Goal: Information Seeking & Learning: Learn about a topic

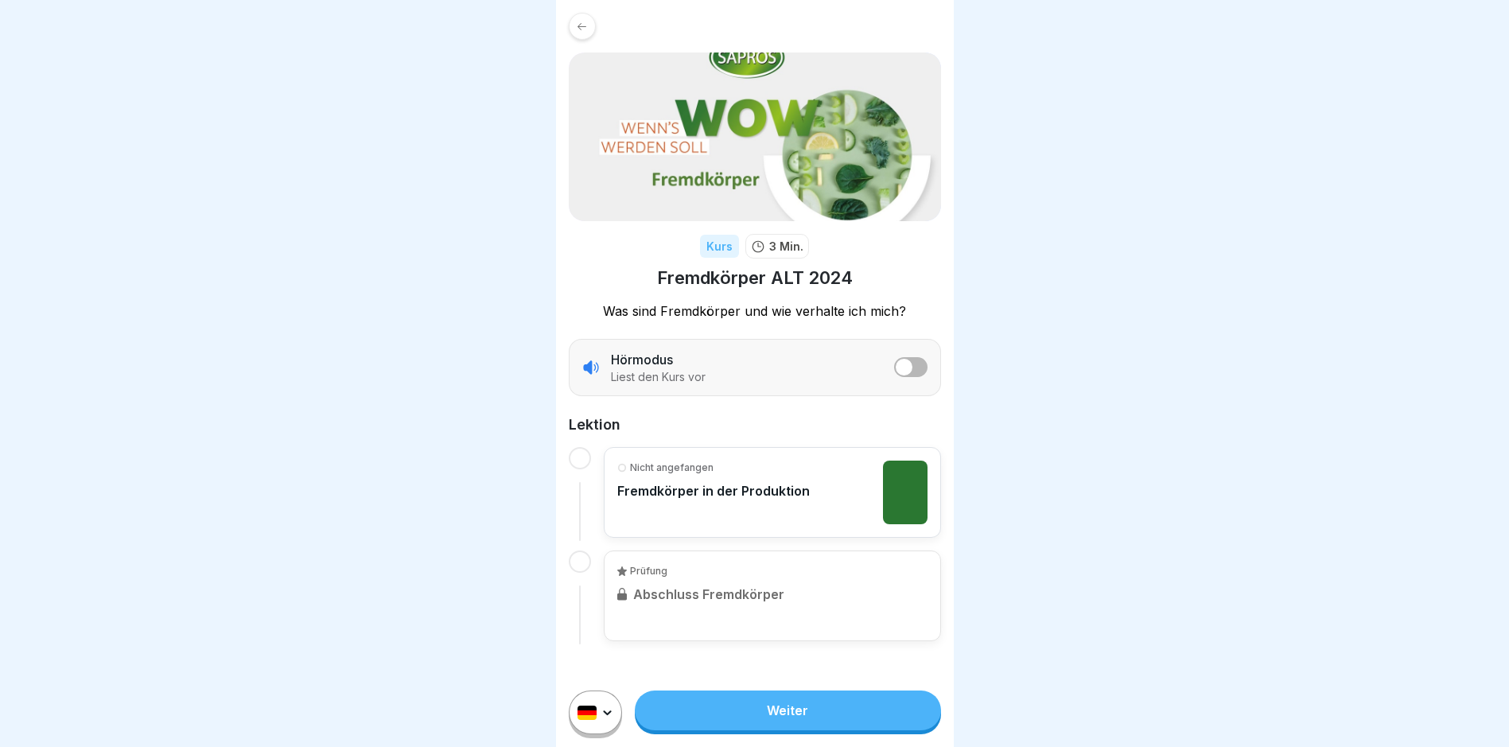
scroll to position [12, 0]
click at [805, 706] on link "Weiter" at bounding box center [787, 710] width 305 height 40
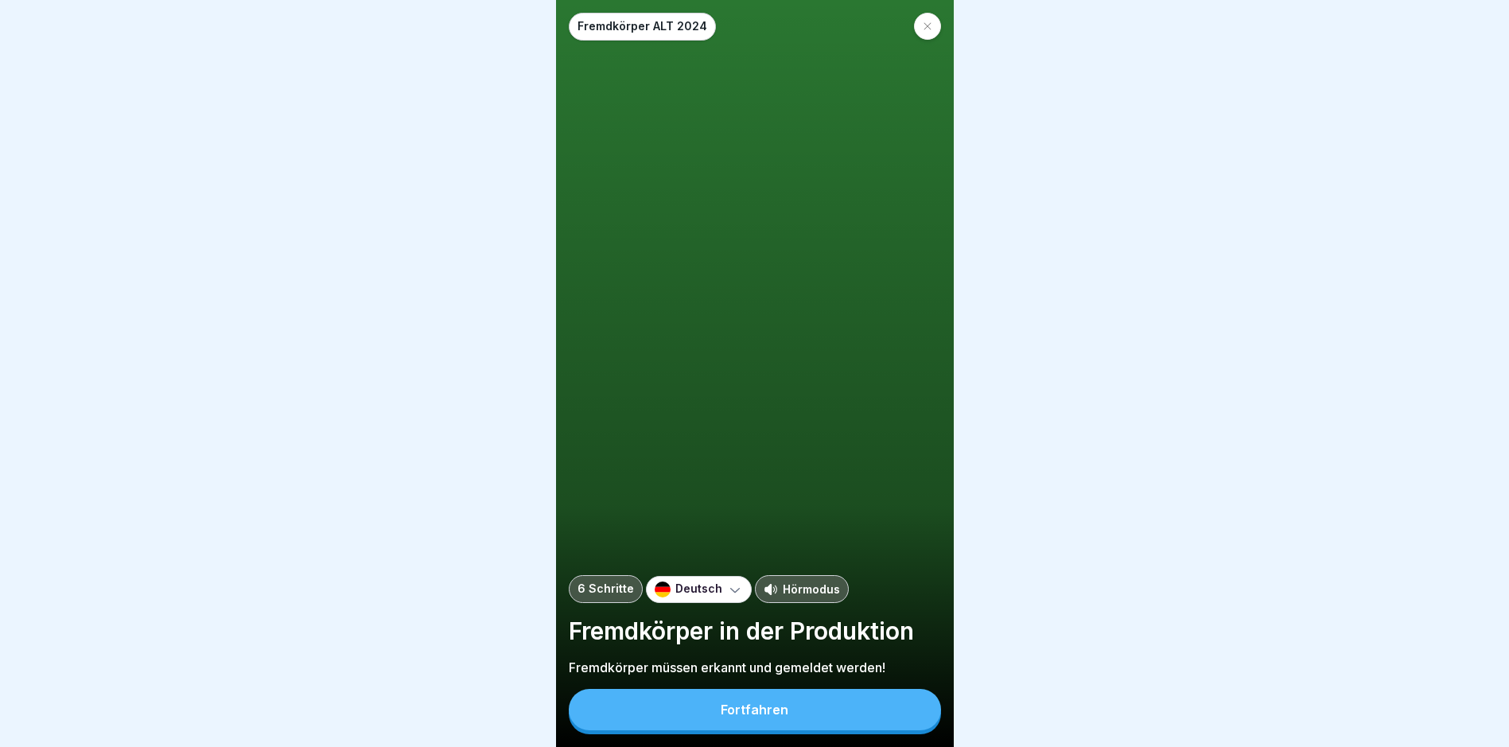
scroll to position [12, 0]
click at [774, 713] on div "Fortfahren" at bounding box center [755, 709] width 68 height 14
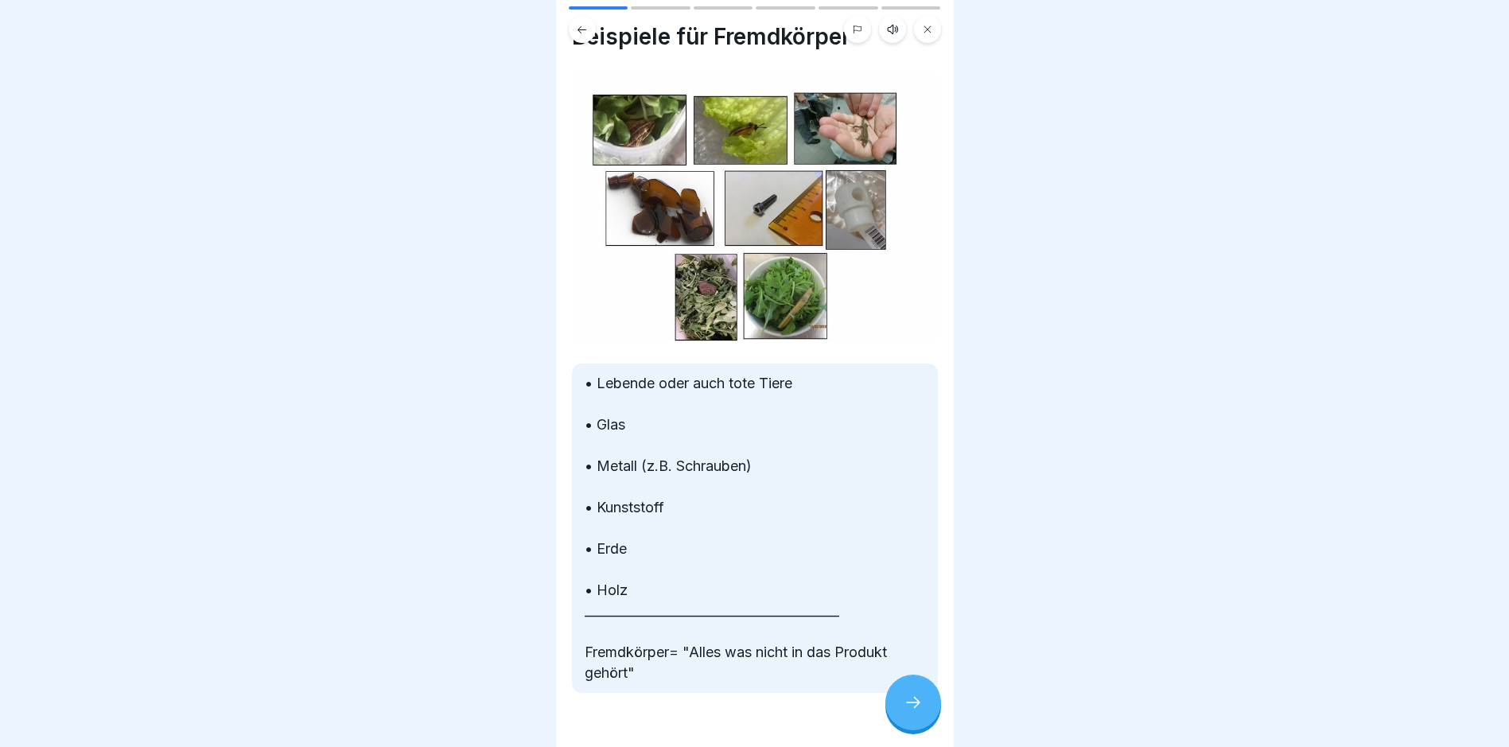
scroll to position [72, 0]
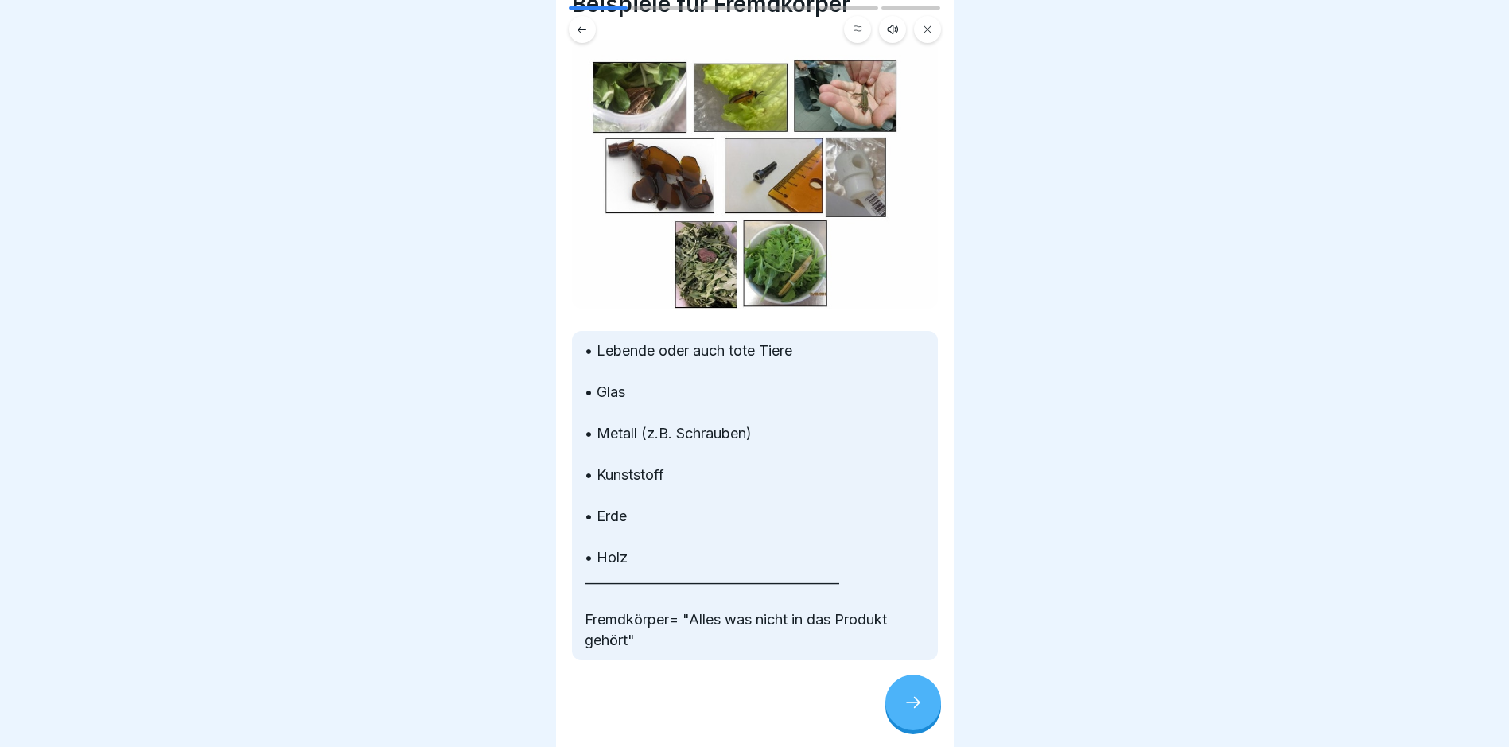
click at [890, 697] on div at bounding box center [913, 703] width 56 height 56
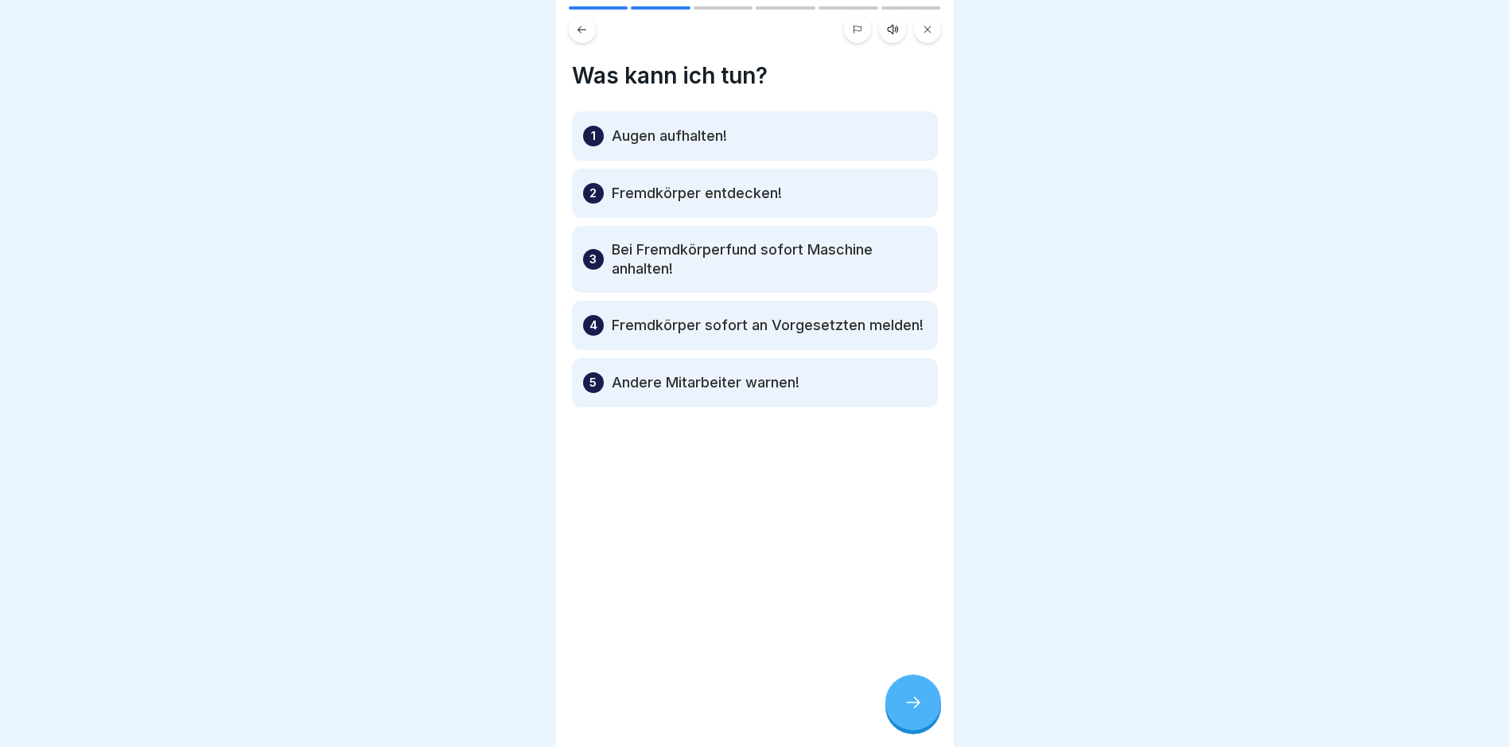
click at [627, 126] on p "Augen aufhalten!" at bounding box center [669, 135] width 115 height 19
click at [912, 699] on icon at bounding box center [913, 702] width 19 height 19
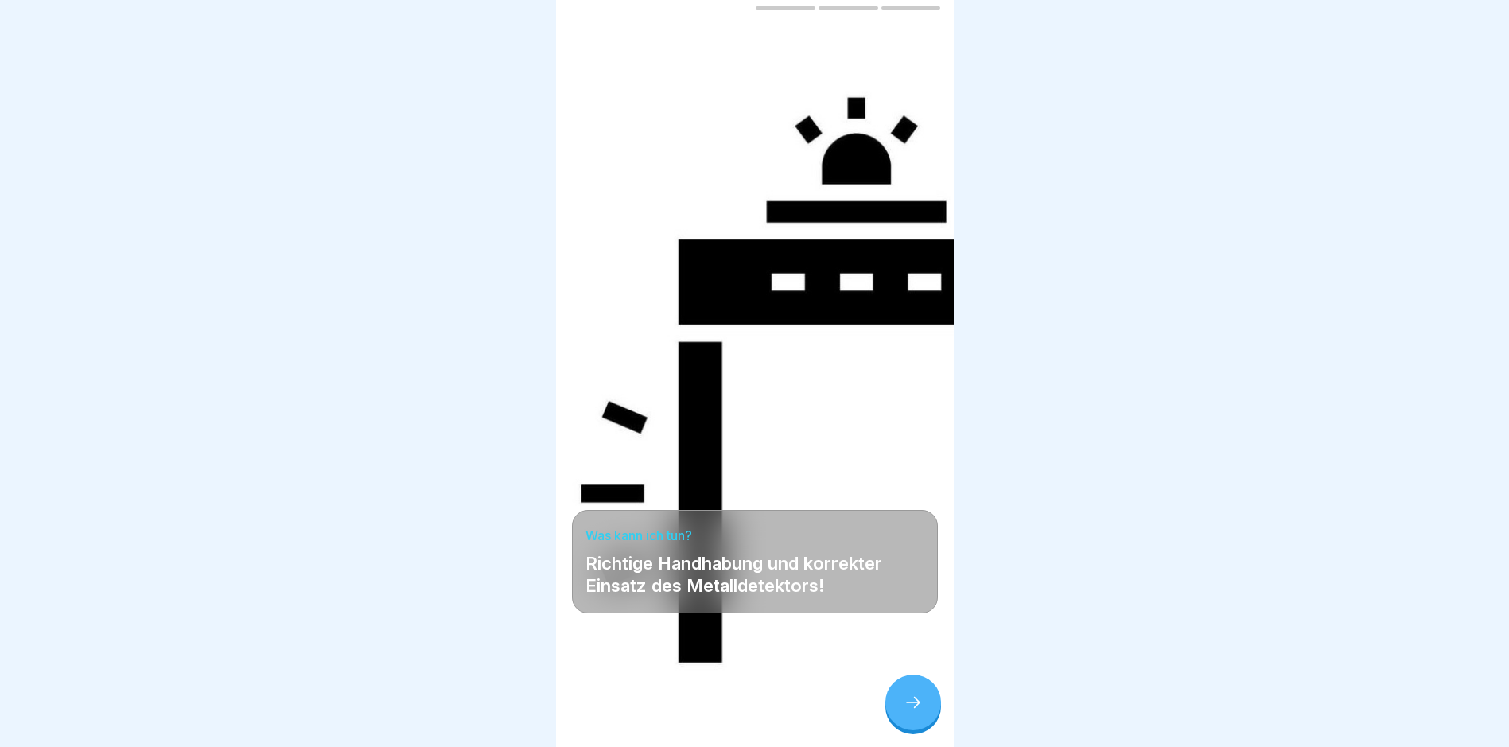
click at [912, 696] on icon at bounding box center [913, 702] width 19 height 19
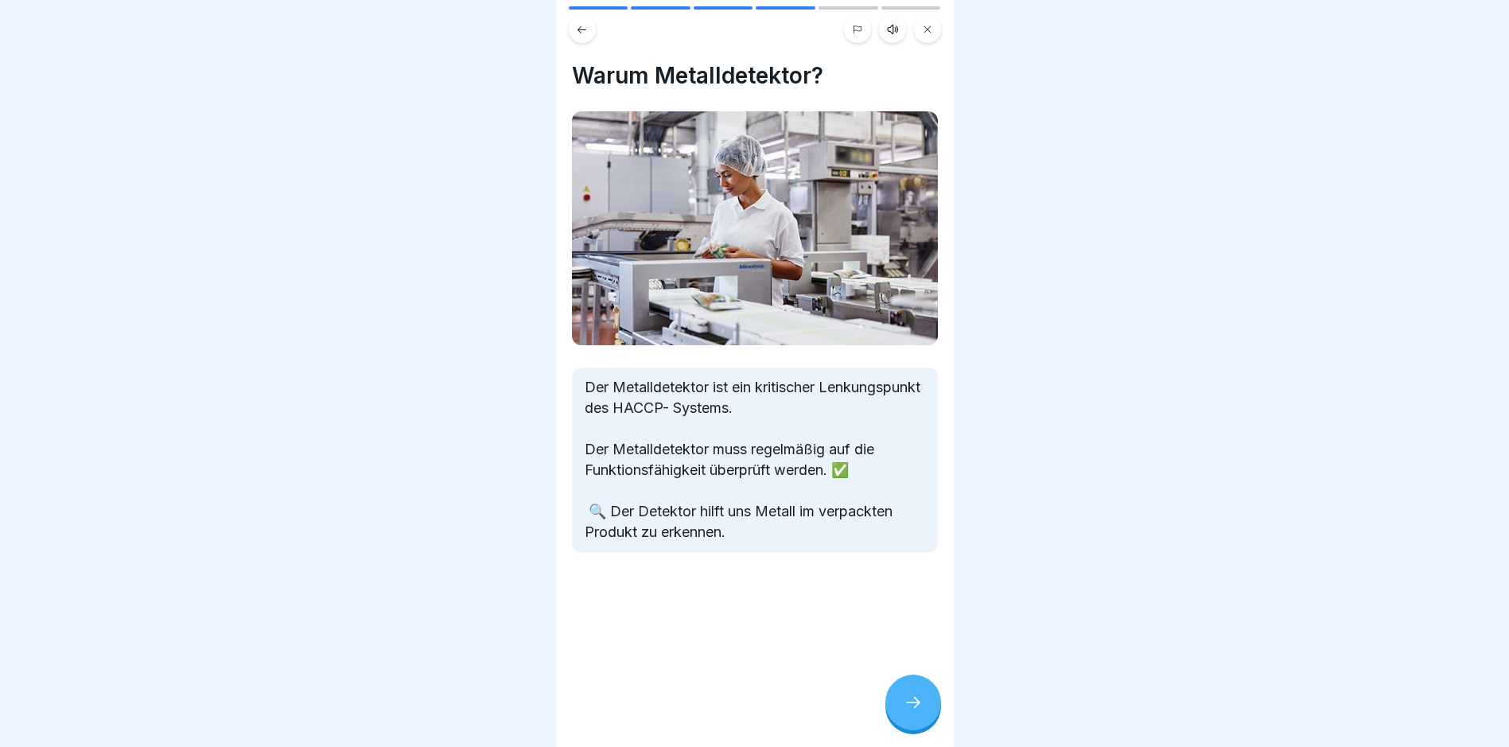
click at [912, 695] on icon at bounding box center [913, 702] width 19 height 19
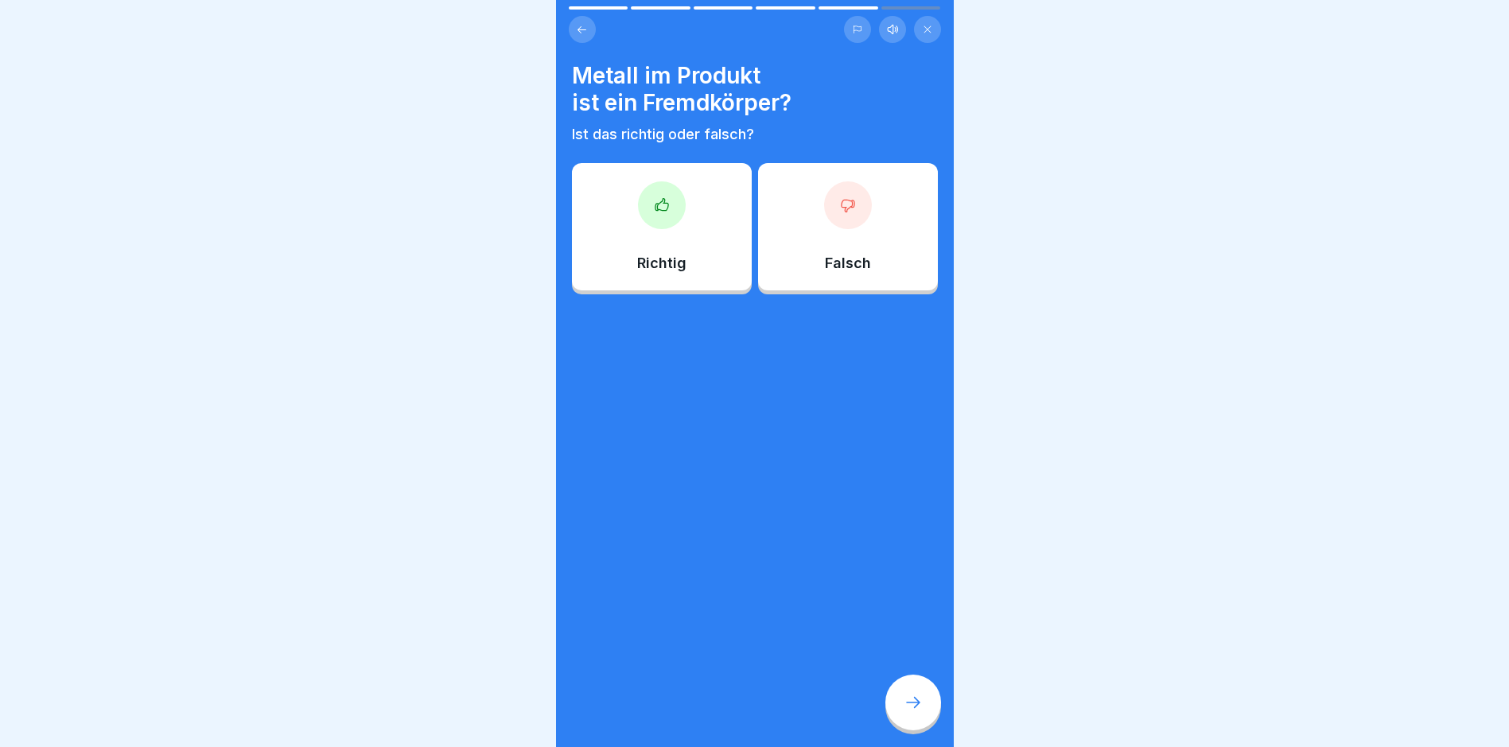
click at [655, 211] on div at bounding box center [662, 205] width 48 height 48
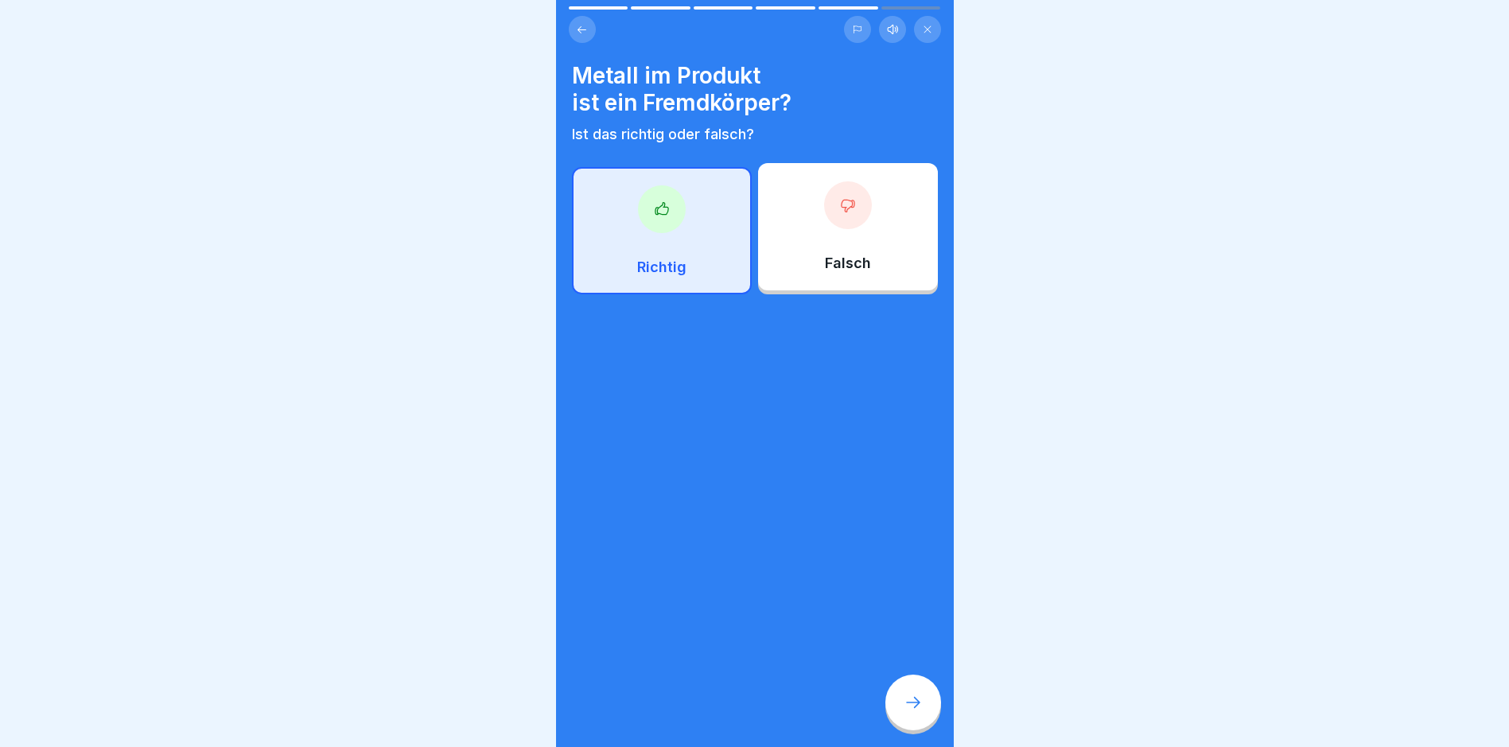
click at [900, 694] on div at bounding box center [913, 703] width 56 height 56
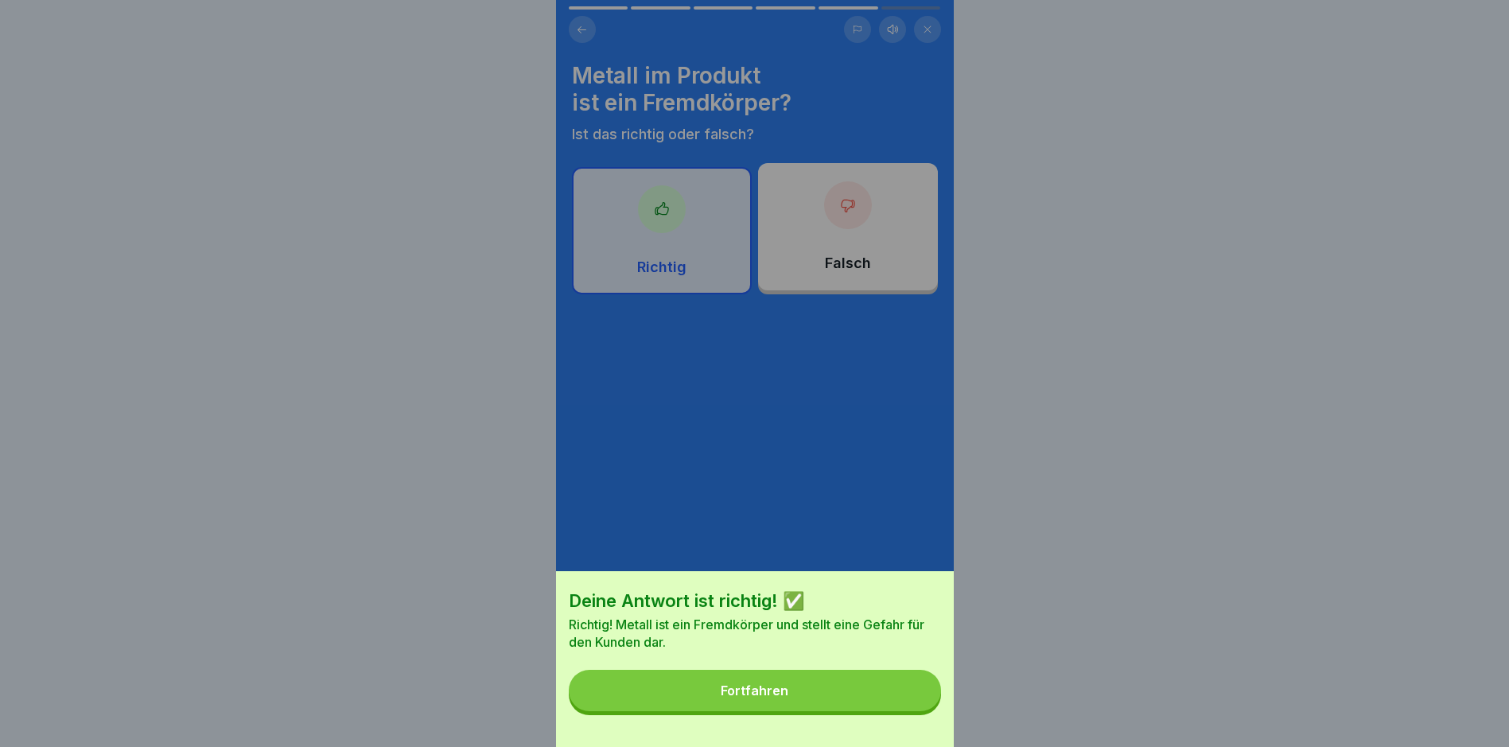
click at [877, 706] on button "Fortfahren" at bounding box center [755, 690] width 372 height 41
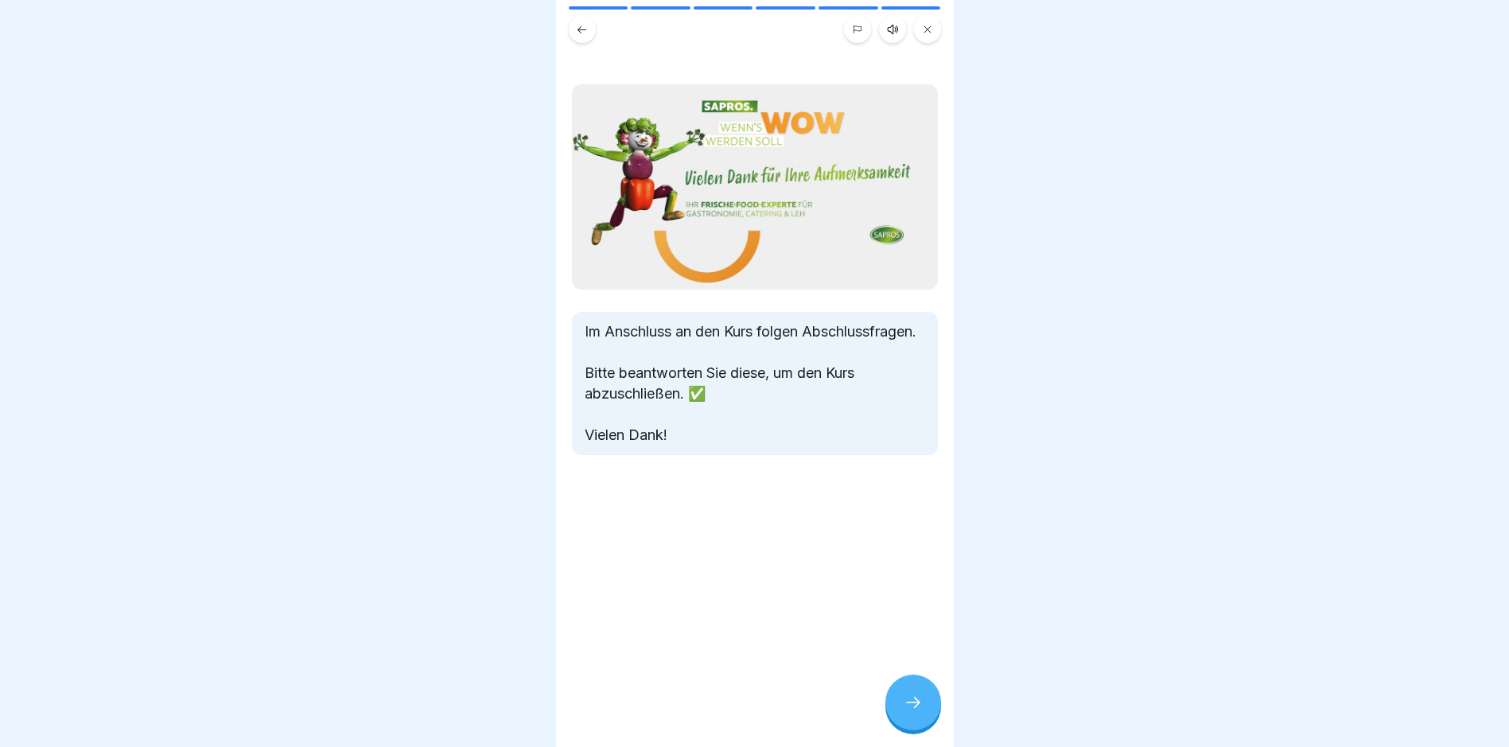
click at [900, 698] on div at bounding box center [913, 703] width 56 height 56
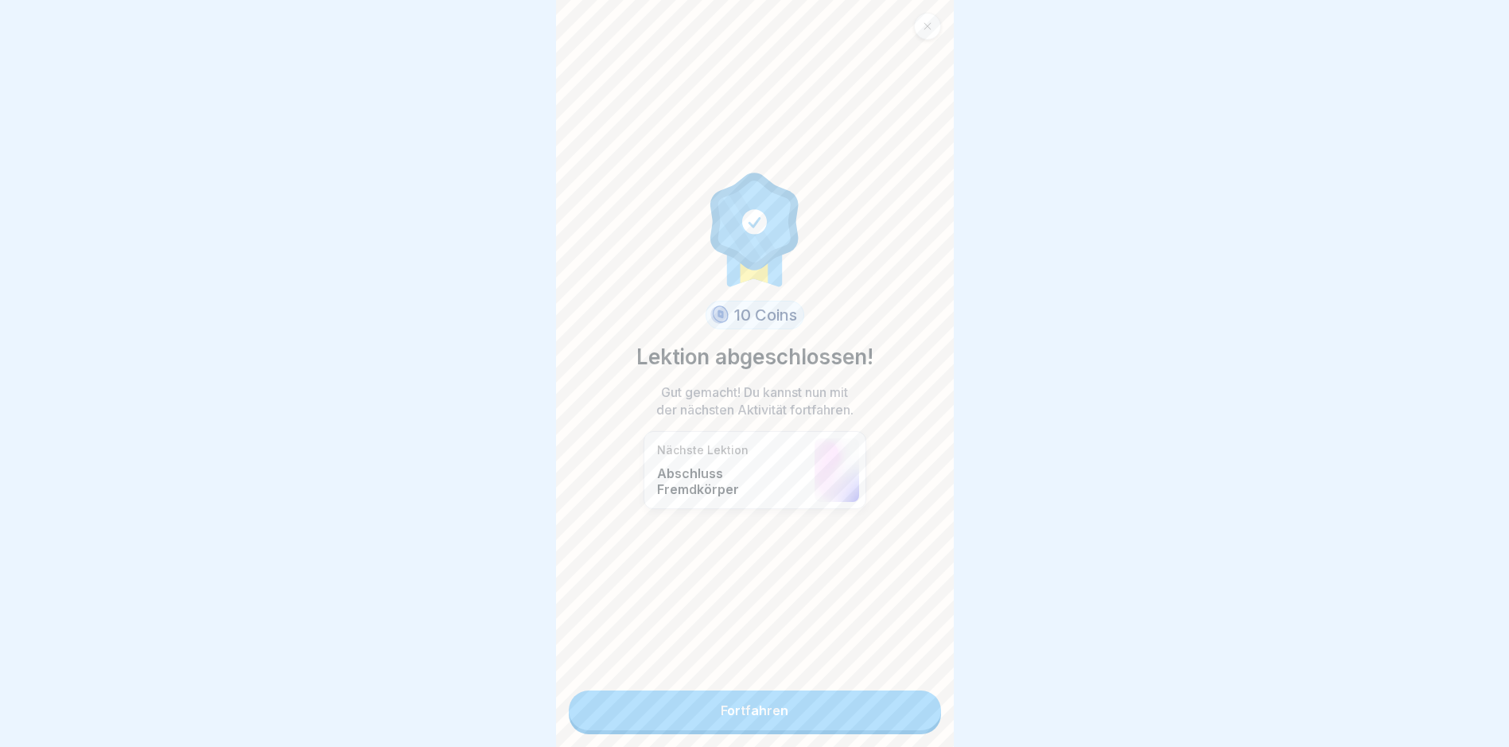
click at [900, 698] on link "Fortfahren" at bounding box center [755, 710] width 372 height 40
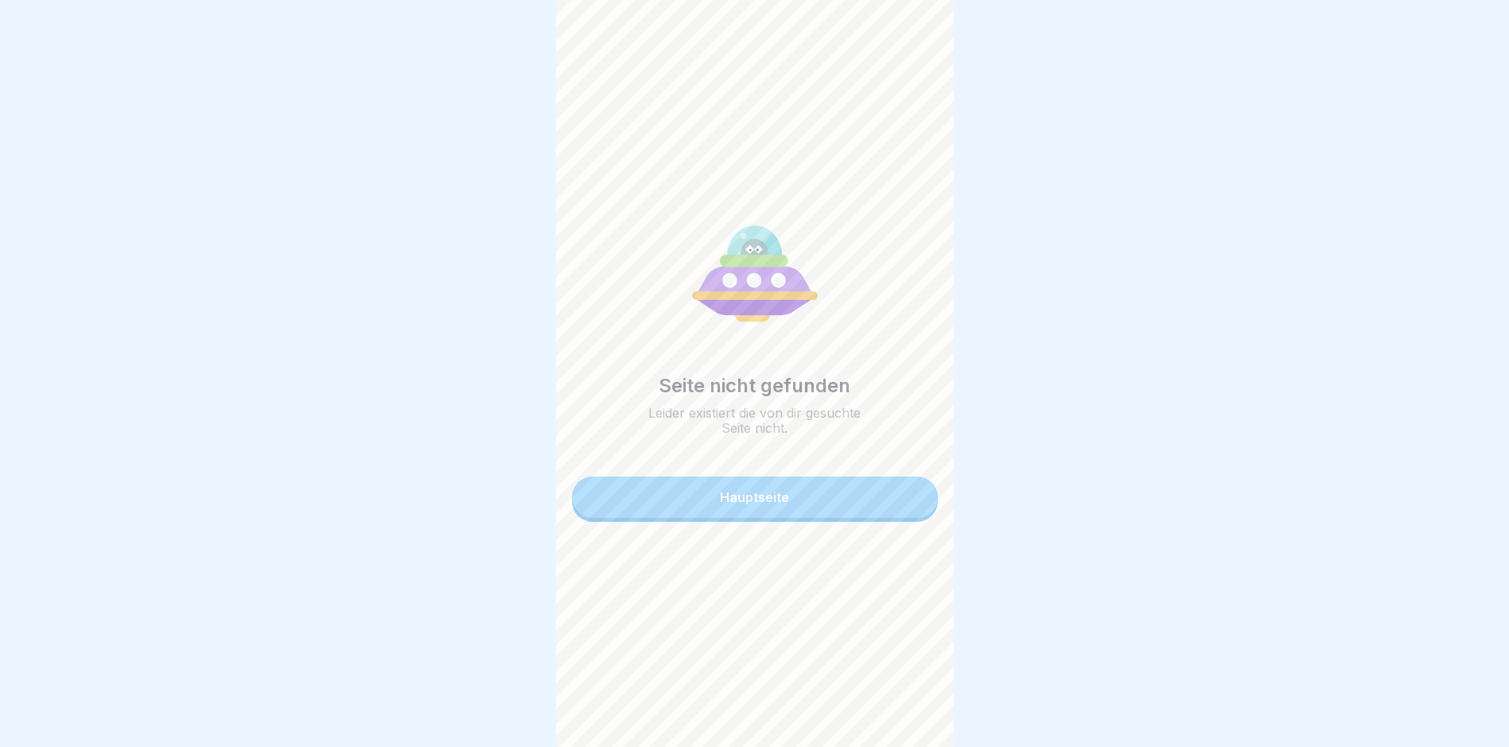
click at [816, 497] on button "Hauptseite" at bounding box center [755, 496] width 366 height 41
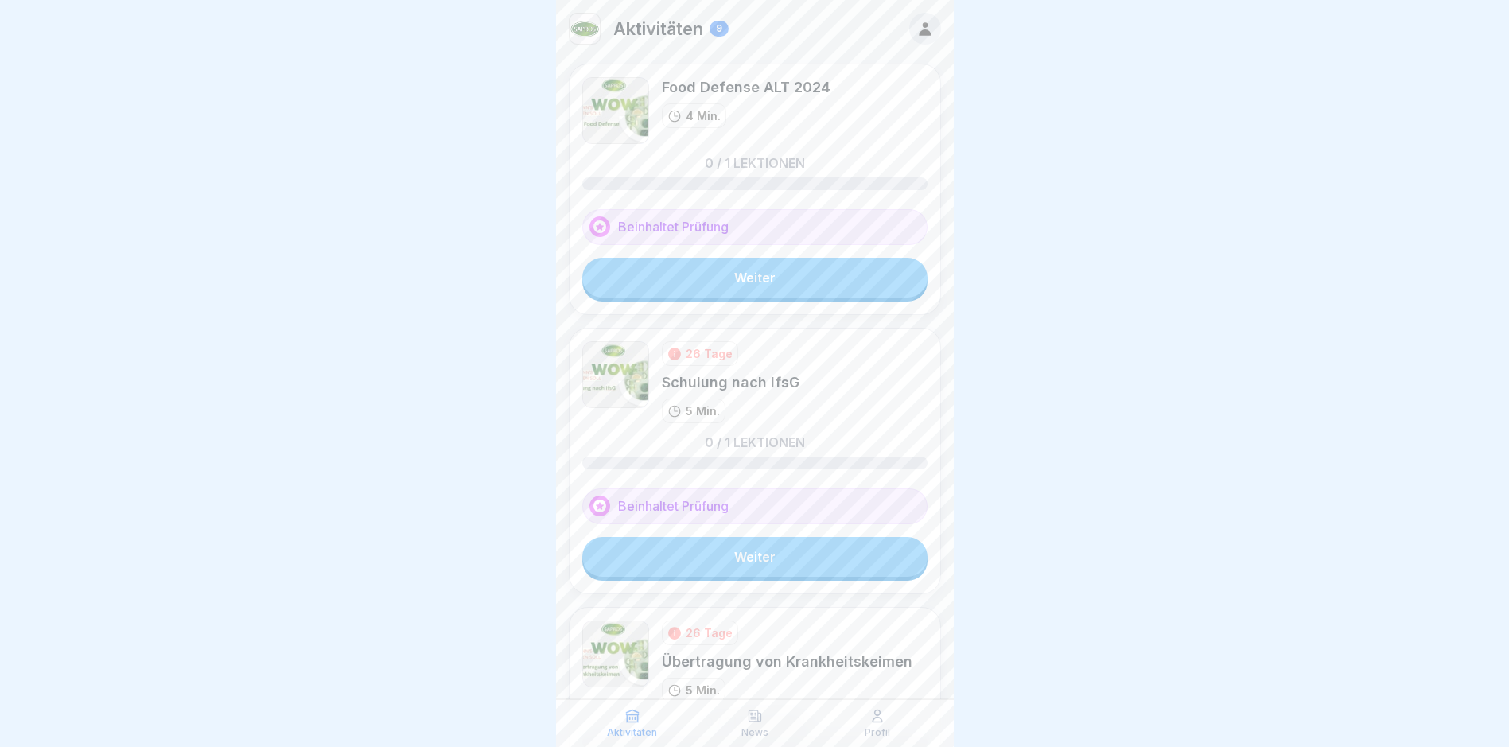
click at [710, 280] on link "Weiter" at bounding box center [754, 278] width 345 height 40
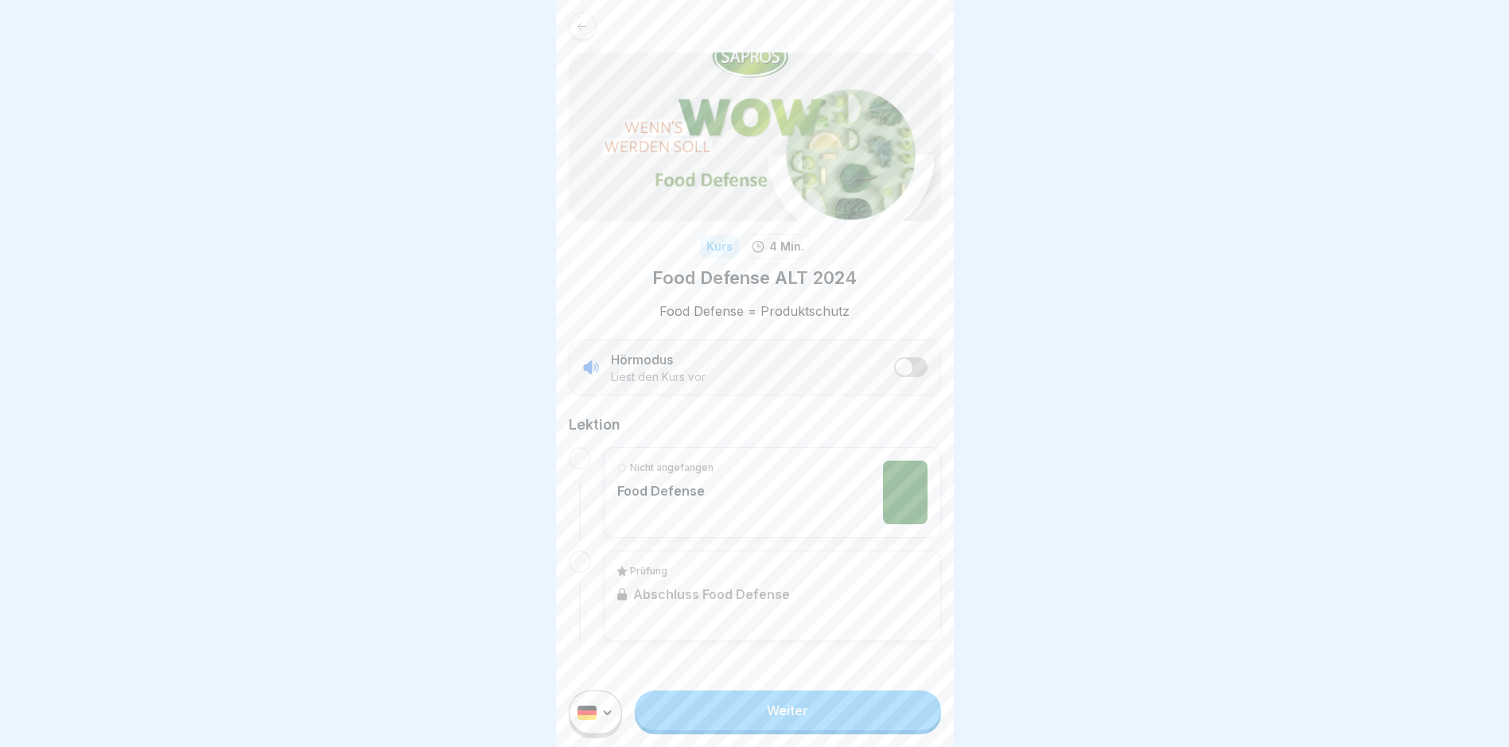
click at [774, 725] on link "Weiter" at bounding box center [787, 710] width 305 height 40
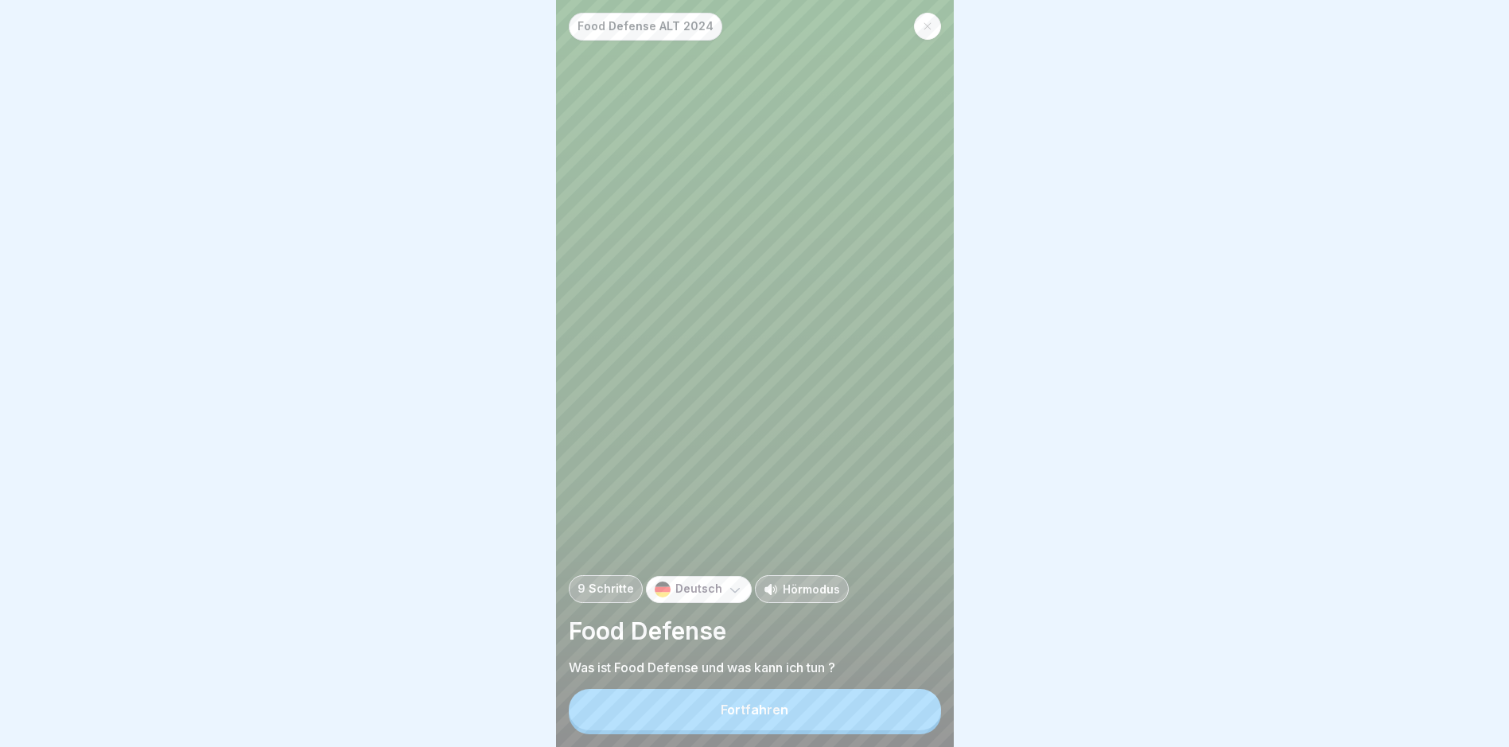
click at [774, 717] on div "Fortfahren" at bounding box center [755, 709] width 68 height 14
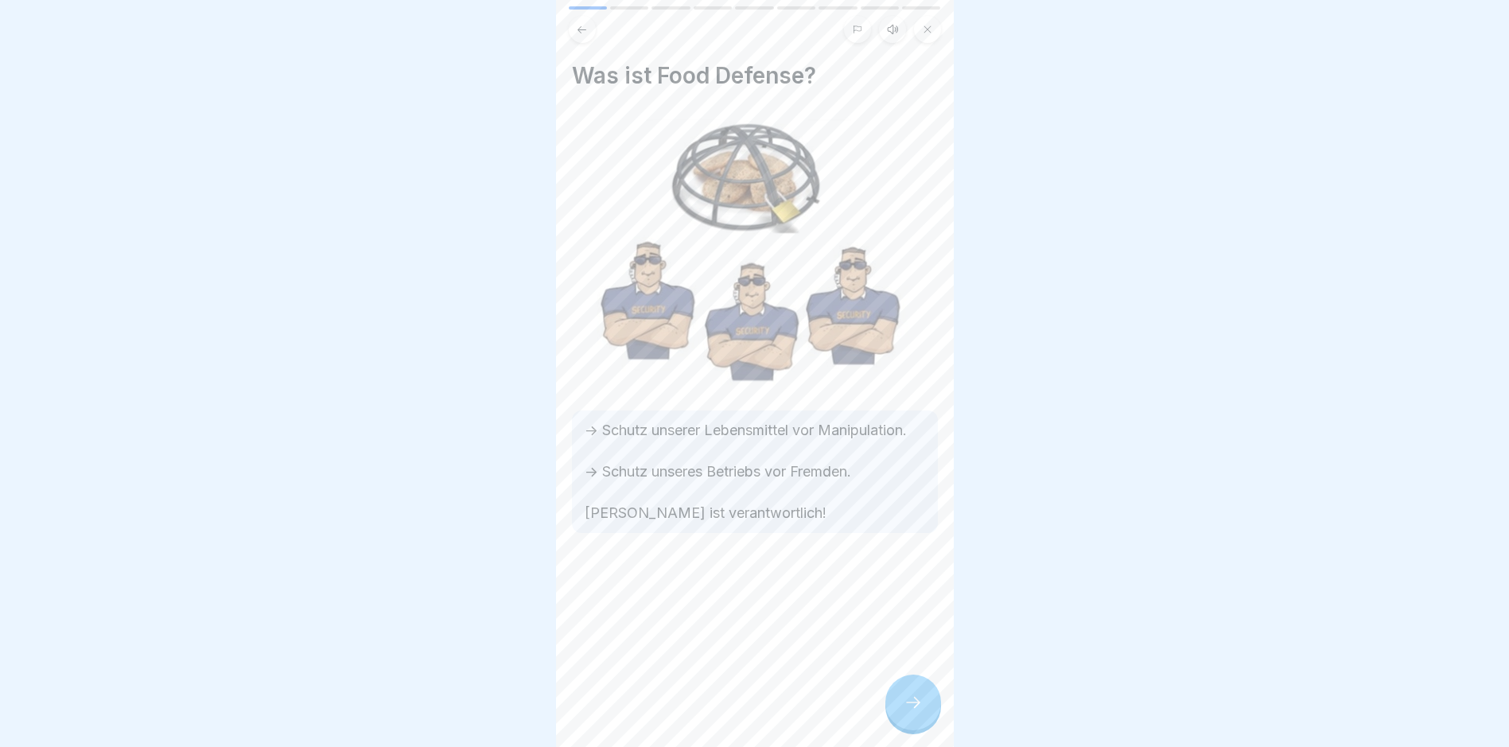
click at [893, 703] on div at bounding box center [913, 703] width 56 height 56
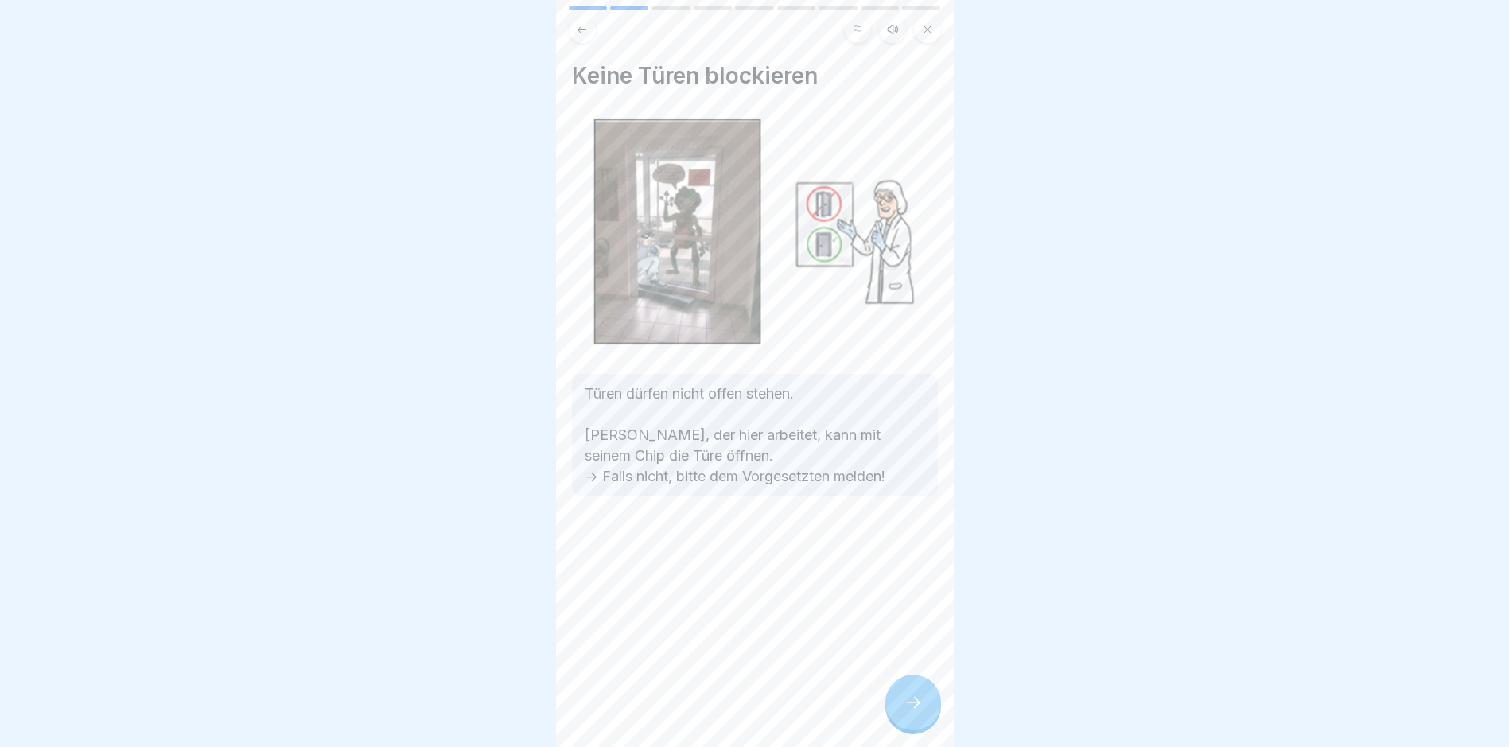
click at [893, 703] on div at bounding box center [913, 703] width 56 height 56
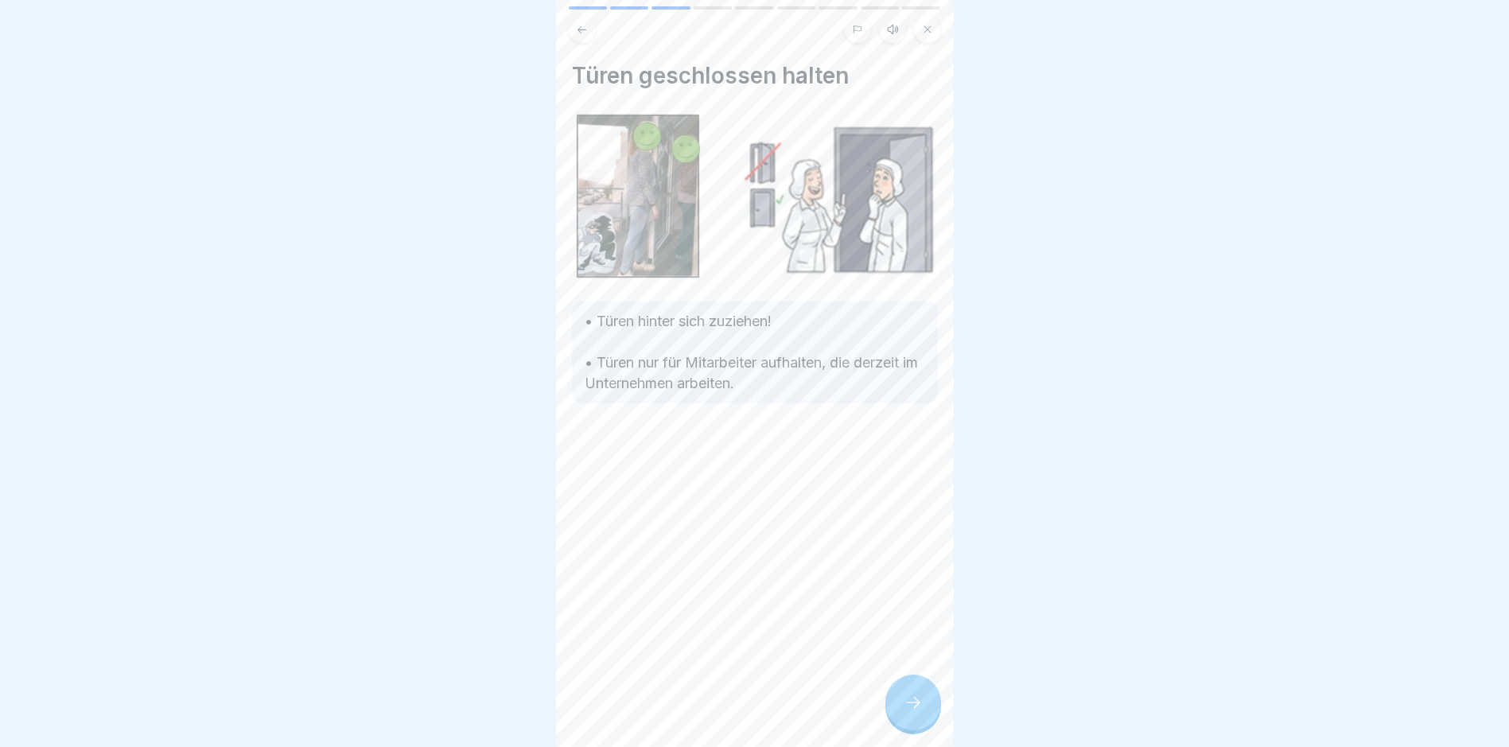
click at [898, 700] on div at bounding box center [913, 703] width 56 height 56
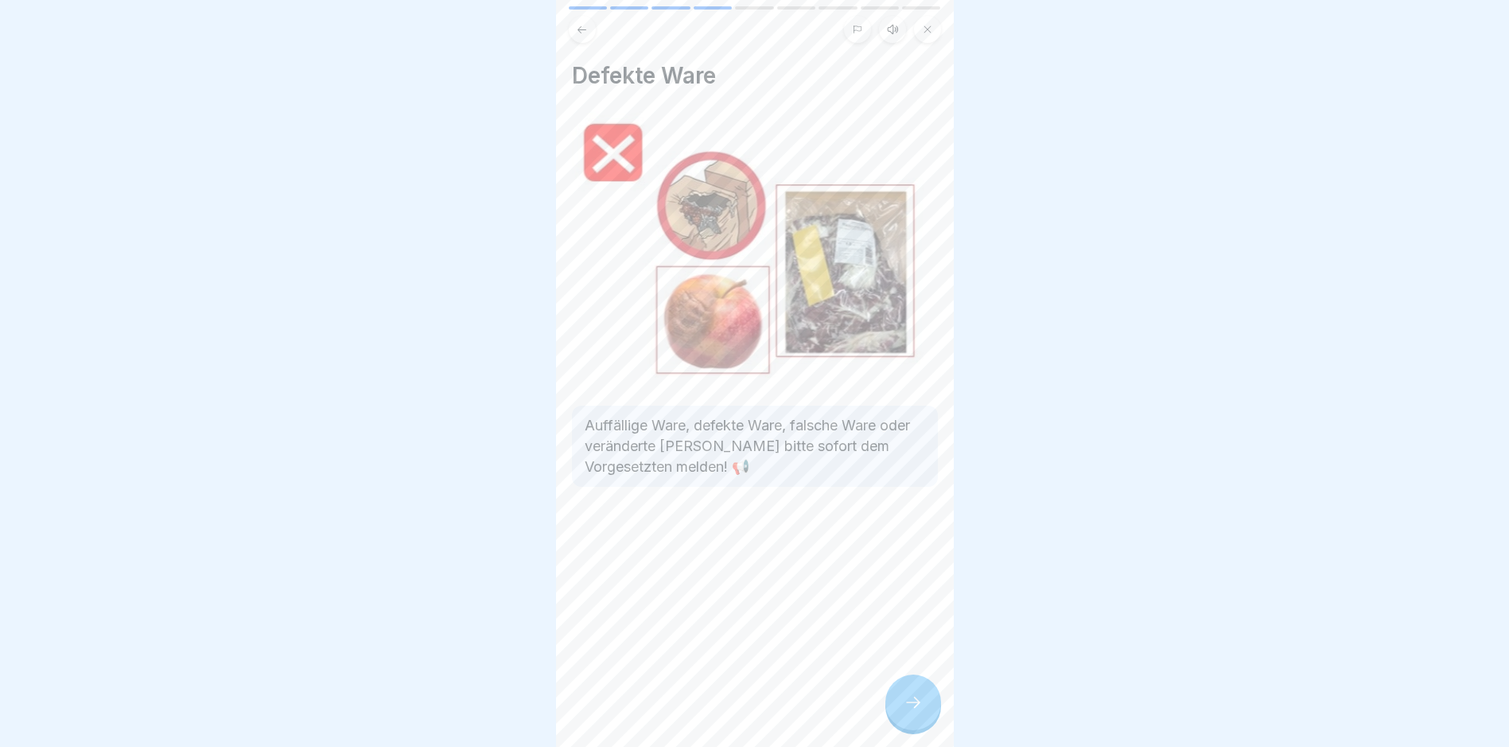
click at [898, 700] on div at bounding box center [913, 703] width 56 height 56
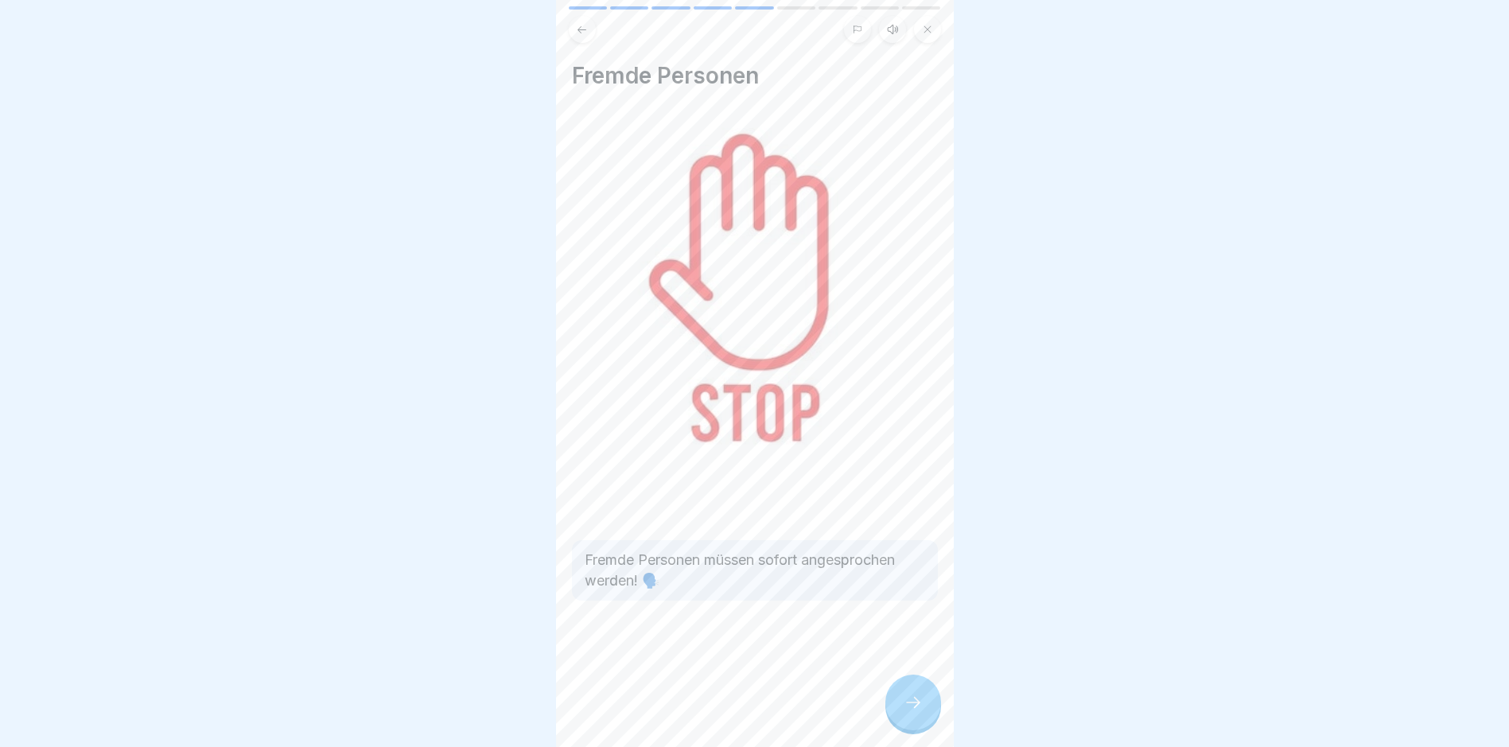
click at [898, 700] on div at bounding box center [913, 703] width 56 height 56
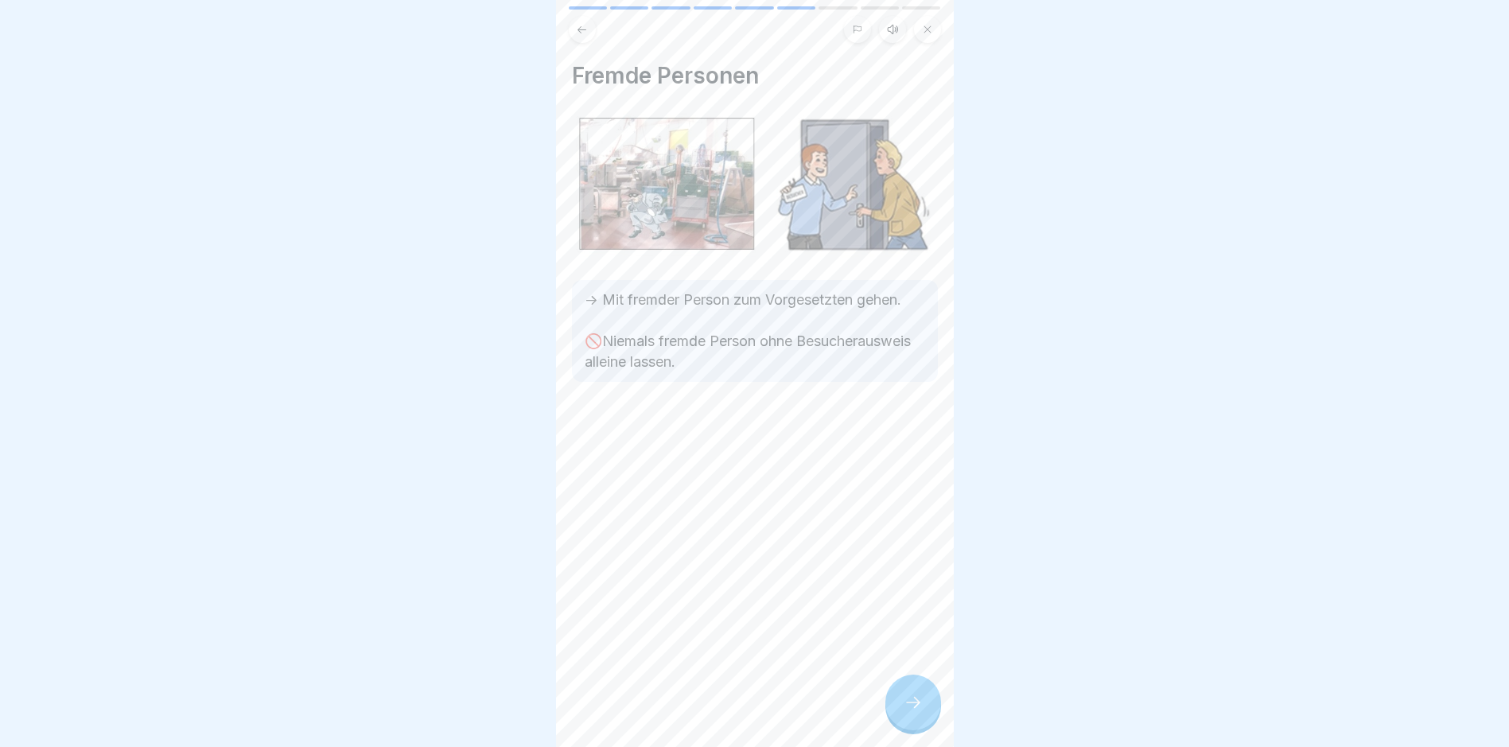
click at [898, 700] on div at bounding box center [913, 703] width 56 height 56
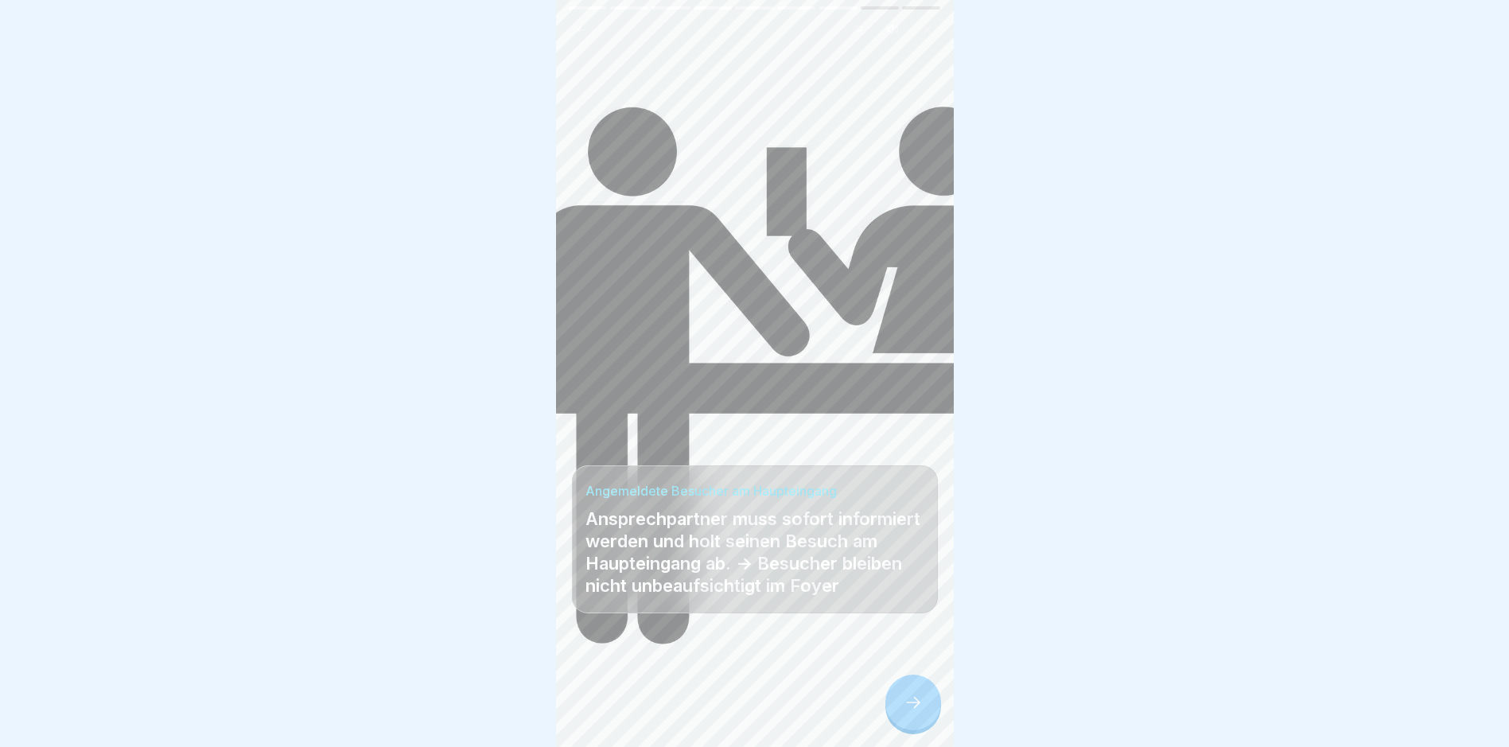
click at [898, 700] on div at bounding box center [913, 703] width 56 height 56
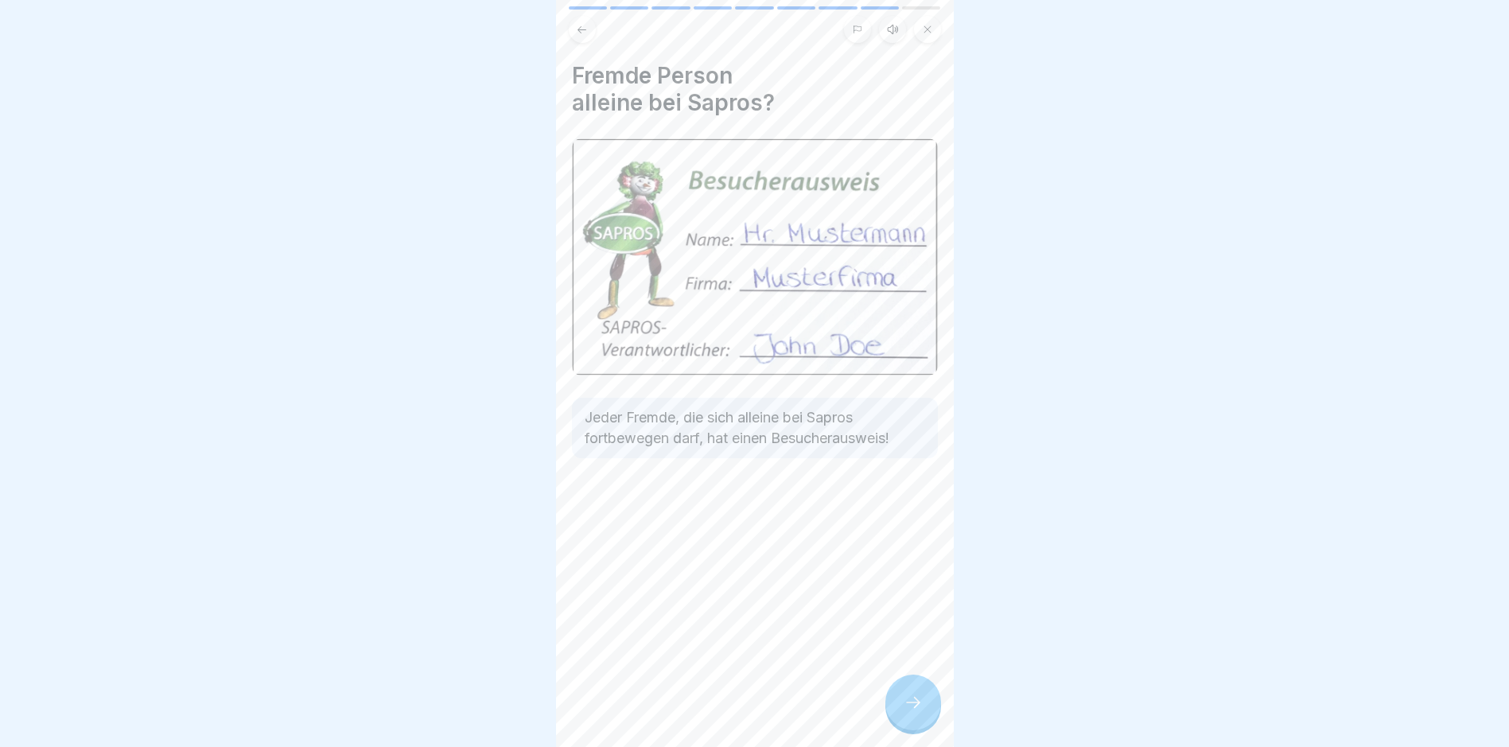
click at [898, 700] on div at bounding box center [913, 703] width 56 height 56
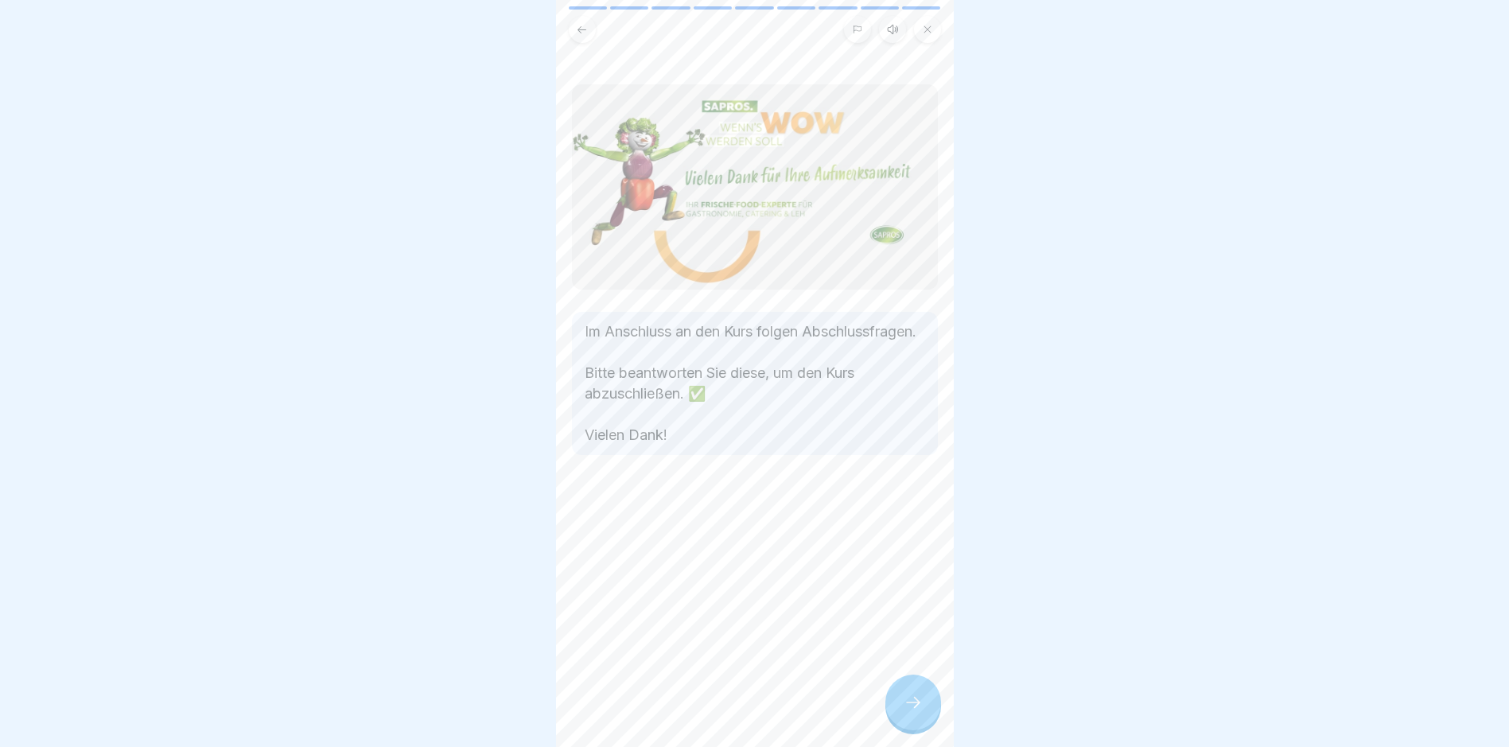
click at [898, 700] on div at bounding box center [913, 703] width 56 height 56
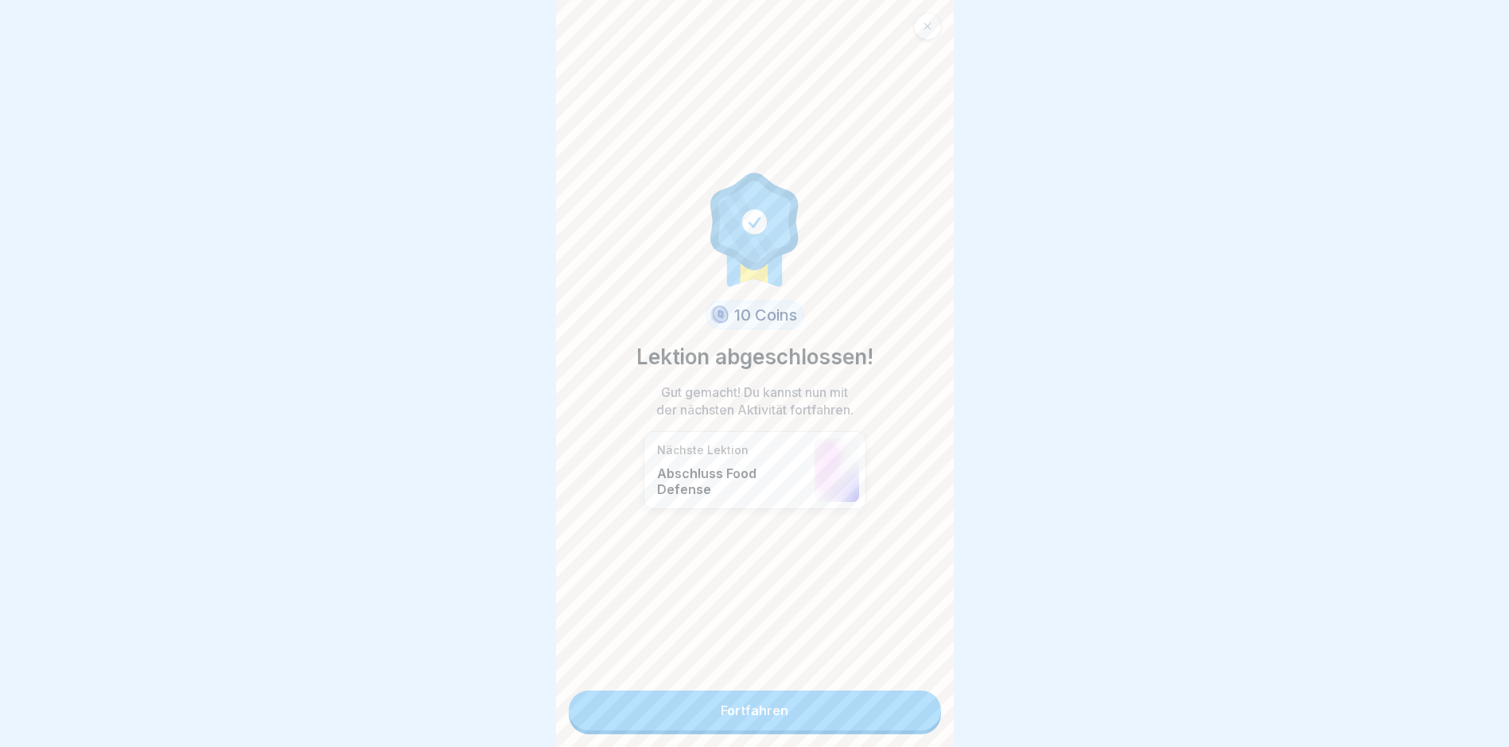
click at [867, 697] on link "Fortfahren" at bounding box center [755, 710] width 372 height 40
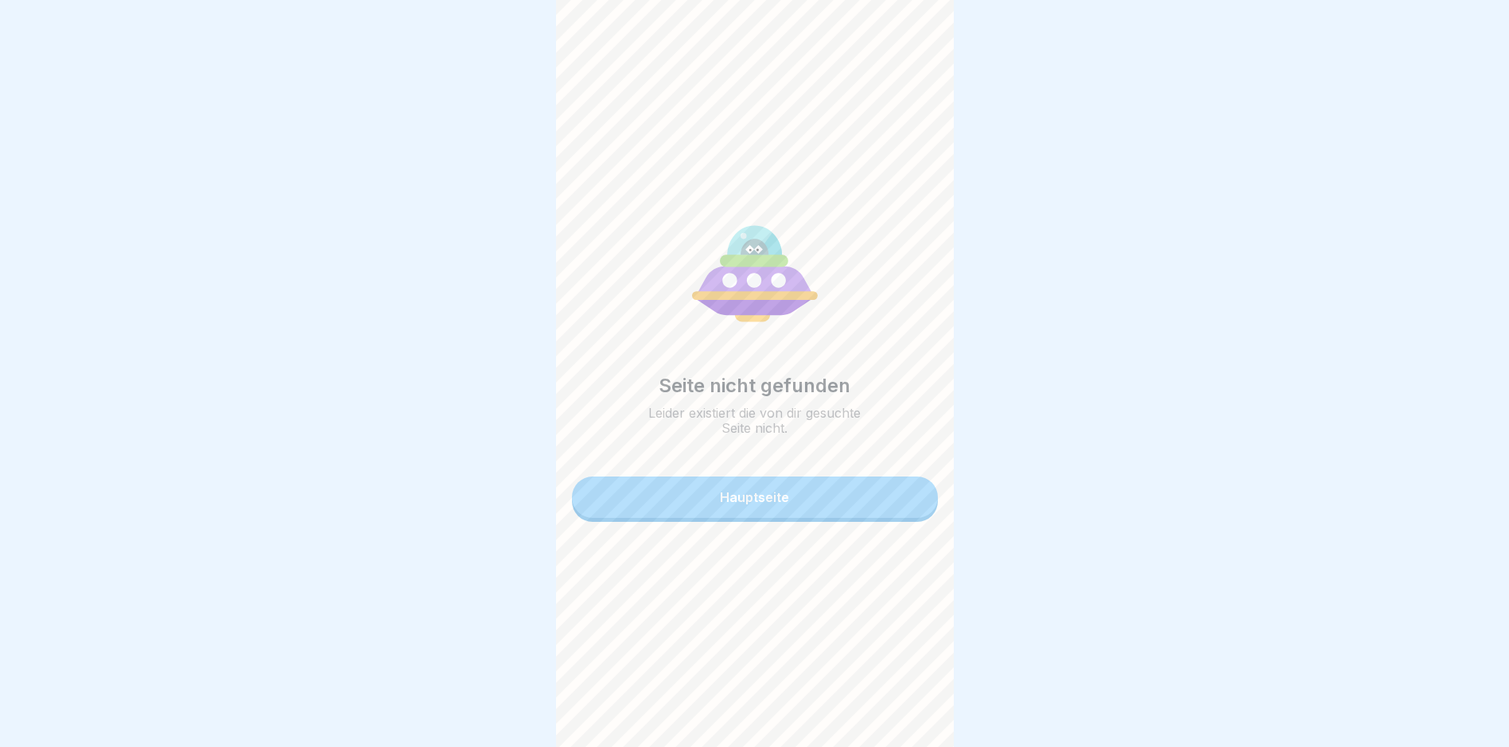
scroll to position [12, 0]
click at [784, 490] on div "Hauptseite" at bounding box center [754, 497] width 69 height 14
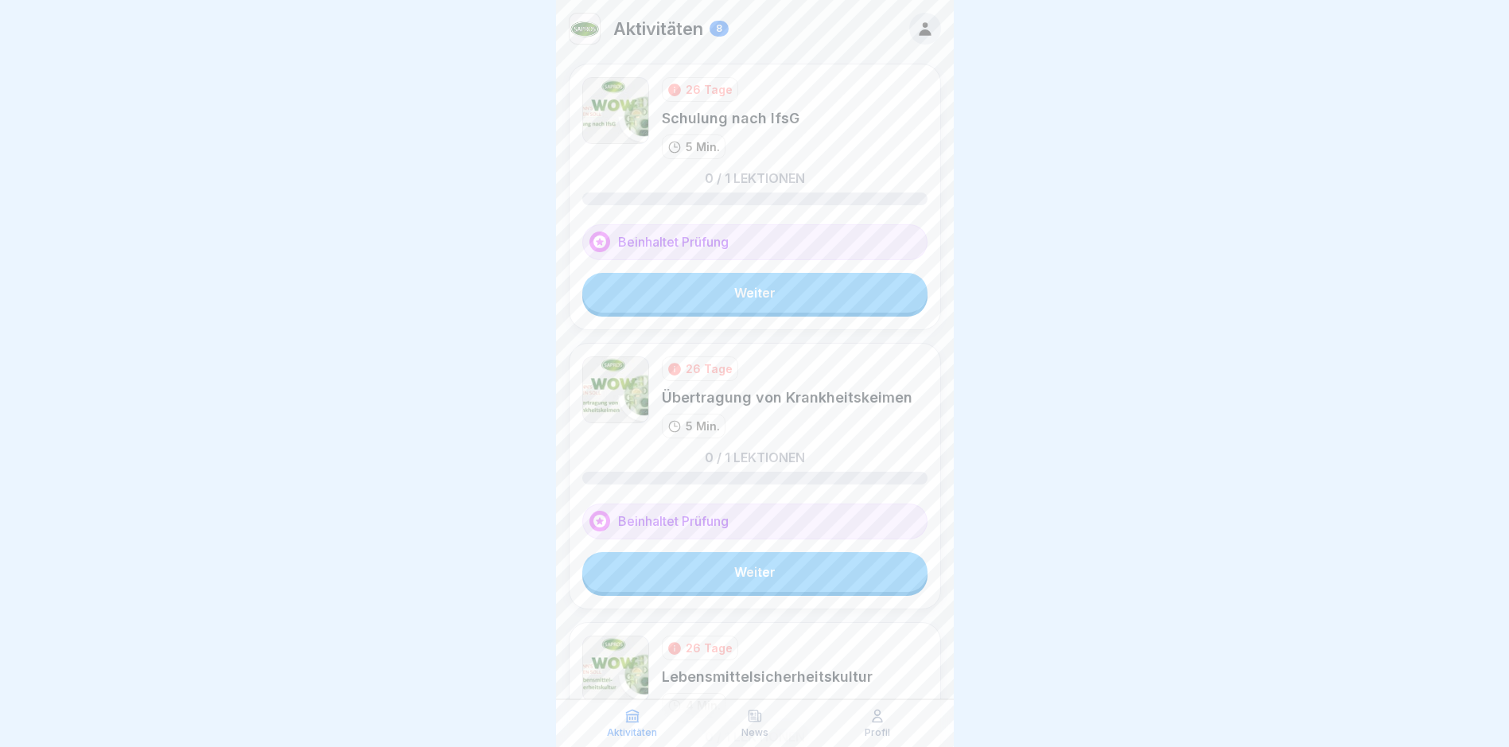
click at [719, 247] on div "Beinhaltet Prüfung" at bounding box center [754, 242] width 345 height 36
click at [732, 296] on link "Weiter" at bounding box center [754, 293] width 345 height 40
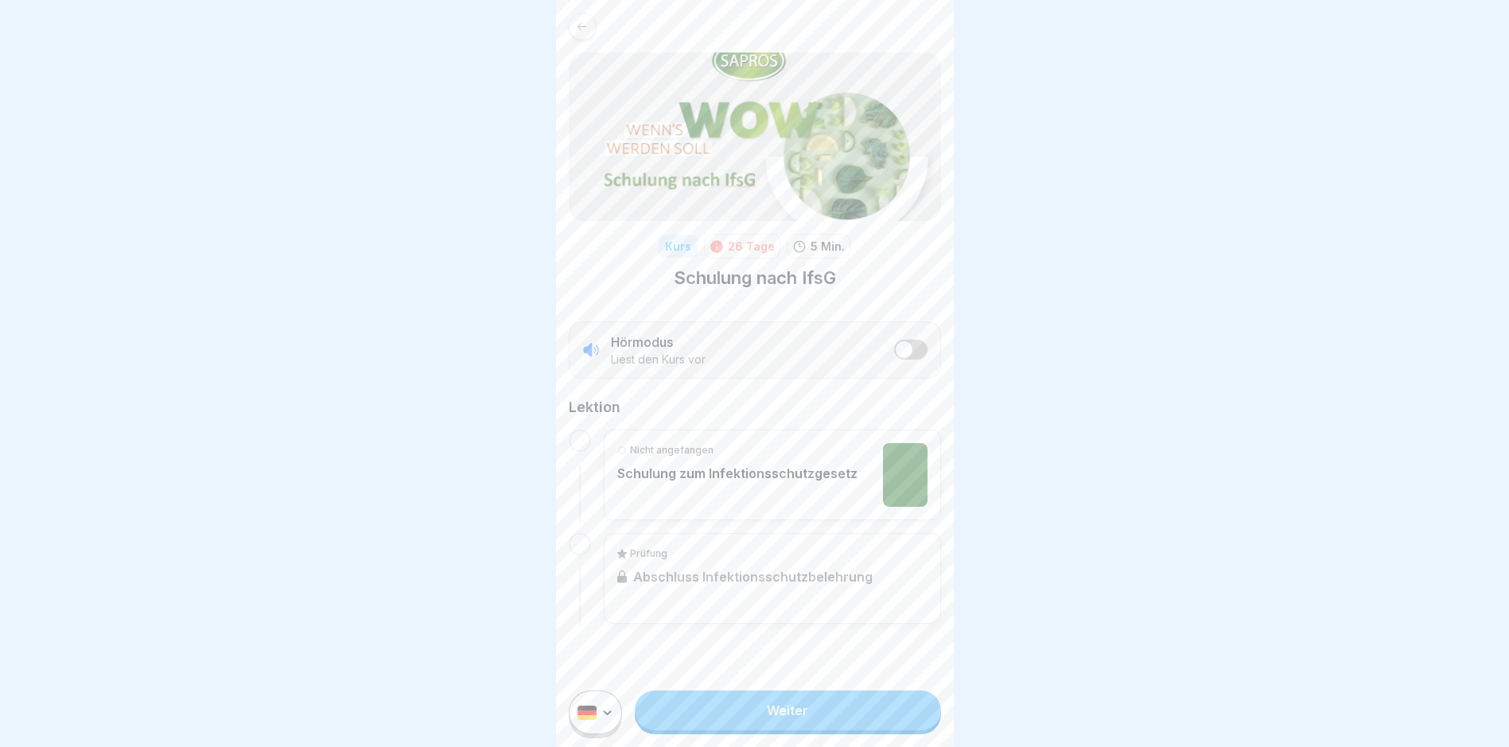
click at [724, 717] on link "Weiter" at bounding box center [787, 710] width 305 height 40
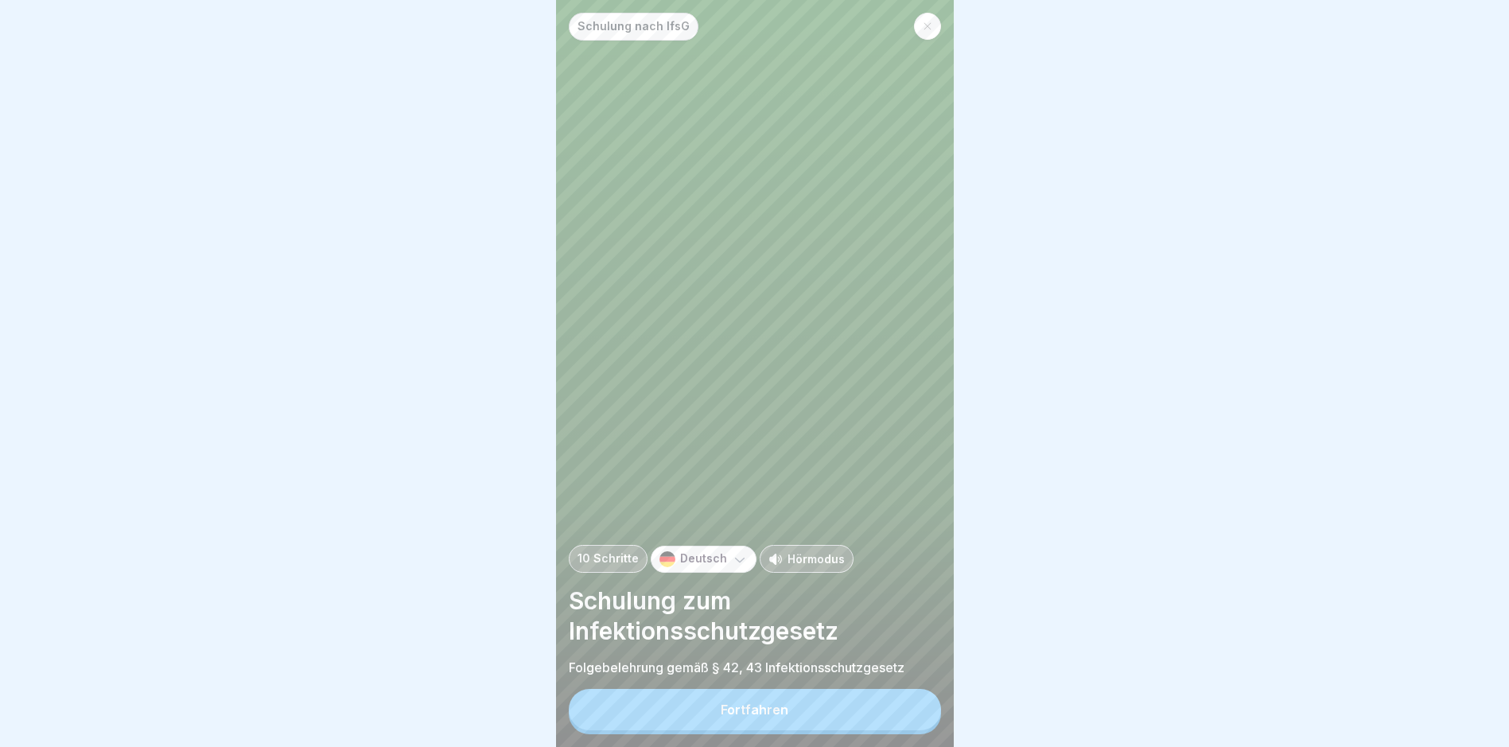
scroll to position [12, 0]
click at [729, 708] on div "Fortfahren" at bounding box center [755, 709] width 68 height 14
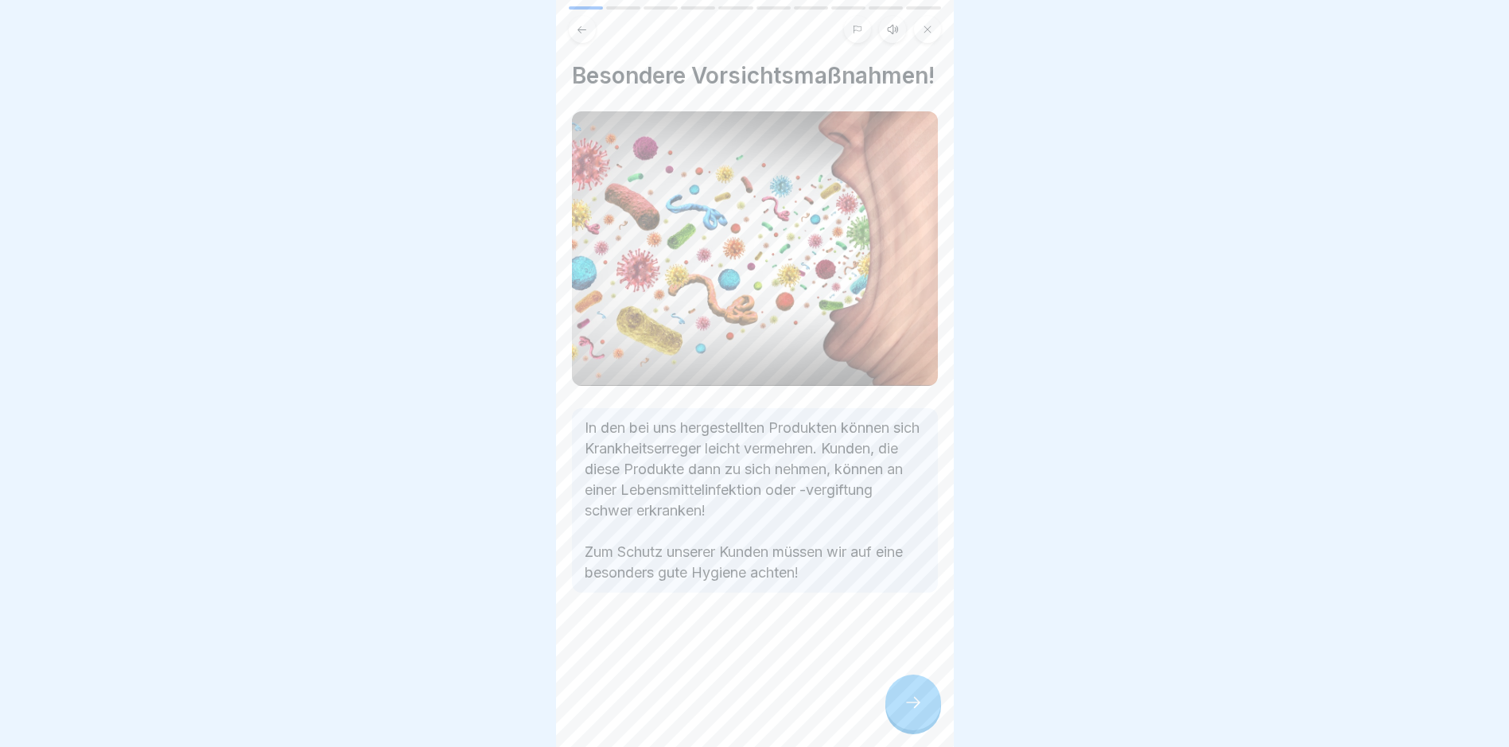
click at [929, 709] on div at bounding box center [913, 703] width 56 height 56
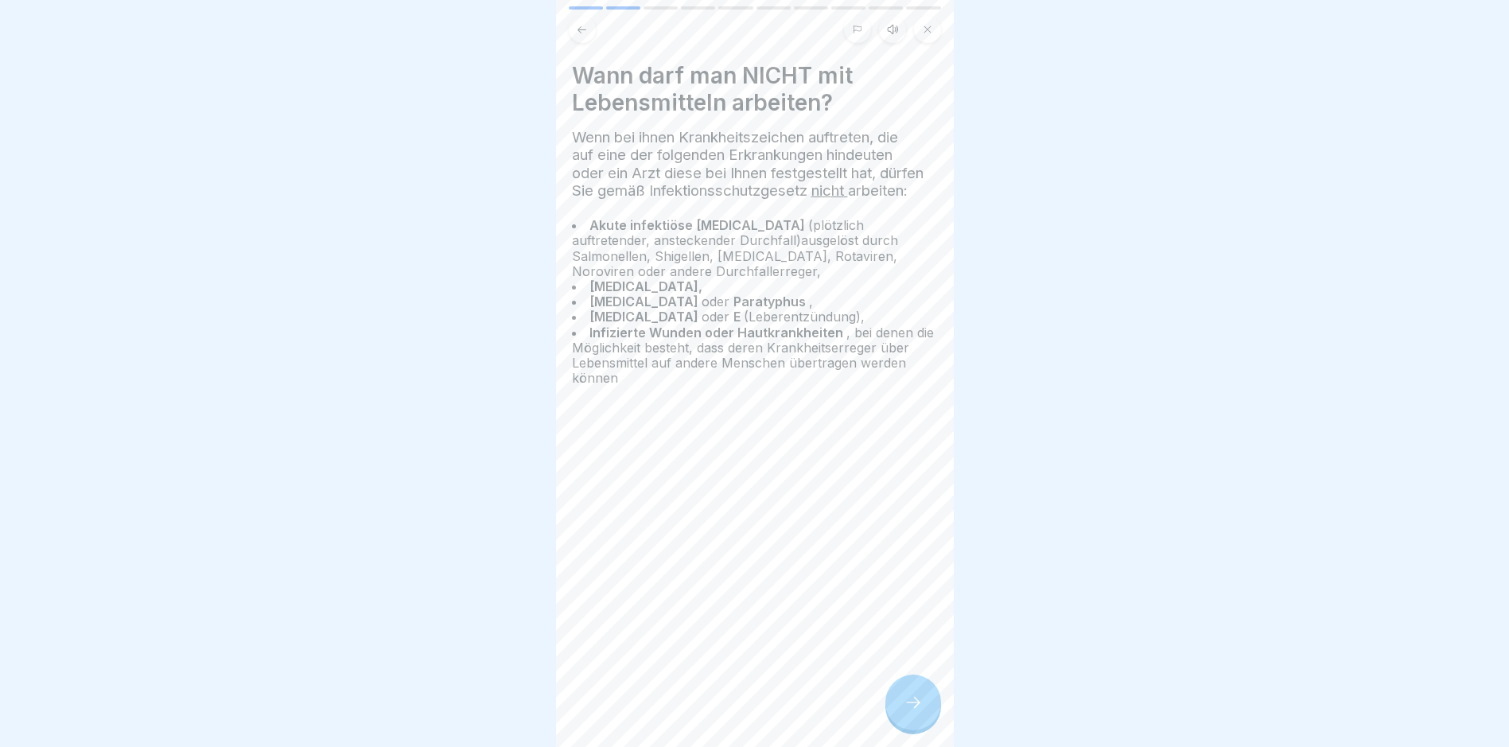
click at [929, 709] on div at bounding box center [913, 703] width 56 height 56
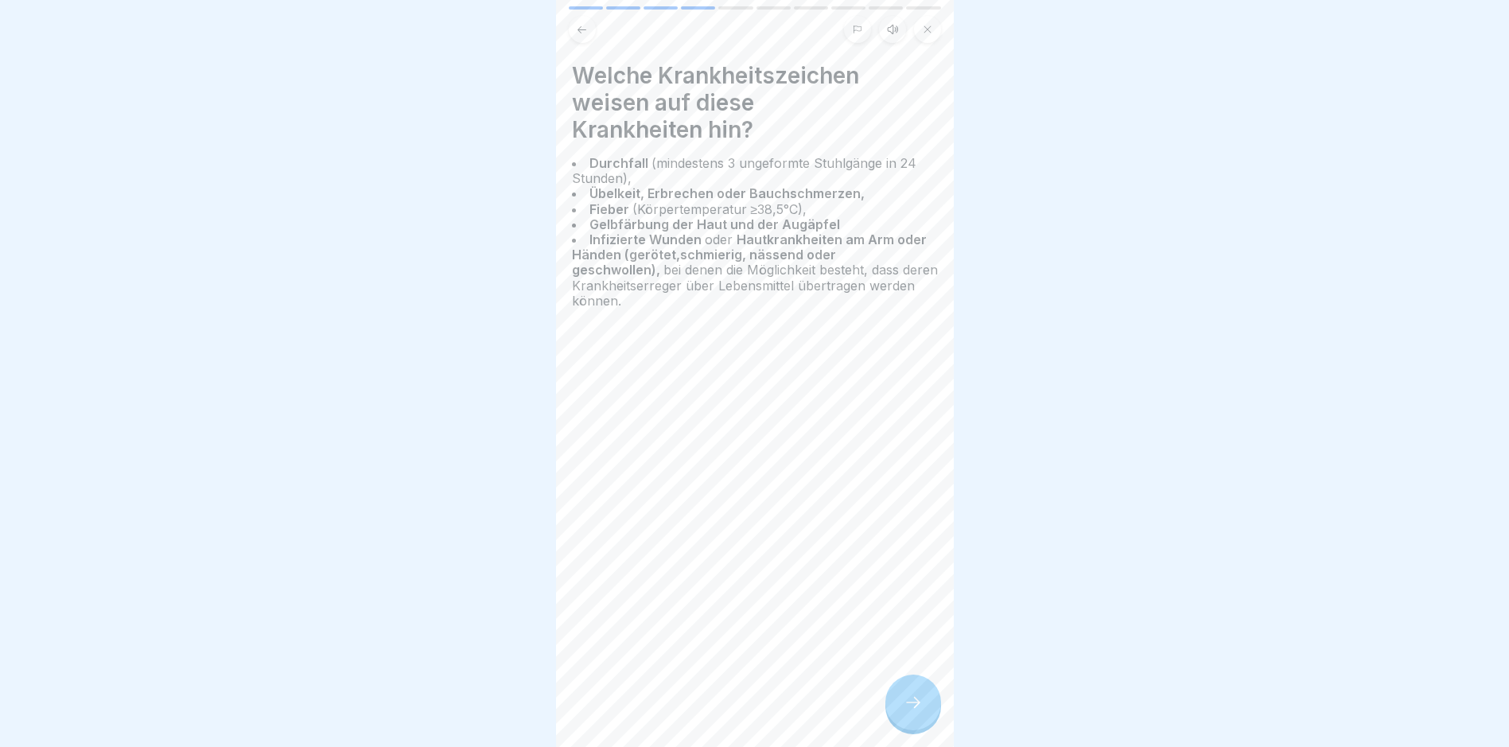
click at [929, 709] on div at bounding box center [913, 703] width 56 height 56
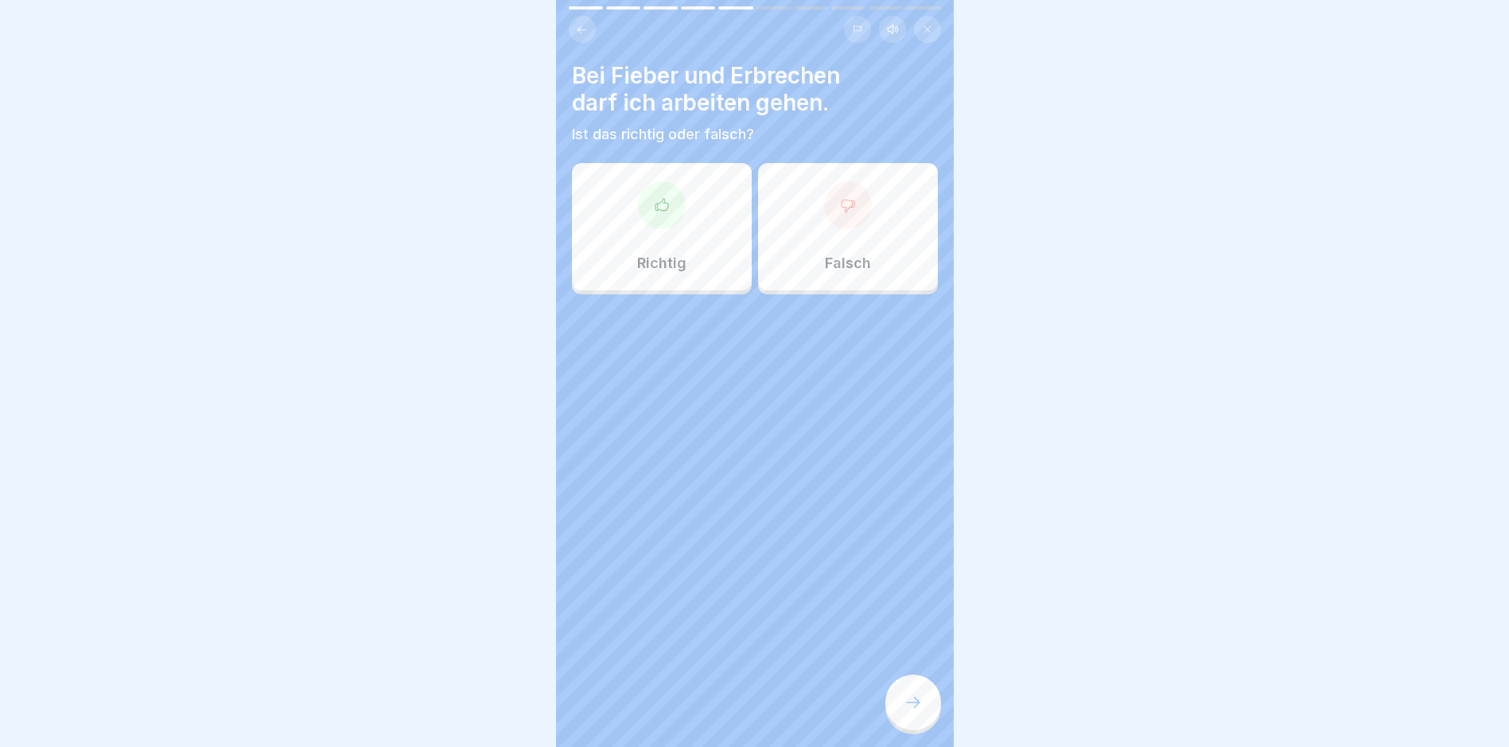
click at [929, 709] on div at bounding box center [913, 703] width 56 height 56
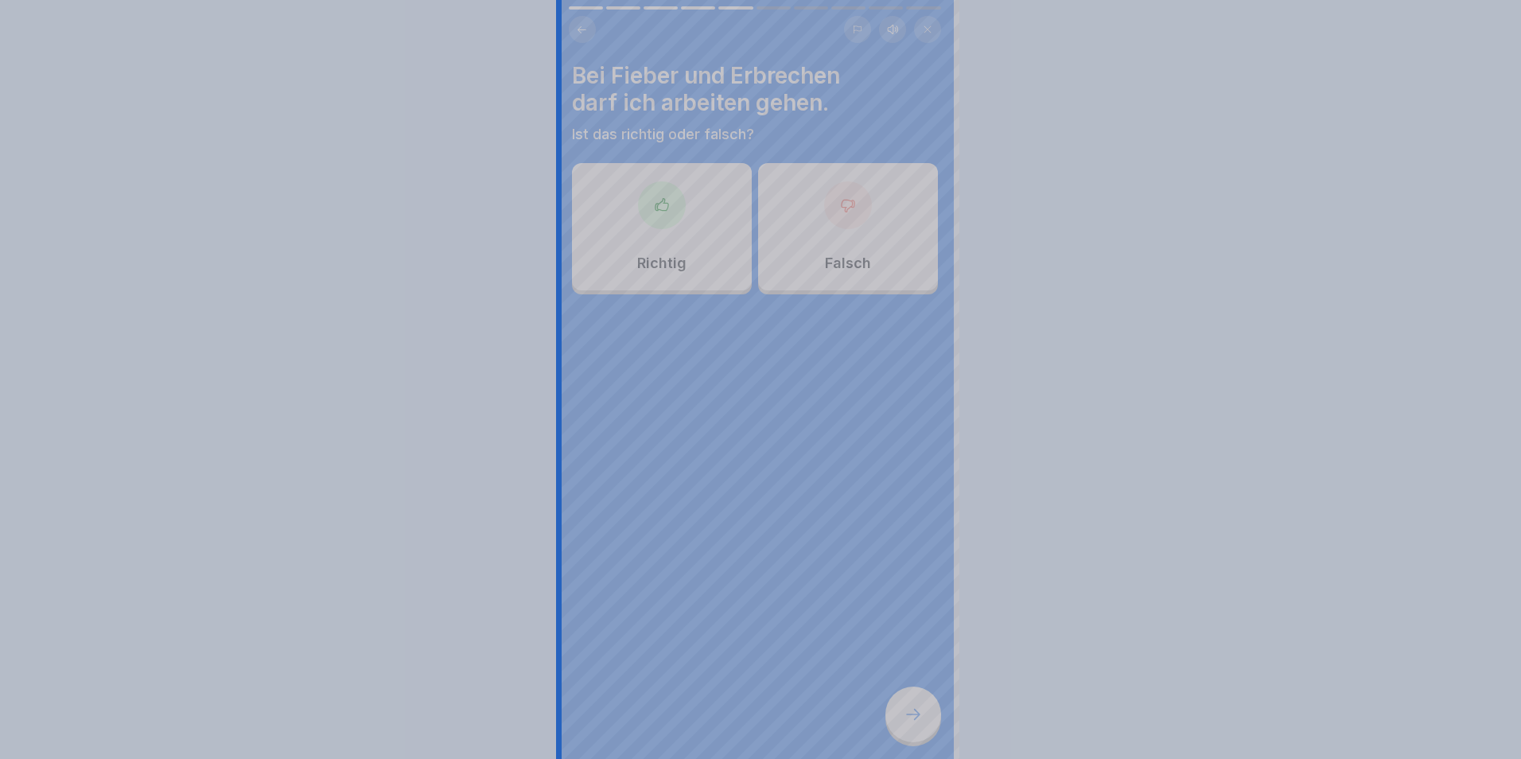
click at [929, 709] on div at bounding box center [760, 379] width 1521 height 759
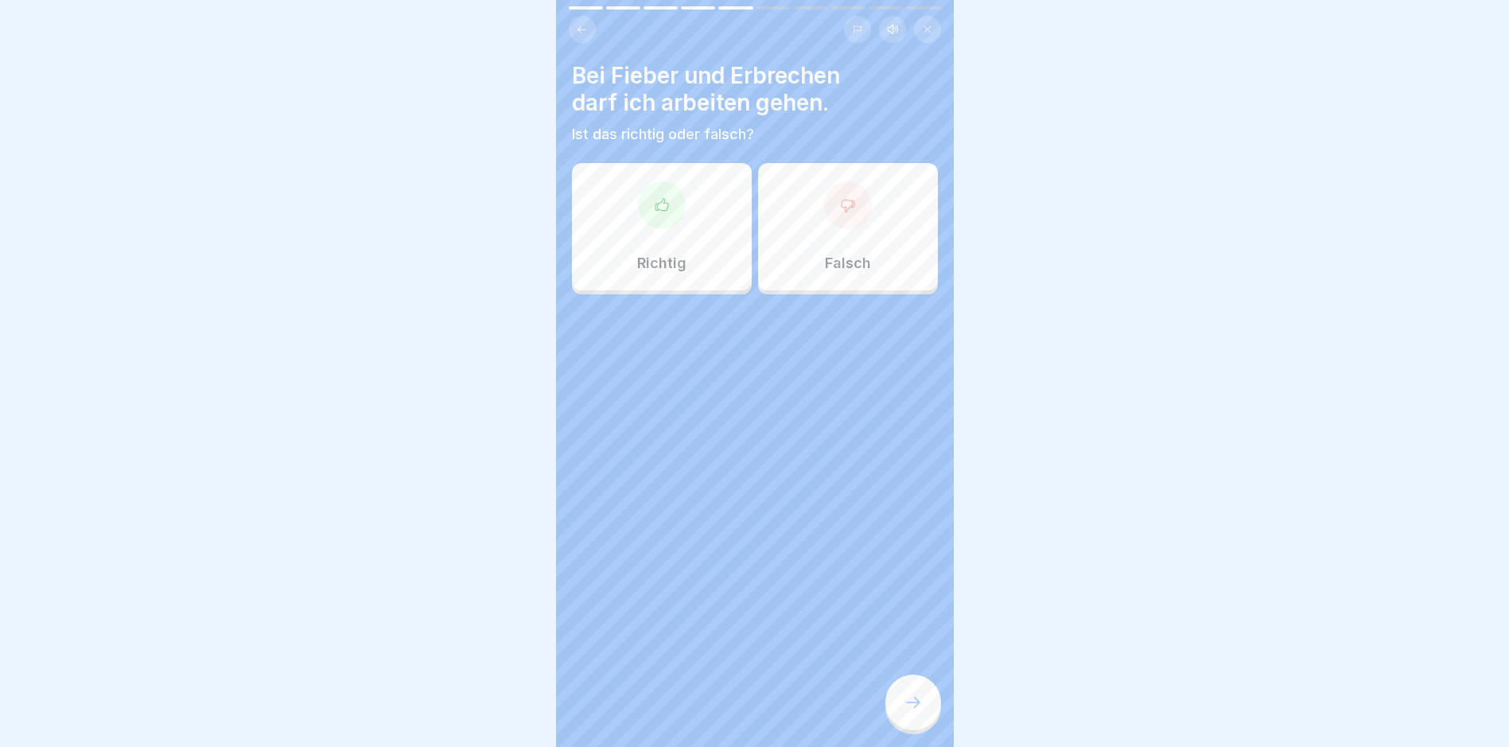
click at [837, 263] on p "Falsch" at bounding box center [848, 264] width 46 height 18
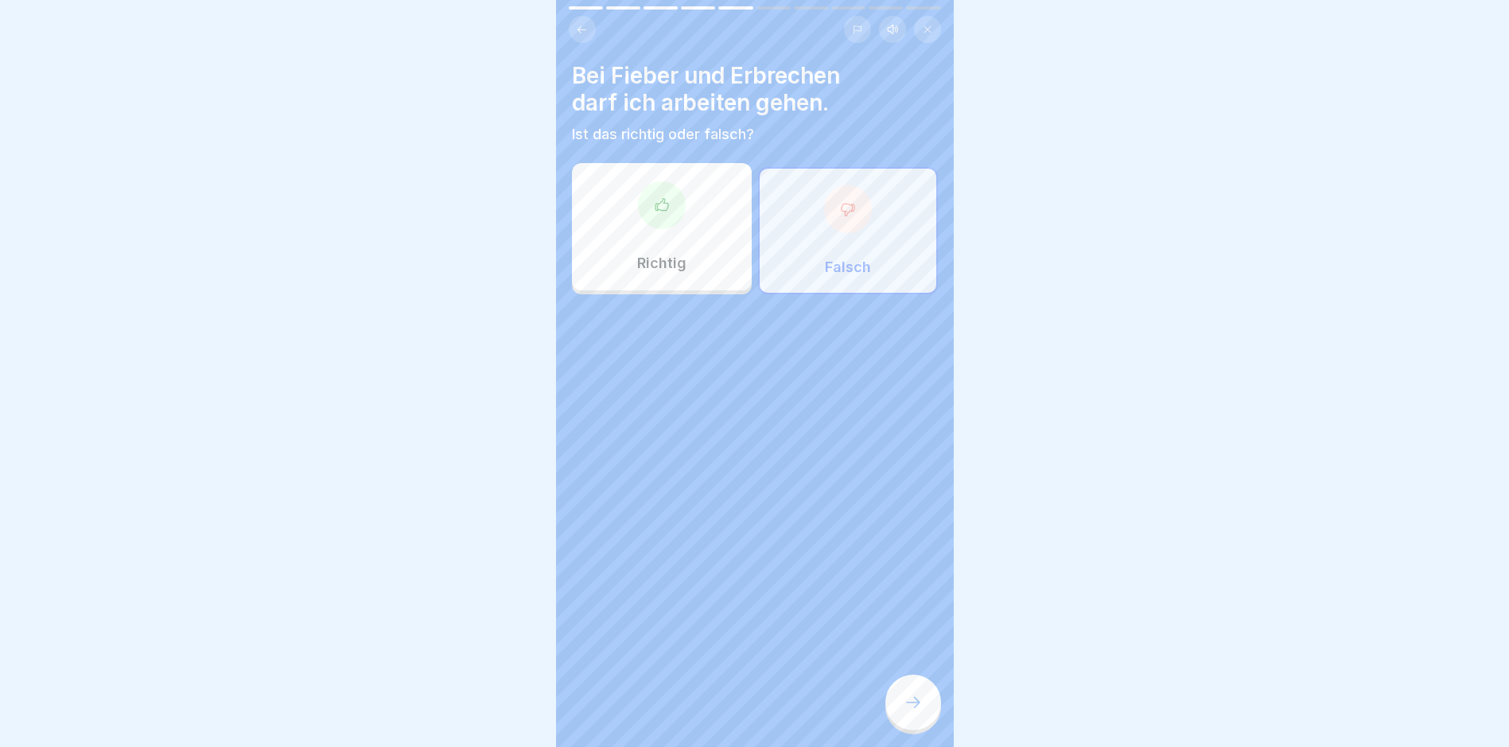
click at [898, 709] on div at bounding box center [913, 703] width 56 height 56
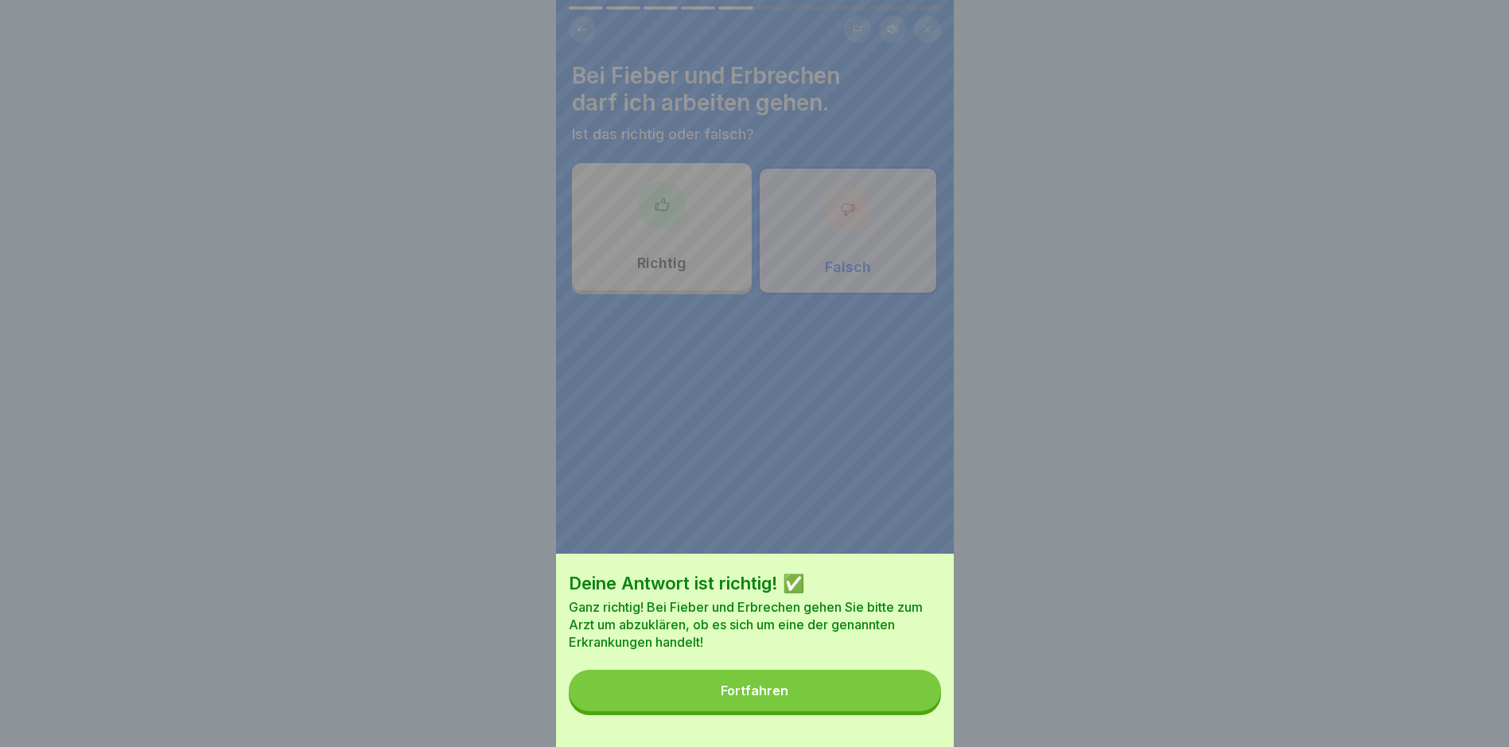
click at [904, 702] on button "Fortfahren" at bounding box center [755, 690] width 372 height 41
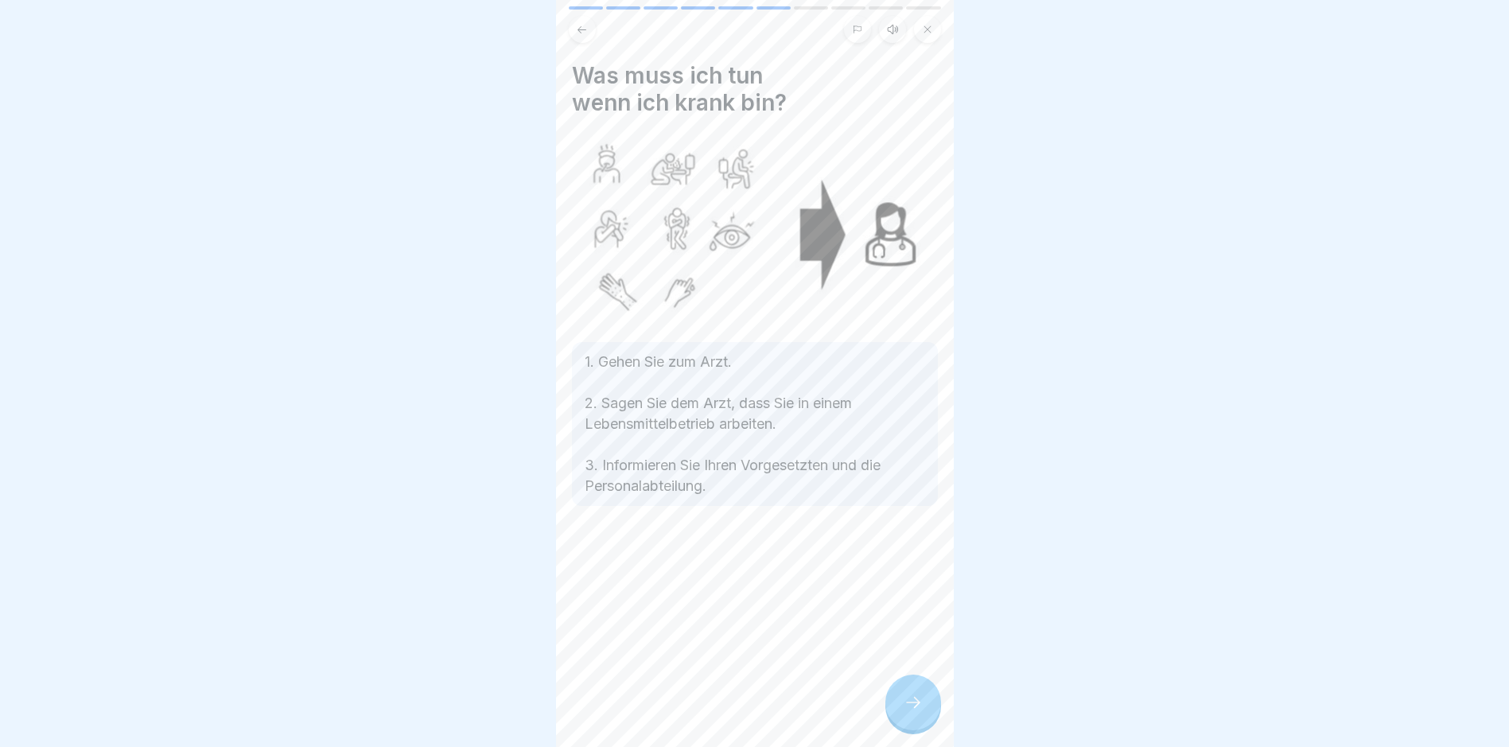
click at [897, 714] on div at bounding box center [913, 703] width 56 height 56
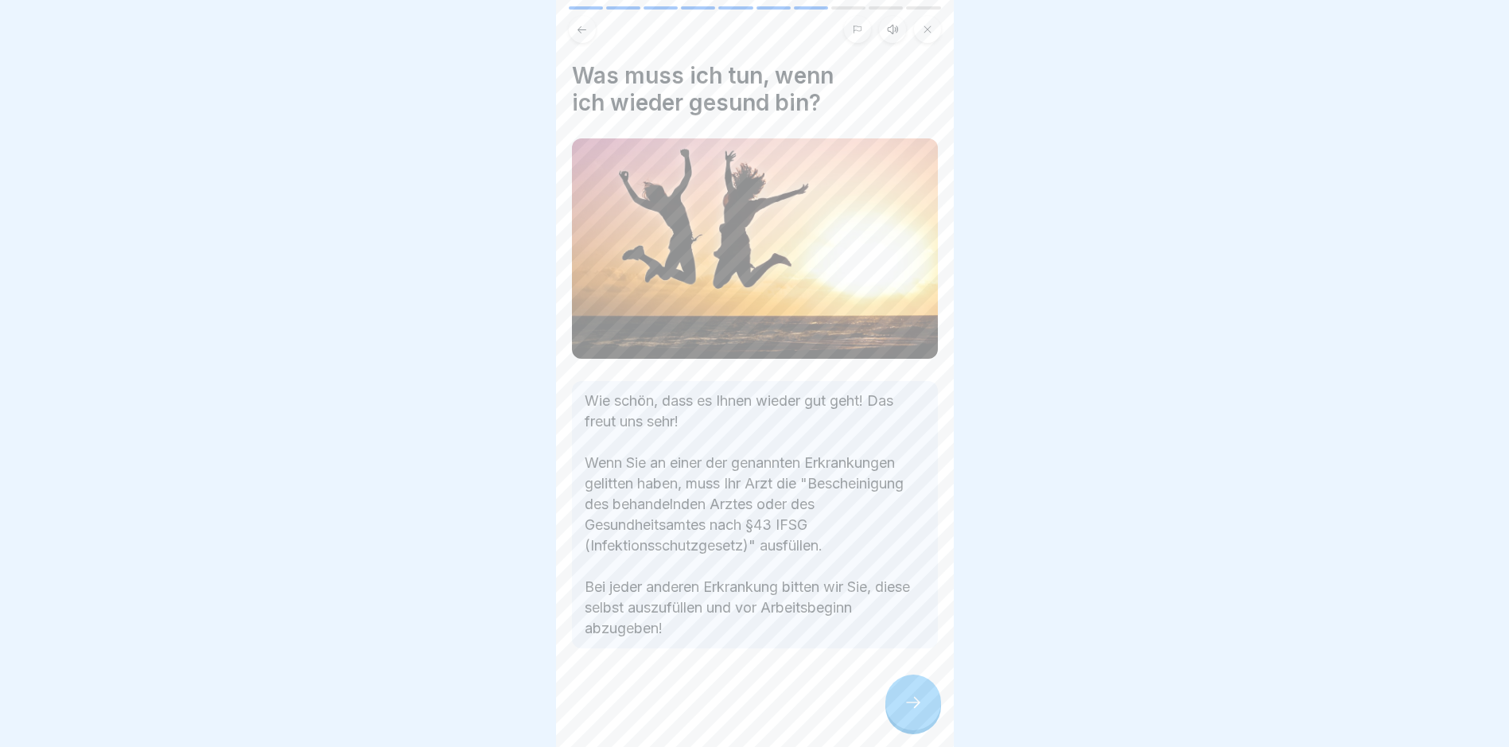
click at [899, 714] on div at bounding box center [913, 703] width 56 height 56
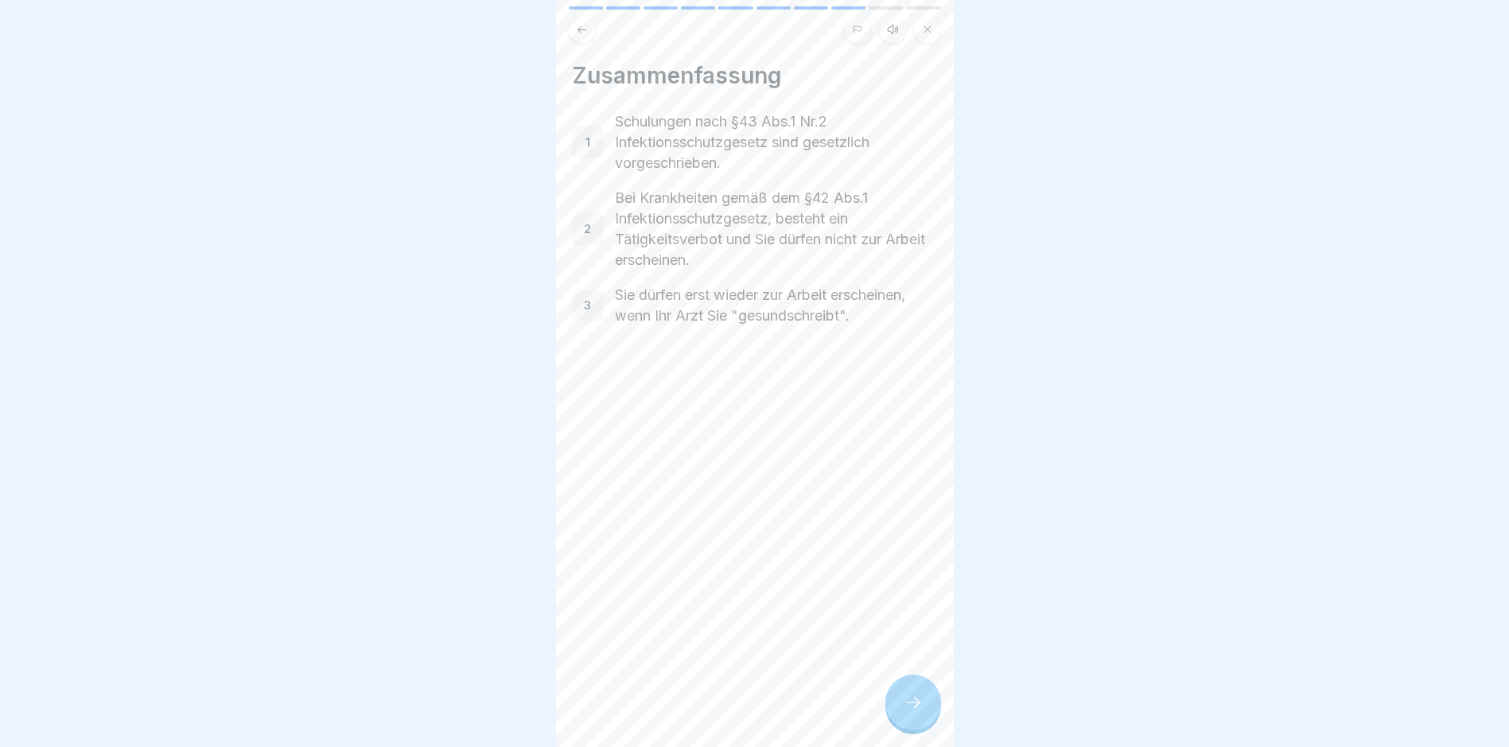
click at [899, 714] on div at bounding box center [913, 703] width 56 height 56
click at [900, 714] on div at bounding box center [913, 703] width 56 height 56
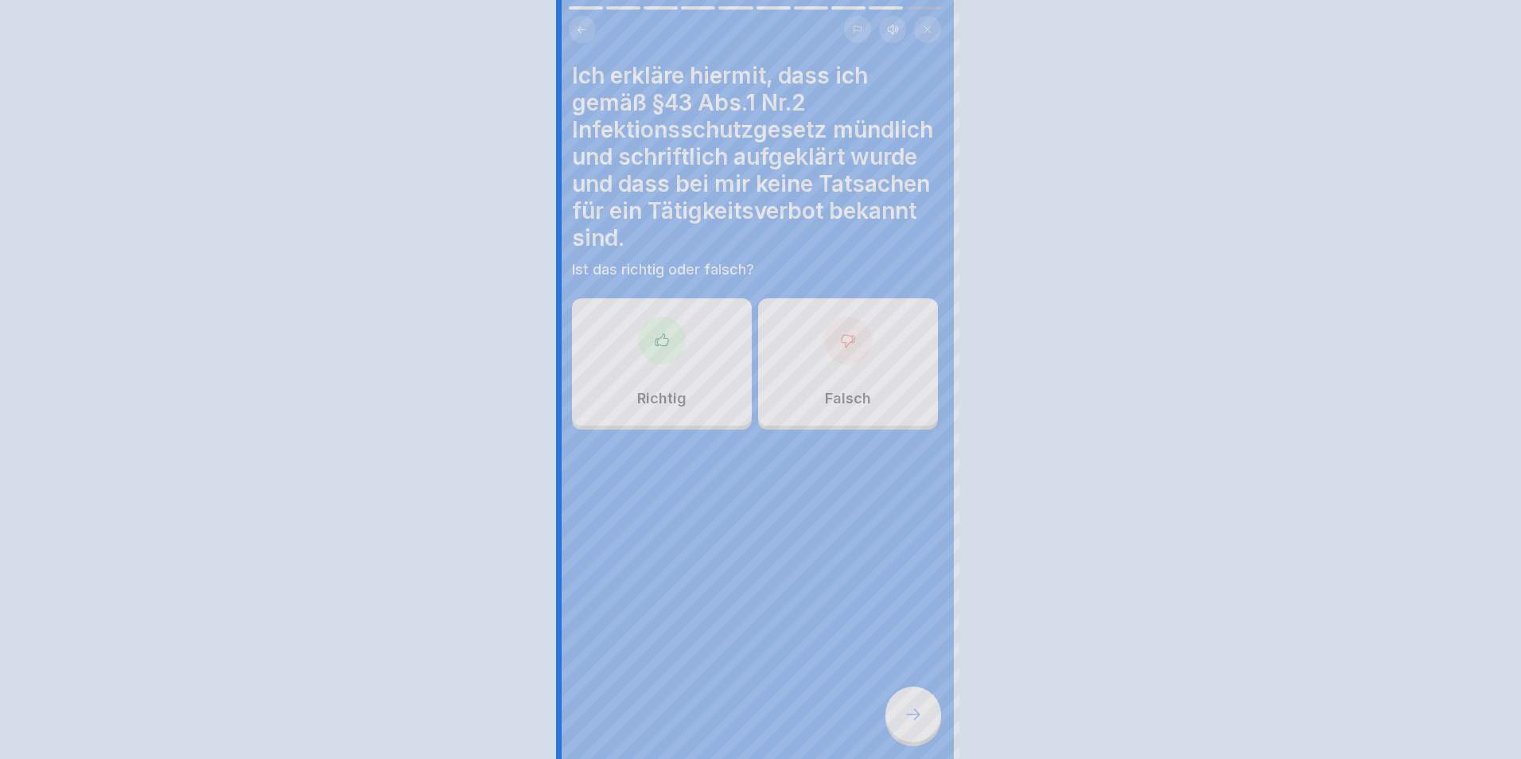
click at [900, 714] on div at bounding box center [760, 379] width 1521 height 759
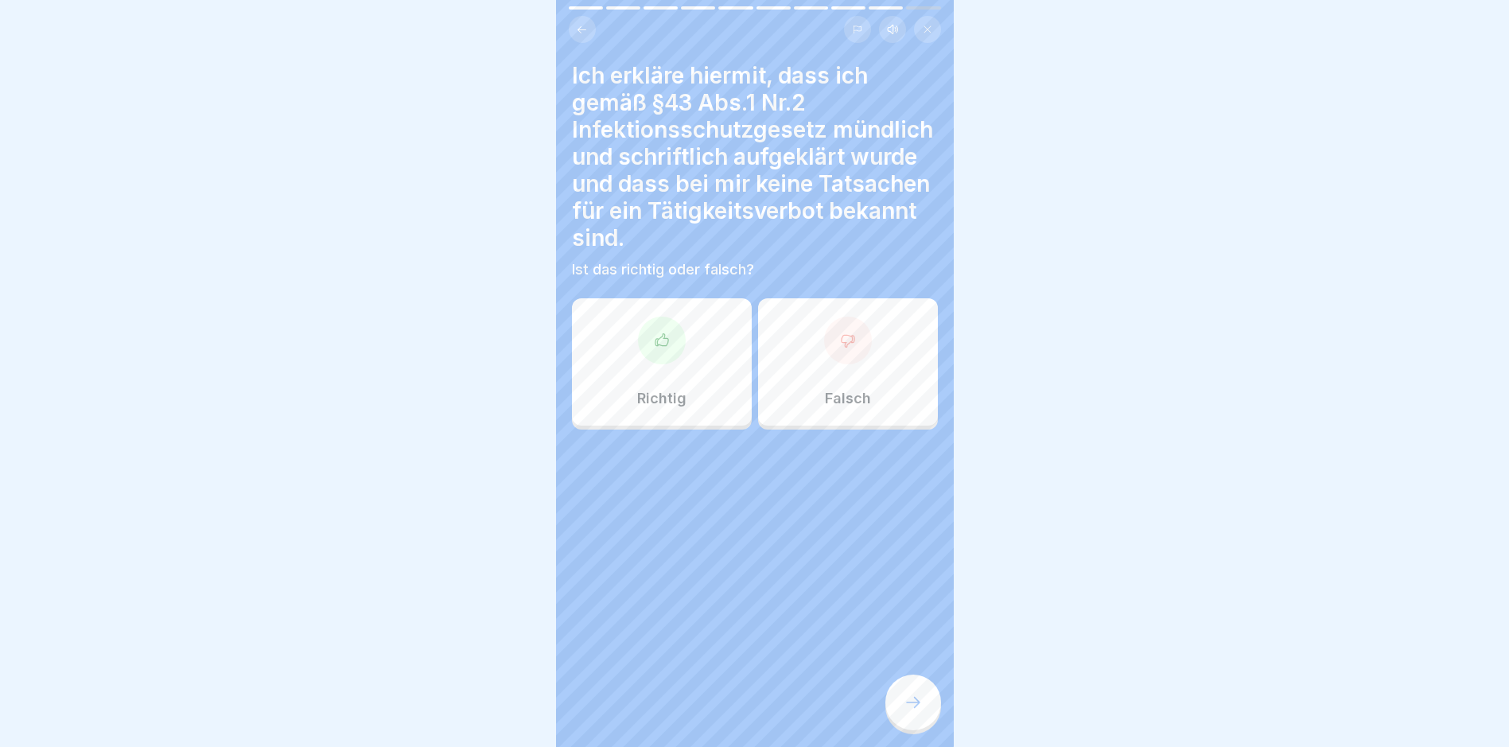
click at [619, 232] on h4 "Ich erkläre hiermit, dass ich gemäß §43 Abs.1 Nr.2 Infektionsschutzgesetz mündl…" at bounding box center [755, 156] width 366 height 189
click at [655, 311] on div "Richtig" at bounding box center [662, 361] width 180 height 127
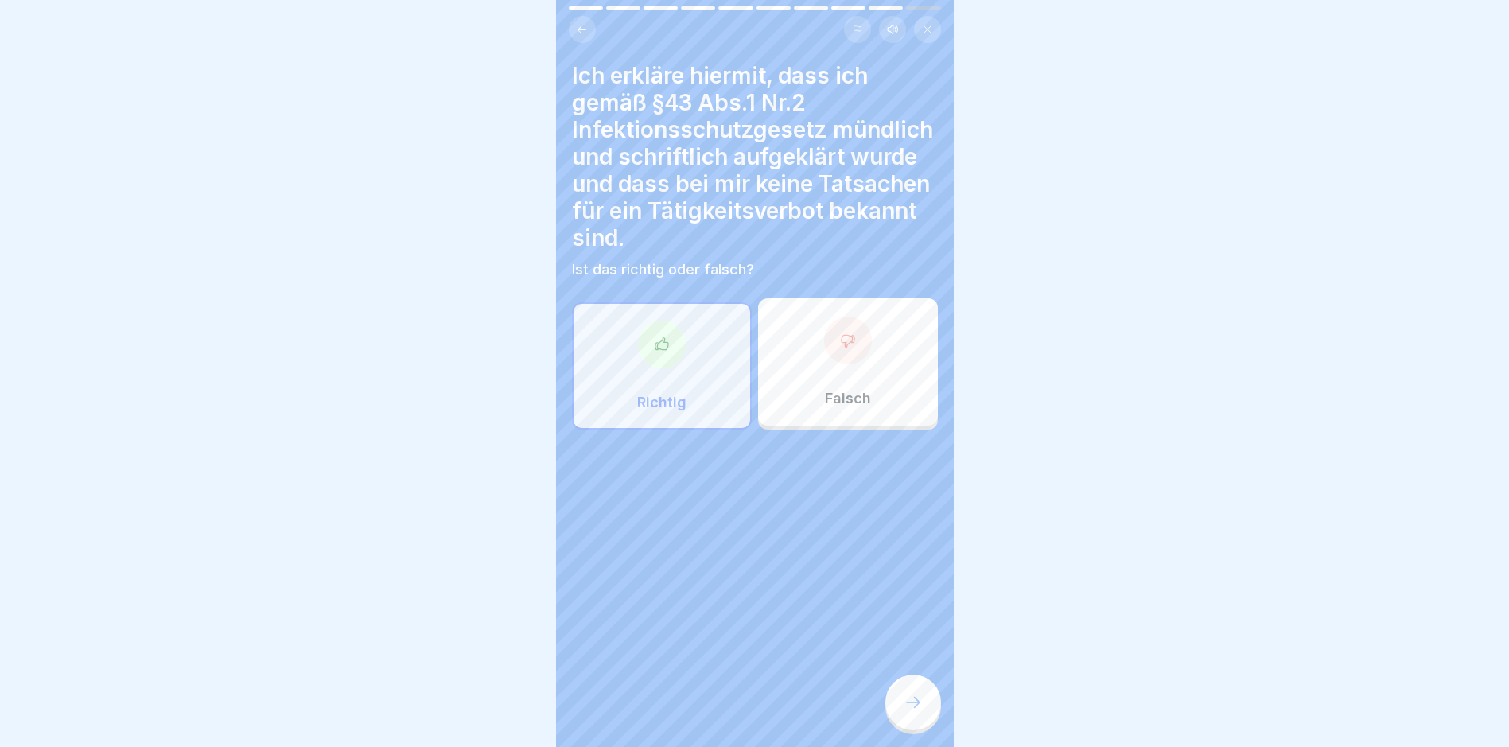
click at [939, 705] on div "Schulung nach IfsG 10 Schritte Deutsch Hörmodus Schulung zum Infektionsschutzge…" at bounding box center [755, 373] width 398 height 747
click at [934, 705] on div at bounding box center [913, 703] width 56 height 56
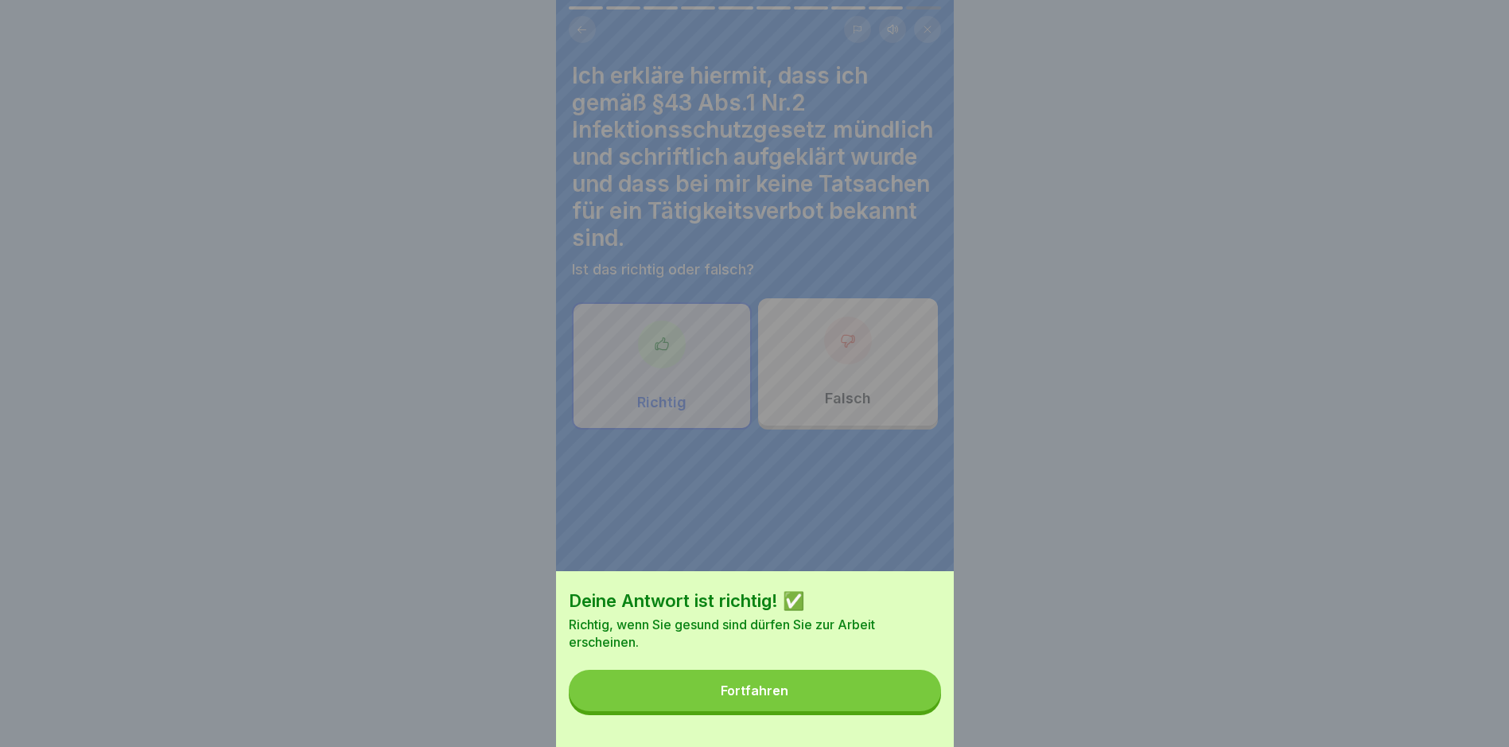
click at [934, 705] on button "Fortfahren" at bounding box center [755, 690] width 372 height 41
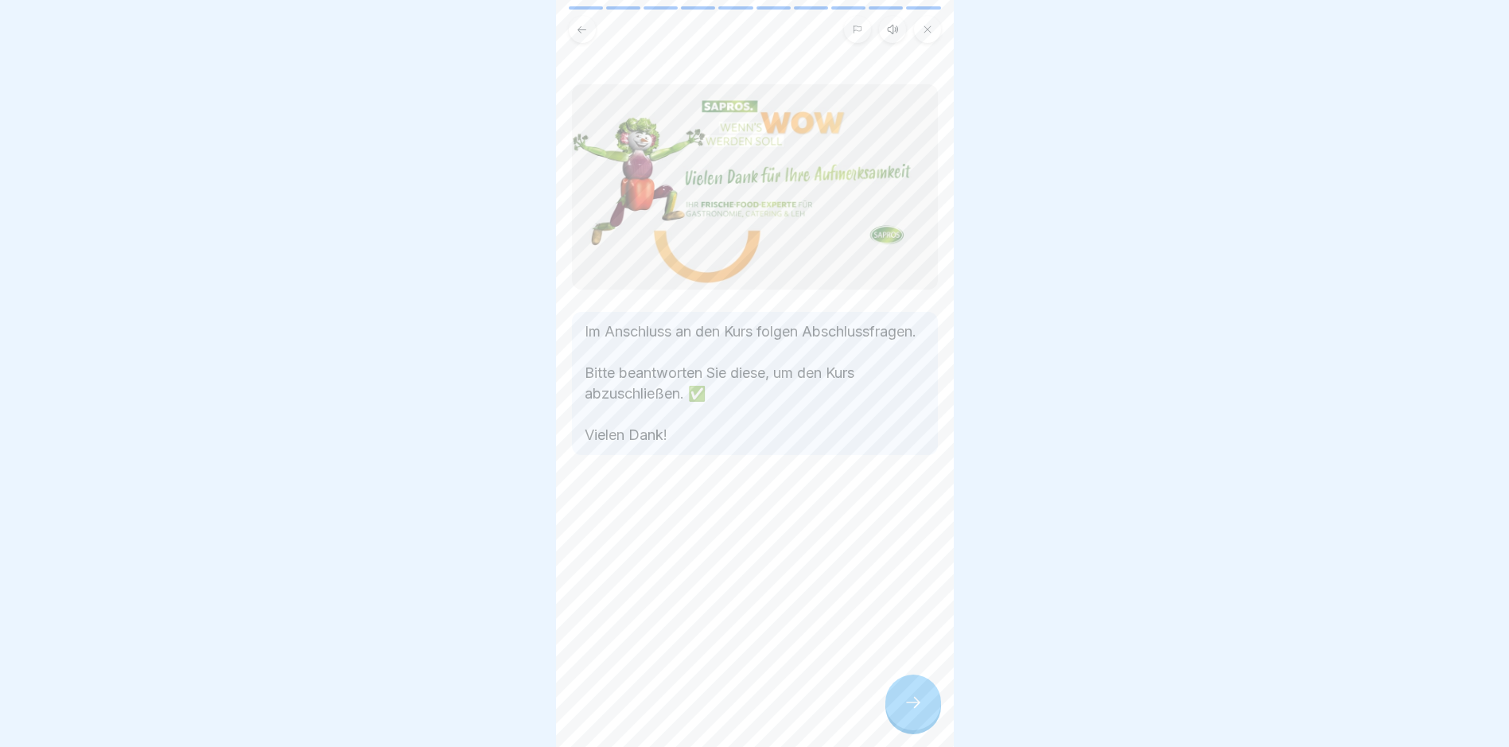
click at [900, 716] on div at bounding box center [913, 703] width 56 height 56
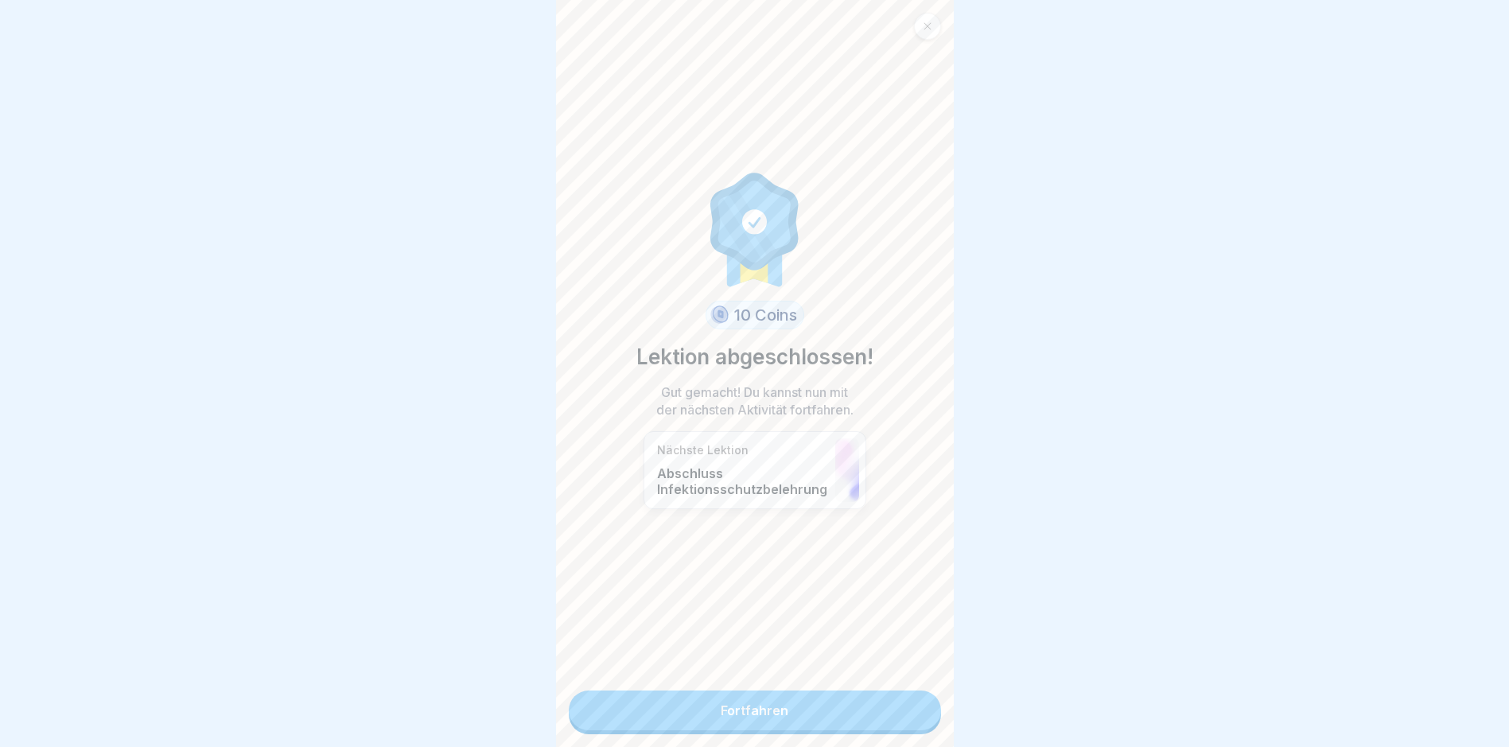
click at [902, 714] on link "Fortfahren" at bounding box center [755, 710] width 372 height 40
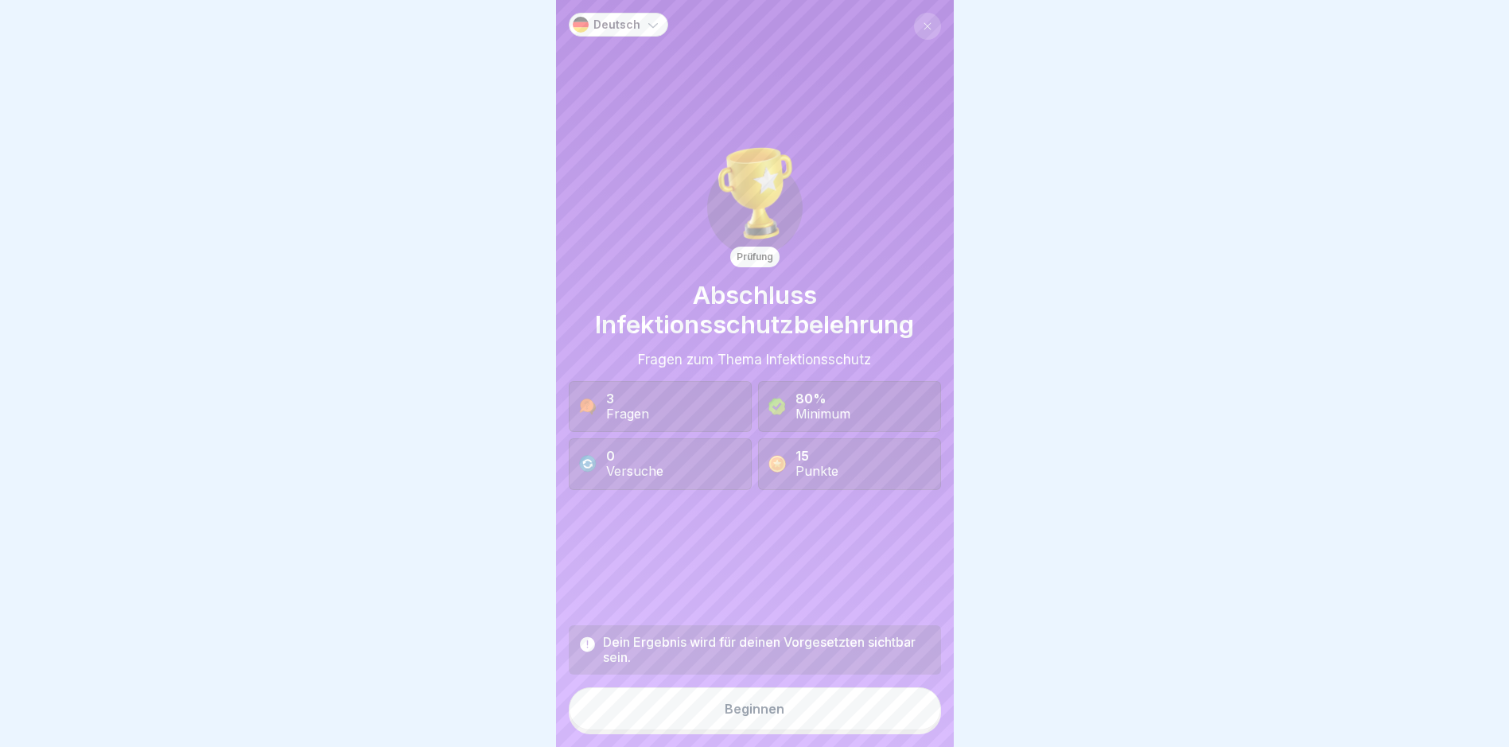
scroll to position [12, 0]
click at [758, 719] on button "Beginnen" at bounding box center [755, 708] width 372 height 43
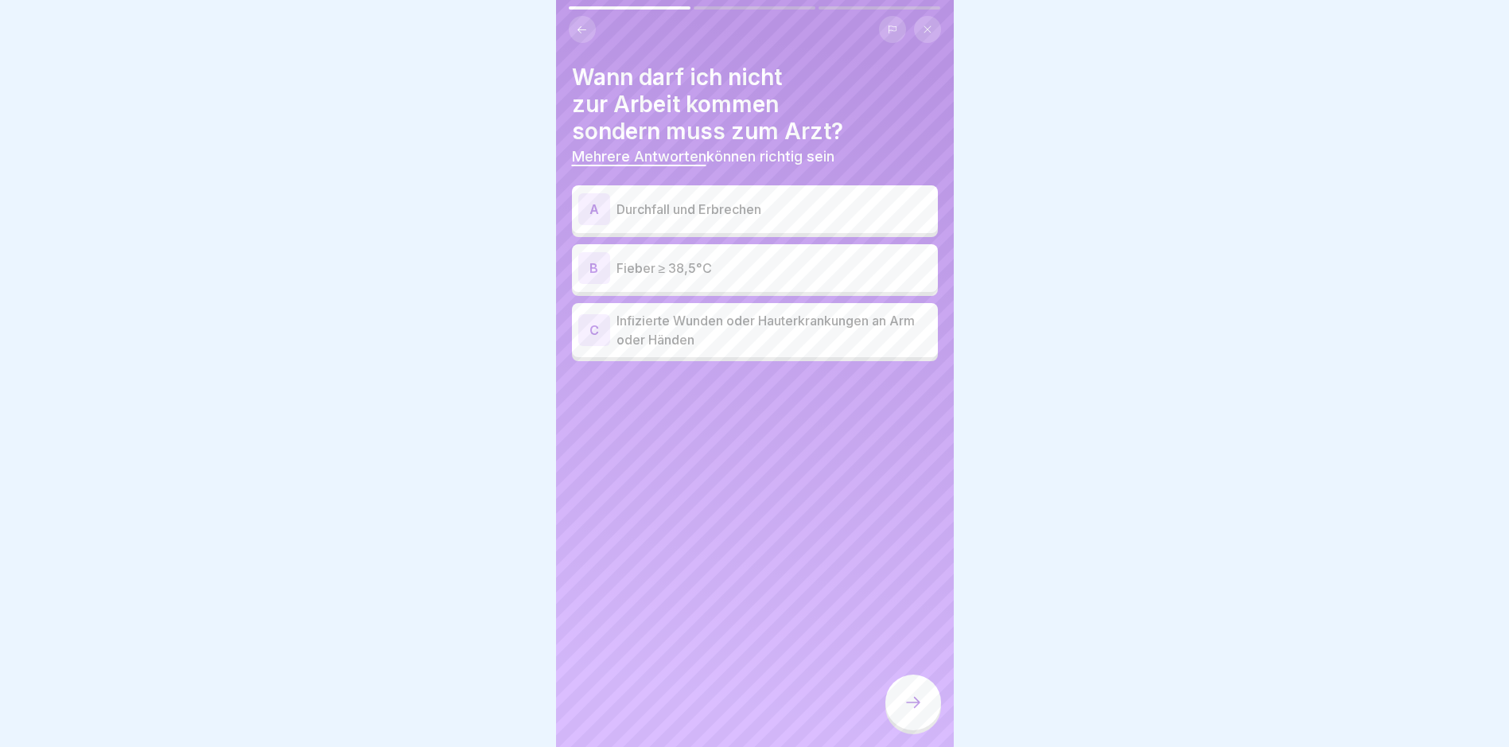
click at [749, 212] on div "A Durchfall und Erbrechen" at bounding box center [754, 209] width 353 height 32
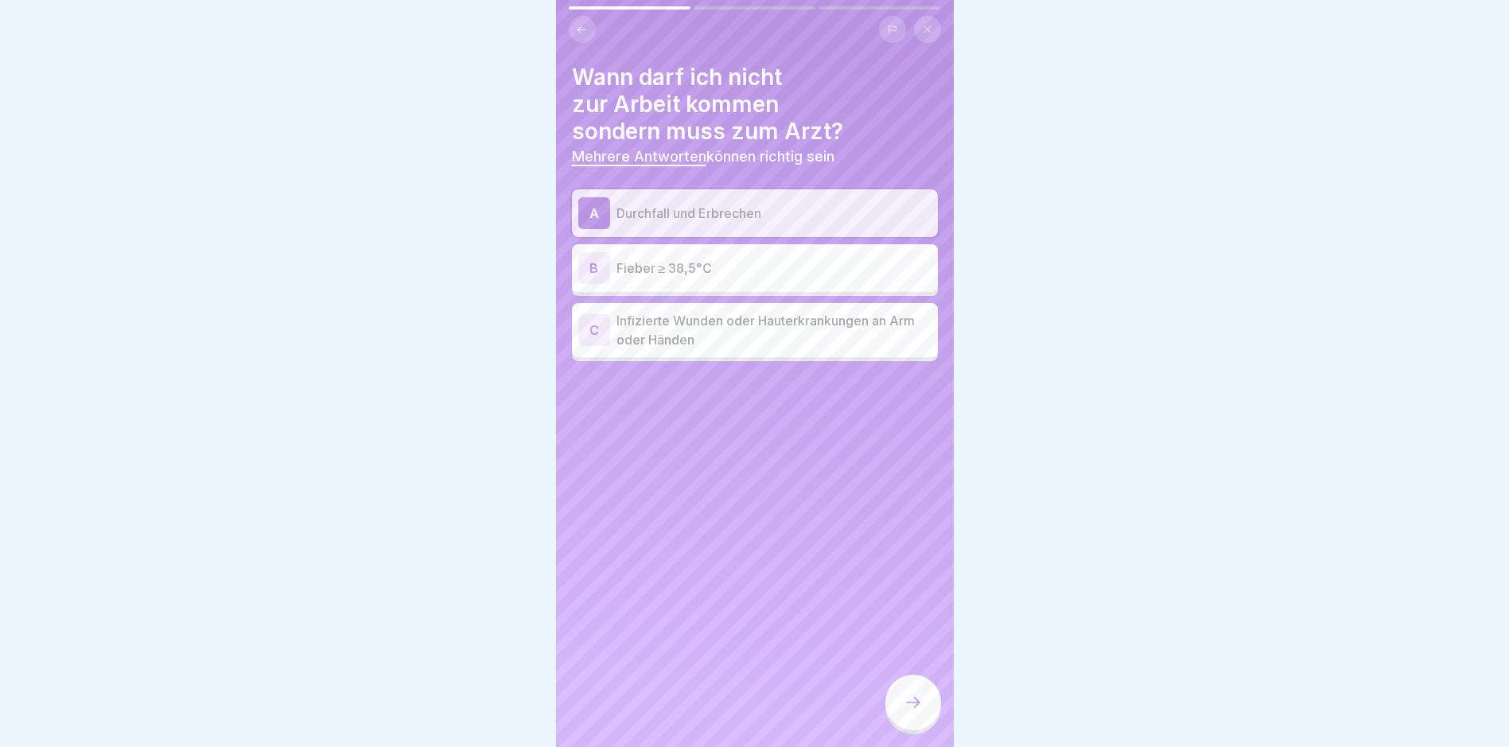
click at [745, 252] on div "B Fieber ≥ 38,5°C" at bounding box center [754, 268] width 353 height 32
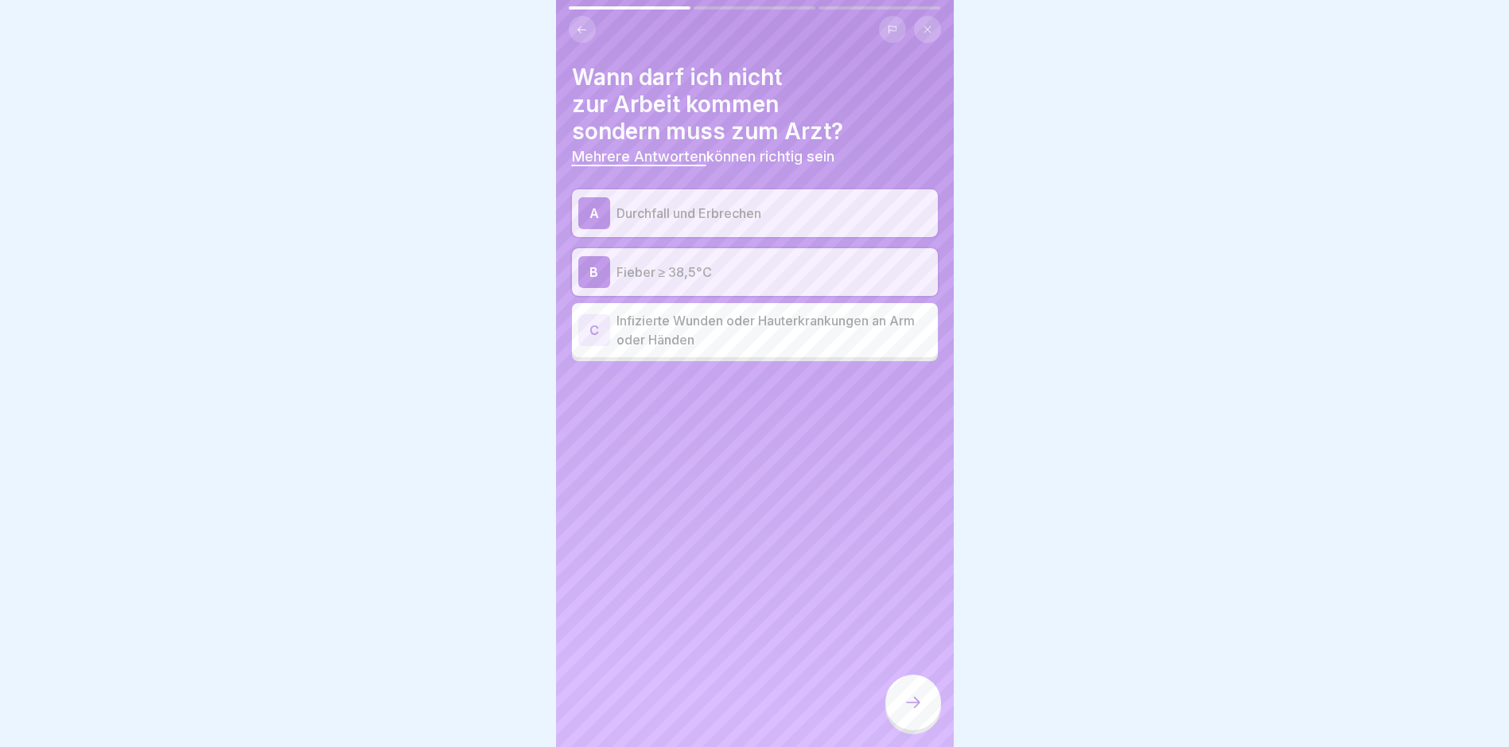
click at [750, 311] on p "Infizierte Wunden oder Hauterkrankungen an Arm oder Händen" at bounding box center [774, 330] width 315 height 38
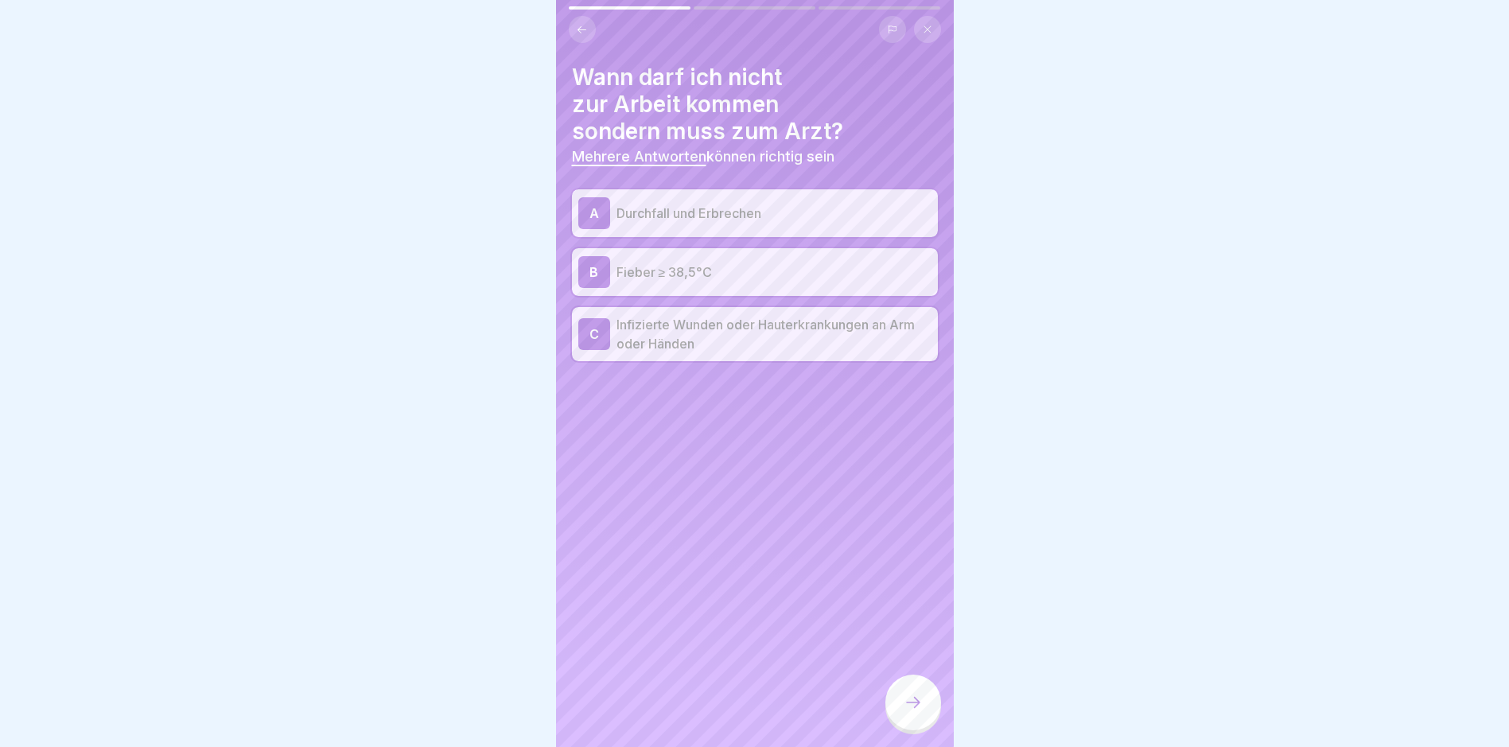
click at [893, 703] on div at bounding box center [913, 703] width 56 height 56
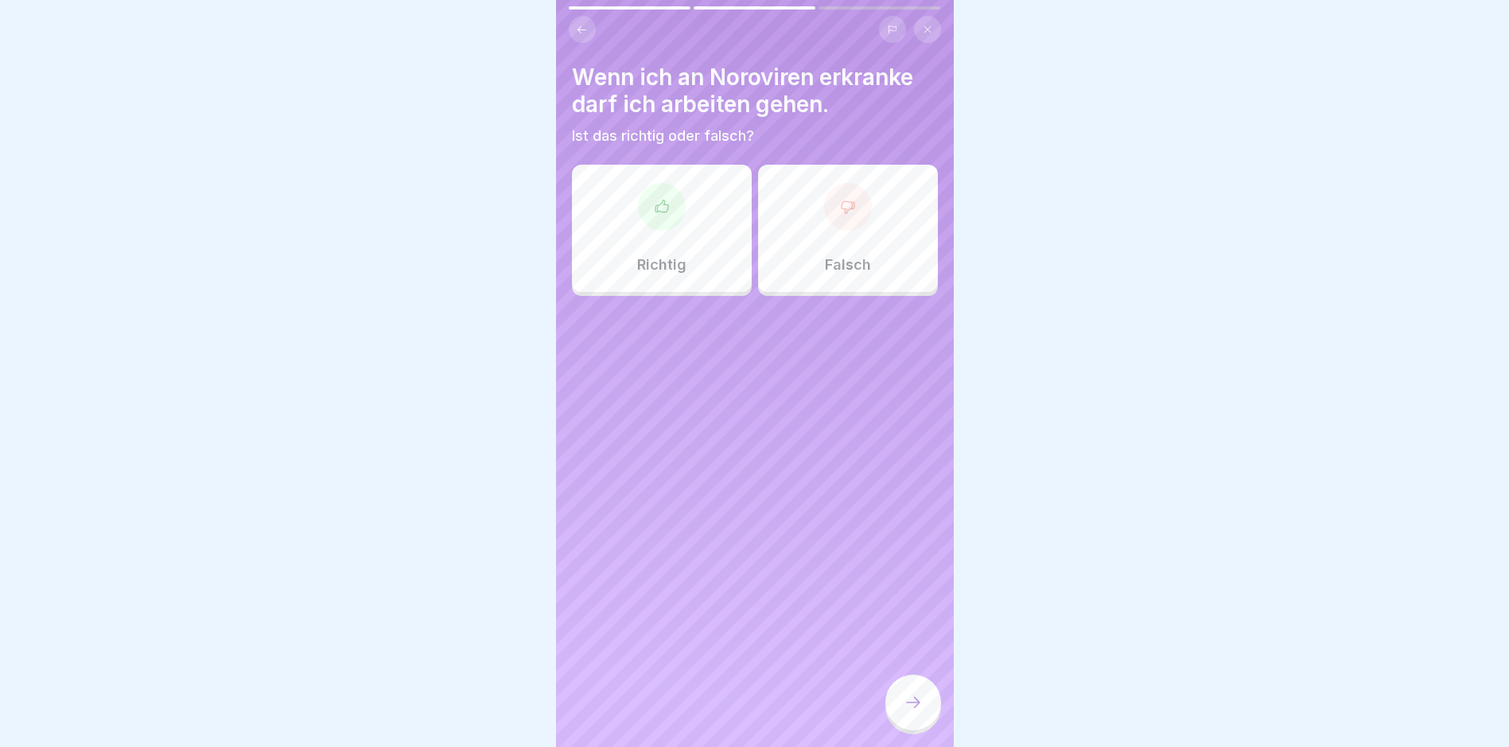
click at [854, 272] on div "Falsch" at bounding box center [848, 228] width 180 height 127
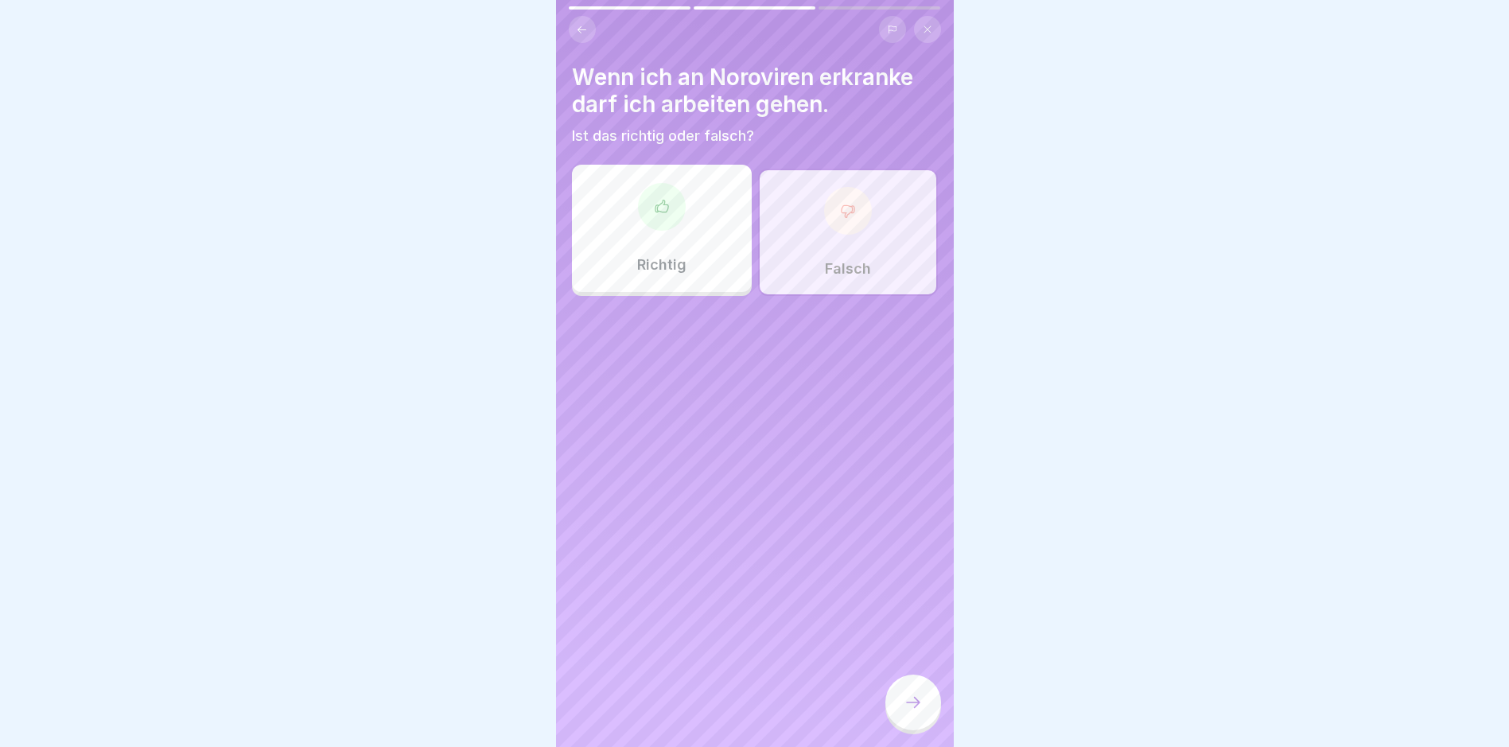
click at [912, 704] on icon at bounding box center [913, 702] width 19 height 19
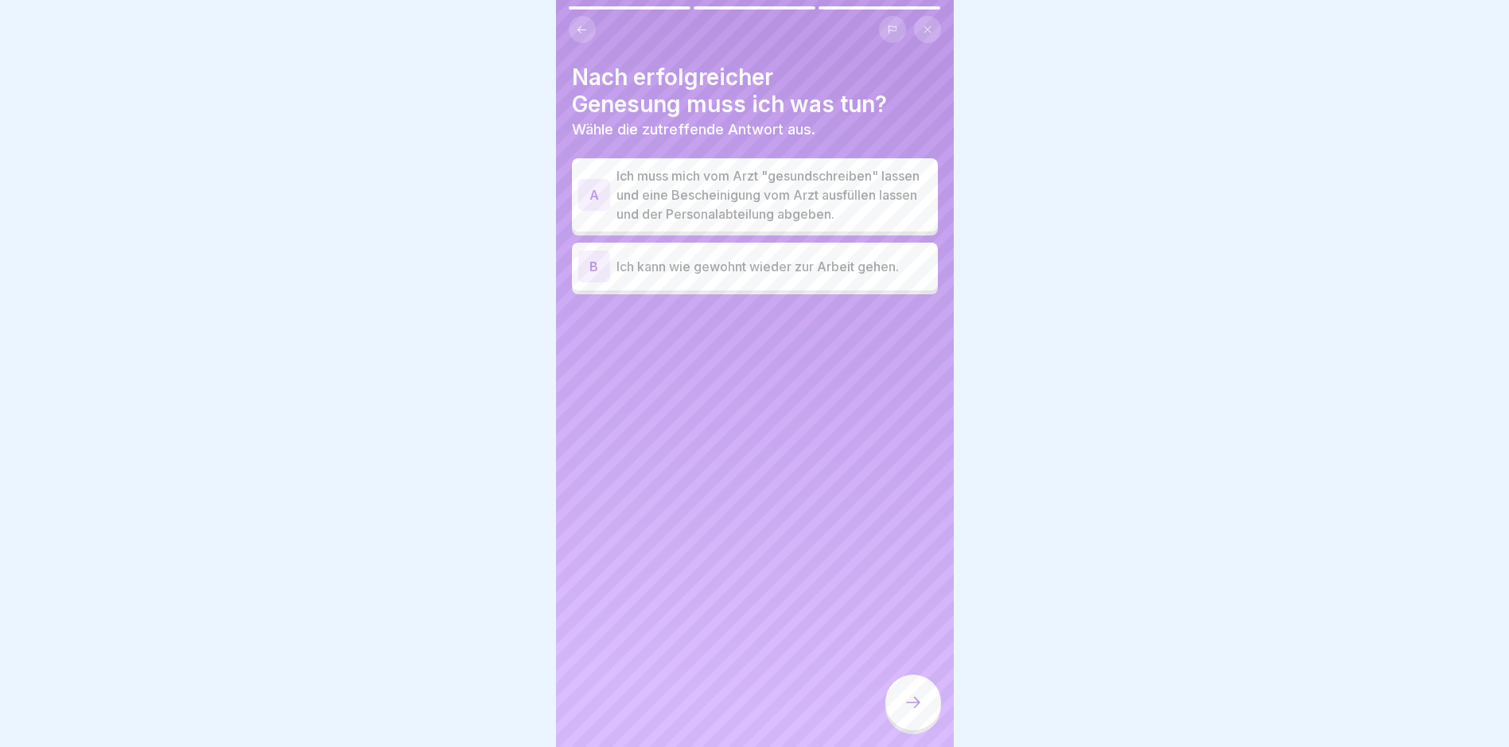
click at [848, 186] on p "Ich muss mich vom Arzt "gesundschreiben" lassen und eine Bescheinigung vom Arzt…" at bounding box center [774, 194] width 315 height 57
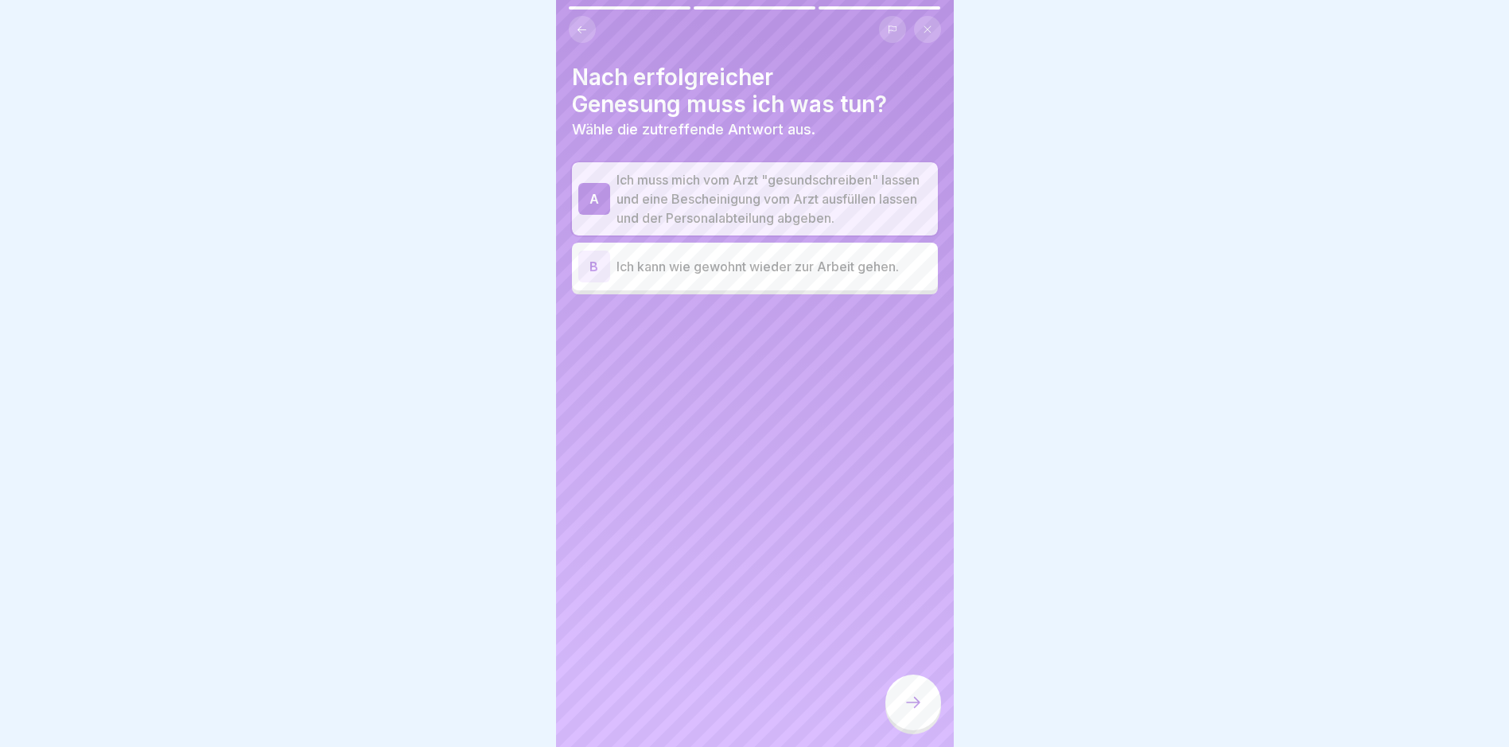
click at [914, 697] on icon at bounding box center [913, 702] width 19 height 19
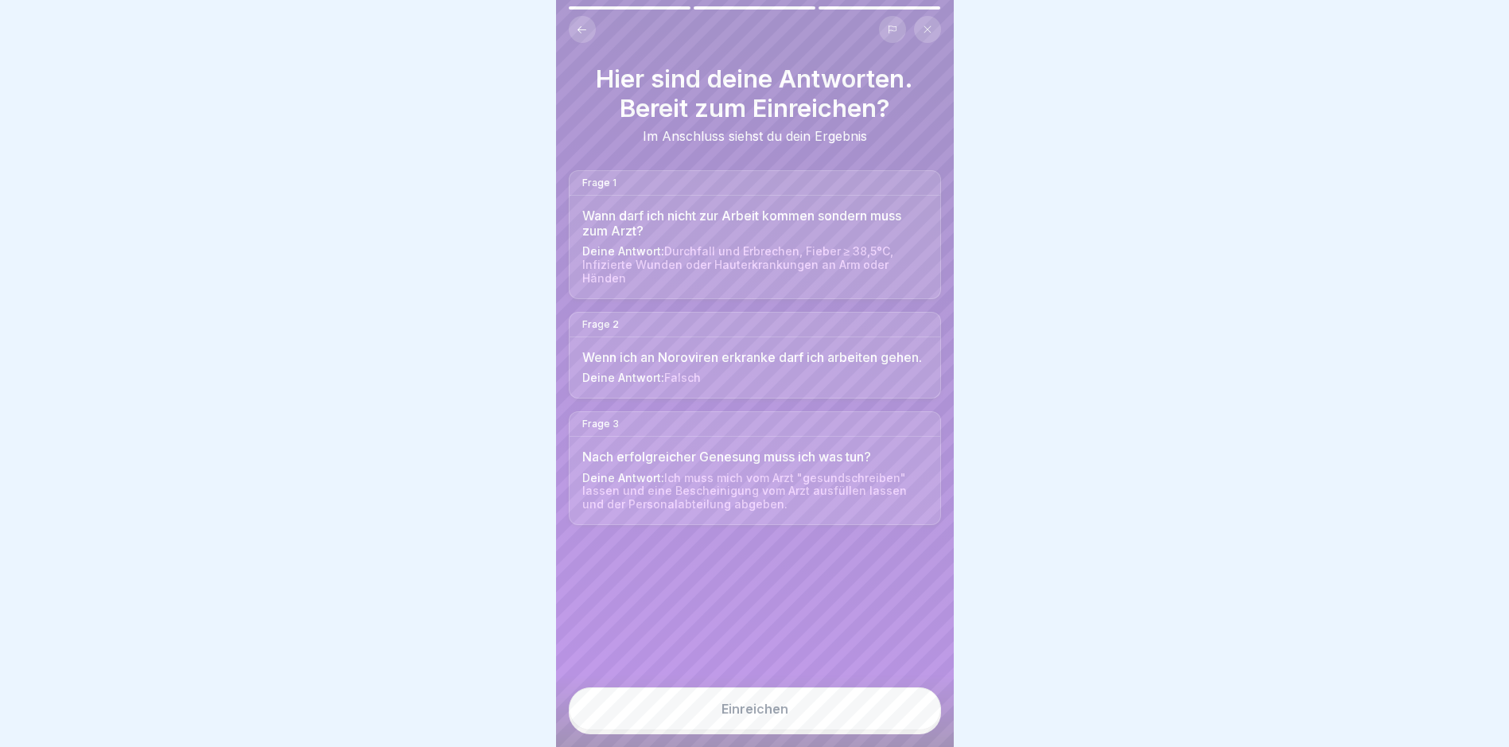
click at [882, 704] on button "Einreichen" at bounding box center [755, 708] width 372 height 43
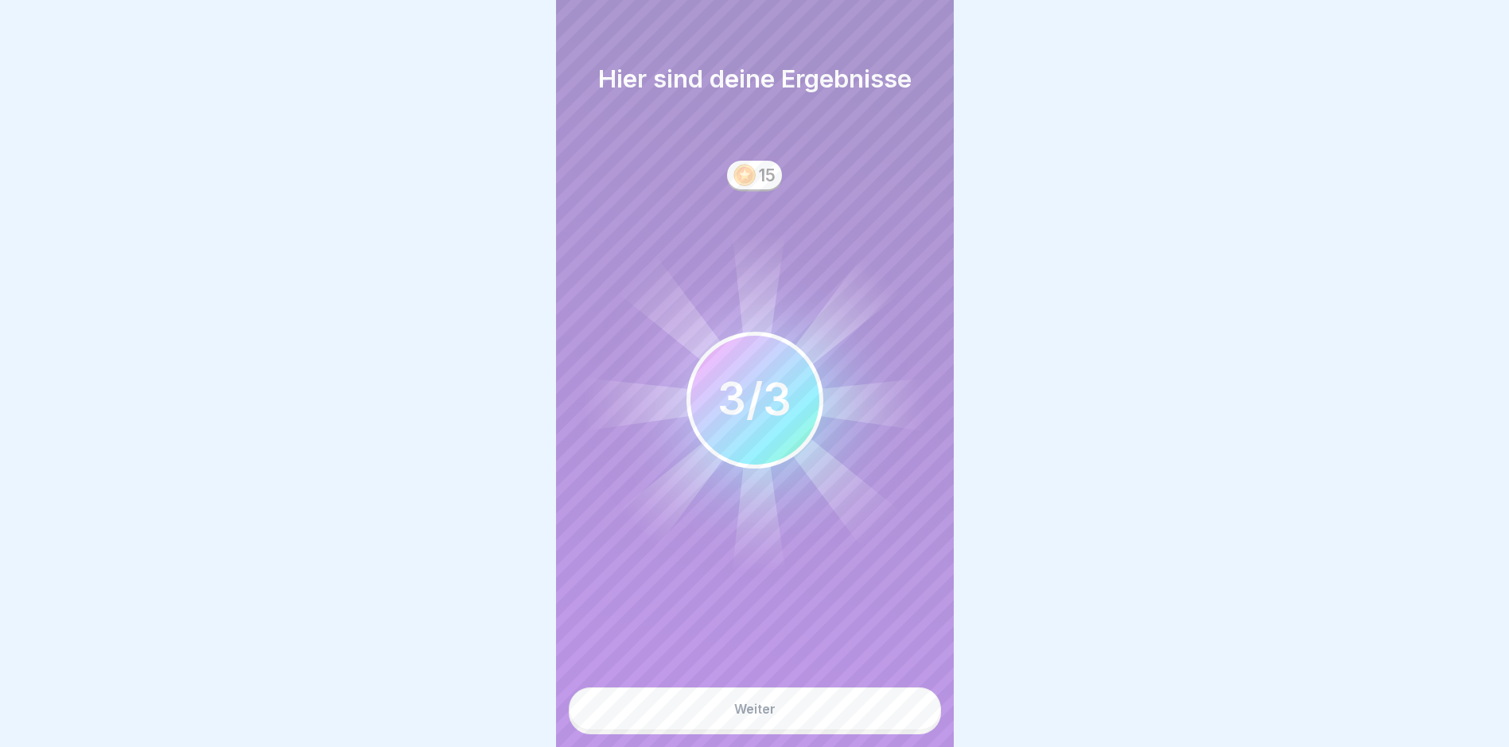
click at [881, 704] on button "Weiter" at bounding box center [755, 708] width 372 height 43
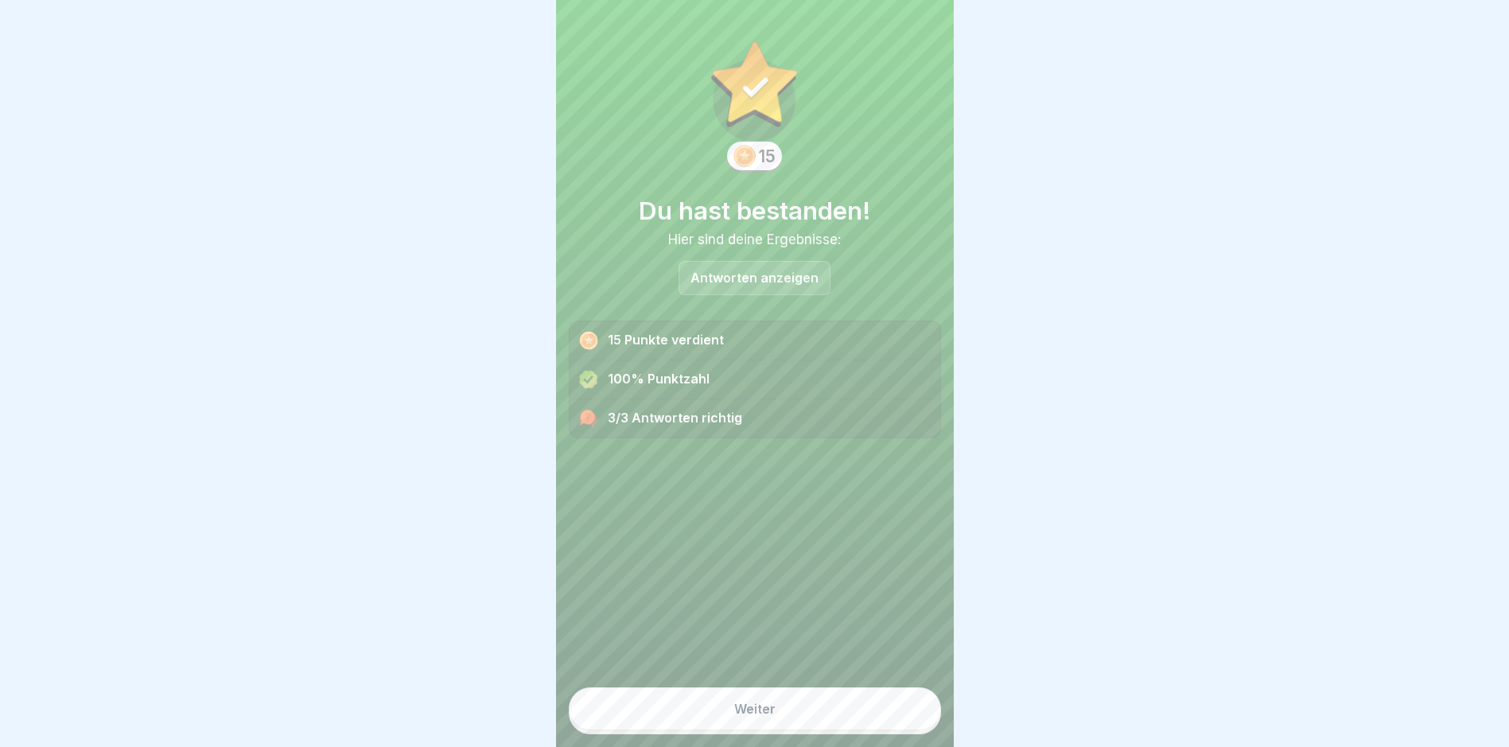
click at [881, 704] on button "Weiter" at bounding box center [755, 708] width 372 height 43
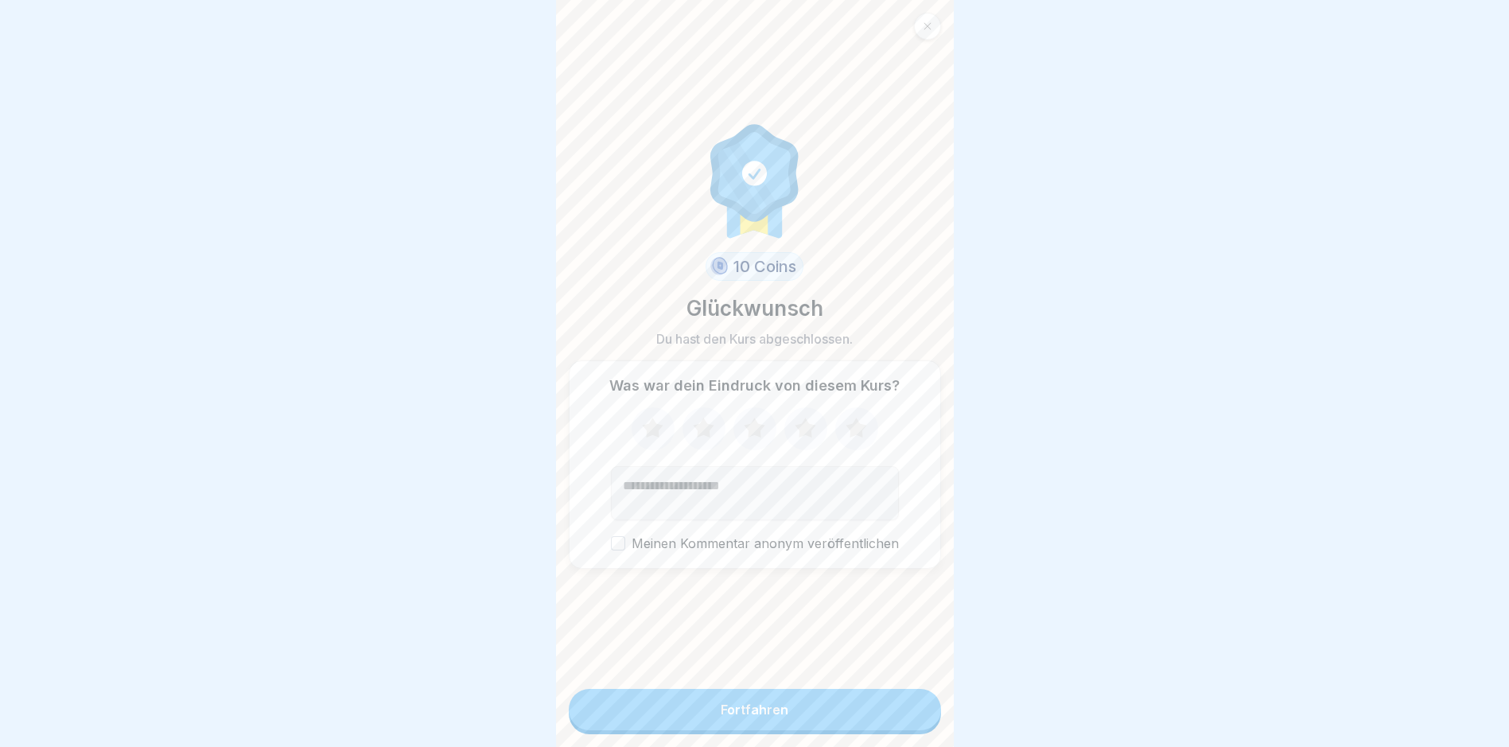
click at [879, 704] on button "Fortfahren" at bounding box center [755, 709] width 372 height 41
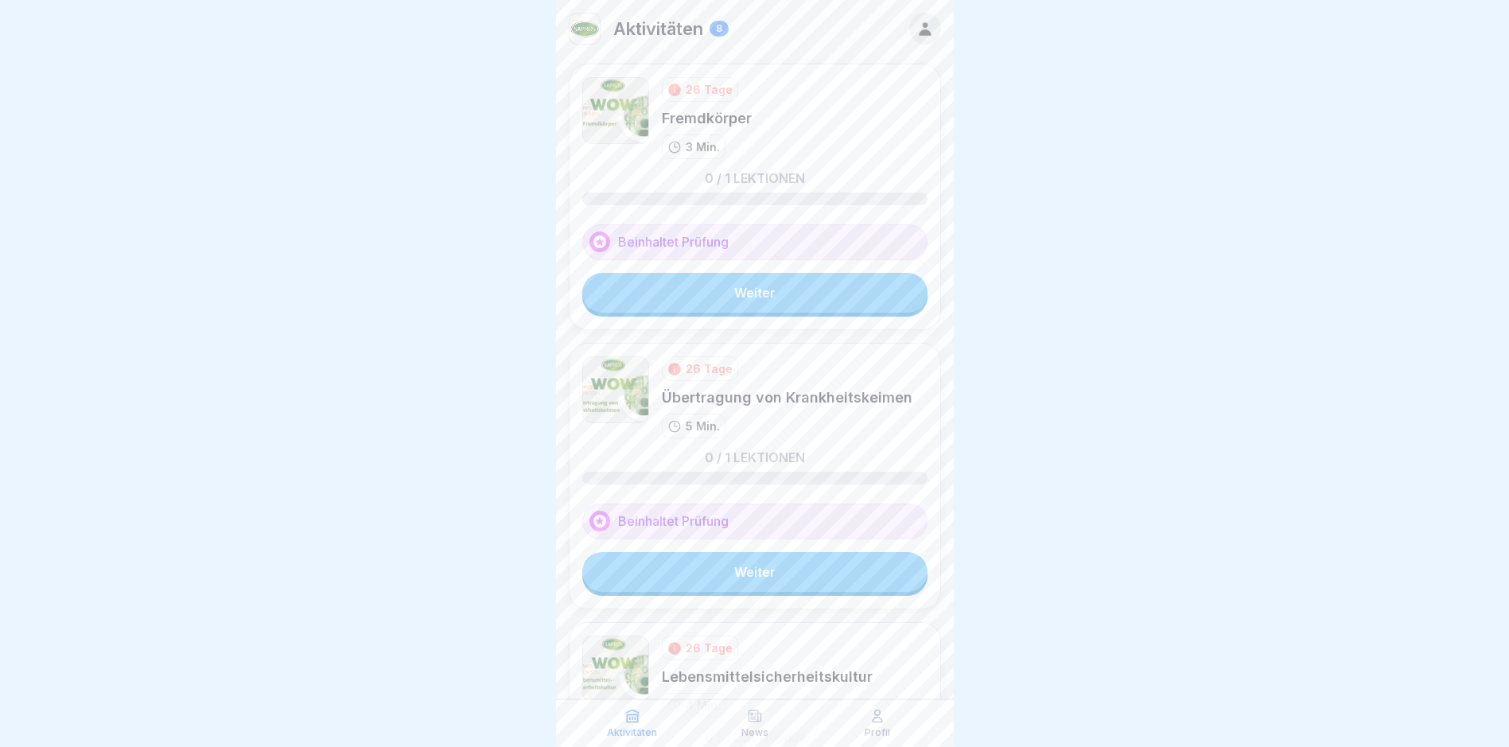
click at [731, 291] on link "Weiter" at bounding box center [754, 293] width 345 height 40
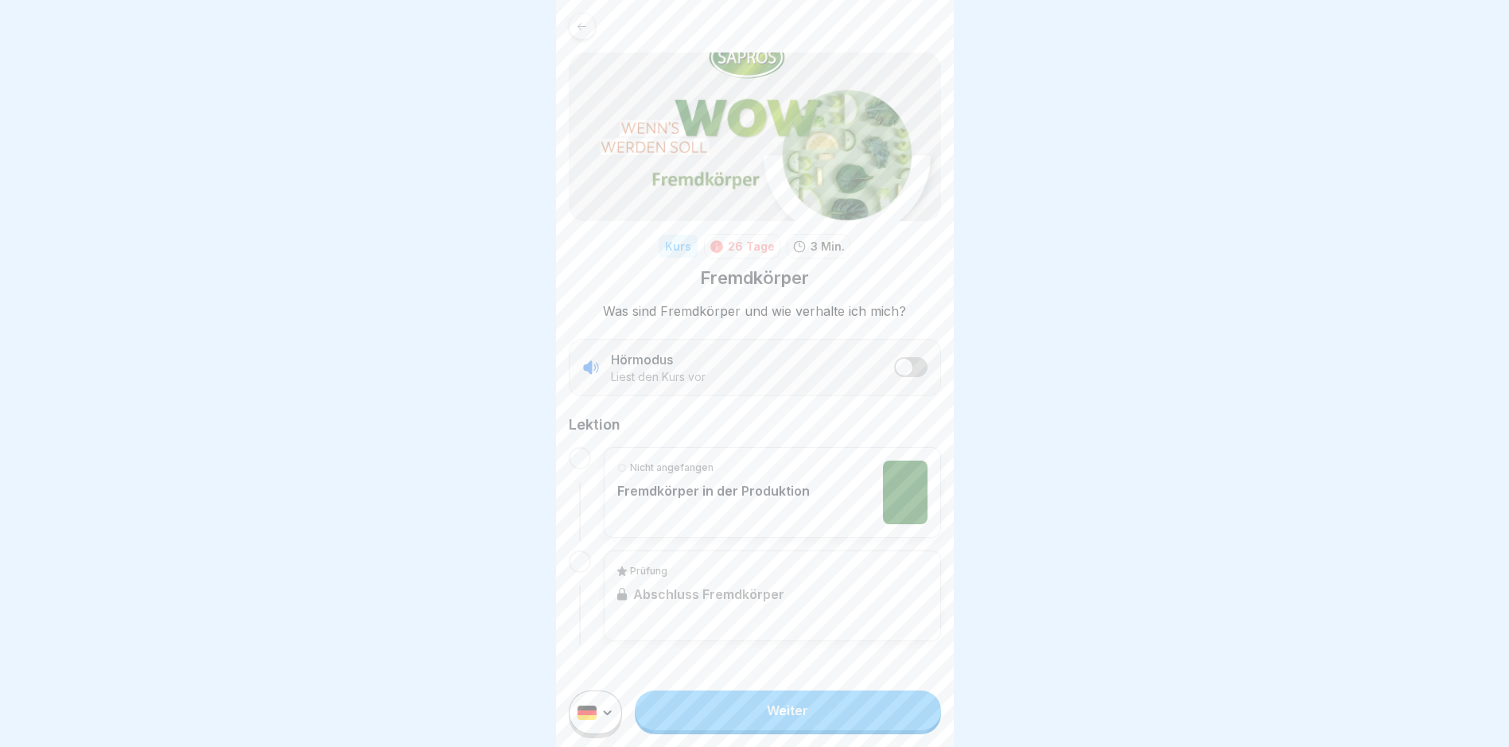
click at [808, 729] on link "Weiter" at bounding box center [787, 710] width 305 height 40
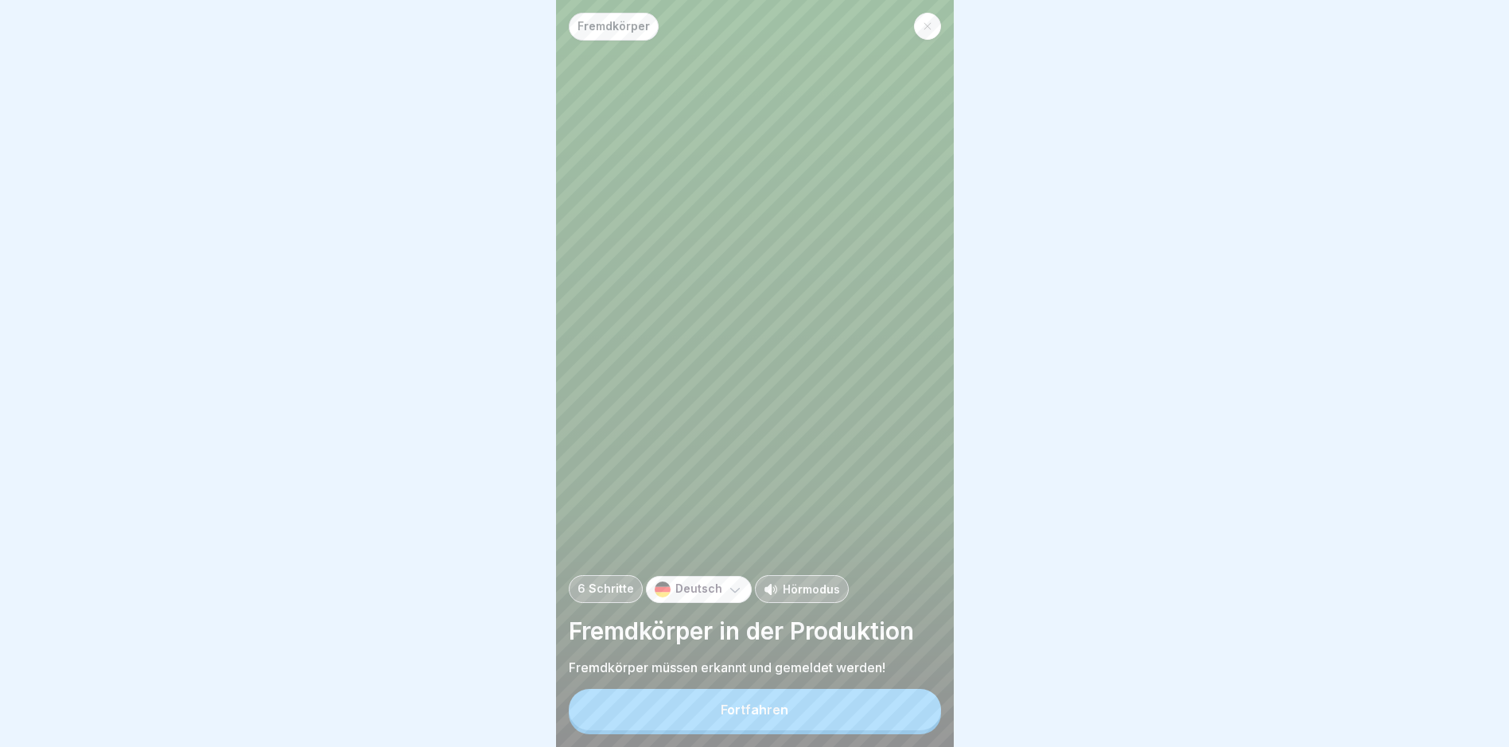
click at [808, 719] on button "Fortfahren" at bounding box center [755, 709] width 372 height 41
click at [970, 719] on div "• Lebende oder auch tote Tiere • Glas • Metall (z.B. Schrauben) • Kunststoff • …" at bounding box center [1153, 567] width 366 height 329
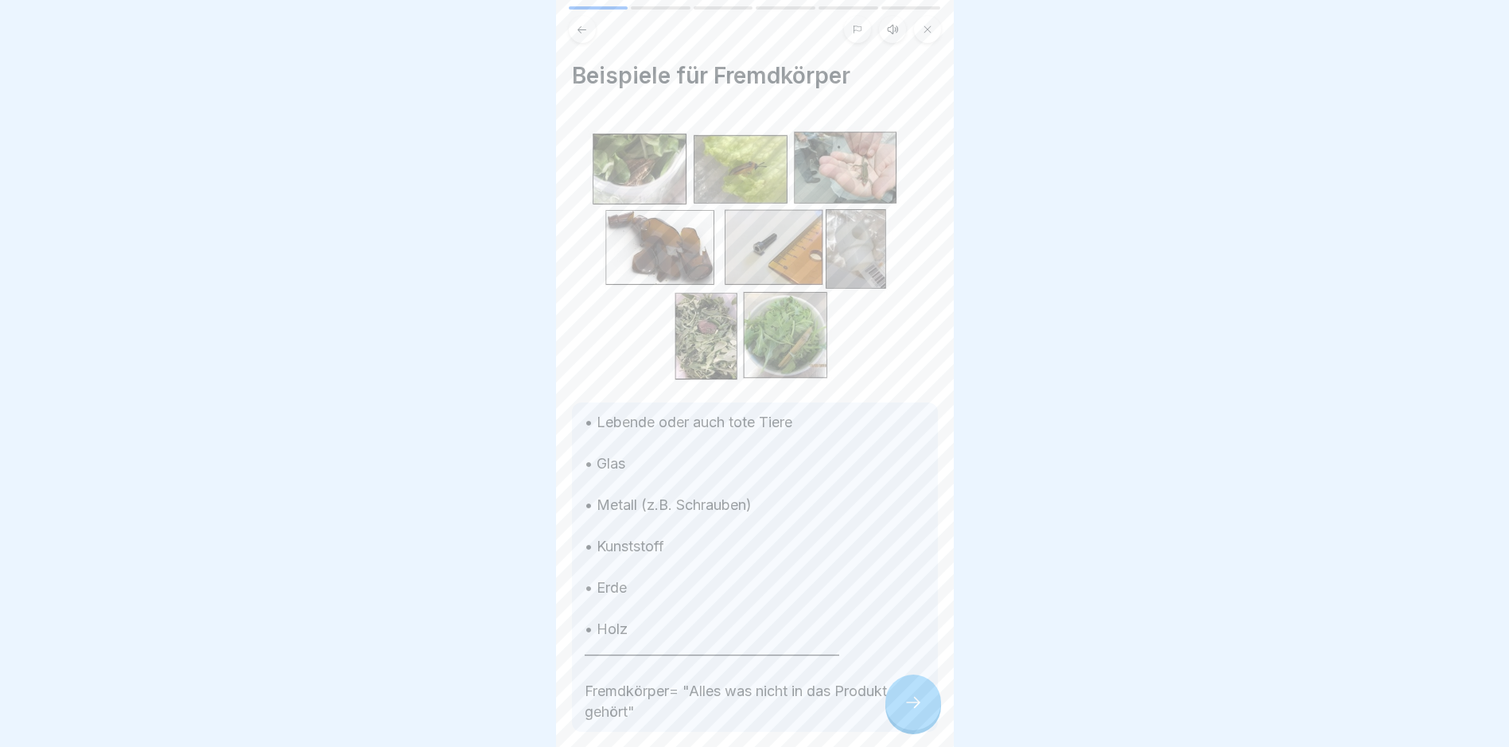
click at [904, 712] on icon at bounding box center [913, 702] width 19 height 19
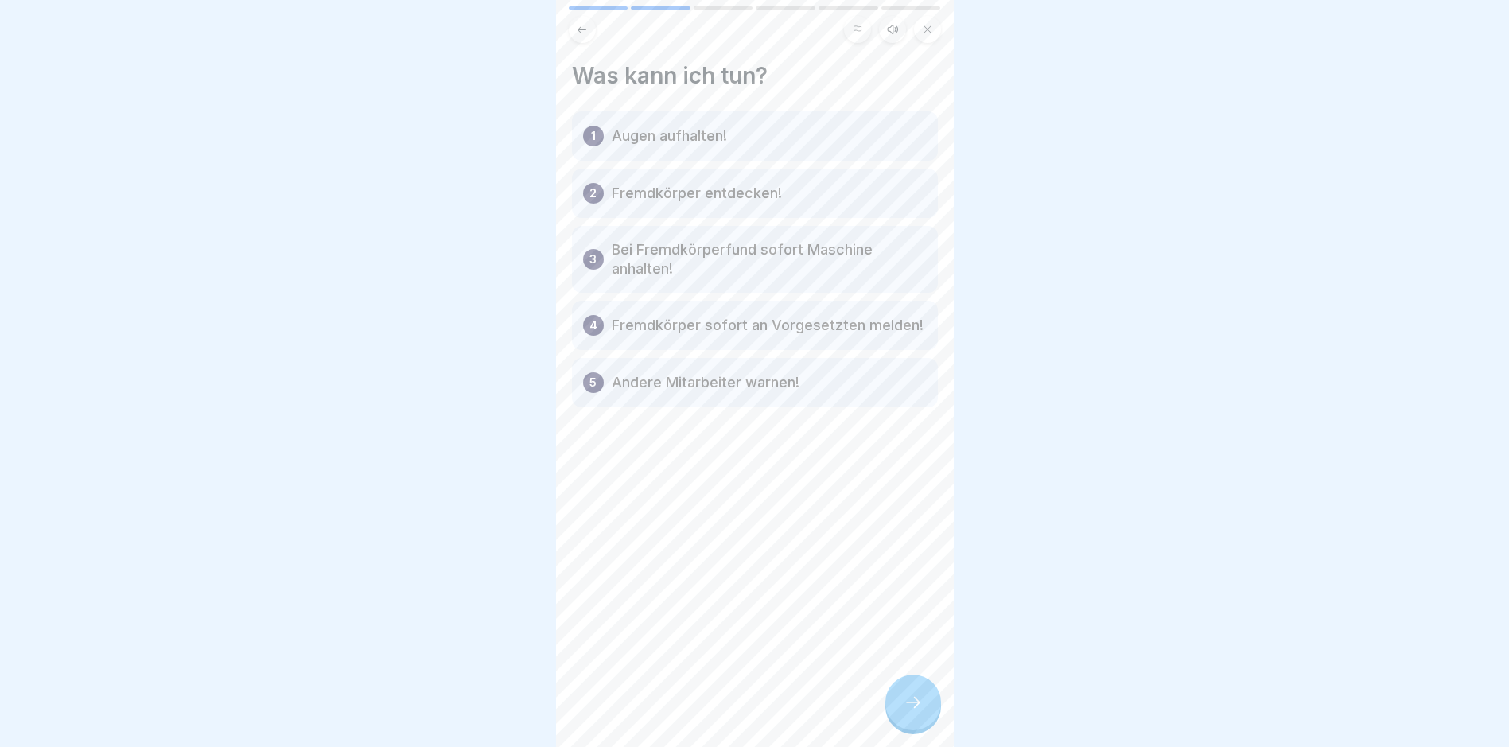
click at [904, 712] on icon at bounding box center [913, 702] width 19 height 19
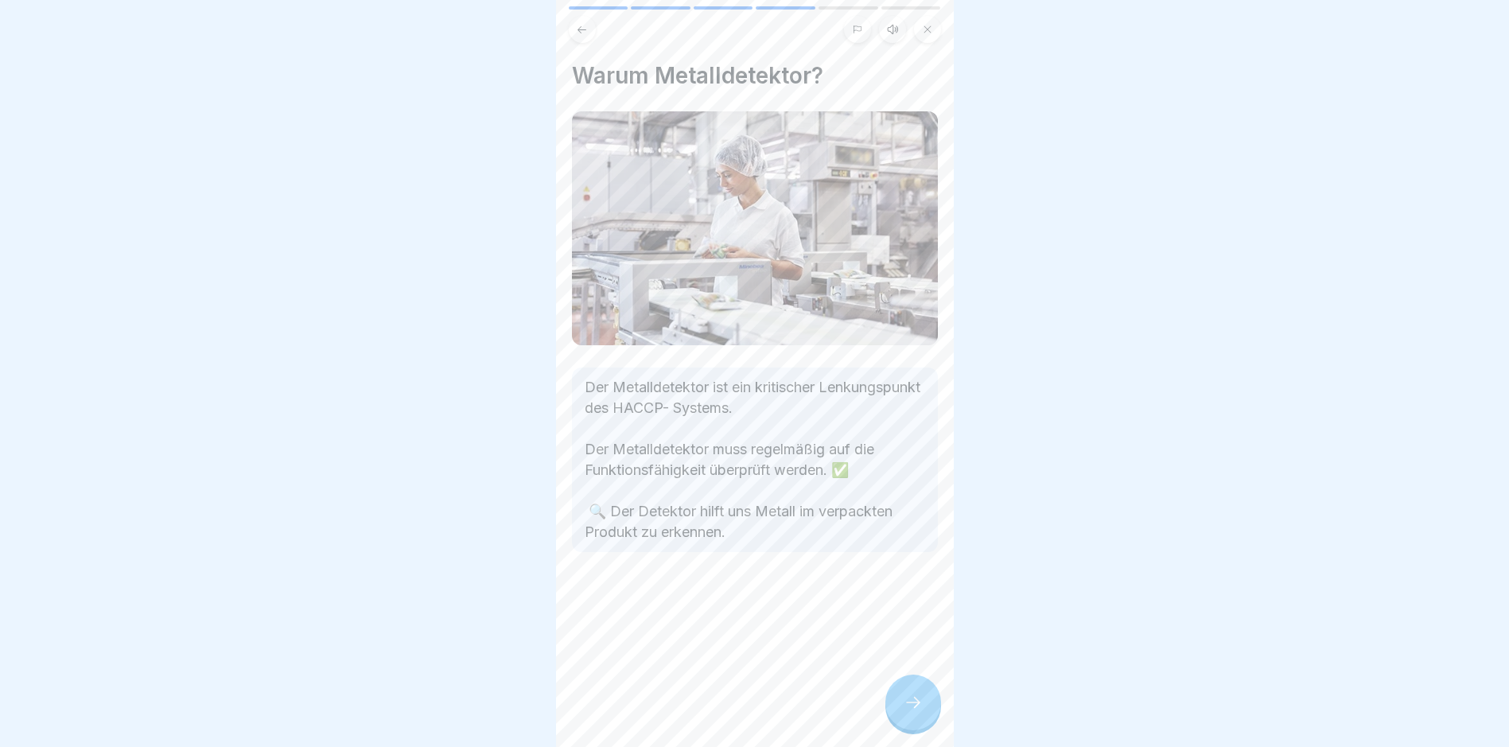
click at [904, 712] on icon at bounding box center [913, 702] width 19 height 19
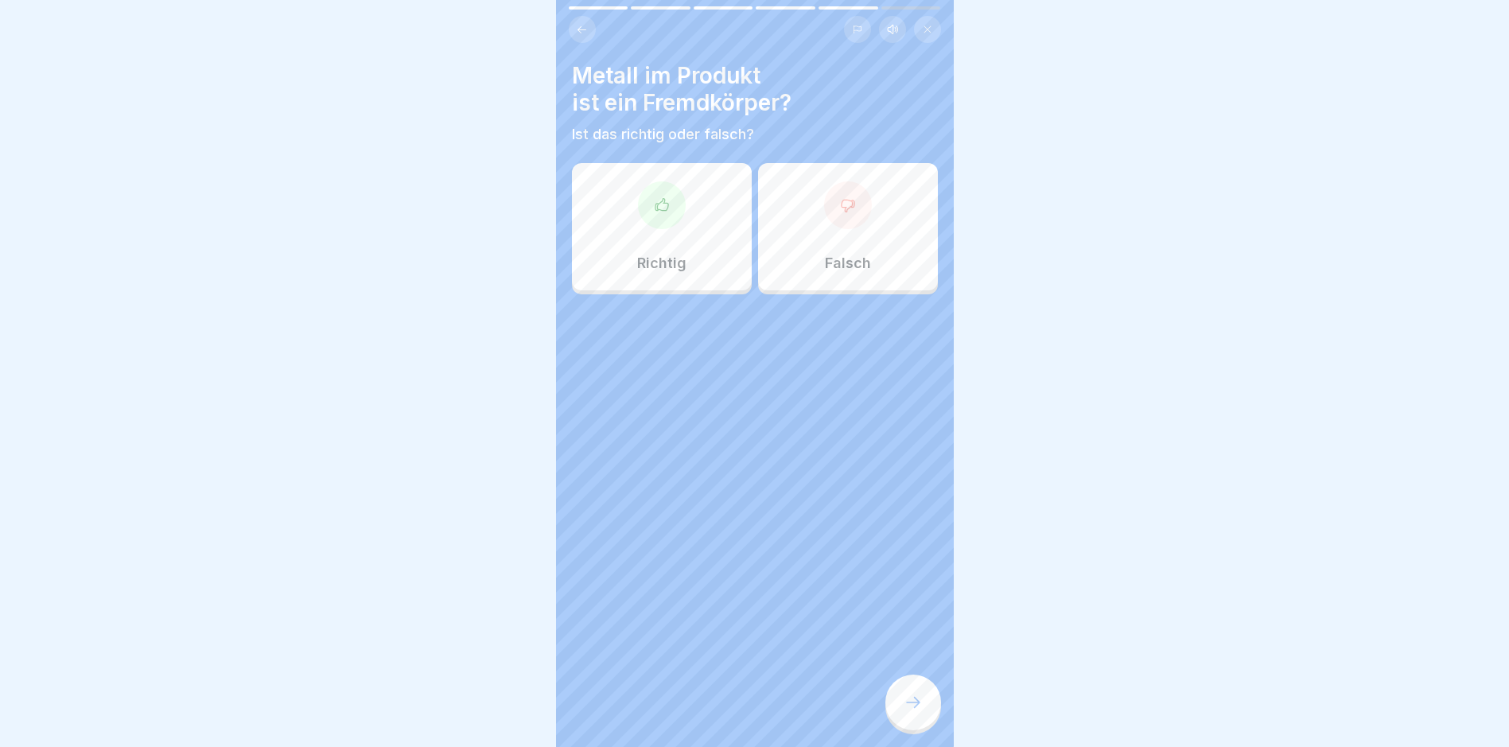
click at [905, 712] on icon at bounding box center [913, 702] width 19 height 19
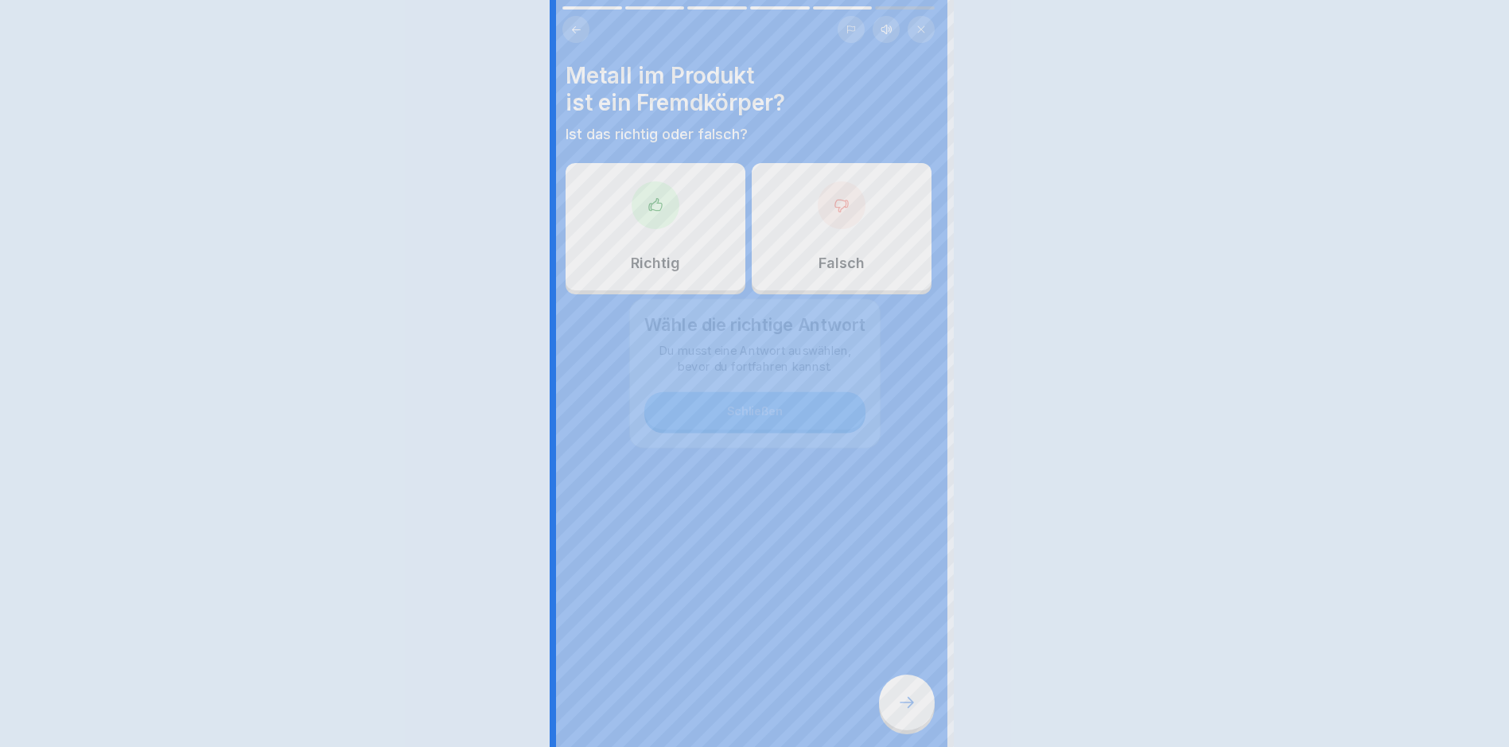
click at [905, 717] on div at bounding box center [754, 373] width 1509 height 747
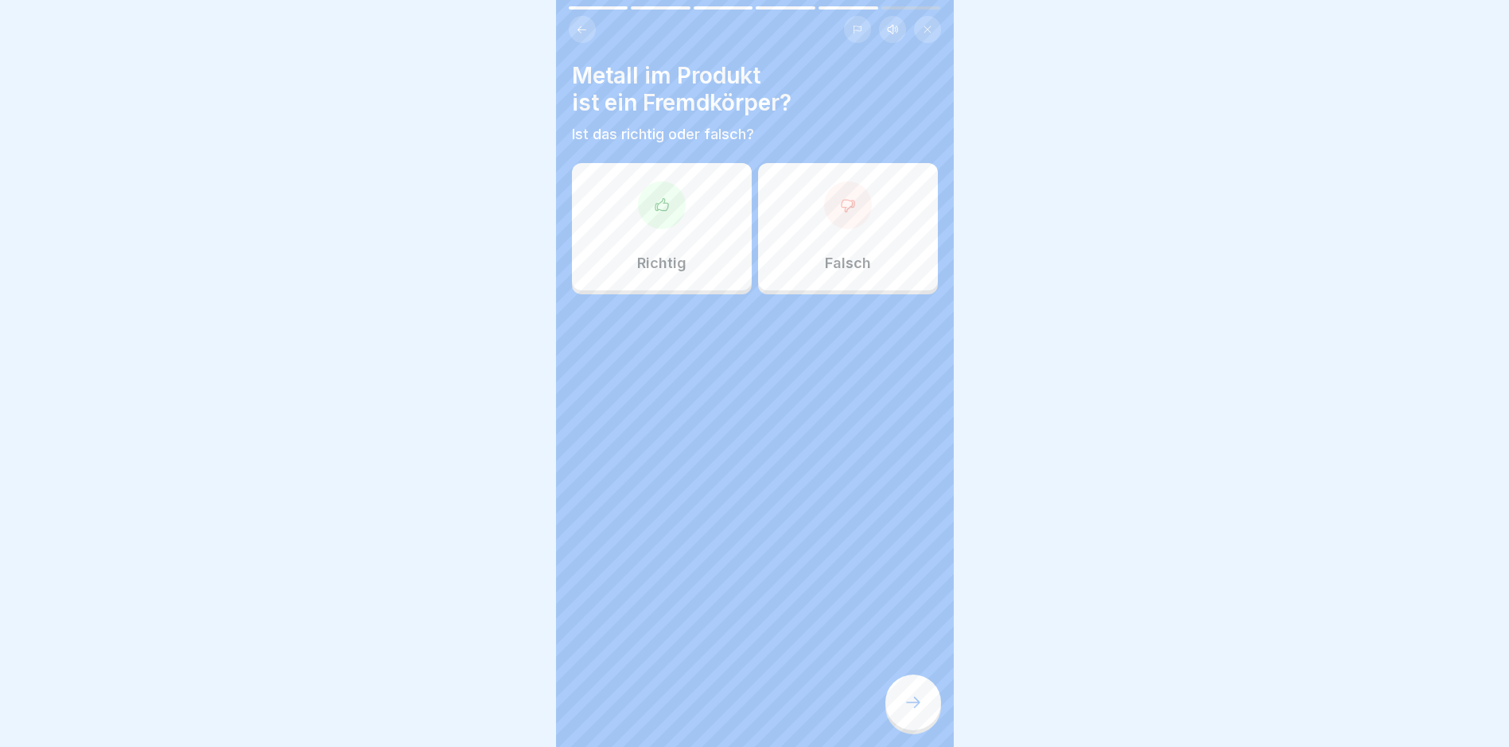
click at [686, 243] on div "Richtig" at bounding box center [662, 226] width 180 height 127
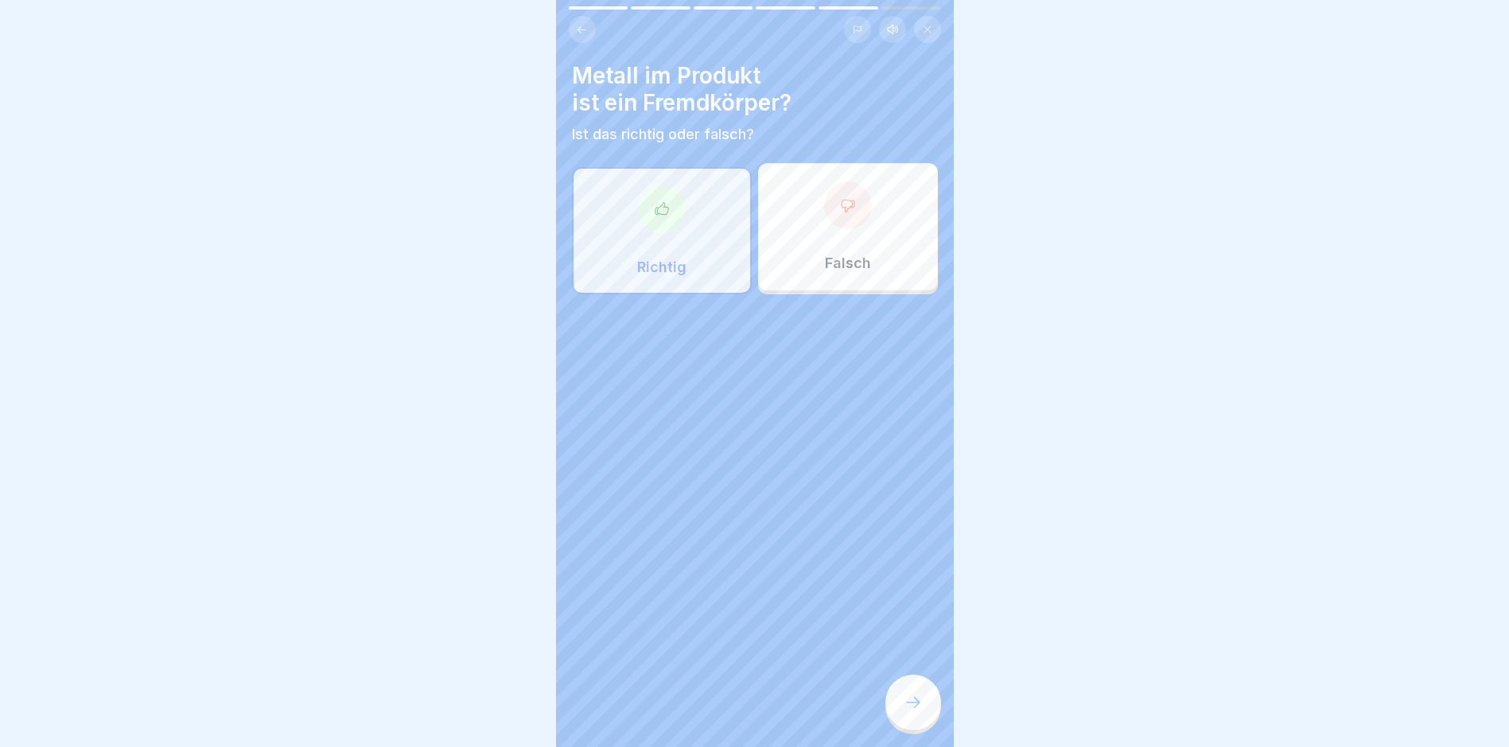
click at [920, 702] on div at bounding box center [913, 703] width 56 height 56
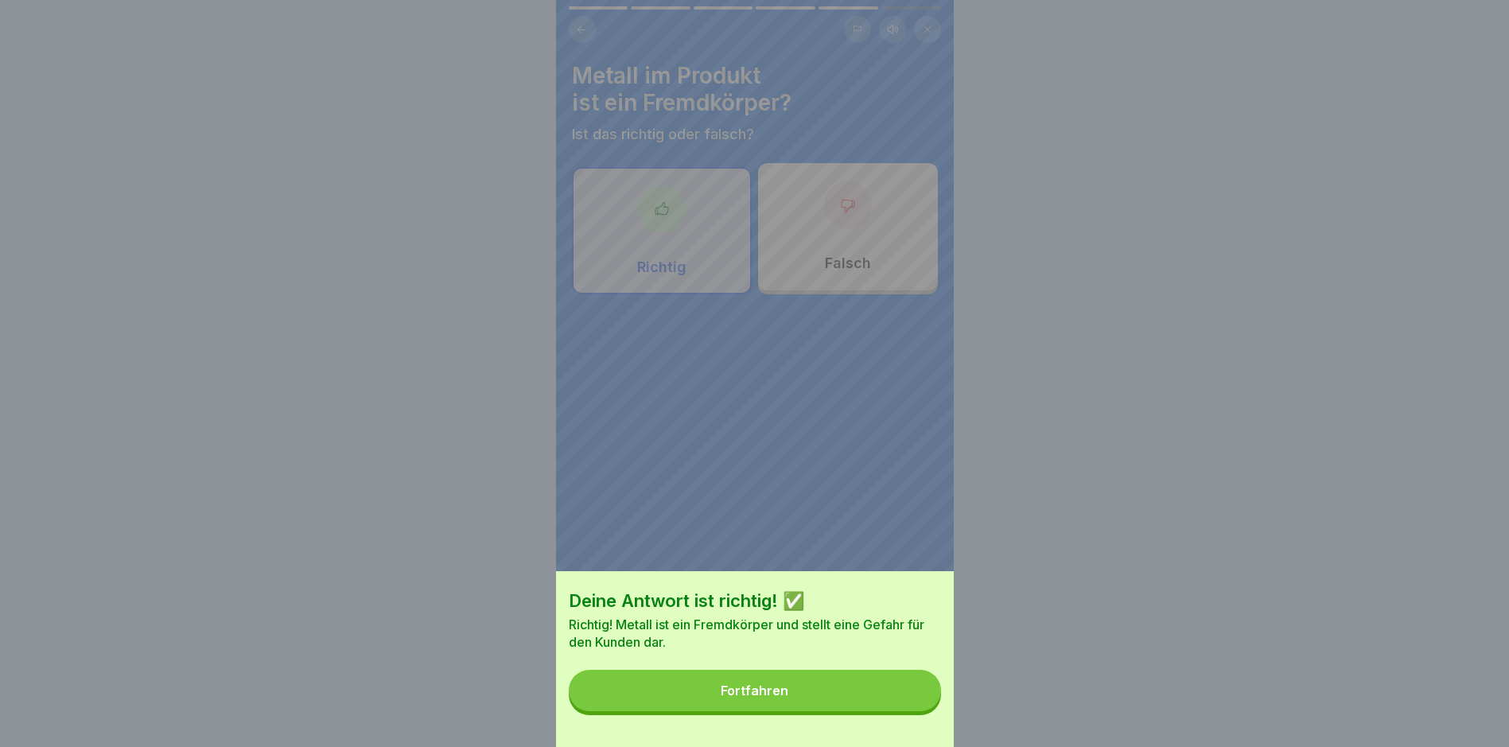
click at [845, 708] on button "Fortfahren" at bounding box center [755, 690] width 372 height 41
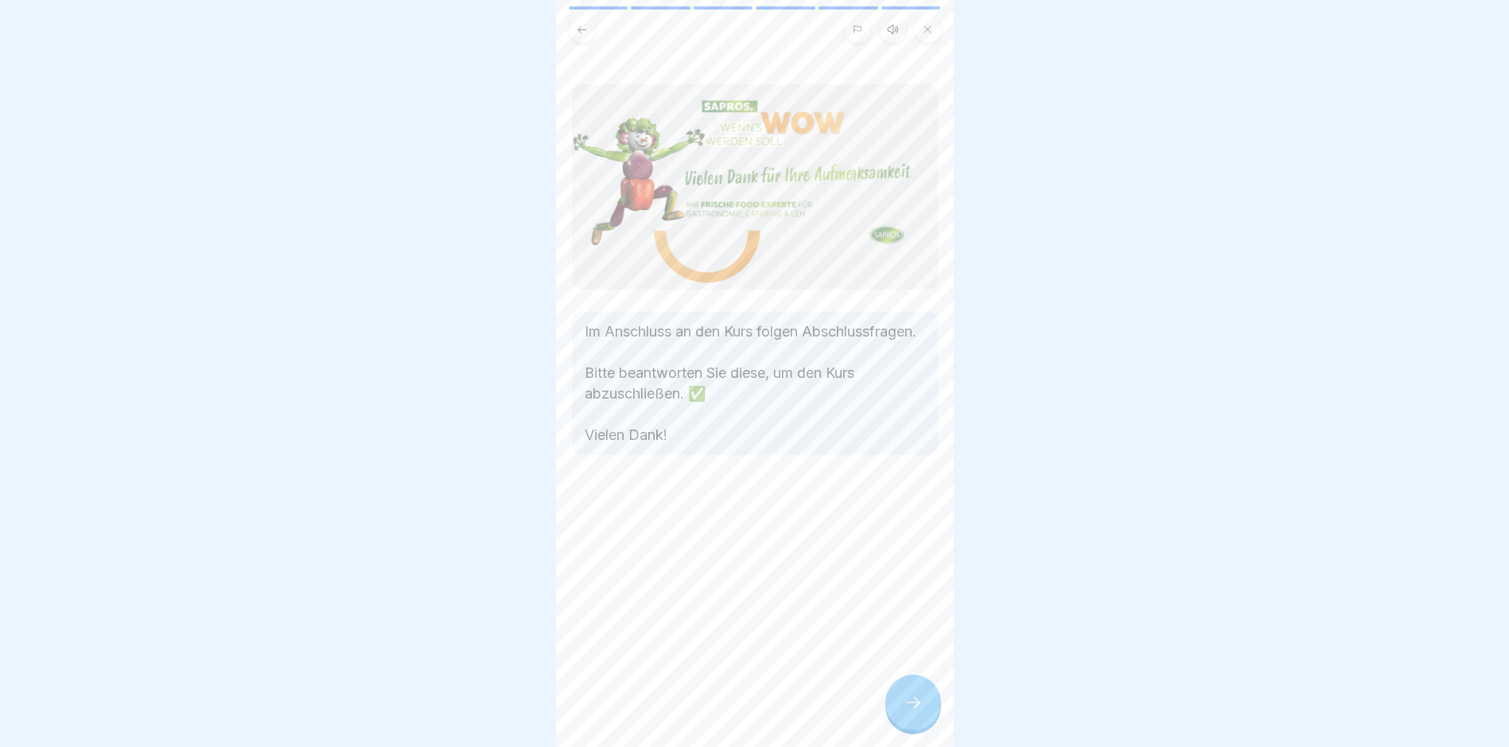
click at [911, 712] on icon at bounding box center [913, 702] width 19 height 19
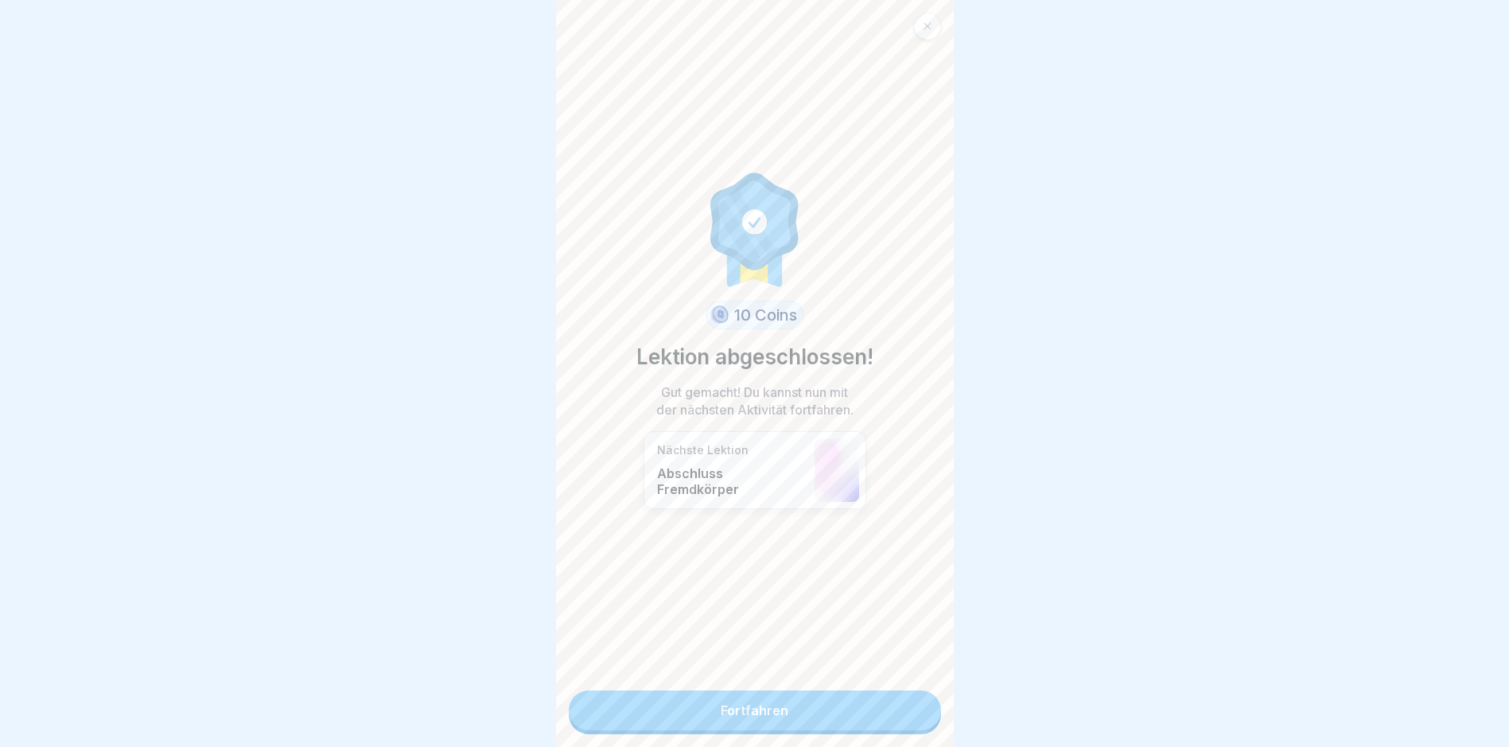
click at [867, 710] on link "Fortfahren" at bounding box center [755, 710] width 372 height 40
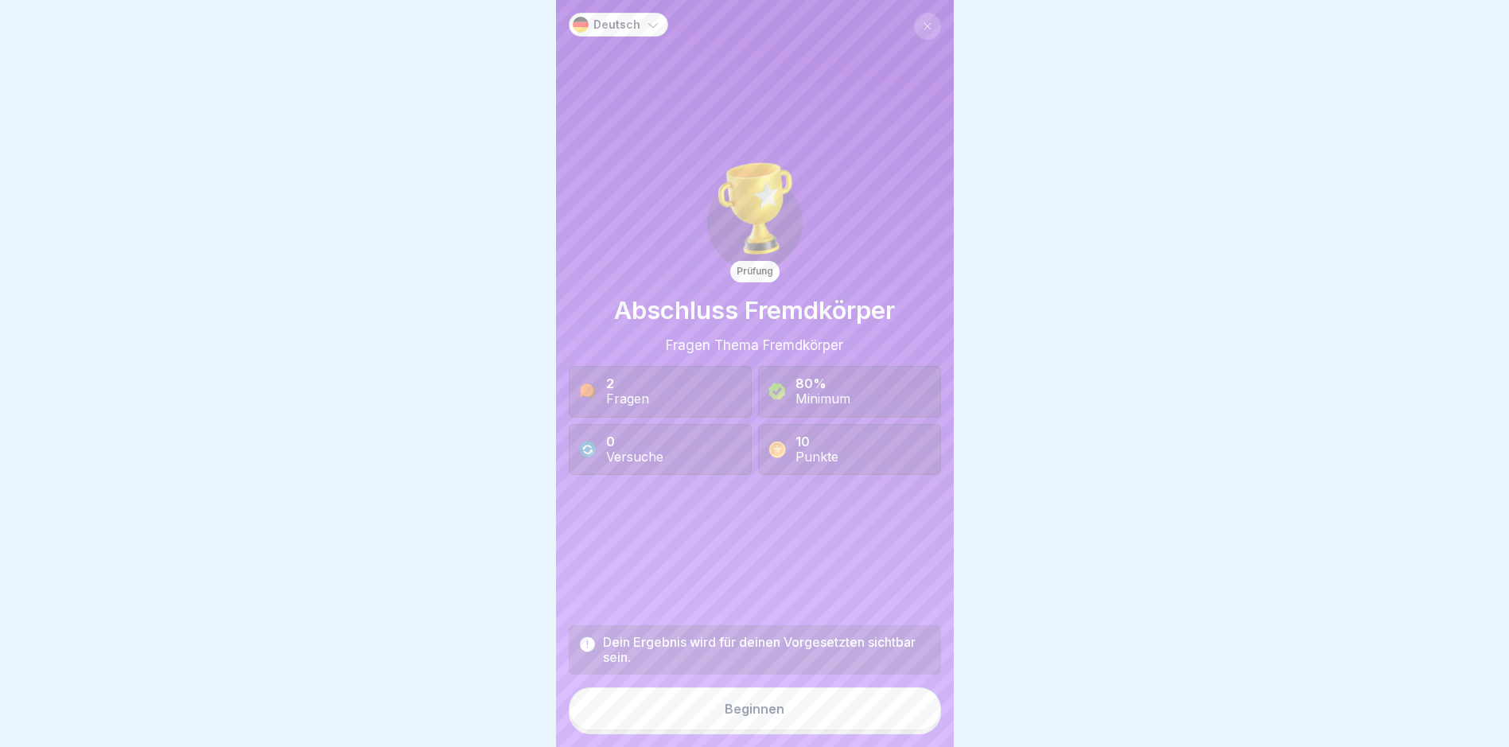
click at [813, 718] on button "Beginnen" at bounding box center [755, 708] width 372 height 43
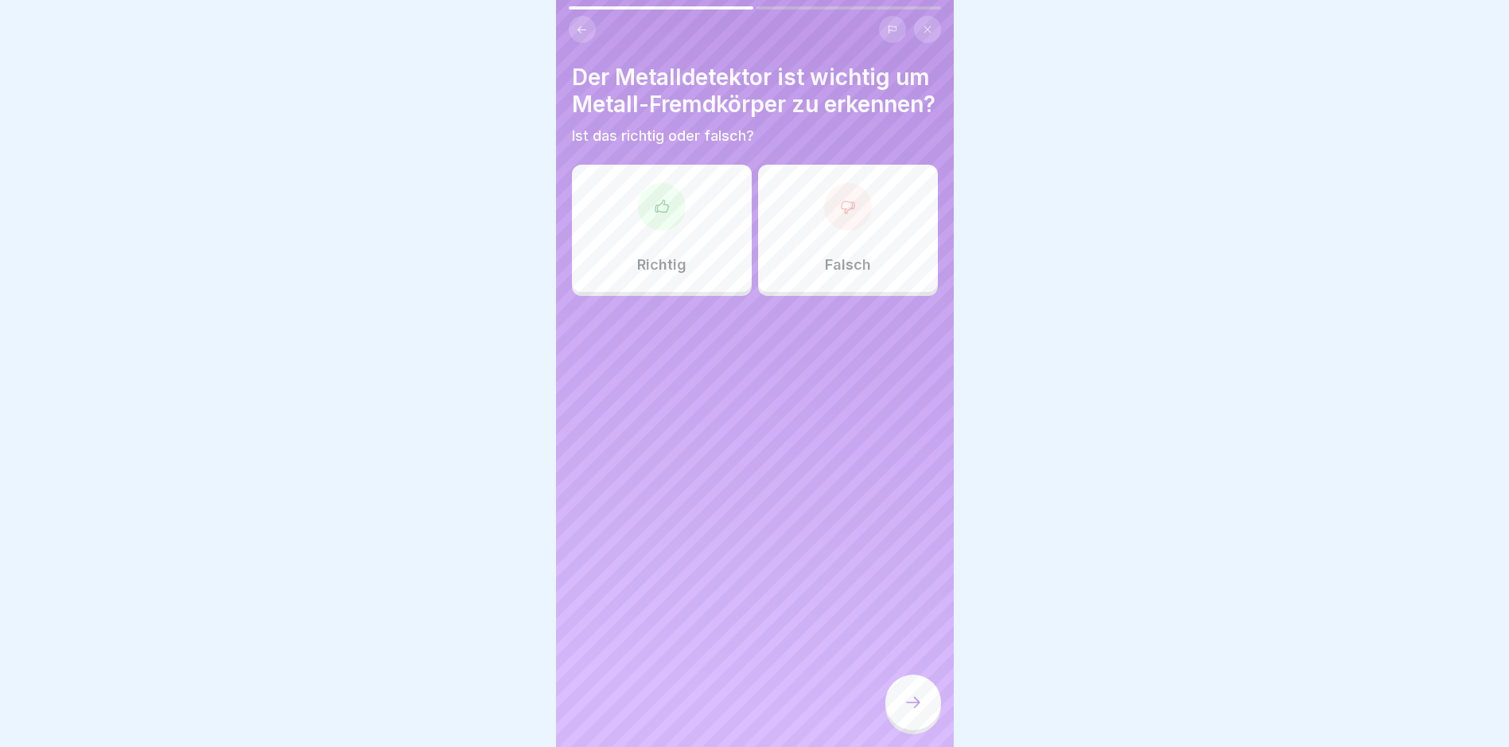
click at [631, 292] on div "Richtig" at bounding box center [662, 228] width 180 height 127
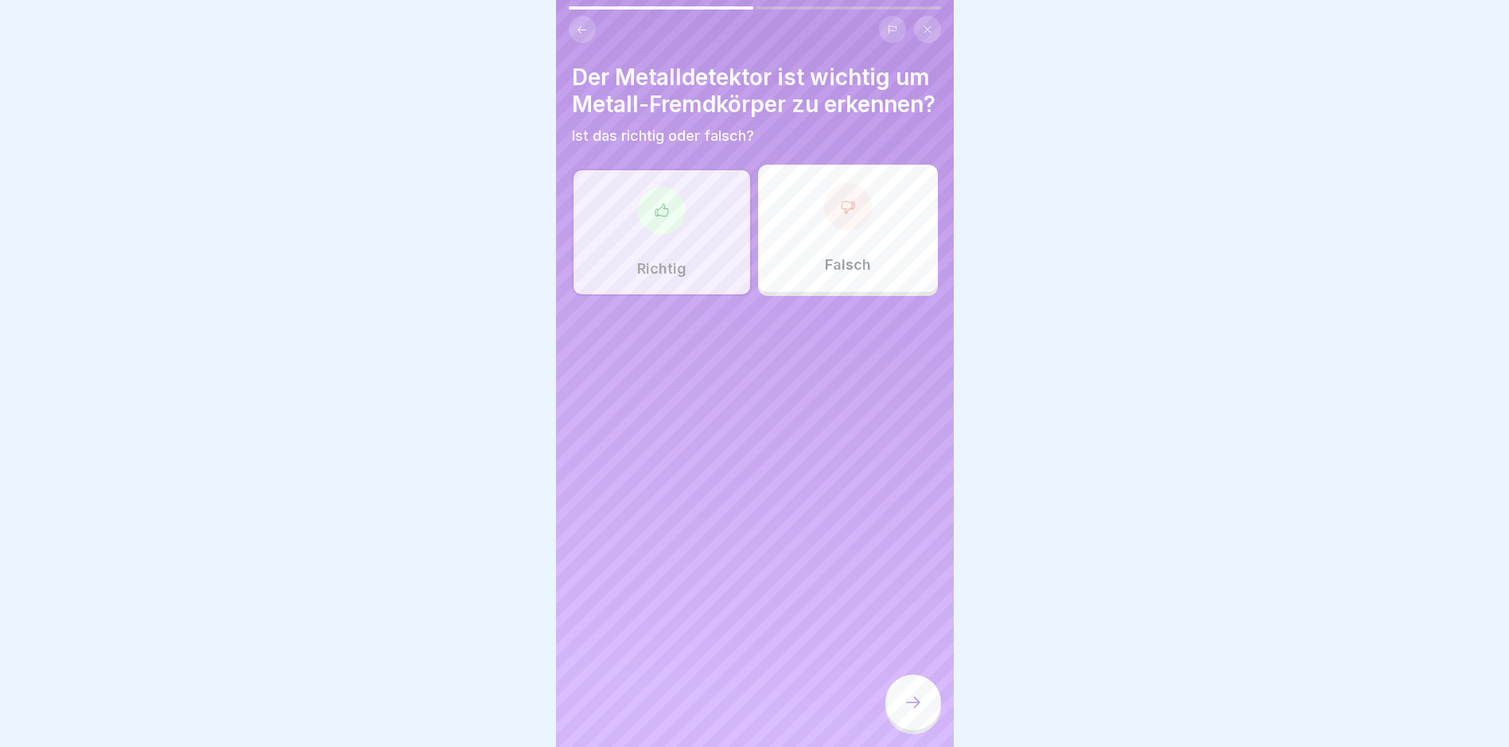
click at [905, 728] on div at bounding box center [913, 703] width 56 height 56
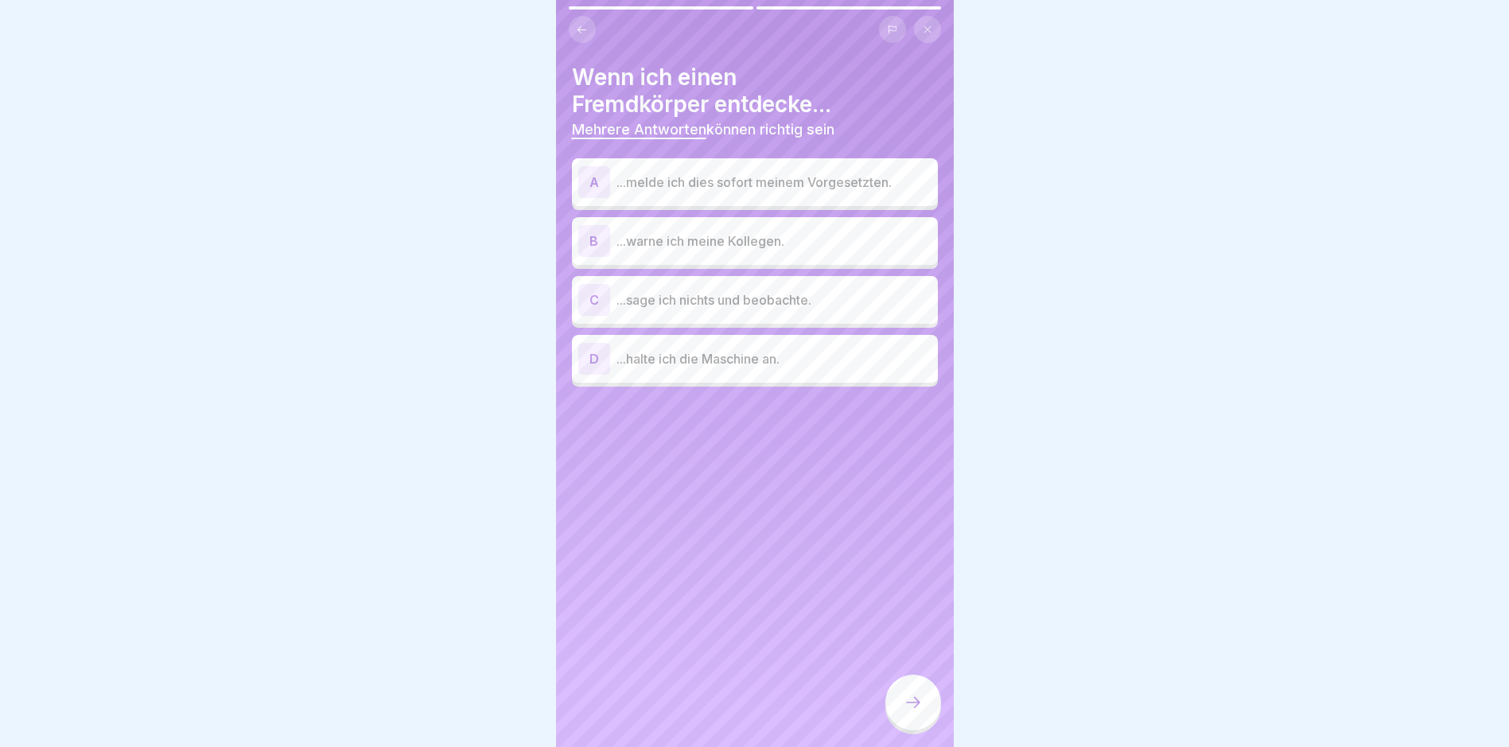
click at [769, 189] on p "...melde ich dies sofort meinem Vorgesetzten." at bounding box center [774, 182] width 315 height 19
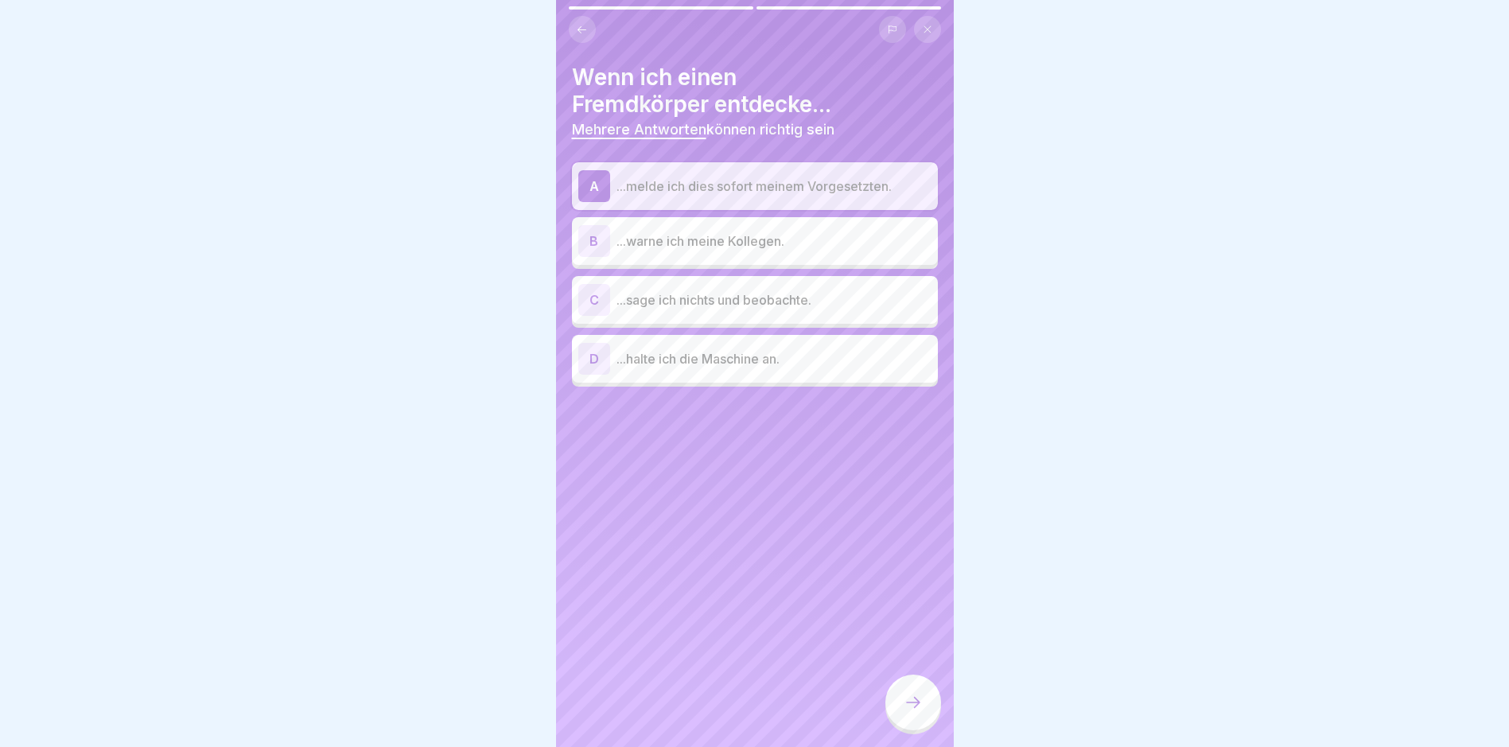
click at [760, 233] on p "...warne ich meine Kollegen." at bounding box center [774, 240] width 315 height 19
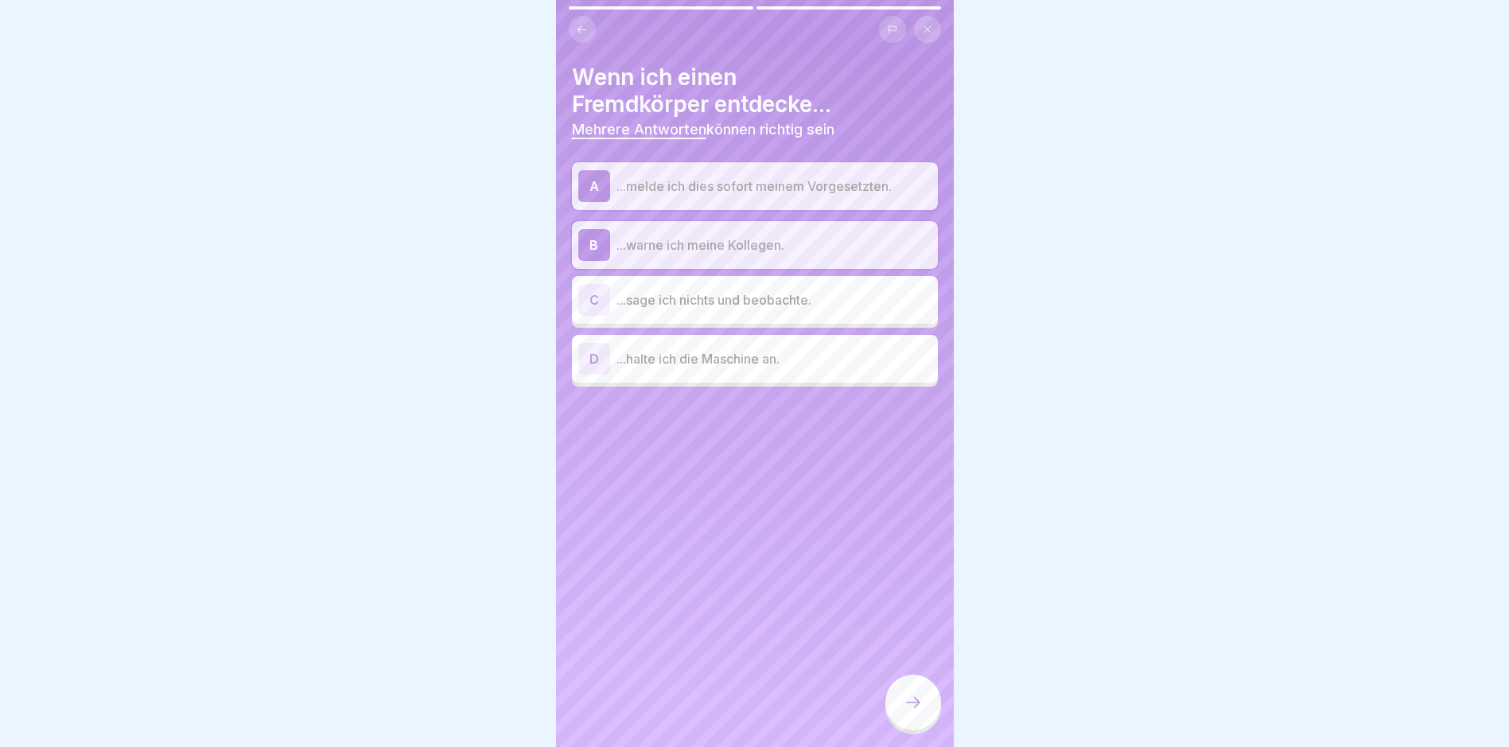
click at [746, 364] on p "...halte ich die Maschine an." at bounding box center [774, 358] width 315 height 19
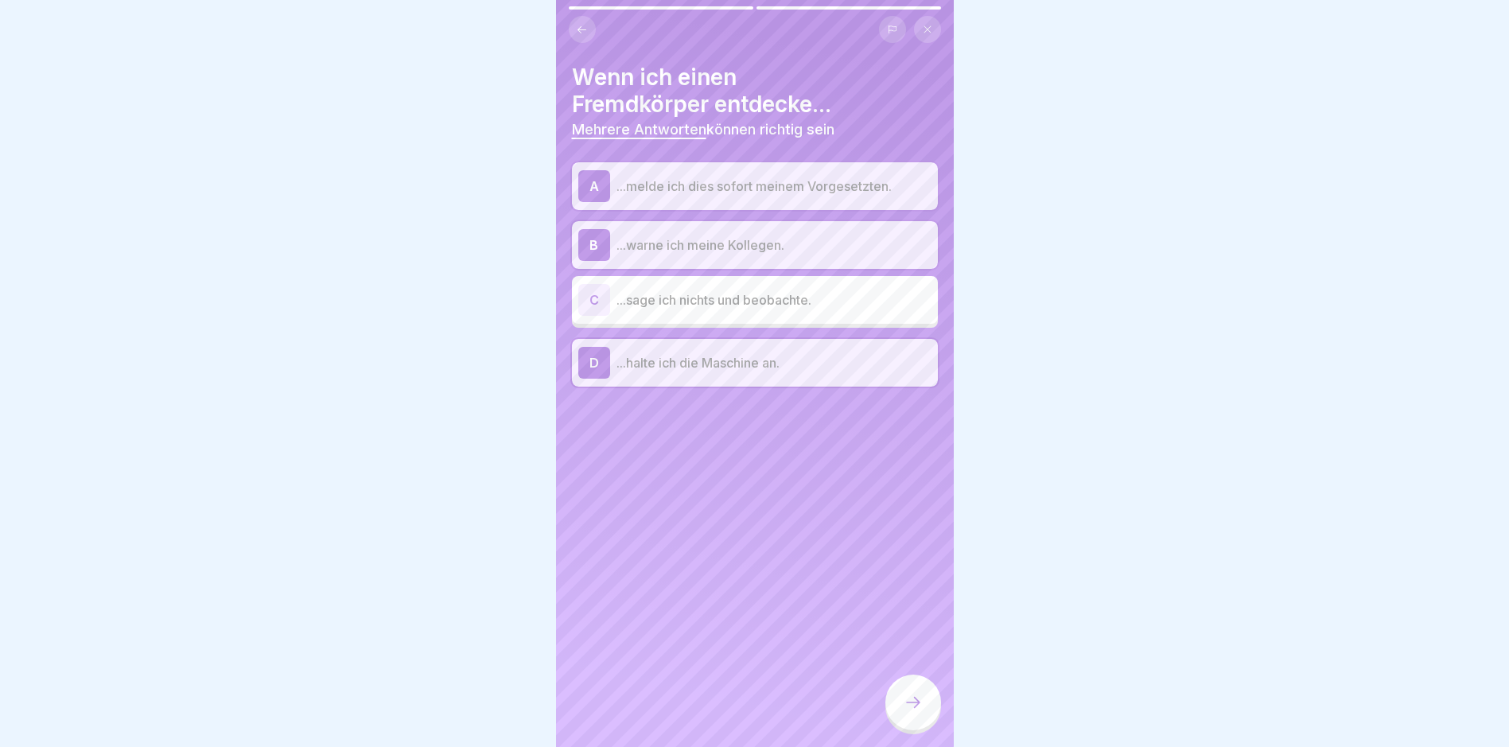
click at [913, 704] on div at bounding box center [913, 703] width 56 height 56
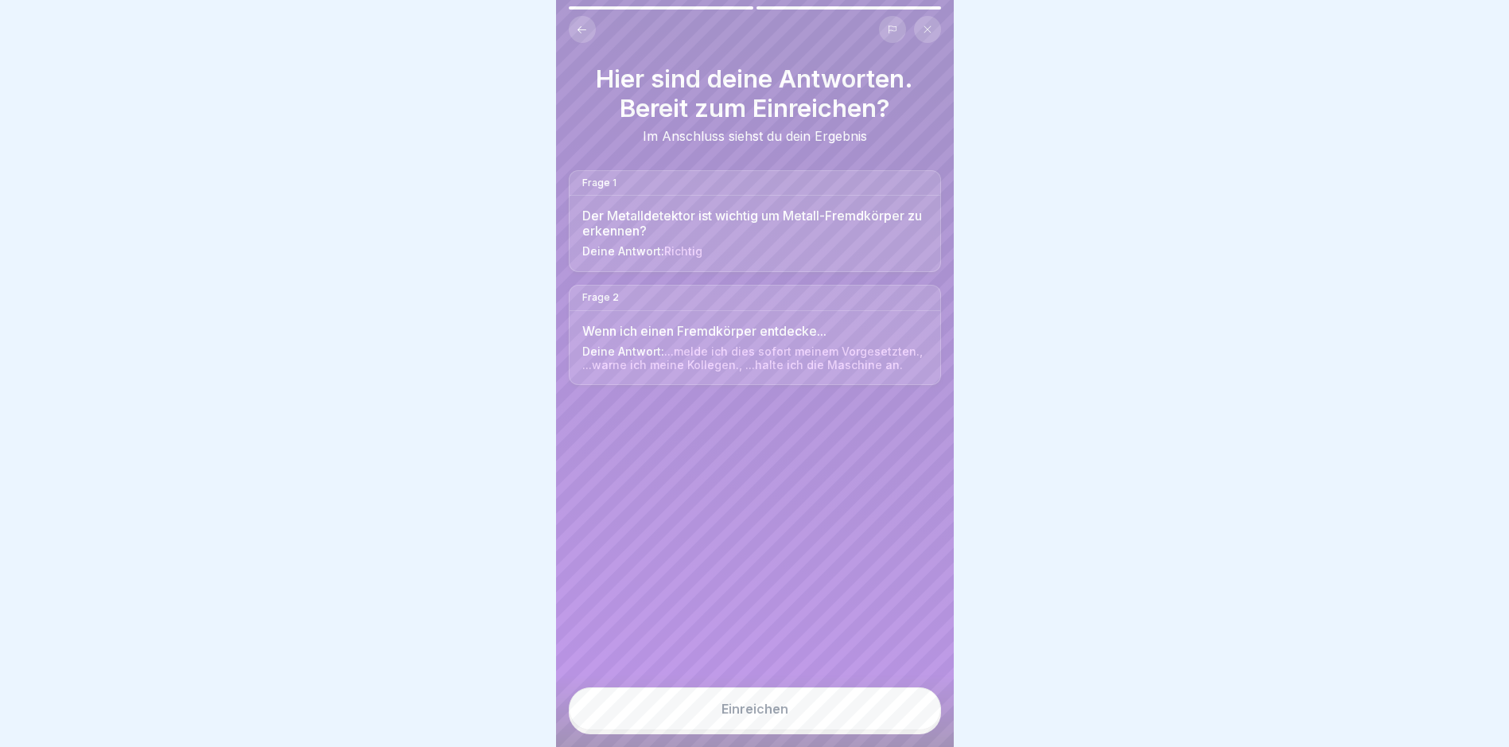
click at [813, 717] on button "Einreichen" at bounding box center [755, 708] width 372 height 43
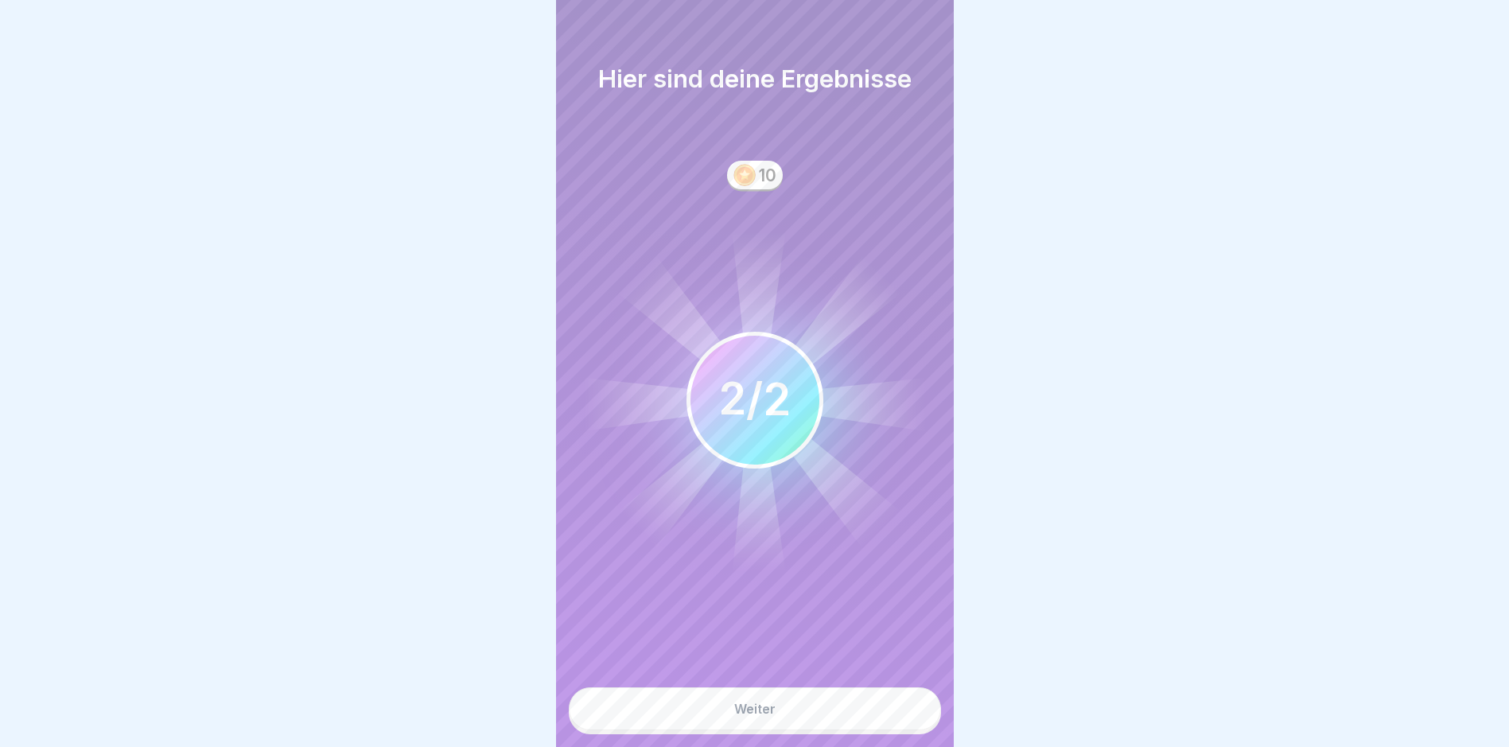
click at [812, 717] on button "Weiter" at bounding box center [755, 708] width 372 height 43
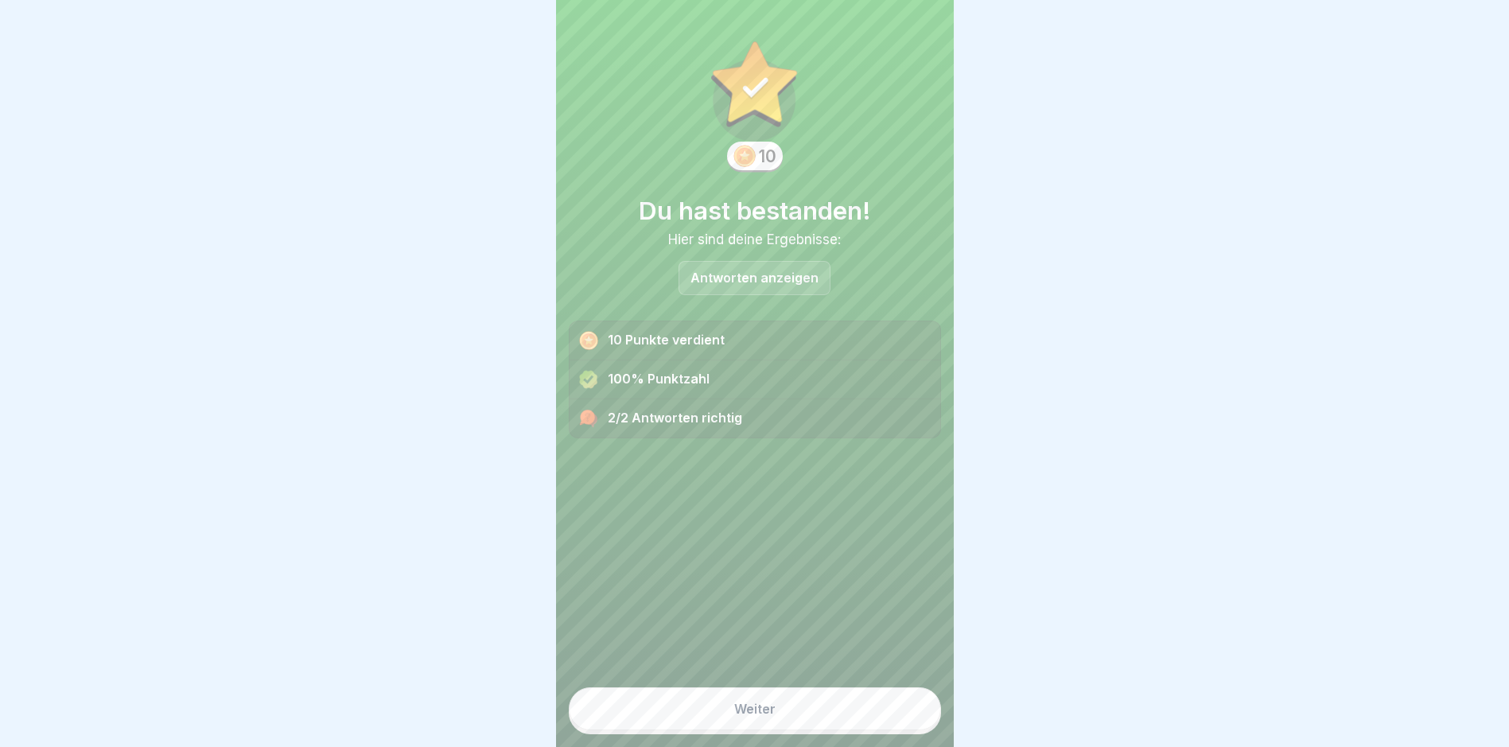
click at [812, 717] on button "Weiter" at bounding box center [755, 708] width 372 height 43
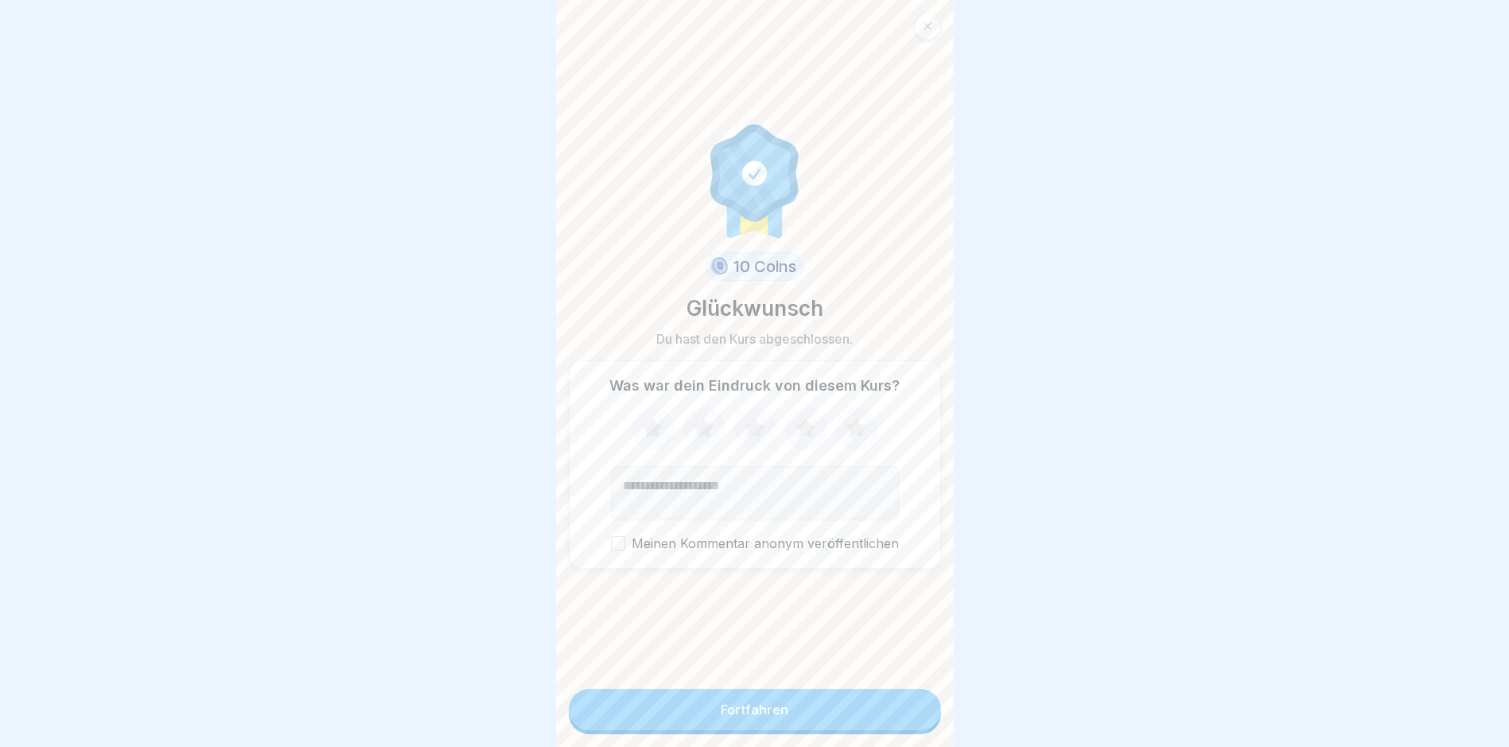
click at [812, 717] on button "Fortfahren" at bounding box center [755, 709] width 372 height 41
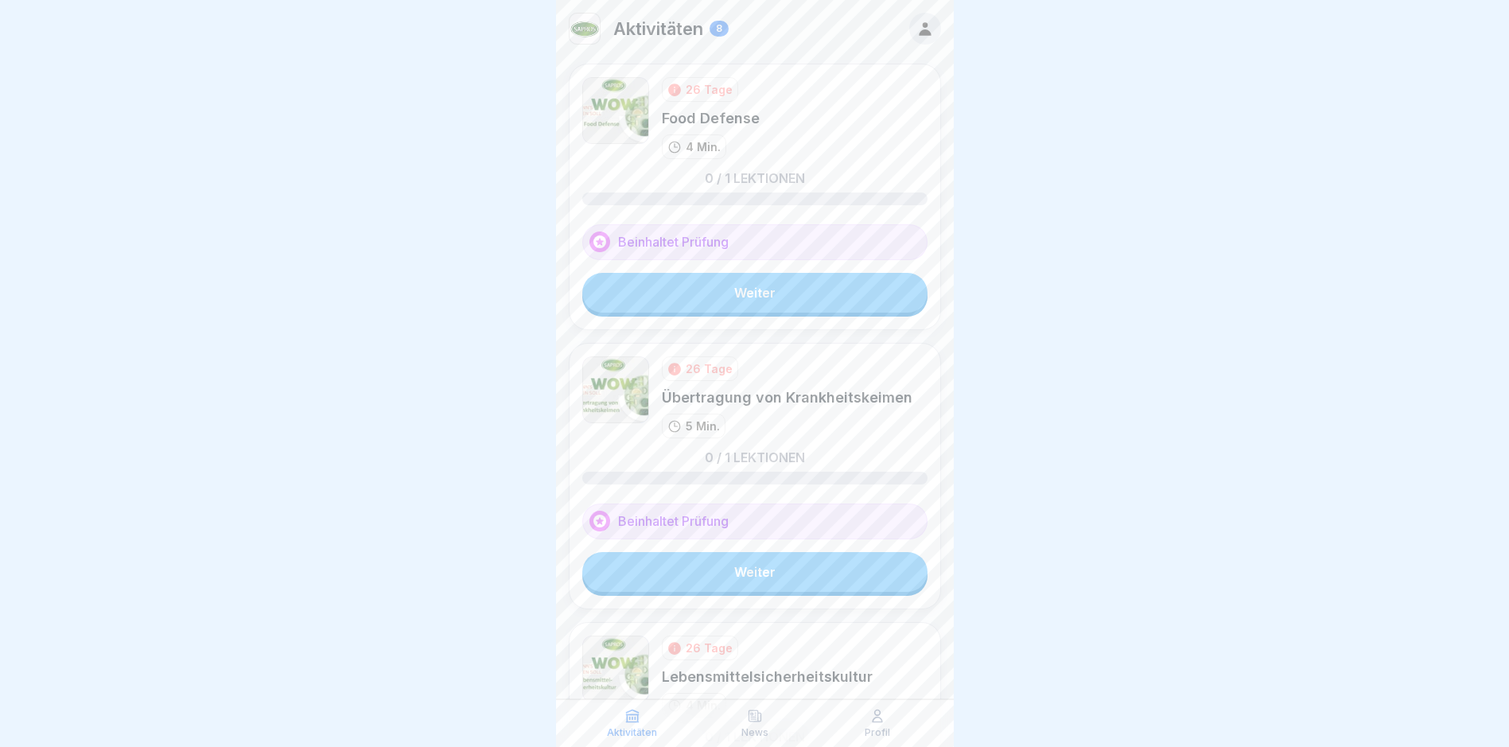
click at [724, 278] on link "Weiter" at bounding box center [754, 293] width 345 height 40
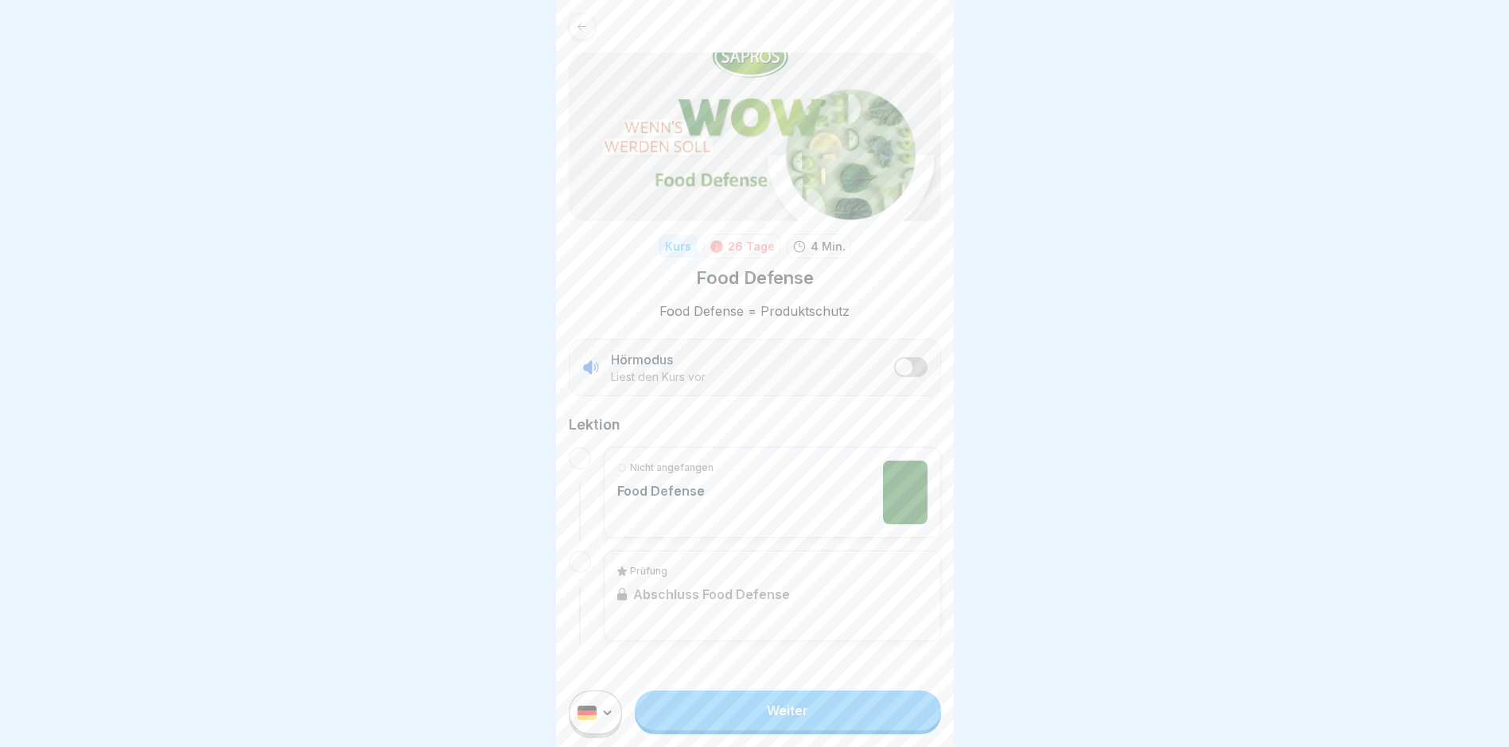
click at [789, 729] on link "Weiter" at bounding box center [787, 710] width 305 height 40
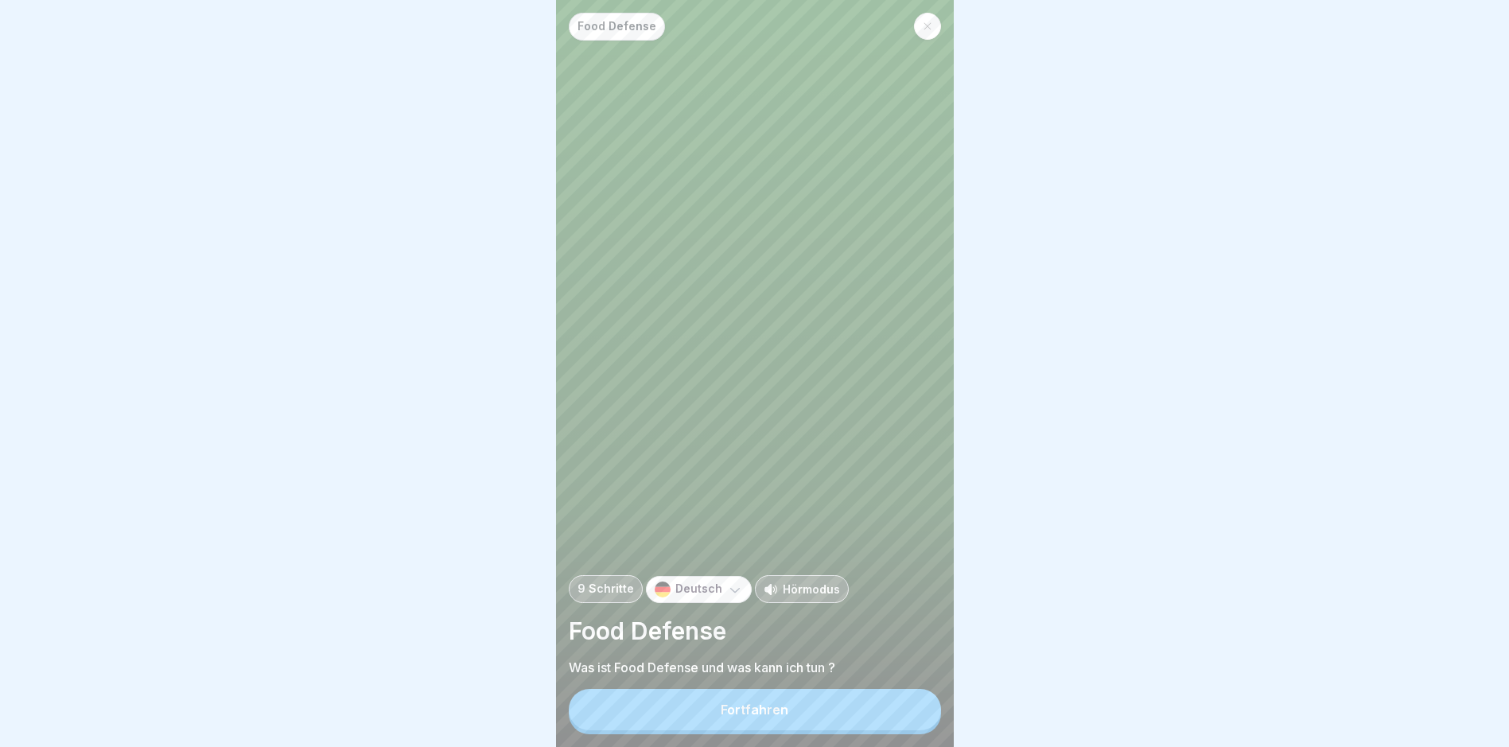
click at [788, 729] on button "Fortfahren" at bounding box center [755, 709] width 372 height 41
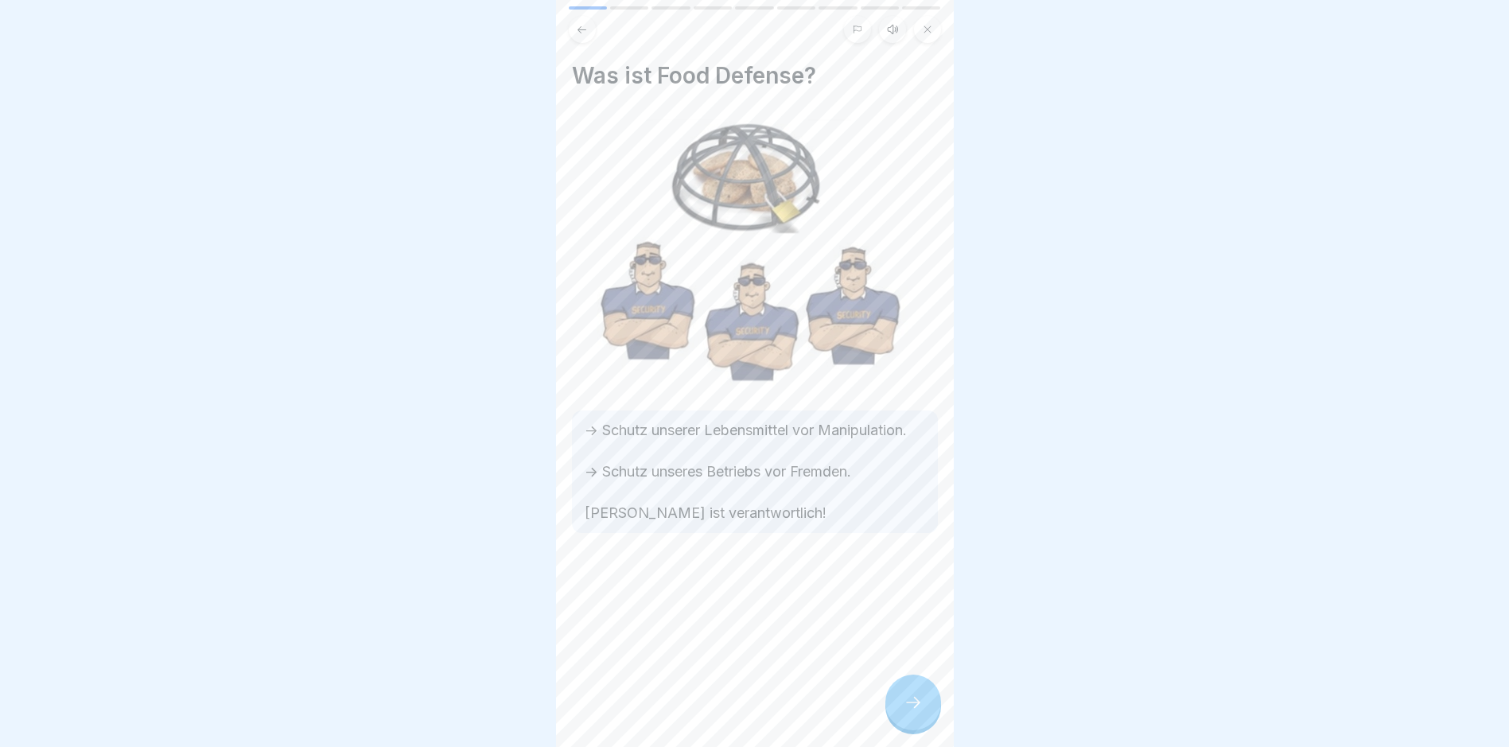
click at [929, 714] on div at bounding box center [913, 703] width 56 height 56
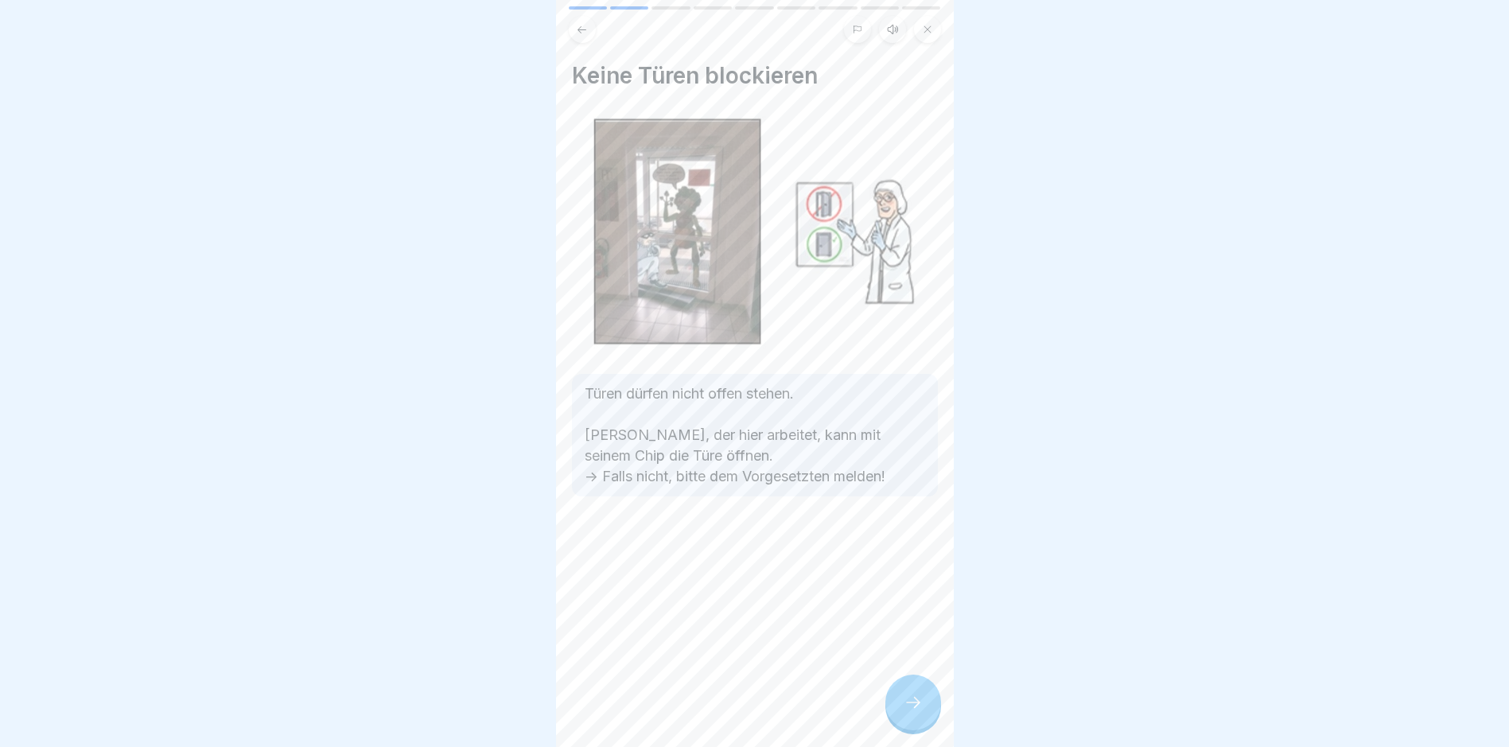
click at [929, 714] on div at bounding box center [913, 703] width 56 height 56
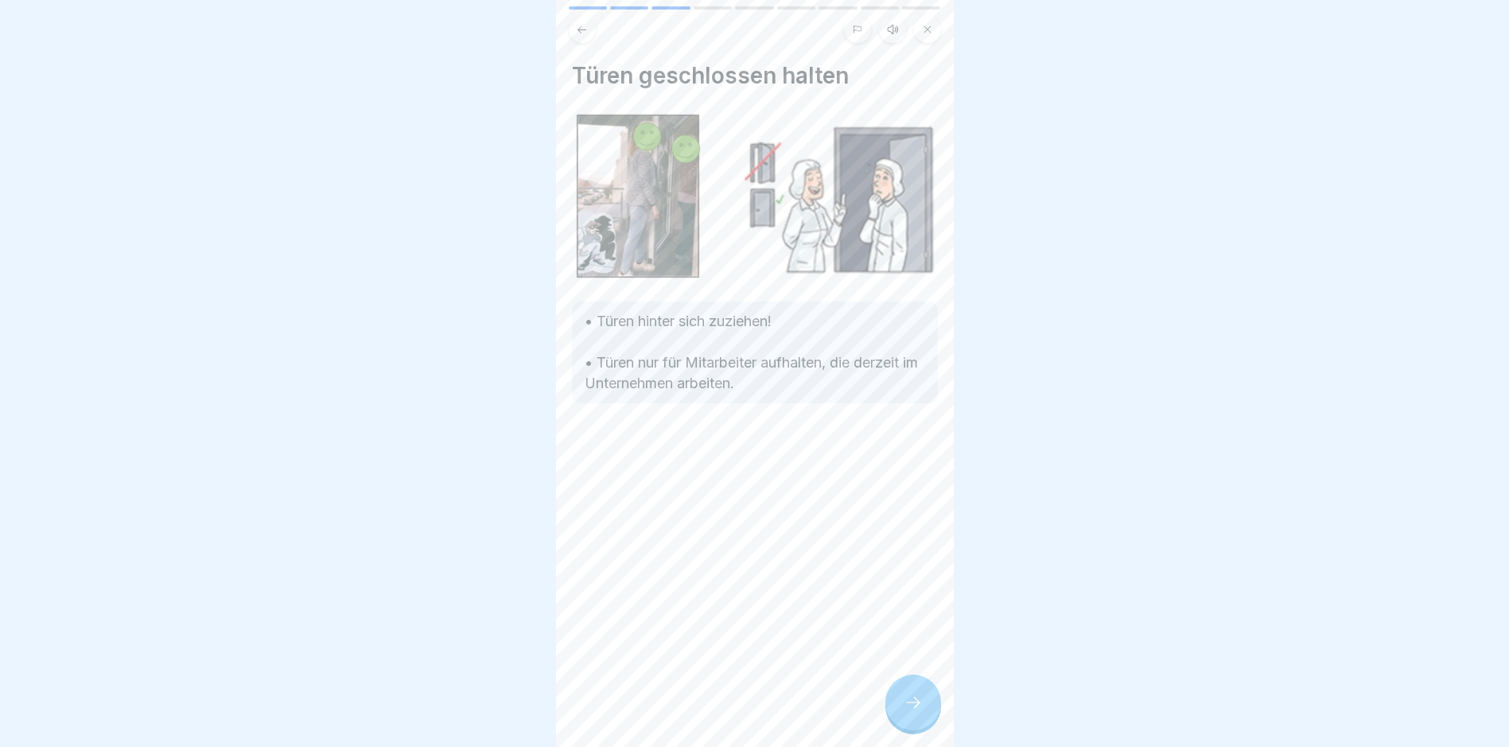
click at [929, 714] on div at bounding box center [913, 703] width 56 height 56
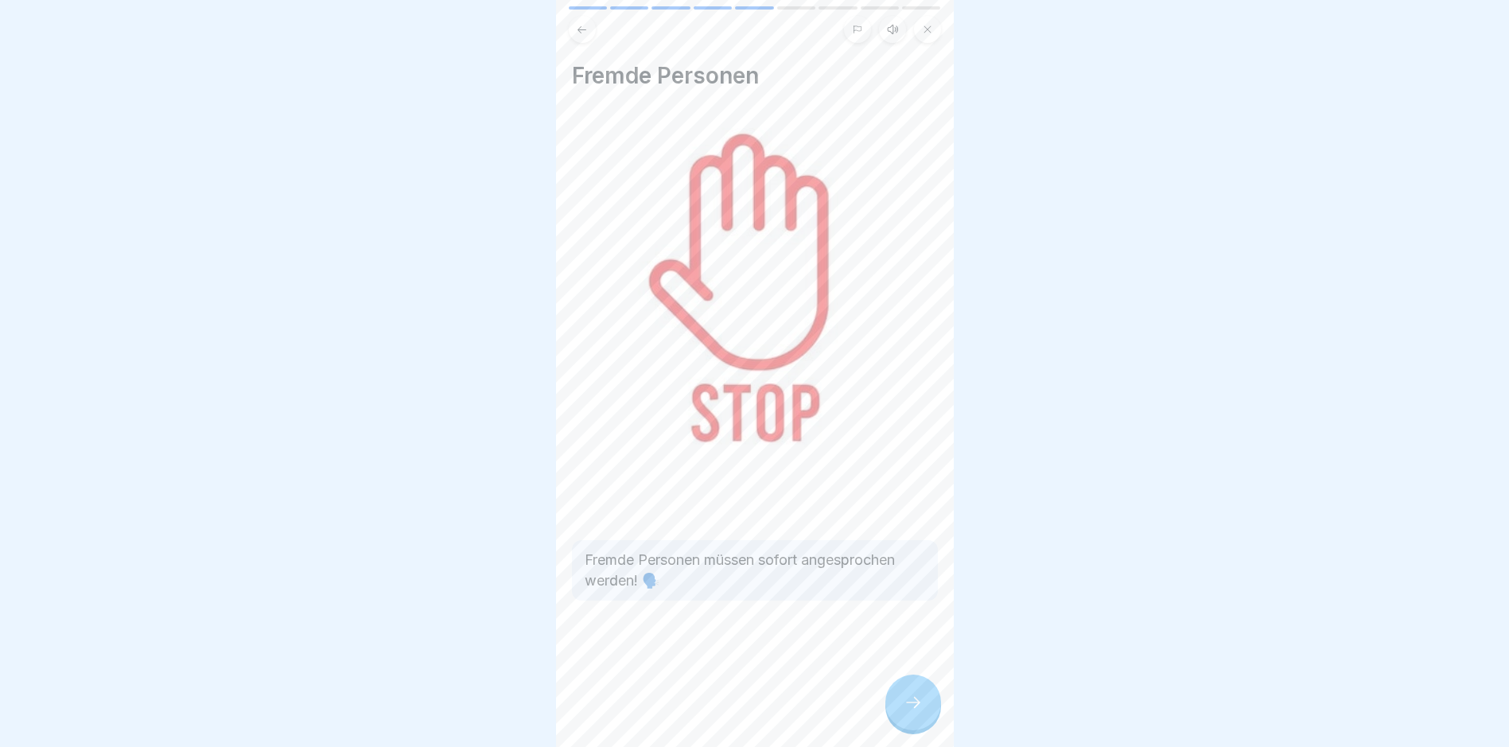
click at [929, 714] on div at bounding box center [913, 703] width 56 height 56
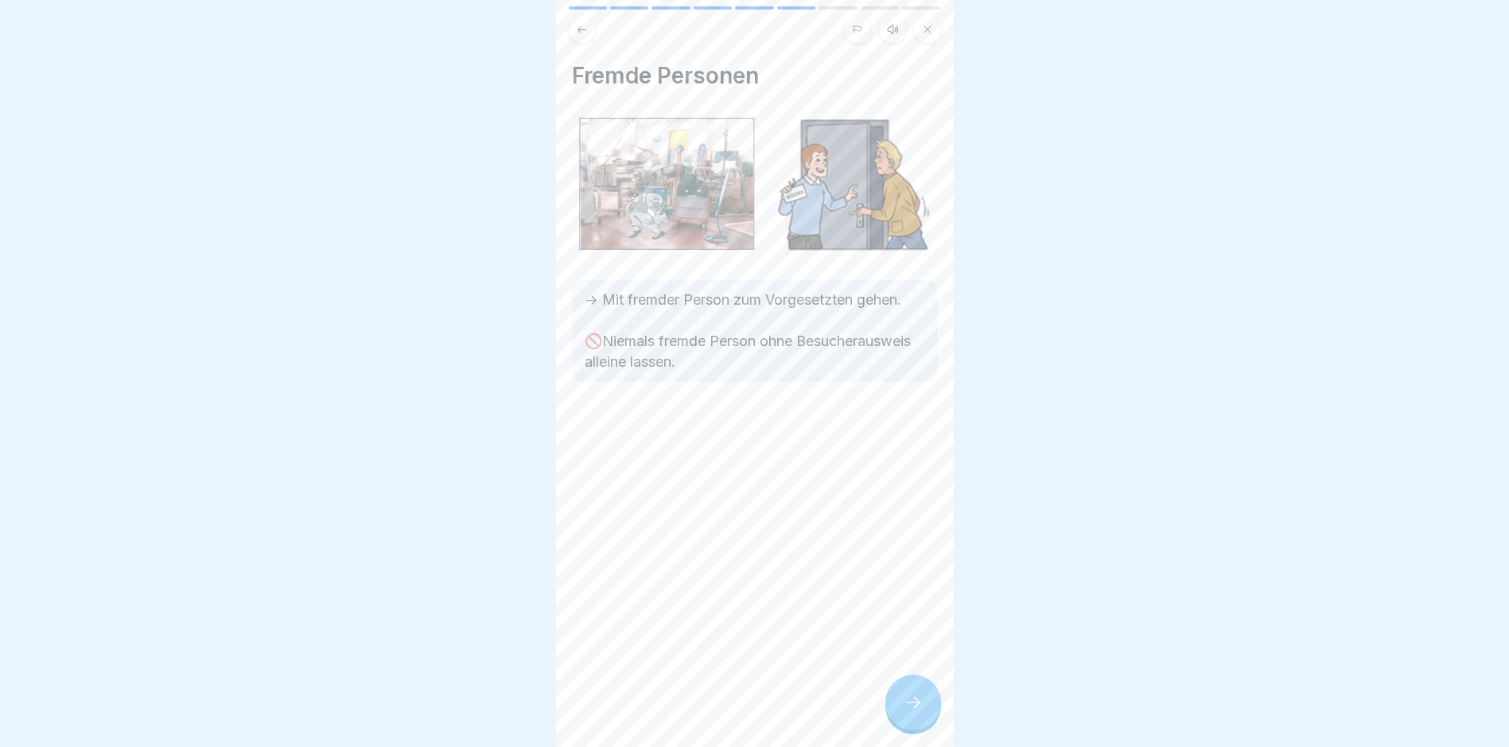
click at [929, 714] on div at bounding box center [913, 703] width 56 height 56
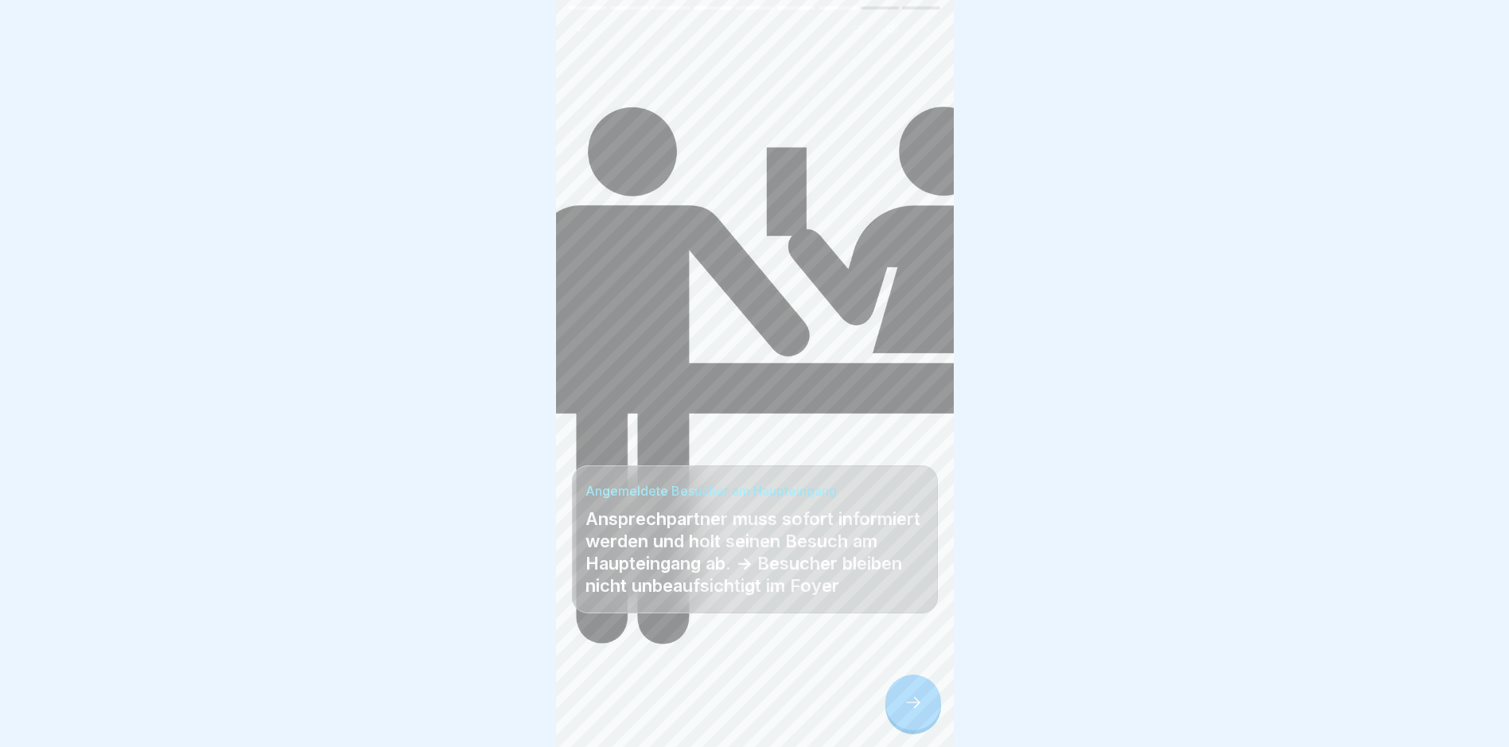
click at [929, 714] on div at bounding box center [913, 703] width 56 height 56
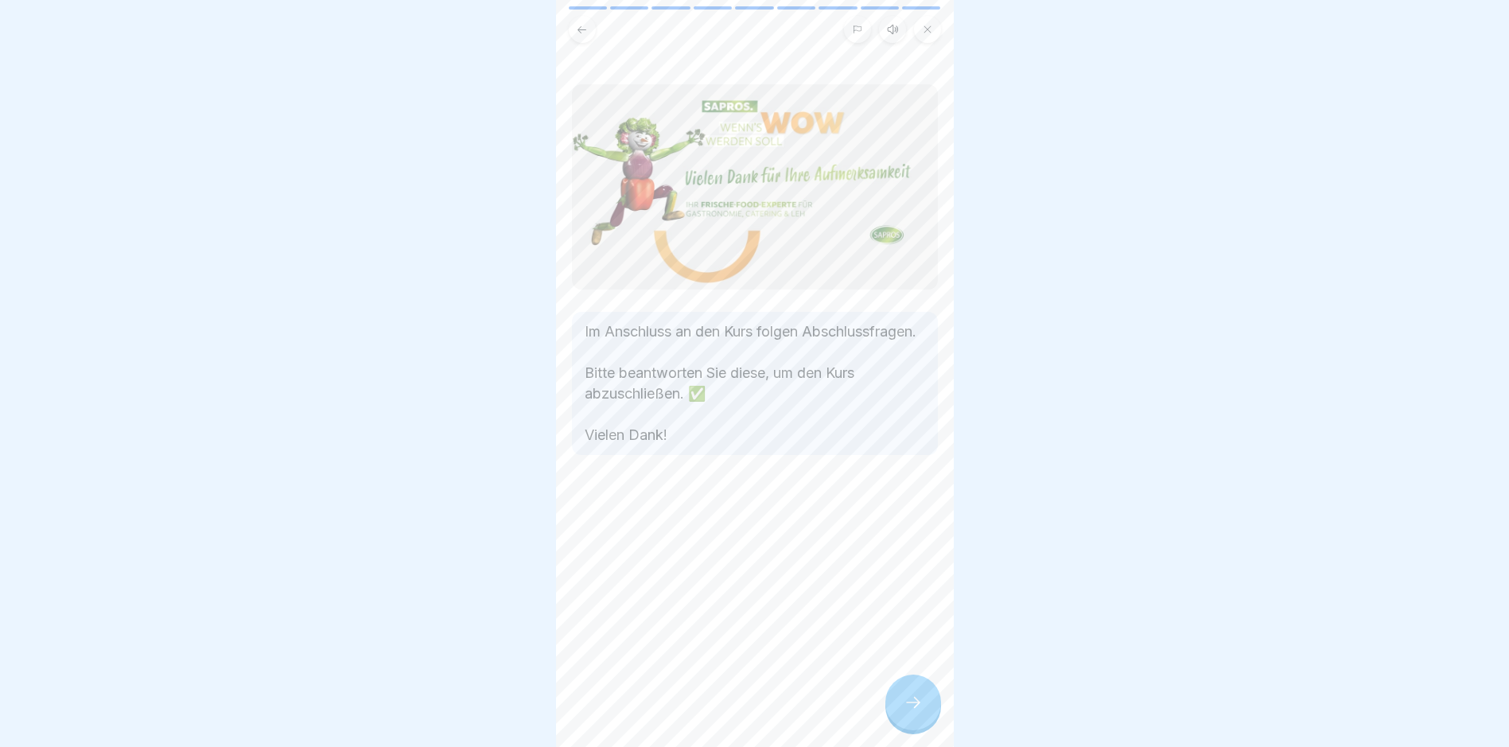
click at [929, 714] on div at bounding box center [913, 703] width 56 height 56
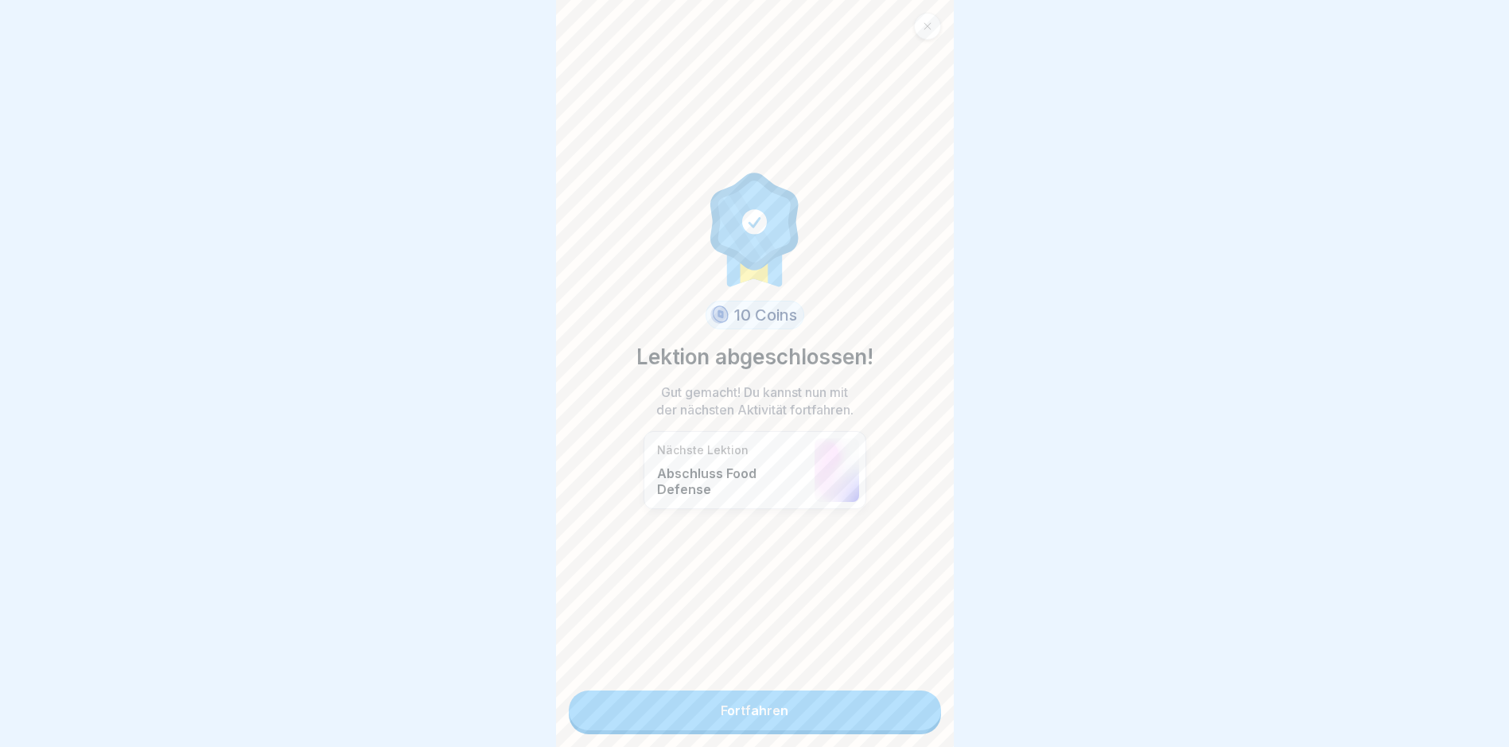
click at [831, 716] on link "Fortfahren" at bounding box center [755, 710] width 372 height 40
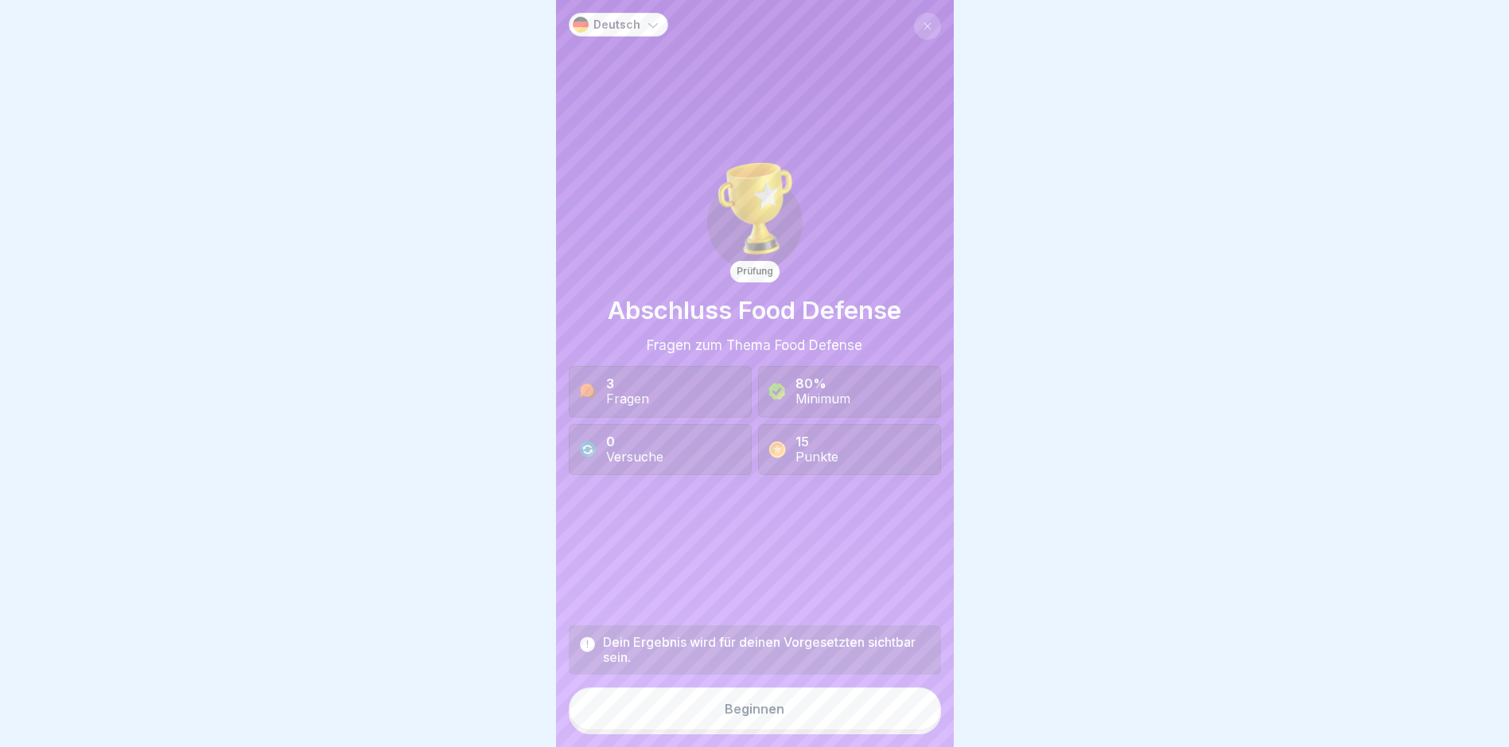
click at [830, 712] on button "Beginnen" at bounding box center [755, 708] width 372 height 43
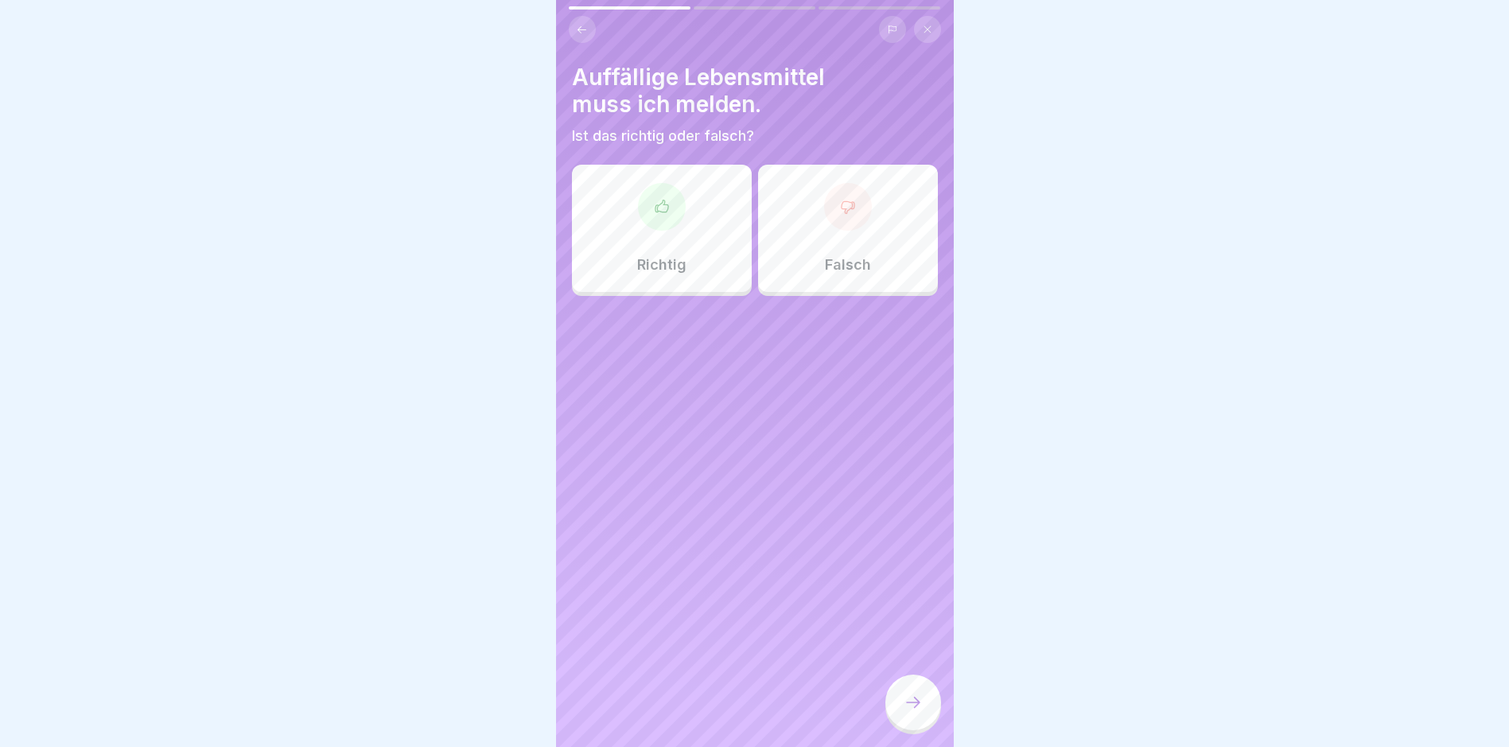
click at [661, 248] on div "Richtig" at bounding box center [662, 228] width 180 height 127
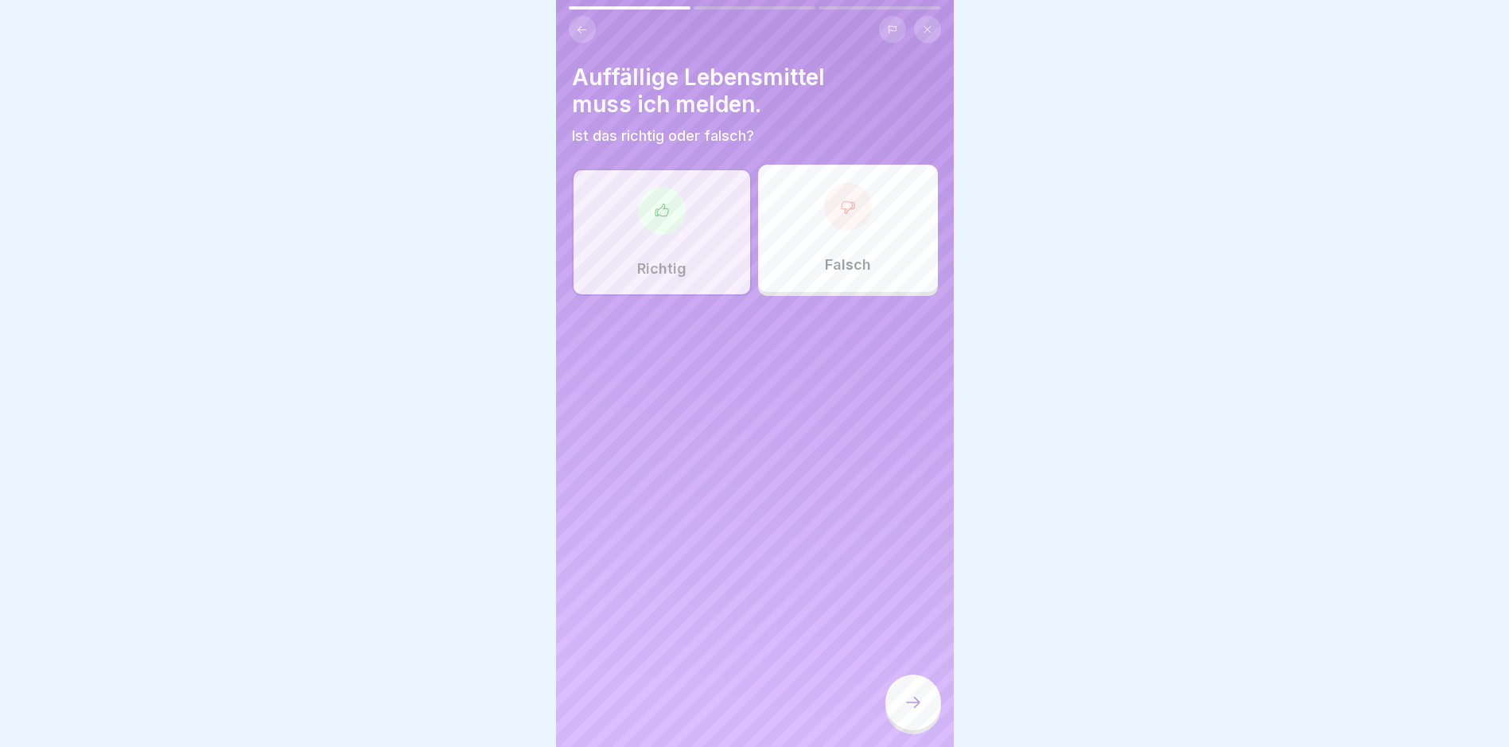
click at [909, 695] on div at bounding box center [913, 703] width 56 height 56
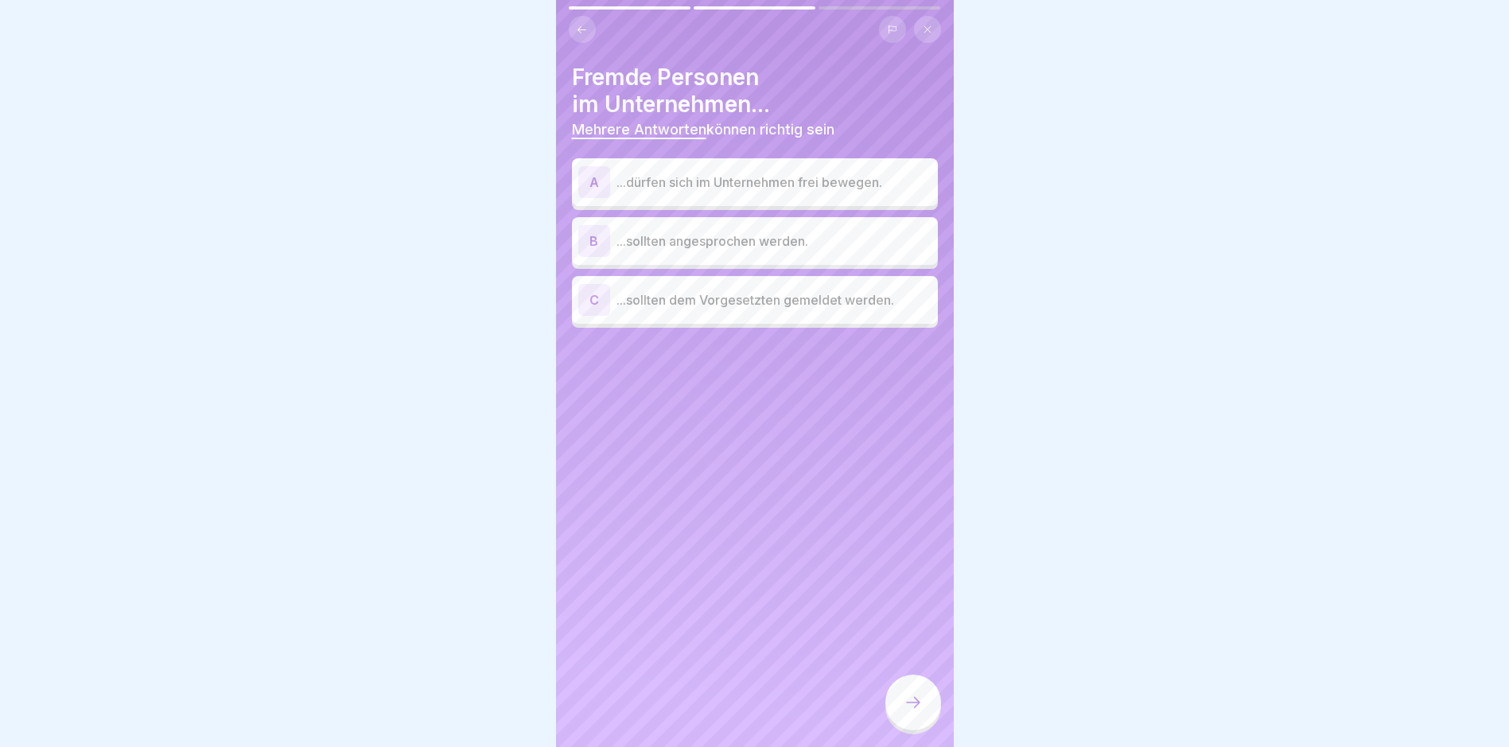
click at [766, 242] on p "...sollten angesprochen werden." at bounding box center [774, 240] width 315 height 19
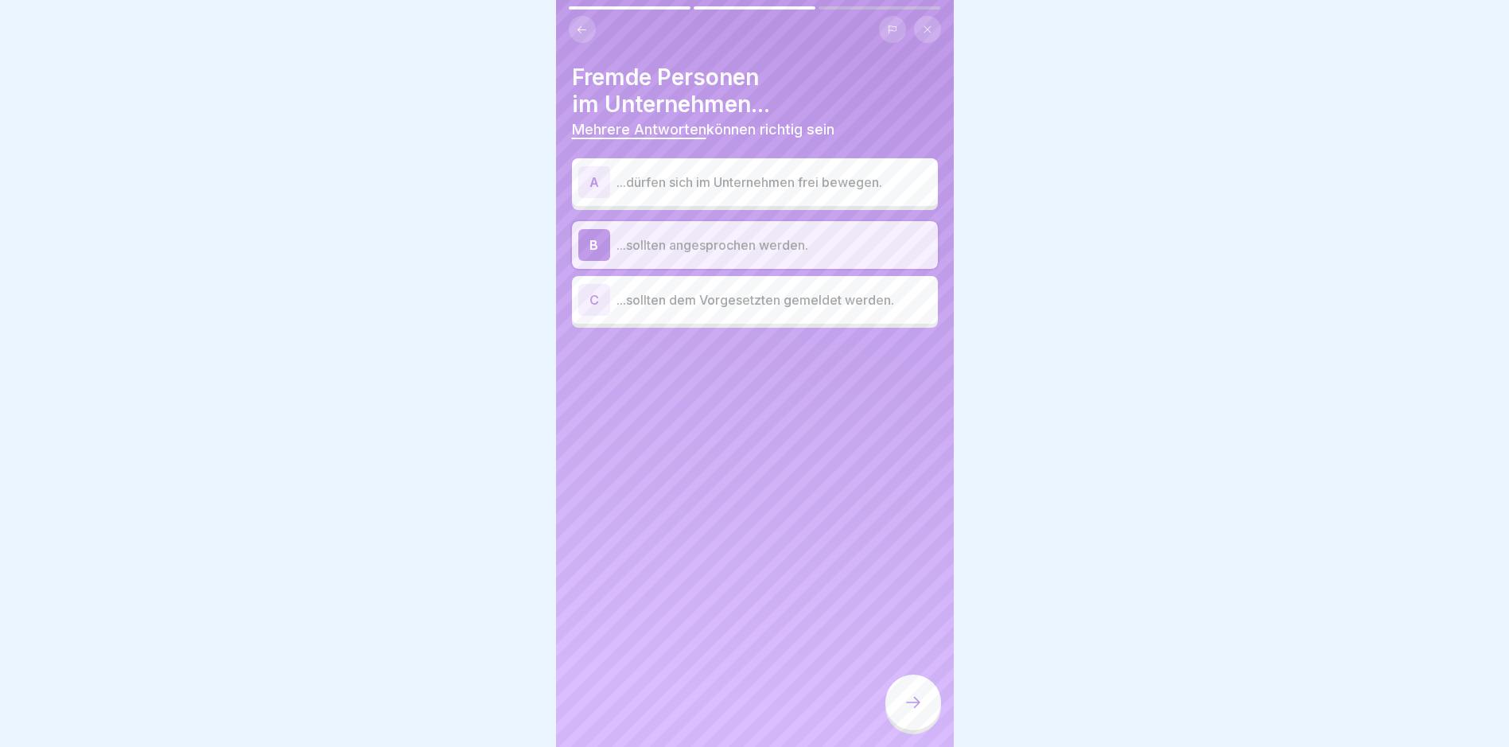
click at [768, 297] on p "...sollten dem Vorgesetzten gemeldet werden." at bounding box center [774, 299] width 315 height 19
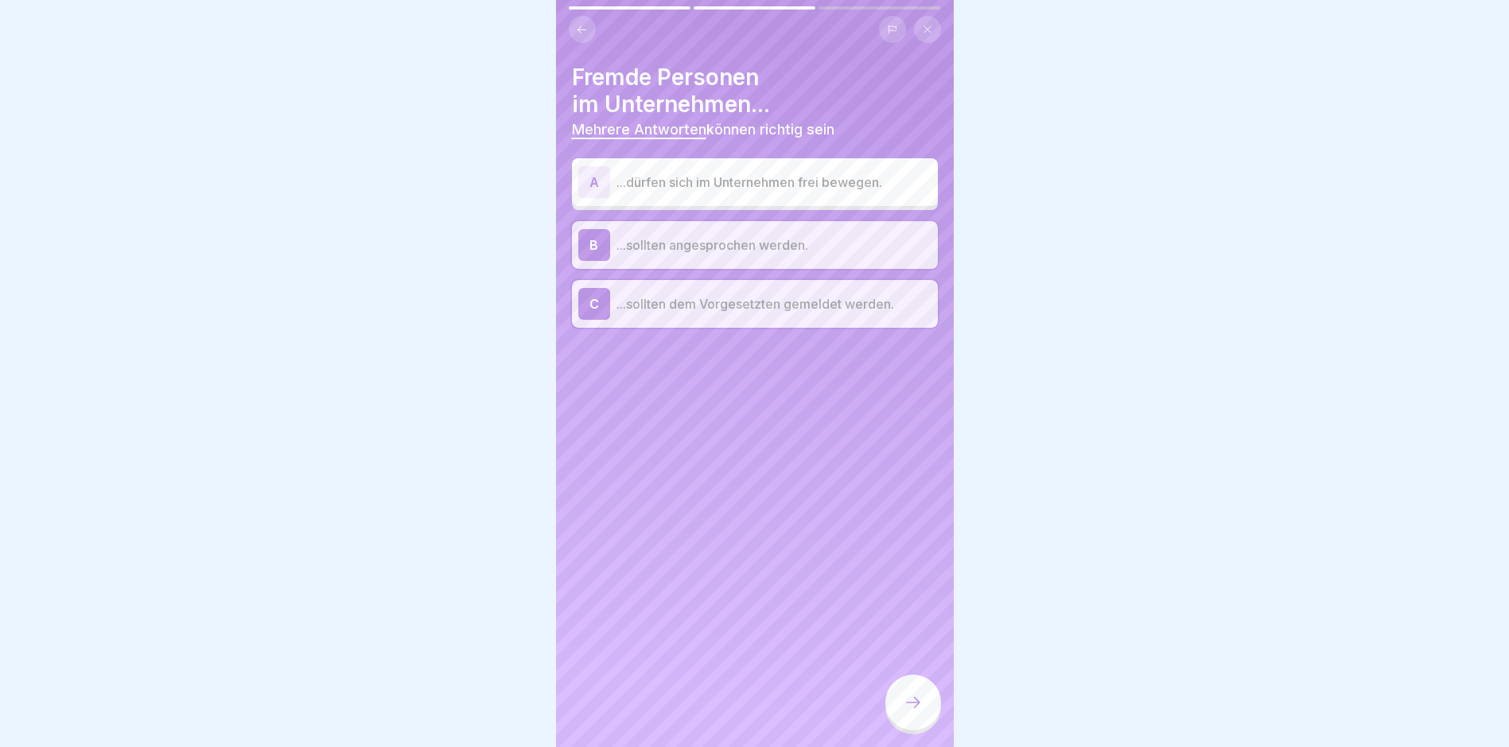
click at [913, 712] on icon at bounding box center [913, 702] width 19 height 19
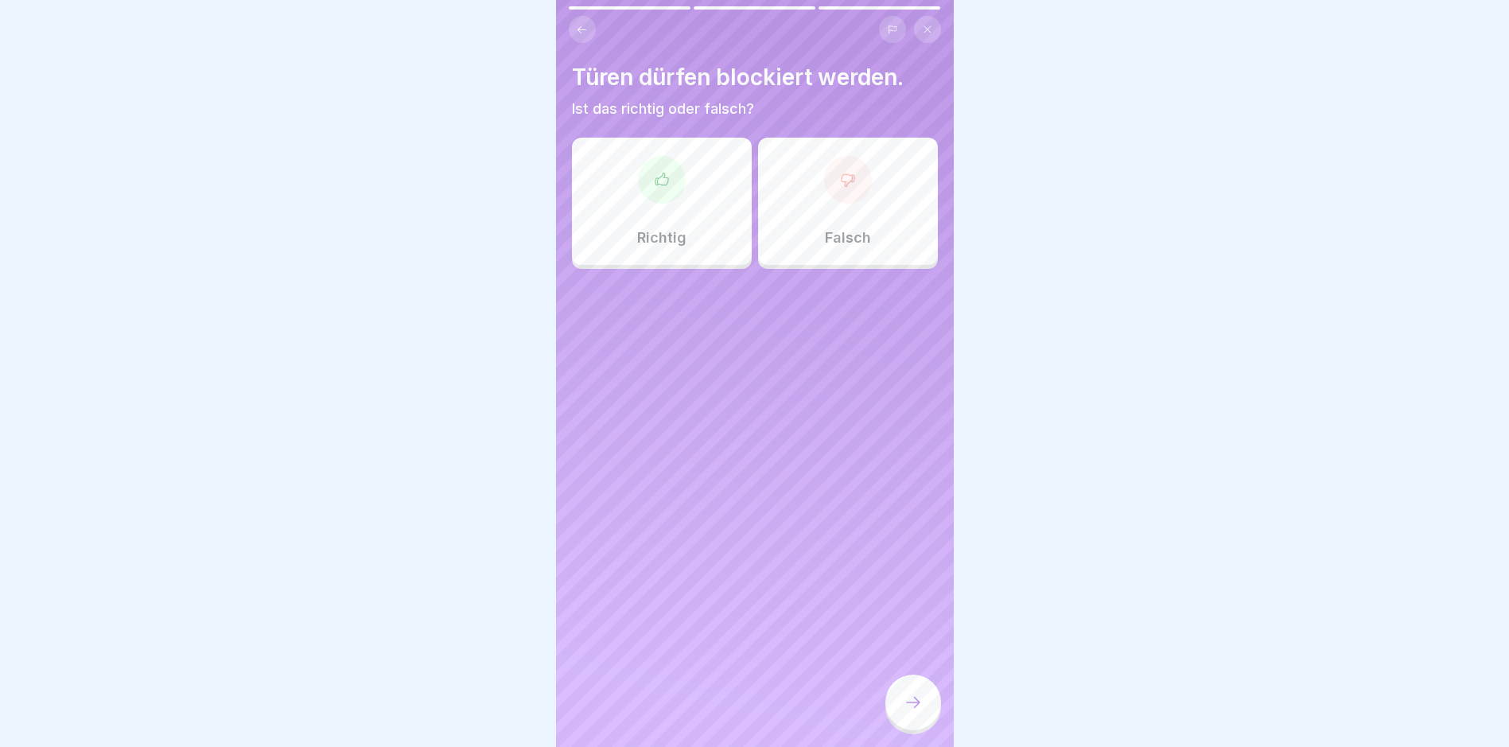
click at [709, 208] on div "Richtig" at bounding box center [662, 201] width 180 height 127
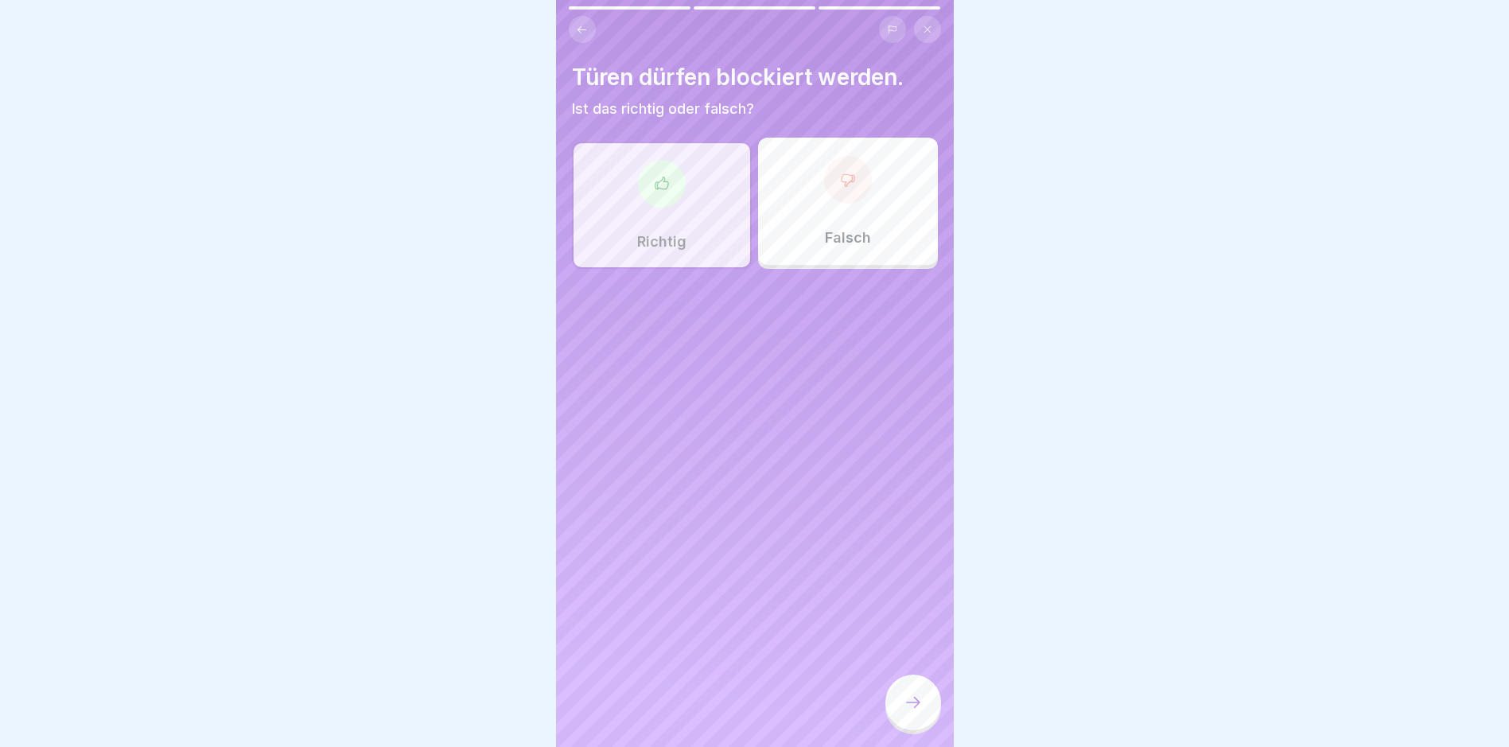
click at [931, 694] on div at bounding box center [913, 705] width 56 height 60
click at [924, 693] on div at bounding box center [913, 703] width 56 height 56
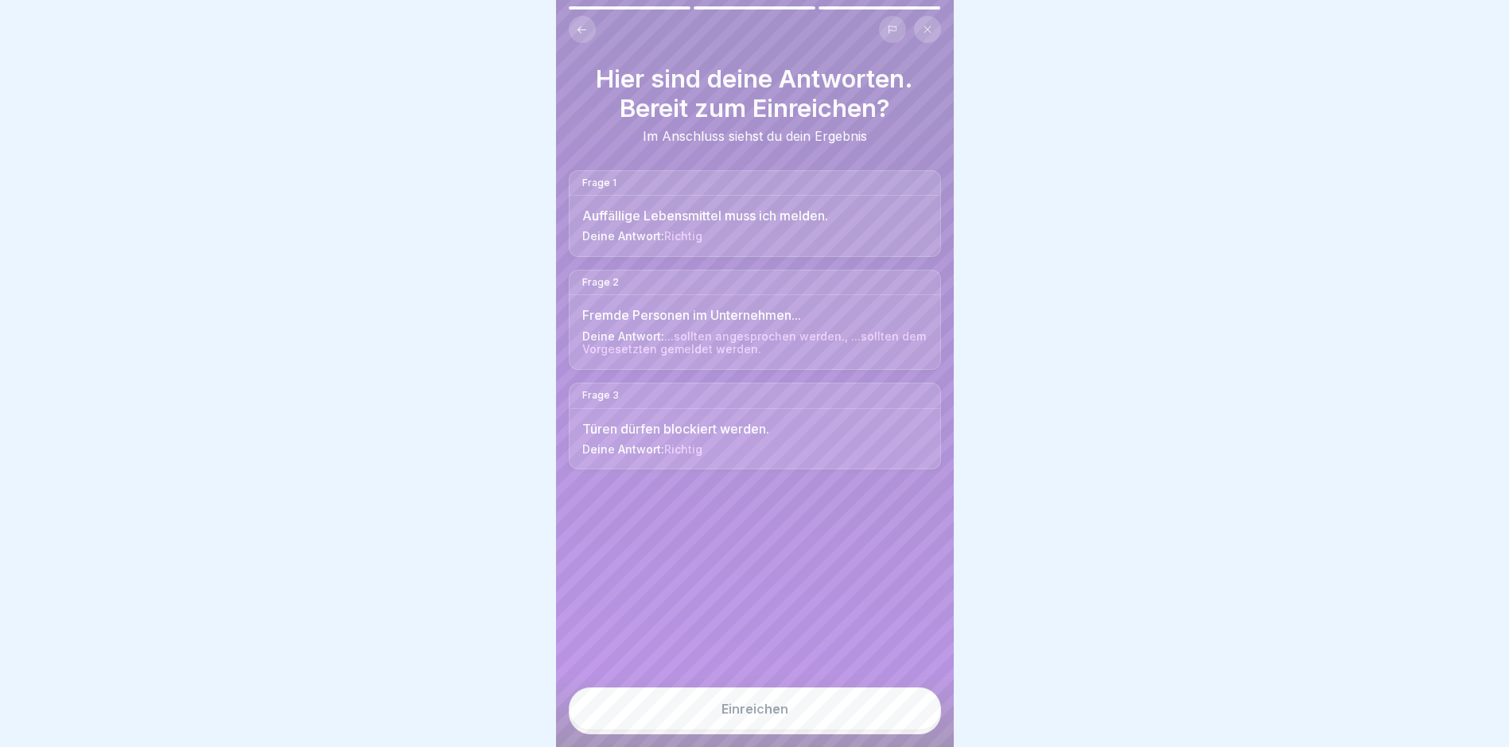
click at [814, 715] on button "Einreichen" at bounding box center [755, 708] width 372 height 43
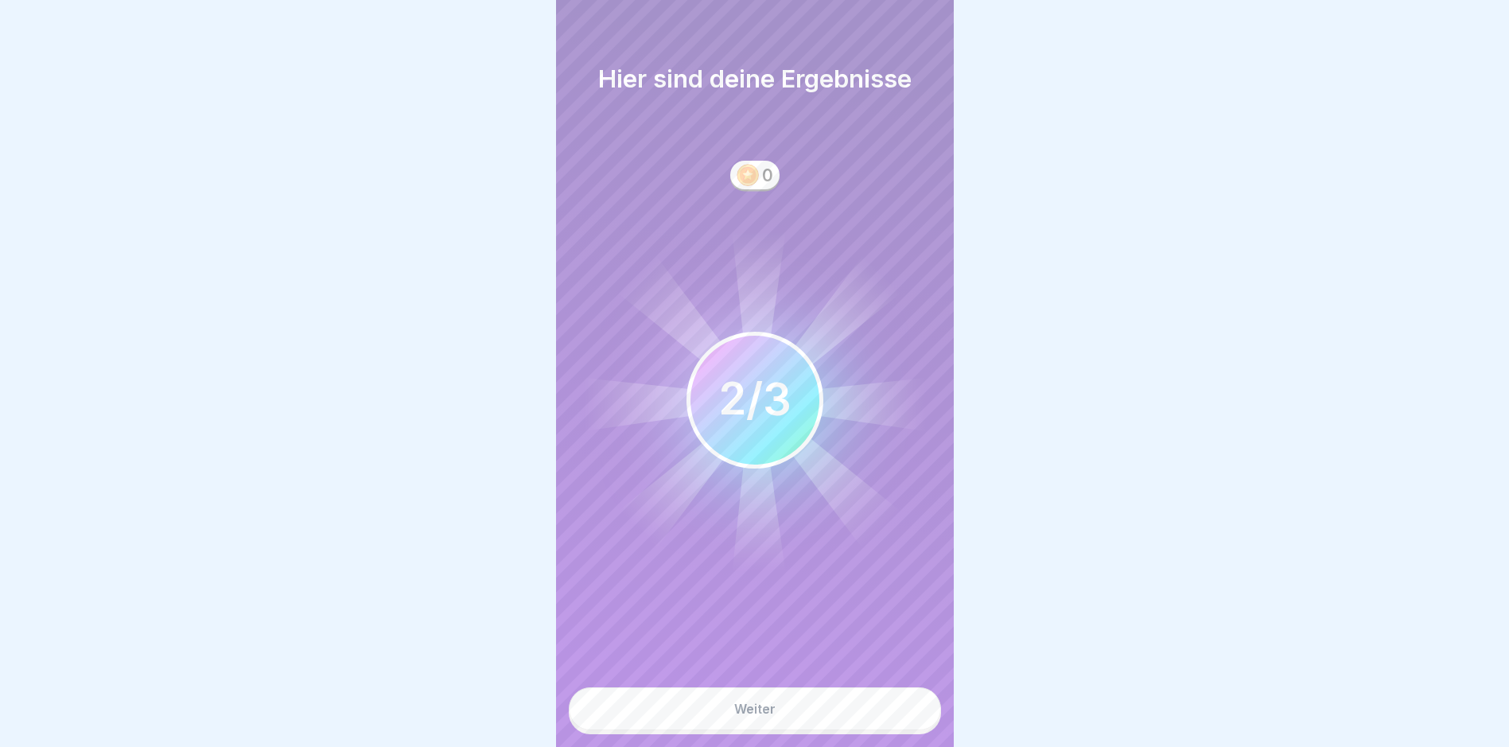
scroll to position [12, 0]
click at [811, 702] on button "Weiter" at bounding box center [755, 708] width 372 height 43
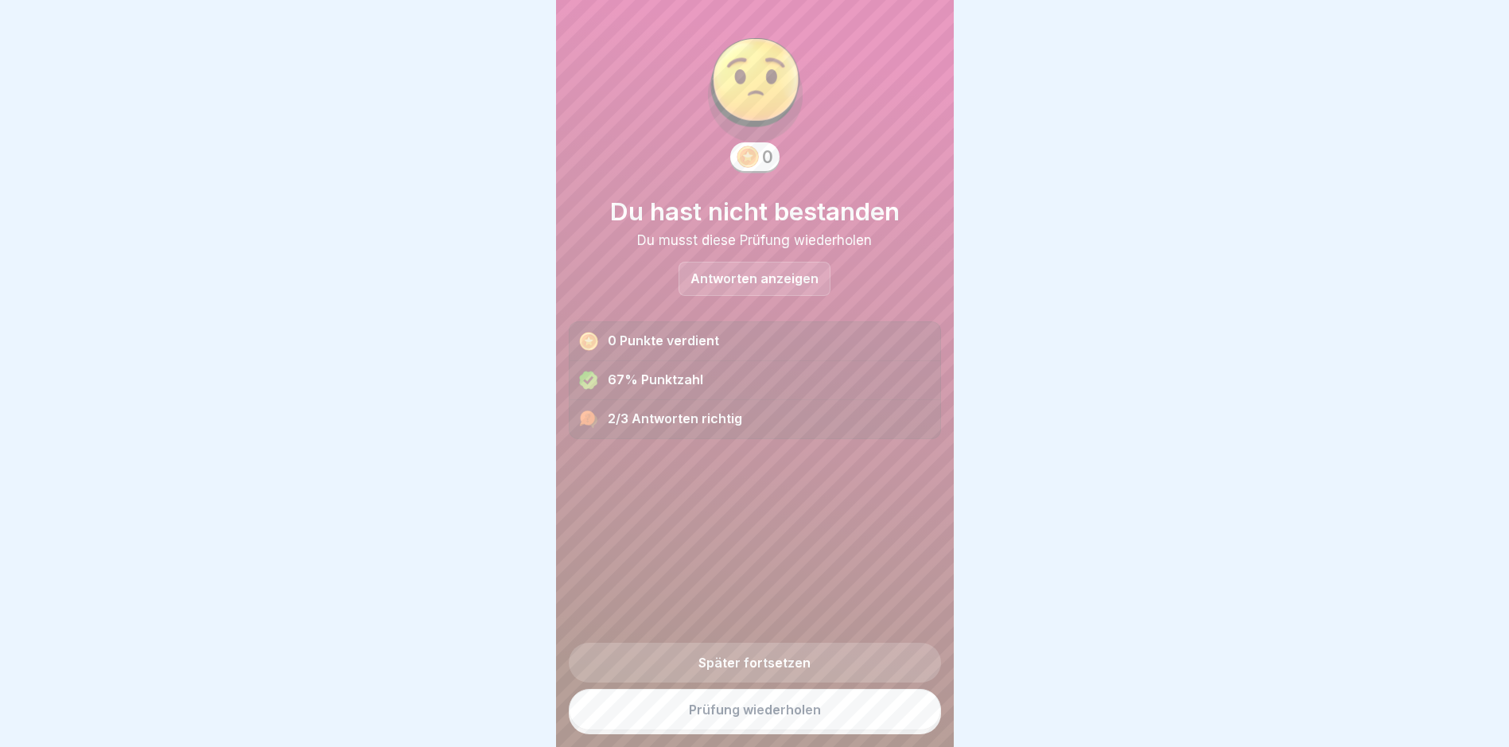
click at [810, 722] on link "Prüfung wiederholen" at bounding box center [755, 709] width 372 height 41
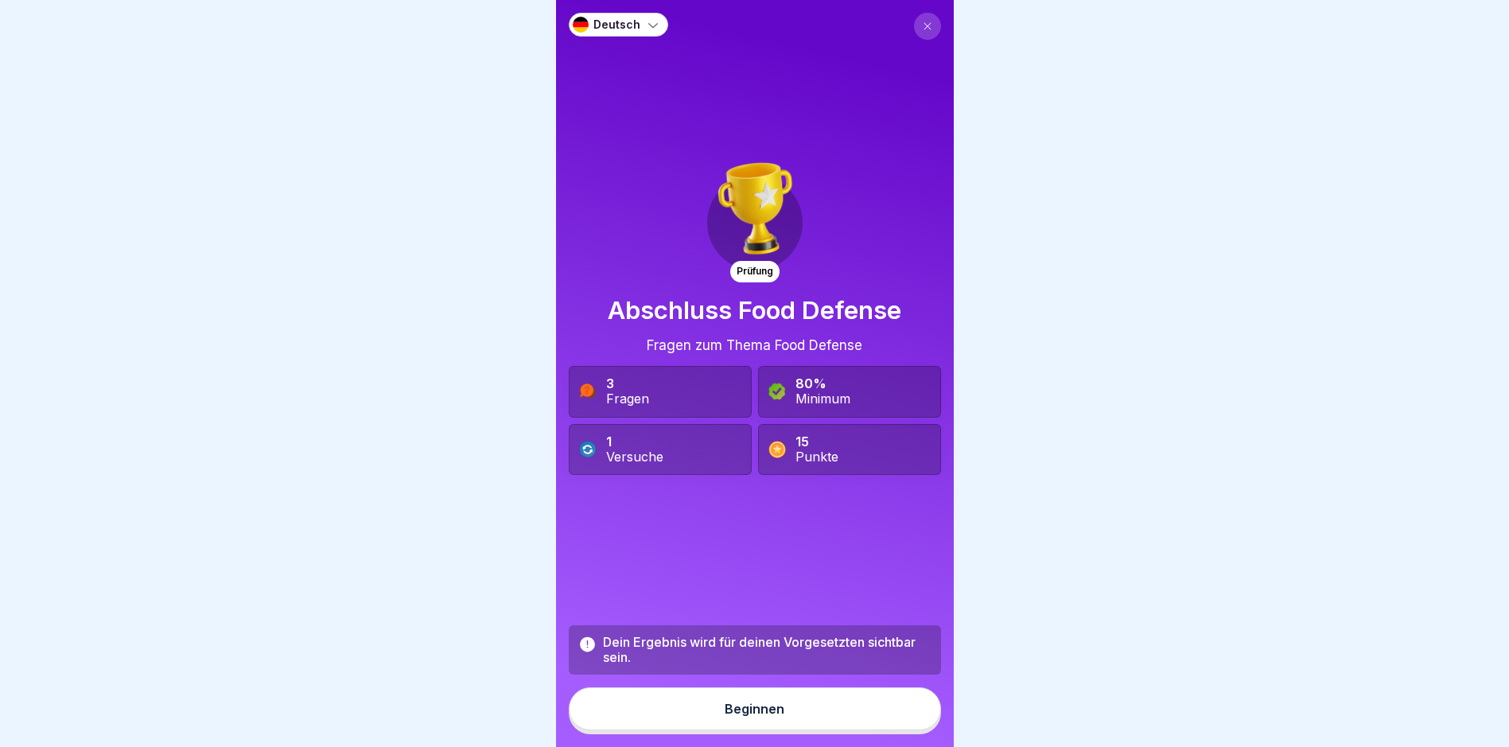
click at [802, 718] on button "Beginnen" at bounding box center [755, 708] width 372 height 43
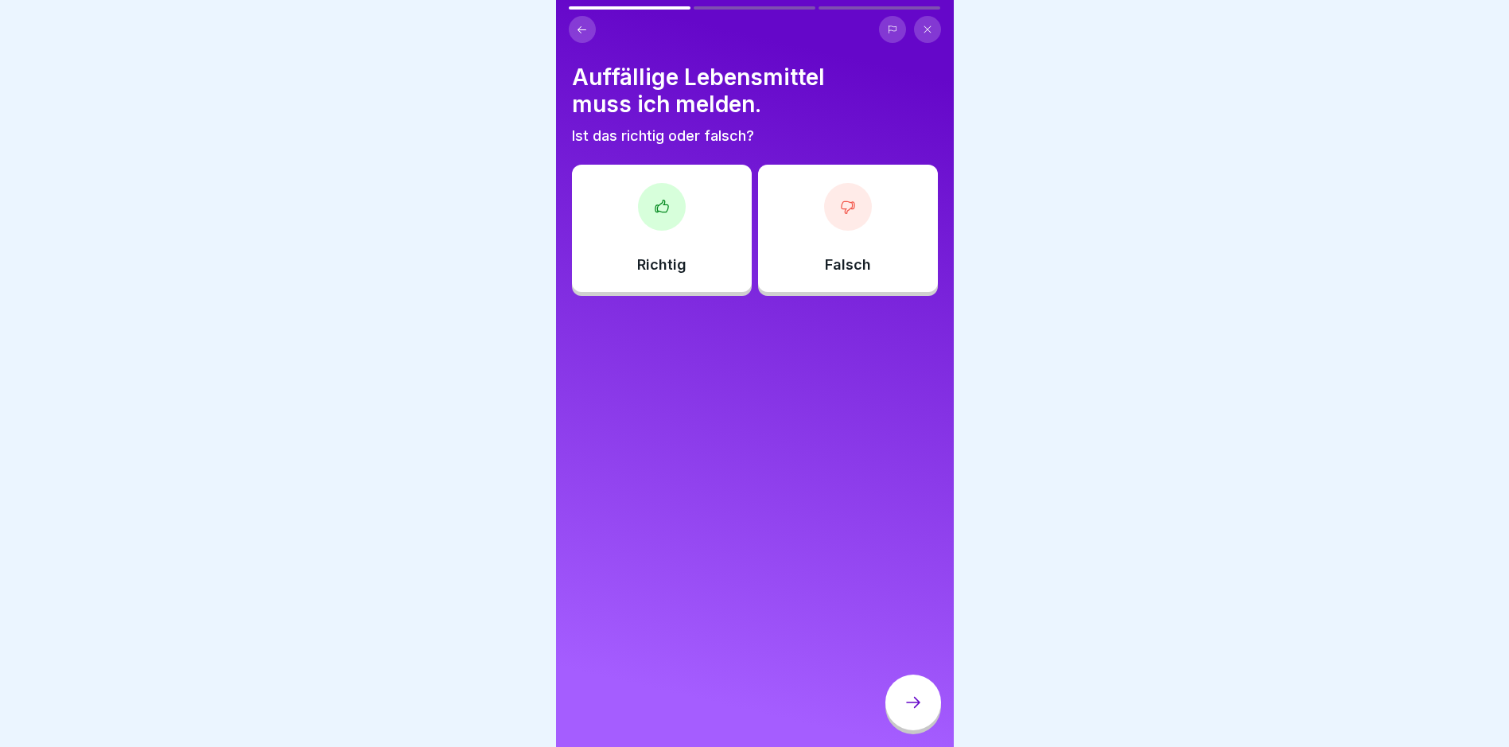
click at [671, 264] on p "Richtig" at bounding box center [661, 265] width 49 height 18
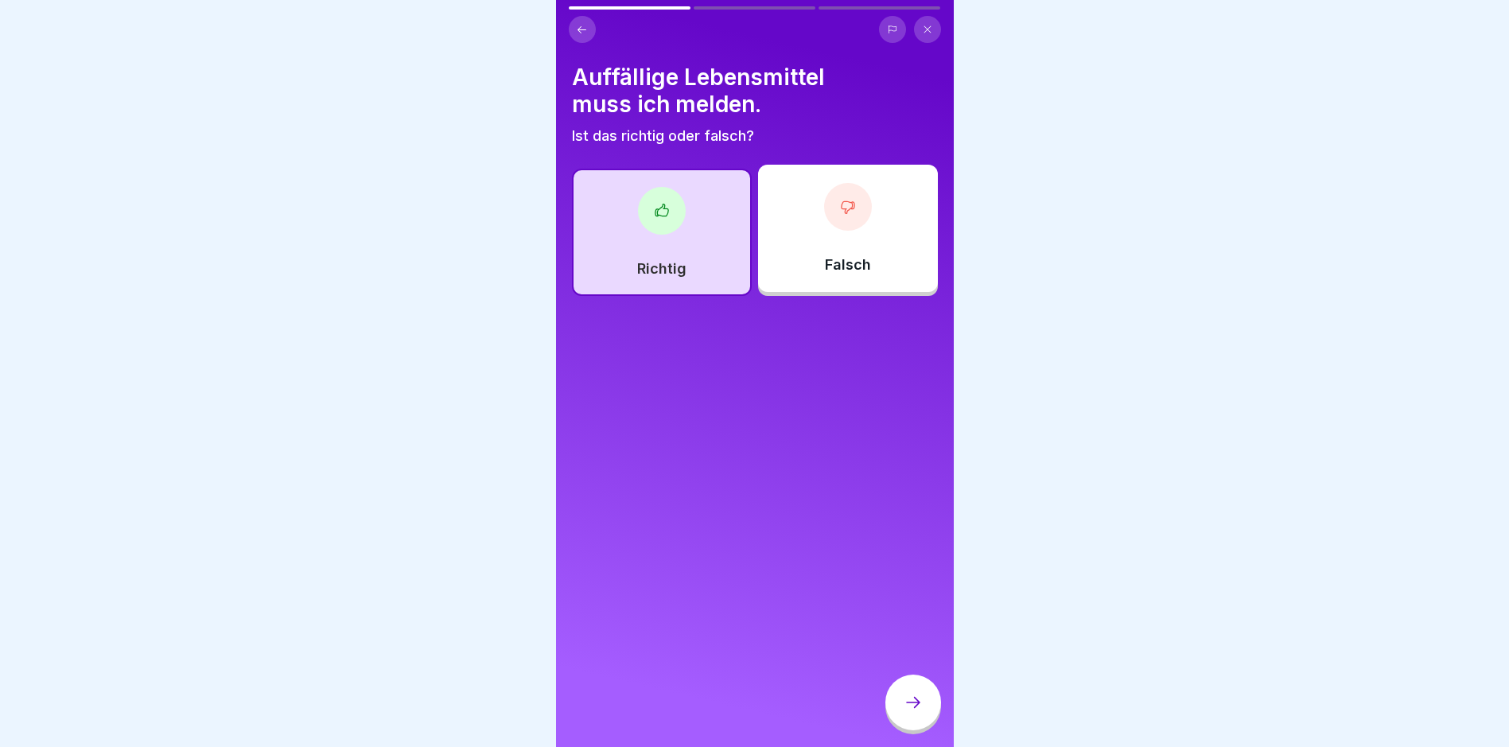
click at [910, 705] on div at bounding box center [913, 703] width 56 height 56
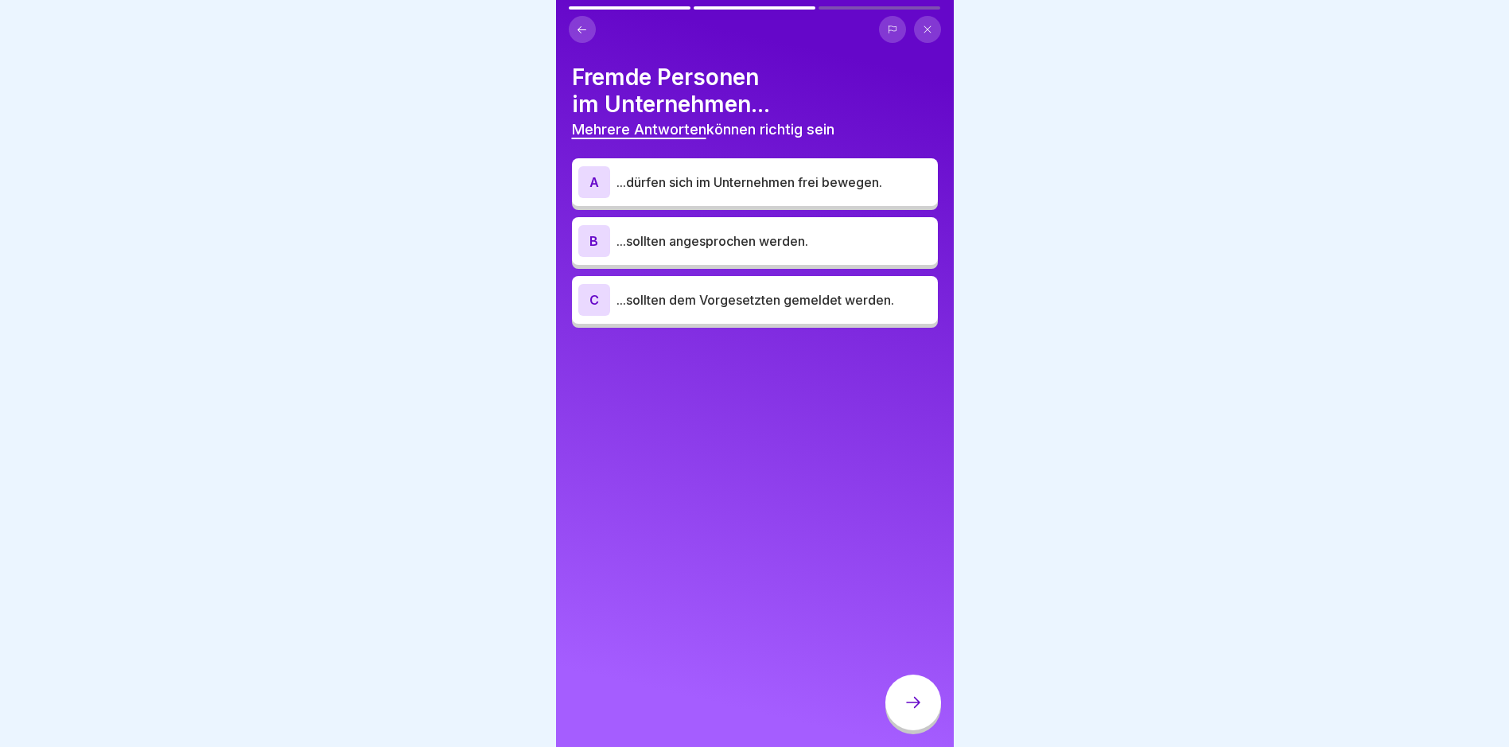
click at [687, 249] on p "...sollten angesprochen werden." at bounding box center [774, 240] width 315 height 19
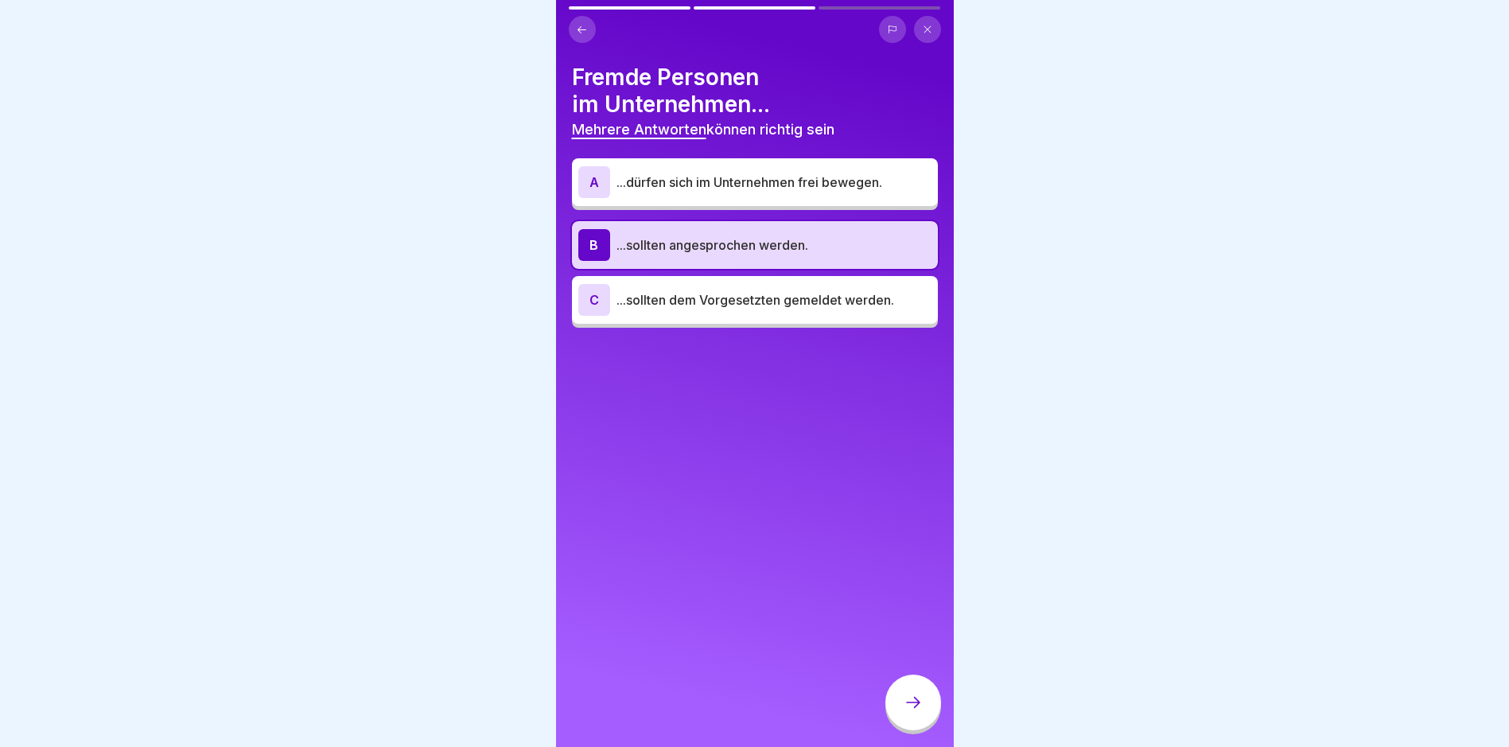
click at [703, 302] on p "...sollten dem Vorgesetzten gemeldet werden." at bounding box center [774, 299] width 315 height 19
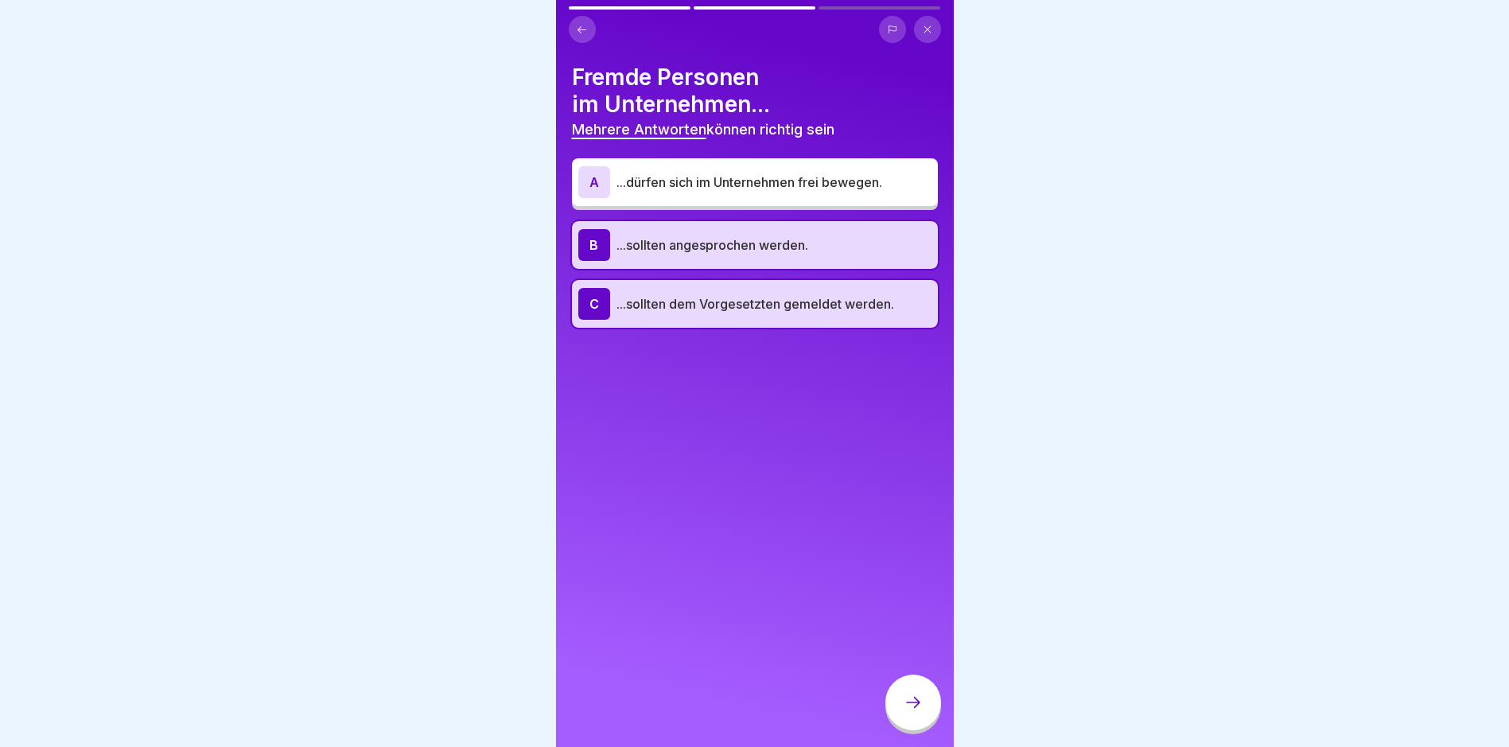
click at [905, 697] on div at bounding box center [913, 703] width 56 height 56
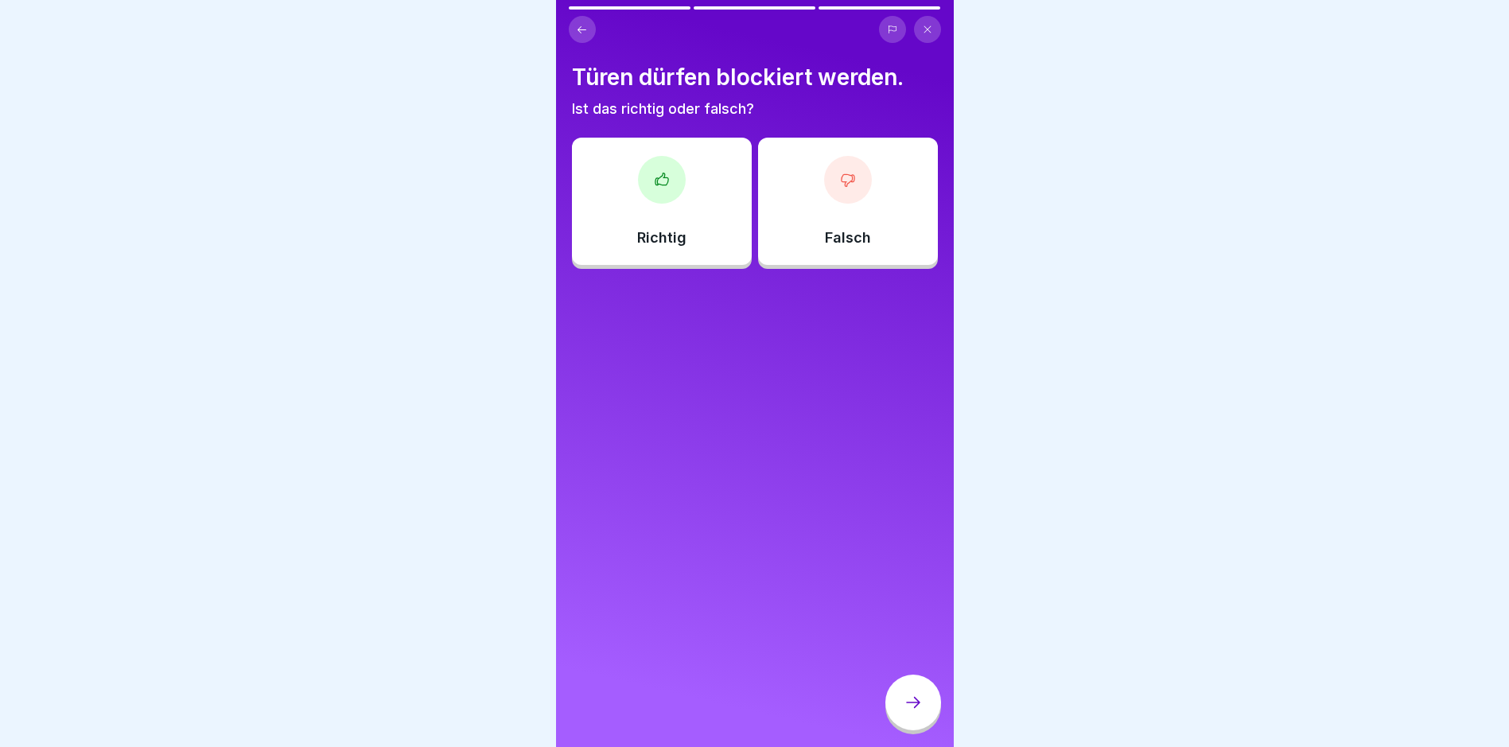
click at [885, 166] on div "Falsch" at bounding box center [848, 201] width 180 height 127
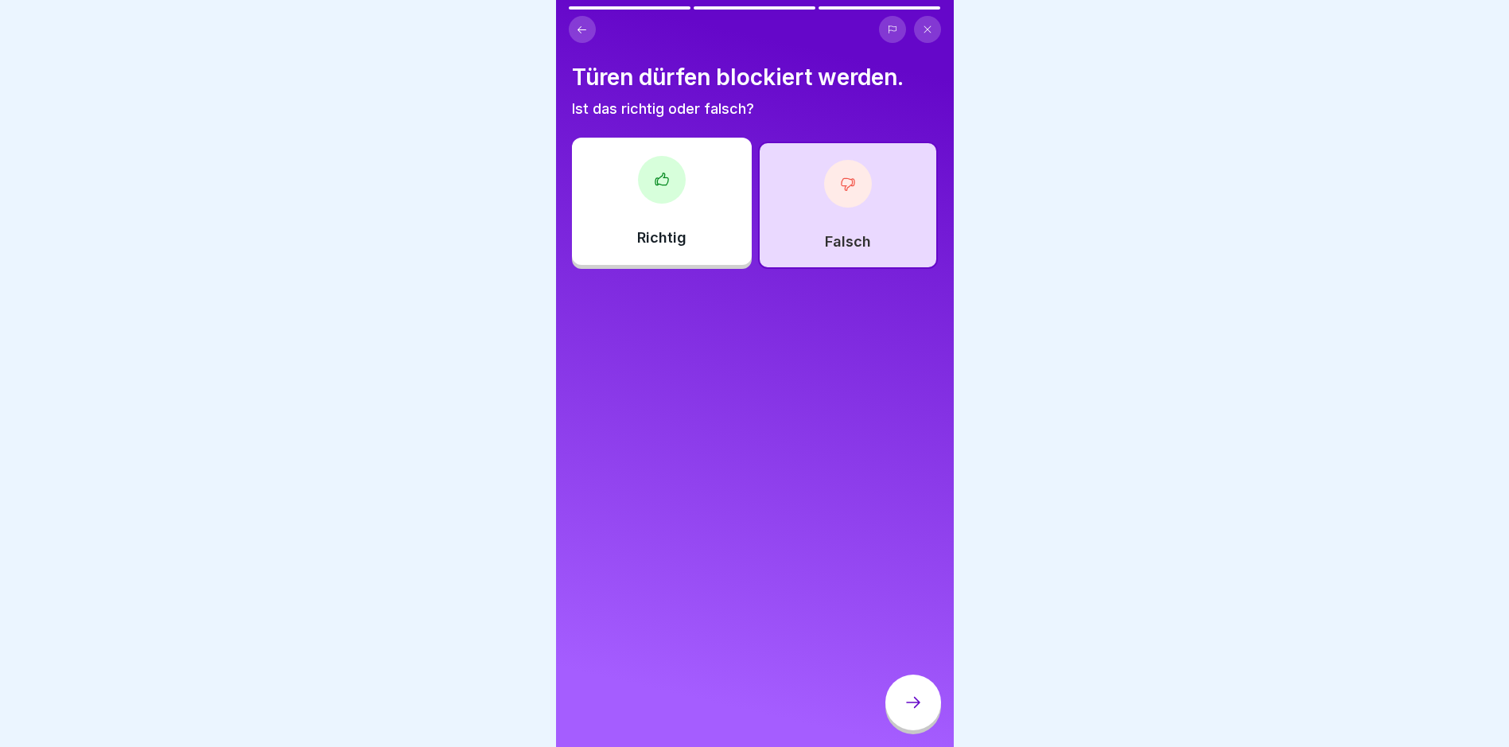
click at [916, 700] on div at bounding box center [913, 703] width 56 height 56
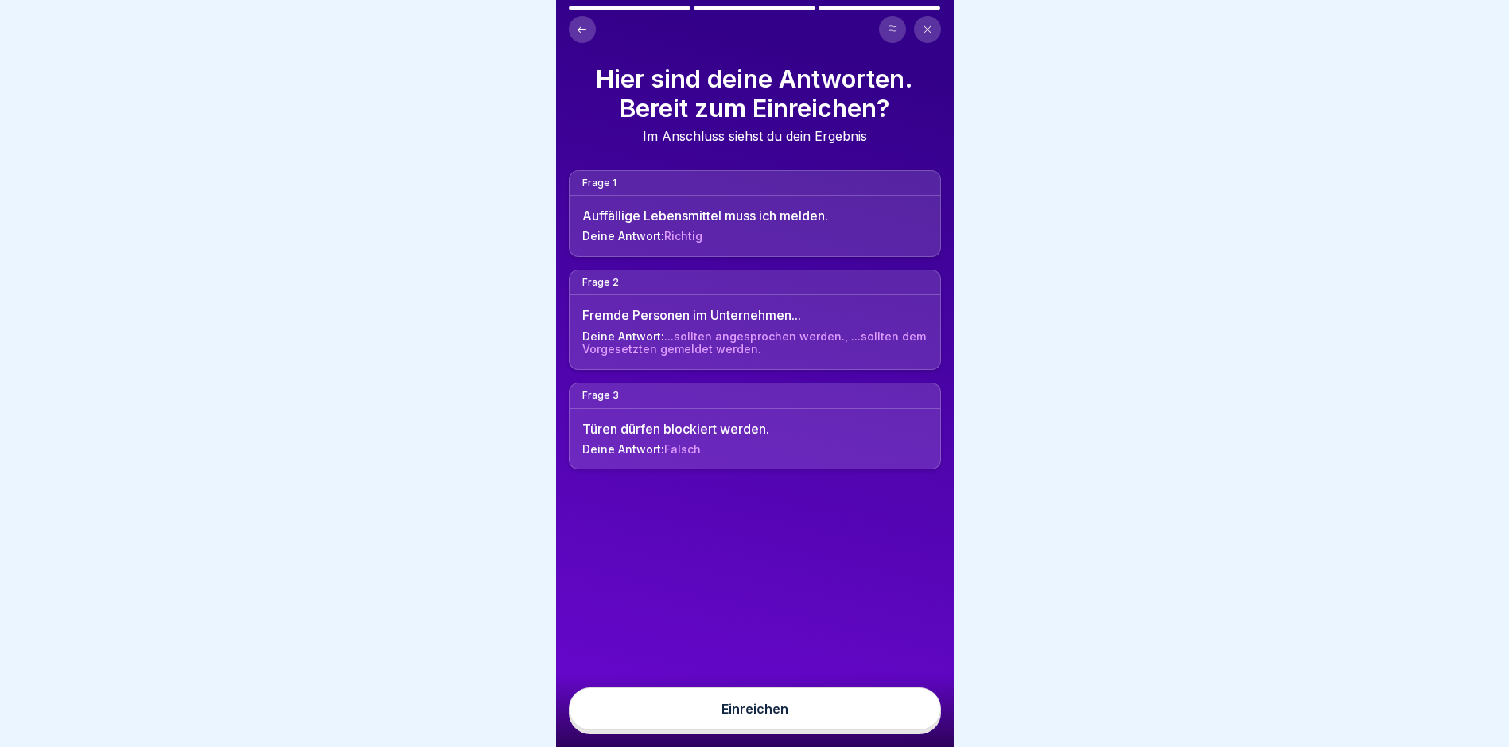
click at [897, 706] on button "Einreichen" at bounding box center [755, 708] width 372 height 43
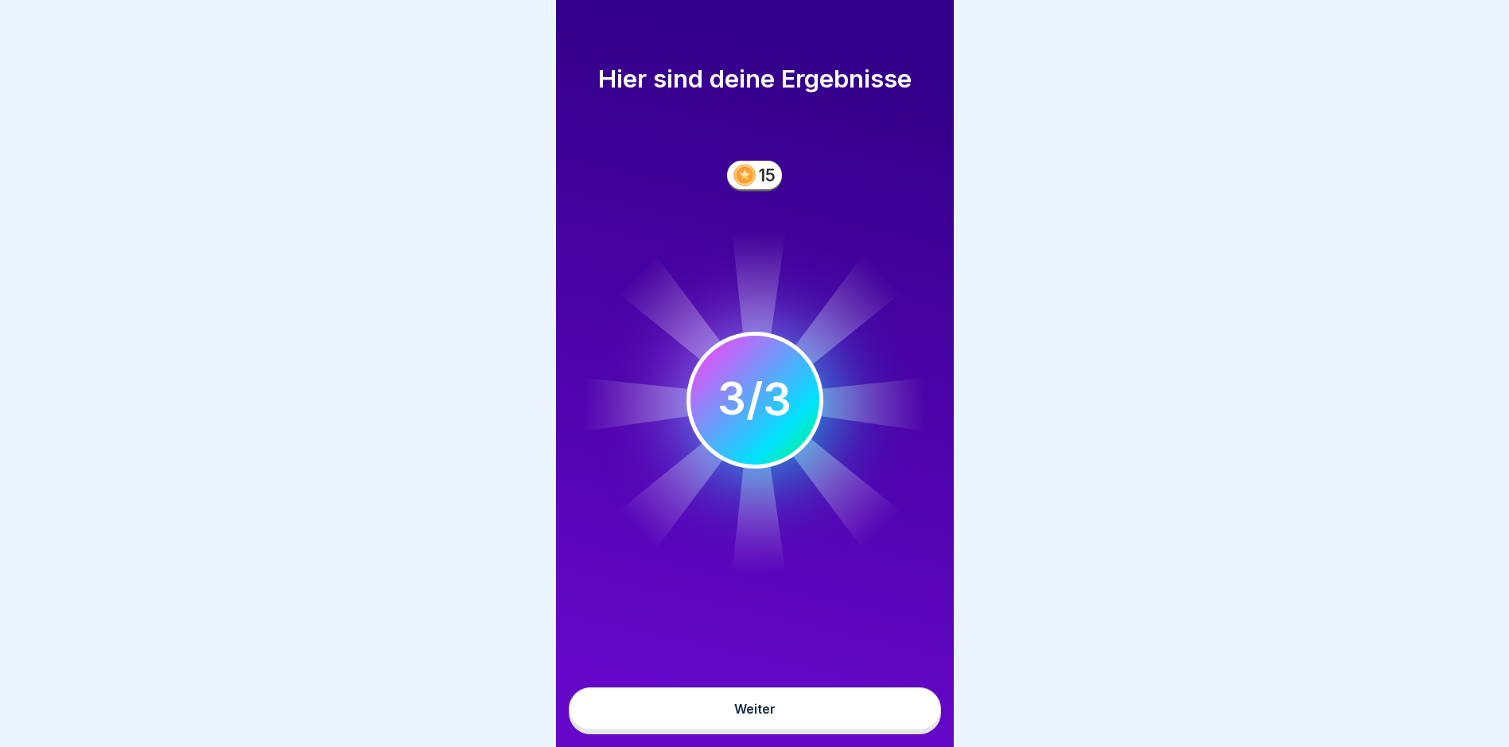
click at [856, 715] on button "Weiter" at bounding box center [755, 708] width 372 height 43
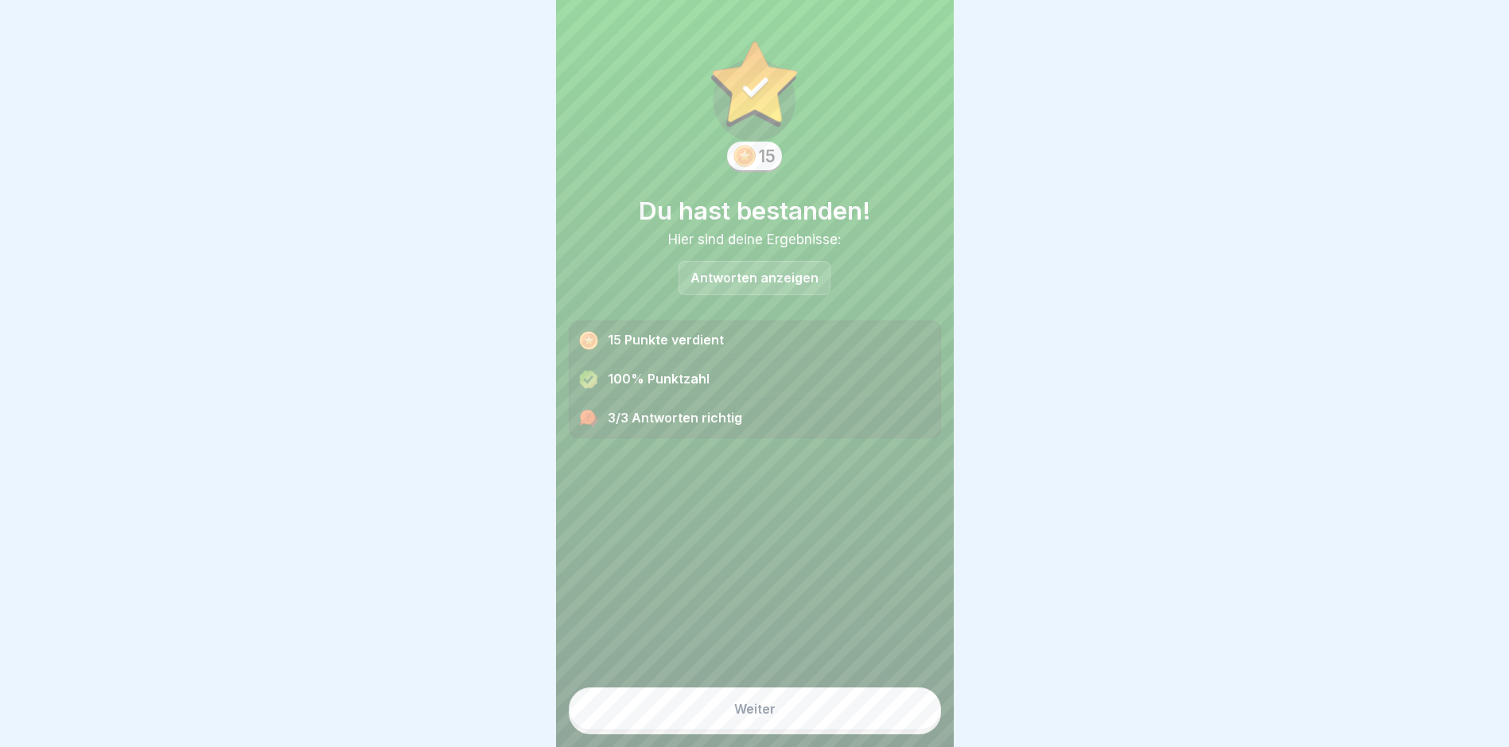
click at [856, 714] on button "Weiter" at bounding box center [755, 708] width 372 height 43
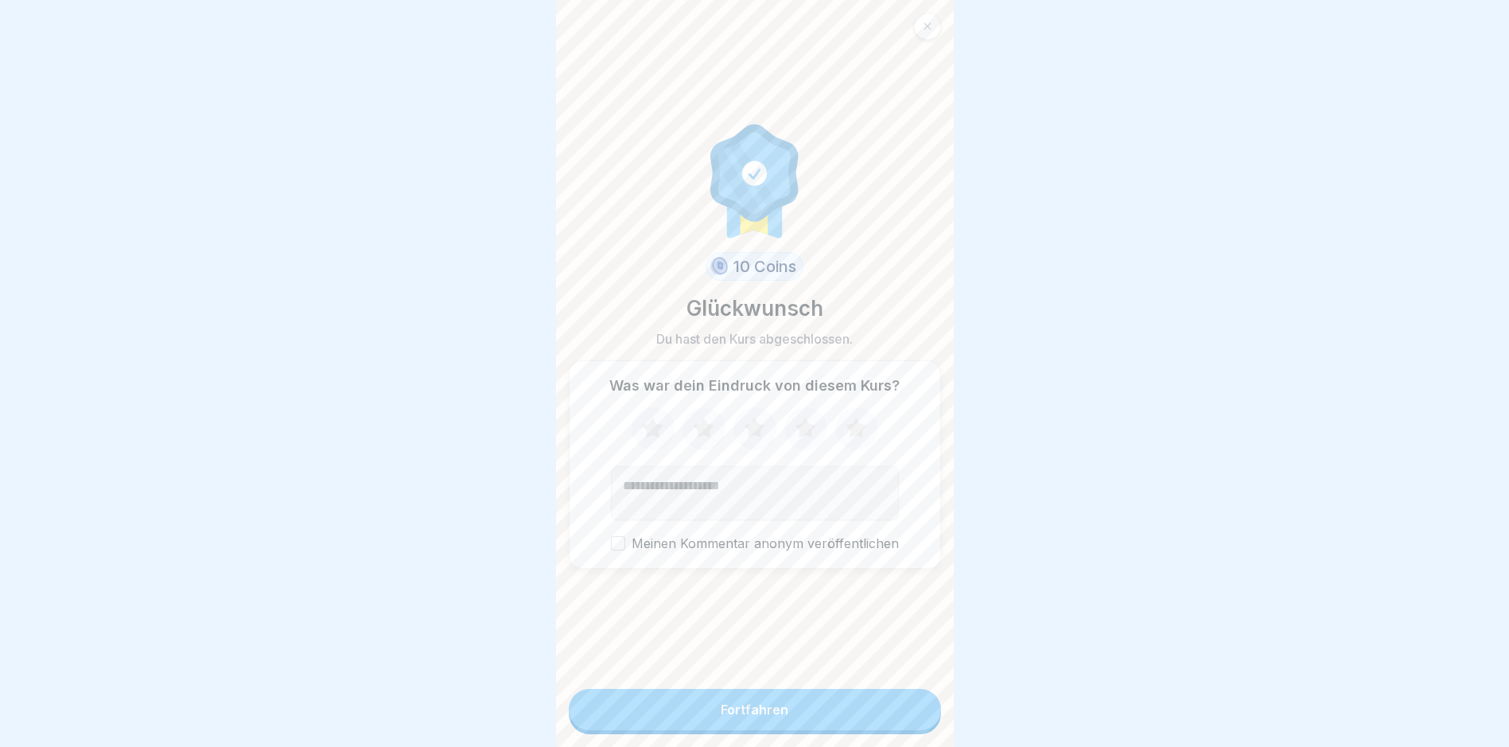
click at [856, 714] on button "Fortfahren" at bounding box center [755, 709] width 372 height 41
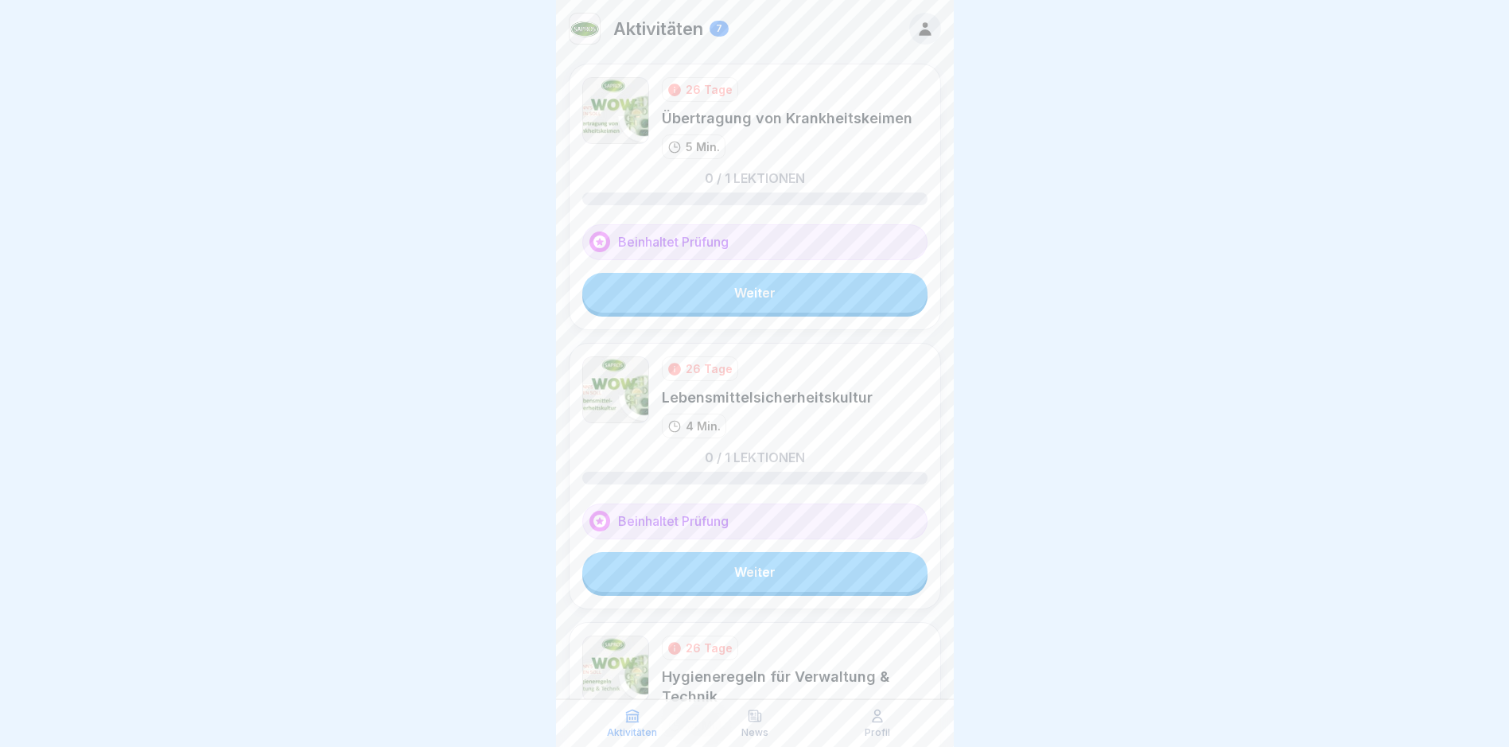
click at [788, 288] on link "Weiter" at bounding box center [754, 293] width 345 height 40
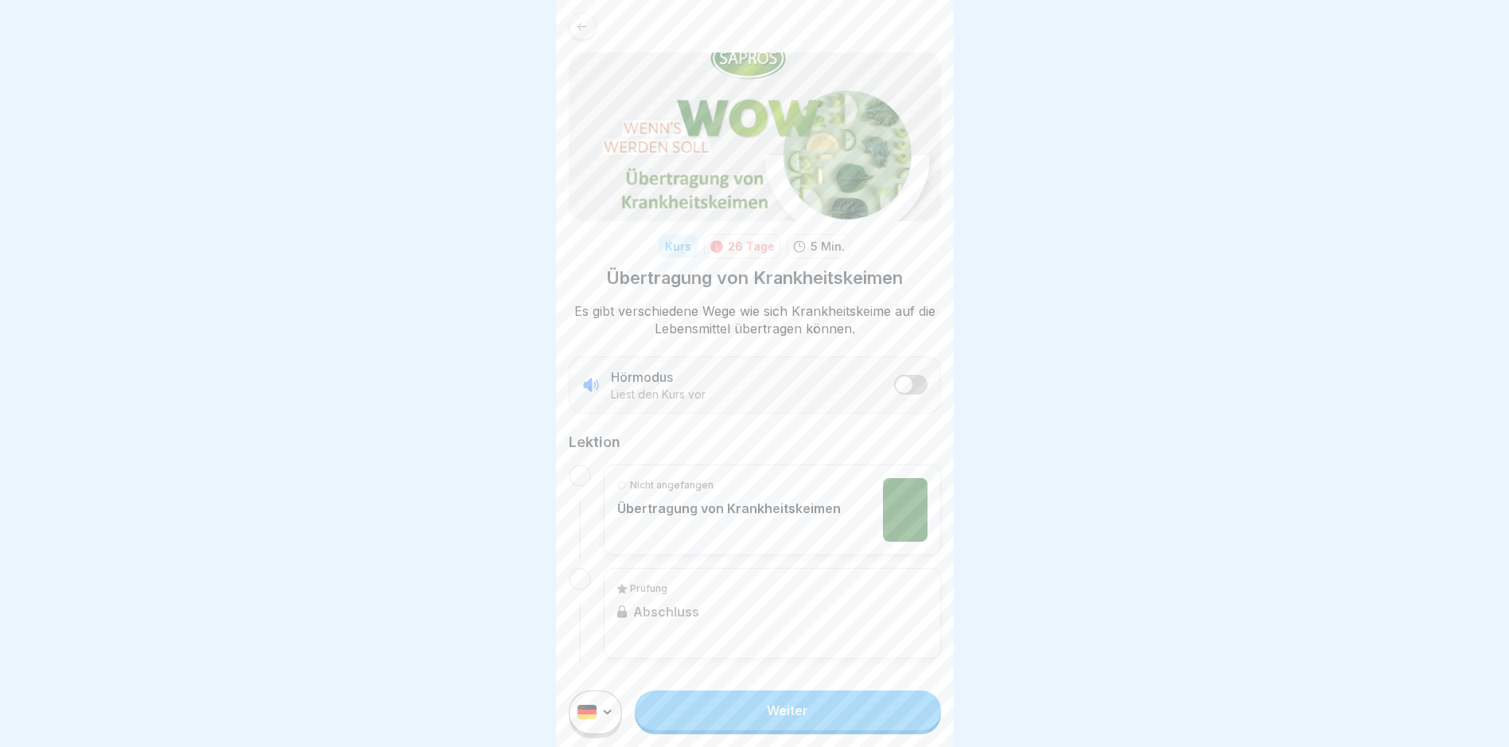
click at [788, 708] on link "Weiter" at bounding box center [787, 710] width 305 height 40
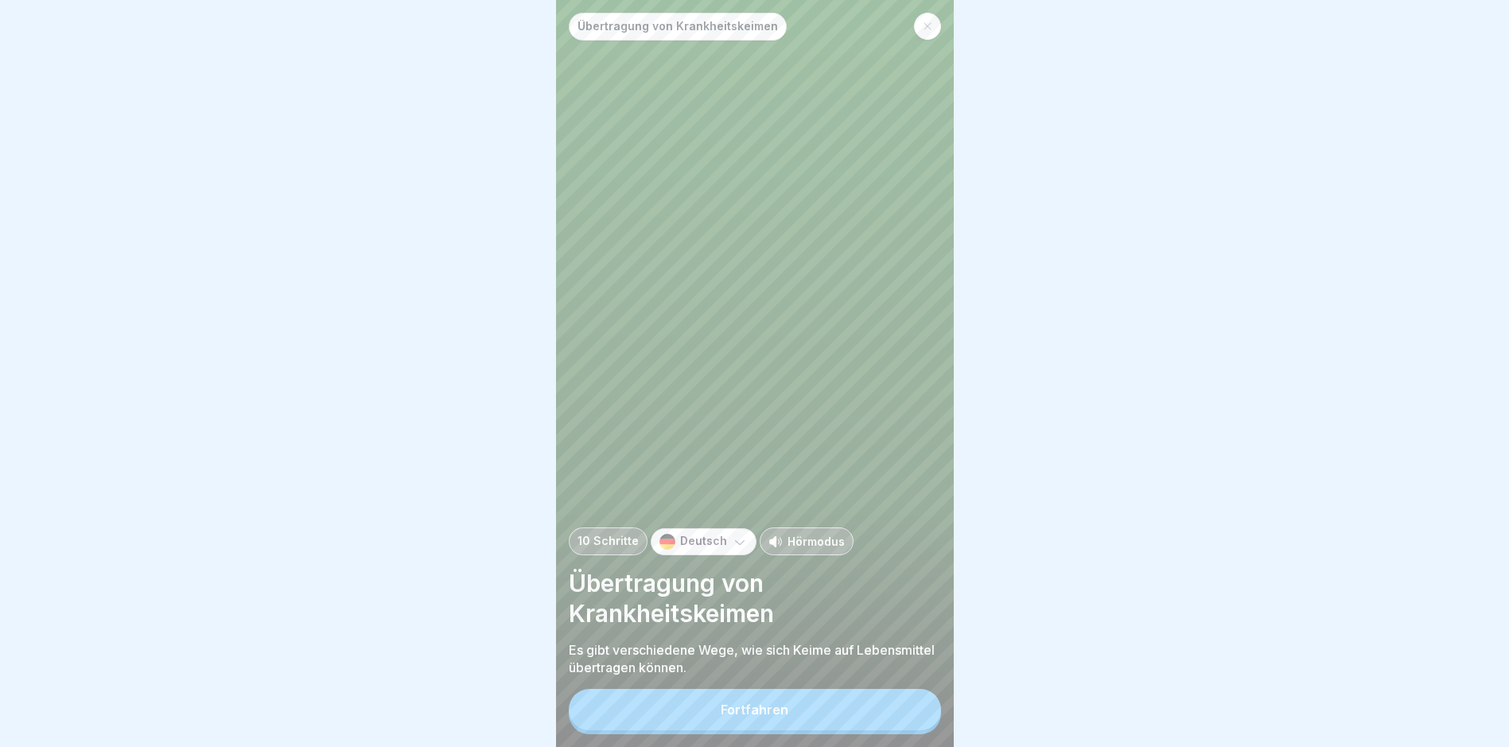
click at [784, 712] on button "Fortfahren" at bounding box center [755, 709] width 372 height 41
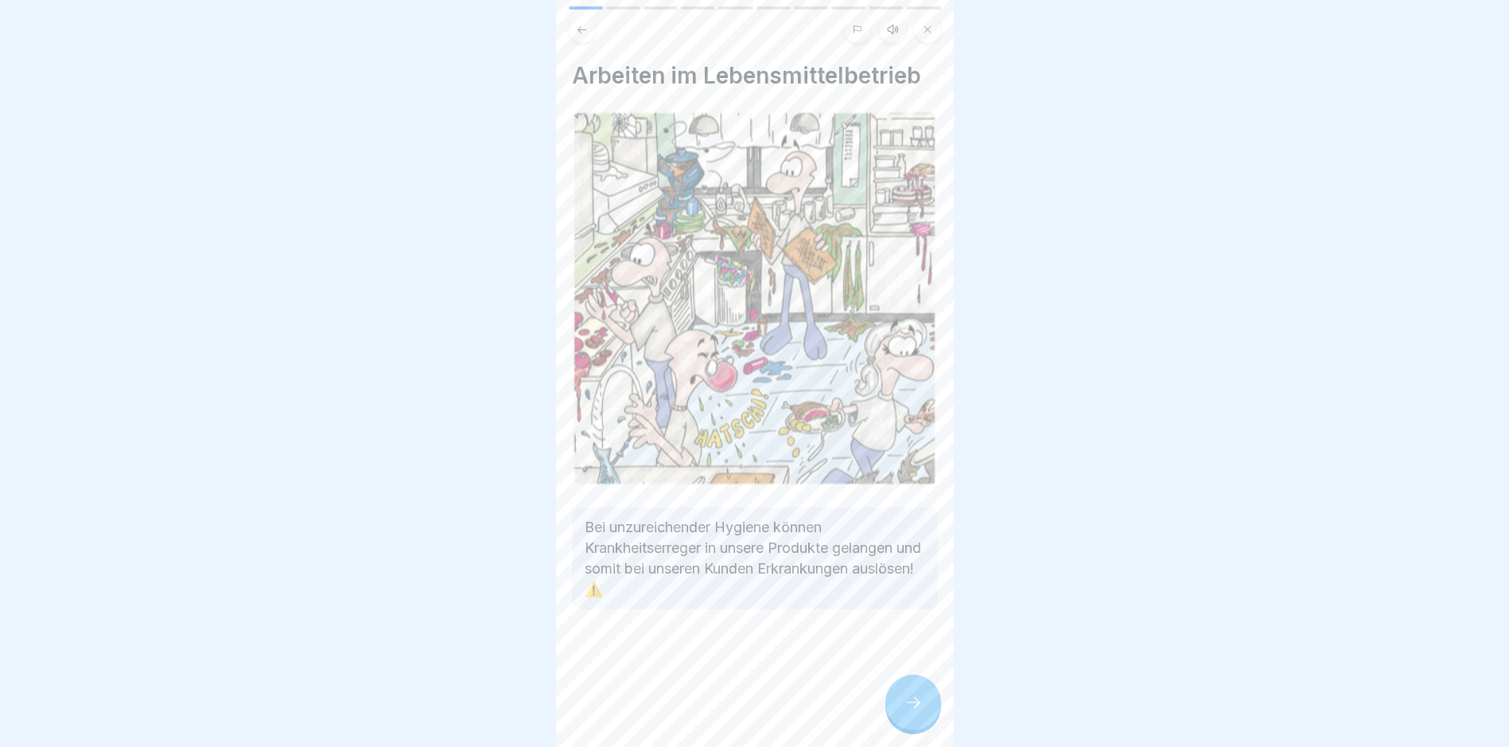
click at [784, 712] on div "Arbeiten im Lebensmittelbetrieb Bei unzureichender Hygiene können Krankheitserr…" at bounding box center [755, 373] width 398 height 747
click at [901, 717] on div at bounding box center [913, 703] width 56 height 56
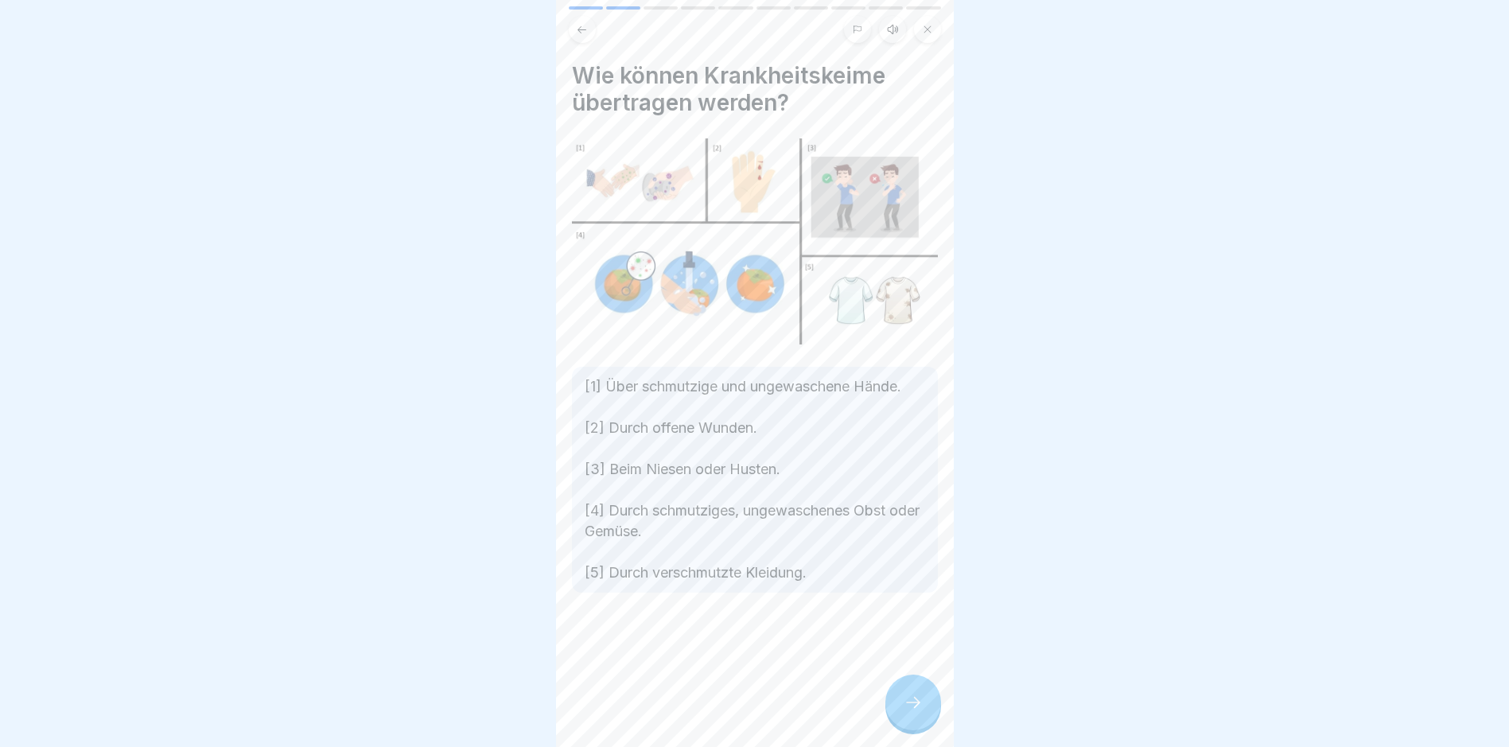
click at [904, 715] on div at bounding box center [913, 703] width 56 height 56
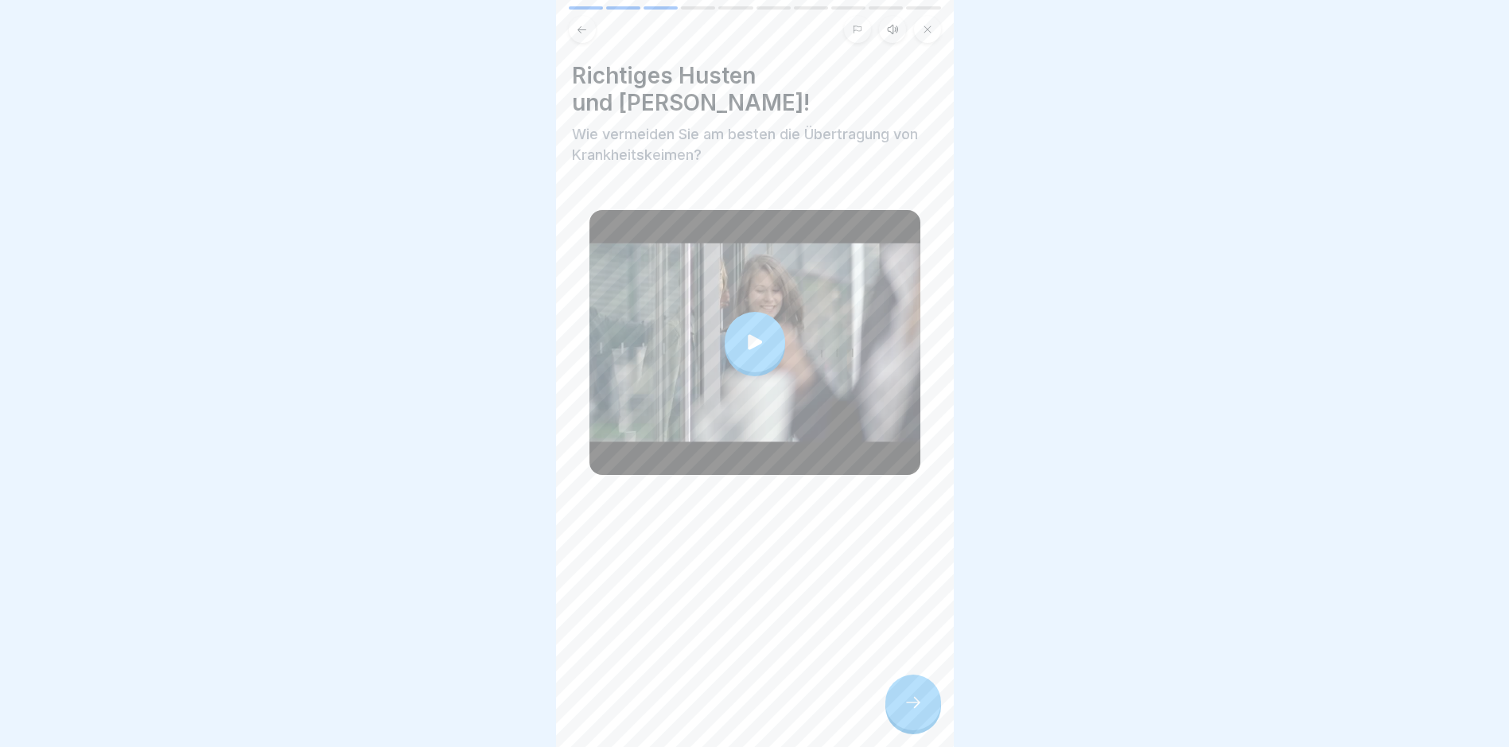
click at [904, 712] on icon at bounding box center [913, 702] width 19 height 19
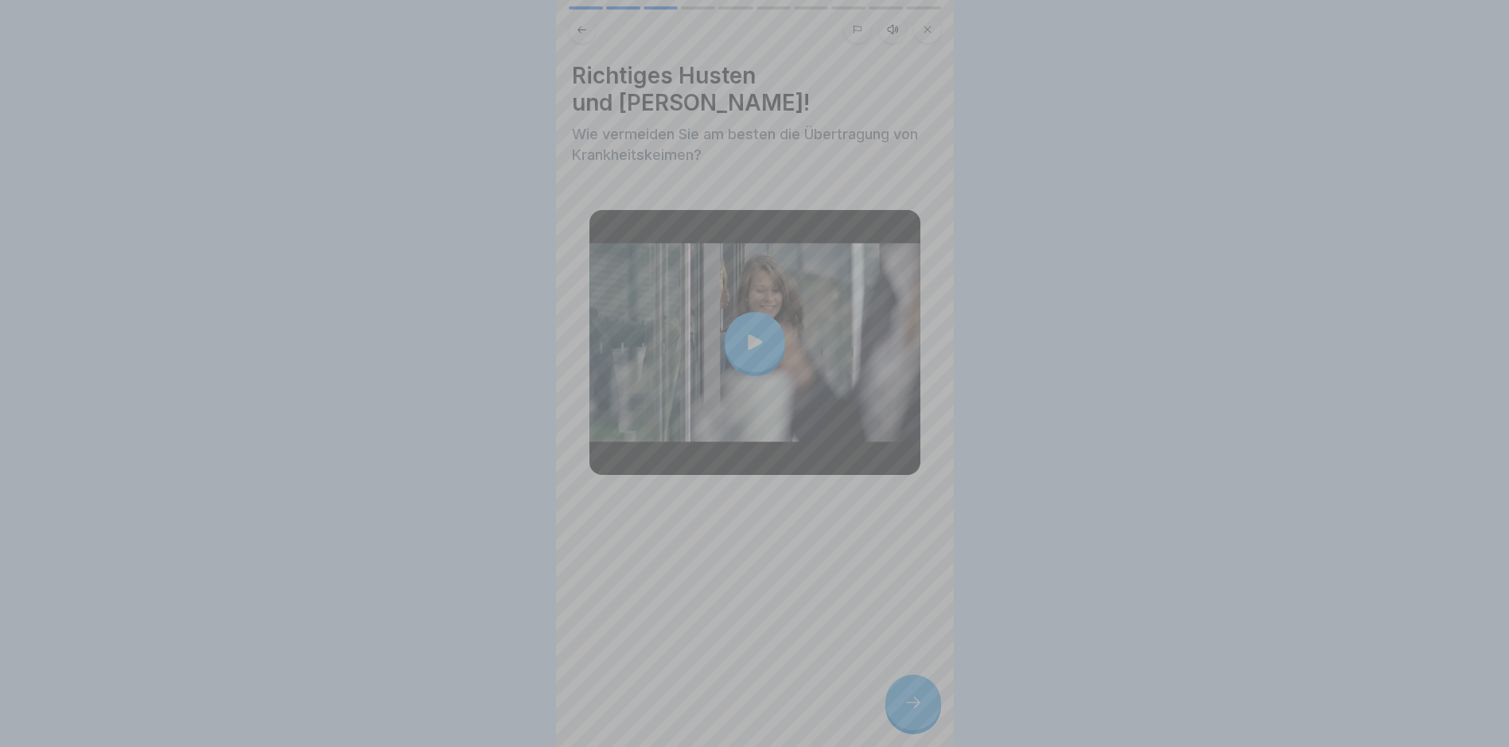
click at [904, 714] on div at bounding box center [755, 373] width 398 height 747
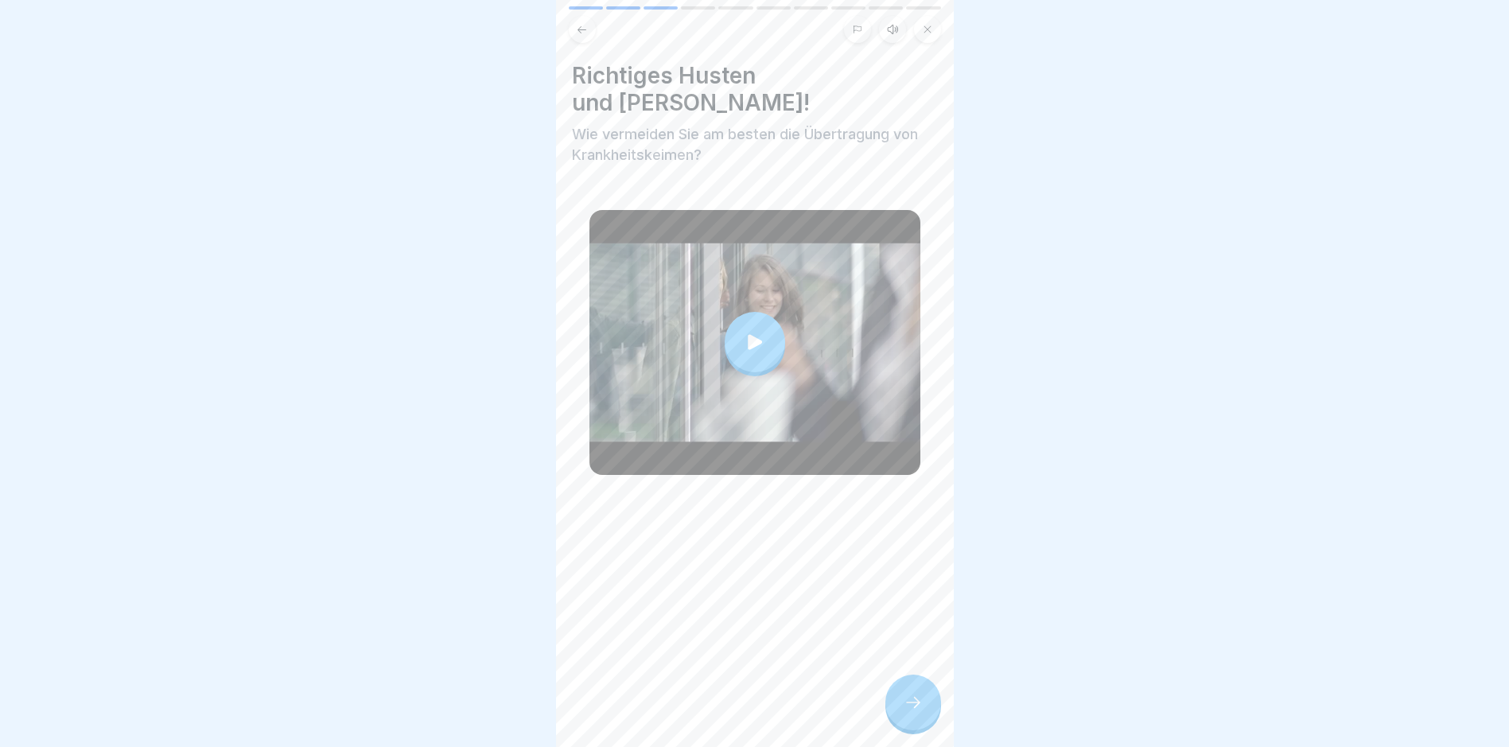
click at [904, 712] on icon at bounding box center [913, 702] width 19 height 19
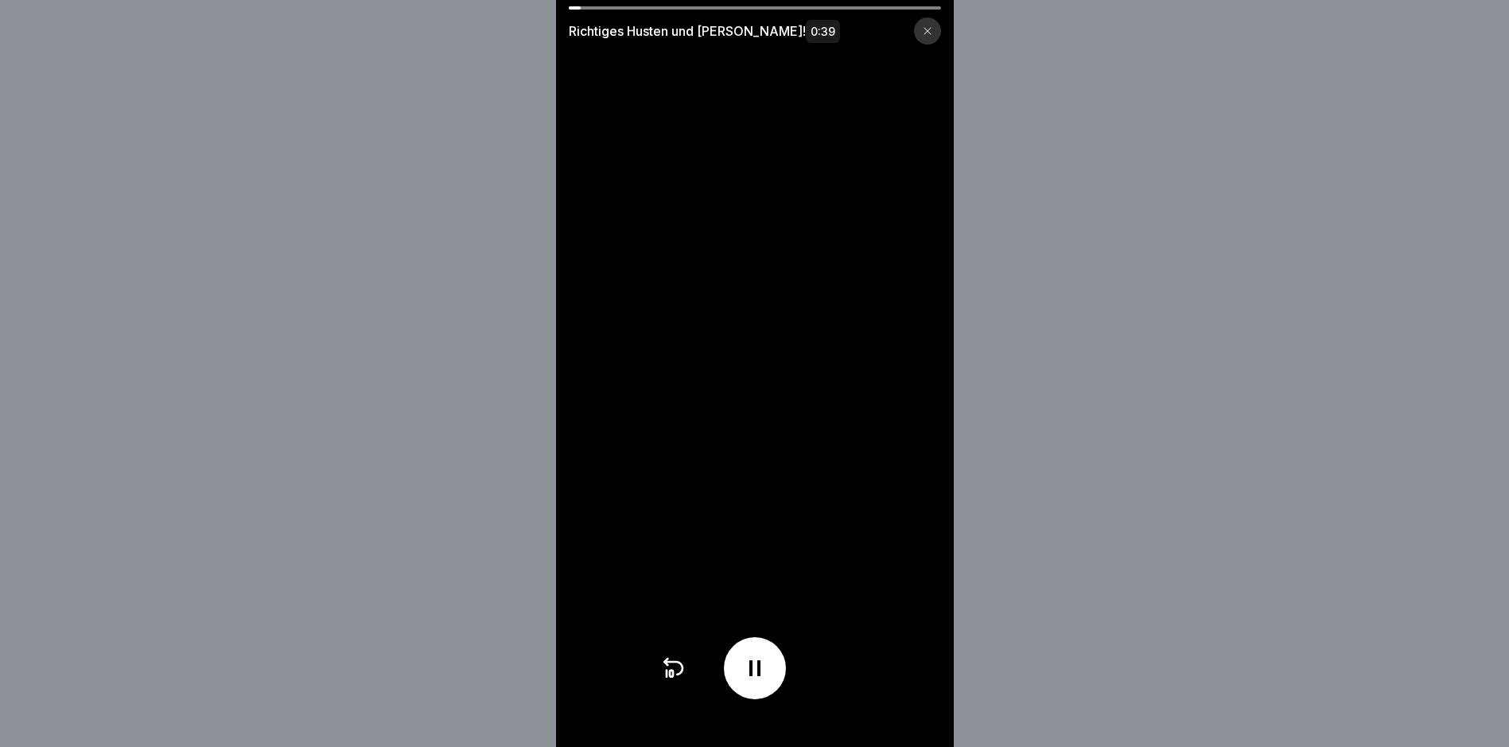
click at [681, 5] on video at bounding box center [755, 373] width 398 height 747
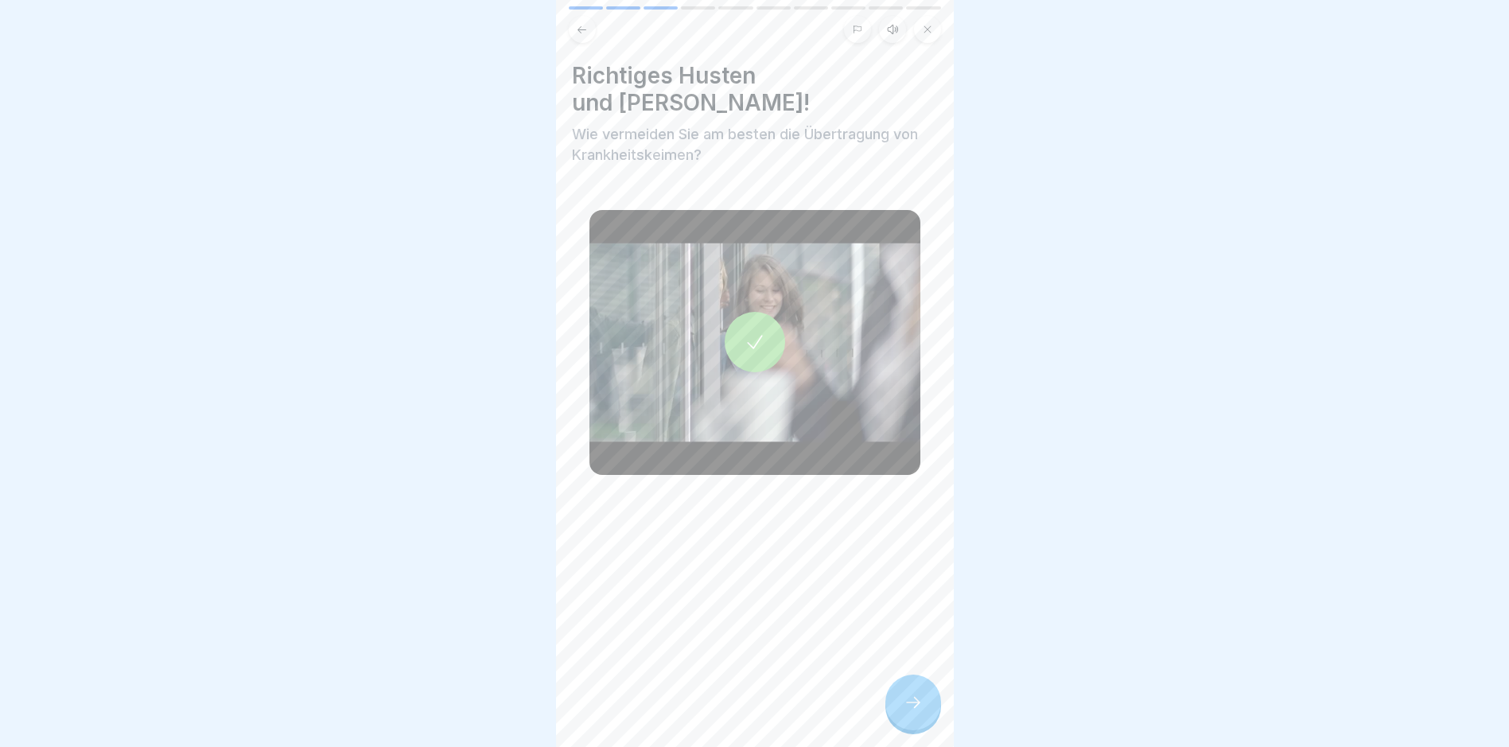
drag, startPoint x: 890, startPoint y: 711, endPoint x: 898, endPoint y: 717, distance: 9.7
click at [896, 717] on div at bounding box center [913, 703] width 56 height 56
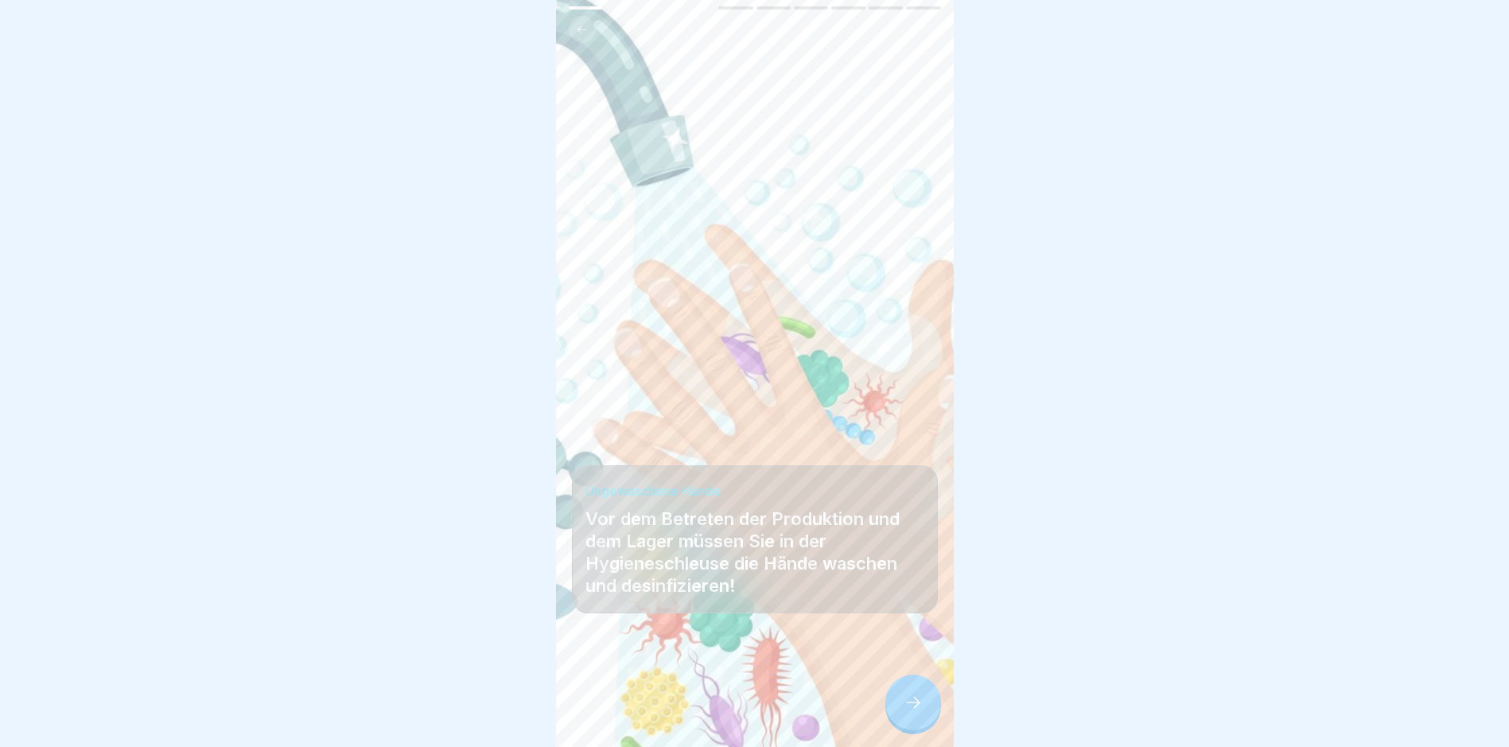
click at [900, 712] on div at bounding box center [913, 703] width 56 height 56
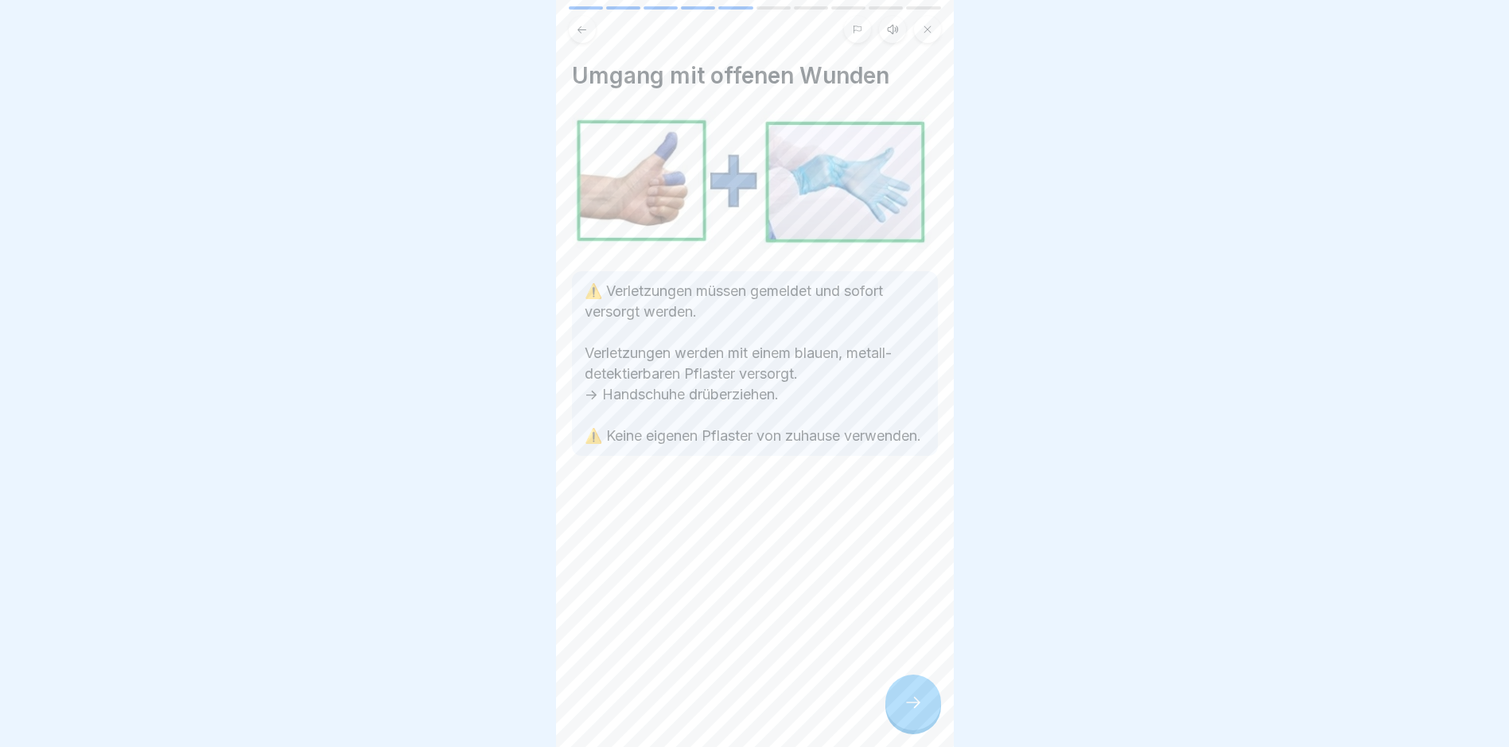
click at [900, 712] on div at bounding box center [913, 703] width 56 height 56
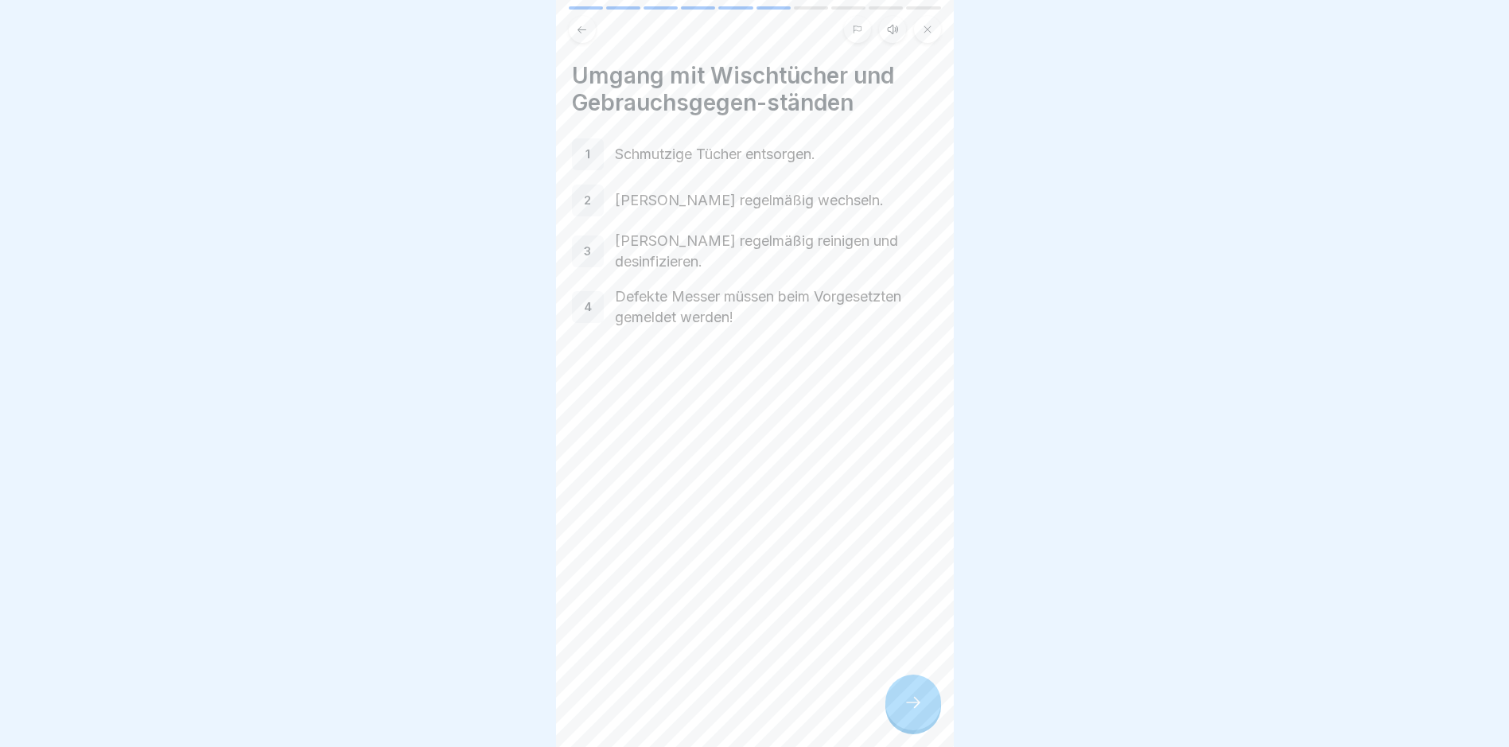
click at [900, 712] on div at bounding box center [913, 703] width 56 height 56
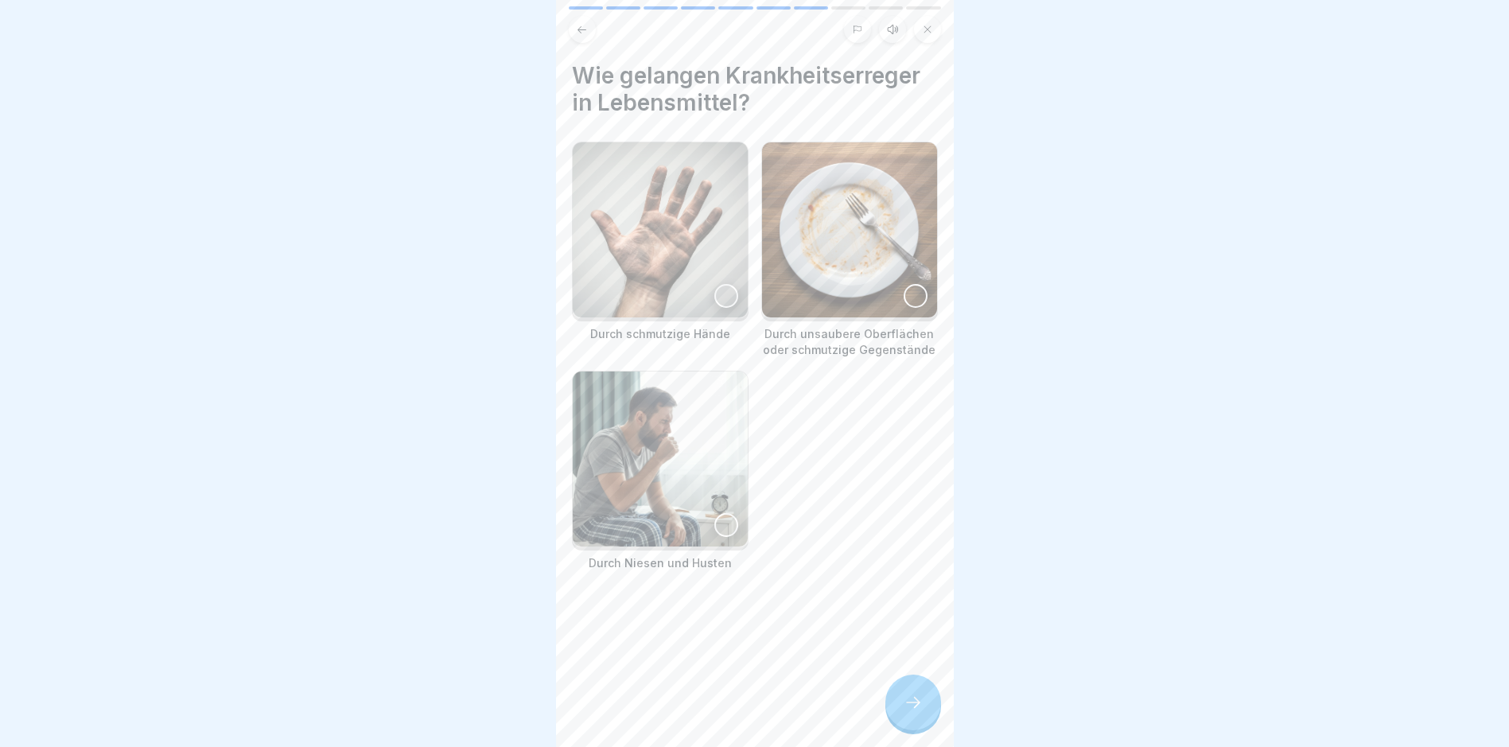
click at [900, 712] on div at bounding box center [913, 703] width 56 height 56
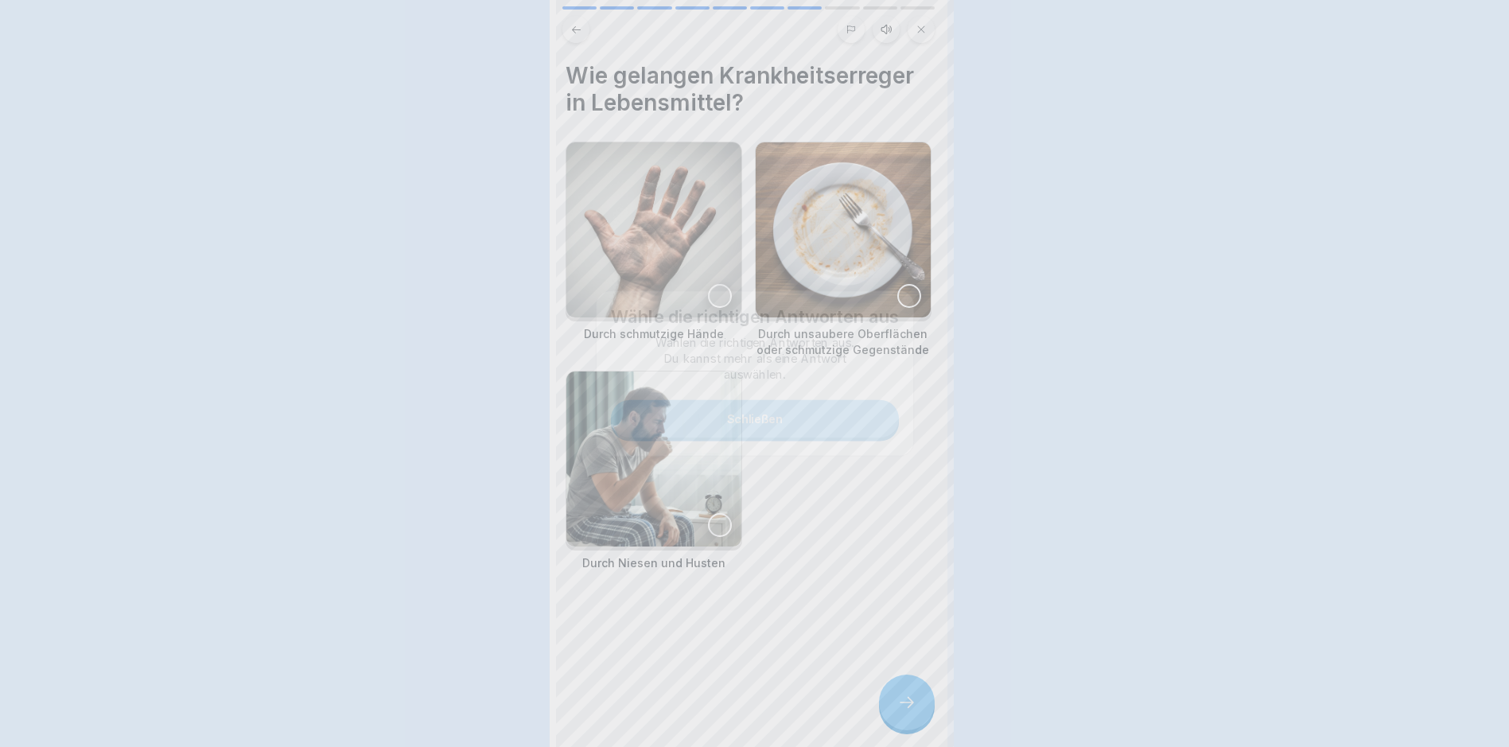
click at [900, 712] on div at bounding box center [754, 373] width 1509 height 747
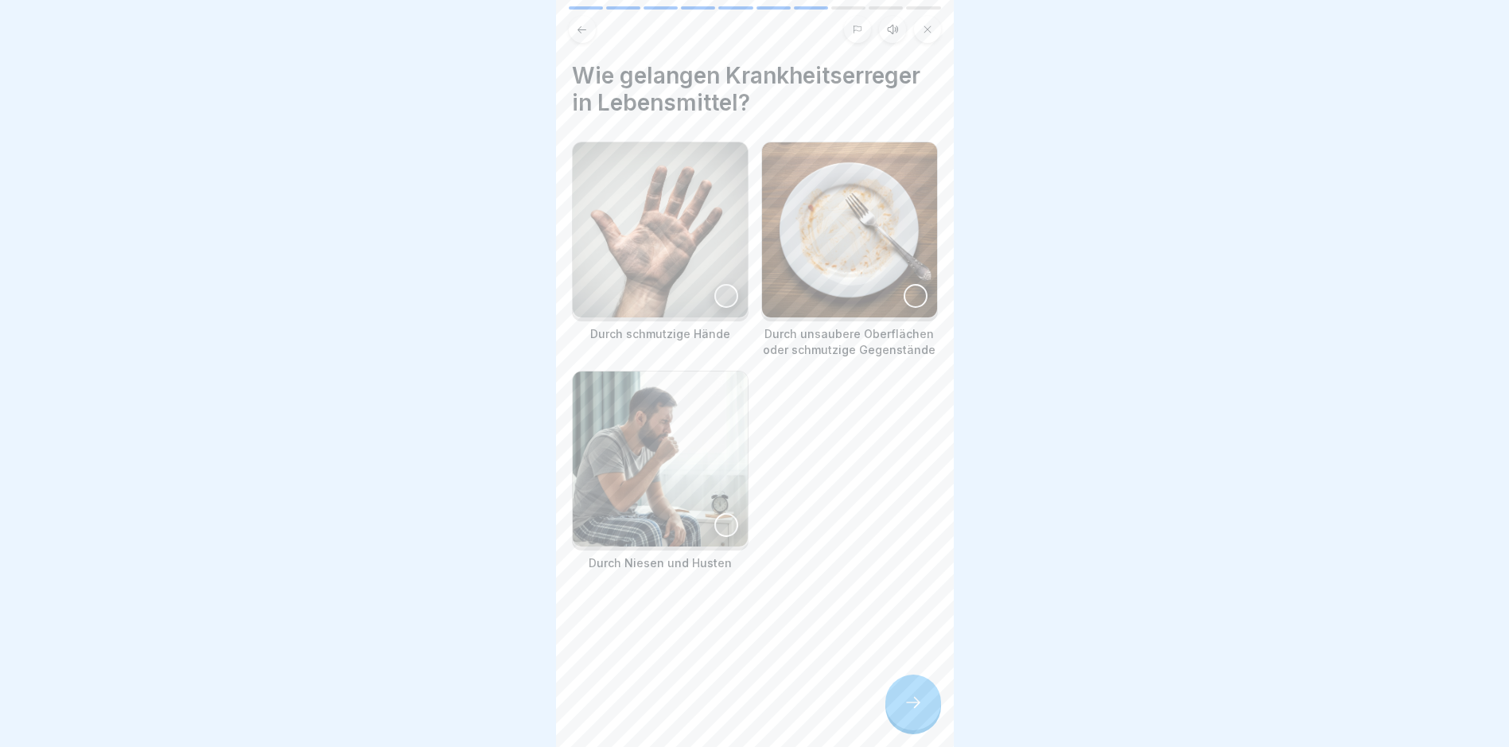
click at [900, 711] on div at bounding box center [913, 703] width 56 height 56
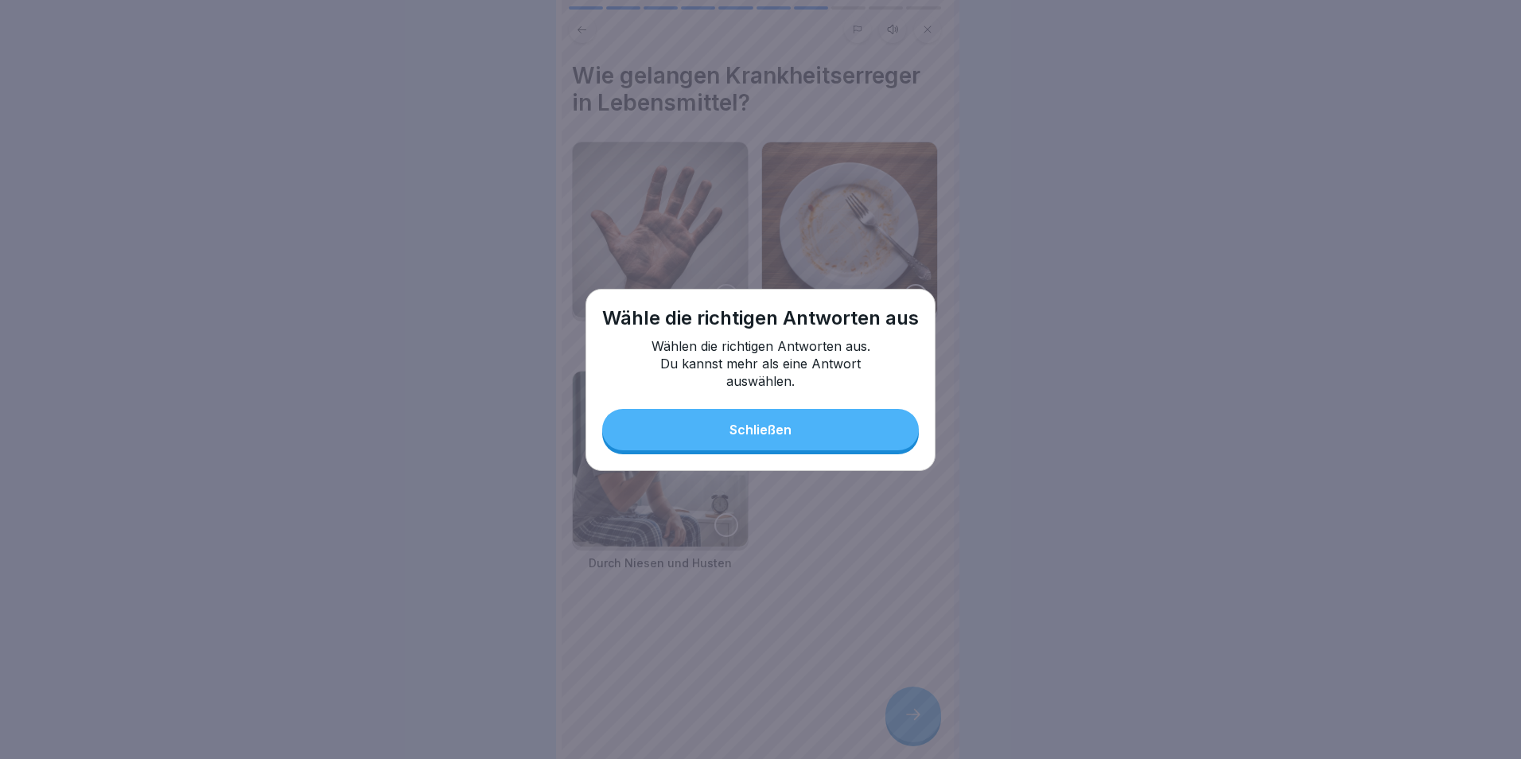
click at [750, 436] on div "Schließen" at bounding box center [760, 429] width 62 height 14
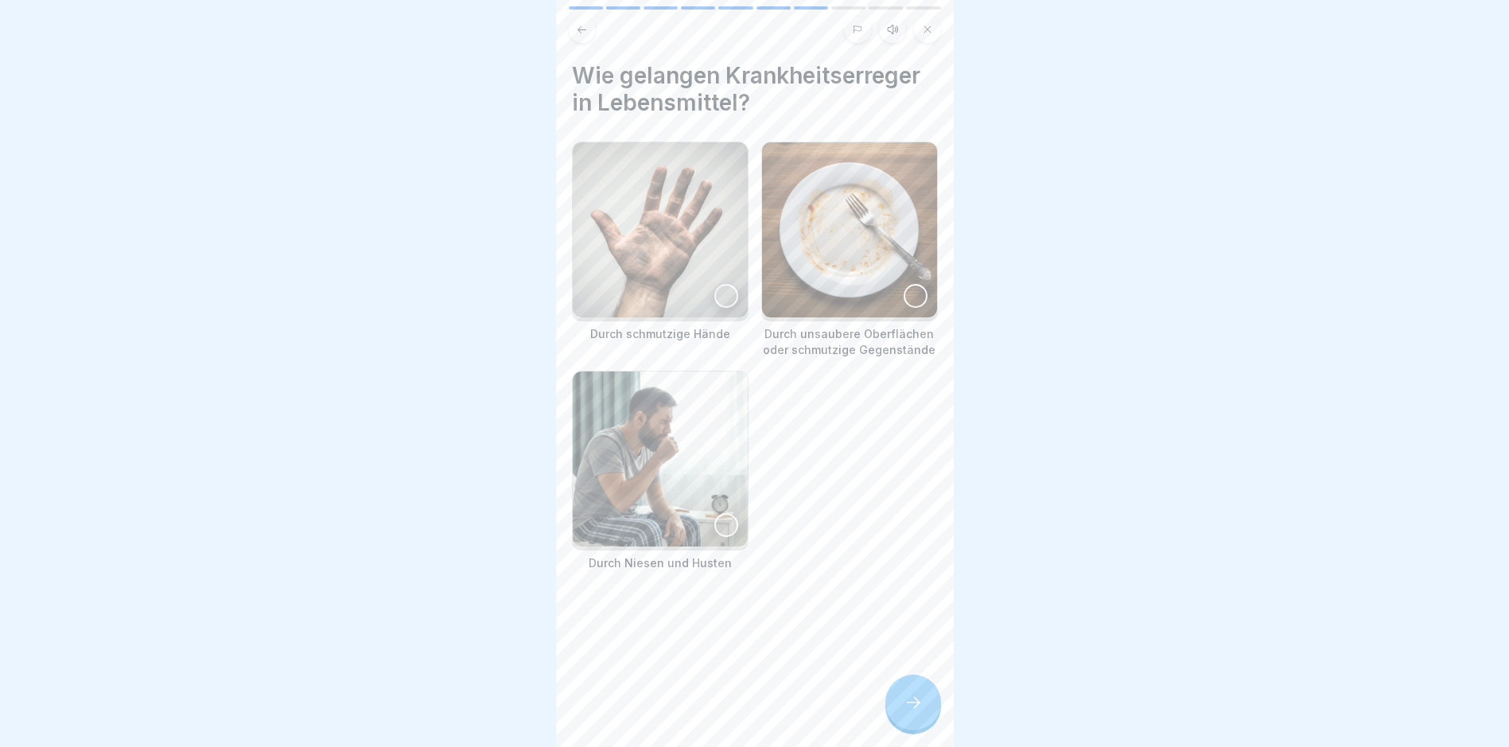
click at [707, 296] on img at bounding box center [660, 229] width 175 height 175
click at [719, 515] on div at bounding box center [726, 525] width 24 height 24
click at [904, 287] on div at bounding box center [916, 296] width 24 height 24
click at [907, 694] on div at bounding box center [913, 703] width 56 height 56
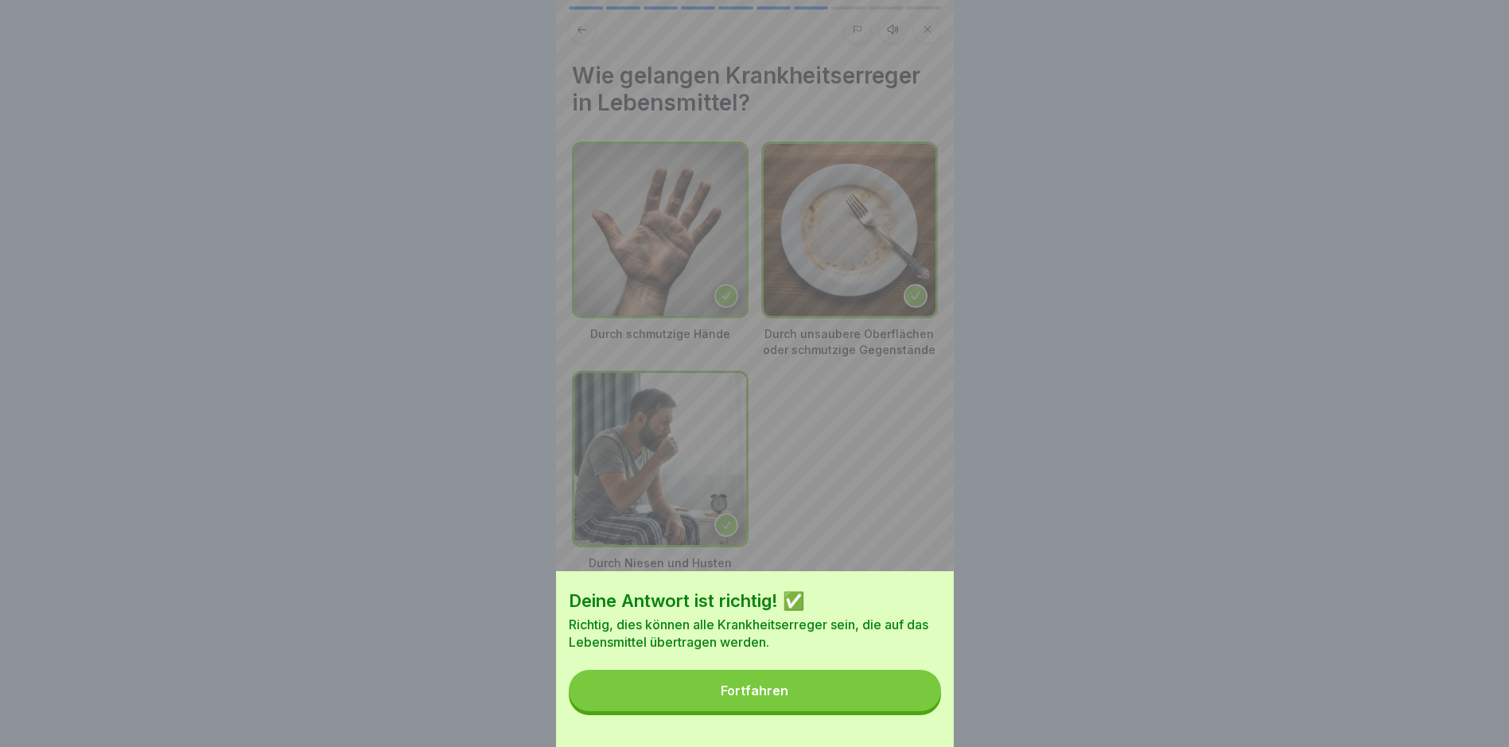
click at [815, 706] on button "Fortfahren" at bounding box center [755, 690] width 372 height 41
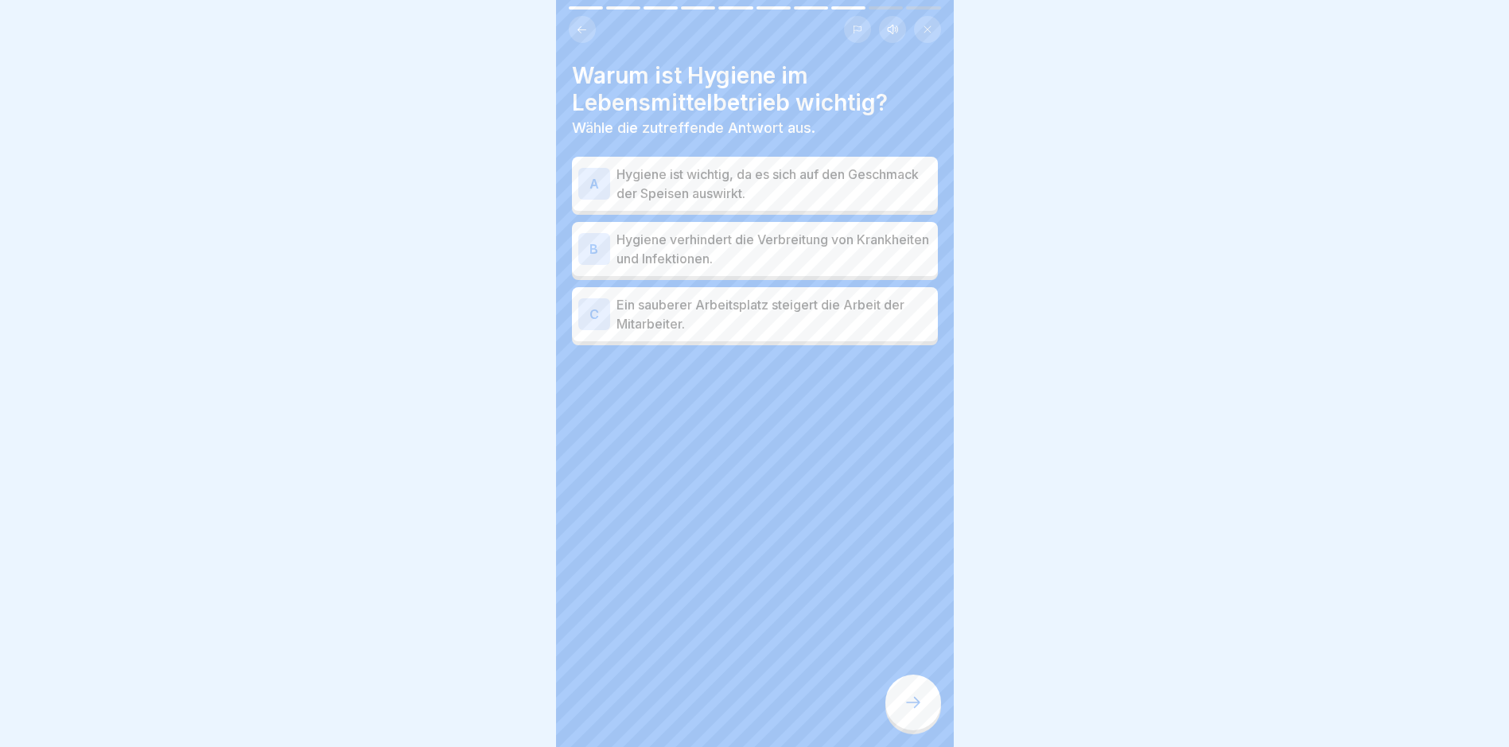
click at [774, 255] on p "Hygiene verhindert die Verbreitung von Krankheiten und Infektionen." at bounding box center [774, 249] width 315 height 38
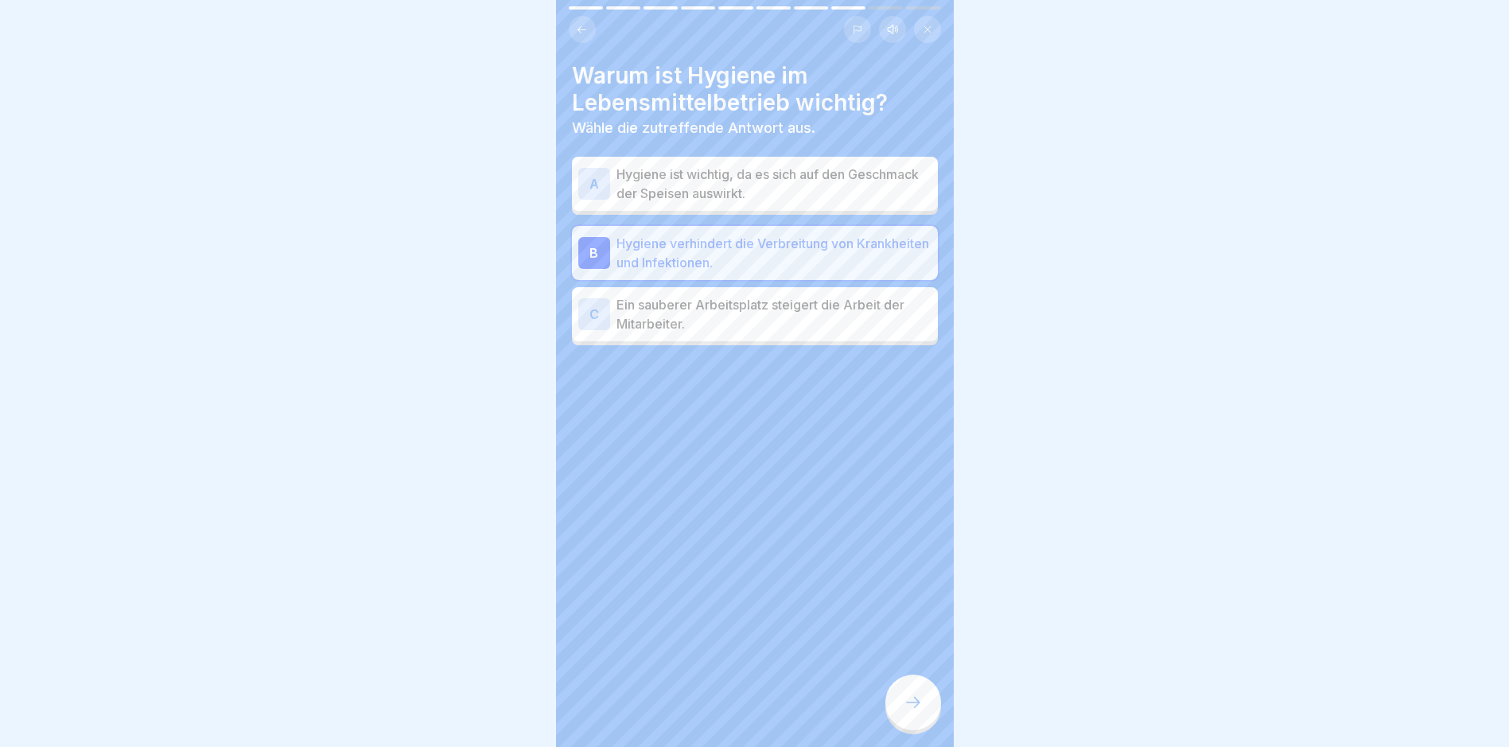
click at [907, 712] on icon at bounding box center [913, 702] width 19 height 19
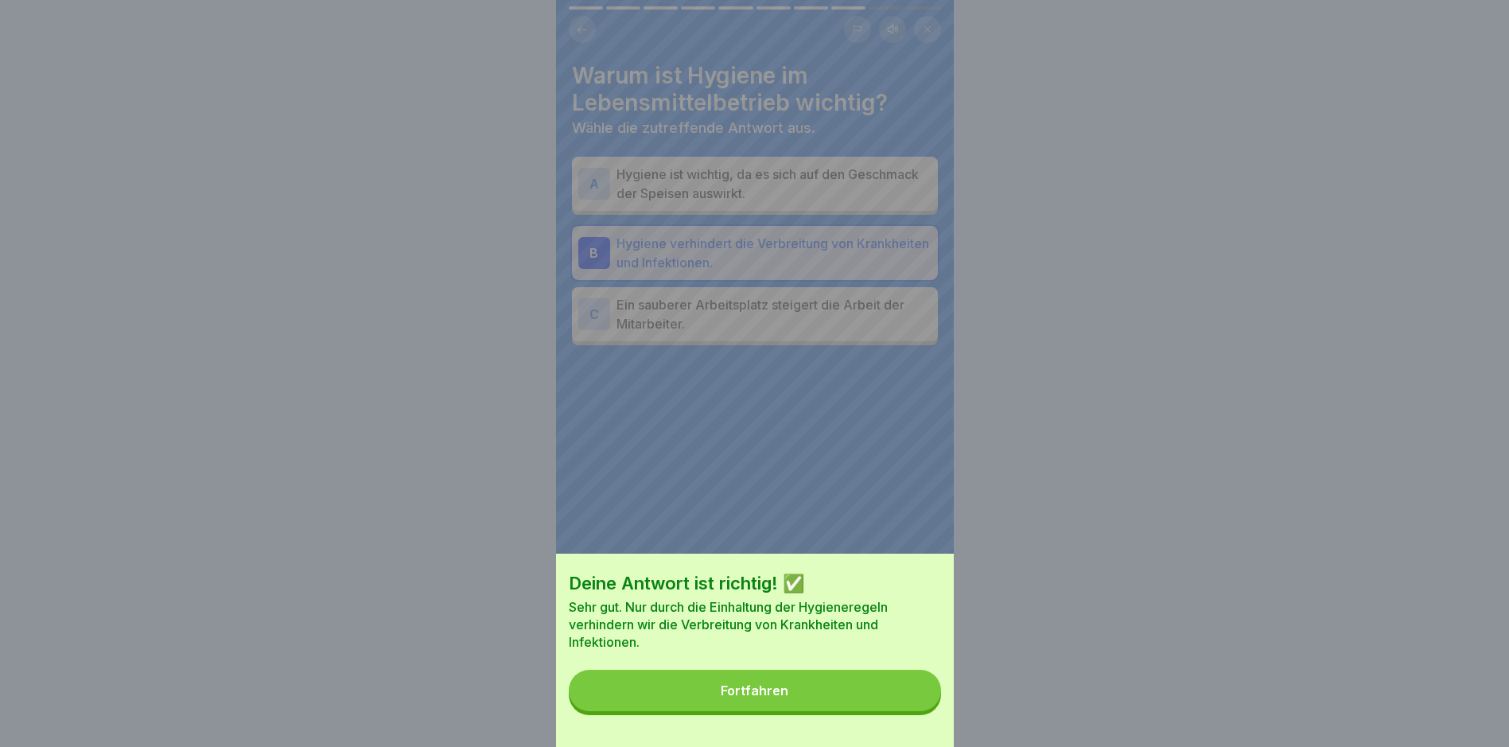
click at [858, 711] on button "Fortfahren" at bounding box center [755, 690] width 372 height 41
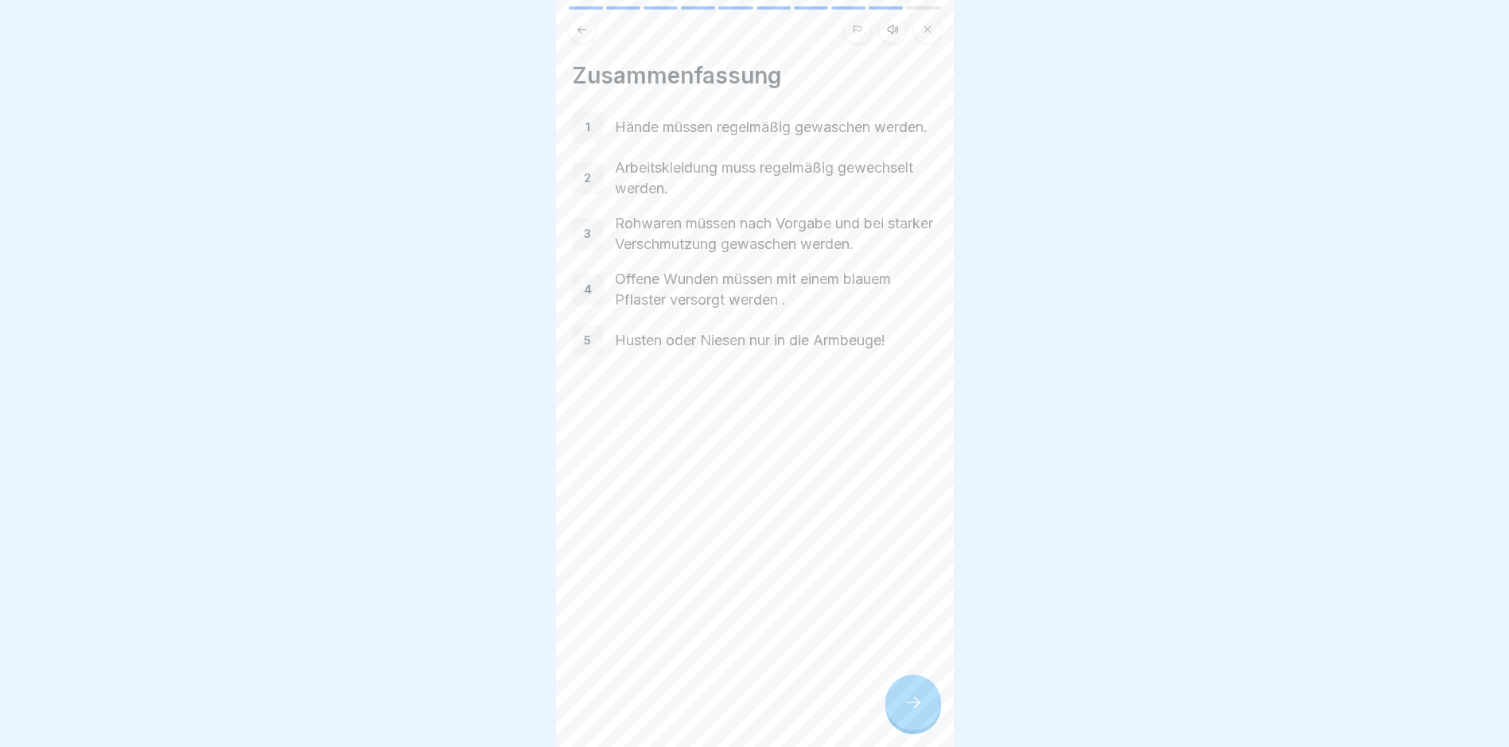
click at [917, 712] on icon at bounding box center [913, 702] width 19 height 19
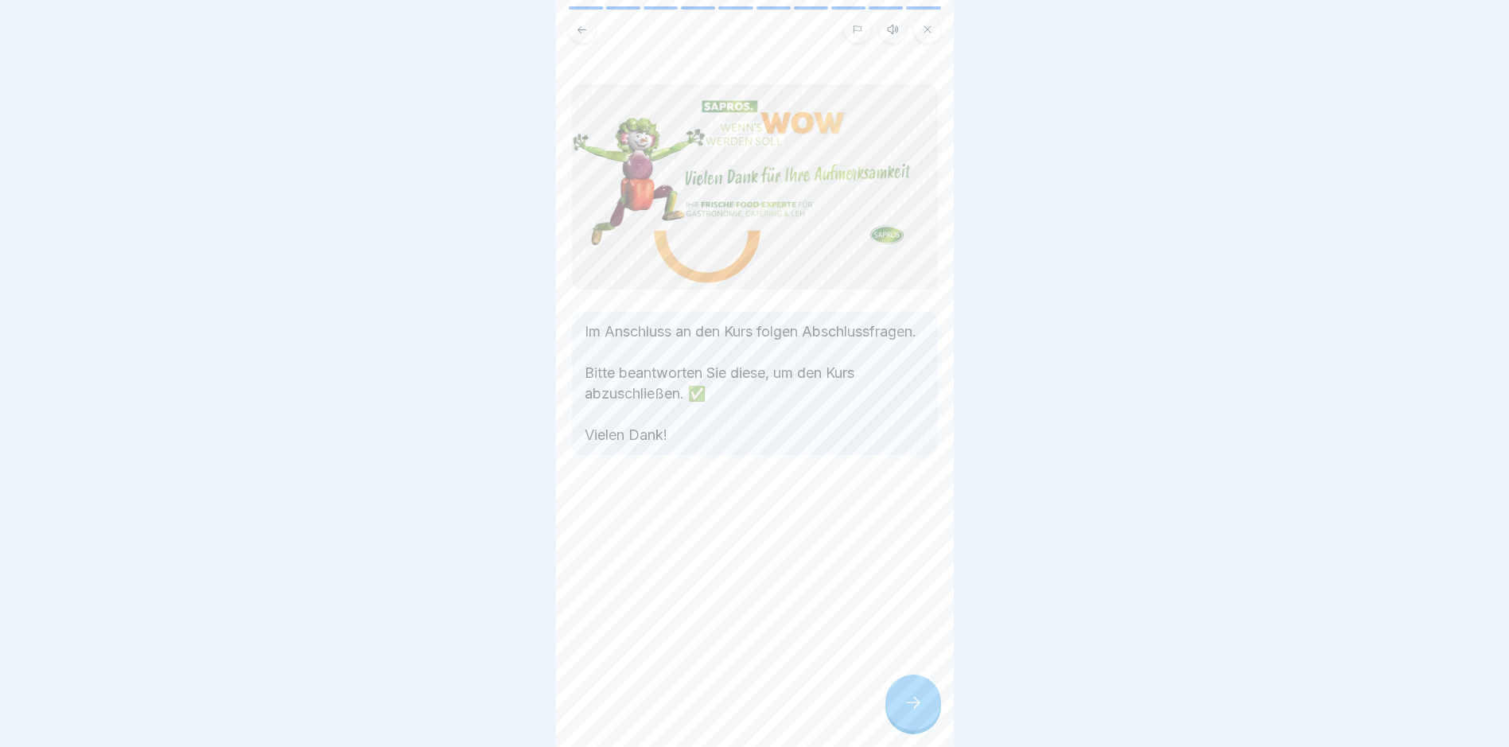
click at [917, 712] on icon at bounding box center [913, 702] width 19 height 19
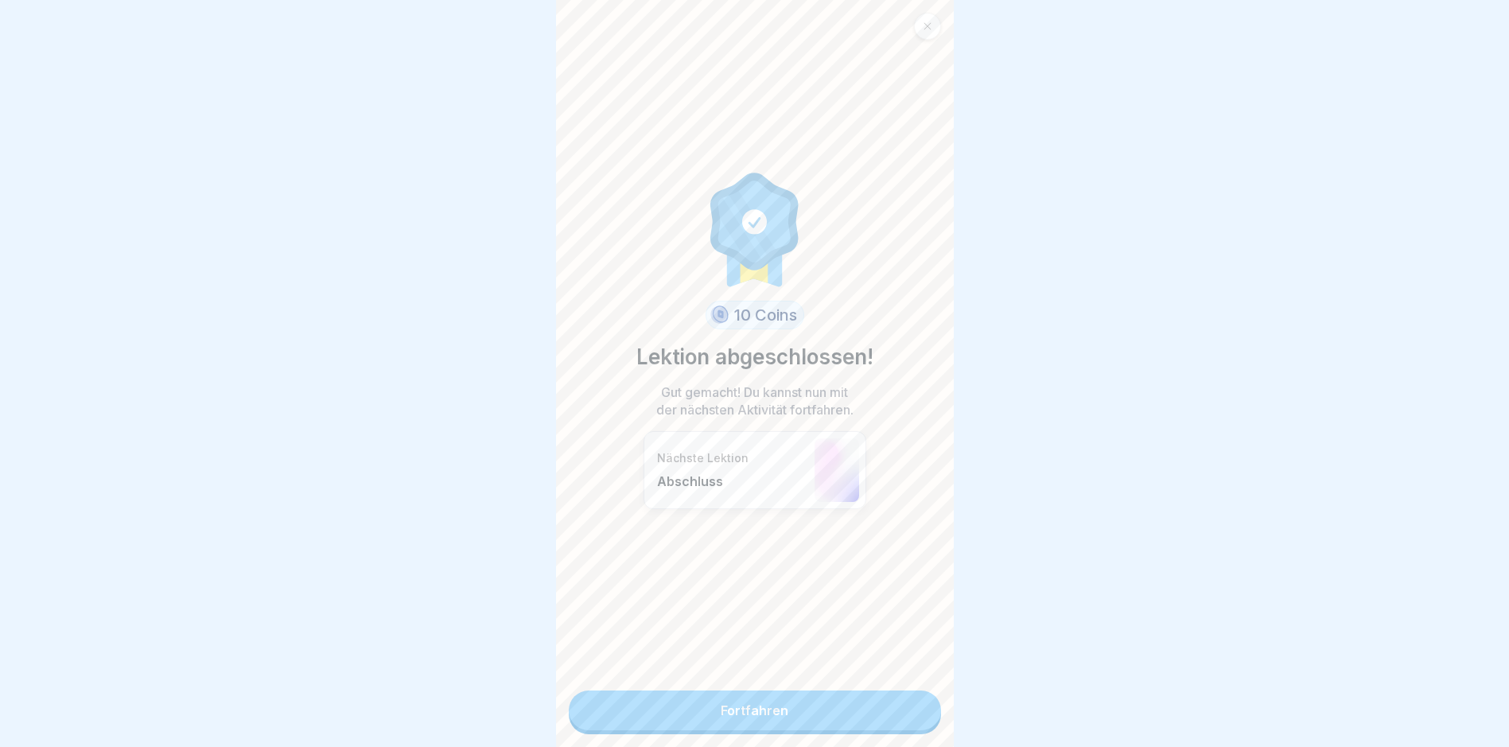
click at [911, 722] on link "Fortfahren" at bounding box center [755, 710] width 372 height 40
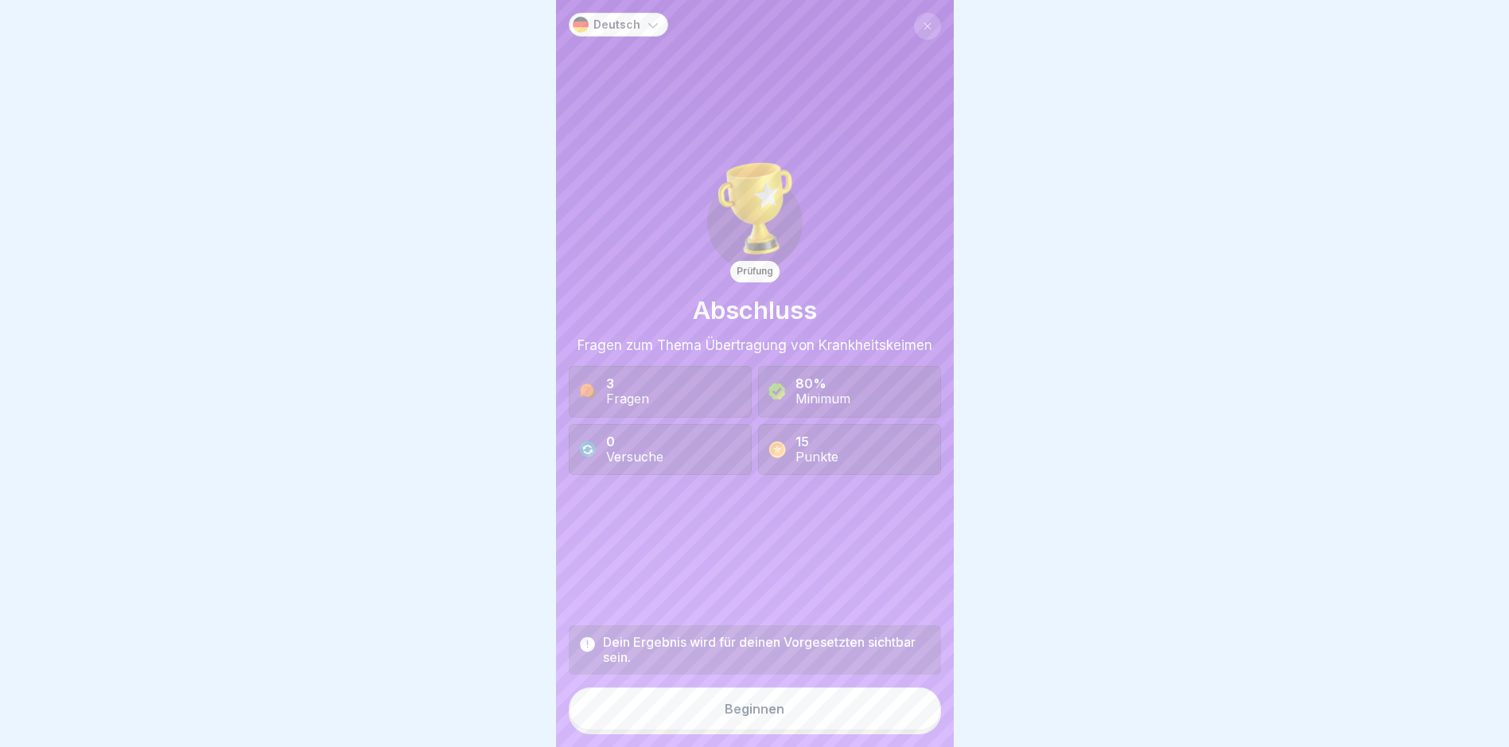
click at [799, 723] on button "Beginnen" at bounding box center [755, 708] width 372 height 43
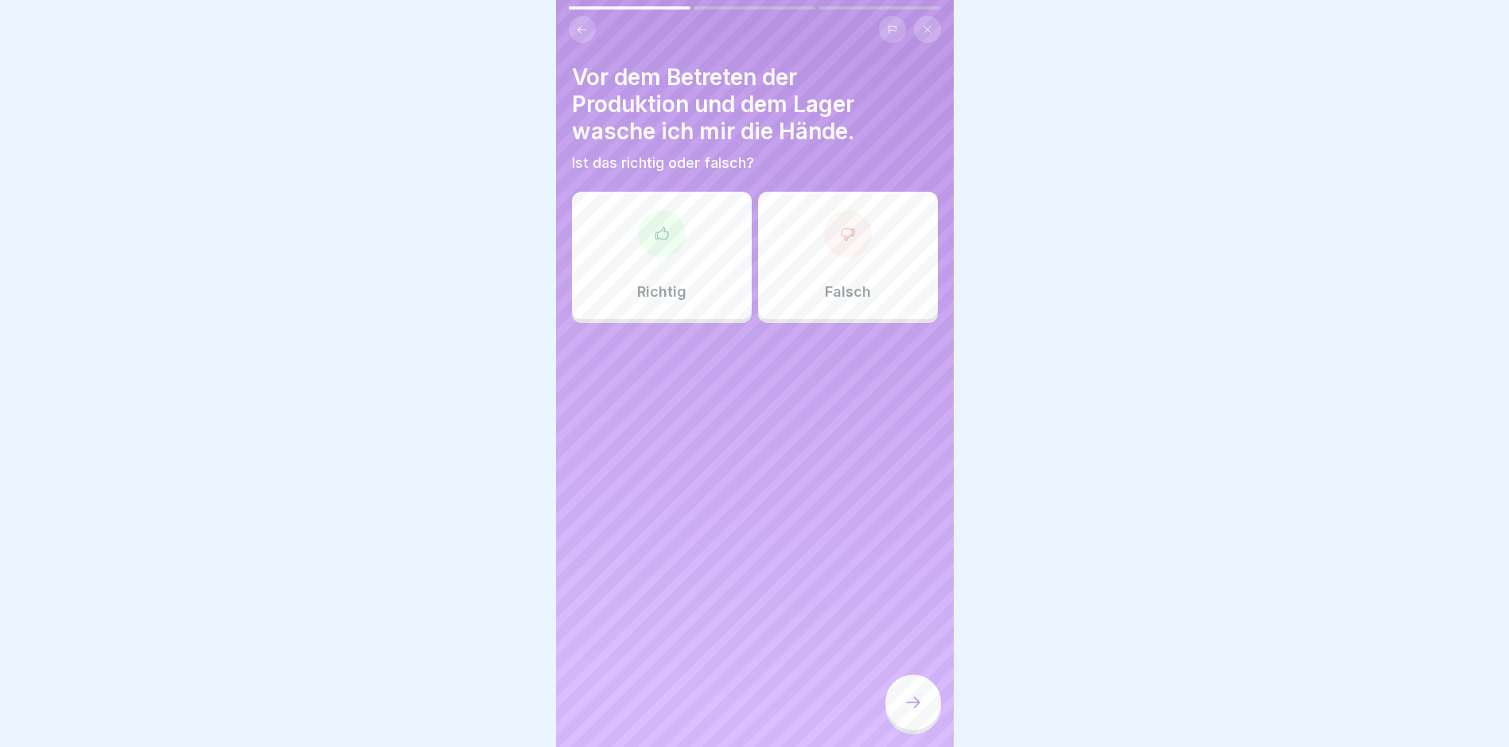
click at [674, 240] on div at bounding box center [662, 234] width 48 height 48
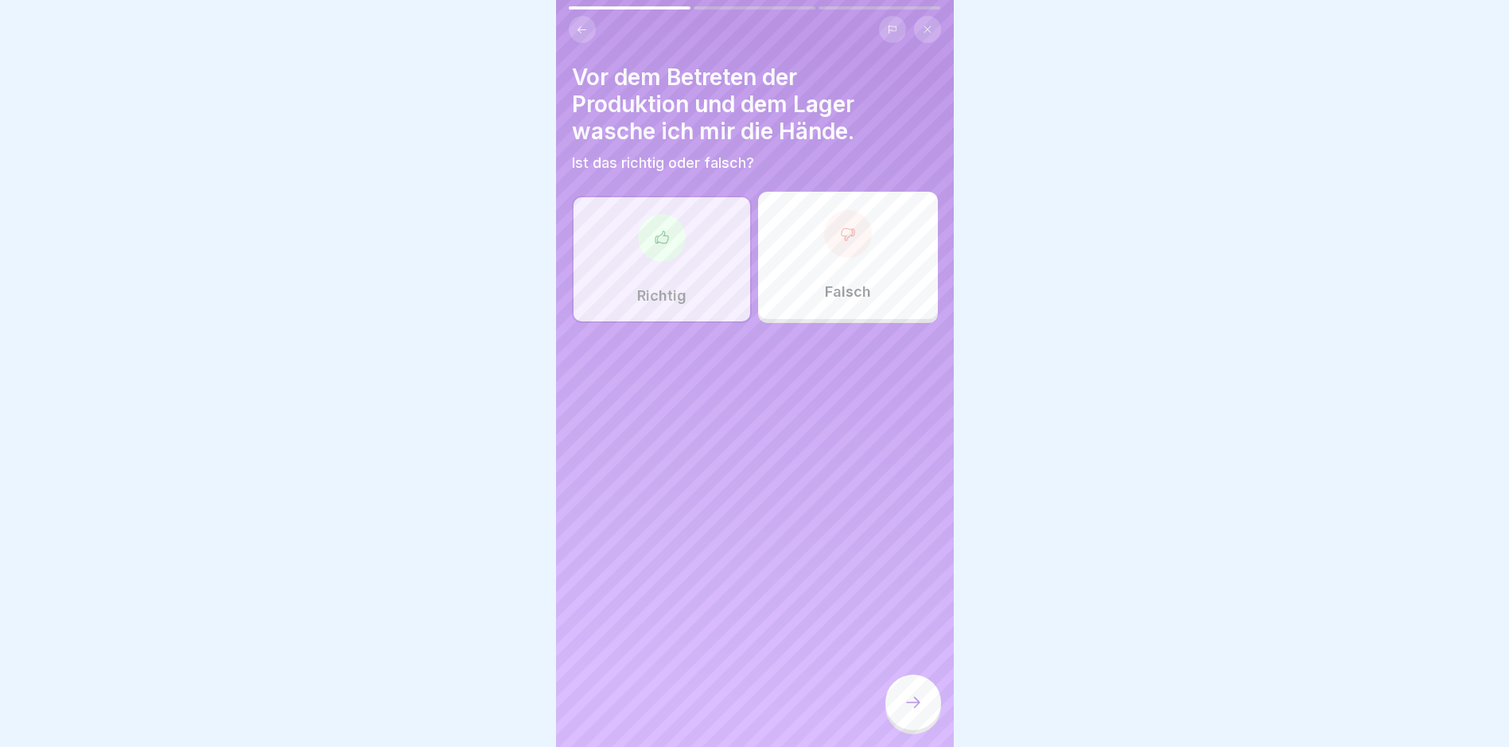
click at [939, 711] on div at bounding box center [913, 703] width 56 height 56
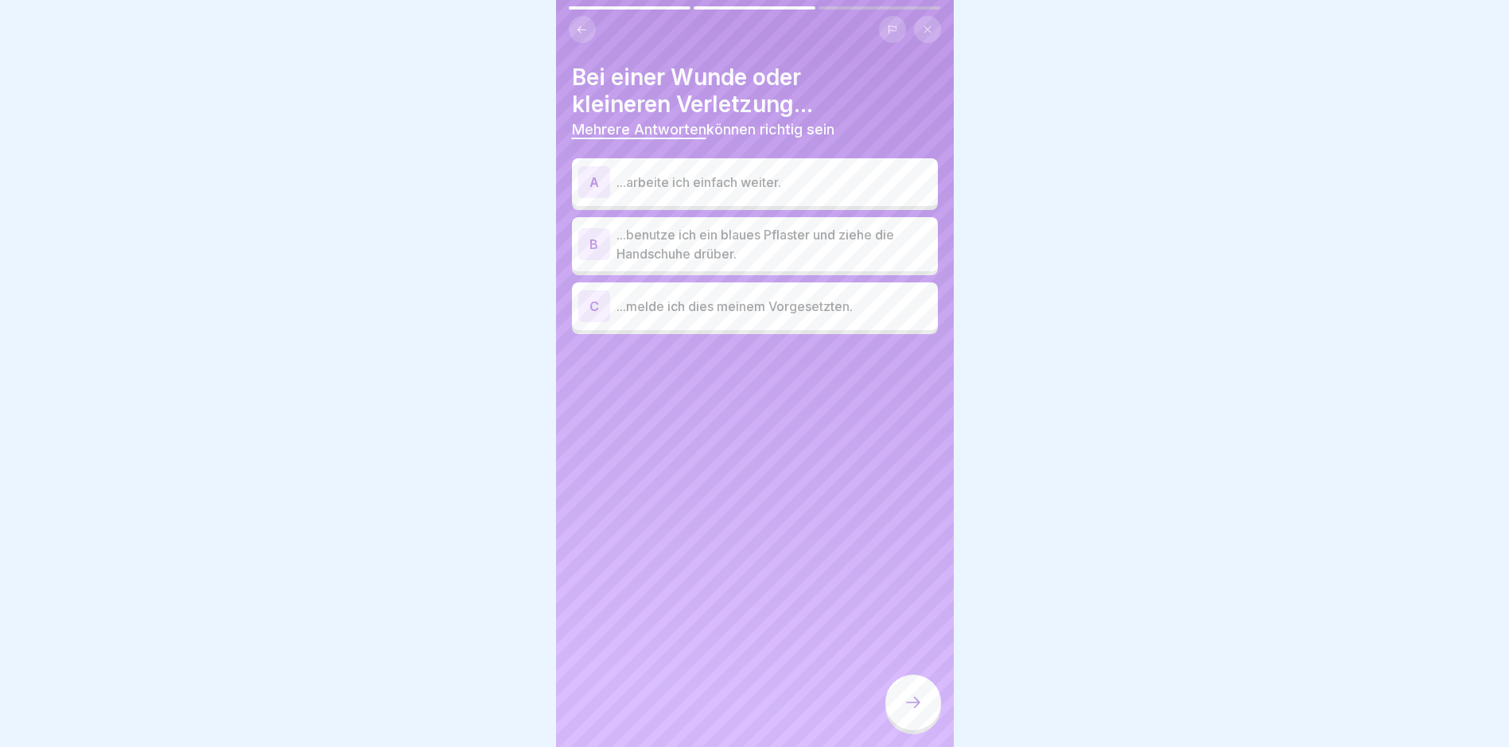
click at [792, 250] on p "...benutze ich ein blaues Pflaster und ziehe die Handschuhe drüber." at bounding box center [774, 244] width 315 height 38
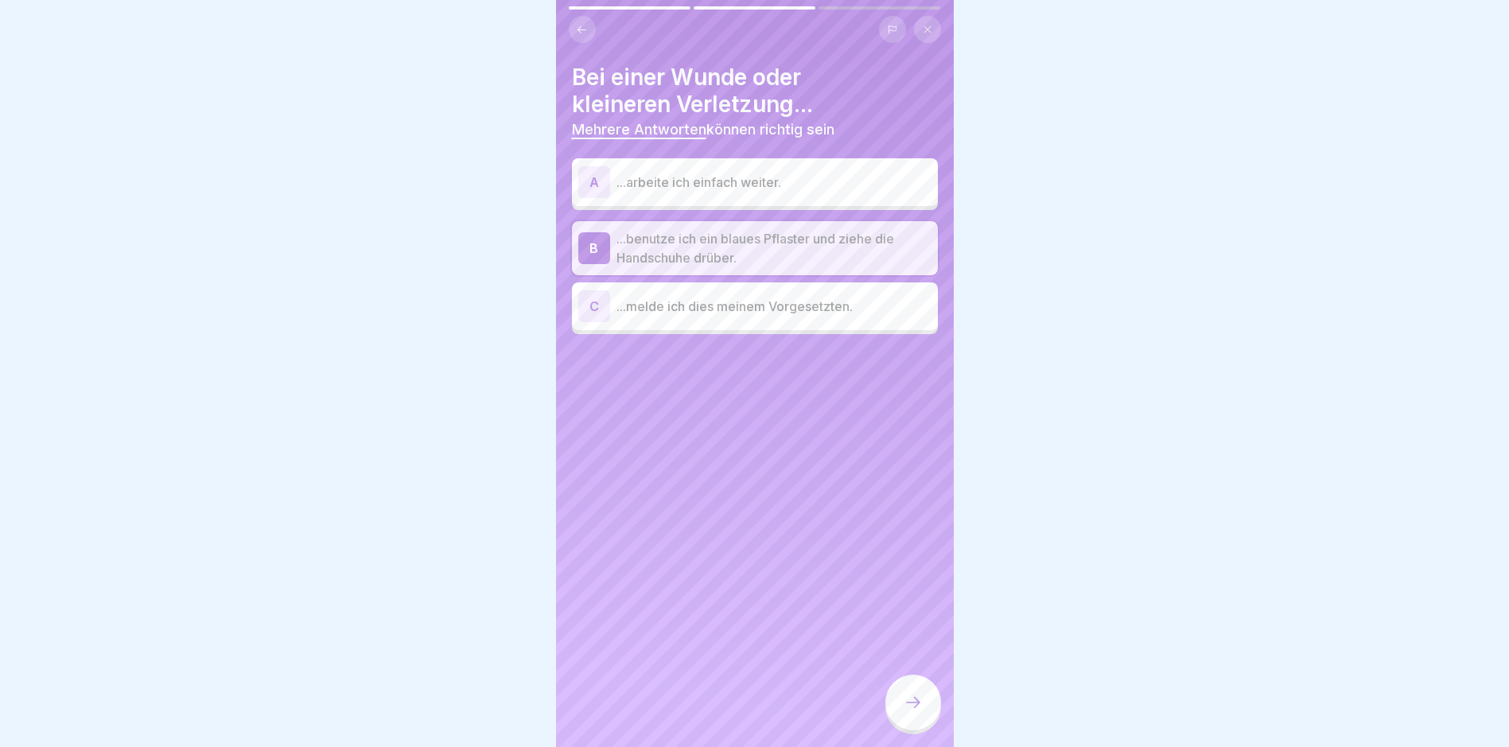
click at [783, 313] on p "...melde ich dies meinem Vorgesetzten." at bounding box center [774, 306] width 315 height 19
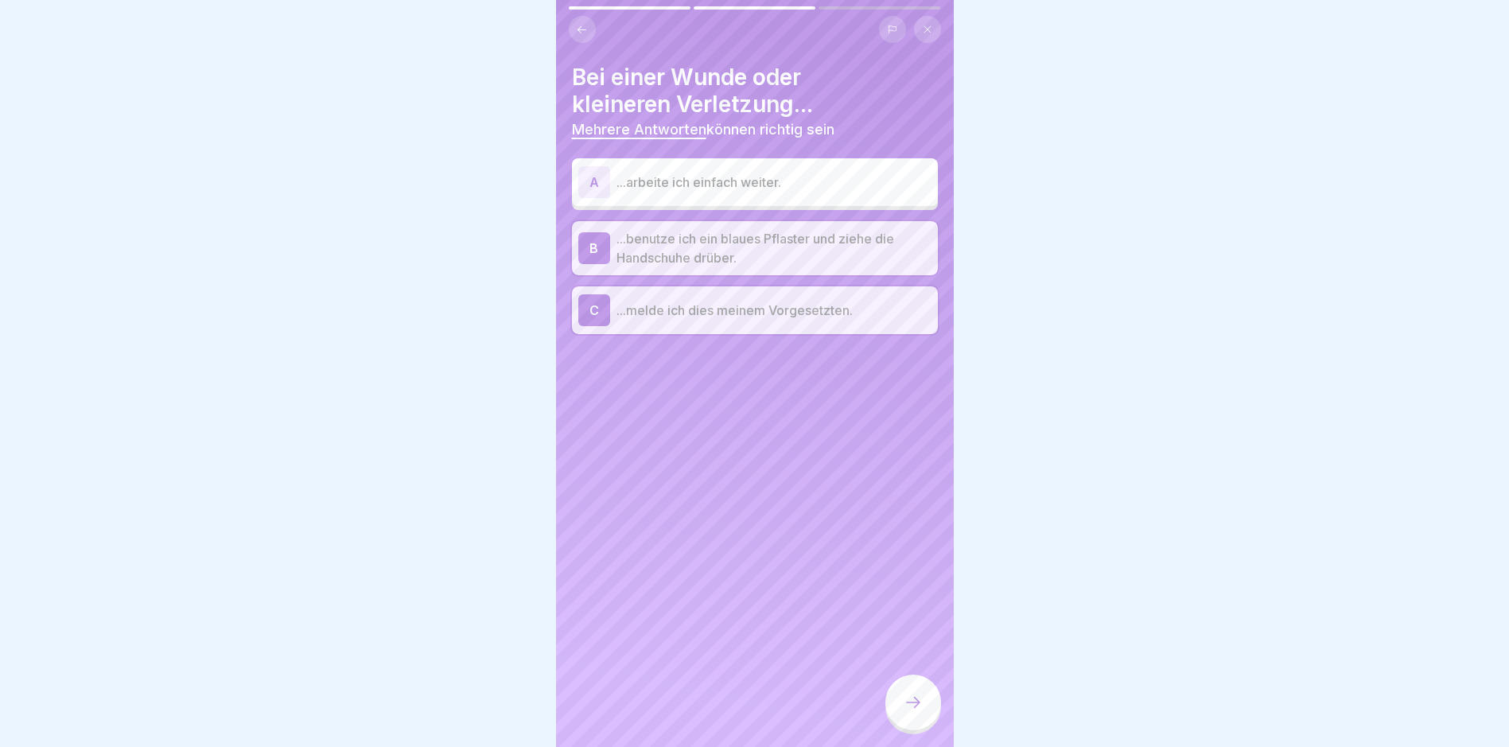
click at [923, 707] on div at bounding box center [913, 703] width 56 height 56
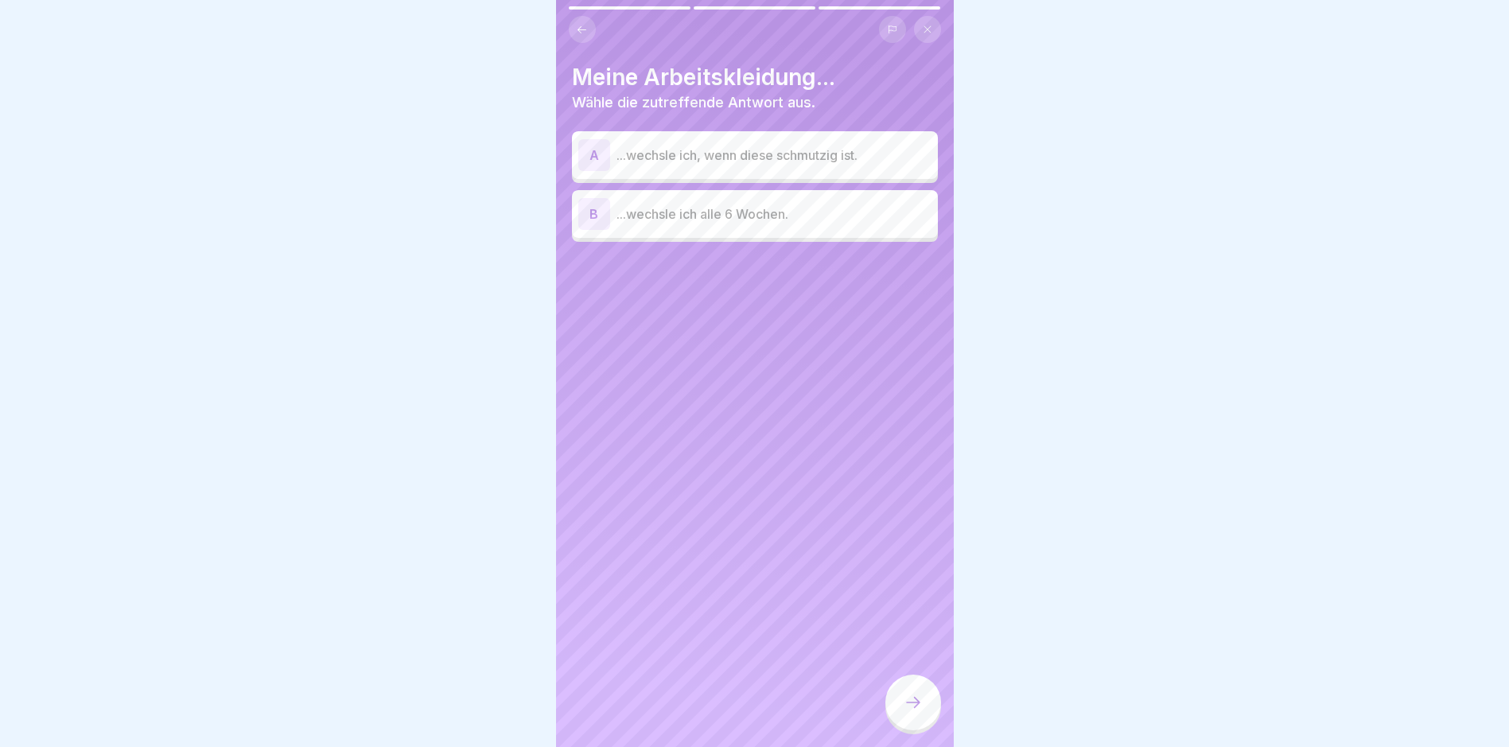
click at [745, 140] on div "A ...wechsle ich, wenn diese schmutzig ist." at bounding box center [754, 155] width 353 height 32
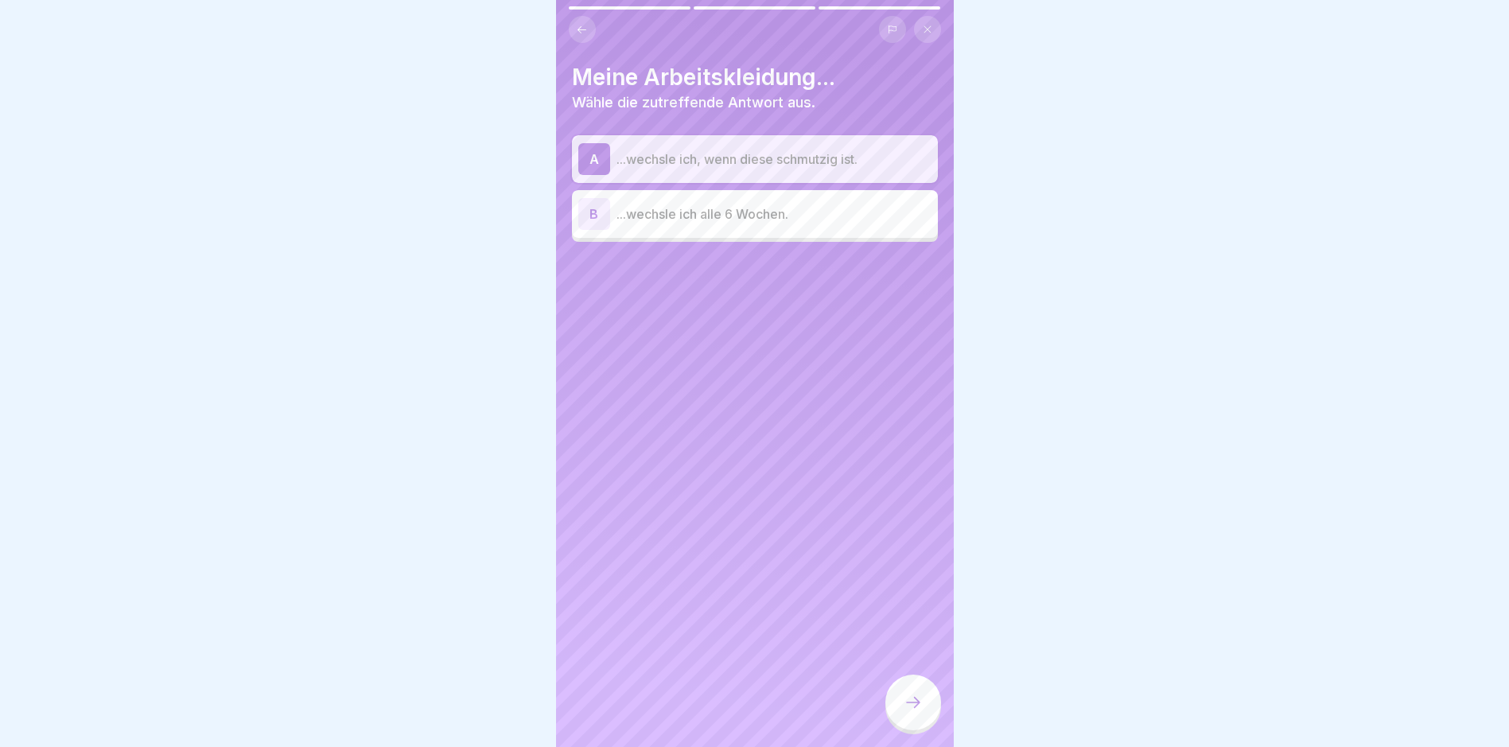
click at [896, 720] on div at bounding box center [913, 703] width 56 height 56
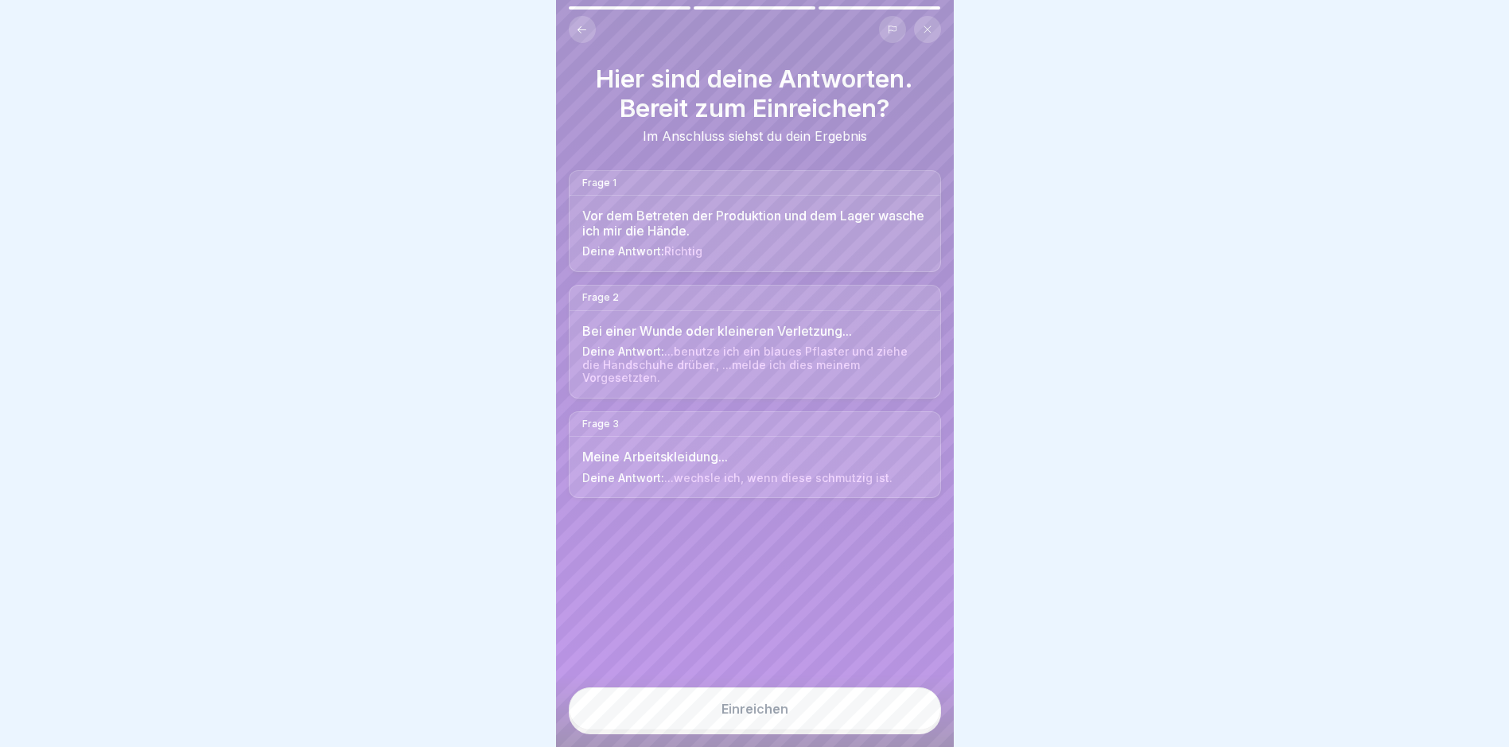
click at [896, 720] on button "Einreichen" at bounding box center [755, 708] width 372 height 43
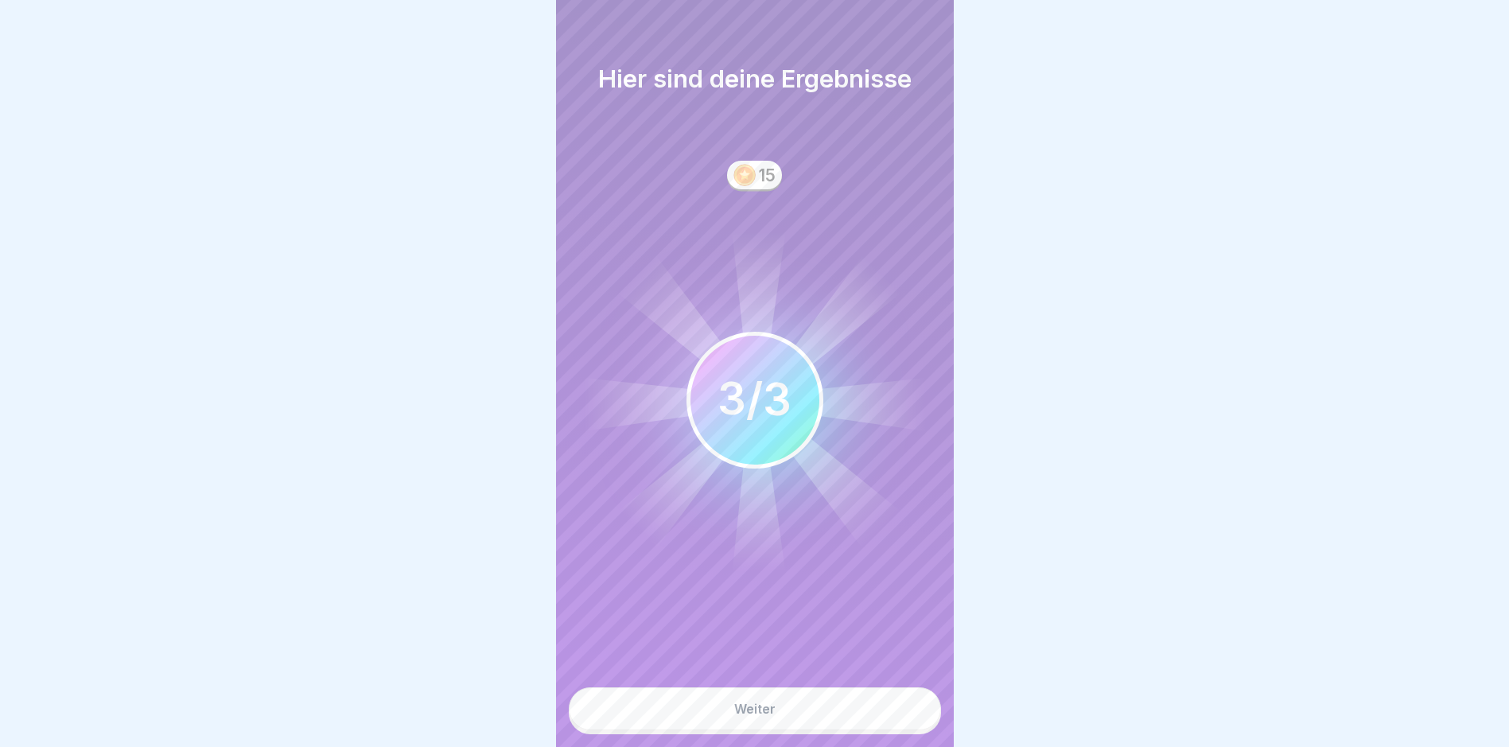
click at [895, 715] on button "Weiter" at bounding box center [755, 708] width 372 height 43
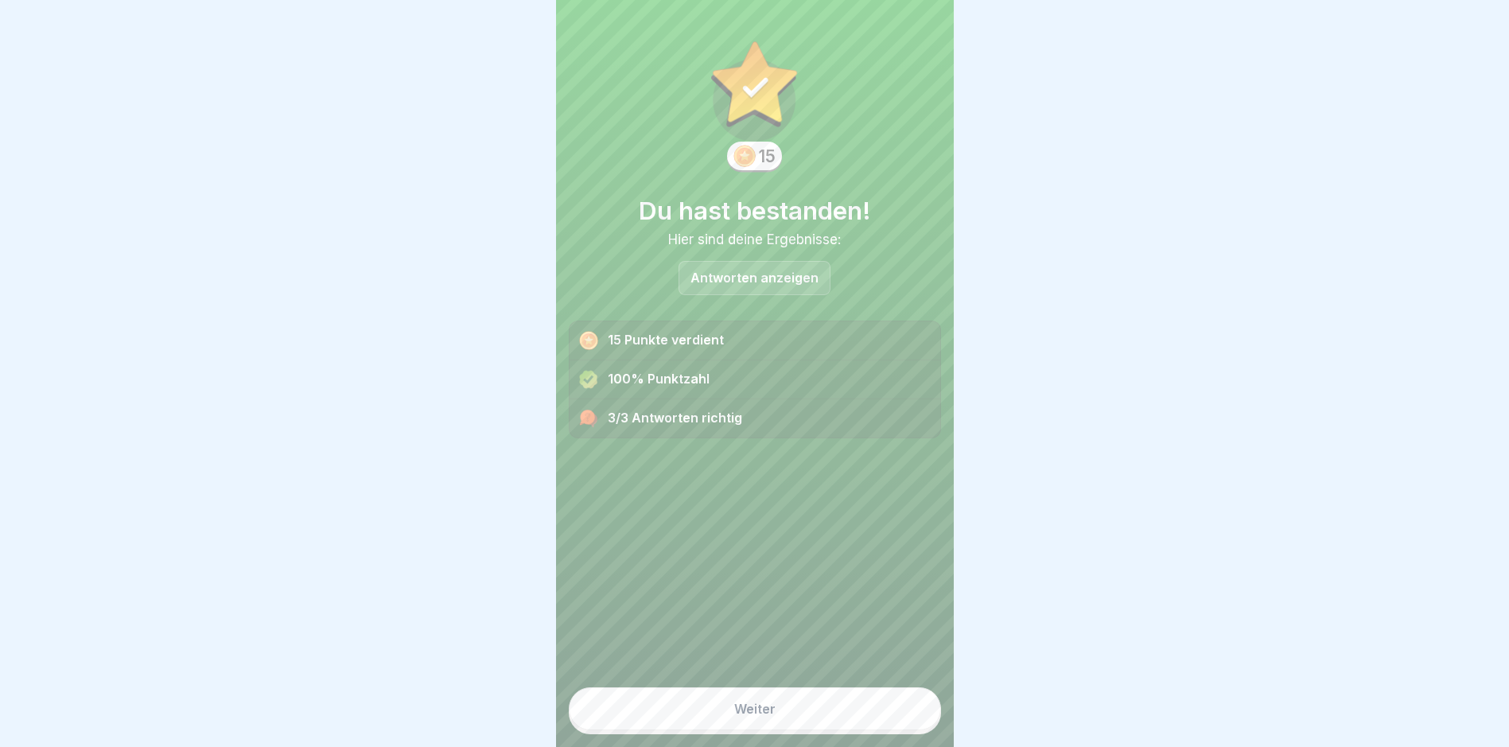
click at [895, 710] on button "Weiter" at bounding box center [755, 708] width 372 height 43
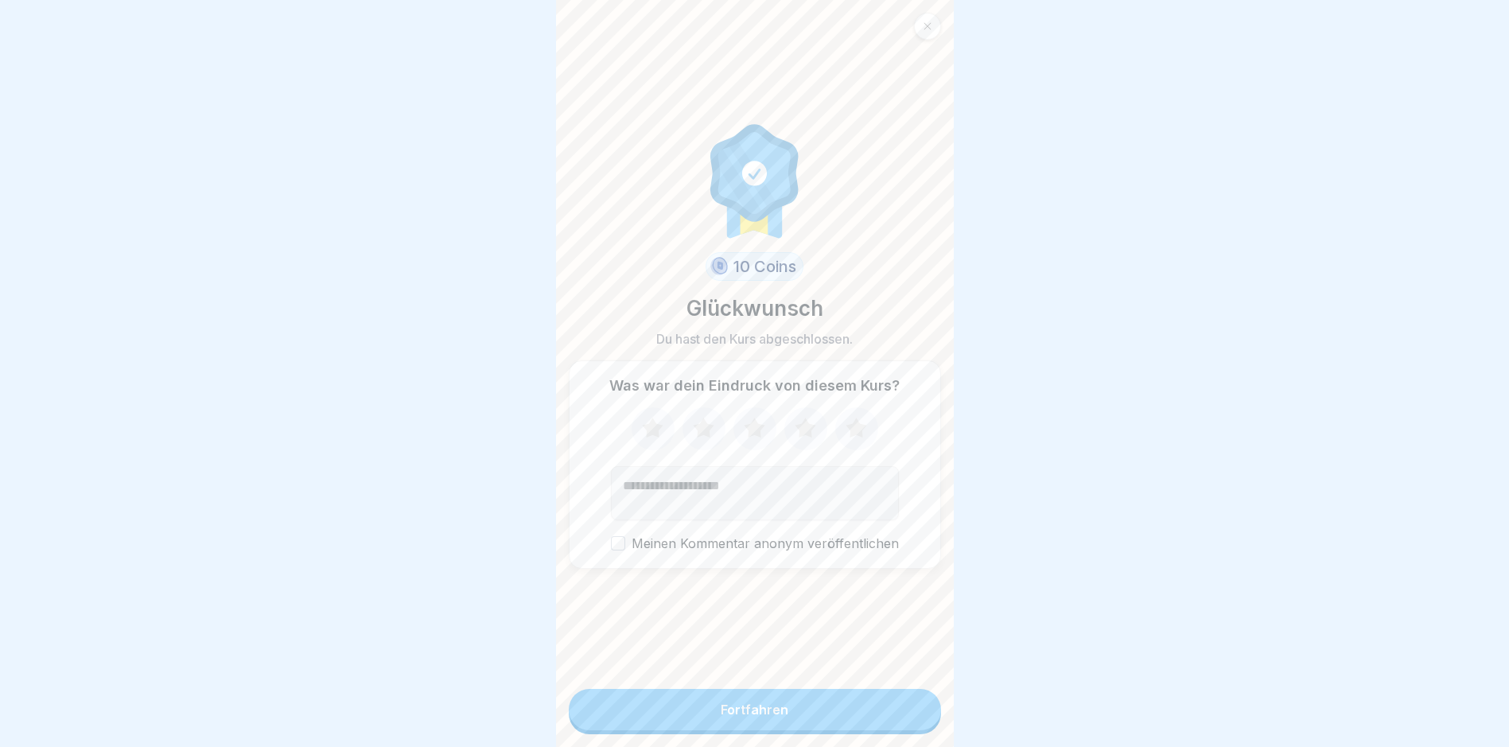
click at [821, 676] on div "10 Coins Glückwunsch Du hast den Kurs abgeschlossen. Was war dein Eindruck von …" at bounding box center [755, 344] width 372 height 663
click at [792, 715] on button "Fortfahren" at bounding box center [755, 709] width 372 height 41
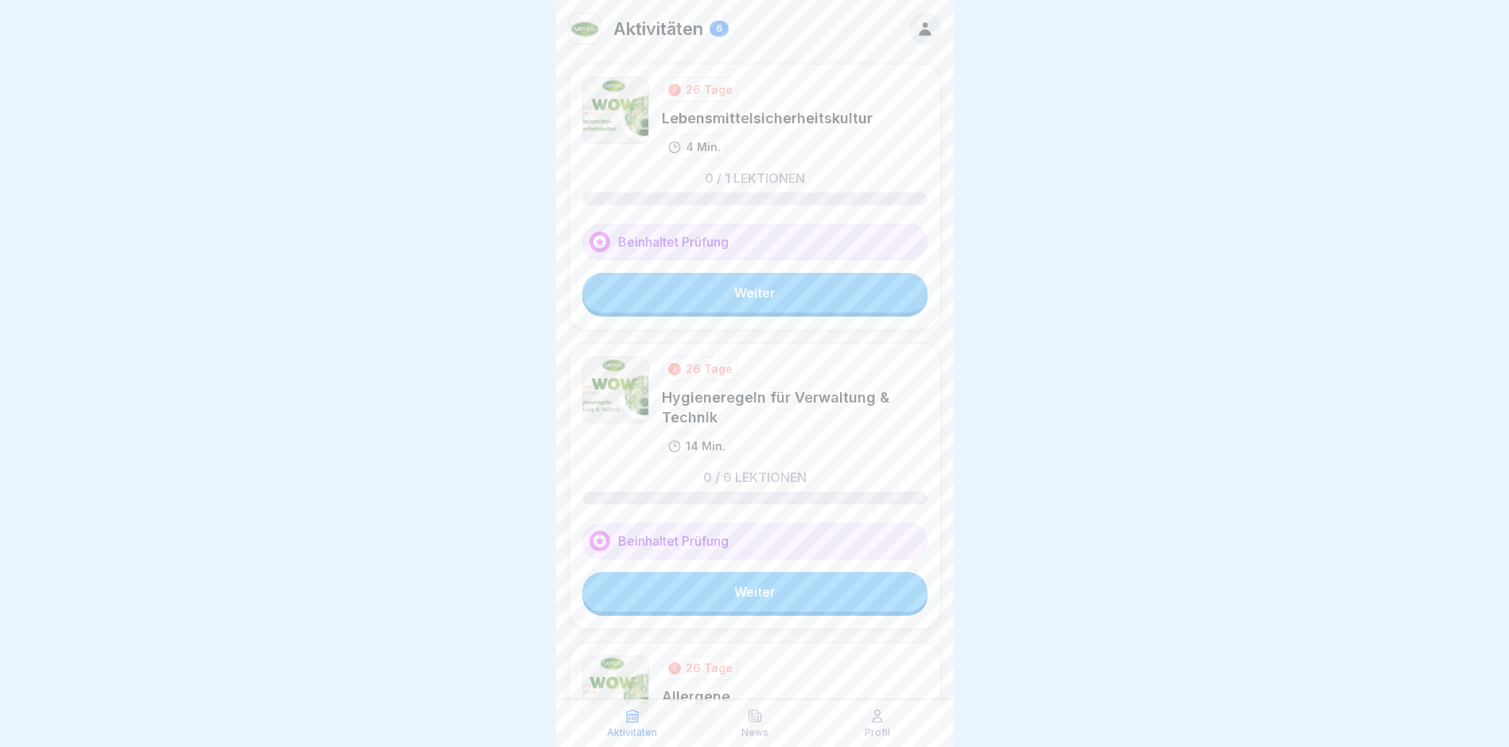
scroll to position [12, 0]
click at [714, 285] on link "Weiter" at bounding box center [754, 293] width 345 height 40
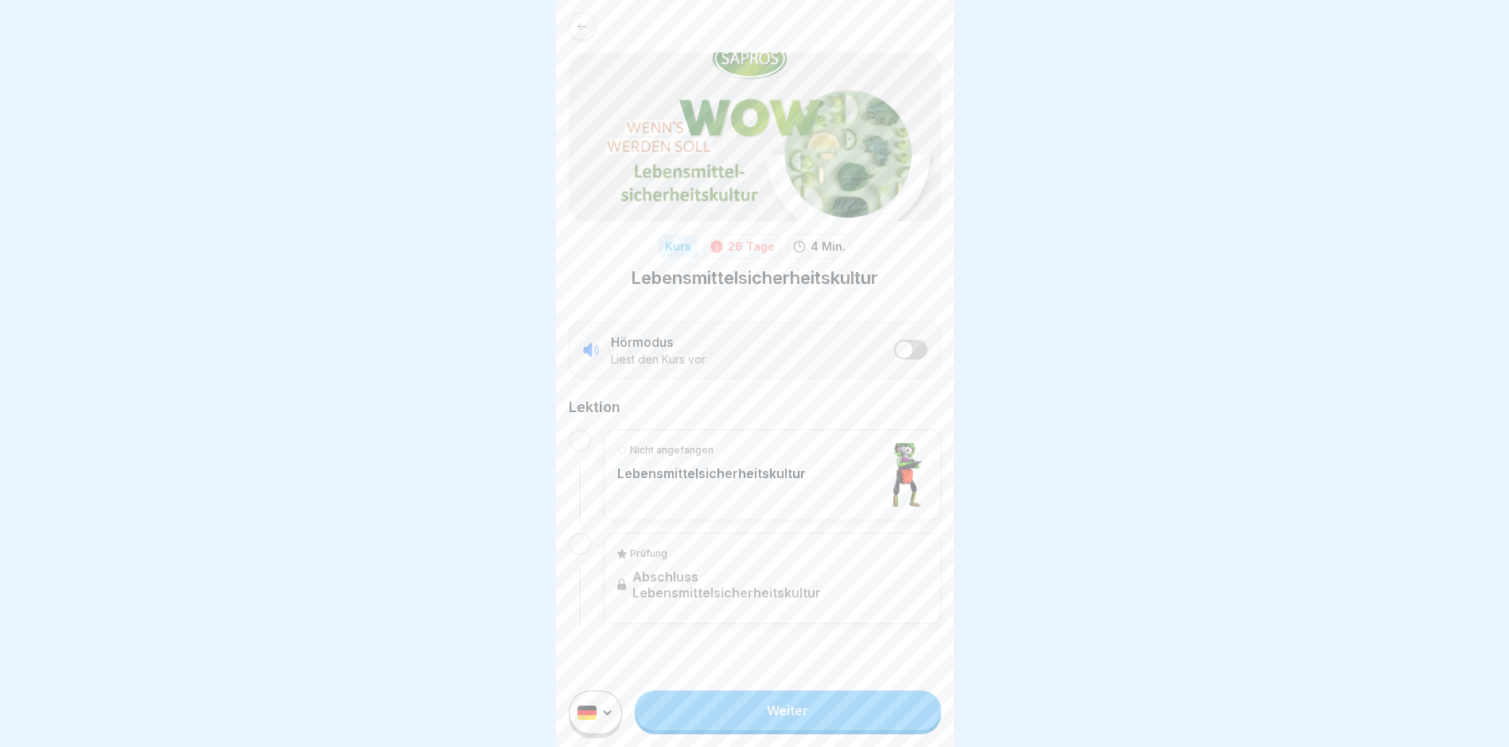
click at [834, 713] on link "Weiter" at bounding box center [787, 710] width 305 height 40
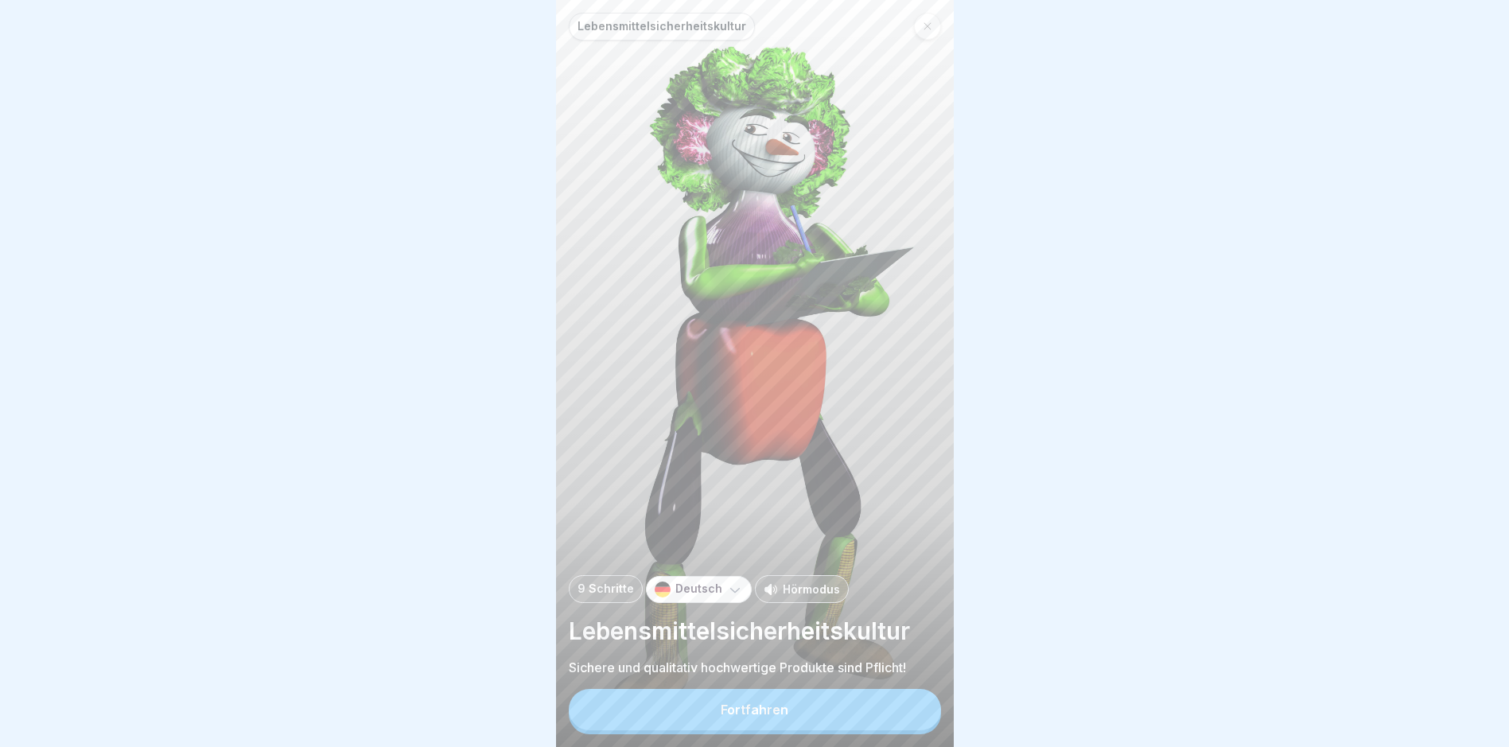
click at [834, 713] on button "Fortfahren" at bounding box center [755, 709] width 372 height 41
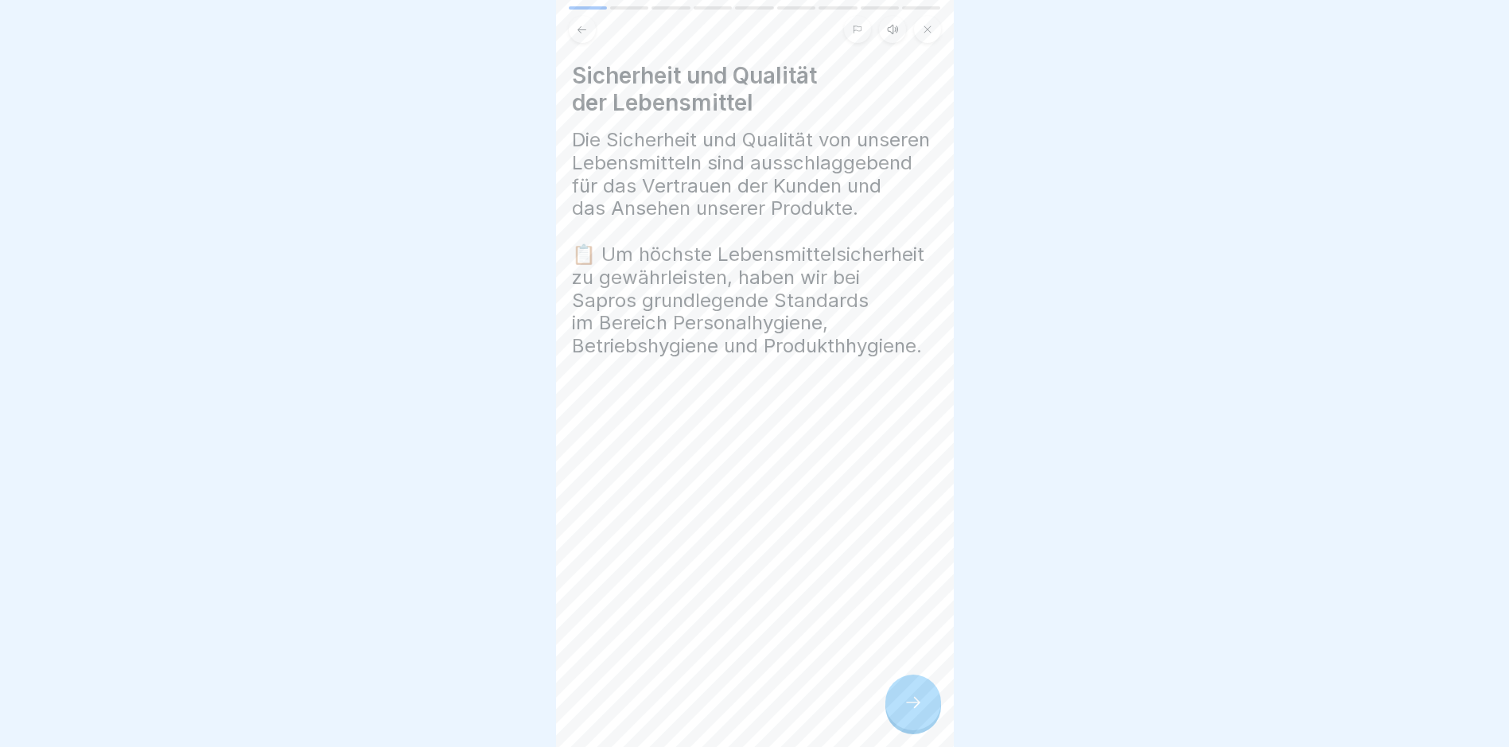
click at [902, 702] on div at bounding box center [913, 703] width 56 height 56
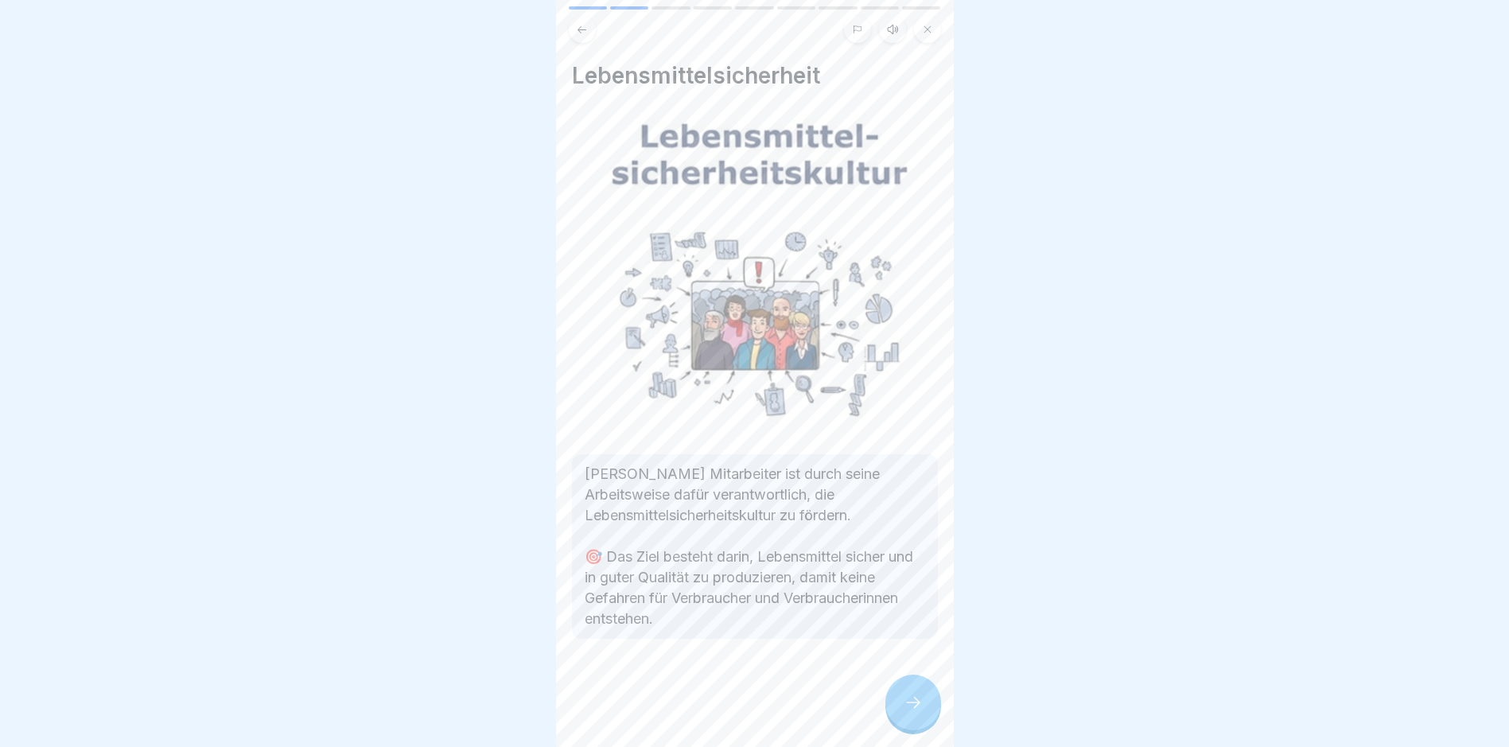
click at [902, 702] on div at bounding box center [913, 703] width 56 height 56
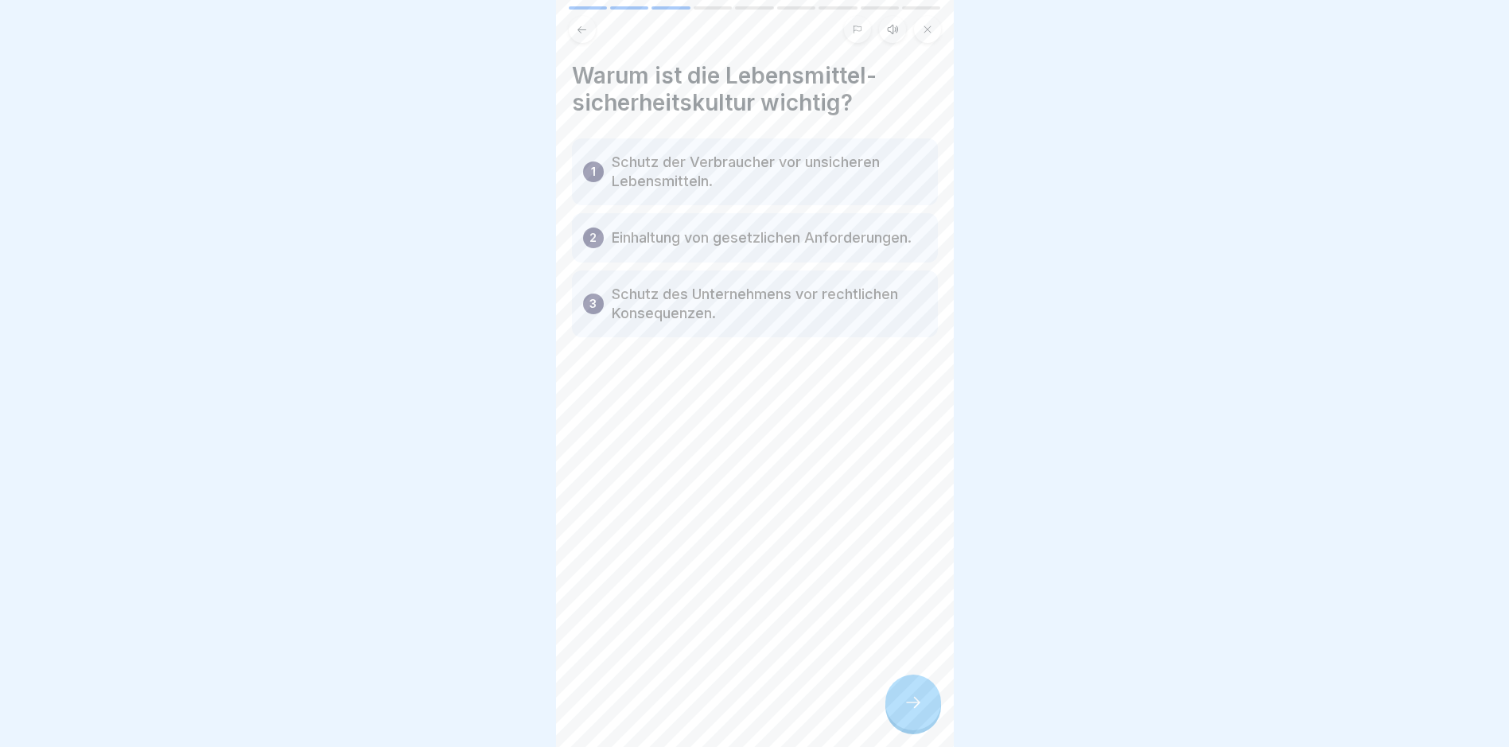
click at [902, 702] on div at bounding box center [913, 703] width 56 height 56
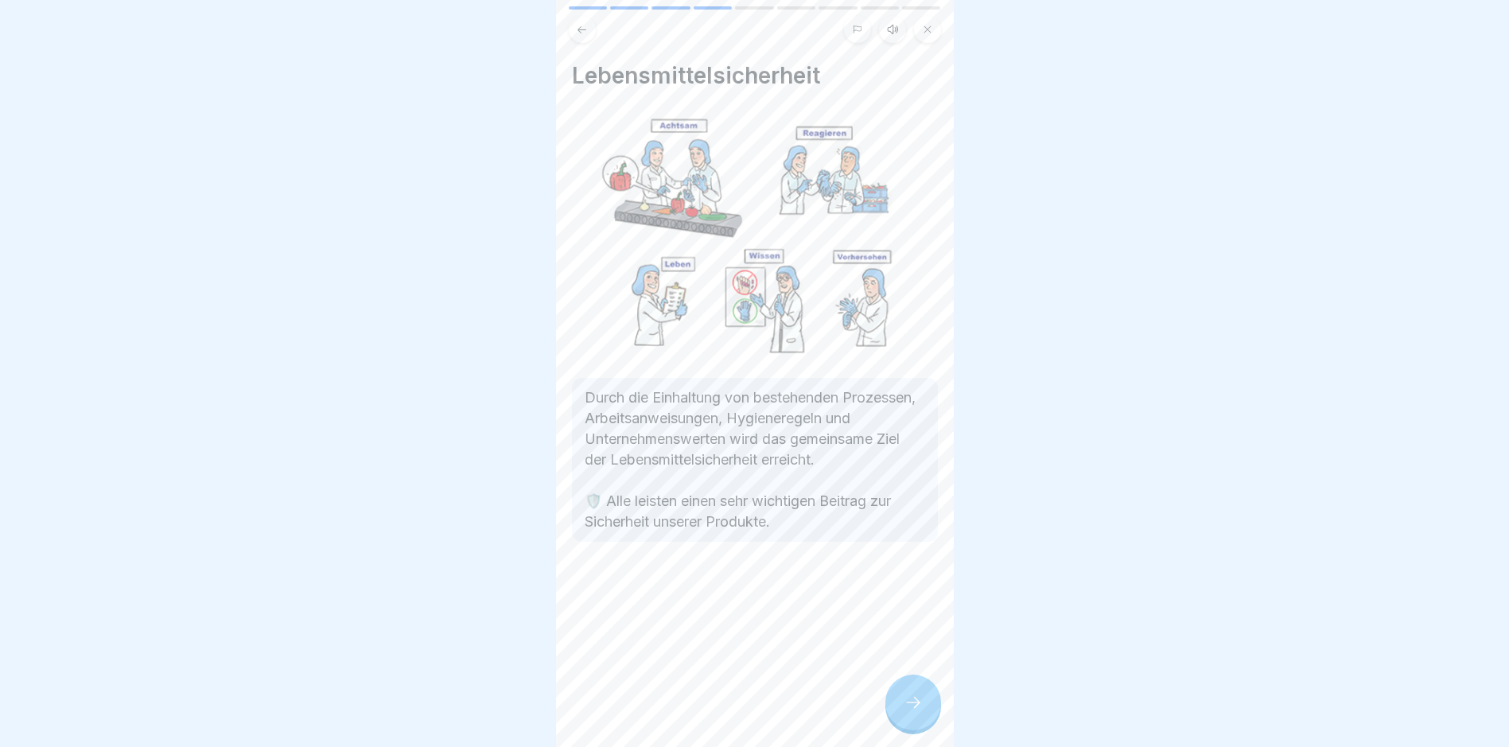
click at [902, 702] on div at bounding box center [913, 703] width 56 height 56
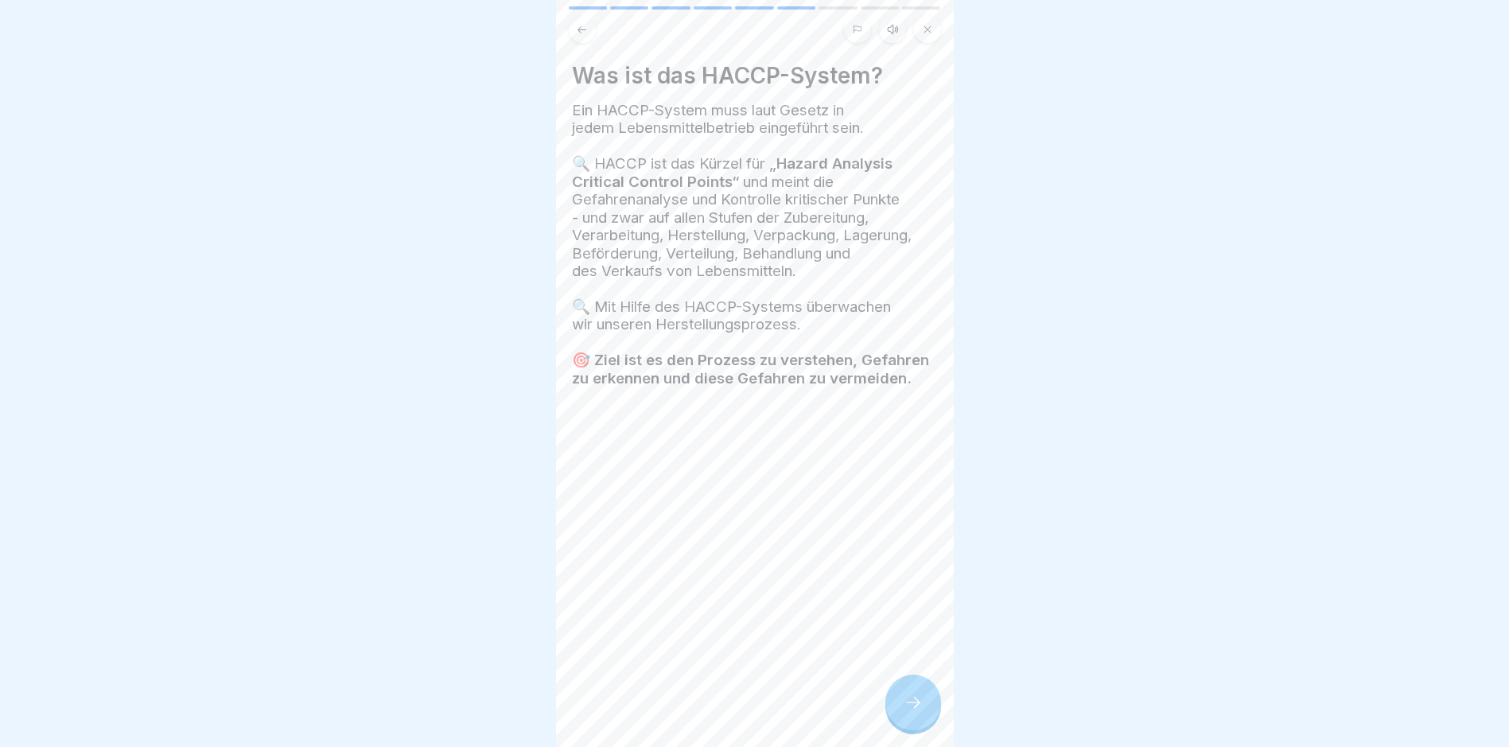
click at [902, 702] on div at bounding box center [913, 703] width 56 height 56
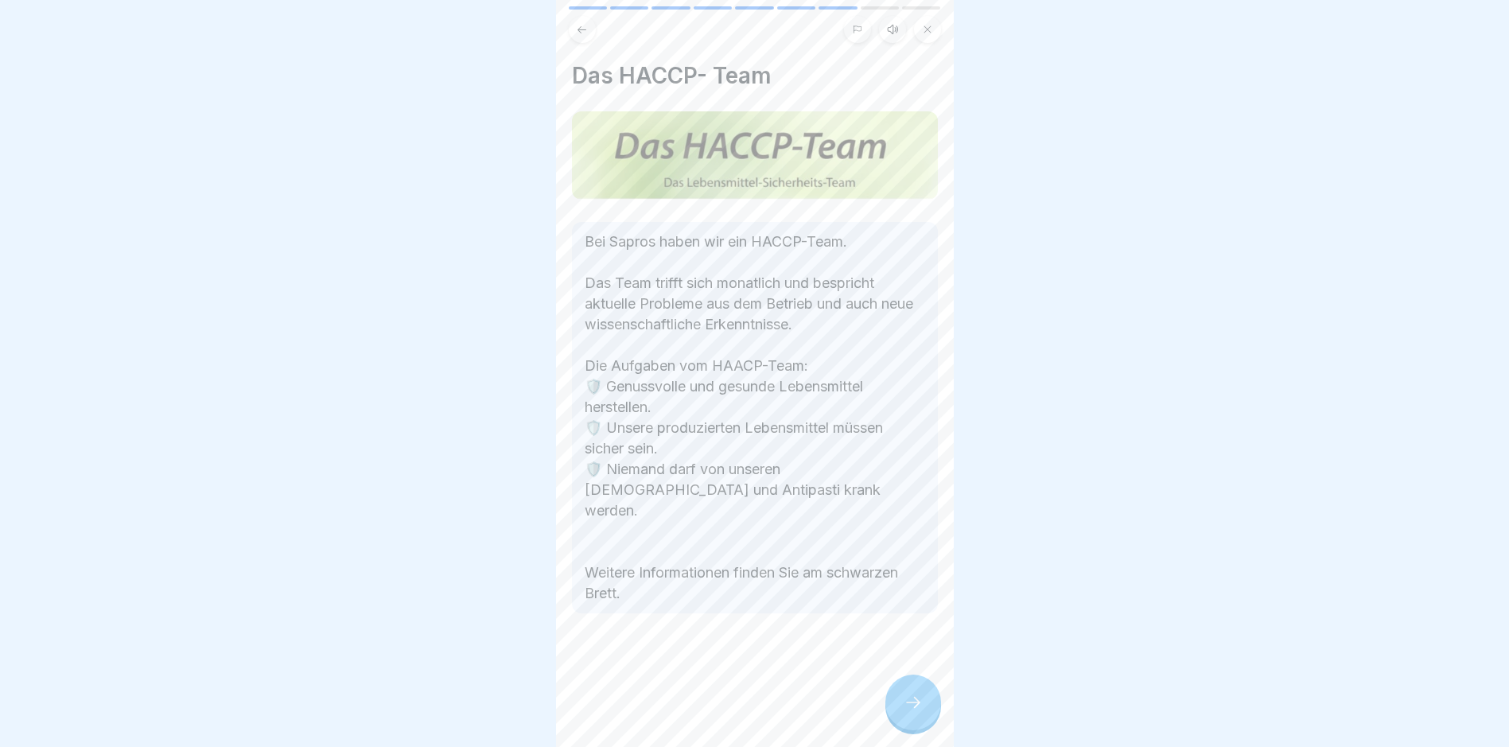
click at [902, 702] on div at bounding box center [913, 703] width 56 height 56
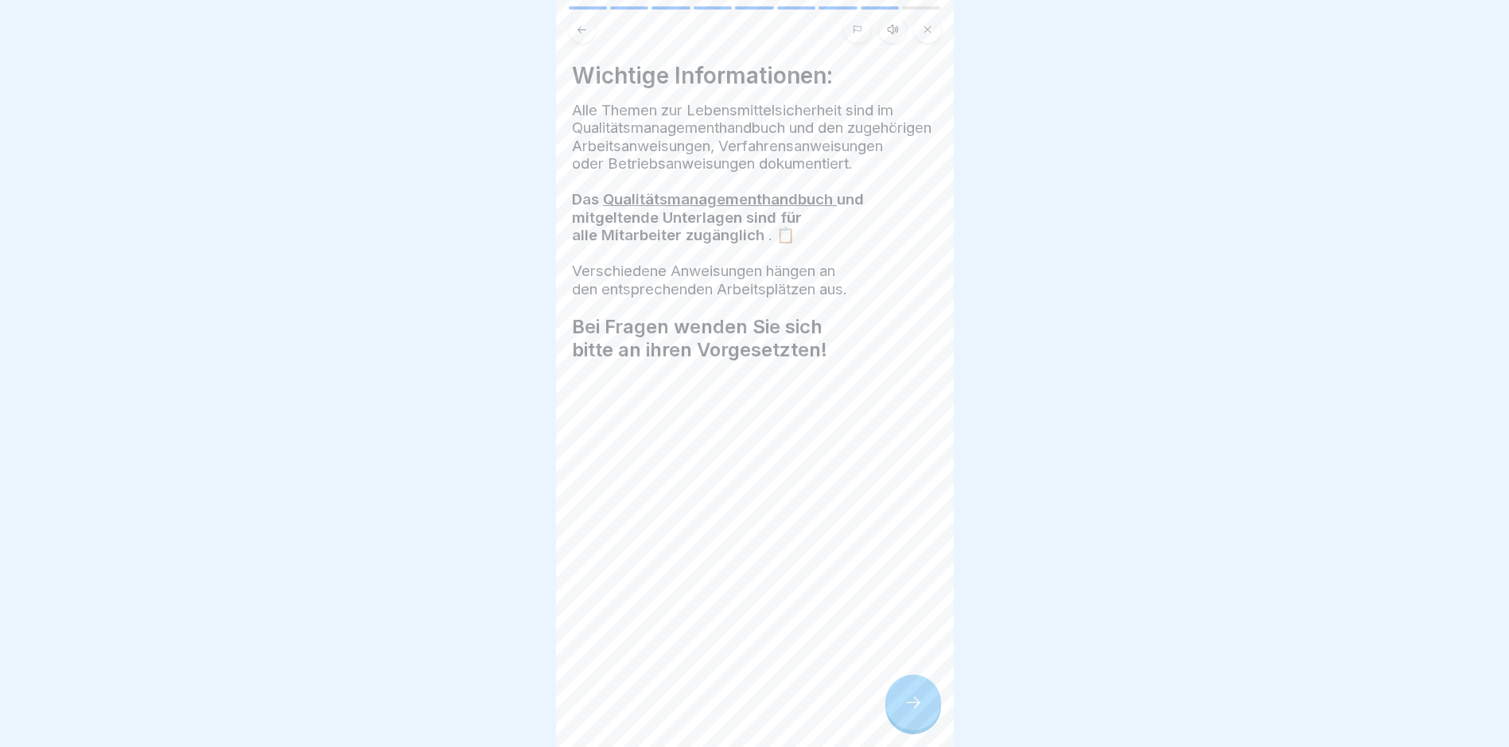
click at [902, 702] on div at bounding box center [913, 703] width 56 height 56
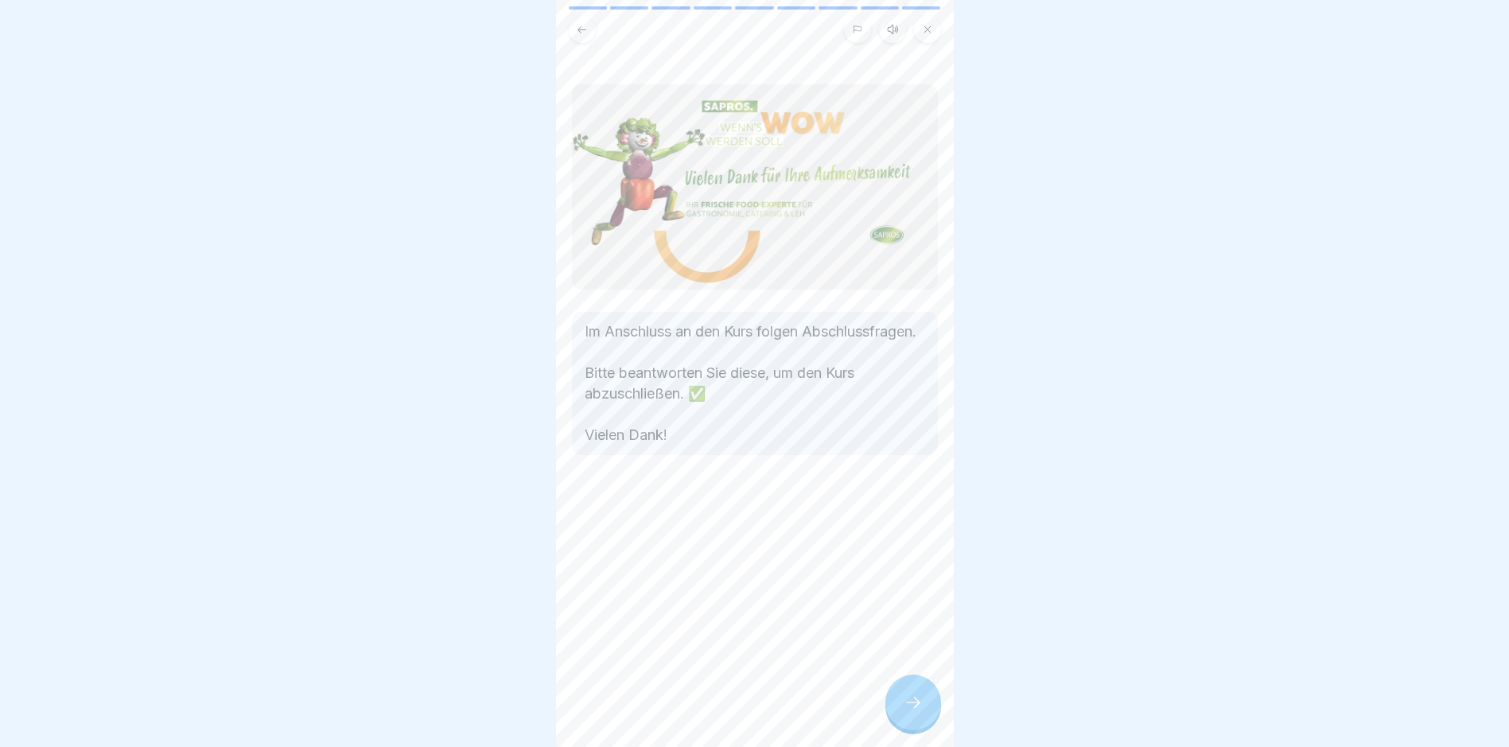
click at [902, 702] on div at bounding box center [913, 703] width 56 height 56
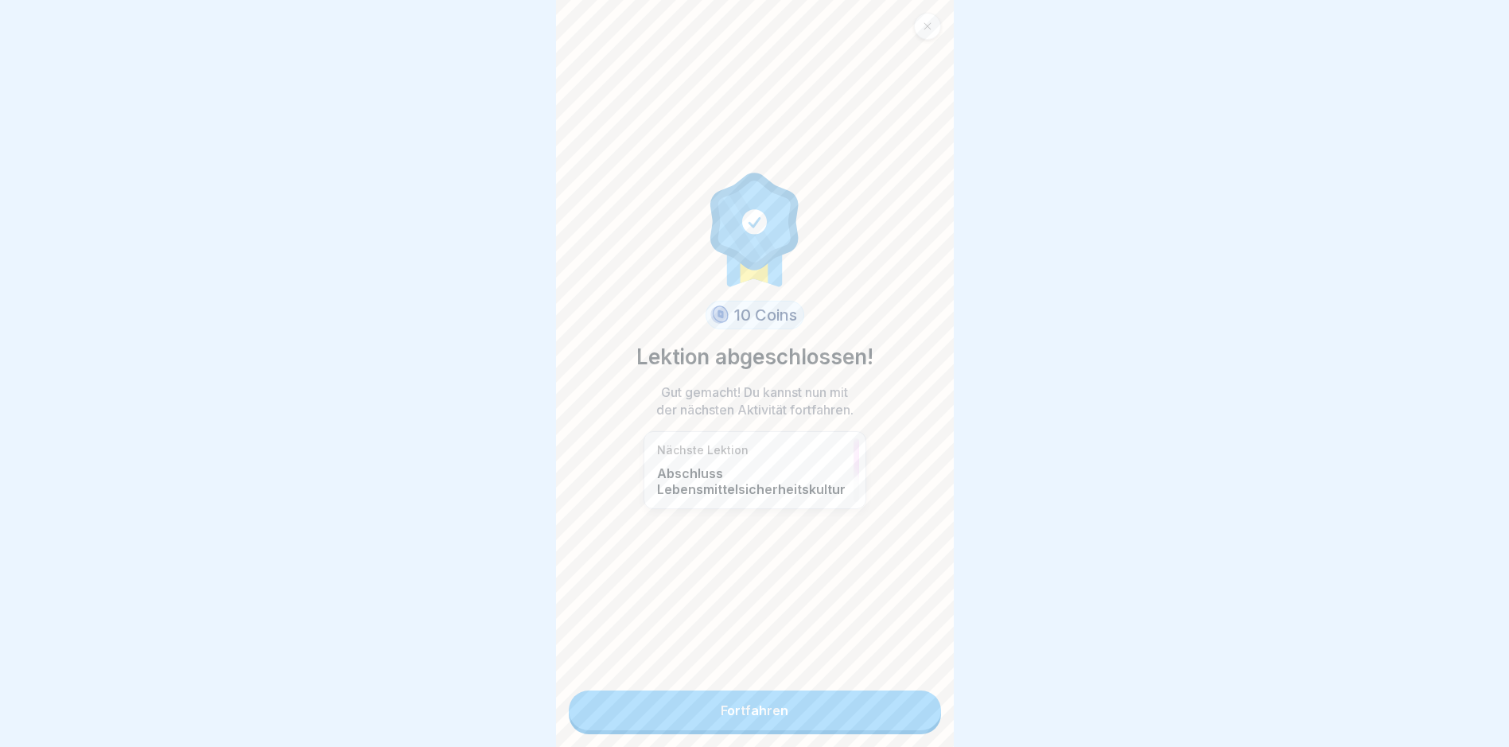
click at [834, 707] on link "Fortfahren" at bounding box center [755, 710] width 372 height 40
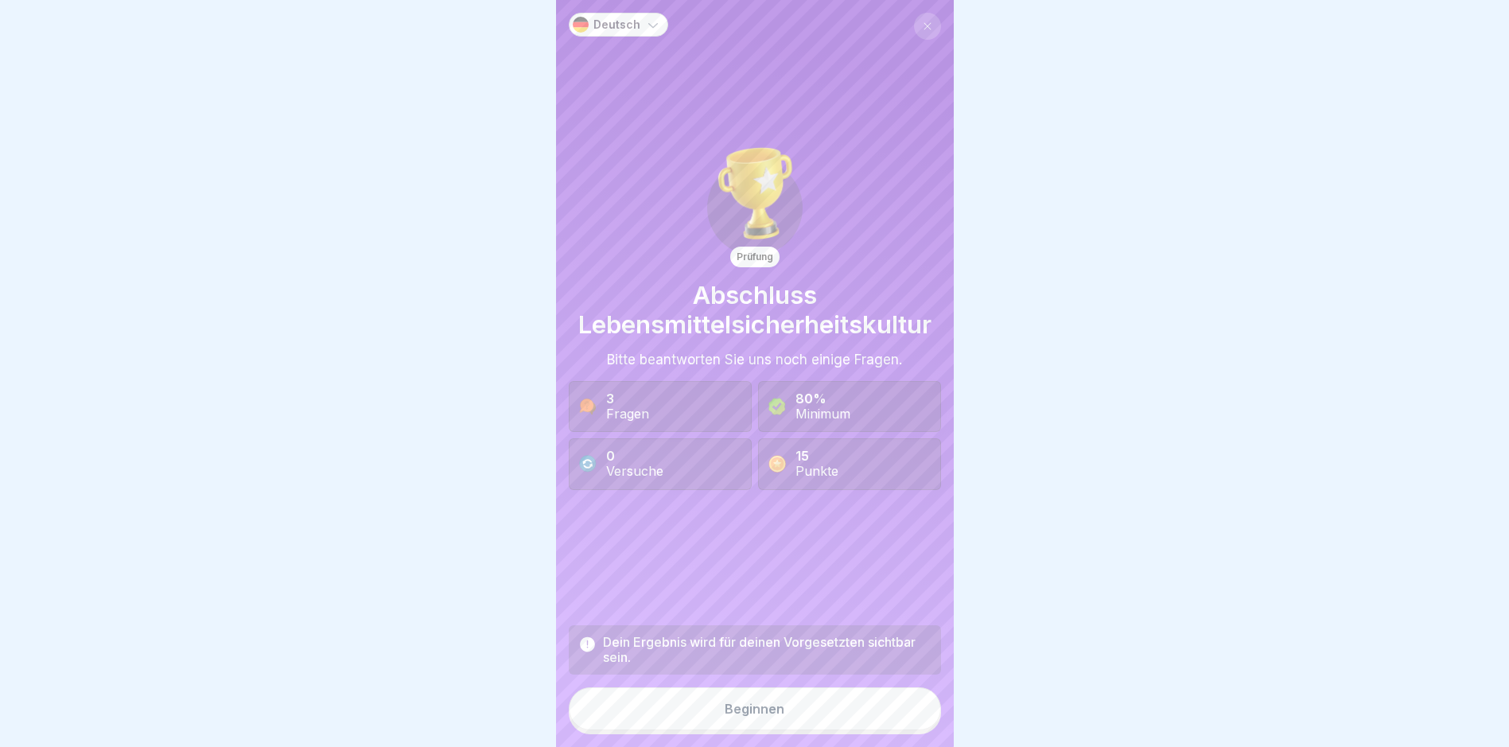
click at [834, 708] on button "Beginnen" at bounding box center [755, 708] width 372 height 43
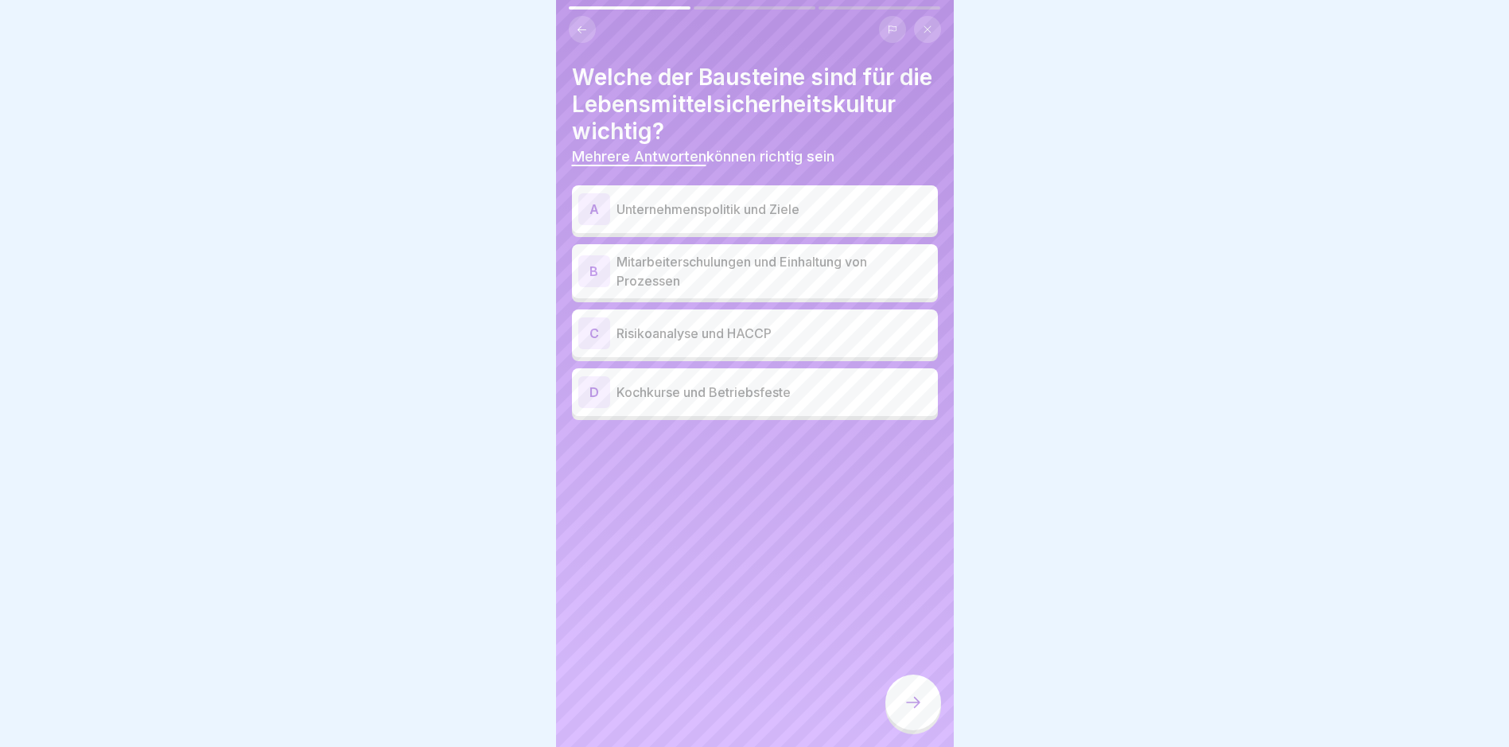
click at [725, 343] on p "Risikoanalyse und HACCP" at bounding box center [774, 333] width 315 height 19
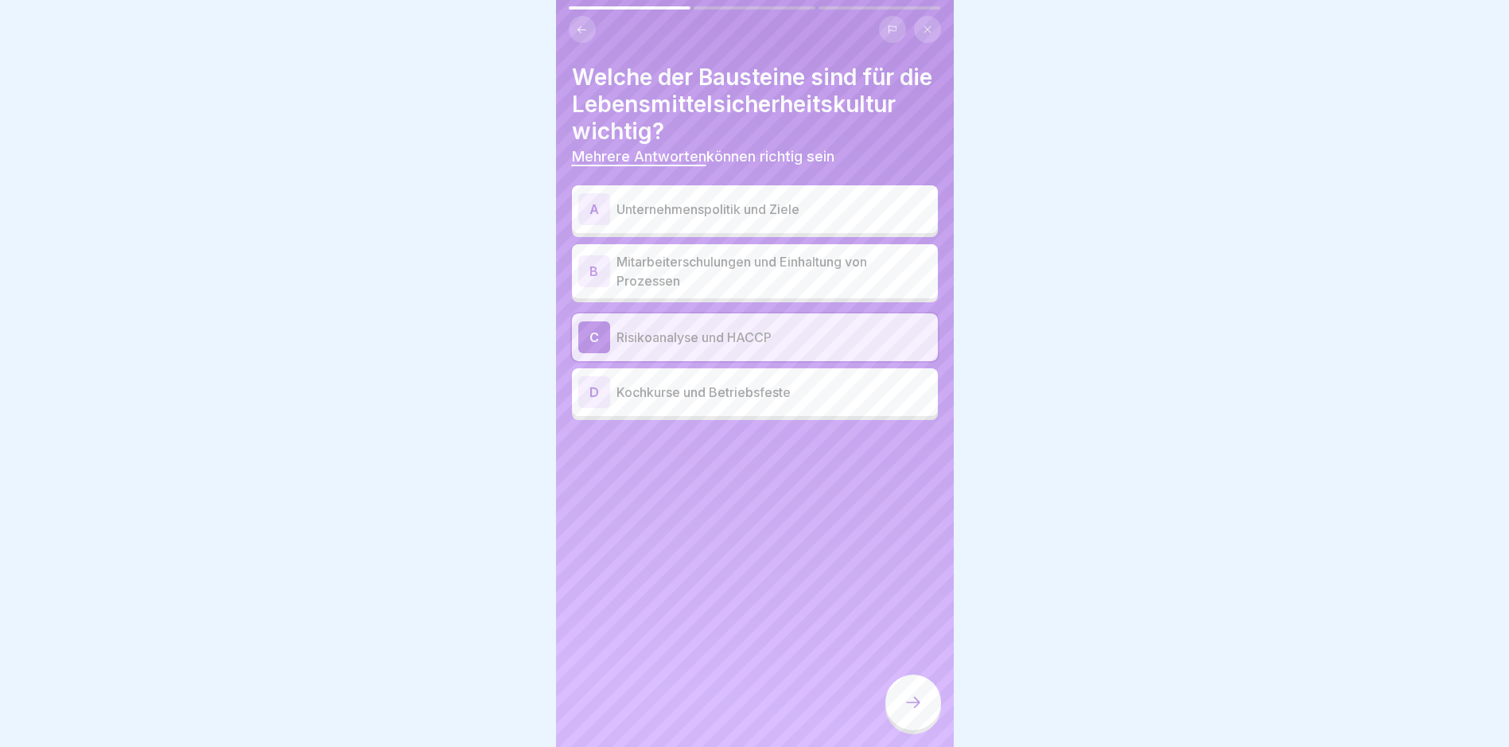
click at [724, 290] on p "Mitarbeiterschulungen und Einhaltung von Prozessen" at bounding box center [774, 271] width 315 height 38
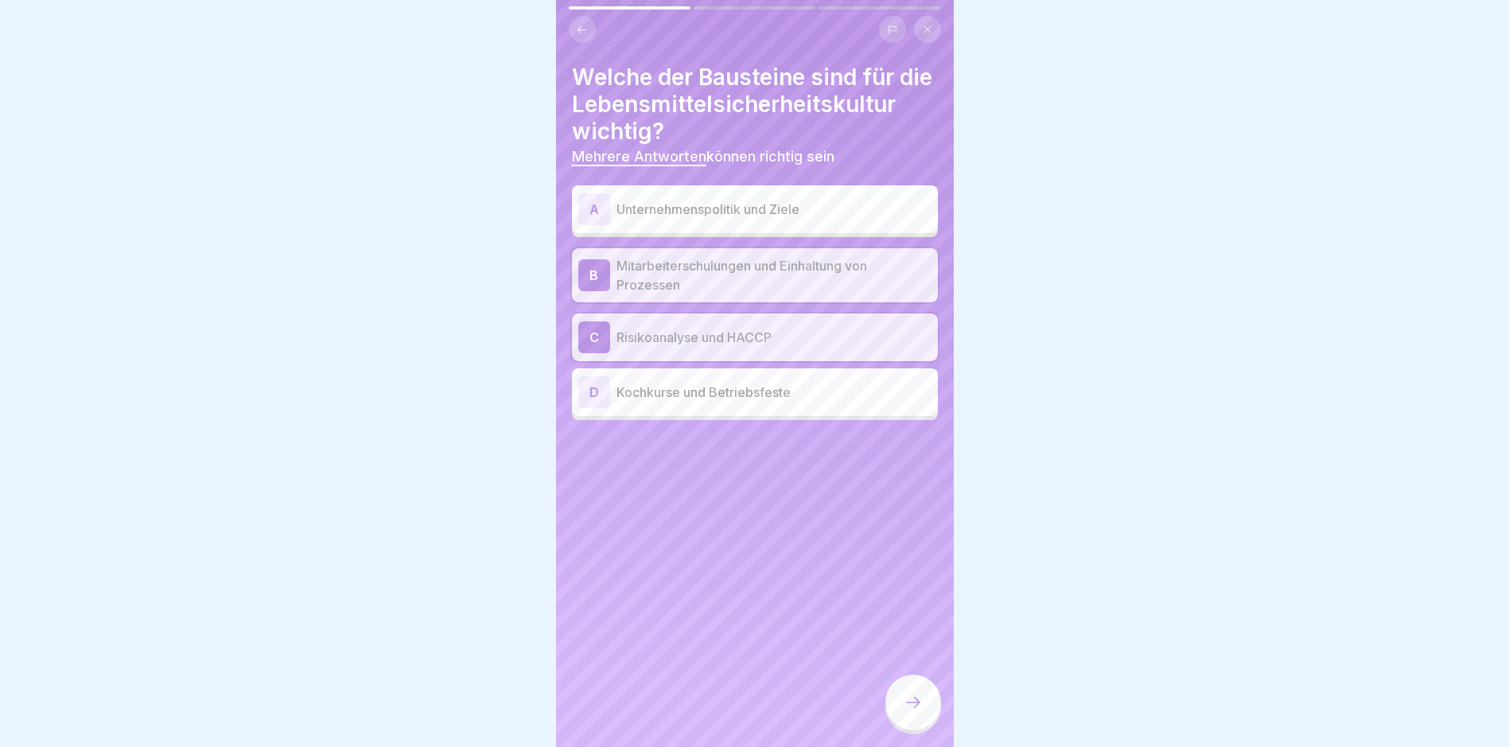
click at [714, 219] on p "Unternehmenspolitik und Ziele" at bounding box center [774, 209] width 315 height 19
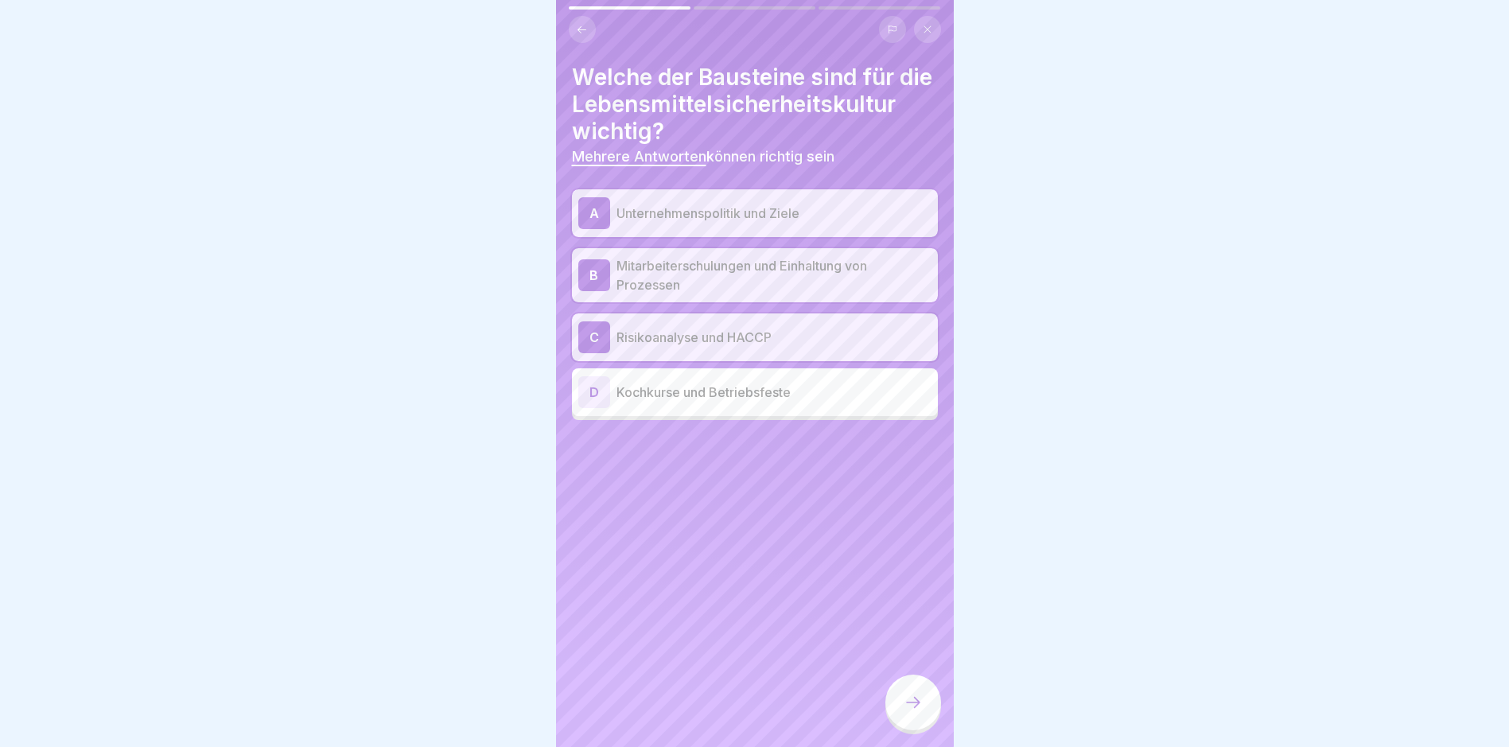
click at [750, 223] on p "Unternehmenspolitik und Ziele" at bounding box center [774, 213] width 315 height 19
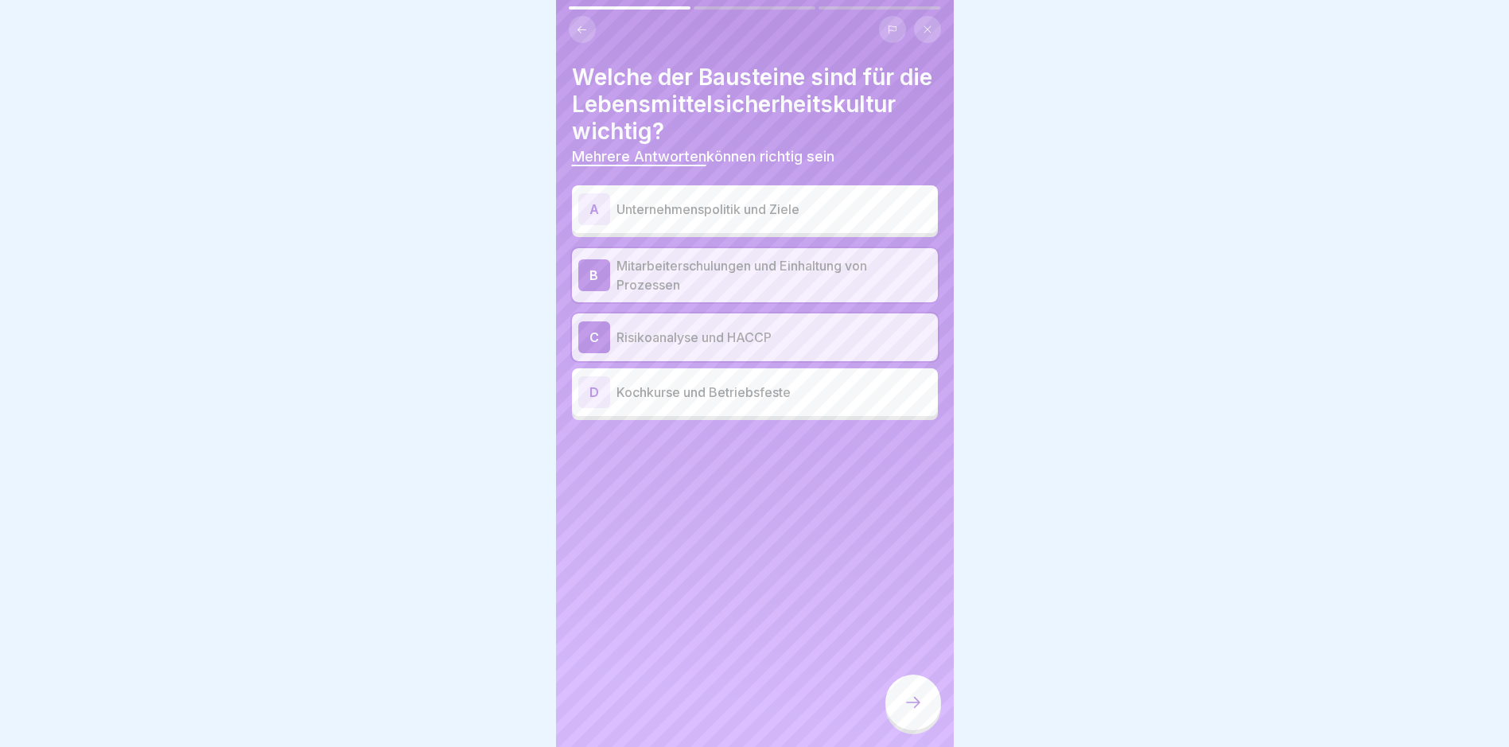
click at [916, 707] on icon at bounding box center [913, 702] width 19 height 19
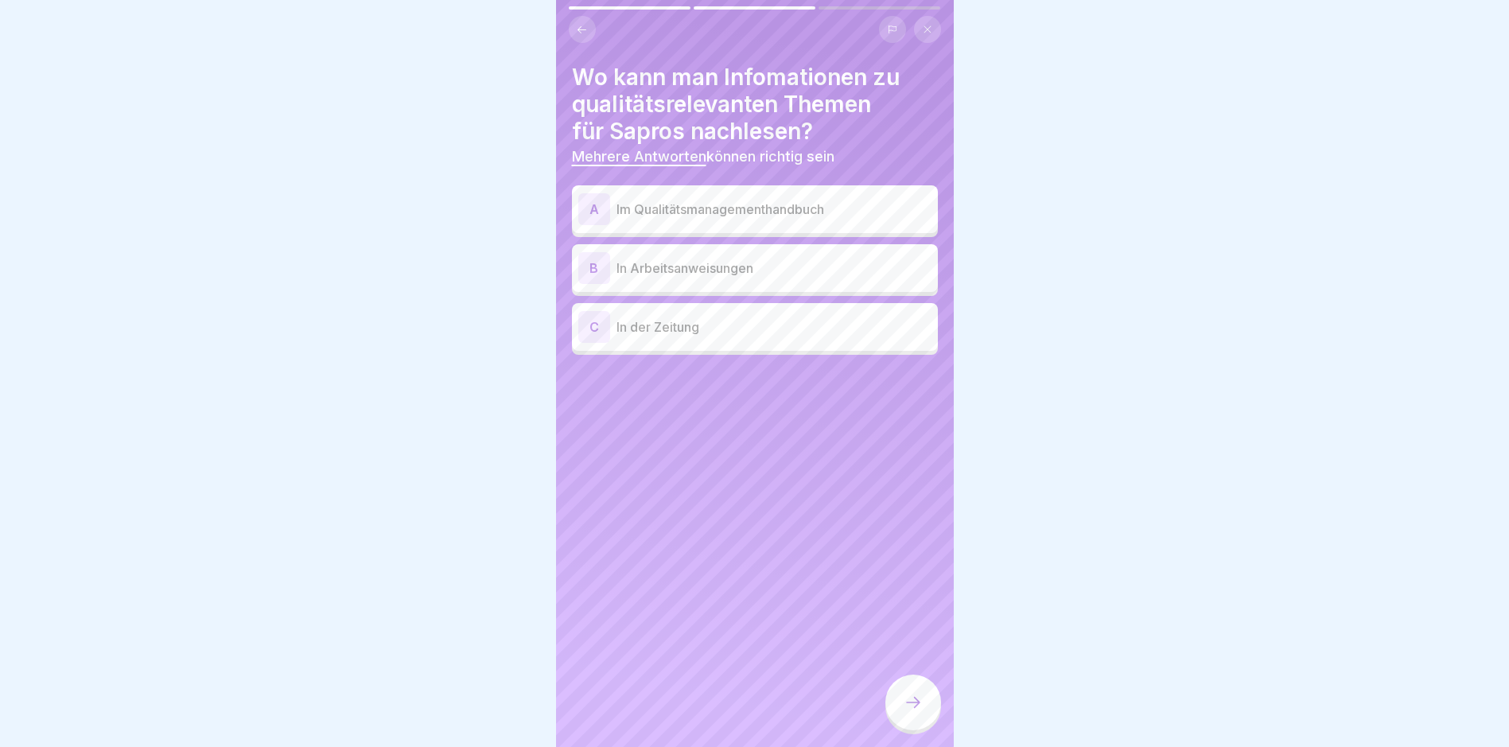
click at [751, 200] on p "Im Qualitätsmanagementhandbuch" at bounding box center [774, 209] width 315 height 19
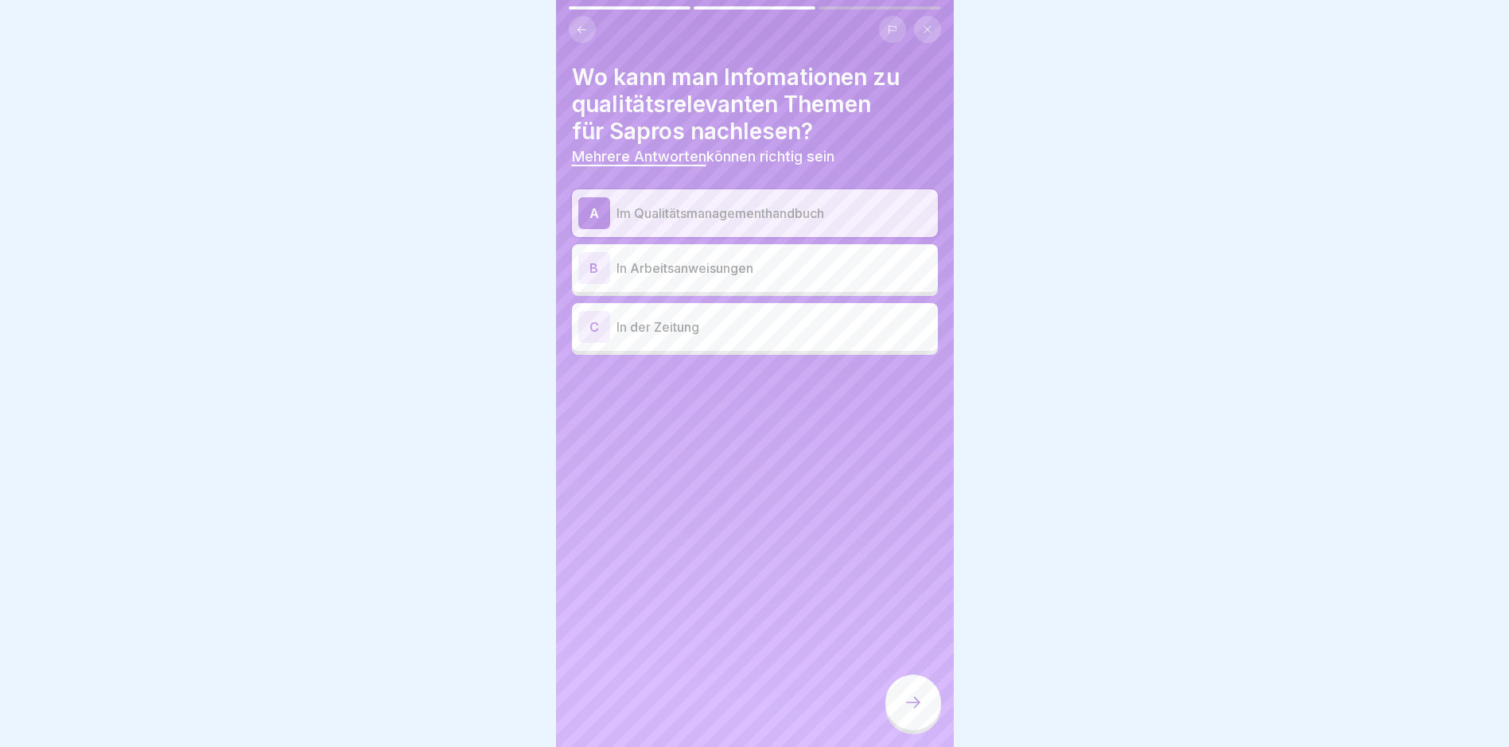
click at [752, 270] on p "In Arbeitsanweisungen" at bounding box center [774, 268] width 315 height 19
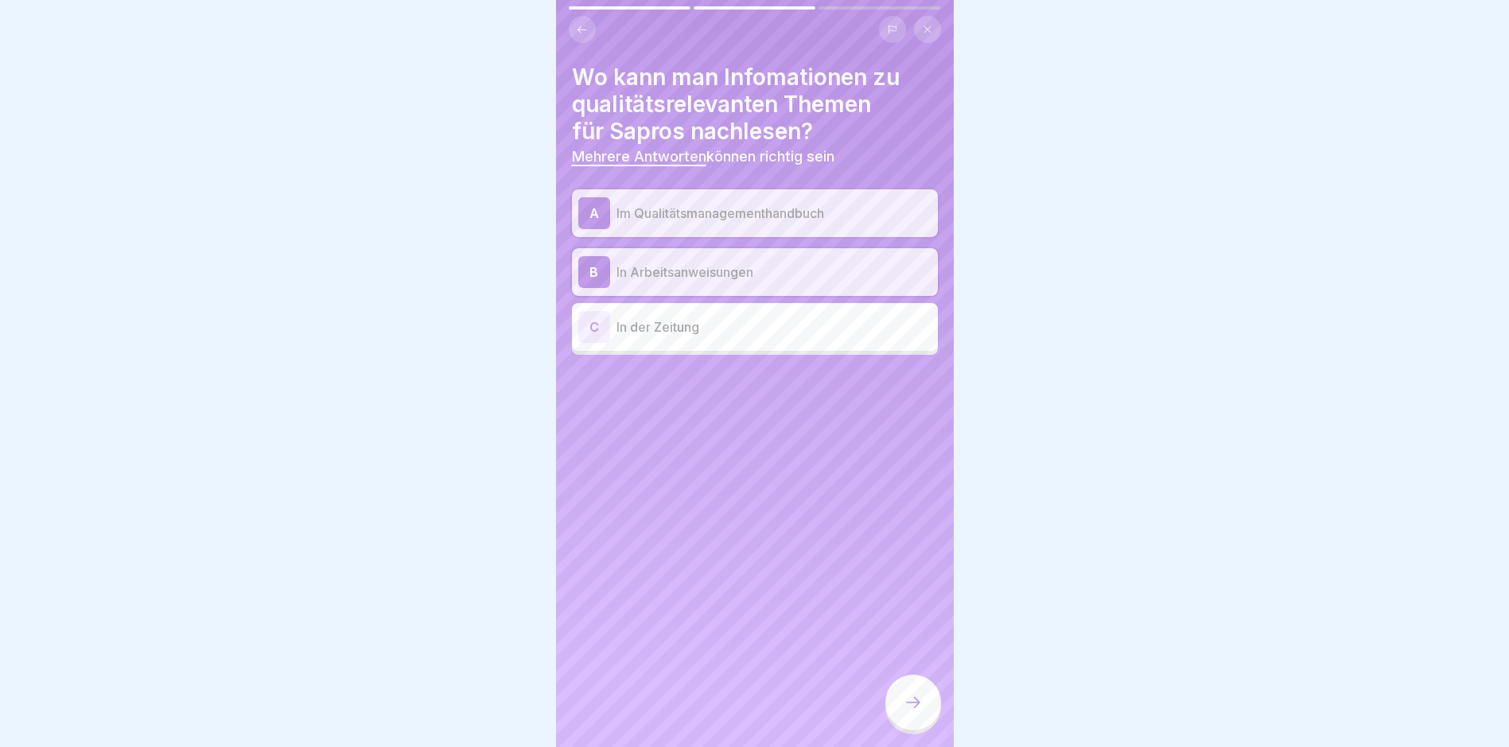
click at [659, 274] on p "In Arbeitsanweisungen" at bounding box center [774, 272] width 315 height 19
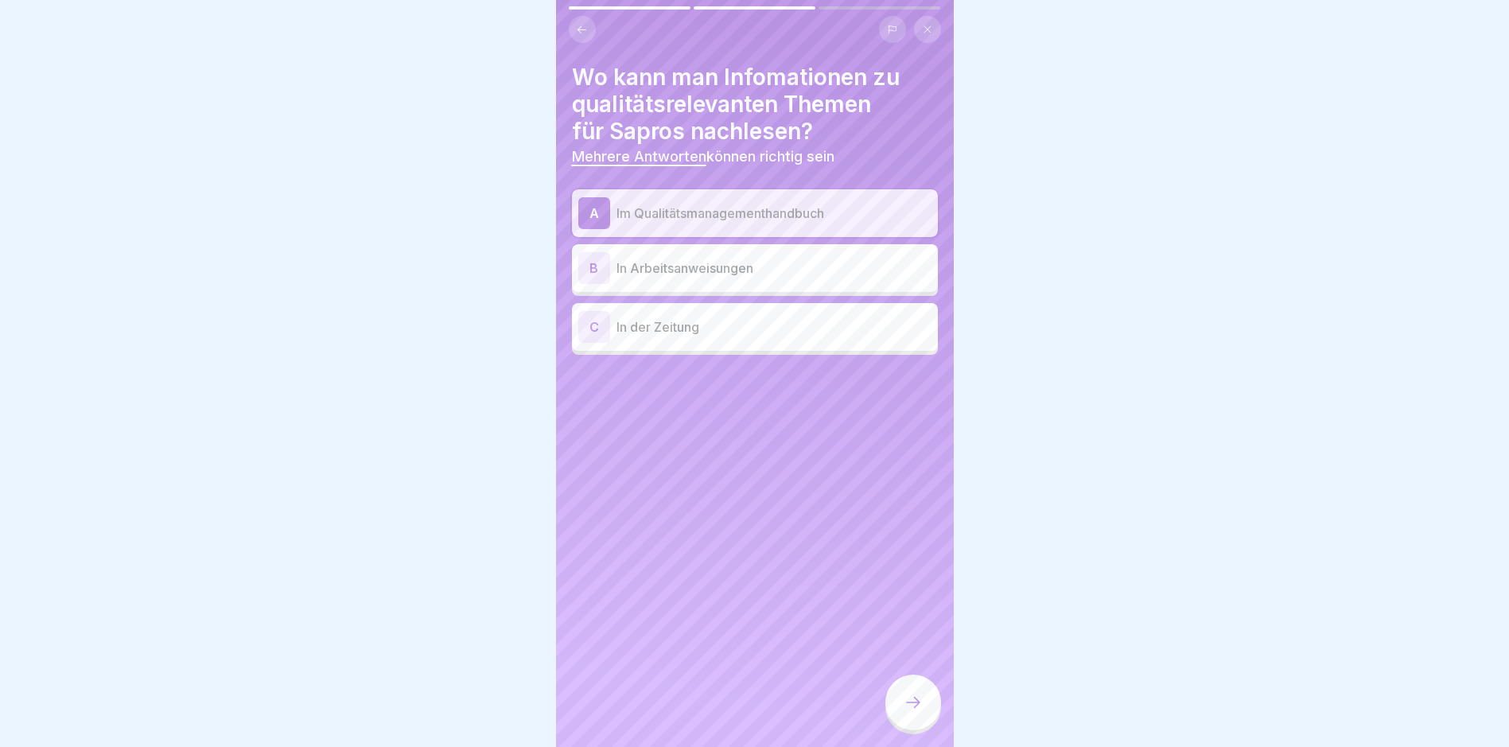
click at [908, 703] on div at bounding box center [913, 703] width 56 height 56
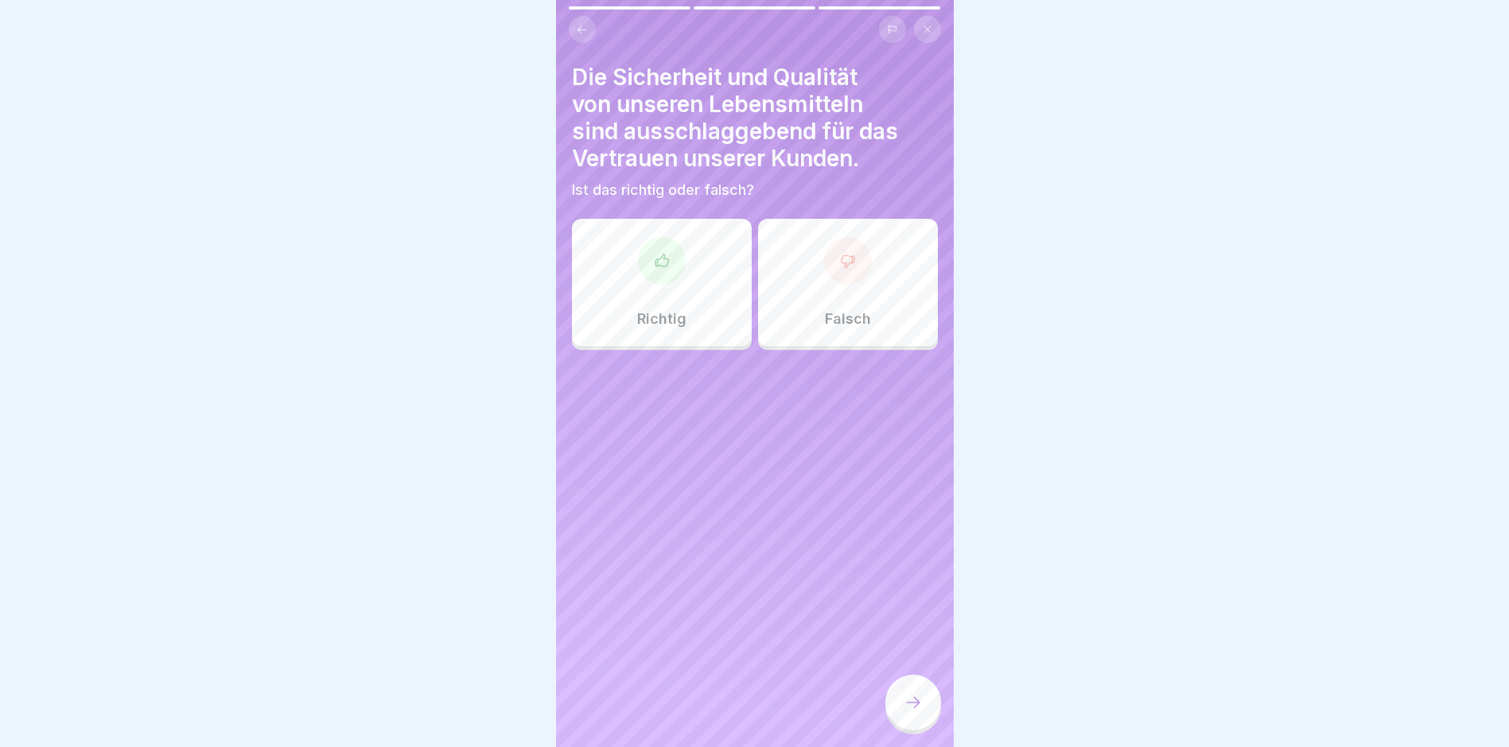
click at [632, 305] on div "Richtig" at bounding box center [662, 282] width 180 height 127
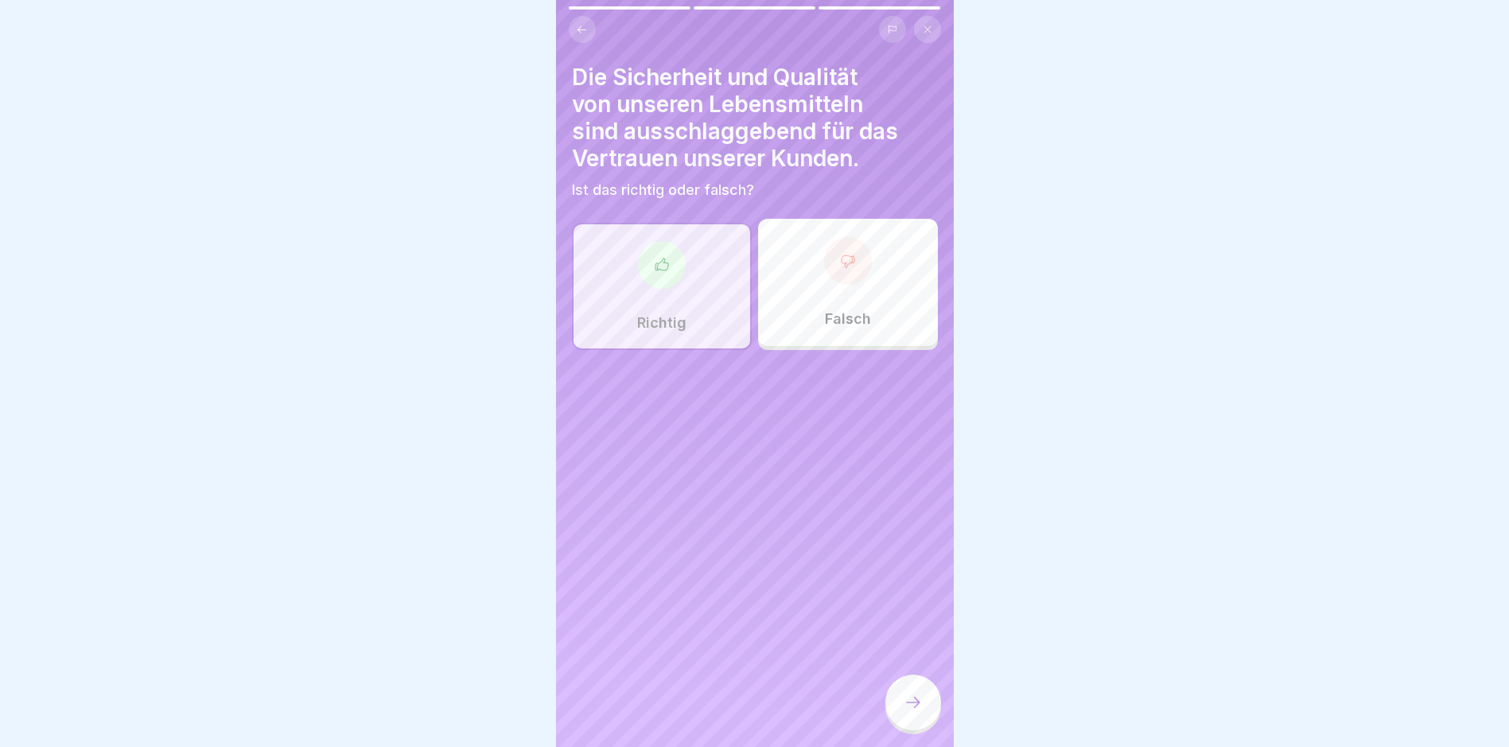
click at [927, 700] on div at bounding box center [913, 703] width 56 height 56
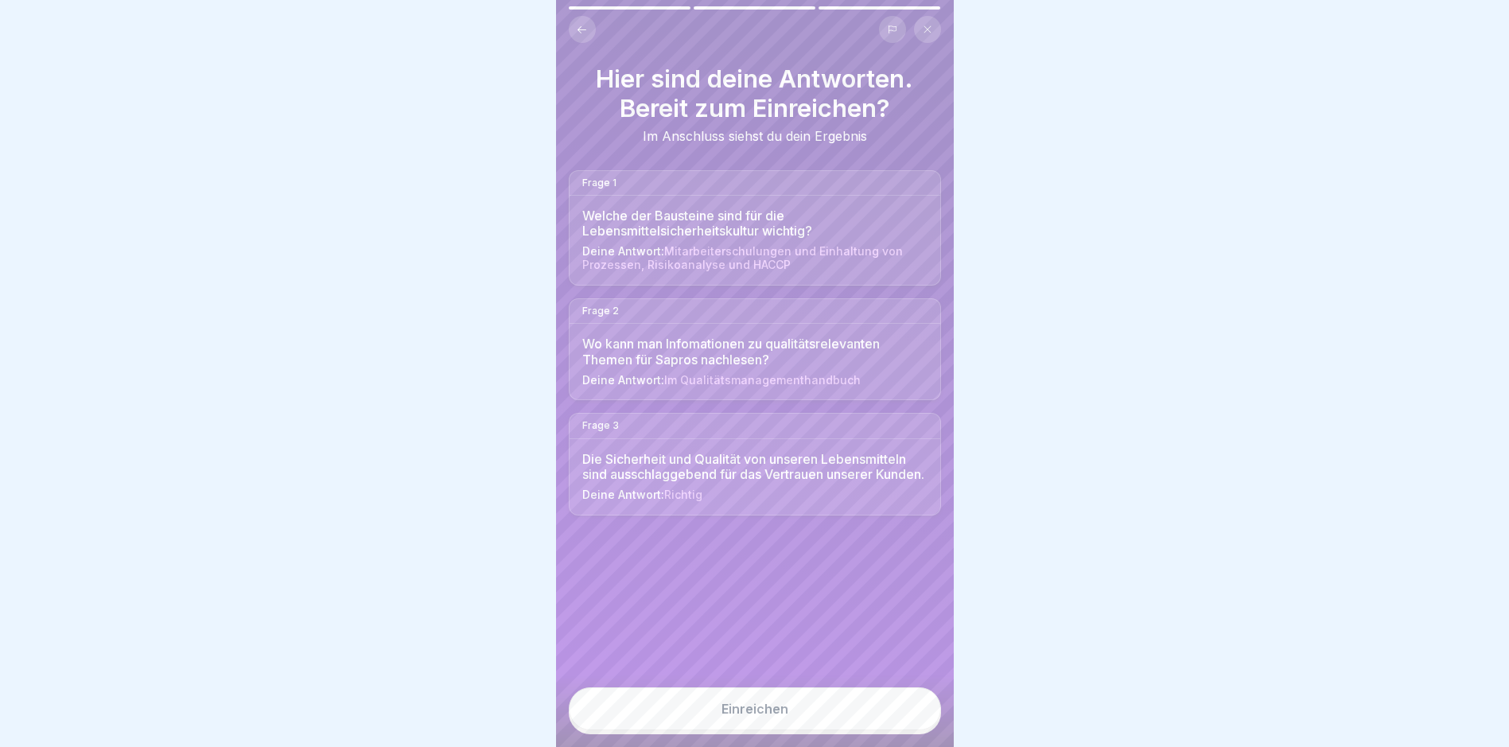
click at [824, 718] on button "Einreichen" at bounding box center [755, 708] width 372 height 43
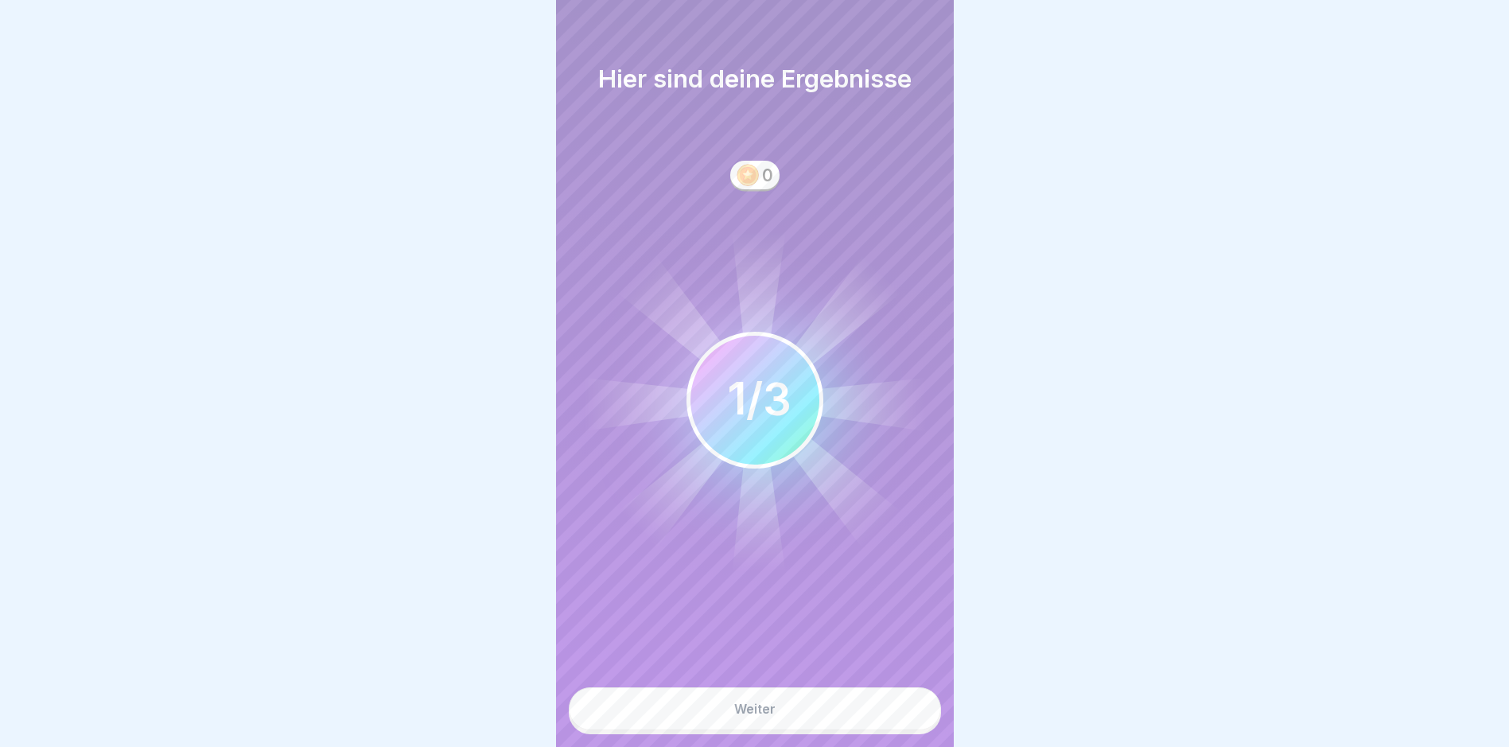
click at [820, 713] on button "Weiter" at bounding box center [755, 708] width 372 height 43
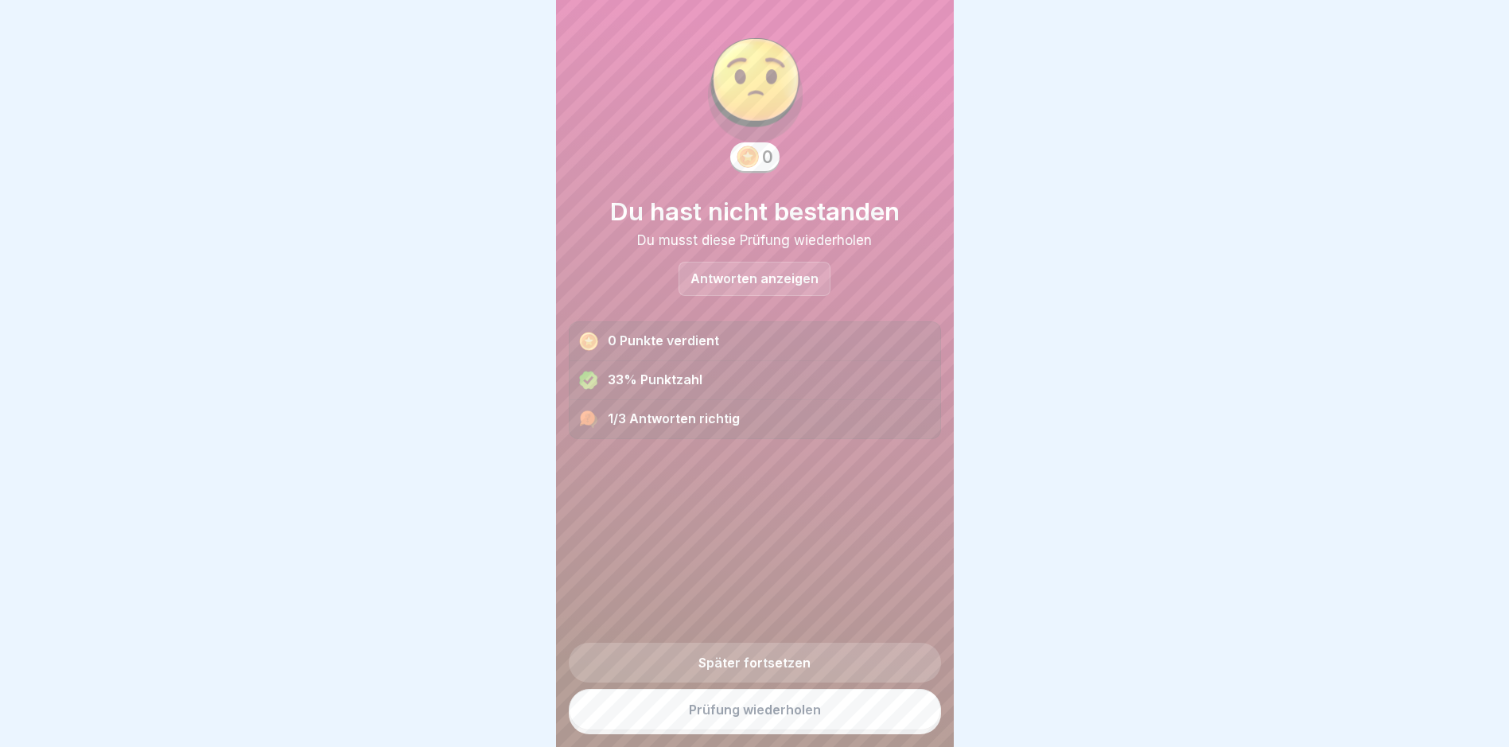
click at [1343, 465] on div at bounding box center [754, 373] width 1509 height 747
click at [715, 722] on link "Prüfung wiederholen" at bounding box center [755, 709] width 372 height 41
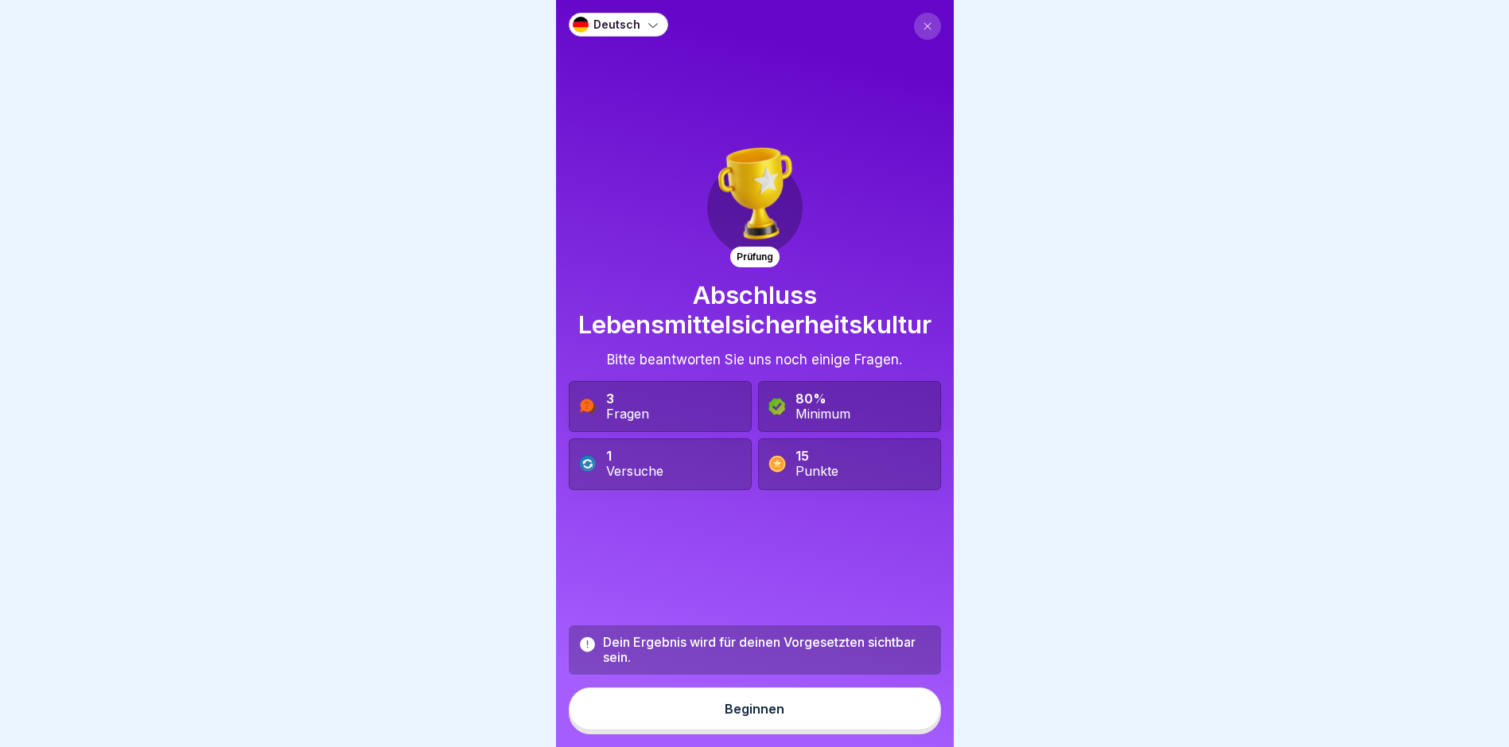
click at [764, 716] on div "Beginnen" at bounding box center [755, 709] width 60 height 14
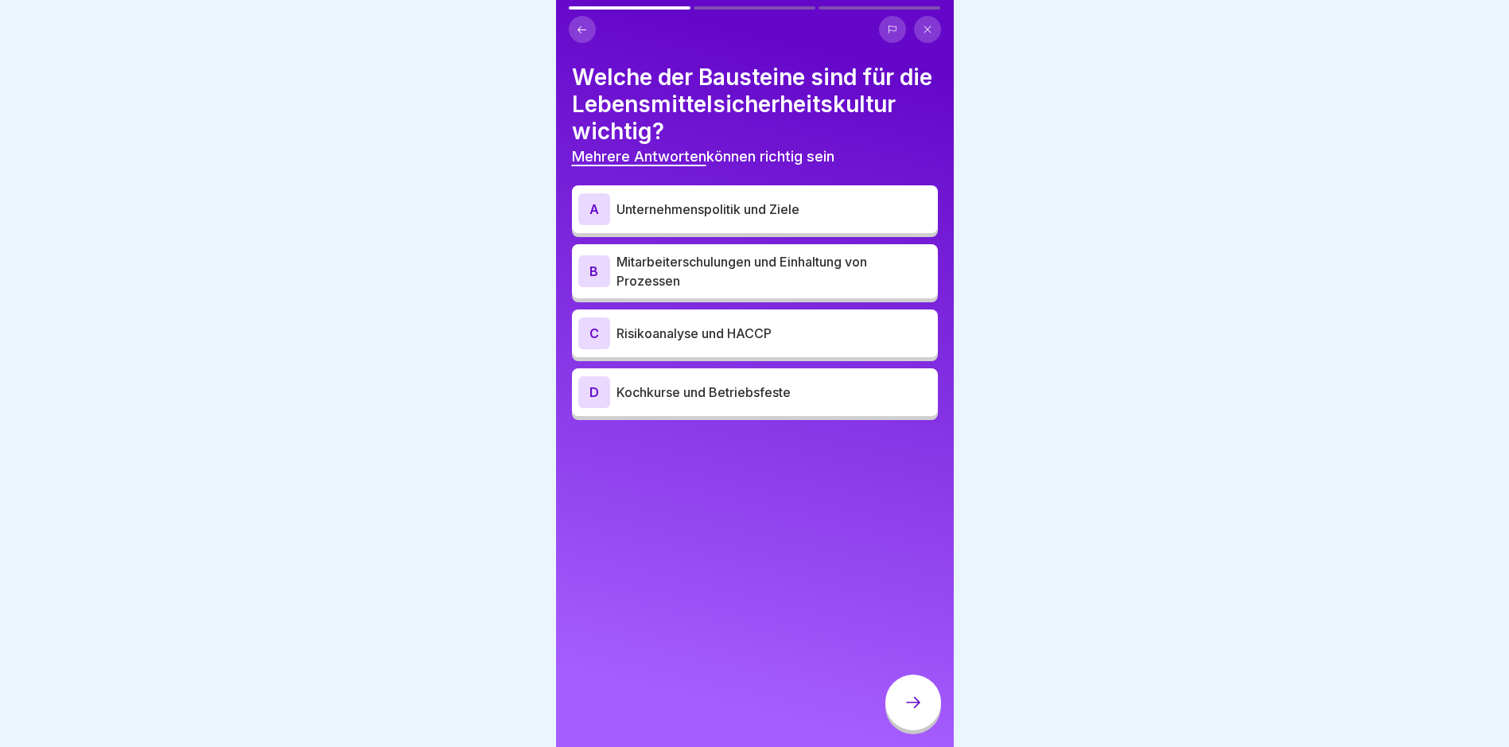
click at [773, 290] on p "Mitarbeiterschulungen und Einhaltung von Prozessen" at bounding box center [774, 271] width 315 height 38
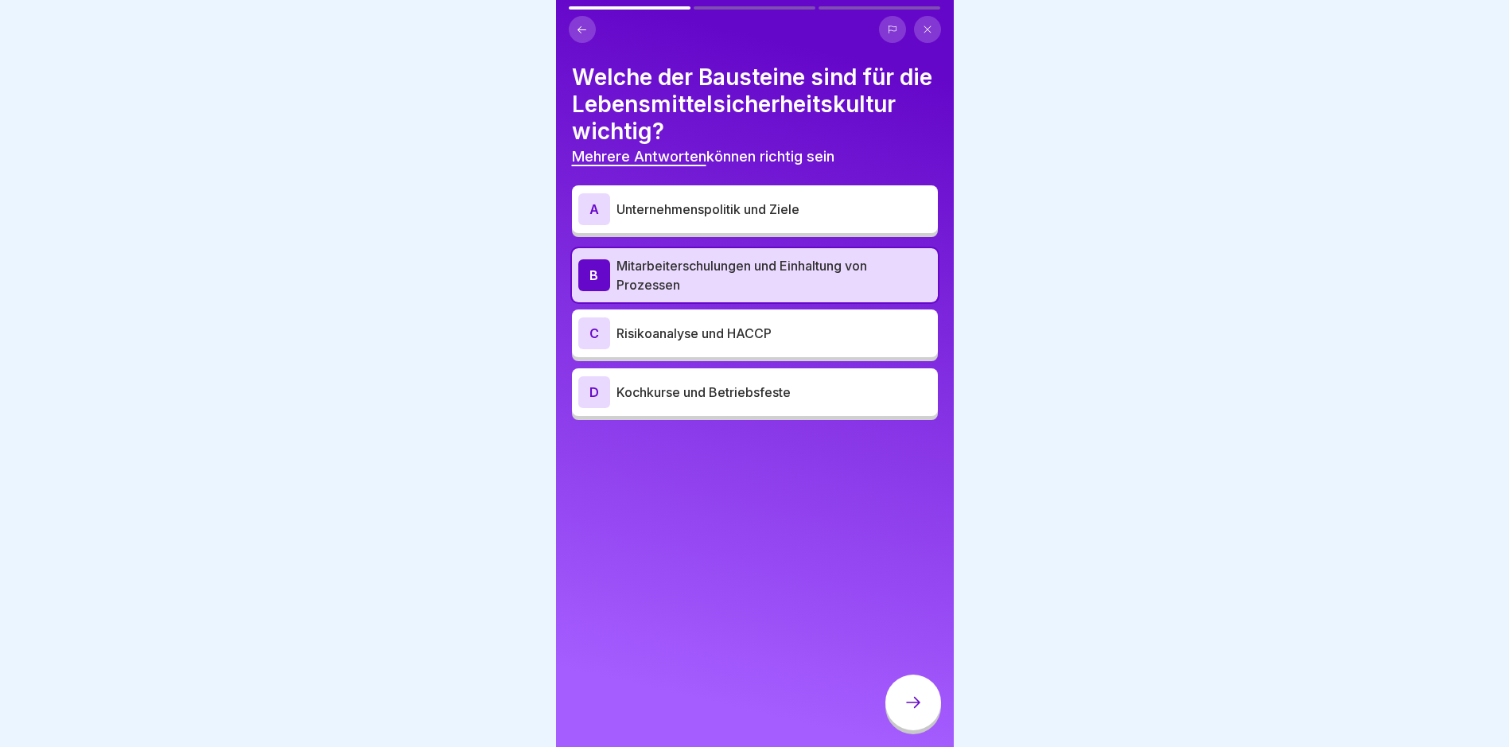
click at [769, 343] on p "Risikoanalyse und HACCP" at bounding box center [774, 333] width 315 height 19
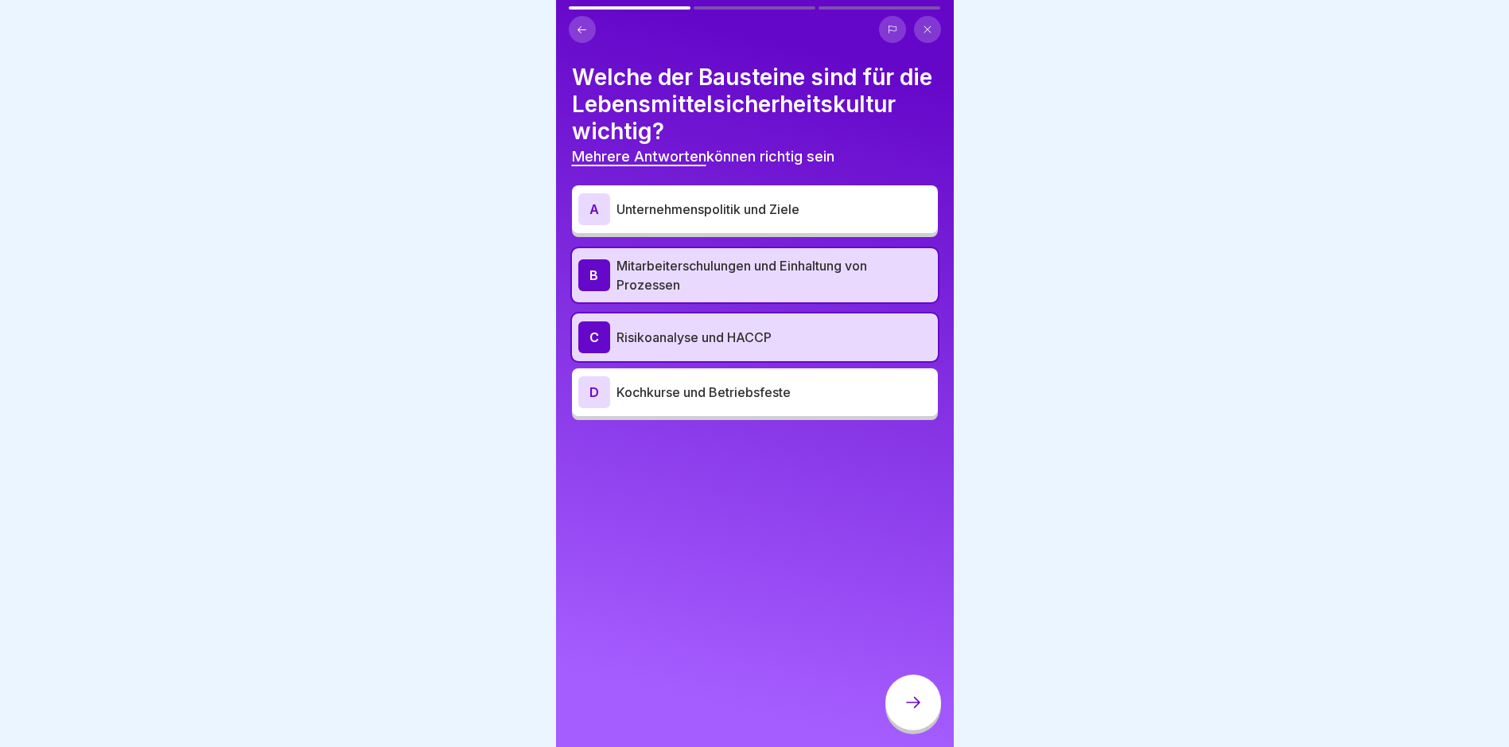
click at [755, 215] on div "A Unternehmenspolitik und Ziele" at bounding box center [755, 209] width 366 height 48
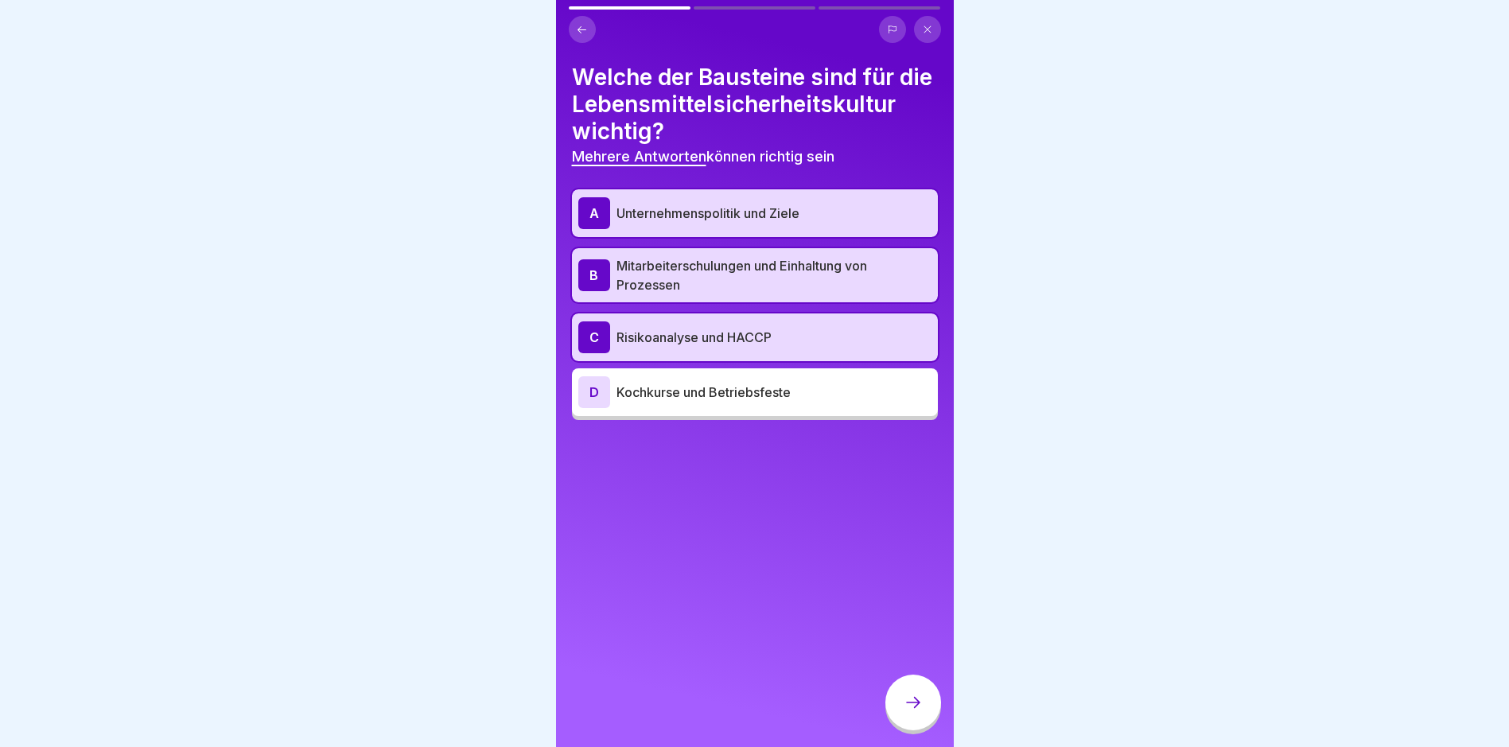
click at [927, 708] on div at bounding box center [913, 703] width 56 height 56
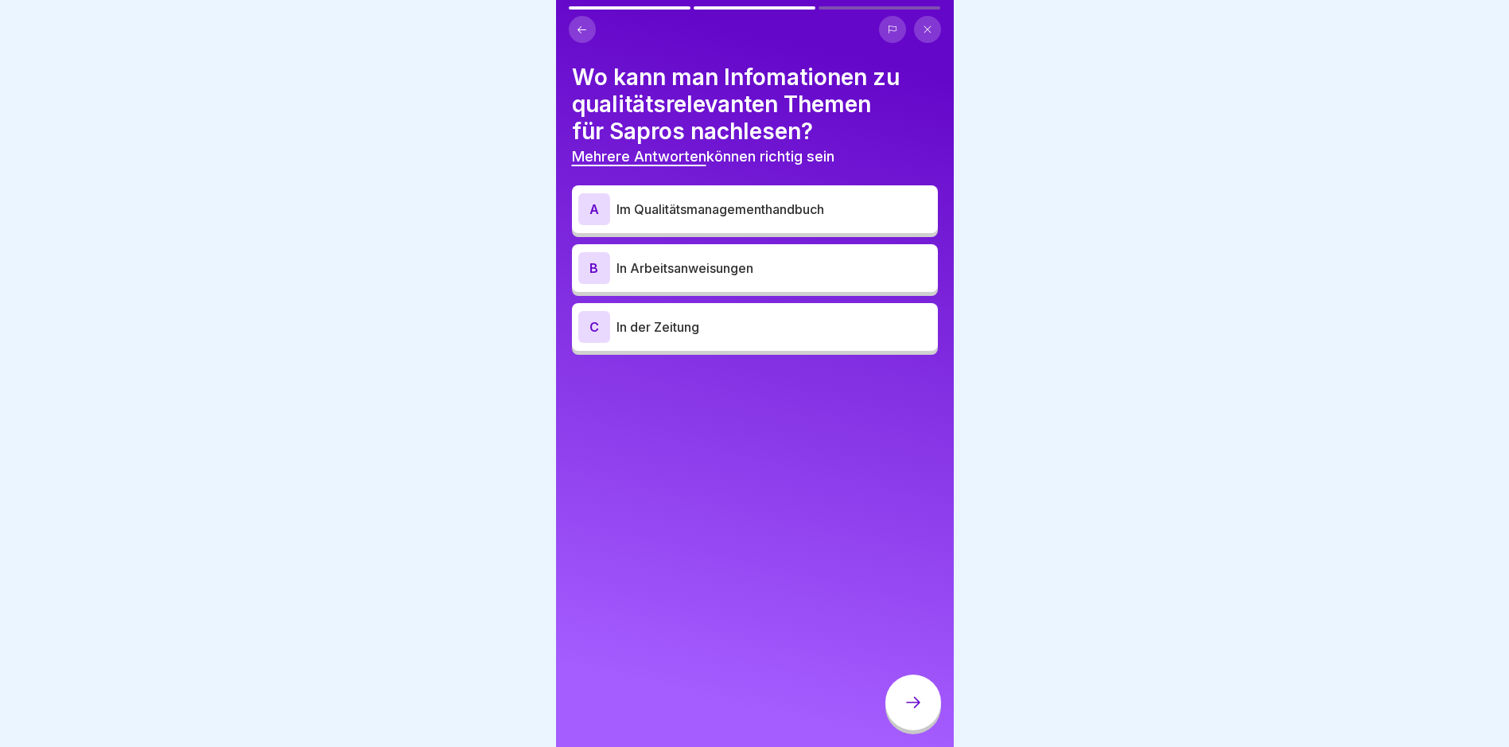
click at [678, 216] on p "Im Qualitätsmanagementhandbuch" at bounding box center [774, 209] width 315 height 19
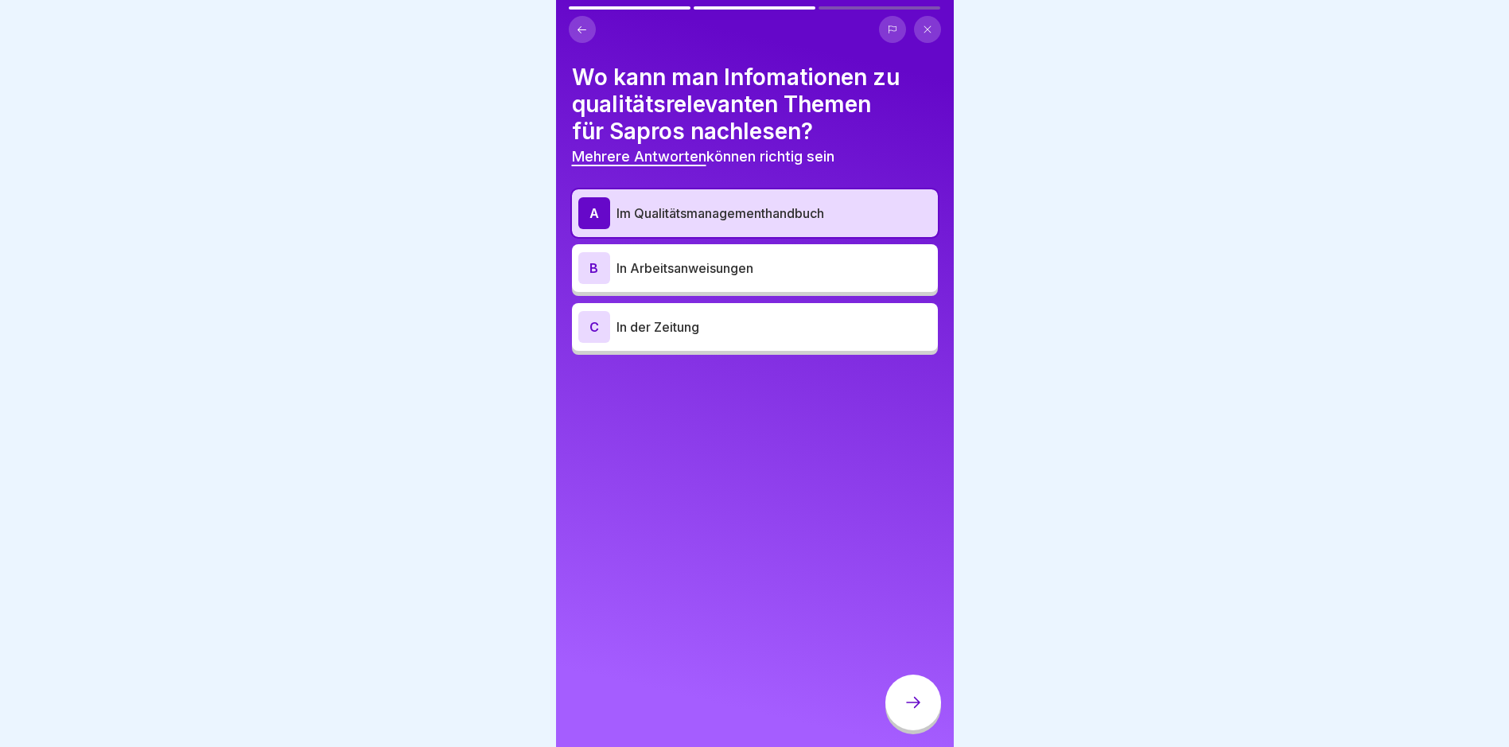
click at [698, 270] on p "In Arbeitsanweisungen" at bounding box center [774, 268] width 315 height 19
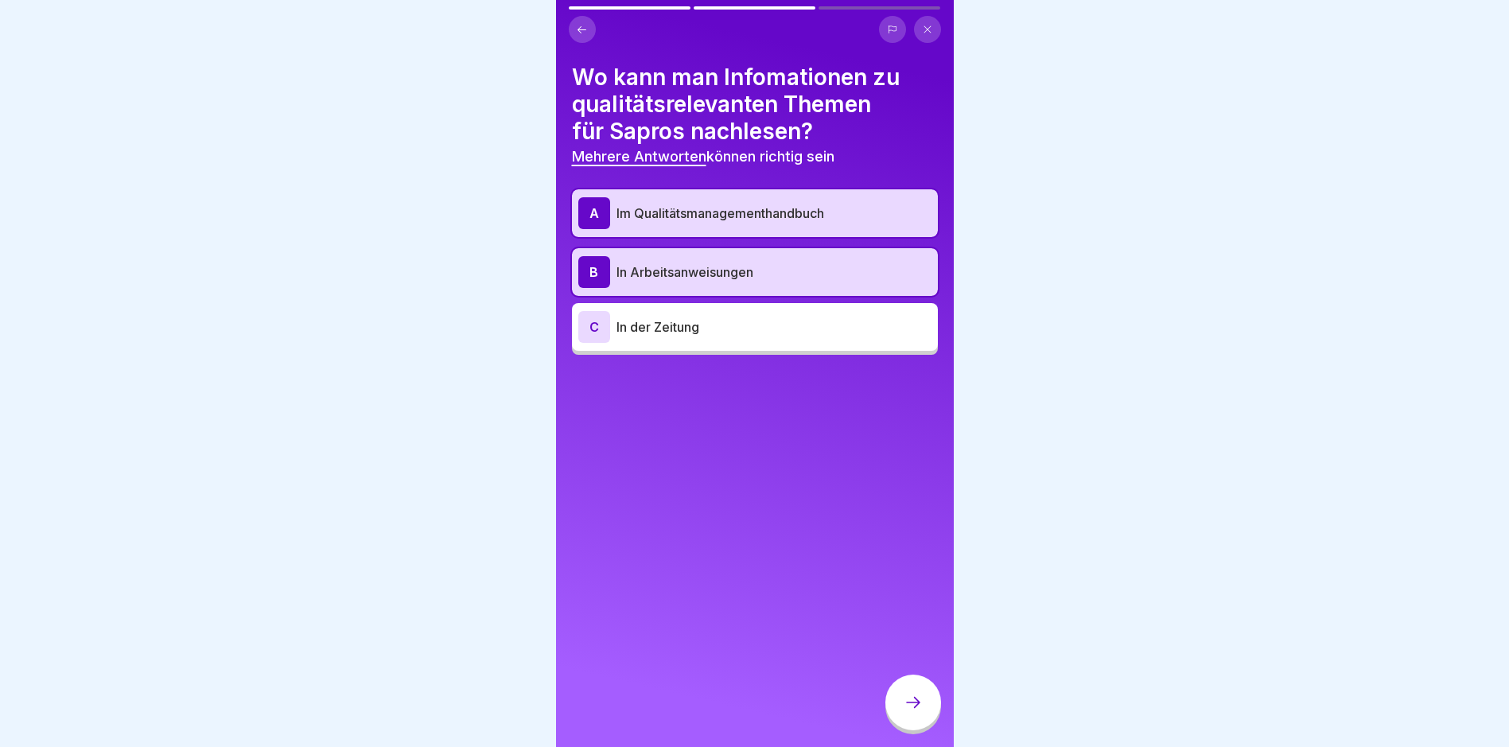
click at [921, 725] on div at bounding box center [913, 703] width 56 height 56
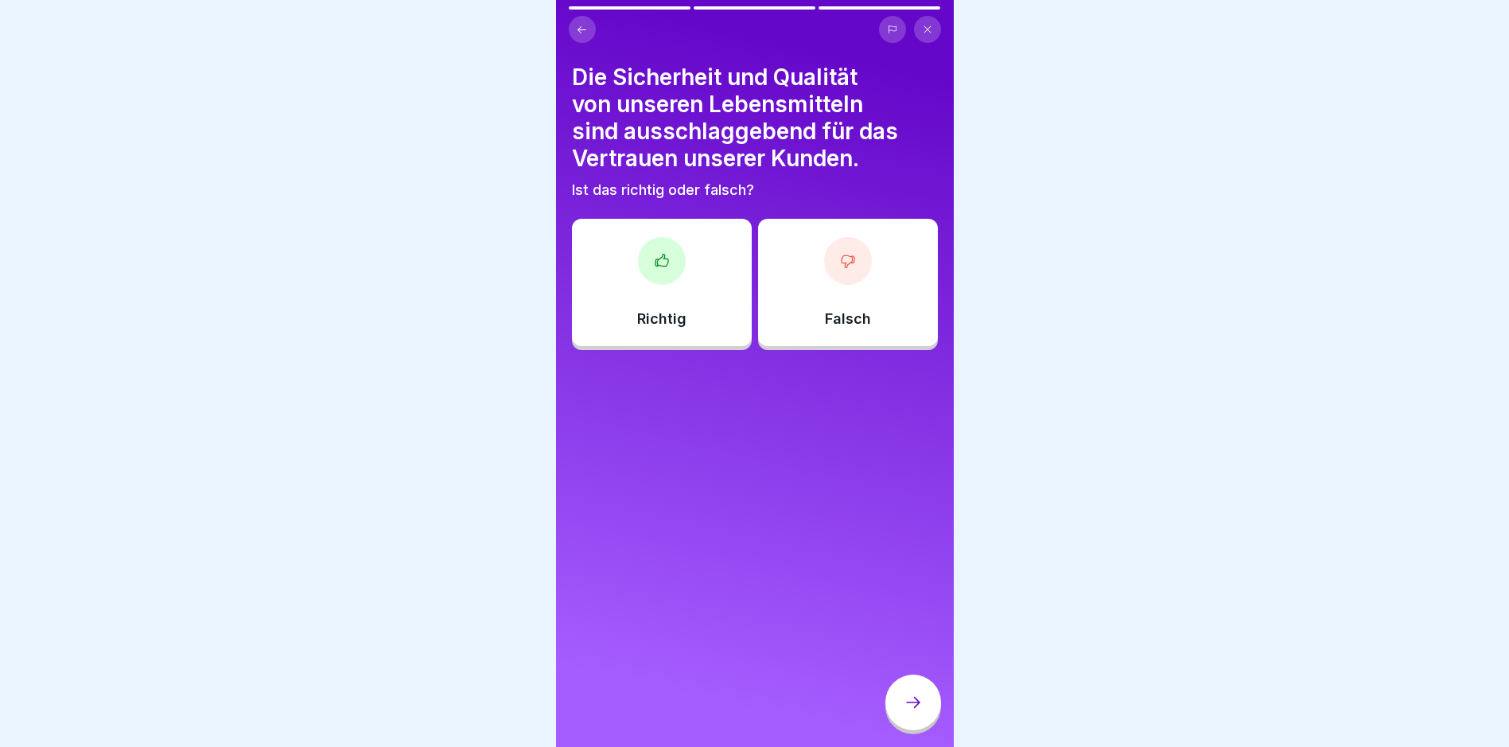
click at [677, 325] on p "Richtig" at bounding box center [661, 319] width 49 height 18
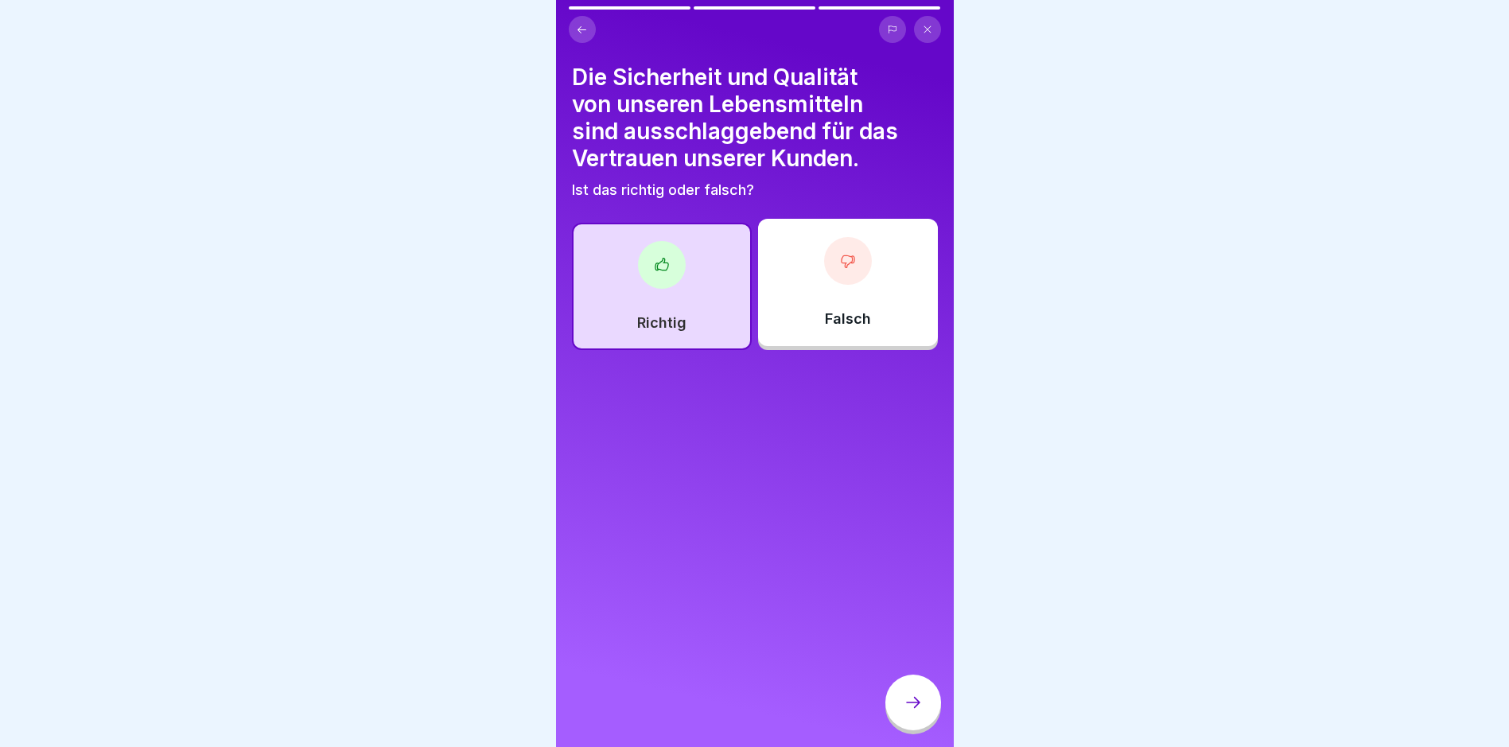
click at [932, 718] on div at bounding box center [913, 703] width 56 height 56
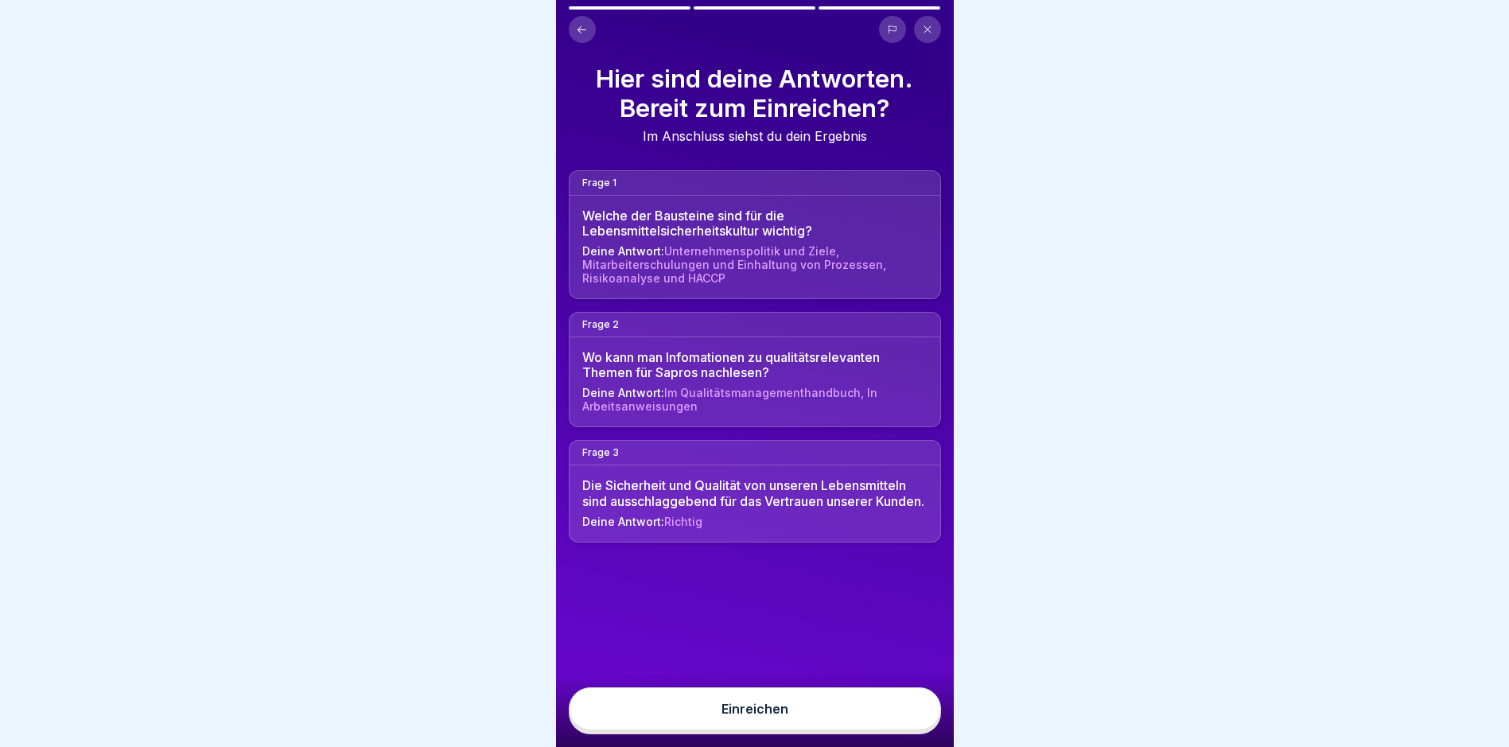
click at [901, 716] on button "Einreichen" at bounding box center [755, 708] width 372 height 43
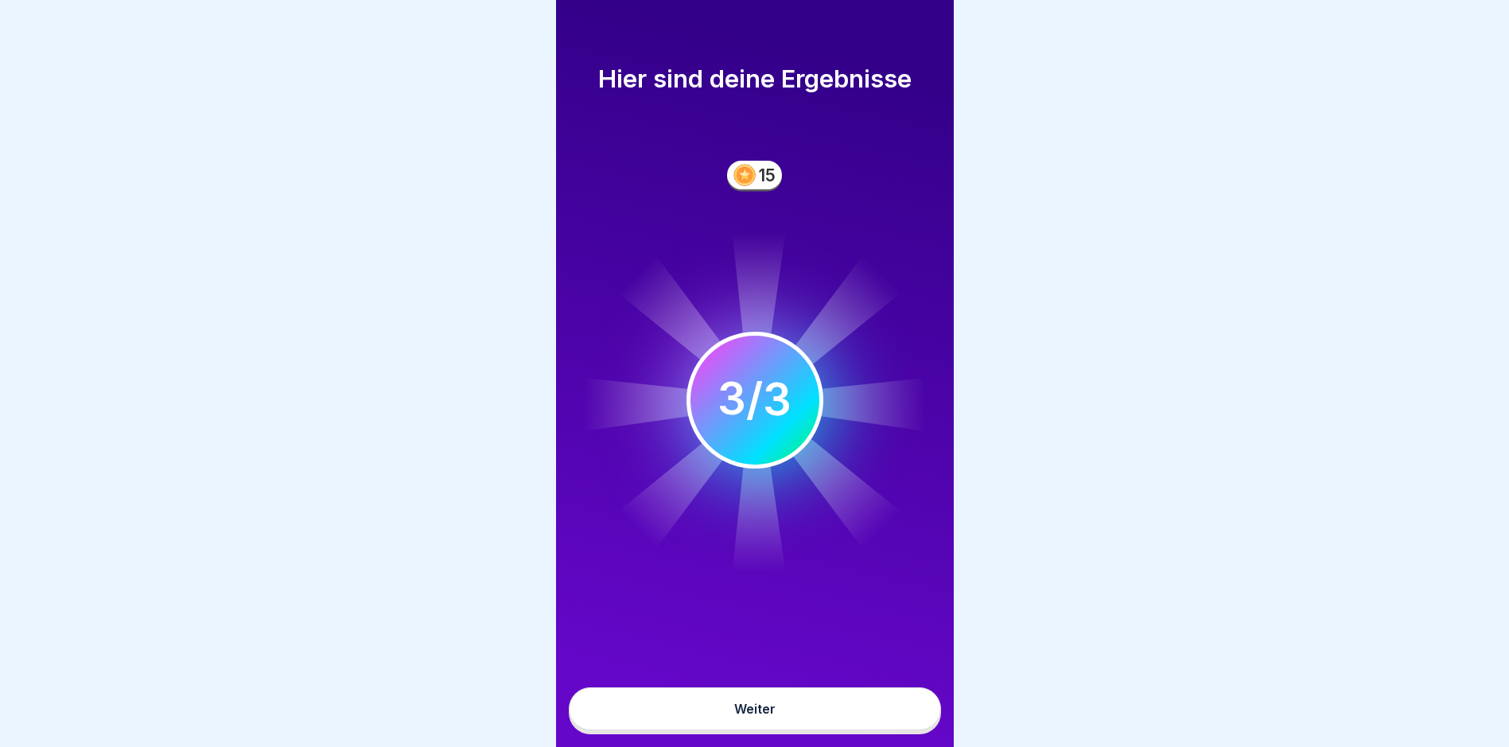
click at [858, 702] on button "Weiter" at bounding box center [755, 708] width 372 height 43
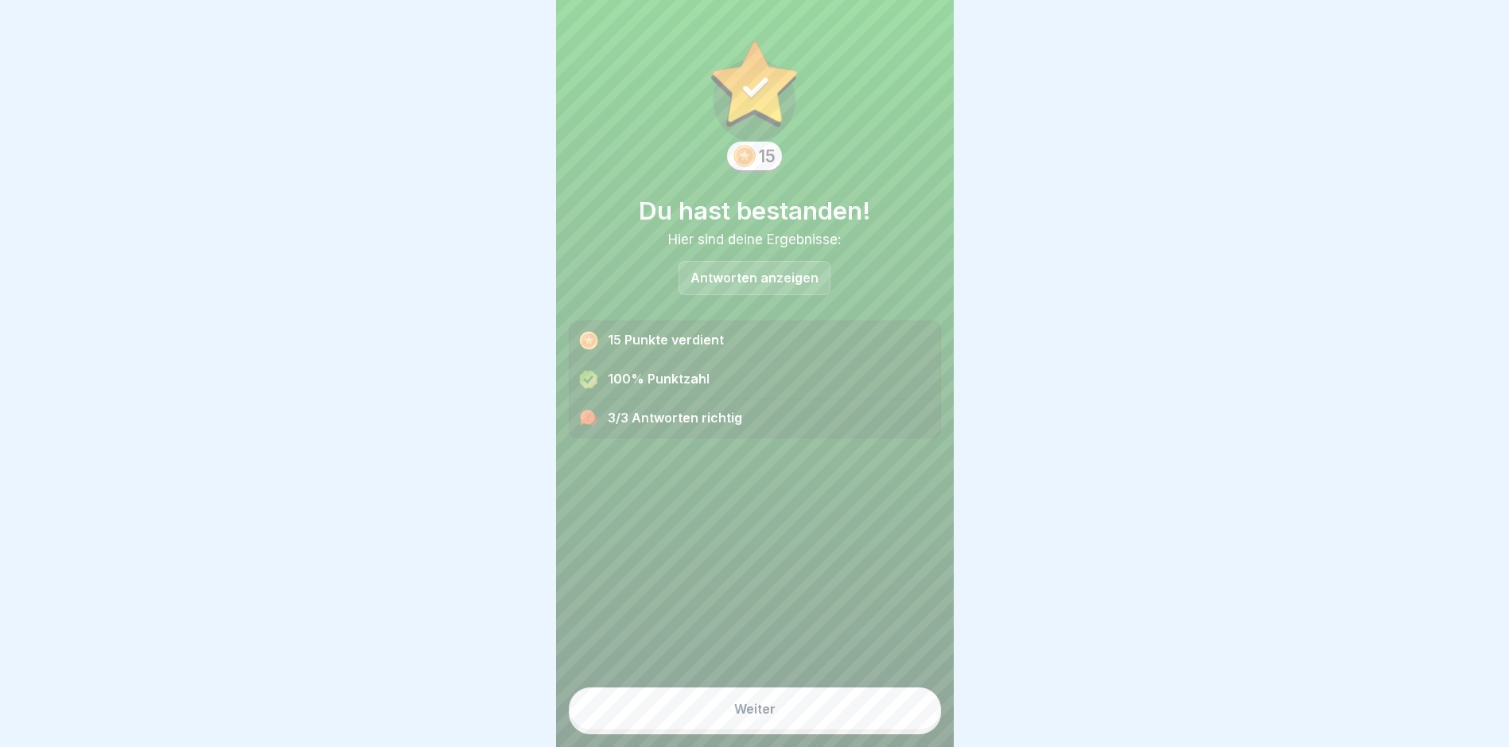
click at [836, 706] on button "Weiter" at bounding box center [755, 708] width 372 height 43
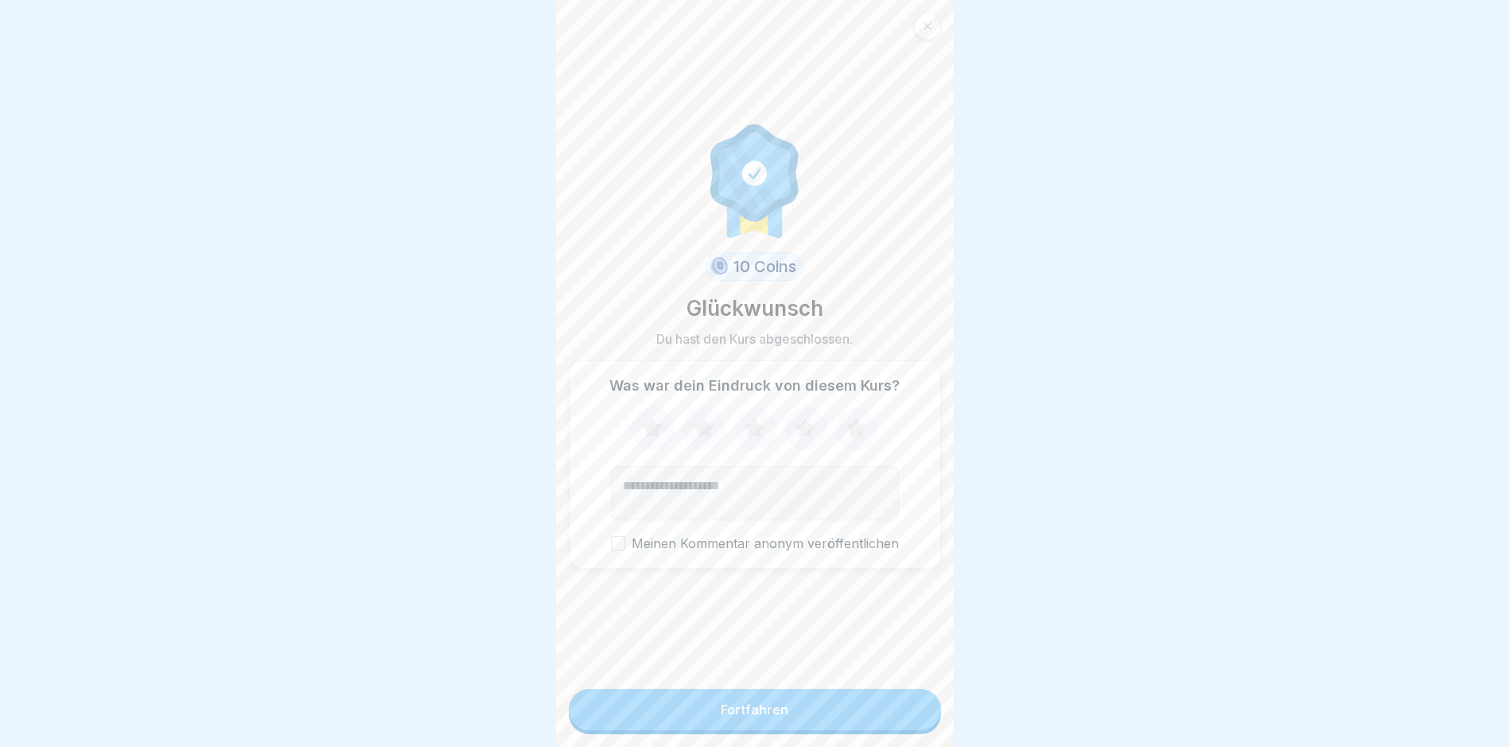
click at [835, 706] on button "Fortfahren" at bounding box center [755, 709] width 372 height 41
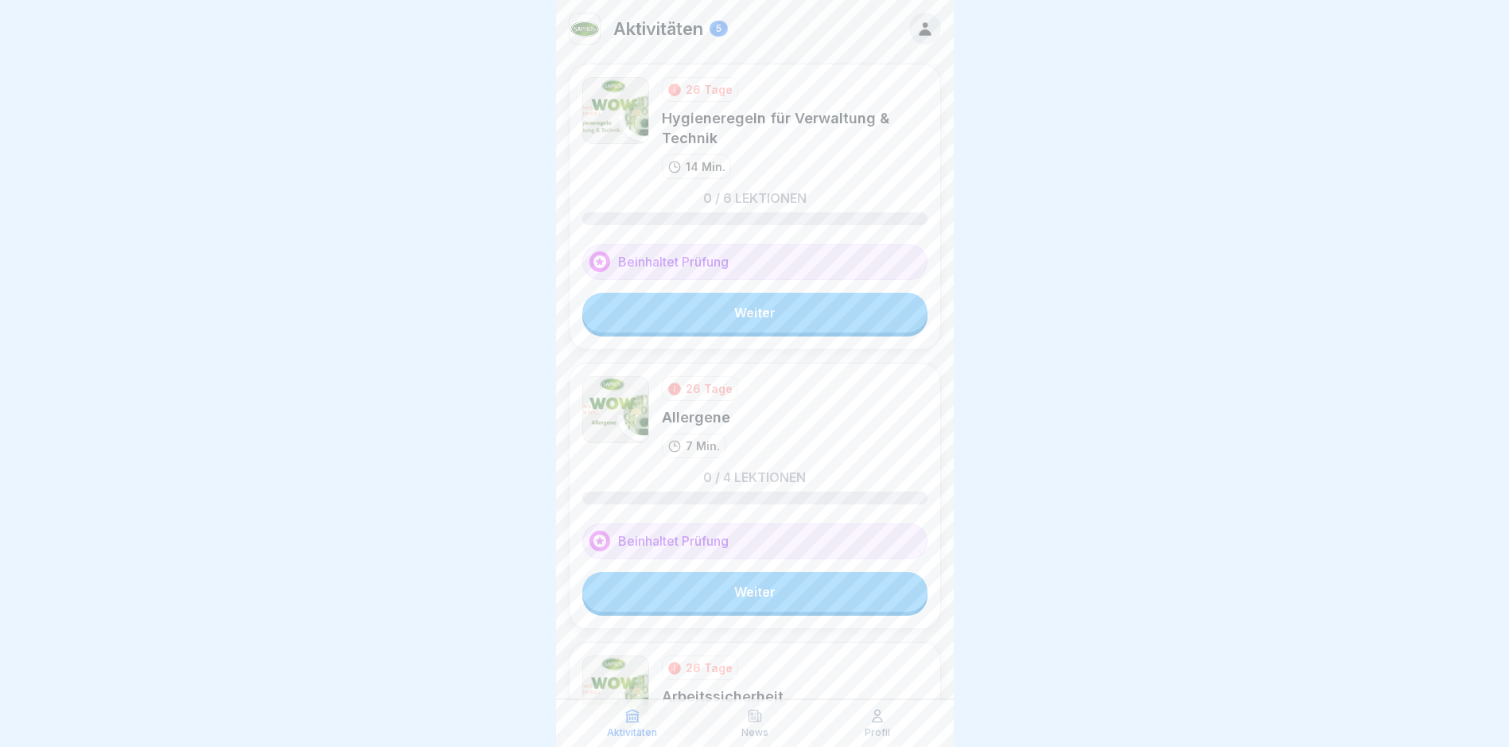
click at [835, 706] on div "Aktivitäten News Profil" at bounding box center [755, 723] width 398 height 48
click at [769, 329] on link "Weiter" at bounding box center [754, 313] width 345 height 40
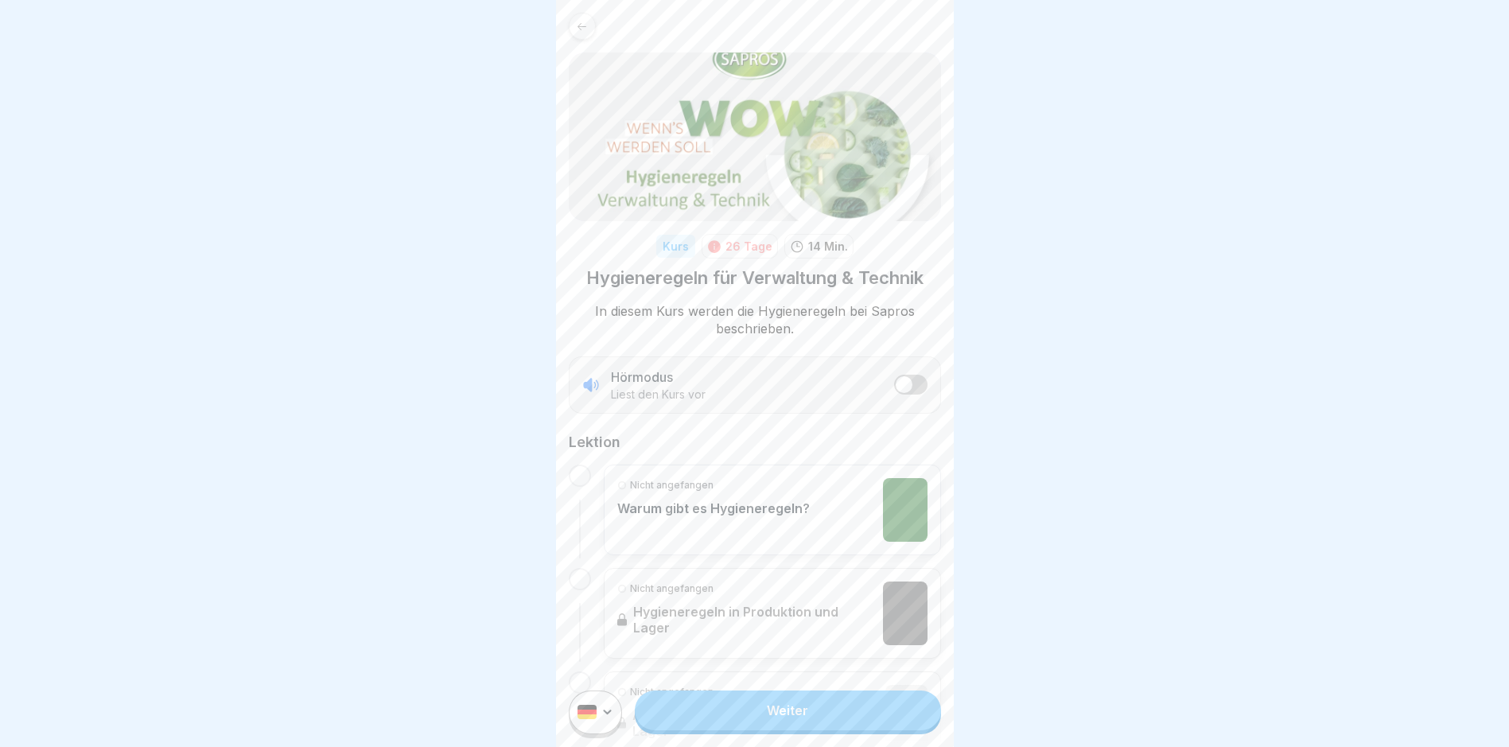
click at [780, 718] on link "Weiter" at bounding box center [787, 710] width 305 height 40
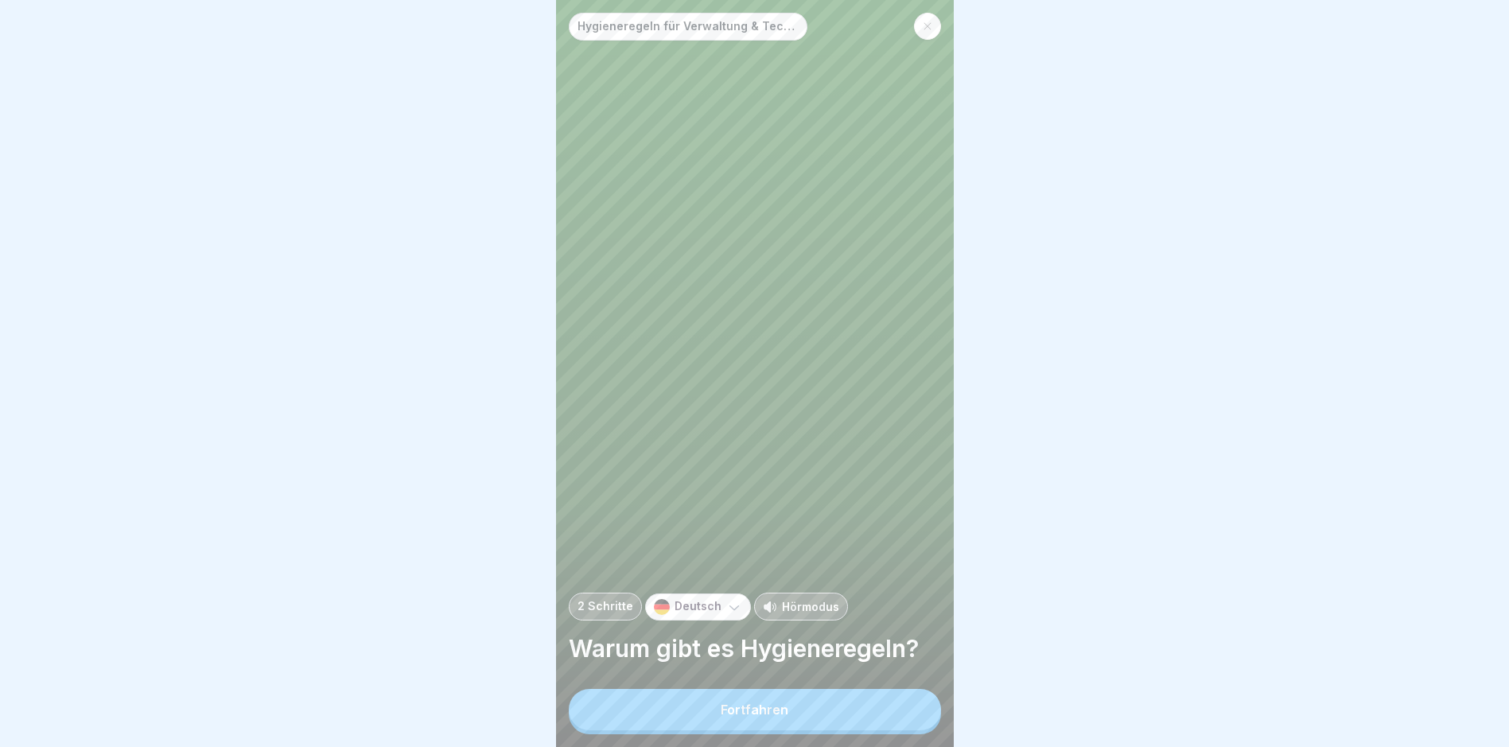
click at [781, 717] on div "Fortfahren" at bounding box center [755, 709] width 68 height 14
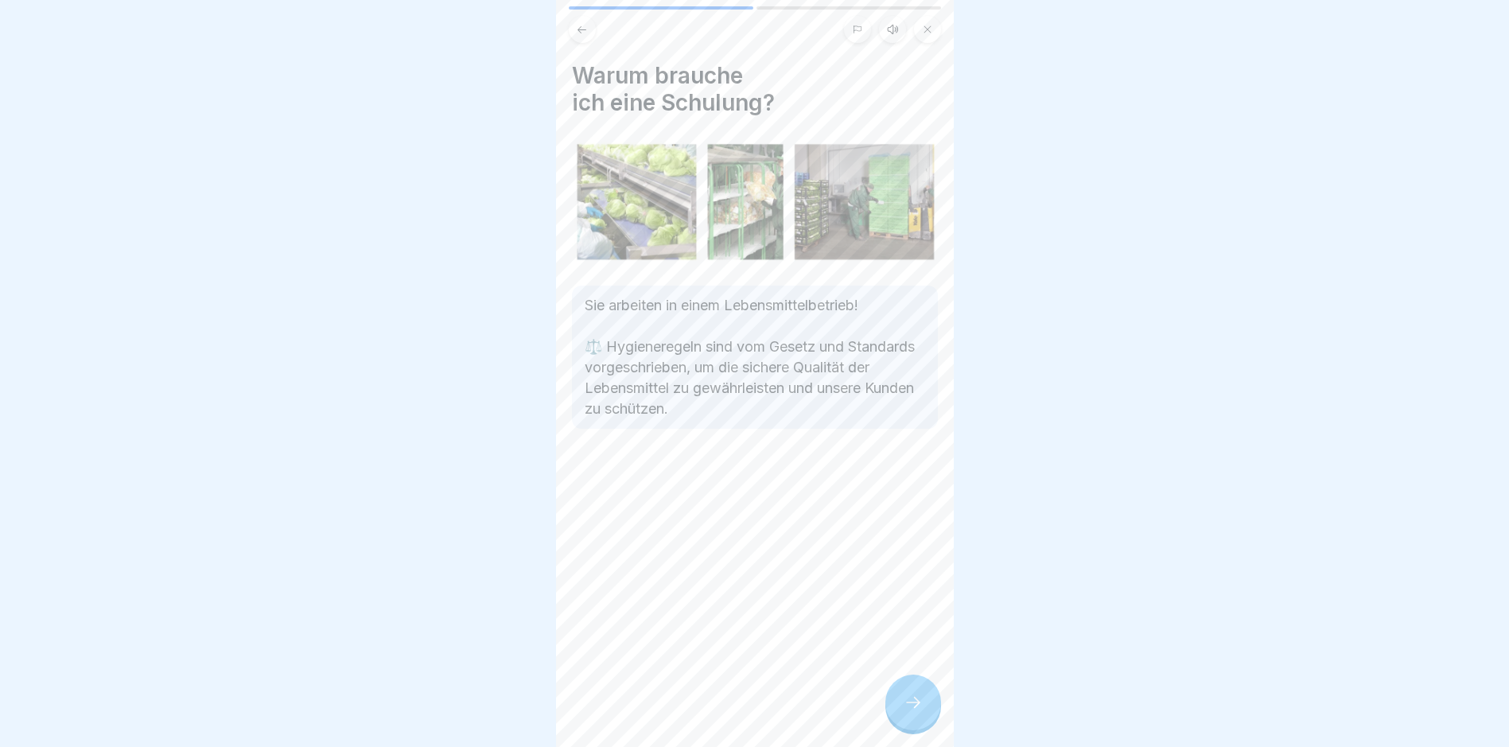
click at [906, 708] on icon at bounding box center [913, 702] width 19 height 19
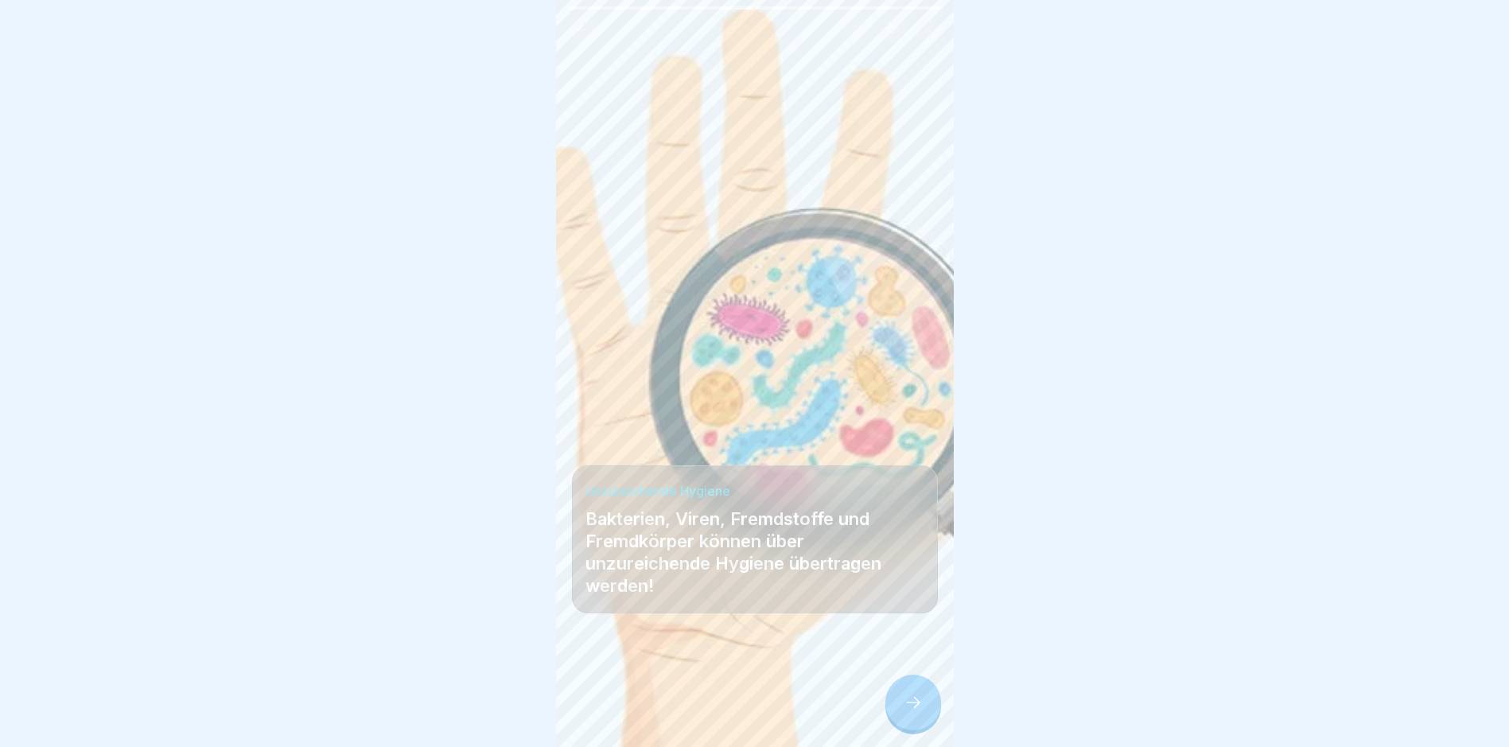
click at [906, 708] on icon at bounding box center [913, 702] width 19 height 19
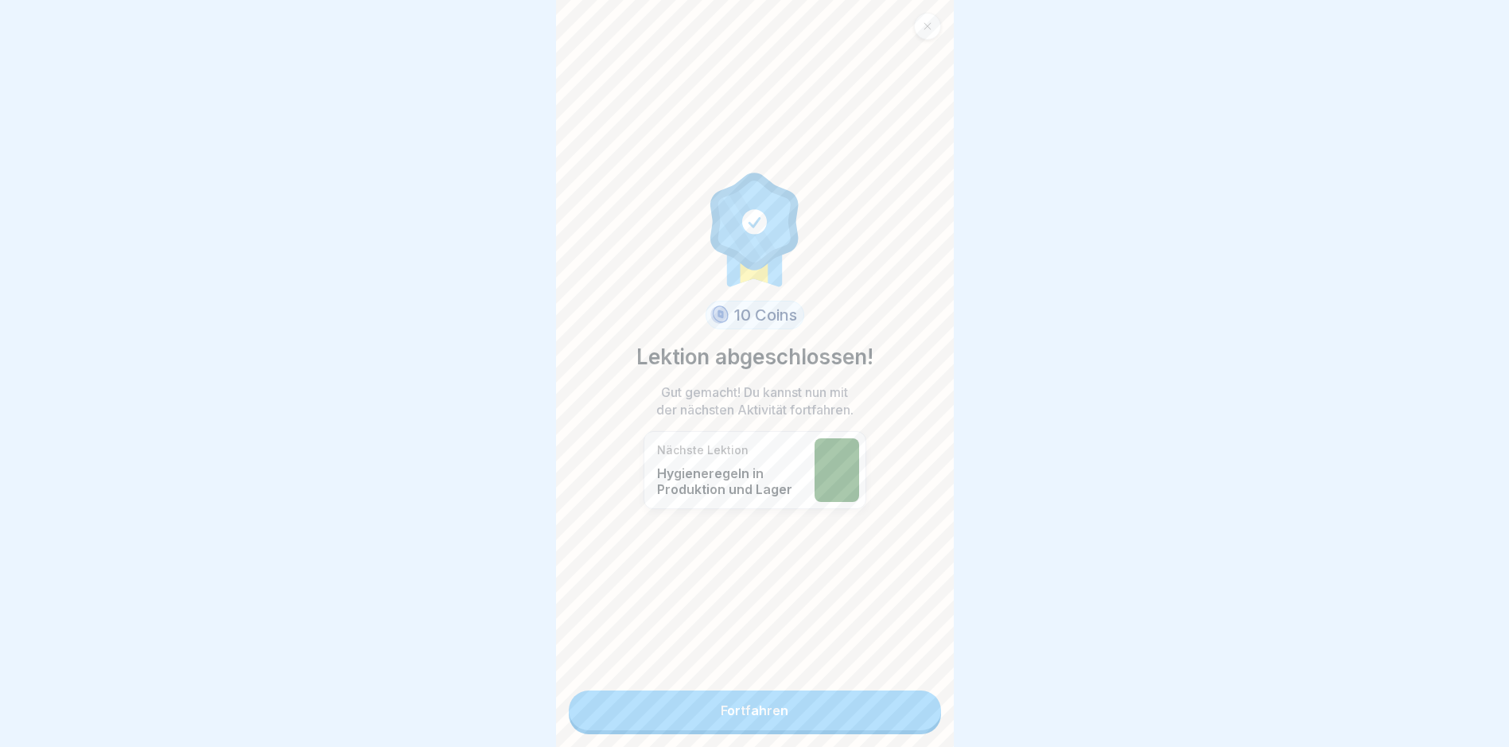
click at [906, 708] on link "Fortfahren" at bounding box center [755, 710] width 372 height 40
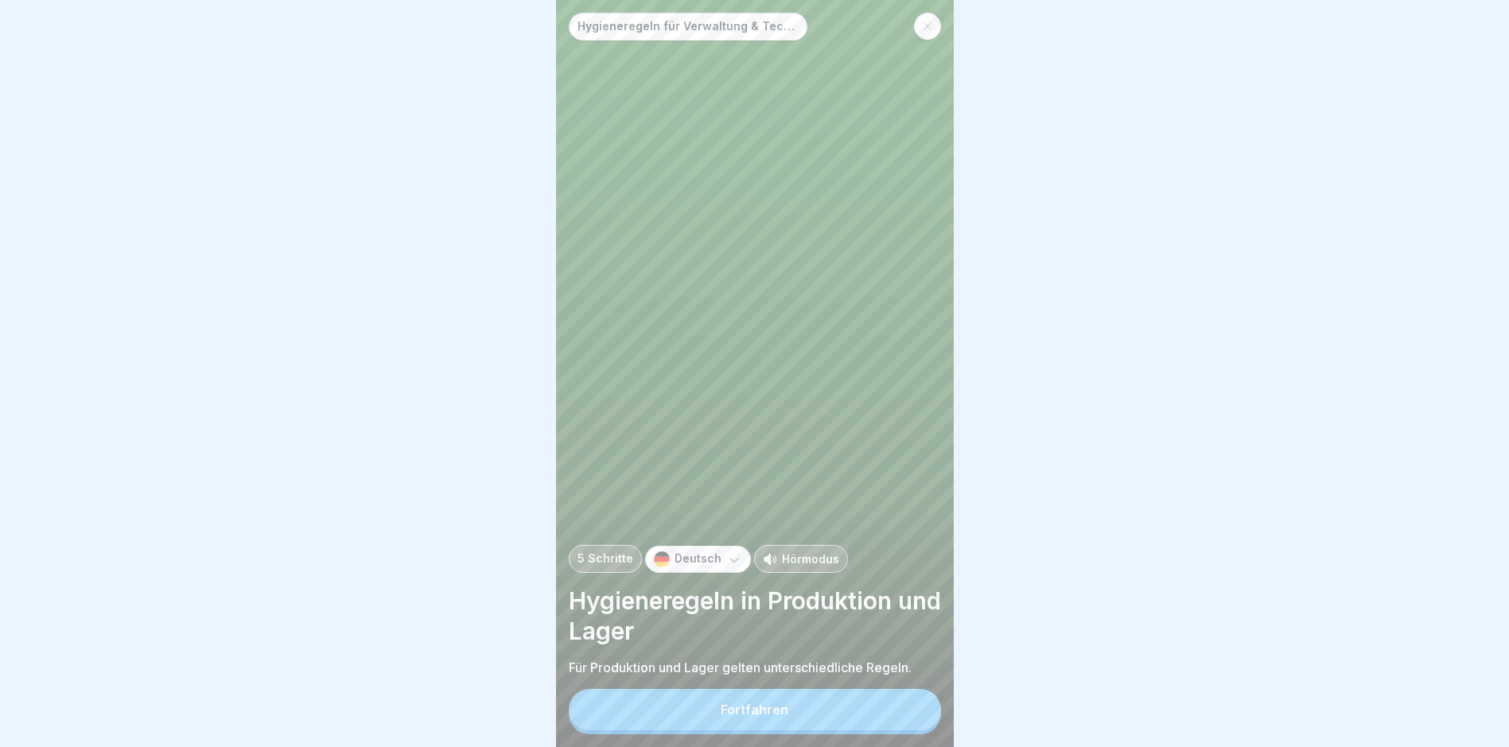
click at [906, 708] on button "Fortfahren" at bounding box center [755, 709] width 372 height 41
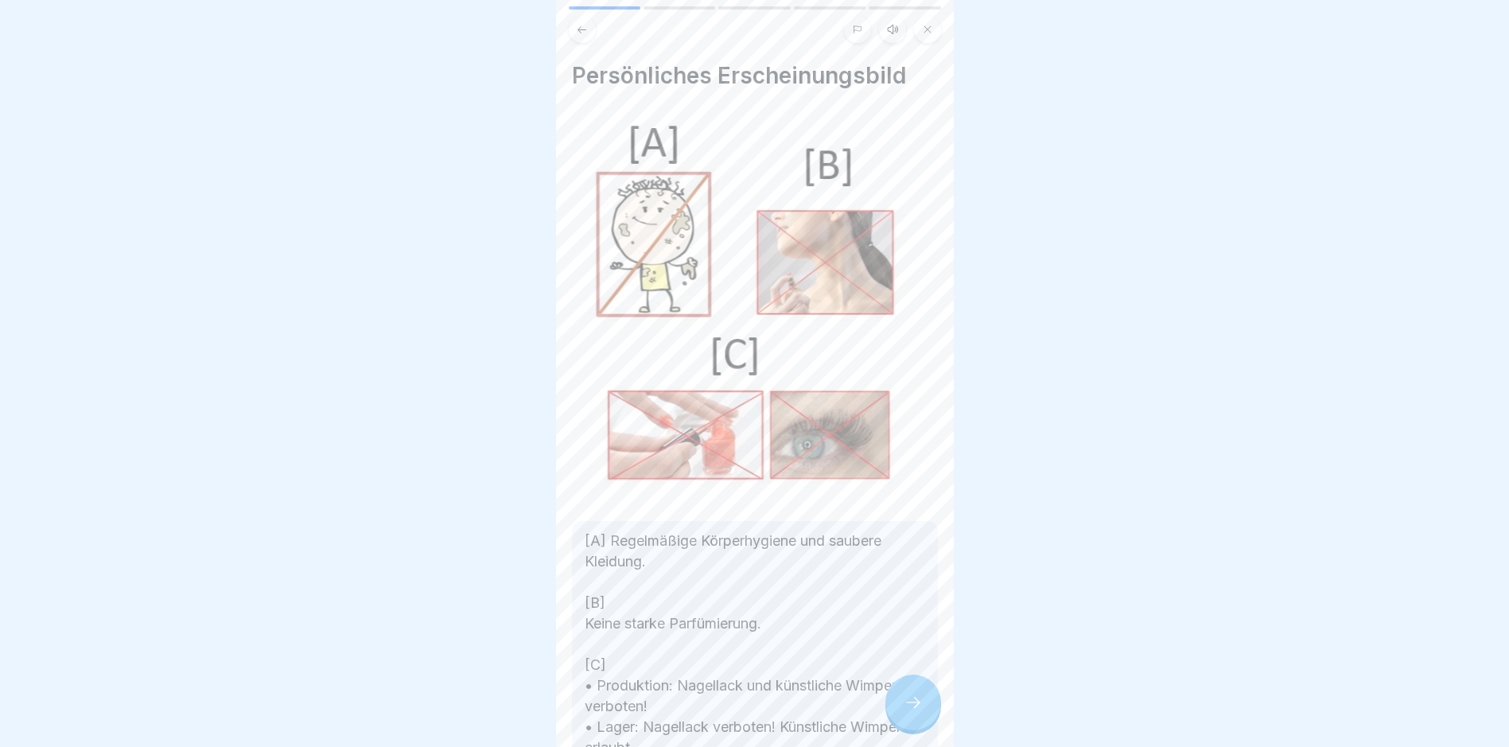
scroll to position [12, 0]
click at [928, 682] on div at bounding box center [913, 703] width 56 height 56
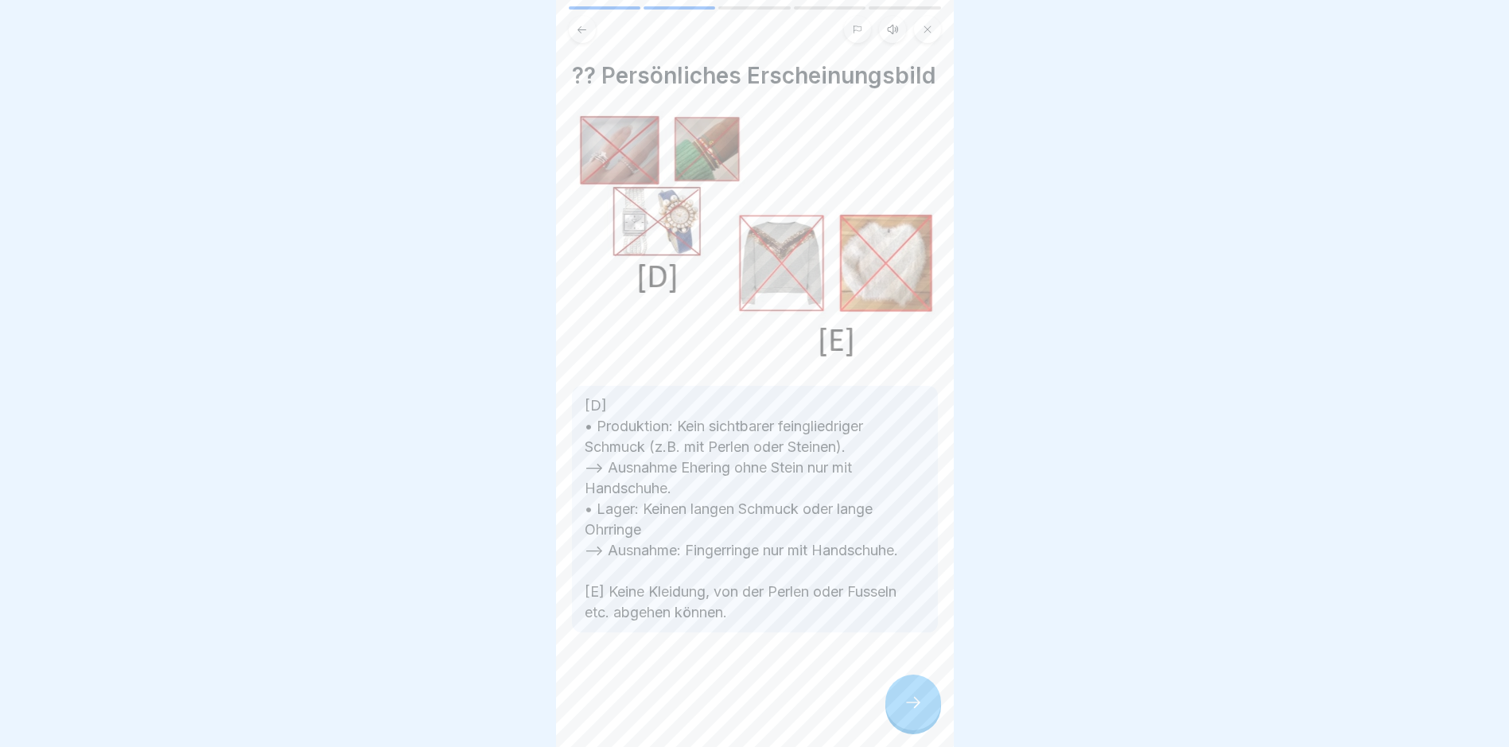
click at [919, 690] on div at bounding box center [913, 703] width 56 height 56
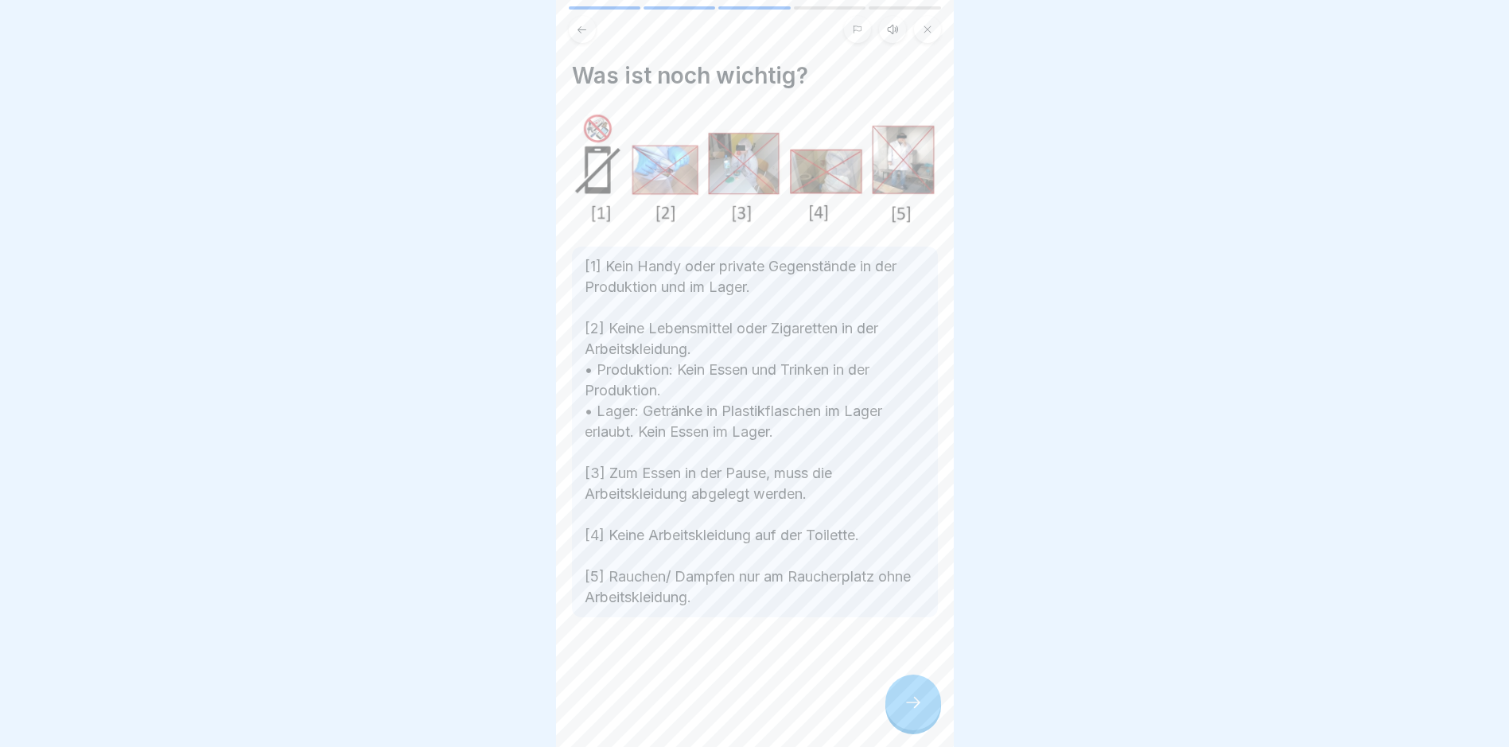
click at [919, 690] on div at bounding box center [913, 703] width 56 height 56
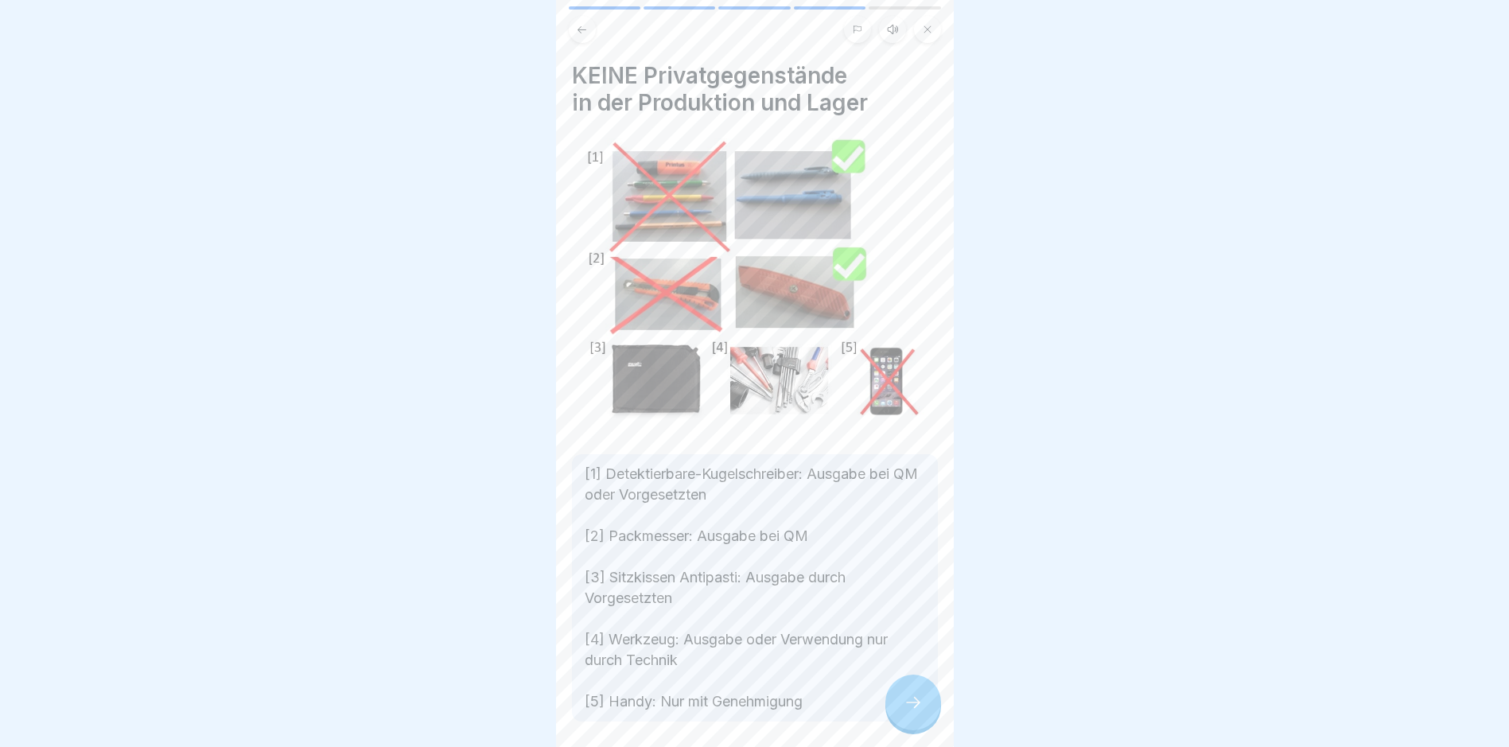
click at [912, 698] on icon at bounding box center [913, 702] width 19 height 19
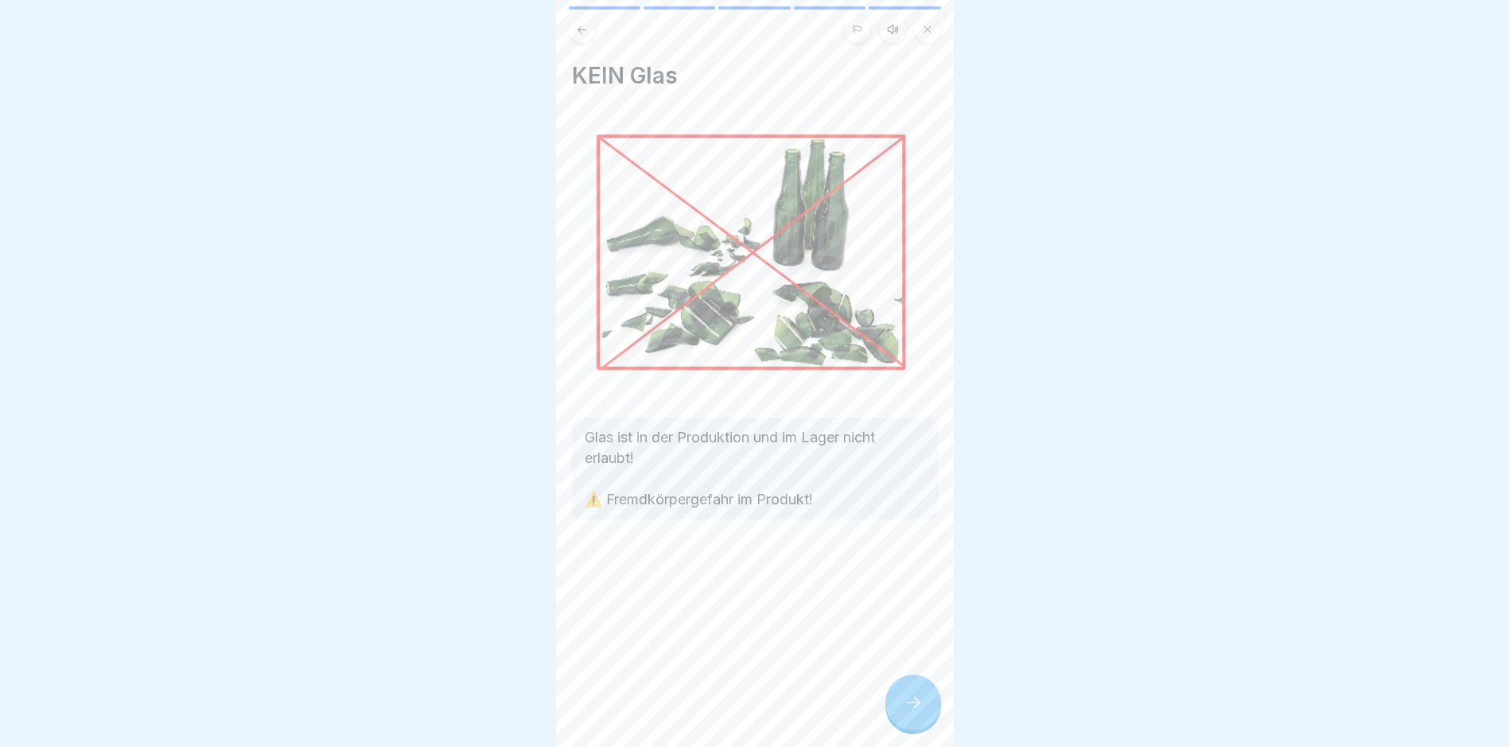
click at [912, 698] on icon at bounding box center [913, 702] width 19 height 19
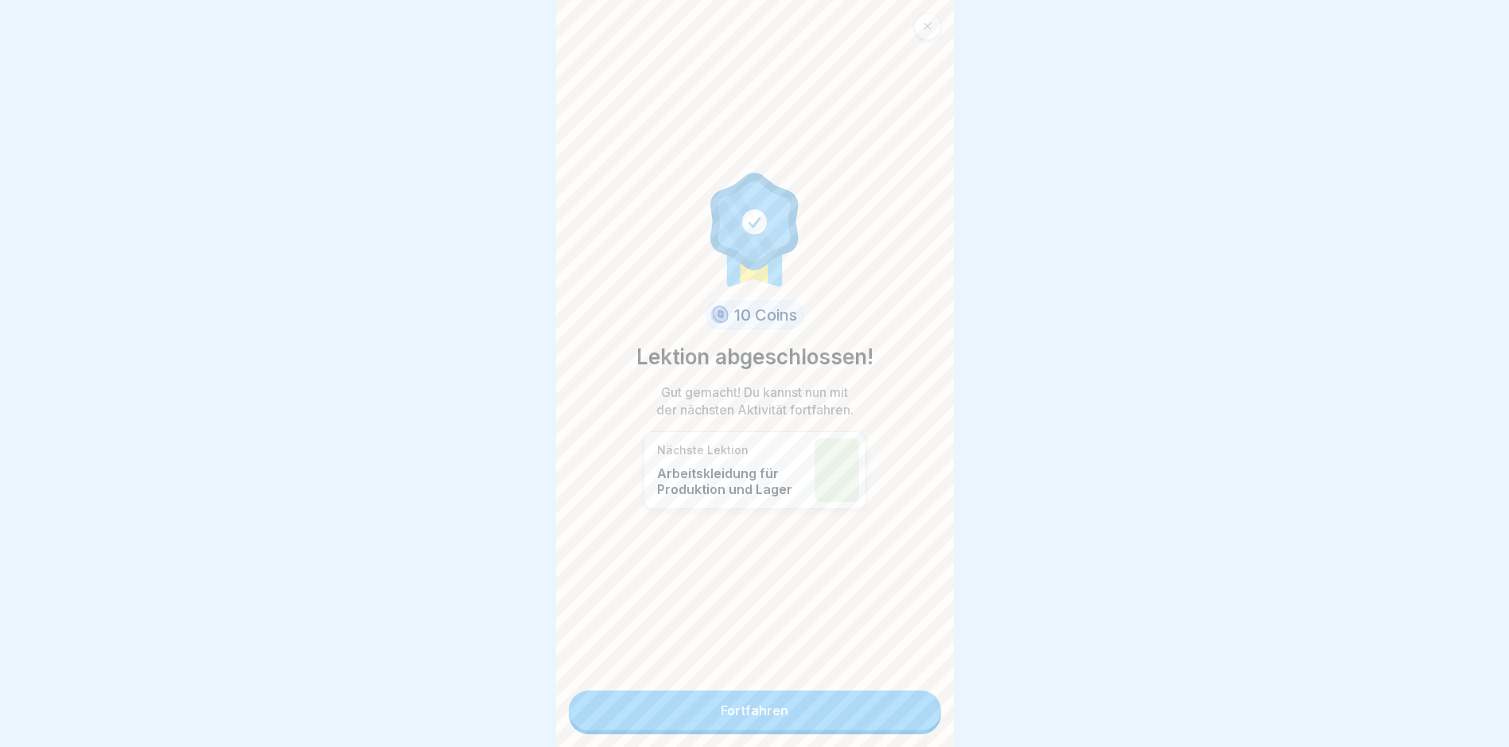
click at [849, 695] on link "Fortfahren" at bounding box center [755, 710] width 372 height 40
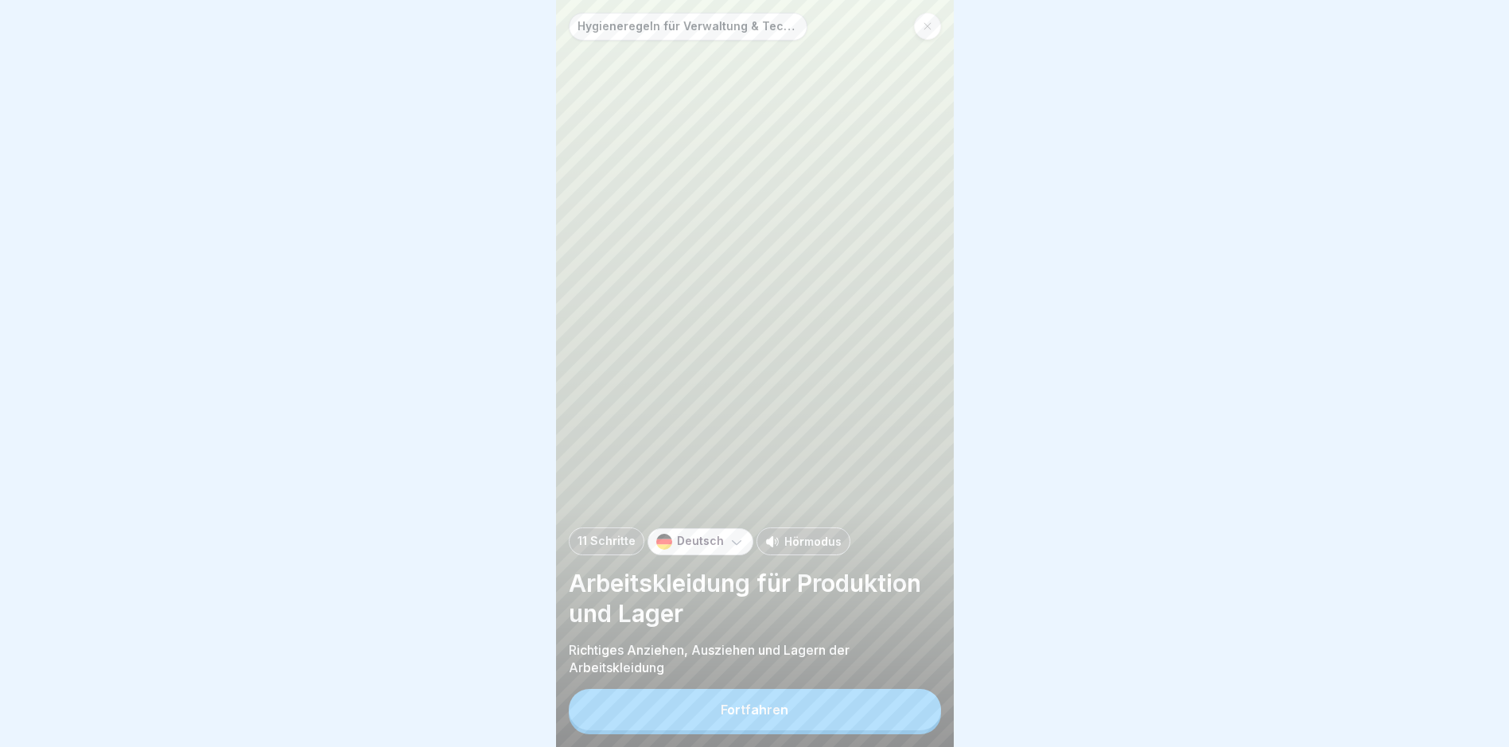
click at [811, 714] on button "Fortfahren" at bounding box center [755, 709] width 372 height 41
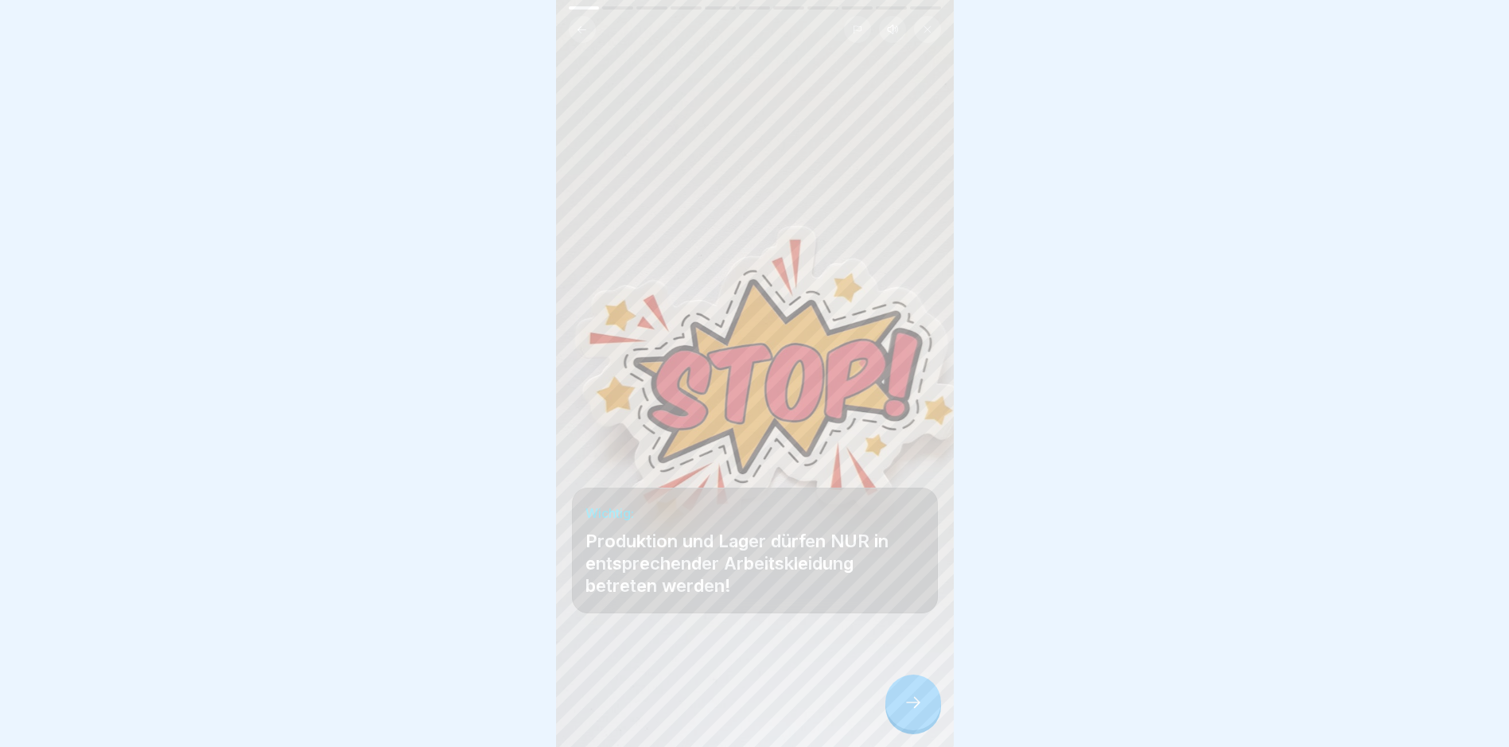
scroll to position [12, 0]
click at [905, 694] on div at bounding box center [913, 703] width 56 height 56
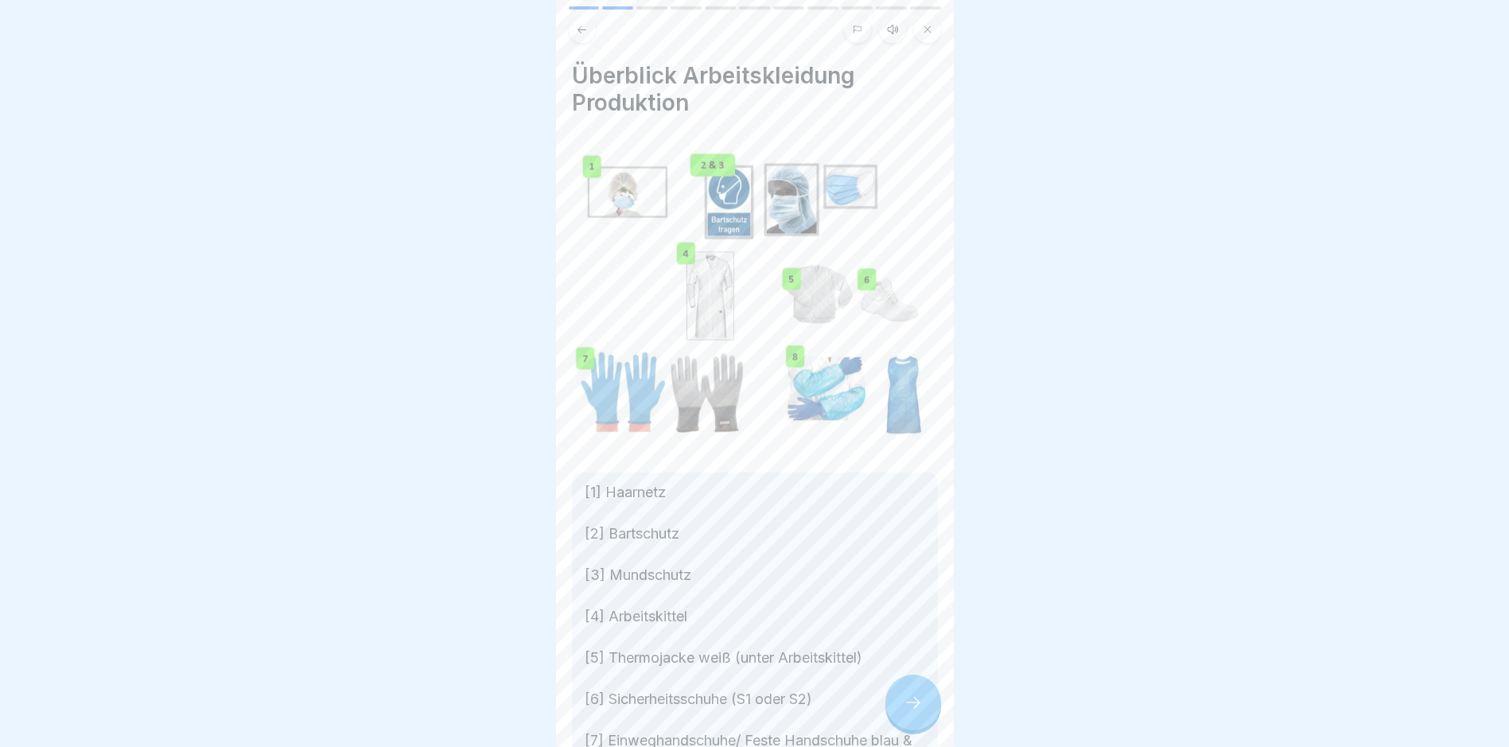
click at [905, 694] on div at bounding box center [913, 703] width 56 height 56
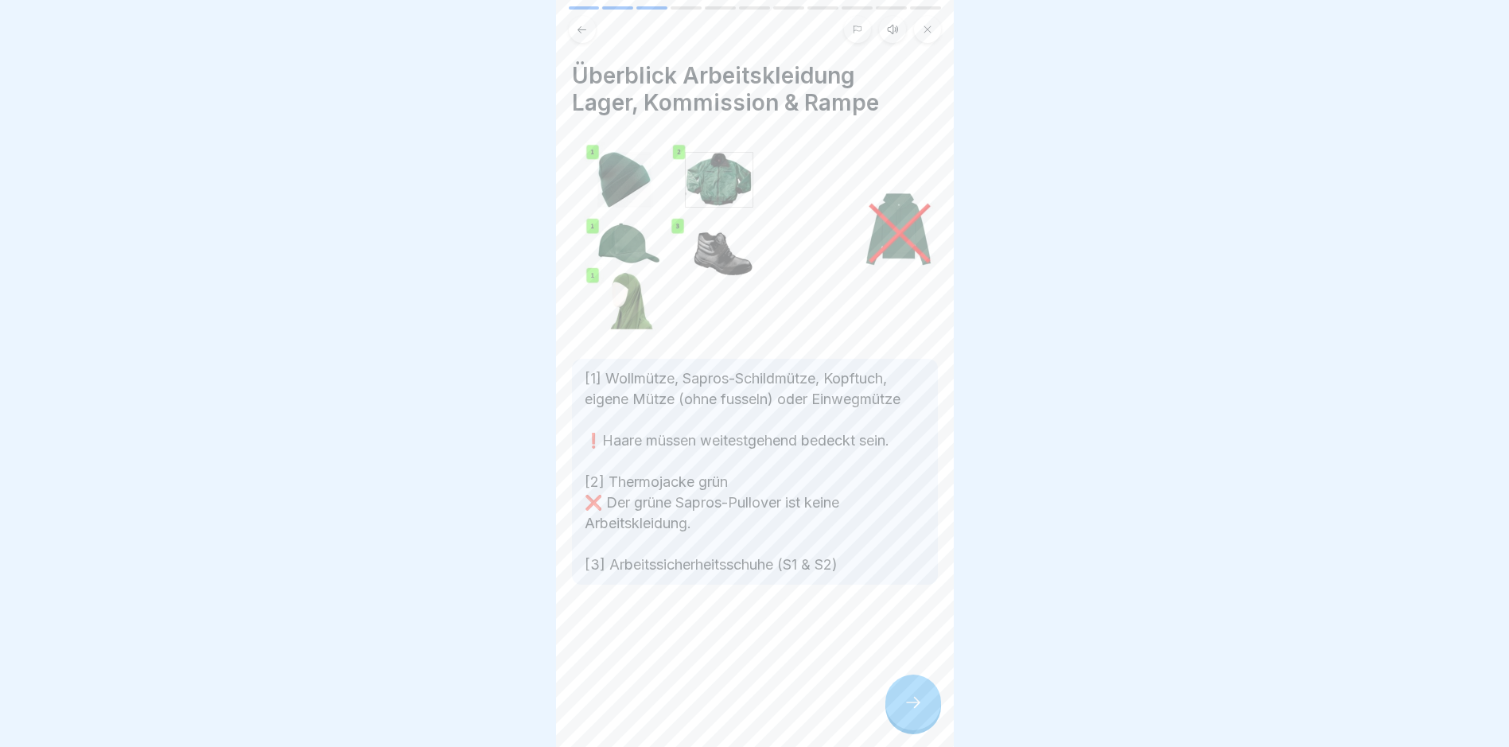
click at [906, 694] on div at bounding box center [913, 703] width 56 height 56
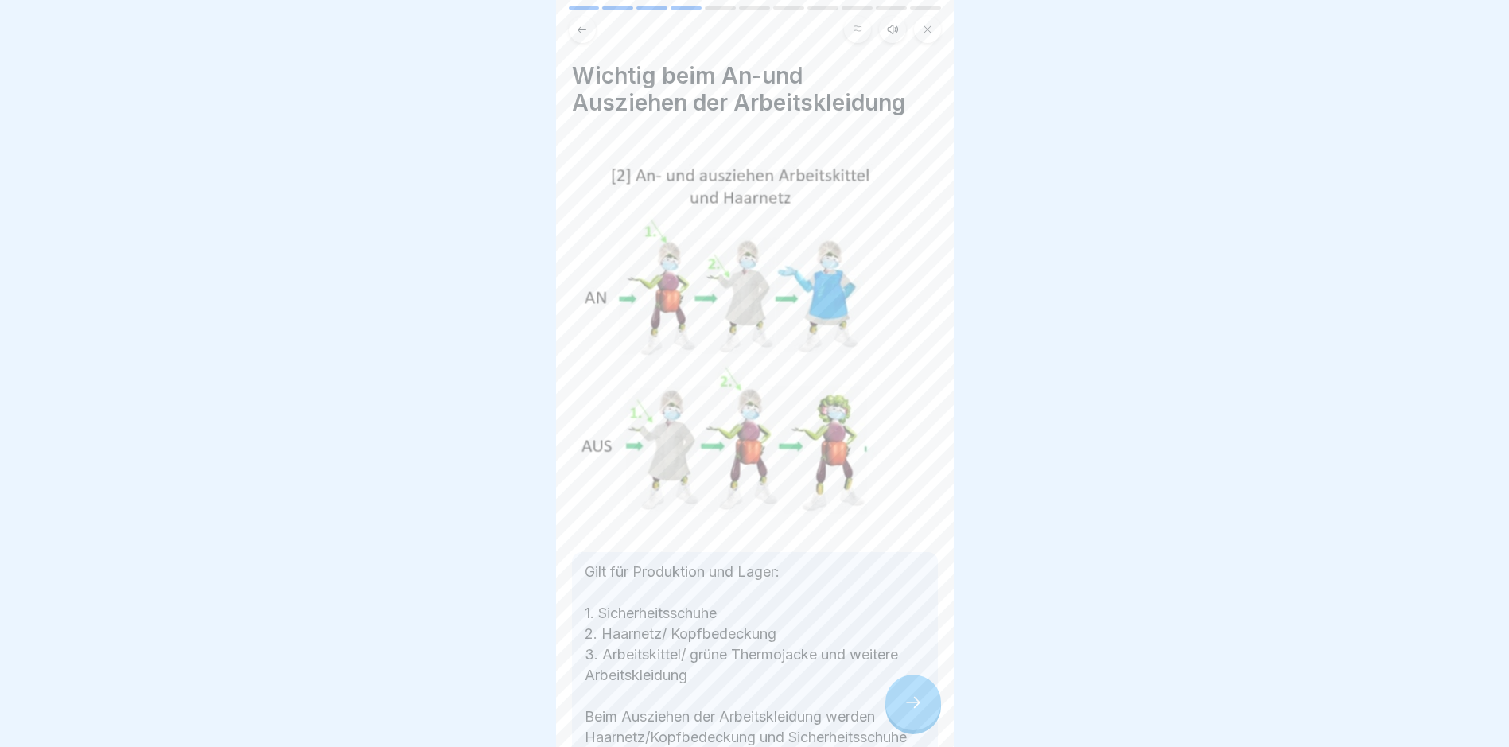
click at [906, 692] on div at bounding box center [913, 703] width 56 height 56
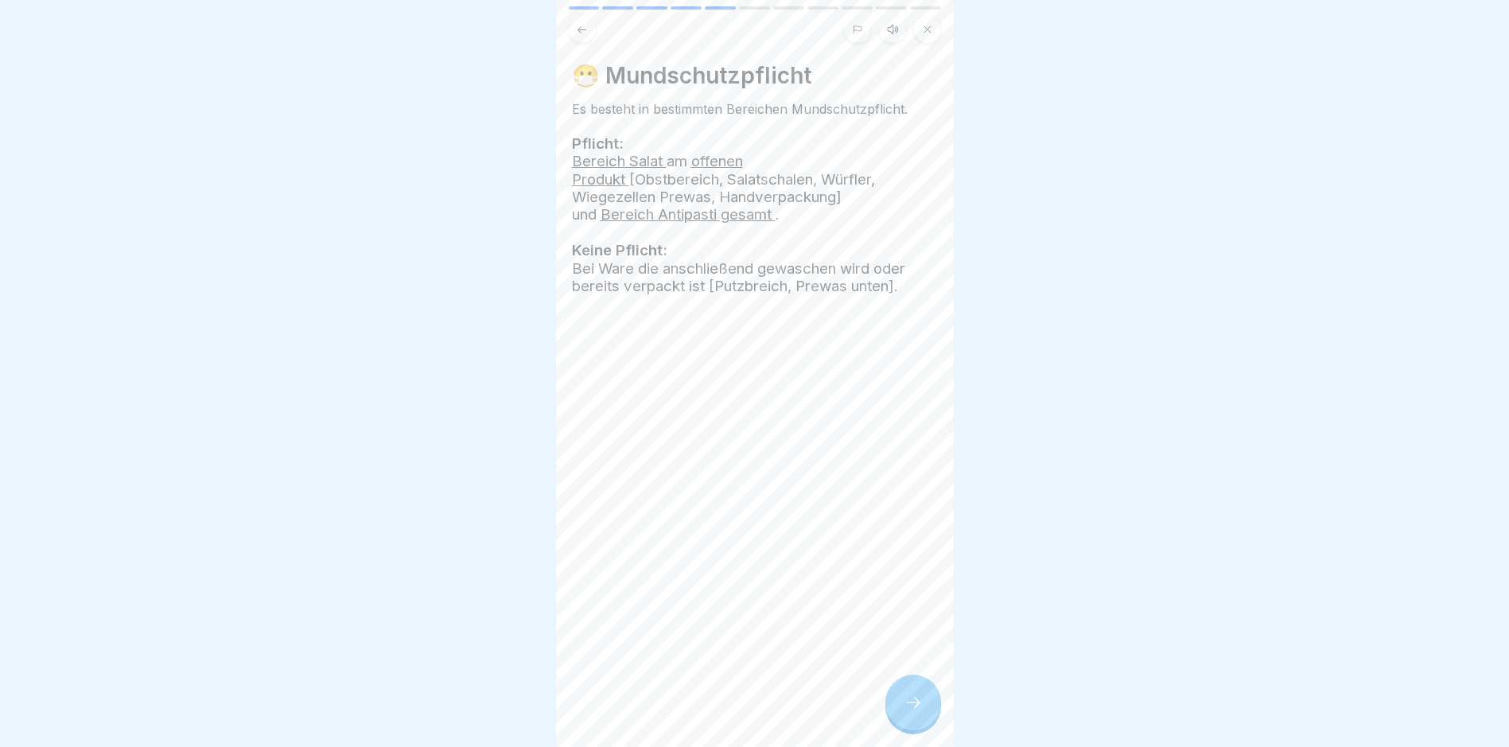
click at [906, 692] on div at bounding box center [913, 703] width 56 height 56
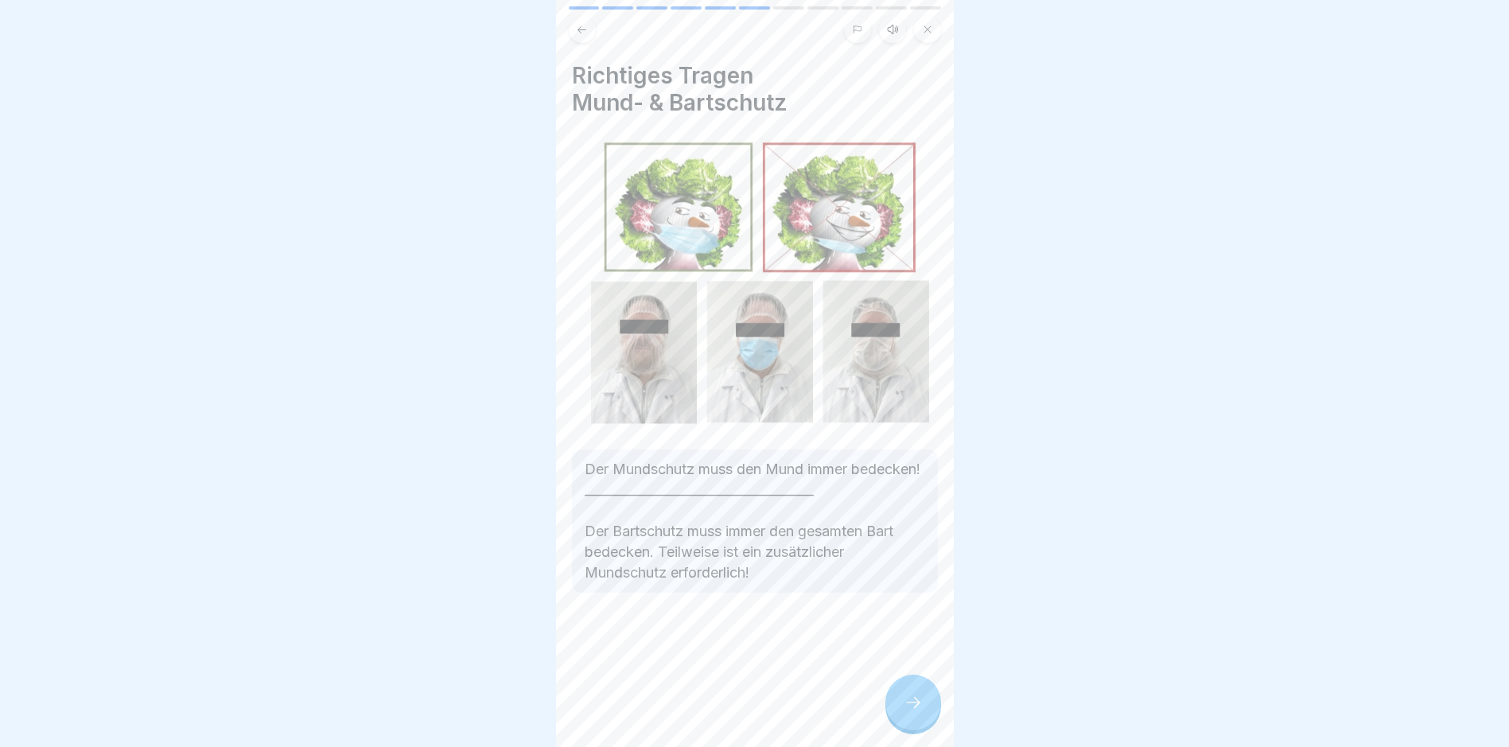
click at [906, 690] on div at bounding box center [913, 703] width 56 height 56
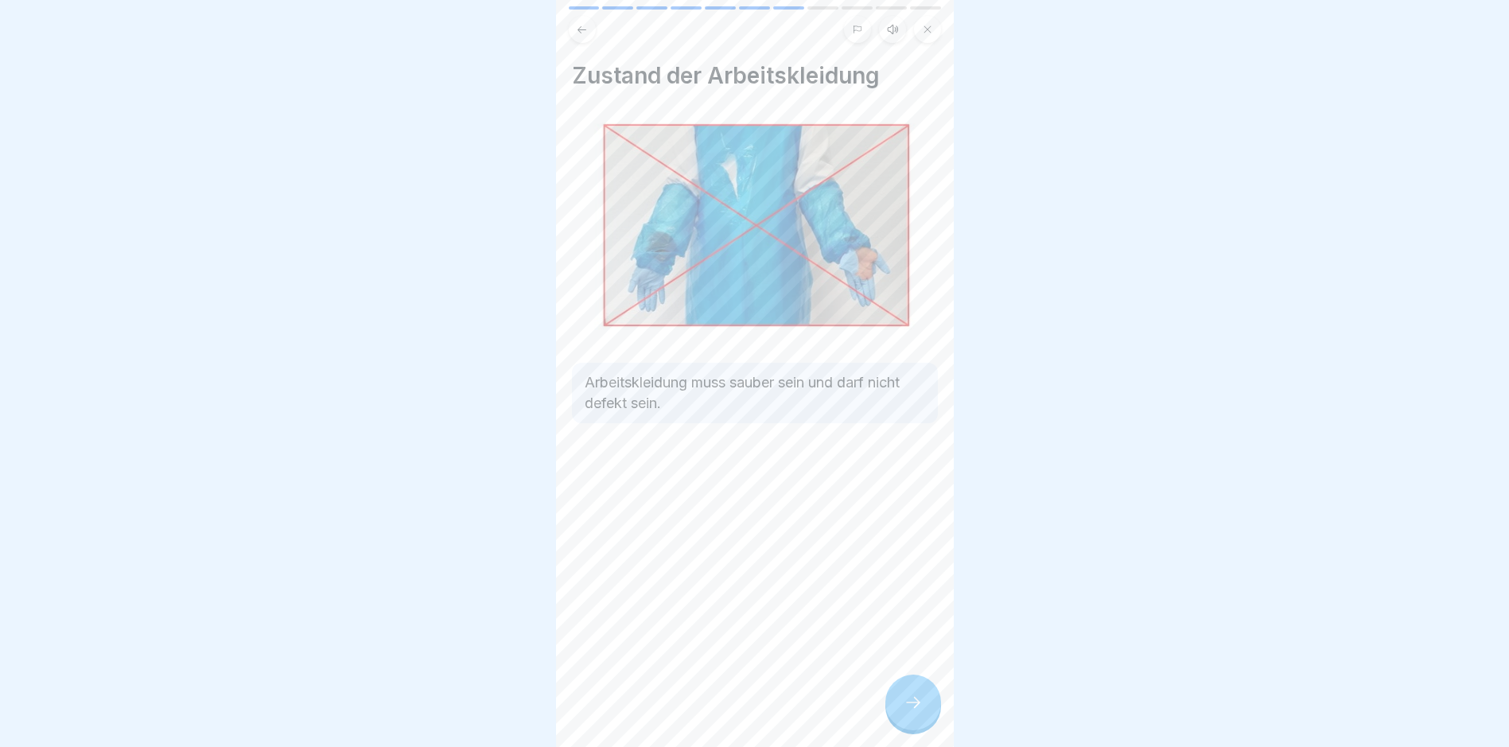
click at [906, 690] on div at bounding box center [913, 703] width 56 height 56
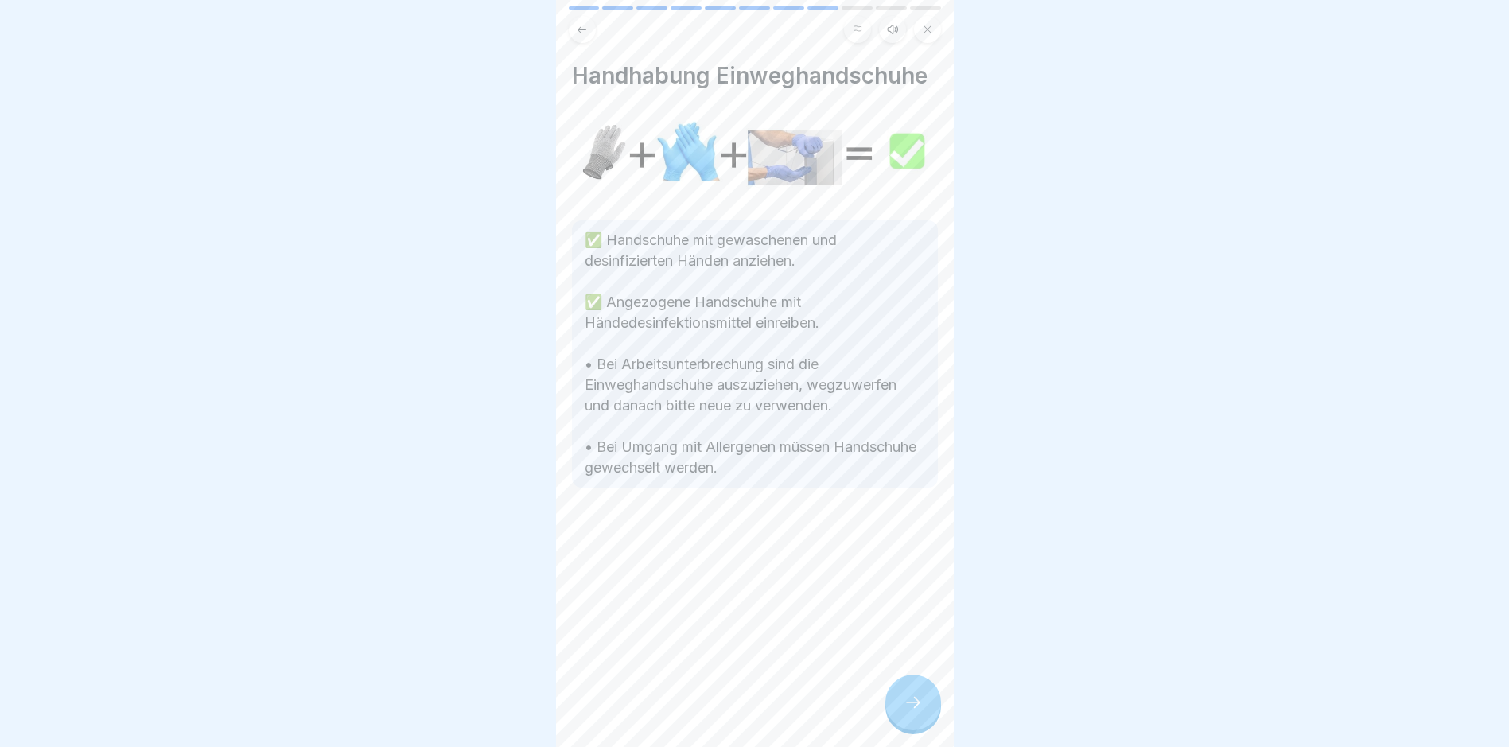
click at [906, 690] on div at bounding box center [913, 703] width 56 height 56
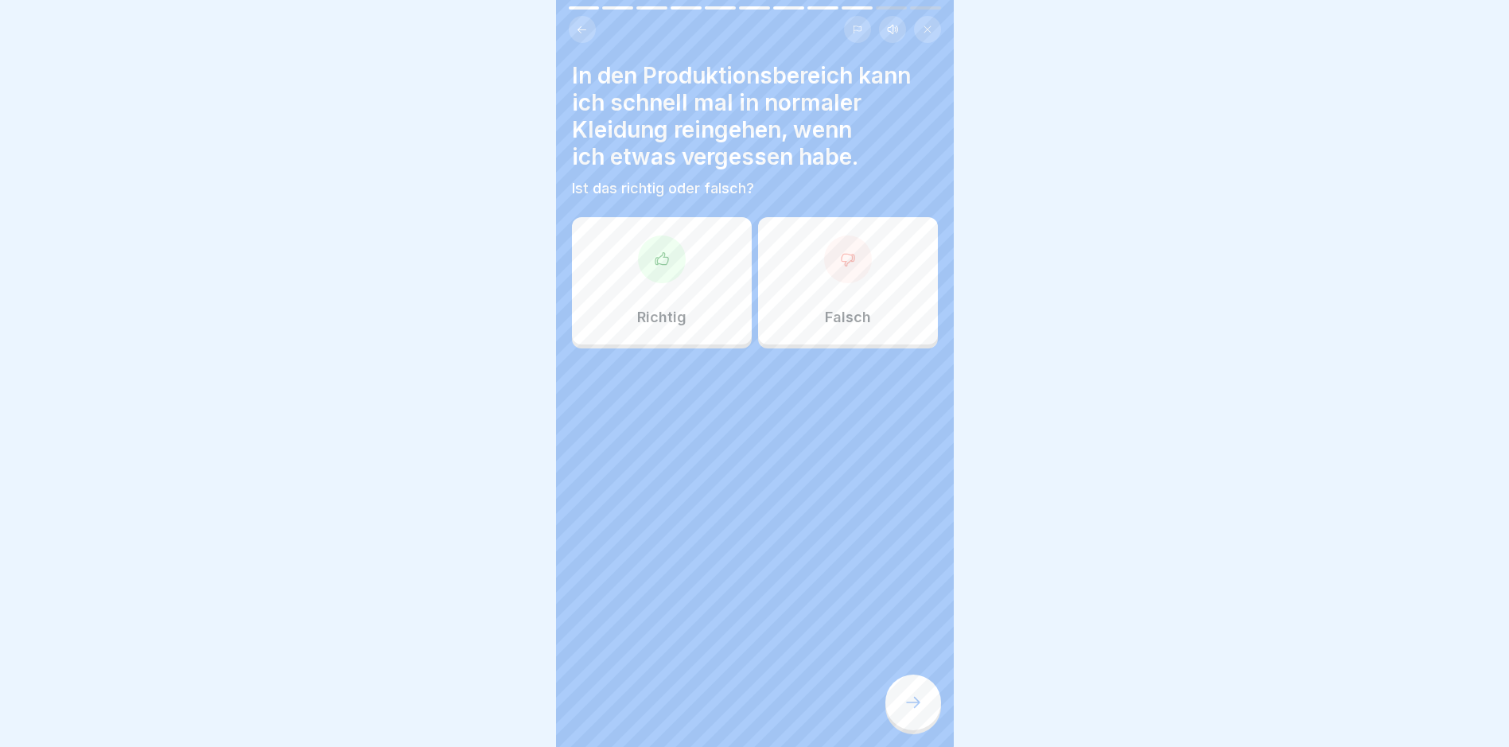
click at [866, 288] on div "Falsch" at bounding box center [848, 280] width 180 height 127
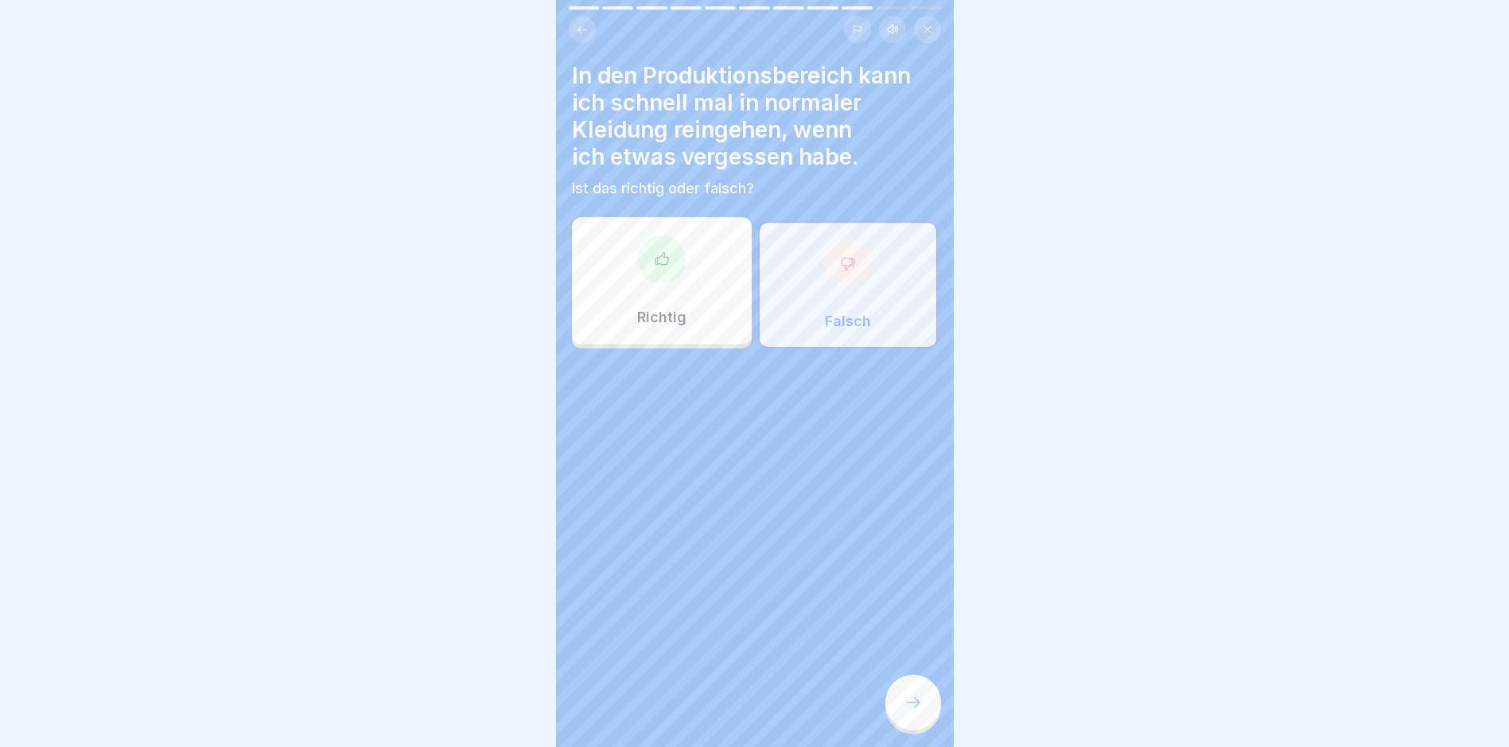
click at [912, 684] on div at bounding box center [913, 703] width 56 height 56
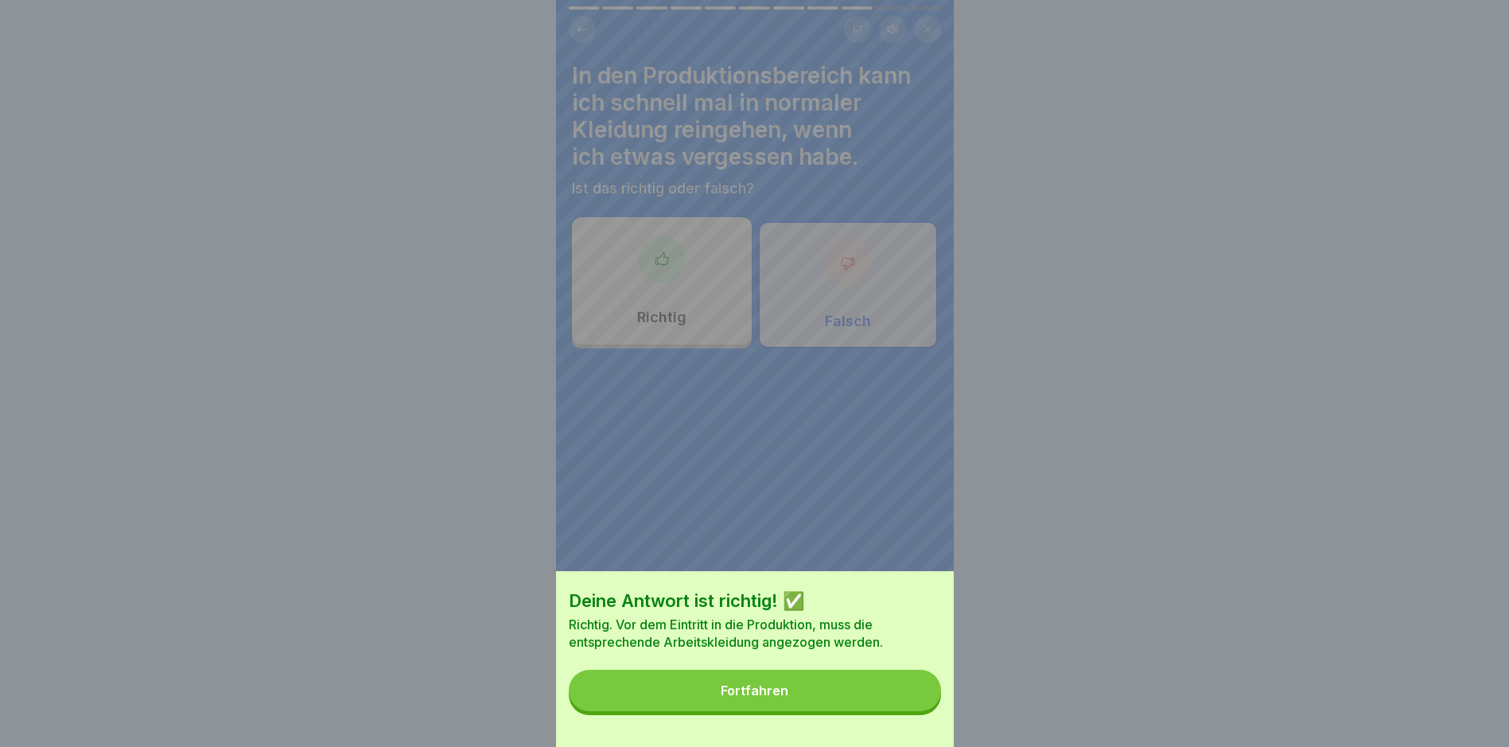
click at [833, 681] on div "Deine Antwort ist richtig! ✅ Richtig. Vor dem Eintritt in die Produktion, muss …" at bounding box center [755, 659] width 398 height 176
click at [823, 698] on button "Fortfahren" at bounding box center [755, 690] width 372 height 41
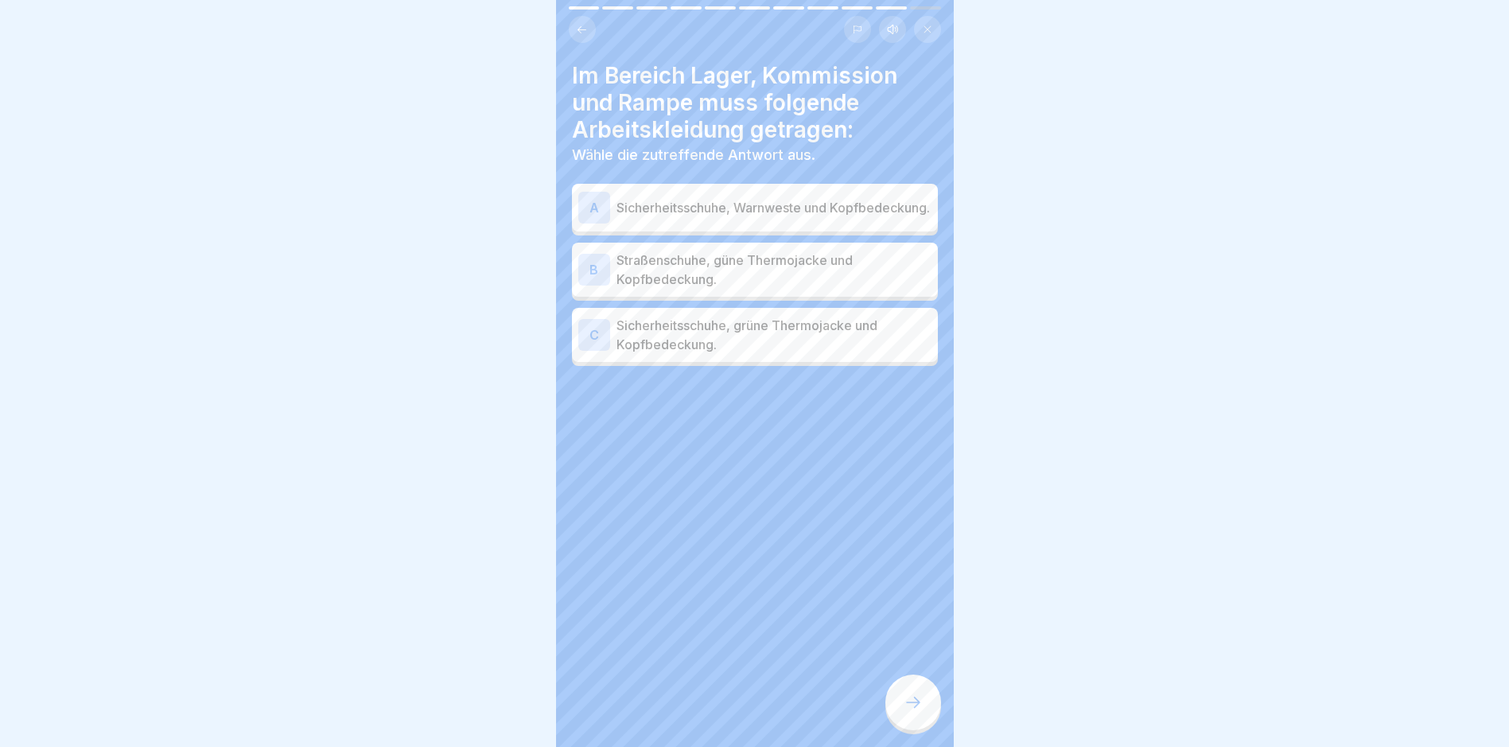
click at [764, 205] on p "Sicherheitsschuhe, Warnweste und Kopfbedeckung." at bounding box center [774, 207] width 315 height 19
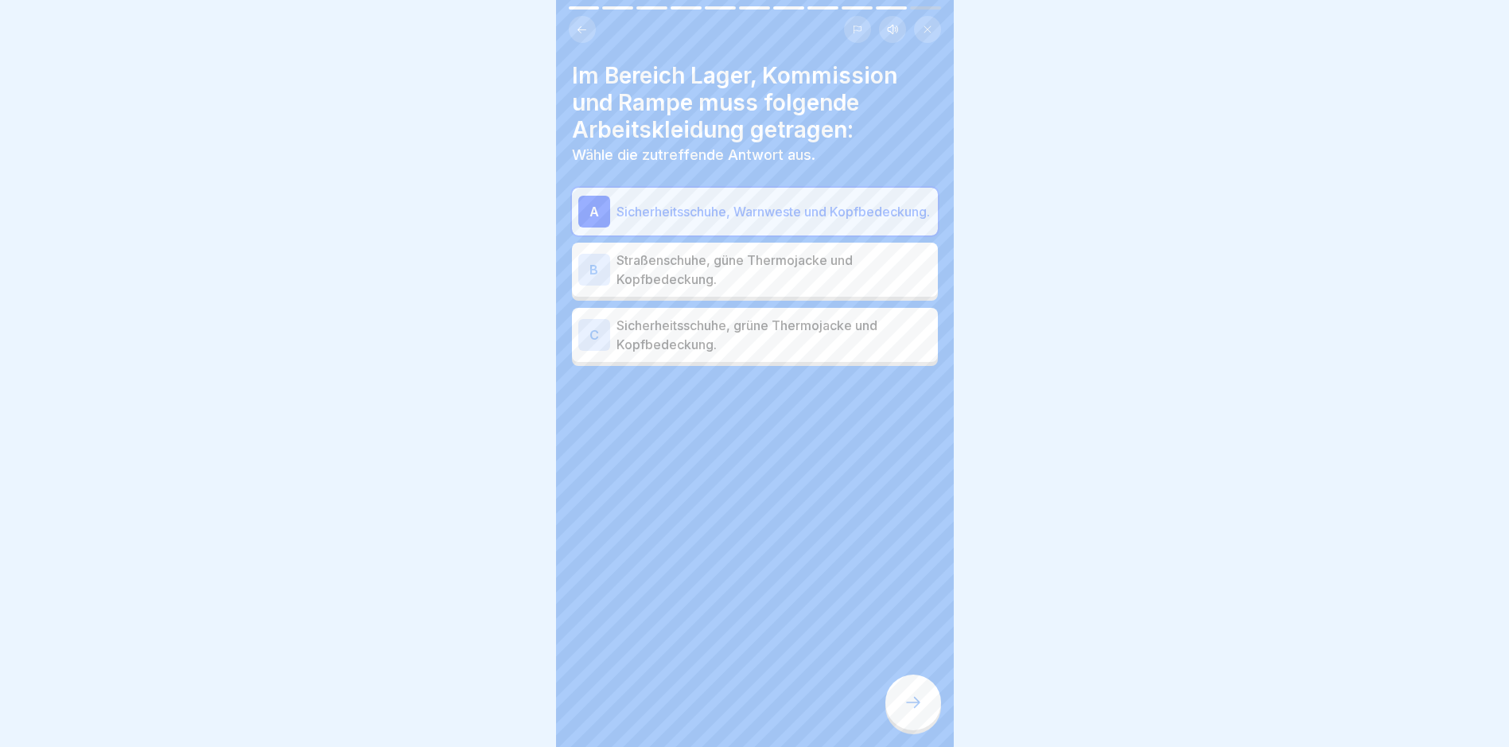
click at [764, 203] on p "Sicherheitsschuhe, Warnweste und Kopfbedeckung." at bounding box center [774, 211] width 315 height 19
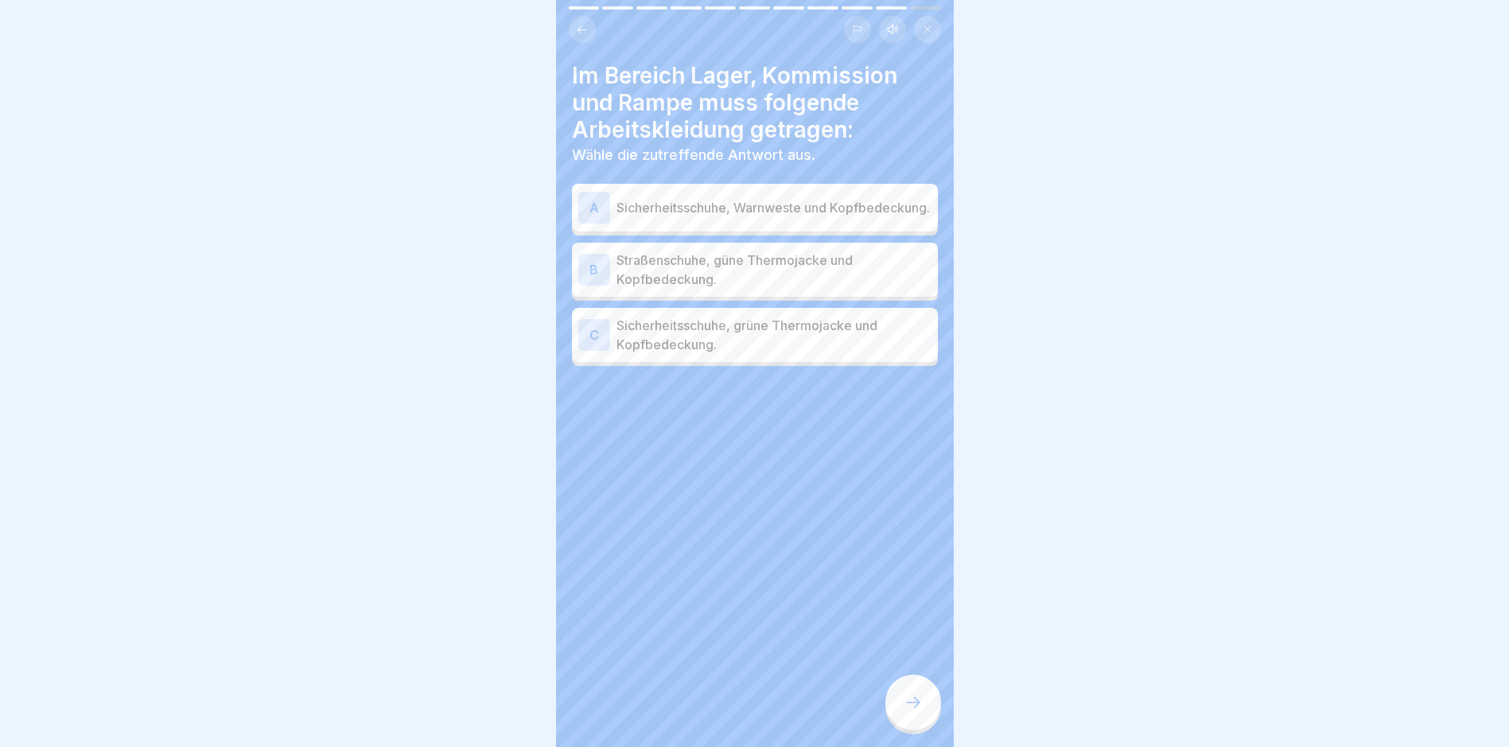
click at [819, 328] on p "Sicherheitsschuhe, grüne Thermojacke und Kopfbedeckung." at bounding box center [774, 335] width 315 height 38
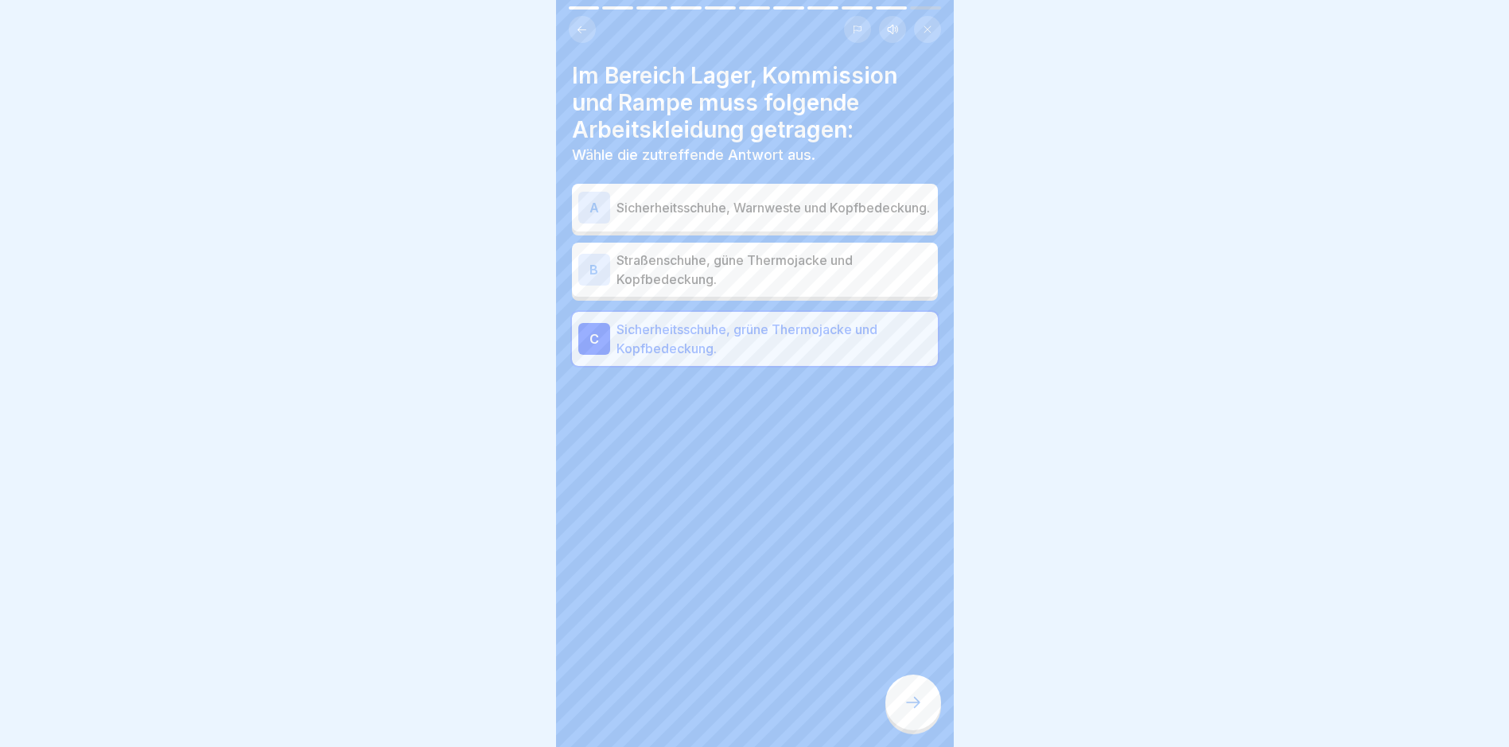
click at [910, 706] on icon at bounding box center [913, 702] width 19 height 19
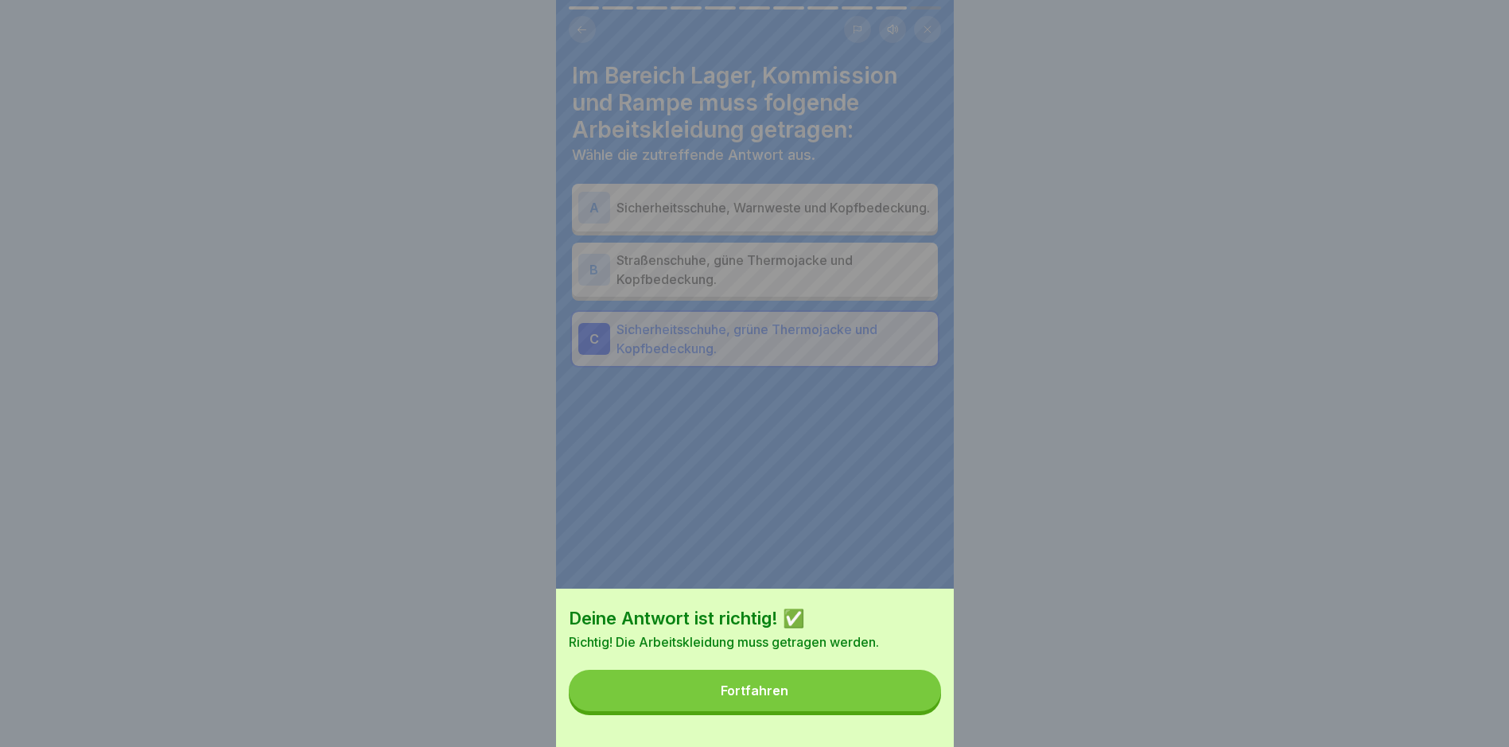
click at [883, 725] on div "Deine Antwort ist richtig! ✅ Richtig! Die Arbeitskleidung muss getragen werden.…" at bounding box center [755, 668] width 398 height 158
click at [881, 702] on button "Fortfahren" at bounding box center [755, 690] width 372 height 41
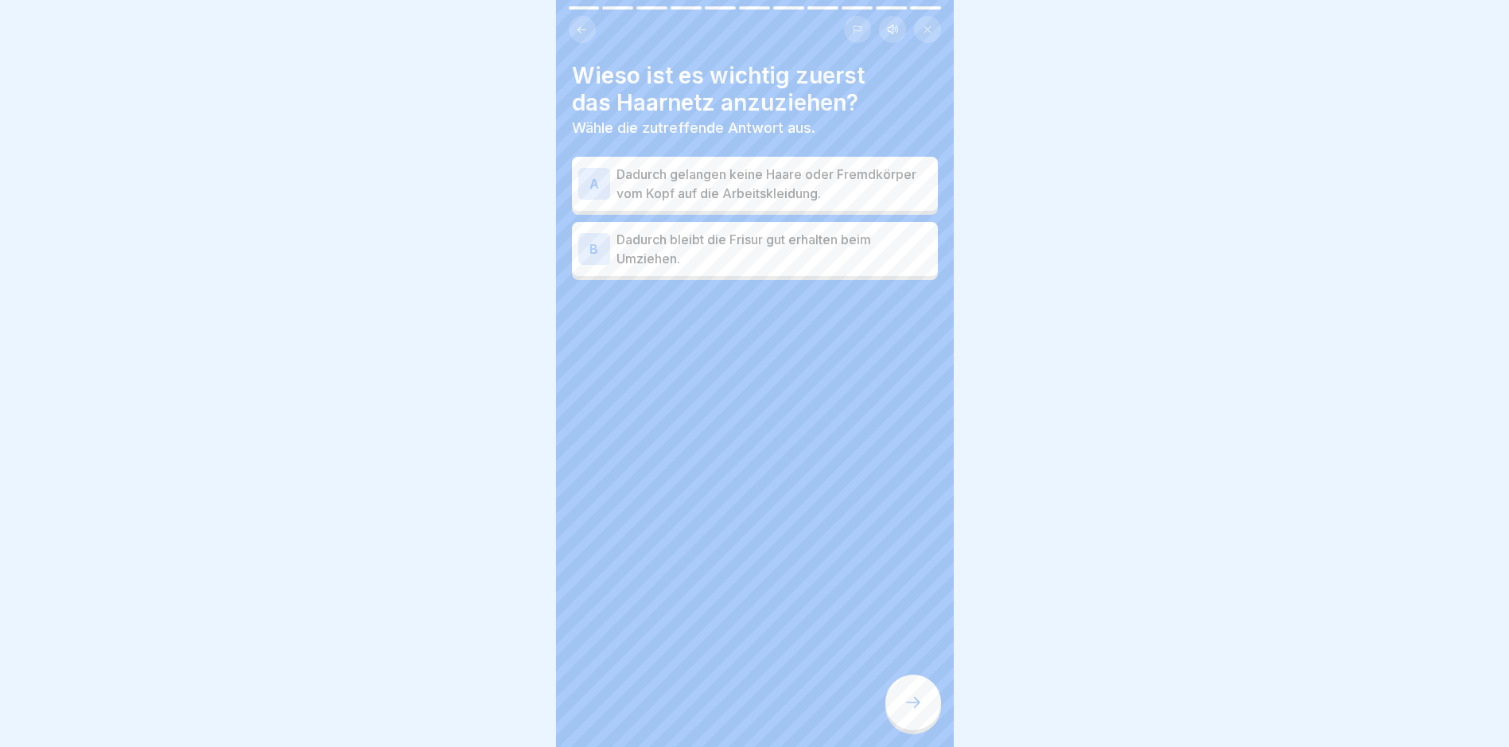
click at [642, 165] on p "Dadurch gelangen keine Haare oder Fremdkörper vom Kopf auf die Arbeitskleidung." at bounding box center [774, 184] width 315 height 38
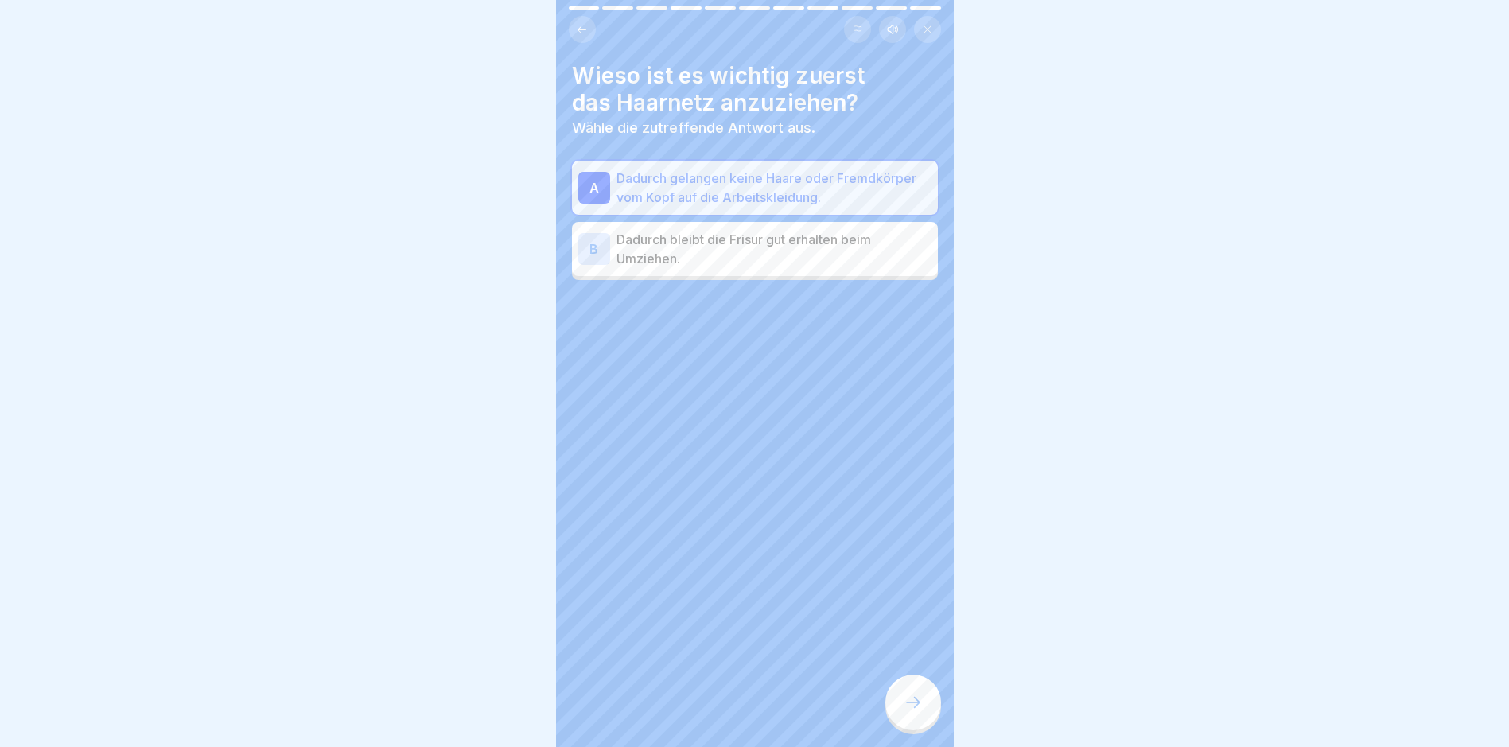
click at [922, 695] on icon at bounding box center [913, 702] width 19 height 19
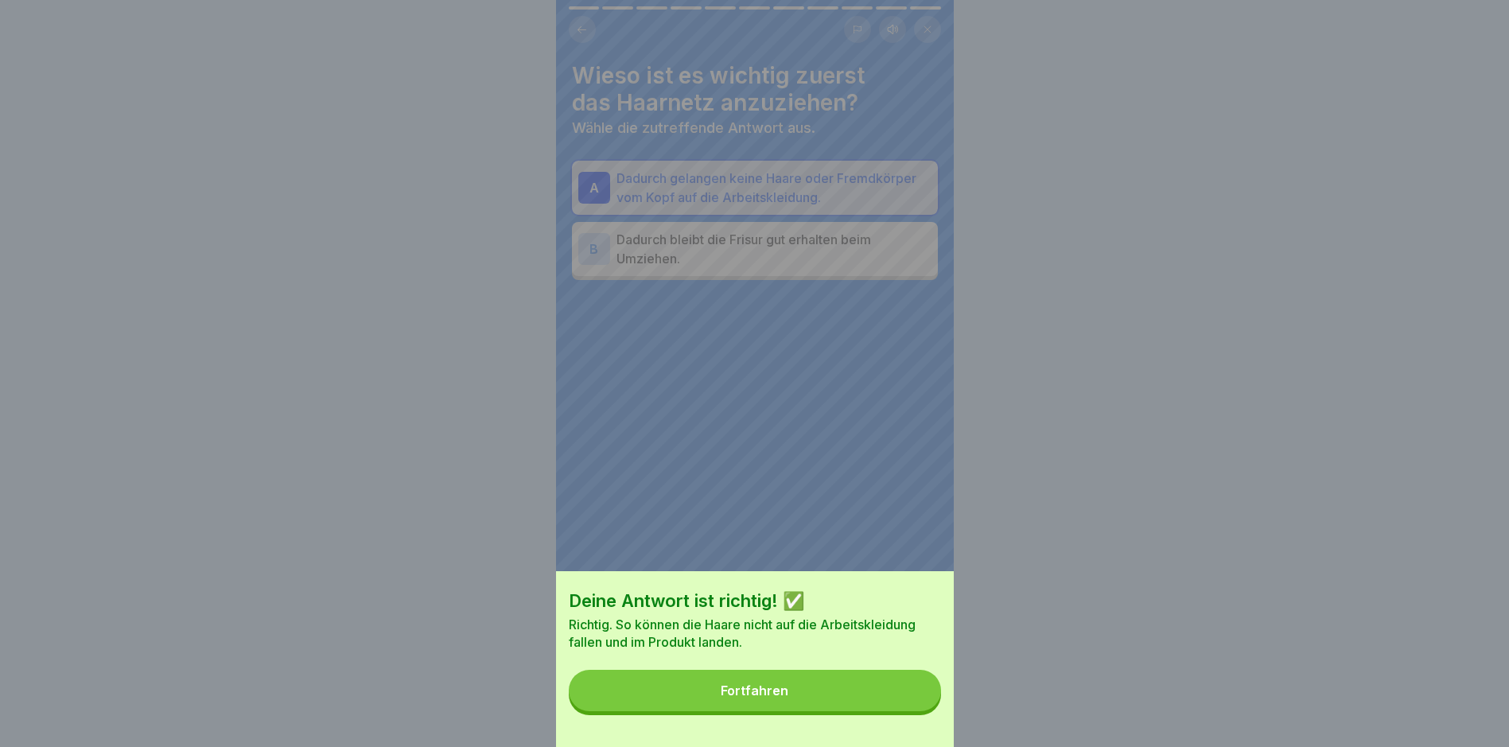
click at [871, 689] on button "Fortfahren" at bounding box center [755, 690] width 372 height 41
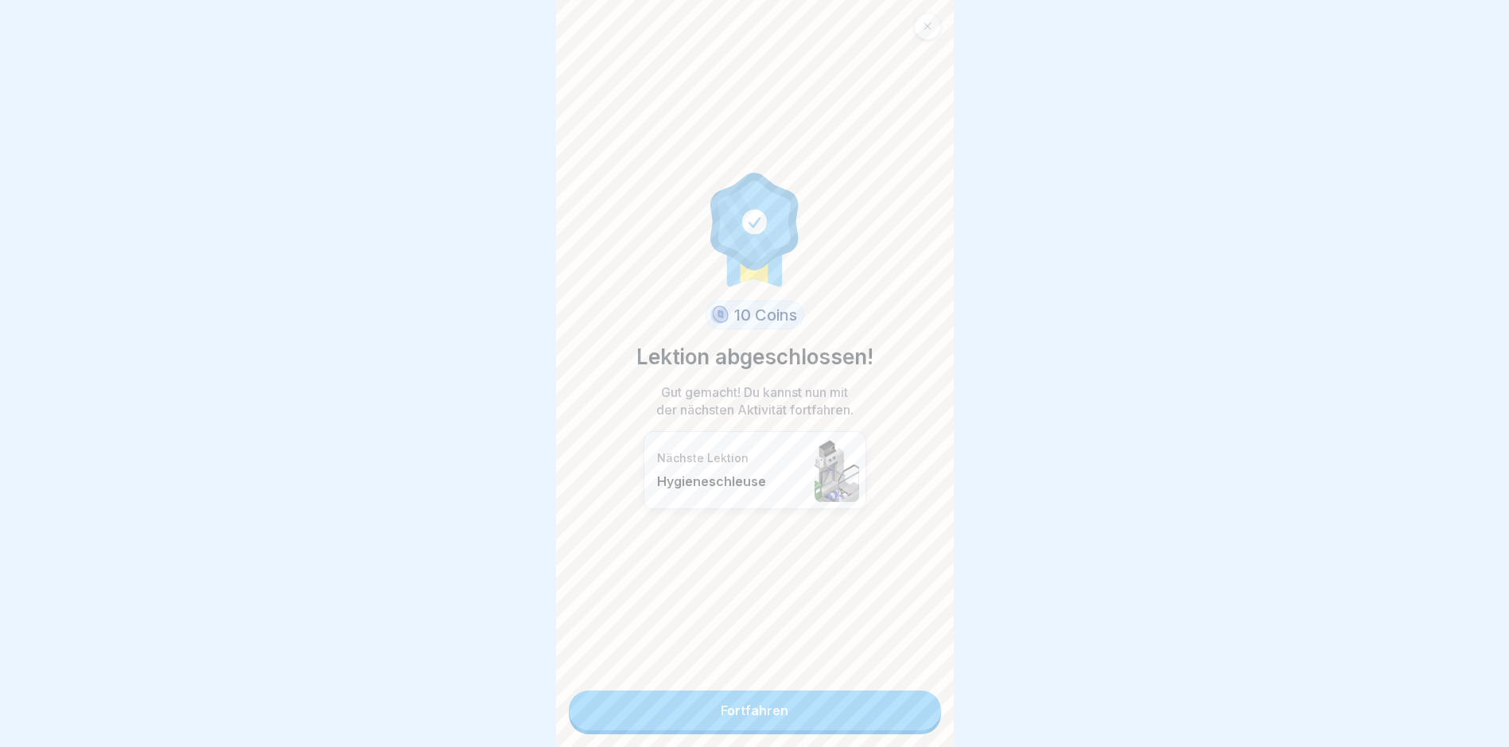
click at [777, 703] on link "Fortfahren" at bounding box center [755, 710] width 372 height 40
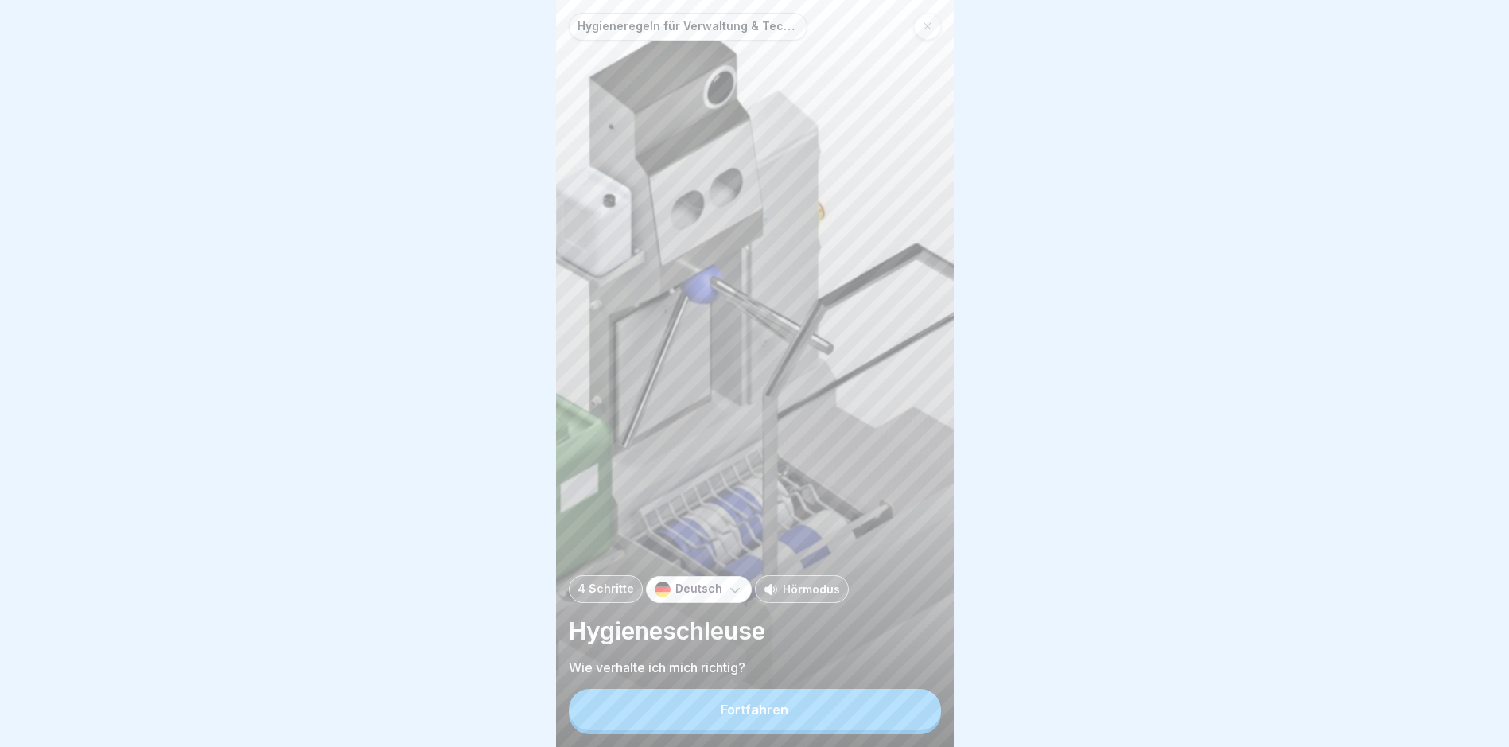
click at [772, 717] on div "Fortfahren" at bounding box center [755, 709] width 68 height 14
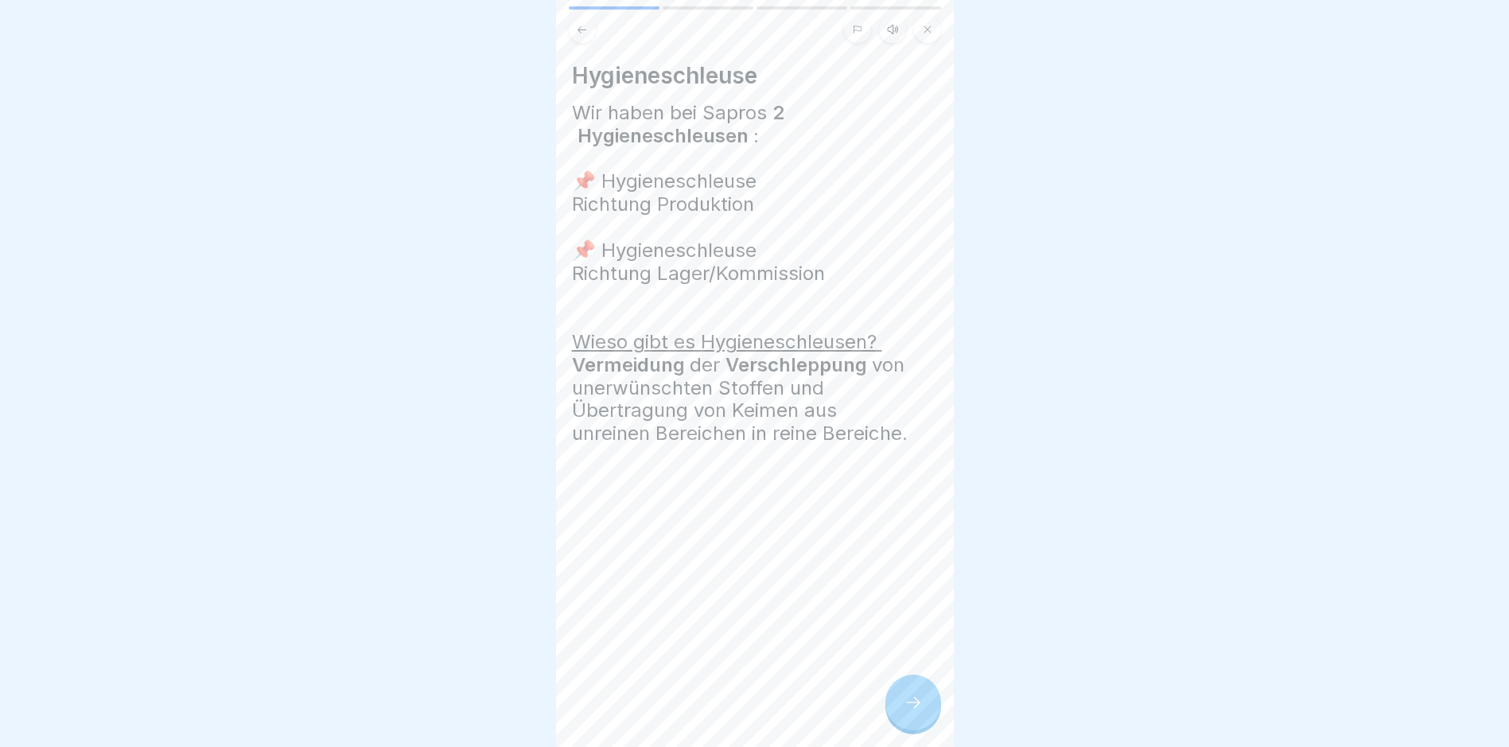
click at [911, 712] on icon at bounding box center [913, 702] width 19 height 19
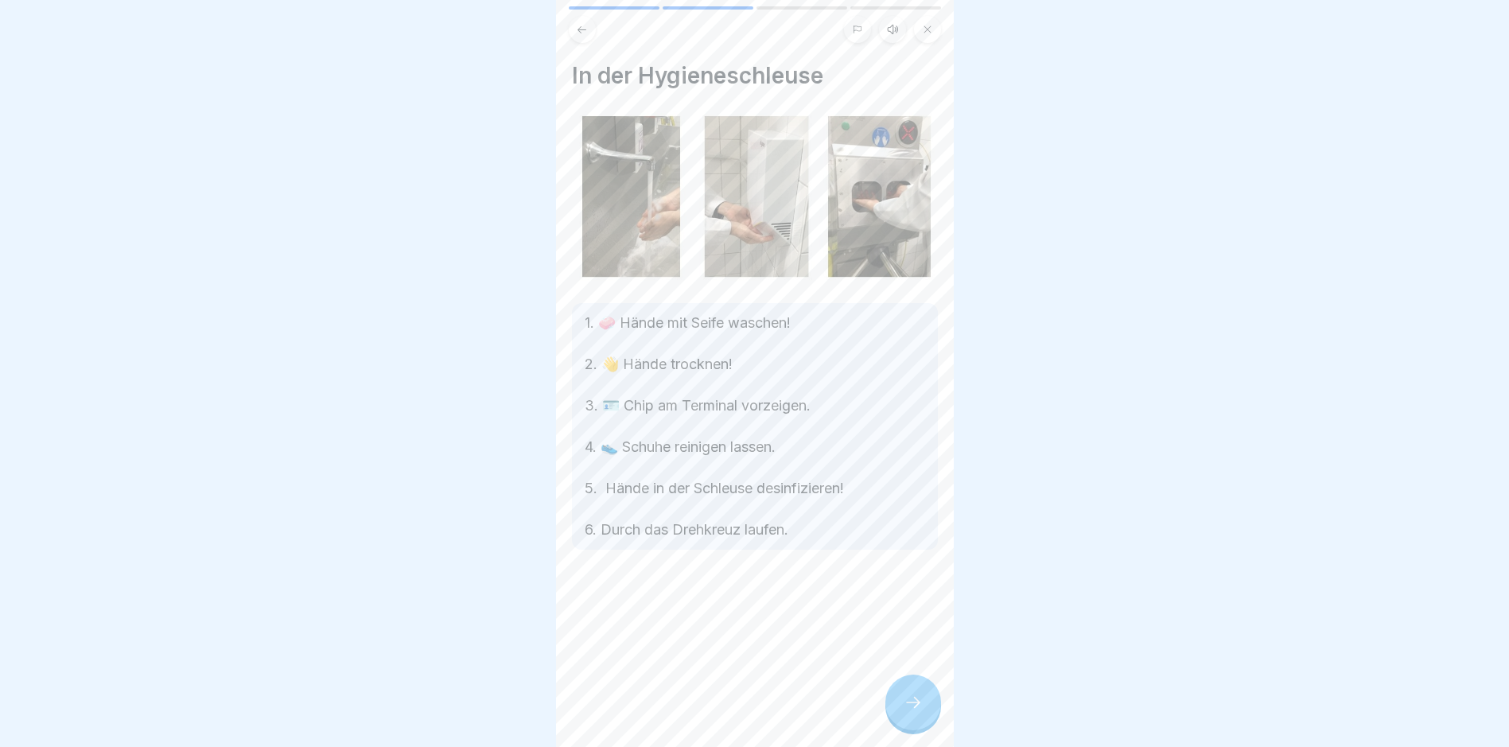
click at [911, 712] on icon at bounding box center [913, 702] width 19 height 19
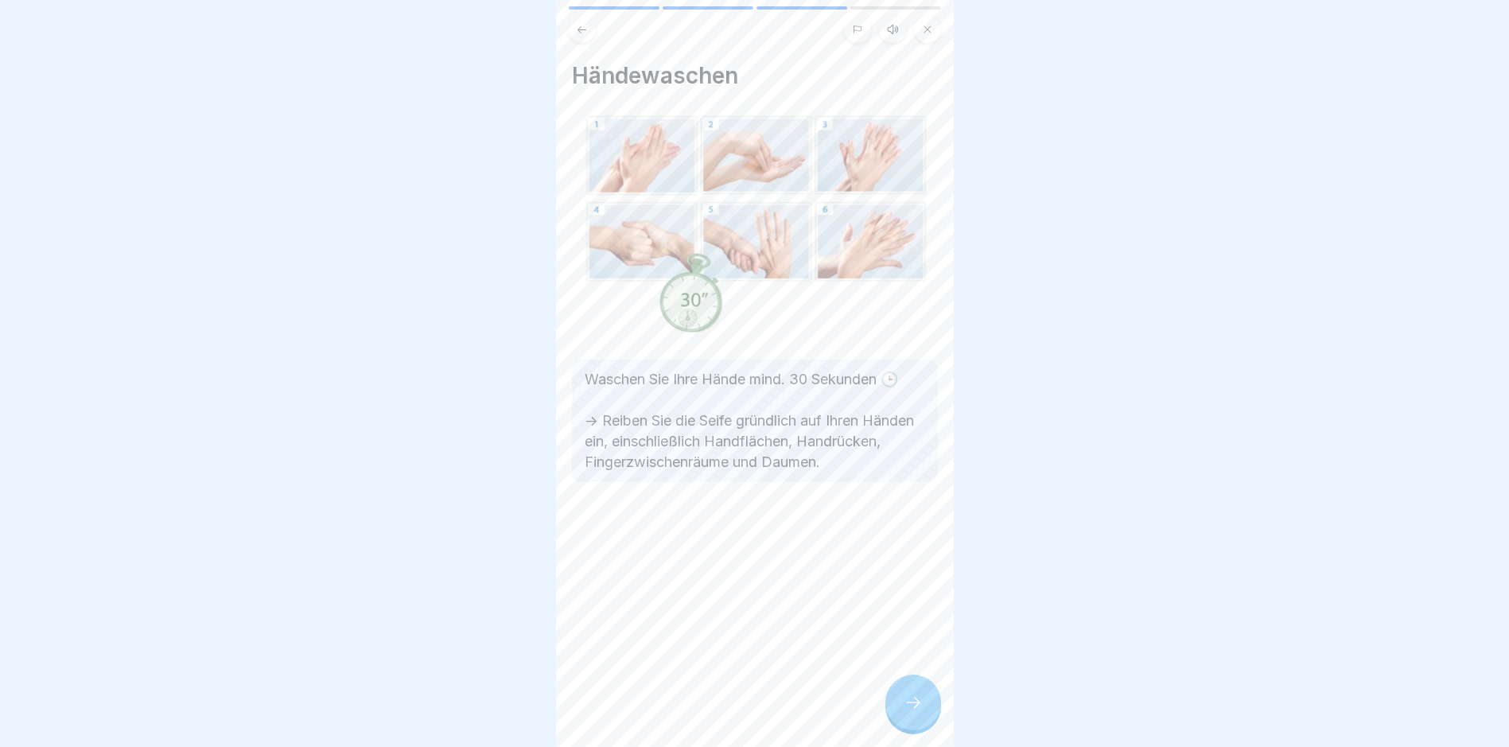
click at [911, 712] on icon at bounding box center [913, 702] width 19 height 19
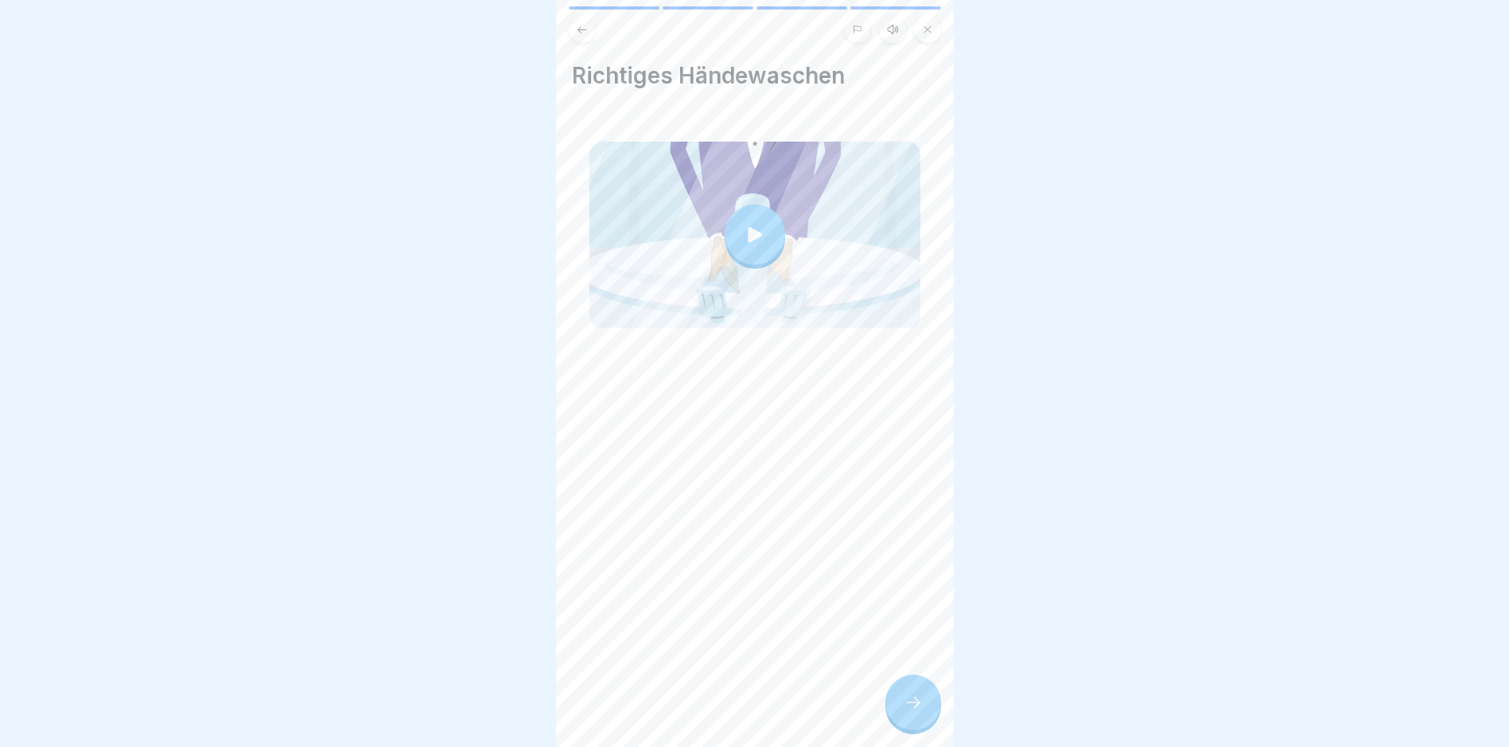
click at [911, 712] on icon at bounding box center [913, 702] width 19 height 19
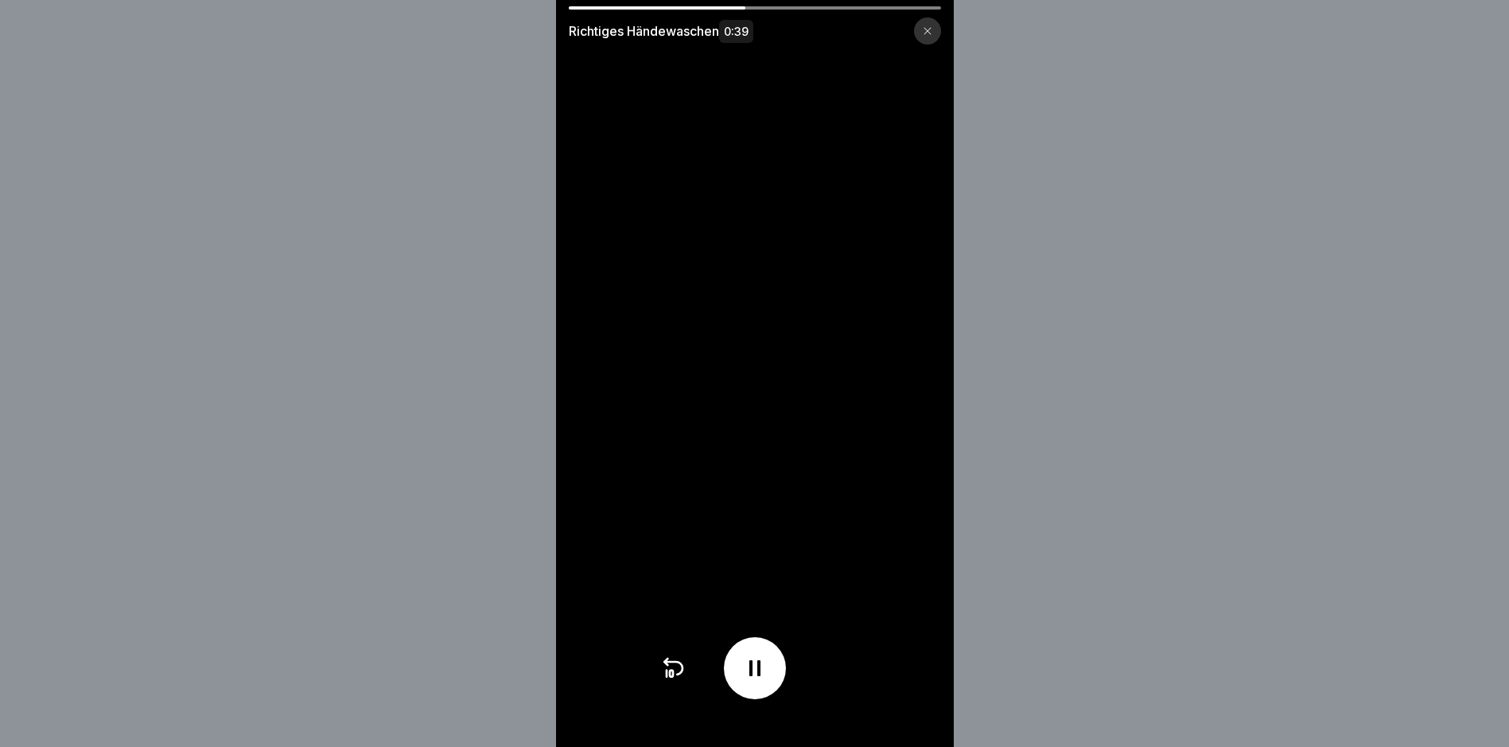
scroll to position [12, 0]
click at [1207, 728] on div "Richtiges Händewaschen 0:39" at bounding box center [754, 373] width 1509 height 747
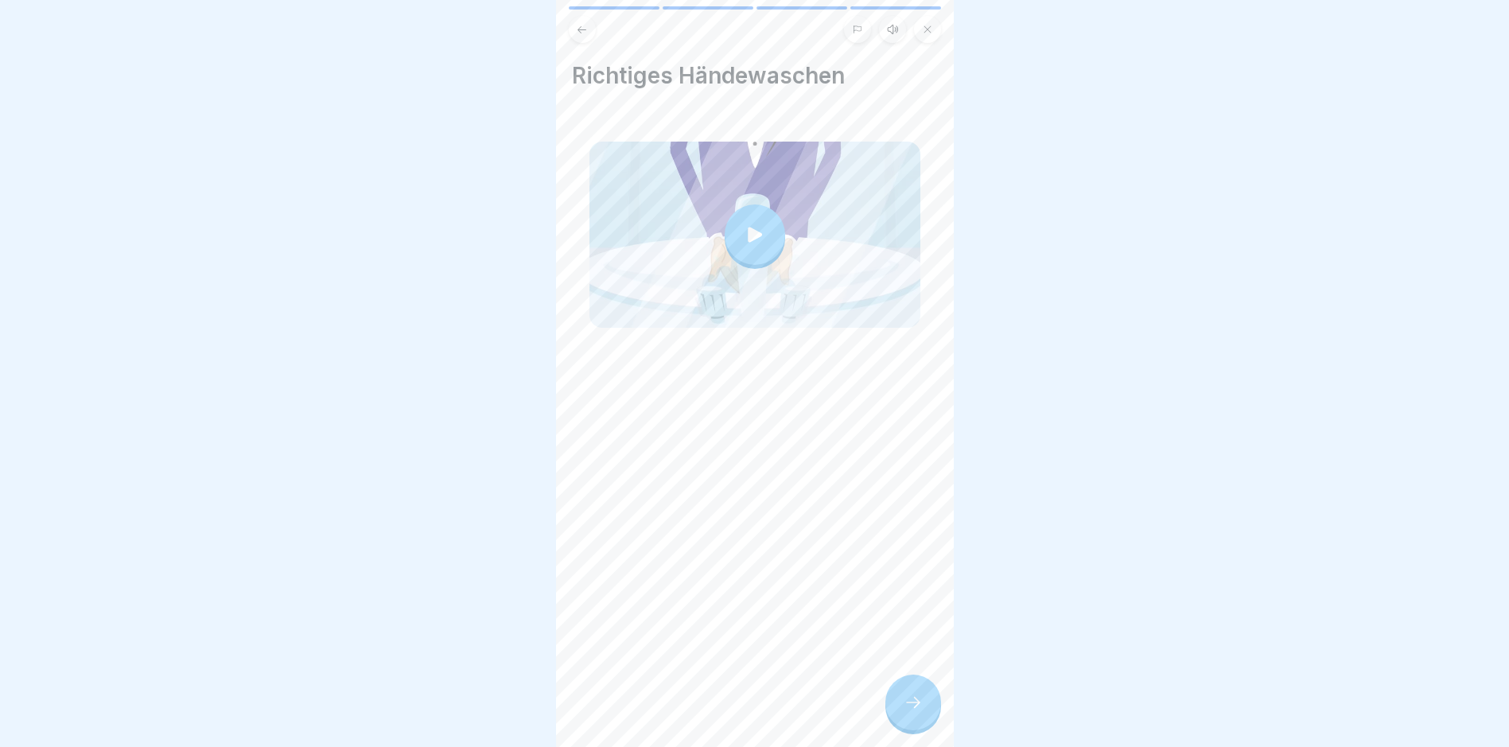
click at [916, 690] on div at bounding box center [913, 703] width 56 height 56
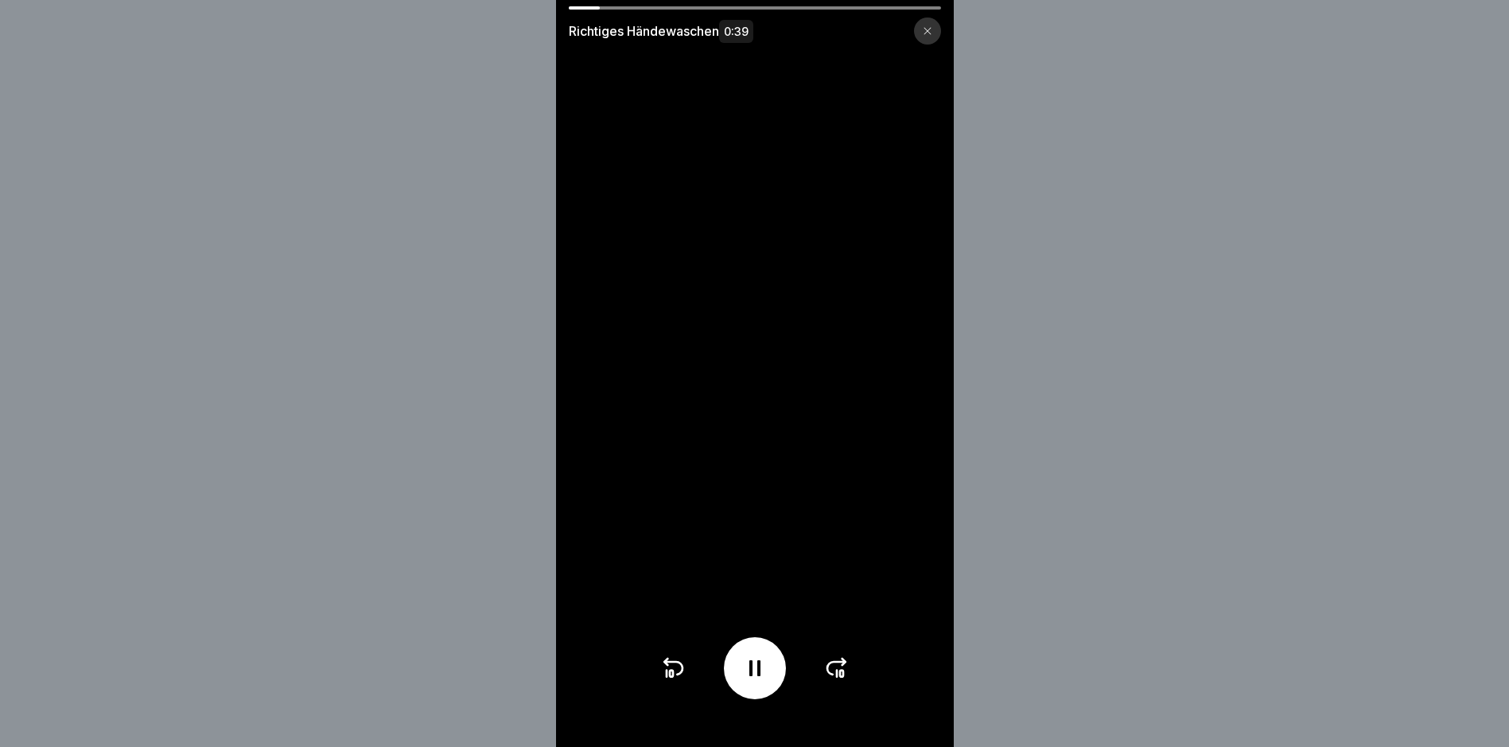
click at [842, 680] on icon at bounding box center [836, 667] width 25 height 25
click at [842, 680] on div at bounding box center [754, 668] width 189 height 62
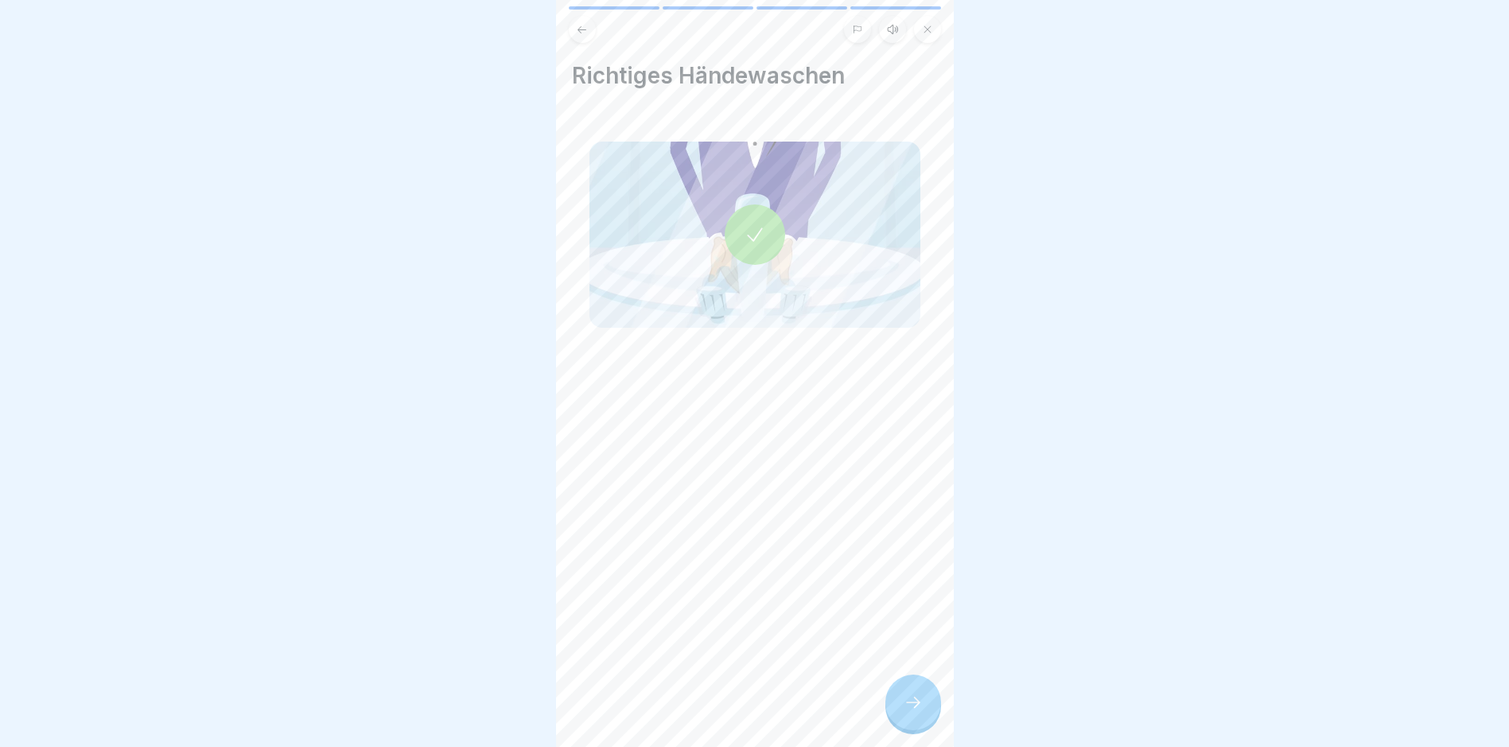
click at [922, 707] on icon at bounding box center [913, 702] width 19 height 19
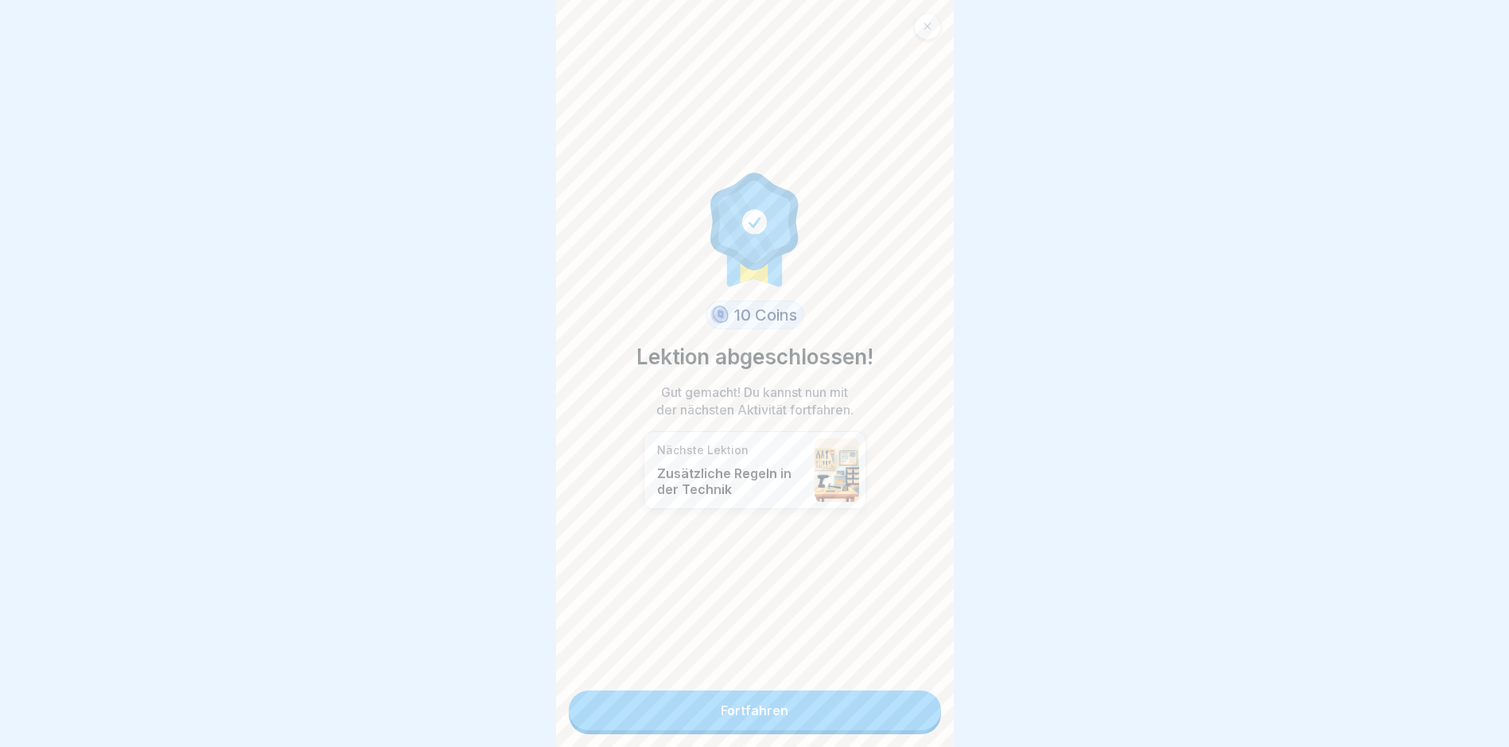
click at [865, 709] on link "Fortfahren" at bounding box center [755, 710] width 372 height 40
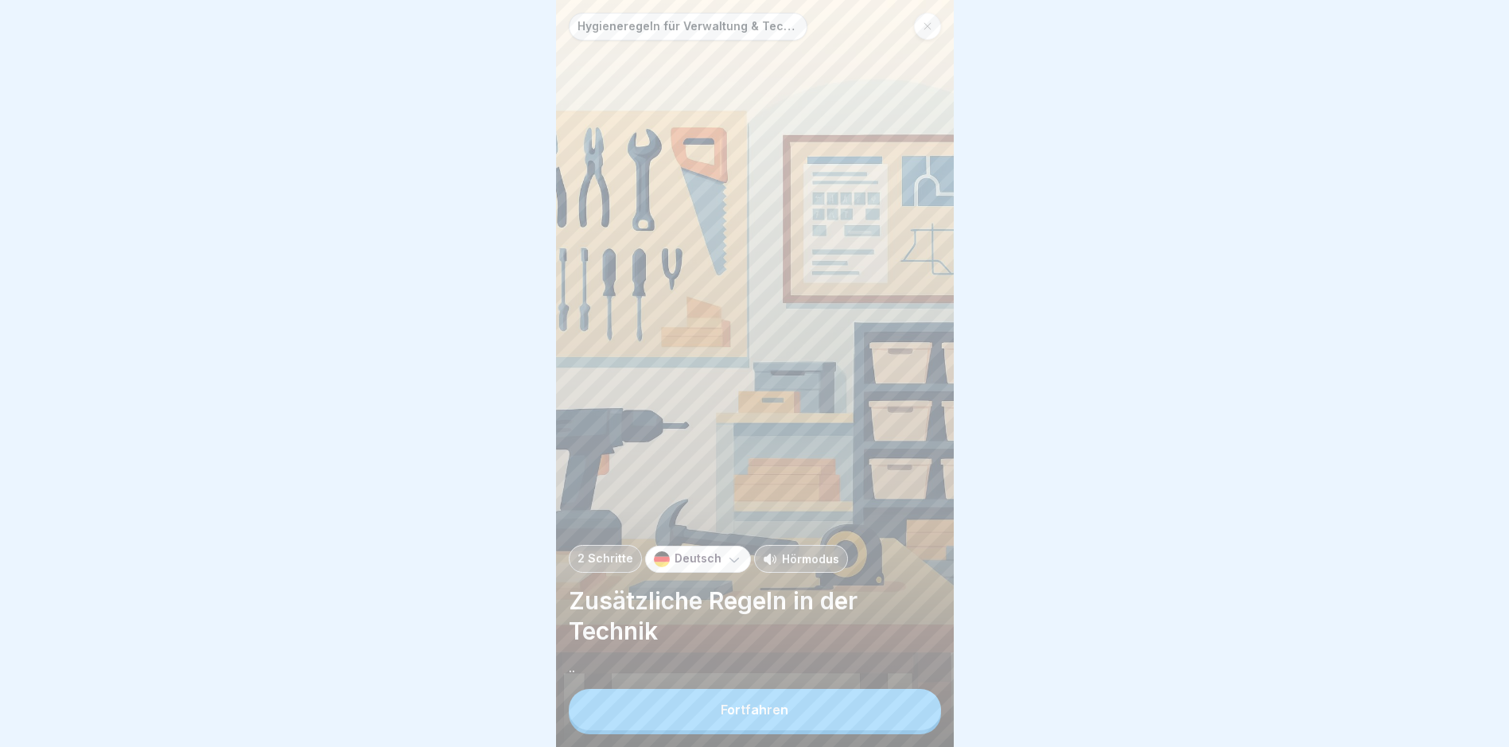
click at [823, 713] on button "Fortfahren" at bounding box center [755, 709] width 372 height 41
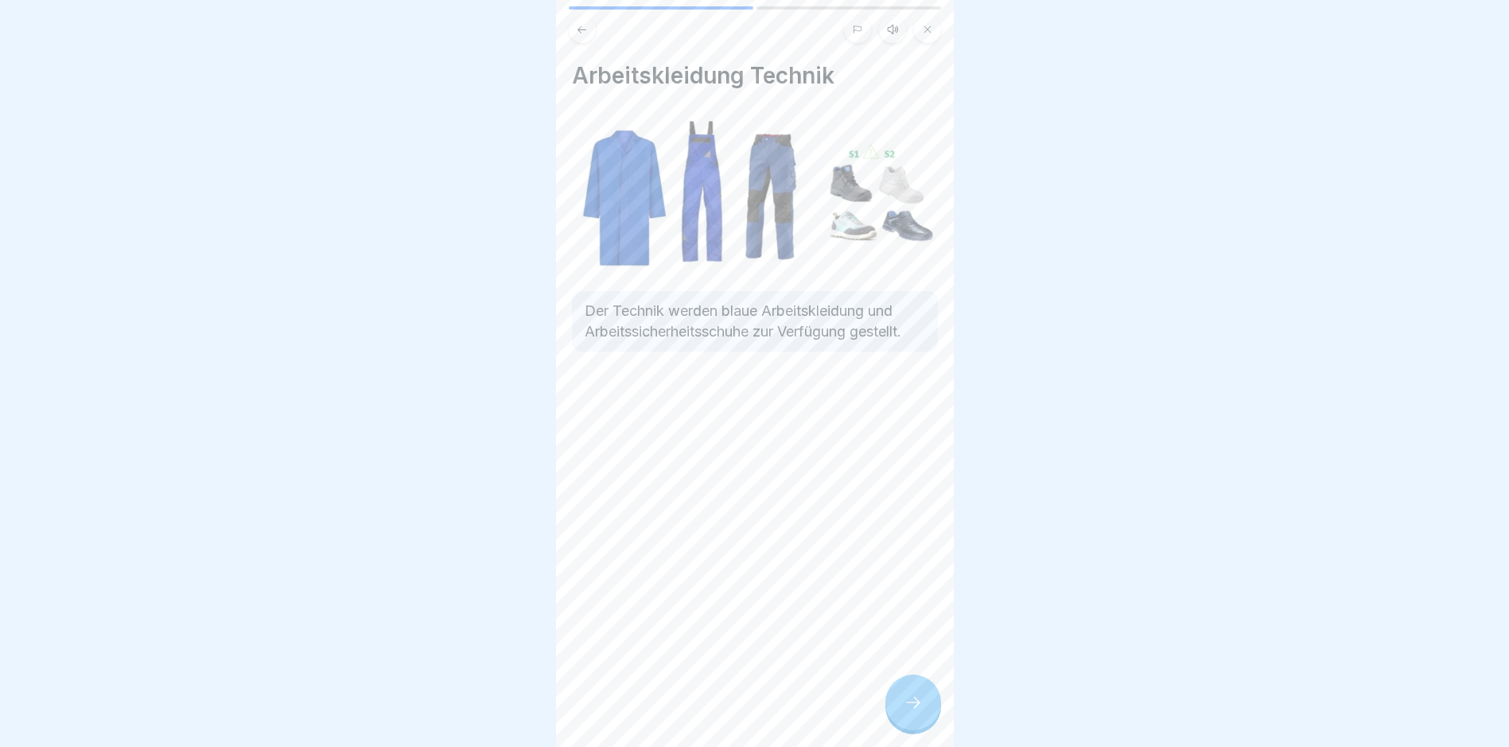
click at [928, 715] on div at bounding box center [913, 703] width 56 height 56
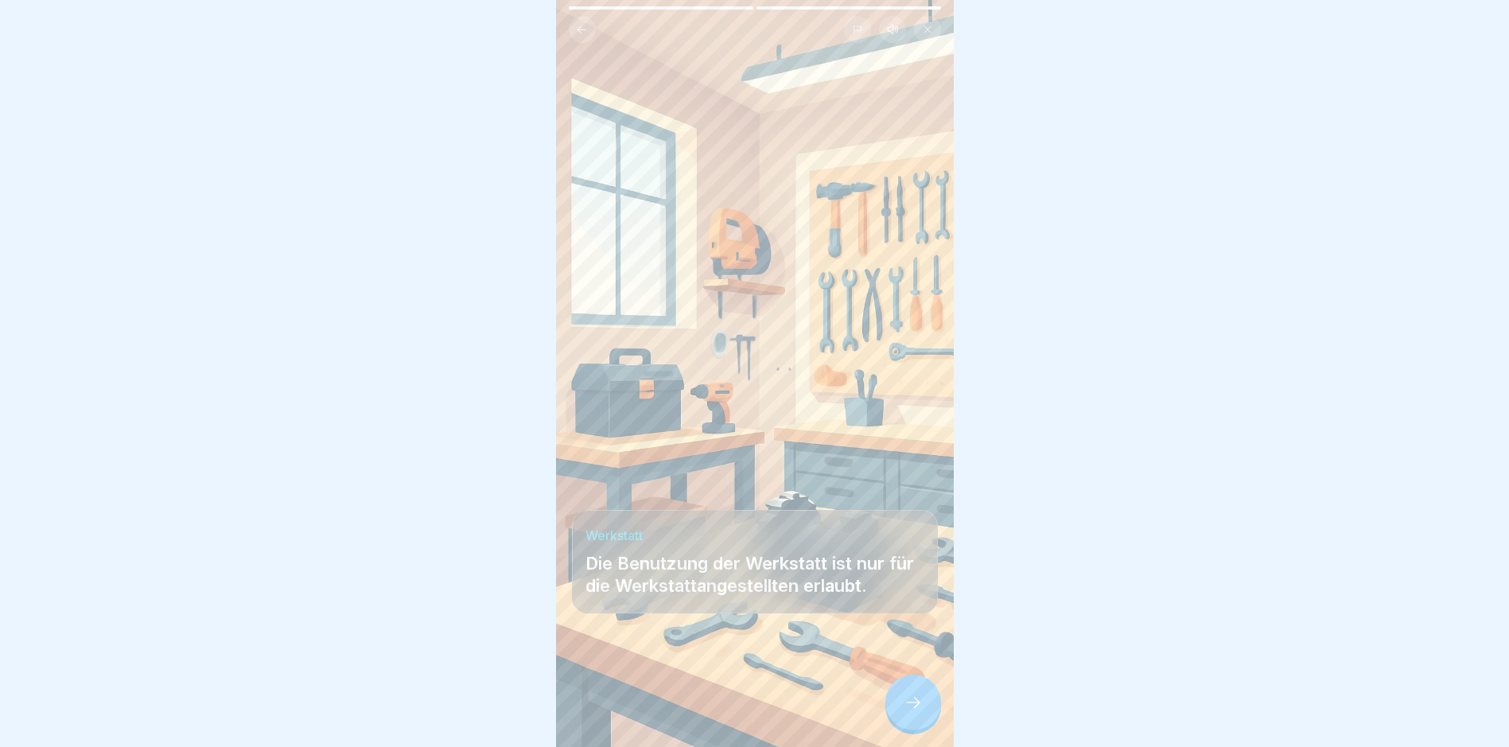
click at [923, 715] on div at bounding box center [913, 703] width 56 height 56
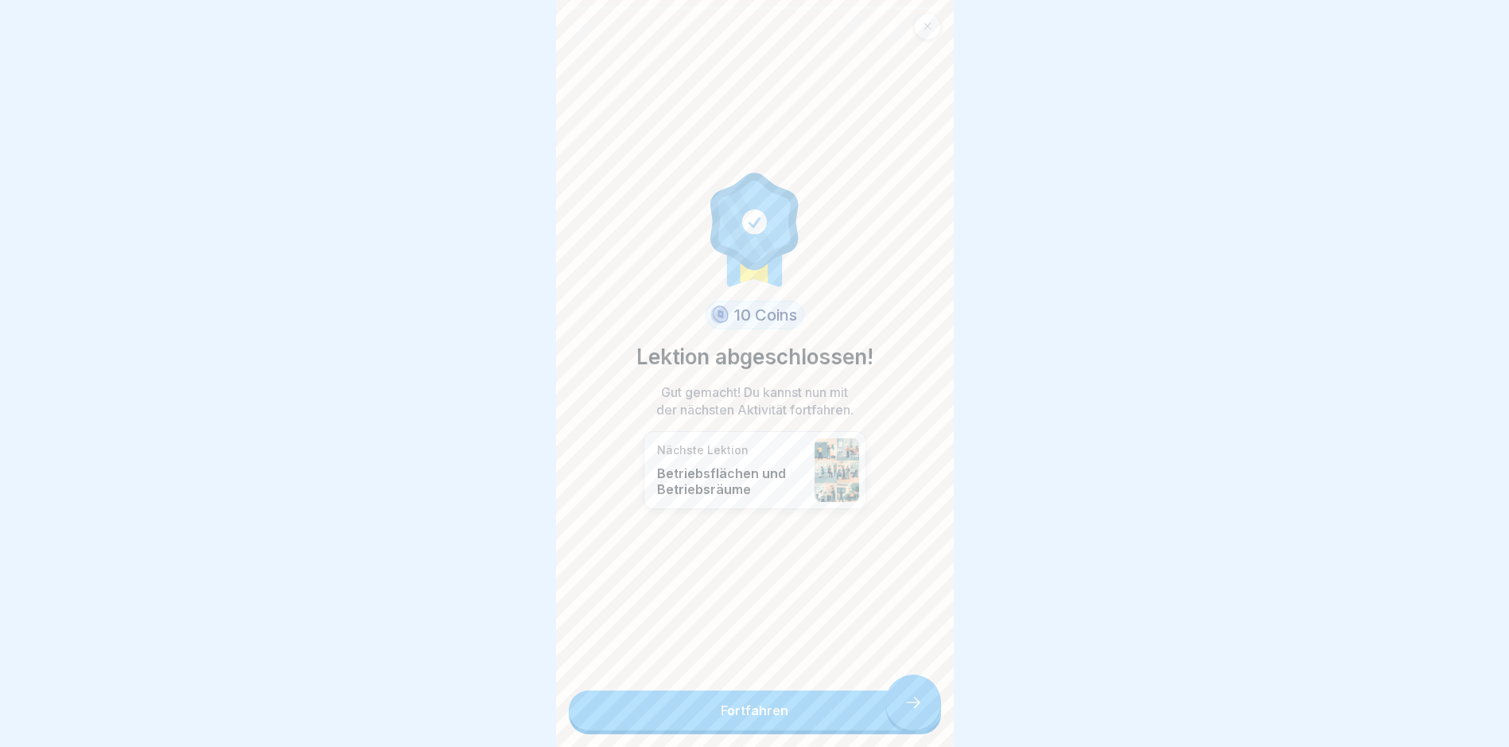
click at [923, 715] on link "Fortfahren" at bounding box center [755, 710] width 372 height 40
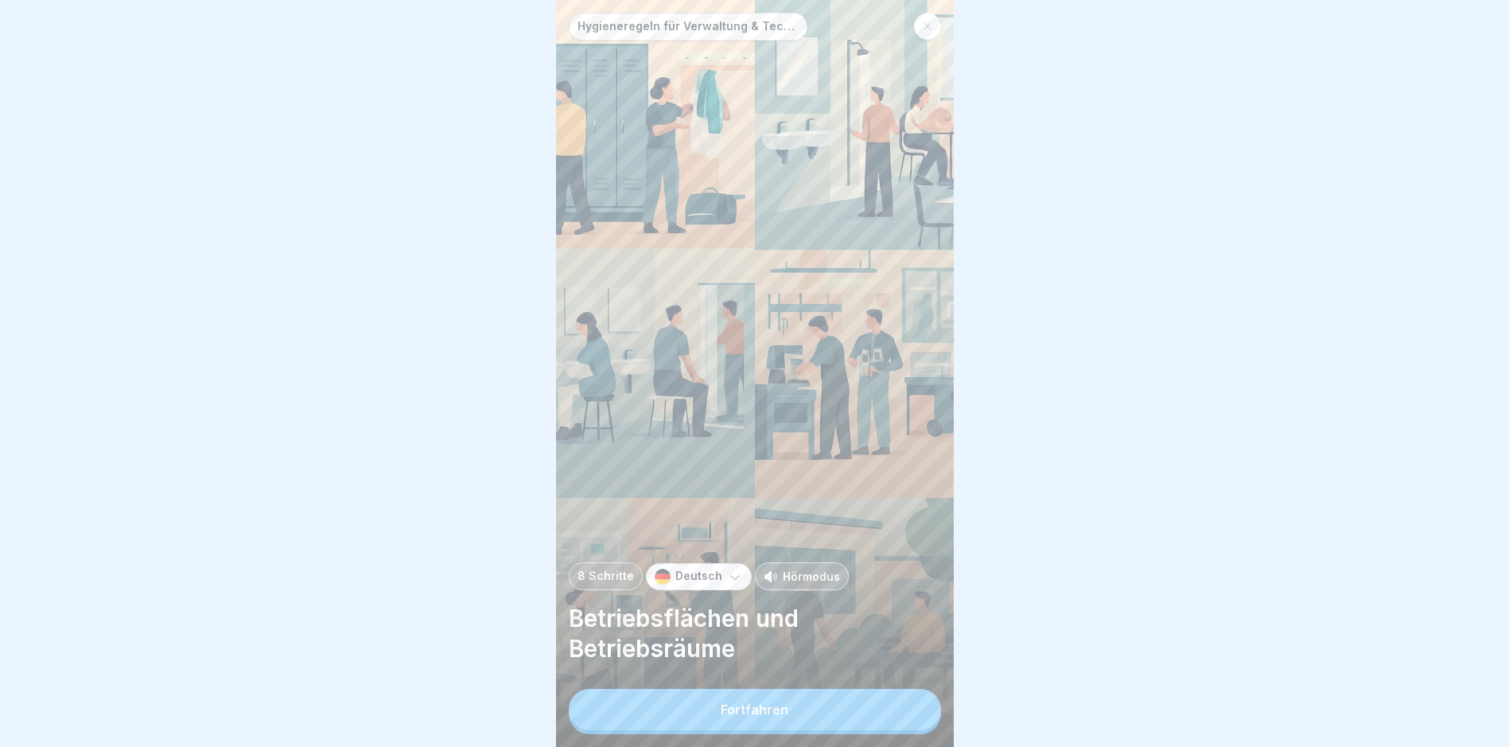
click at [900, 714] on button "Fortfahren" at bounding box center [755, 709] width 372 height 41
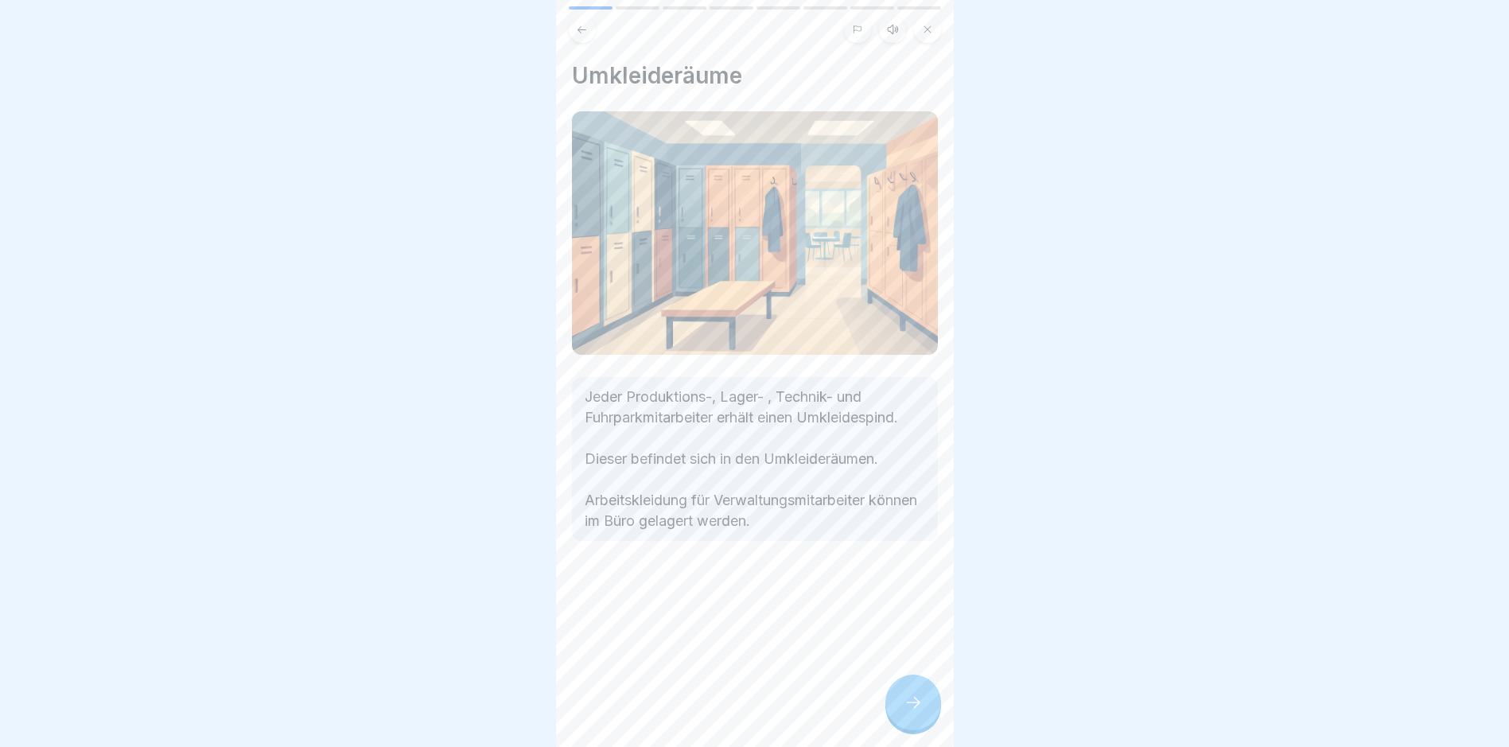
click at [900, 714] on div at bounding box center [913, 703] width 56 height 56
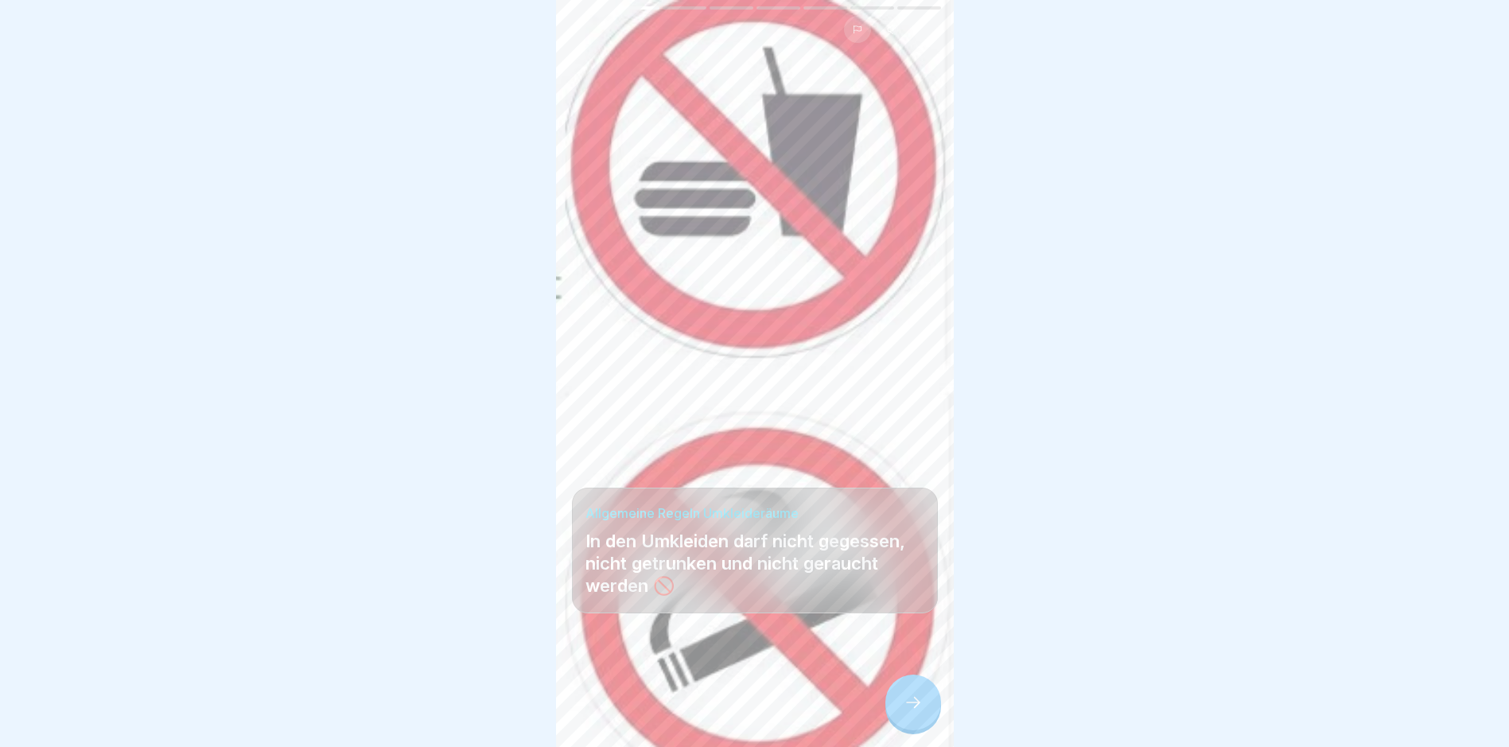
click at [900, 714] on div at bounding box center [913, 703] width 56 height 56
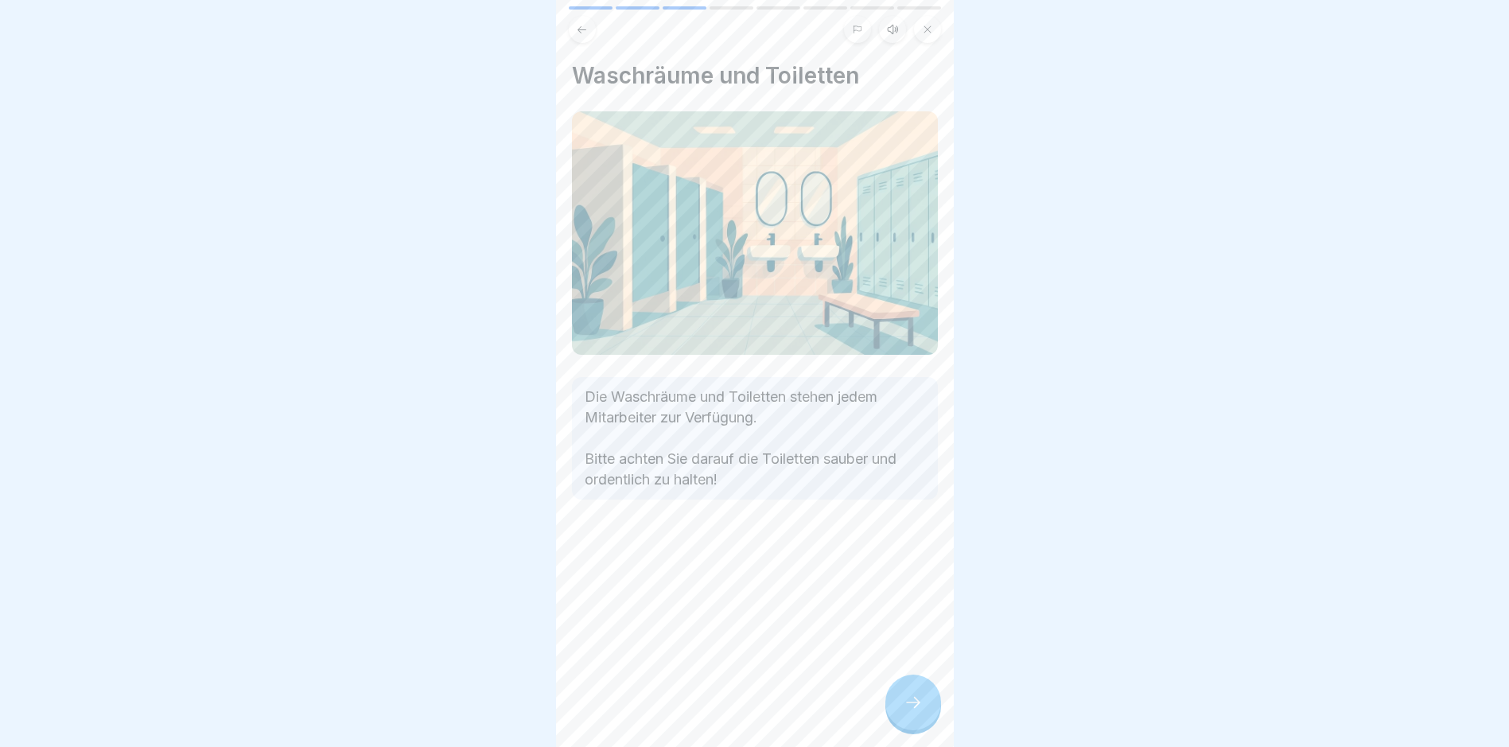
click at [900, 714] on div at bounding box center [913, 703] width 56 height 56
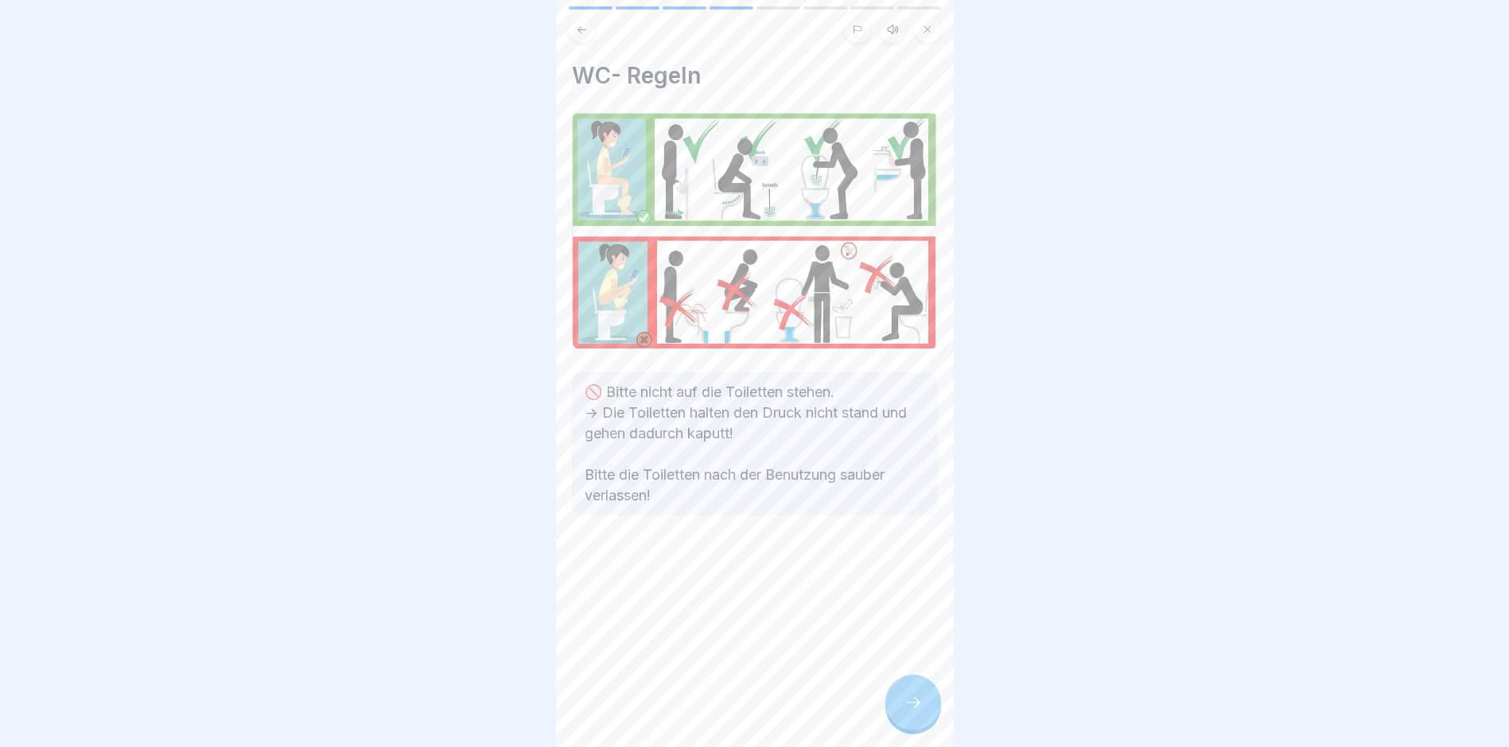
click at [900, 714] on div at bounding box center [913, 703] width 56 height 56
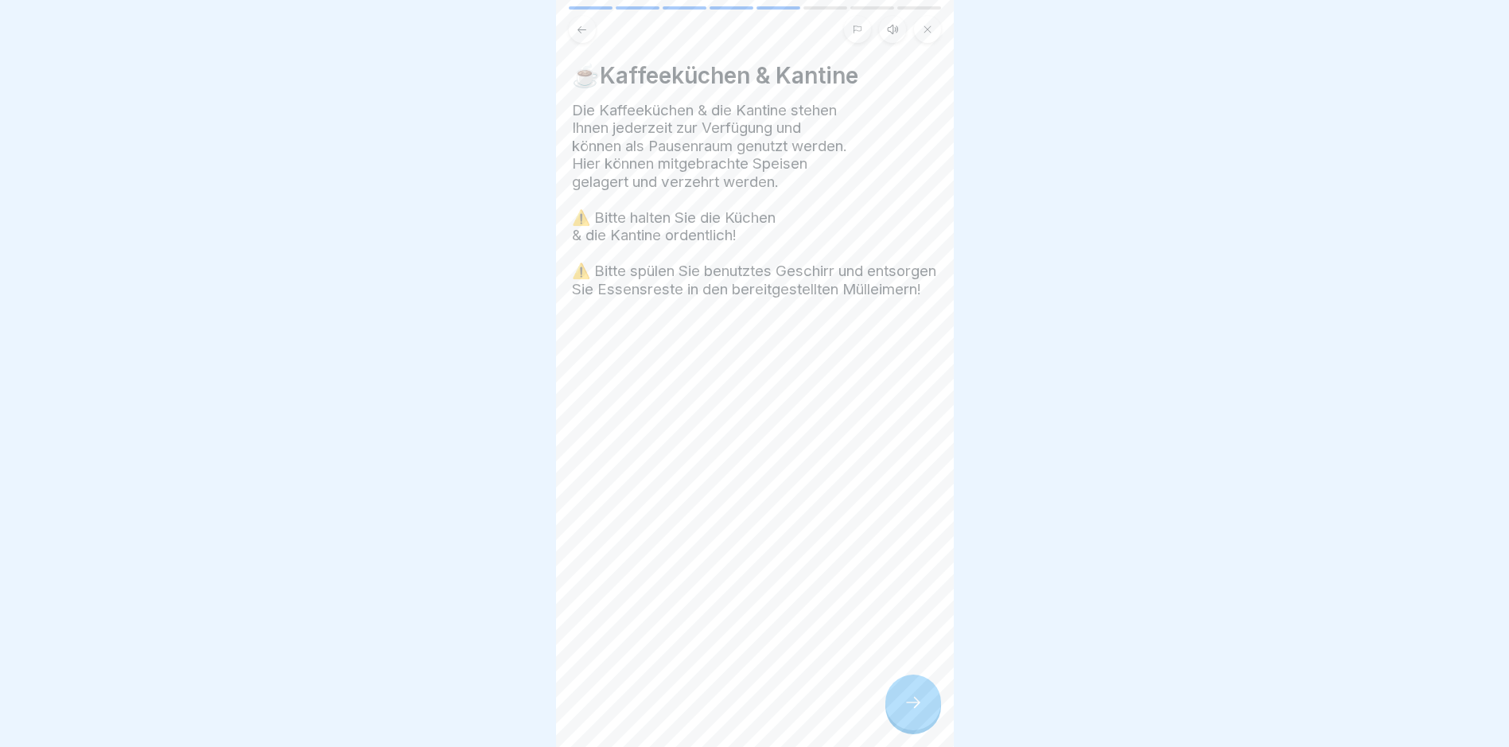
click at [900, 714] on div at bounding box center [913, 703] width 56 height 56
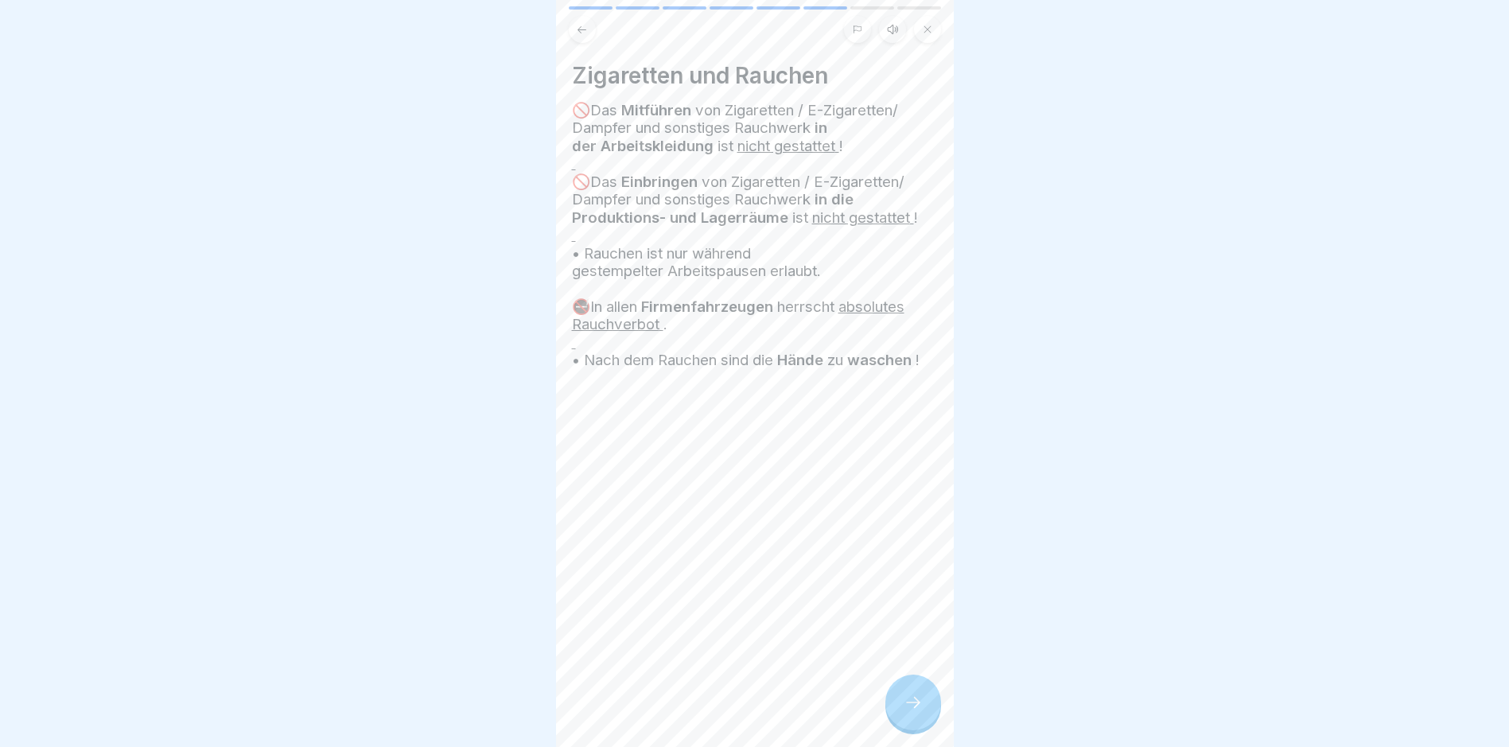
click at [900, 714] on div at bounding box center [913, 703] width 56 height 56
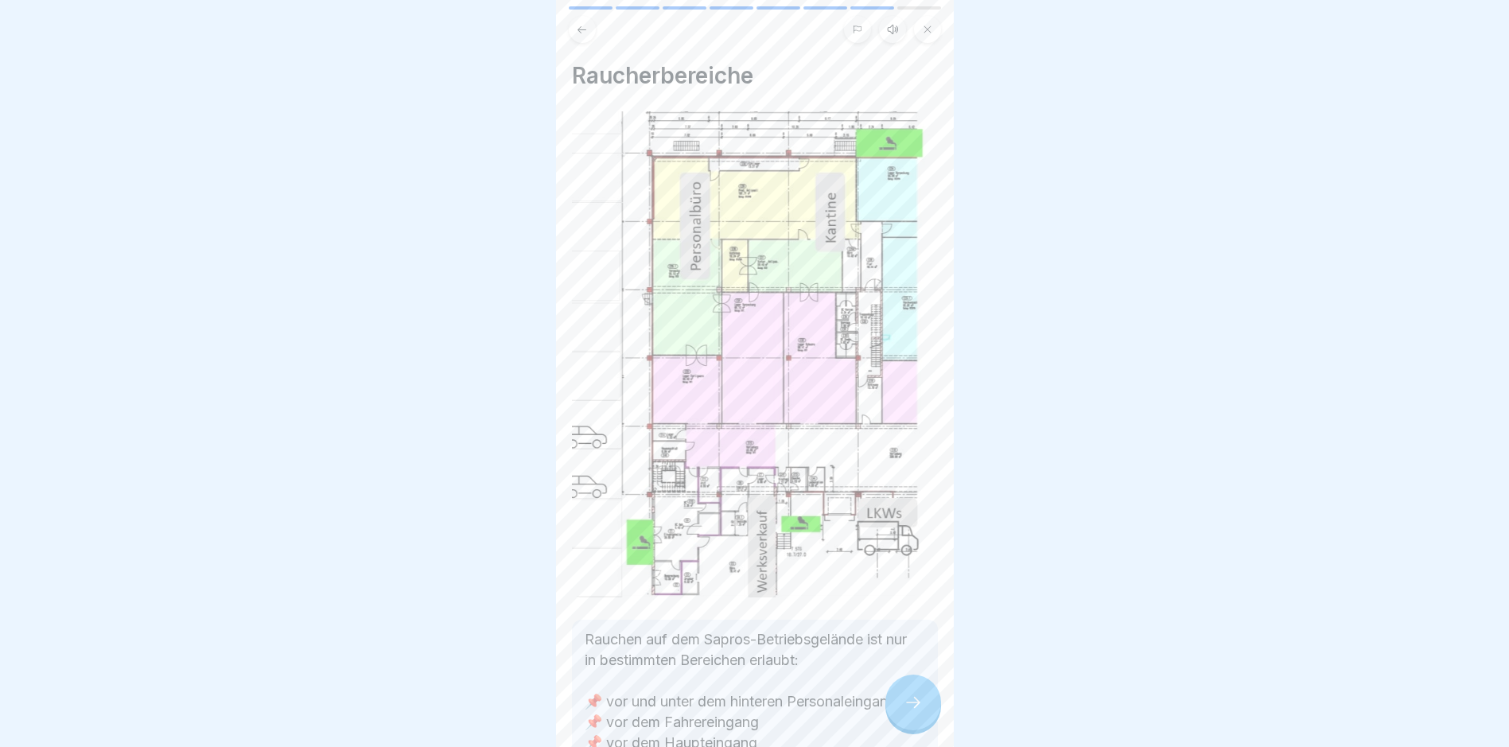
click at [900, 714] on div at bounding box center [913, 703] width 56 height 56
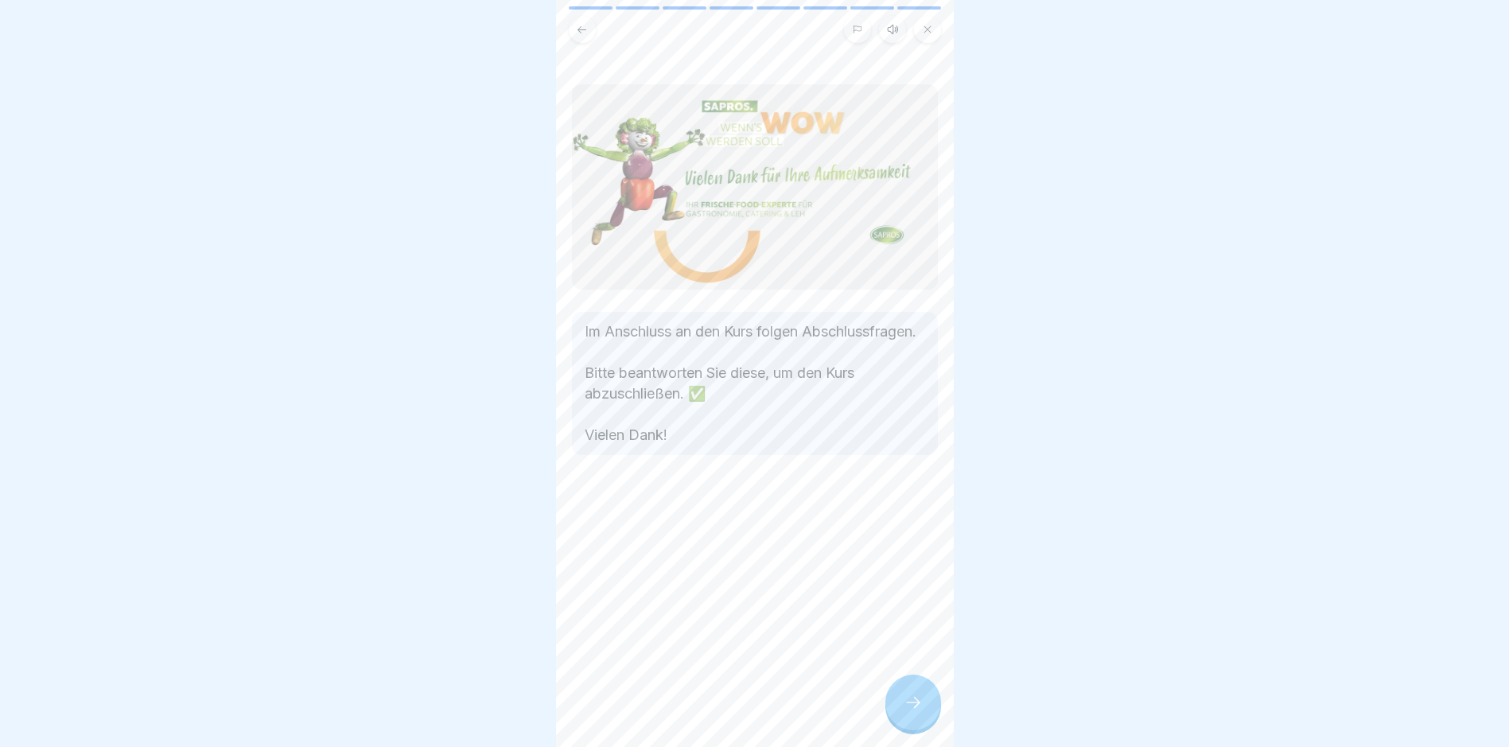
click at [900, 714] on div at bounding box center [913, 703] width 56 height 56
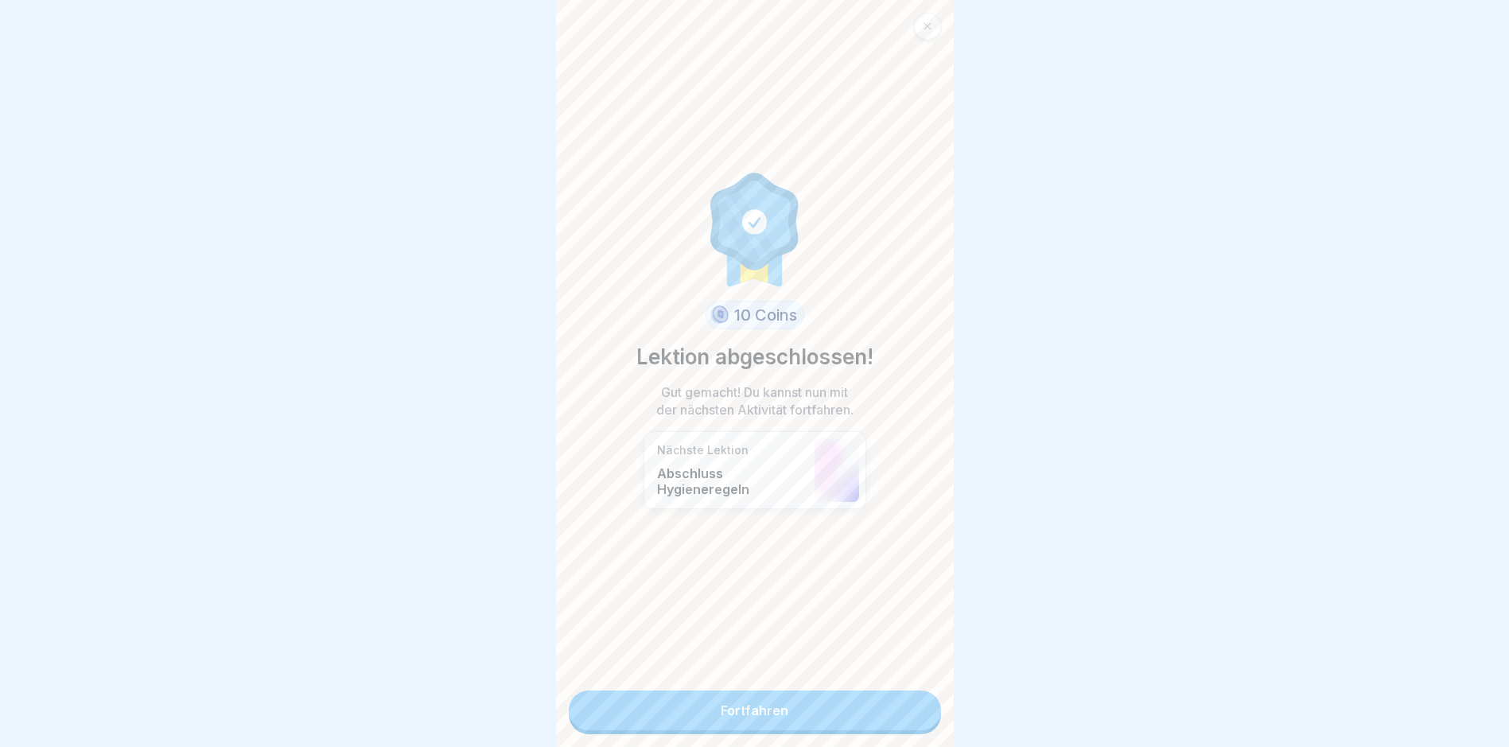
click at [863, 714] on link "Fortfahren" at bounding box center [755, 710] width 372 height 40
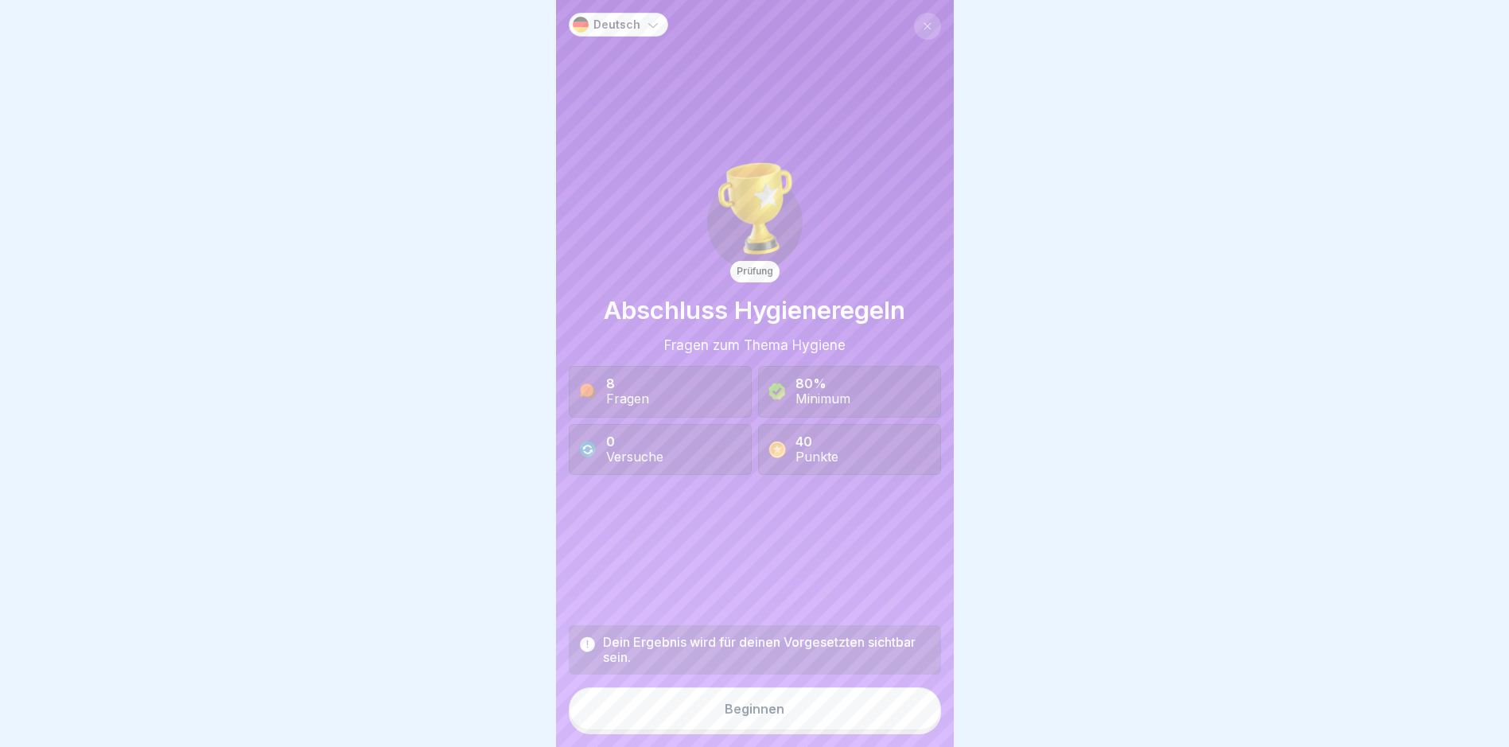
click at [862, 714] on button "Beginnen" at bounding box center [755, 708] width 372 height 43
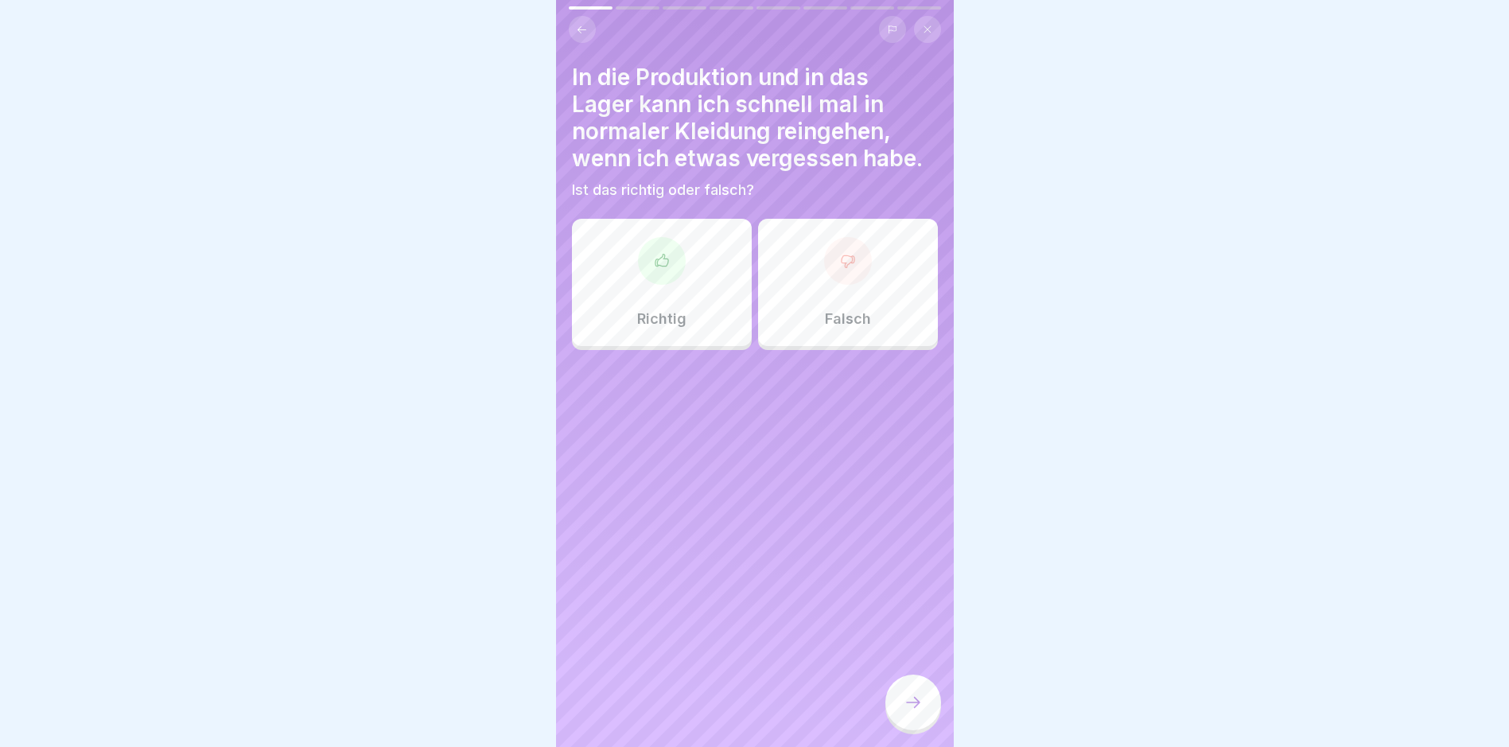
click at [898, 267] on div "Falsch" at bounding box center [848, 282] width 180 height 127
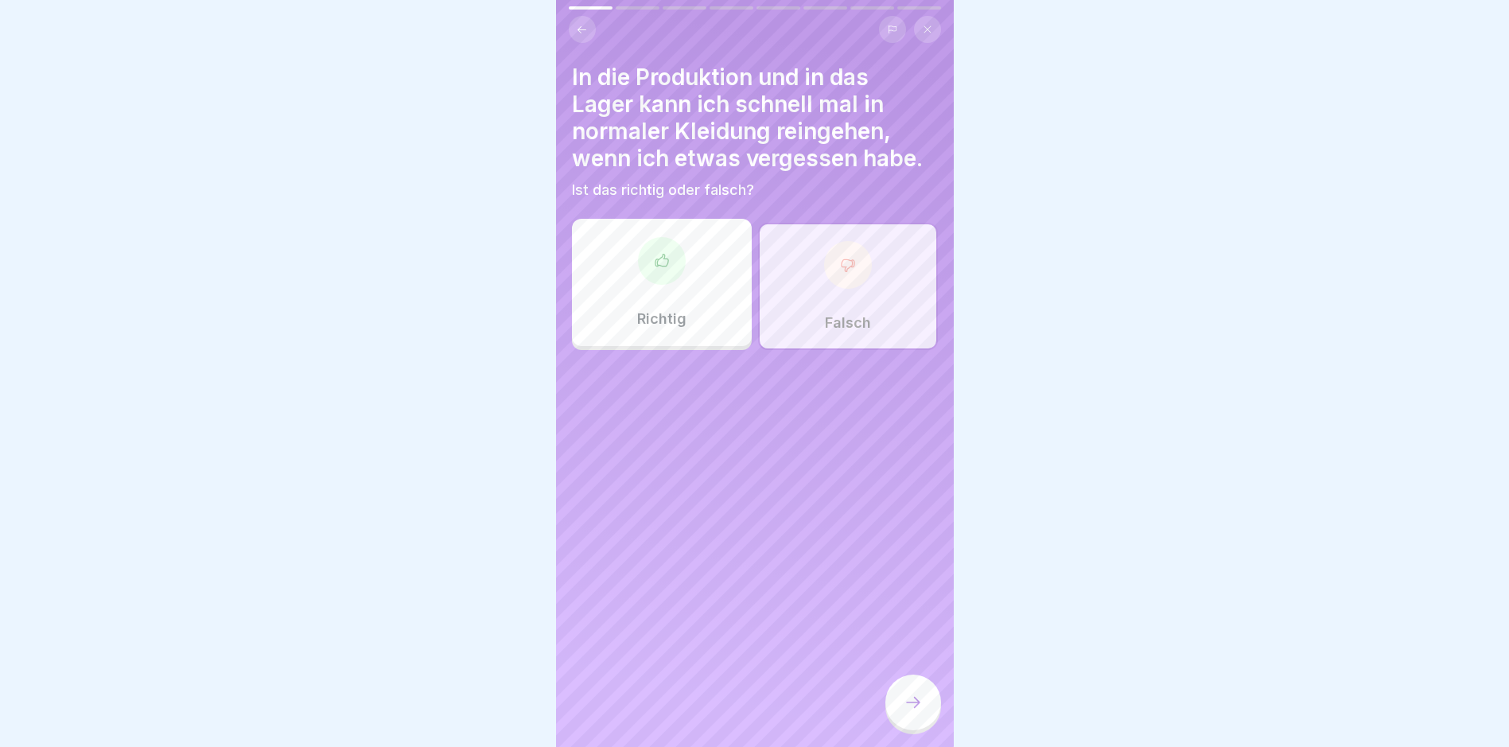
click at [917, 710] on icon at bounding box center [913, 702] width 19 height 19
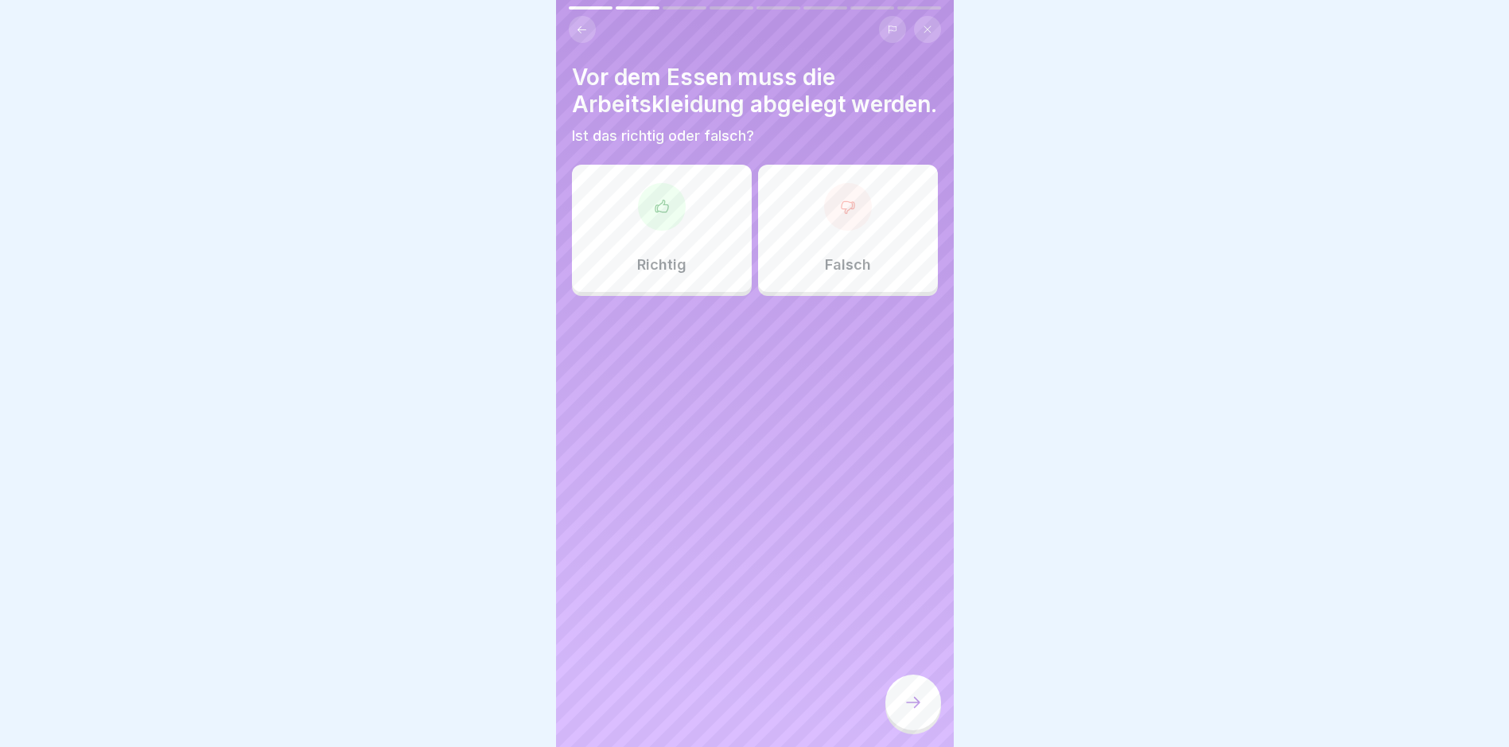
click at [687, 266] on div "Richtig" at bounding box center [662, 228] width 180 height 127
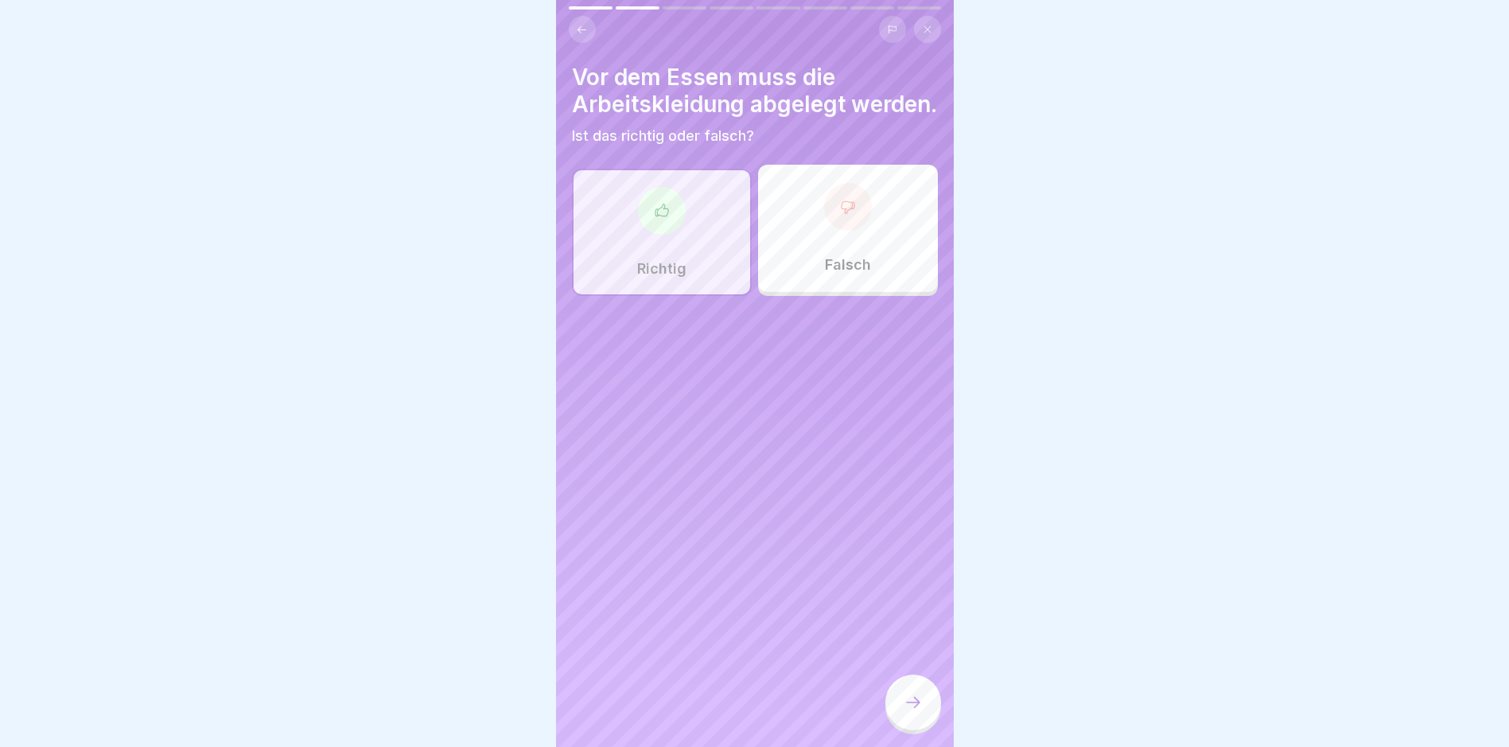
click at [911, 706] on div at bounding box center [913, 703] width 56 height 56
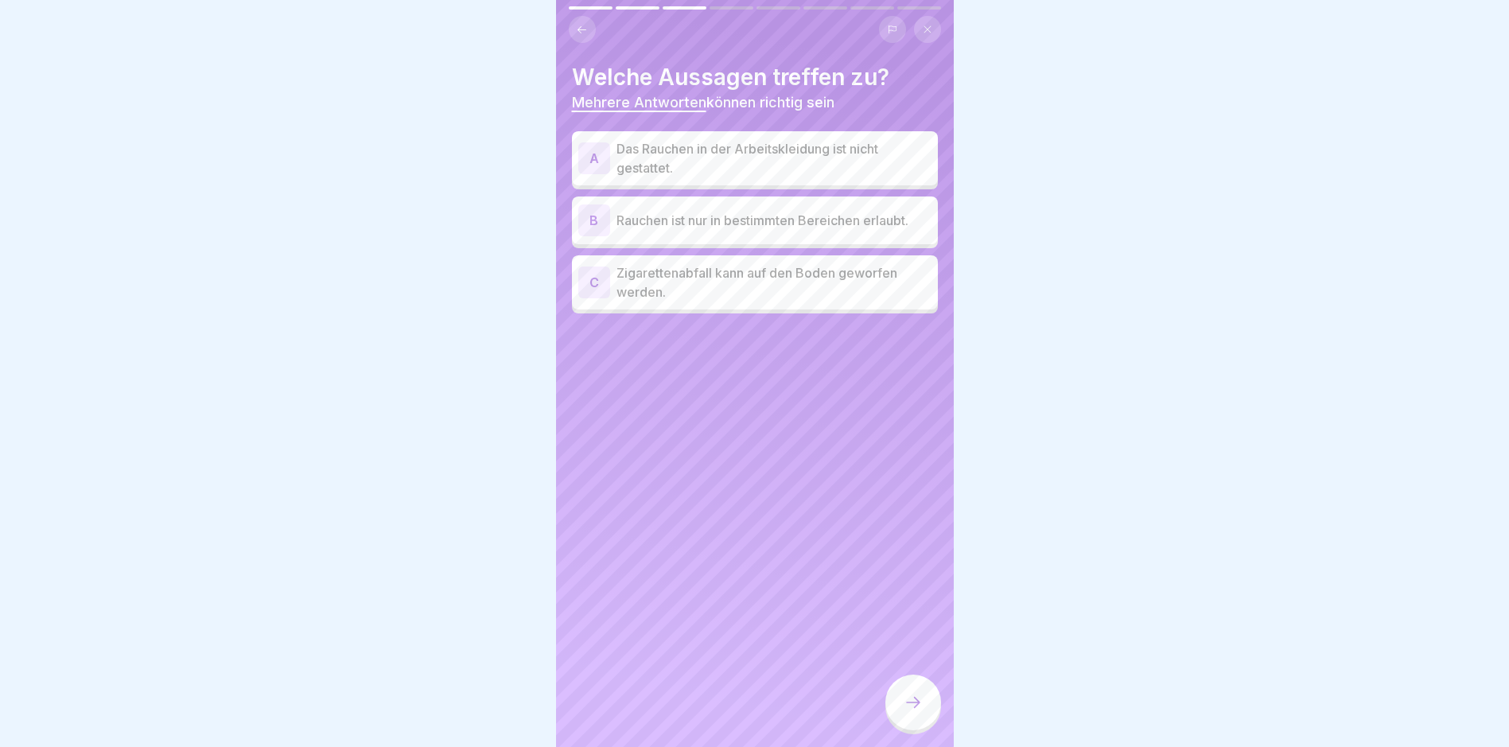
click at [834, 166] on p "Das Rauchen in der Arbeitskleidung ist nicht gestattet." at bounding box center [774, 158] width 315 height 38
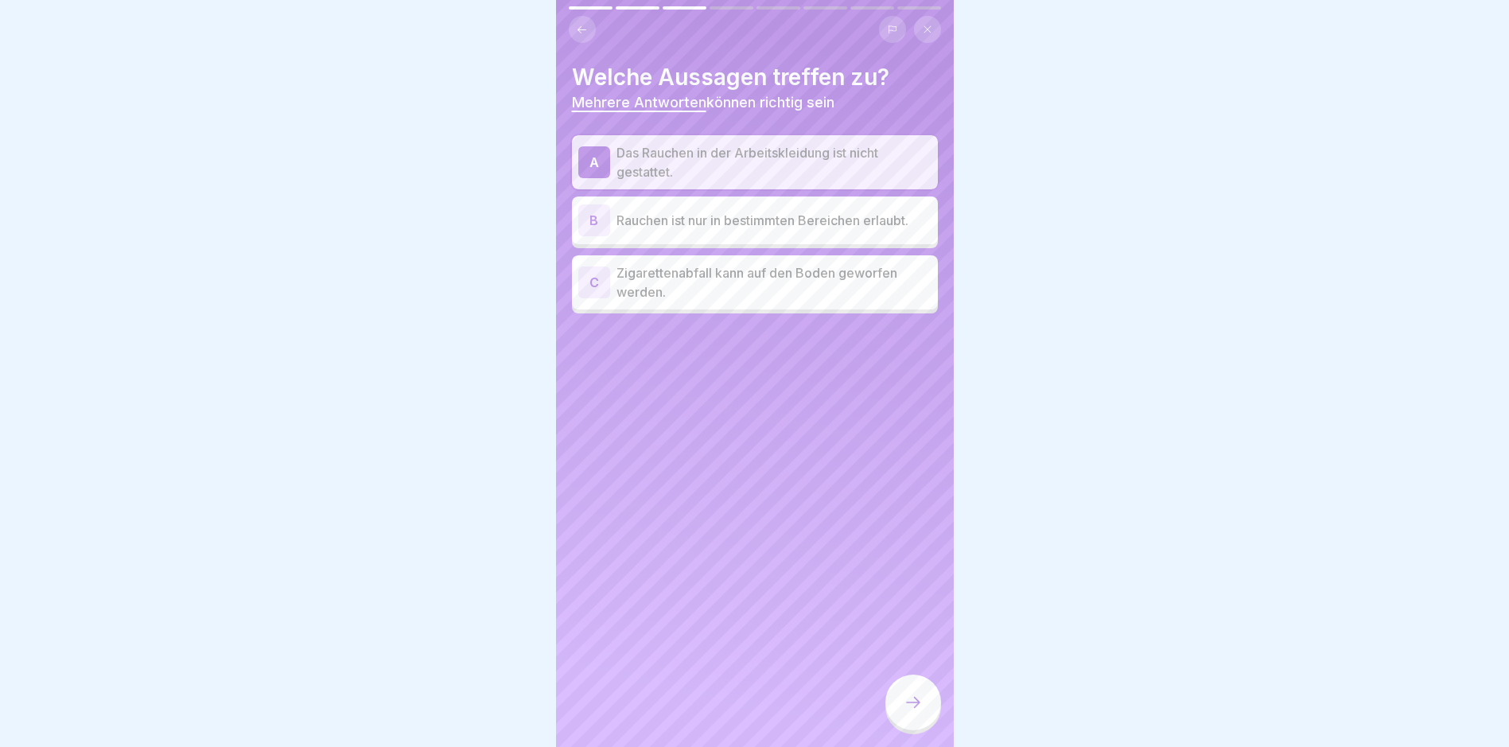
click at [869, 214] on p "Rauchen ist nur in bestimmten Bereichen erlaubt." at bounding box center [774, 220] width 315 height 19
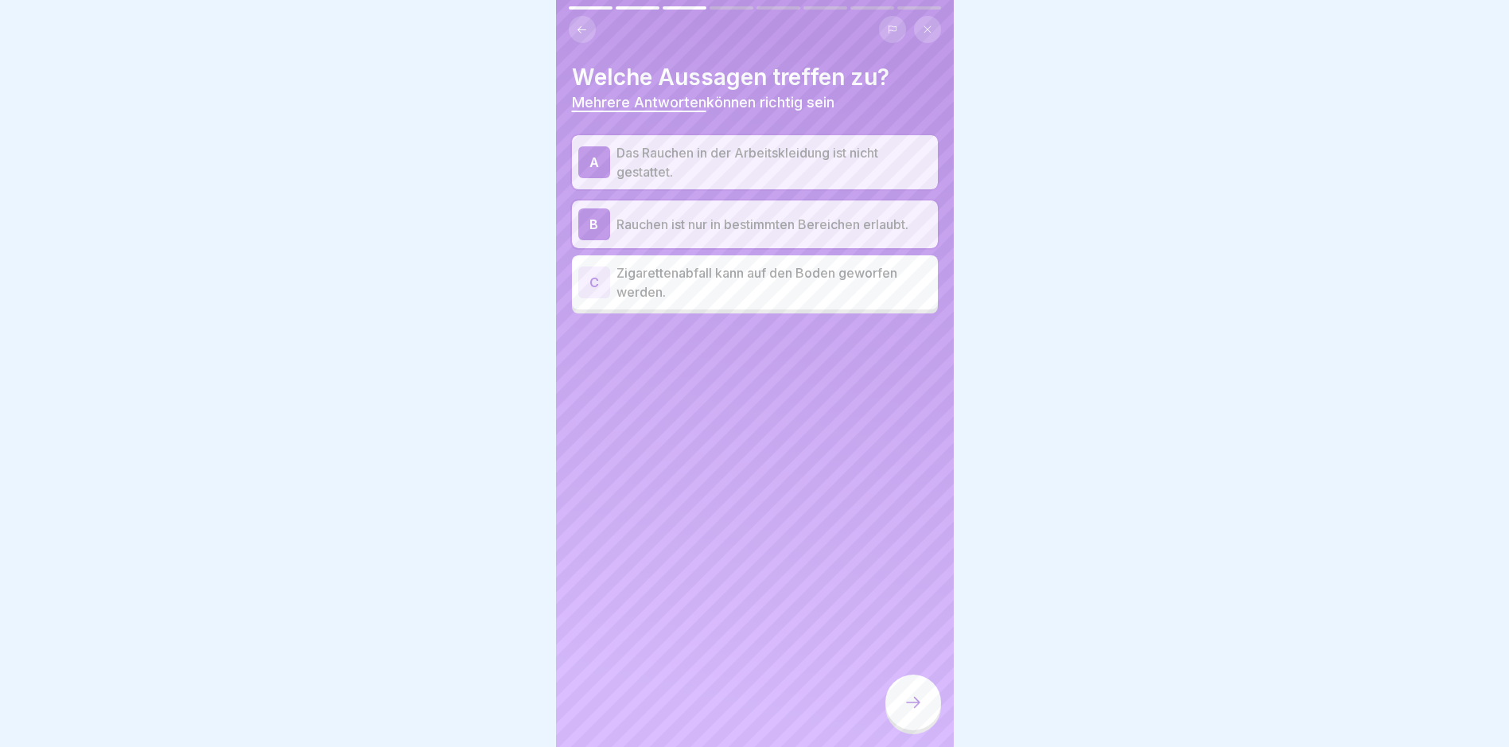
click at [927, 700] on div at bounding box center [913, 703] width 56 height 56
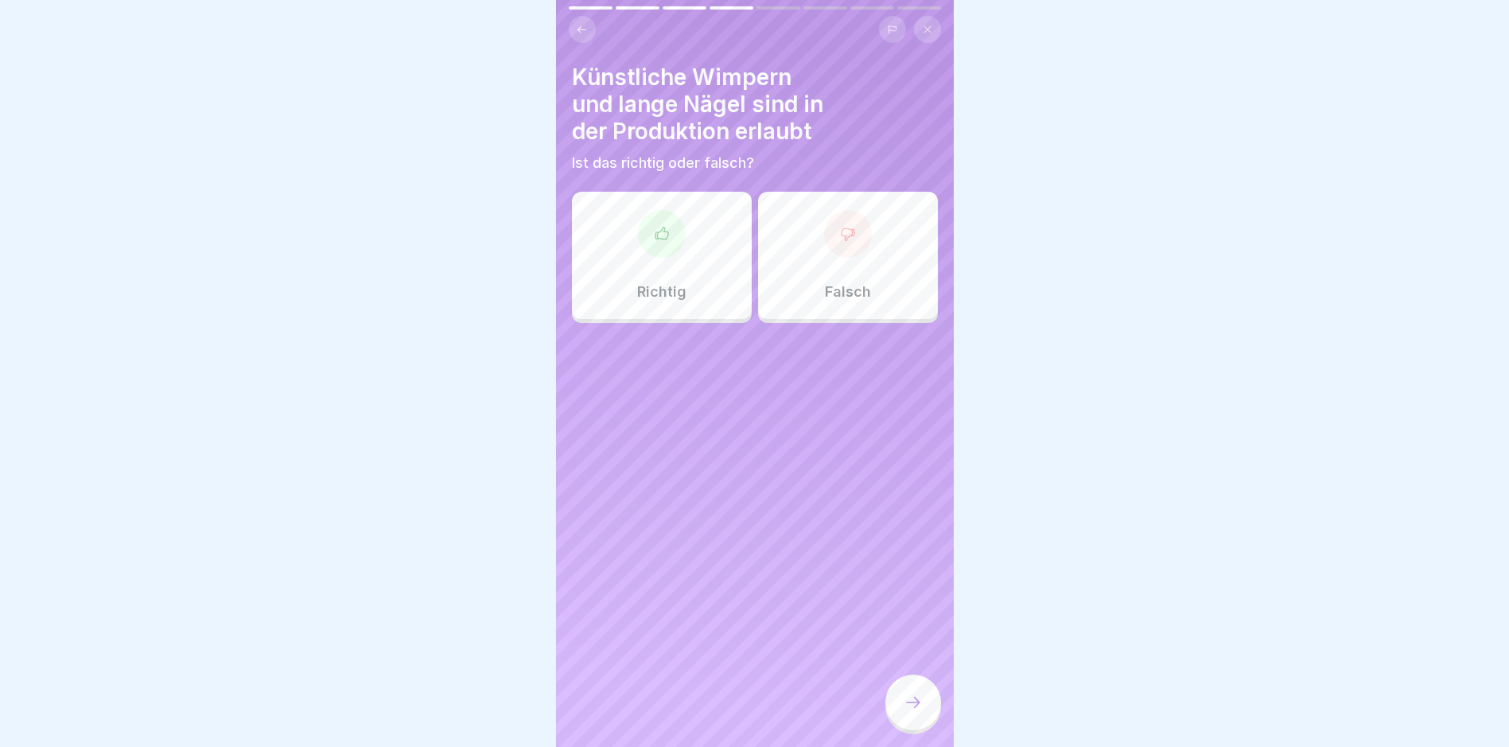
click at [833, 255] on div at bounding box center [848, 234] width 48 height 48
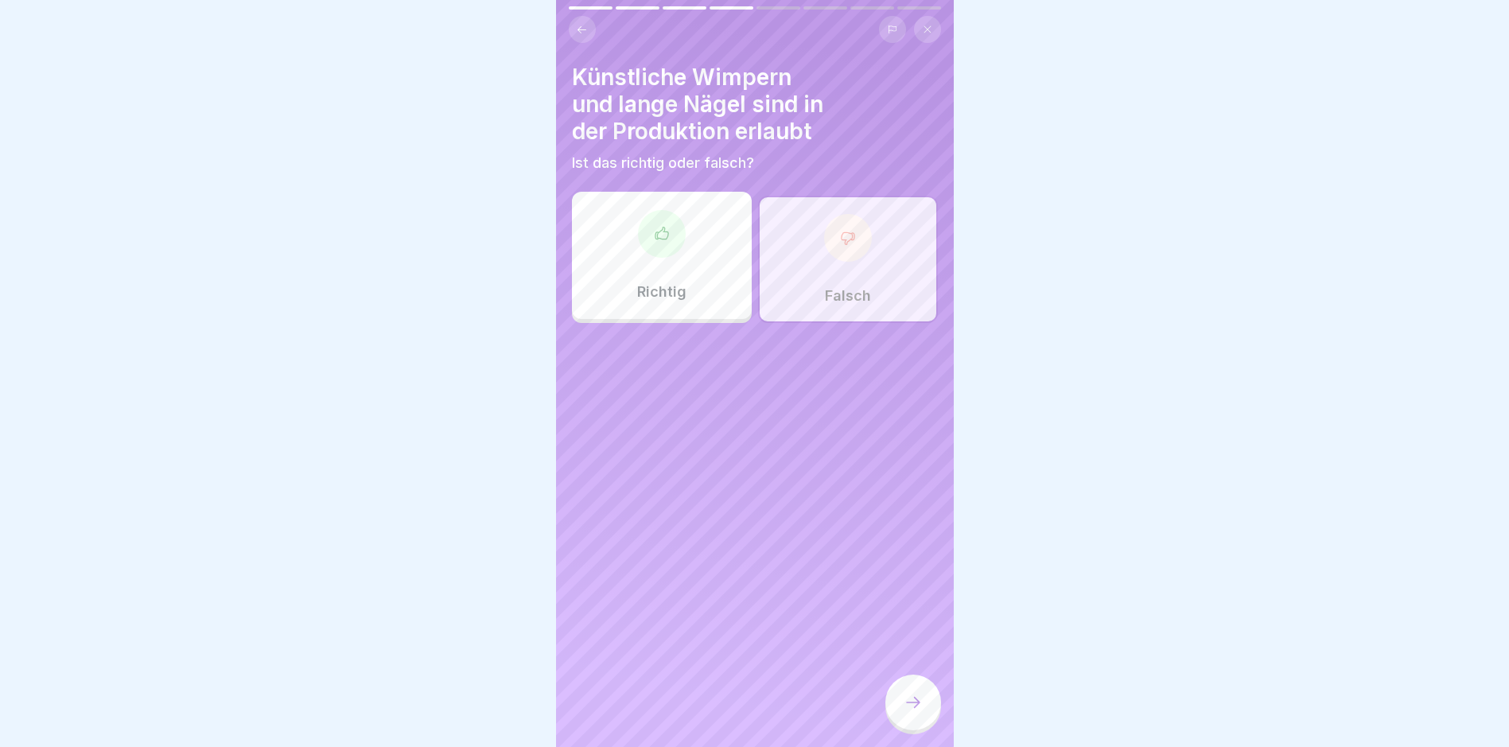
click at [900, 734] on div at bounding box center [913, 705] width 56 height 60
click at [904, 712] on icon at bounding box center [913, 702] width 19 height 19
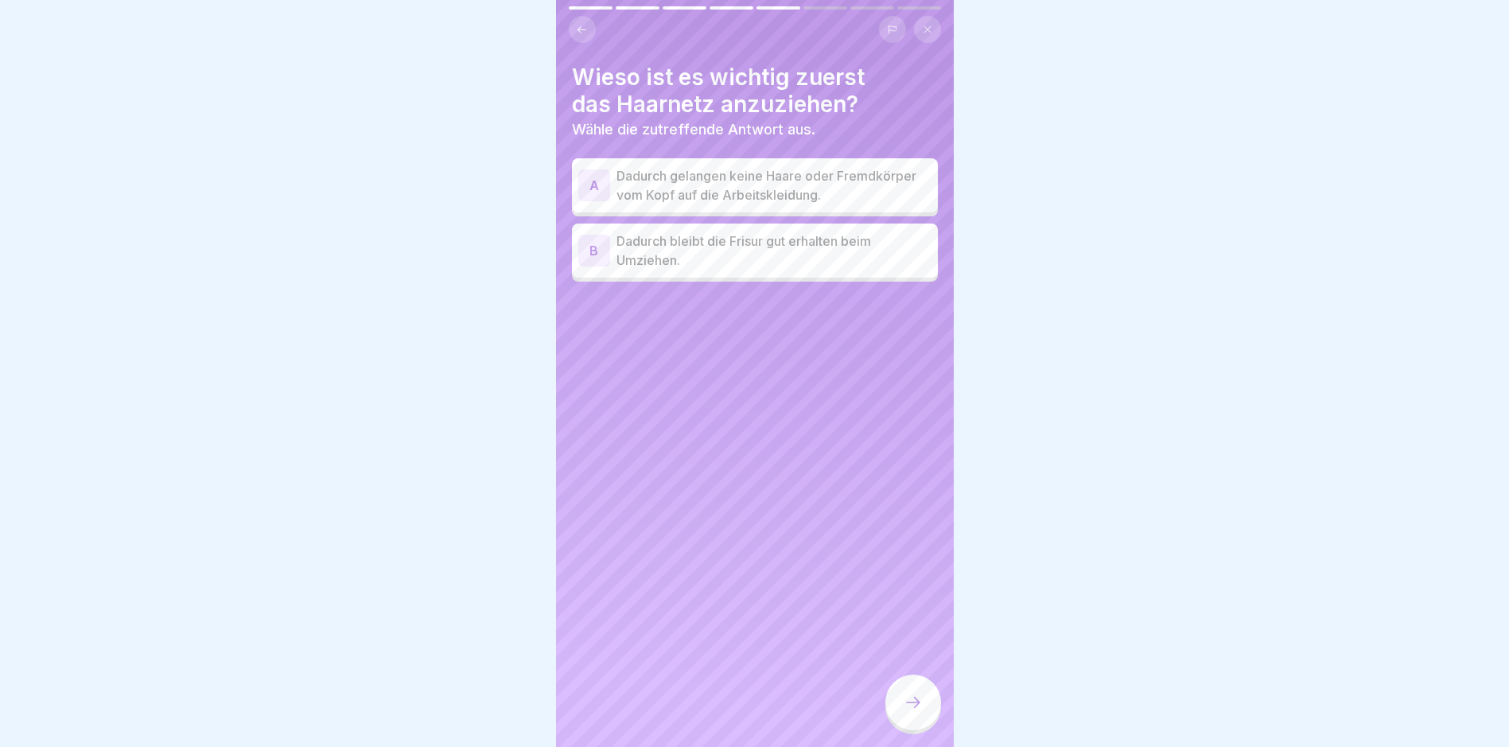
click at [818, 186] on p "Dadurch gelangen keine Haare oder Fremdkörper vom Kopf auf die Arbeitskleidung." at bounding box center [774, 185] width 315 height 38
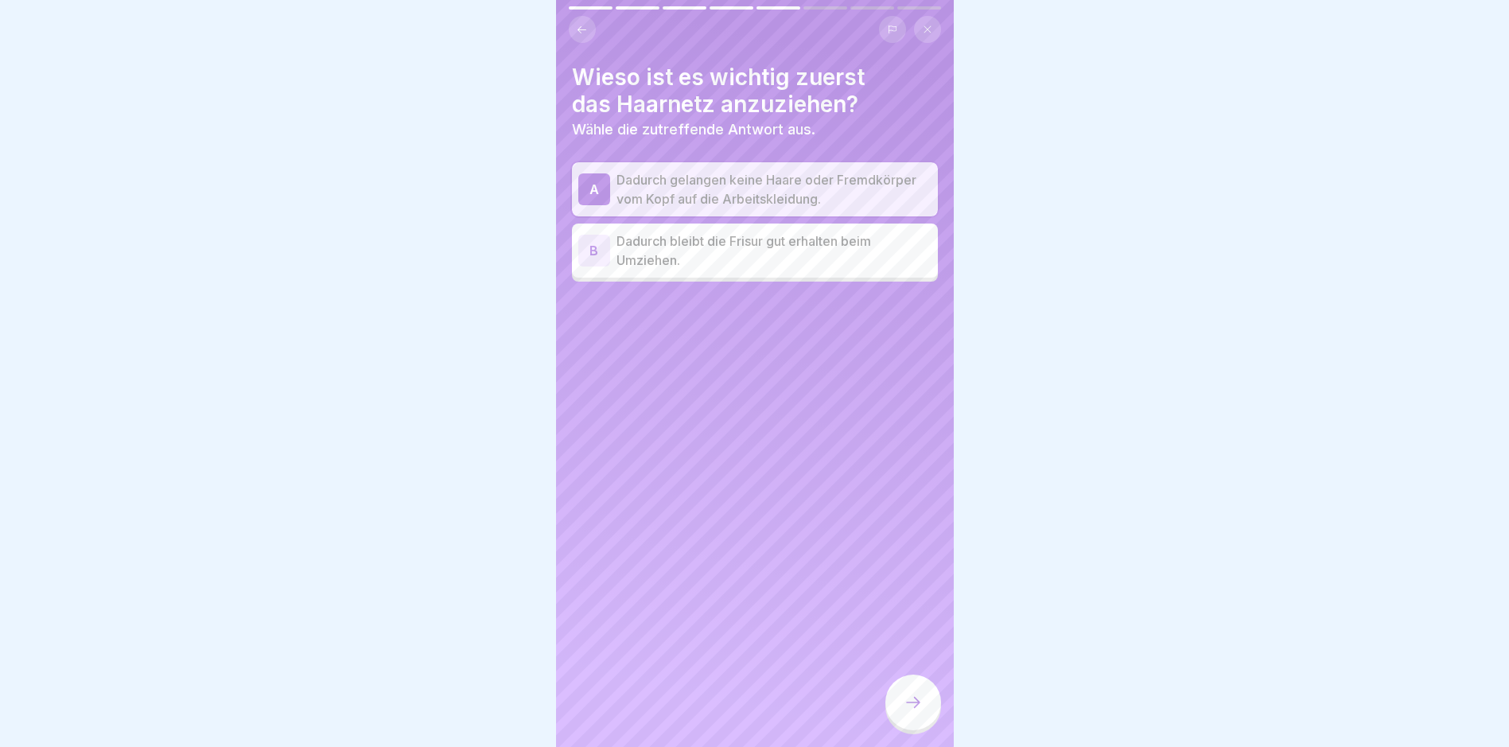
click at [908, 712] on icon at bounding box center [913, 702] width 19 height 19
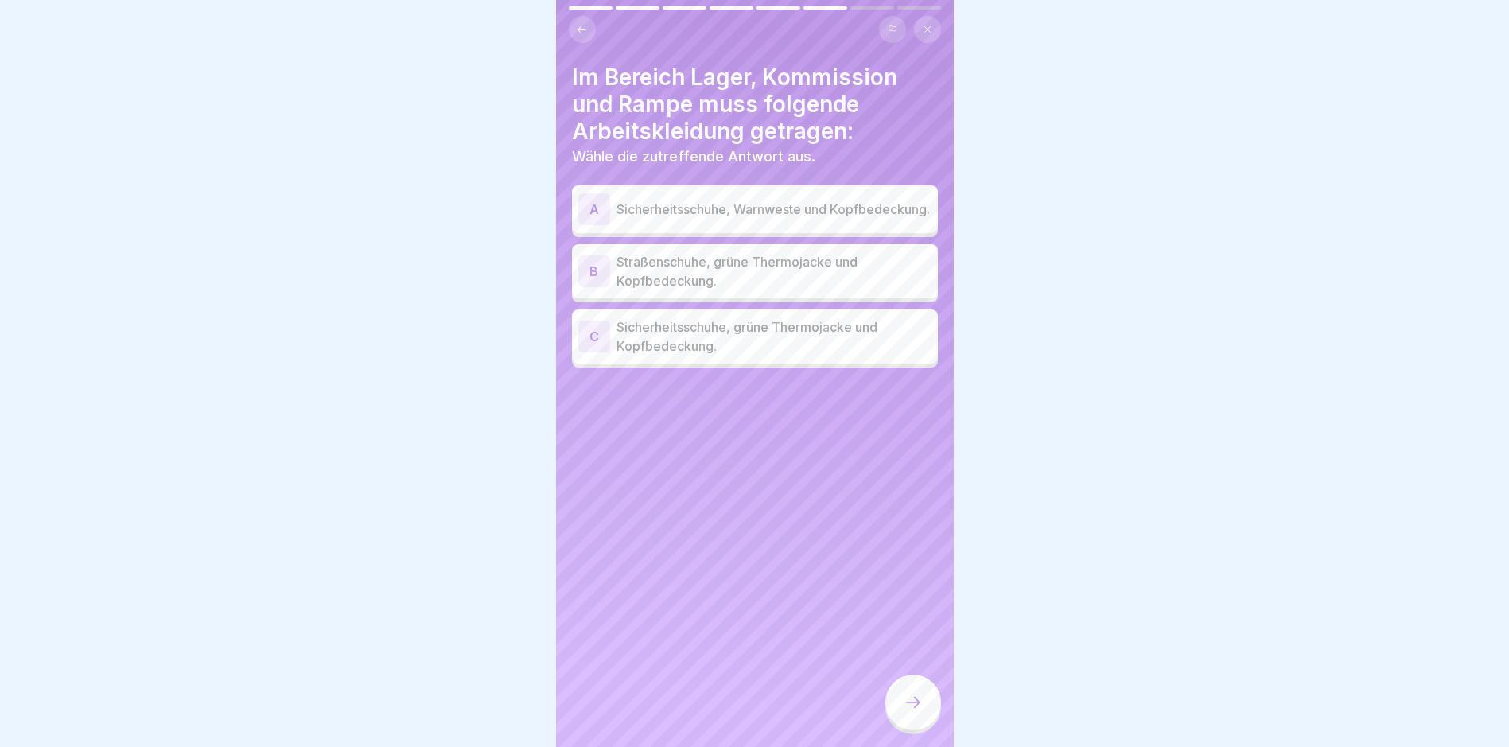
click at [781, 352] on p "Sicherheitsschuhe, grüne Thermojacke und Kopfbedeckung." at bounding box center [774, 336] width 315 height 38
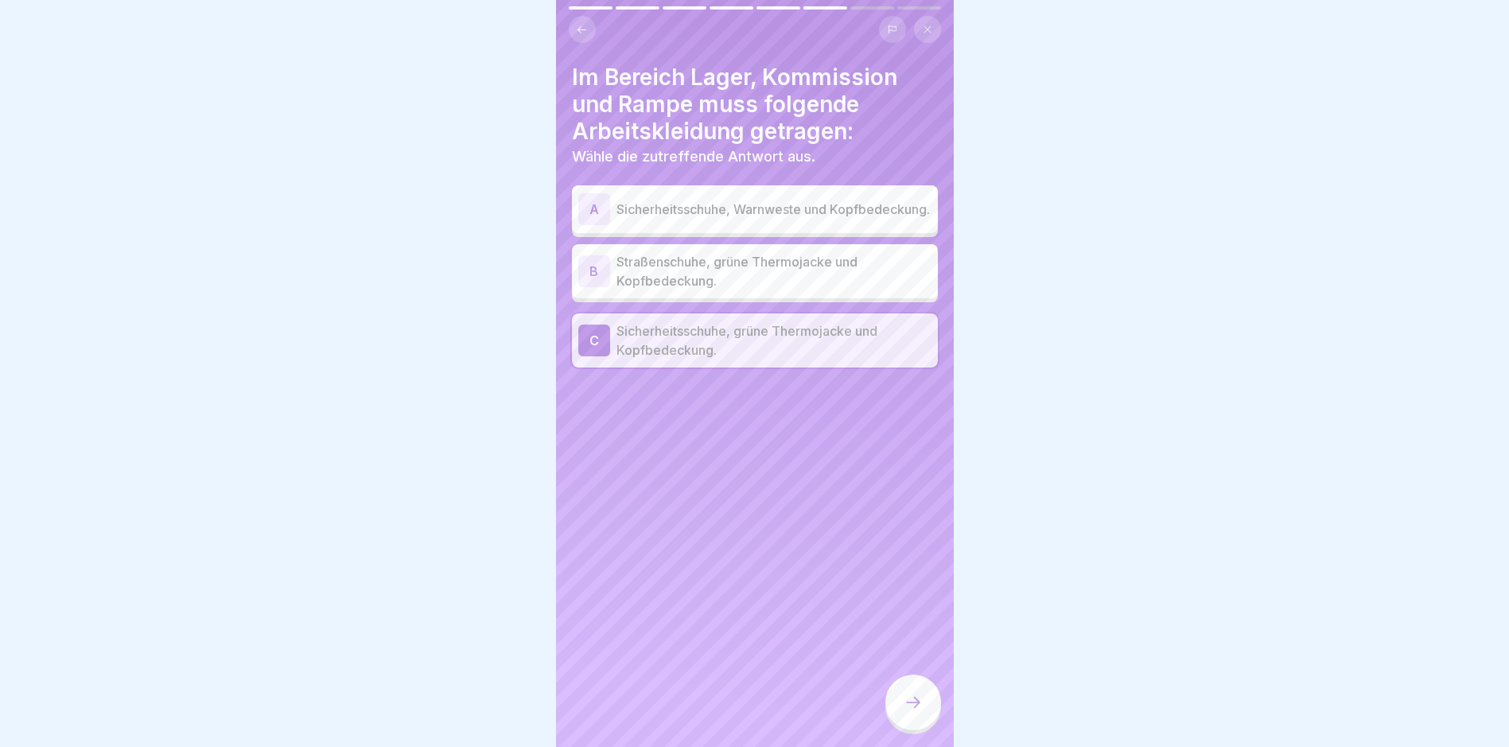
click at [908, 706] on div at bounding box center [913, 703] width 56 height 56
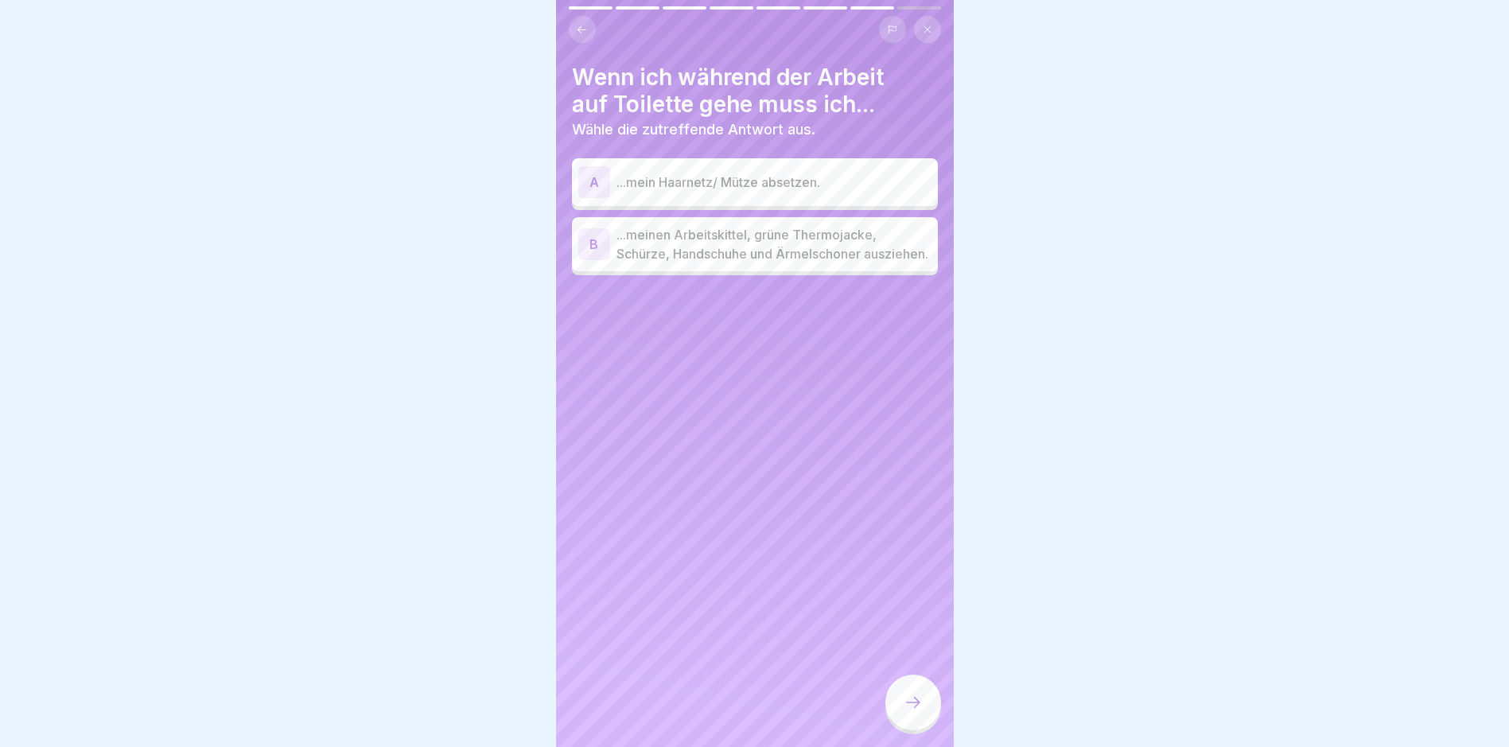
click at [814, 263] on p "...meinen Arbeitskittel, grüne Thermojacke, Schürze, Handschuhe und Ärmelschone…" at bounding box center [774, 244] width 315 height 38
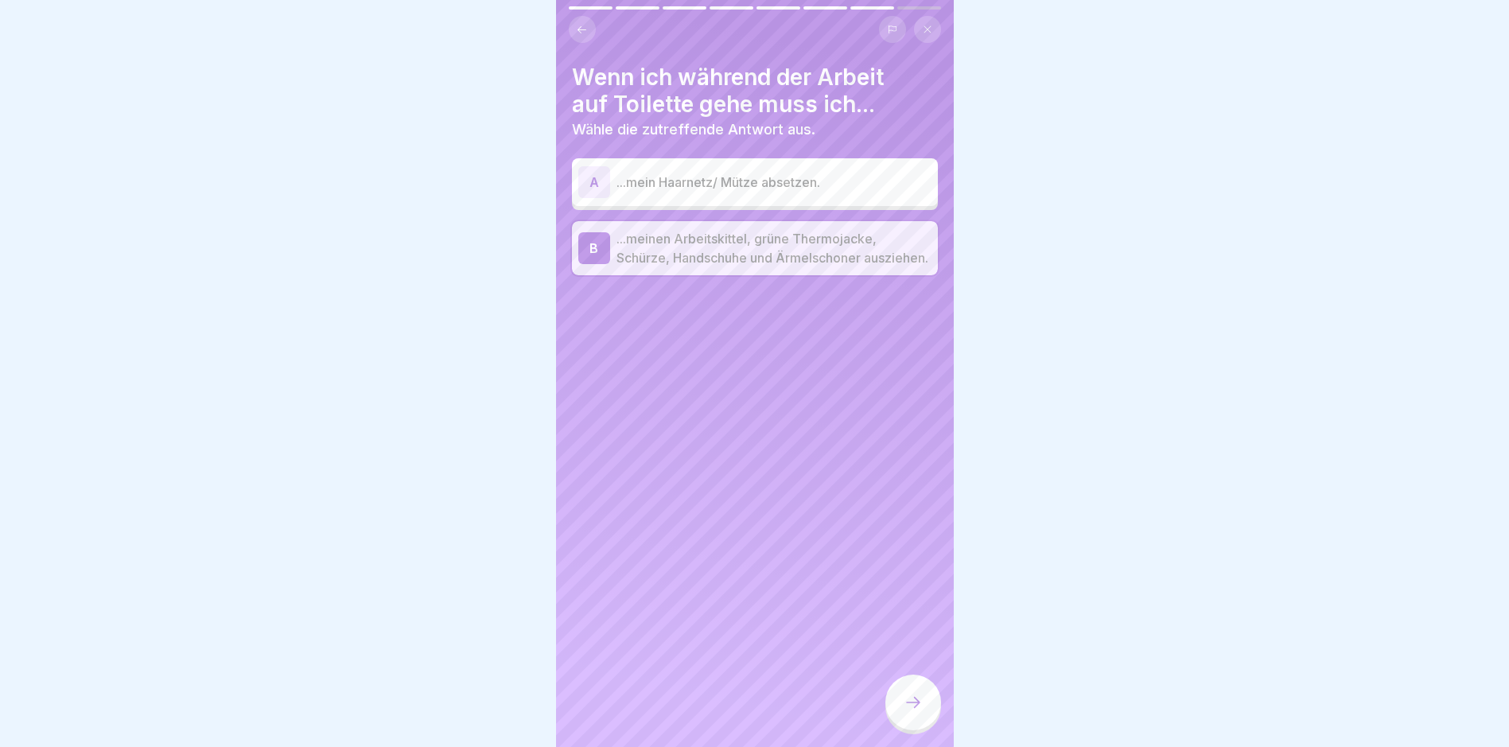
click at [900, 703] on div at bounding box center [913, 703] width 56 height 56
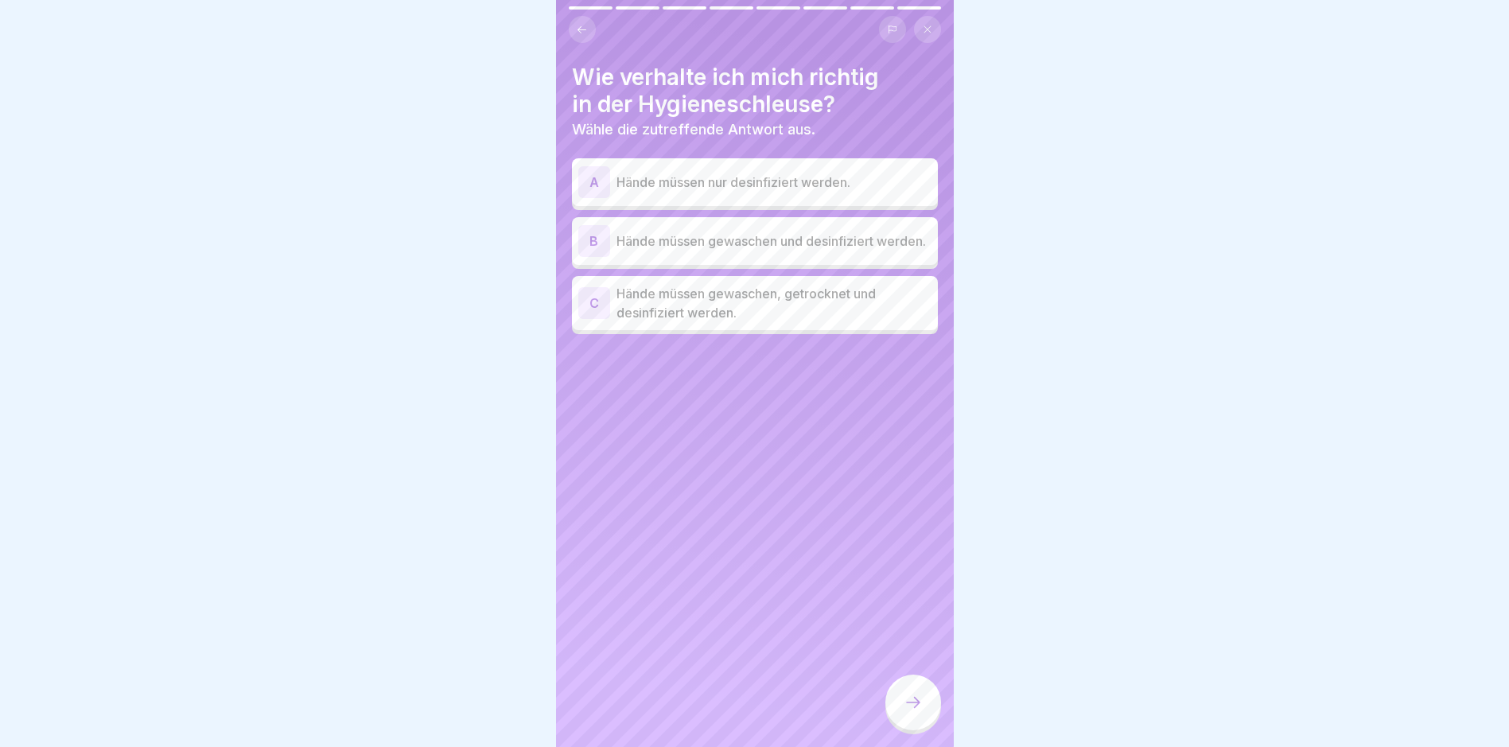
click at [803, 322] on p "Hände müssen gewaschen, getrocknet und desinfiziert werden." at bounding box center [774, 303] width 315 height 38
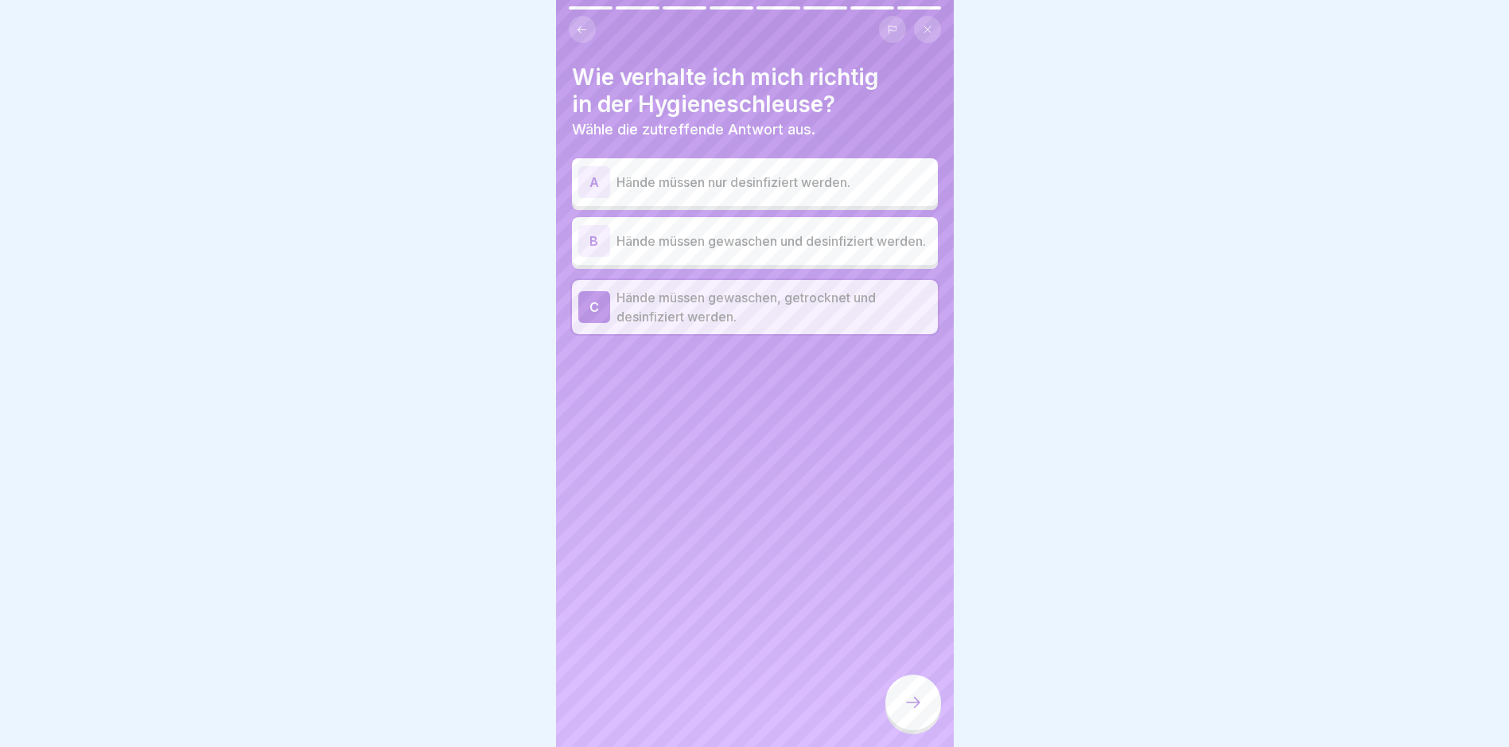
click at [897, 701] on div at bounding box center [913, 703] width 56 height 56
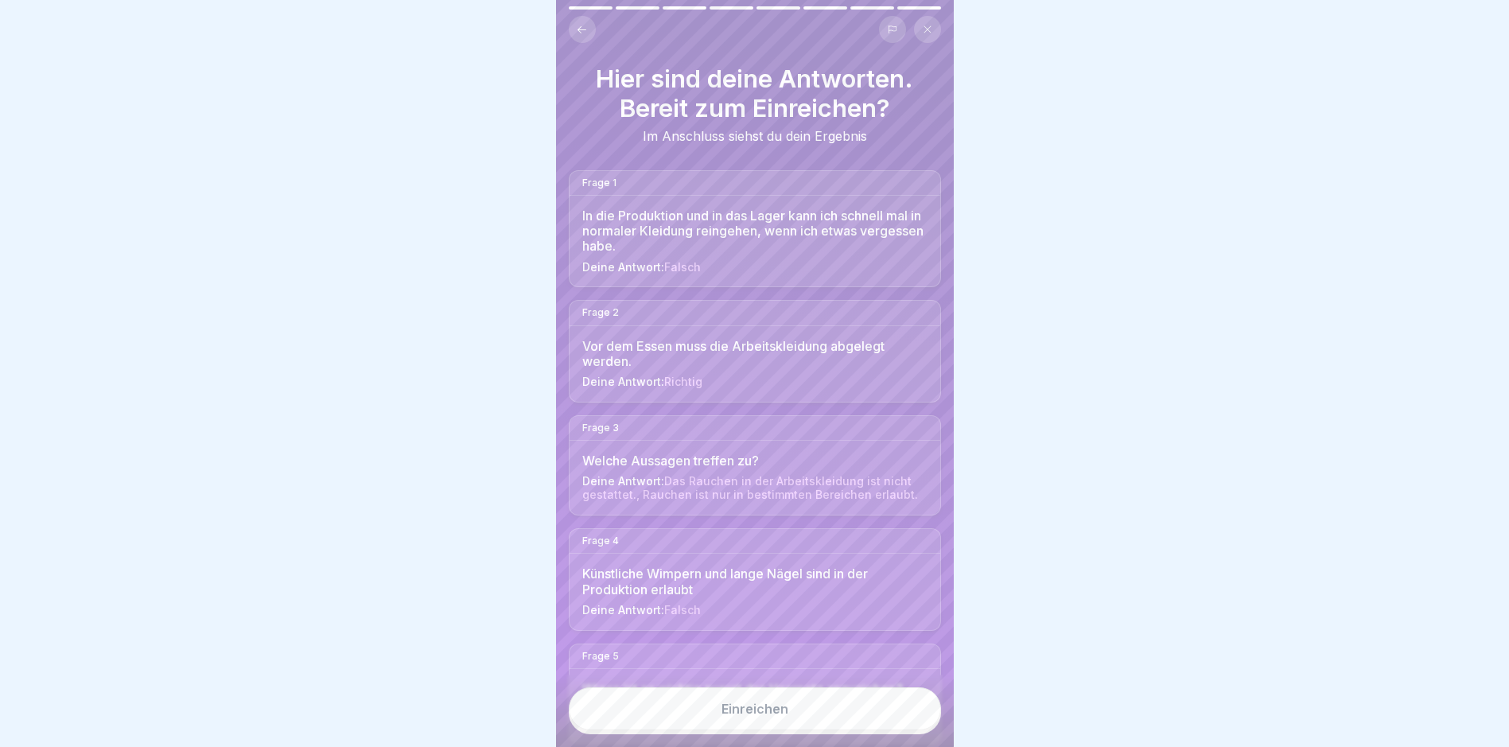
click at [850, 726] on button "Einreichen" at bounding box center [755, 708] width 372 height 43
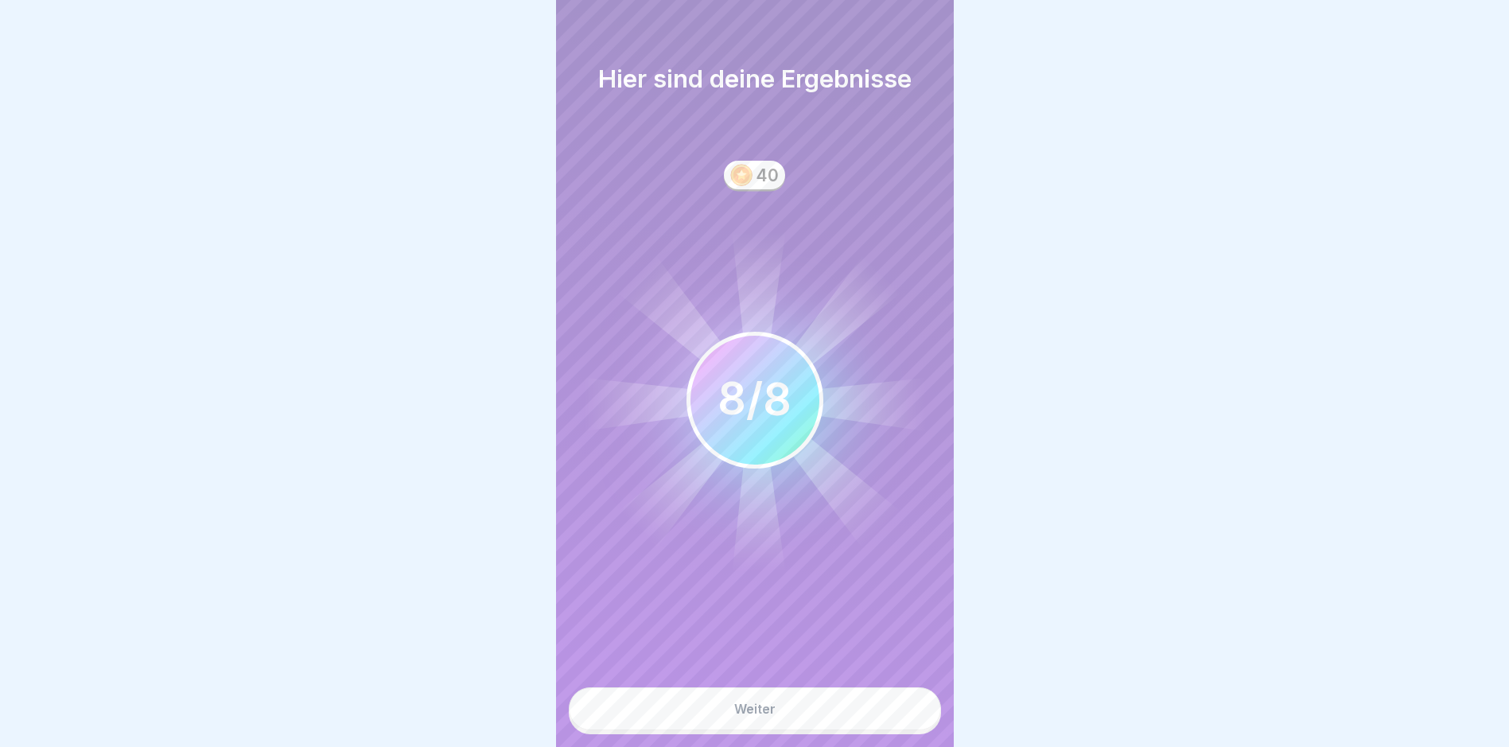
click at [851, 714] on button "Weiter" at bounding box center [755, 708] width 372 height 43
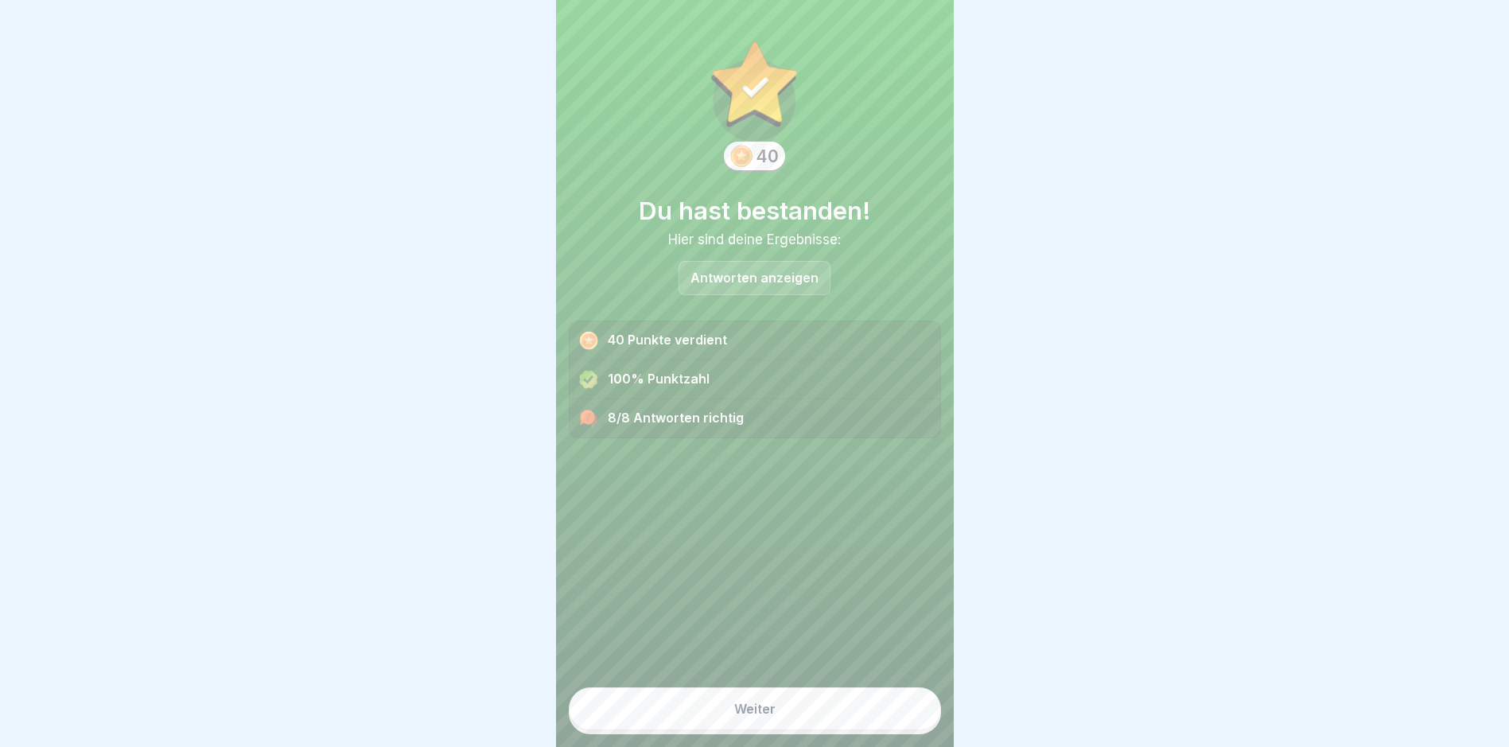
click at [851, 714] on button "Weiter" at bounding box center [755, 708] width 372 height 43
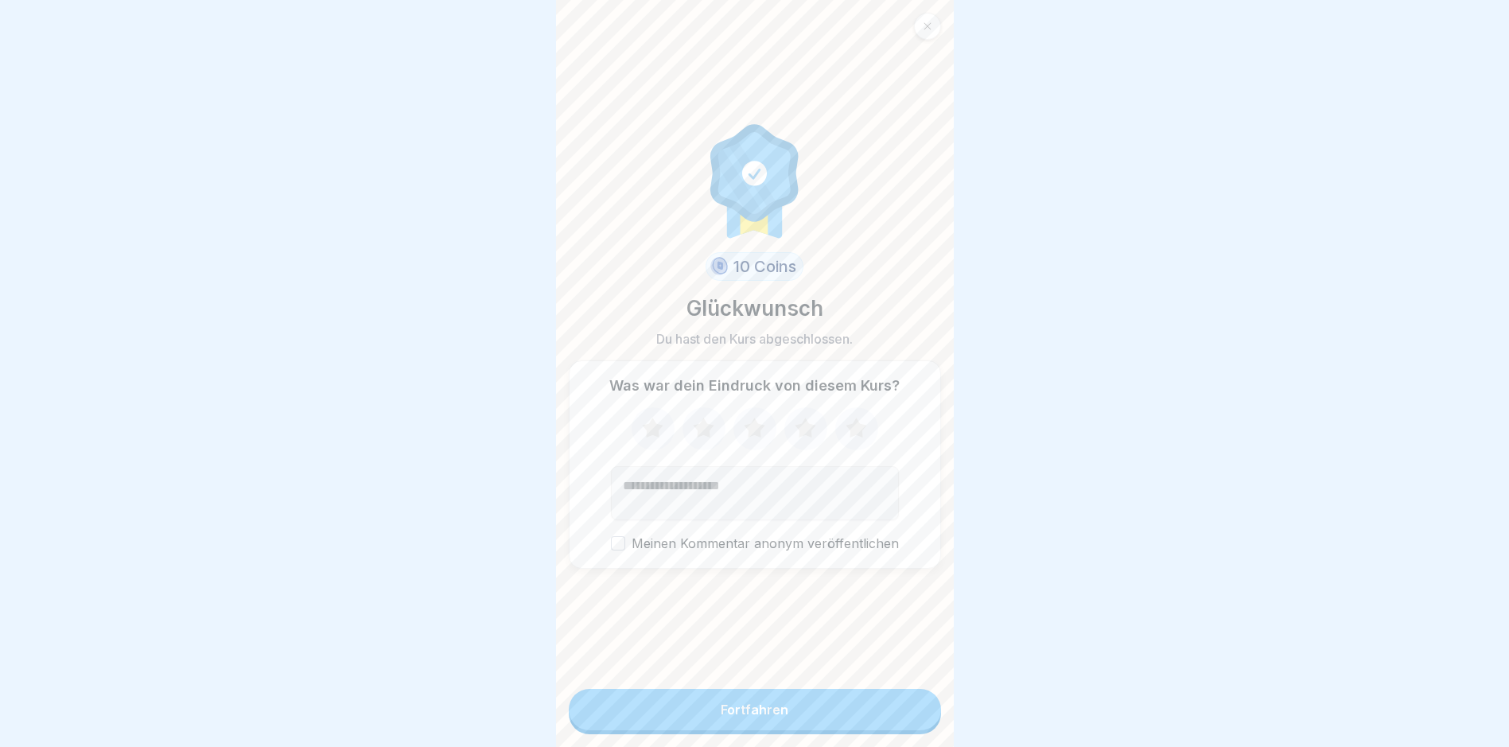
click at [800, 724] on button "Fortfahren" at bounding box center [755, 709] width 372 height 41
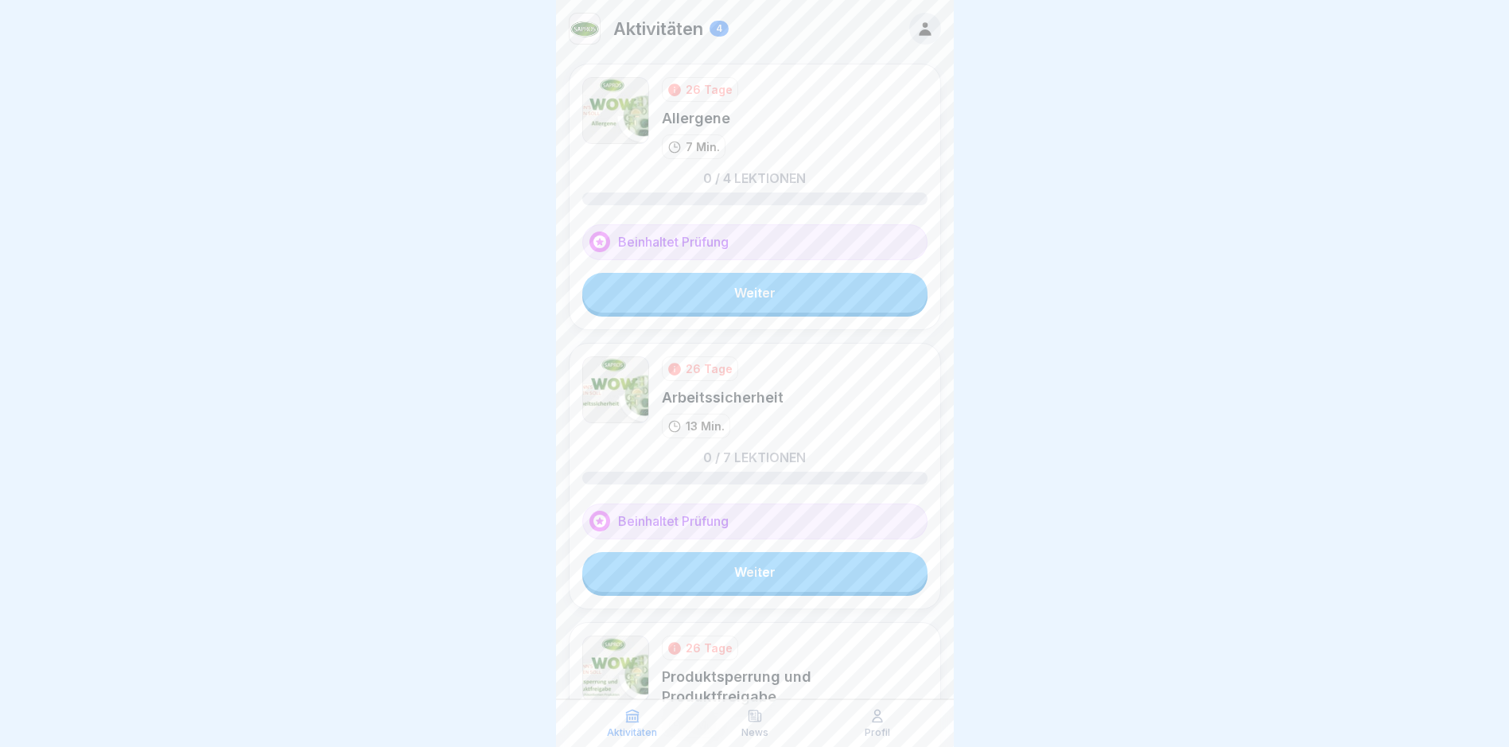
click at [743, 294] on link "Weiter" at bounding box center [754, 293] width 345 height 40
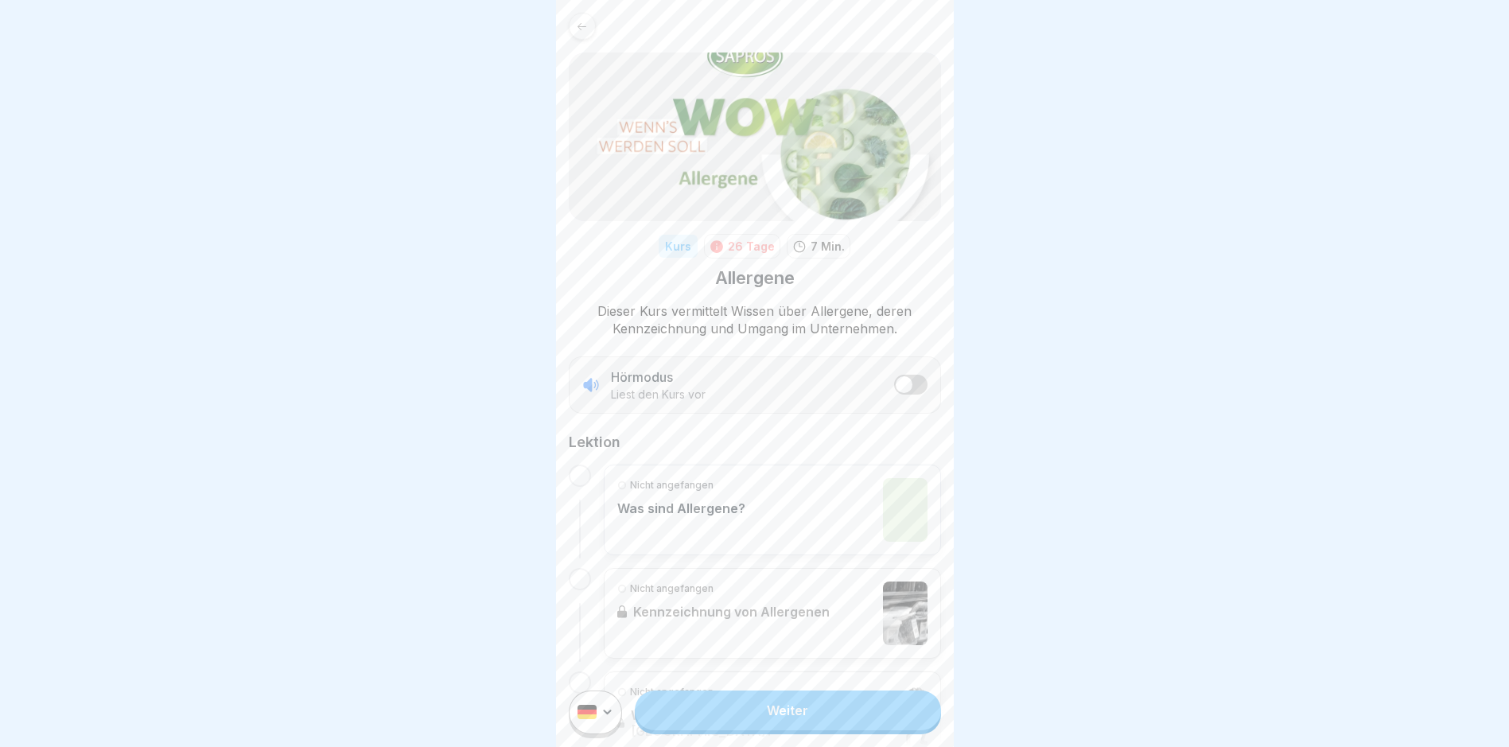
click at [742, 713] on link "Weiter" at bounding box center [787, 710] width 305 height 40
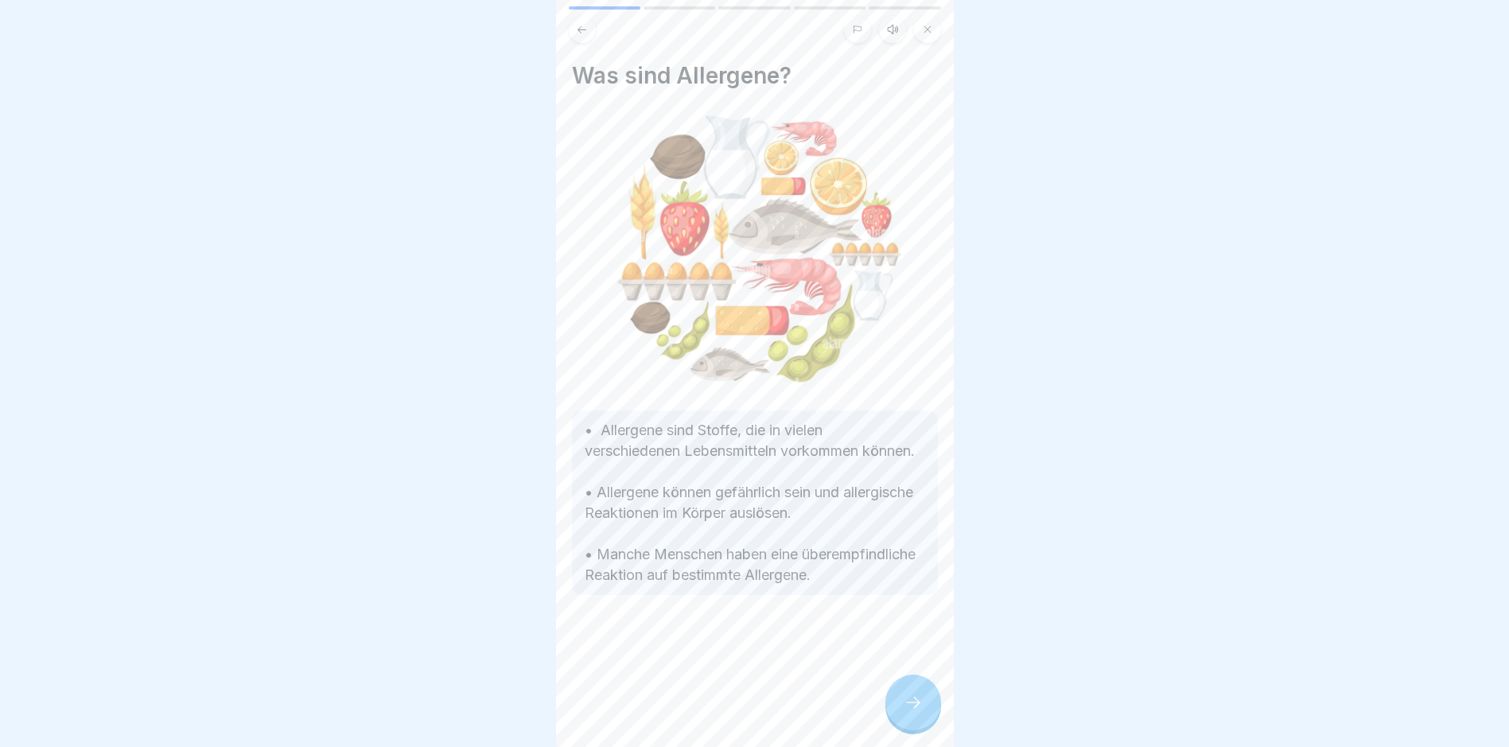
click at [556, 713] on div "Allergene 5 Schritte Deutsch Hörmodus Was sind Allergene? Und warum lösen sie b…" at bounding box center [357, 373] width 398 height 747
click at [742, 690] on div at bounding box center [755, 642] width 366 height 95
click at [916, 709] on icon at bounding box center [913, 702] width 19 height 19
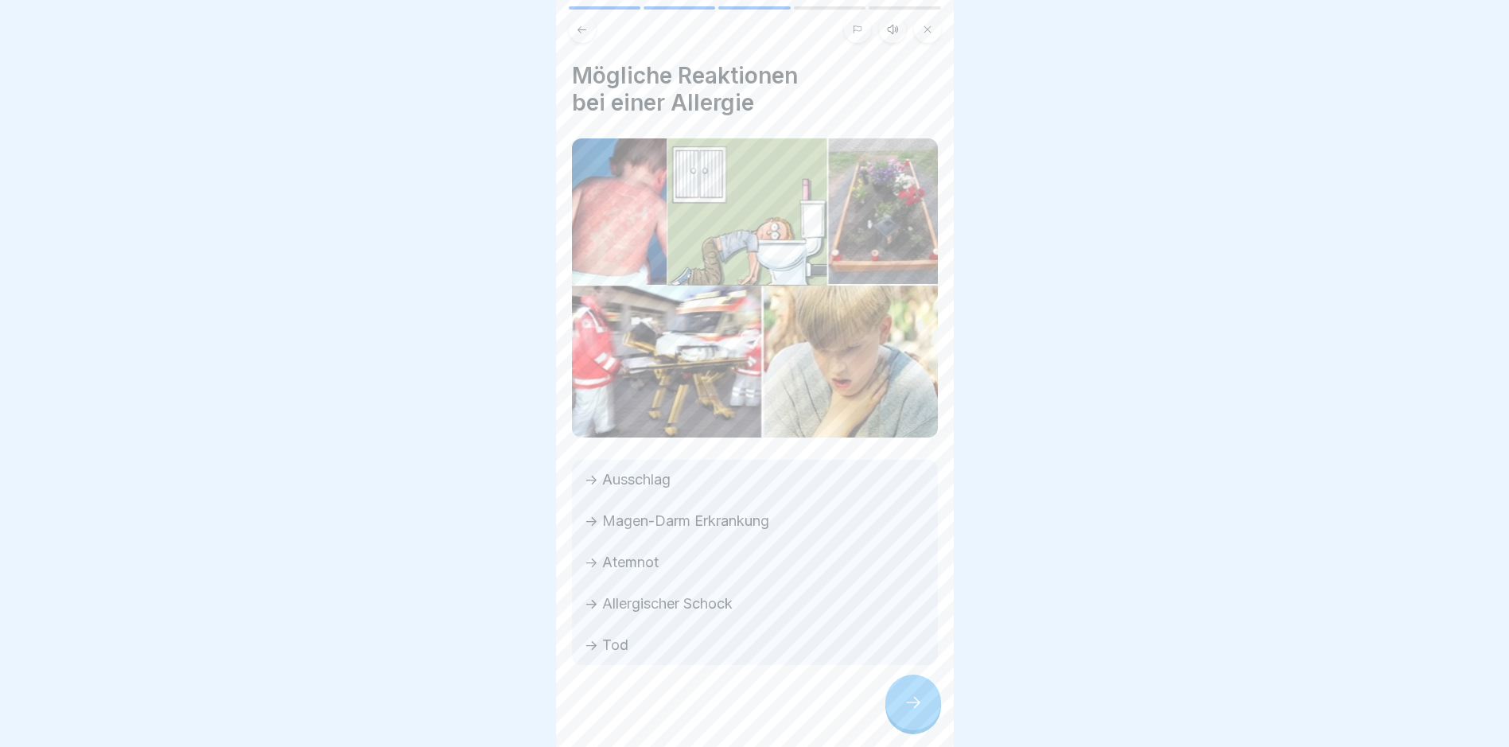
click at [916, 709] on icon at bounding box center [913, 702] width 19 height 19
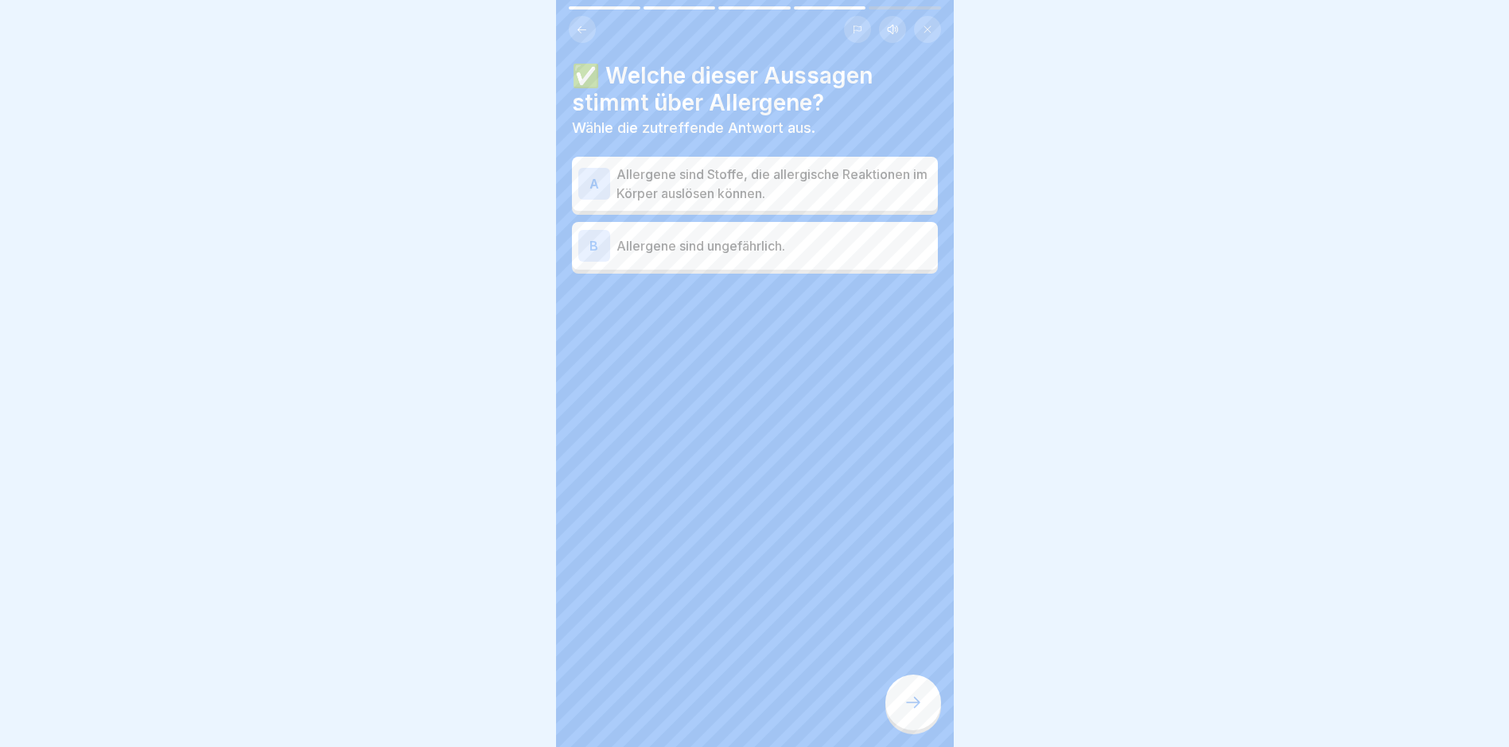
click at [916, 709] on icon at bounding box center [913, 702] width 19 height 19
click at [828, 173] on p "Allergene sind Stoffe, die allergische Reaktionen im Körper auslösen können." at bounding box center [774, 184] width 315 height 38
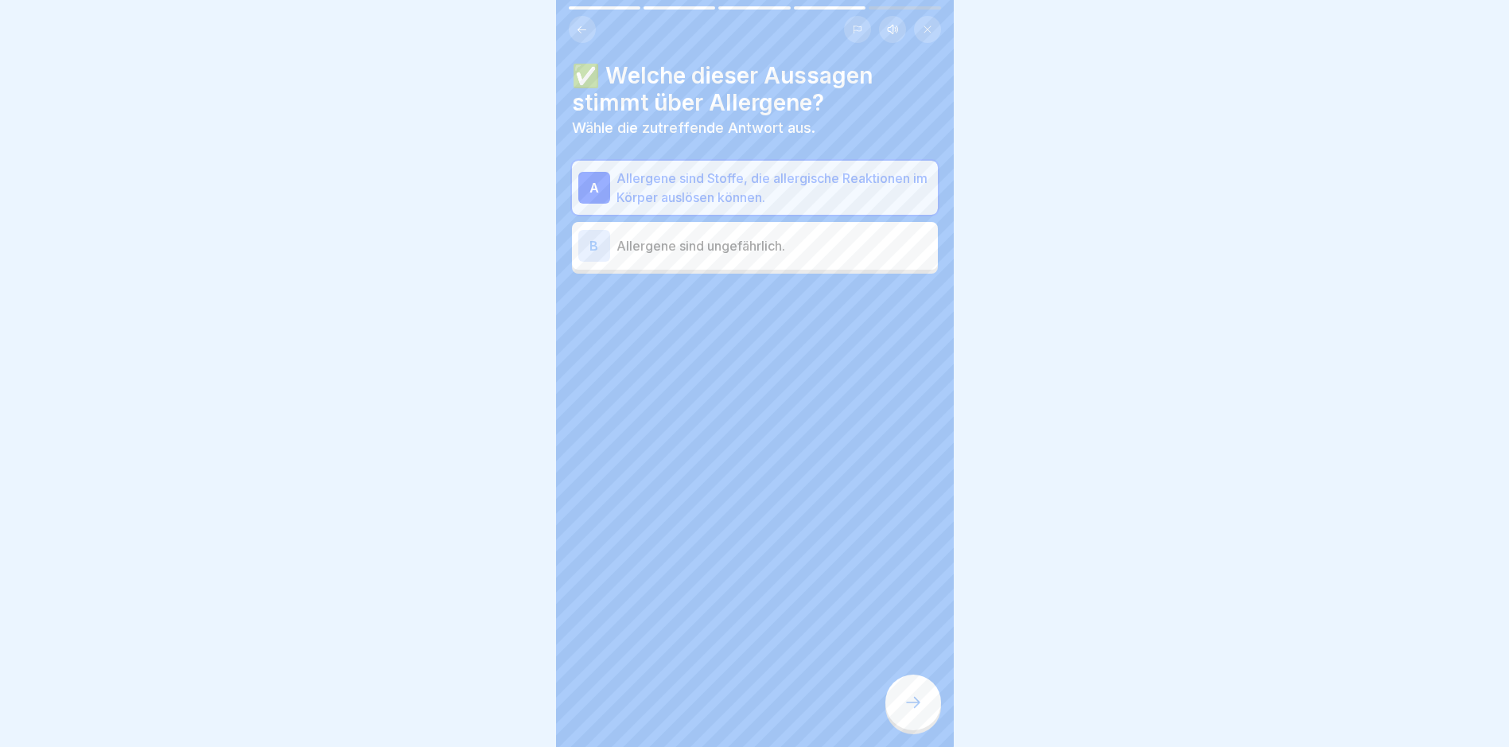
click at [915, 694] on div at bounding box center [913, 703] width 56 height 56
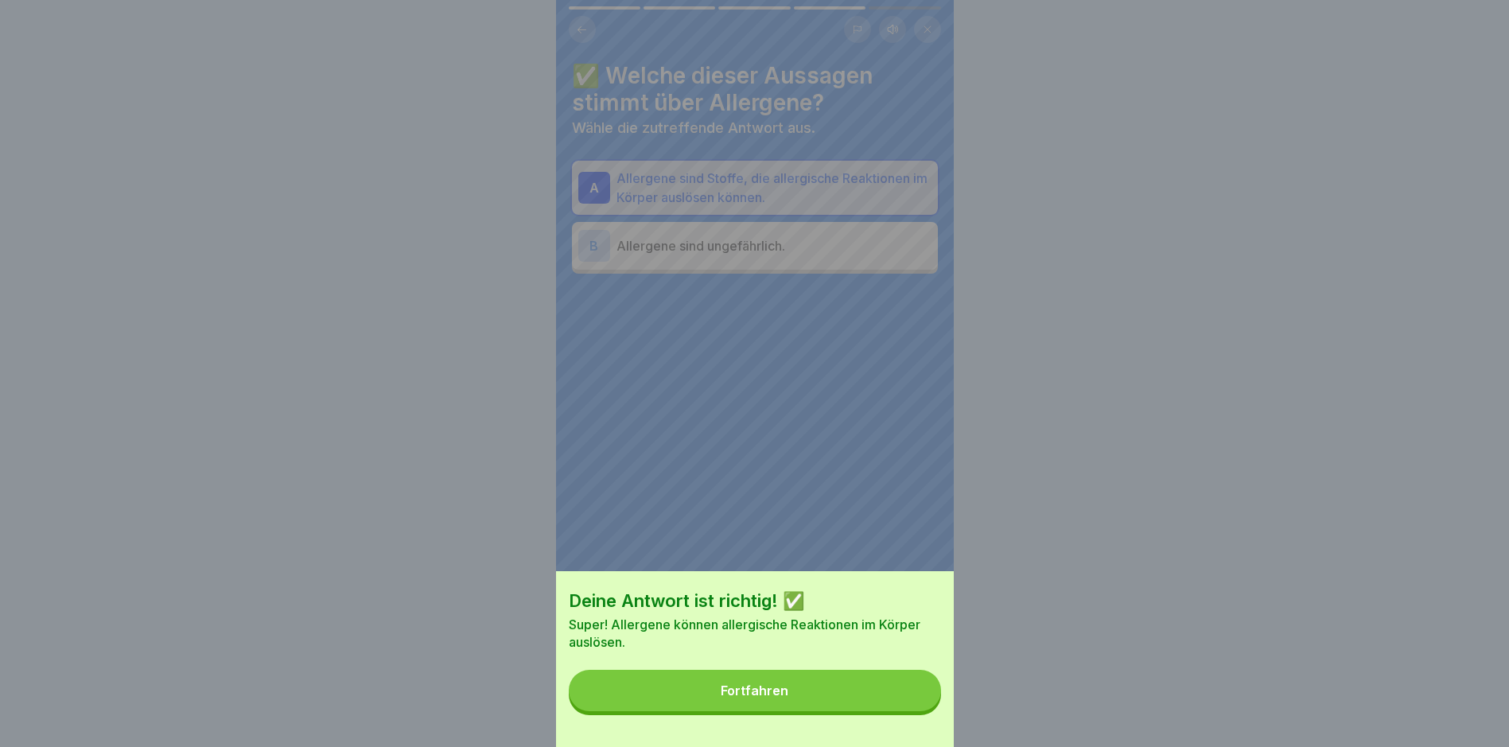
click at [766, 698] on div "Fortfahren" at bounding box center [755, 690] width 68 height 14
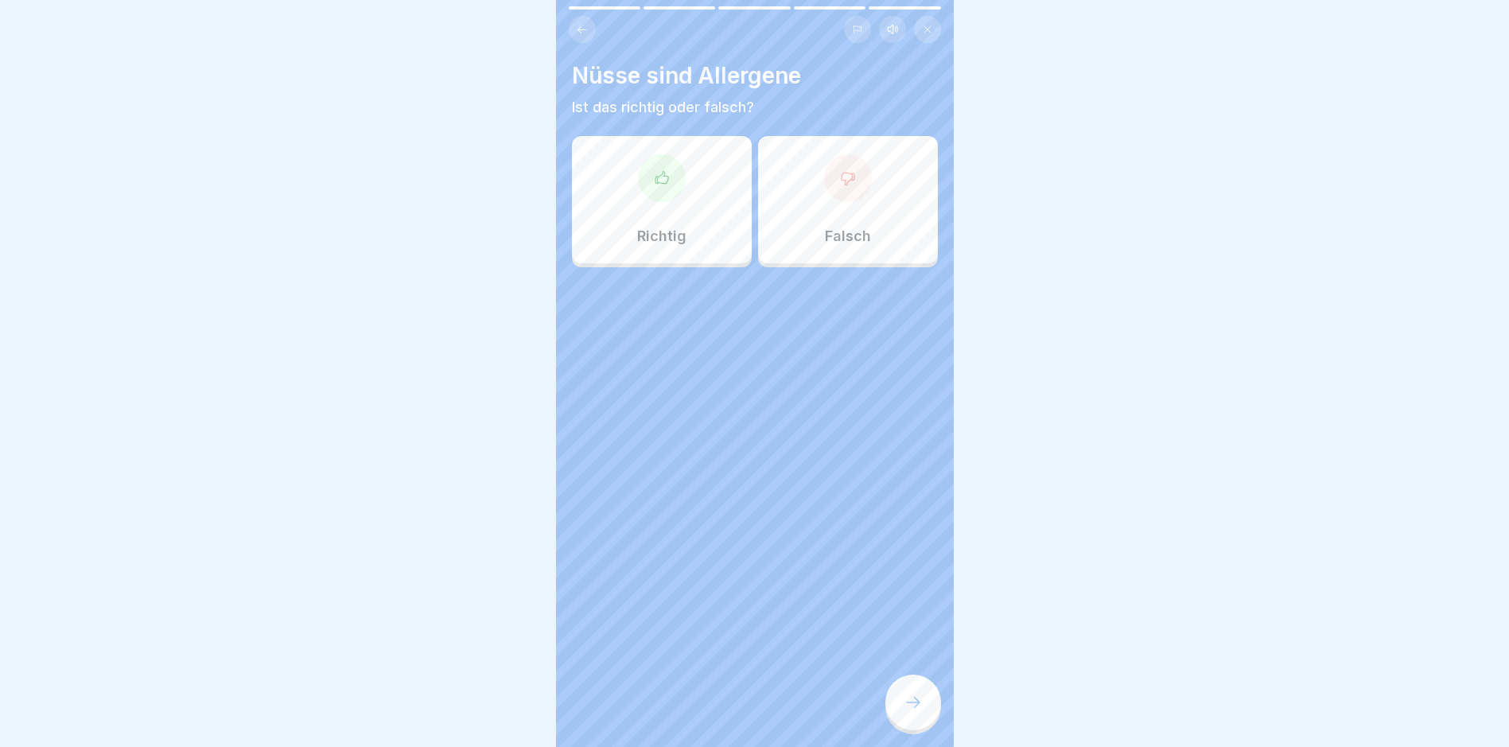
click at [690, 214] on div "Richtig" at bounding box center [662, 199] width 180 height 127
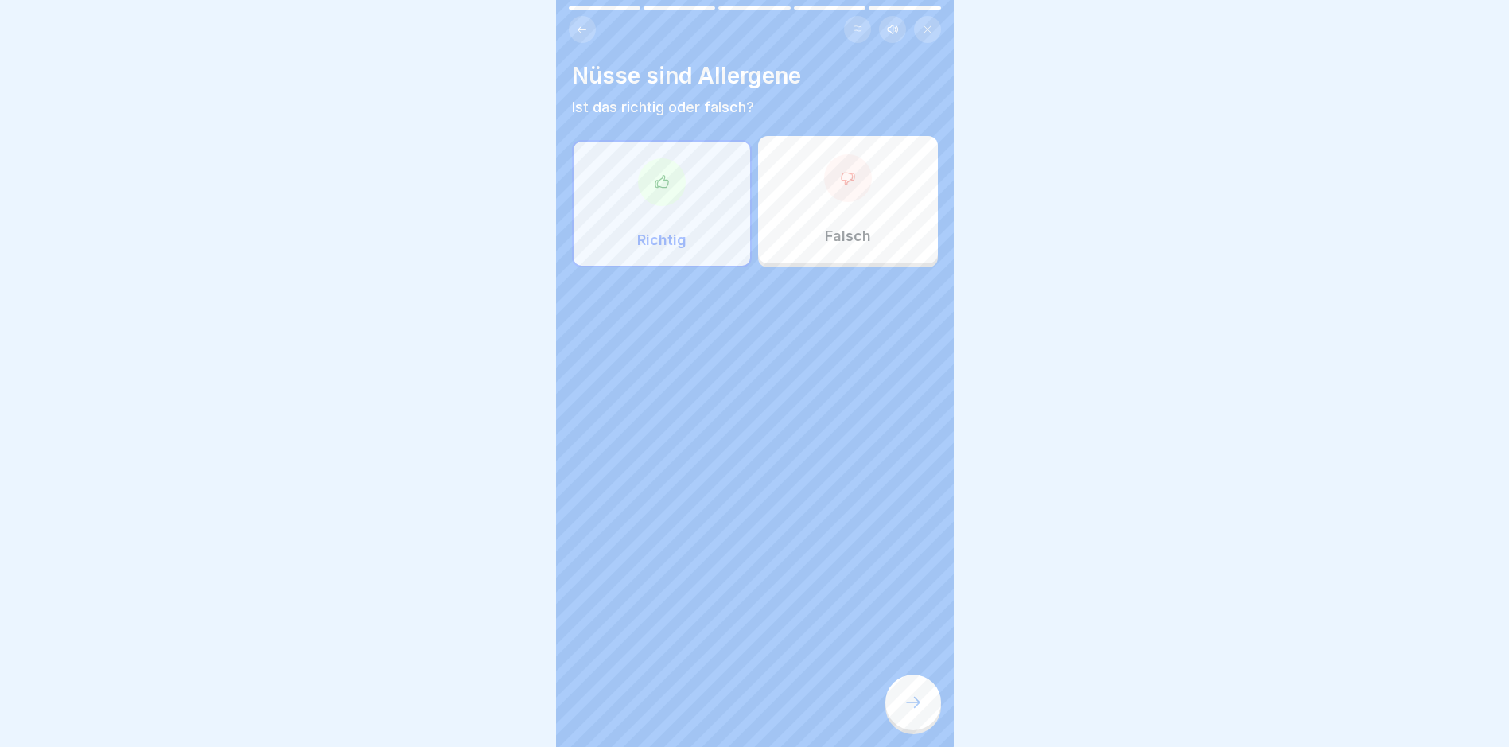
click at [897, 703] on div at bounding box center [913, 703] width 56 height 56
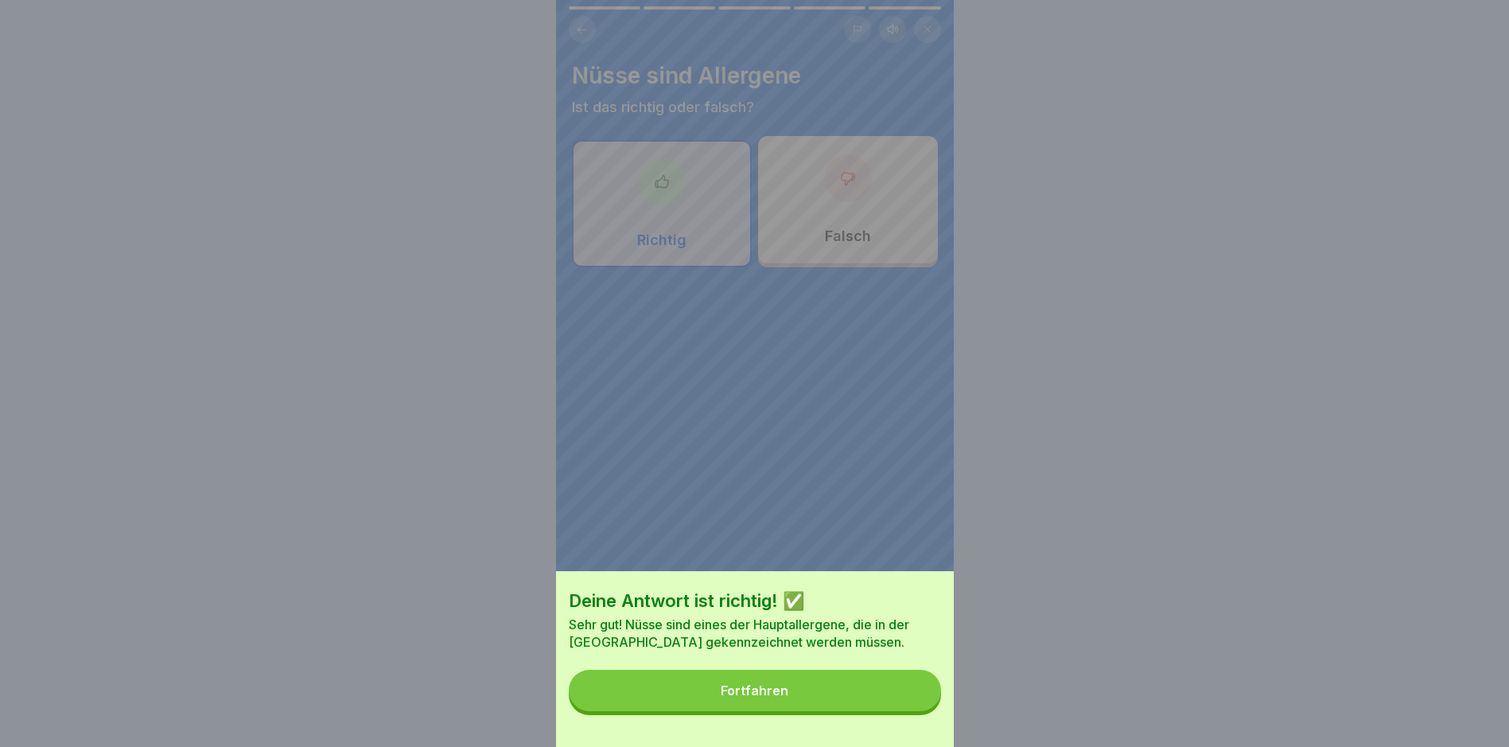
click at [814, 682] on div "Deine Antwort ist richtig! ✅ Sehr gut! Nüsse sind eines der Hauptallergene, die…" at bounding box center [755, 659] width 398 height 176
click at [735, 698] on div "Fortfahren" at bounding box center [755, 690] width 68 height 14
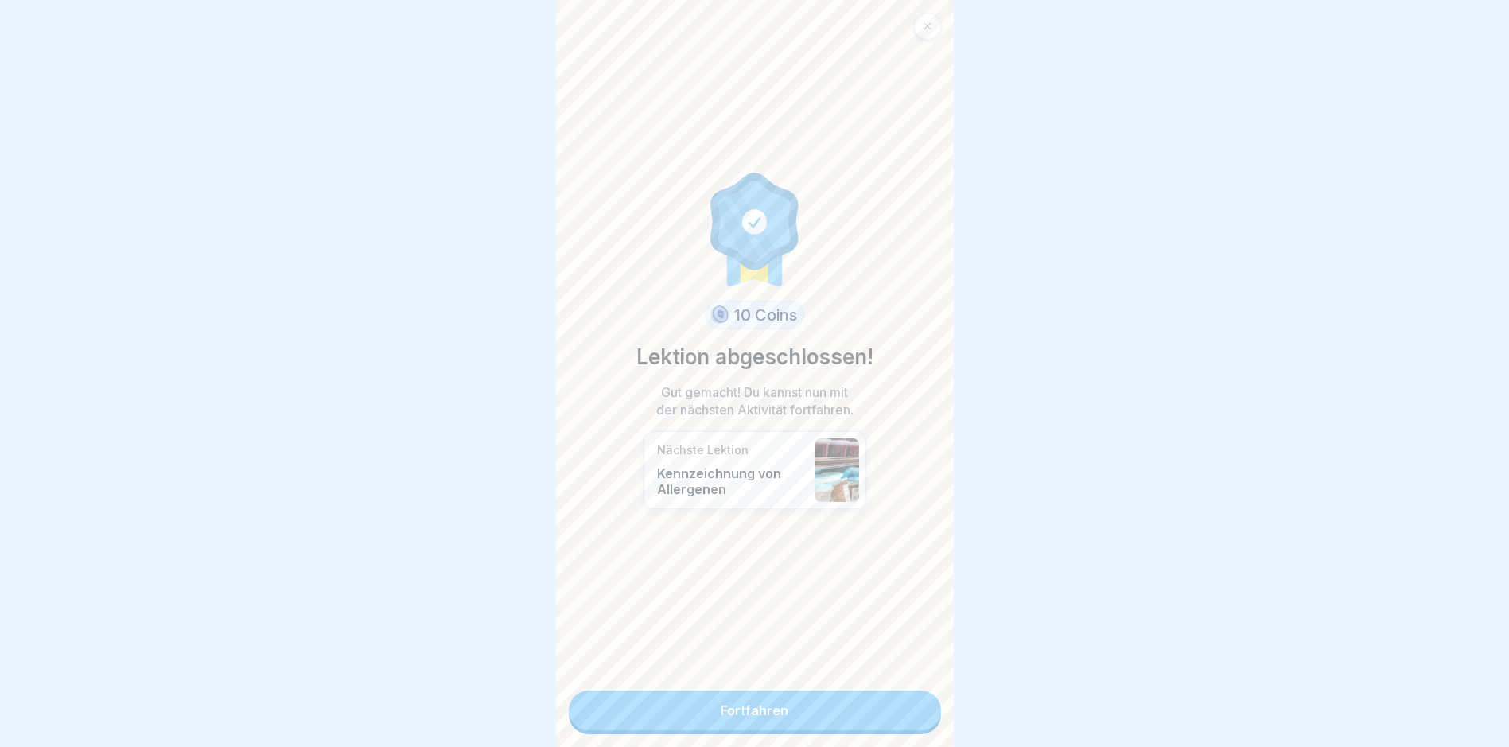
click at [750, 706] on link "Fortfahren" at bounding box center [755, 710] width 372 height 40
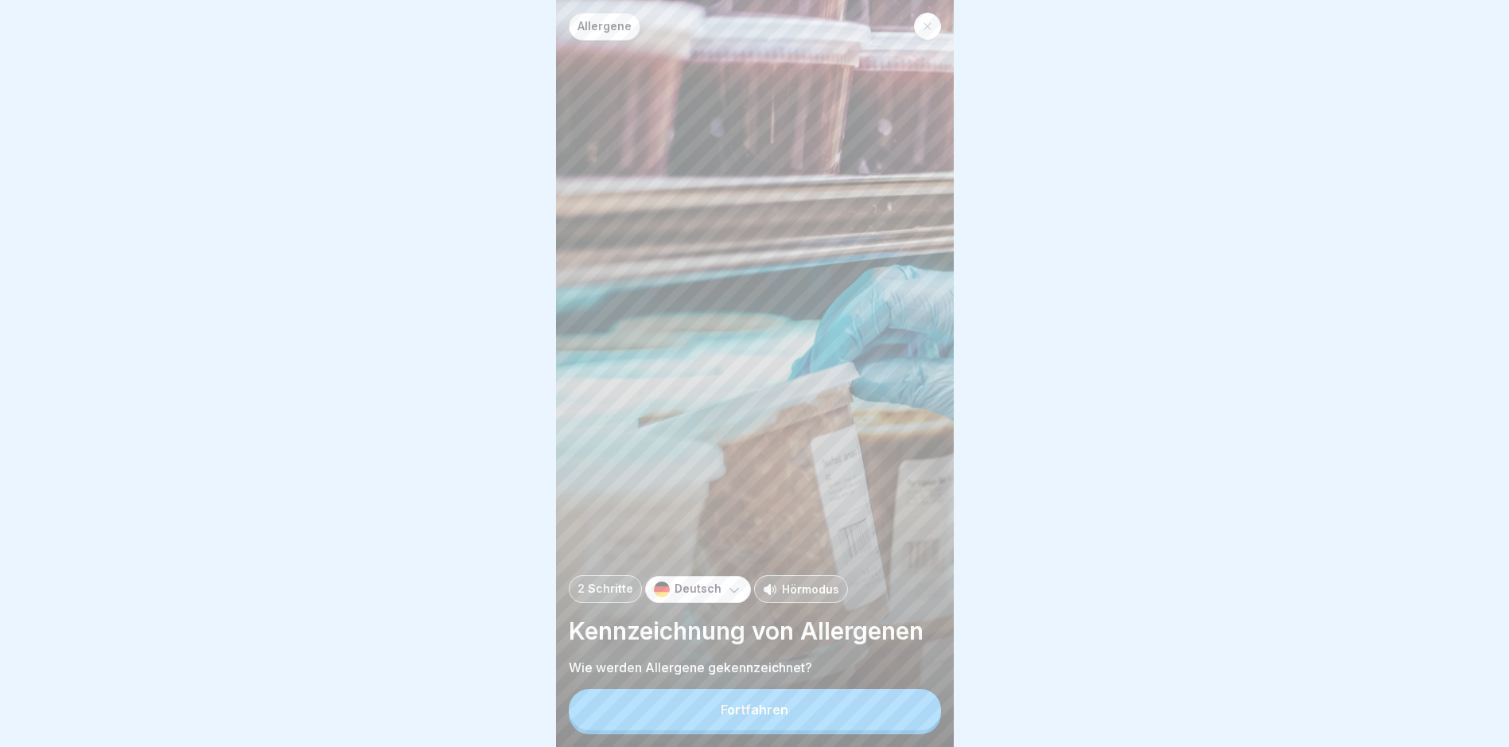
click at [749, 706] on button "Fortfahren" at bounding box center [755, 709] width 372 height 41
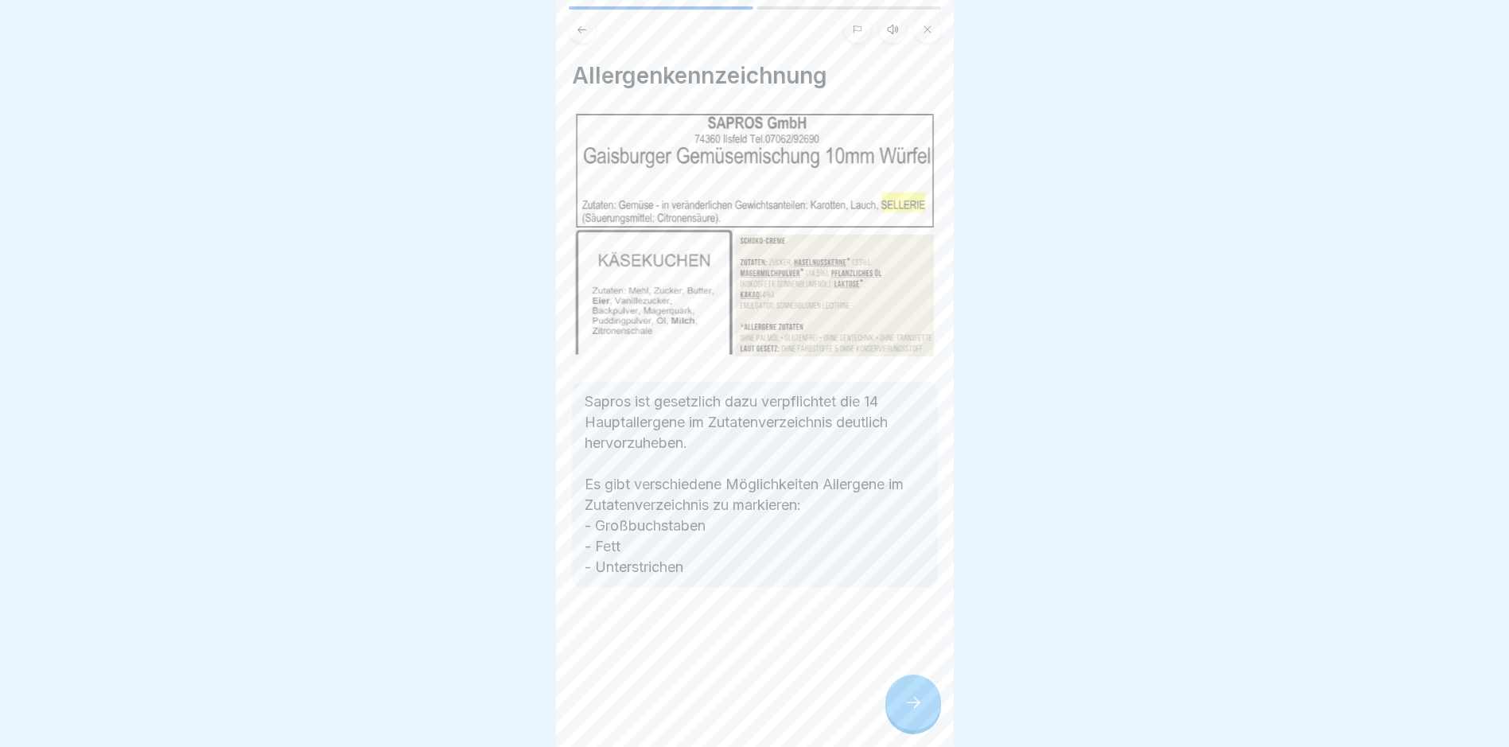
click at [922, 729] on div at bounding box center [913, 703] width 56 height 56
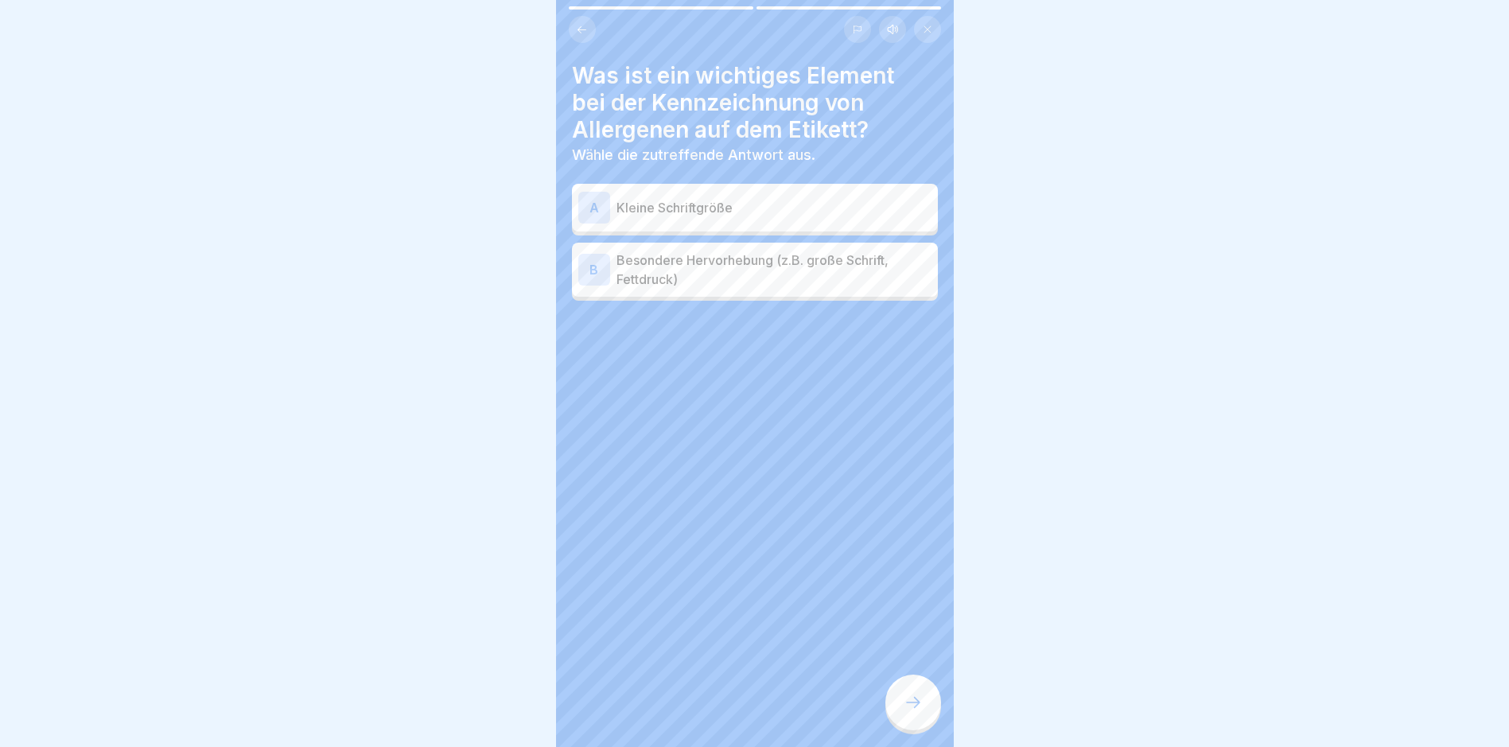
click at [922, 729] on div at bounding box center [913, 703] width 56 height 56
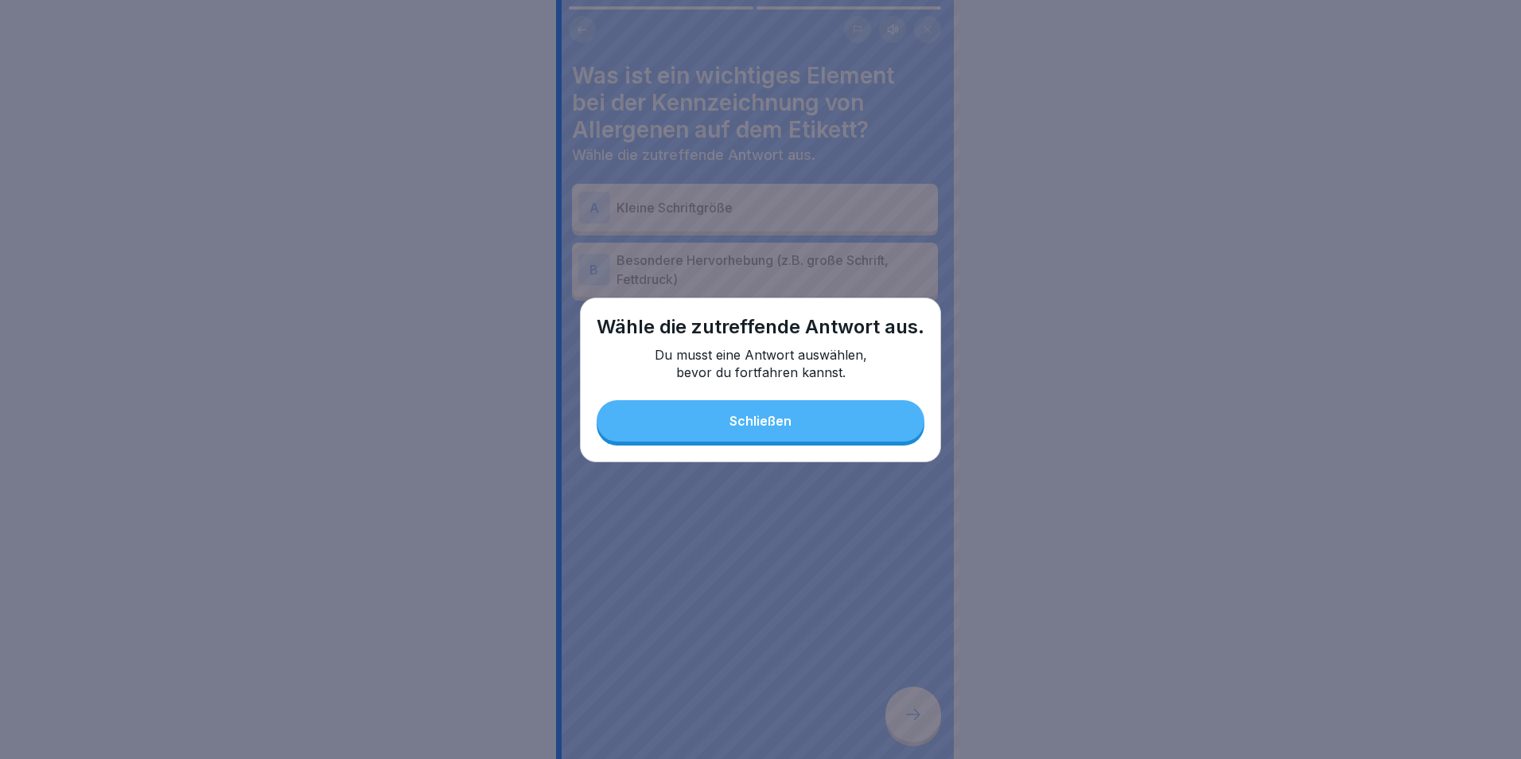
click at [778, 410] on button "Schließen" at bounding box center [761, 420] width 328 height 41
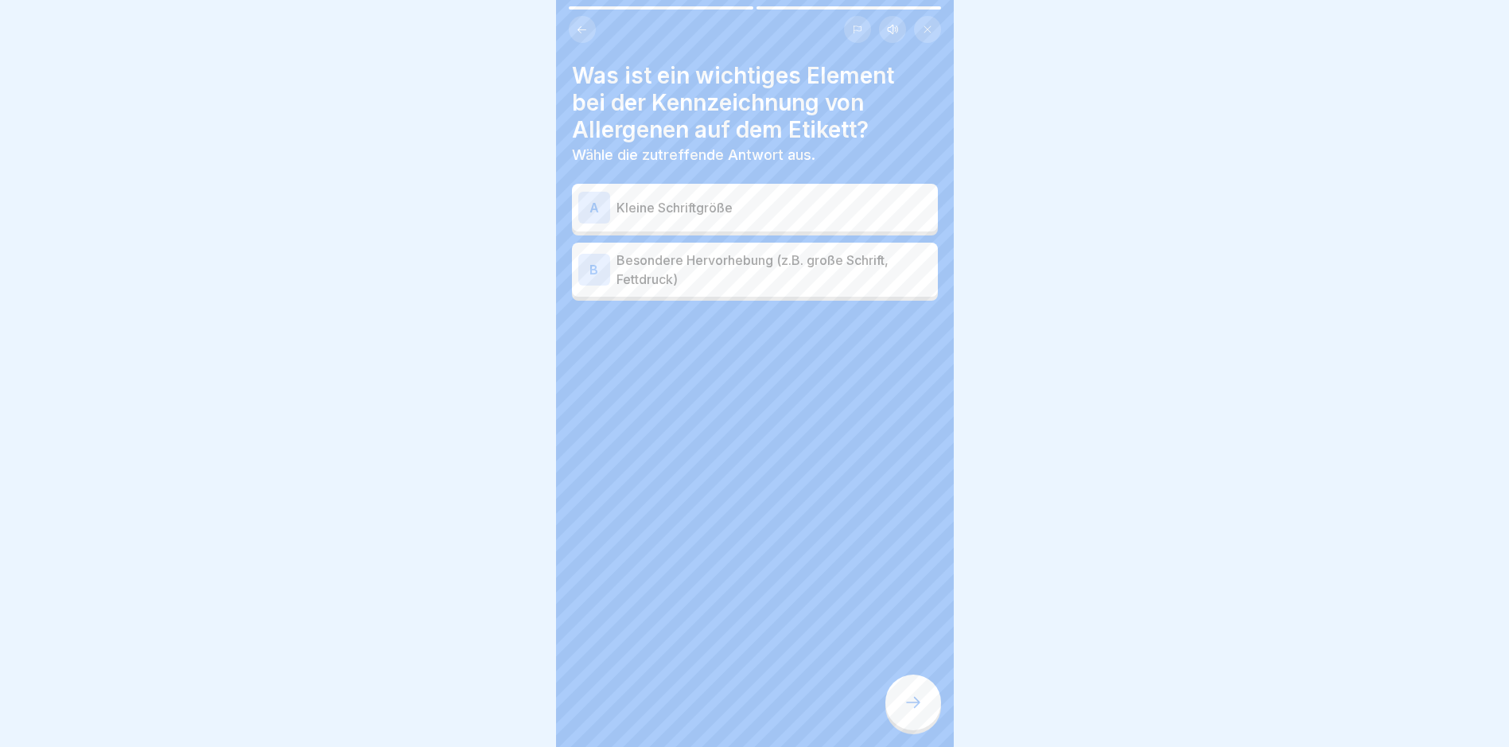
click at [749, 268] on p "Besondere Hervorhebung (z.B. große Schrift, Fettdruck)" at bounding box center [774, 270] width 315 height 38
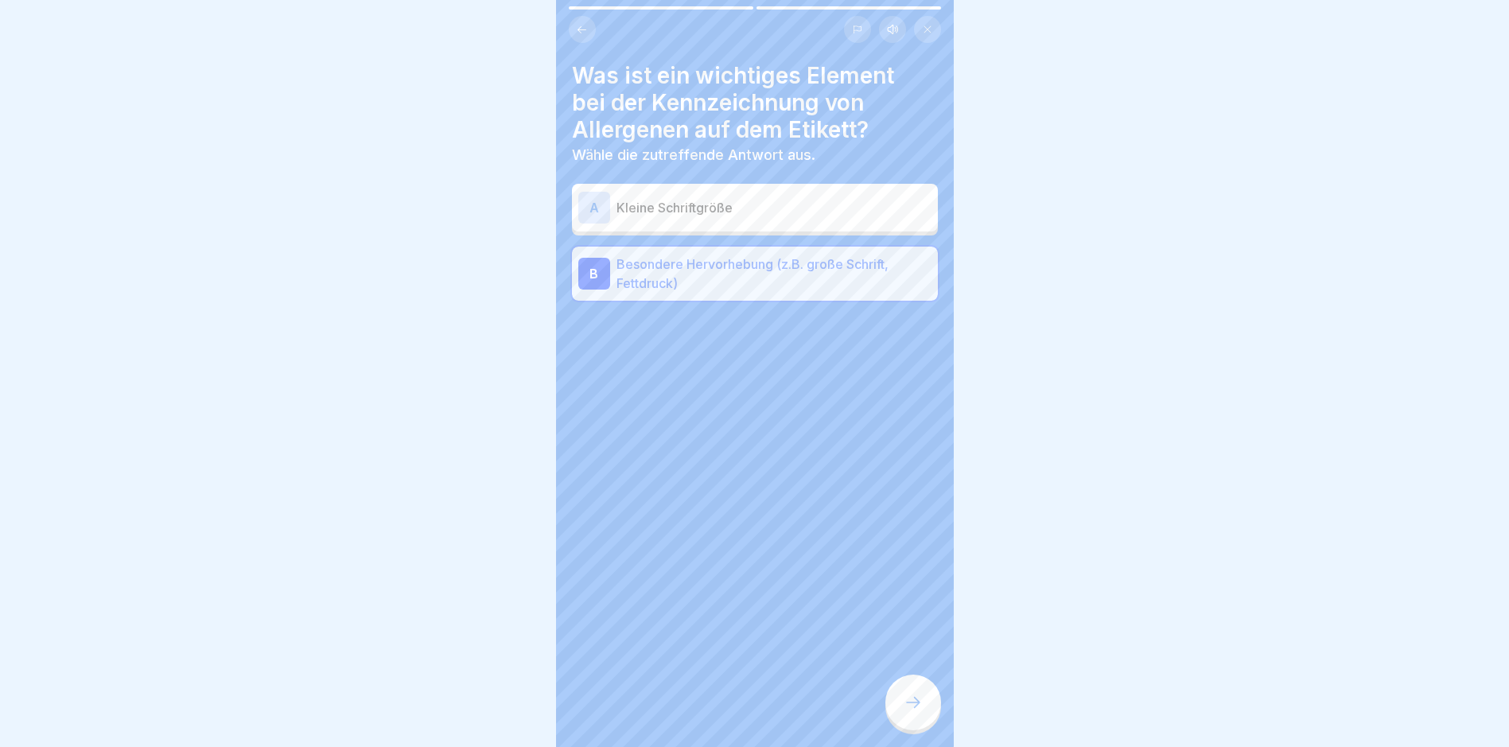
click at [929, 715] on div at bounding box center [913, 703] width 56 height 56
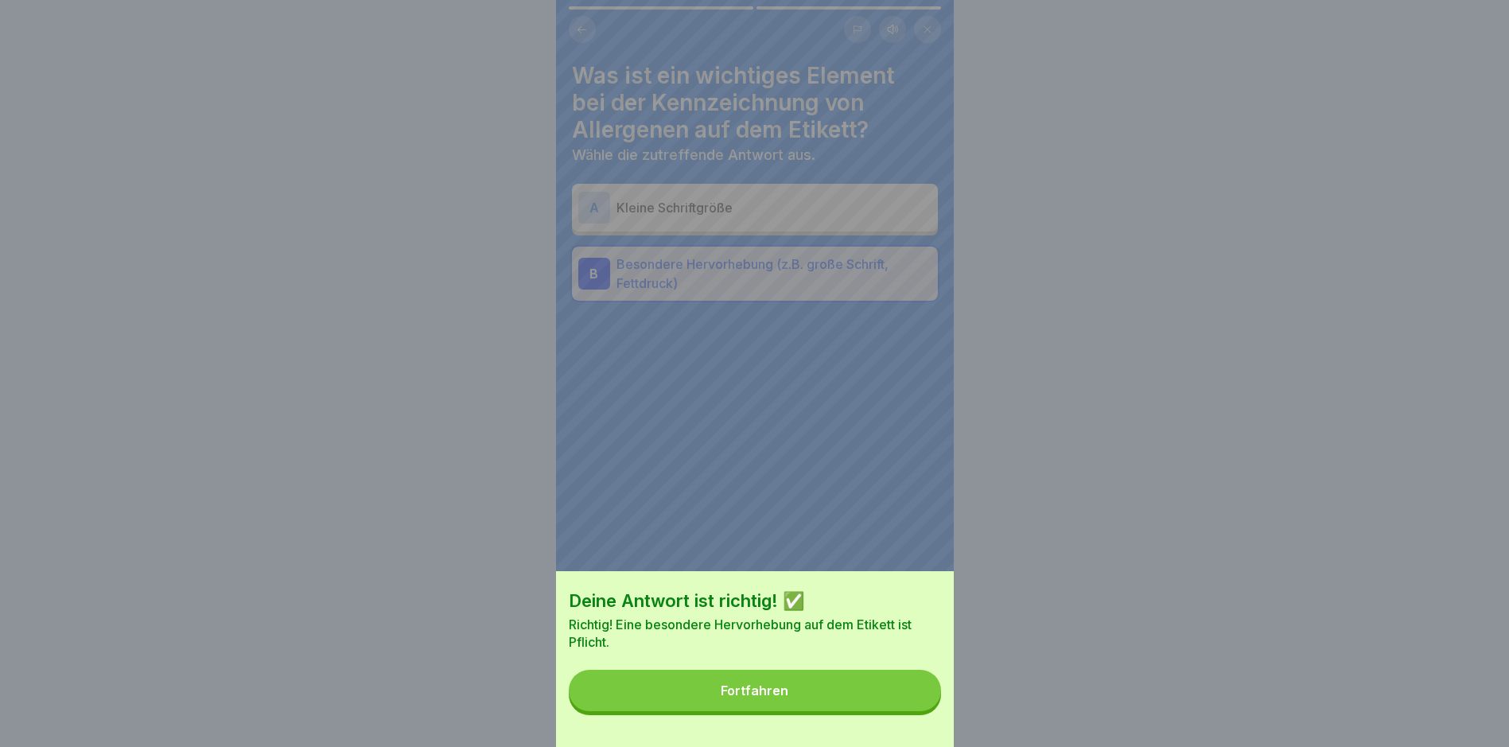
click at [830, 711] on button "Fortfahren" at bounding box center [755, 690] width 372 height 41
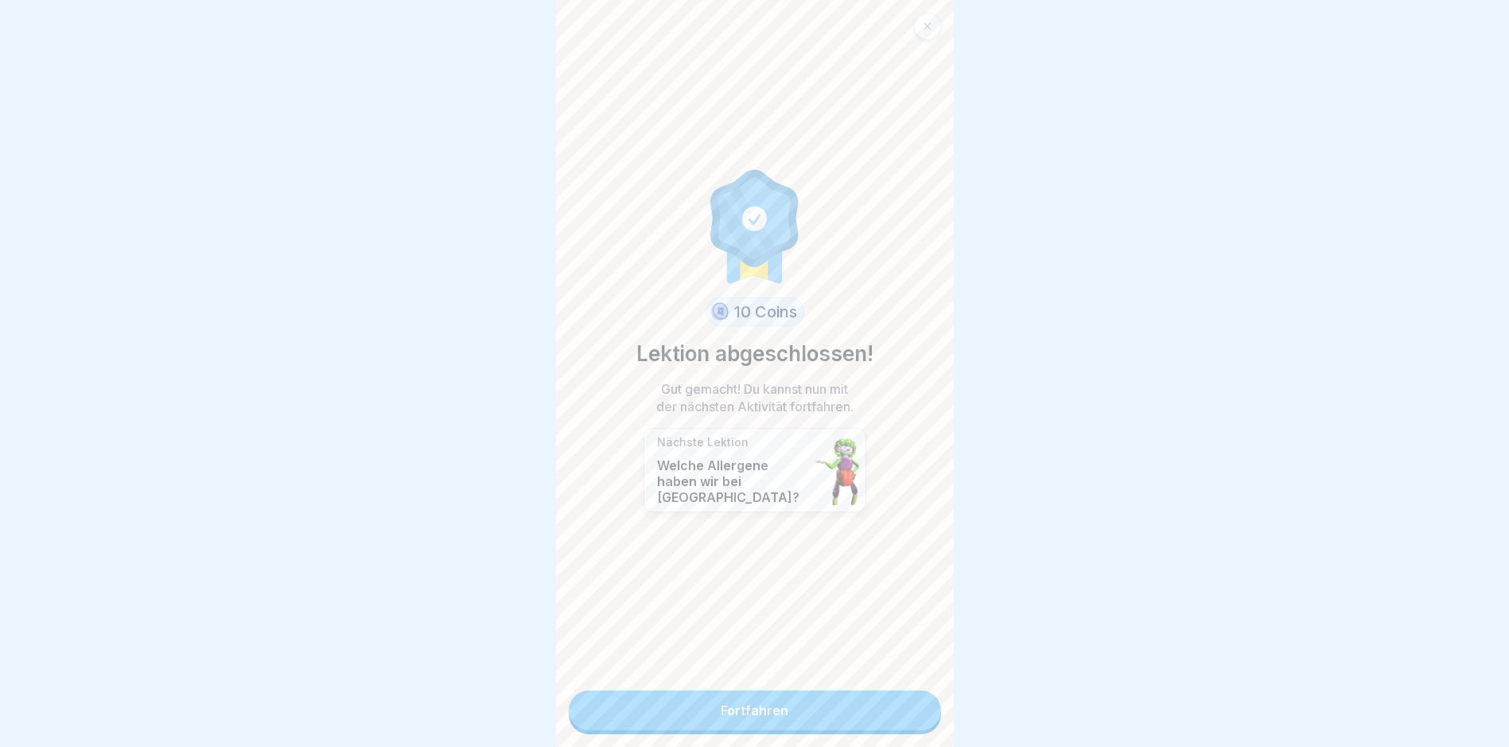
click at [825, 698] on link "Fortfahren" at bounding box center [755, 710] width 372 height 40
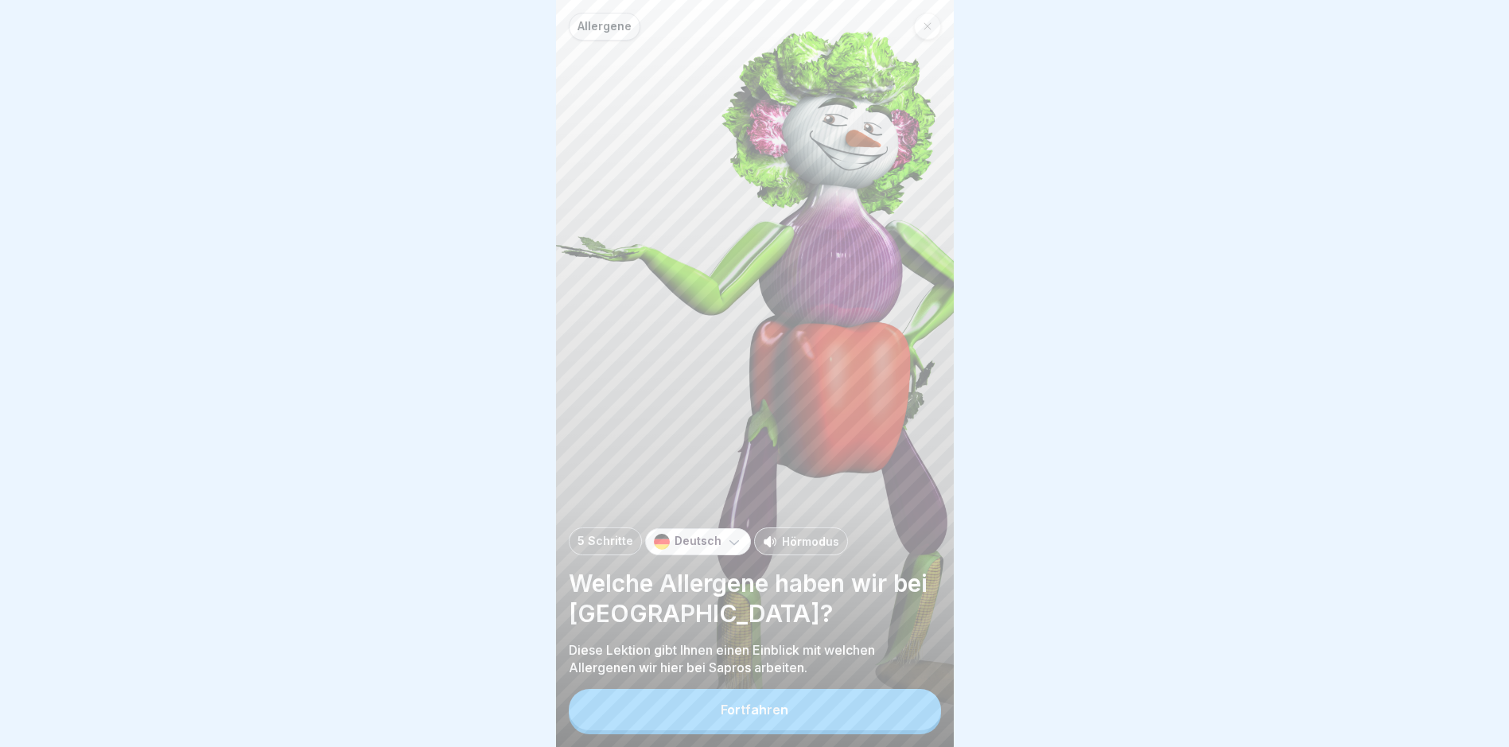
click at [825, 698] on div "Allergene 5 Schritte Deutsch Hörmodus Welche Allergene haben wir bei Sapros? Di…" at bounding box center [755, 373] width 398 height 747
click at [814, 729] on button "Fortfahren" at bounding box center [755, 709] width 372 height 41
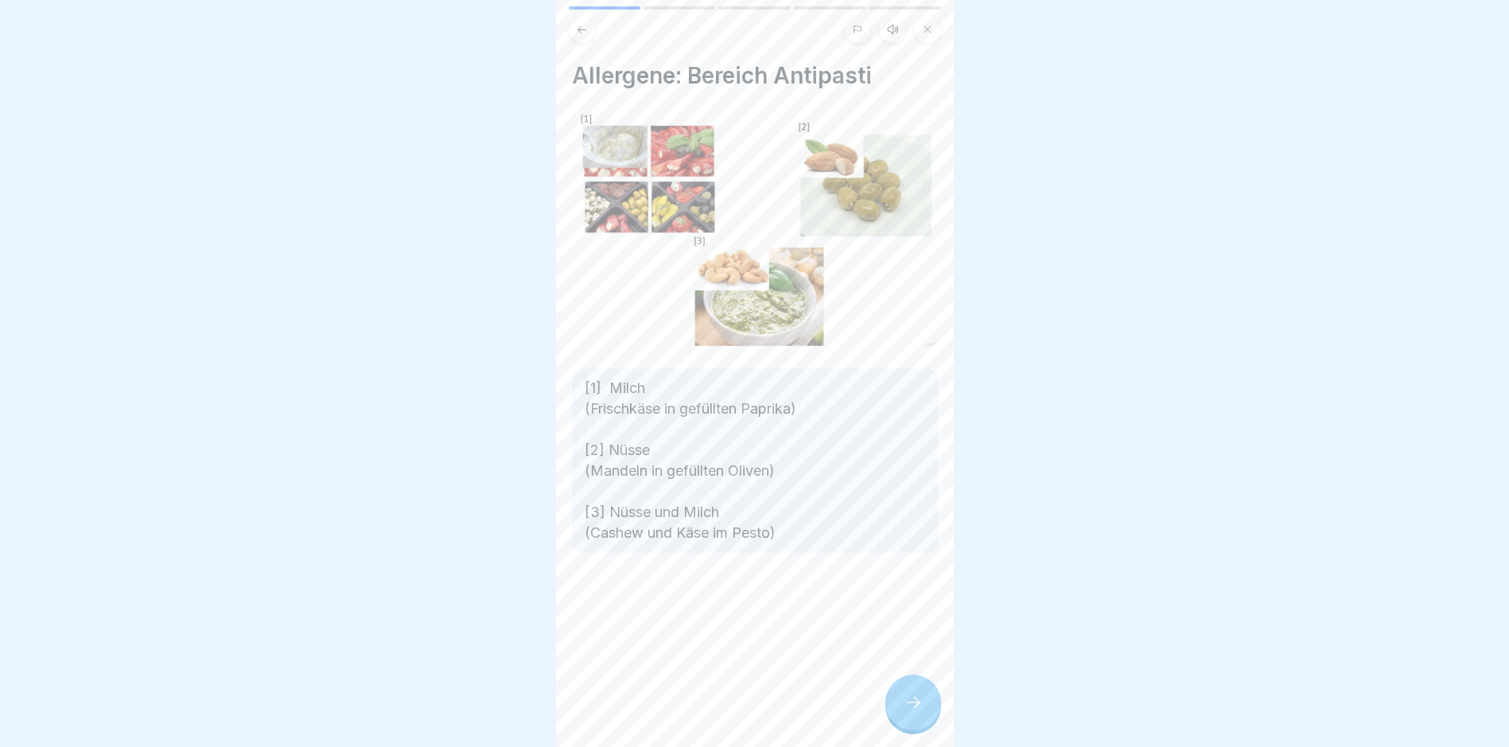
click at [904, 709] on icon at bounding box center [913, 702] width 19 height 19
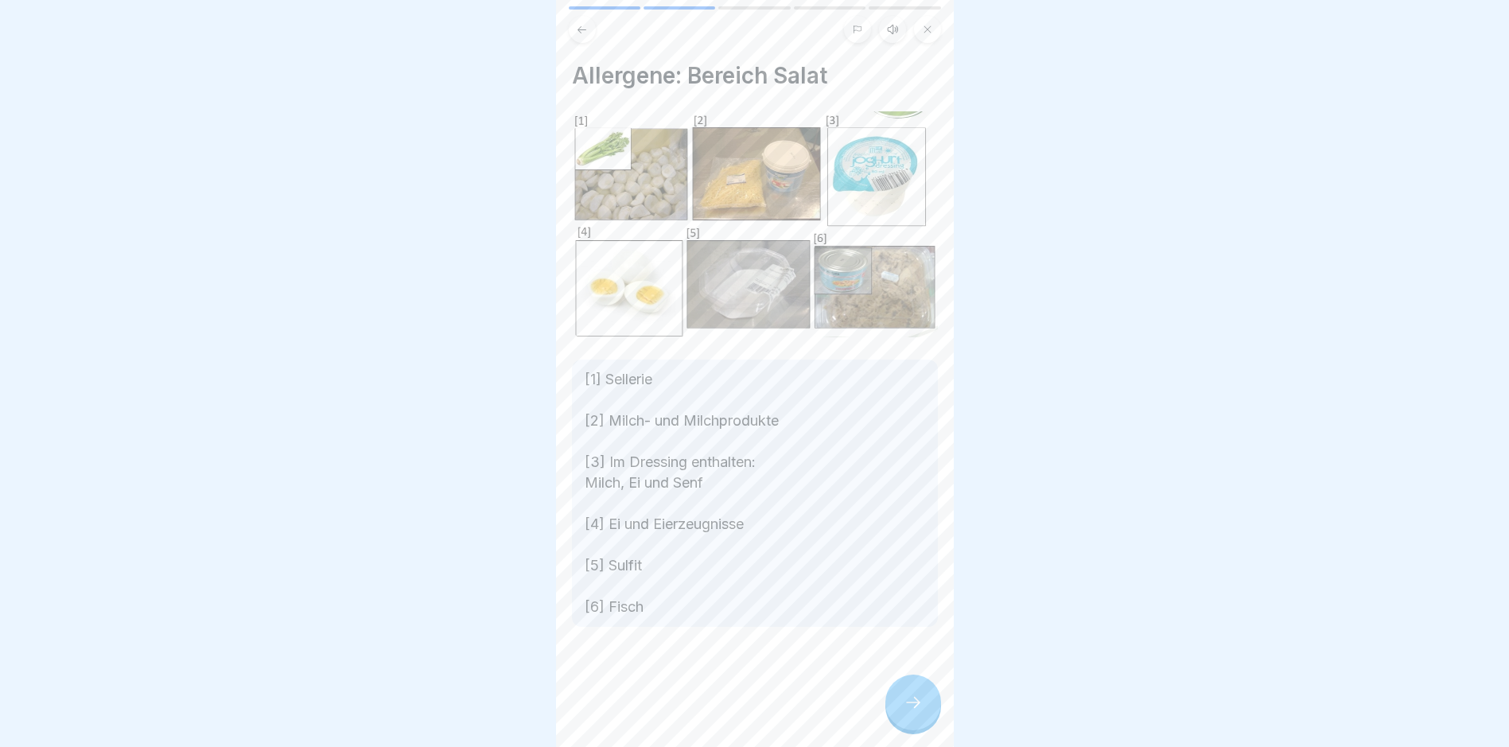
click at [904, 711] on icon at bounding box center [913, 702] width 19 height 19
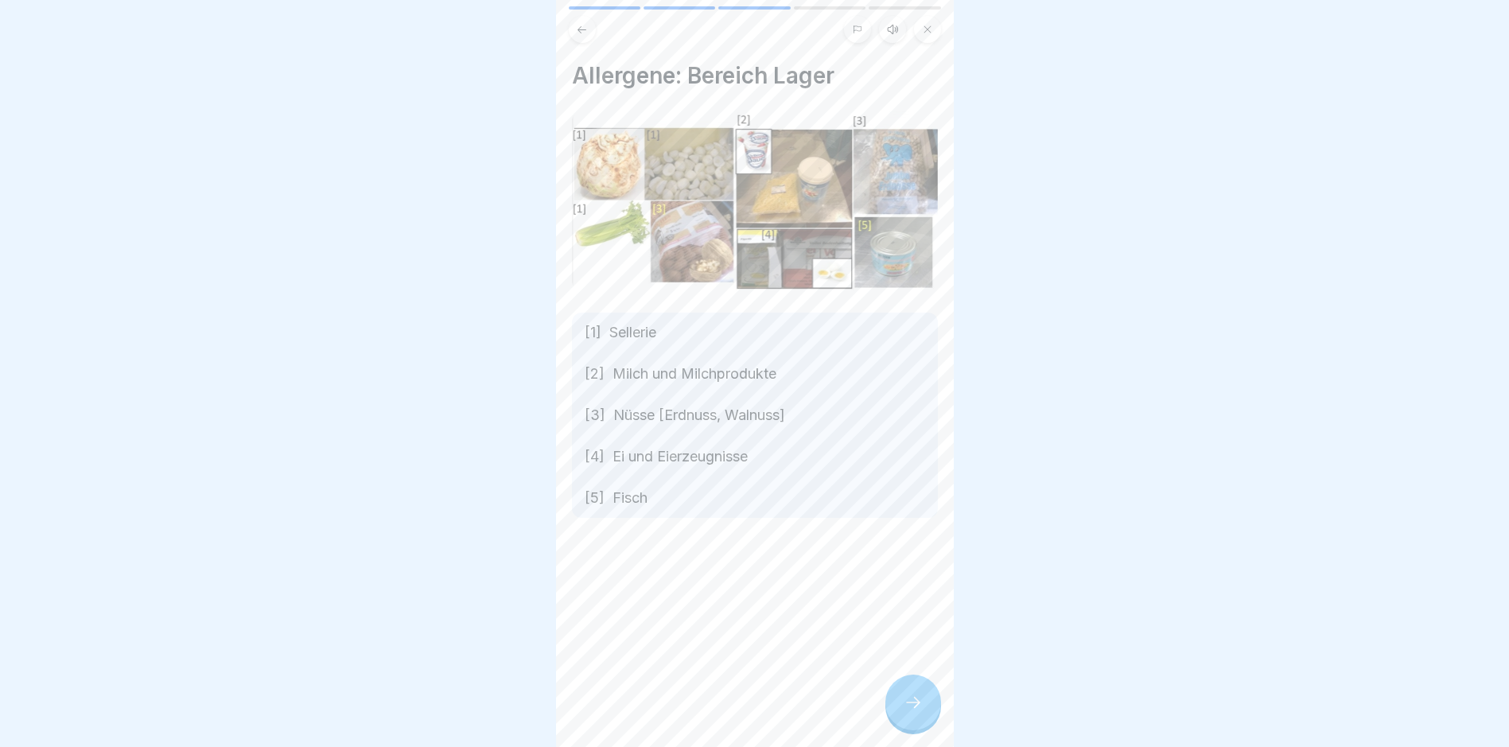
click at [904, 711] on icon at bounding box center [913, 702] width 19 height 19
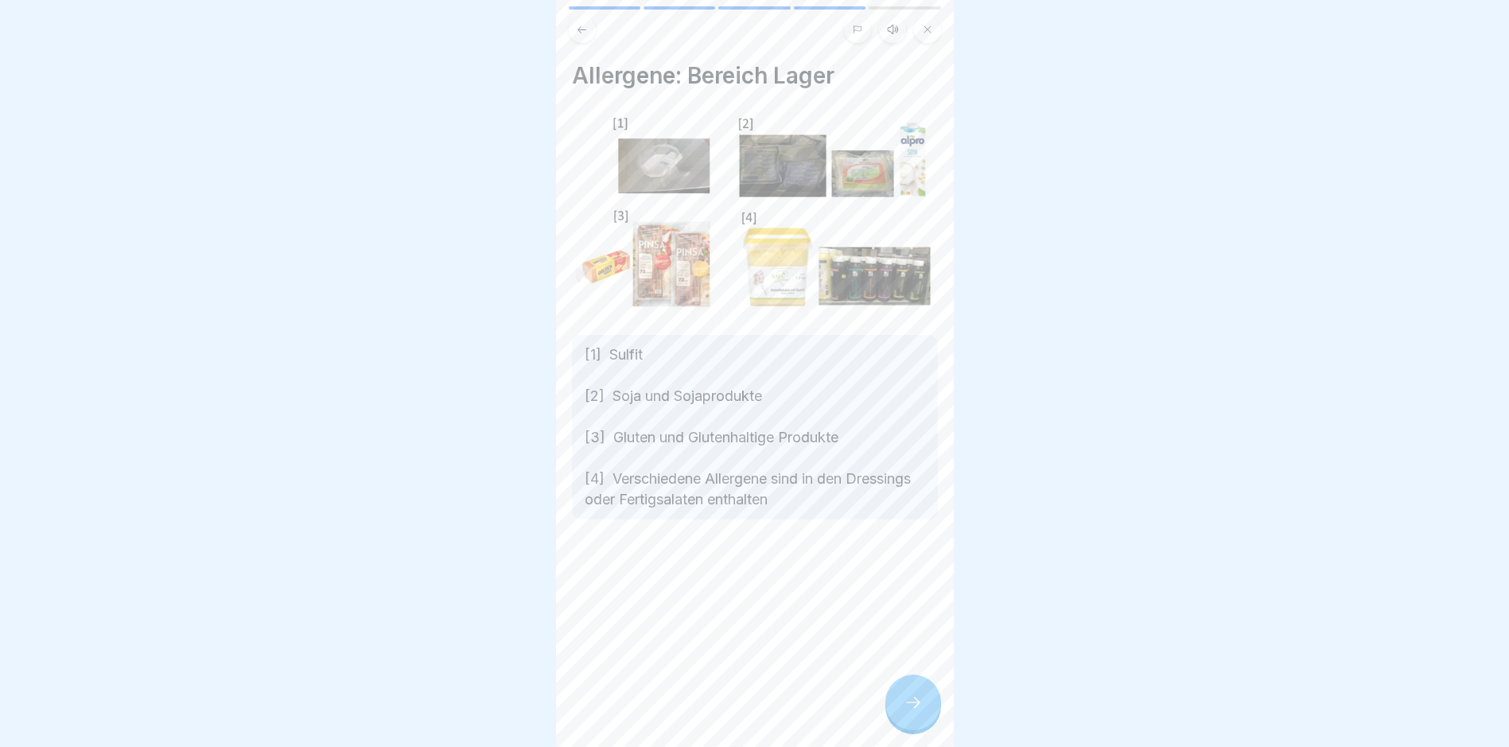
click at [904, 711] on icon at bounding box center [913, 702] width 19 height 19
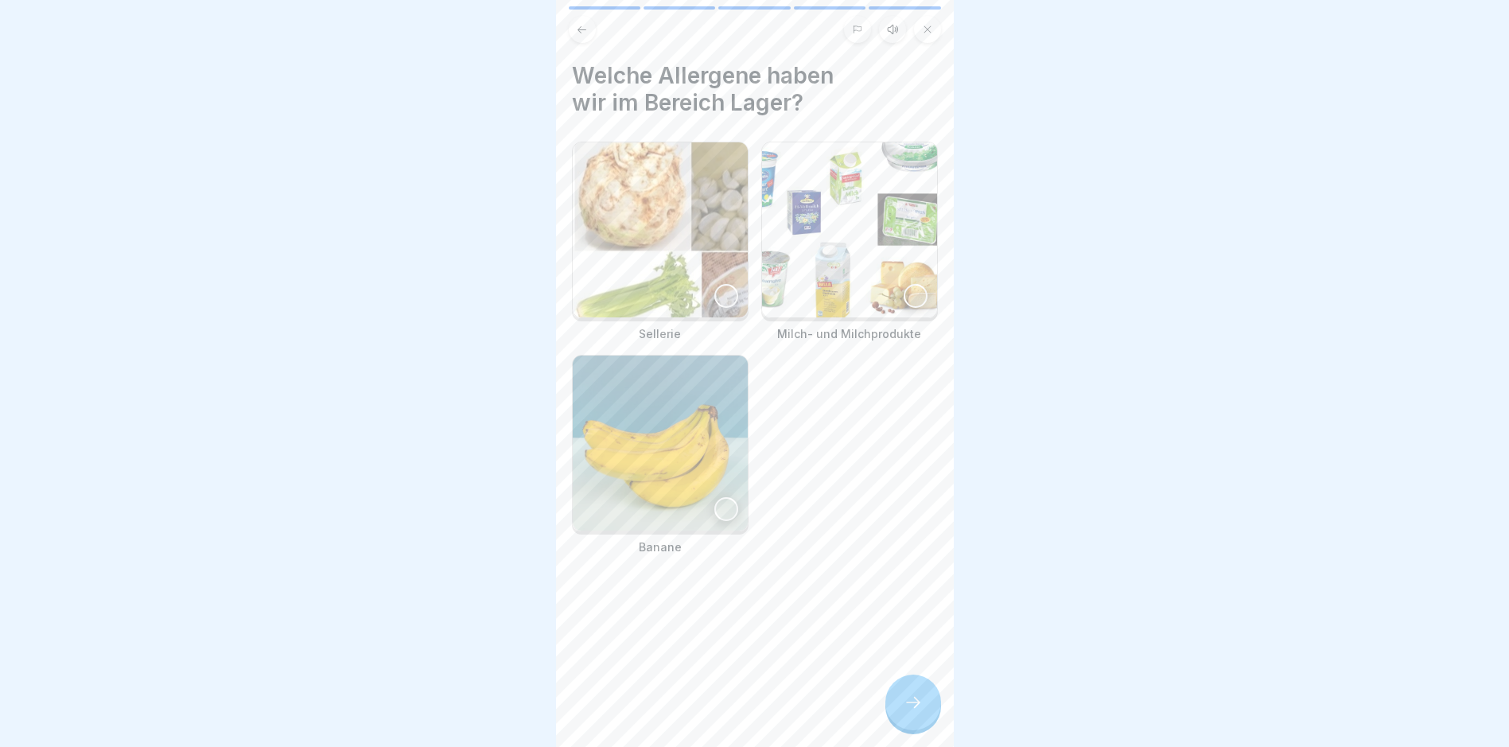
click at [904, 711] on icon at bounding box center [913, 702] width 19 height 19
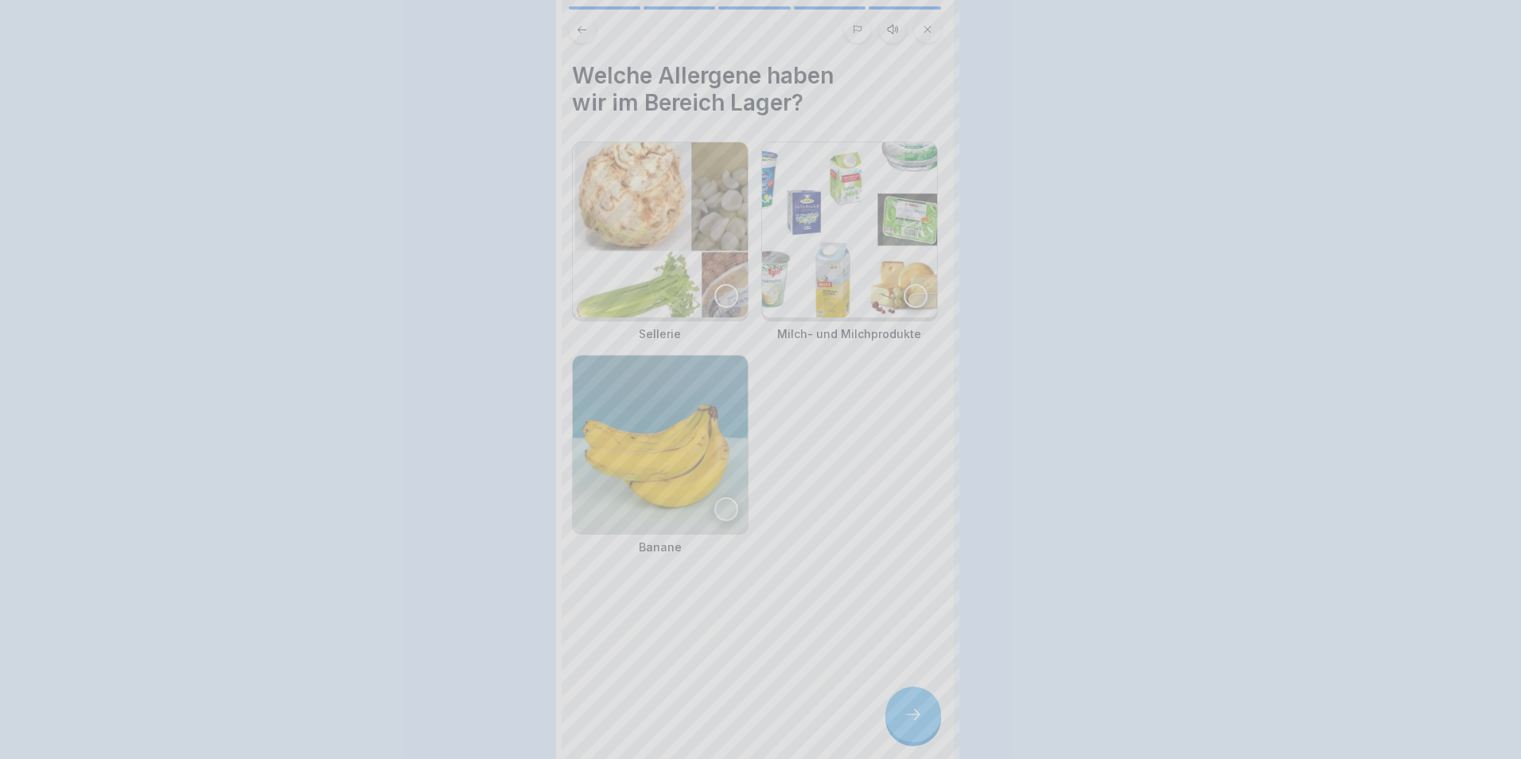
click at [904, 711] on div at bounding box center [760, 379] width 1521 height 759
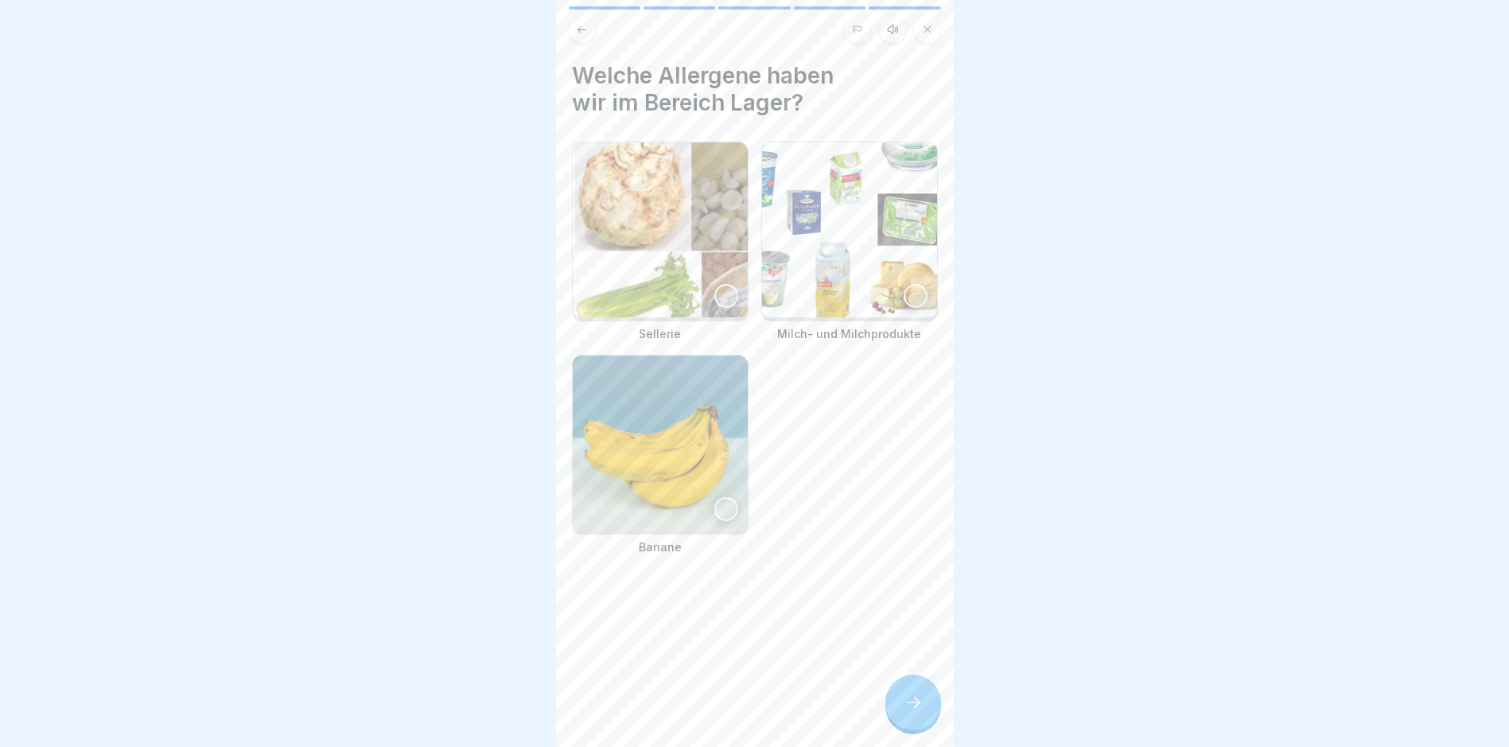
click at [685, 255] on img at bounding box center [660, 229] width 175 height 175
click at [880, 293] on img at bounding box center [849, 229] width 175 height 175
click at [911, 727] on div at bounding box center [913, 703] width 56 height 56
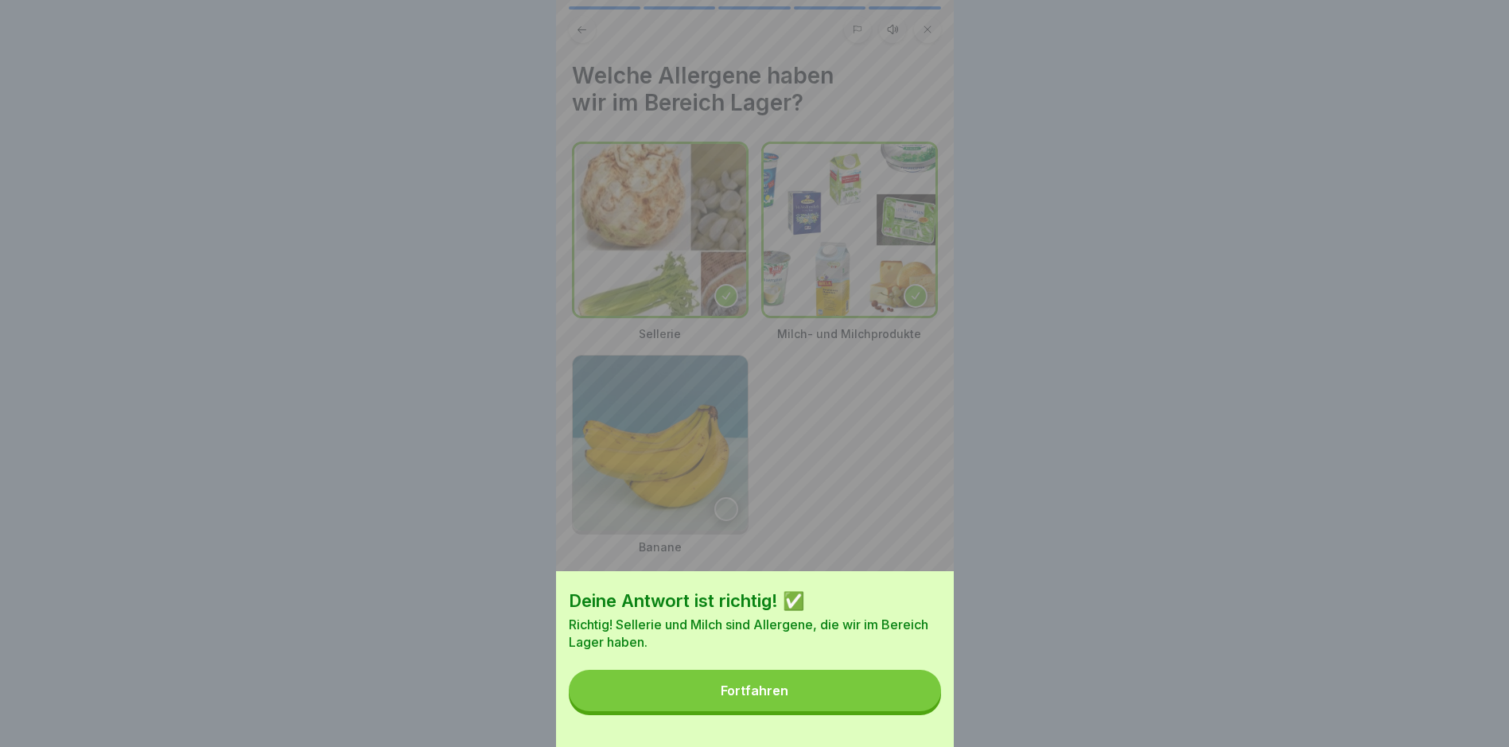
click at [810, 698] on button "Fortfahren" at bounding box center [755, 690] width 372 height 41
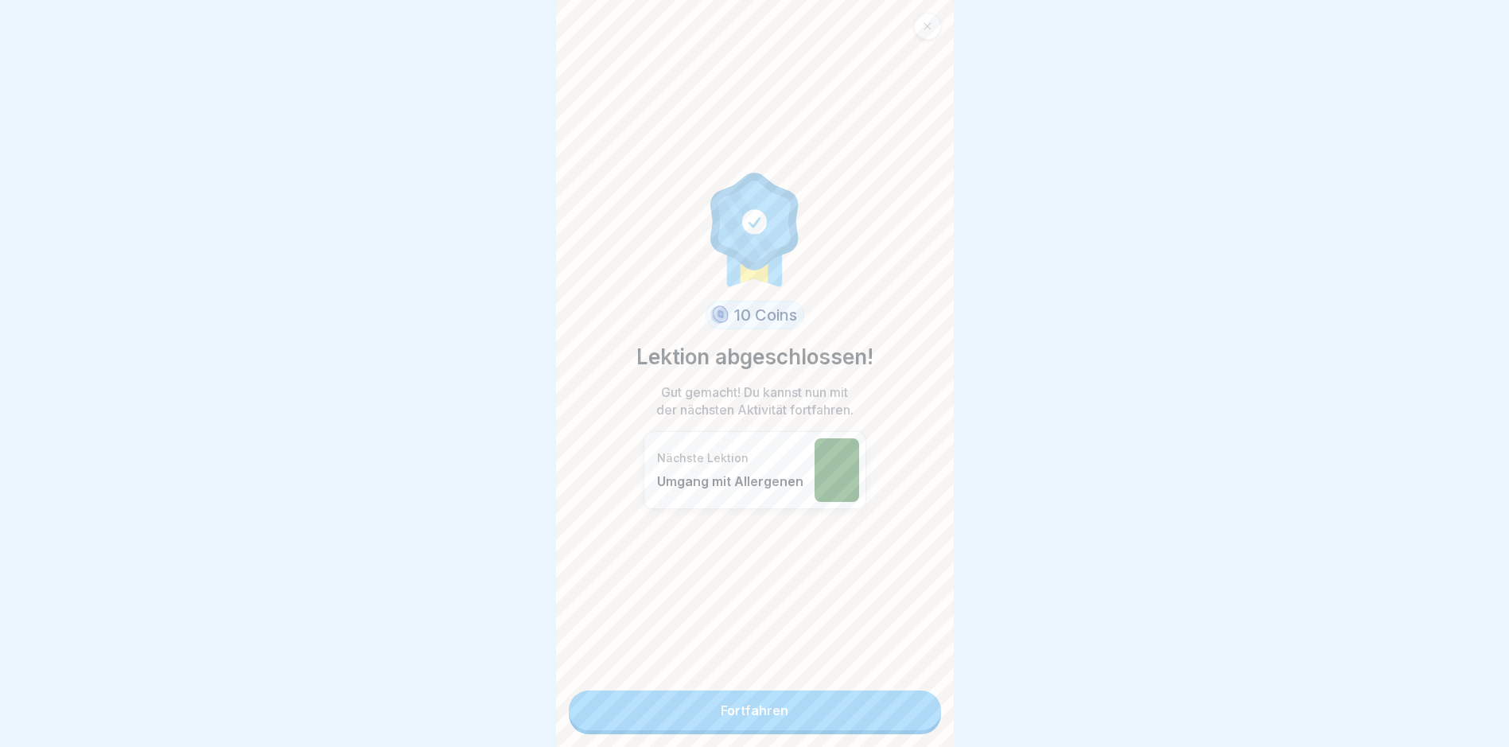
click at [741, 710] on link "Fortfahren" at bounding box center [755, 710] width 372 height 40
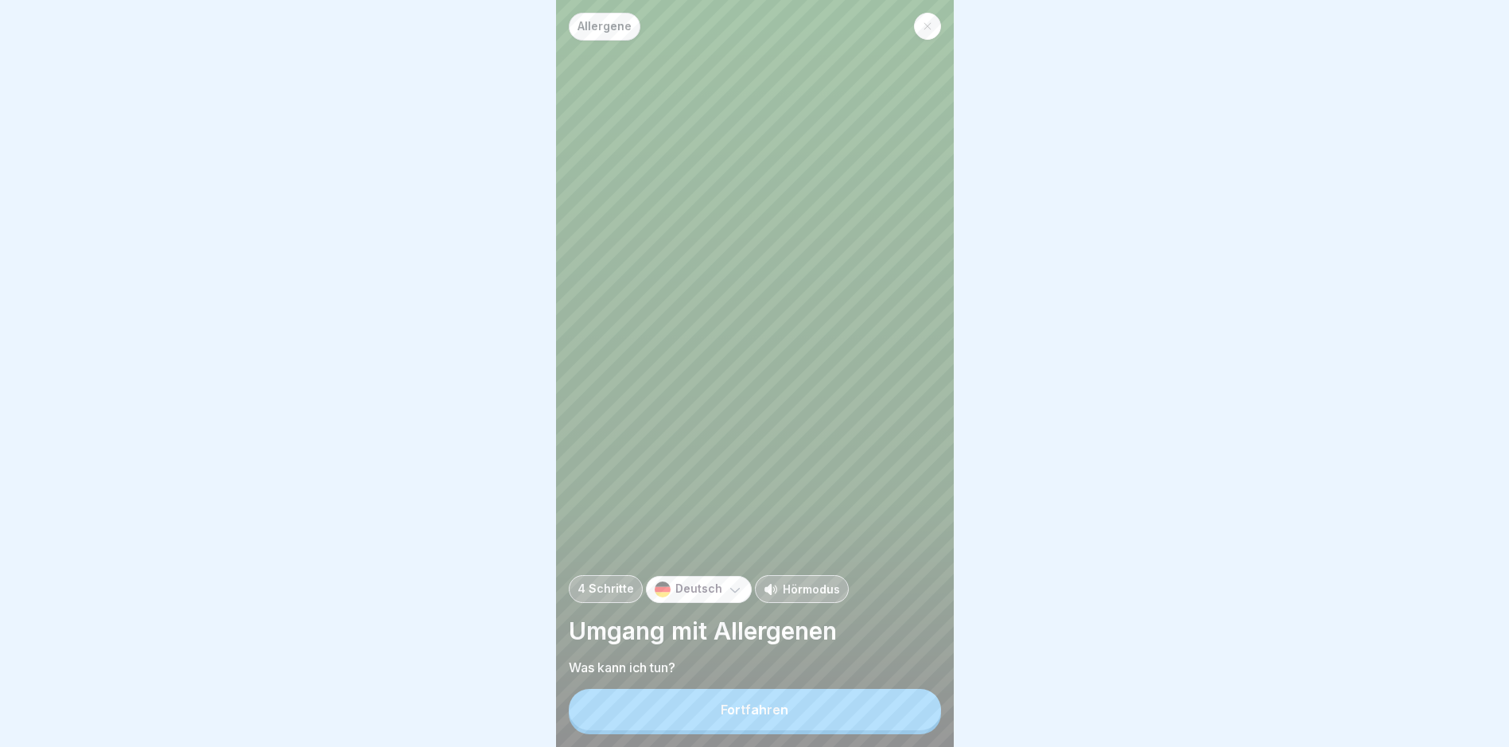
click at [771, 717] on div "Fortfahren" at bounding box center [755, 709] width 68 height 14
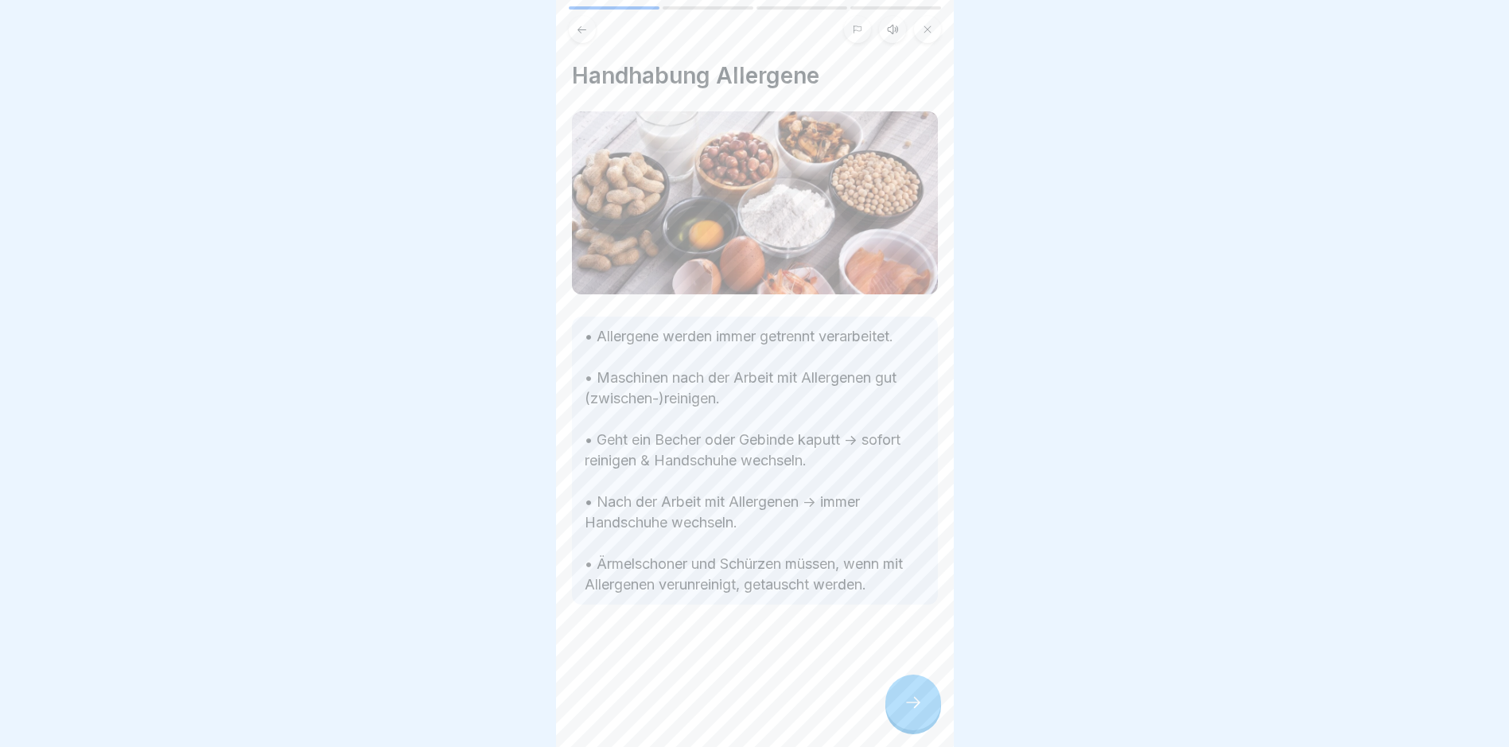
click at [912, 710] on icon at bounding box center [913, 702] width 19 height 19
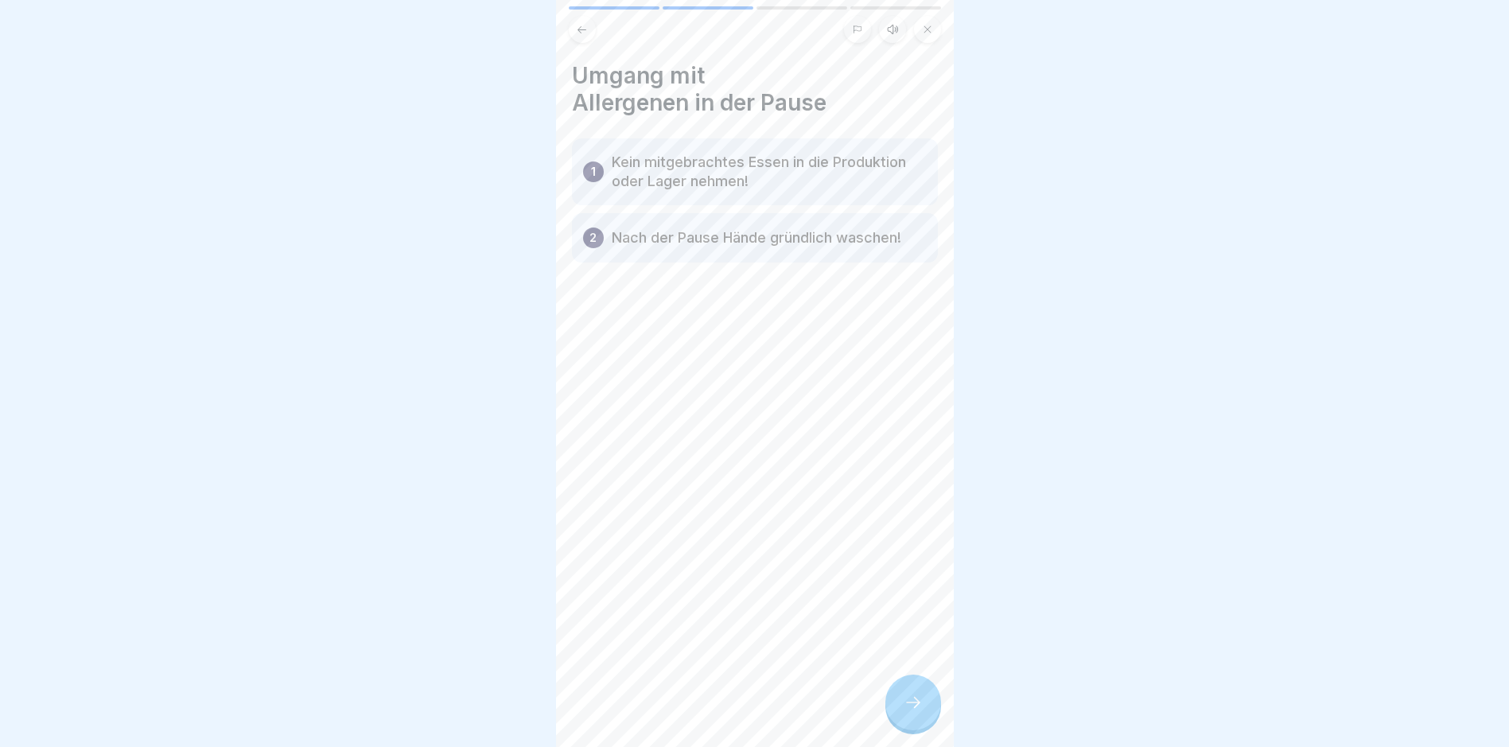
click at [912, 710] on icon at bounding box center [913, 702] width 19 height 19
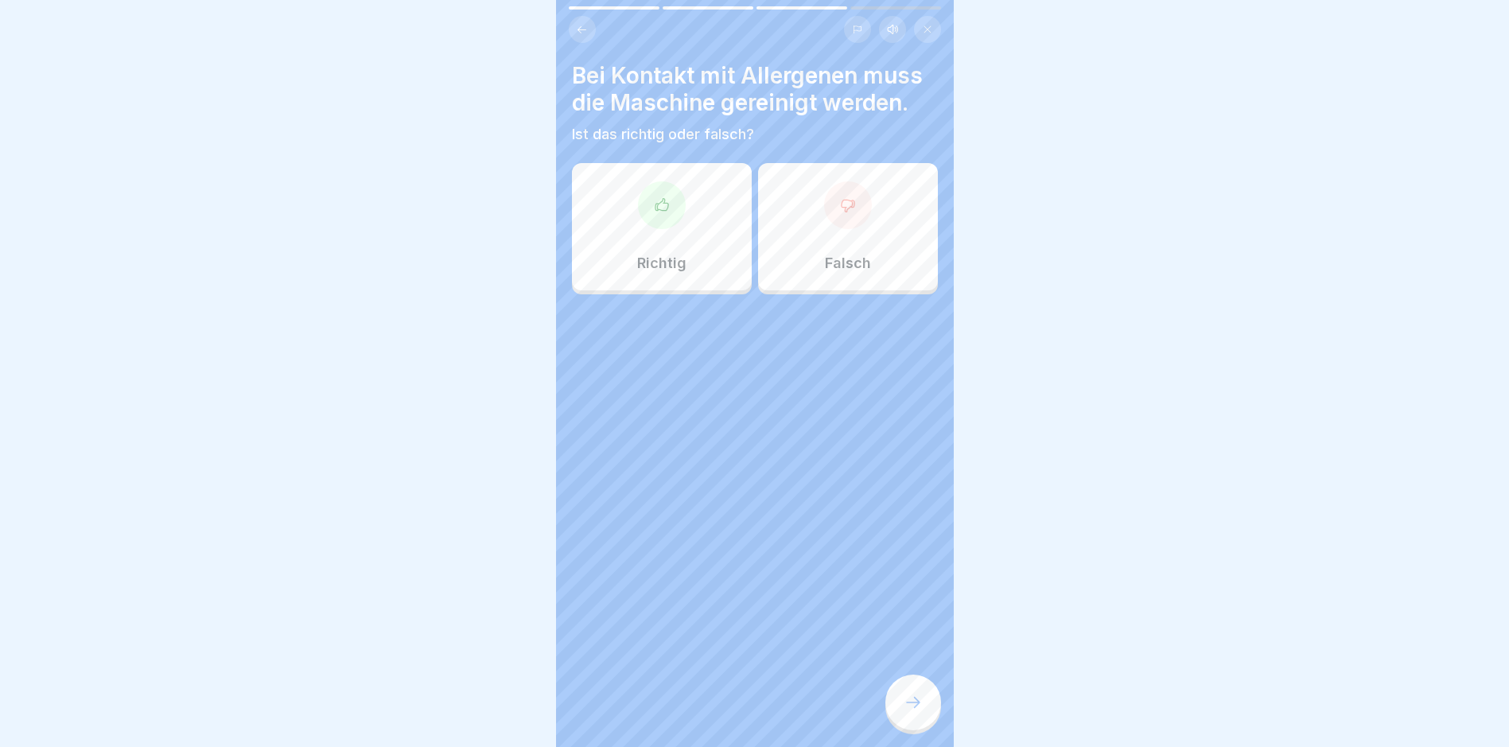
click at [912, 710] on icon at bounding box center [913, 702] width 19 height 19
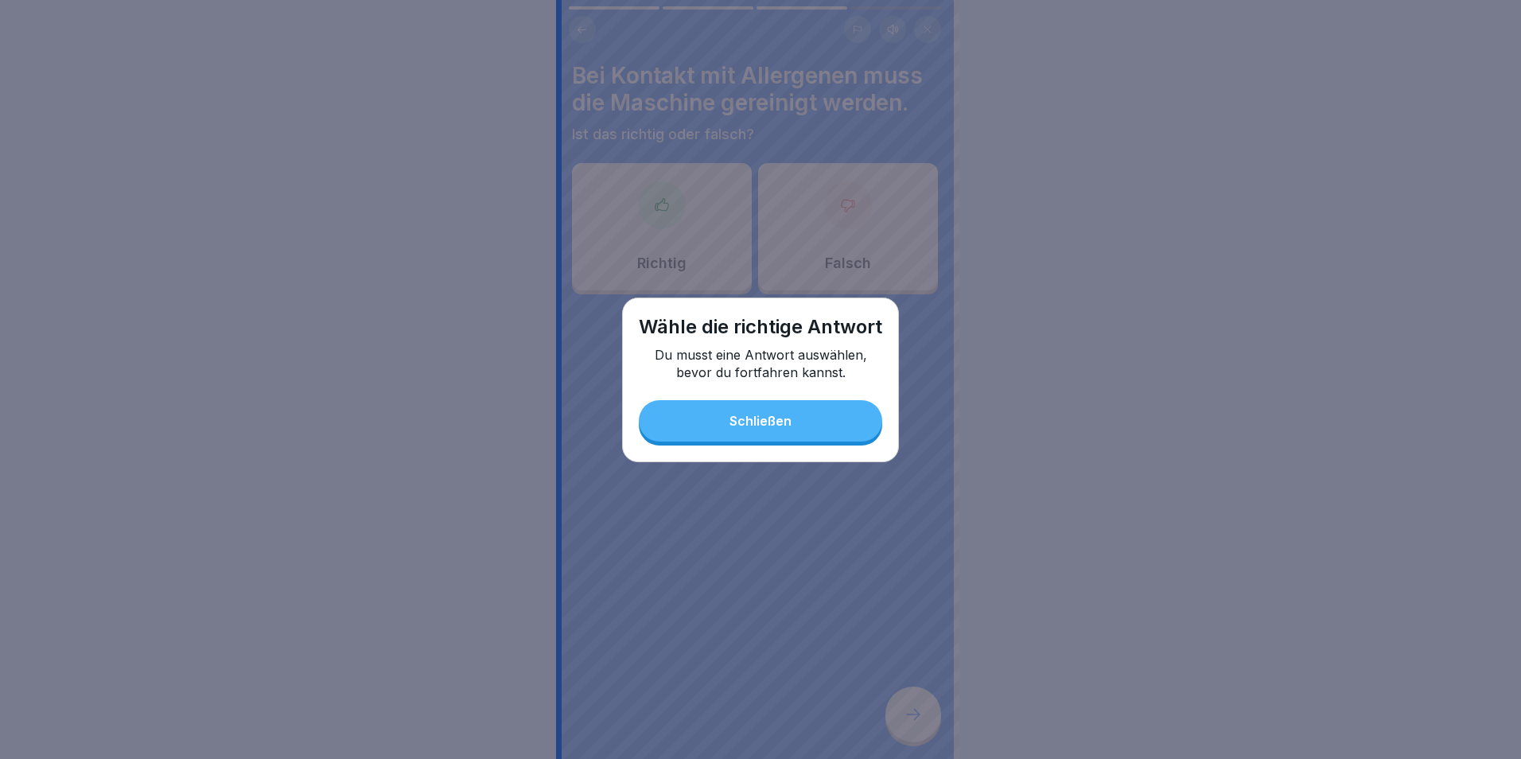
click at [746, 390] on div "Wähle die richtige Antwort Du musst eine Antwort auswählen, bevor du fortfahren…" at bounding box center [760, 380] width 277 height 165
click at [742, 425] on div "Schließen" at bounding box center [760, 421] width 62 height 14
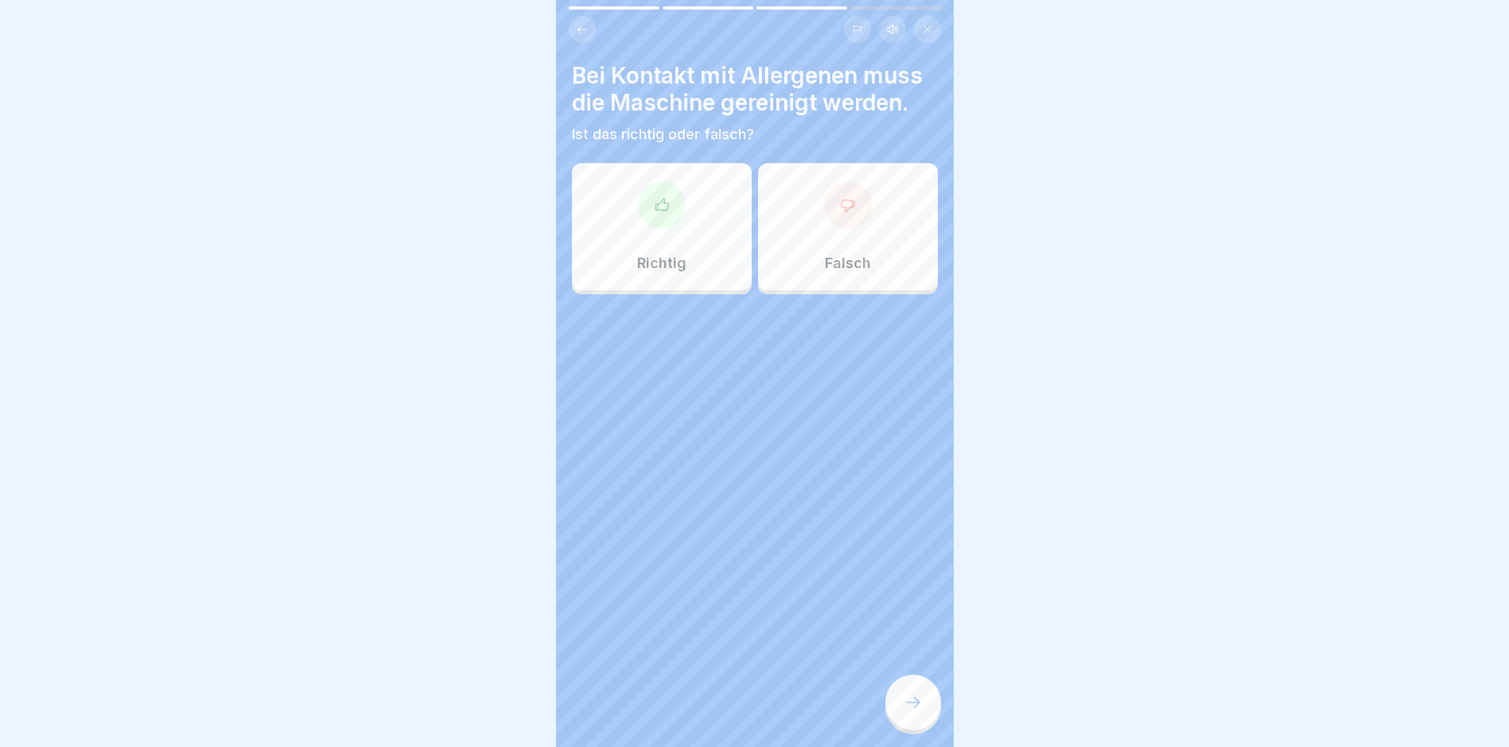
click at [678, 252] on div "Richtig" at bounding box center [662, 226] width 180 height 127
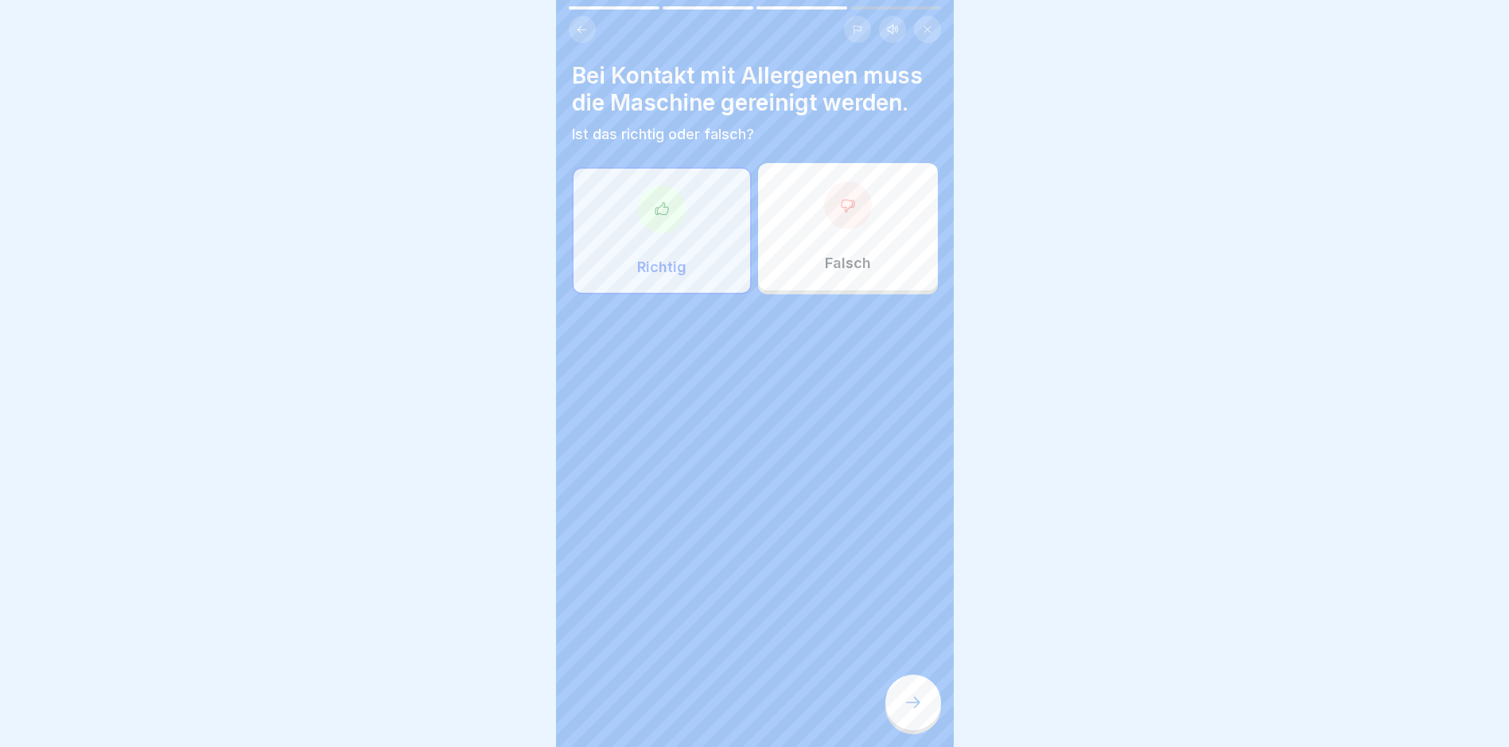
click at [935, 726] on div at bounding box center [913, 703] width 56 height 56
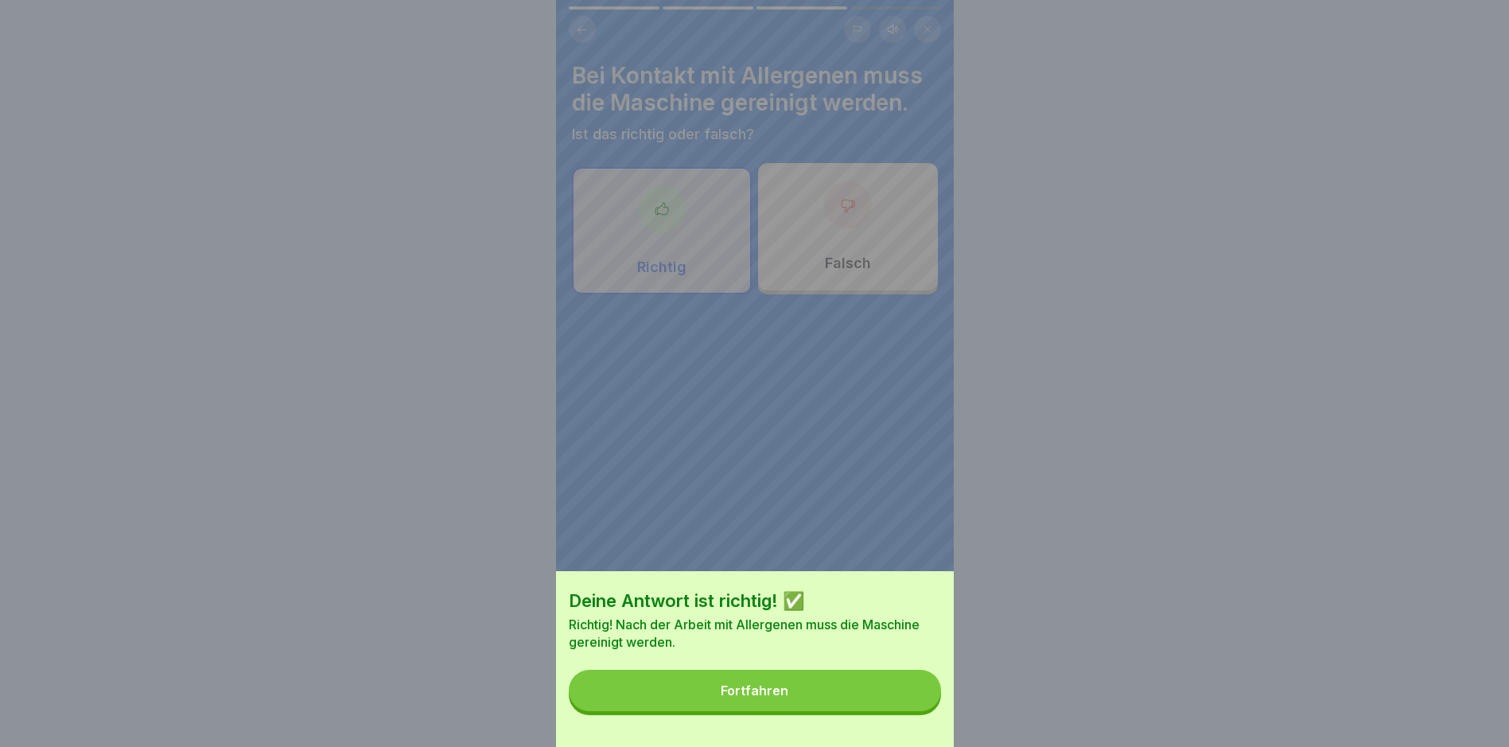
click at [885, 711] on button "Fortfahren" at bounding box center [755, 690] width 372 height 41
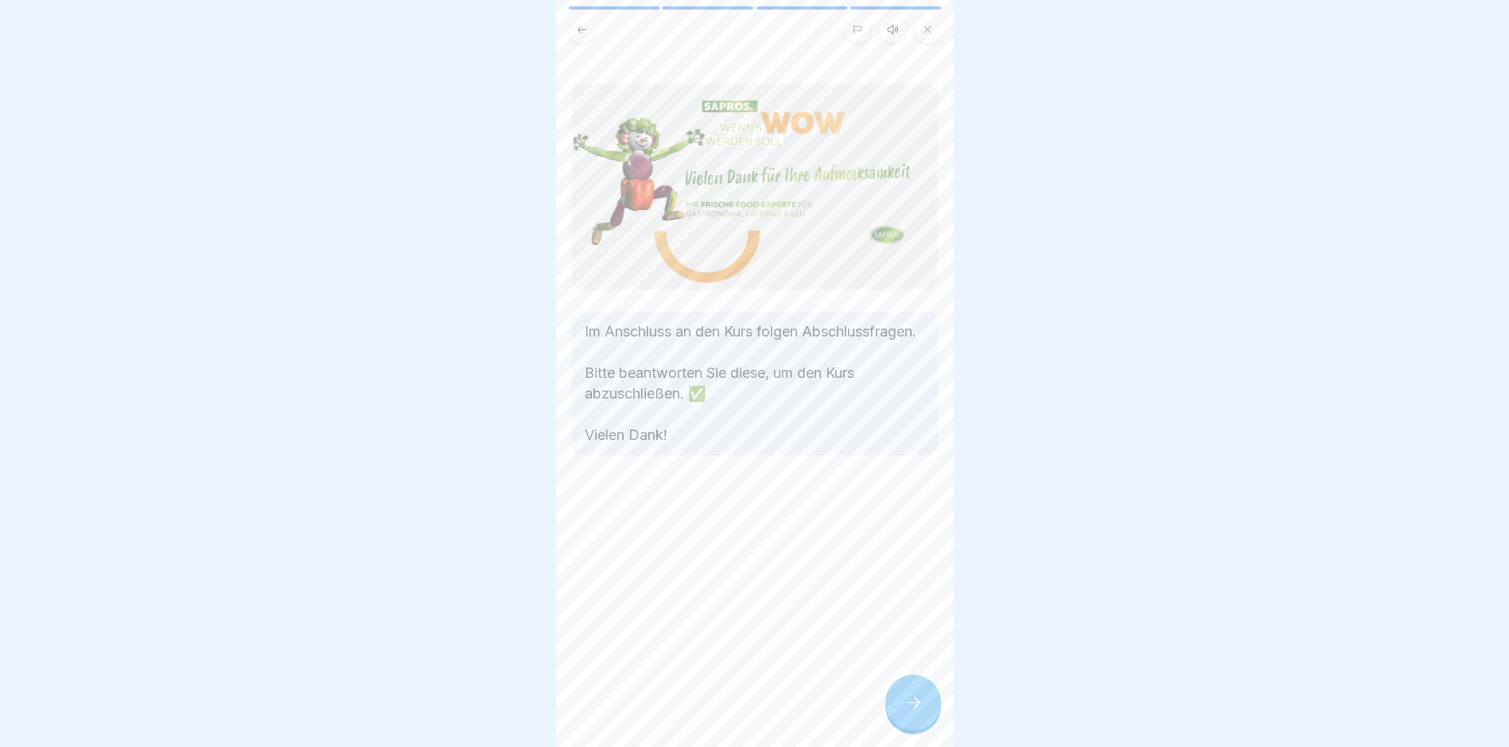
click at [926, 700] on div at bounding box center [913, 703] width 56 height 56
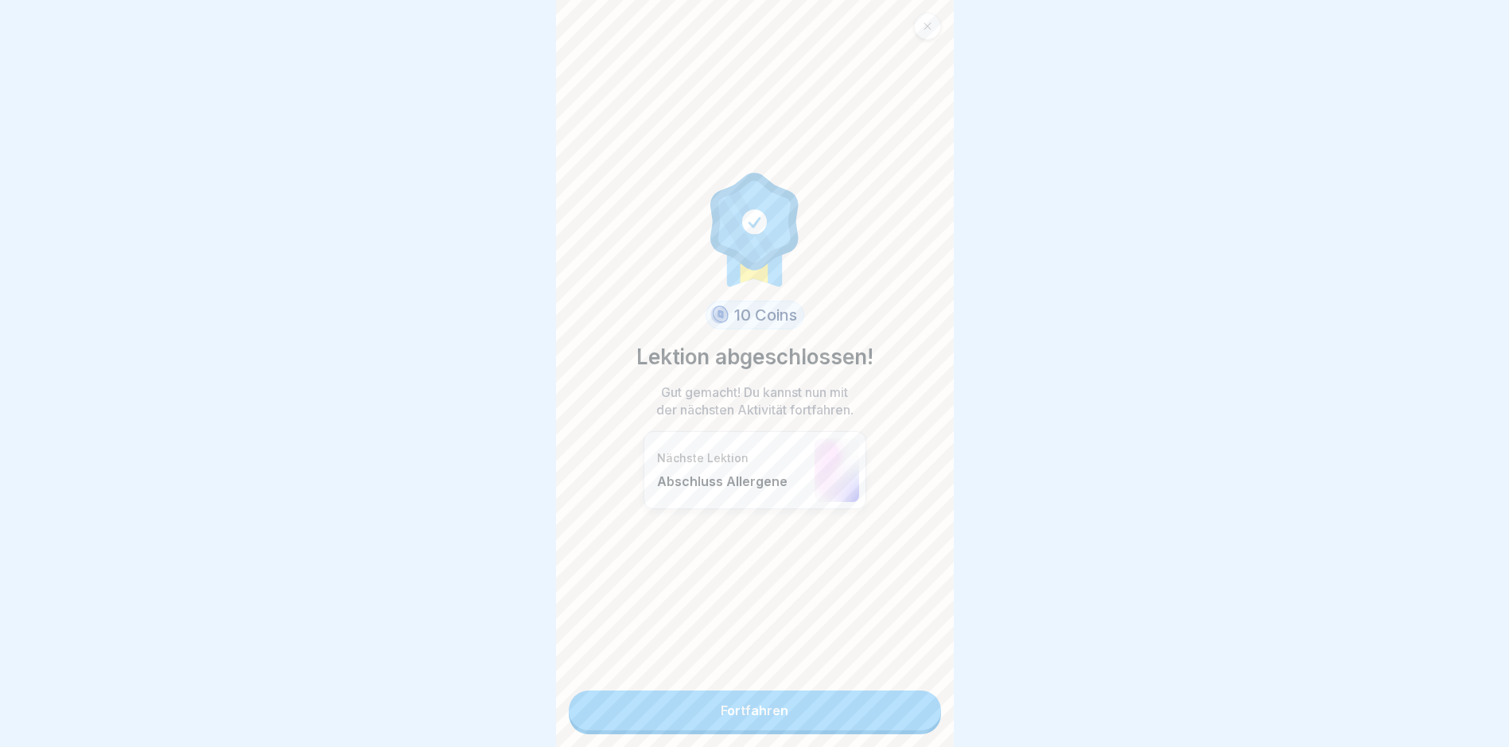
click at [898, 704] on link "Fortfahren" at bounding box center [755, 710] width 372 height 40
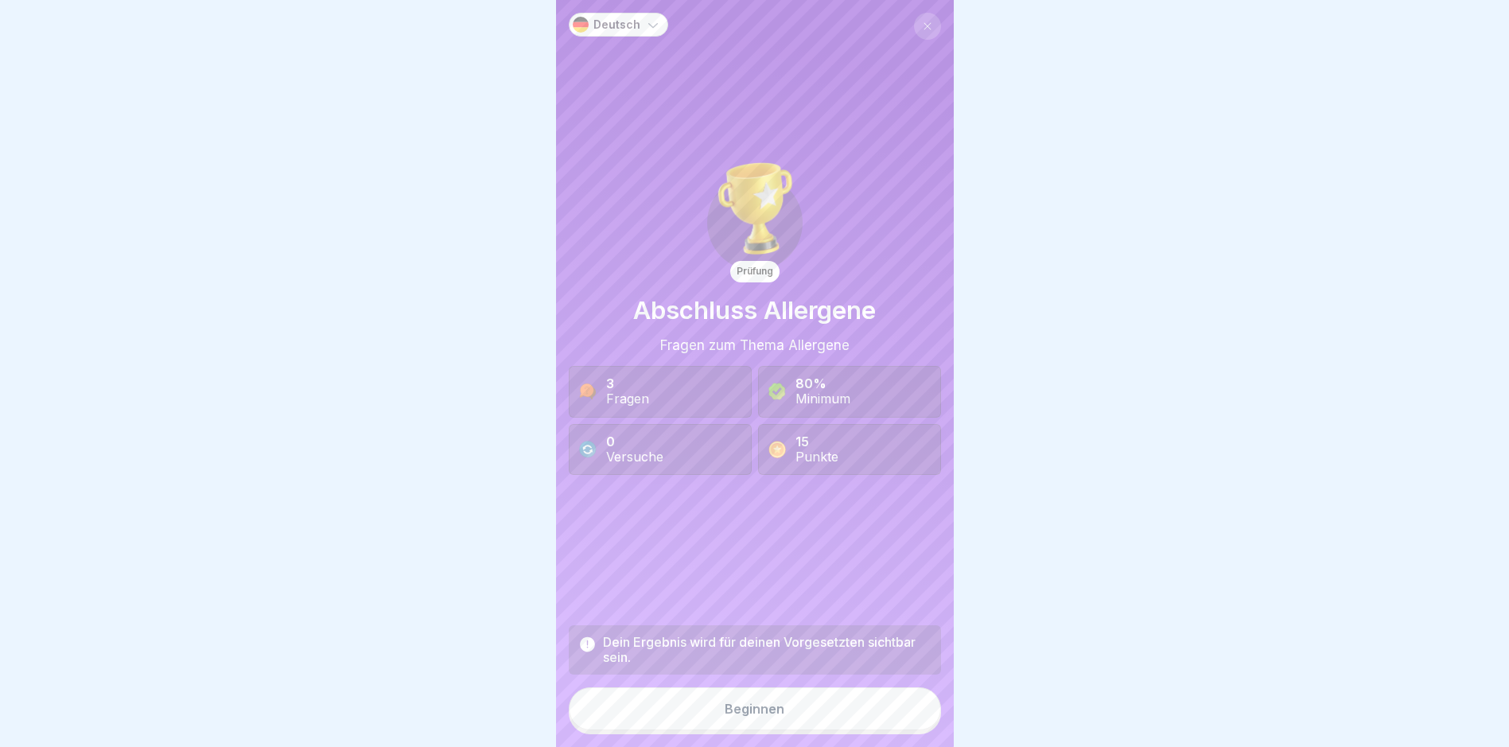
click at [898, 704] on button "Beginnen" at bounding box center [755, 708] width 372 height 43
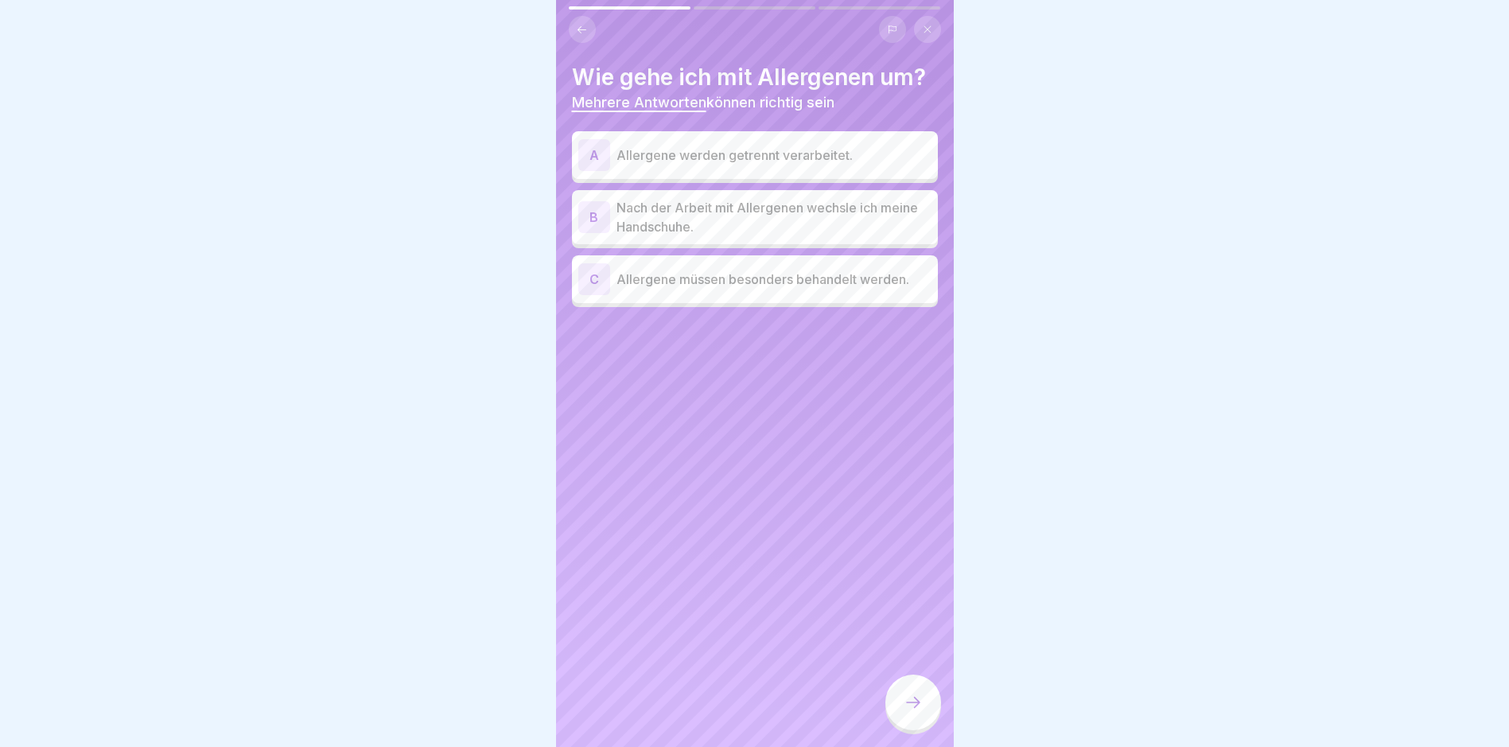
click at [781, 138] on div "A Allergene werden getrennt verarbeitet." at bounding box center [755, 155] width 366 height 48
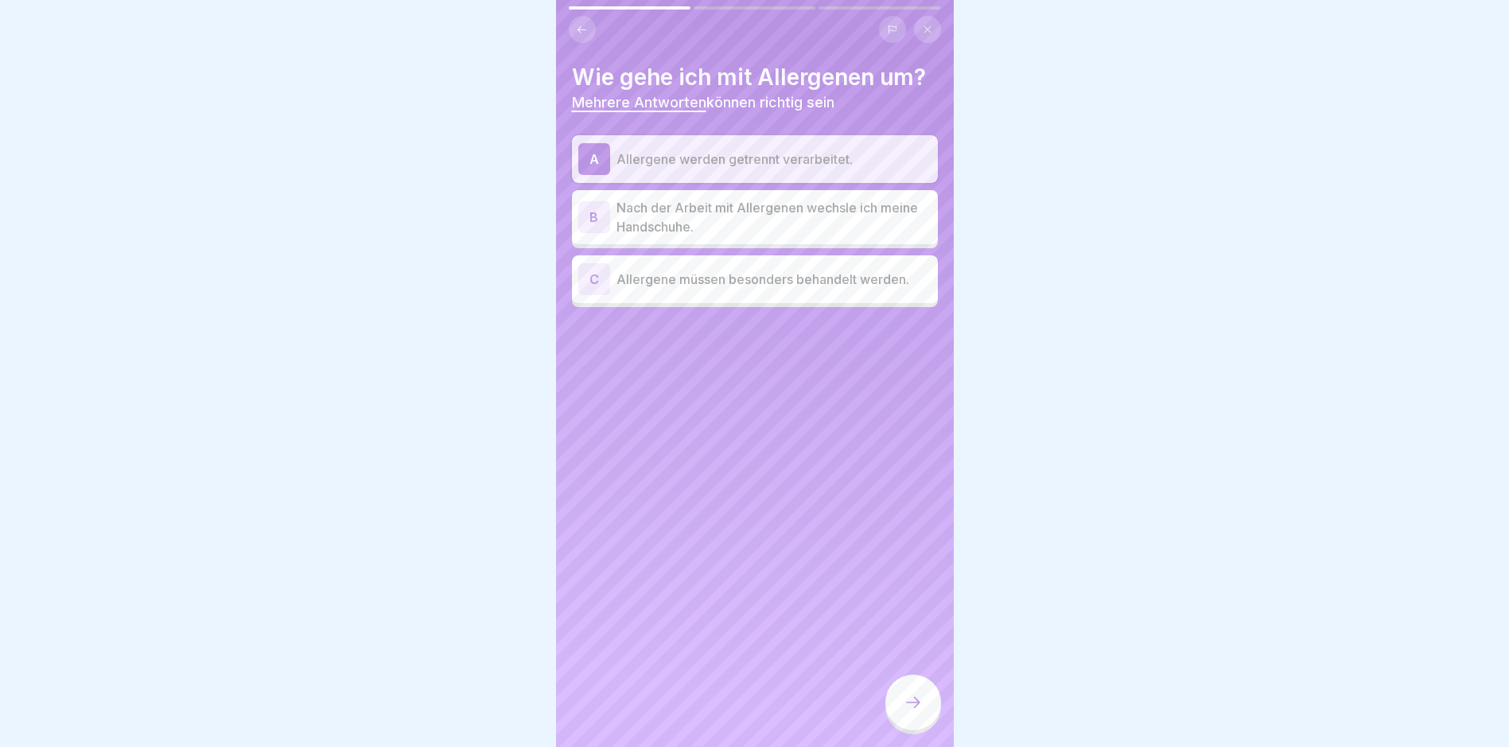
click at [761, 199] on p "Nach der Arbeit mit Allergenen wechsle ich meine Handschuhe." at bounding box center [774, 217] width 315 height 38
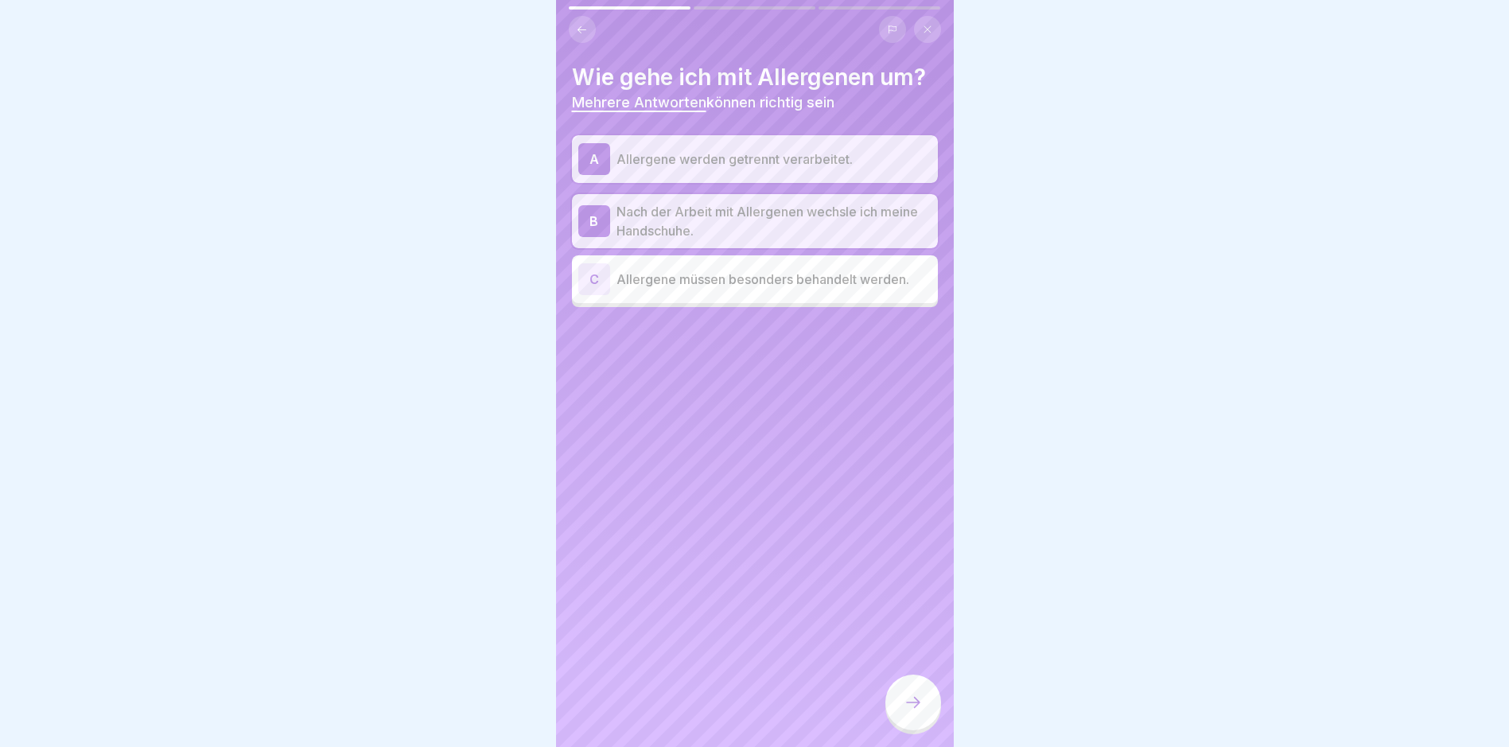
click at [762, 284] on p "Allergene müssen besonders behandelt werden." at bounding box center [774, 279] width 315 height 19
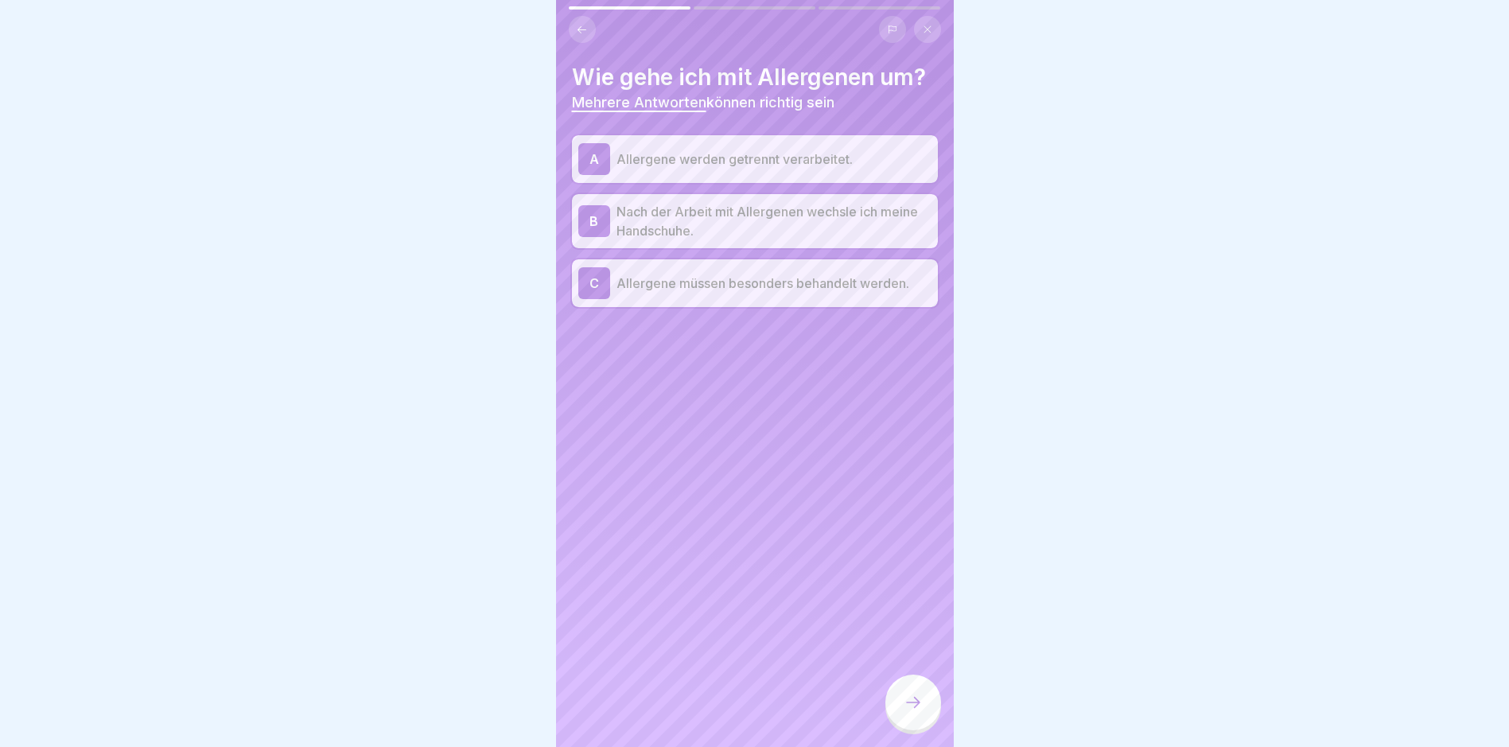
click at [898, 694] on div at bounding box center [913, 703] width 56 height 56
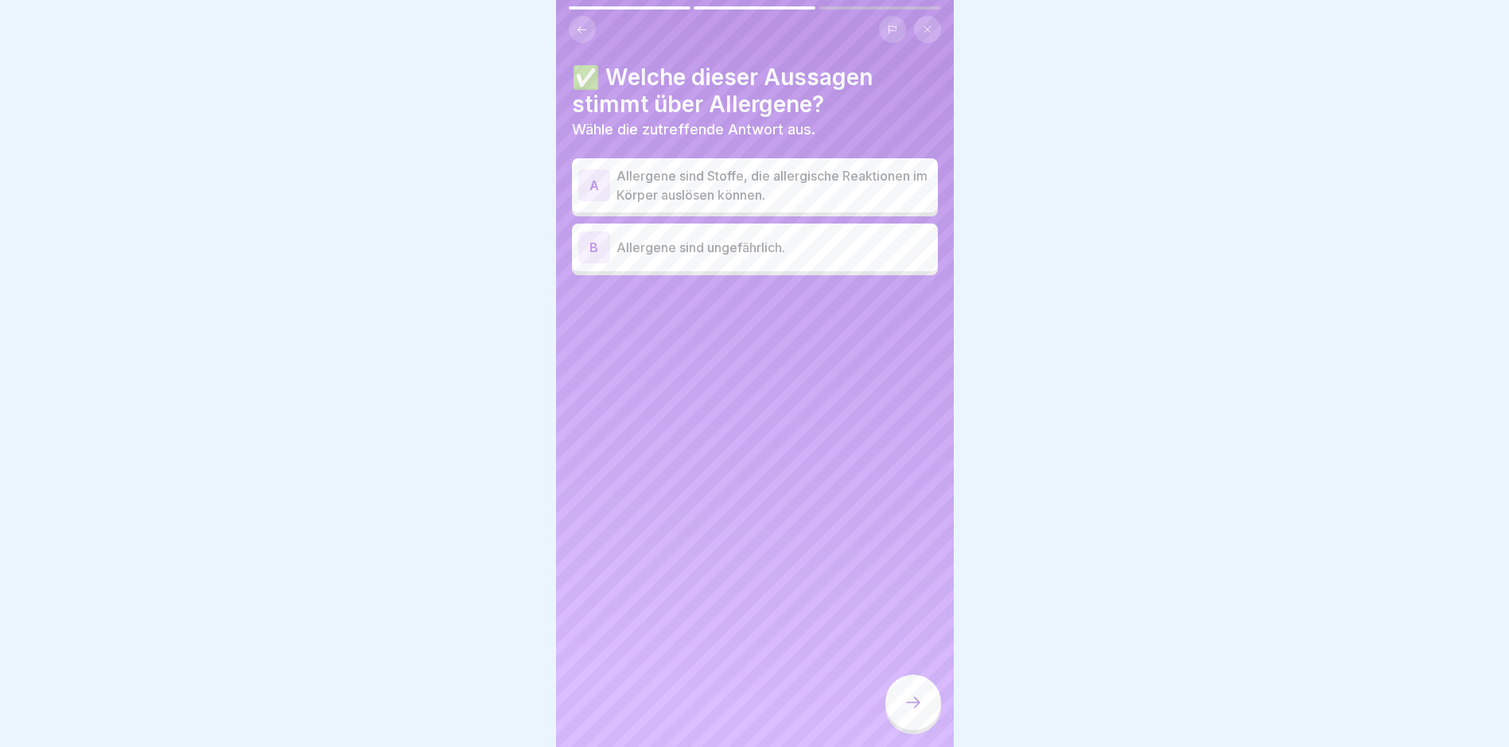
click at [749, 194] on p "Allergene sind Stoffe, die allergische Reaktionen im Körper auslösen können." at bounding box center [774, 185] width 315 height 38
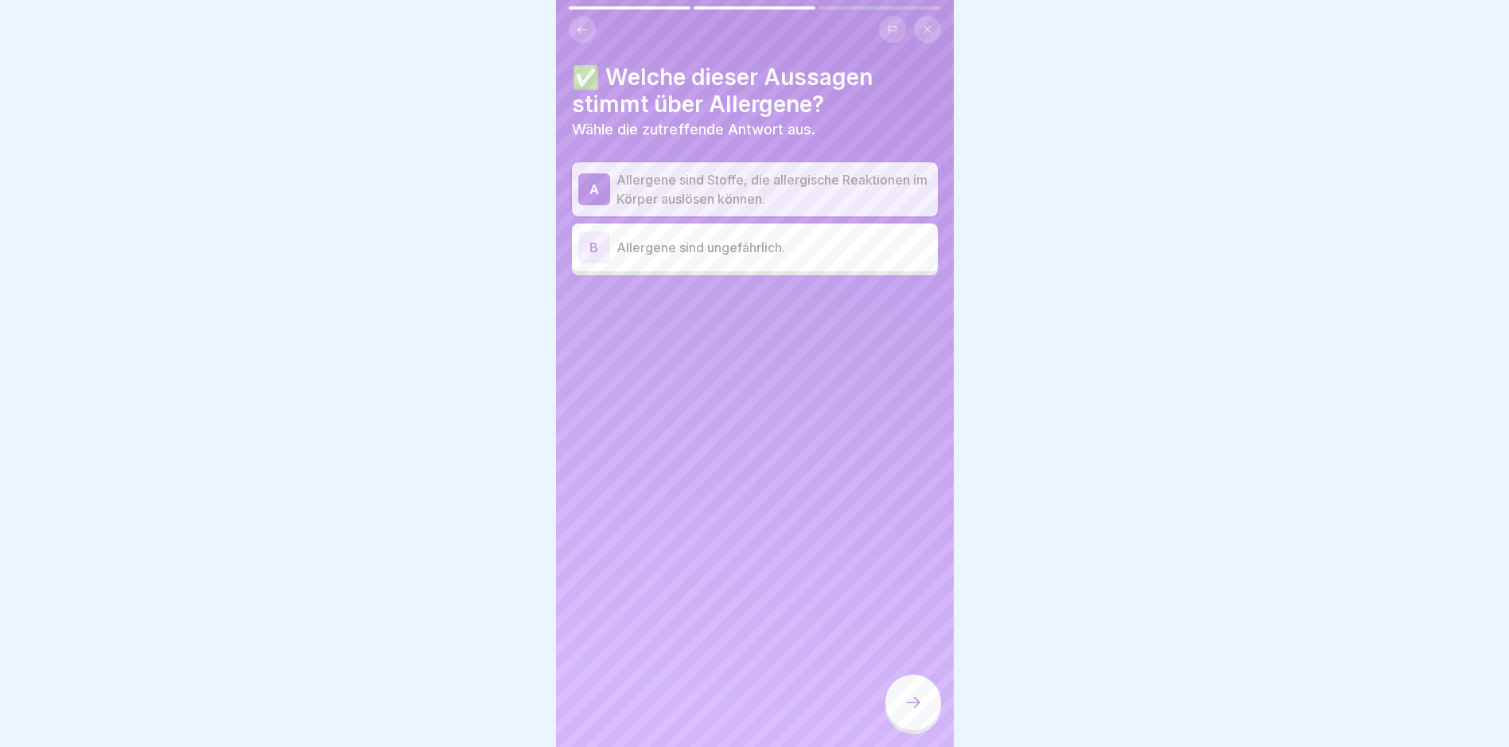
click at [914, 692] on div at bounding box center [913, 703] width 56 height 56
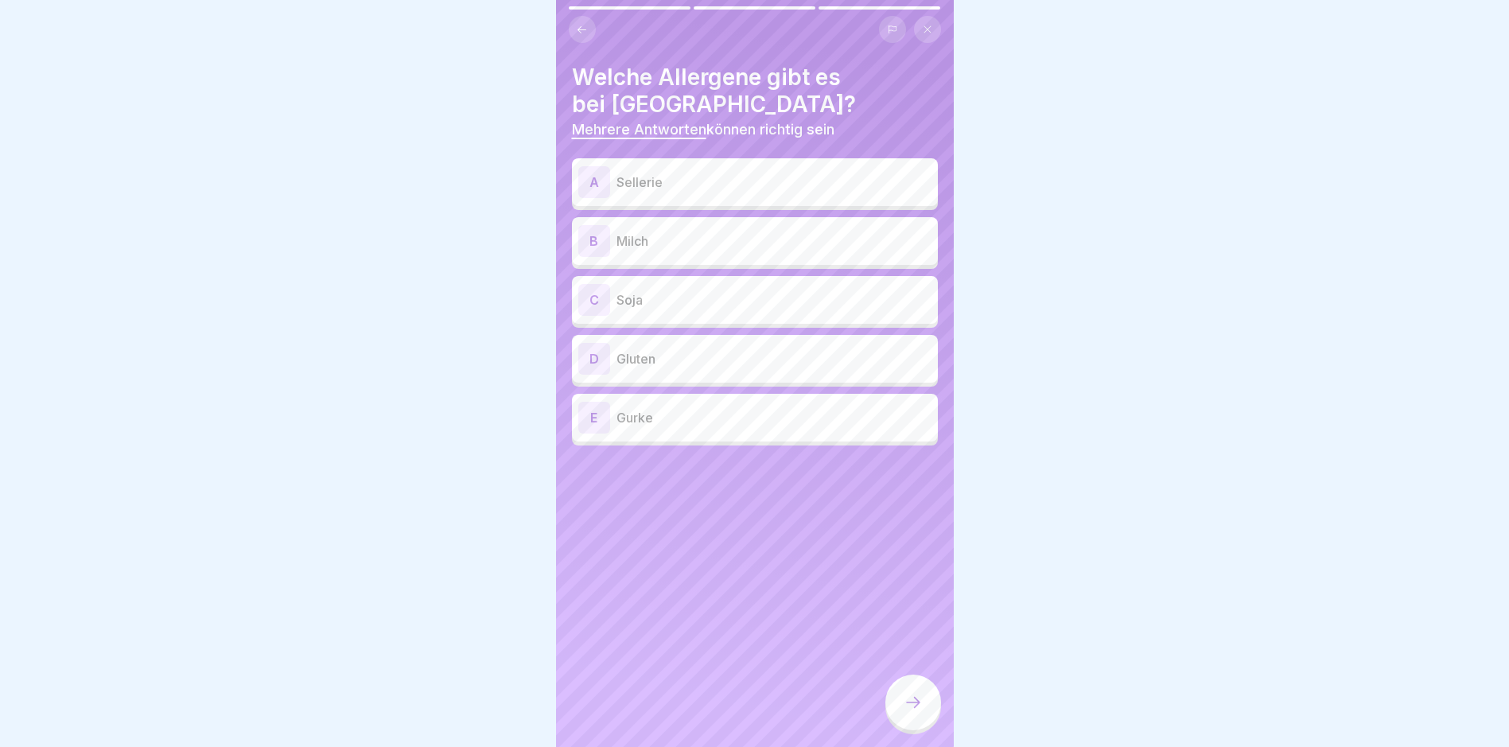
click at [648, 185] on p "Sellerie" at bounding box center [774, 182] width 315 height 19
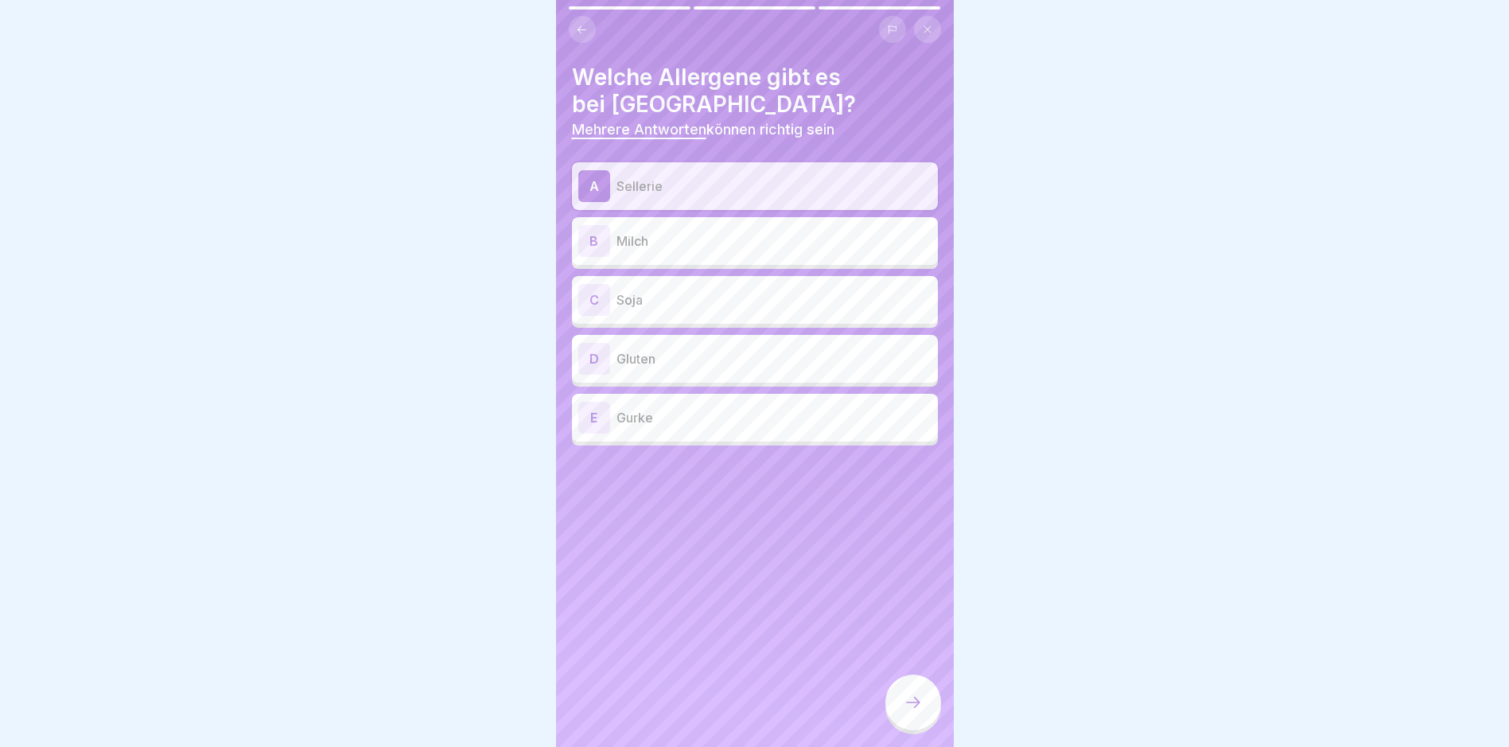
click at [647, 247] on p "Milch" at bounding box center [774, 240] width 315 height 19
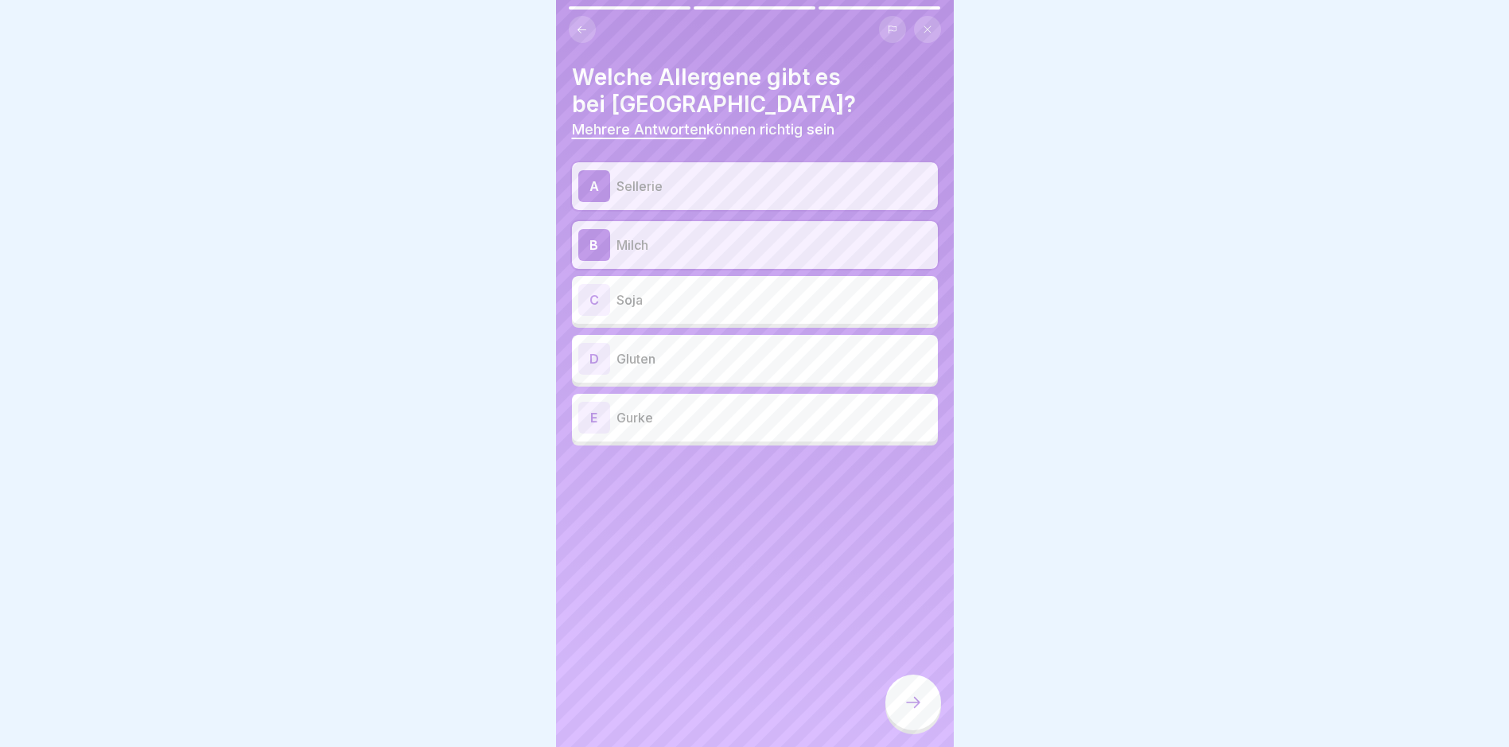
click at [648, 364] on p "Gluten" at bounding box center [774, 358] width 315 height 19
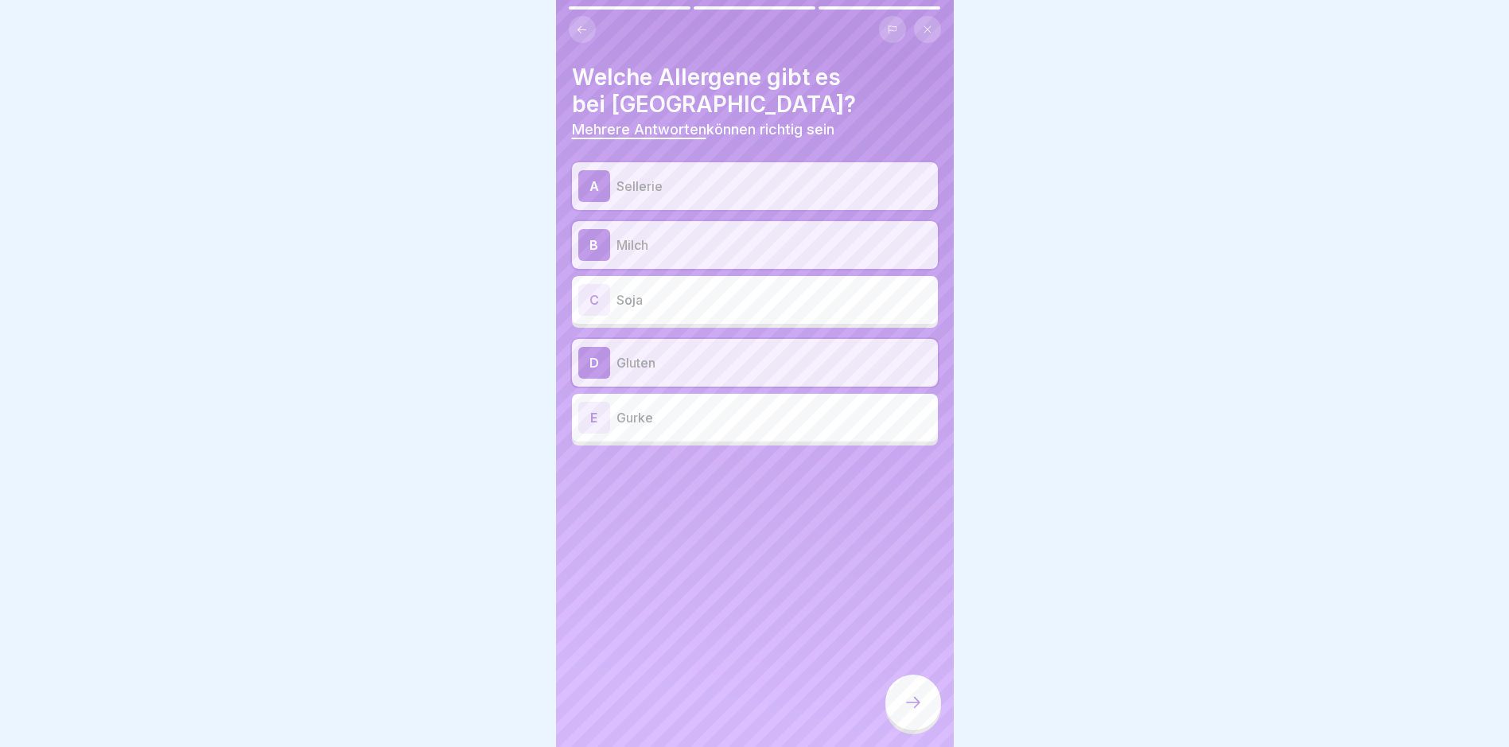
click at [646, 289] on div "C Soja" at bounding box center [754, 300] width 353 height 32
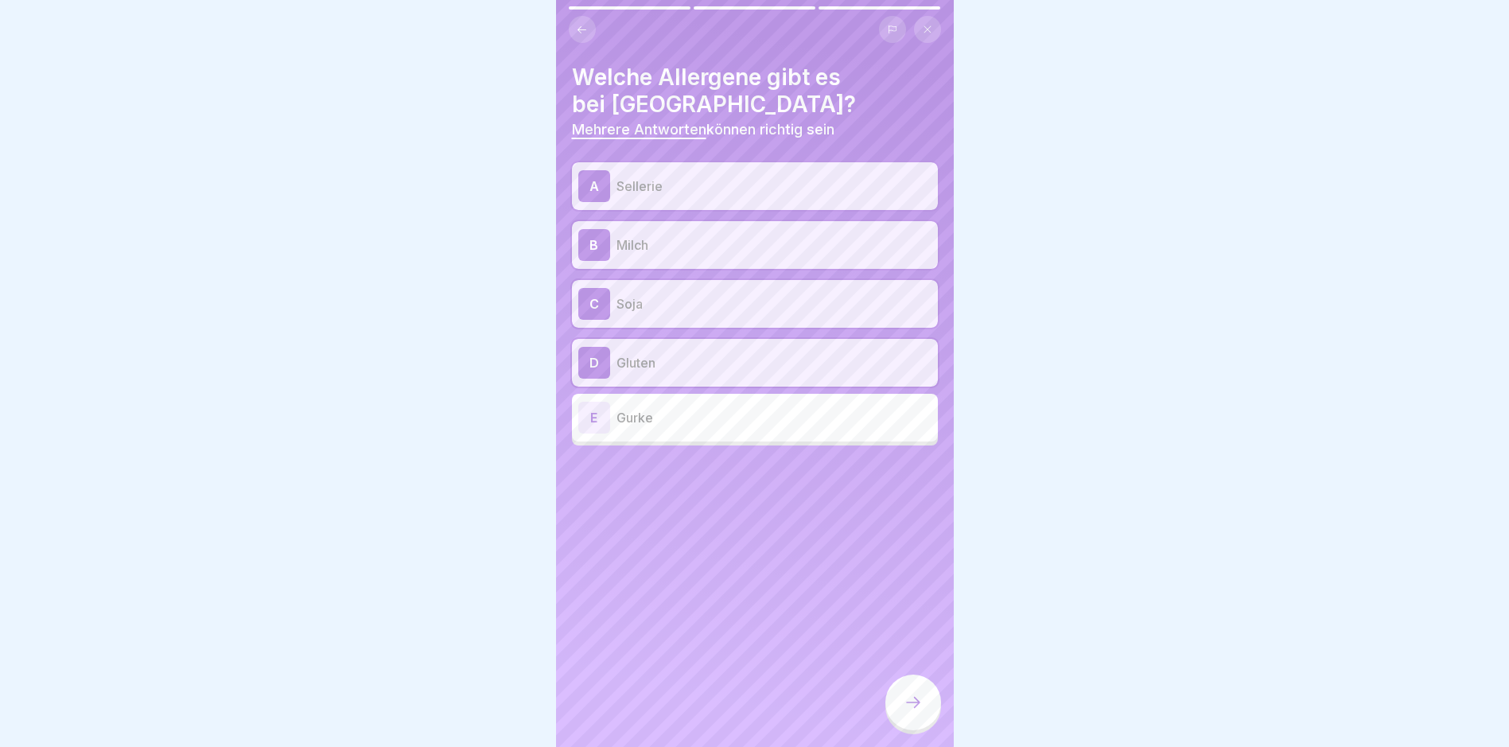
click at [644, 297] on p "Soja" at bounding box center [774, 303] width 315 height 19
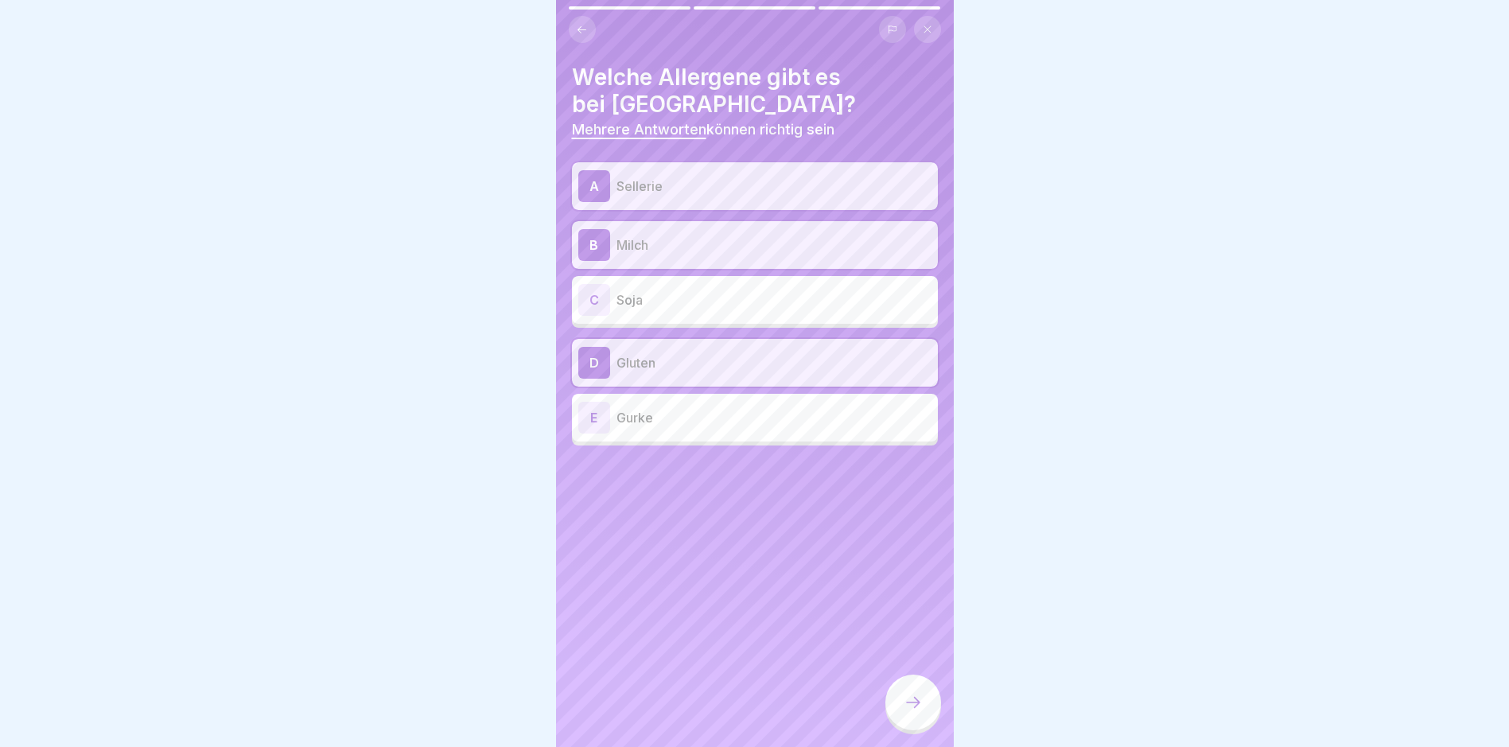
click at [924, 719] on div at bounding box center [913, 703] width 56 height 56
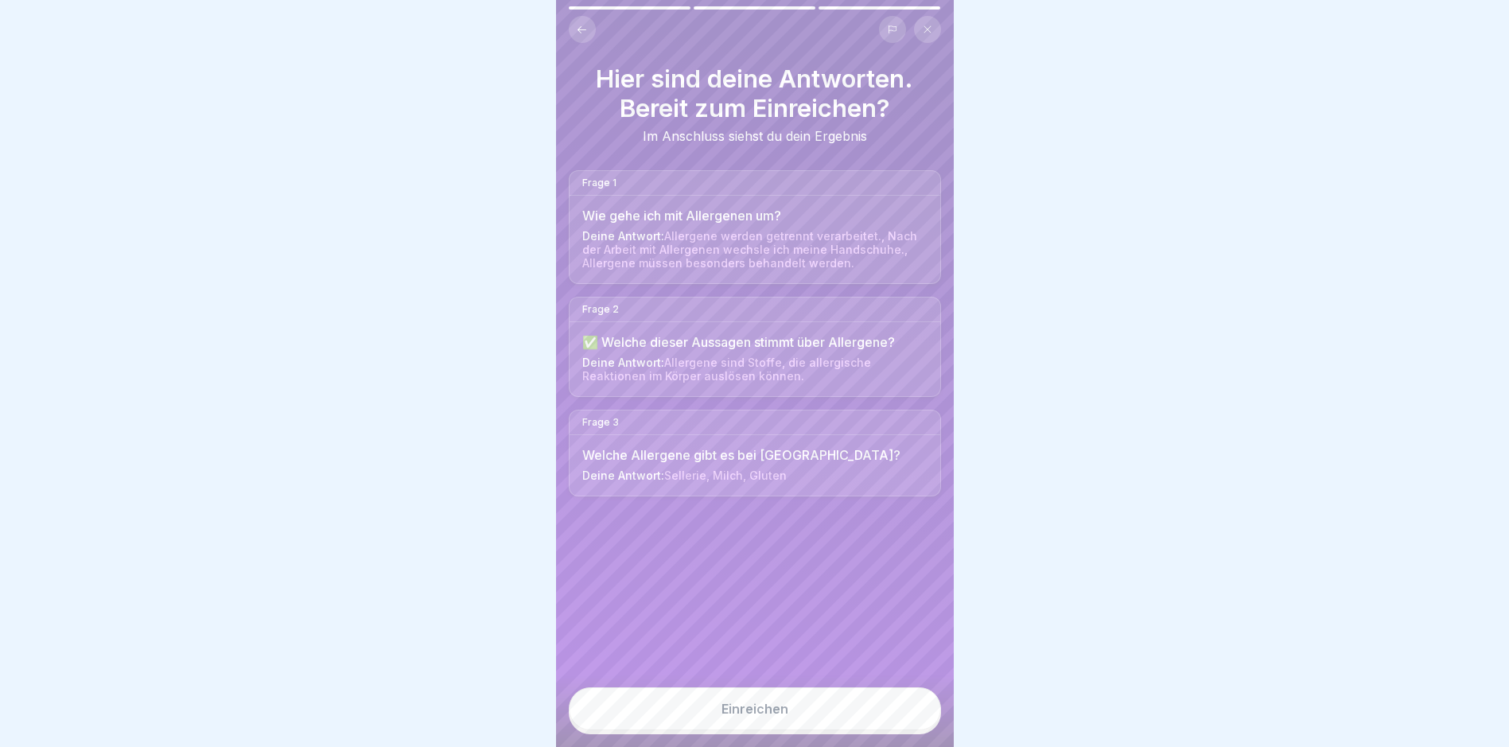
click at [851, 722] on button "Einreichen" at bounding box center [755, 708] width 372 height 43
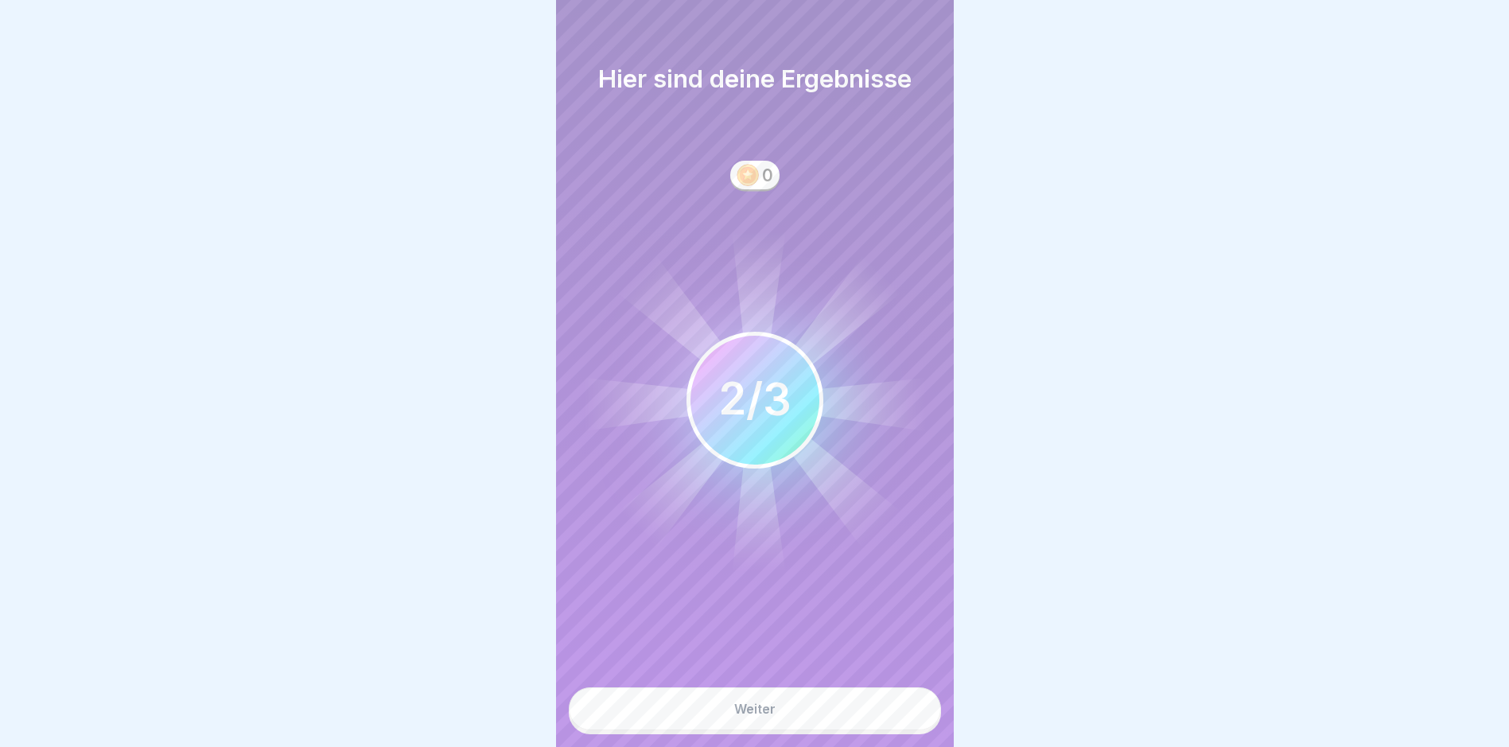
click at [851, 721] on button "Weiter" at bounding box center [755, 708] width 372 height 43
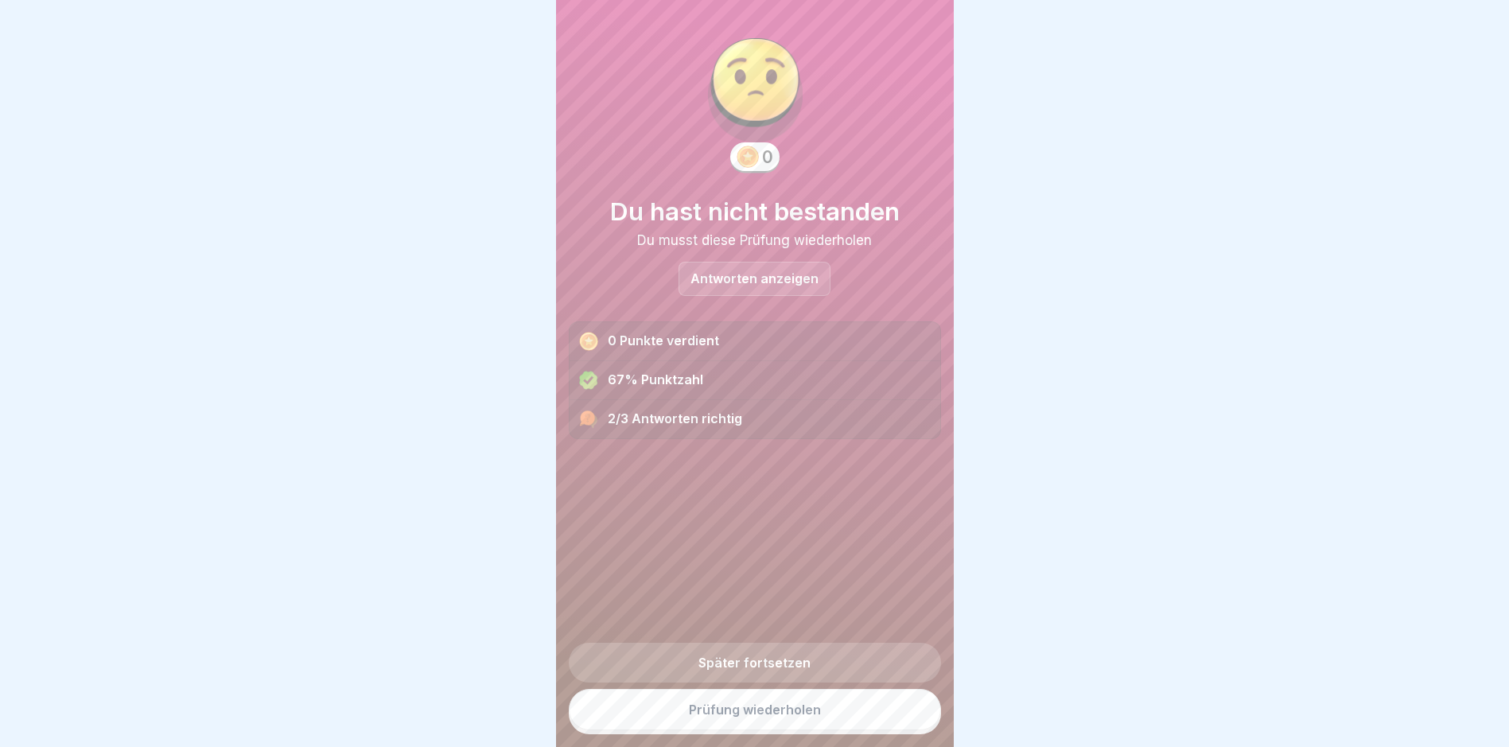
click at [850, 721] on link "Prüfung wiederholen" at bounding box center [755, 709] width 372 height 41
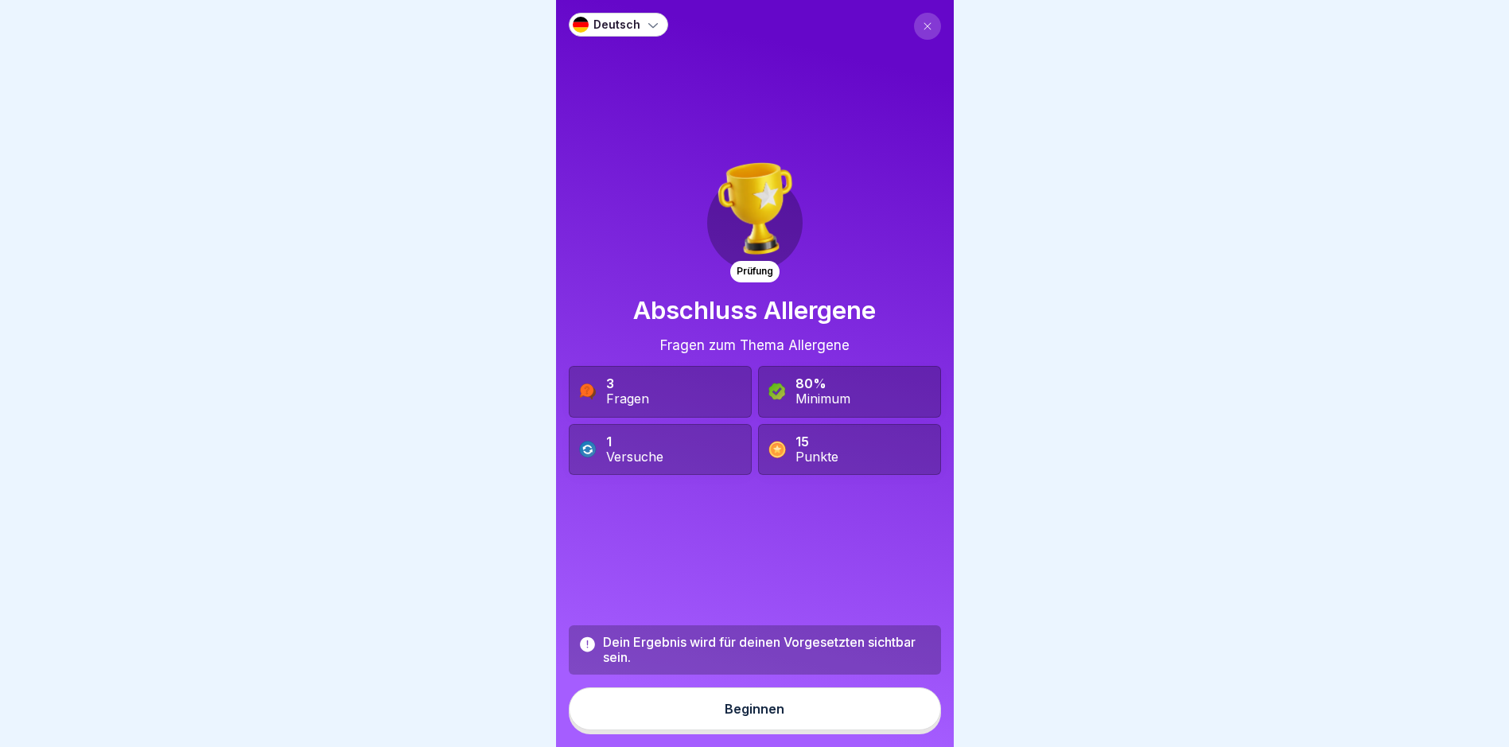
click at [778, 708] on button "Beginnen" at bounding box center [755, 708] width 372 height 43
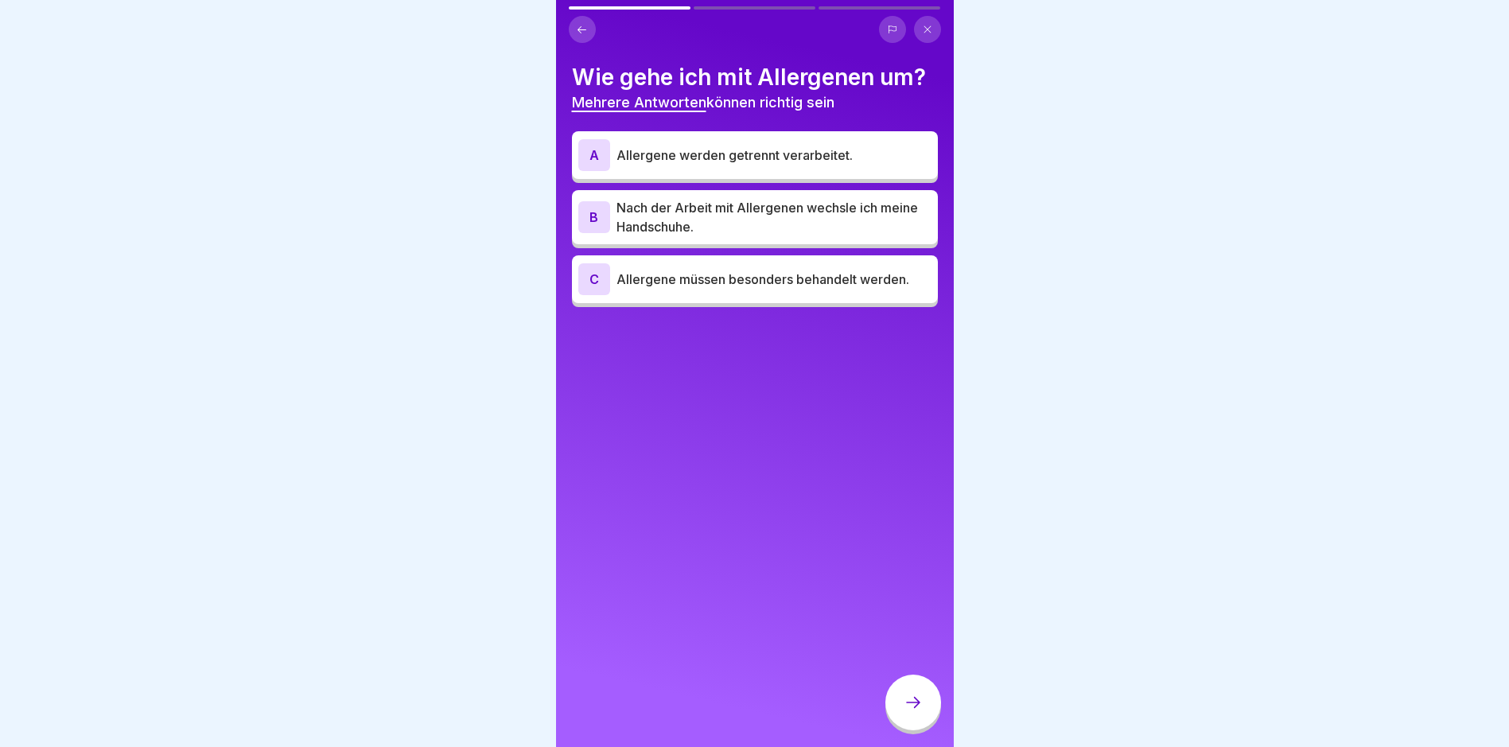
click at [754, 159] on p "Allergene werden getrennt verarbeitet." at bounding box center [774, 155] width 315 height 19
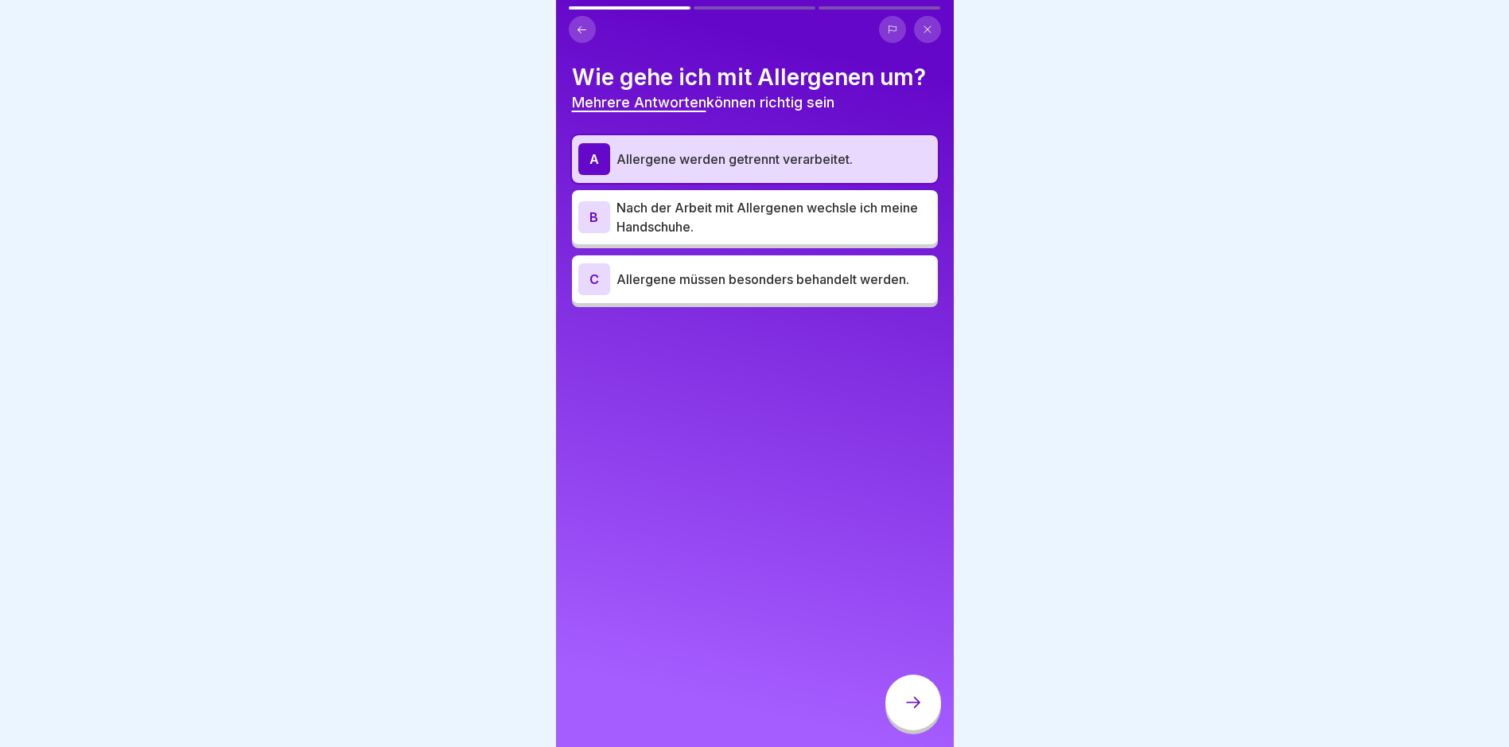
click at [766, 216] on p "Nach der Arbeit mit Allergenen wechsle ich meine Handschuhe." at bounding box center [774, 217] width 315 height 38
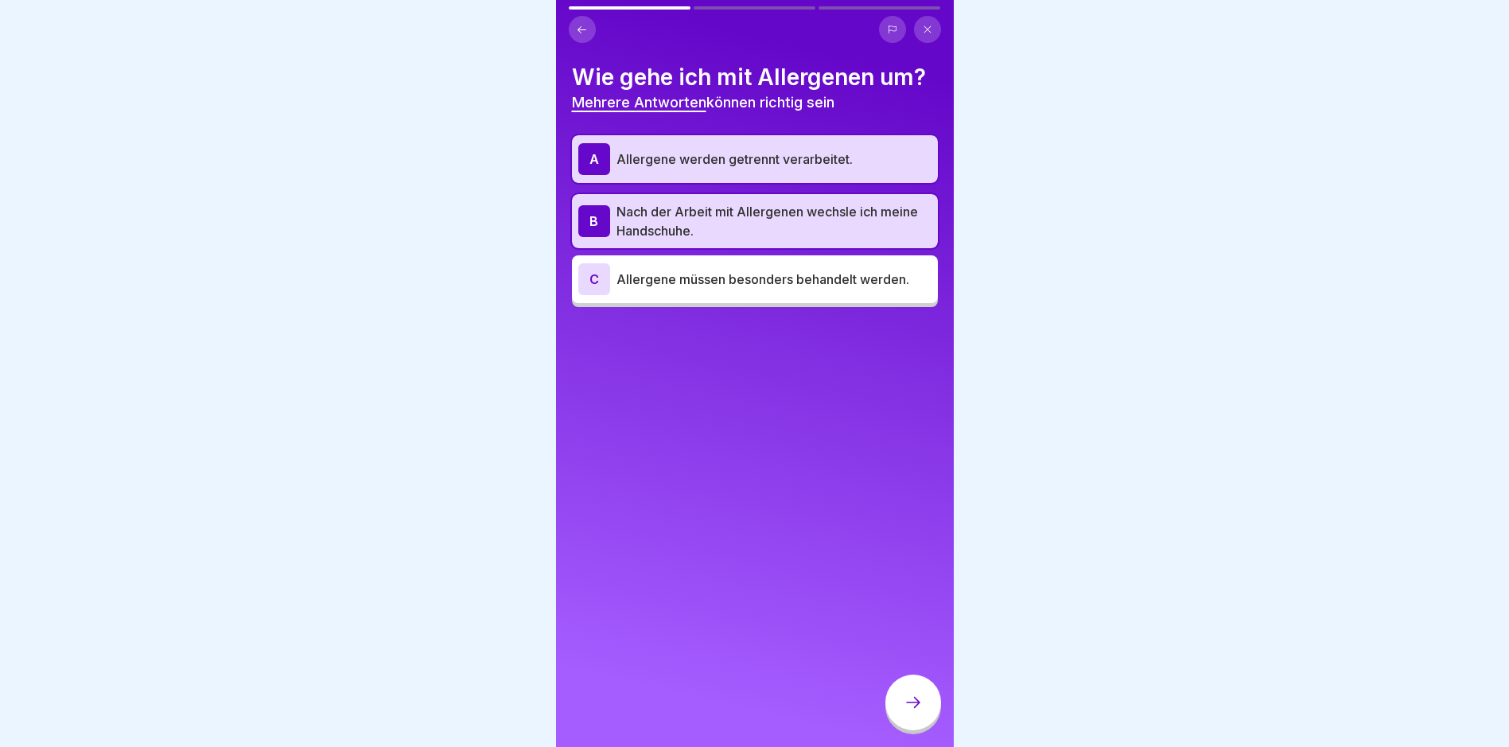
click at [927, 714] on div at bounding box center [913, 703] width 56 height 56
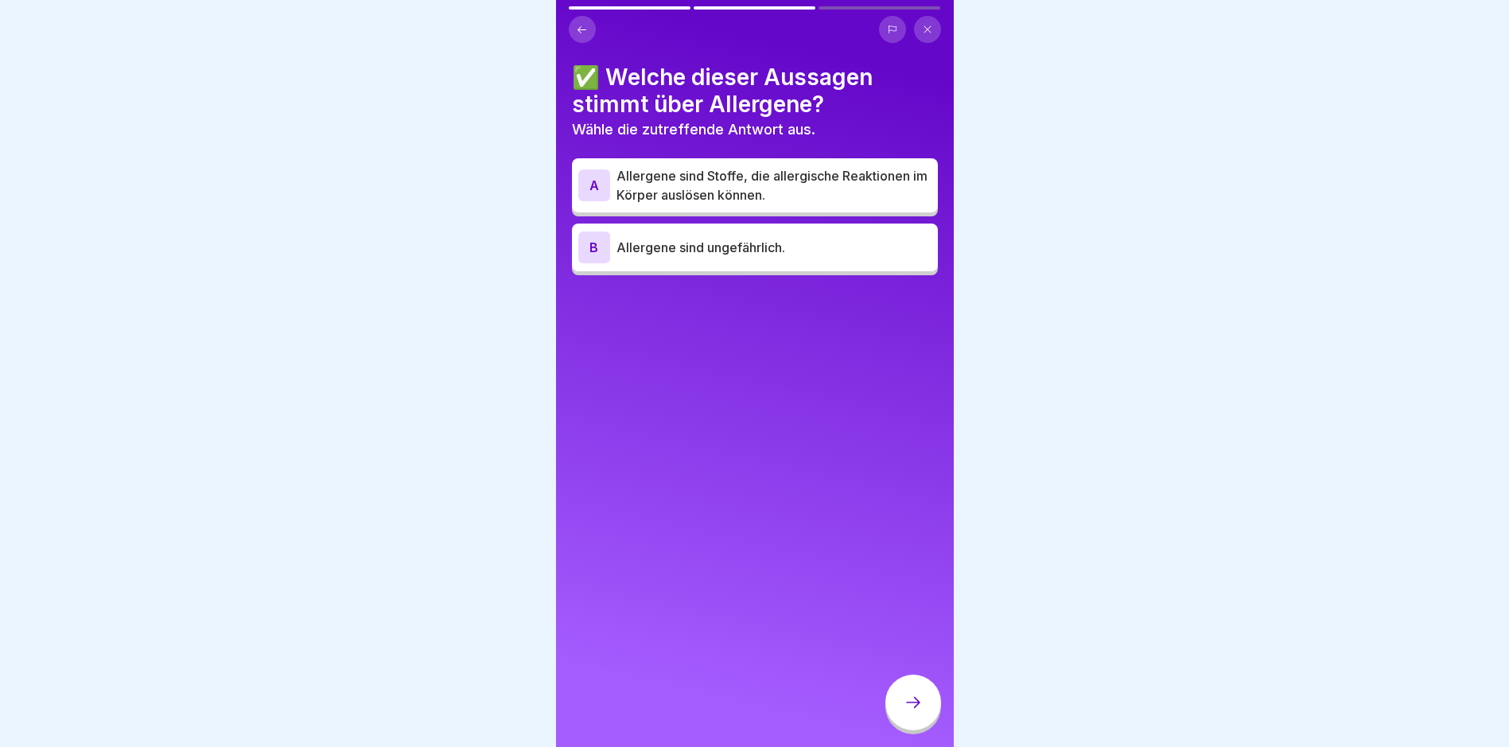
click at [586, 32] on icon at bounding box center [582, 30] width 12 height 12
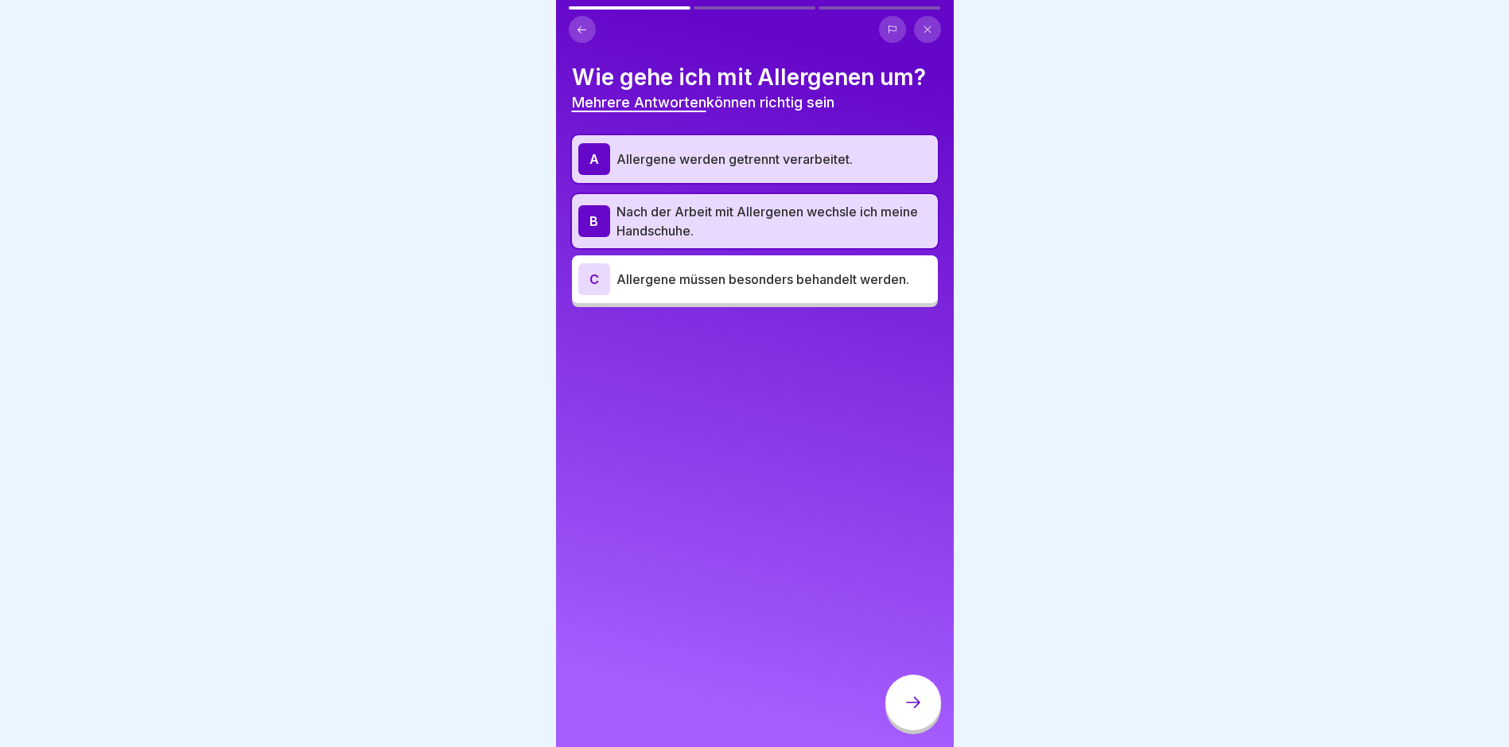
click at [710, 286] on p "Allergene müssen besonders behandelt werden." at bounding box center [774, 279] width 315 height 19
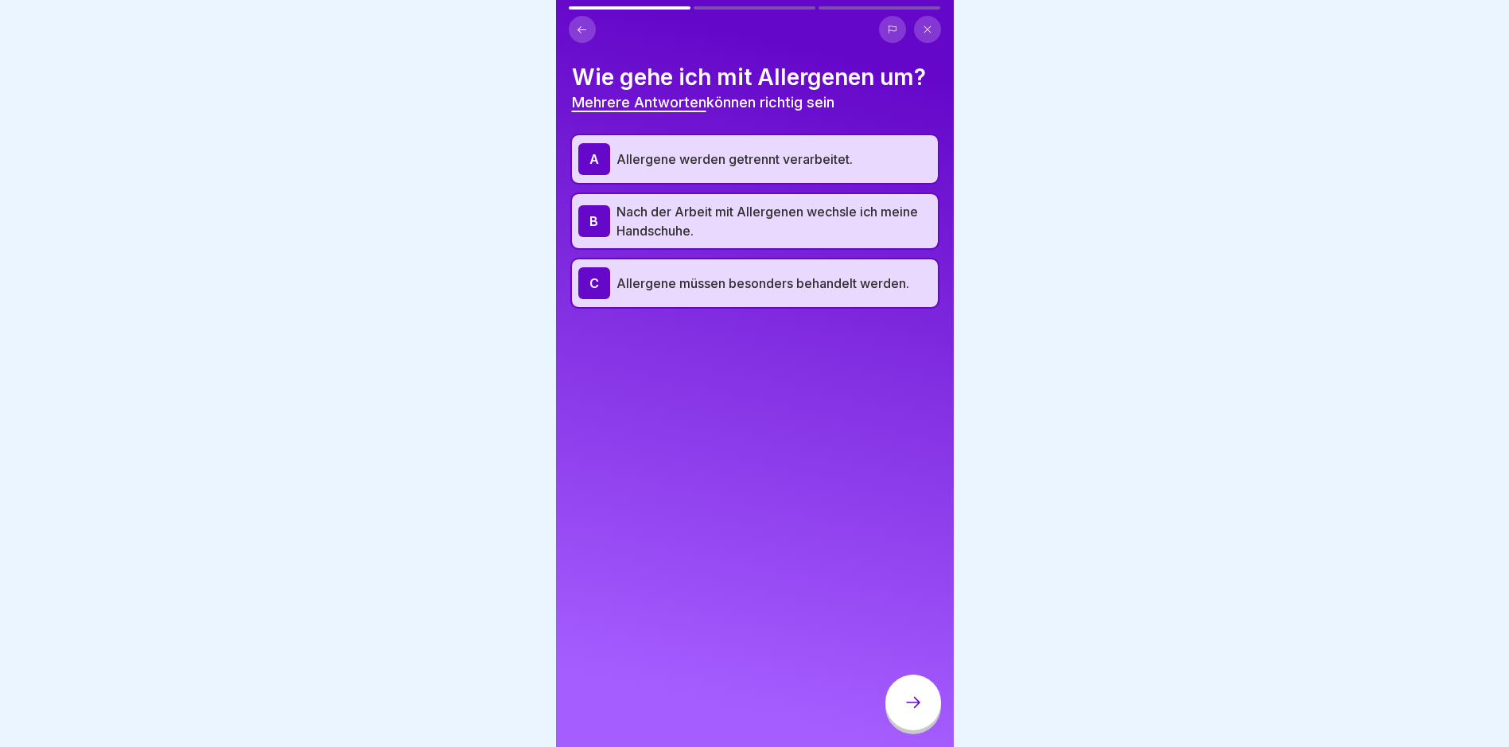
click at [904, 712] on icon at bounding box center [913, 702] width 19 height 19
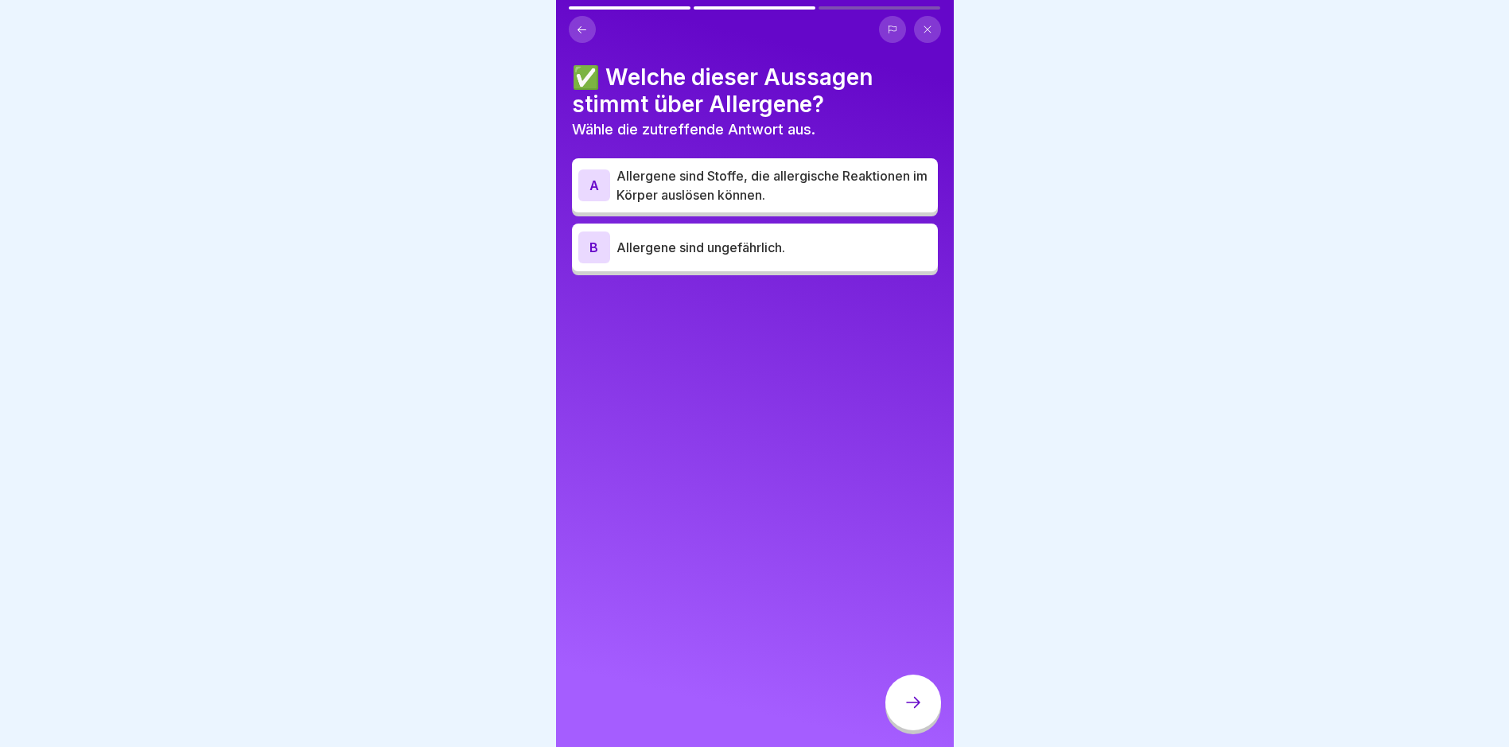
click at [764, 174] on p "Allergene sind Stoffe, die allergische Reaktionen im Körper auslösen können." at bounding box center [774, 185] width 315 height 38
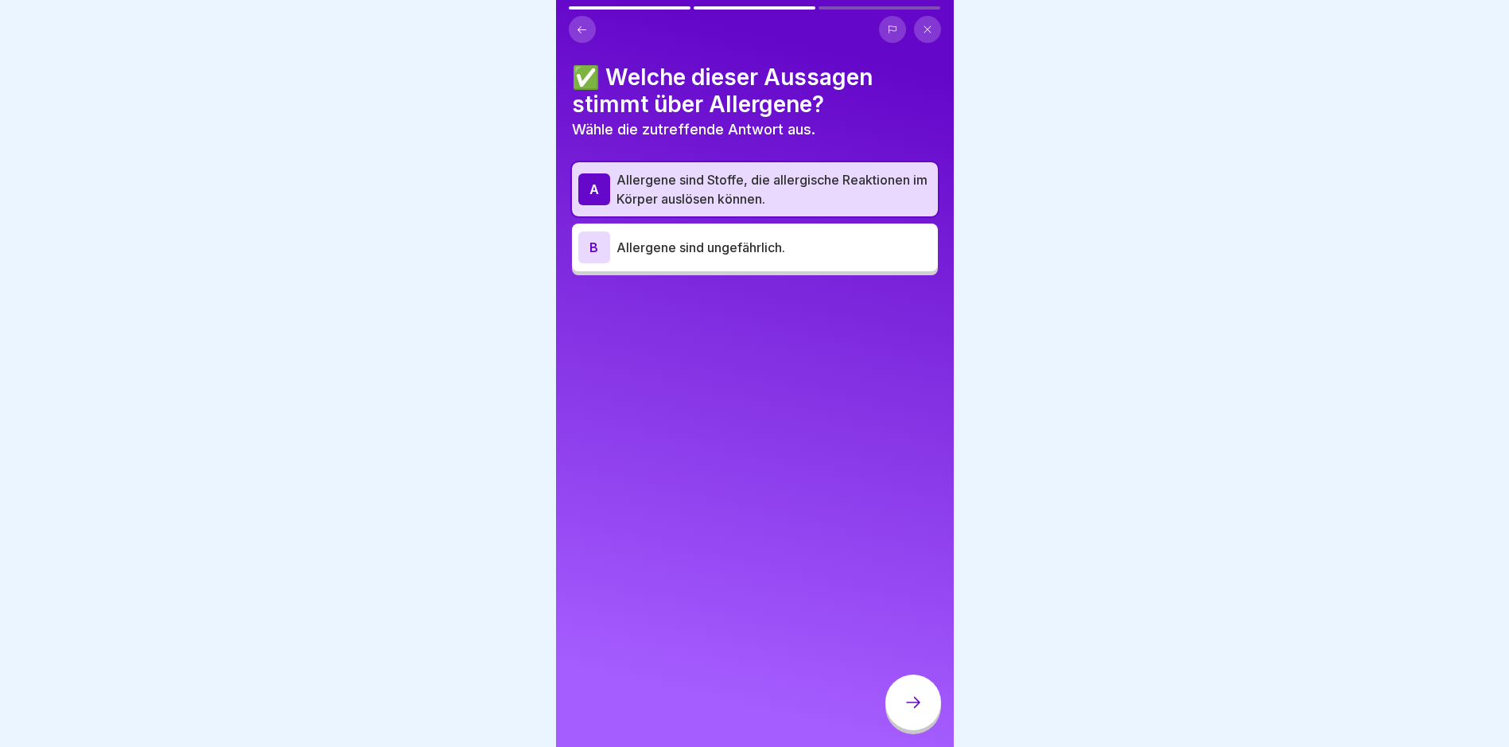
click at [913, 712] on icon at bounding box center [913, 702] width 19 height 19
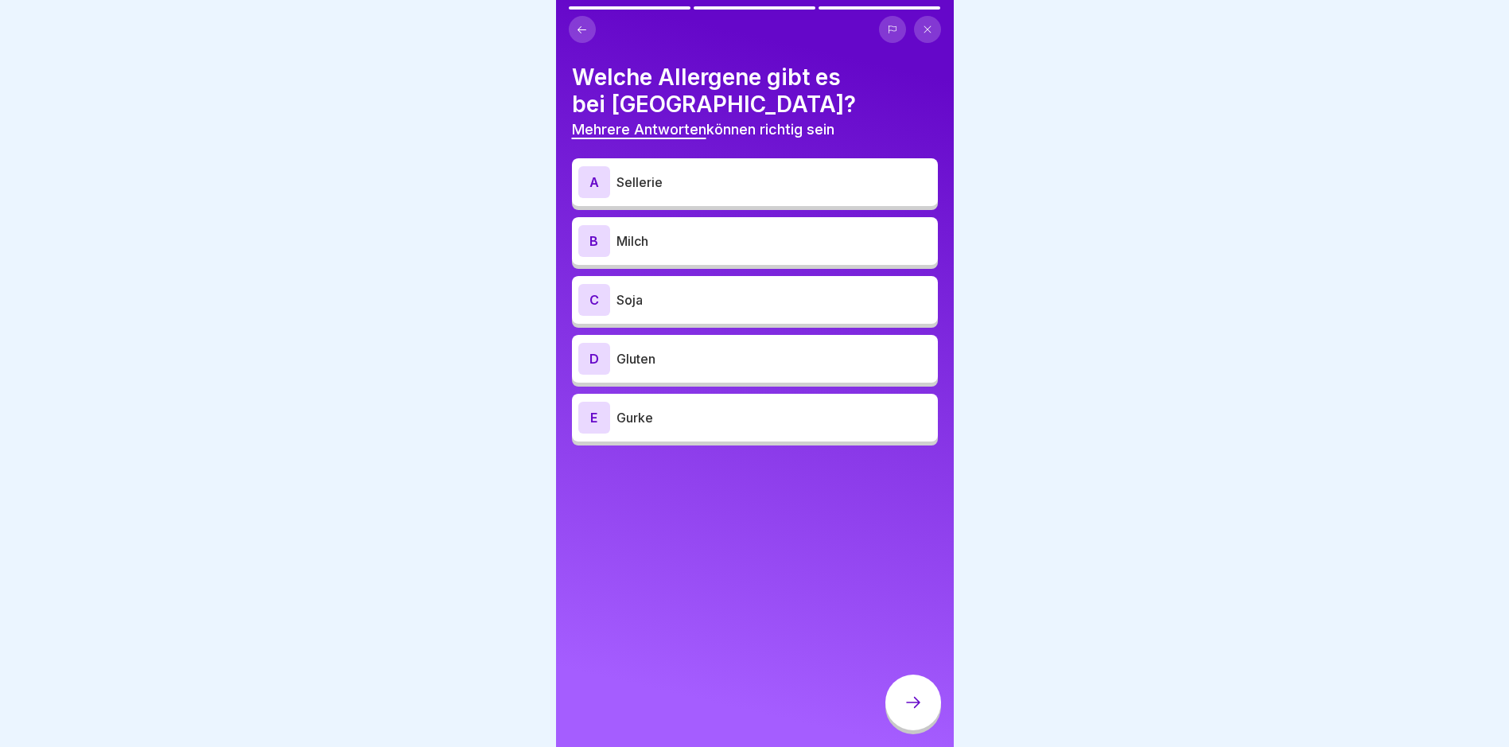
click at [667, 163] on div "A Sellerie" at bounding box center [755, 182] width 366 height 48
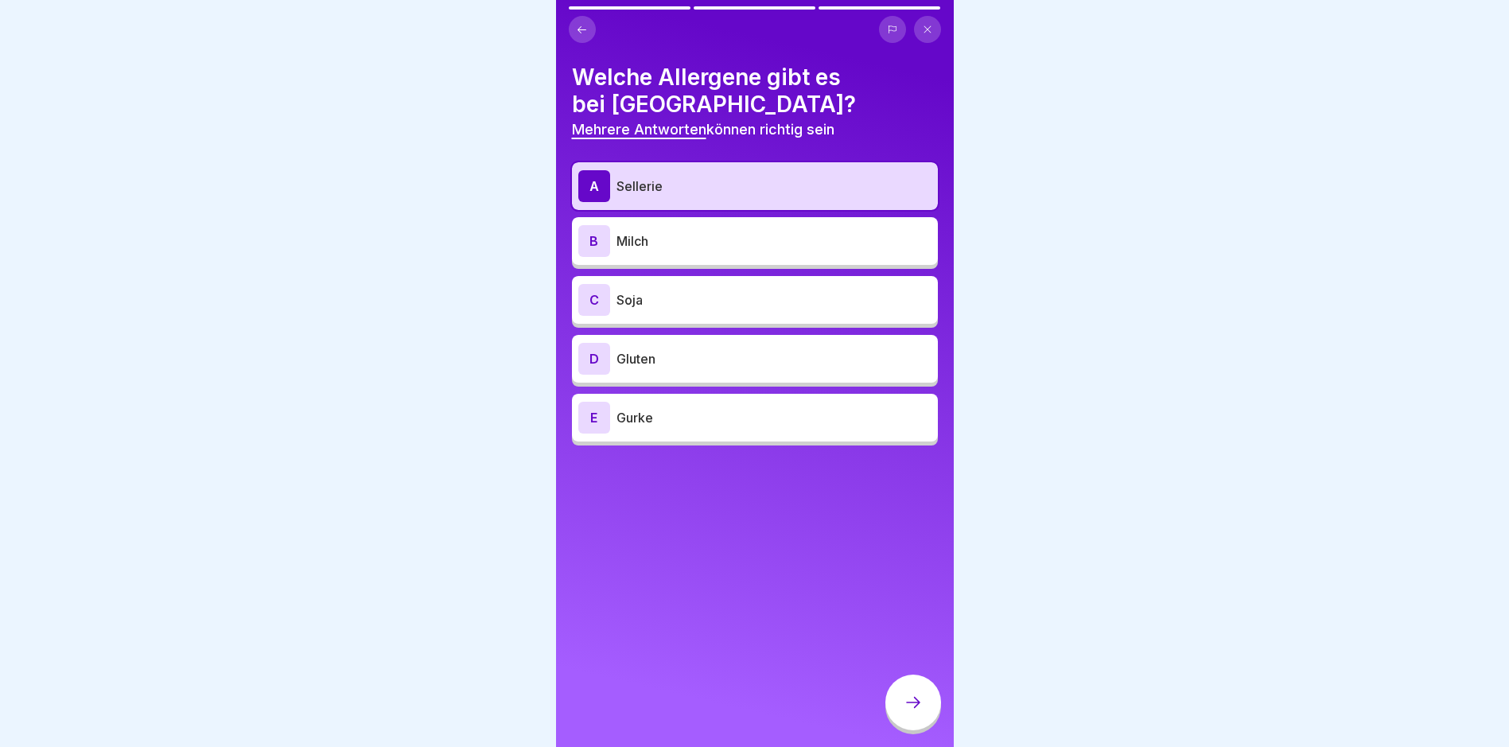
click at [658, 231] on p "Milch" at bounding box center [774, 240] width 315 height 19
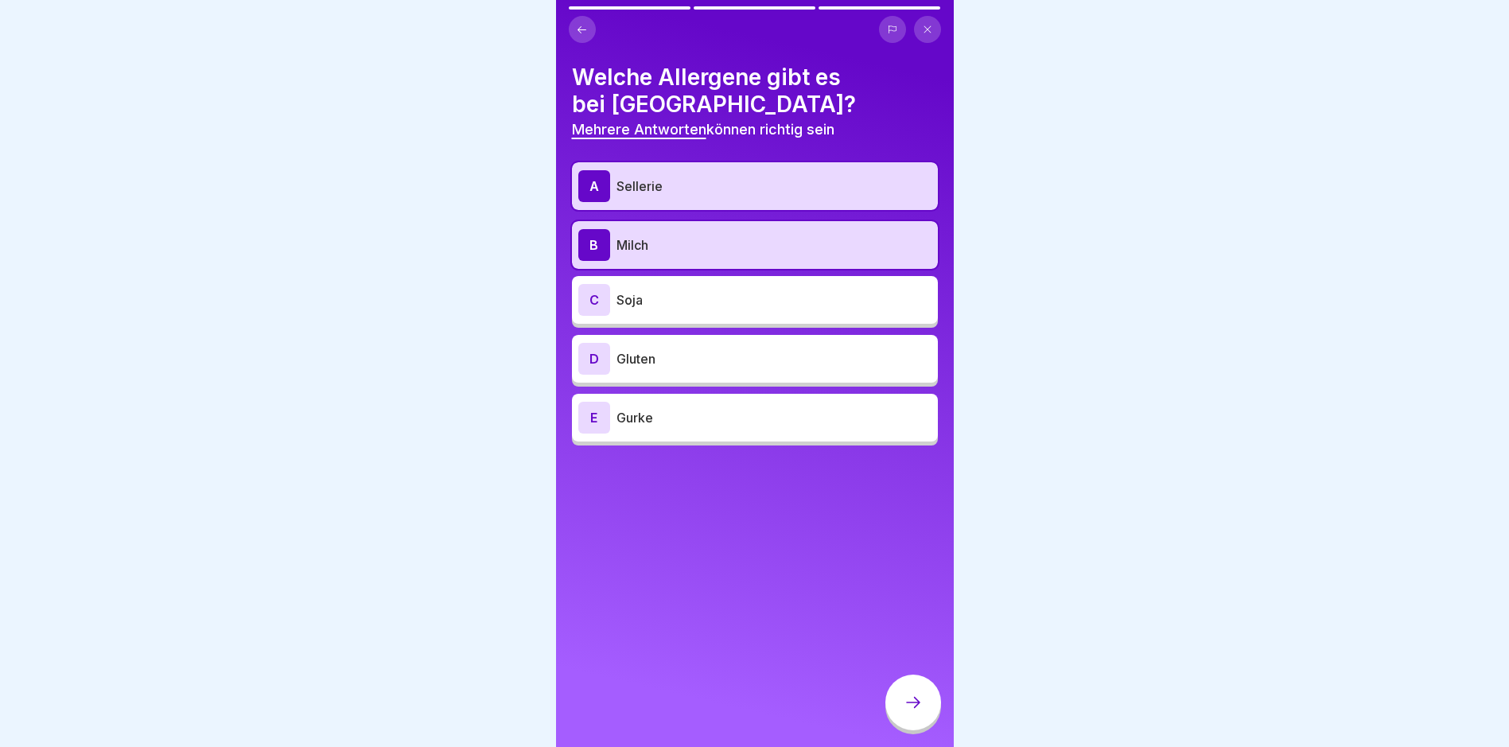
click at [636, 363] on p "Gluten" at bounding box center [774, 358] width 315 height 19
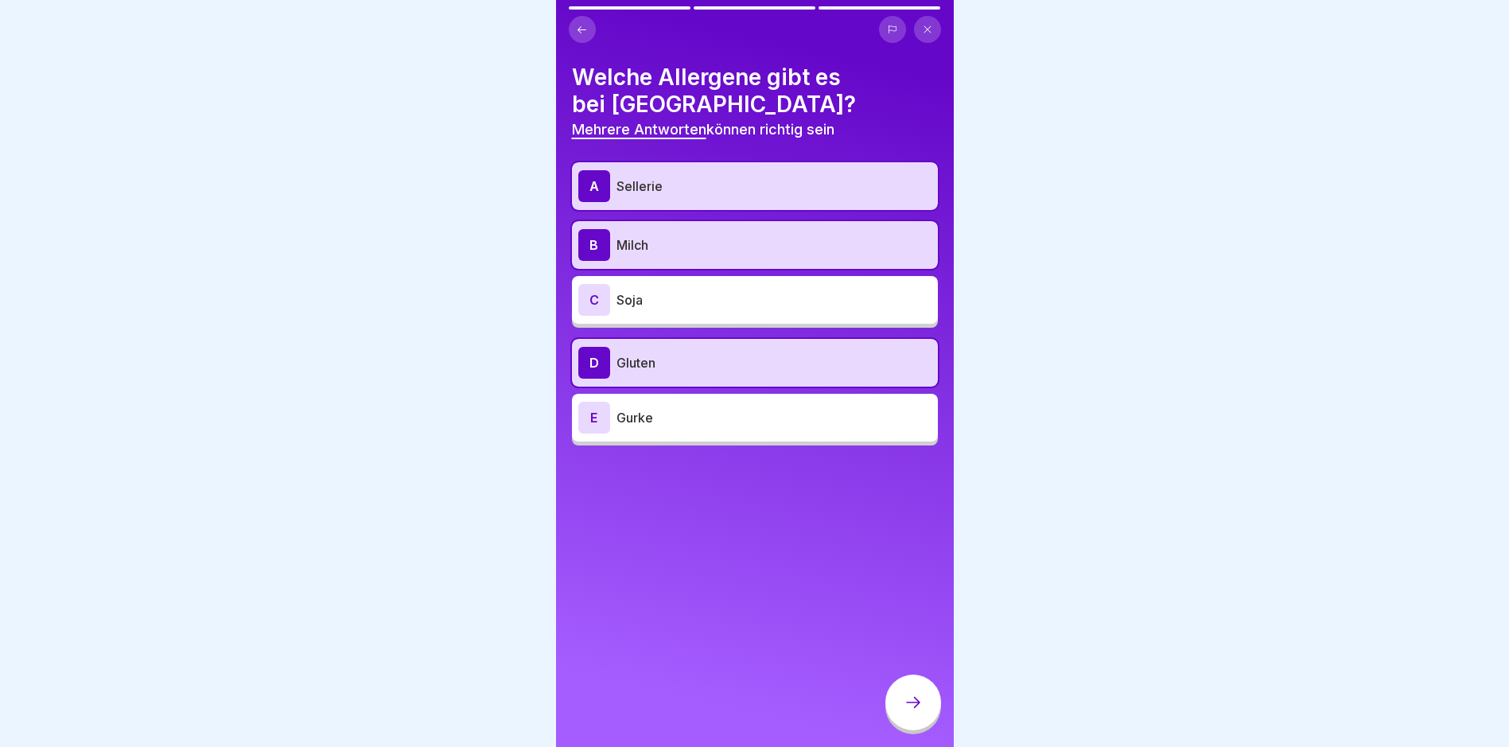
click at [633, 311] on div "C Soja" at bounding box center [754, 300] width 353 height 32
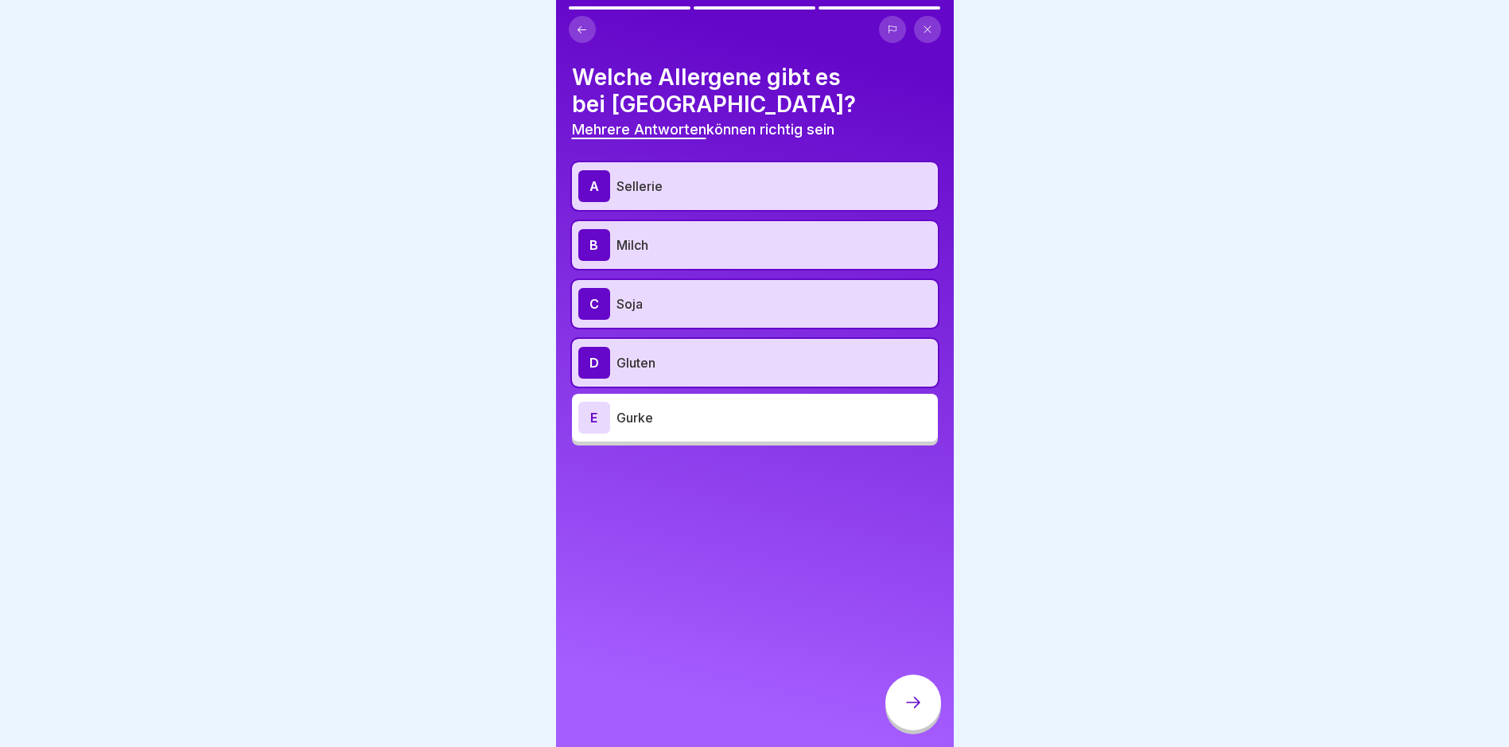
click at [914, 712] on icon at bounding box center [913, 702] width 19 height 19
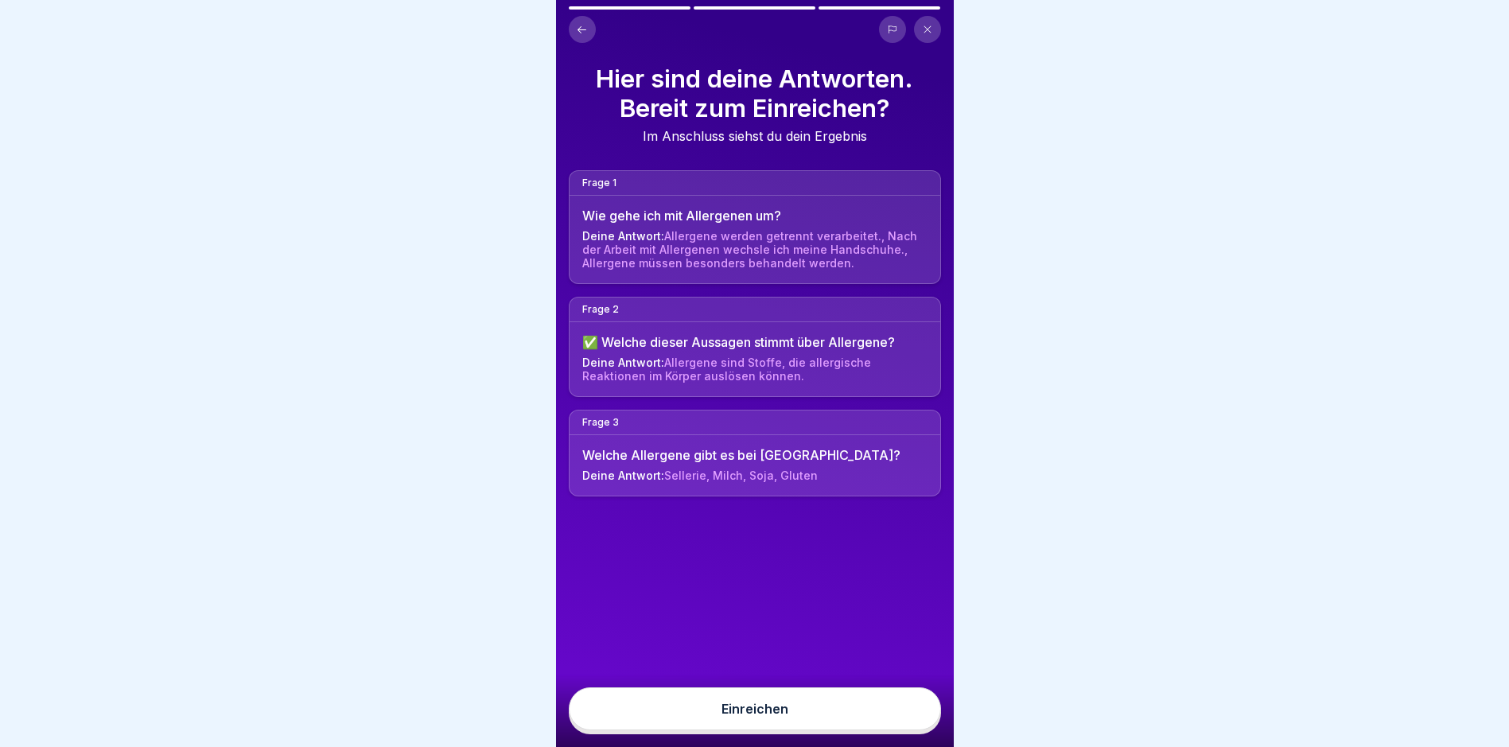
click at [909, 721] on button "Einreichen" at bounding box center [755, 708] width 372 height 43
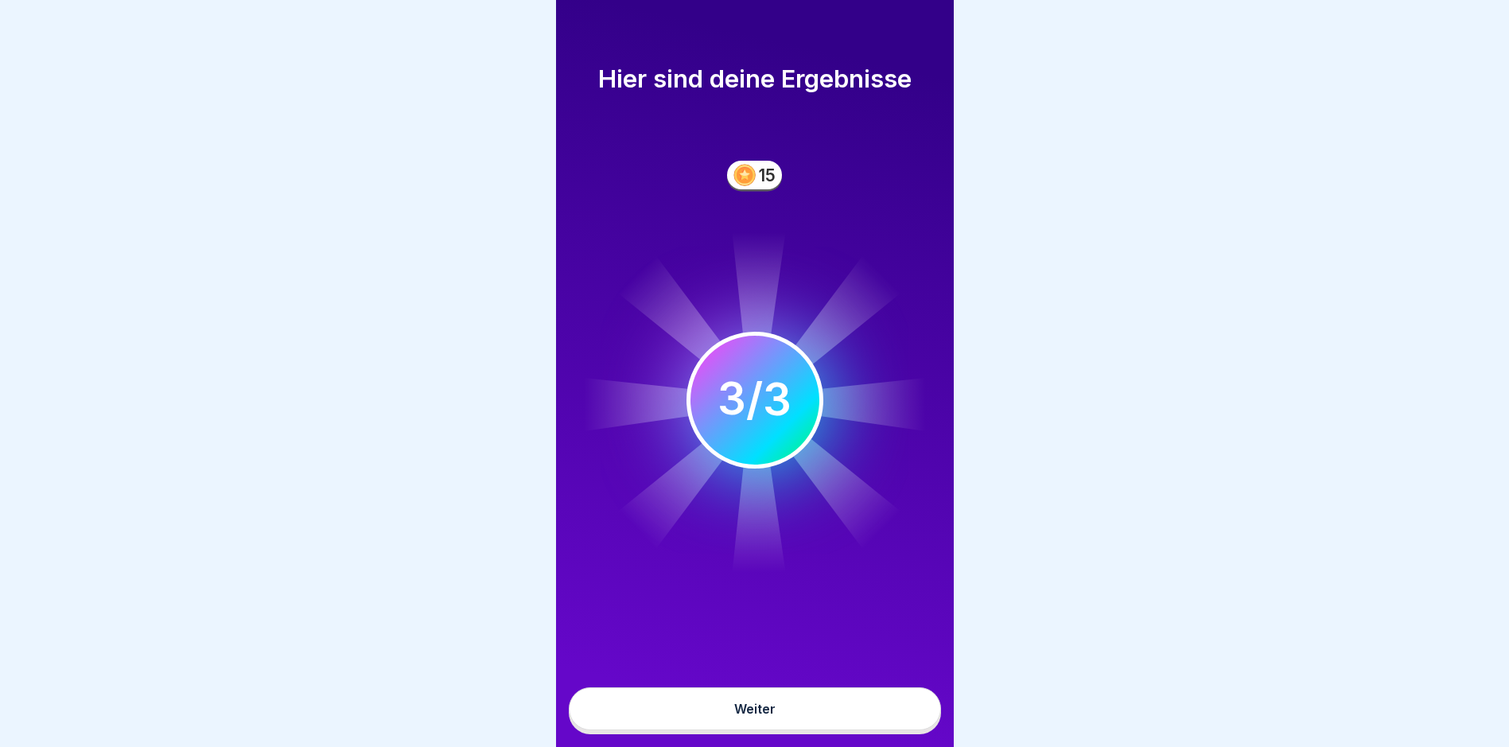
click at [909, 720] on button "Weiter" at bounding box center [755, 708] width 372 height 43
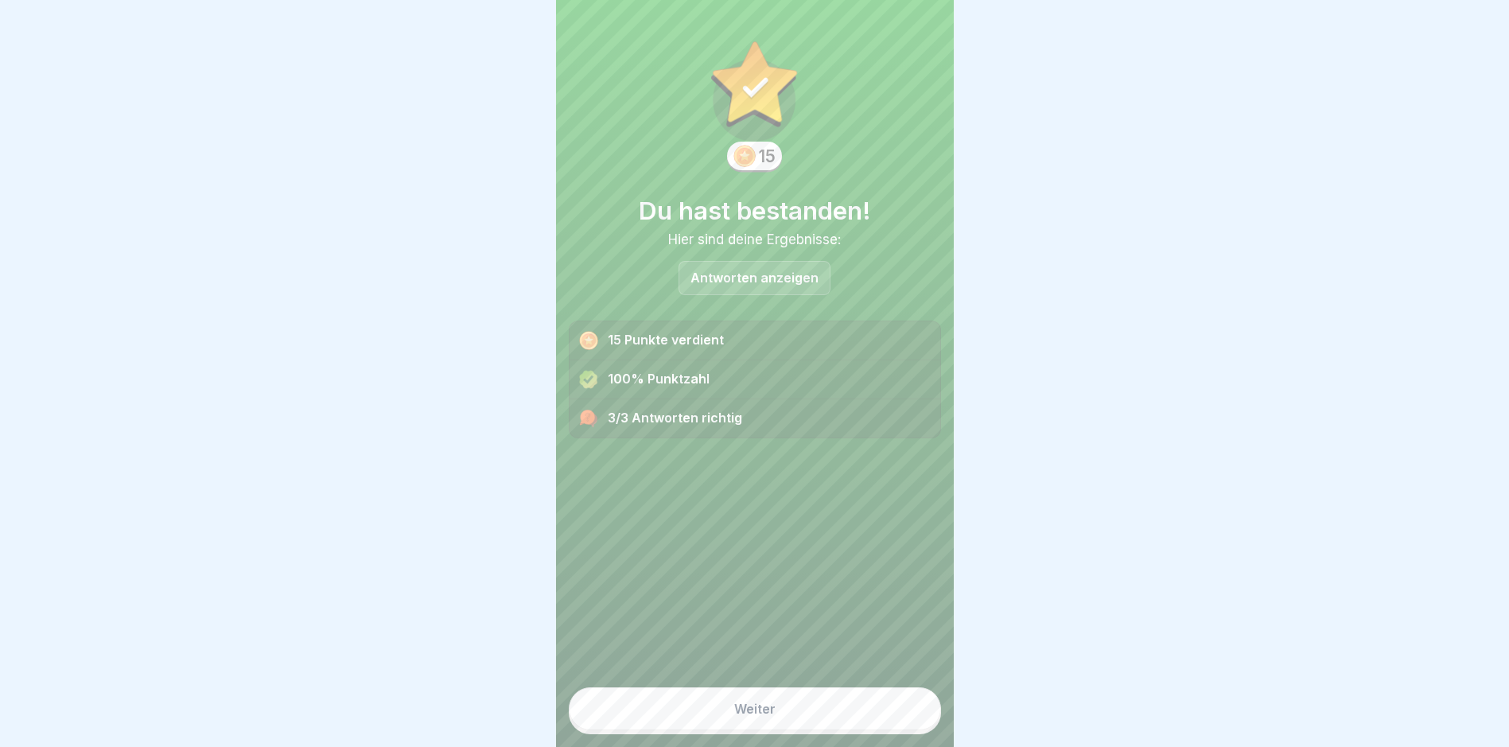
click at [813, 713] on button "Weiter" at bounding box center [755, 708] width 372 height 43
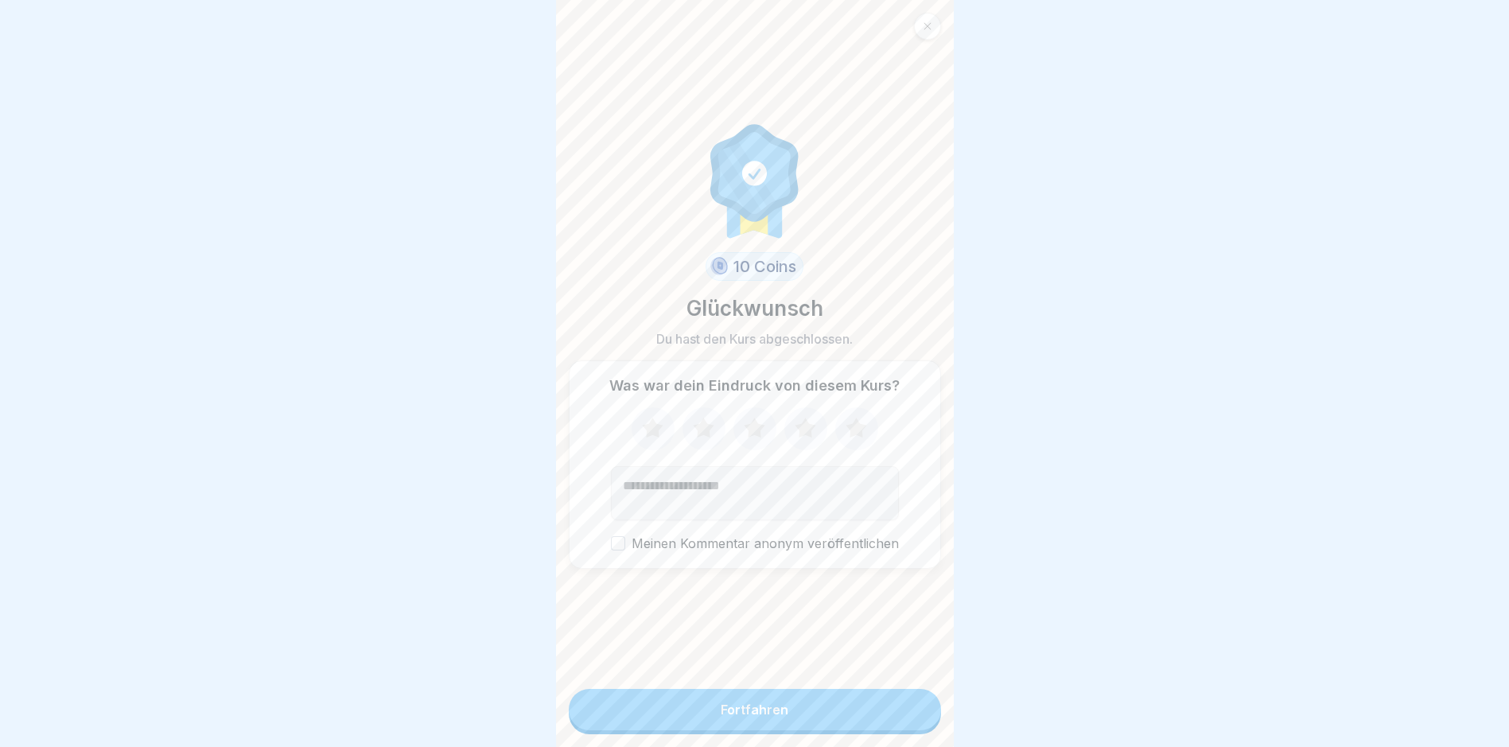
click at [812, 710] on button "Fortfahren" at bounding box center [755, 709] width 372 height 41
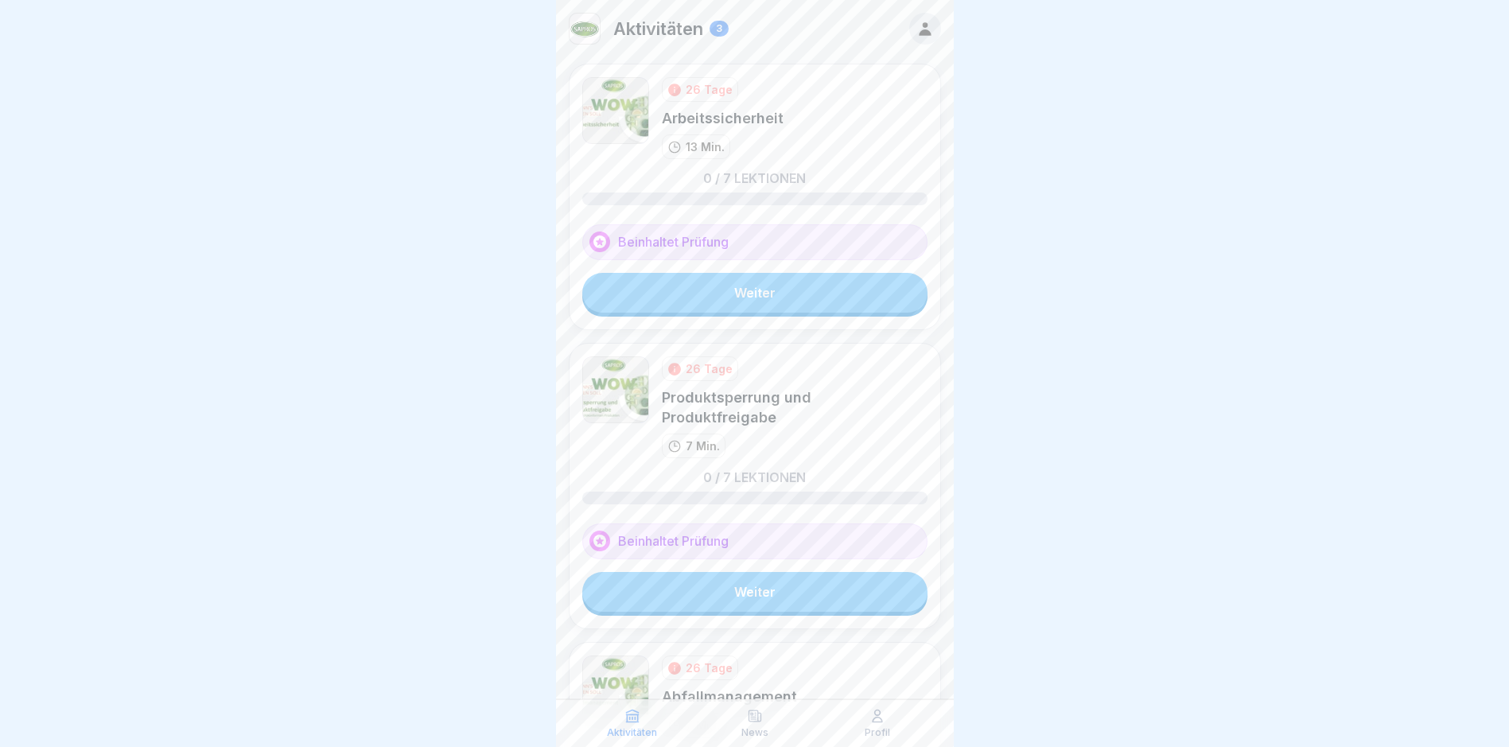
drag, startPoint x: 776, startPoint y: 319, endPoint x: 778, endPoint y: 305, distance: 13.7
click at [776, 318] on div "26 Tage Arbeitssicherheit 13 Min. 0 / 7 Lektionen Beinhaltet Prüfung Weiter" at bounding box center [755, 197] width 372 height 266
click at [779, 301] on link "Weiter" at bounding box center [754, 293] width 345 height 40
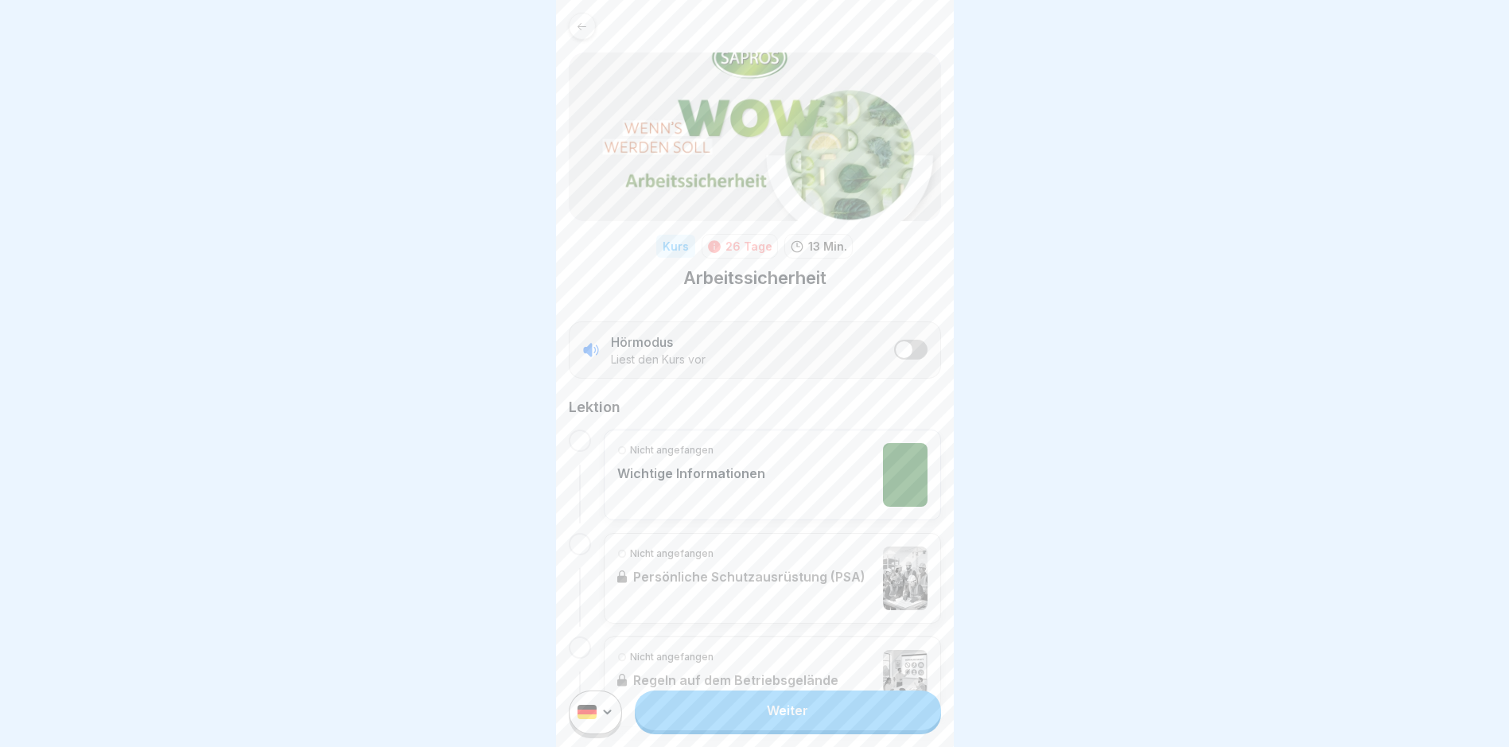
click at [715, 725] on link "Weiter" at bounding box center [787, 710] width 305 height 40
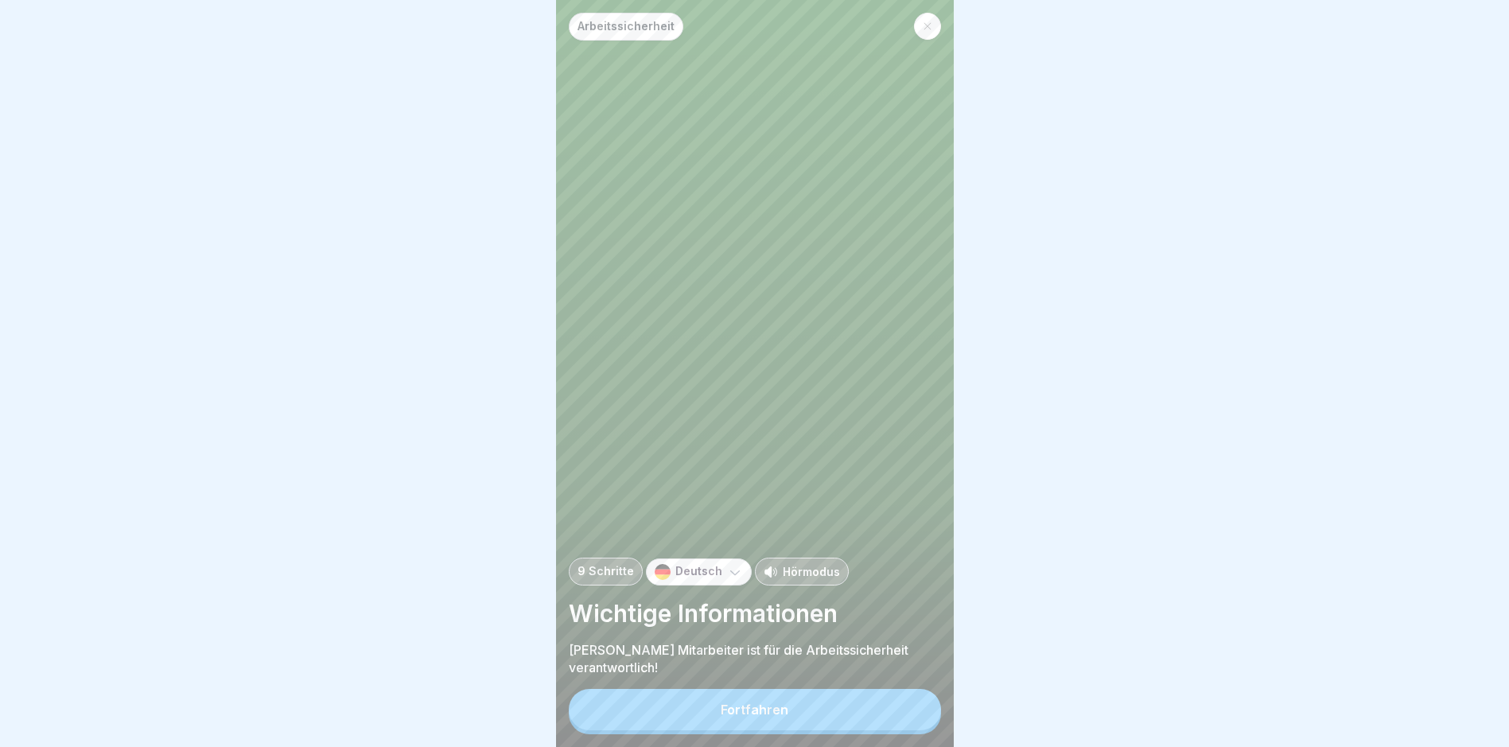
click at [715, 725] on button "Fortfahren" at bounding box center [755, 709] width 372 height 41
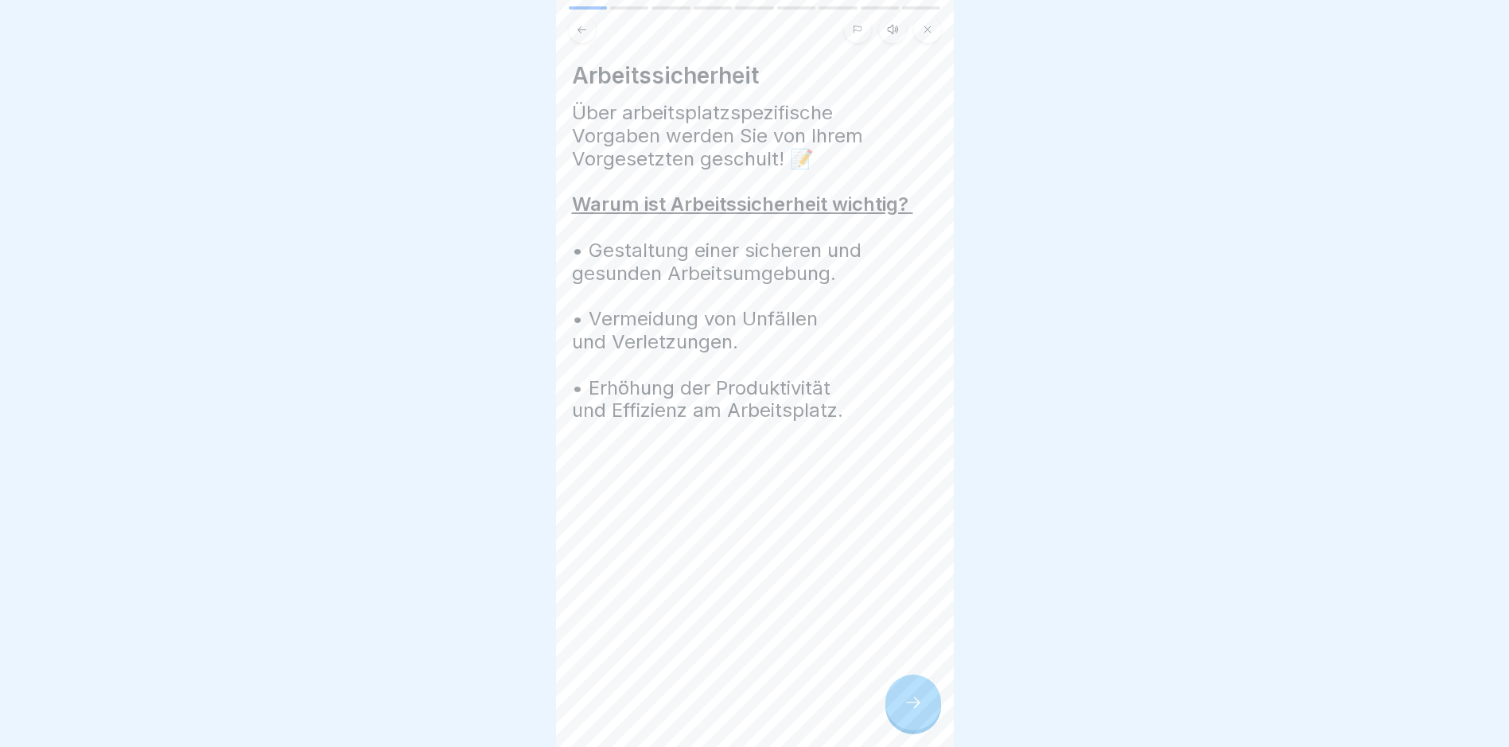
click at [908, 712] on icon at bounding box center [913, 702] width 19 height 19
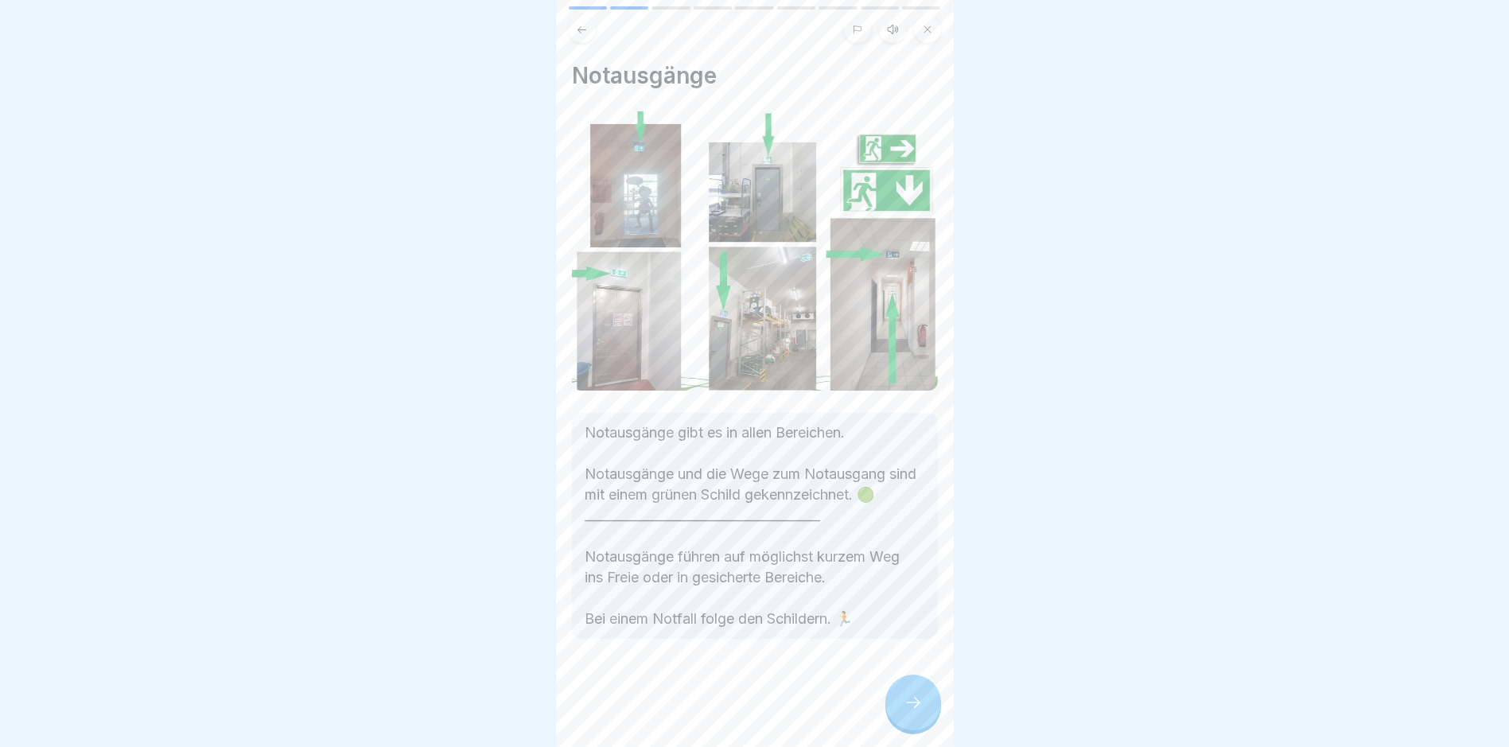
click at [900, 720] on div at bounding box center [913, 703] width 56 height 56
click at [897, 720] on div at bounding box center [913, 703] width 56 height 56
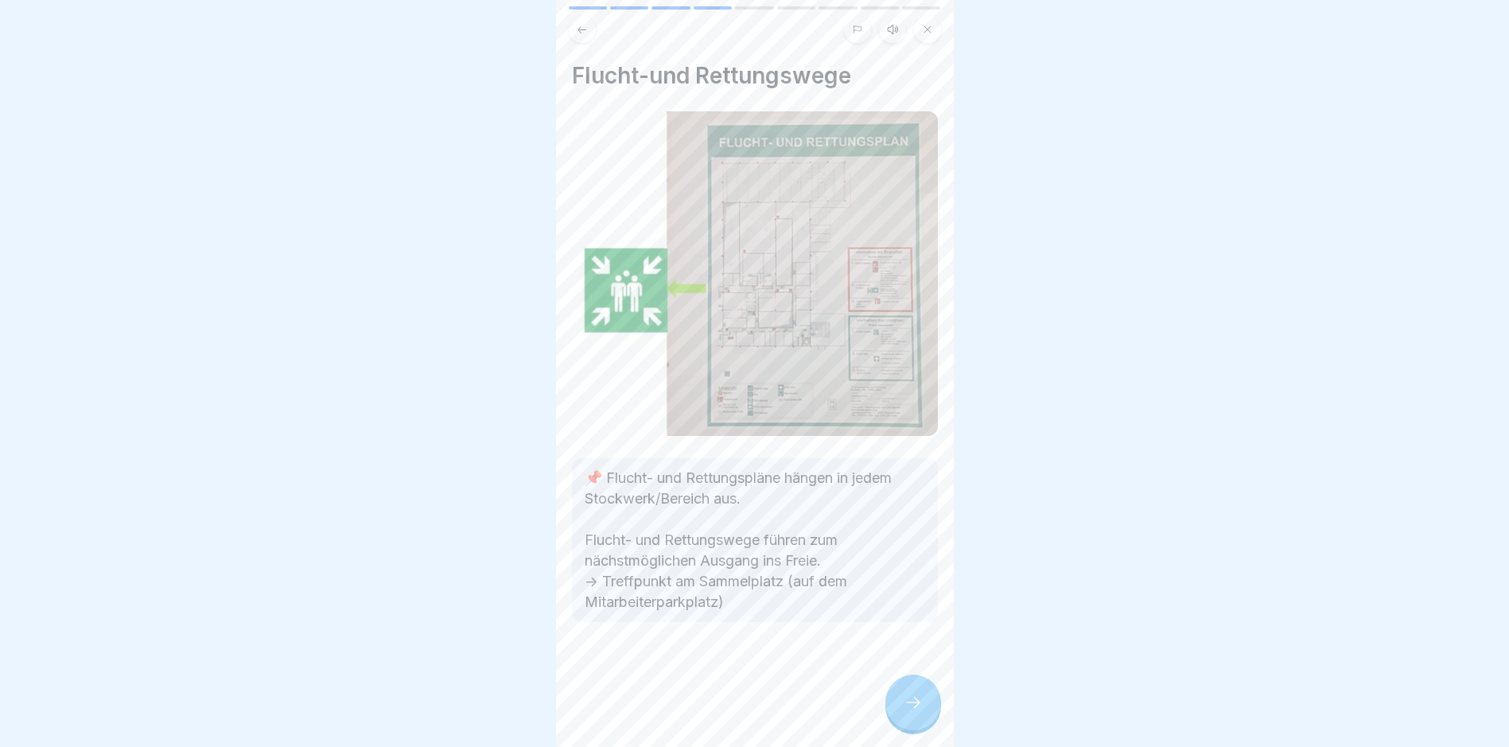
click at [897, 720] on div at bounding box center [913, 703] width 56 height 56
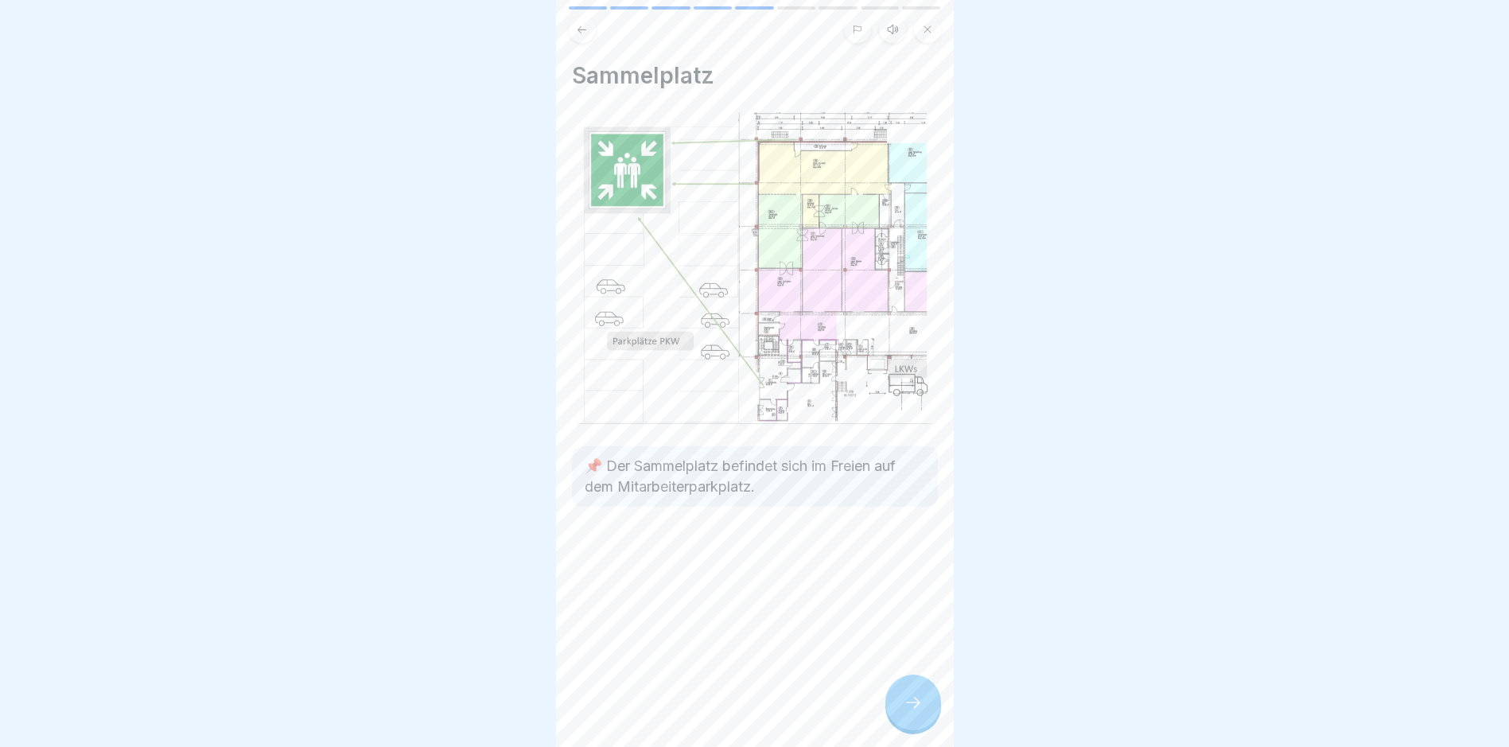
click at [897, 720] on div at bounding box center [913, 703] width 56 height 56
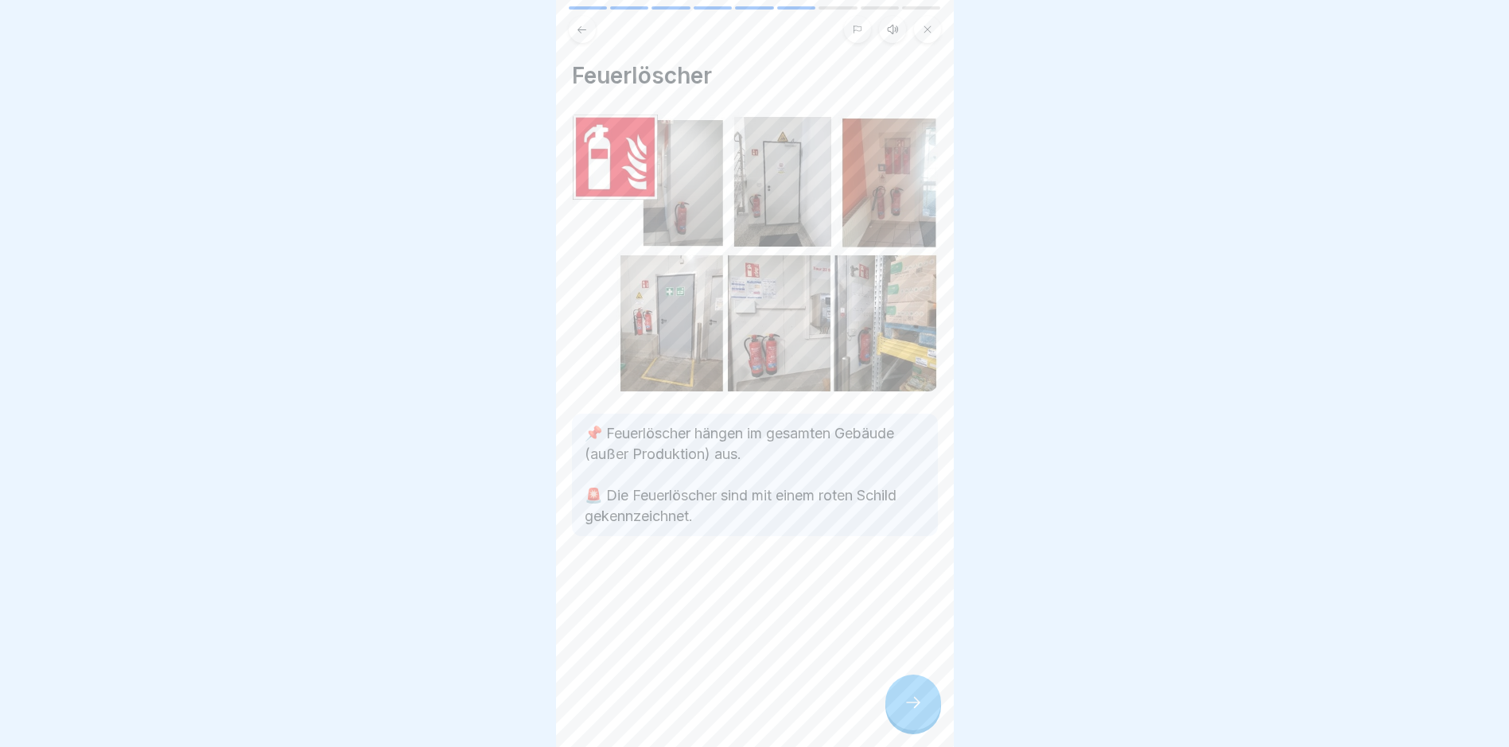
click at [897, 720] on div at bounding box center [913, 703] width 56 height 56
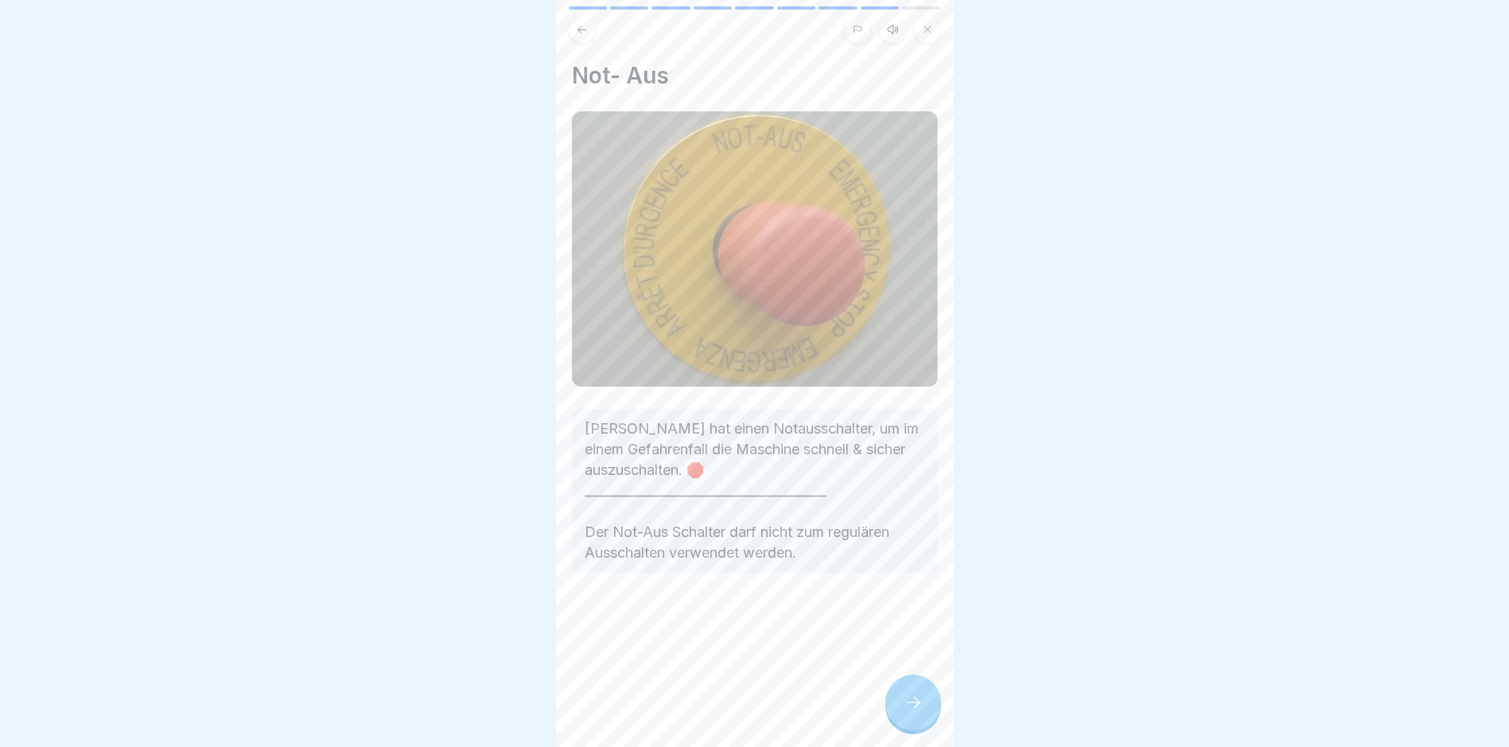
click at [897, 720] on div at bounding box center [913, 703] width 56 height 56
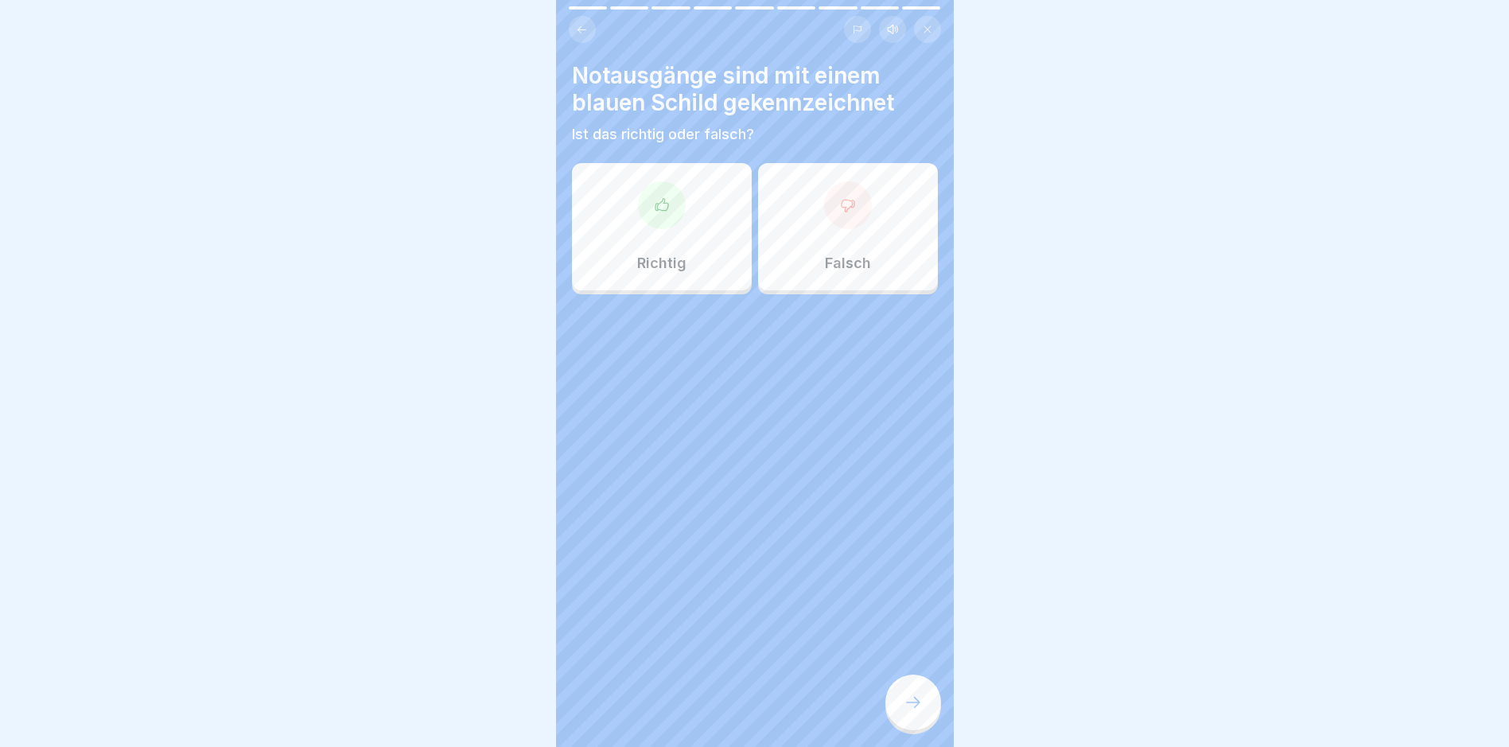
click at [897, 720] on div at bounding box center [913, 703] width 56 height 56
click at [825, 255] on p "Falsch" at bounding box center [848, 264] width 46 height 18
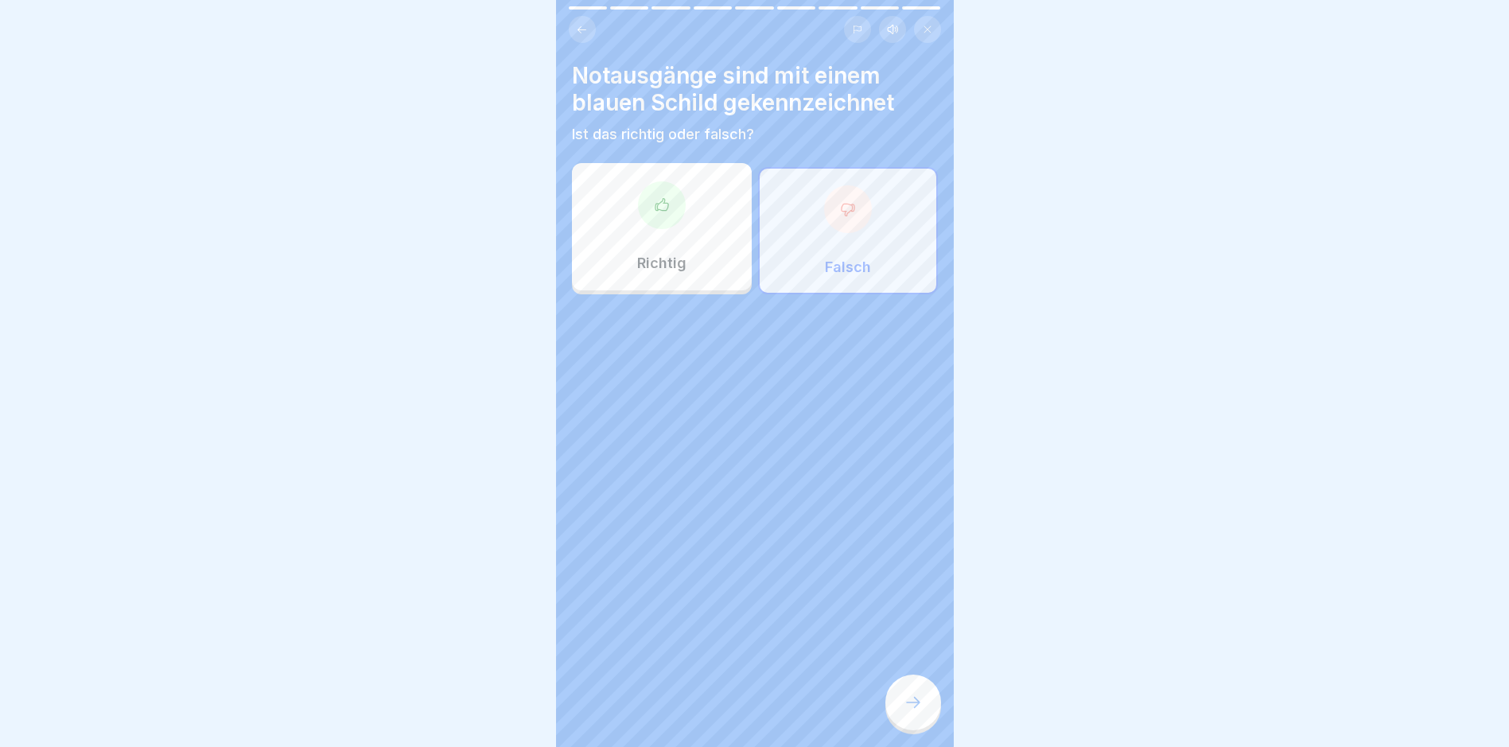
click at [916, 712] on icon at bounding box center [913, 702] width 19 height 19
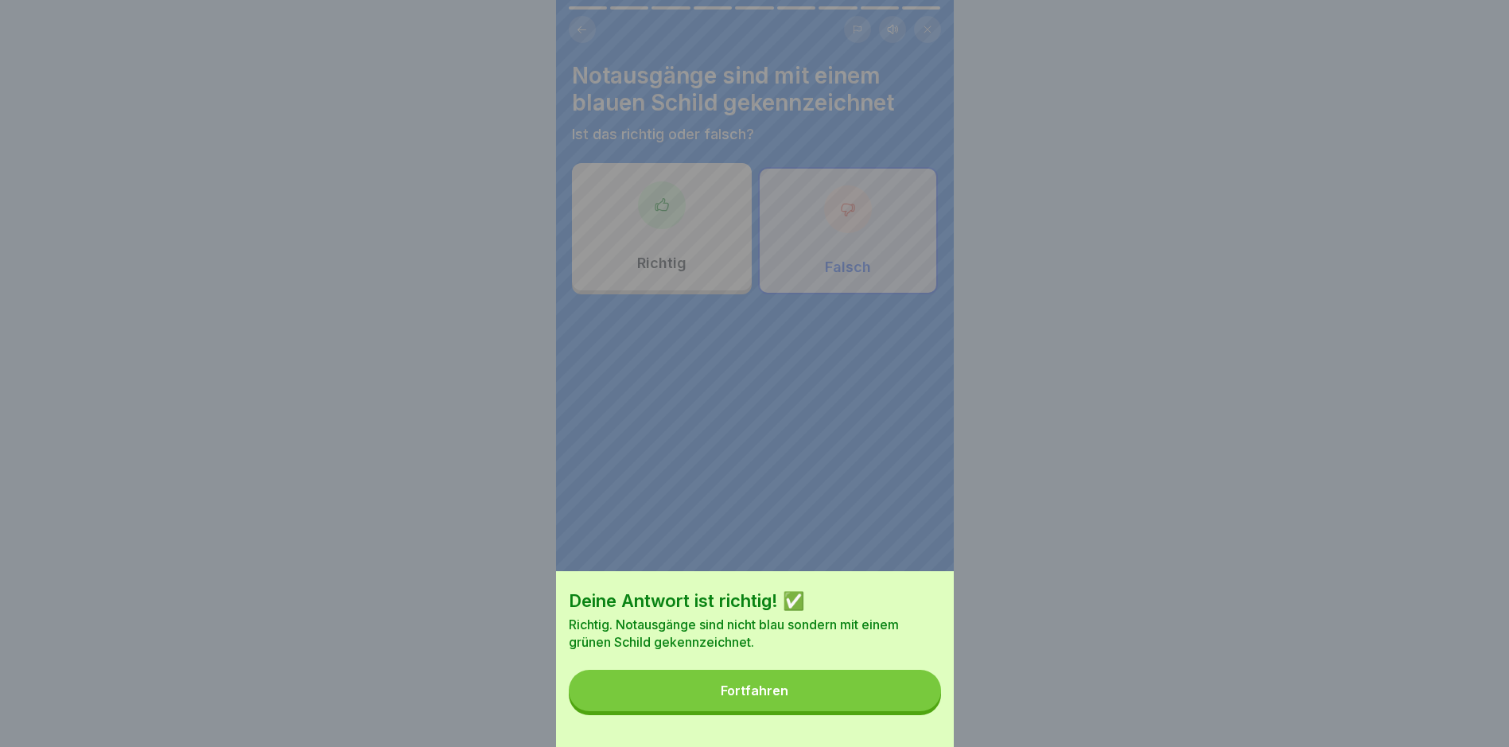
click at [799, 711] on button "Fortfahren" at bounding box center [755, 690] width 372 height 41
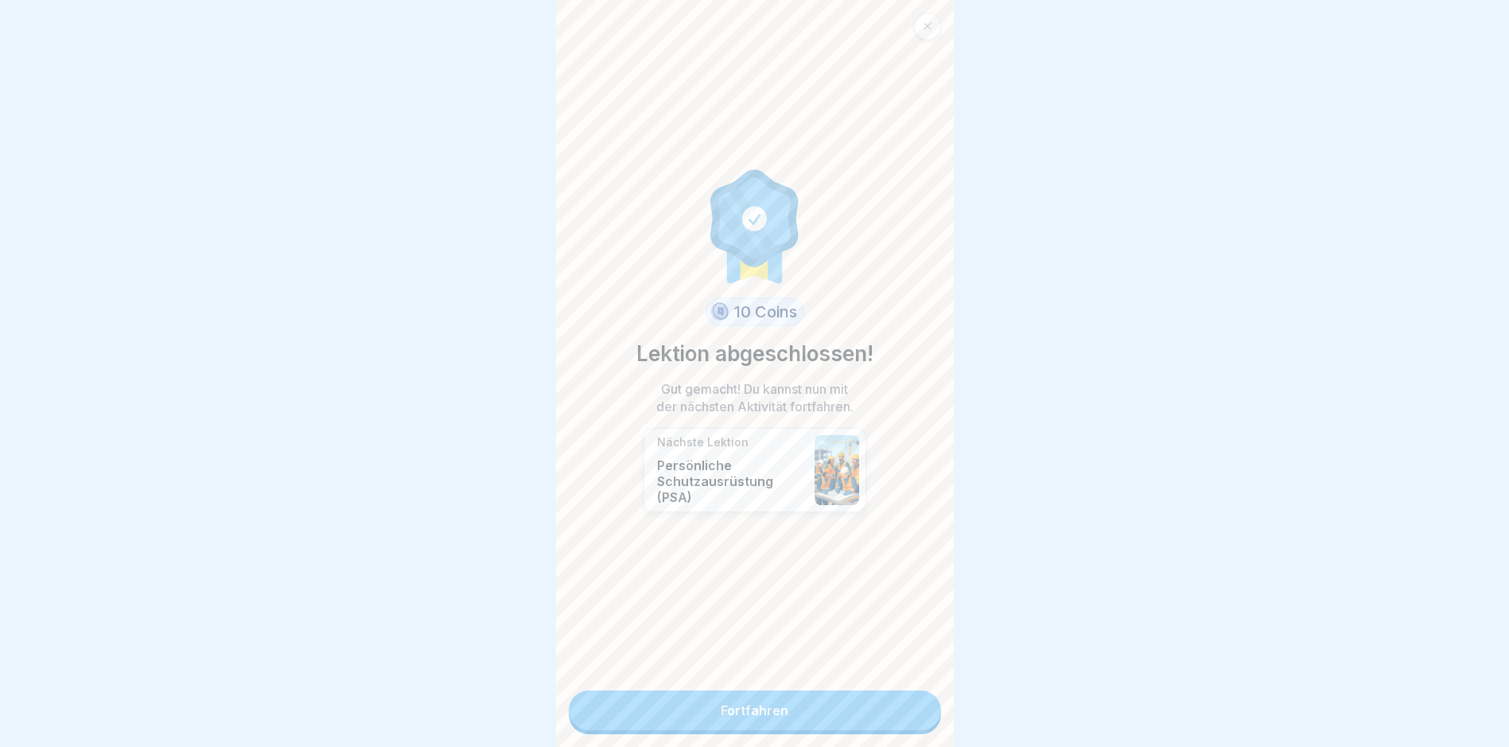
click at [771, 699] on link "Fortfahren" at bounding box center [755, 710] width 372 height 40
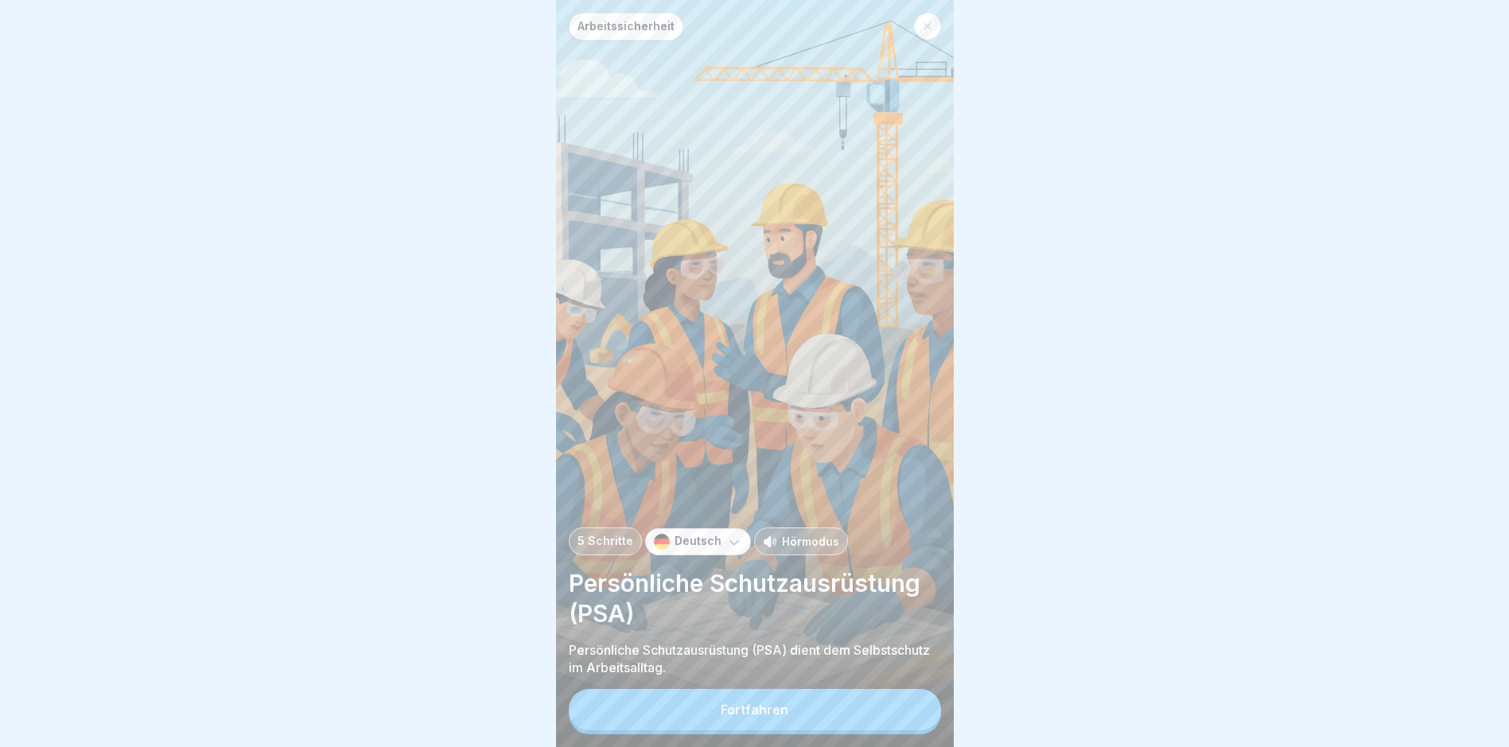
click at [755, 717] on div "Fortfahren" at bounding box center [755, 709] width 68 height 14
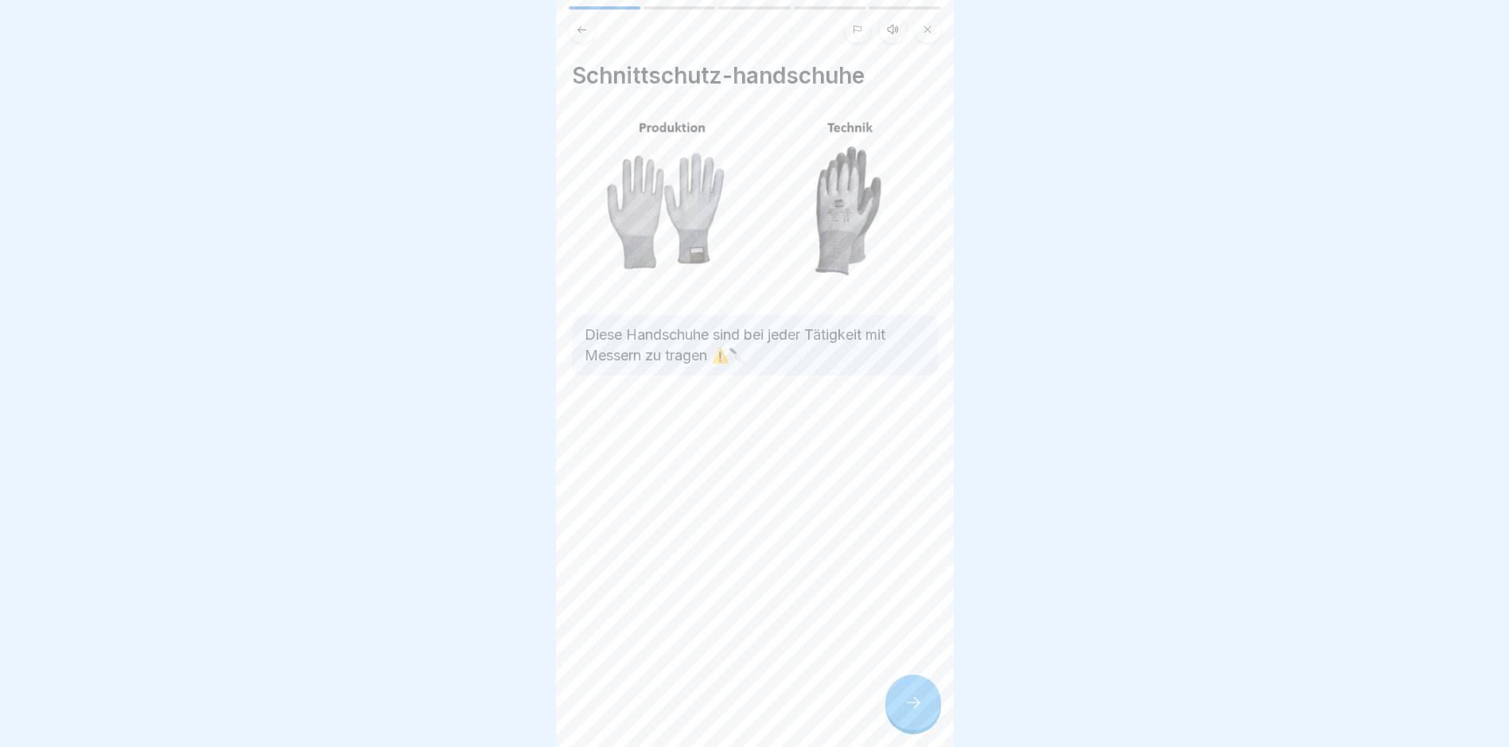
click at [919, 712] on icon at bounding box center [913, 702] width 19 height 19
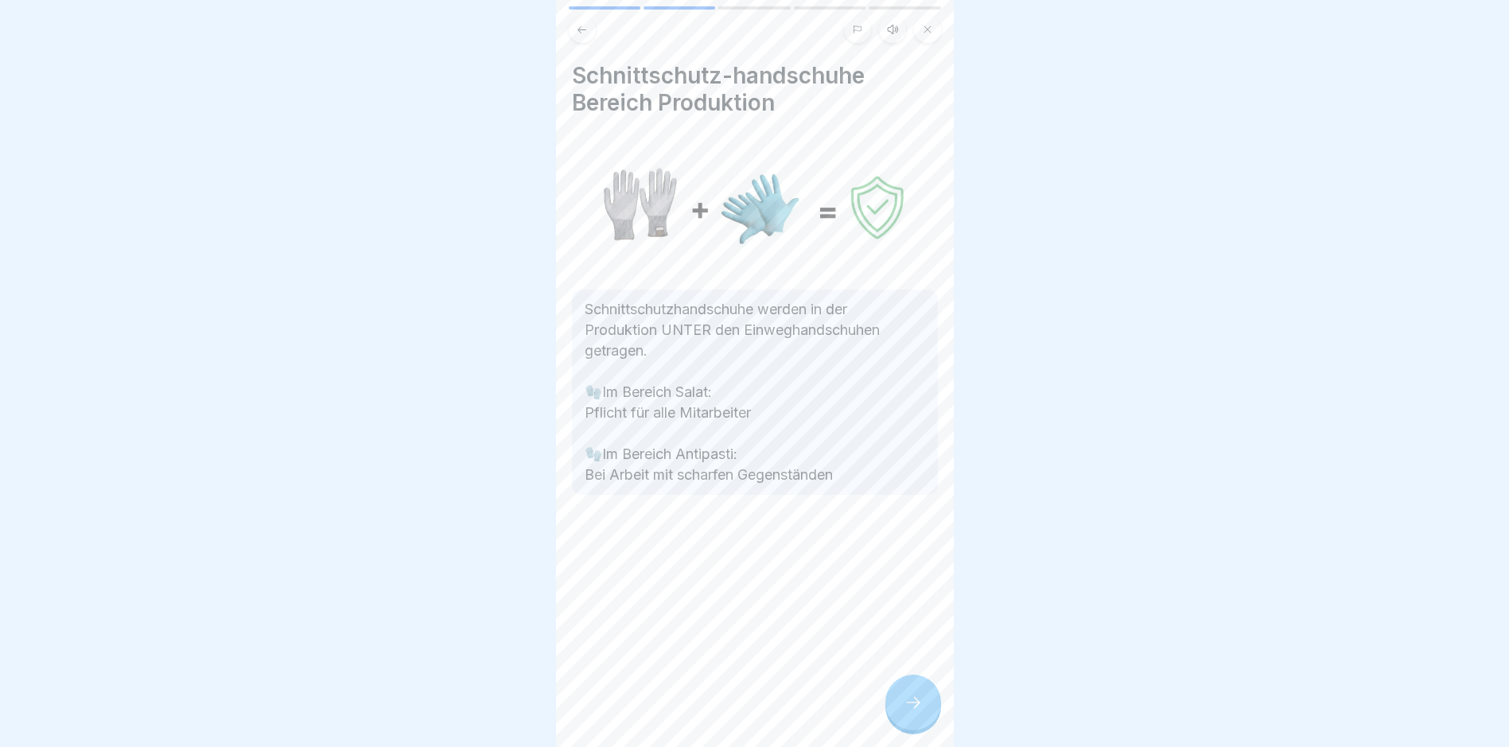
click at [919, 712] on icon at bounding box center [913, 702] width 19 height 19
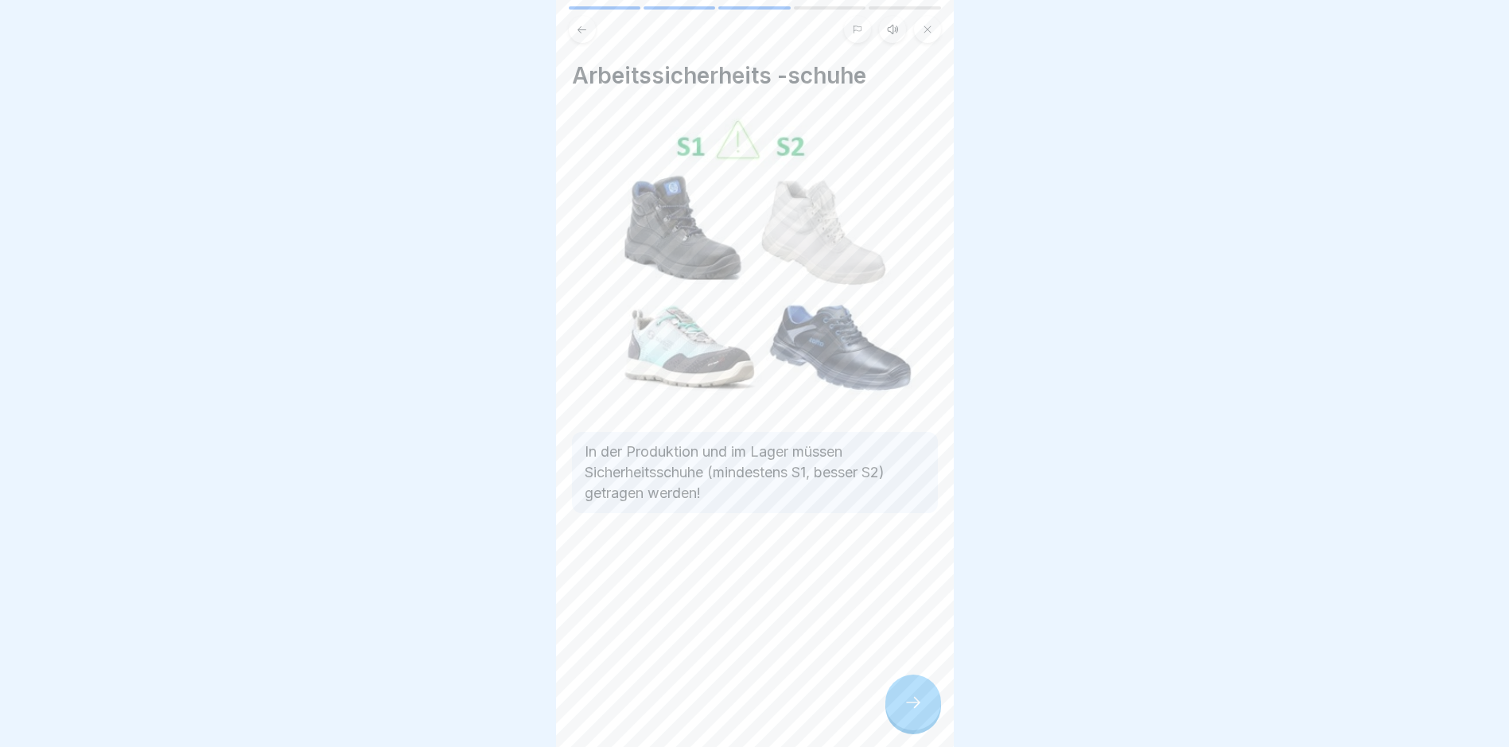
click at [919, 712] on icon at bounding box center [913, 702] width 19 height 19
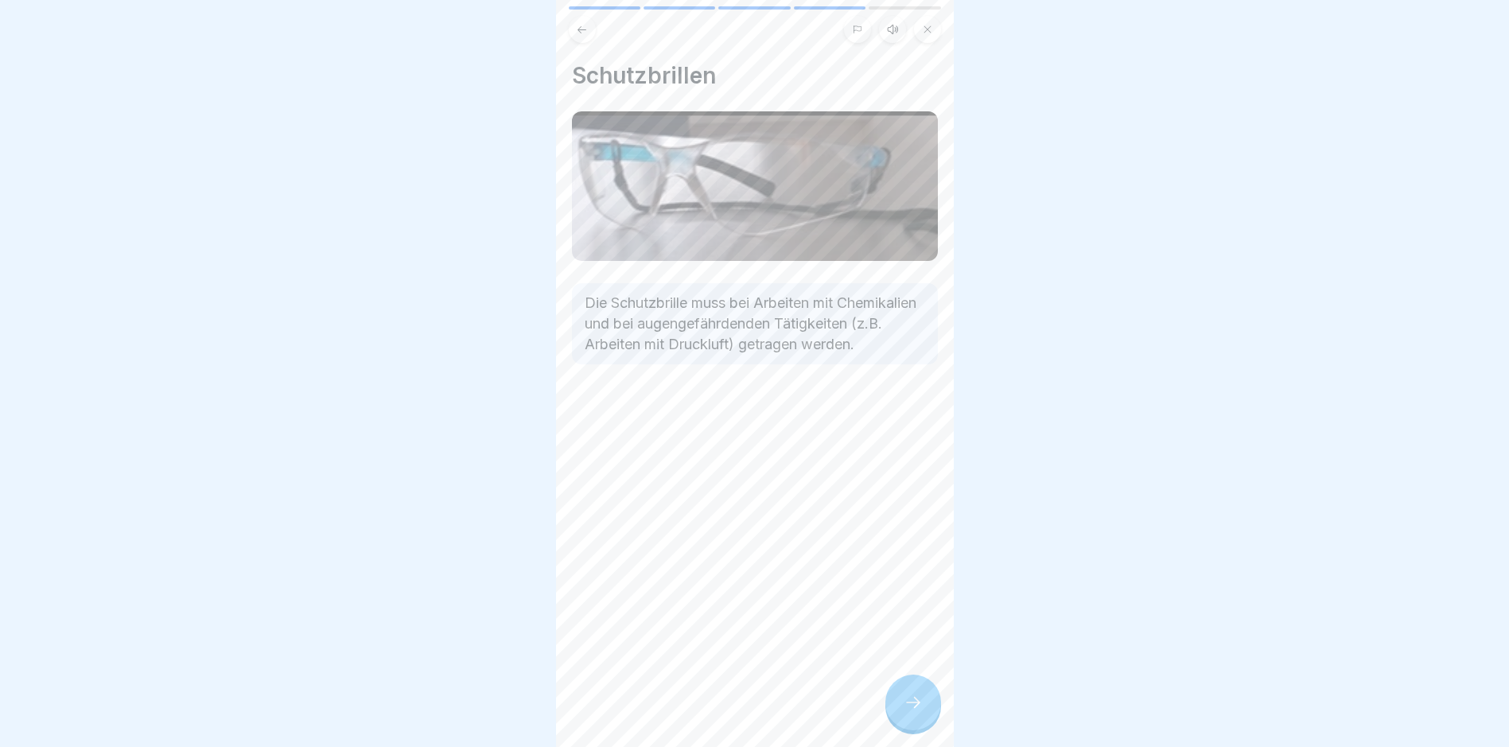
click at [919, 712] on icon at bounding box center [913, 702] width 19 height 19
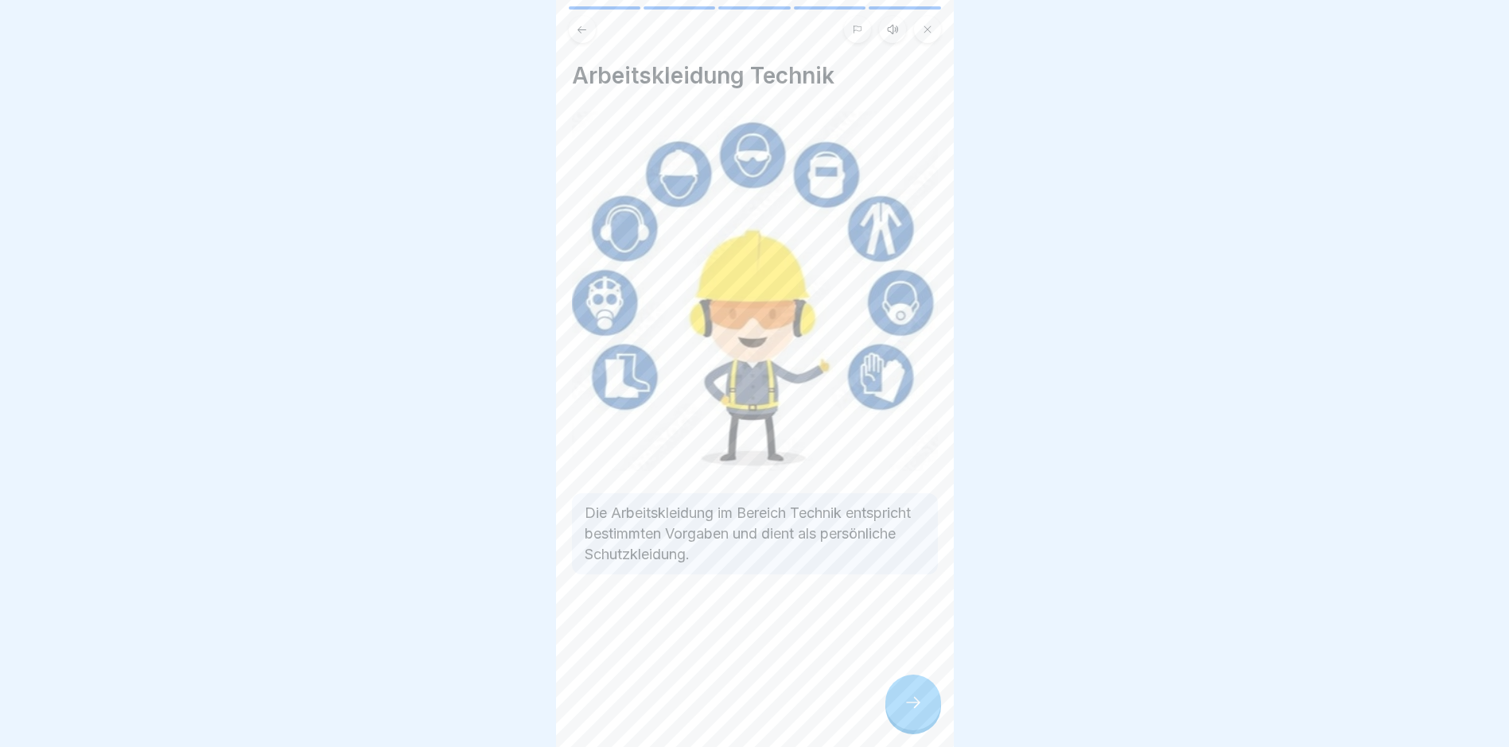
click at [919, 712] on icon at bounding box center [913, 702] width 19 height 19
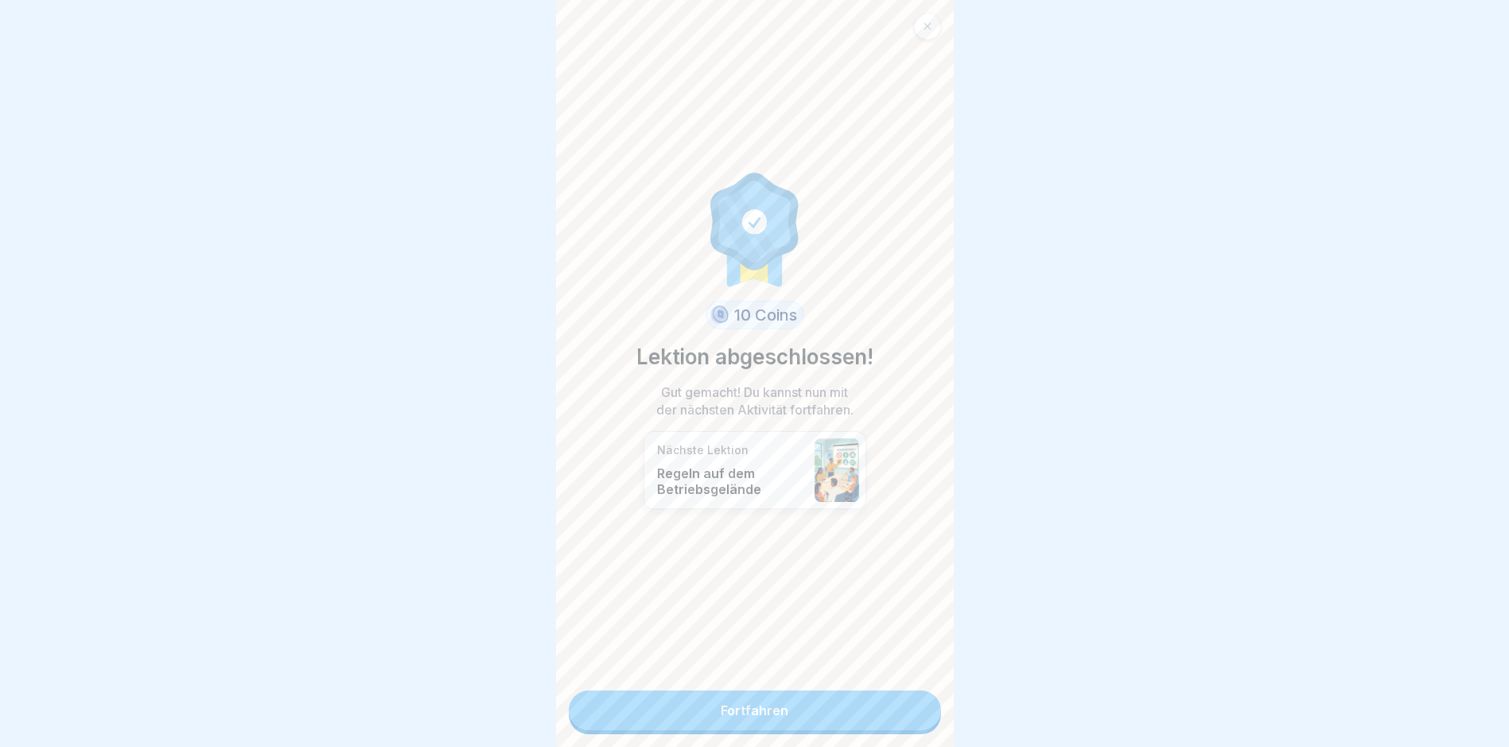
click at [919, 720] on link "Fortfahren" at bounding box center [755, 710] width 372 height 40
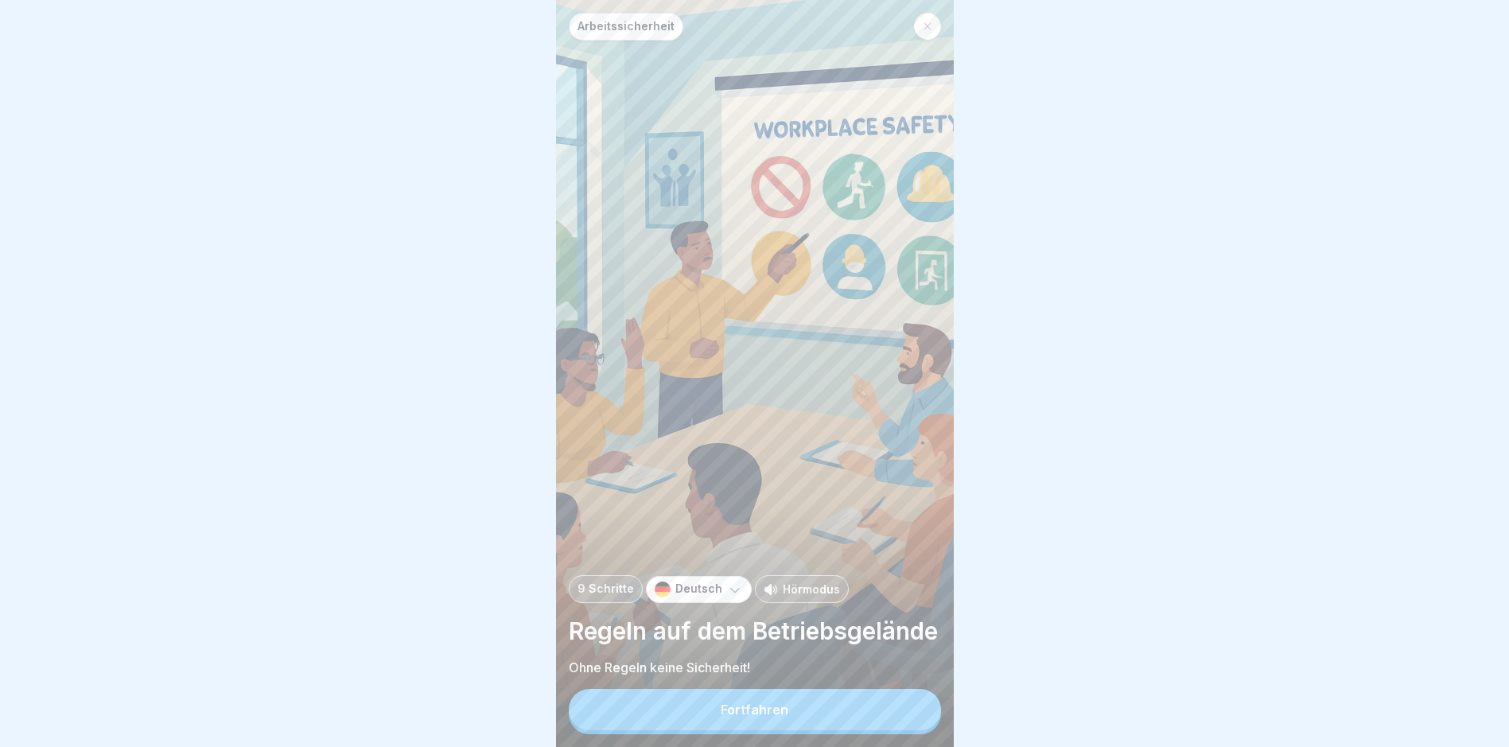
click at [819, 724] on button "Fortfahren" at bounding box center [755, 709] width 372 height 41
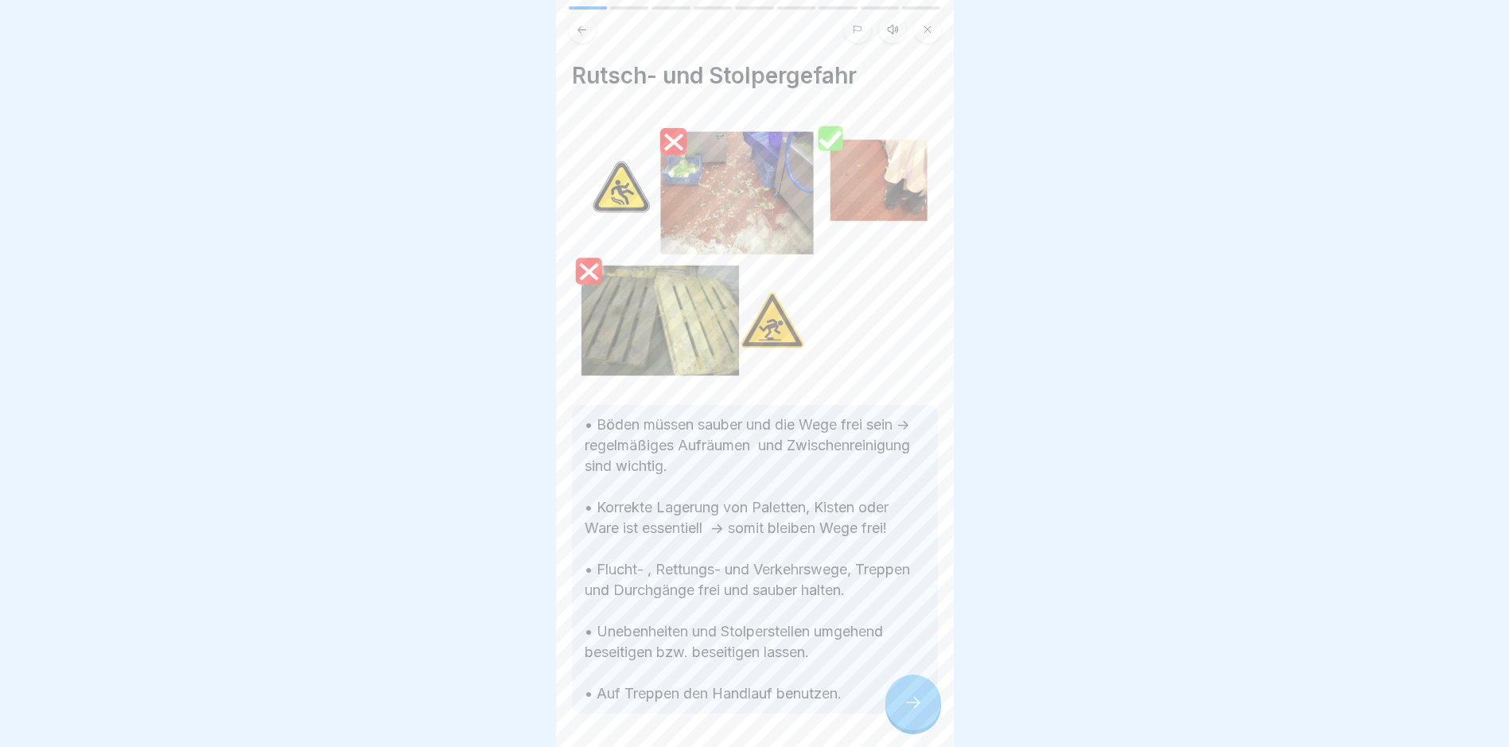
click at [905, 700] on div at bounding box center [913, 703] width 56 height 56
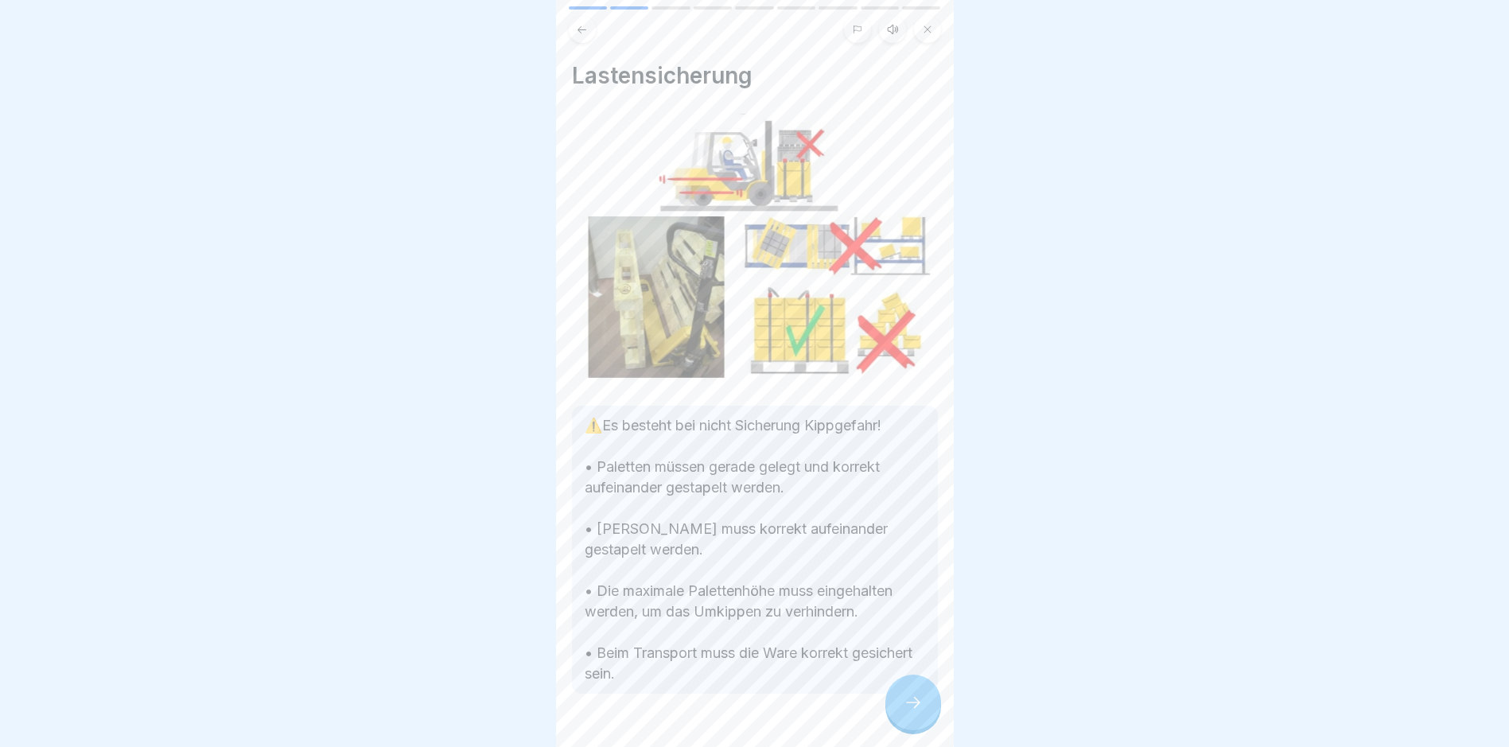
click at [905, 700] on div at bounding box center [913, 703] width 56 height 56
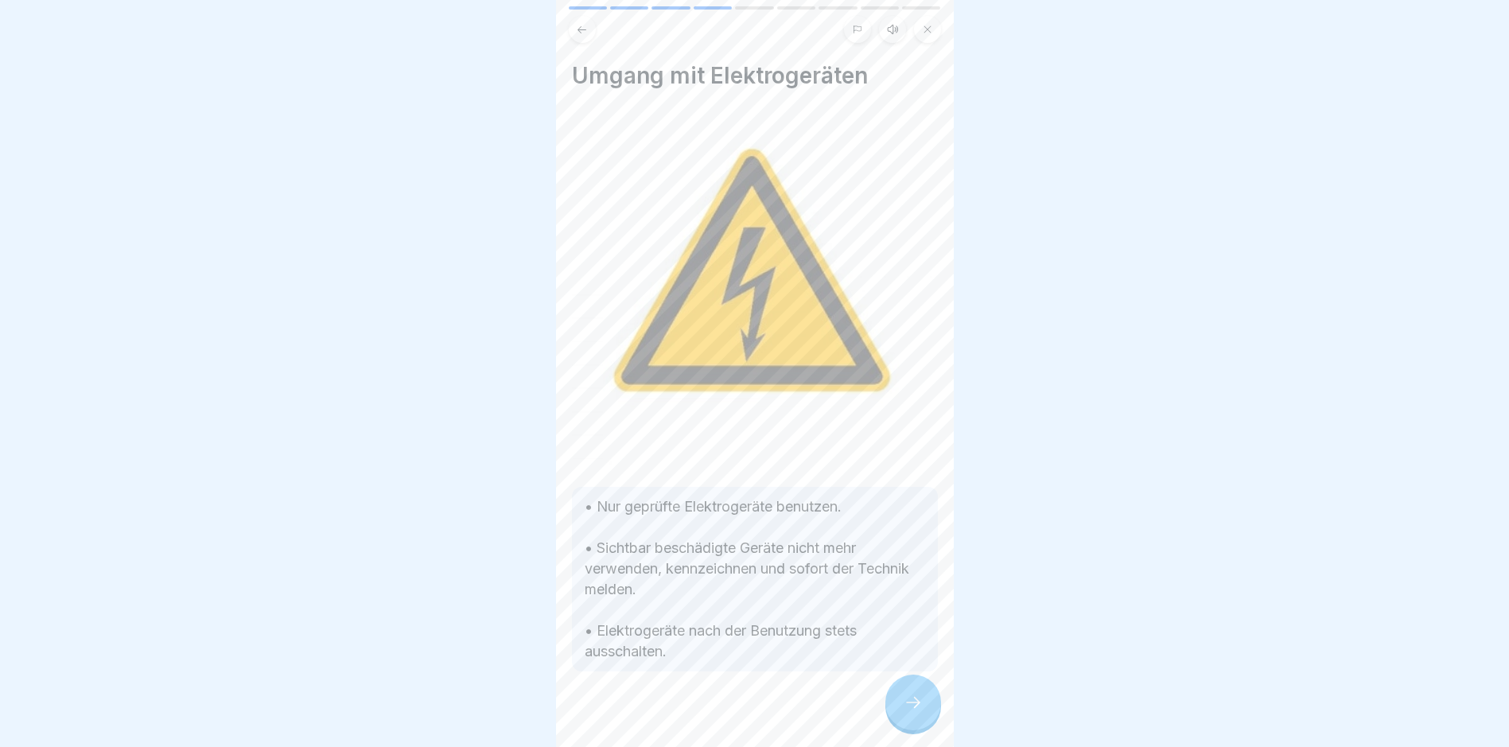
click at [905, 700] on div at bounding box center [913, 703] width 56 height 56
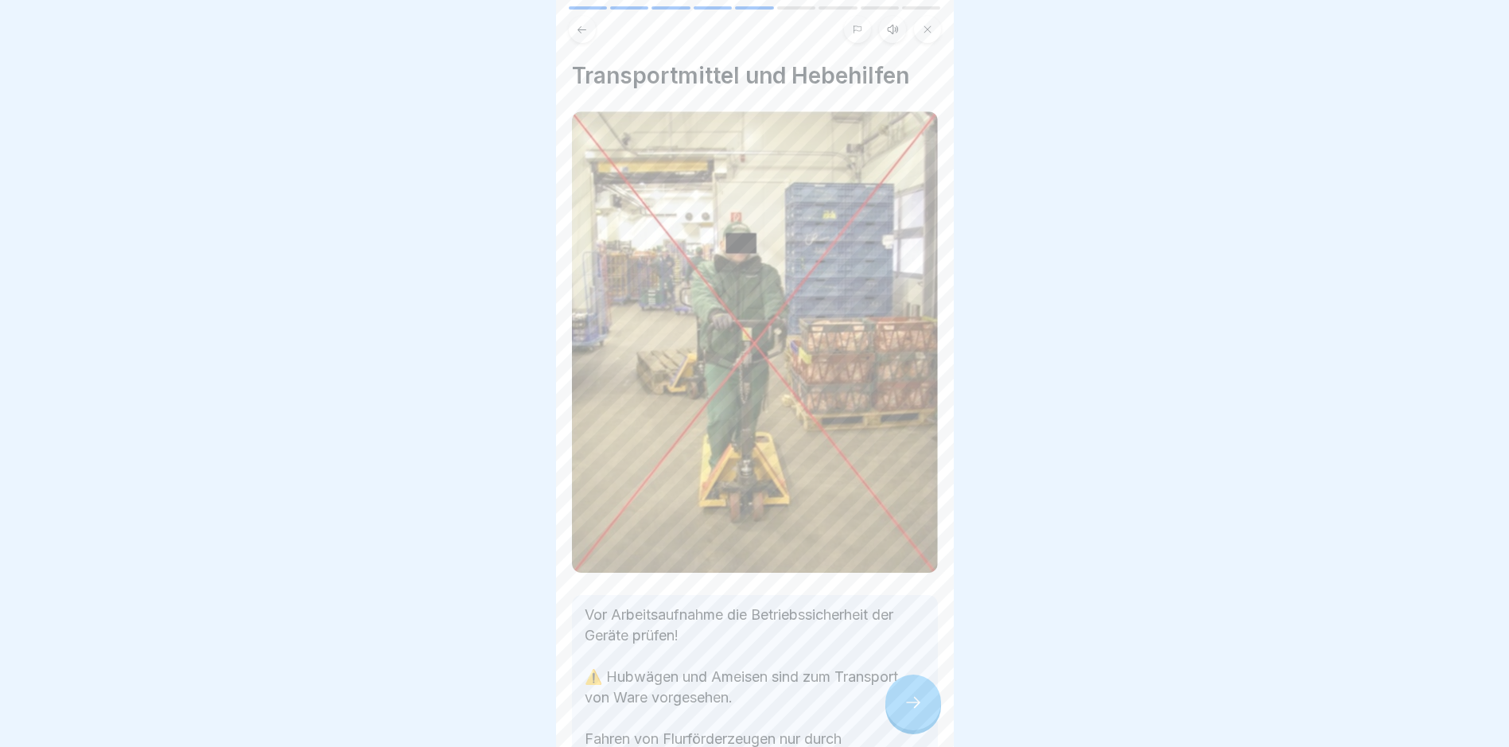
click at [905, 700] on div at bounding box center [913, 703] width 56 height 56
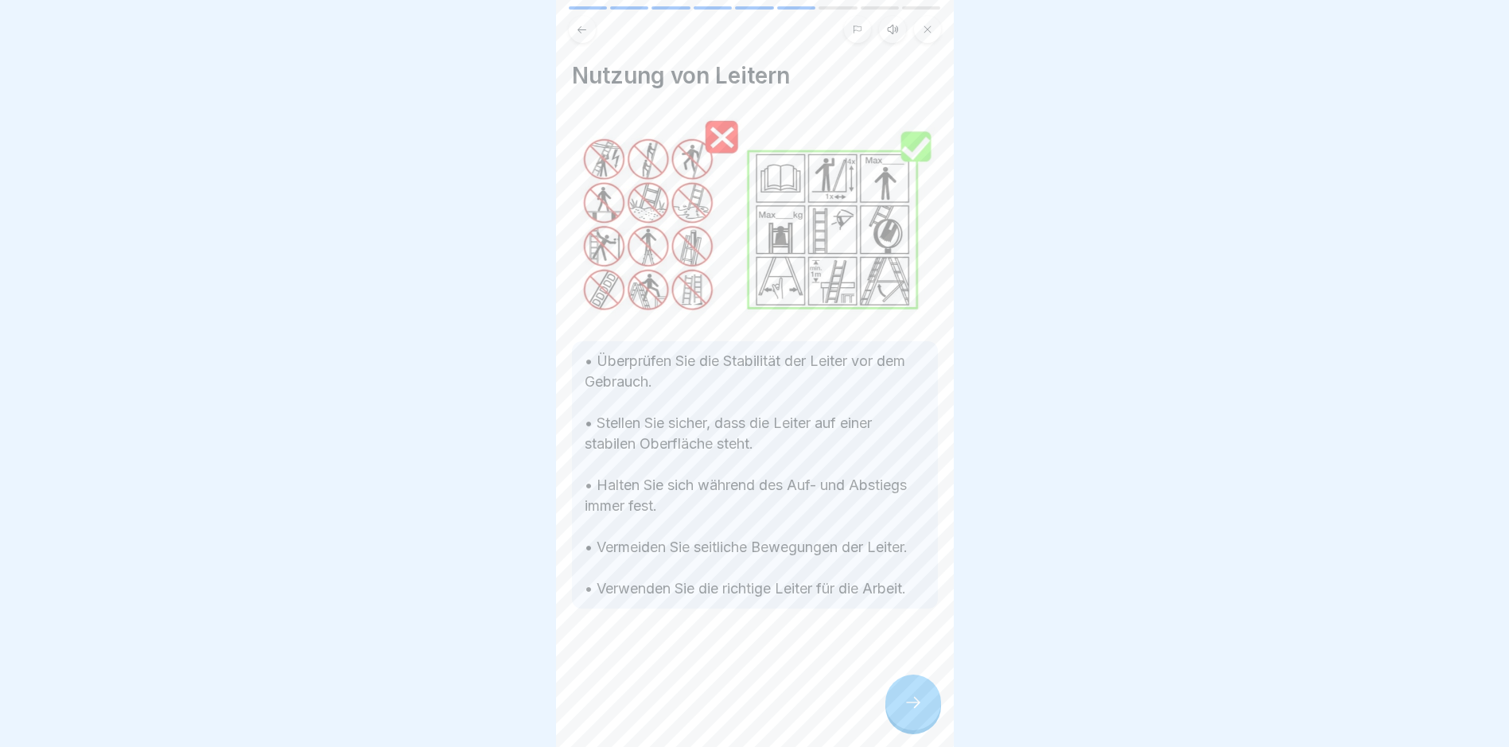
click at [905, 700] on div at bounding box center [913, 703] width 56 height 56
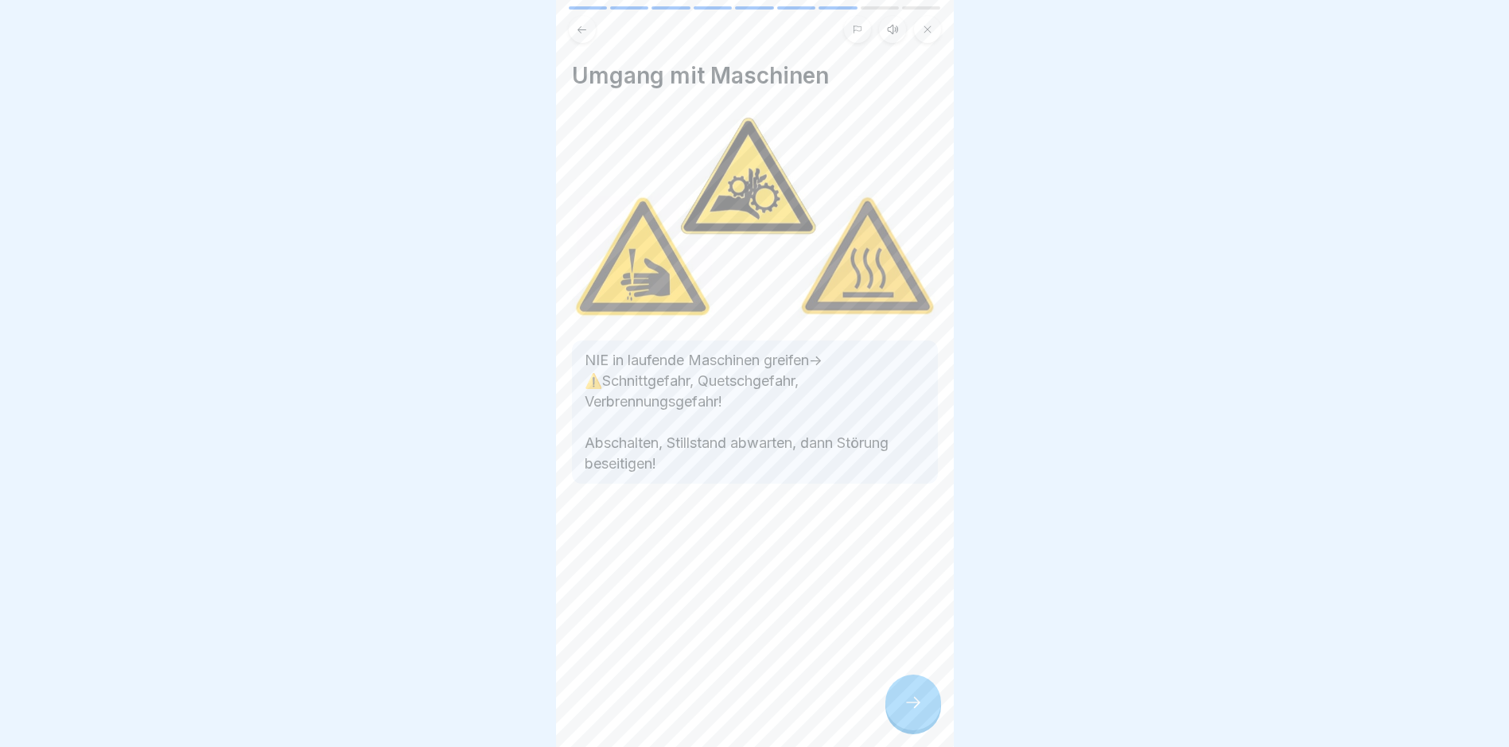
click at [905, 700] on div at bounding box center [913, 703] width 56 height 56
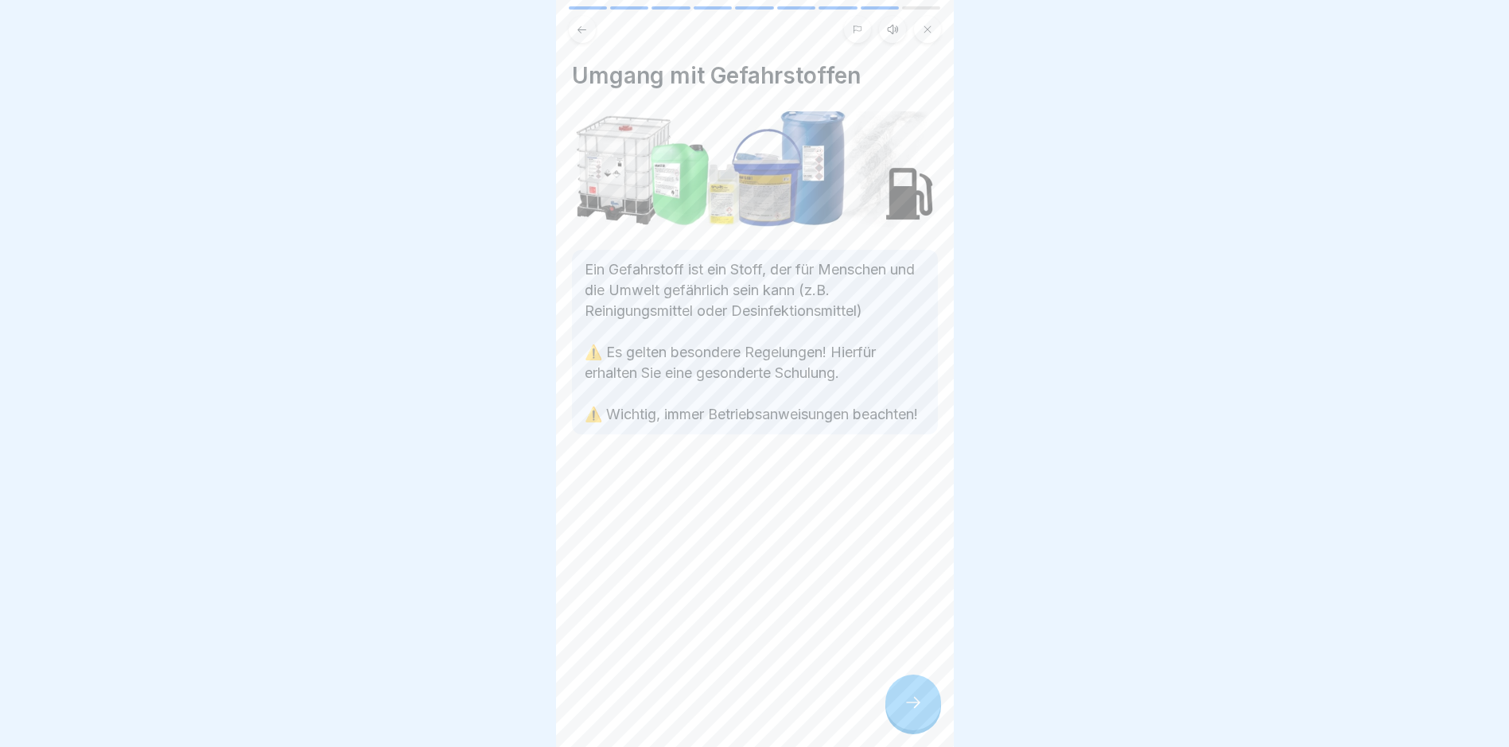
click at [905, 700] on div at bounding box center [913, 703] width 56 height 56
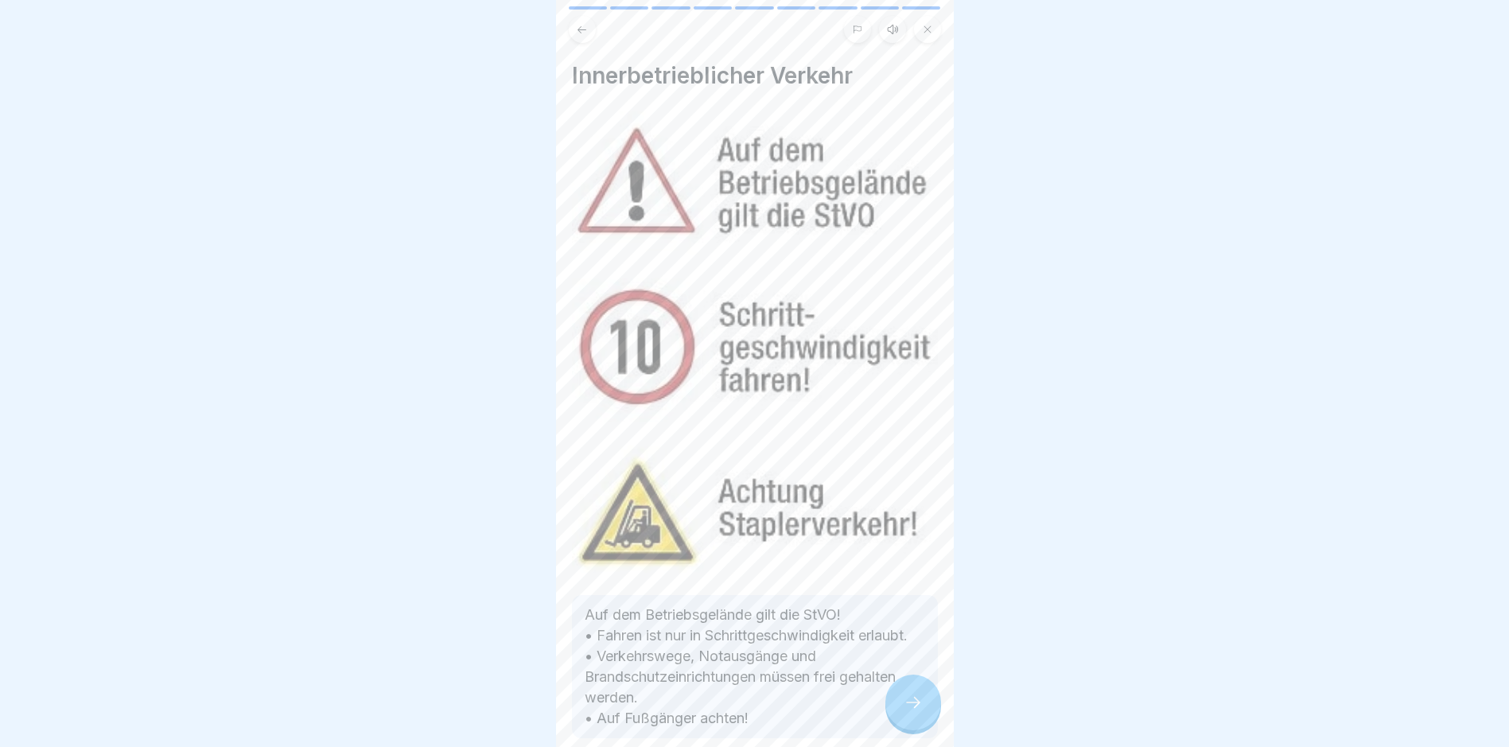
click at [905, 700] on div at bounding box center [913, 703] width 56 height 56
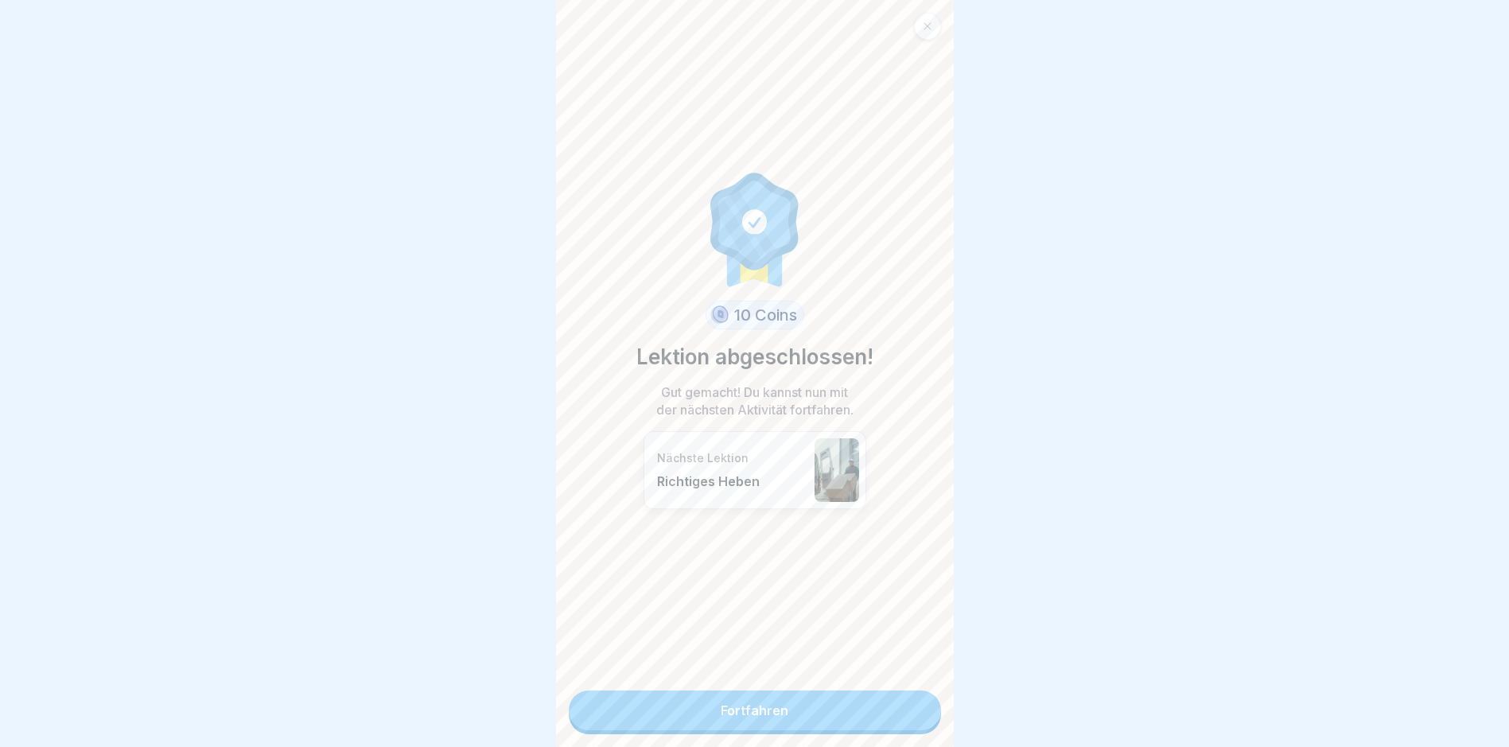
click at [876, 704] on link "Fortfahren" at bounding box center [755, 710] width 372 height 40
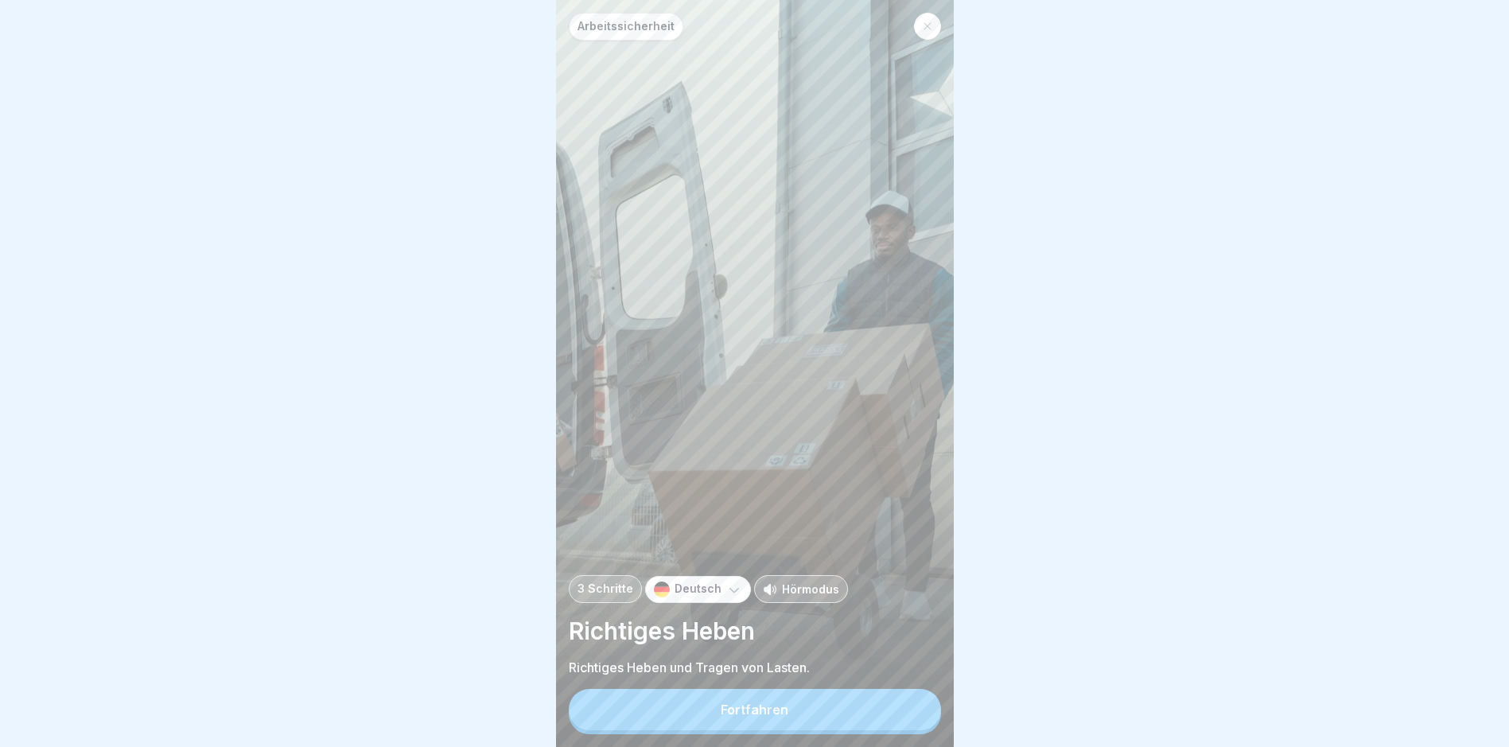
click at [876, 704] on button "Fortfahren" at bounding box center [755, 709] width 372 height 41
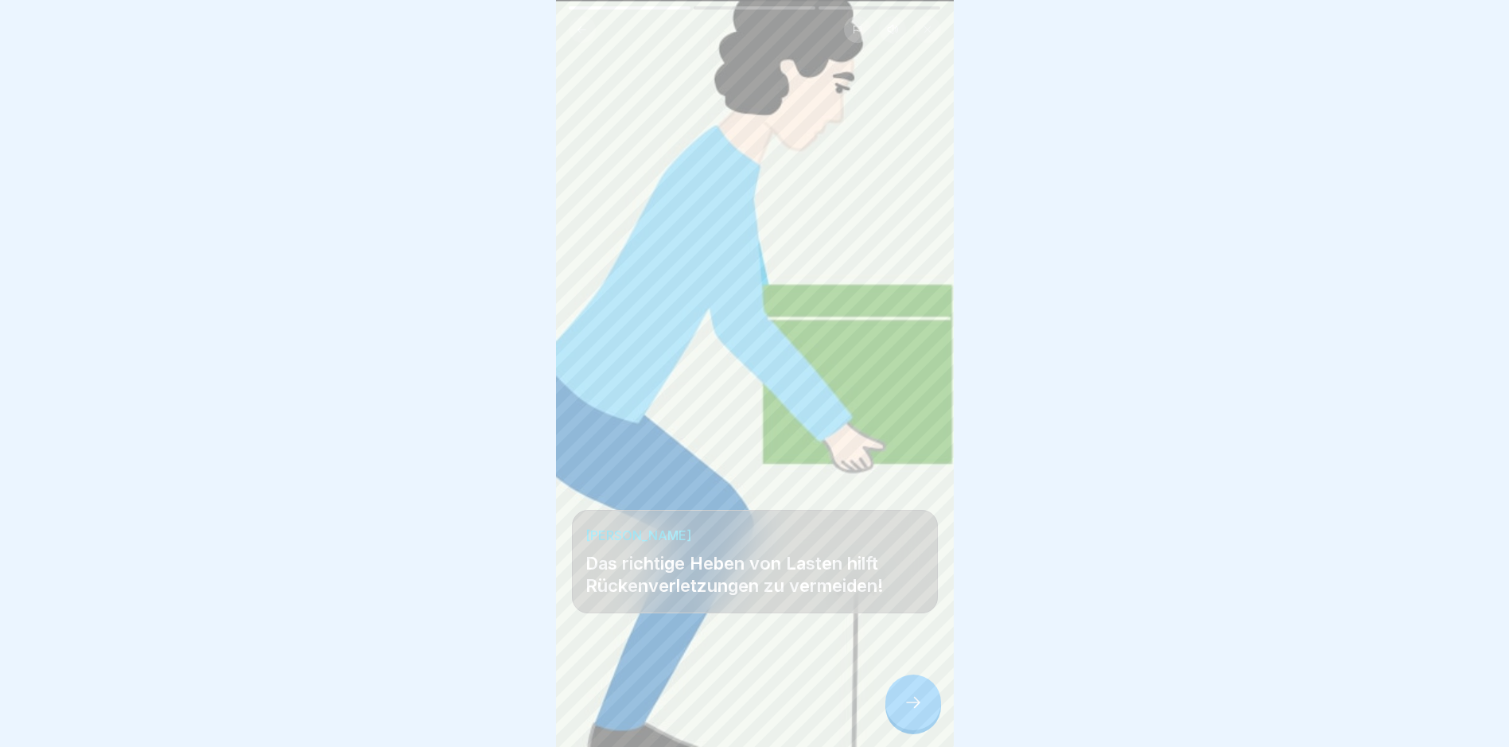
click at [912, 709] on icon at bounding box center [913, 702] width 19 height 19
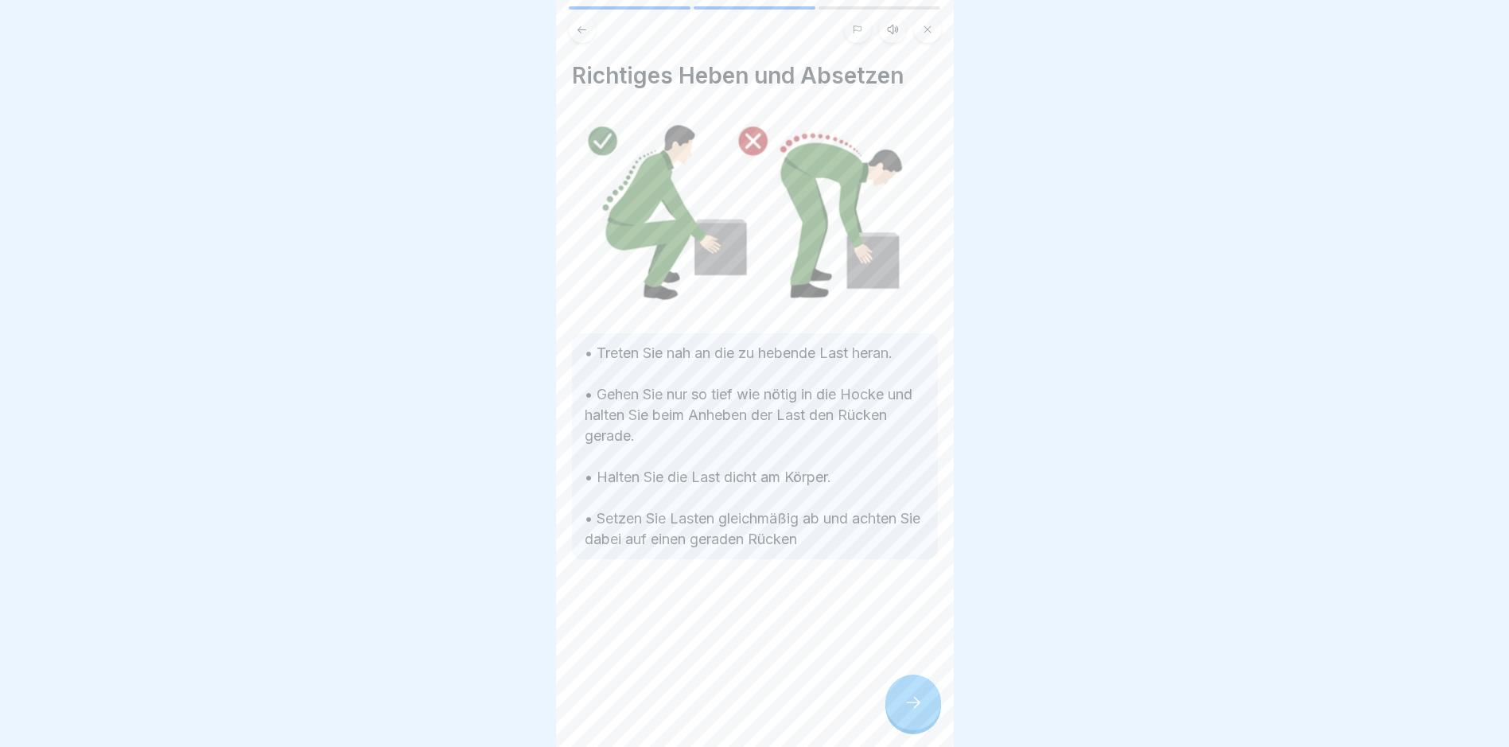
click at [912, 710] on icon at bounding box center [913, 702] width 19 height 19
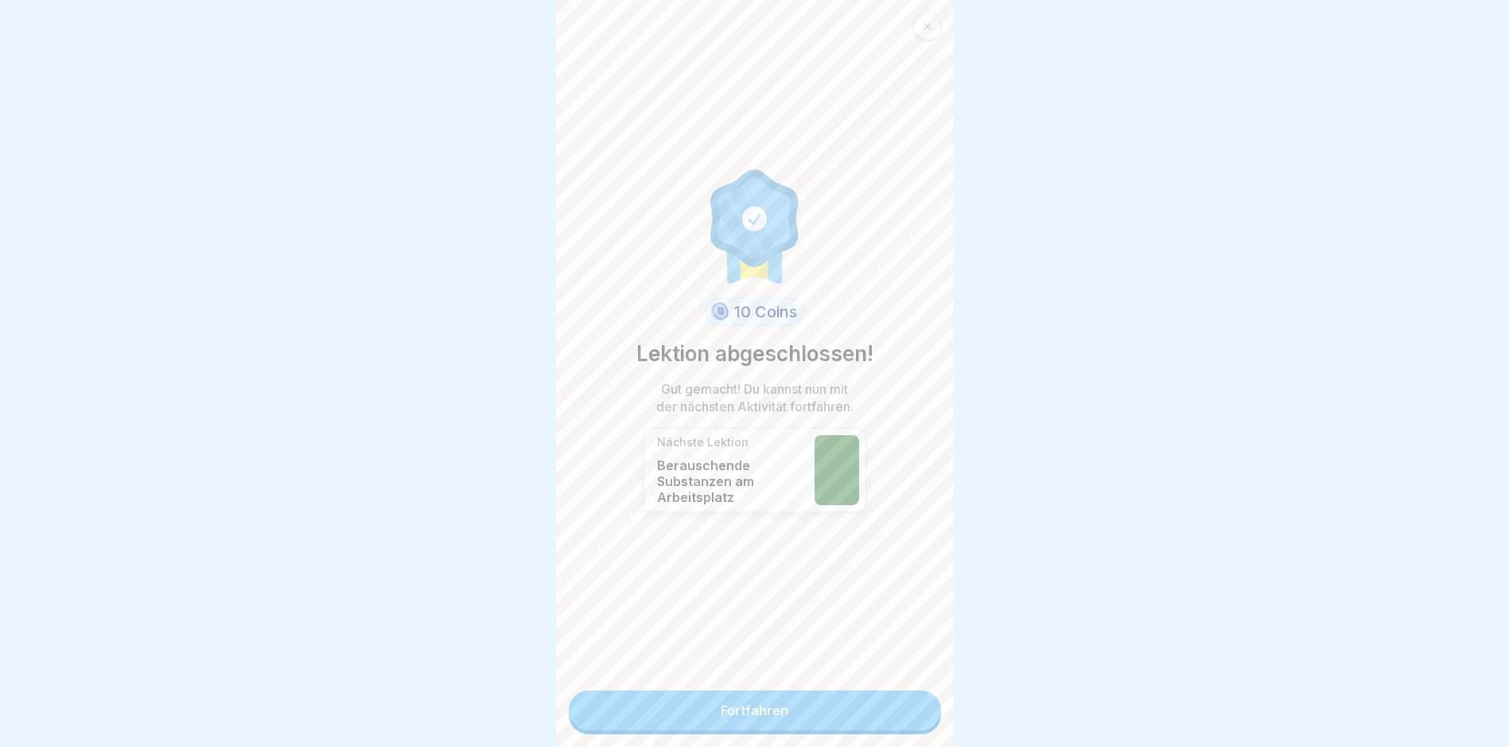
click at [912, 710] on link "Fortfahren" at bounding box center [755, 710] width 372 height 40
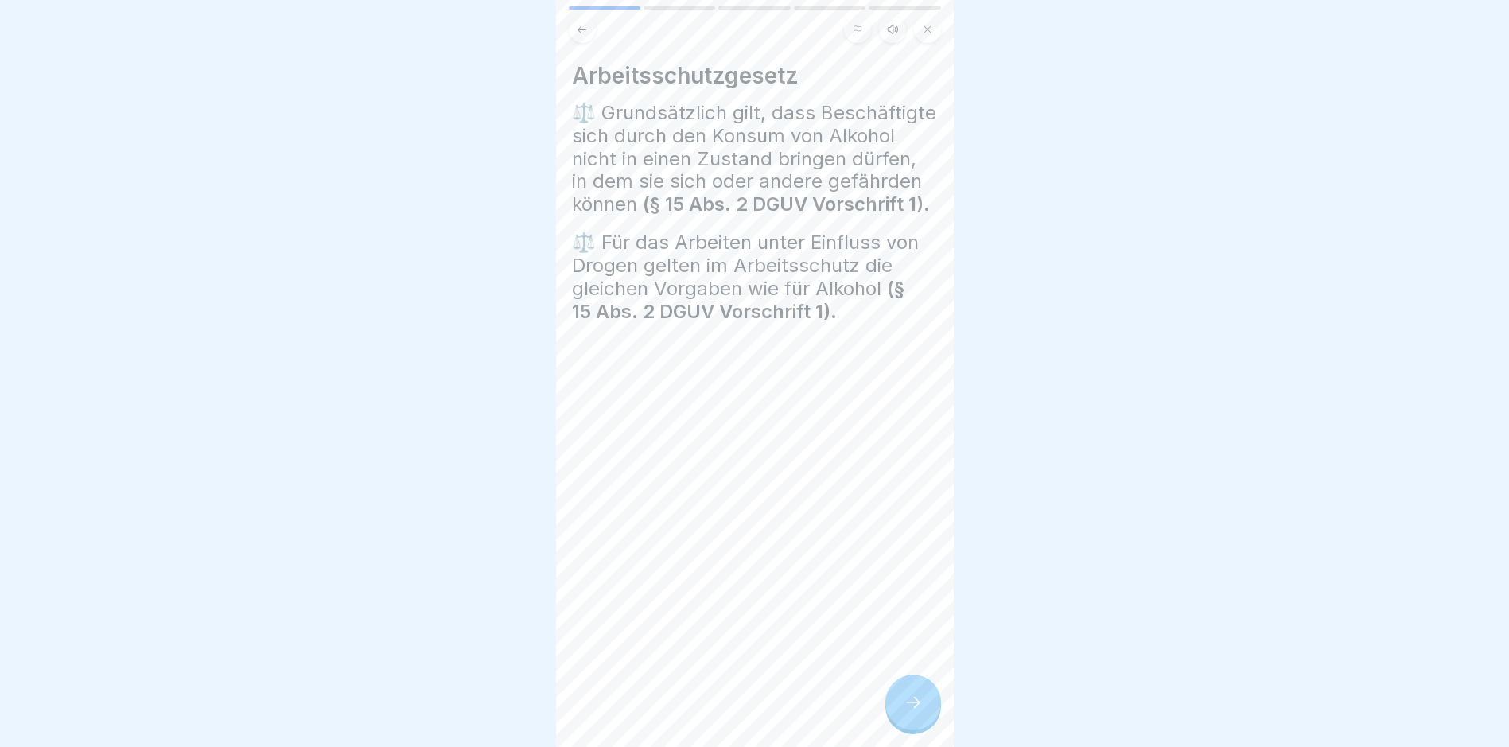
click at [912, 710] on icon at bounding box center [913, 702] width 19 height 19
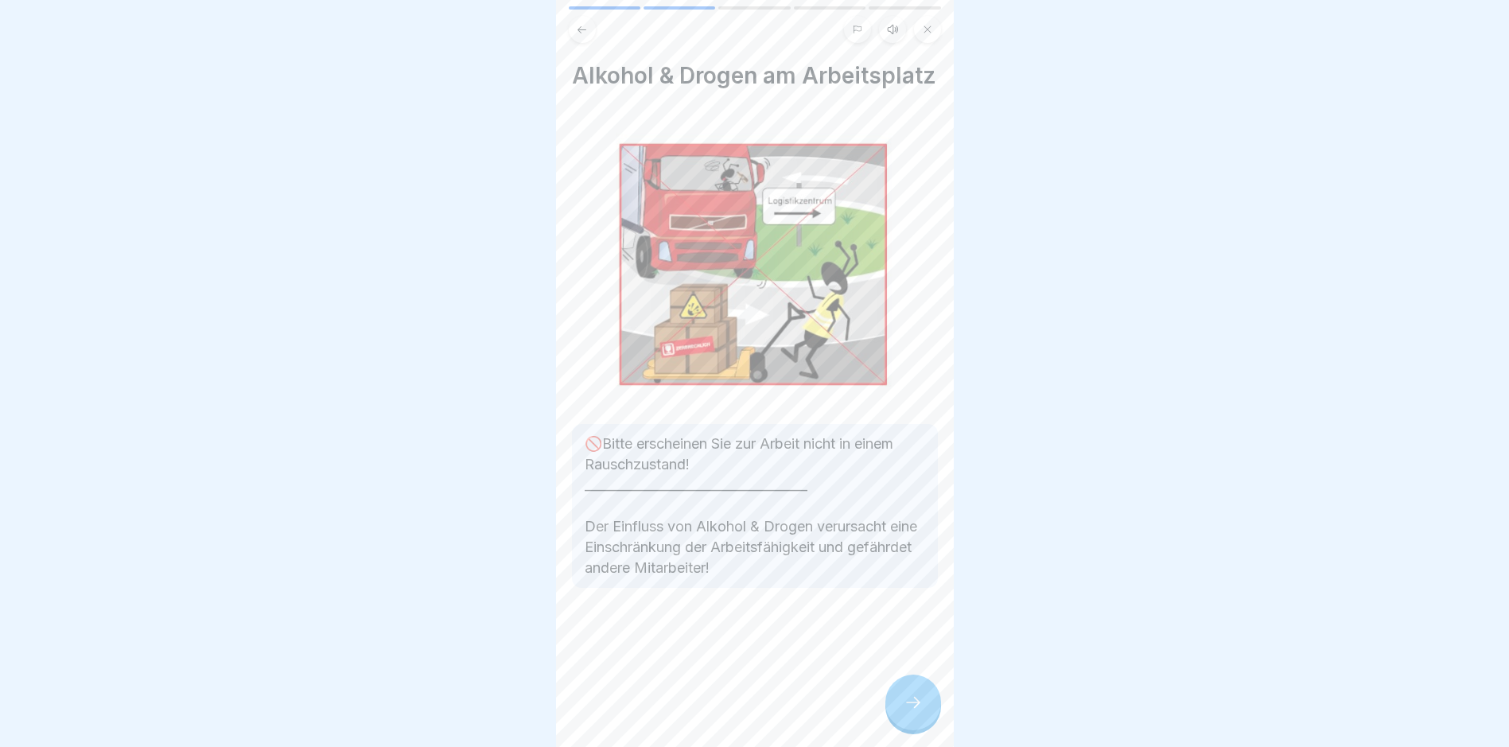
click at [912, 710] on icon at bounding box center [913, 702] width 19 height 19
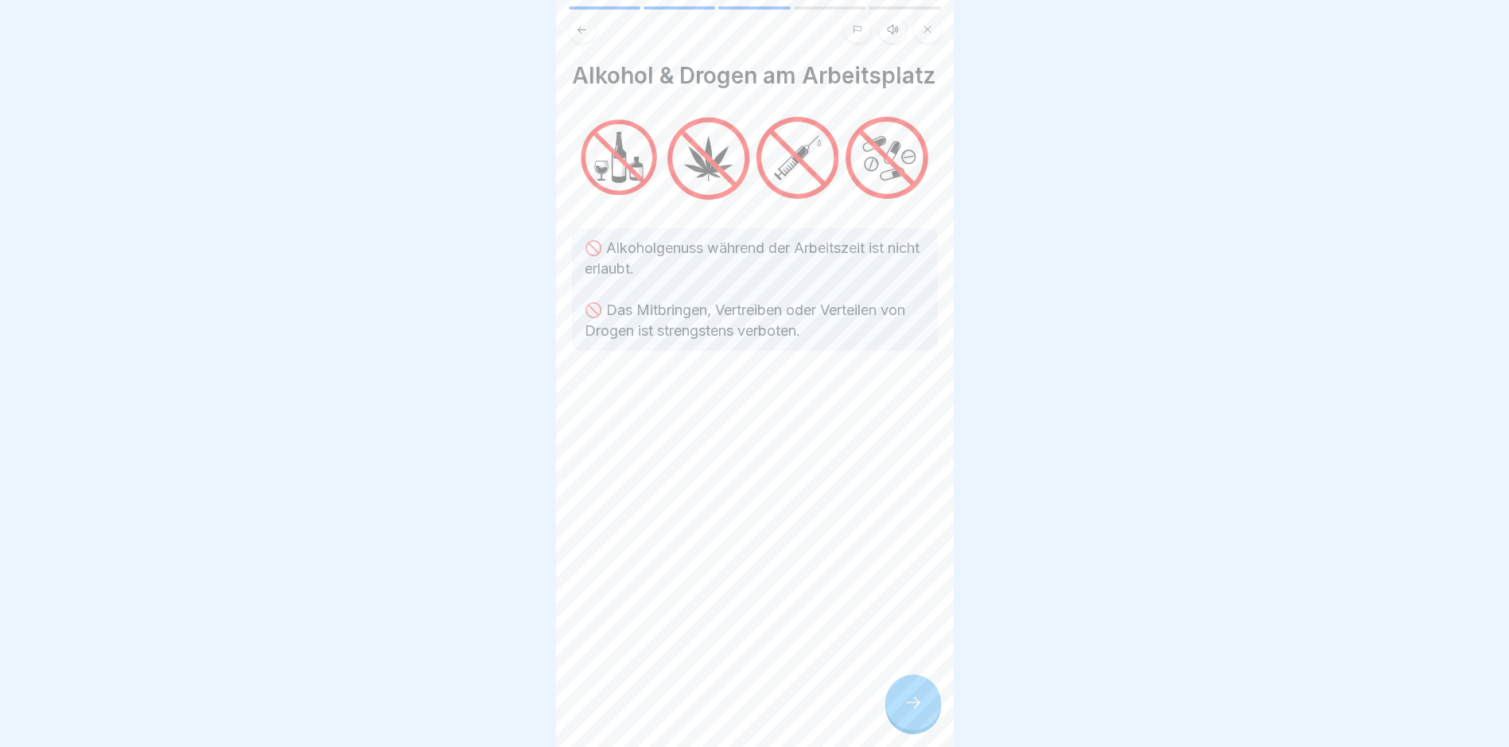
click at [912, 710] on icon at bounding box center [913, 702] width 19 height 19
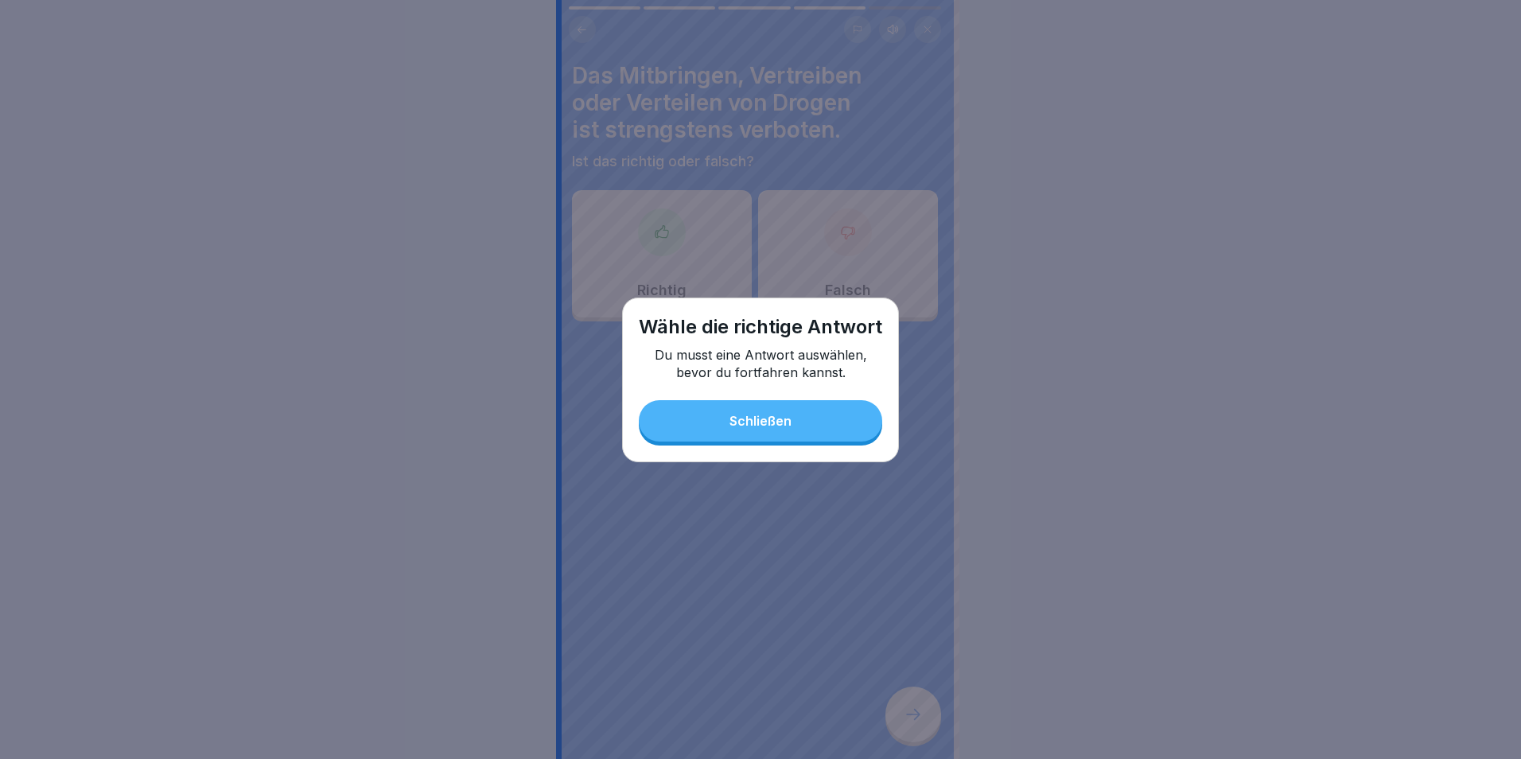
click at [796, 434] on button "Schließen" at bounding box center [760, 420] width 243 height 41
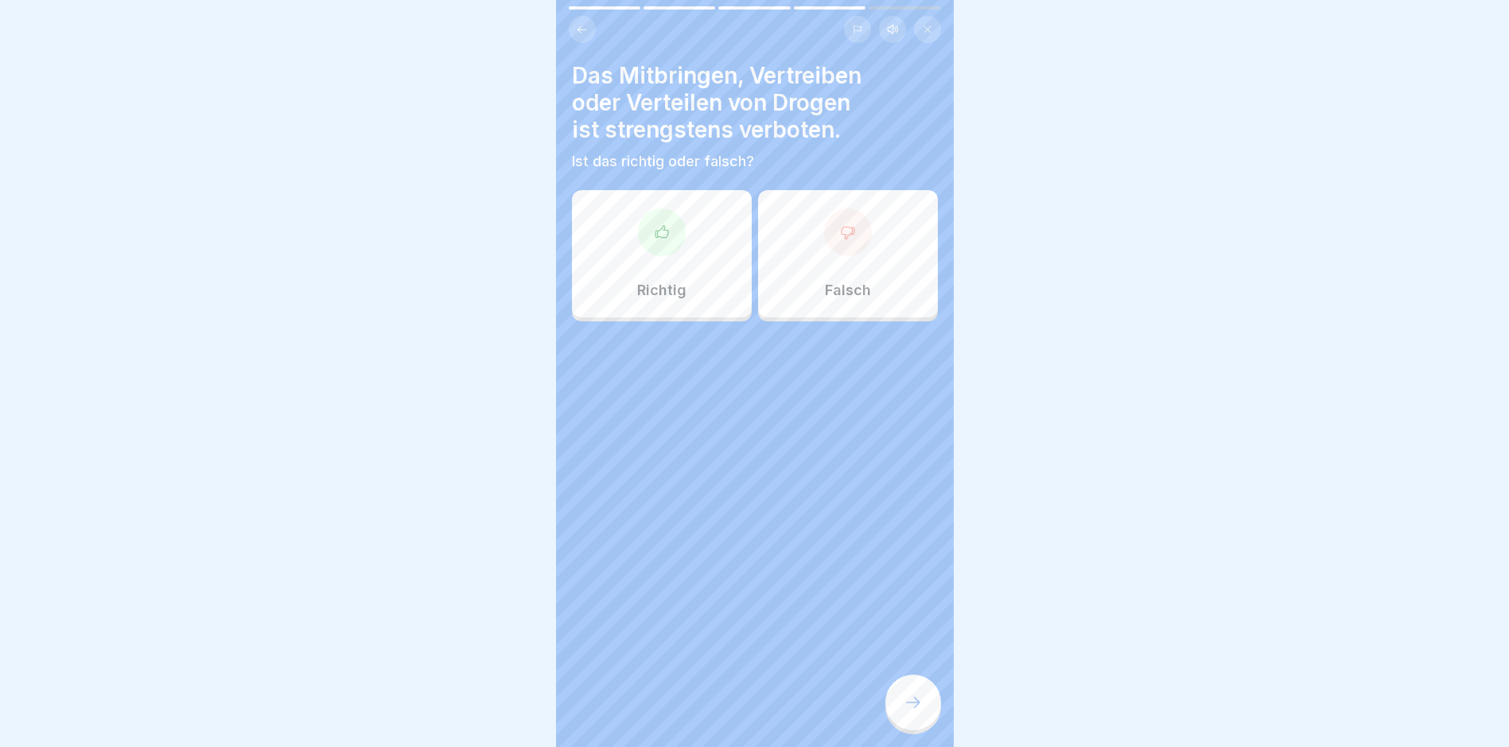
click at [717, 273] on div "Richtig" at bounding box center [662, 253] width 180 height 127
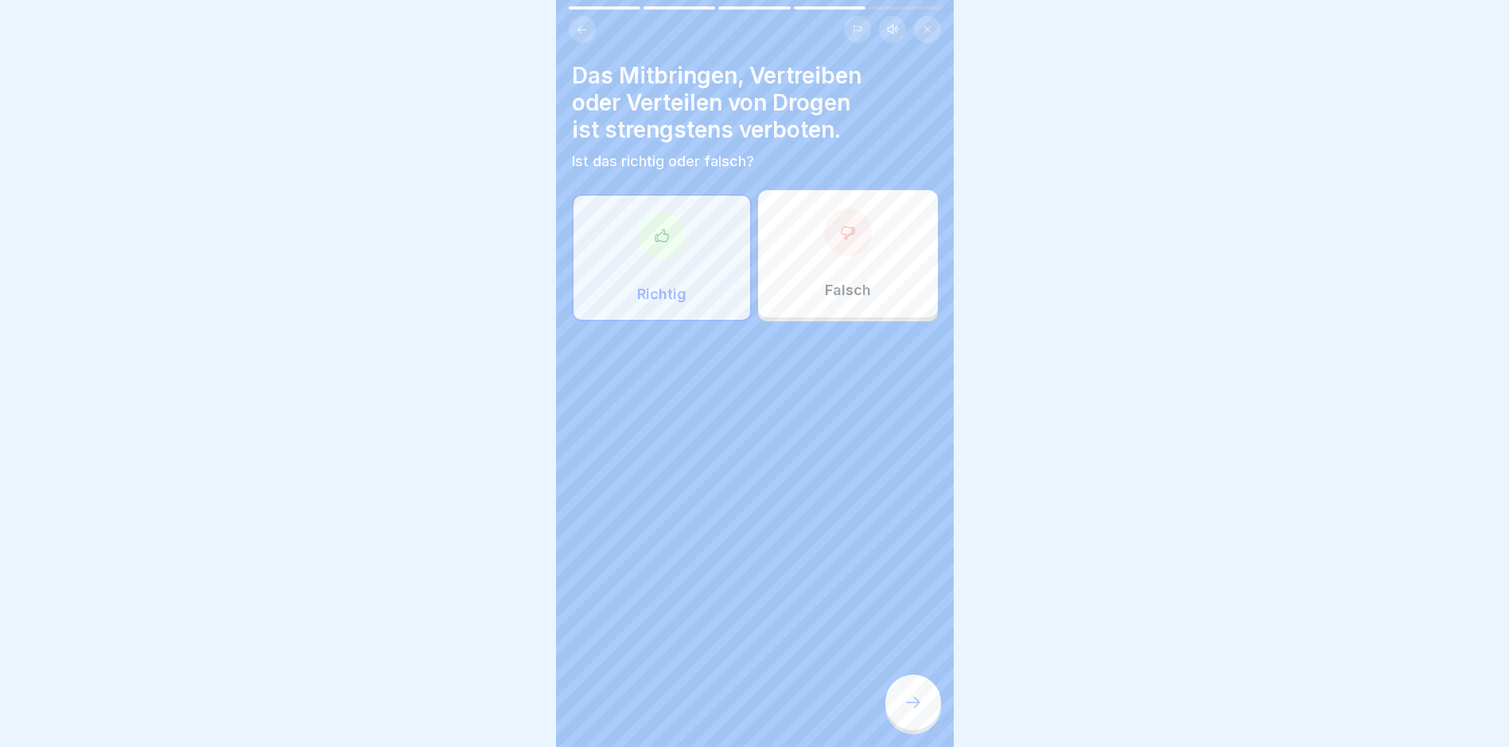
click at [912, 712] on icon at bounding box center [913, 702] width 19 height 19
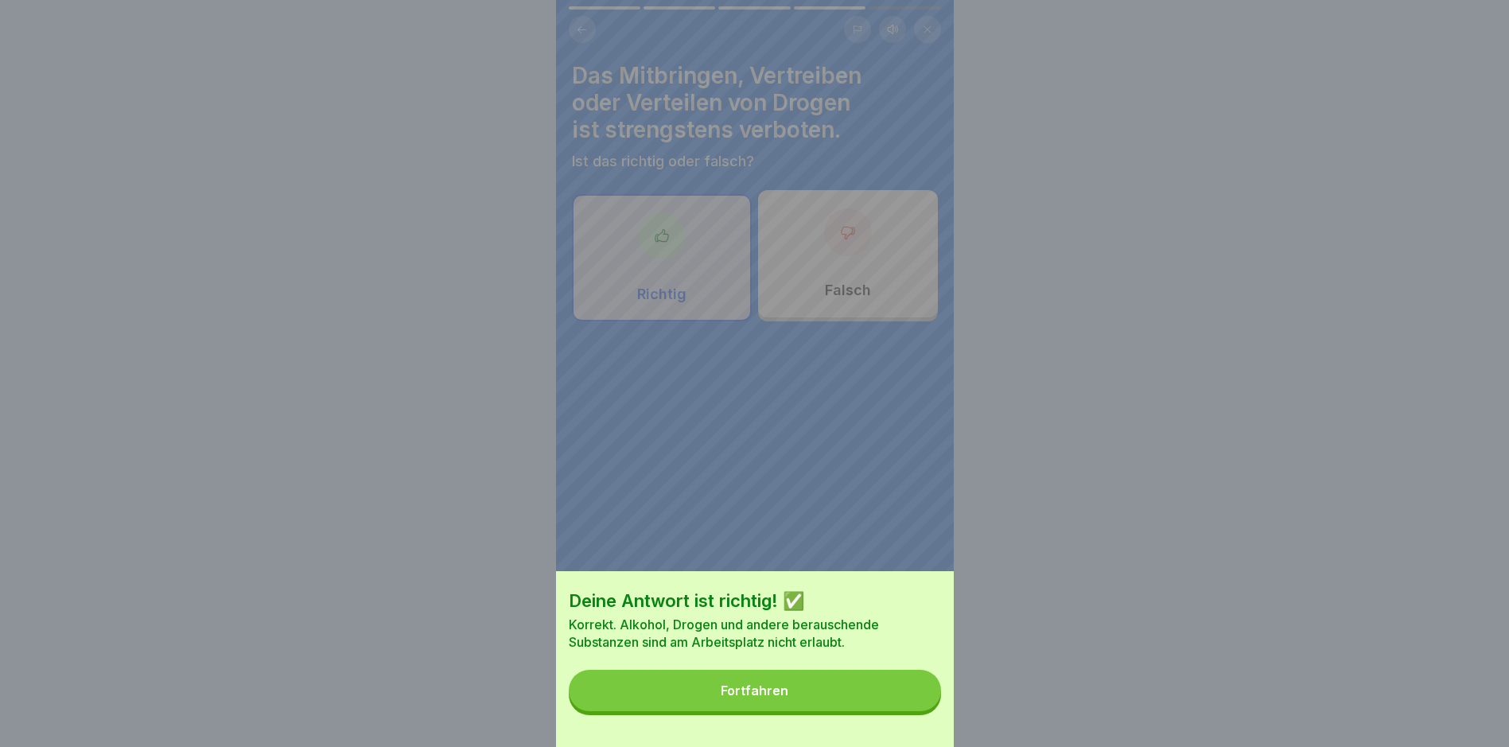
click at [862, 711] on button "Fortfahren" at bounding box center [755, 690] width 372 height 41
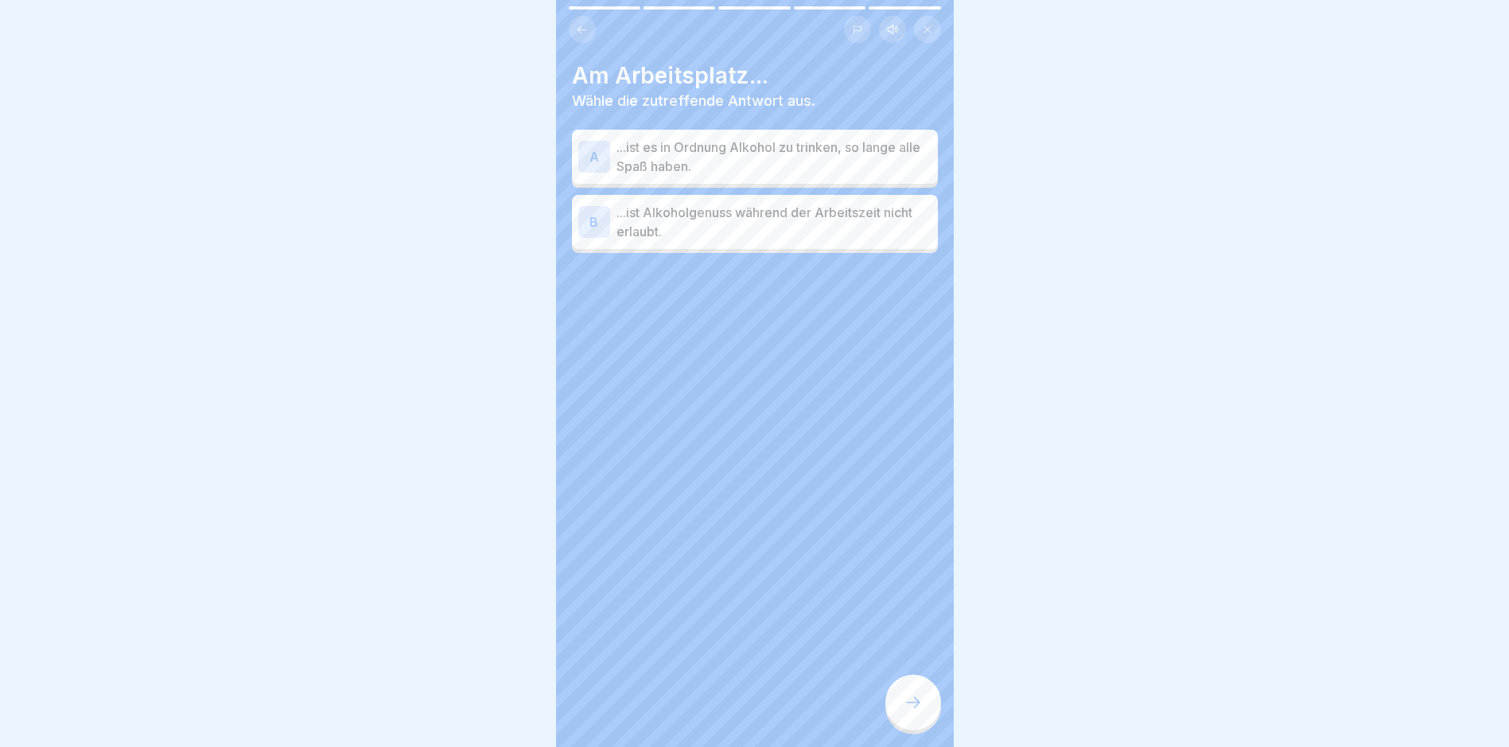
click at [714, 209] on p "...ist Alkoholgenuss während der Arbeitszeit nicht erlaubt." at bounding box center [774, 222] width 315 height 38
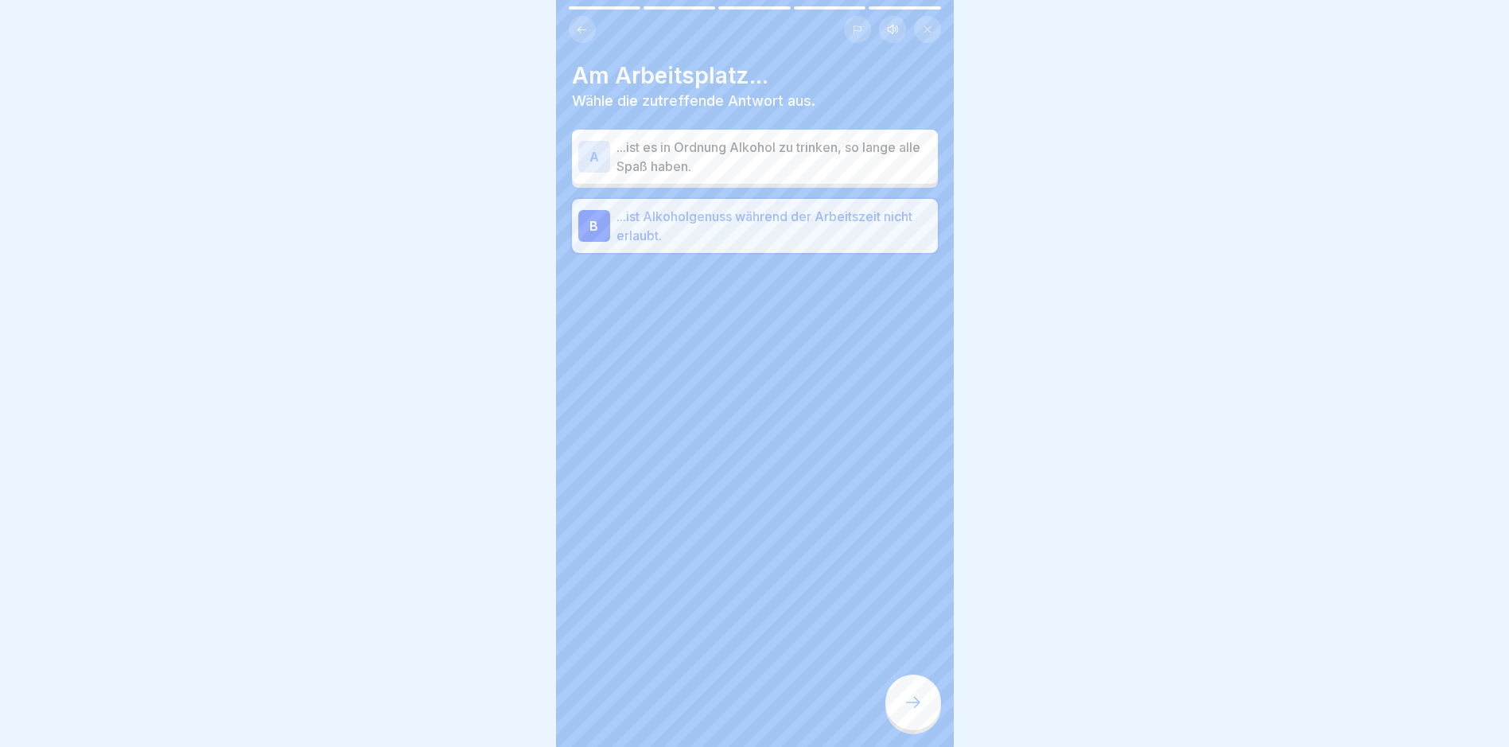
click at [896, 701] on div at bounding box center [913, 703] width 56 height 56
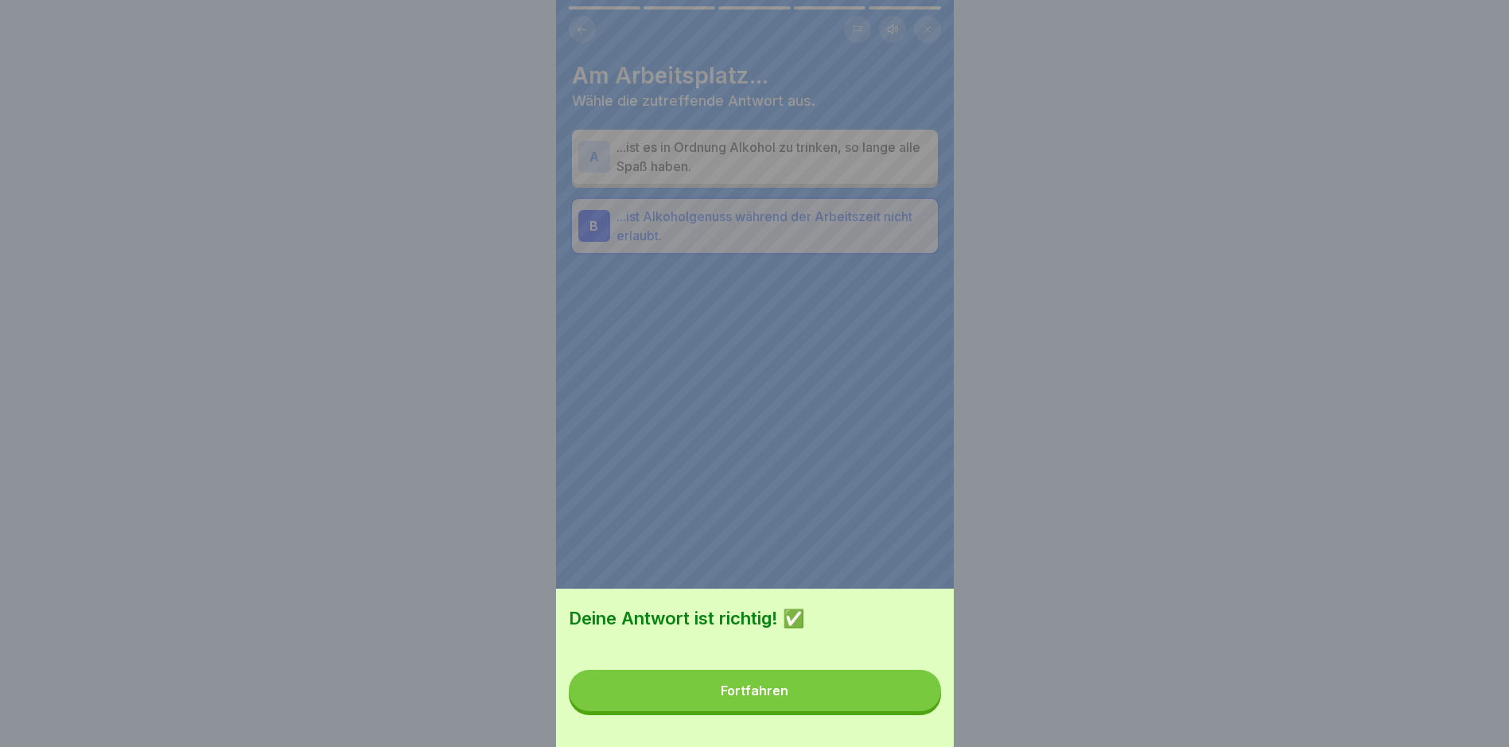
click at [804, 710] on button "Fortfahren" at bounding box center [755, 690] width 372 height 41
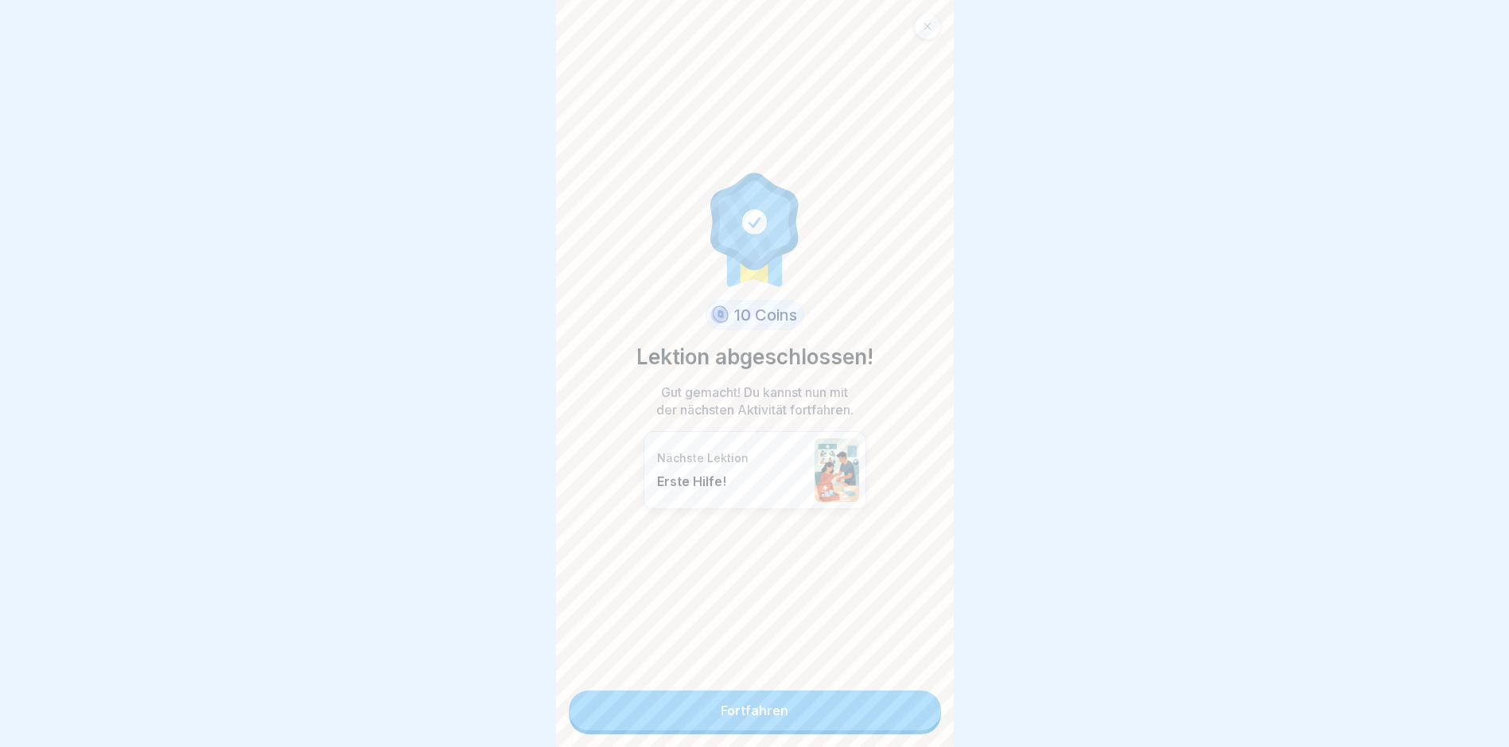
click at [793, 722] on link "Fortfahren" at bounding box center [755, 710] width 372 height 40
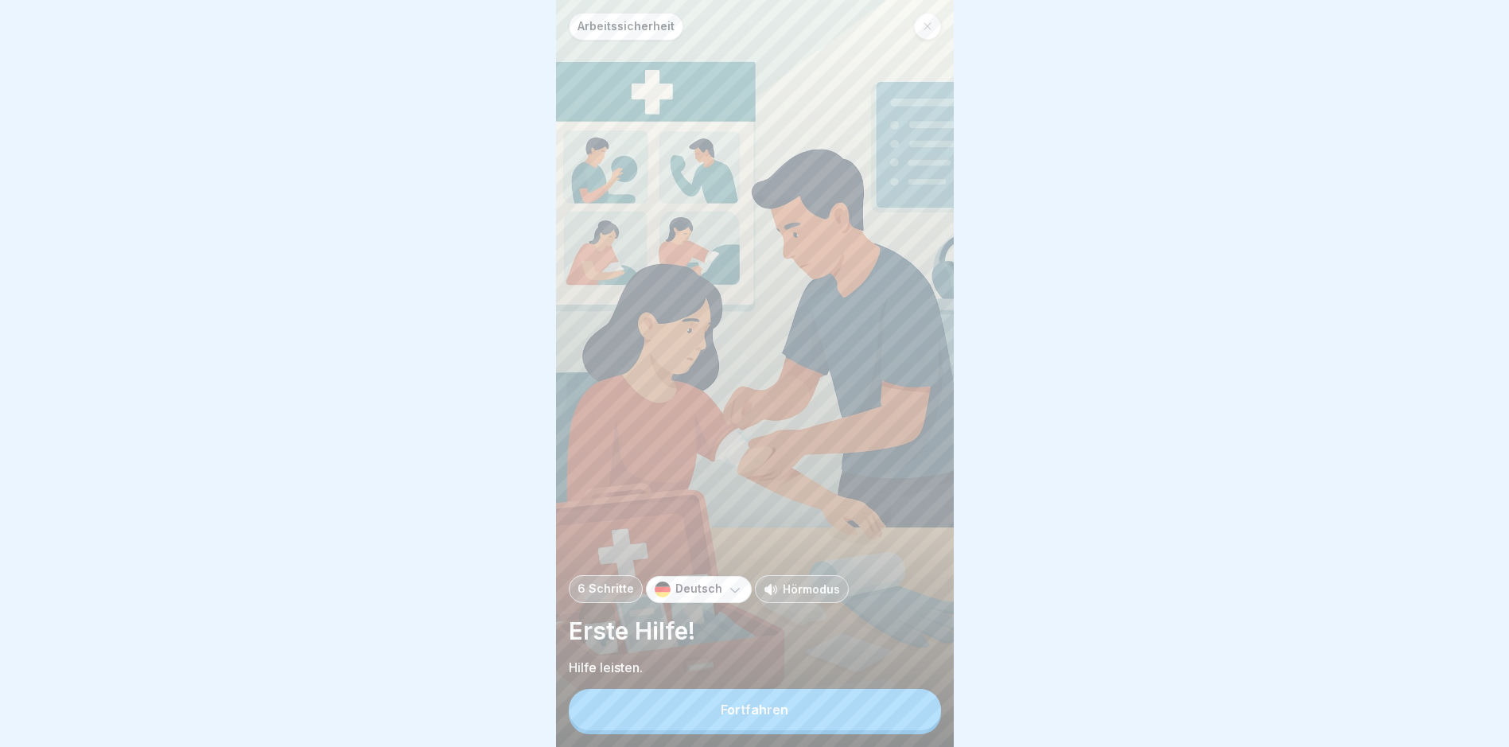
click at [793, 722] on button "Fortfahren" at bounding box center [755, 709] width 372 height 41
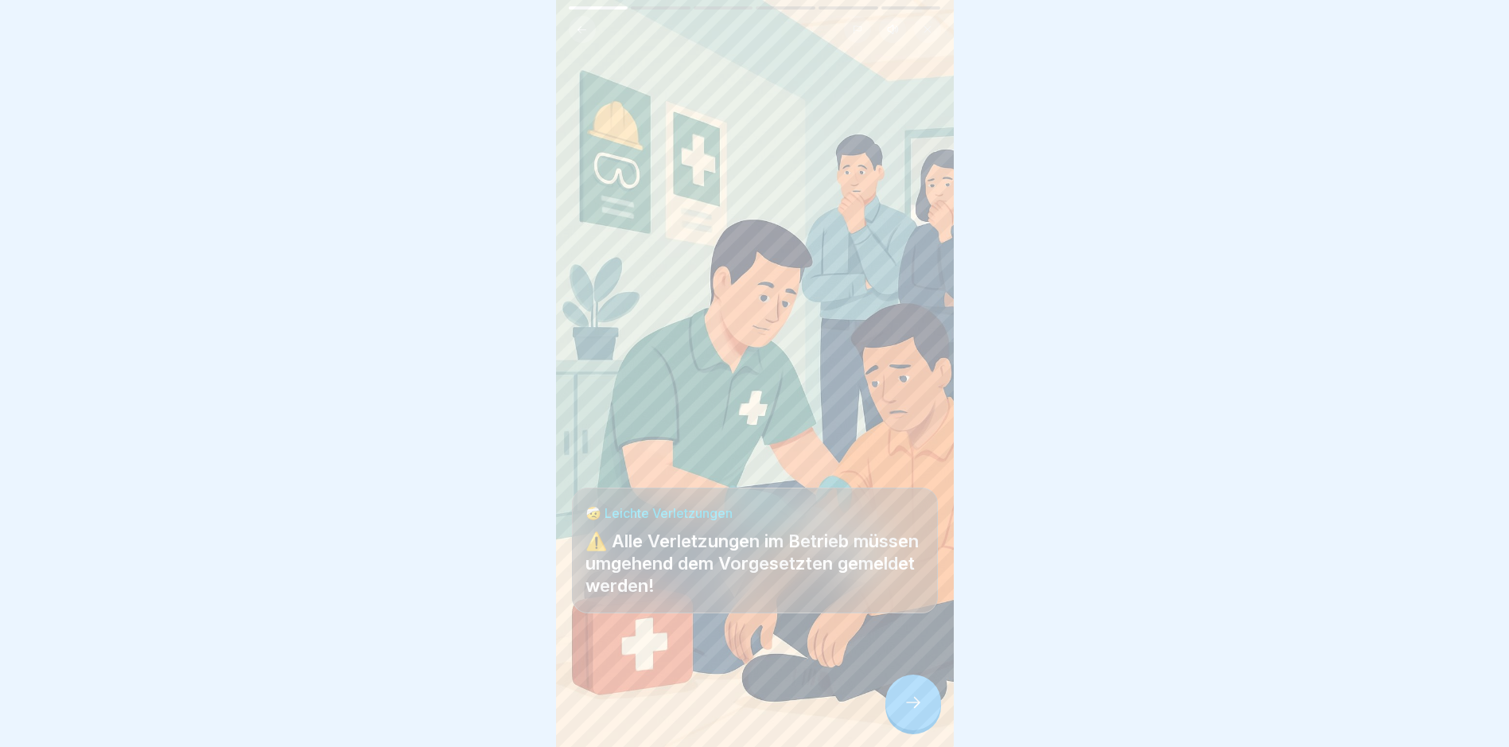
click at [919, 712] on icon at bounding box center [913, 702] width 19 height 19
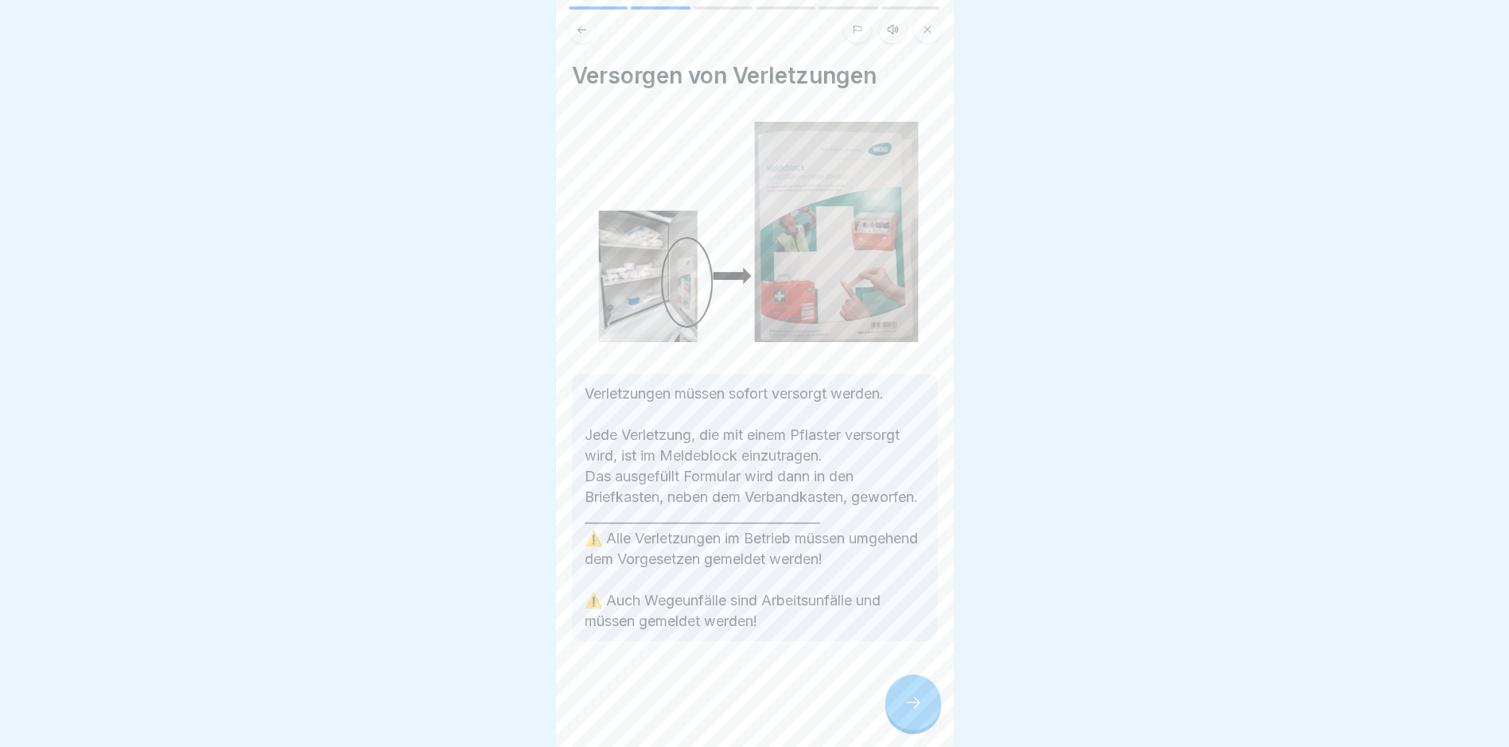
click at [919, 712] on icon at bounding box center [913, 702] width 19 height 19
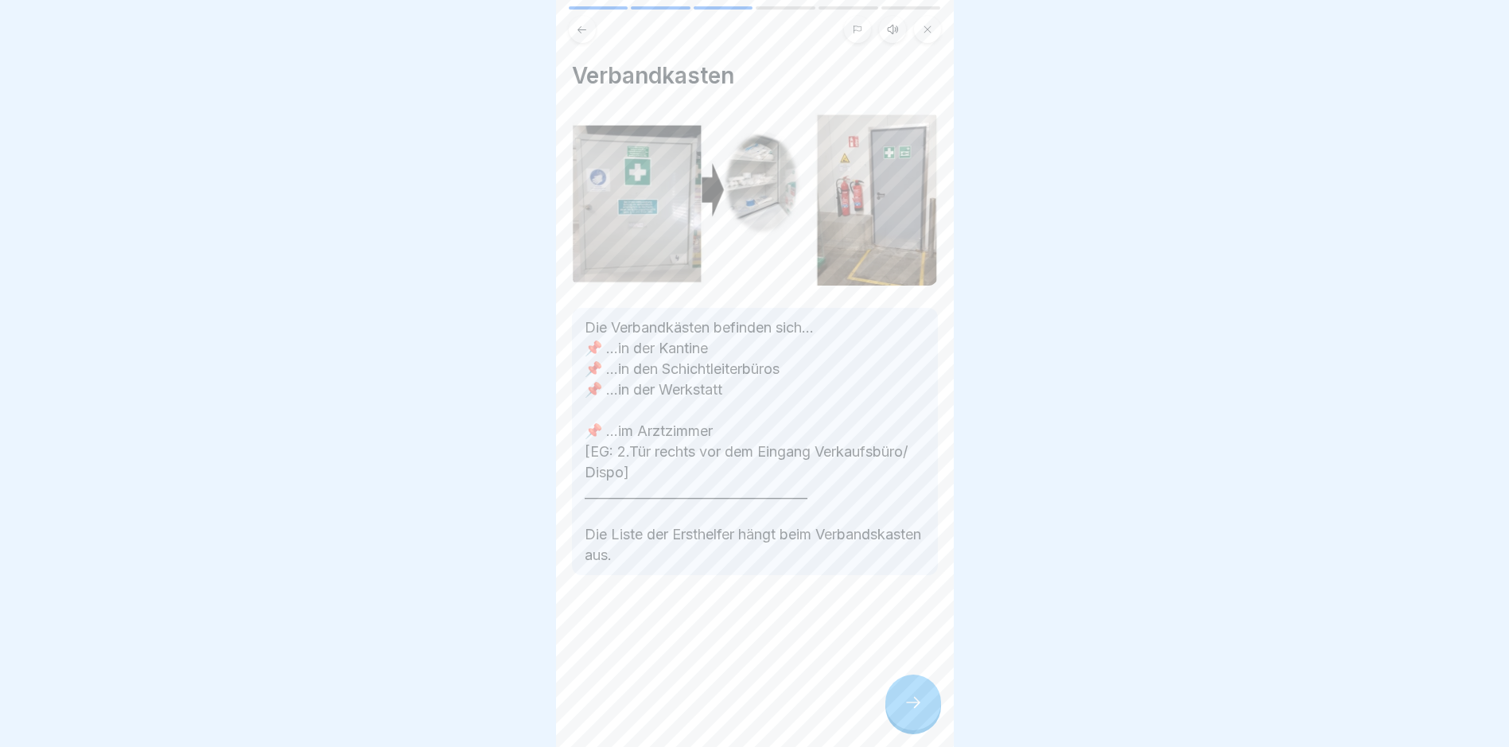
click at [919, 712] on icon at bounding box center [913, 702] width 19 height 19
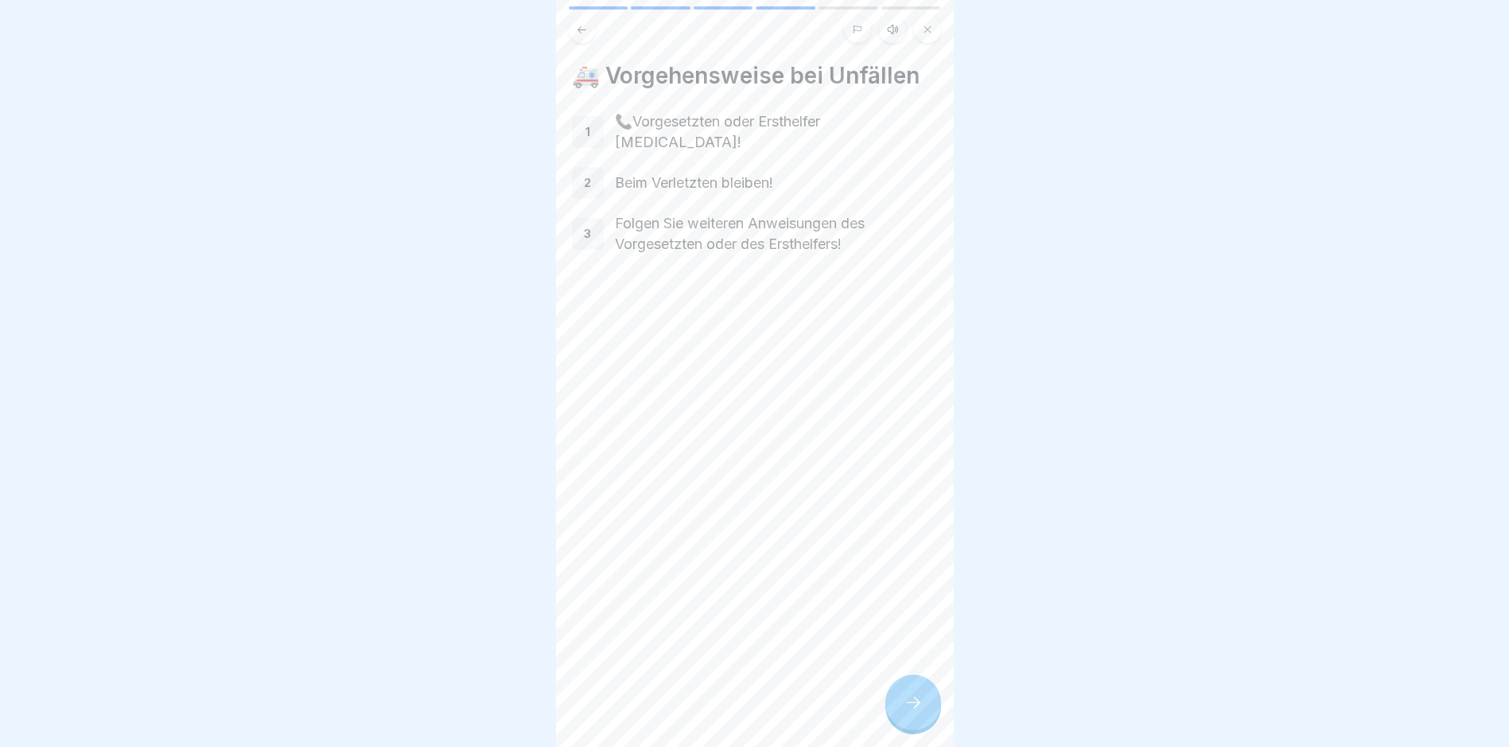
click at [919, 712] on icon at bounding box center [913, 702] width 19 height 19
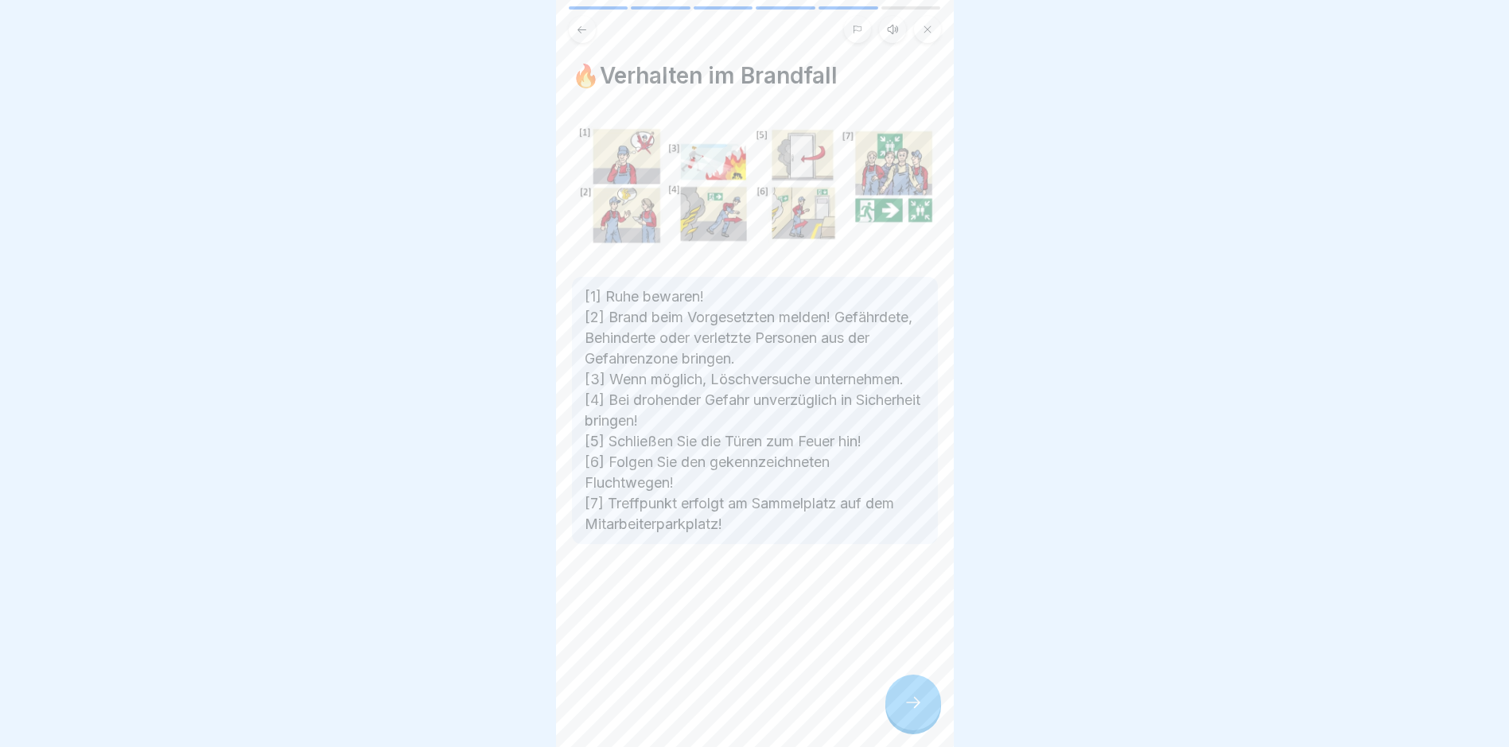
click at [919, 712] on icon at bounding box center [913, 702] width 19 height 19
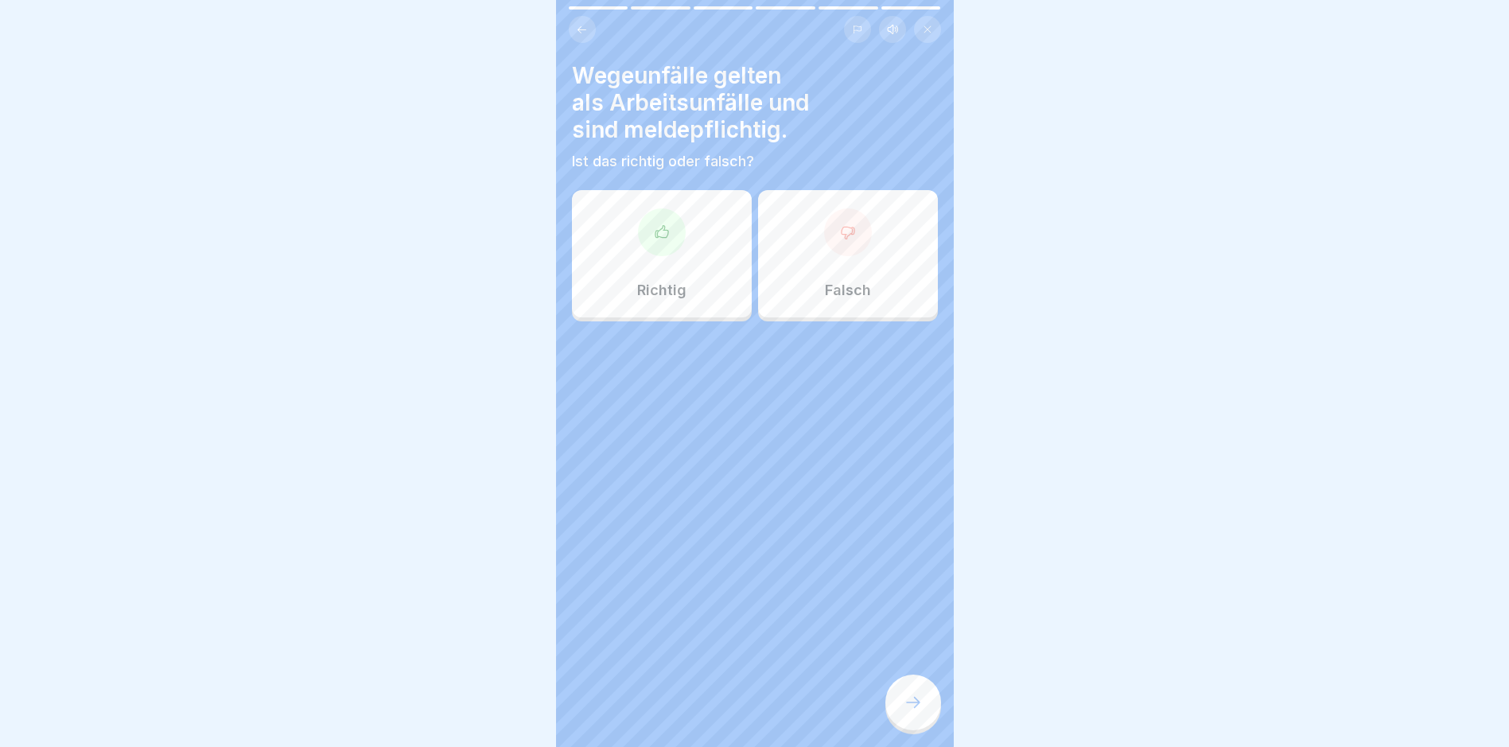
click at [652, 274] on div "Richtig" at bounding box center [662, 253] width 180 height 127
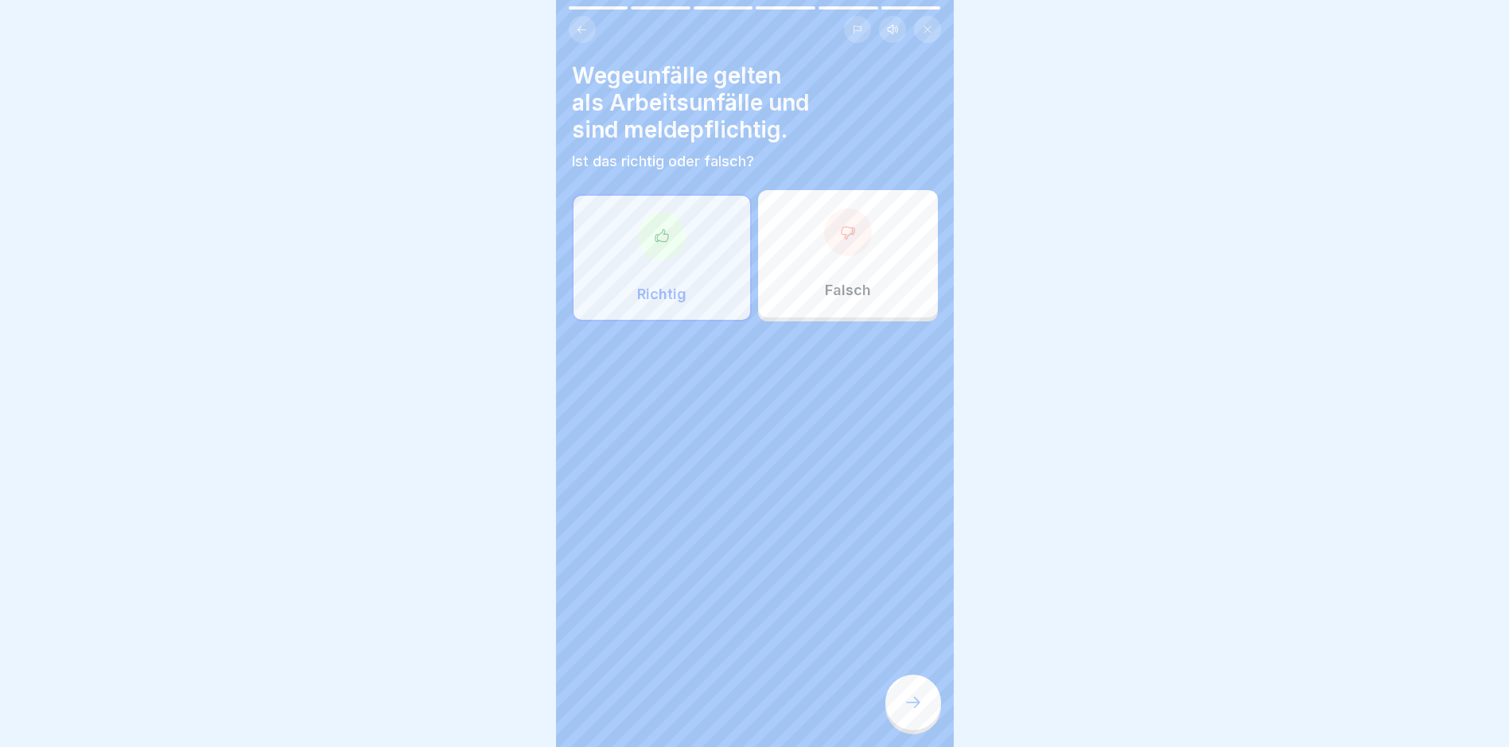
click at [921, 712] on icon at bounding box center [913, 702] width 19 height 19
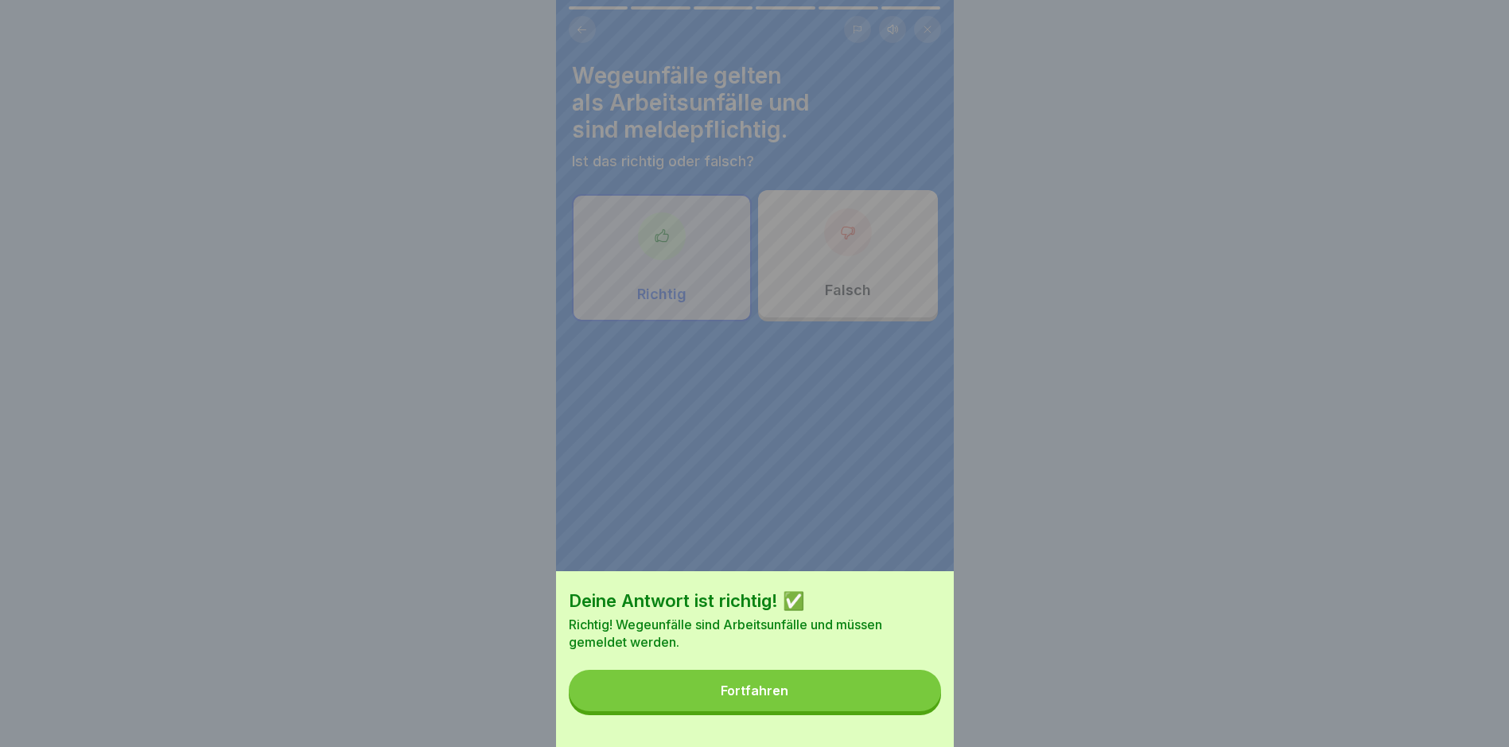
click at [838, 706] on button "Fortfahren" at bounding box center [755, 690] width 372 height 41
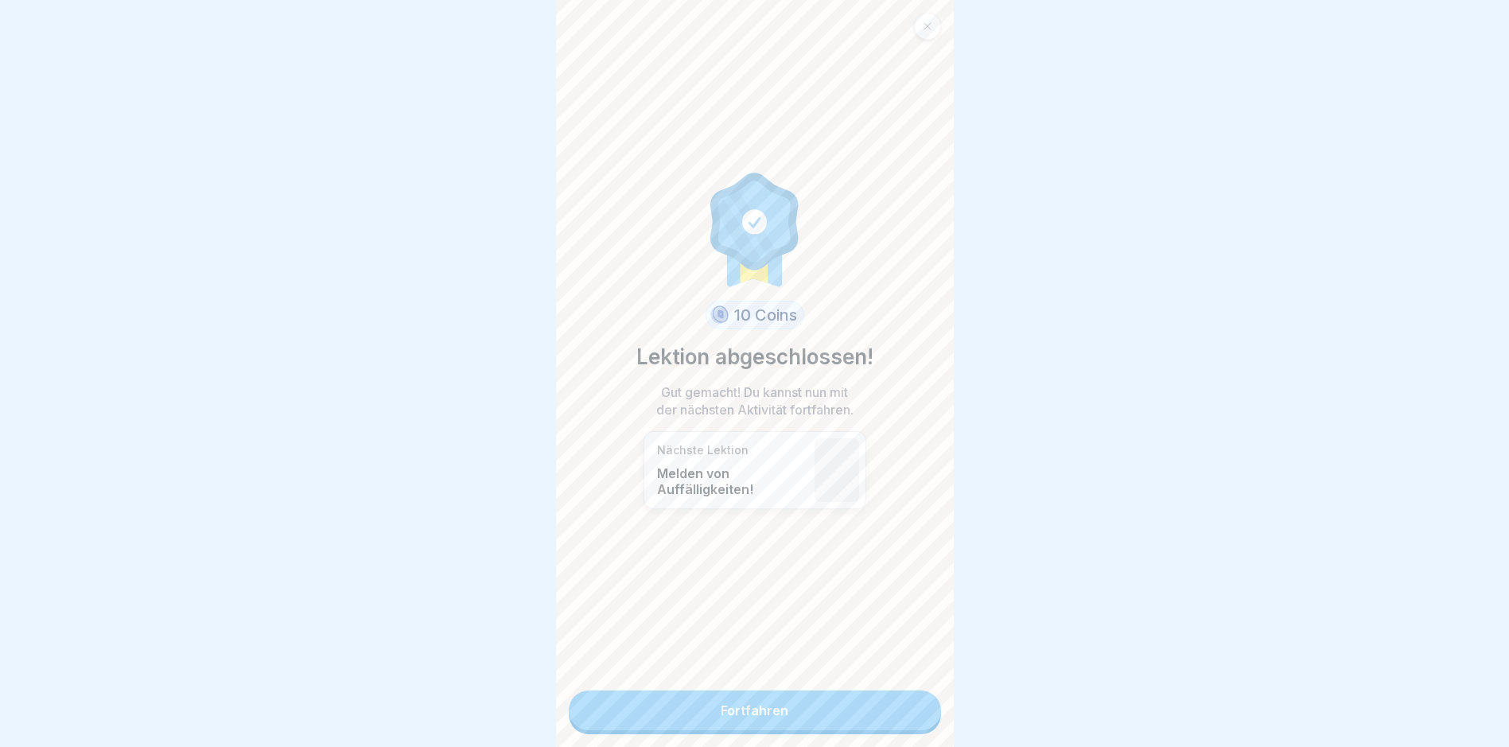
click at [838, 706] on link "Fortfahren" at bounding box center [755, 710] width 372 height 40
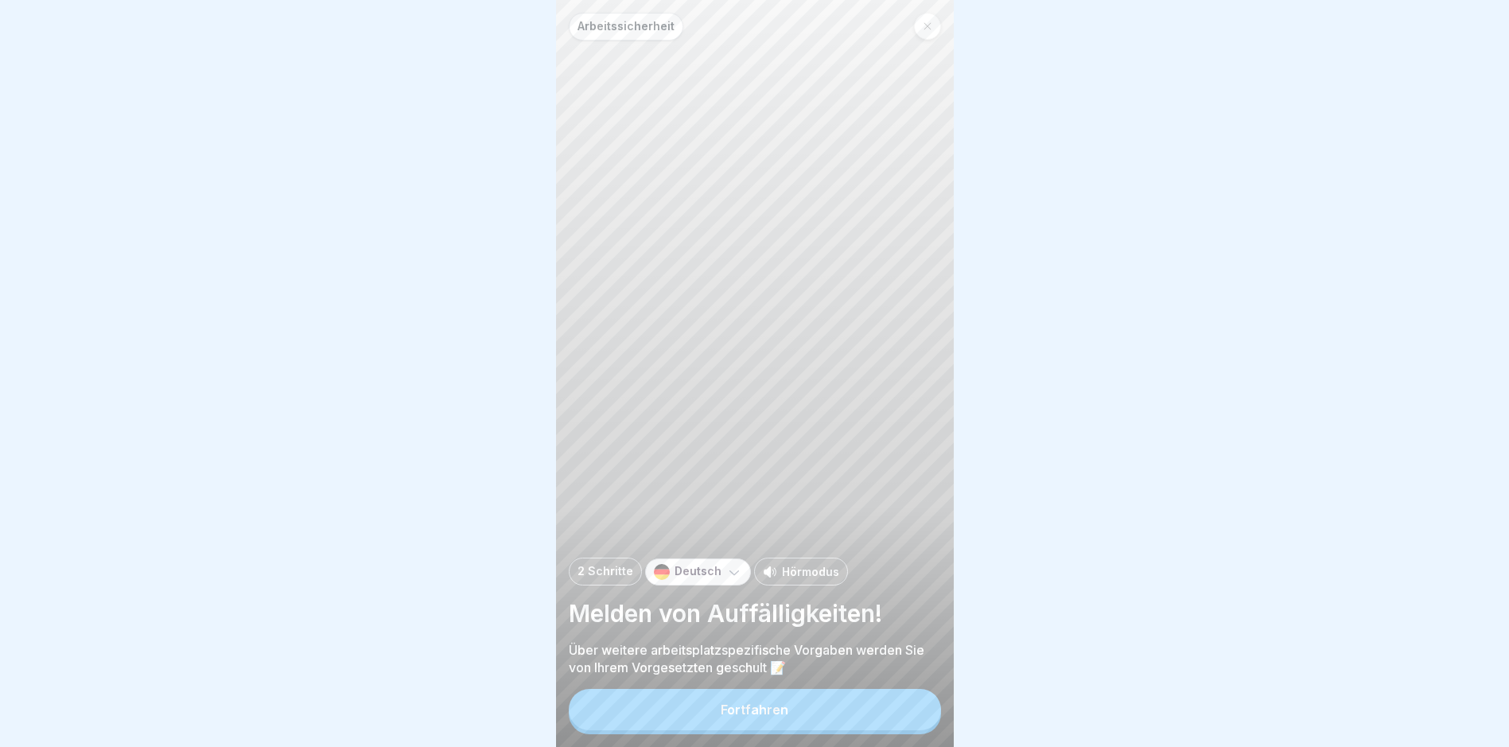
click at [838, 706] on button "Fortfahren" at bounding box center [755, 709] width 372 height 41
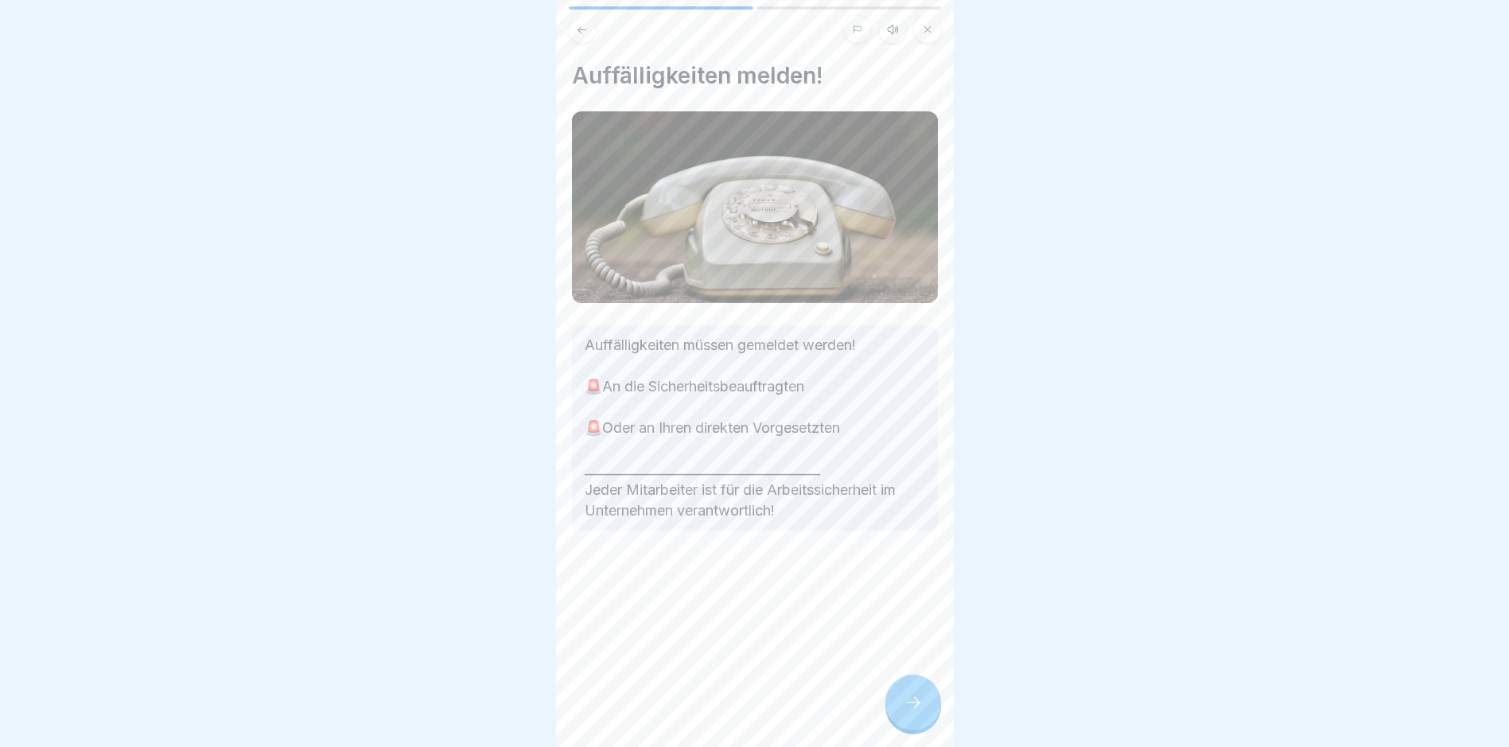
click at [920, 703] on div at bounding box center [913, 703] width 56 height 56
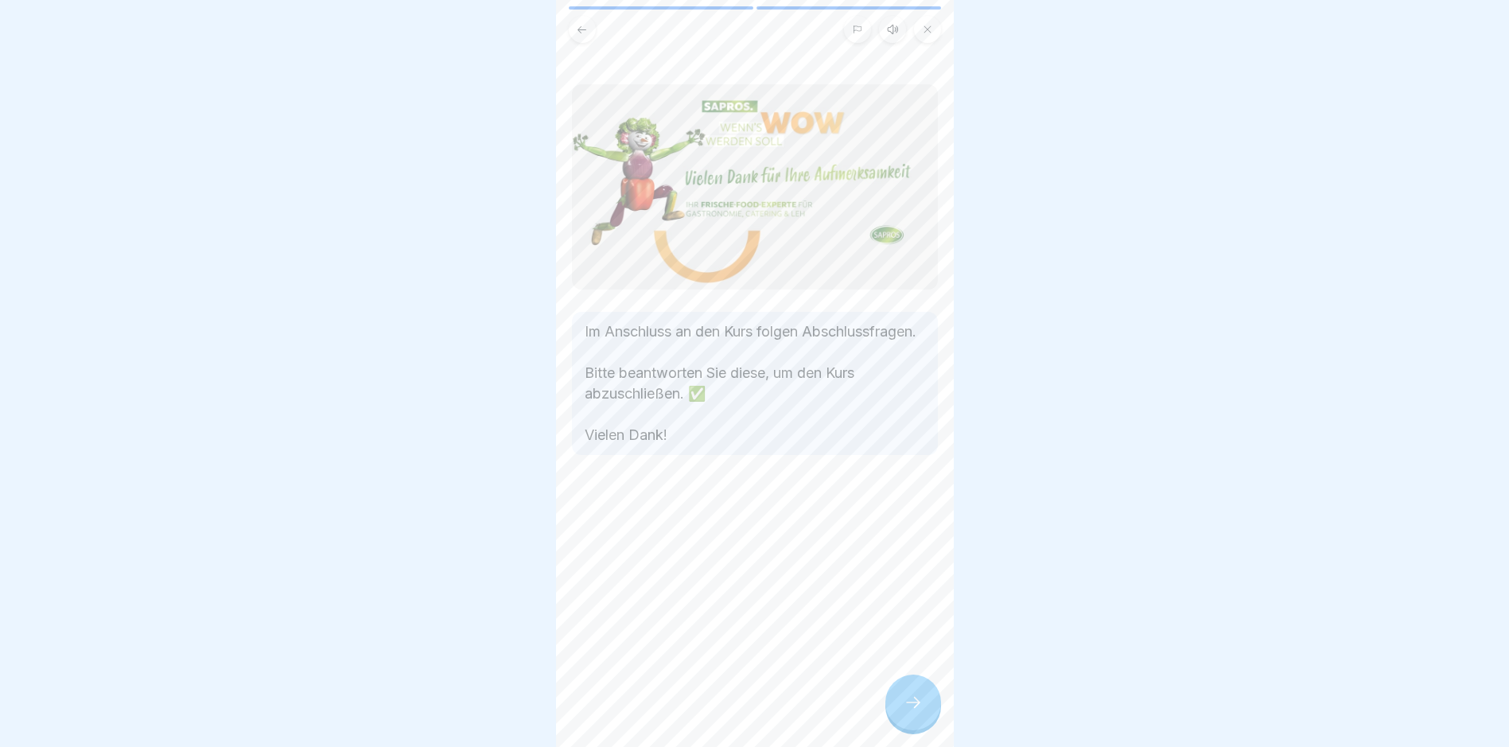
click at [920, 703] on div at bounding box center [913, 703] width 56 height 56
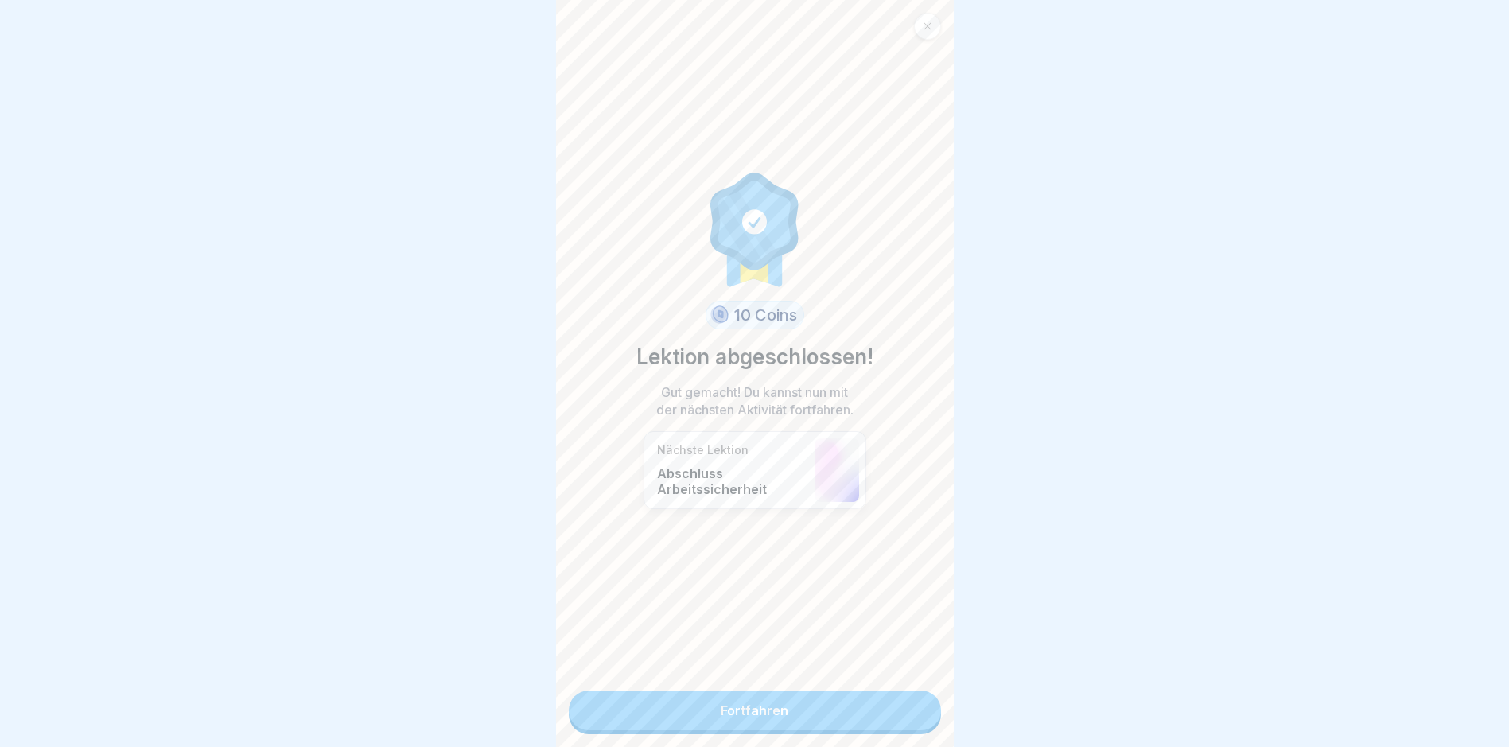
click at [920, 703] on link "Fortfahren" at bounding box center [755, 710] width 372 height 40
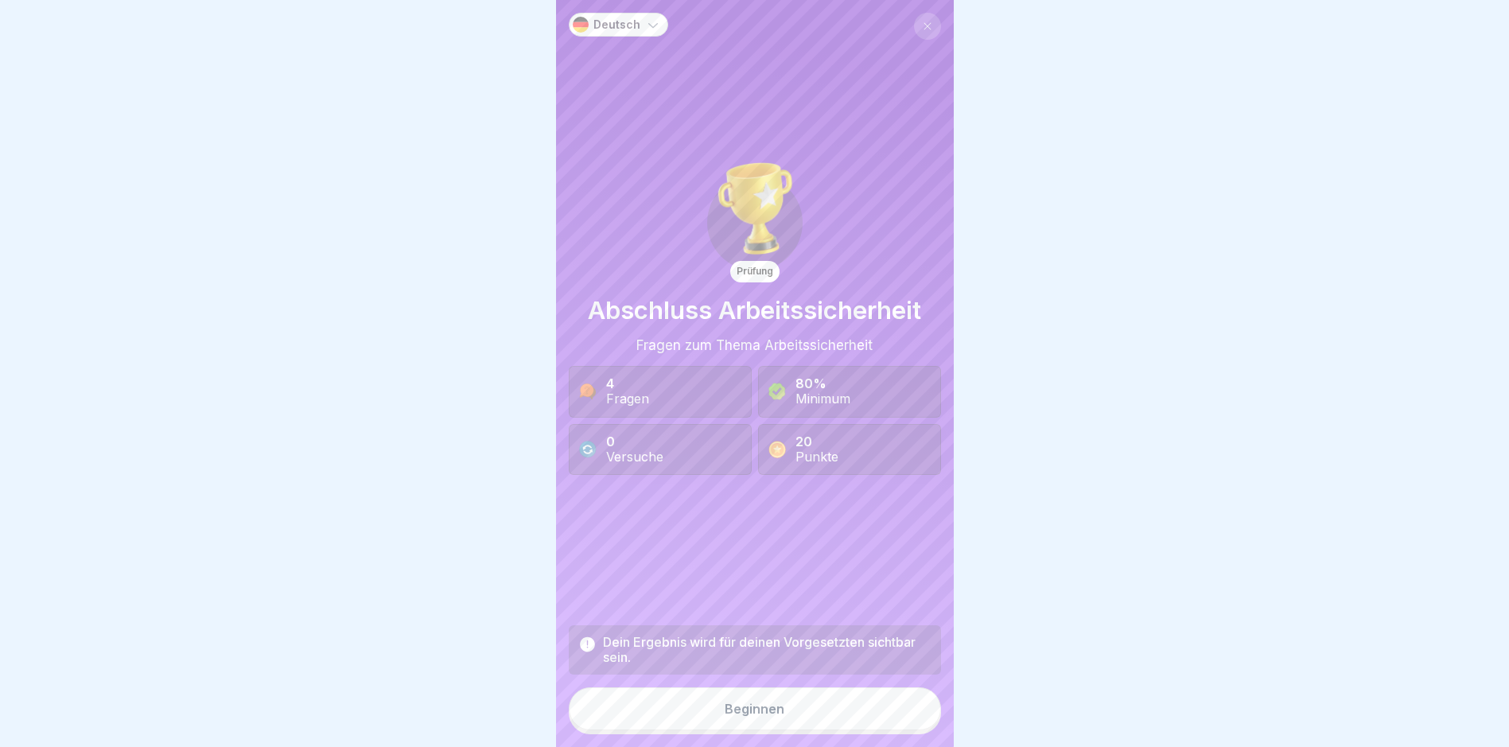
click at [920, 703] on div "Dein Ergebnis wird für deinen Vorgesetzten sichtbar sein. Beginnen" at bounding box center [755, 679] width 372 height 109
click at [885, 710] on button "Beginnen" at bounding box center [755, 708] width 372 height 43
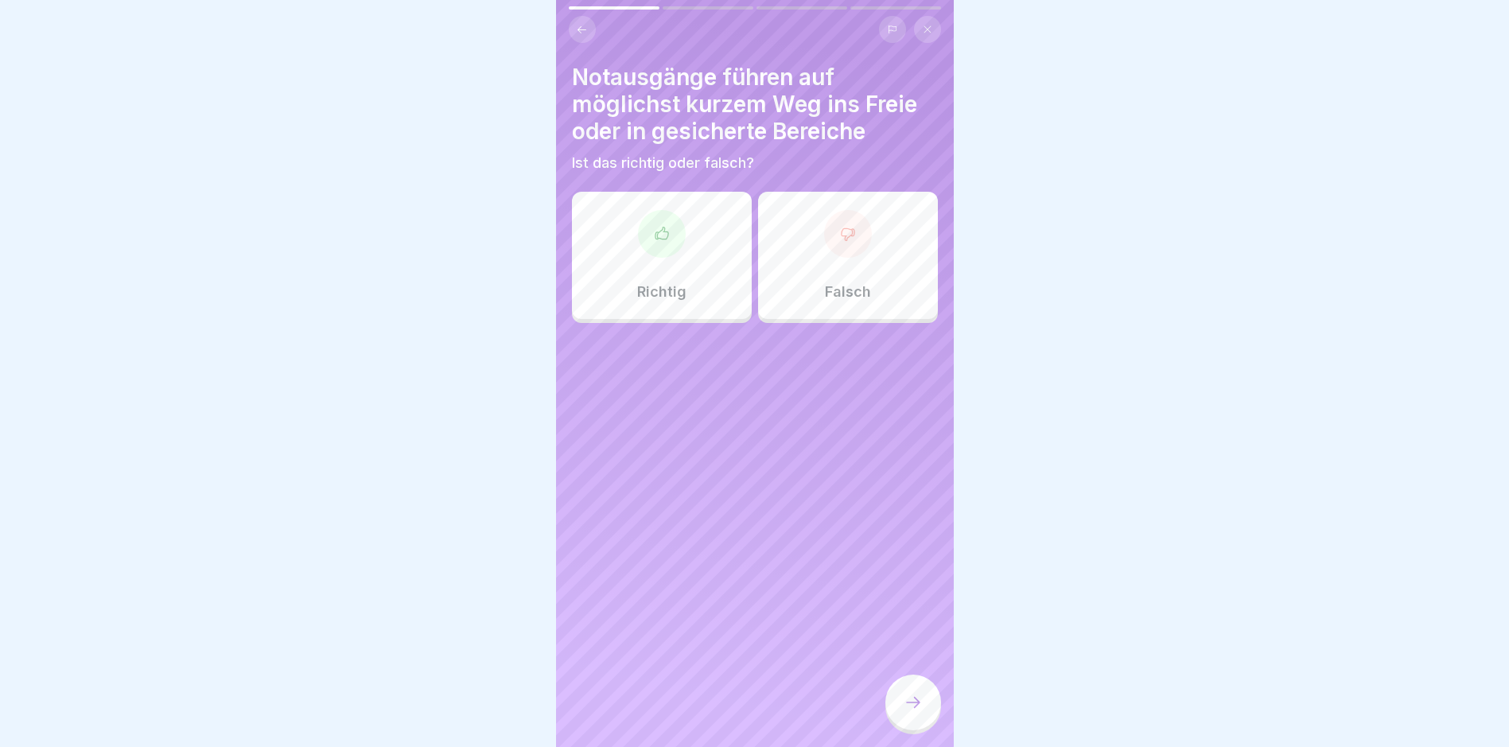
click at [667, 271] on div "Richtig" at bounding box center [662, 255] width 180 height 127
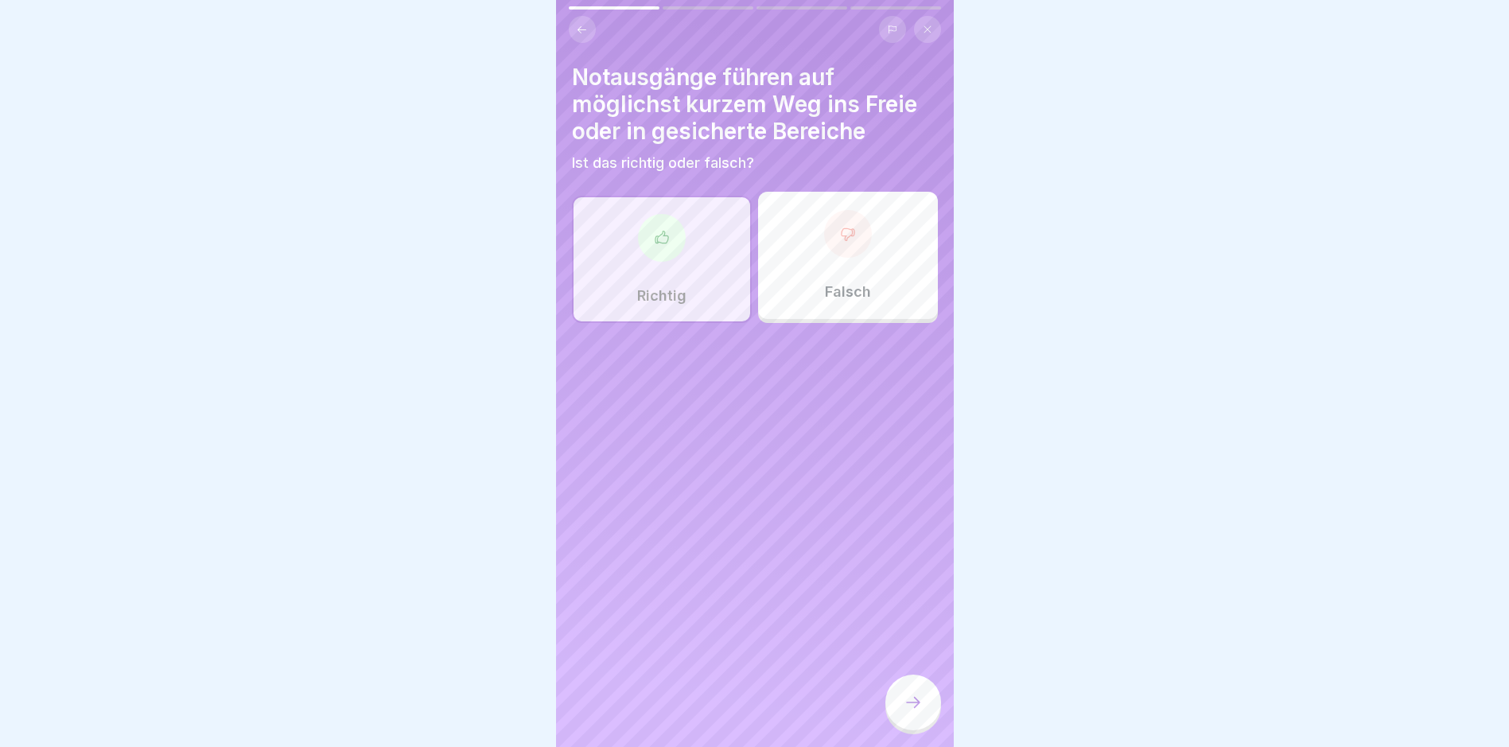
click at [900, 713] on div at bounding box center [913, 703] width 56 height 56
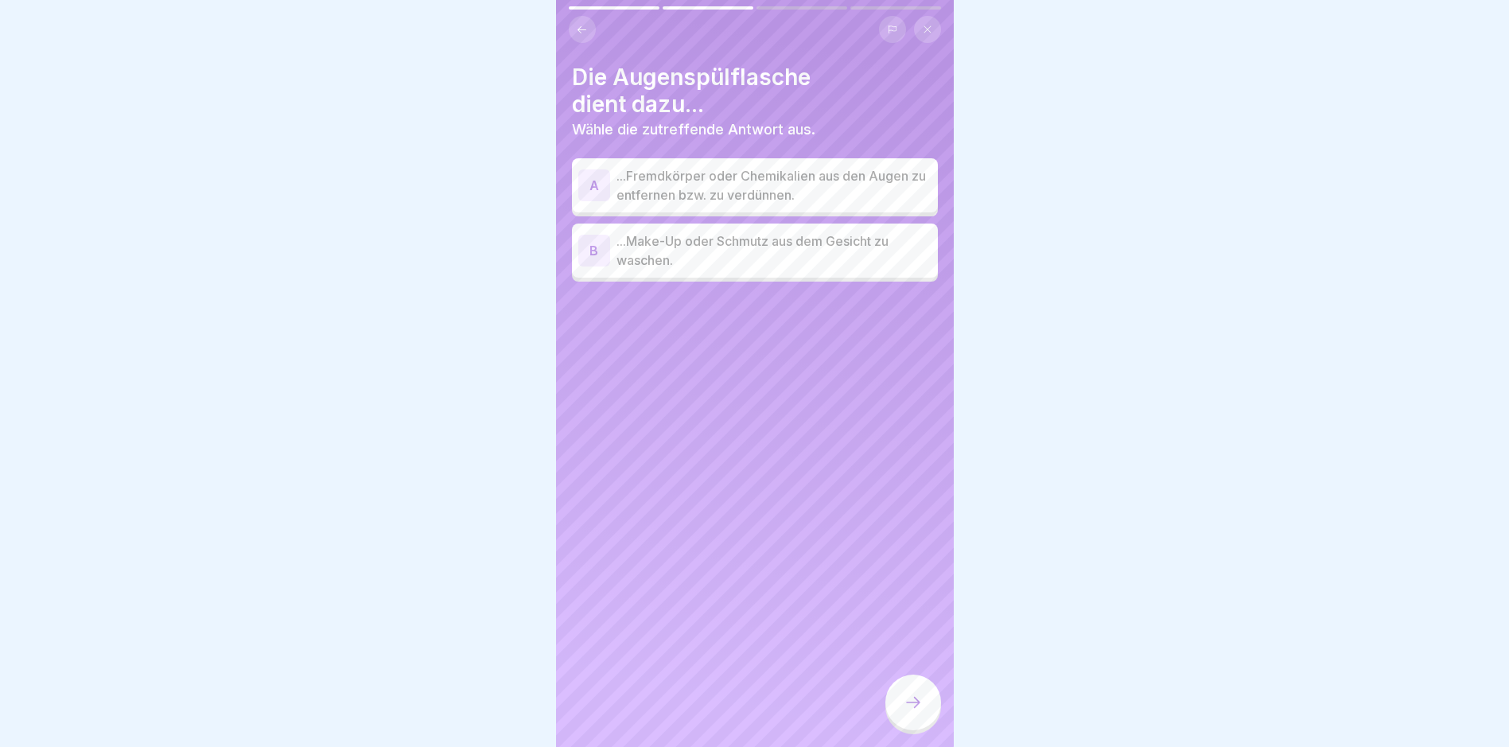
click at [810, 193] on p "...Fremdkörper oder Chemikalien aus den Augen zu entfernen bzw. zu verdünnen." at bounding box center [774, 185] width 315 height 38
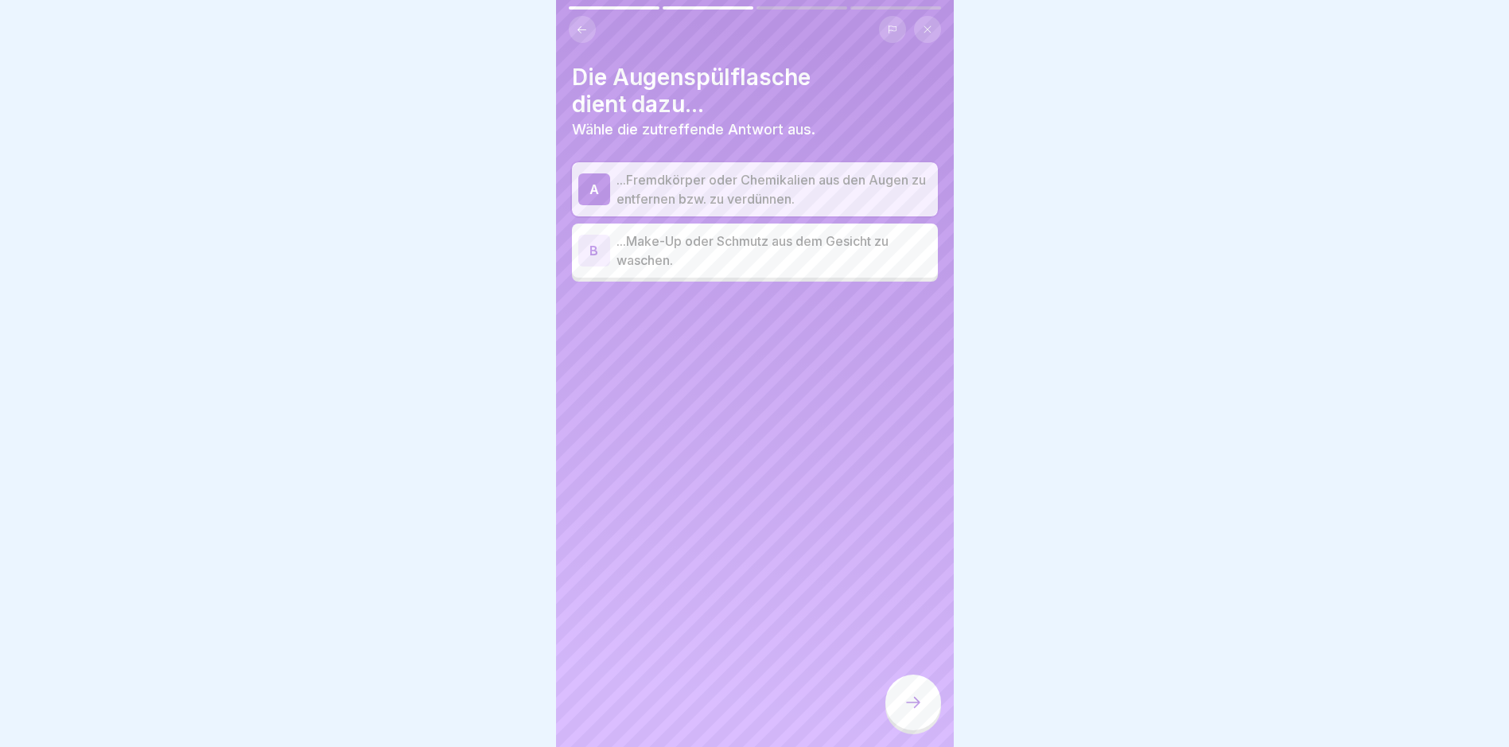
click at [899, 709] on div at bounding box center [913, 703] width 56 height 56
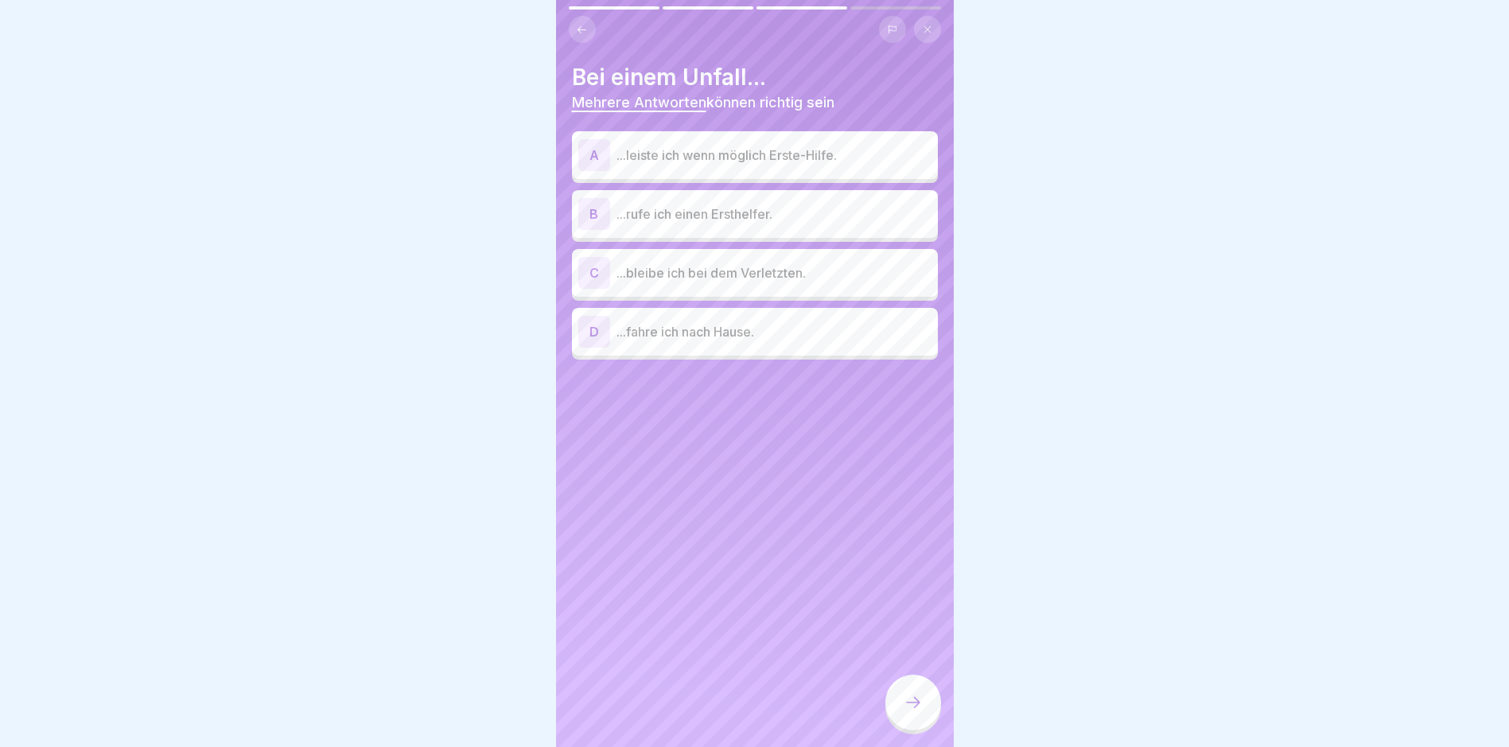
click at [764, 157] on p "...leiste ich wenn möglich Erste-Hilfe." at bounding box center [774, 155] width 315 height 19
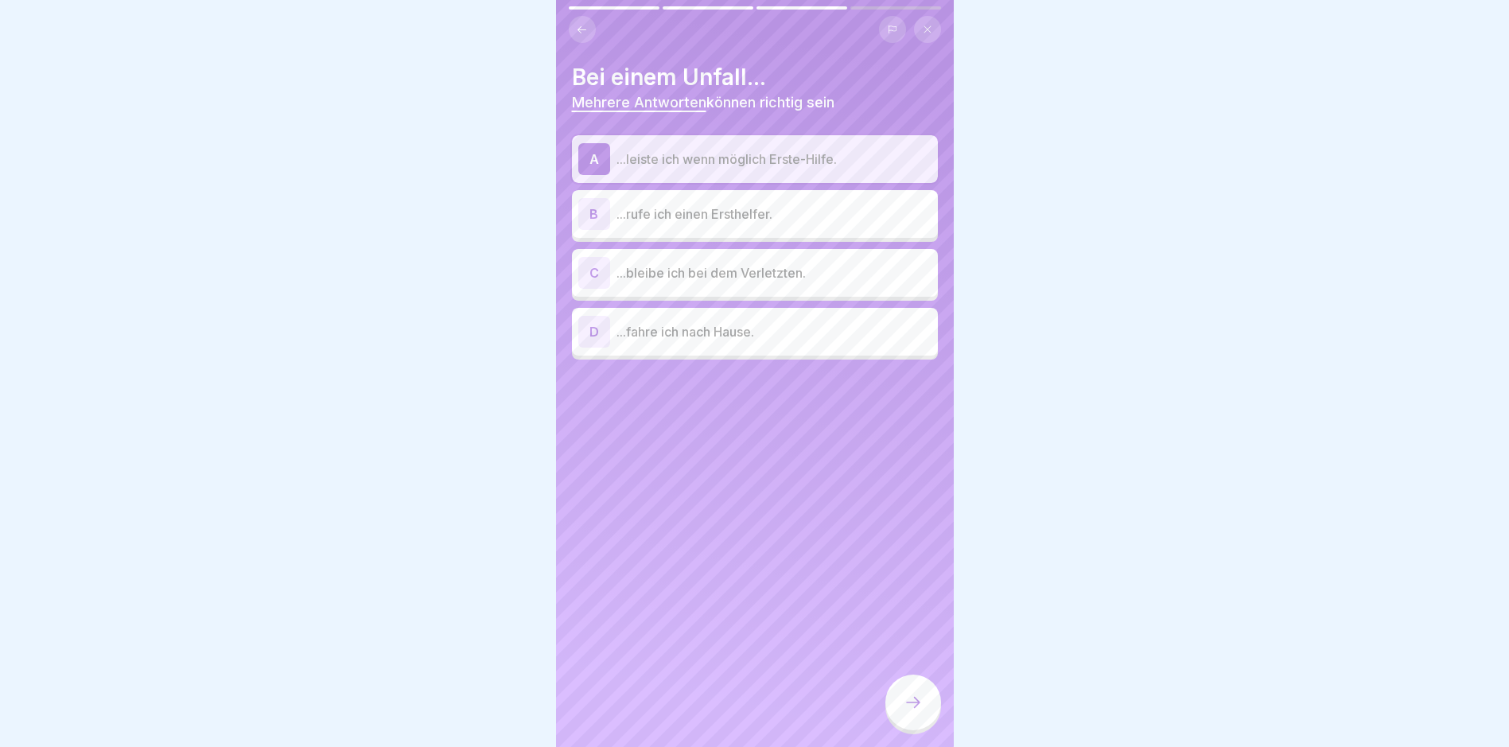
click at [749, 211] on p "...rufe ich einen Ersthelfer." at bounding box center [774, 213] width 315 height 19
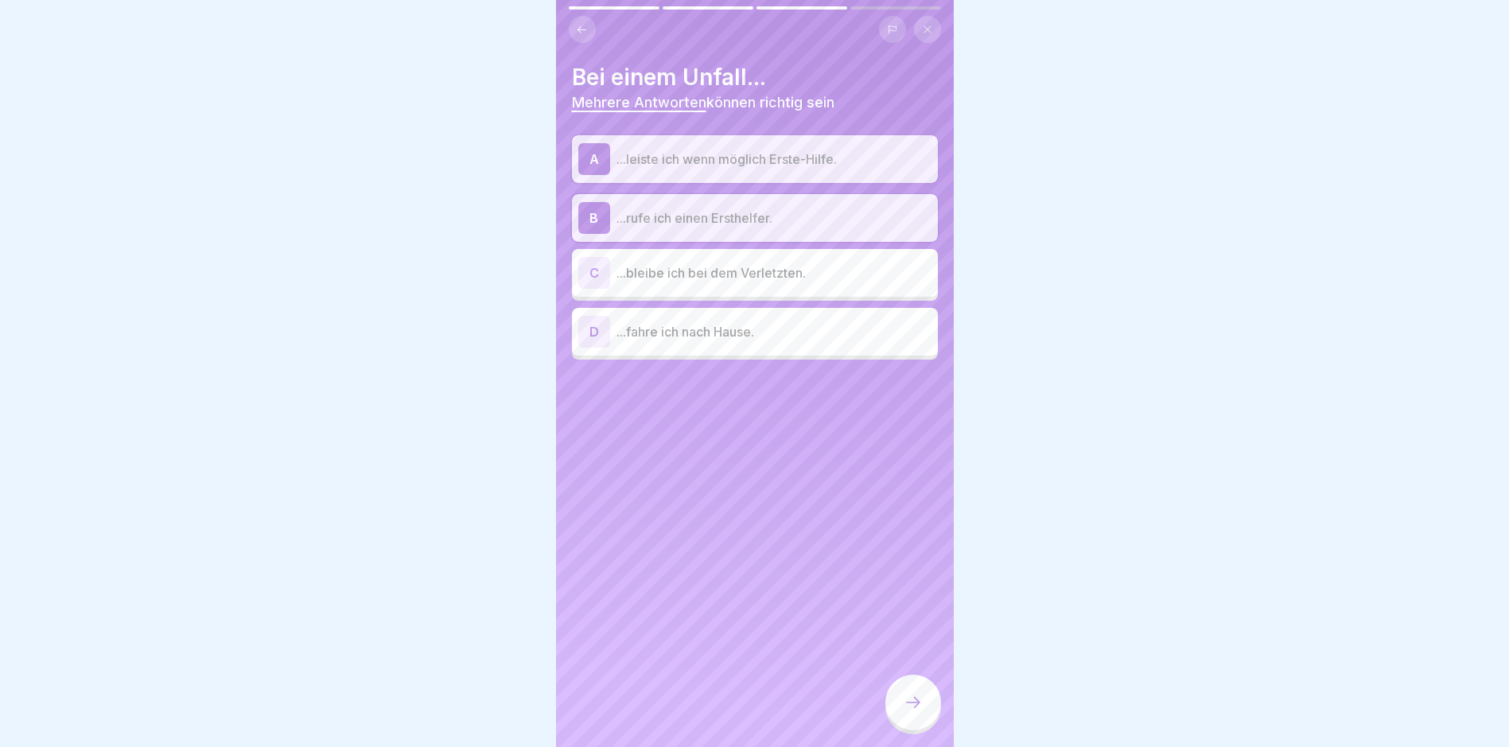
click at [753, 273] on p "...bleibe ich bei dem Verletzten." at bounding box center [774, 272] width 315 height 19
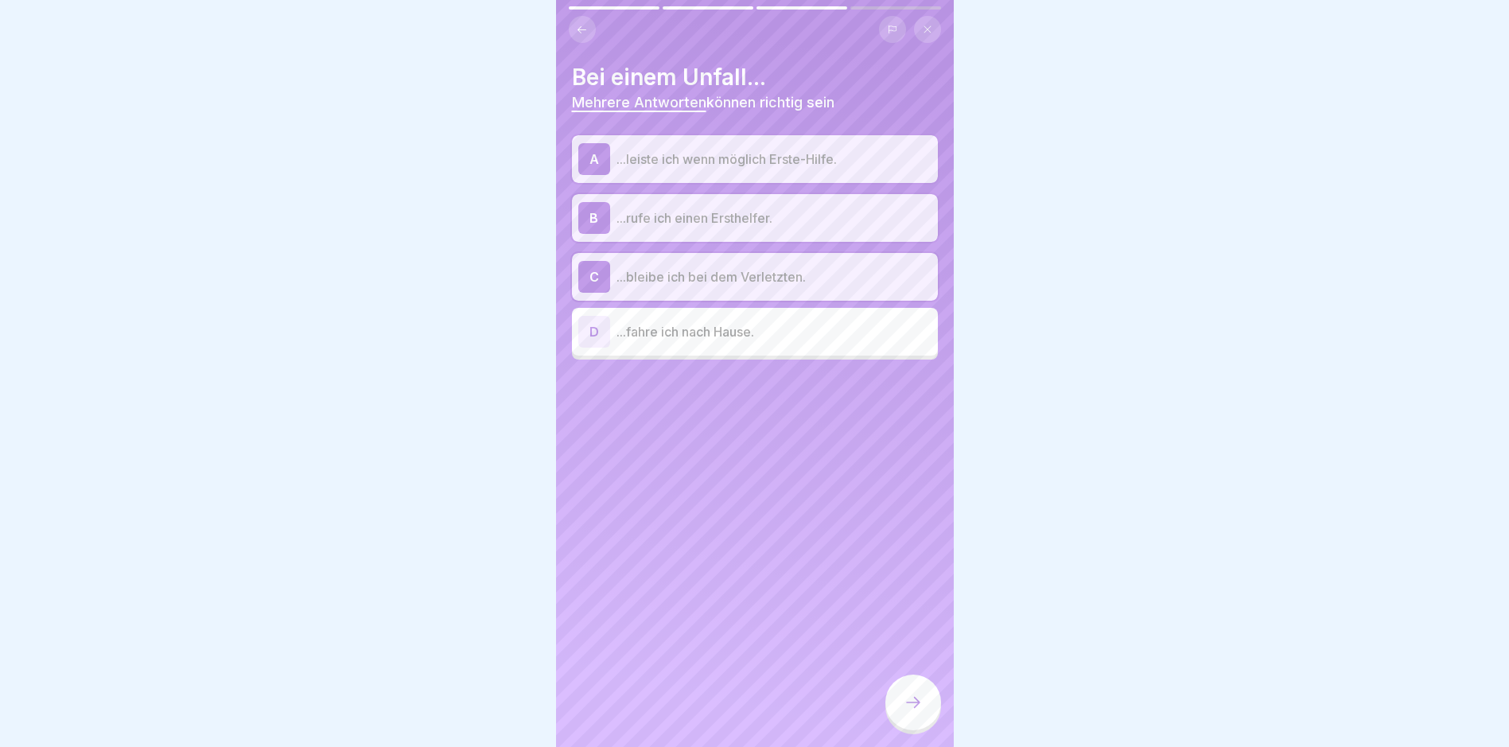
click at [905, 709] on icon at bounding box center [913, 702] width 19 height 19
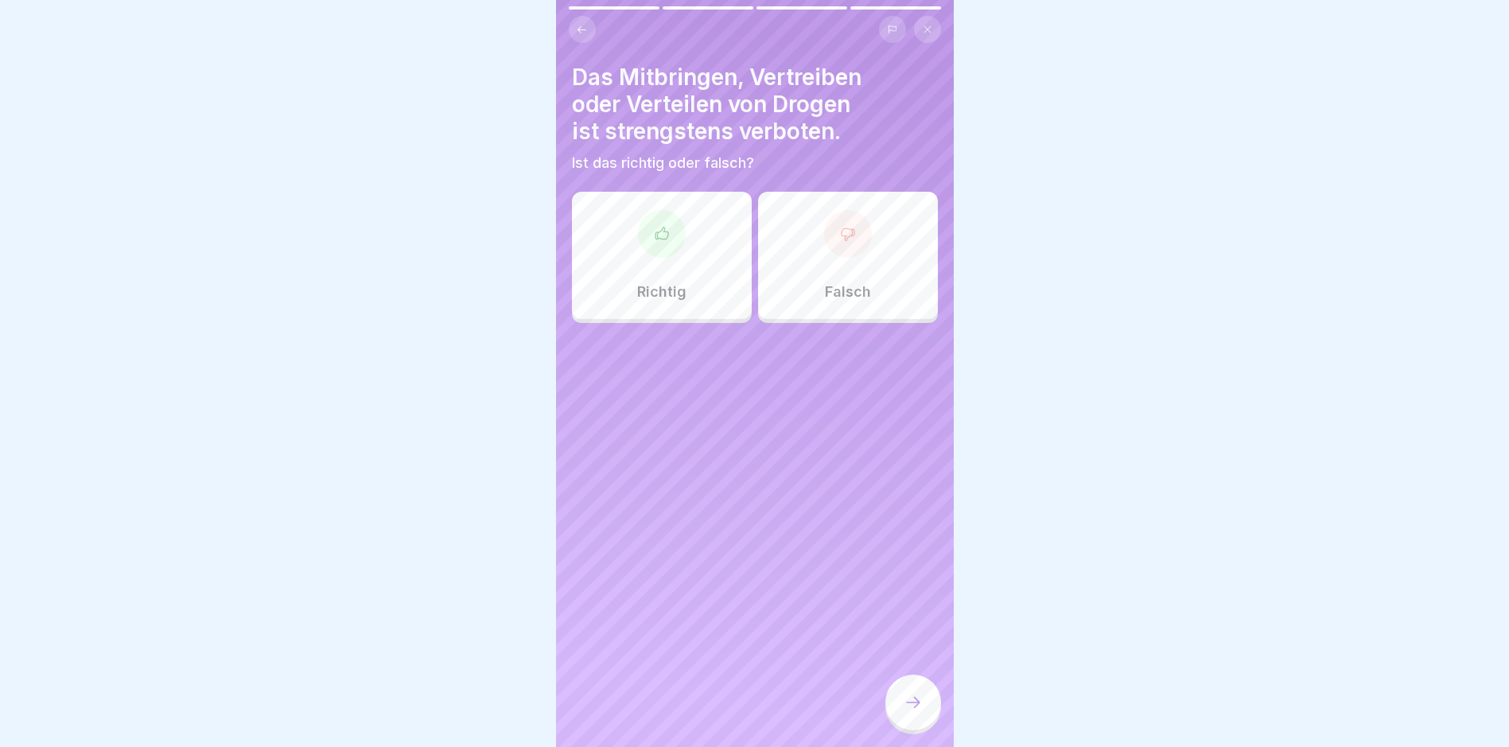
click at [675, 283] on p "Richtig" at bounding box center [661, 292] width 49 height 18
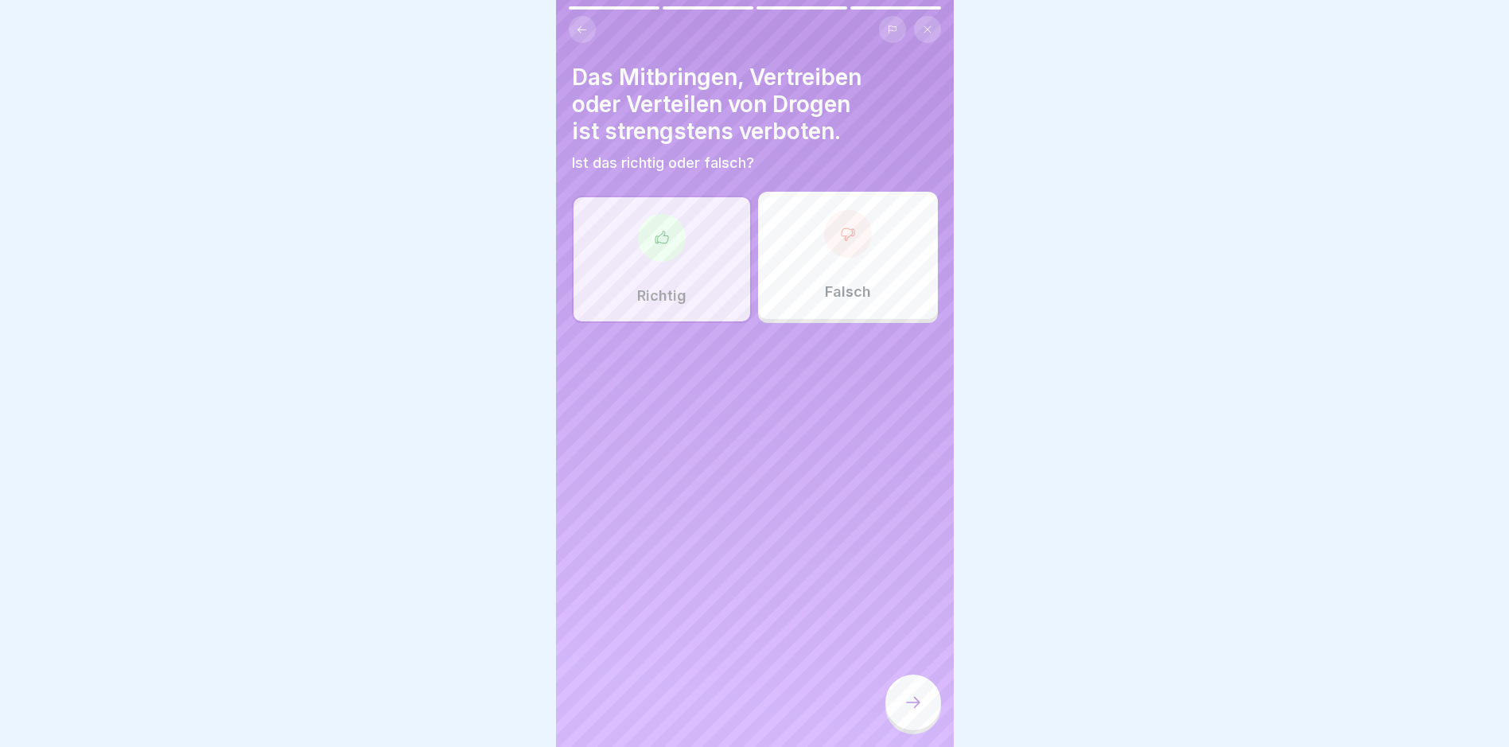
click at [928, 718] on div at bounding box center [913, 703] width 56 height 56
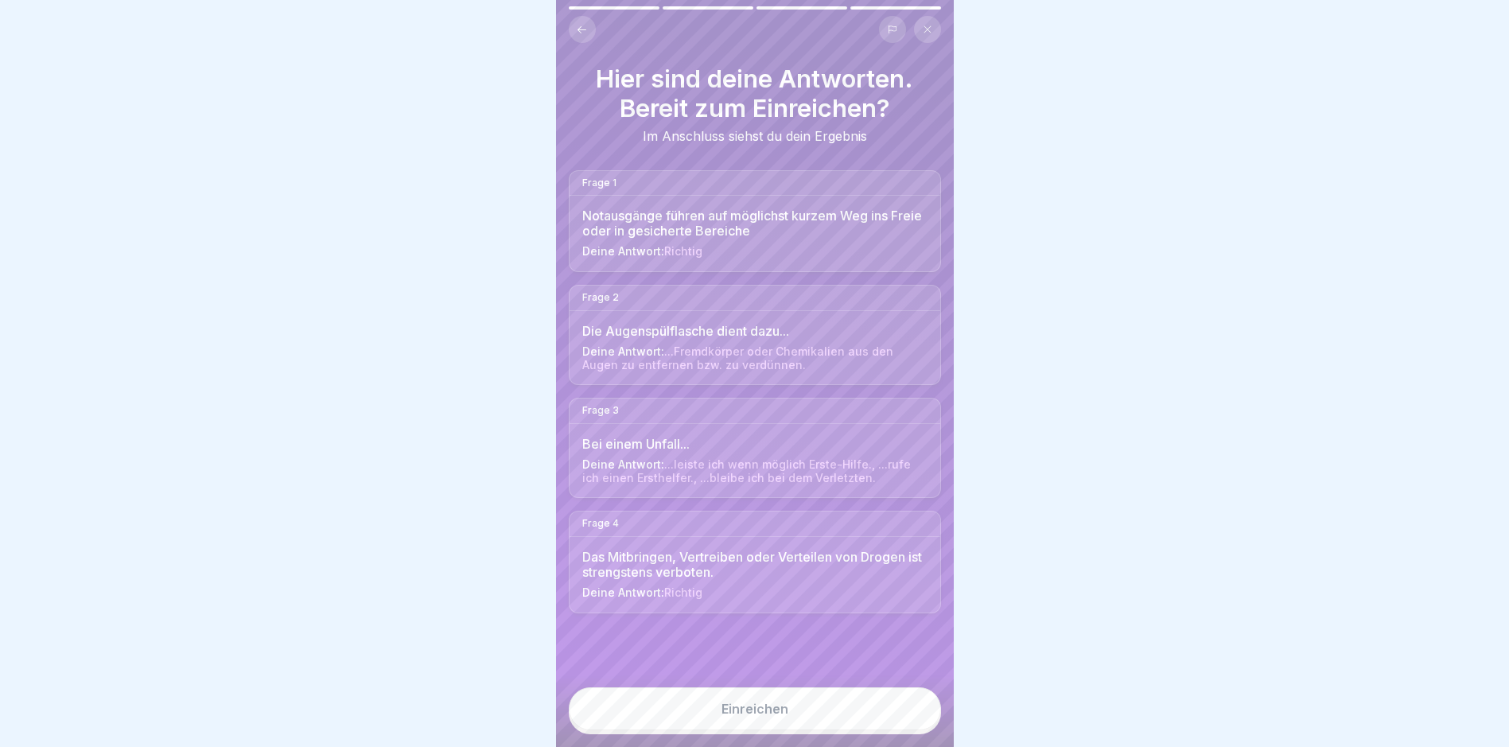
click at [865, 729] on button "Einreichen" at bounding box center [755, 708] width 372 height 43
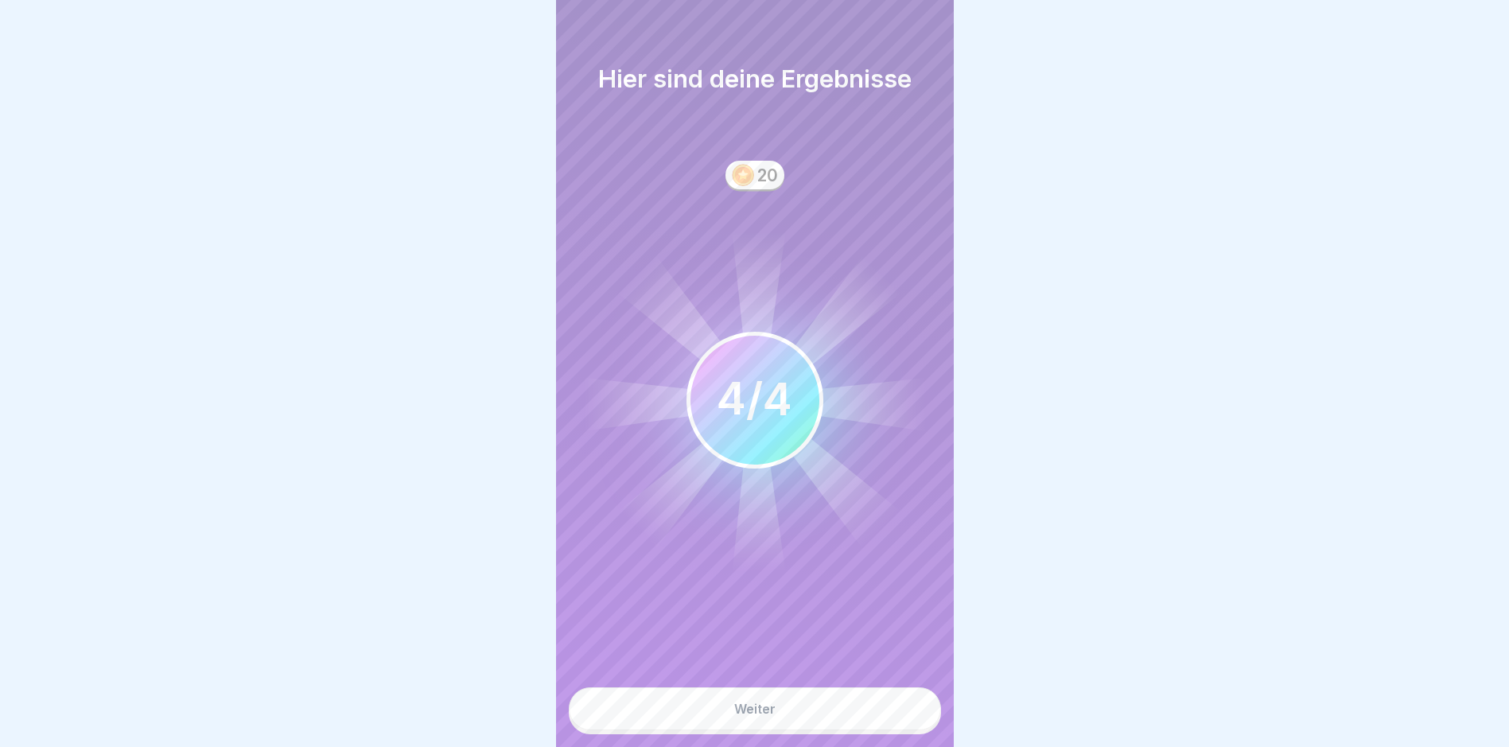
click at [850, 724] on button "Weiter" at bounding box center [755, 708] width 372 height 43
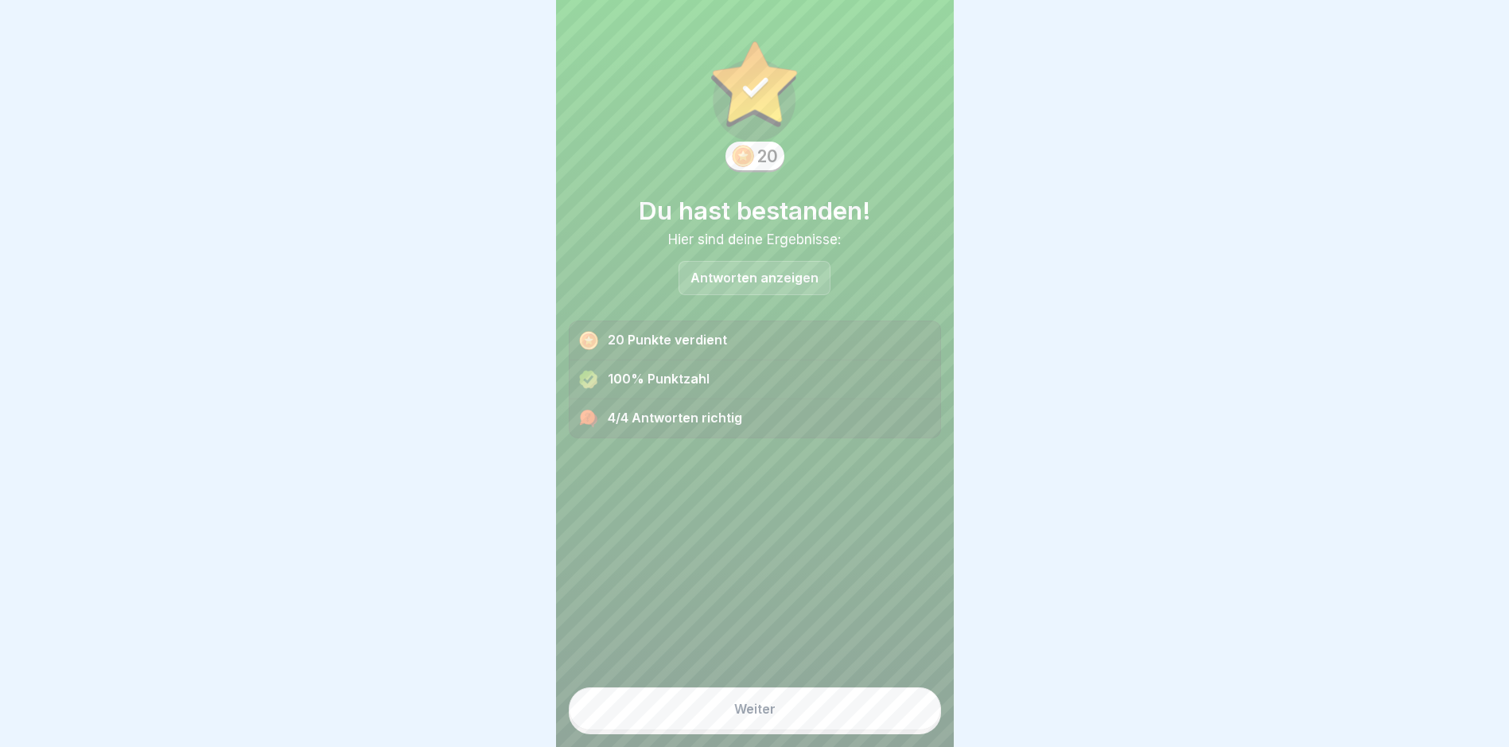
click at [850, 724] on button "Weiter" at bounding box center [755, 708] width 372 height 43
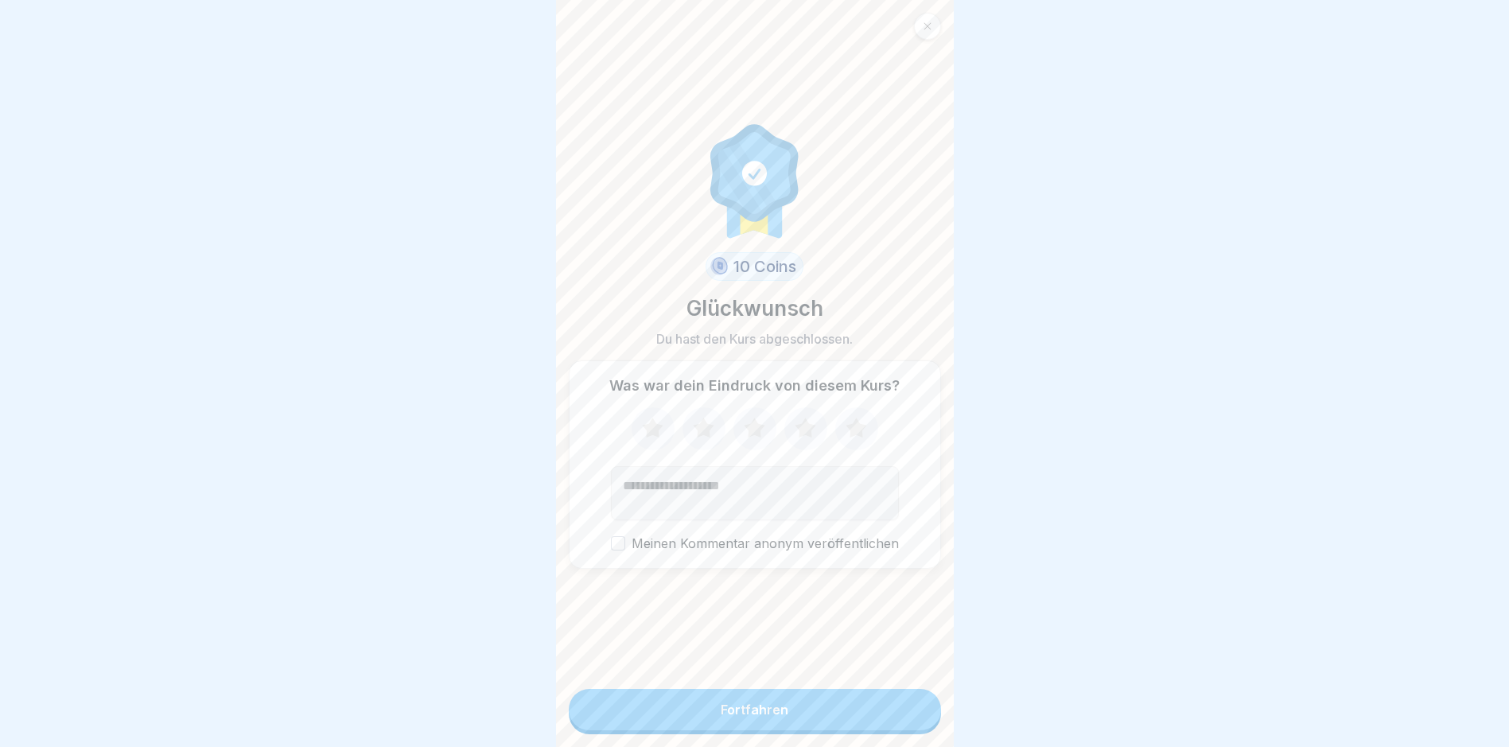
click at [850, 724] on button "Fortfahren" at bounding box center [755, 709] width 372 height 41
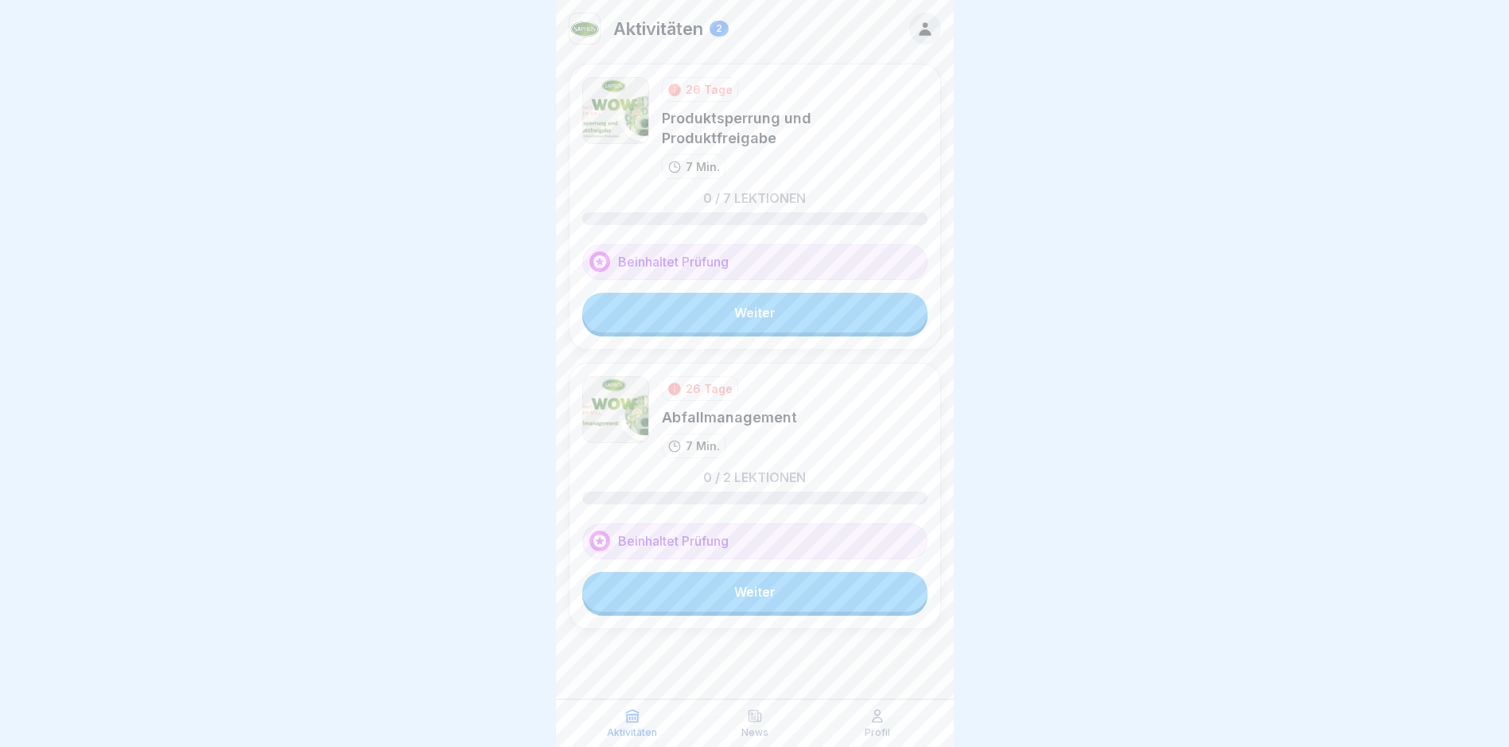
click at [817, 293] on link "Weiter" at bounding box center [754, 313] width 345 height 40
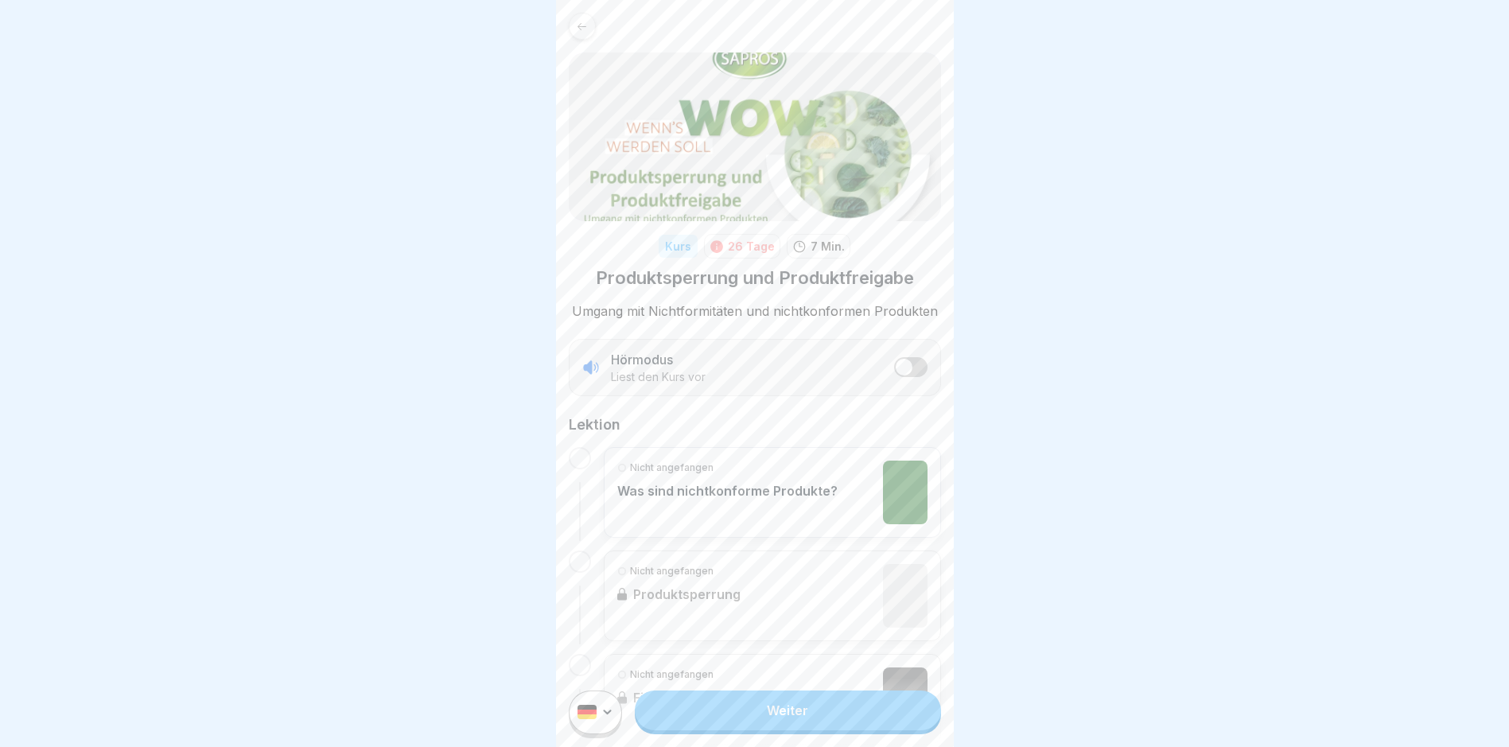
click at [799, 725] on link "Weiter" at bounding box center [787, 710] width 305 height 40
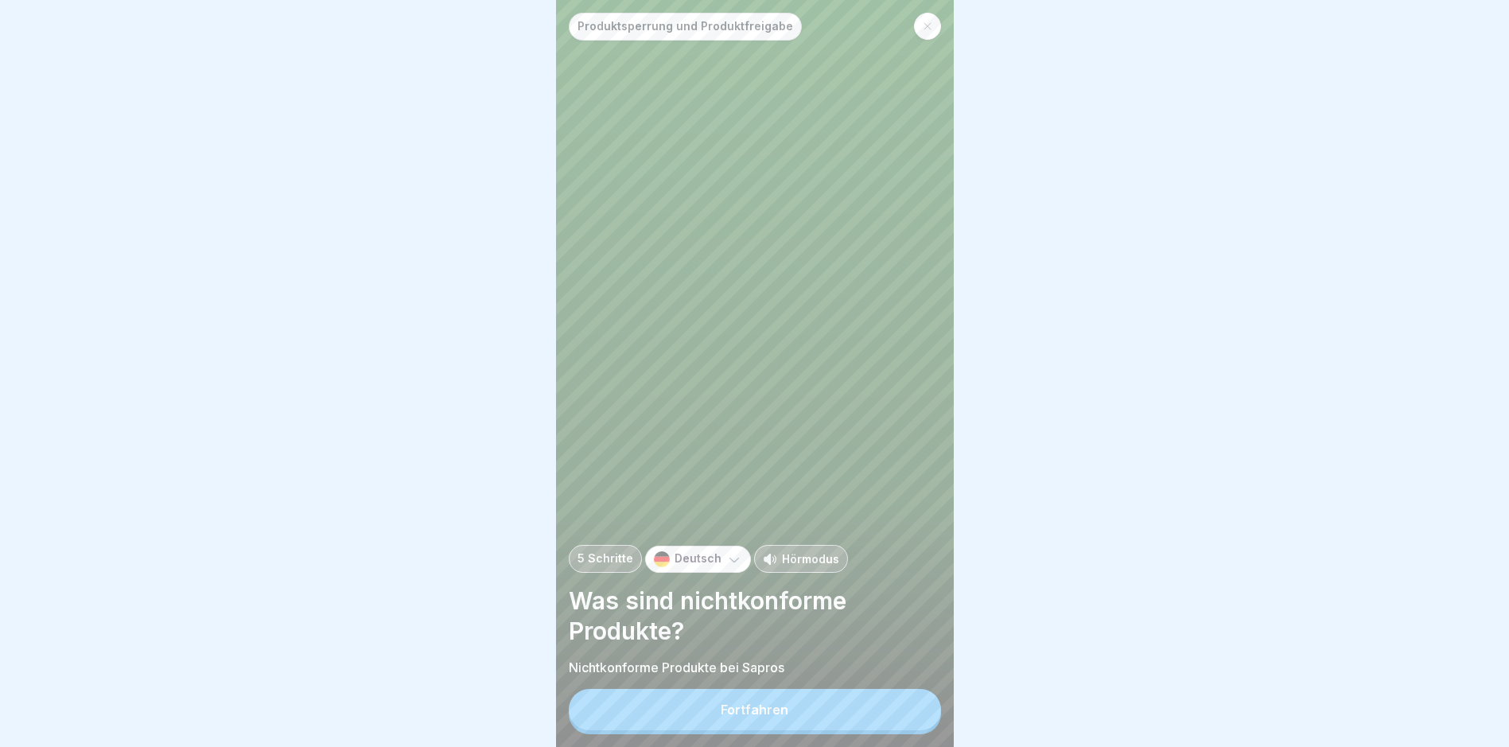
click at [811, 702] on div "Fortfahren" at bounding box center [755, 711] width 372 height 45
click at [807, 708] on button "Fortfahren" at bounding box center [755, 709] width 372 height 41
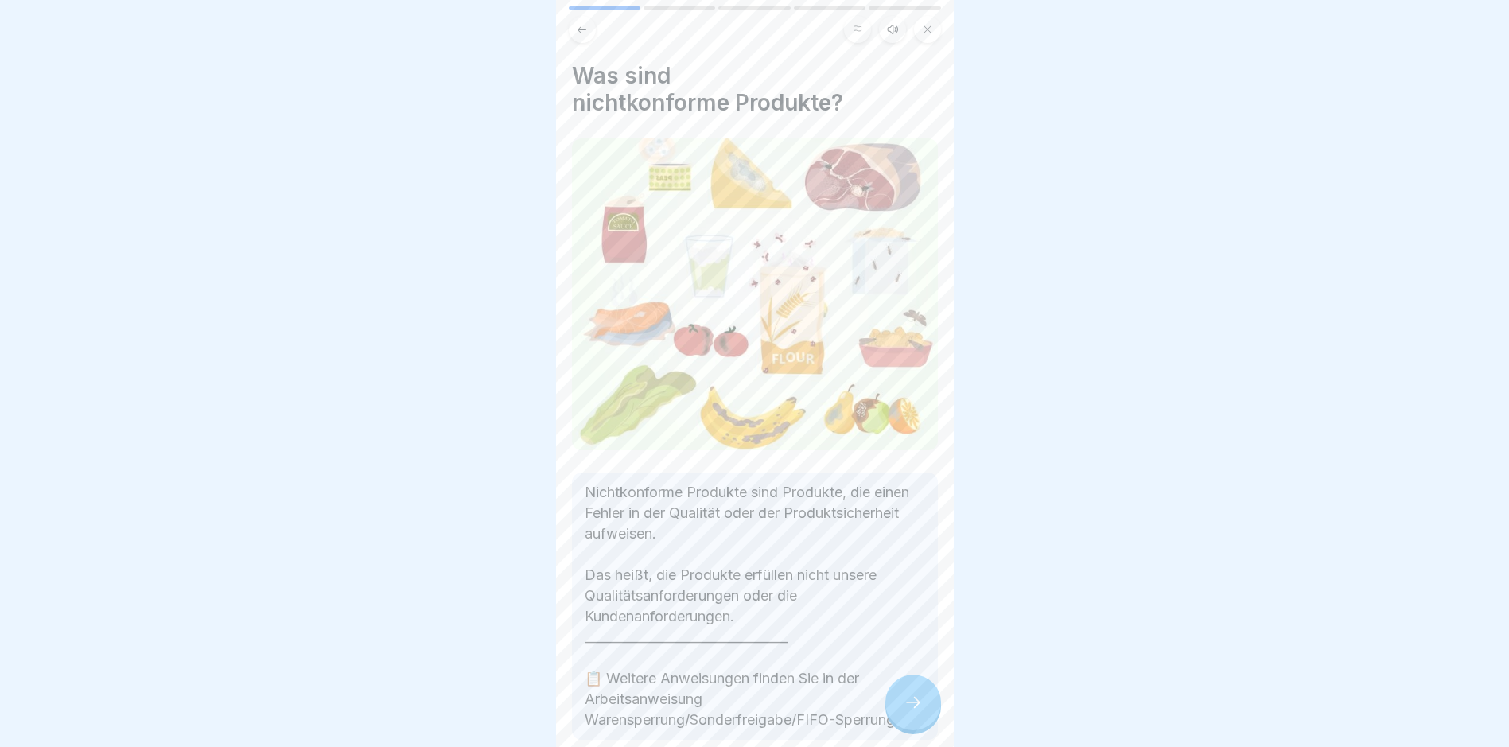
click at [939, 710] on div at bounding box center [913, 703] width 56 height 56
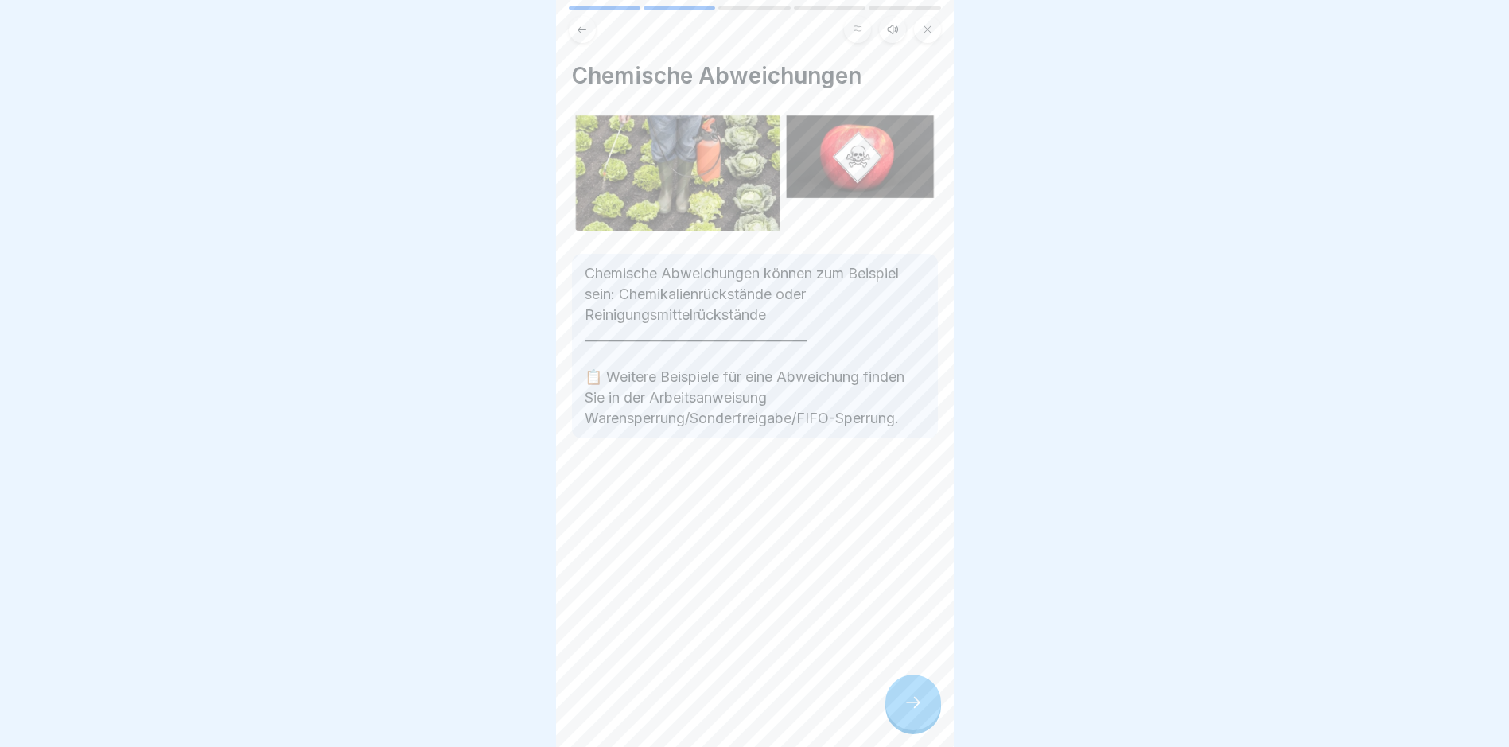
click at [922, 706] on icon at bounding box center [913, 702] width 19 height 19
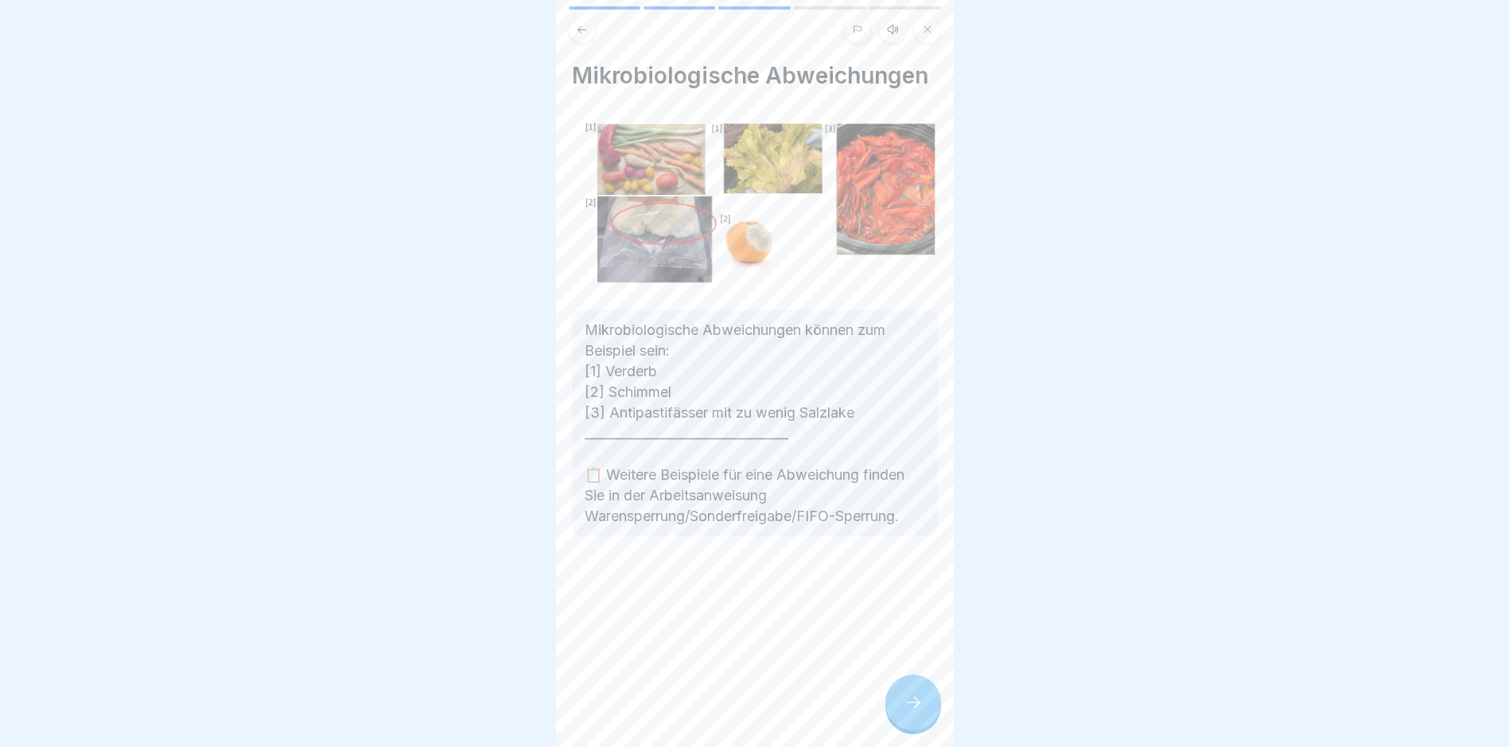
click at [922, 706] on icon at bounding box center [913, 702] width 19 height 19
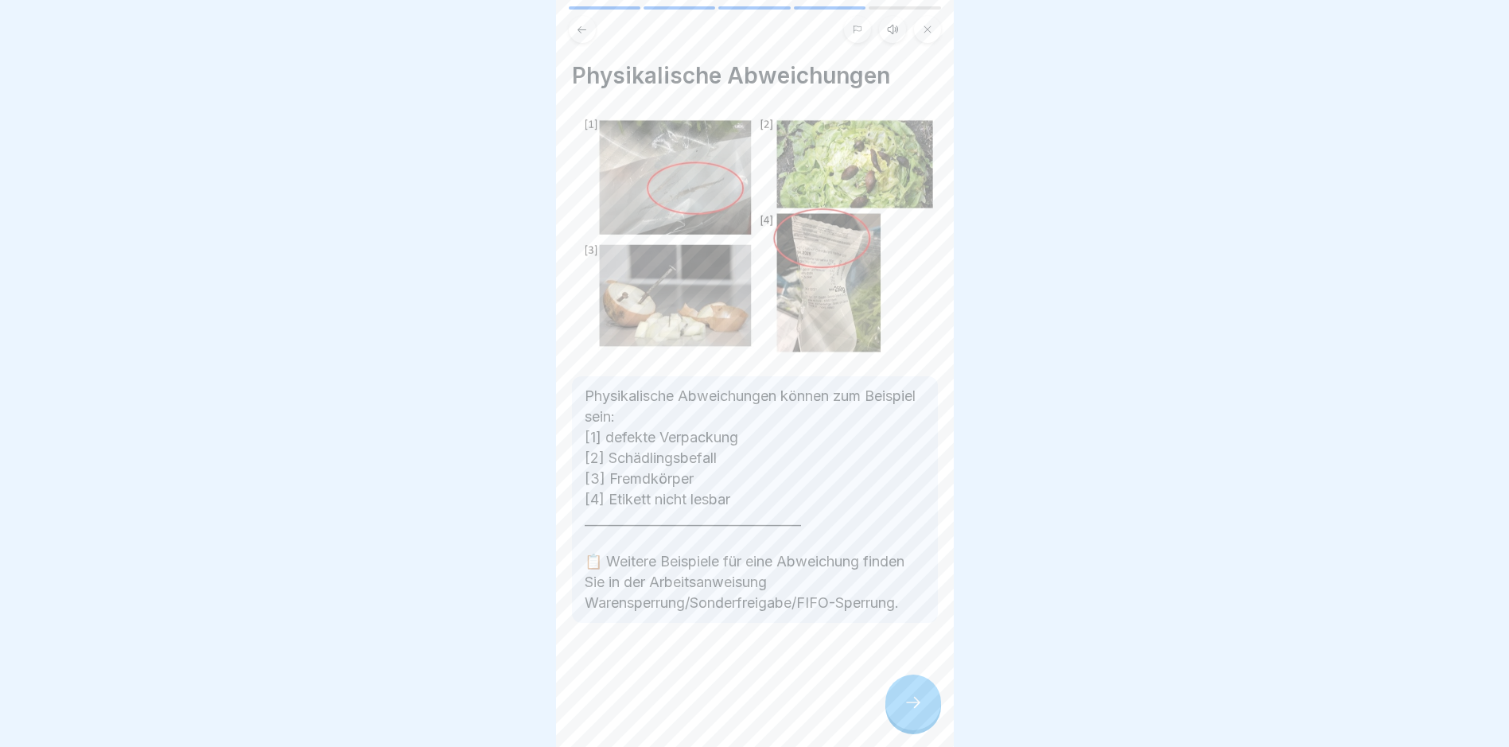
click at [922, 706] on div at bounding box center [913, 703] width 56 height 56
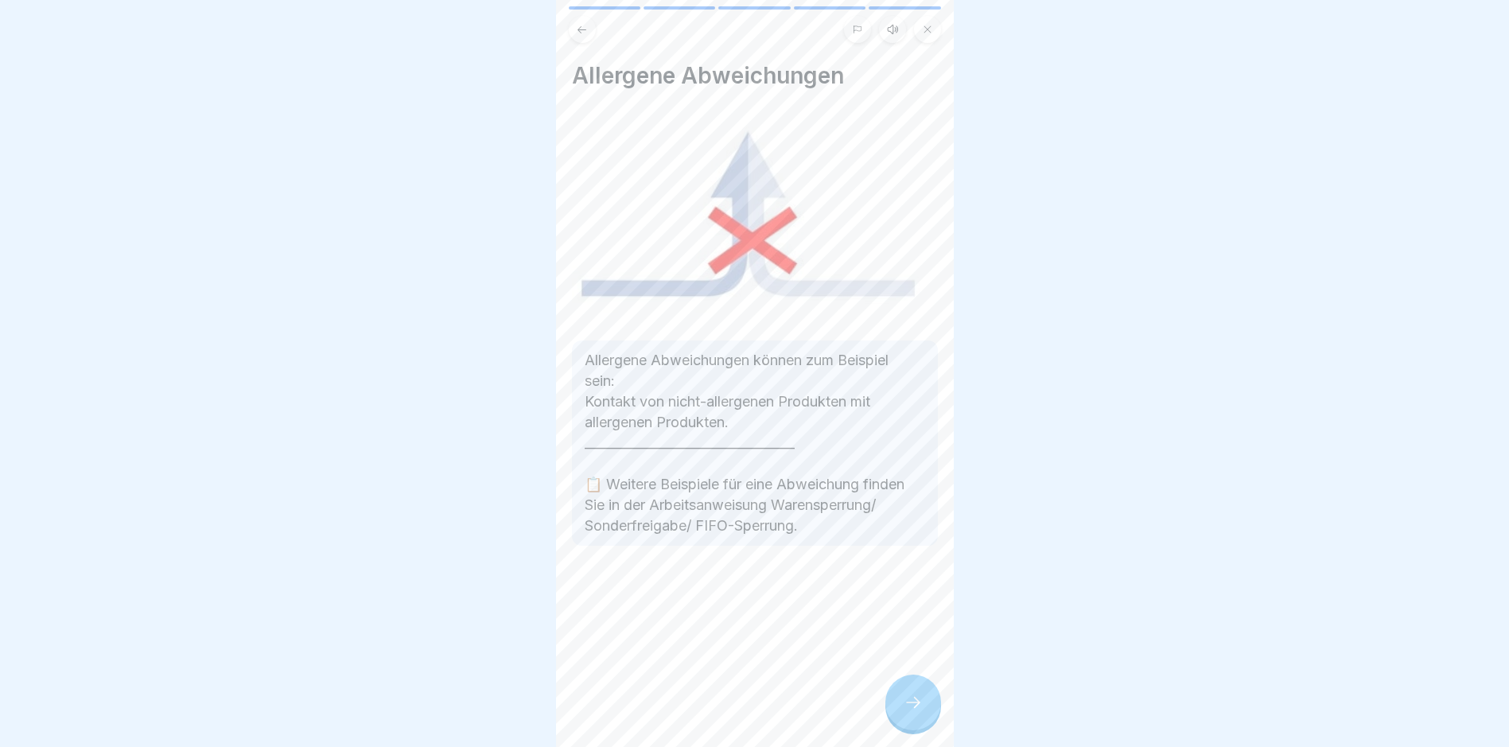
click at [922, 706] on div at bounding box center [913, 703] width 56 height 56
click at [967, 706] on link "Fortfahren" at bounding box center [1153, 710] width 372 height 40
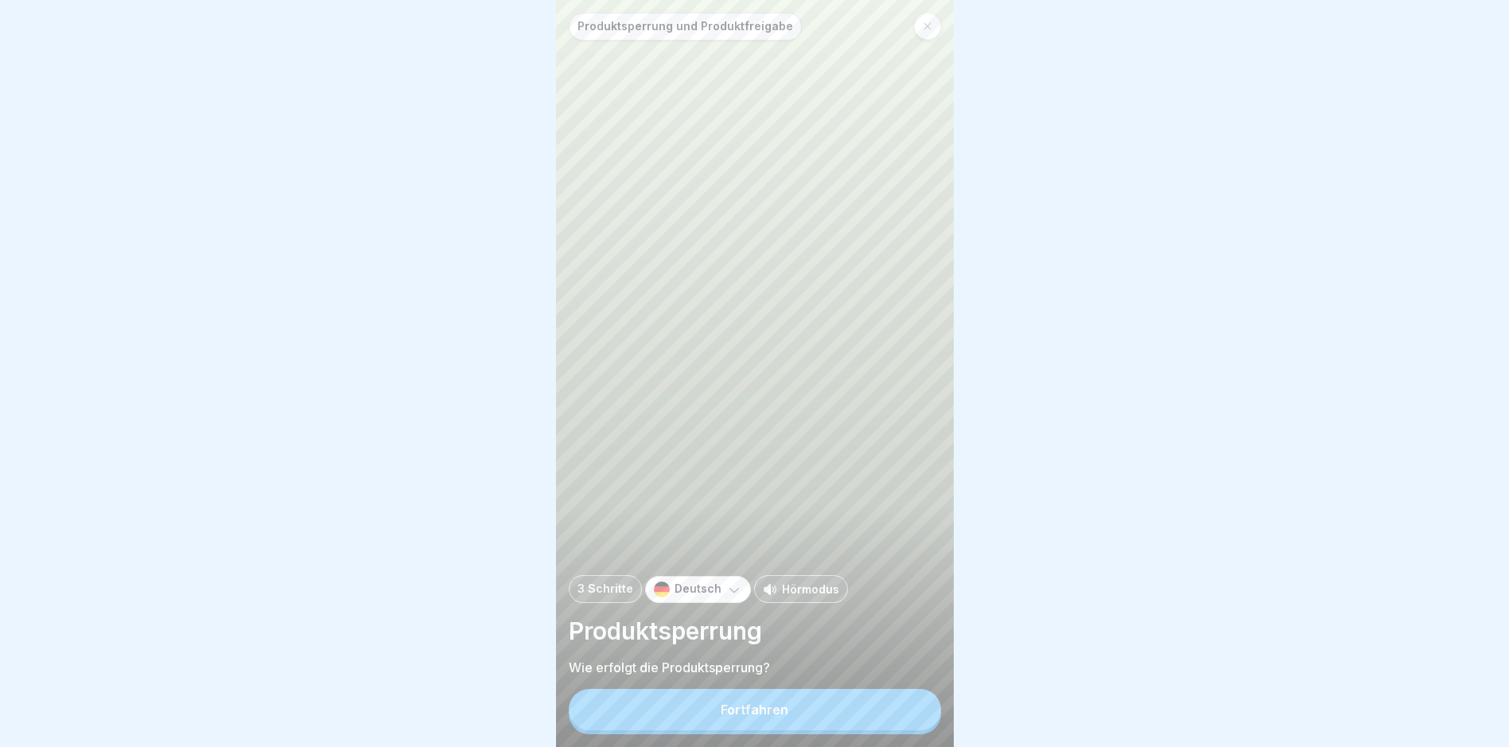
click at [867, 714] on button "Fortfahren" at bounding box center [755, 709] width 372 height 41
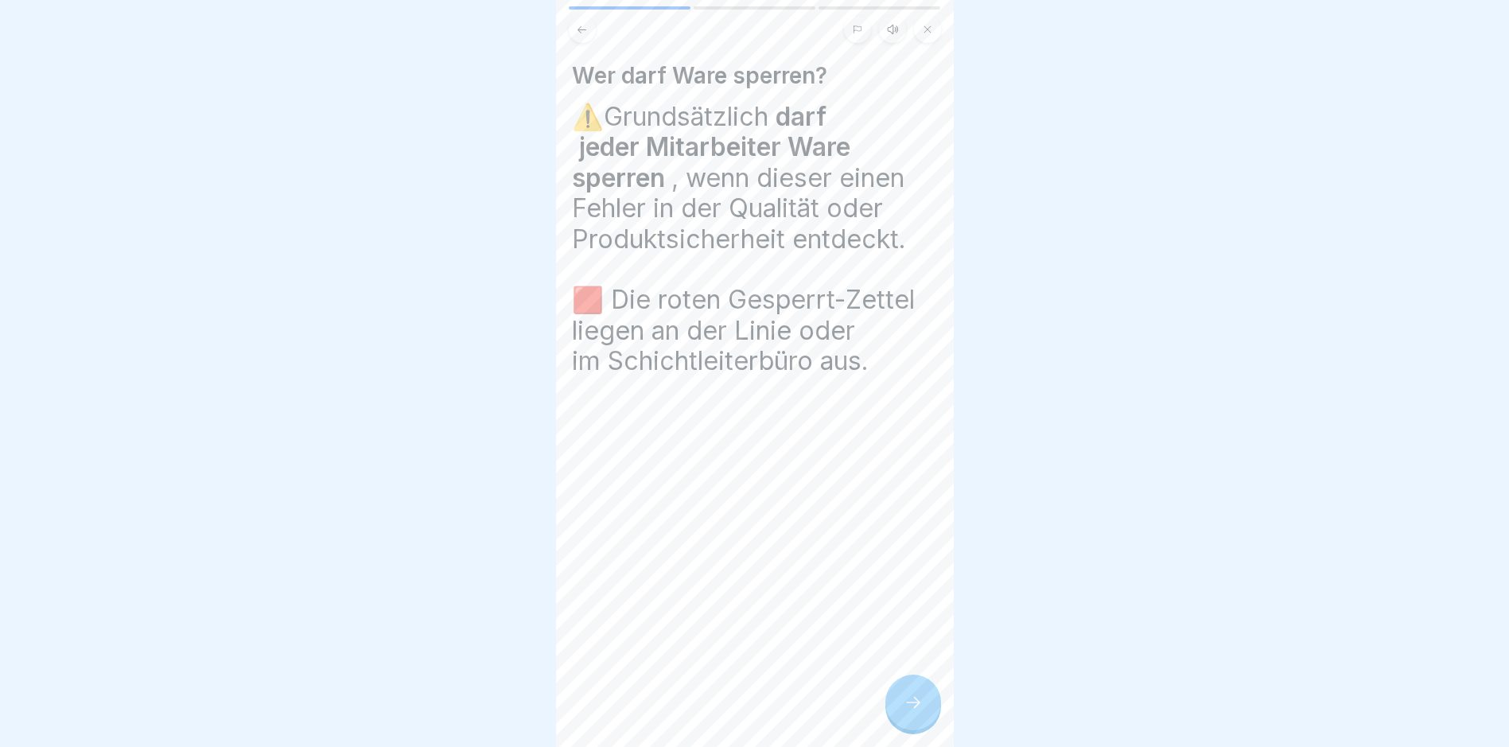
click at [908, 710] on icon at bounding box center [913, 702] width 19 height 19
click at [909, 709] on icon at bounding box center [913, 702] width 19 height 19
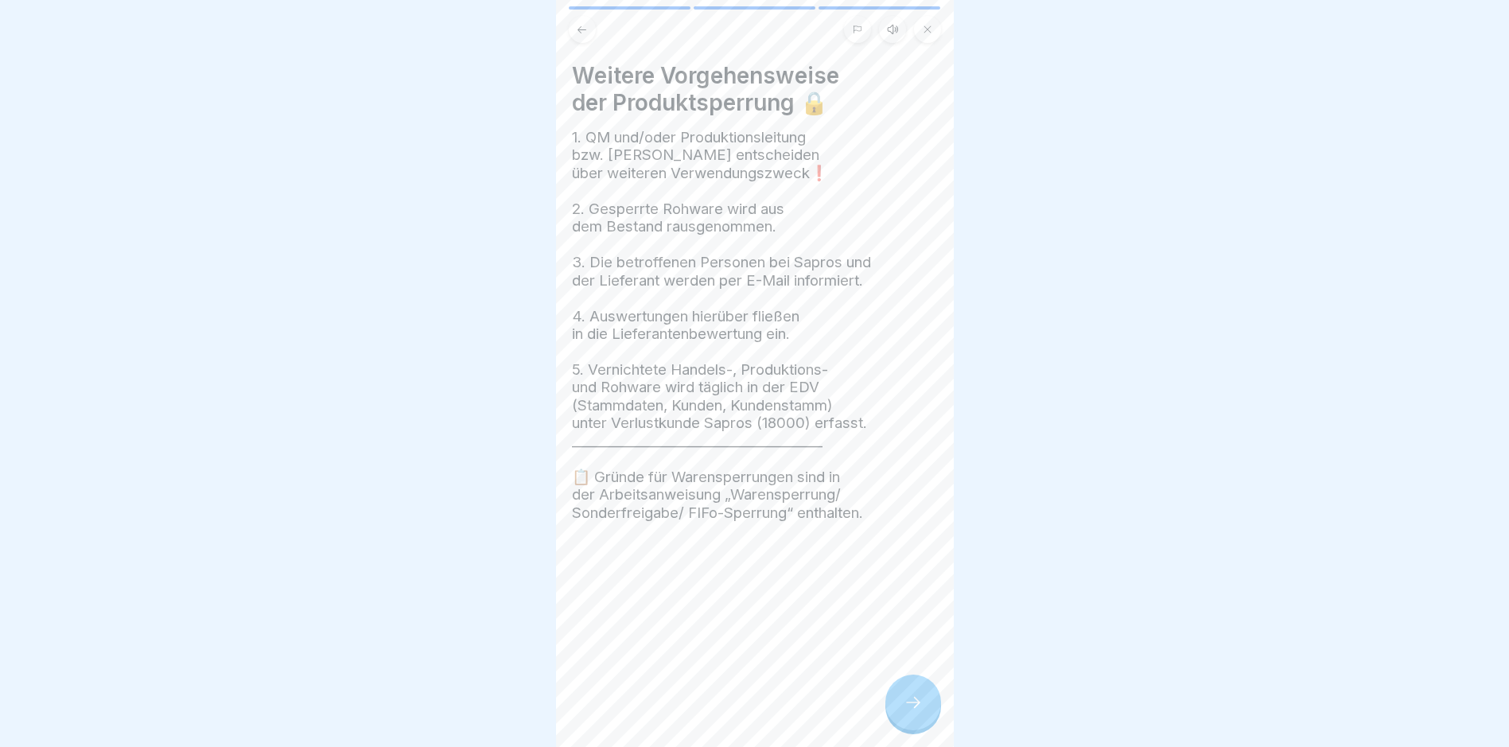
click at [909, 709] on icon at bounding box center [913, 702] width 19 height 19
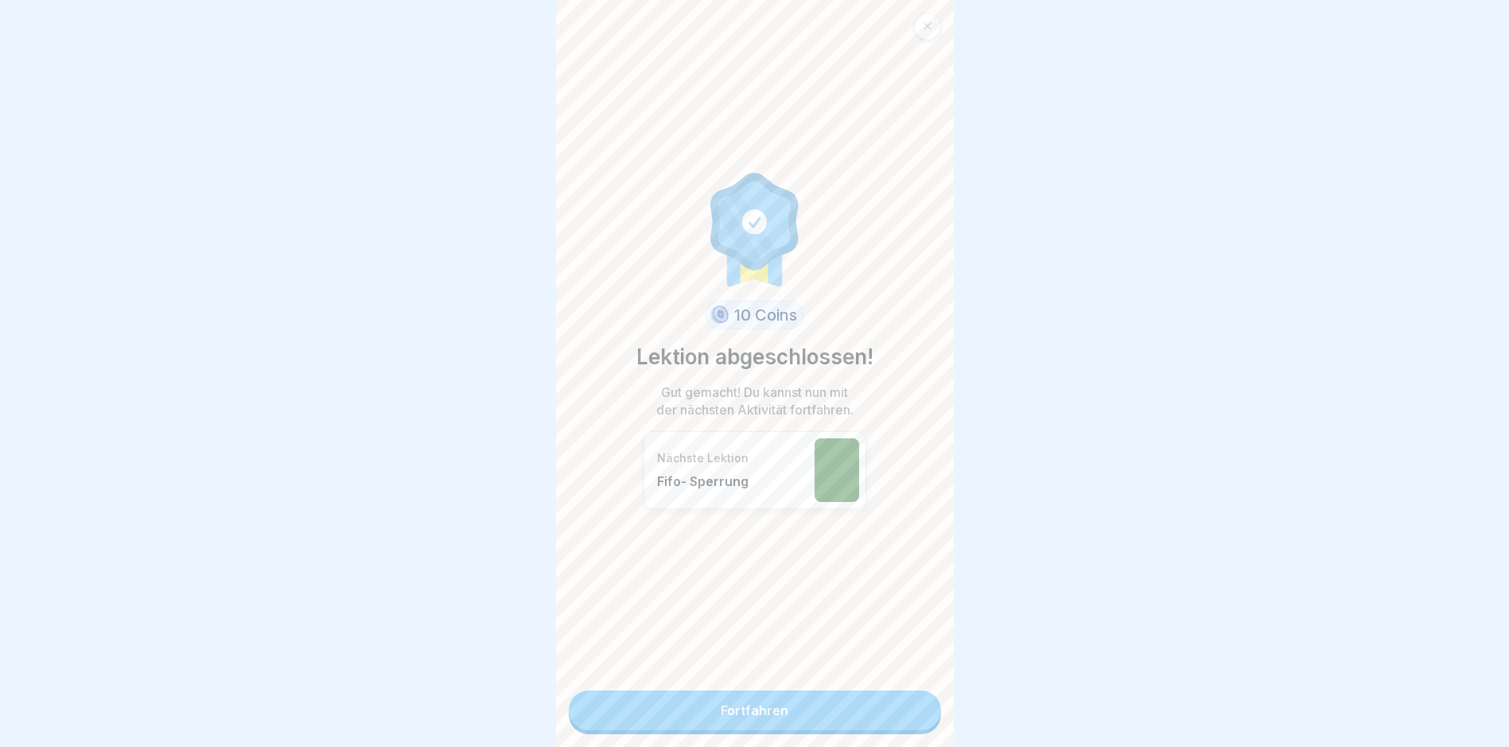
click at [909, 709] on link "Fortfahren" at bounding box center [755, 710] width 372 height 40
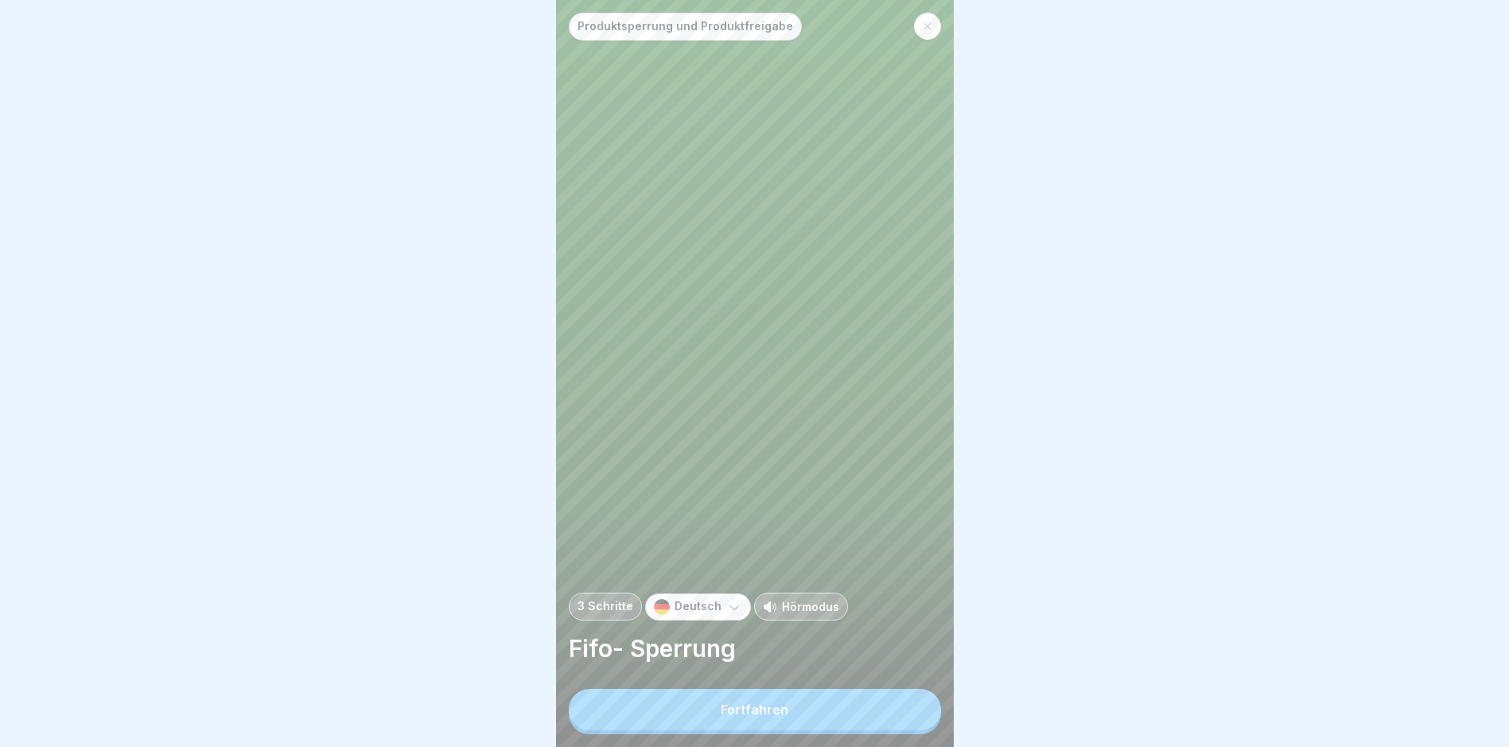
click at [891, 715] on button "Fortfahren" at bounding box center [755, 709] width 372 height 41
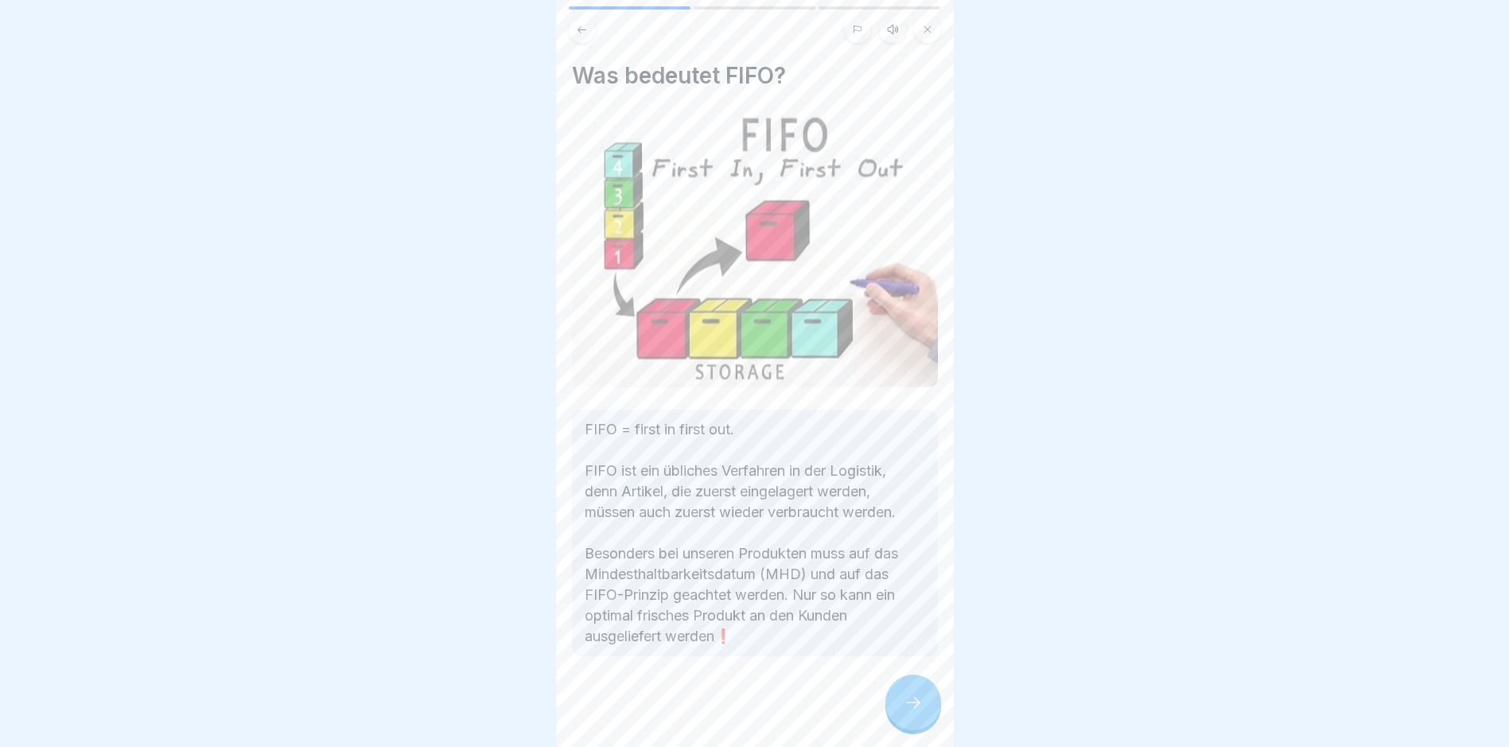
click at [889, 713] on div at bounding box center [913, 703] width 56 height 56
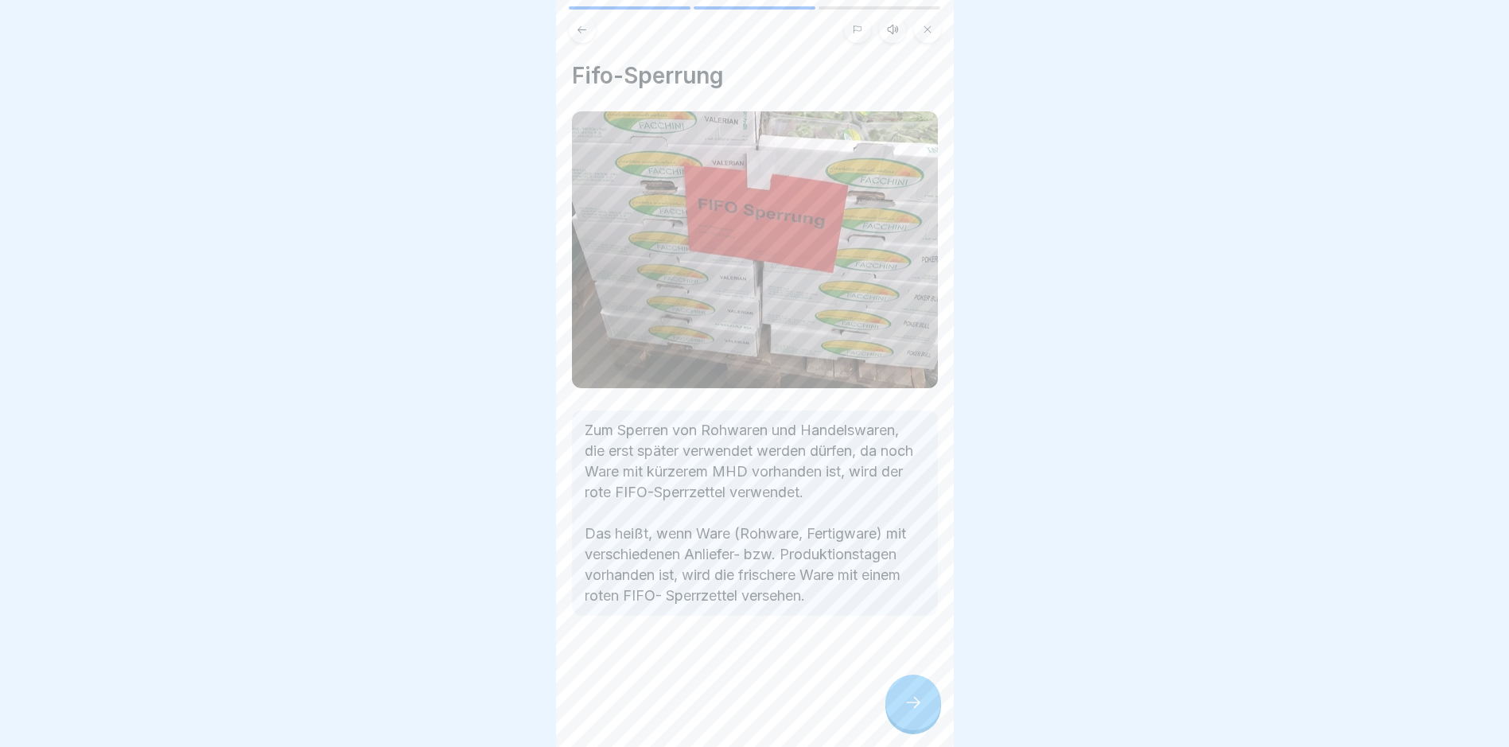
click at [889, 713] on div at bounding box center [913, 703] width 56 height 56
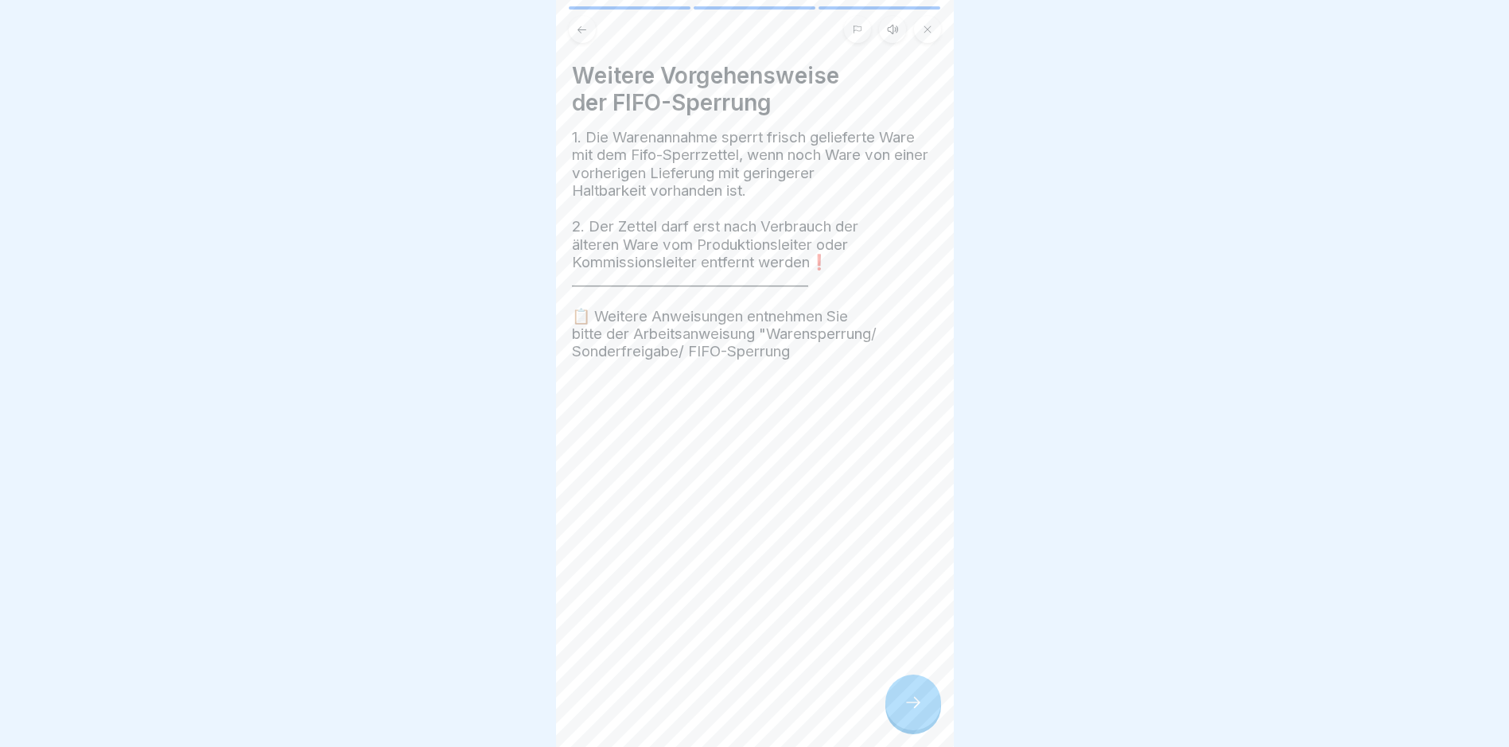
click at [889, 713] on div at bounding box center [913, 703] width 56 height 56
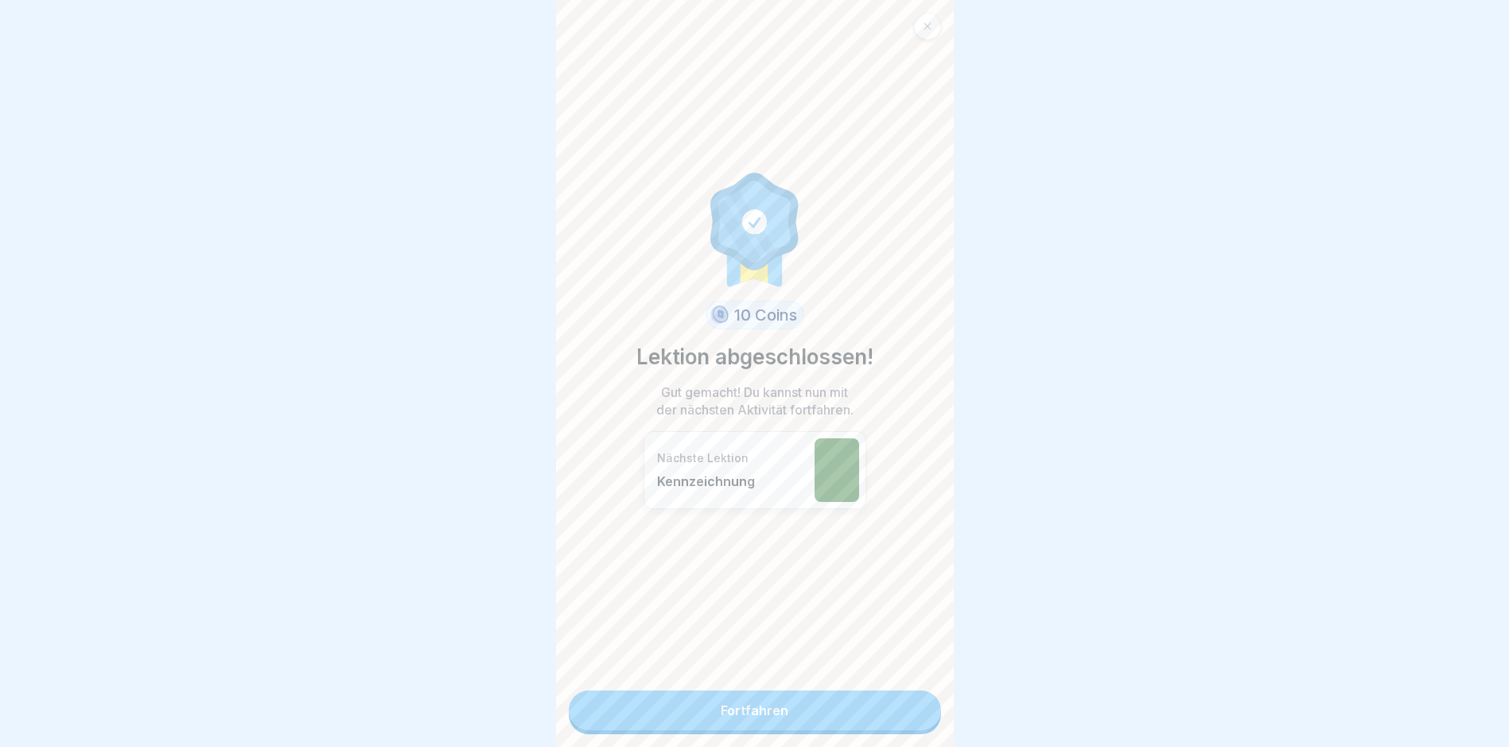
click at [889, 713] on link "Fortfahren" at bounding box center [755, 710] width 372 height 40
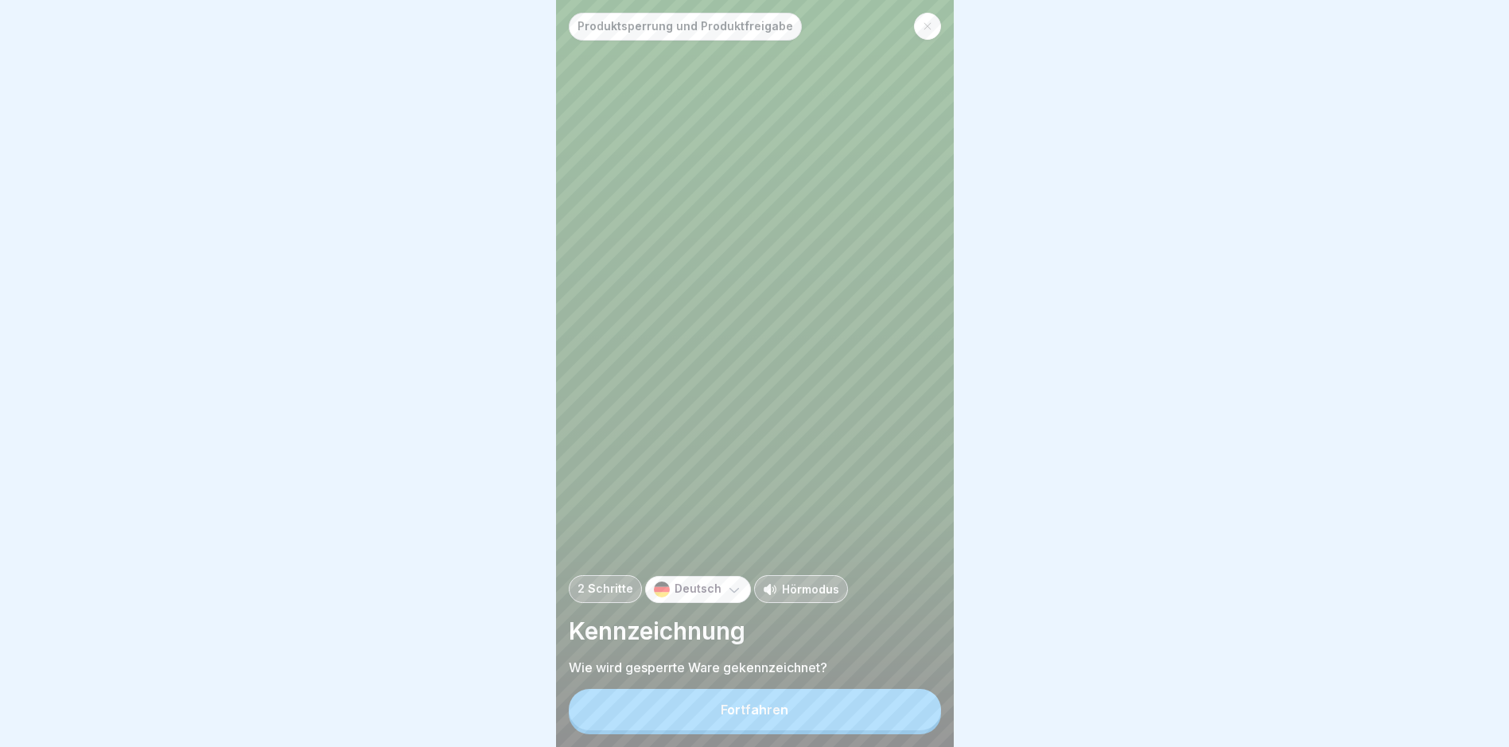
click at [890, 707] on button "Fortfahren" at bounding box center [755, 709] width 372 height 41
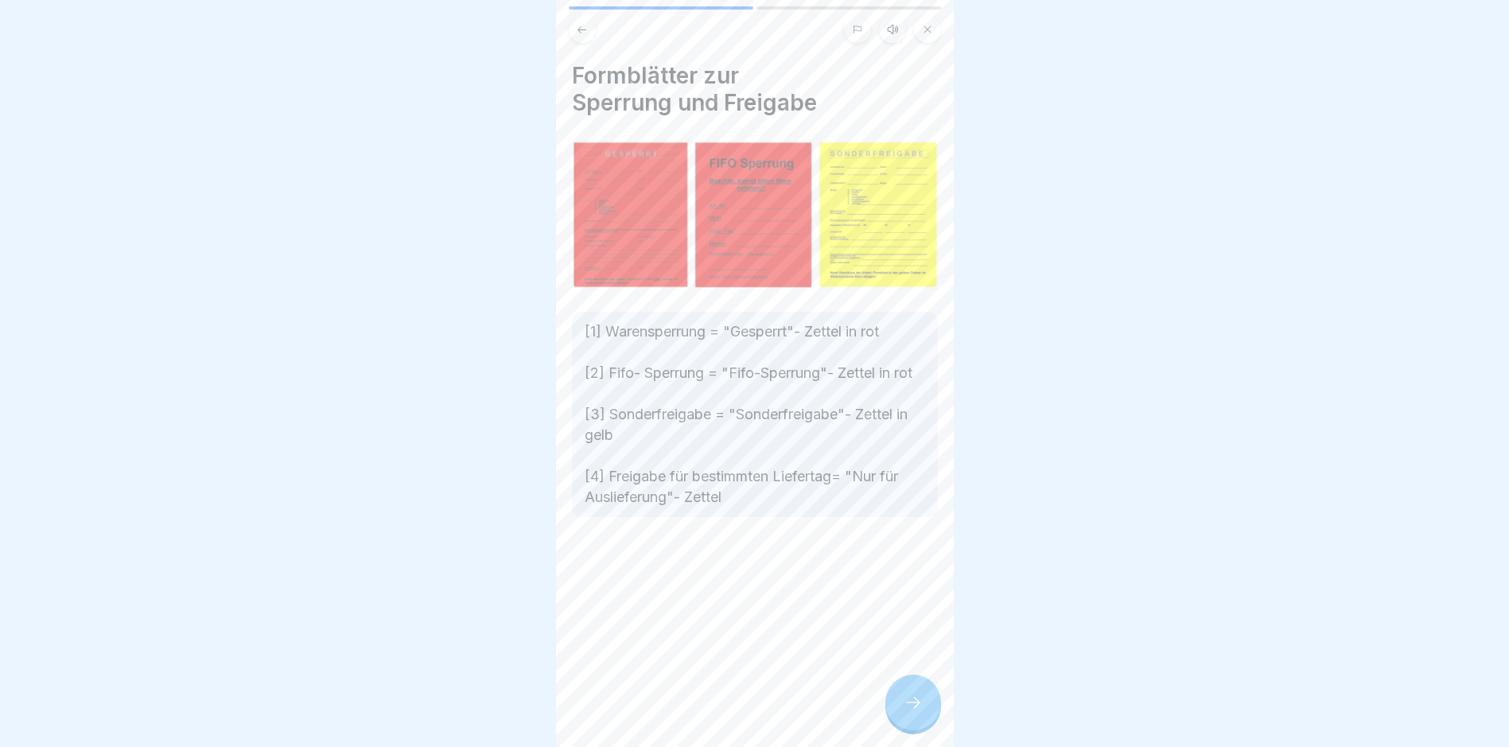
click at [890, 691] on div "Formblätter zur Sperrung und Freigabe [1] Warensperrung = "Gesperrt"- Zettel in…" at bounding box center [755, 373] width 398 height 747
click at [898, 708] on div at bounding box center [913, 703] width 56 height 56
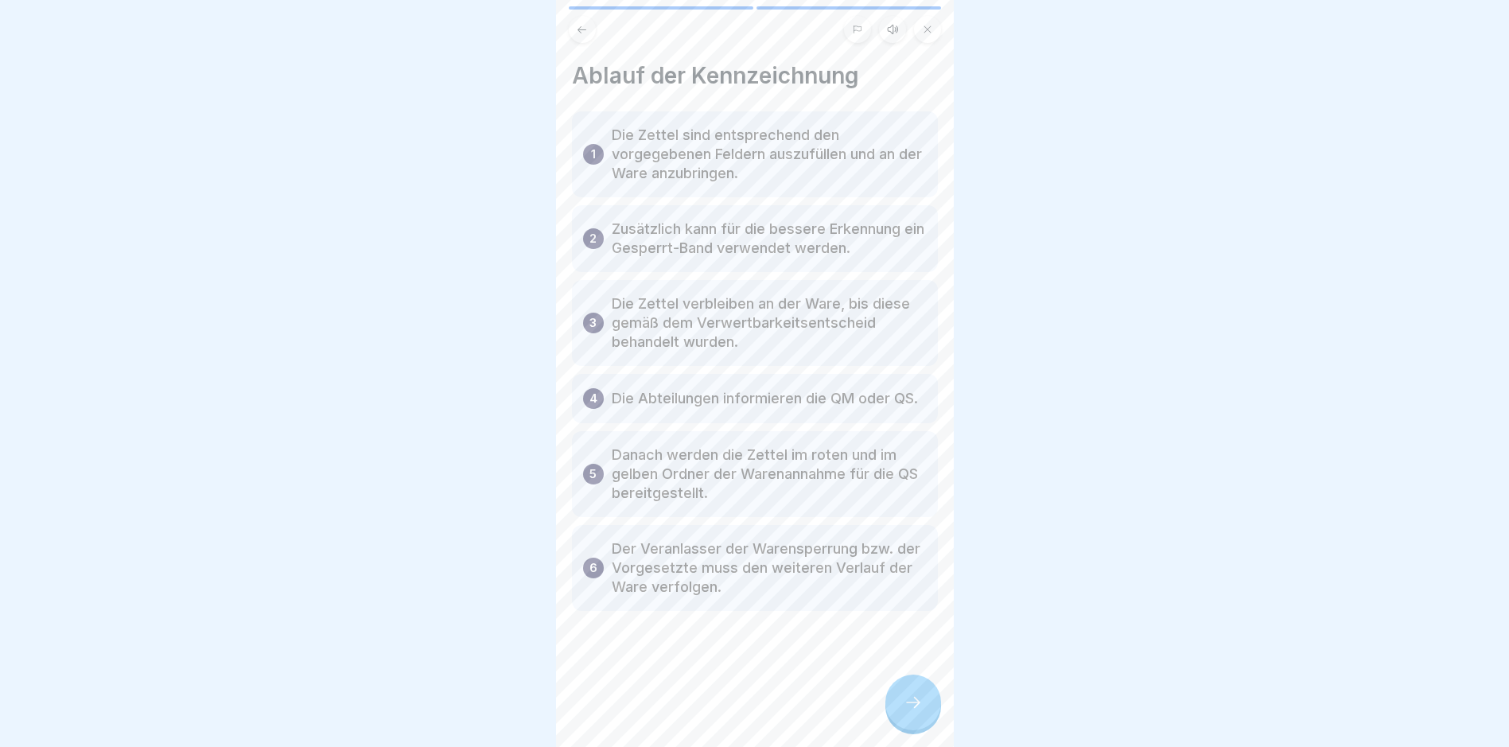
click at [914, 712] on icon at bounding box center [913, 702] width 19 height 19
click at [967, 719] on link "Fortfahren" at bounding box center [1153, 710] width 372 height 40
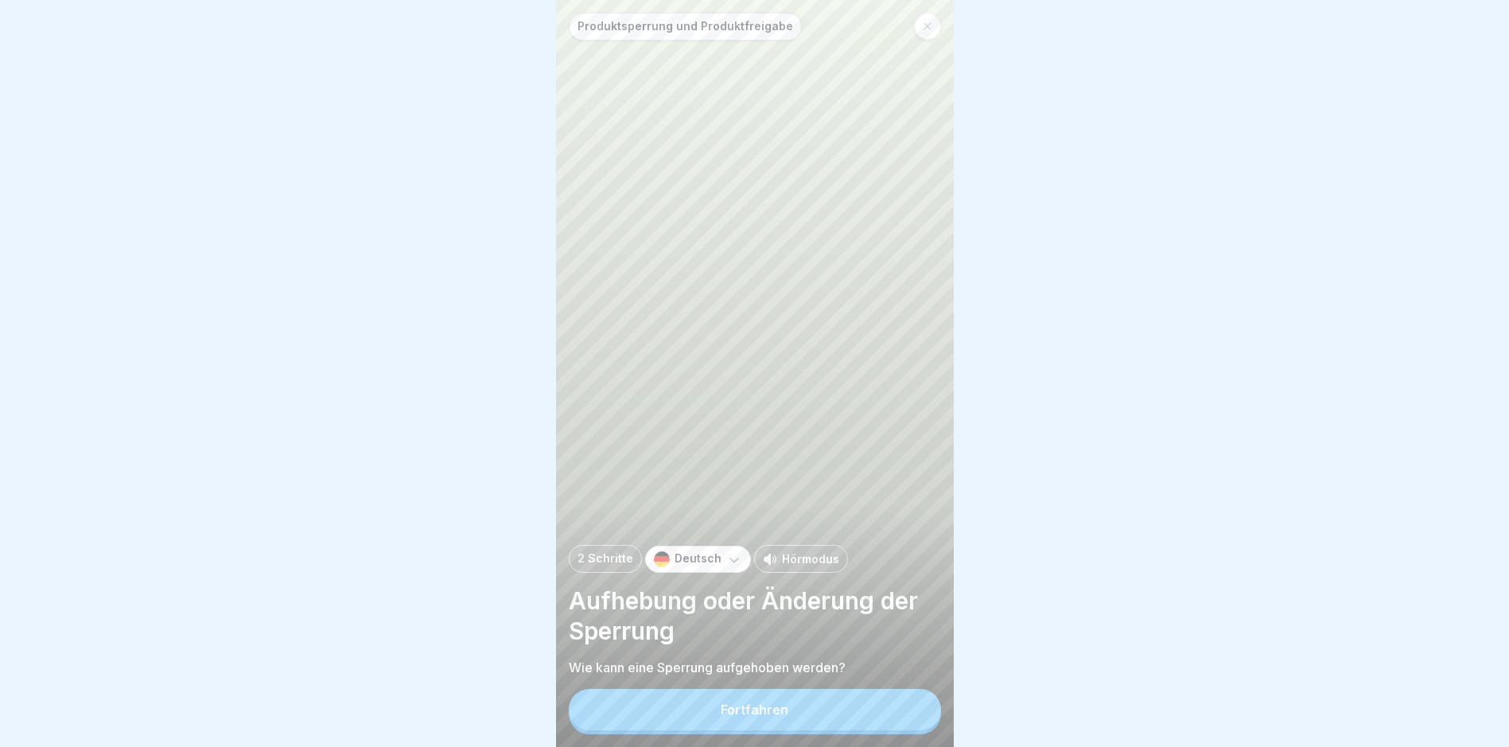
click at [914, 719] on button "Fortfahren" at bounding box center [755, 709] width 372 height 41
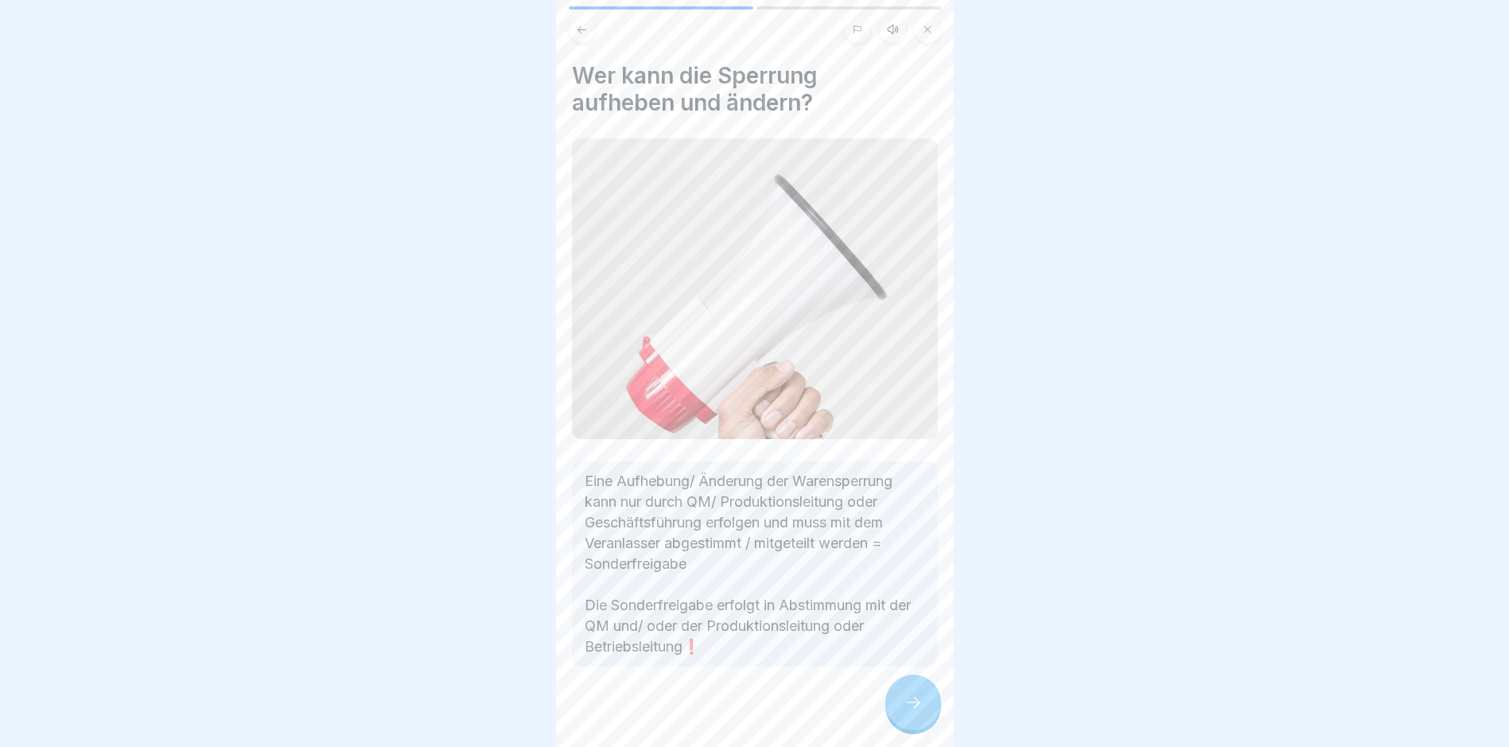
click at [920, 702] on div at bounding box center [913, 703] width 56 height 56
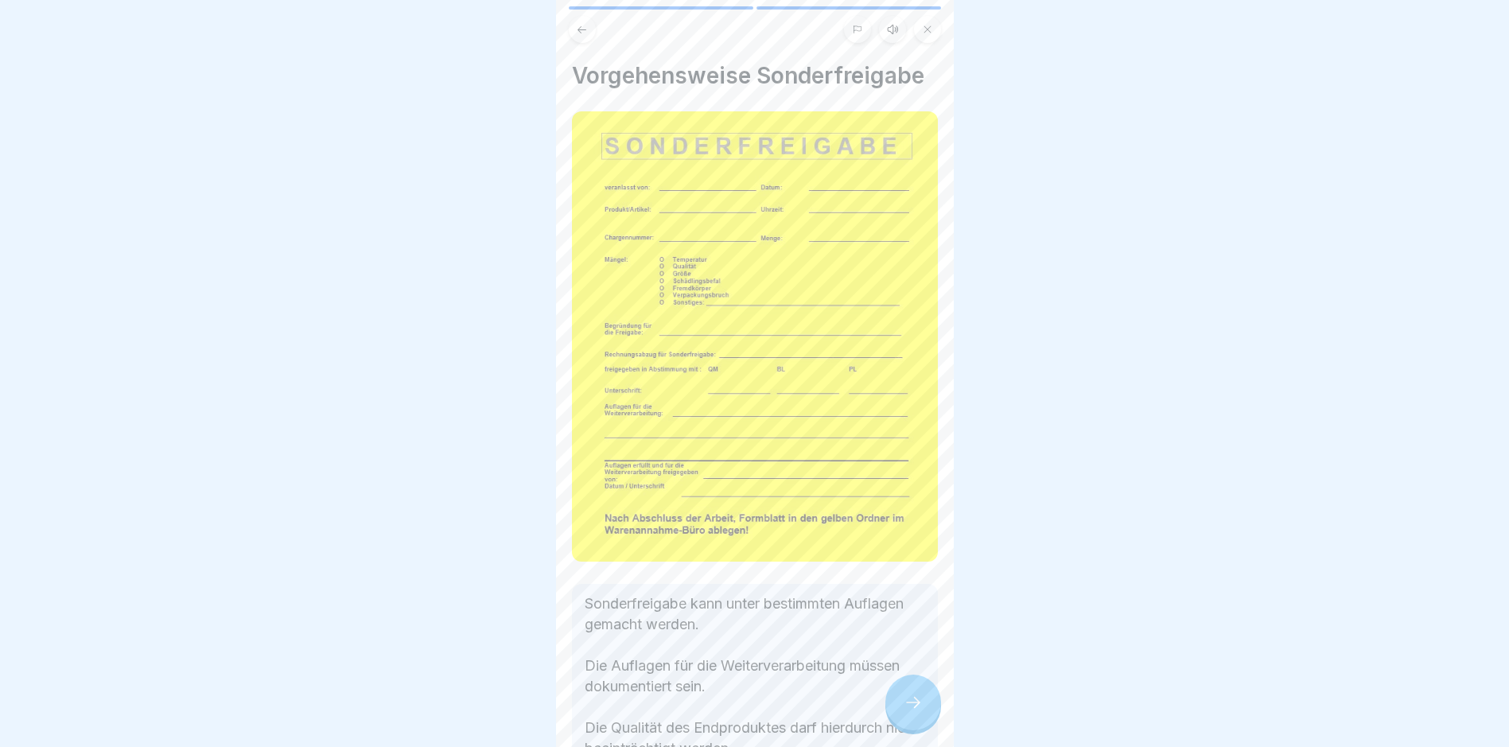
click at [920, 702] on div at bounding box center [913, 703] width 56 height 56
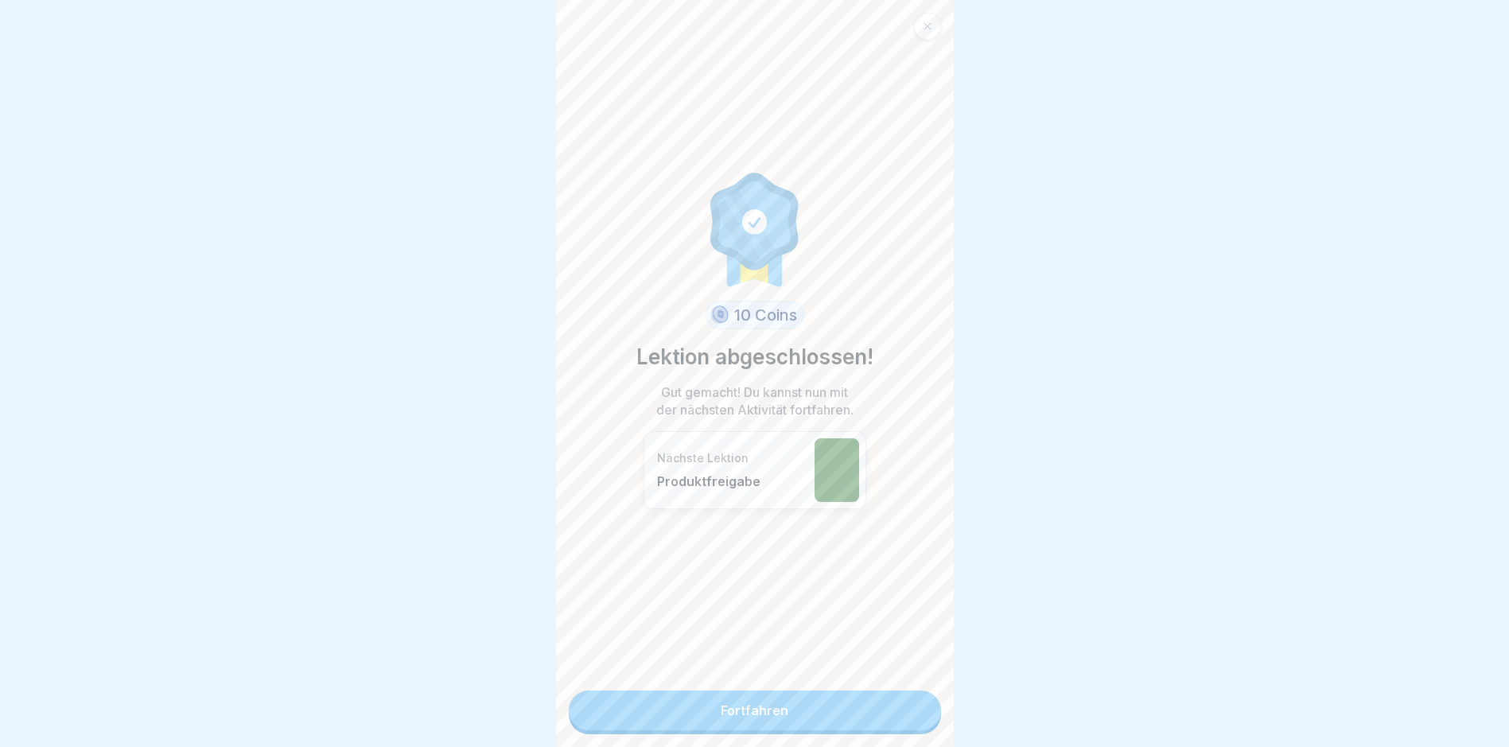
click at [920, 702] on link "Fortfahren" at bounding box center [755, 710] width 372 height 40
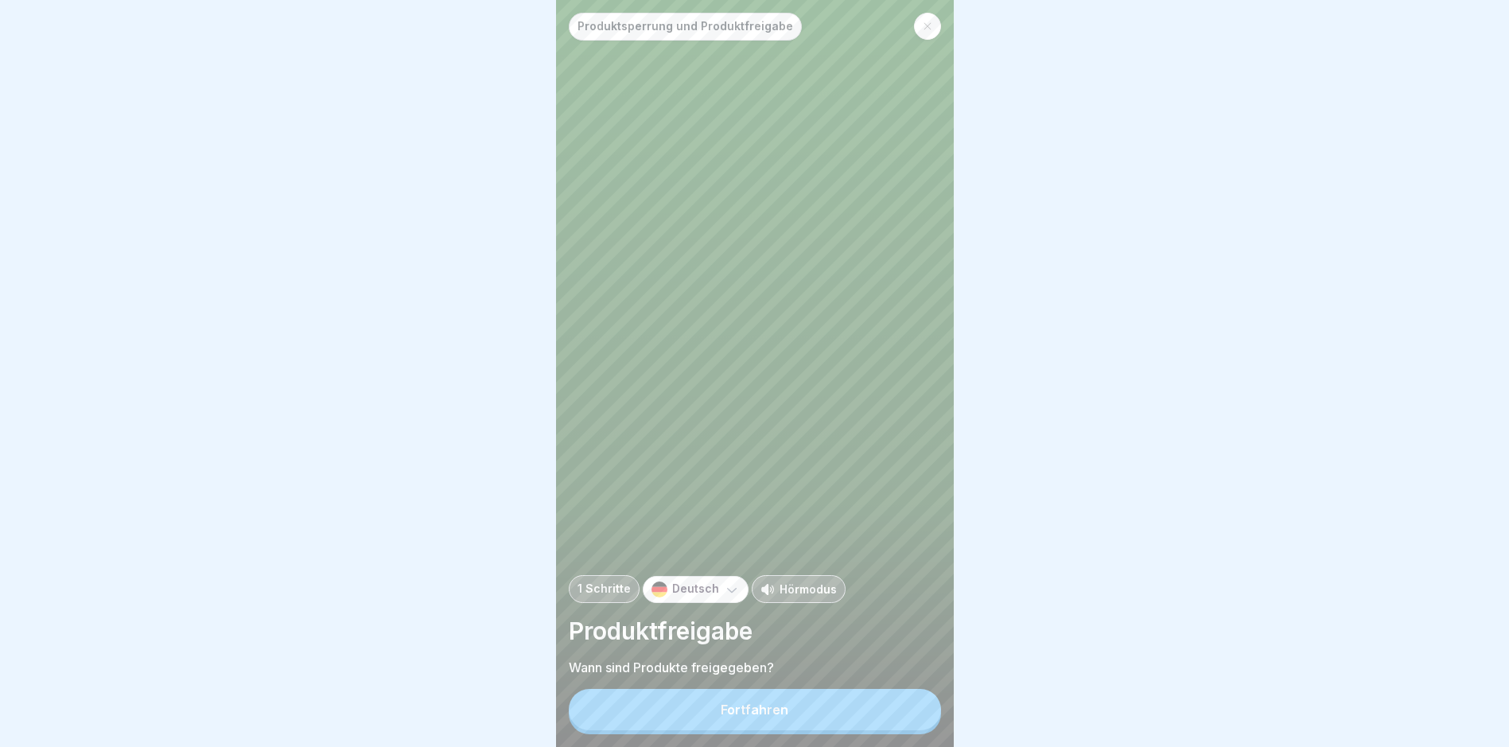
click at [874, 710] on button "Fortfahren" at bounding box center [755, 709] width 372 height 41
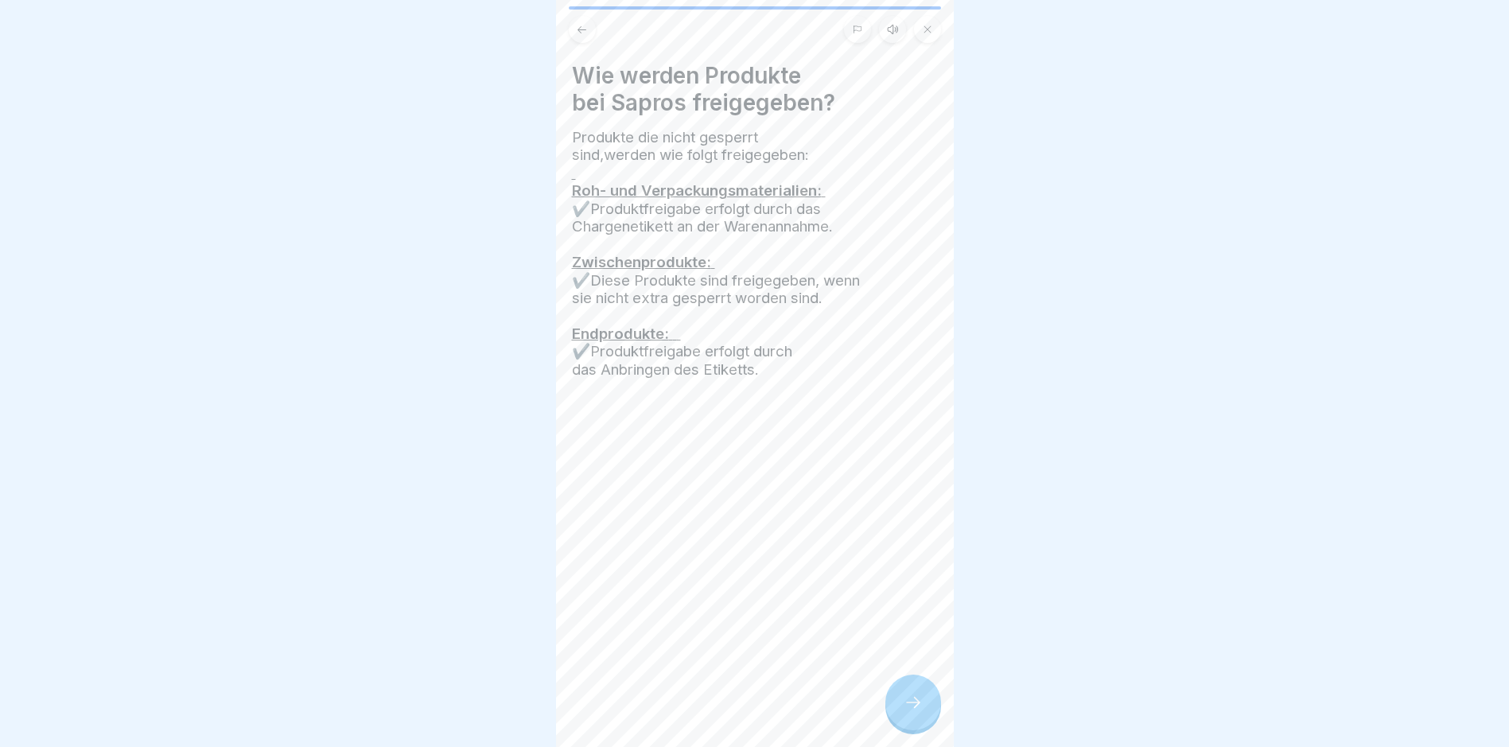
click at [873, 711] on div "Wie werden Produkte bei Sapros freigegeben? Produkte die nicht gesperrt sind,we…" at bounding box center [755, 373] width 398 height 747
click at [901, 709] on div at bounding box center [913, 703] width 56 height 56
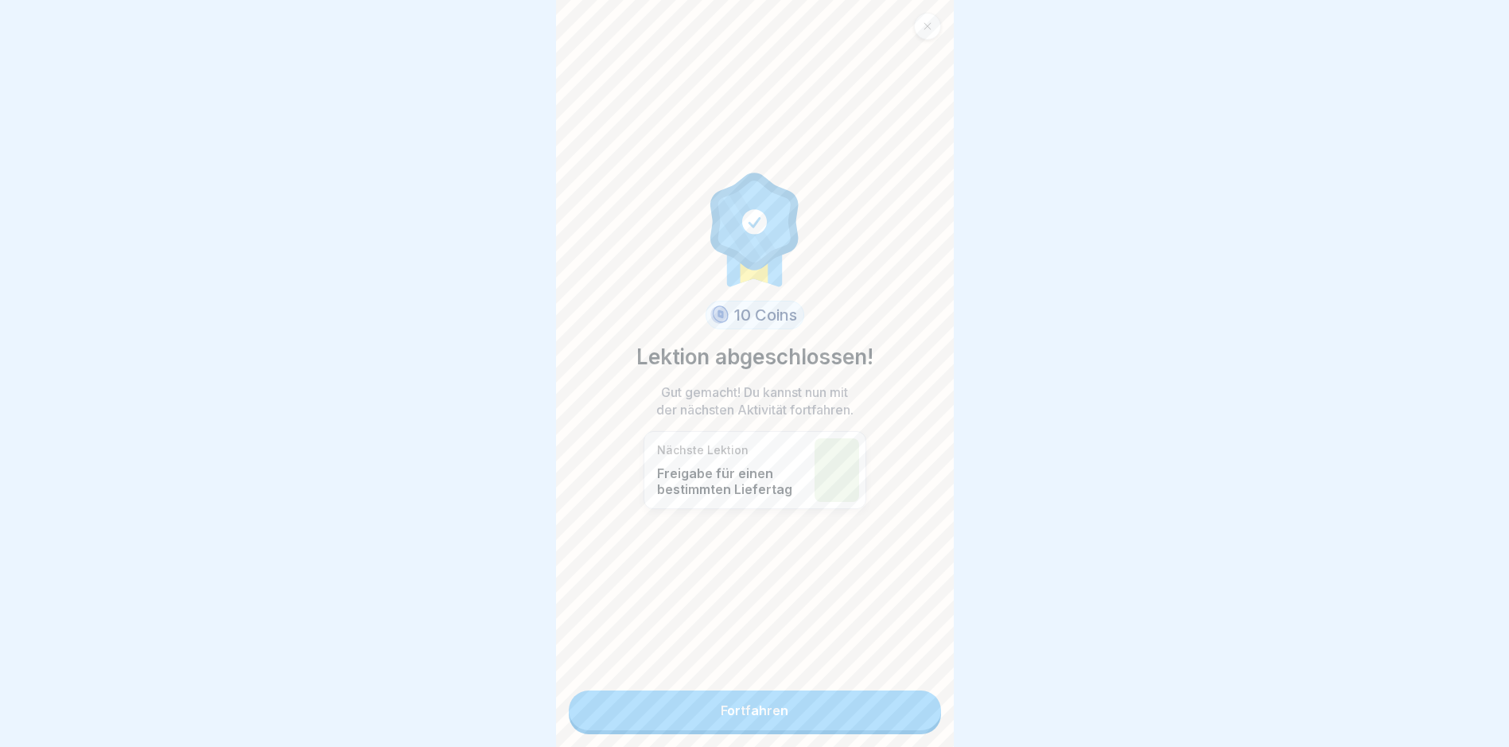
click at [901, 709] on link "Fortfahren" at bounding box center [755, 710] width 372 height 40
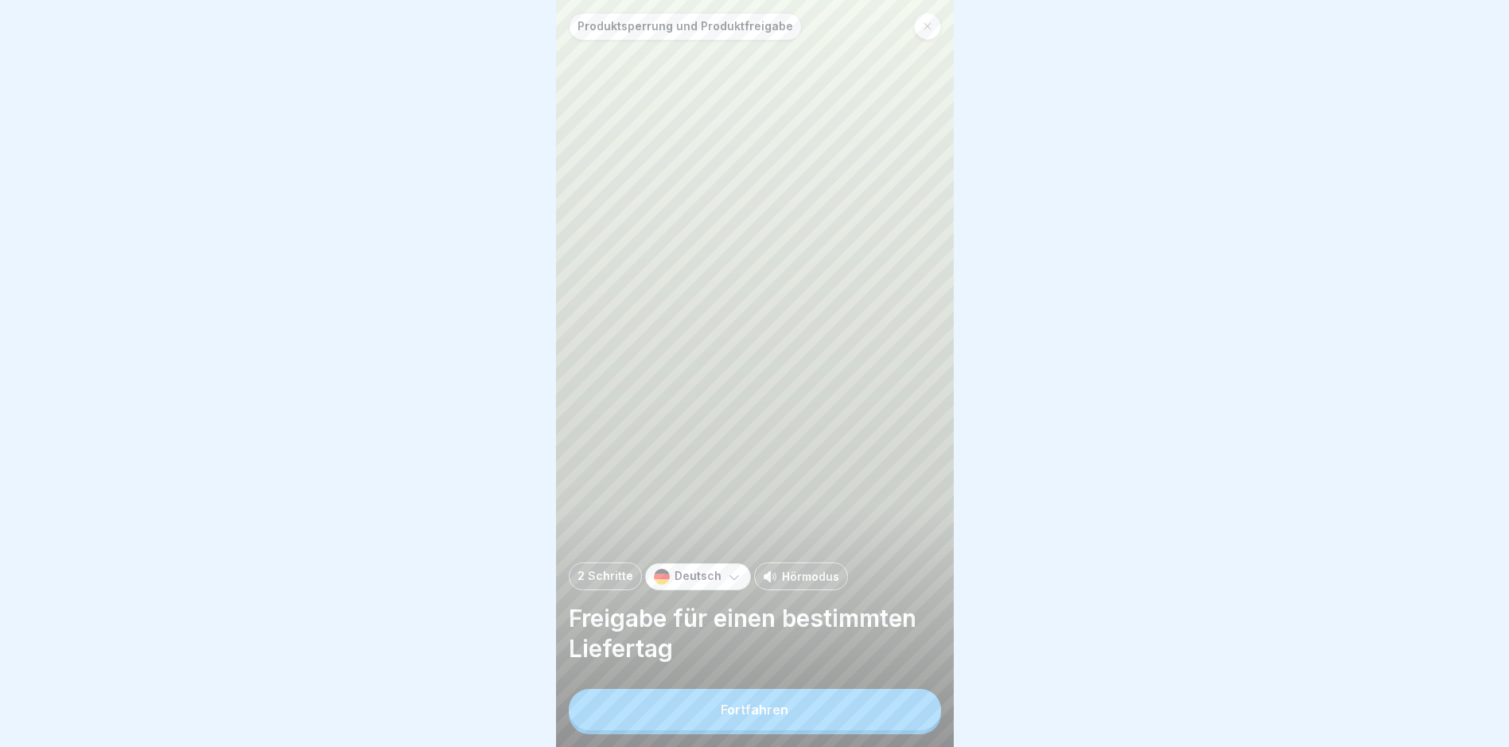
click at [901, 709] on button "Fortfahren" at bounding box center [755, 709] width 372 height 41
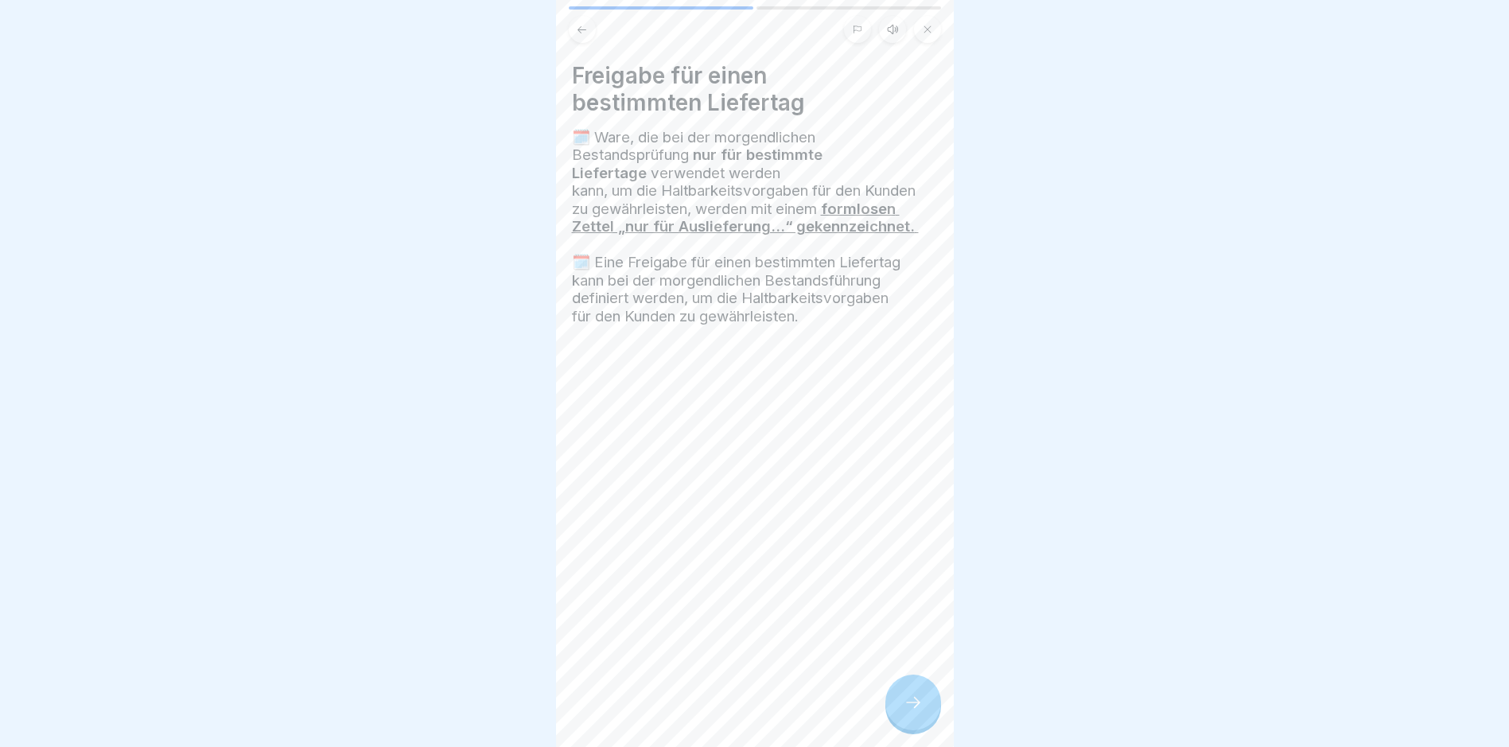
click at [901, 709] on div at bounding box center [913, 703] width 56 height 56
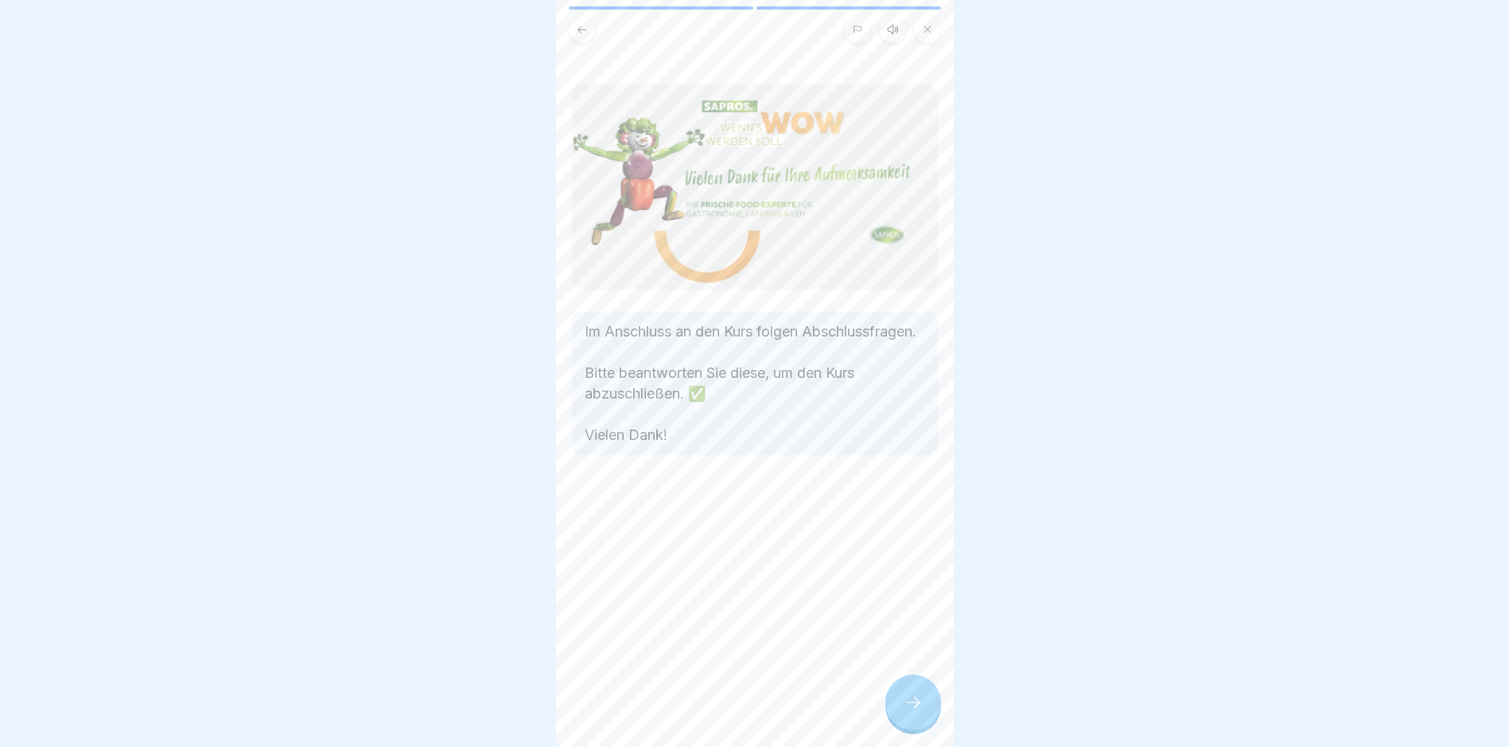
click at [901, 709] on div at bounding box center [913, 703] width 56 height 56
click at [967, 709] on link "Fortfahren" at bounding box center [1153, 710] width 372 height 40
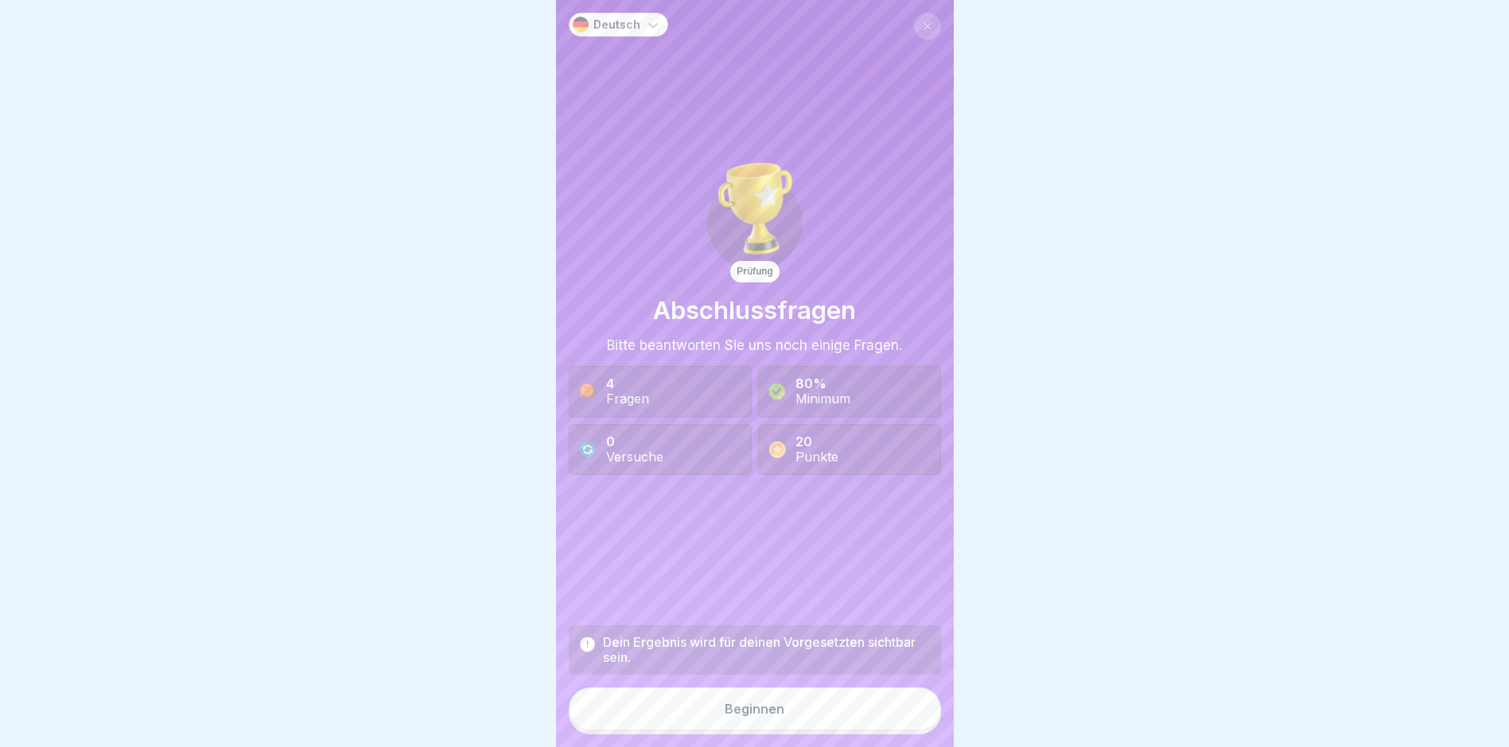
click at [901, 709] on button "Beginnen" at bounding box center [755, 708] width 372 height 43
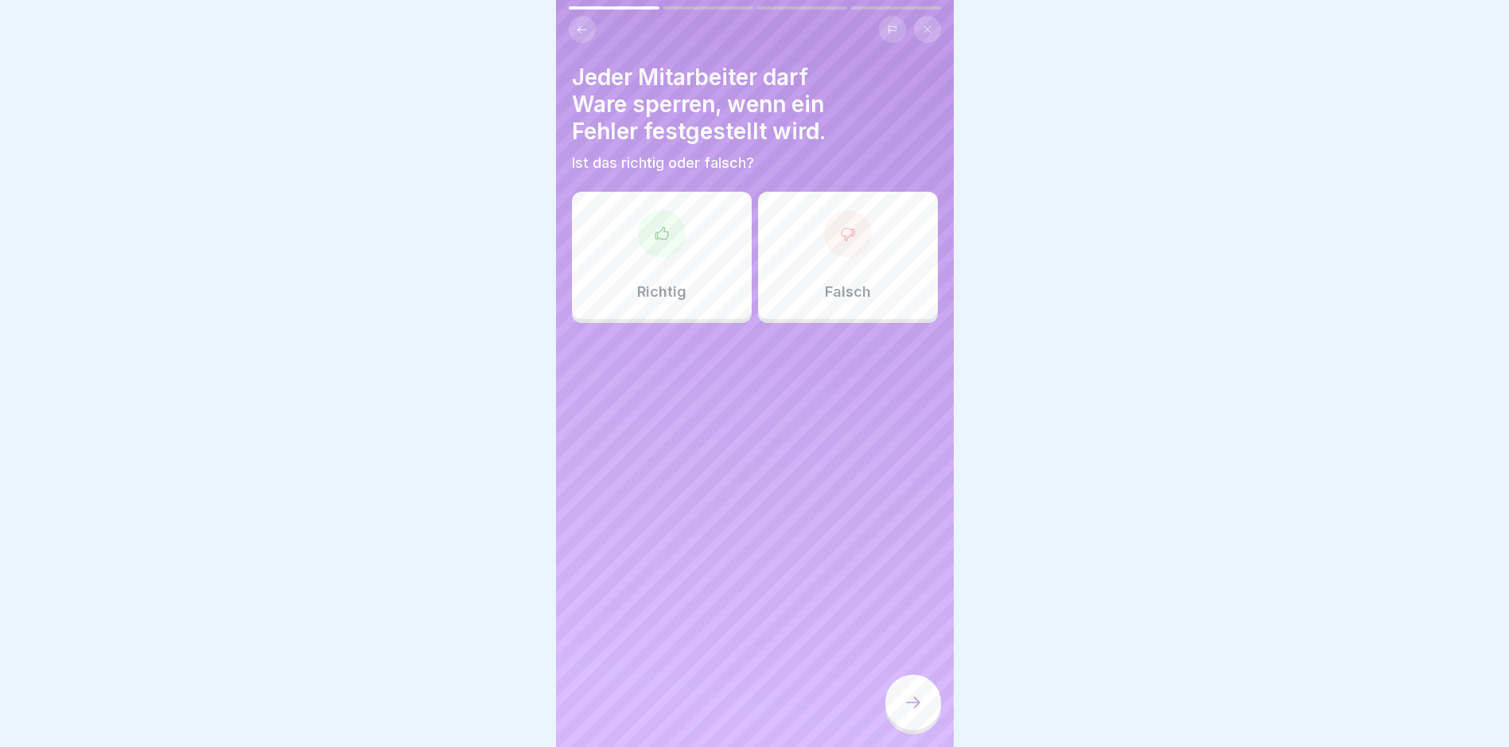
click at [825, 290] on p "Falsch" at bounding box center [848, 292] width 46 height 18
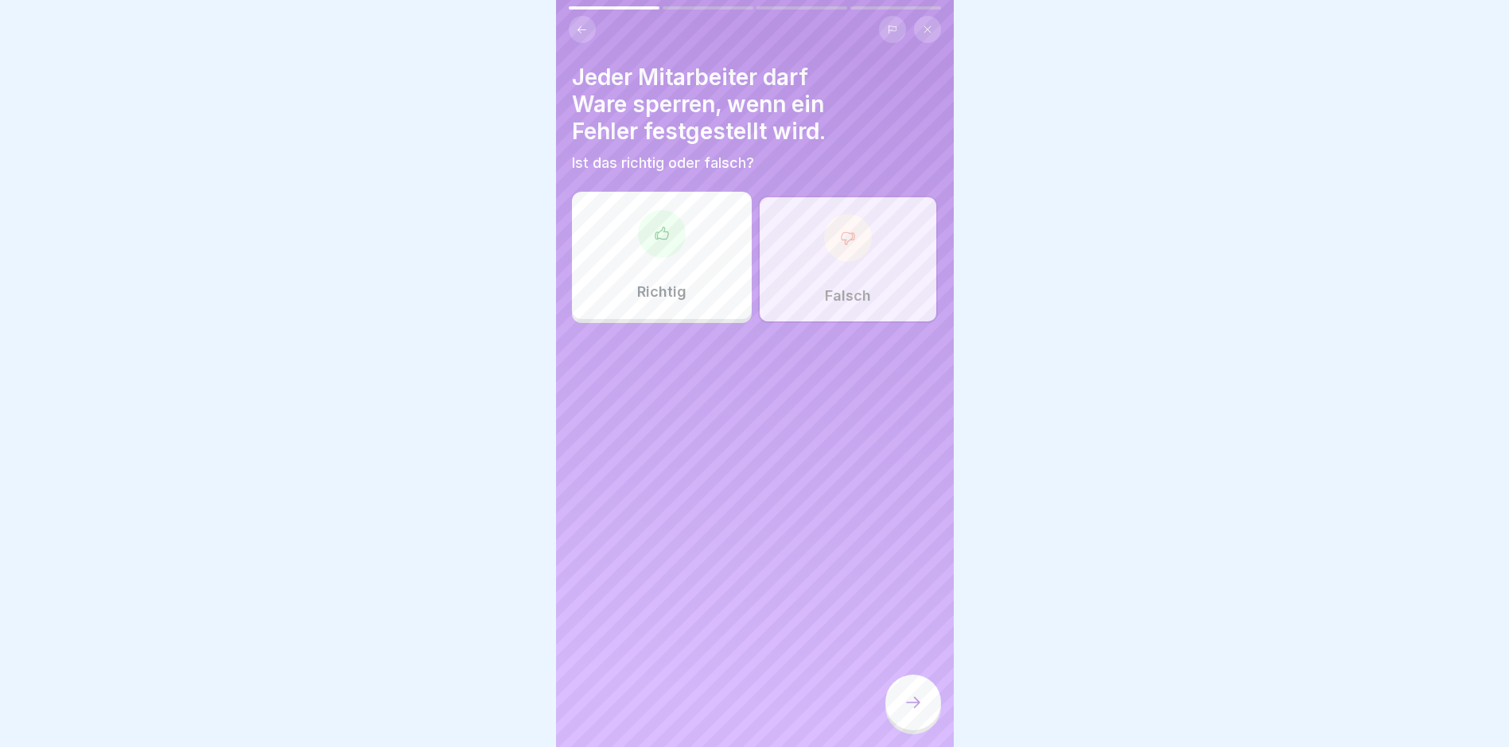
click at [705, 247] on div "Richtig" at bounding box center [662, 255] width 180 height 127
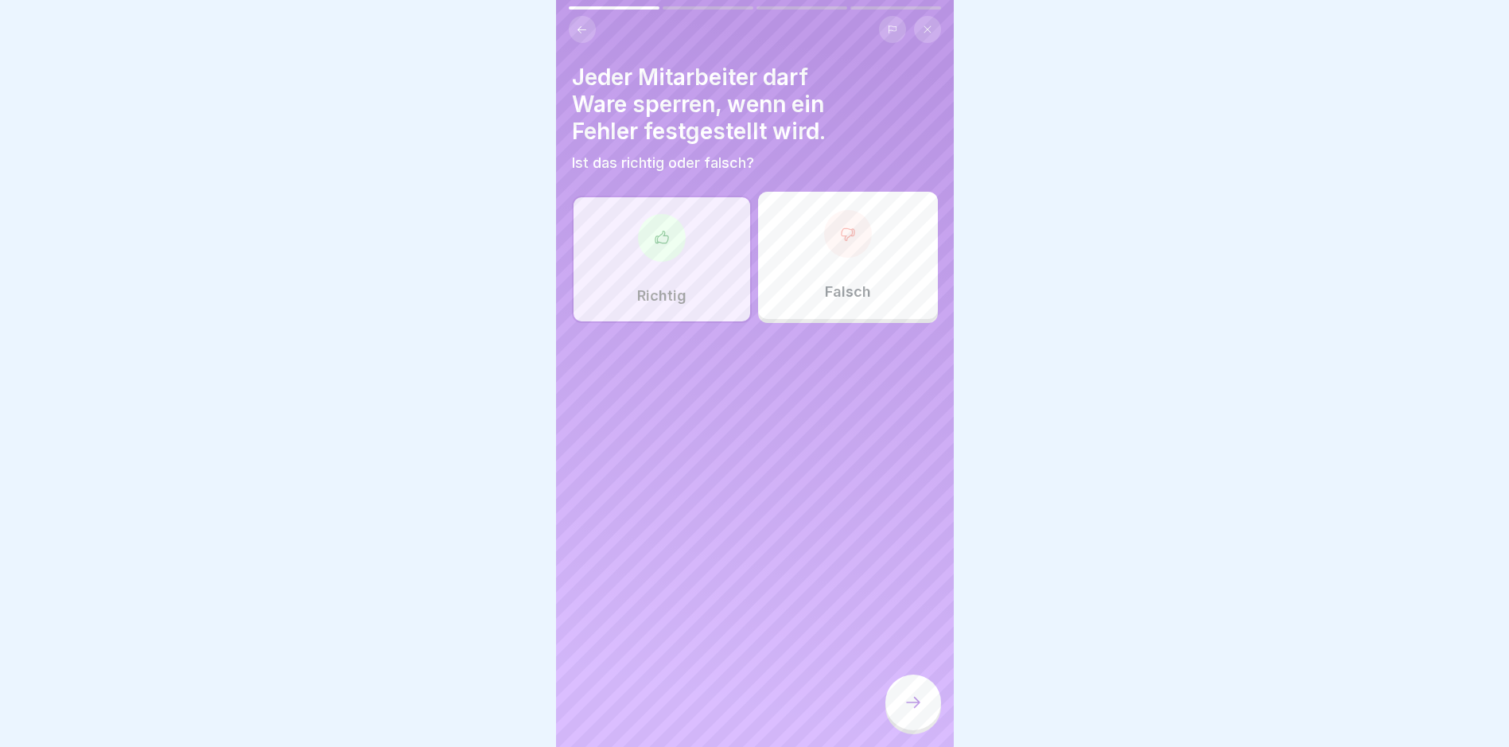
click at [916, 702] on div at bounding box center [913, 703] width 56 height 56
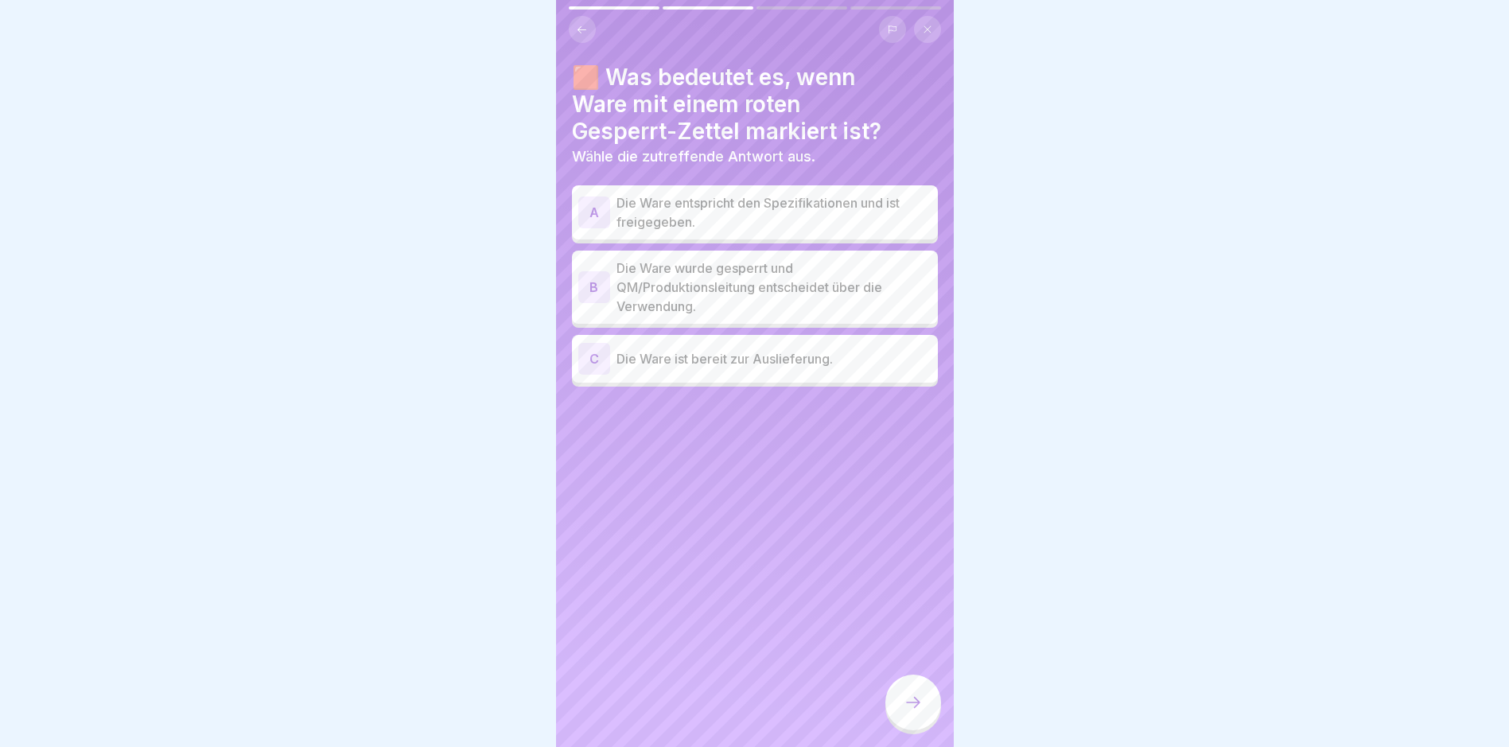
click at [857, 282] on p "Die Ware wurde gesperrt und QM/Produktionsleitung entscheidet über die Verwendu…" at bounding box center [774, 287] width 315 height 57
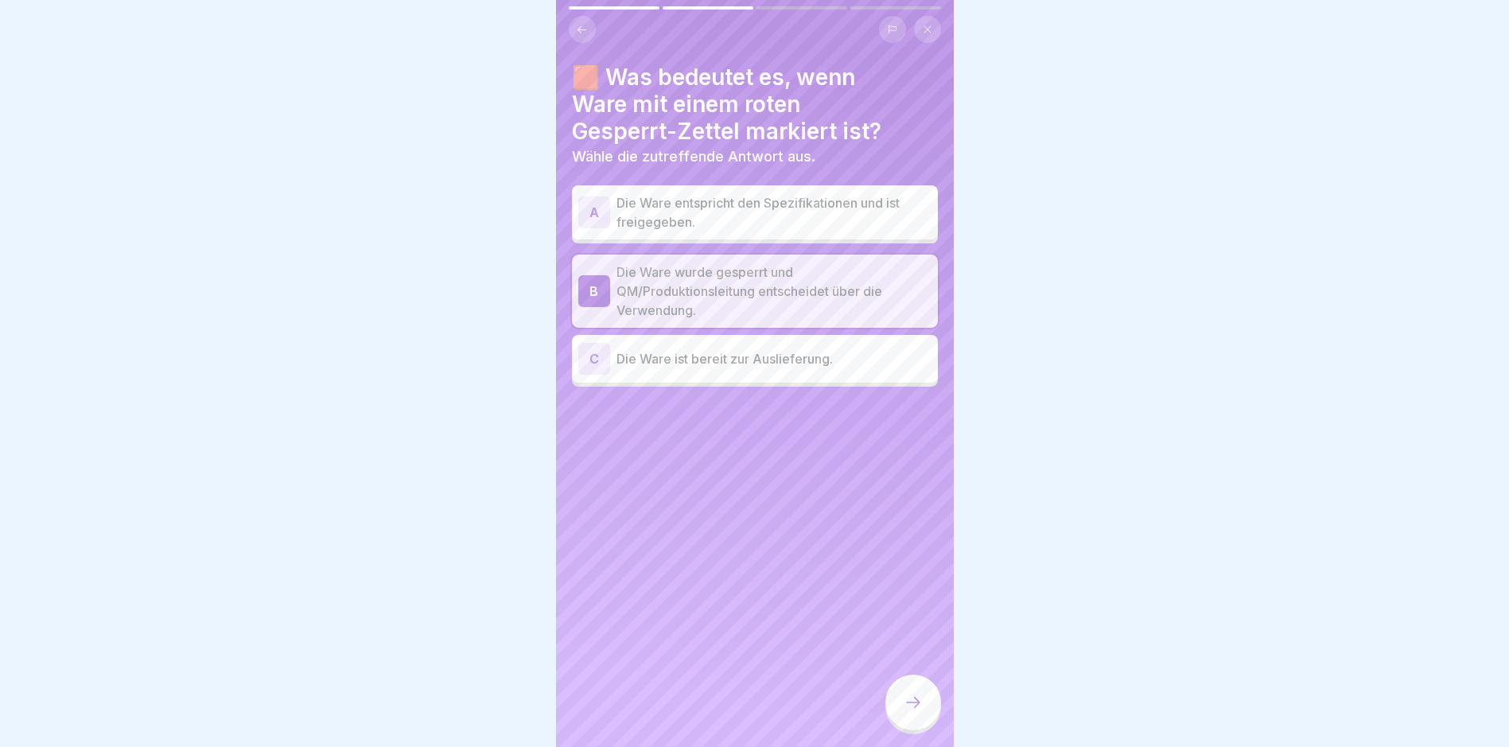
click at [896, 725] on div at bounding box center [913, 703] width 56 height 56
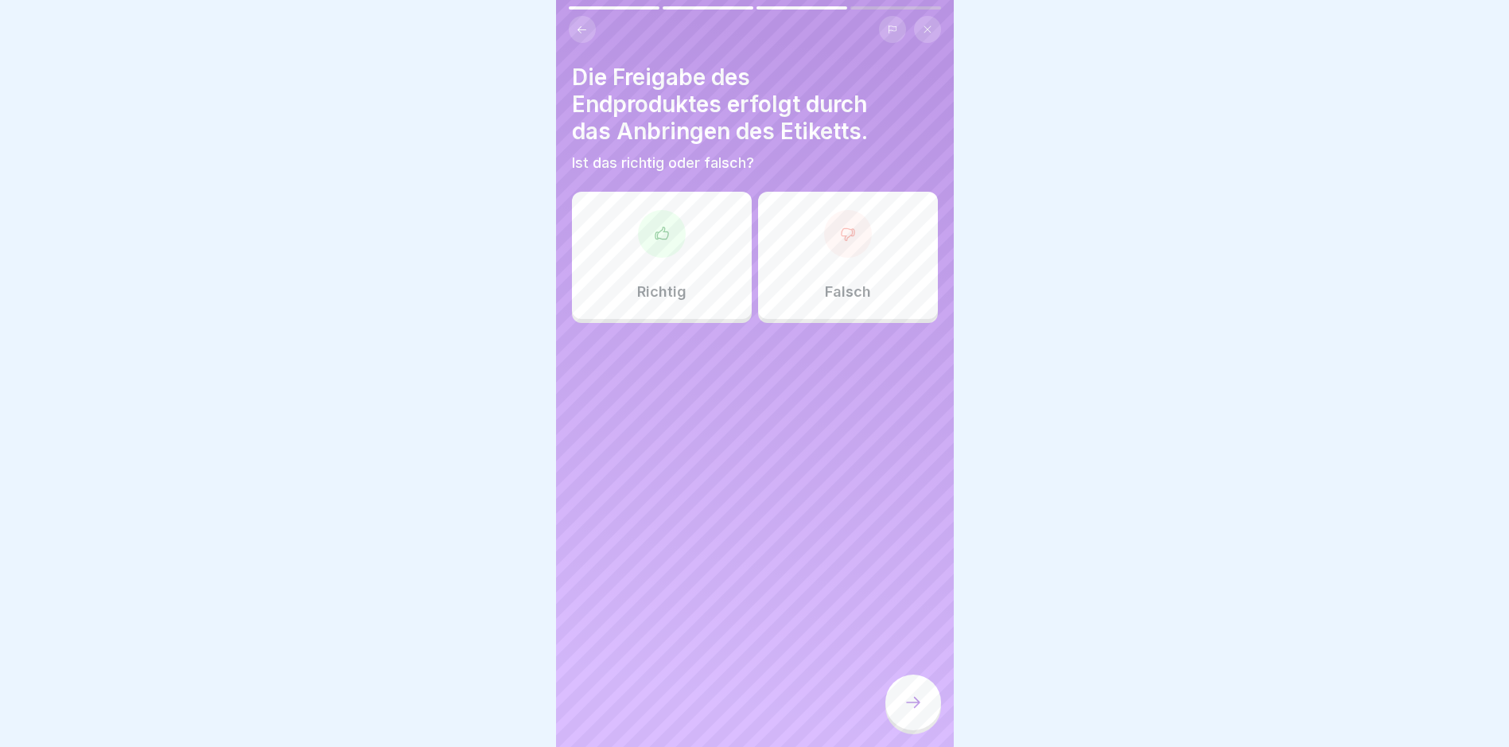
click at [686, 254] on div "Richtig" at bounding box center [662, 255] width 180 height 127
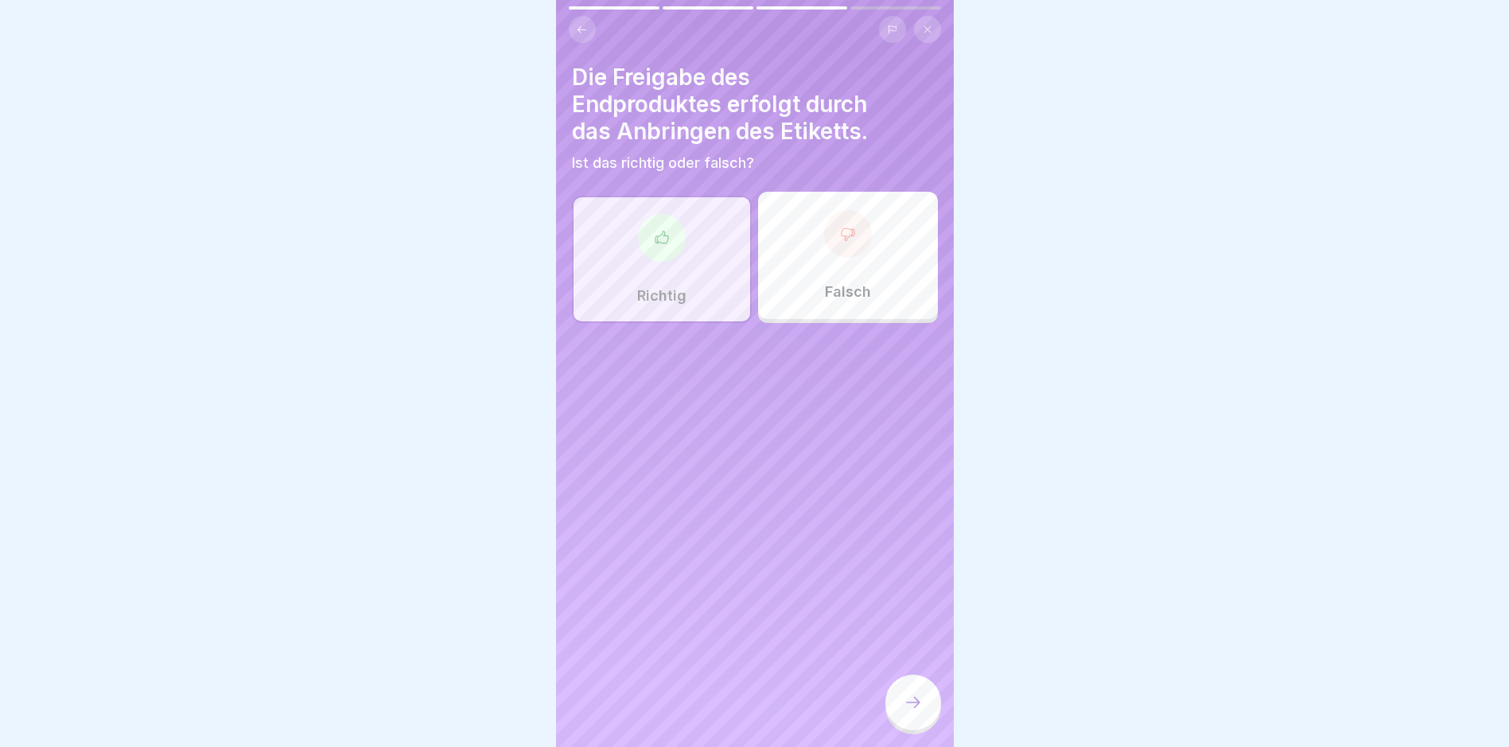
click at [904, 712] on icon at bounding box center [913, 702] width 19 height 19
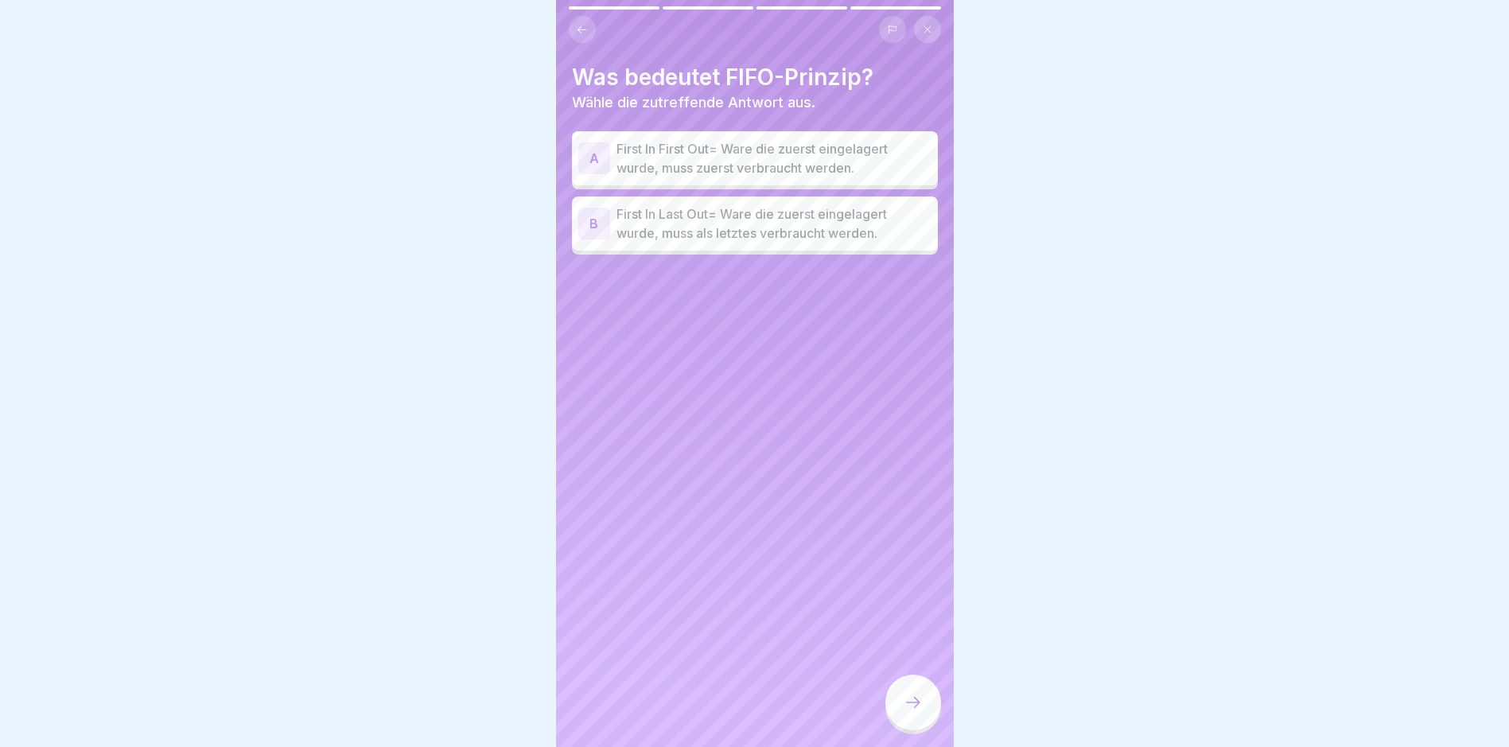
click at [834, 157] on p "First In First Out= Ware die zuerst eingelagert wurde, muss zuerst verbraucht w…" at bounding box center [774, 158] width 315 height 38
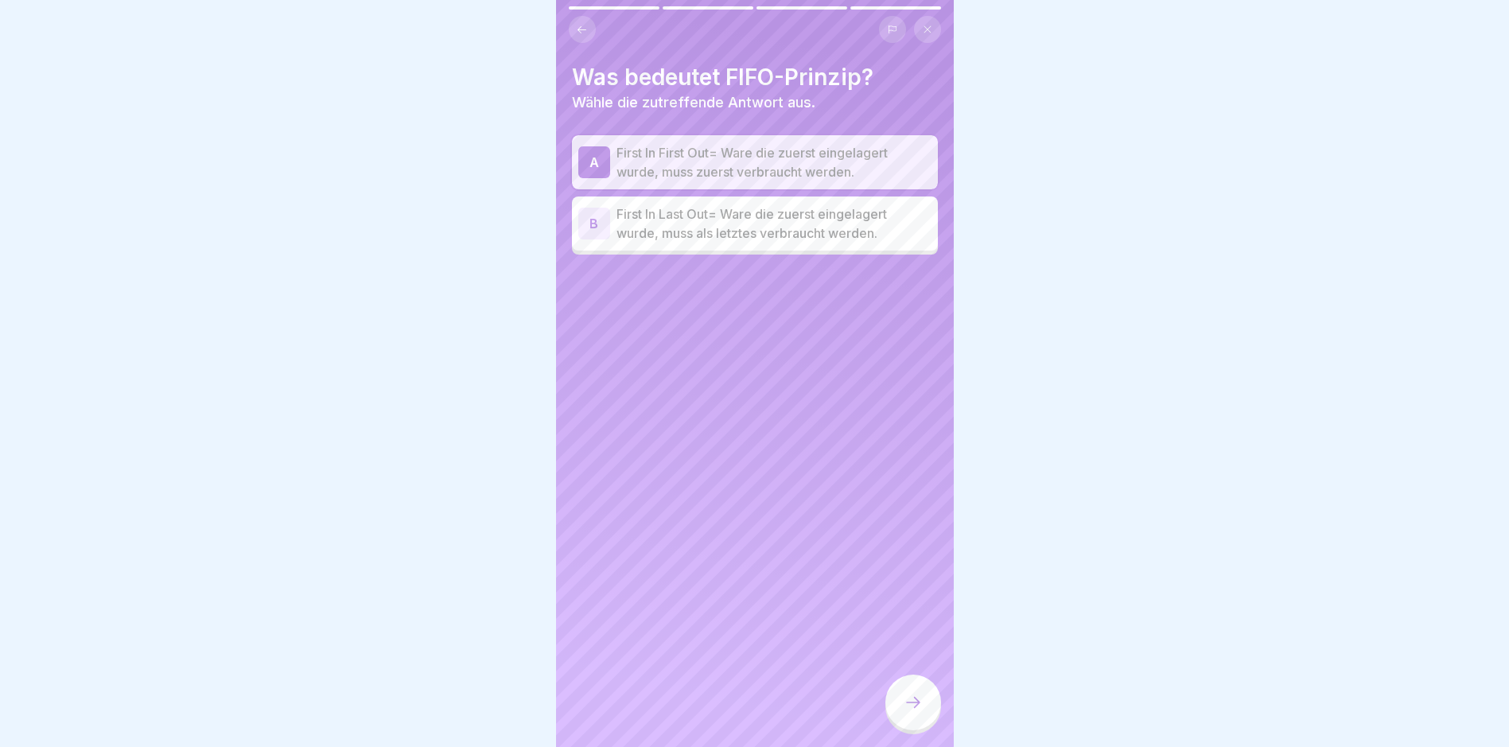
click at [906, 704] on div at bounding box center [913, 703] width 56 height 56
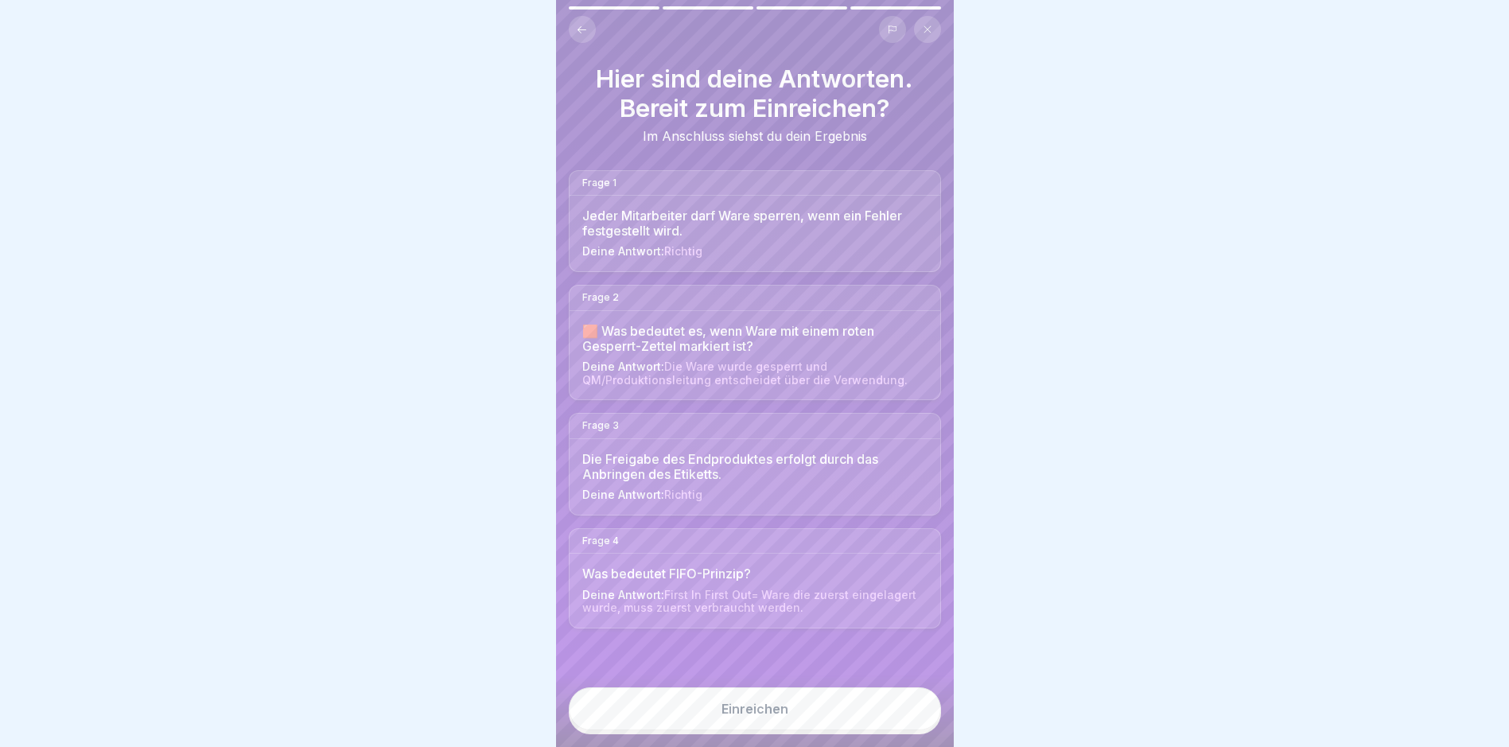
click at [837, 712] on button "Einreichen" at bounding box center [755, 708] width 372 height 43
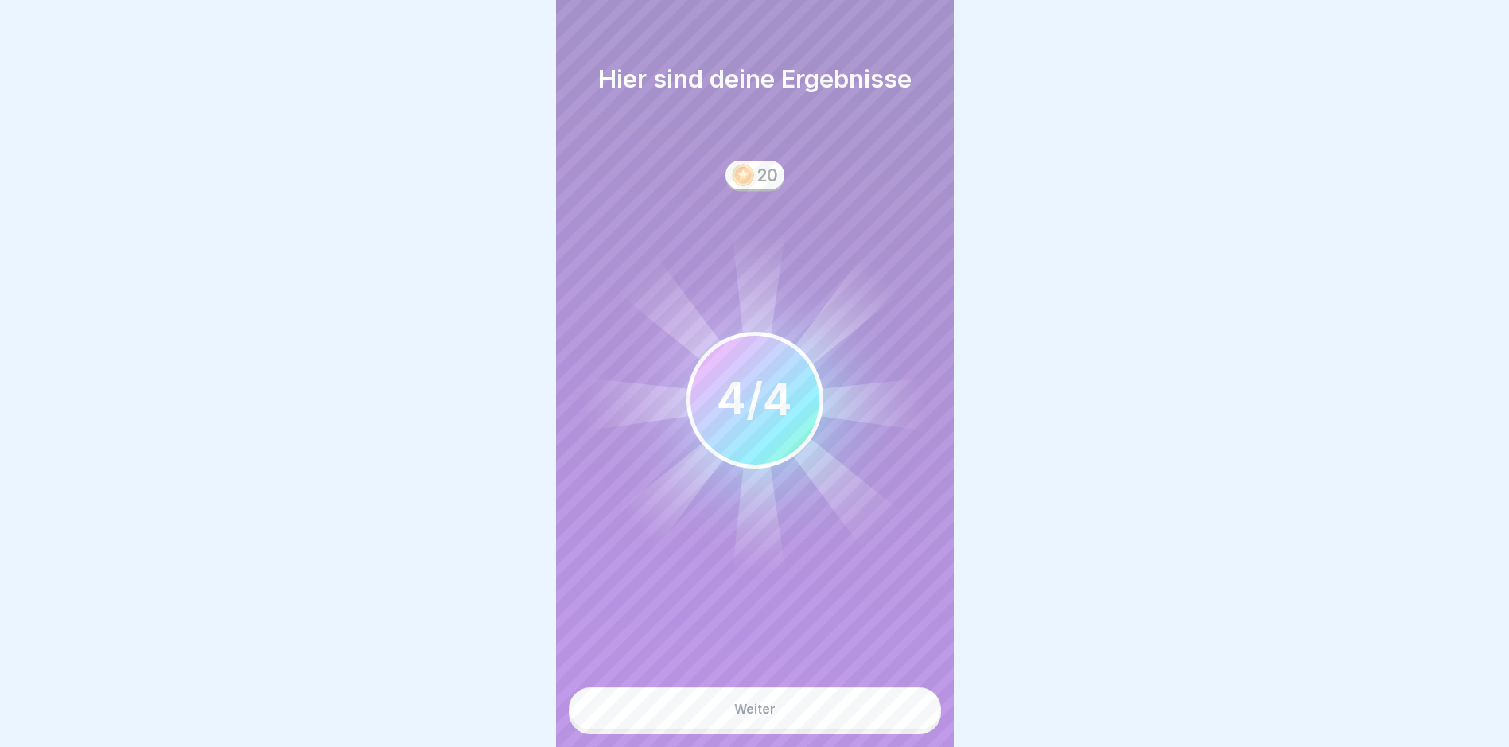
click at [829, 710] on button "Weiter" at bounding box center [755, 708] width 372 height 43
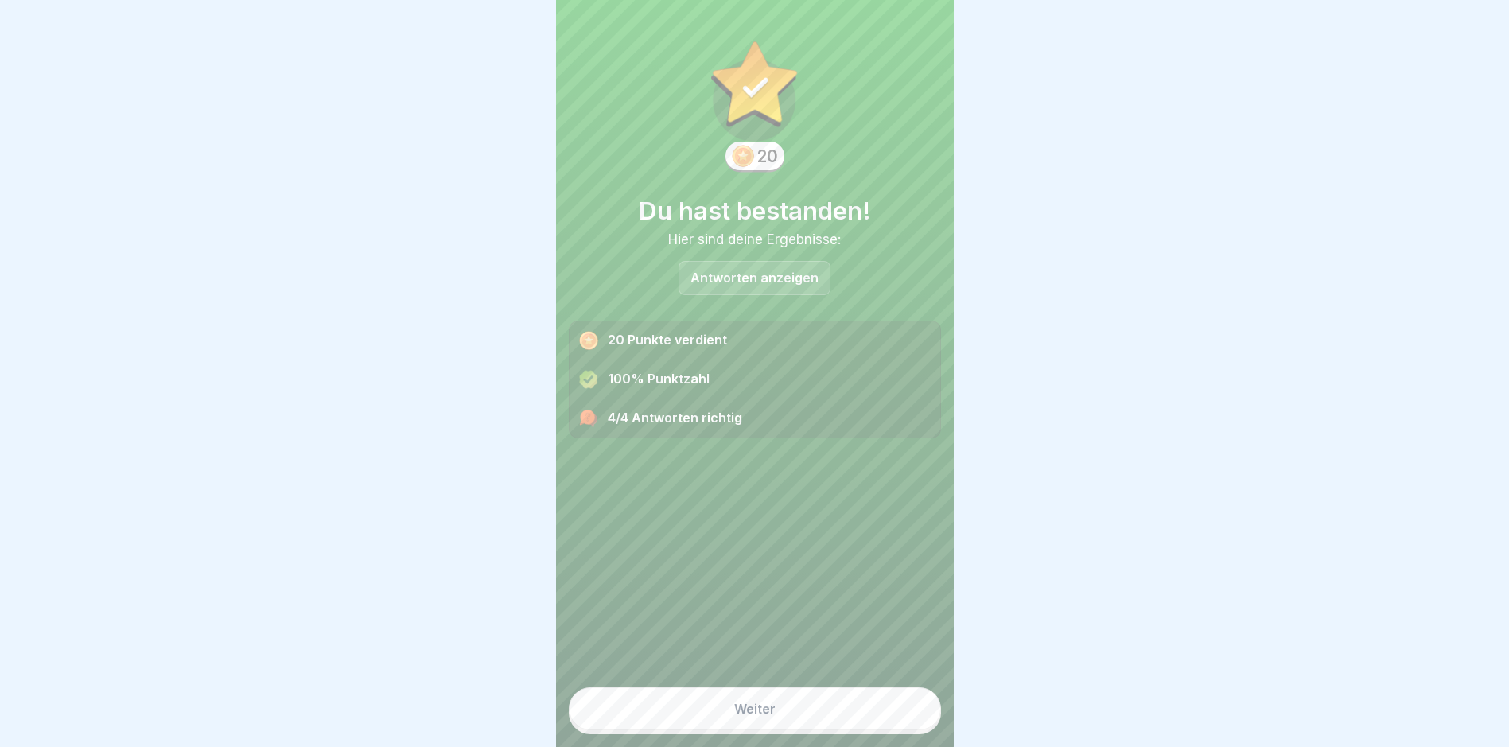
click at [829, 710] on button "Weiter" at bounding box center [755, 708] width 372 height 43
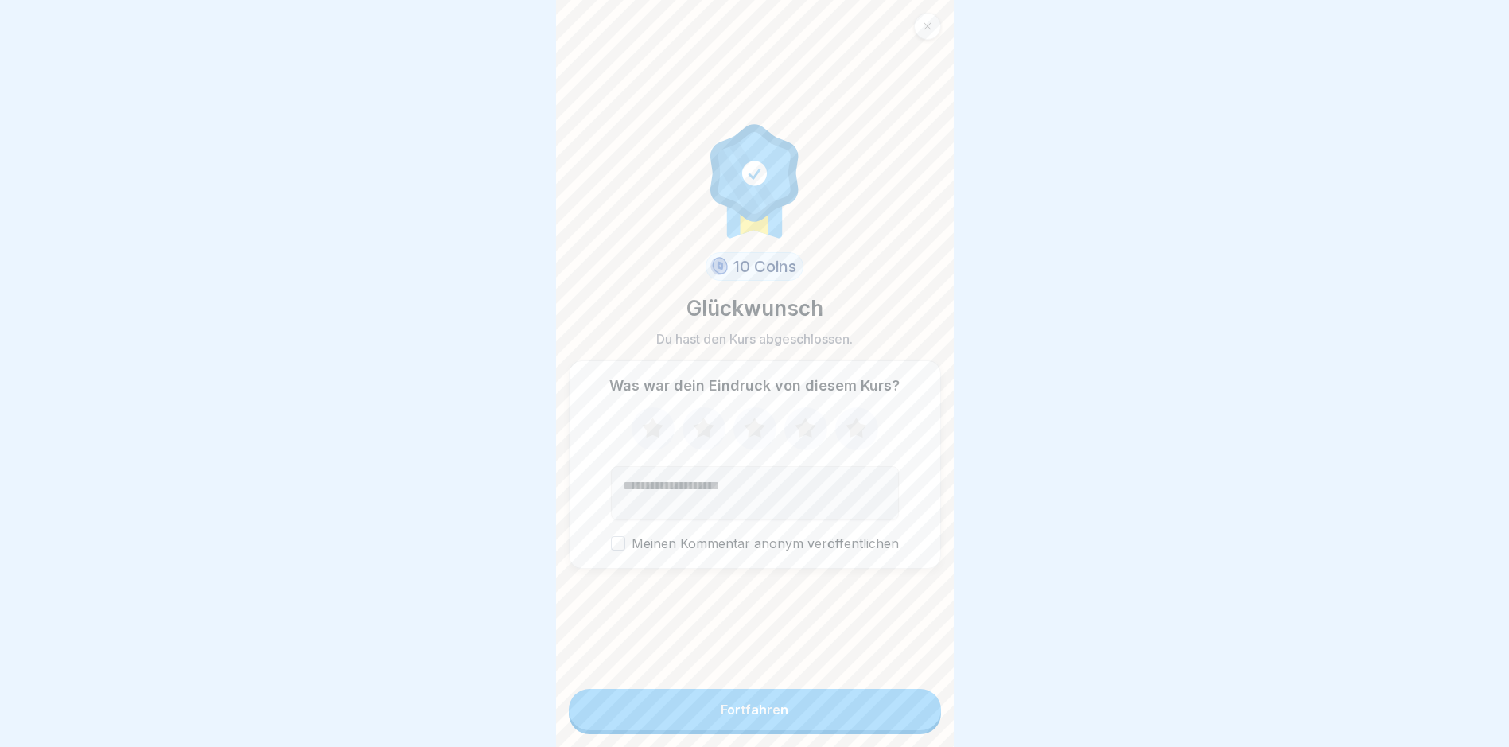
click at [829, 712] on button "Fortfahren" at bounding box center [755, 709] width 372 height 41
click at [811, 714] on button "Fortfahren" at bounding box center [755, 709] width 372 height 41
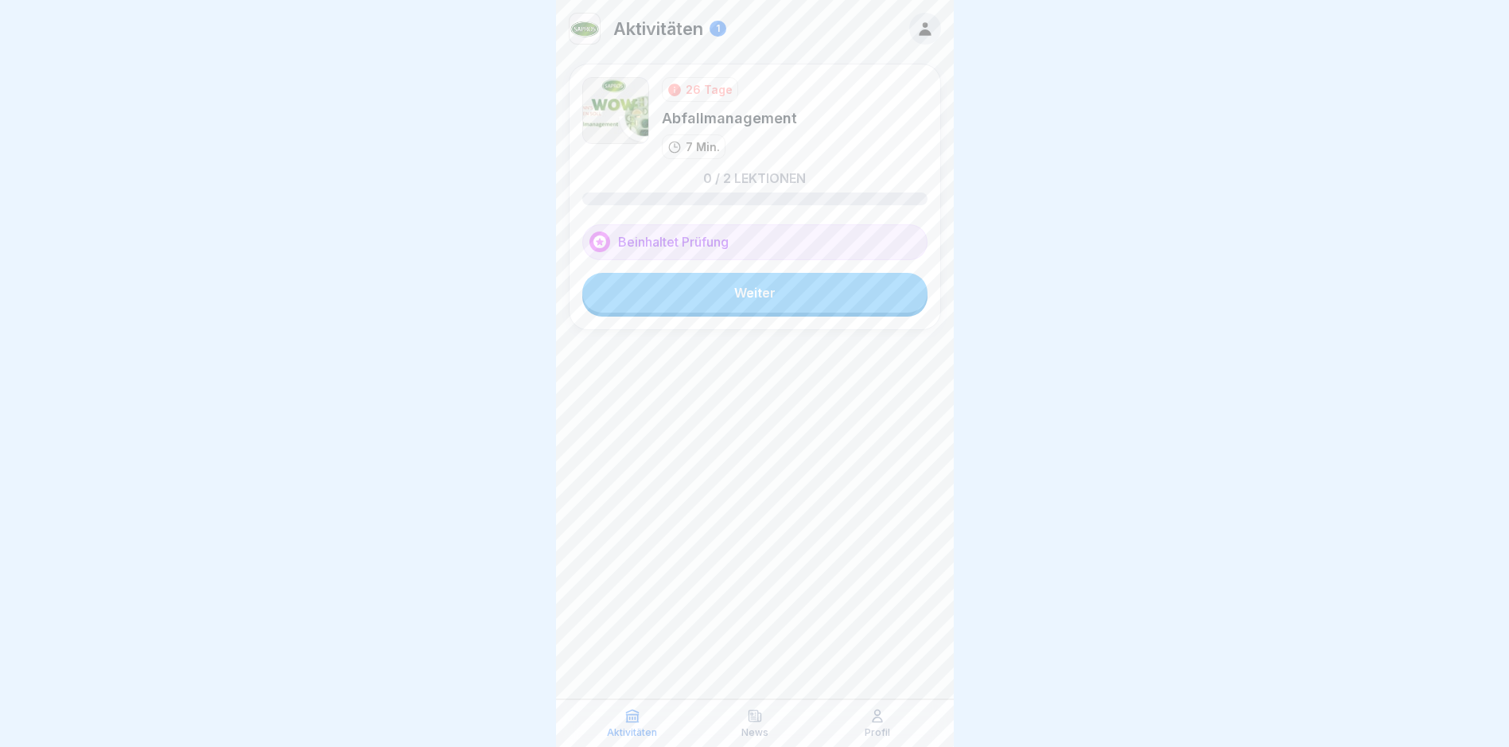
click at [799, 297] on link "Weiter" at bounding box center [754, 293] width 345 height 40
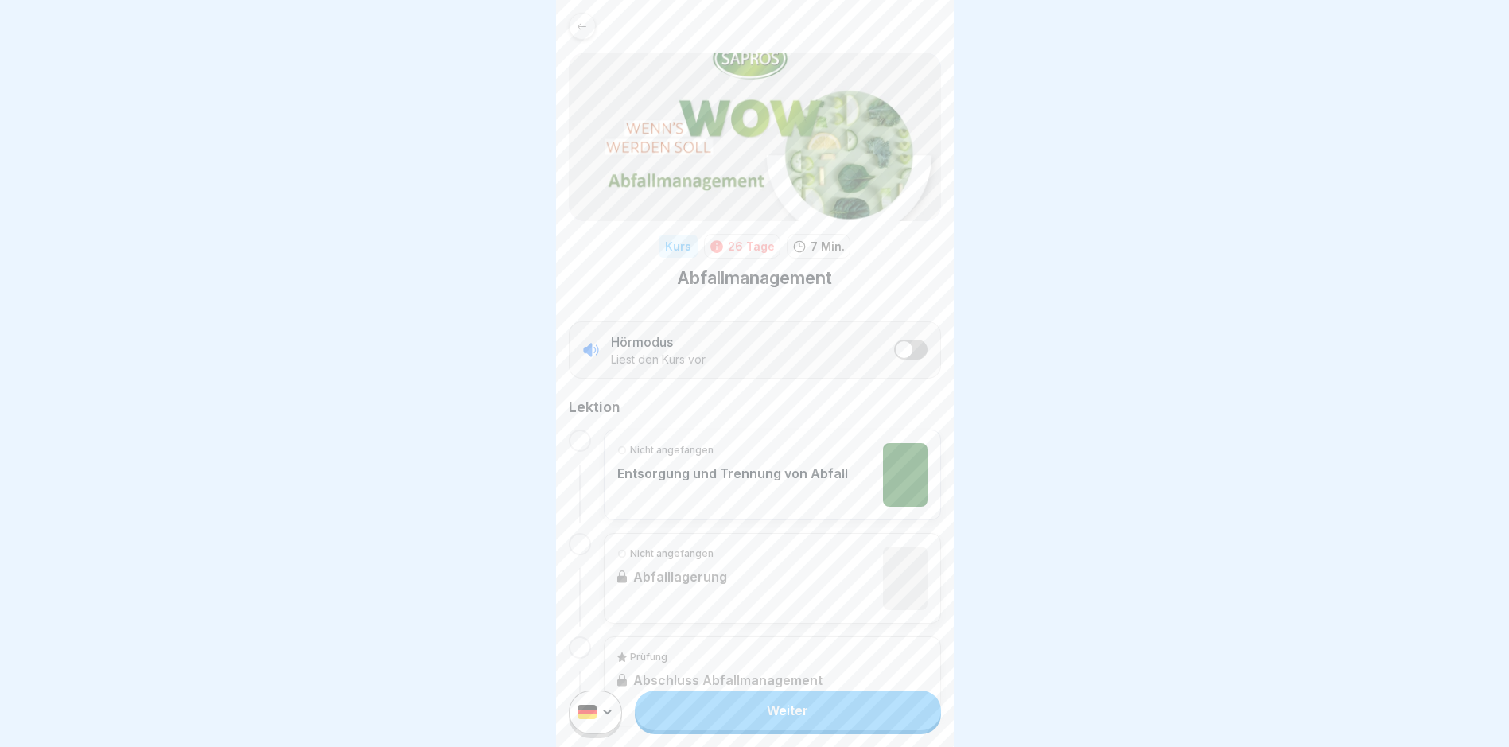
click at [771, 729] on link "Weiter" at bounding box center [787, 710] width 305 height 40
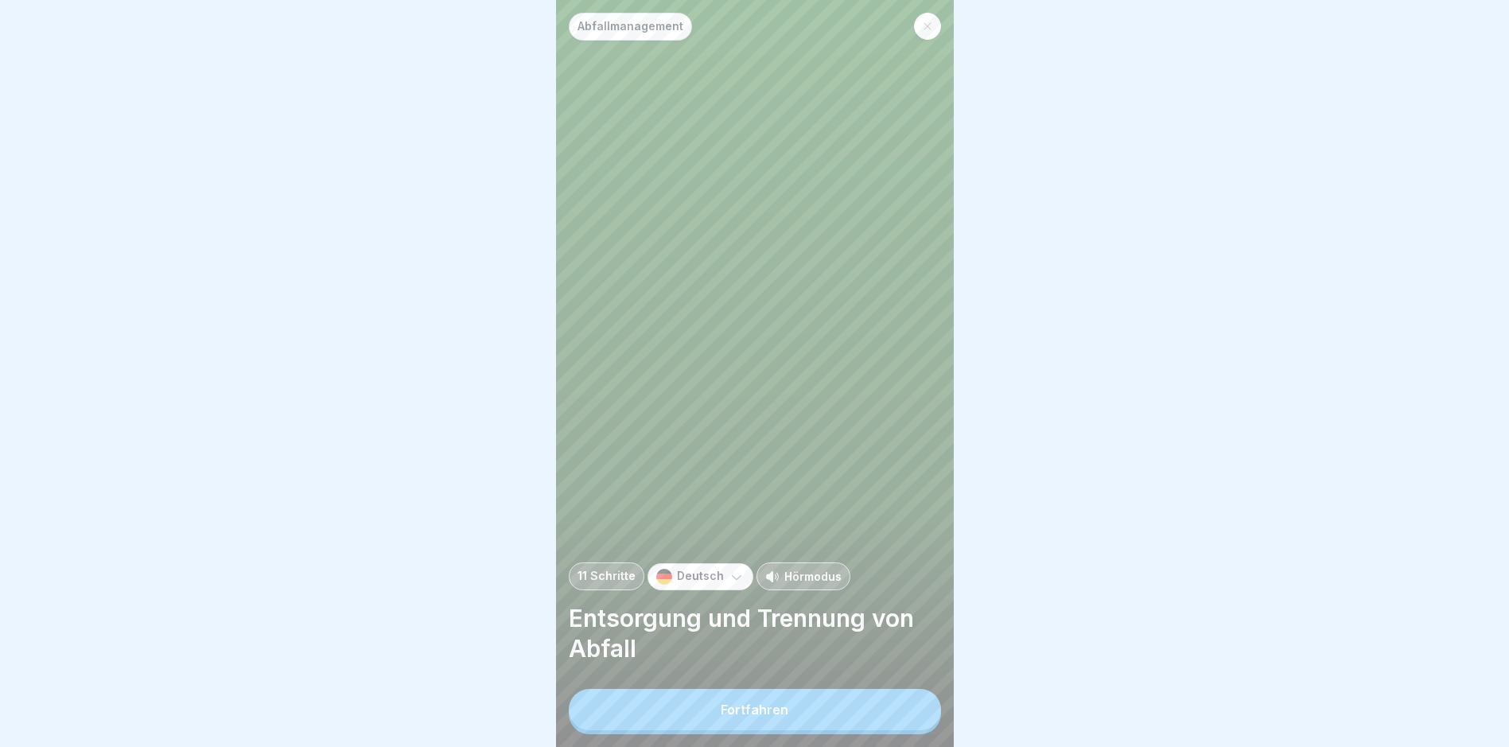
click at [784, 717] on div "Fortfahren" at bounding box center [755, 709] width 68 height 14
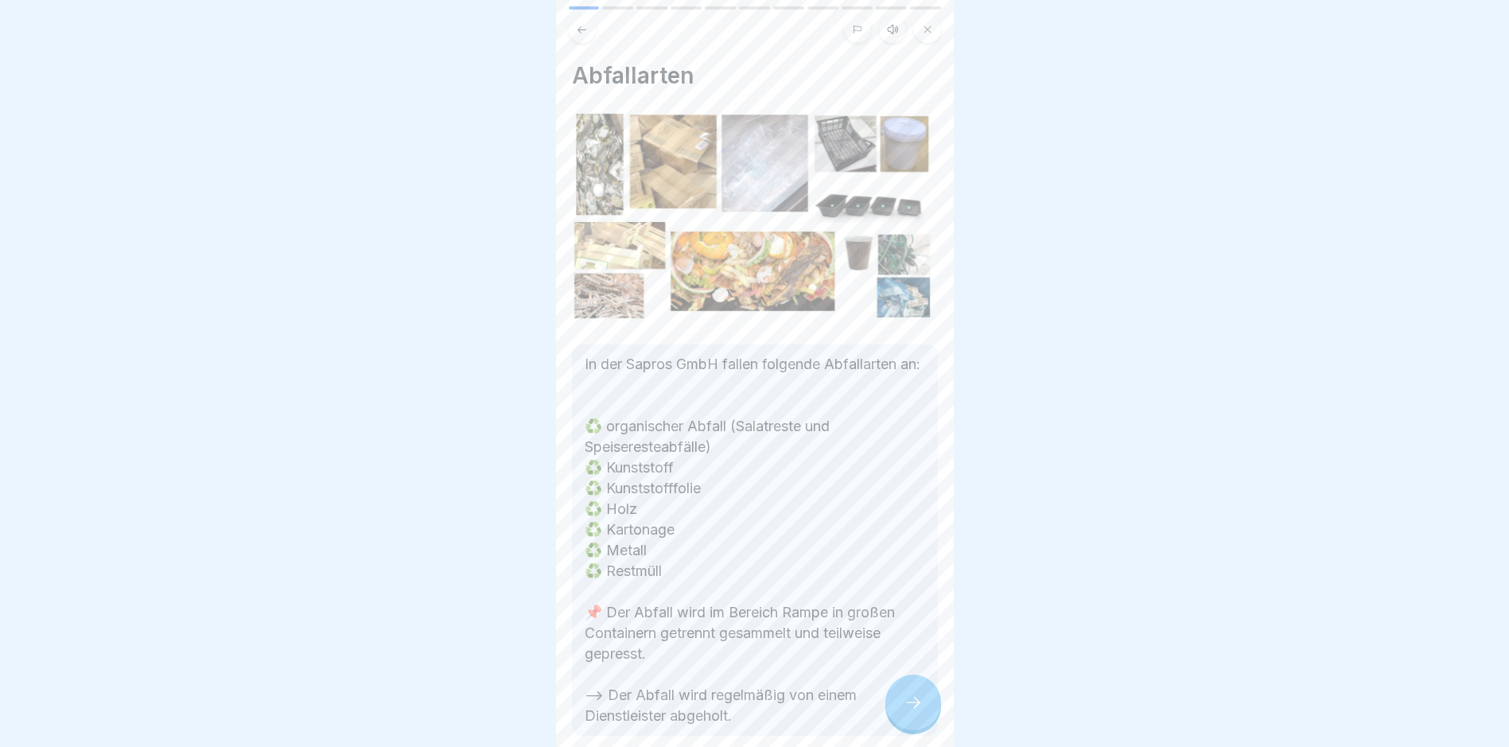
click at [907, 707] on icon at bounding box center [913, 702] width 19 height 19
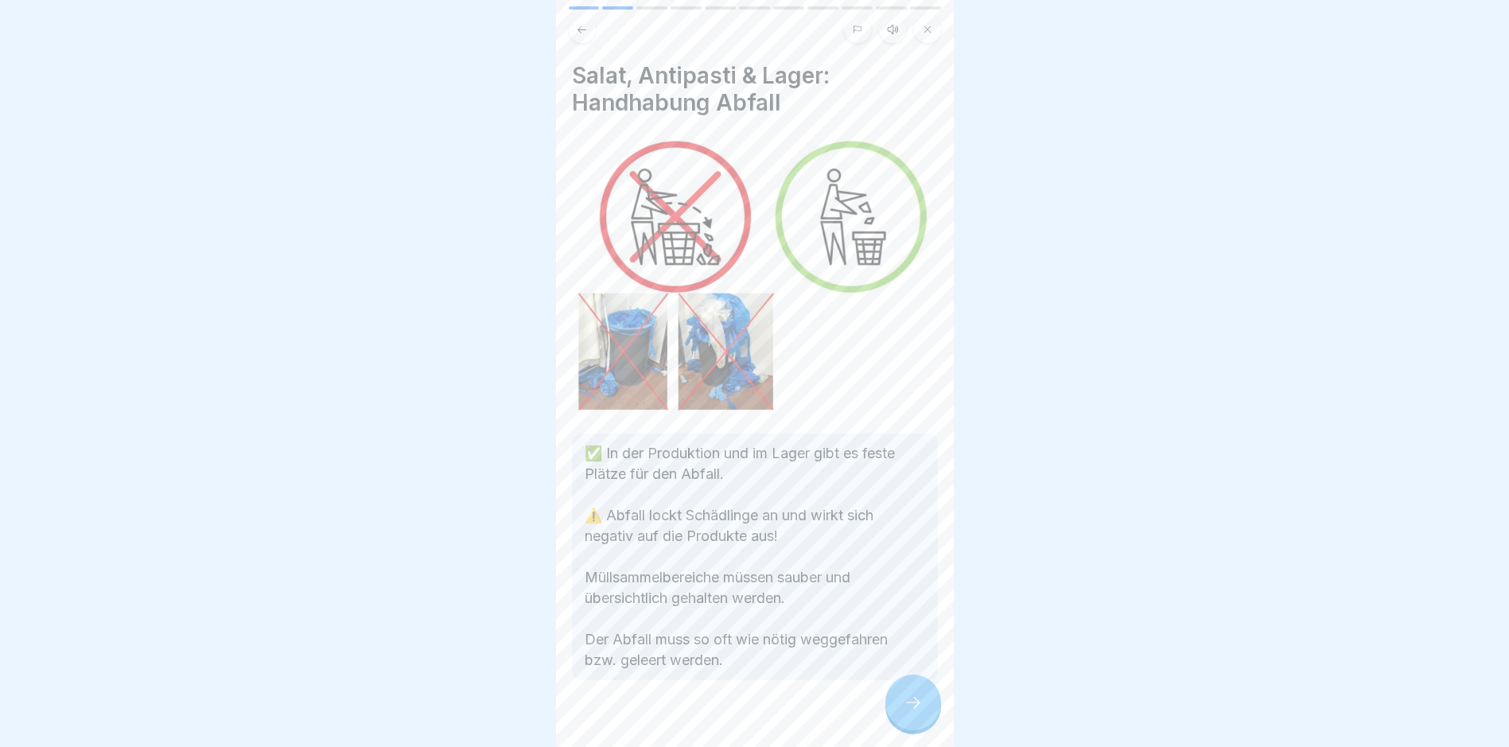
click at [907, 707] on icon at bounding box center [913, 702] width 19 height 19
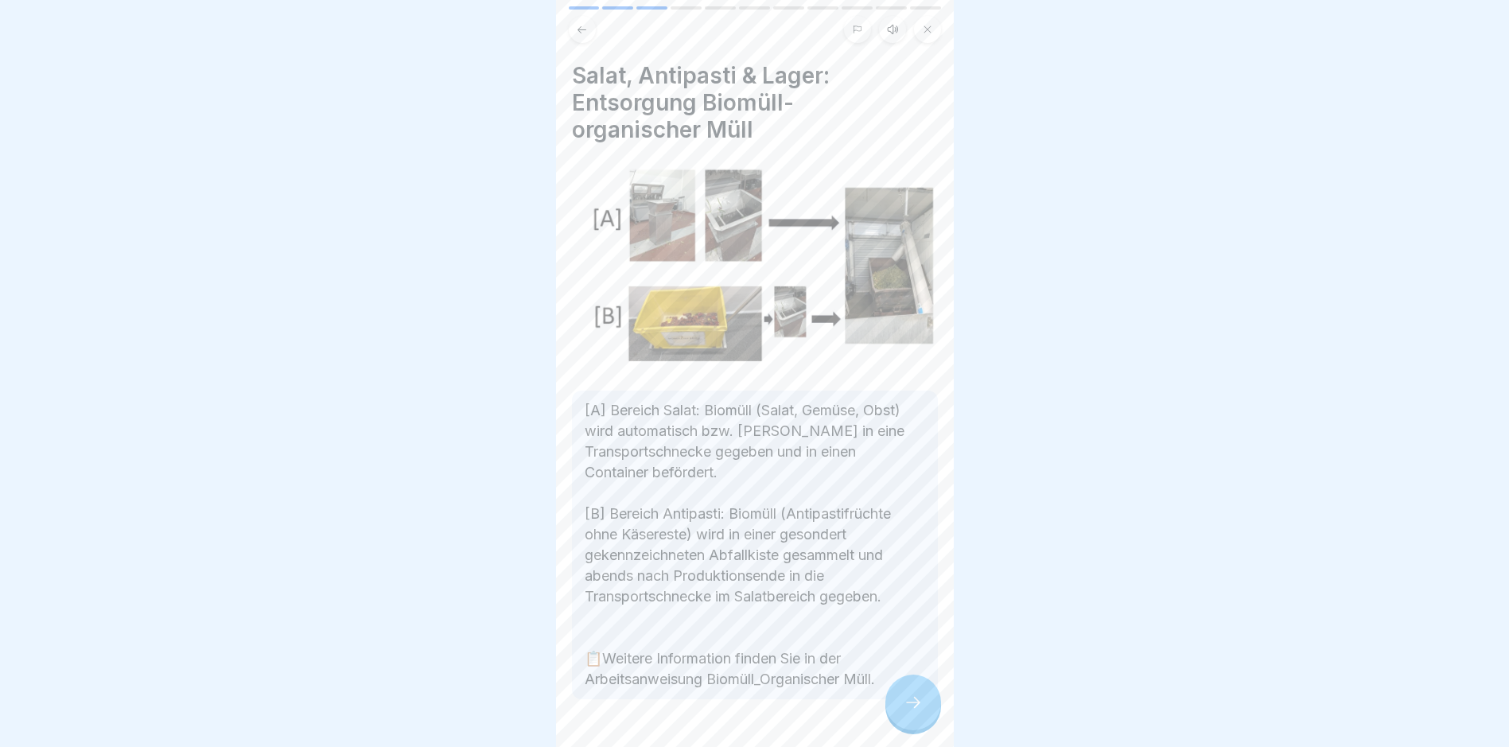
click at [908, 707] on icon at bounding box center [913, 702] width 19 height 19
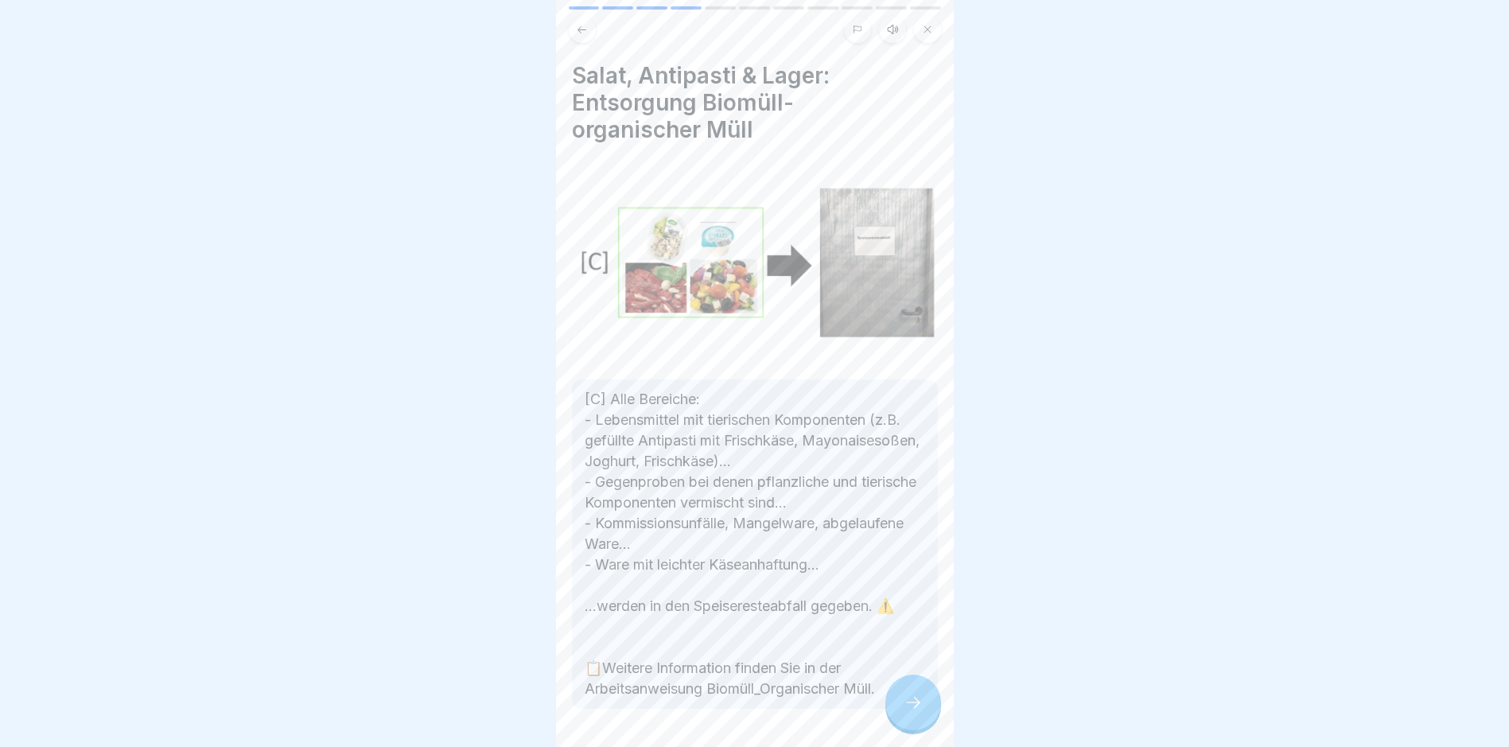
click at [908, 707] on icon at bounding box center [913, 702] width 19 height 19
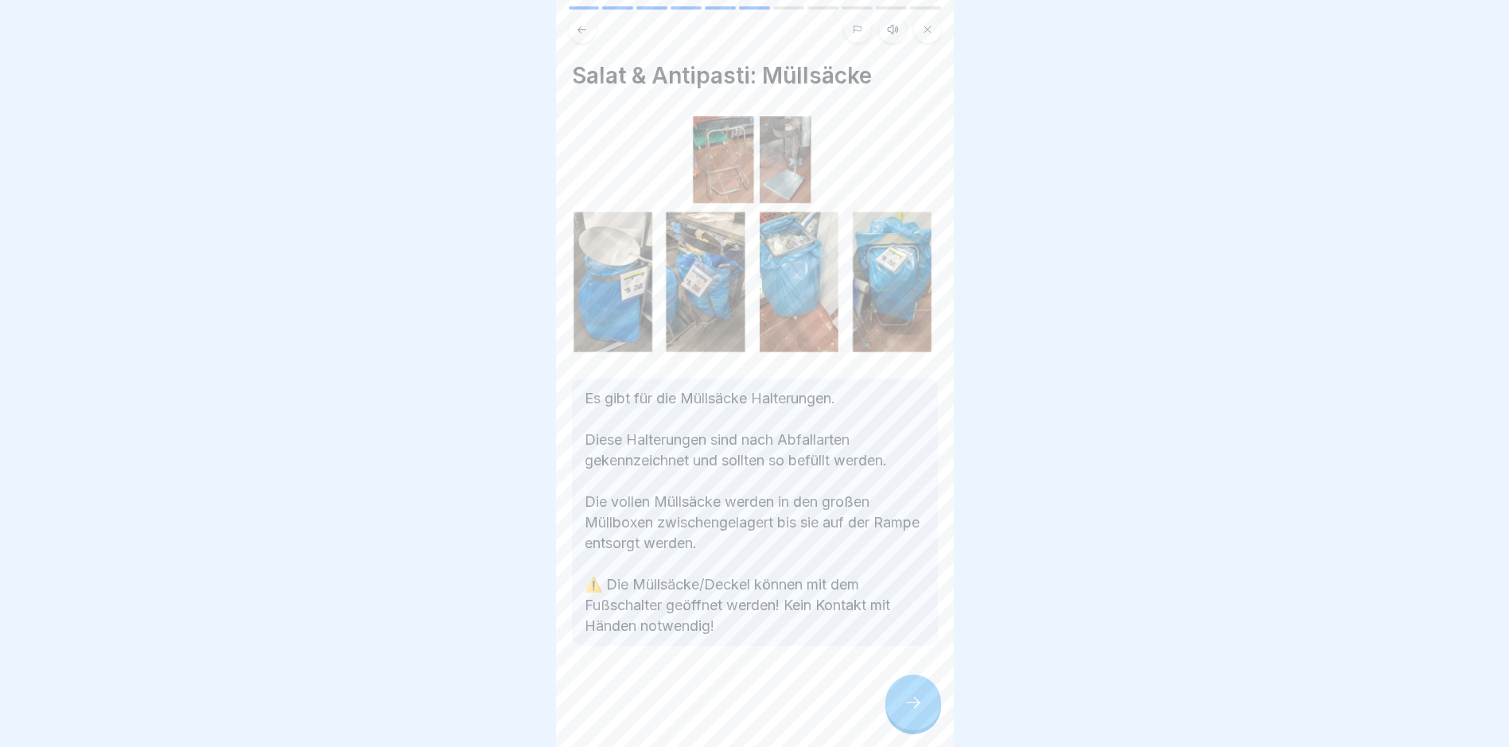
click at [908, 707] on icon at bounding box center [913, 702] width 19 height 19
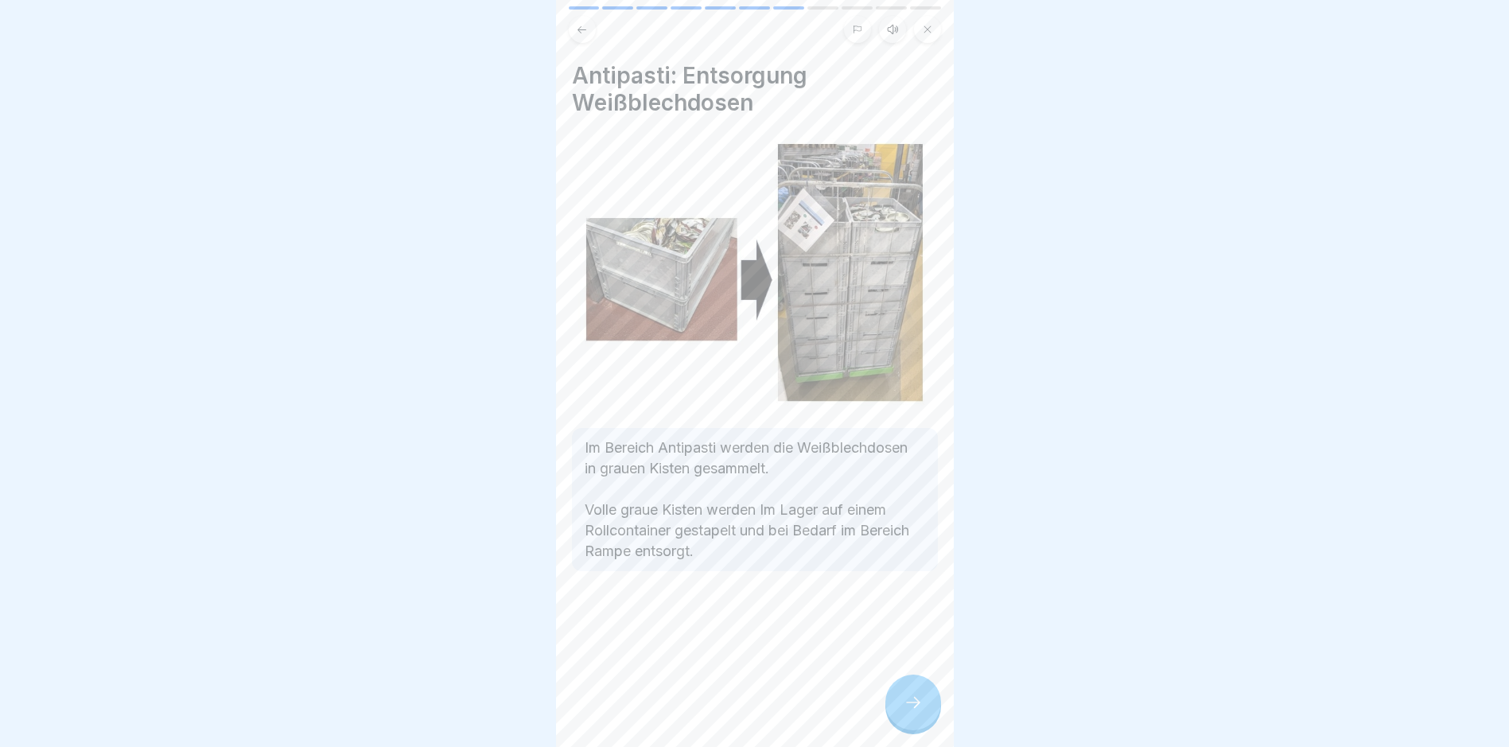
click at [908, 707] on icon at bounding box center [913, 702] width 19 height 19
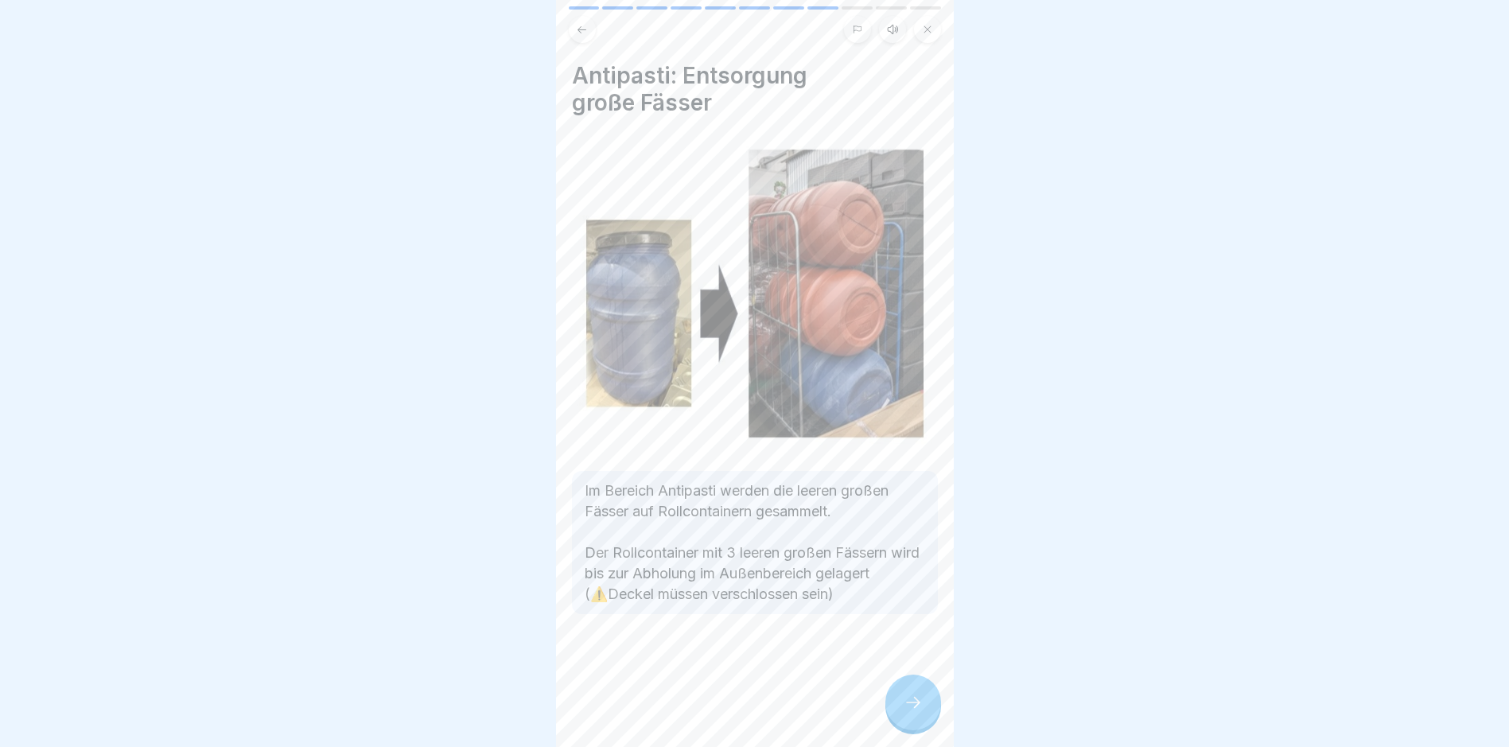
click at [908, 707] on icon at bounding box center [913, 702] width 19 height 19
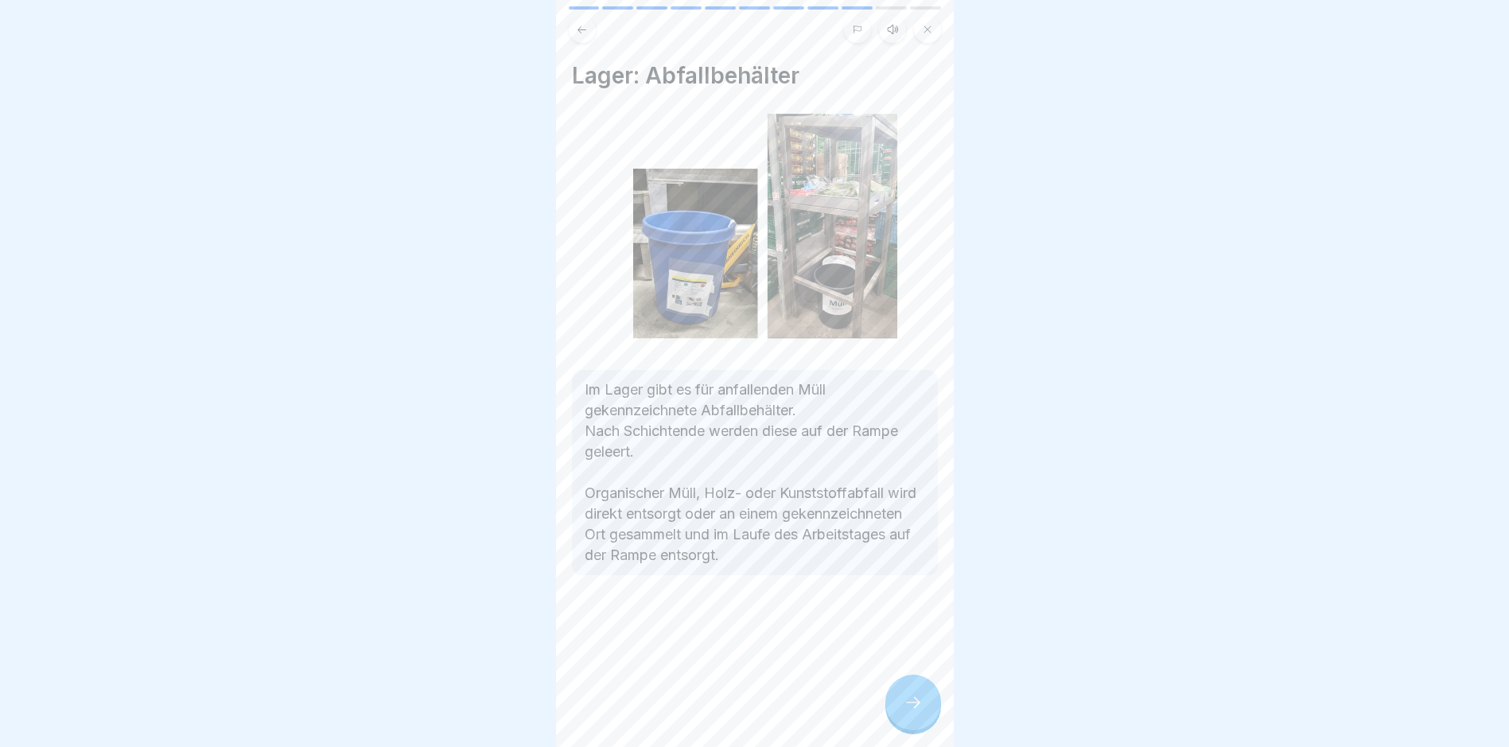
click at [908, 707] on icon at bounding box center [913, 702] width 19 height 19
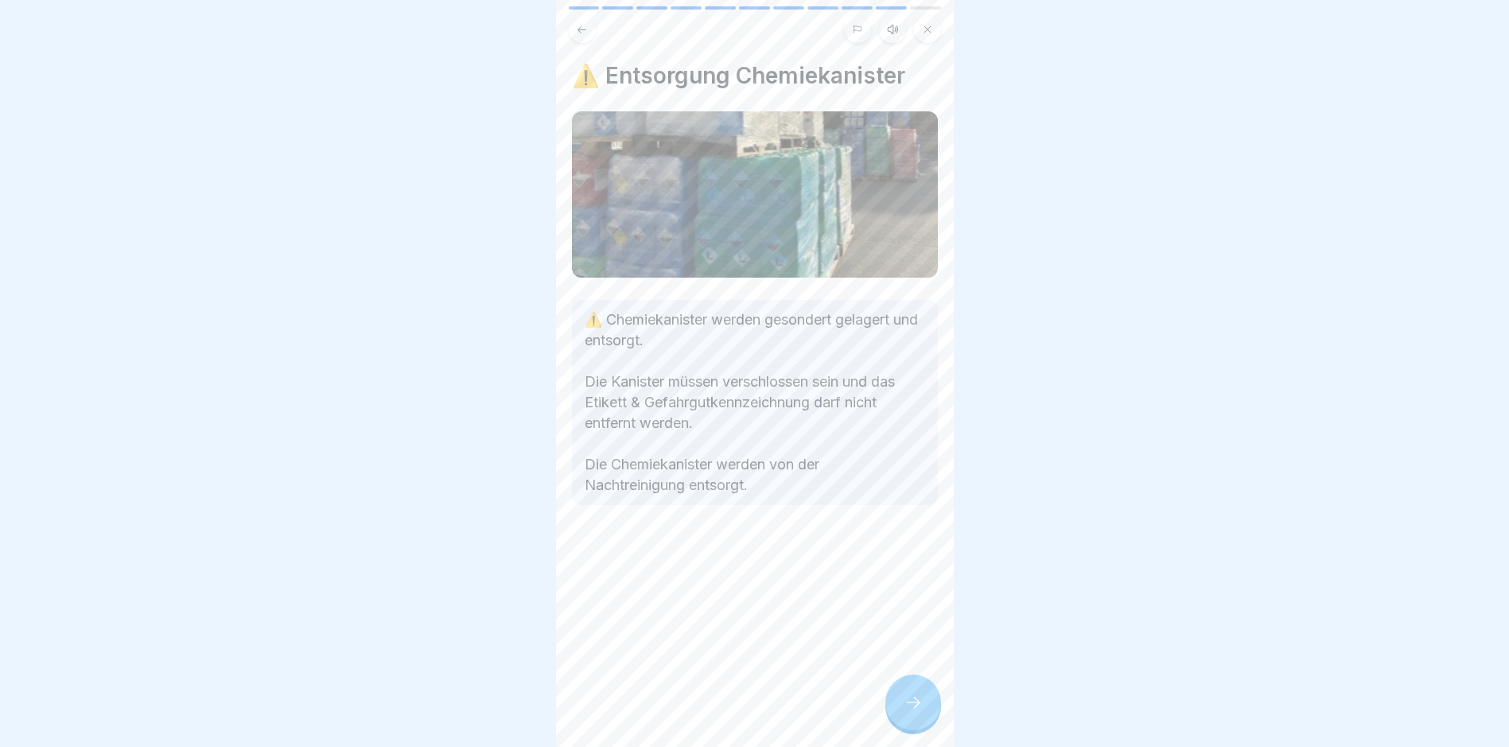
click at [908, 707] on icon at bounding box center [913, 702] width 19 height 19
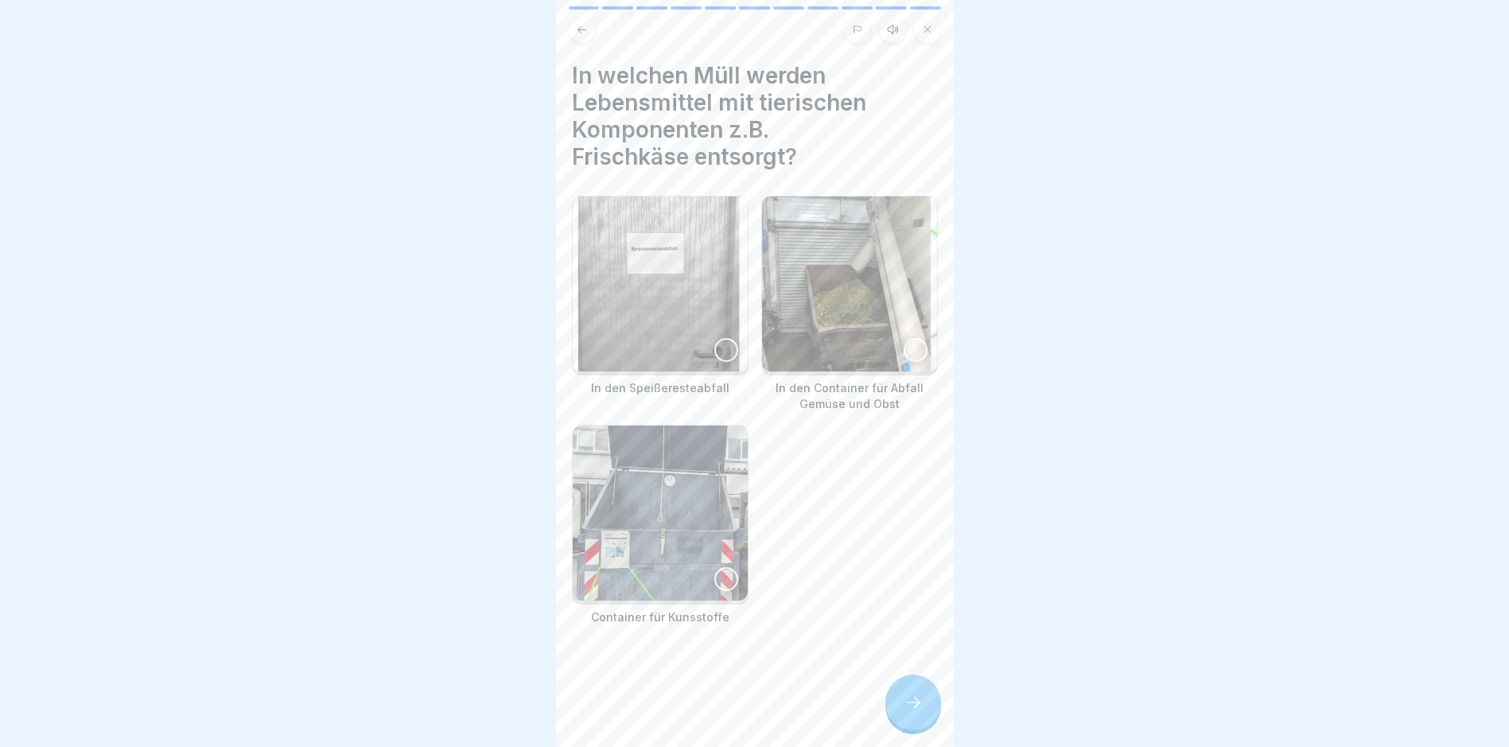
click at [908, 707] on icon at bounding box center [913, 702] width 19 height 19
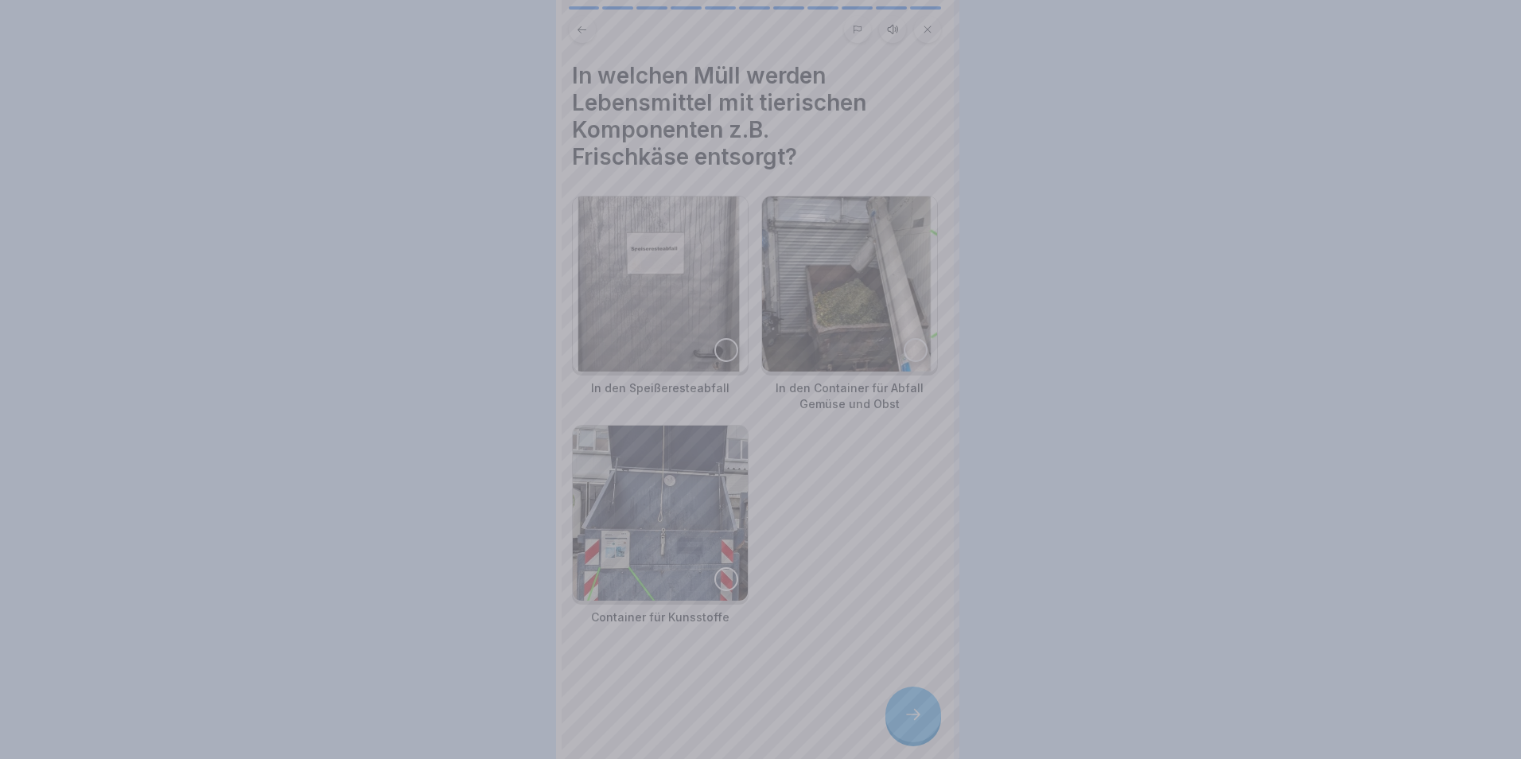
click at [908, 707] on div at bounding box center [760, 379] width 1521 height 759
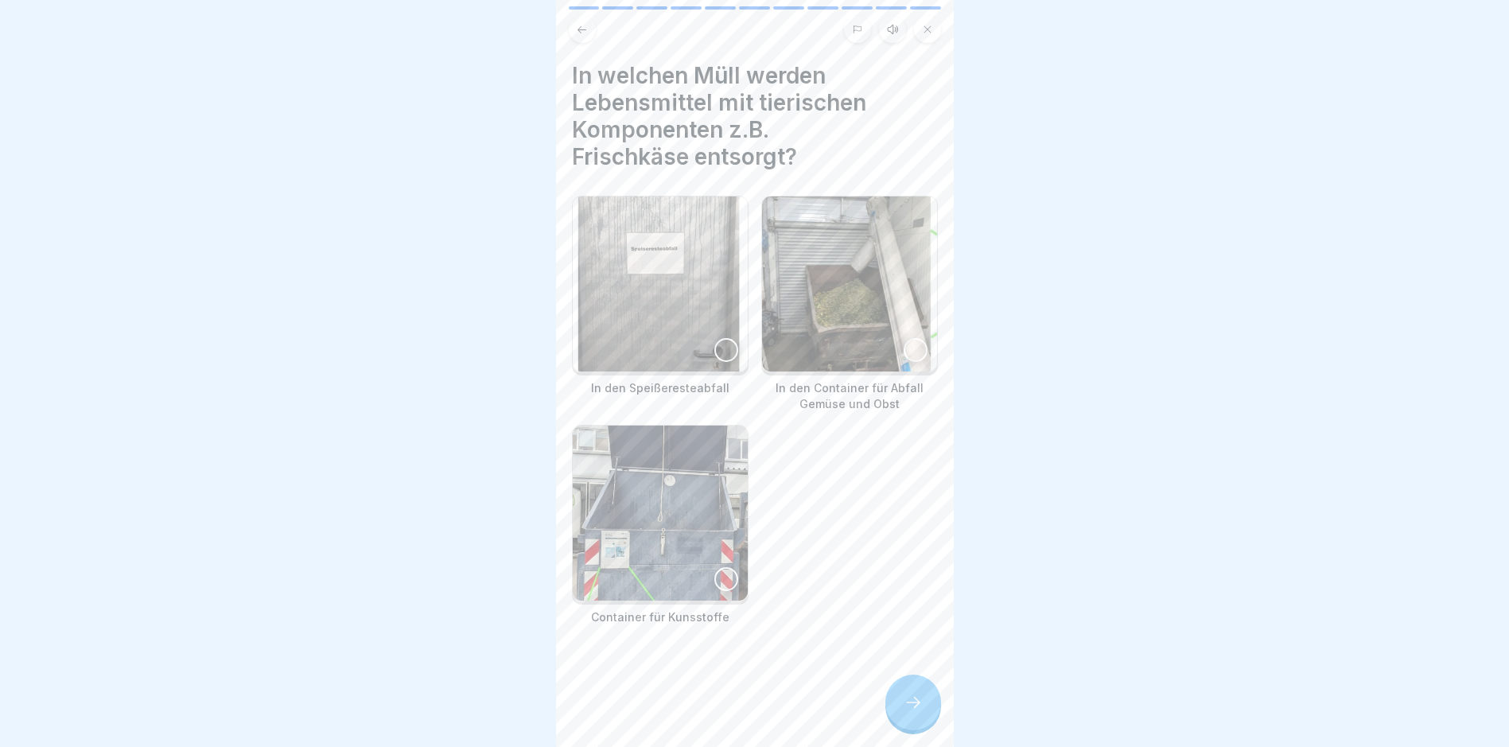
click at [722, 339] on div at bounding box center [726, 350] width 24 height 24
click at [921, 712] on icon at bounding box center [913, 702] width 19 height 19
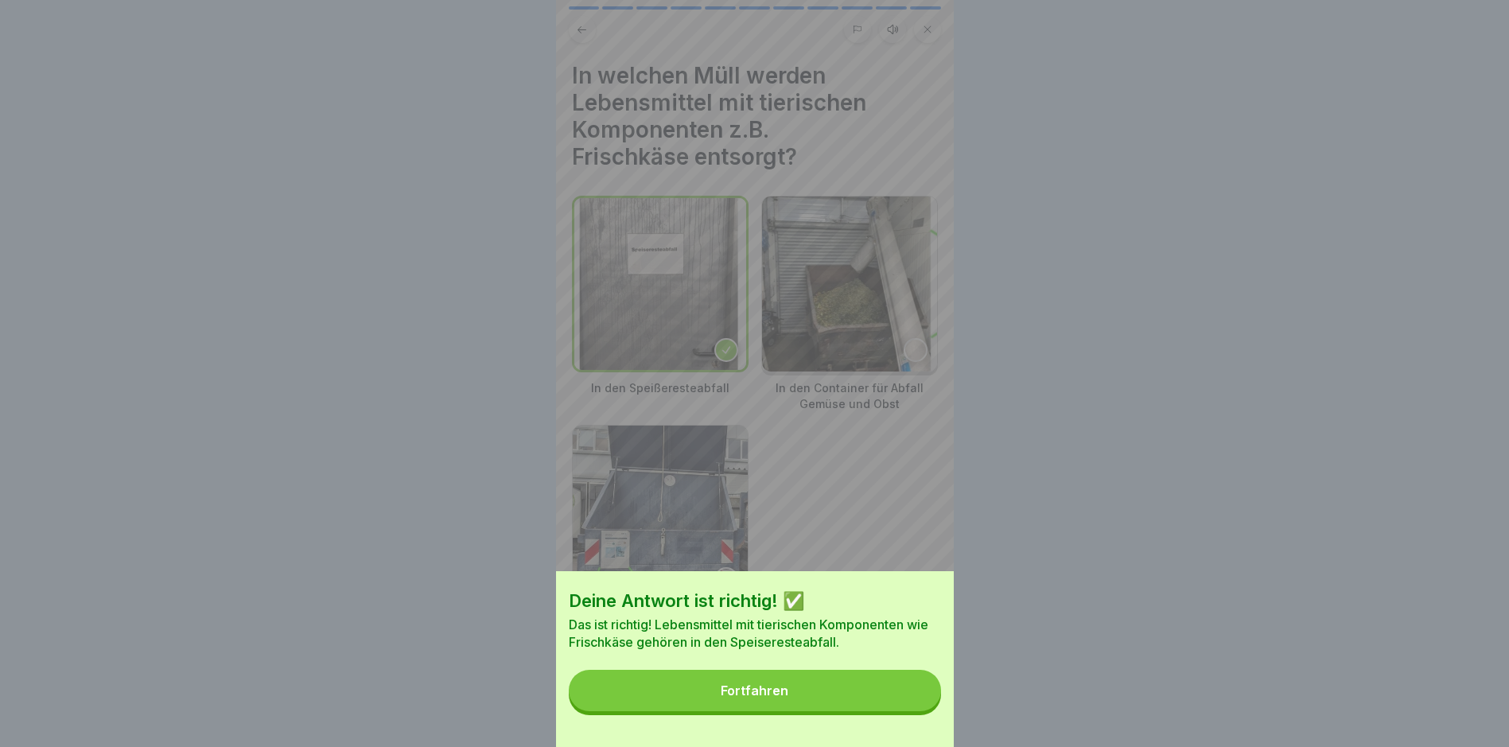
click at [914, 710] on button "Fortfahren" at bounding box center [755, 690] width 372 height 41
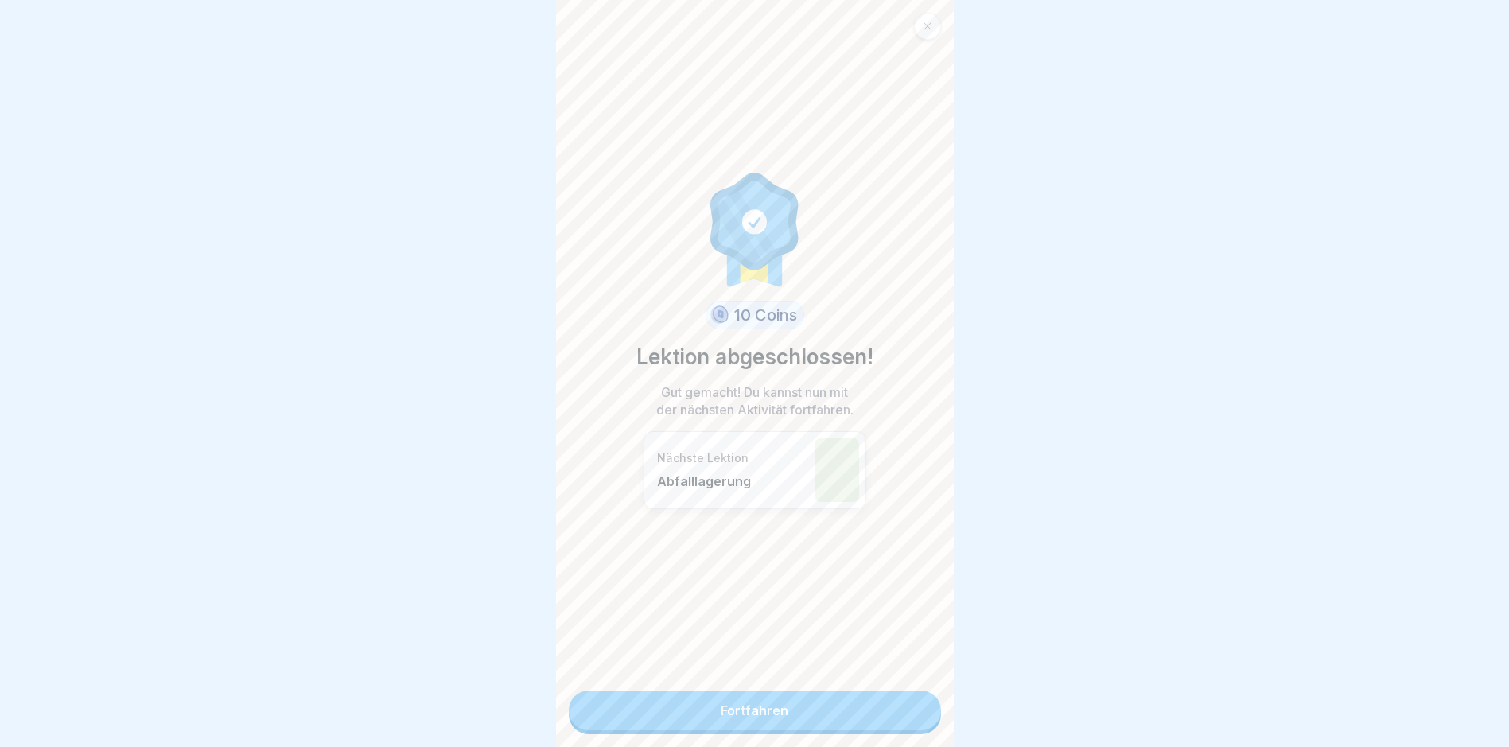
click at [917, 696] on link "Fortfahren" at bounding box center [755, 710] width 372 height 40
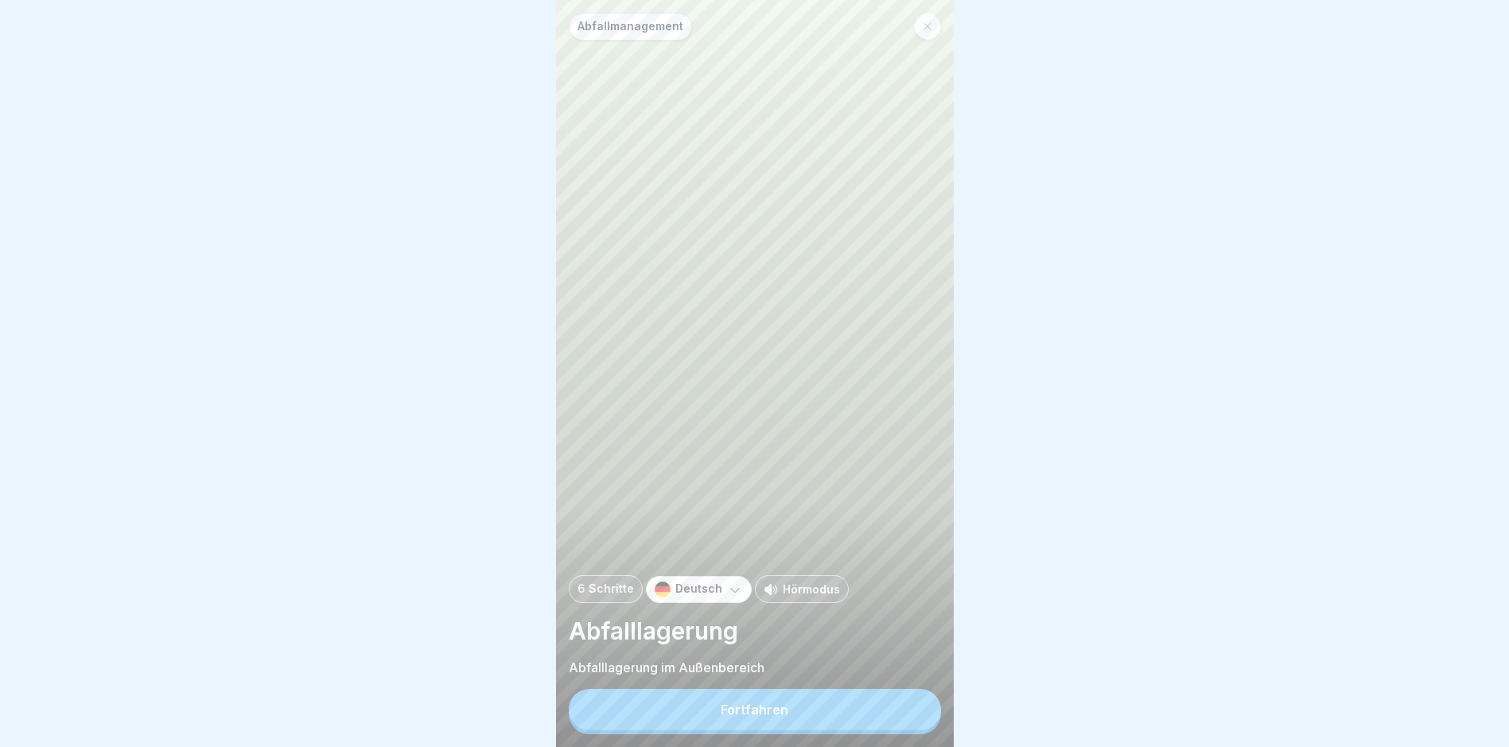
click at [865, 709] on button "Fortfahren" at bounding box center [755, 709] width 372 height 41
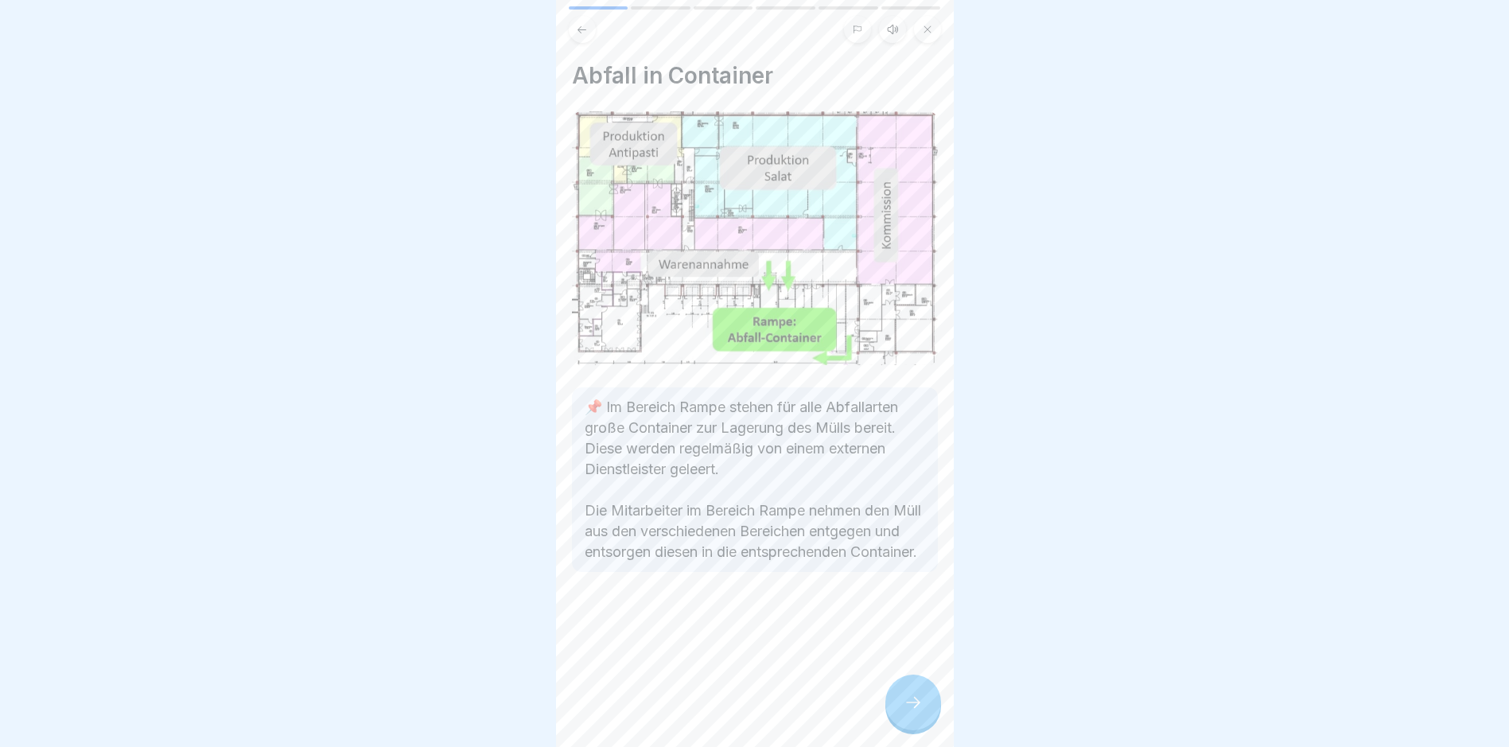
click at [898, 722] on div at bounding box center [913, 703] width 56 height 56
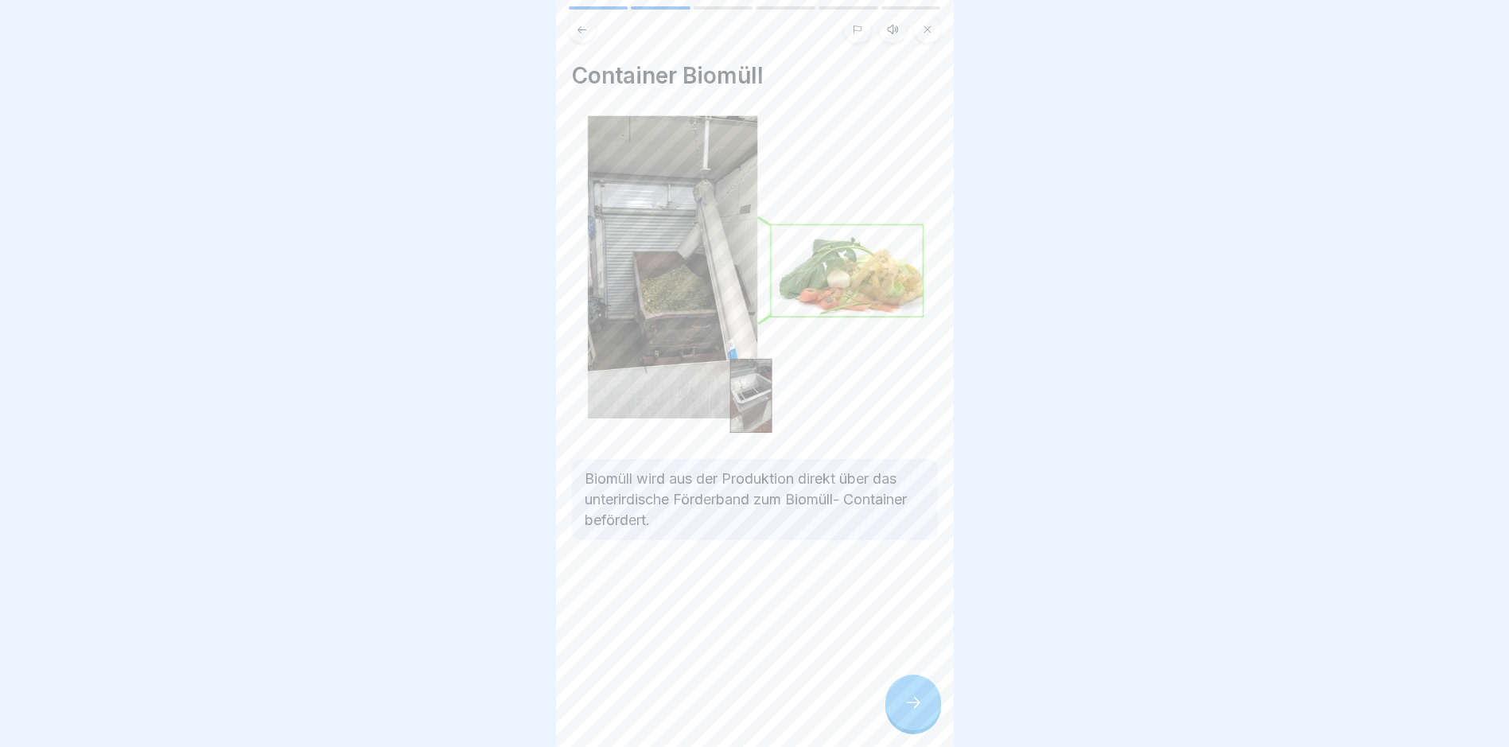
click at [898, 720] on div at bounding box center [913, 703] width 56 height 56
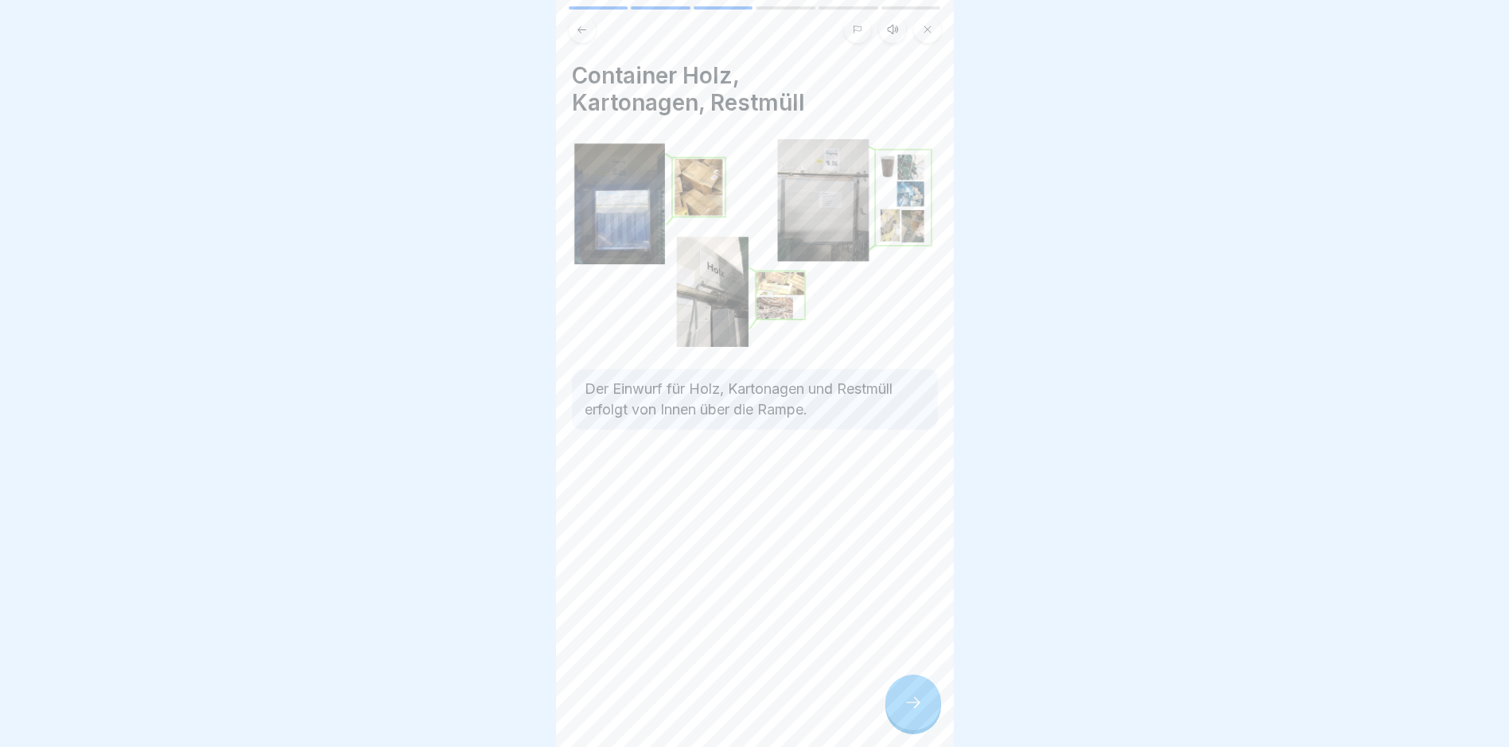
click at [898, 720] on div at bounding box center [913, 703] width 56 height 56
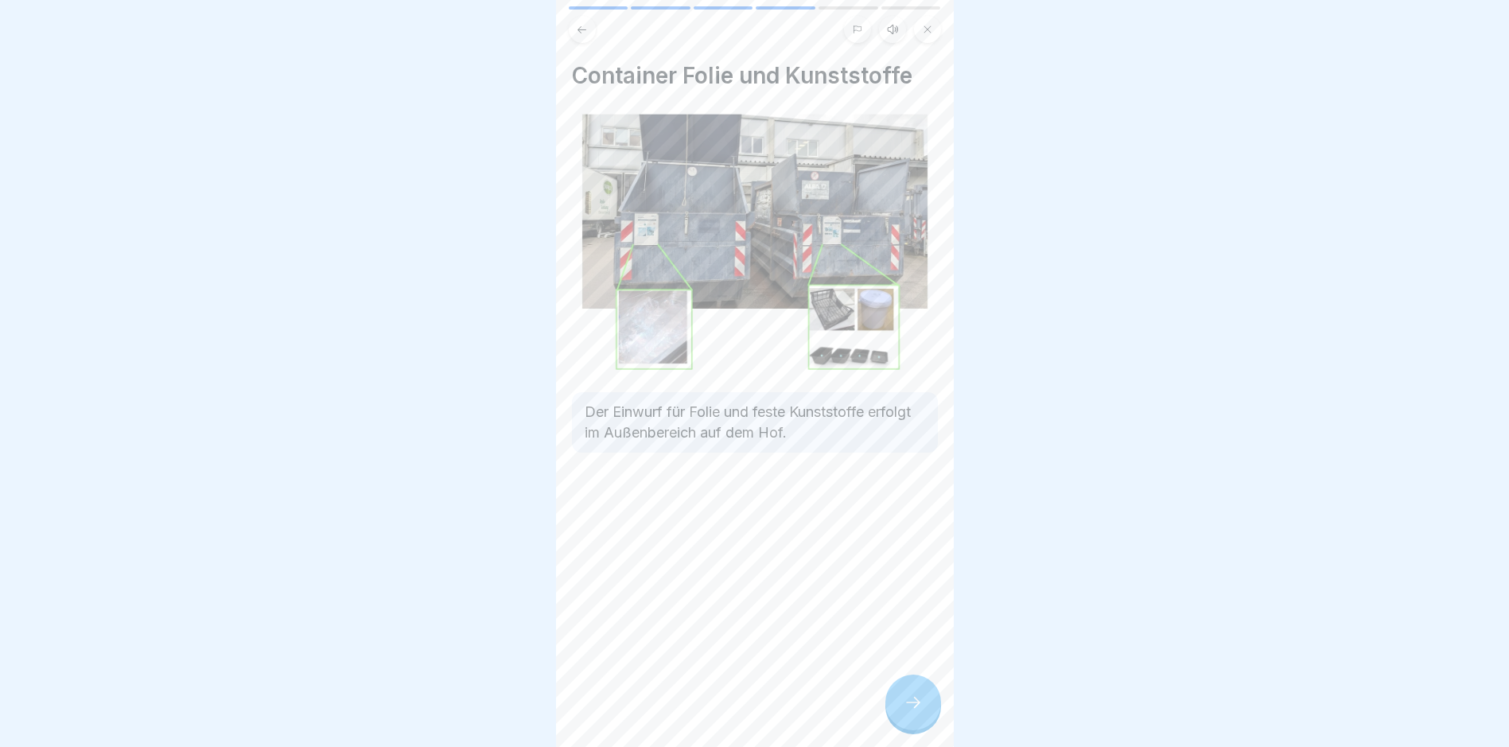
click at [898, 720] on div at bounding box center [913, 703] width 56 height 56
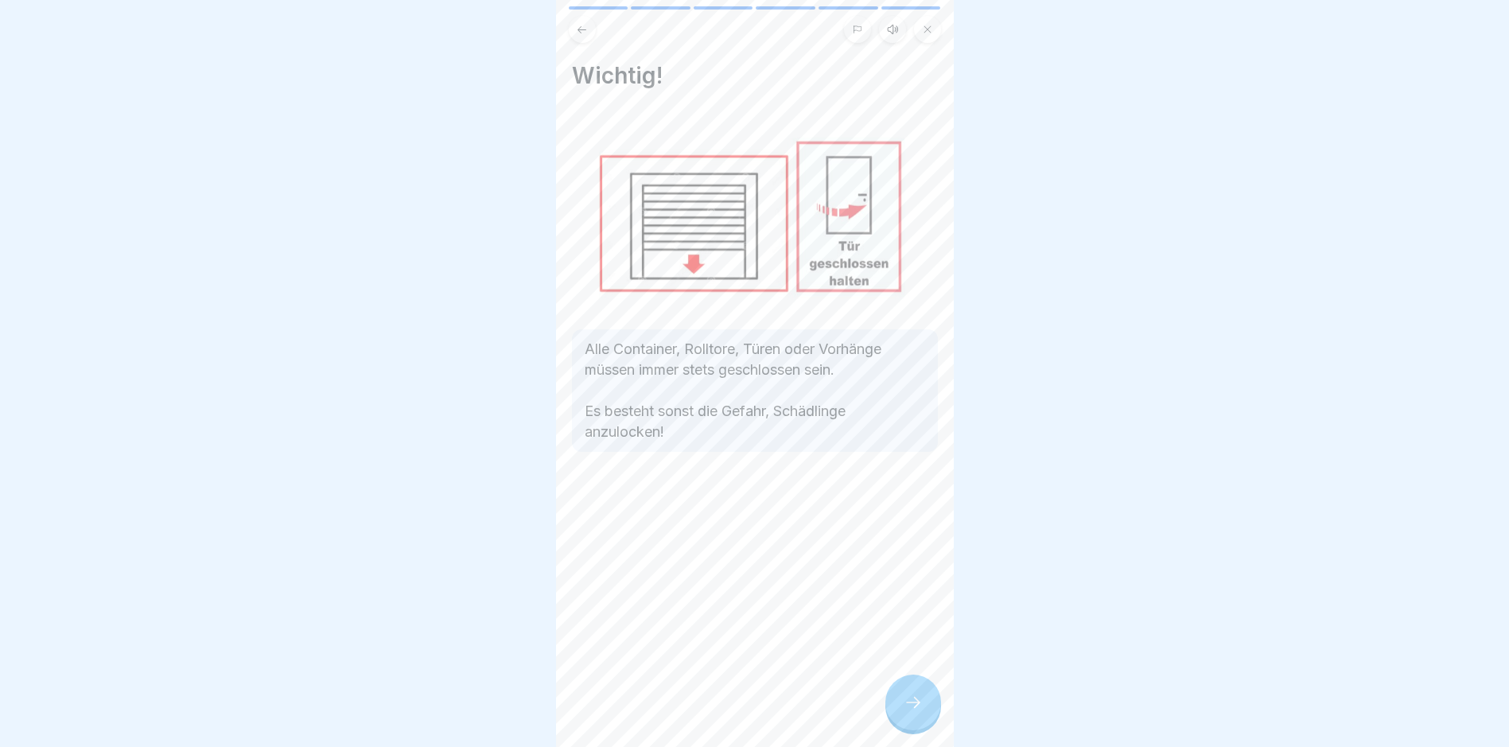
click at [898, 720] on div at bounding box center [913, 703] width 56 height 56
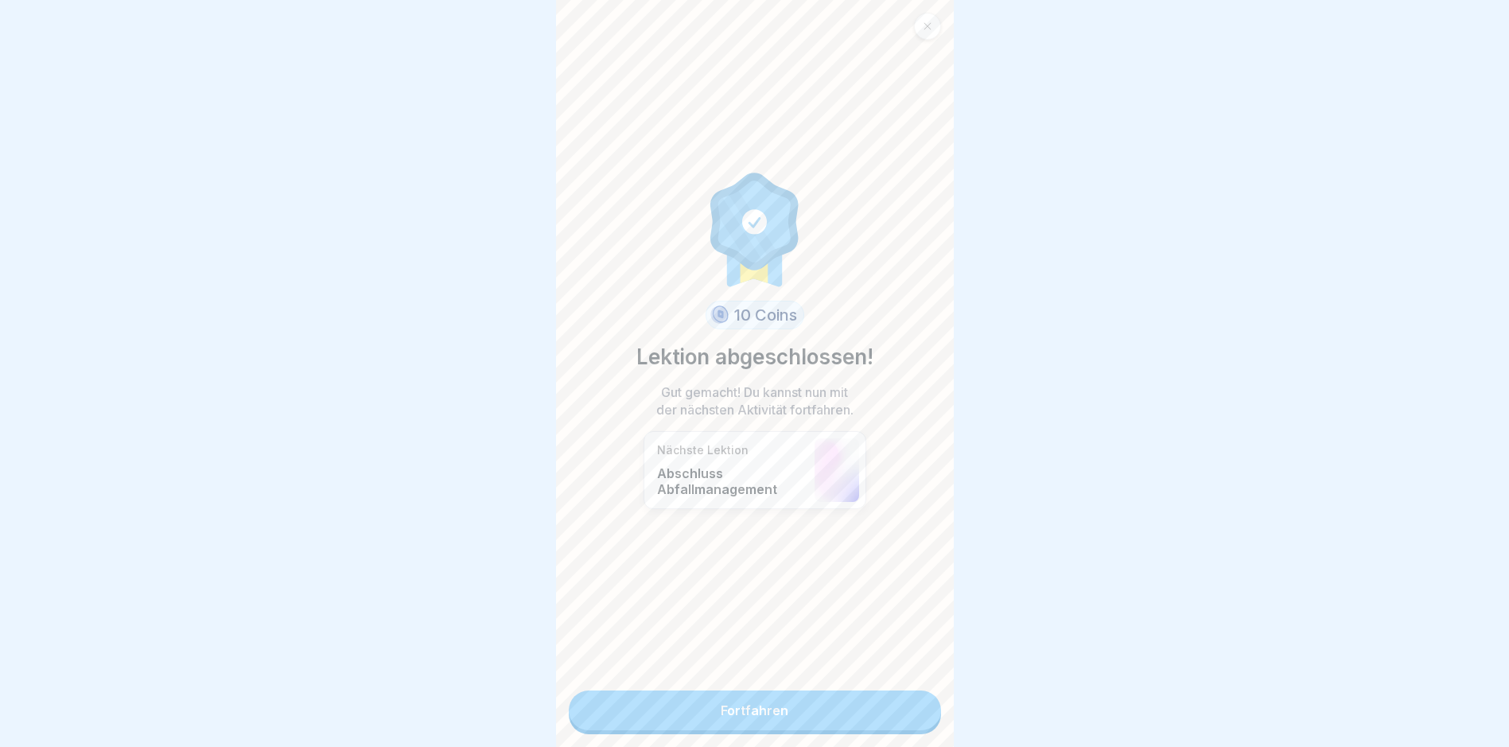
click at [898, 720] on link "Fortfahren" at bounding box center [755, 710] width 372 height 40
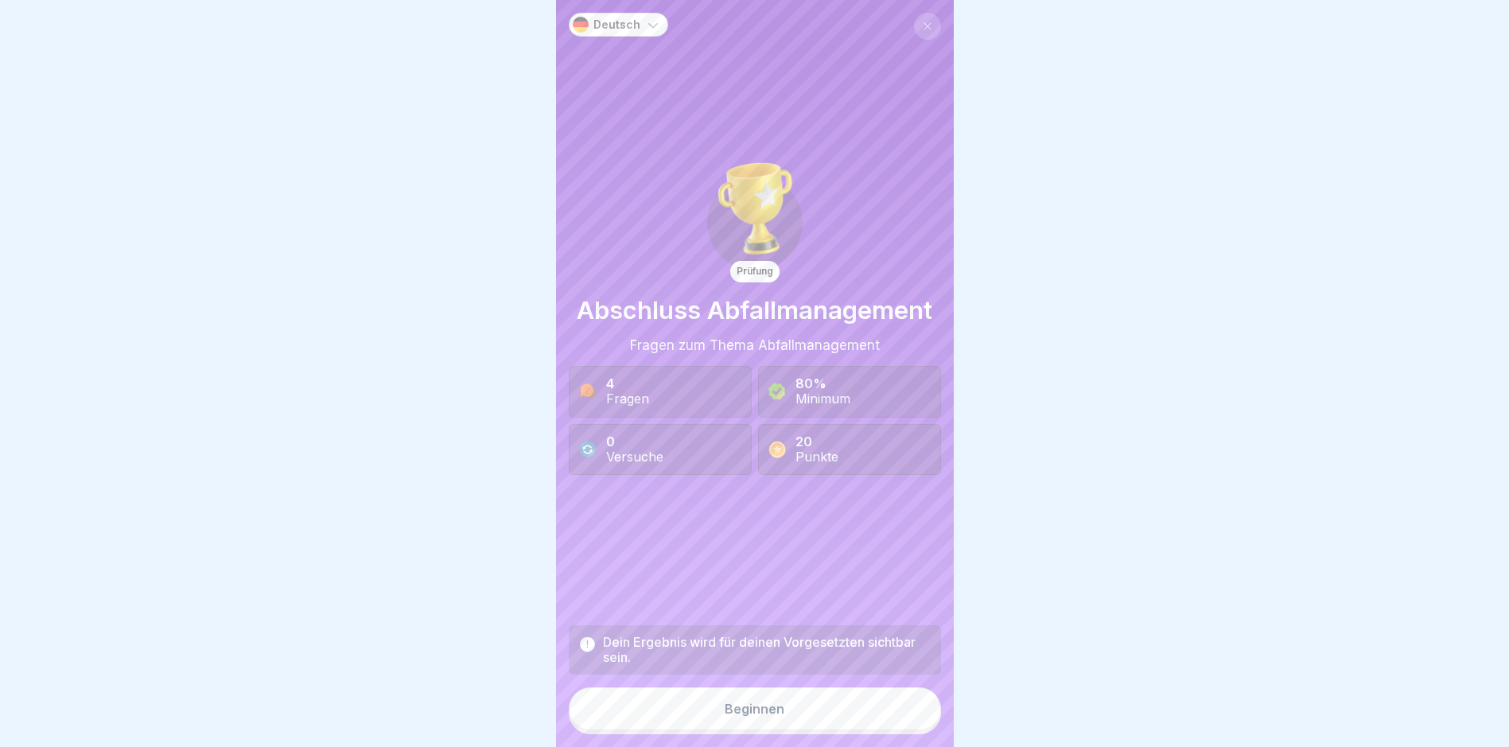
click at [868, 723] on button "Beginnen" at bounding box center [755, 708] width 372 height 43
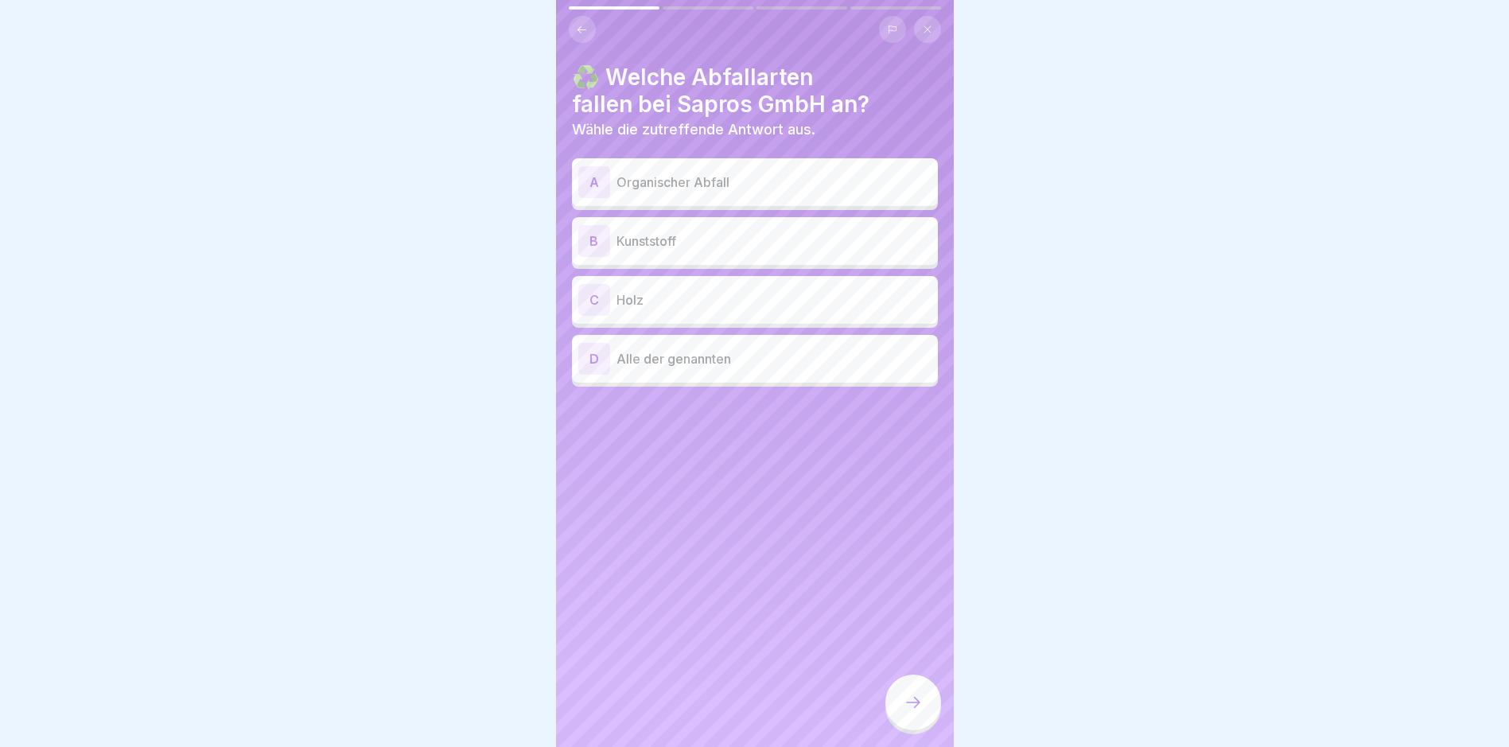
click at [705, 185] on p "Organischer Abfall" at bounding box center [774, 182] width 315 height 19
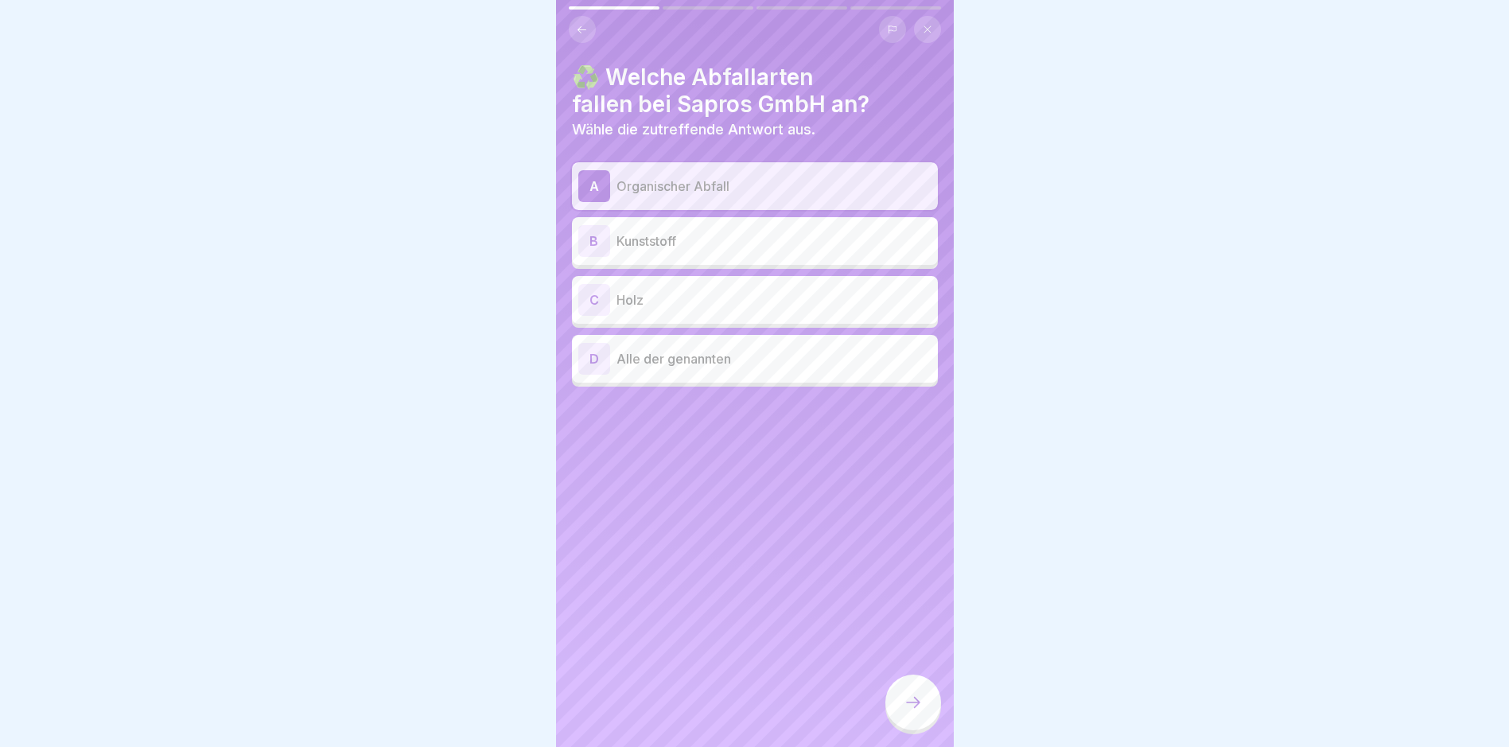
click at [919, 712] on icon at bounding box center [913, 702] width 19 height 19
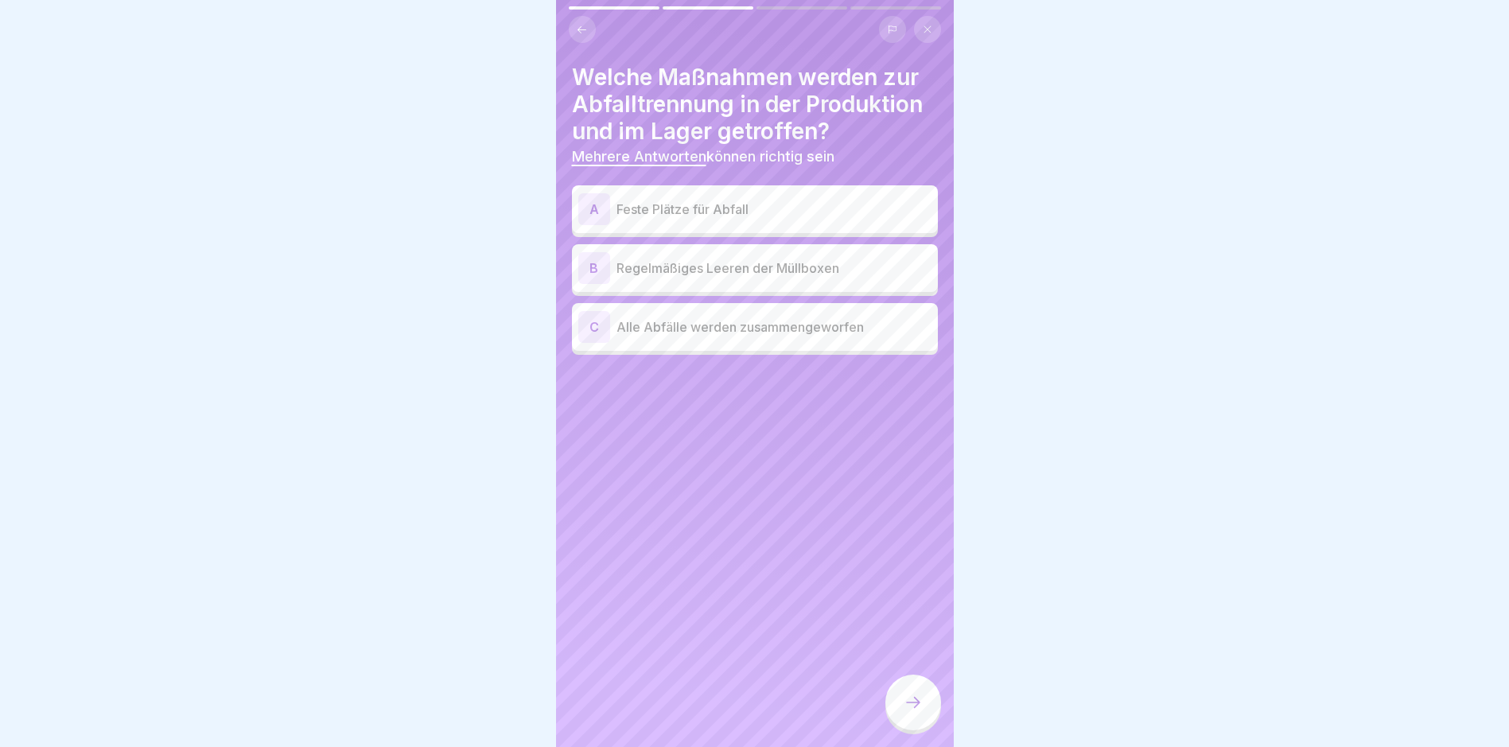
click at [790, 218] on p "Feste Plätze für Abfall" at bounding box center [774, 209] width 315 height 19
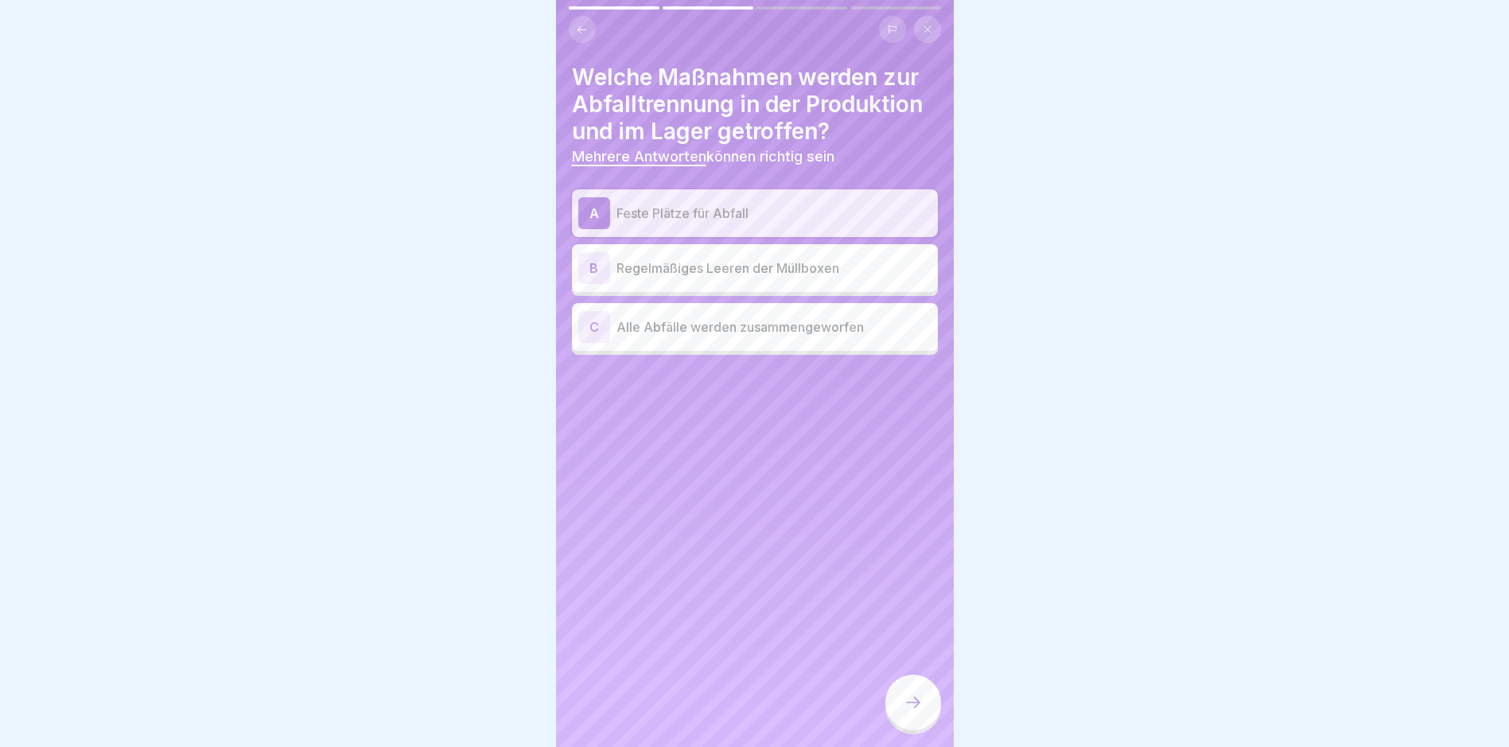
click at [790, 269] on p "Regelmäßiges Leeren der Müllboxen" at bounding box center [774, 268] width 315 height 19
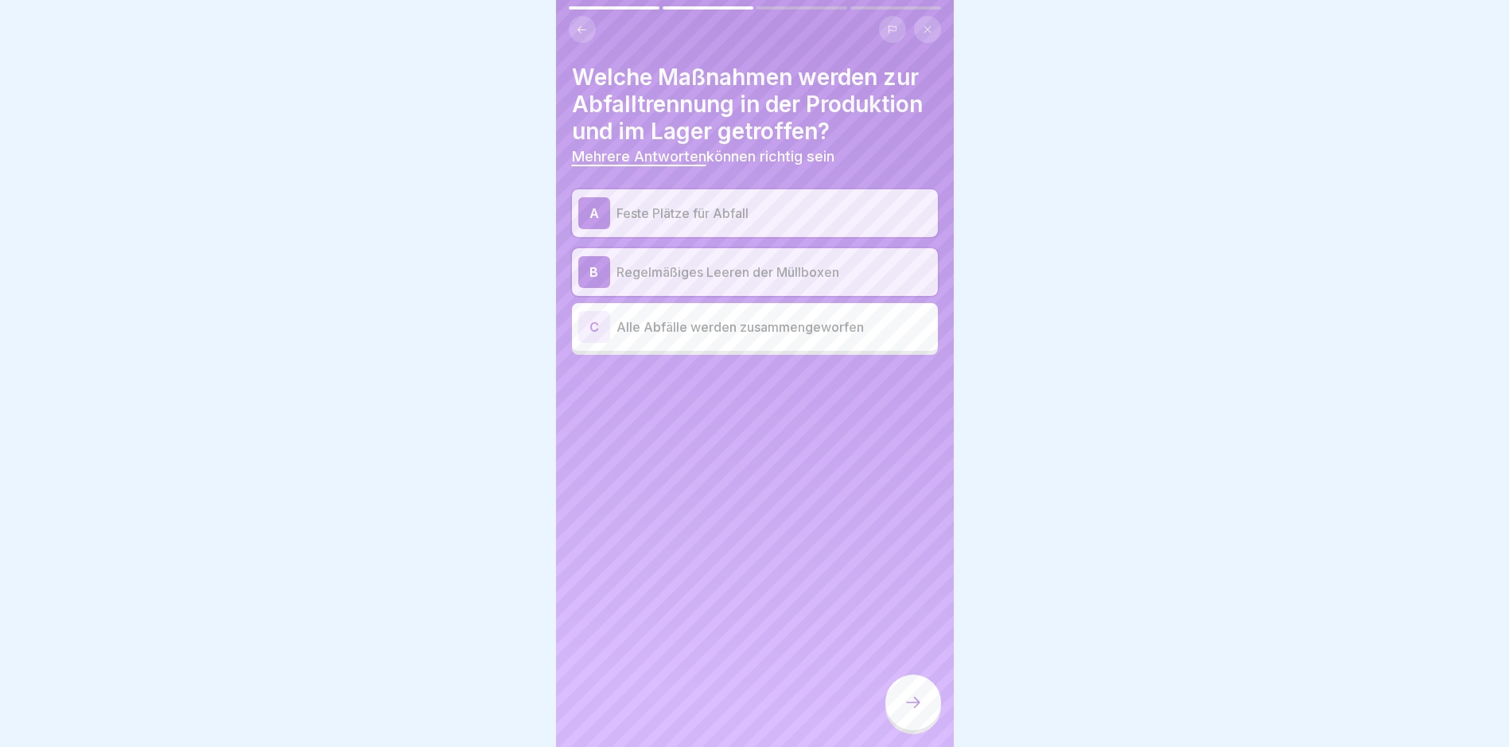
drag, startPoint x: 912, startPoint y: 703, endPoint x: 916, endPoint y: 696, distance: 8.6
click at [912, 702] on div at bounding box center [913, 703] width 56 height 56
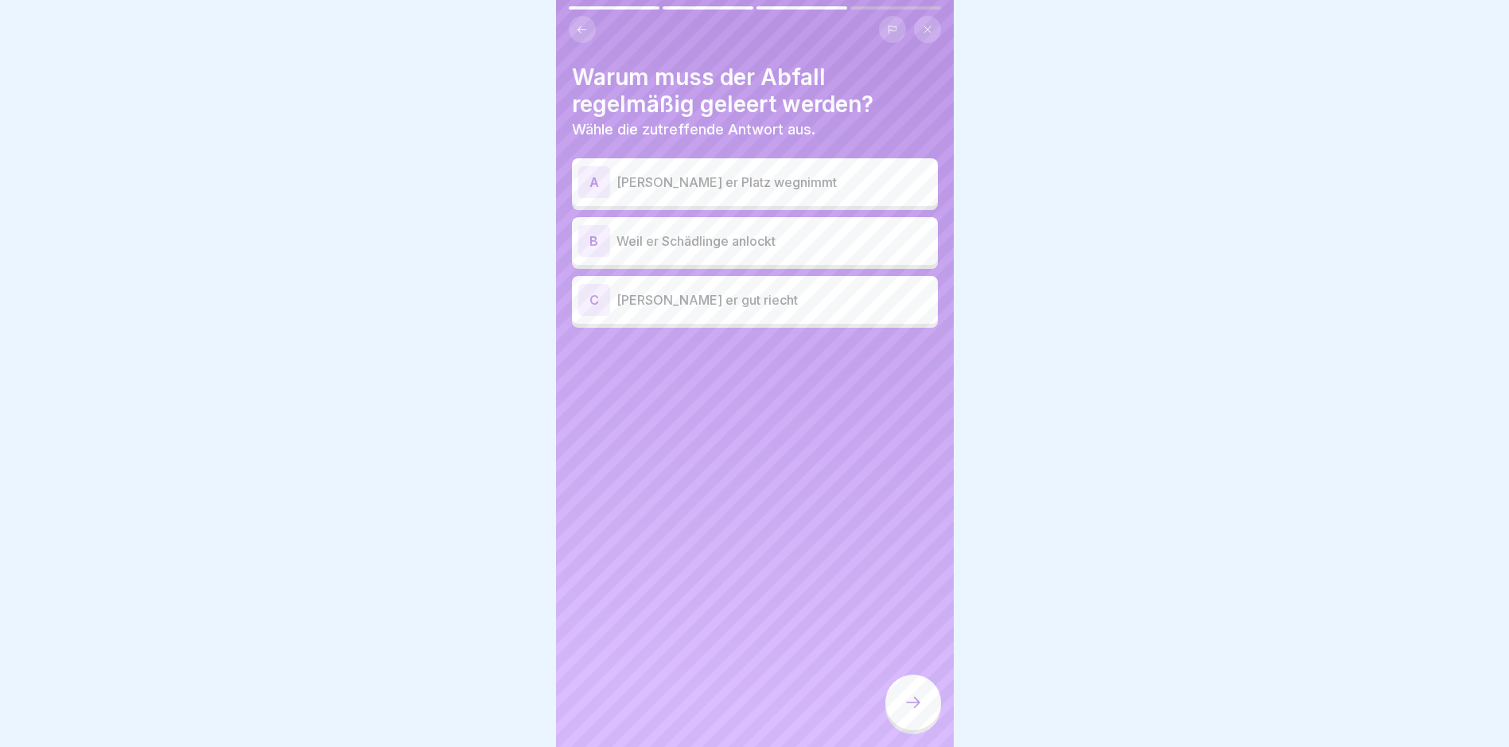
click at [831, 244] on p "Weil er Schädlinge anlockt" at bounding box center [774, 240] width 315 height 19
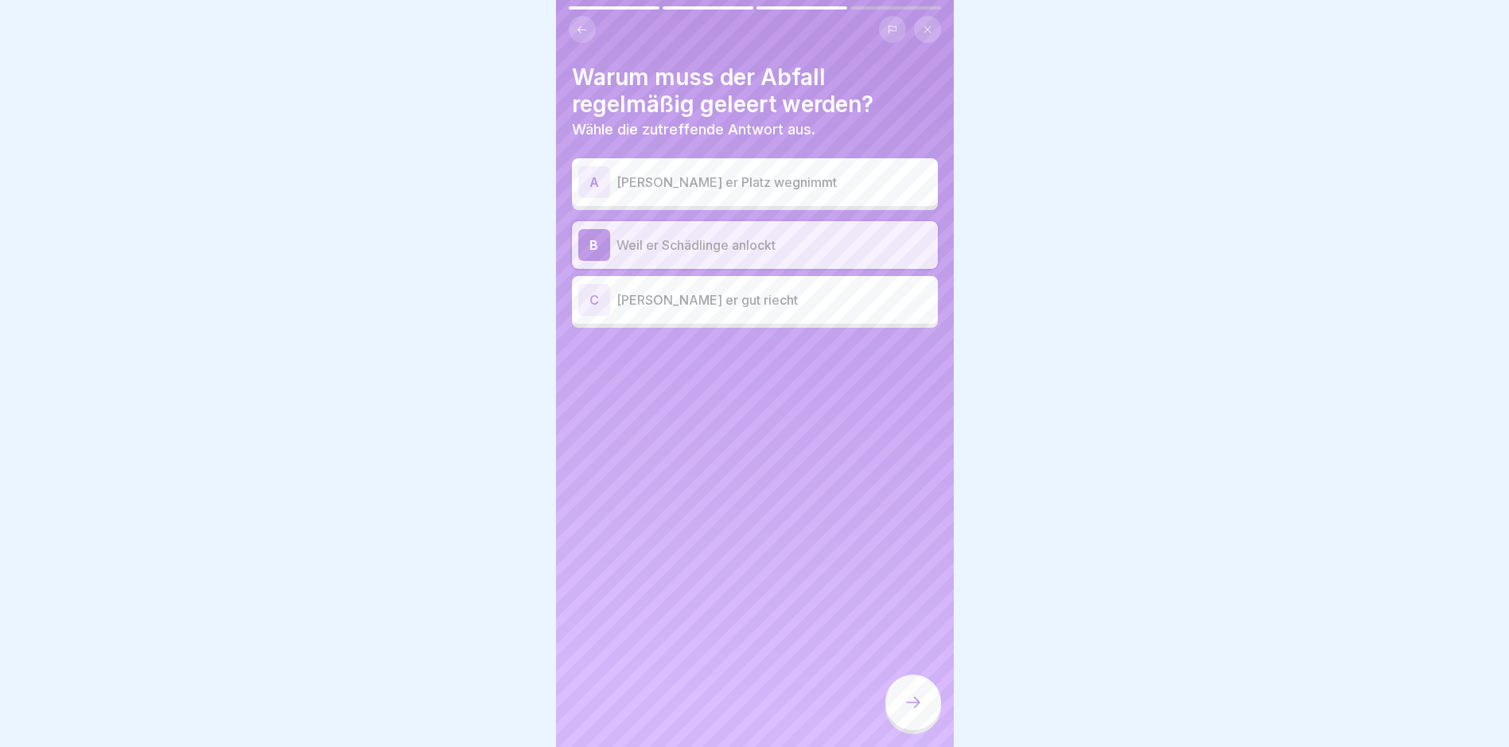
click at [823, 196] on div "A Weil er Platz wegnimmt" at bounding box center [754, 182] width 353 height 32
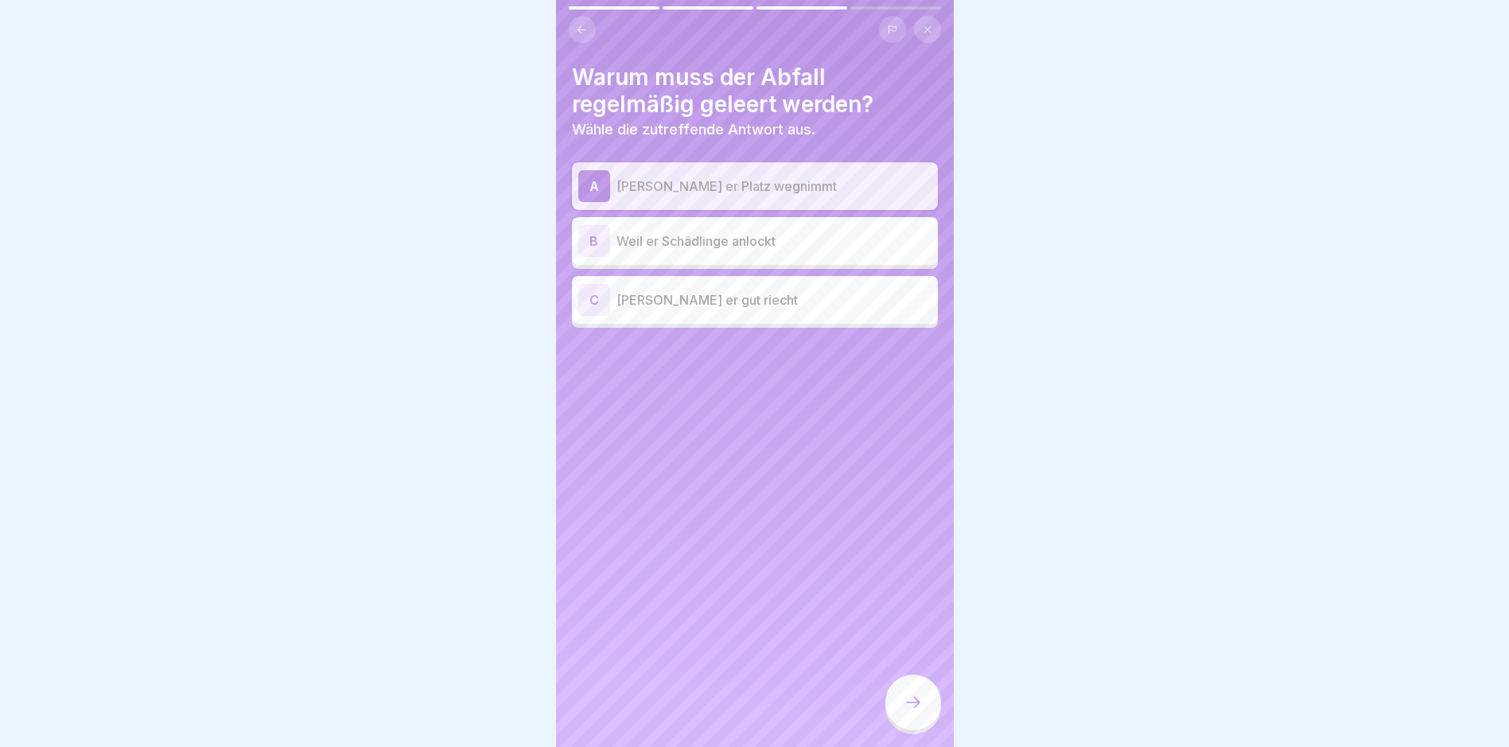
click at [683, 232] on p "Weil er Schädlinge anlockt" at bounding box center [774, 240] width 315 height 19
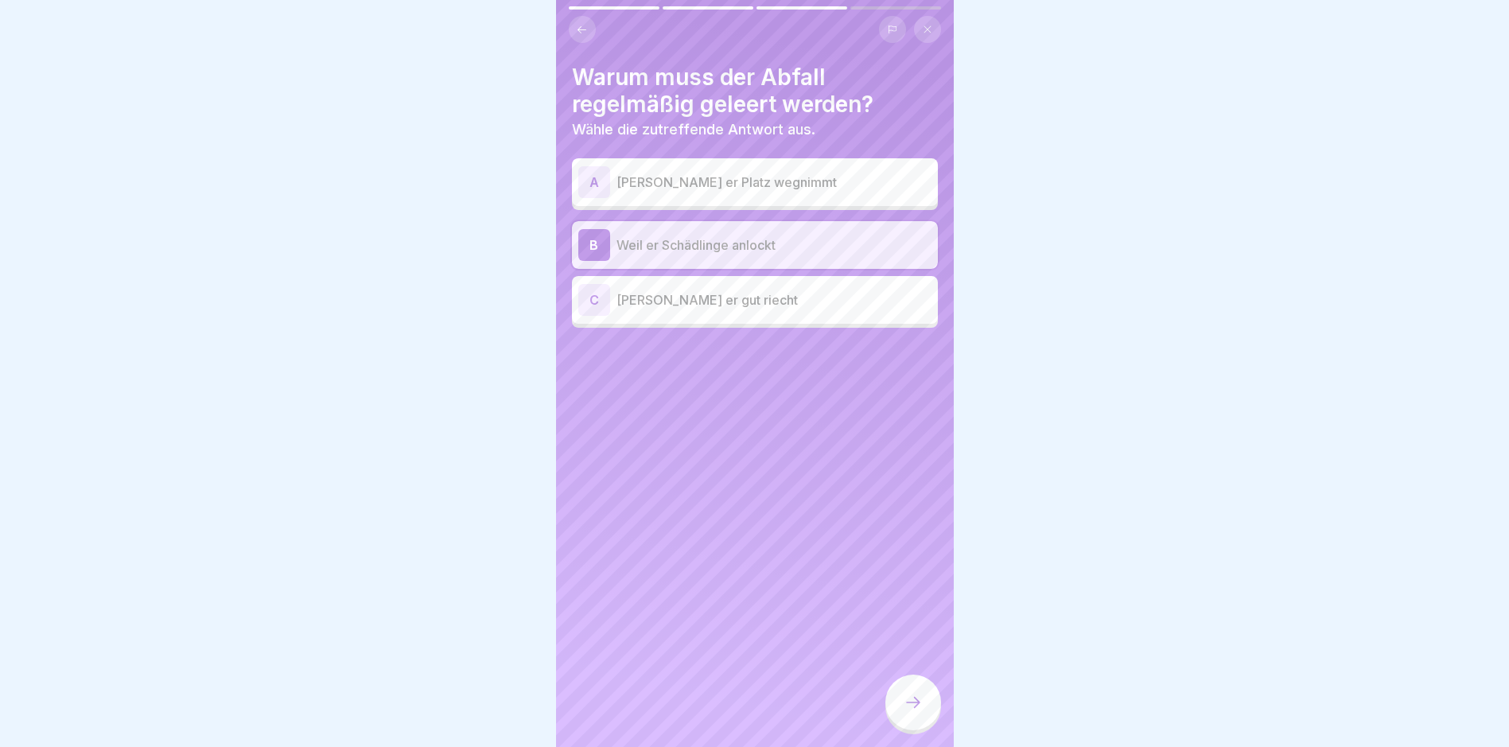
click at [901, 721] on div at bounding box center [913, 703] width 56 height 56
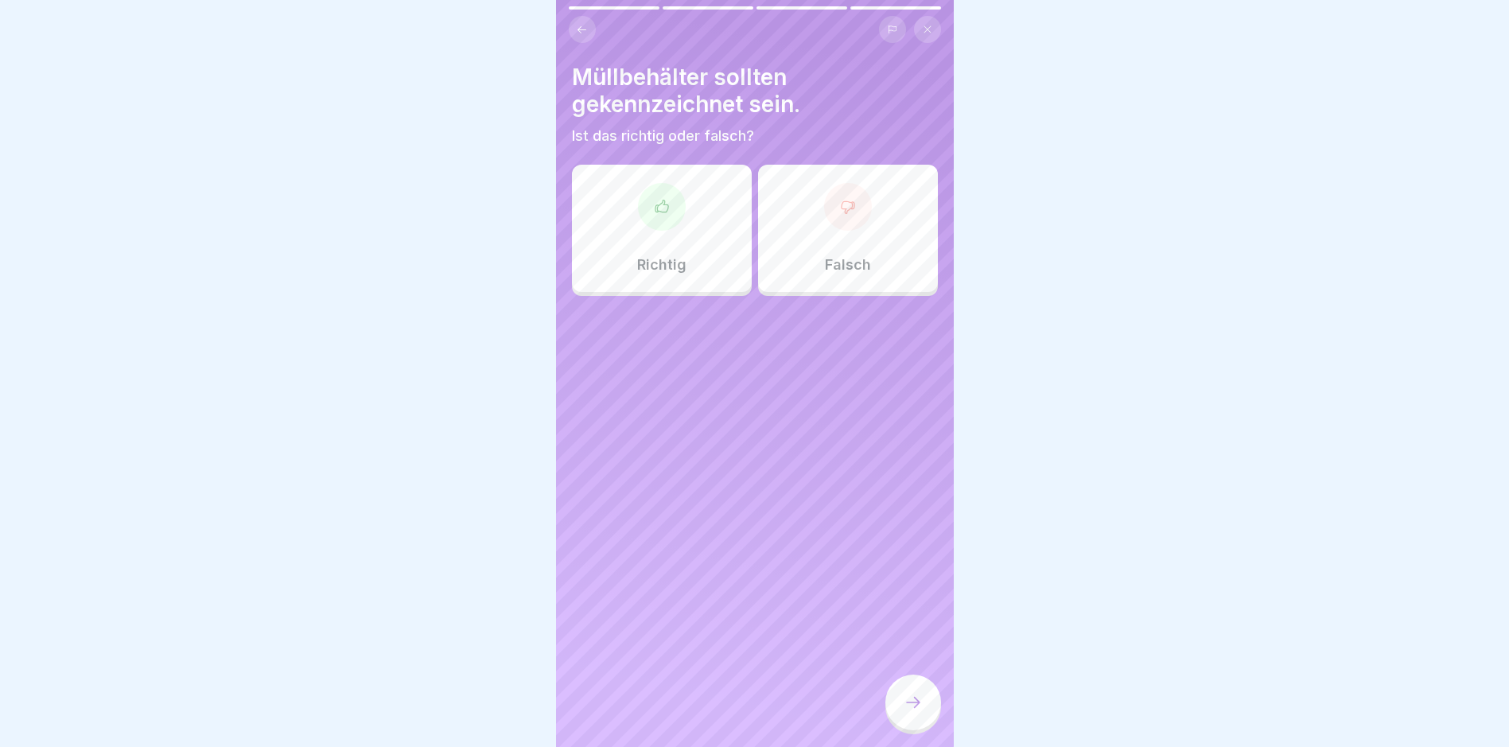
click at [688, 220] on div "Richtig" at bounding box center [662, 228] width 180 height 127
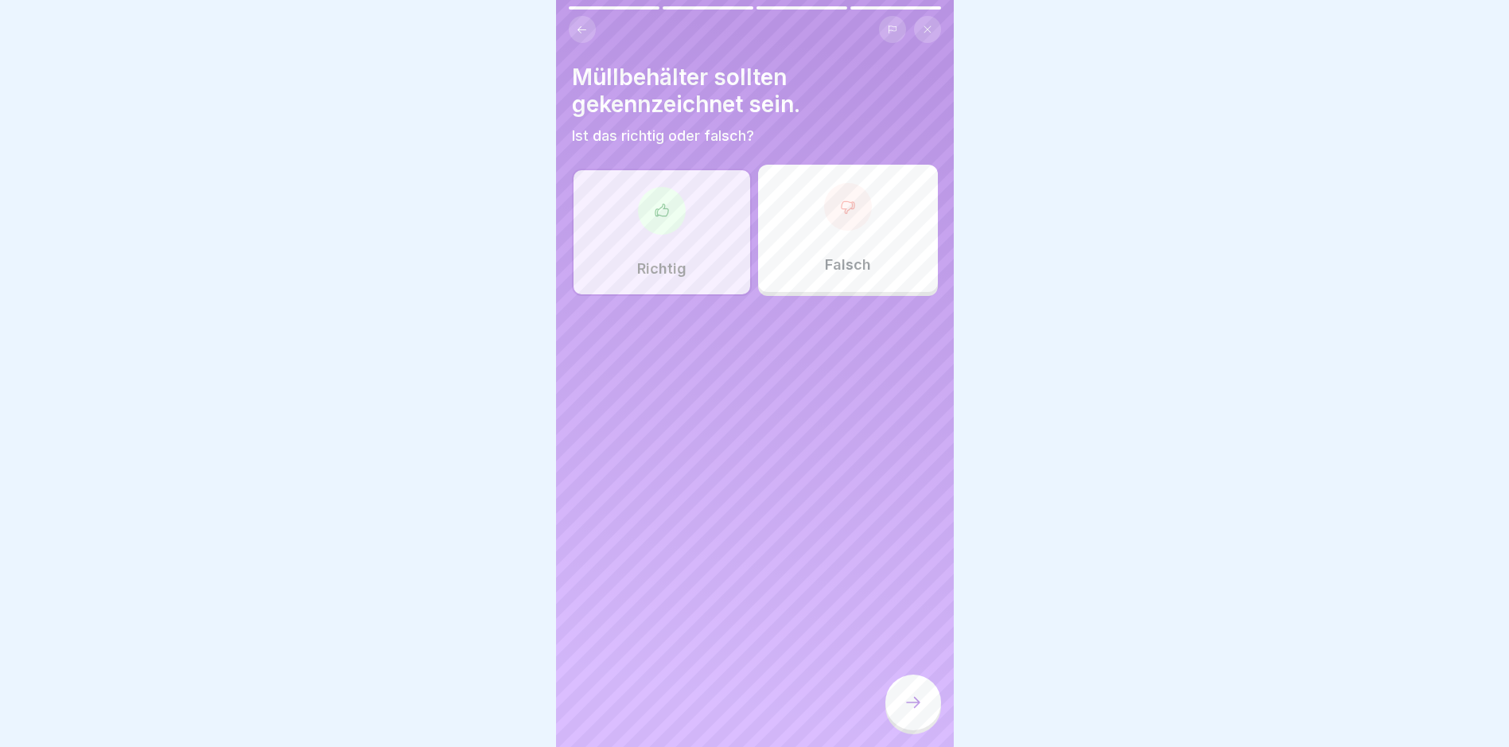
click at [899, 712] on div at bounding box center [913, 703] width 56 height 56
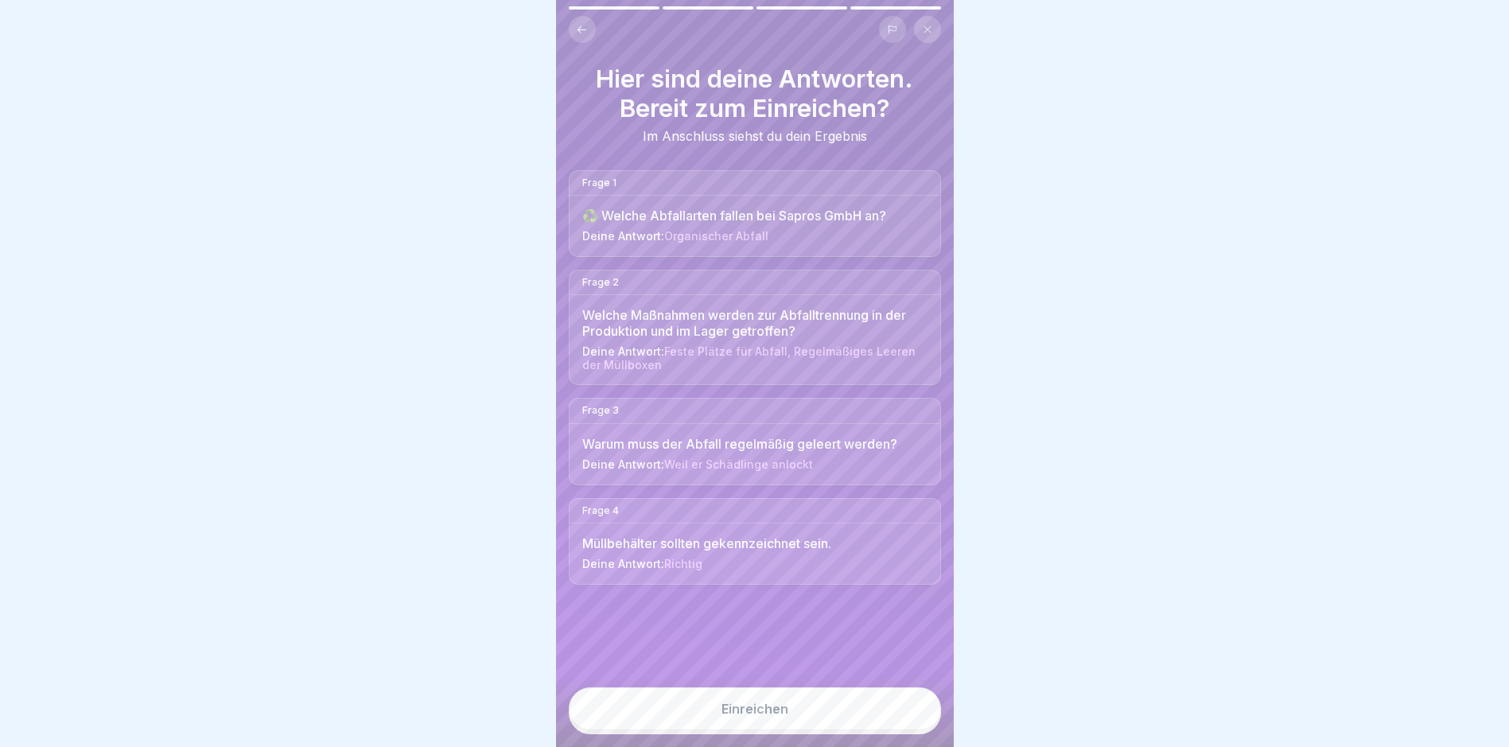
click at [883, 722] on button "Einreichen" at bounding box center [755, 708] width 372 height 43
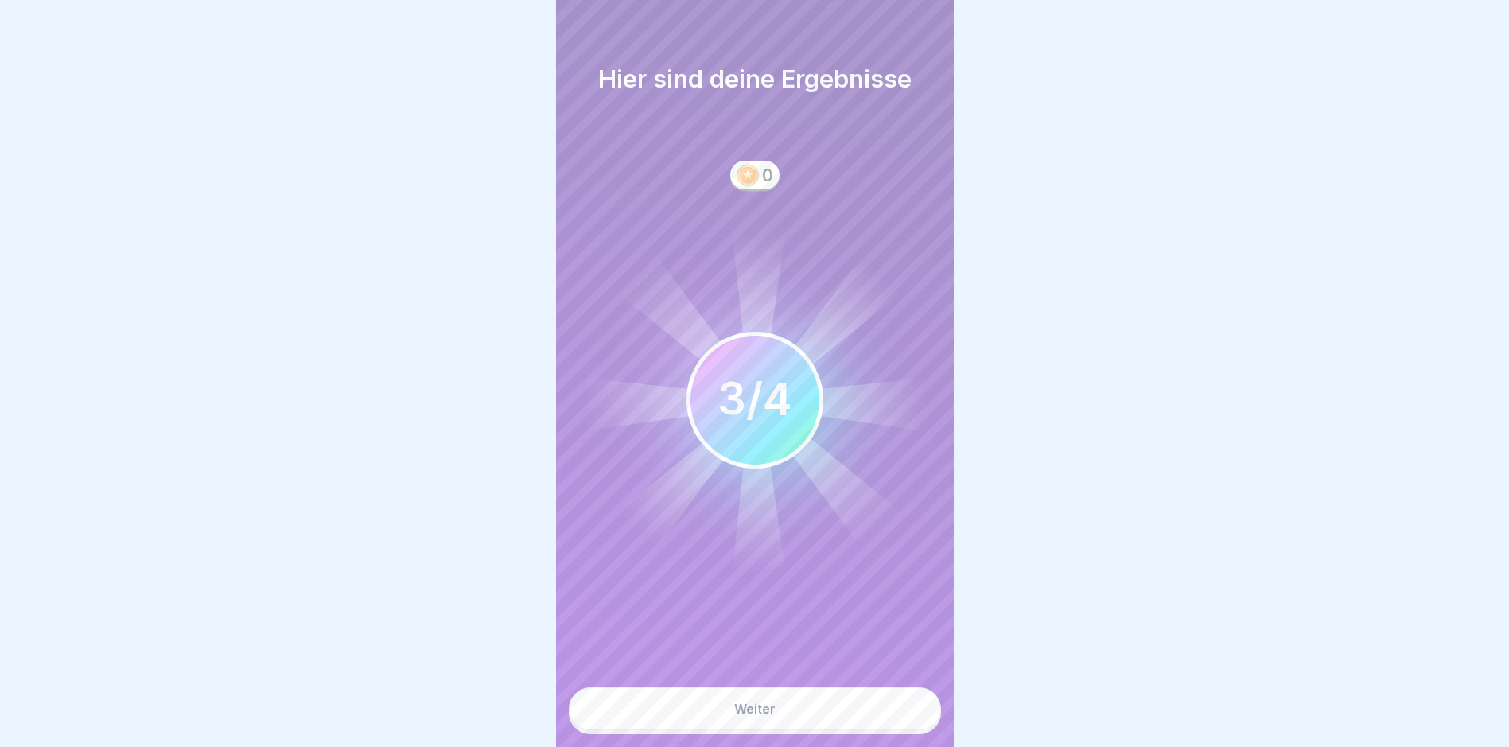
click at [868, 716] on button "Weiter" at bounding box center [755, 708] width 372 height 43
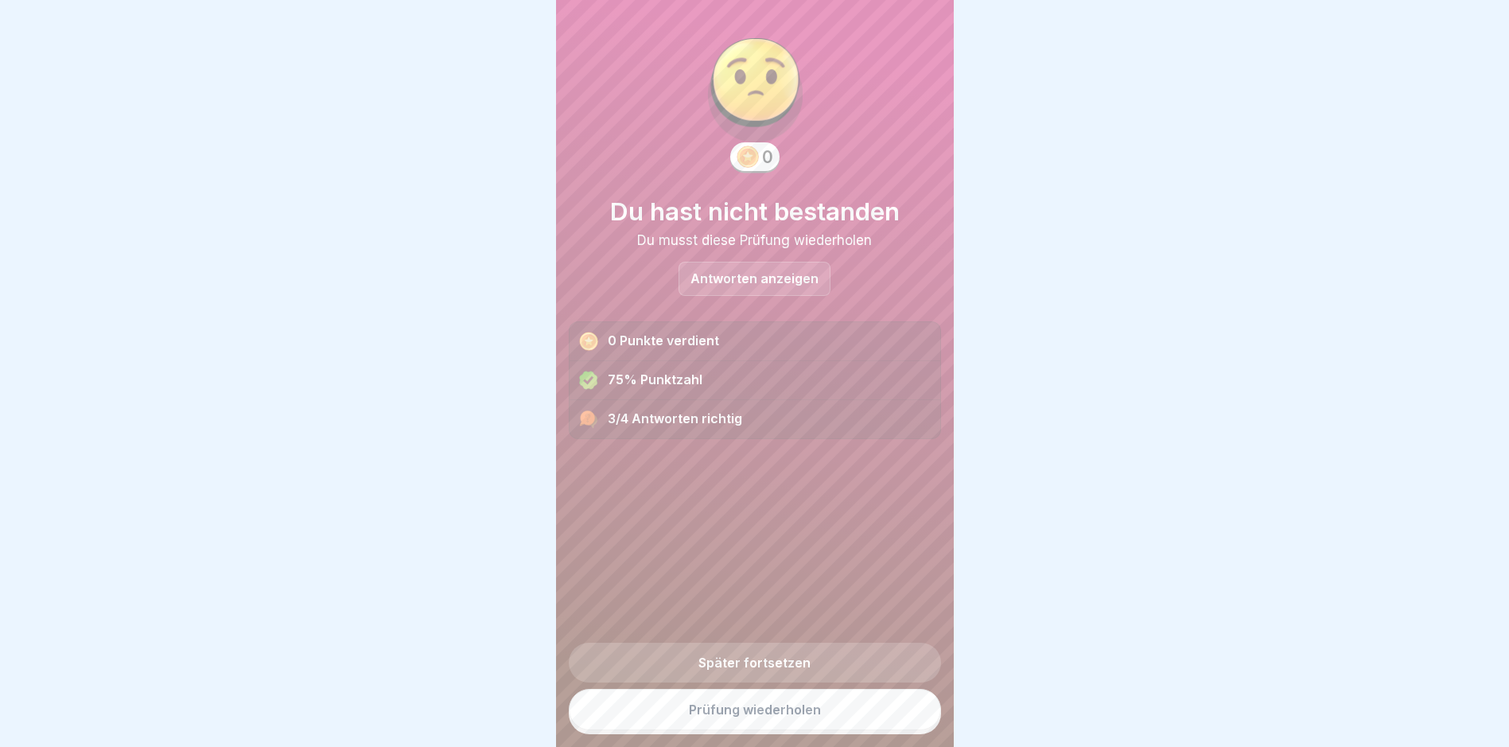
click at [841, 726] on link "Prüfung wiederholen" at bounding box center [755, 709] width 372 height 41
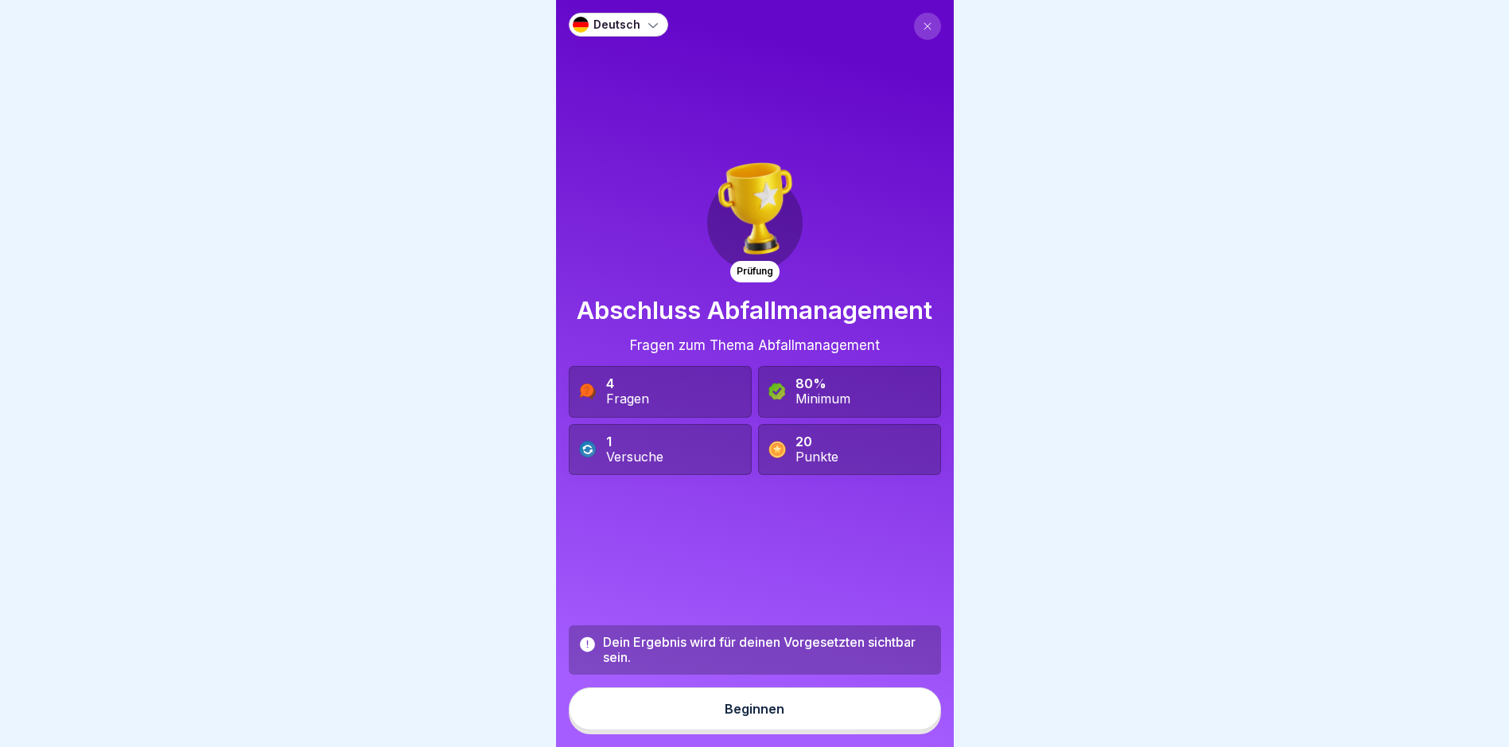
click at [802, 722] on button "Beginnen" at bounding box center [755, 708] width 372 height 43
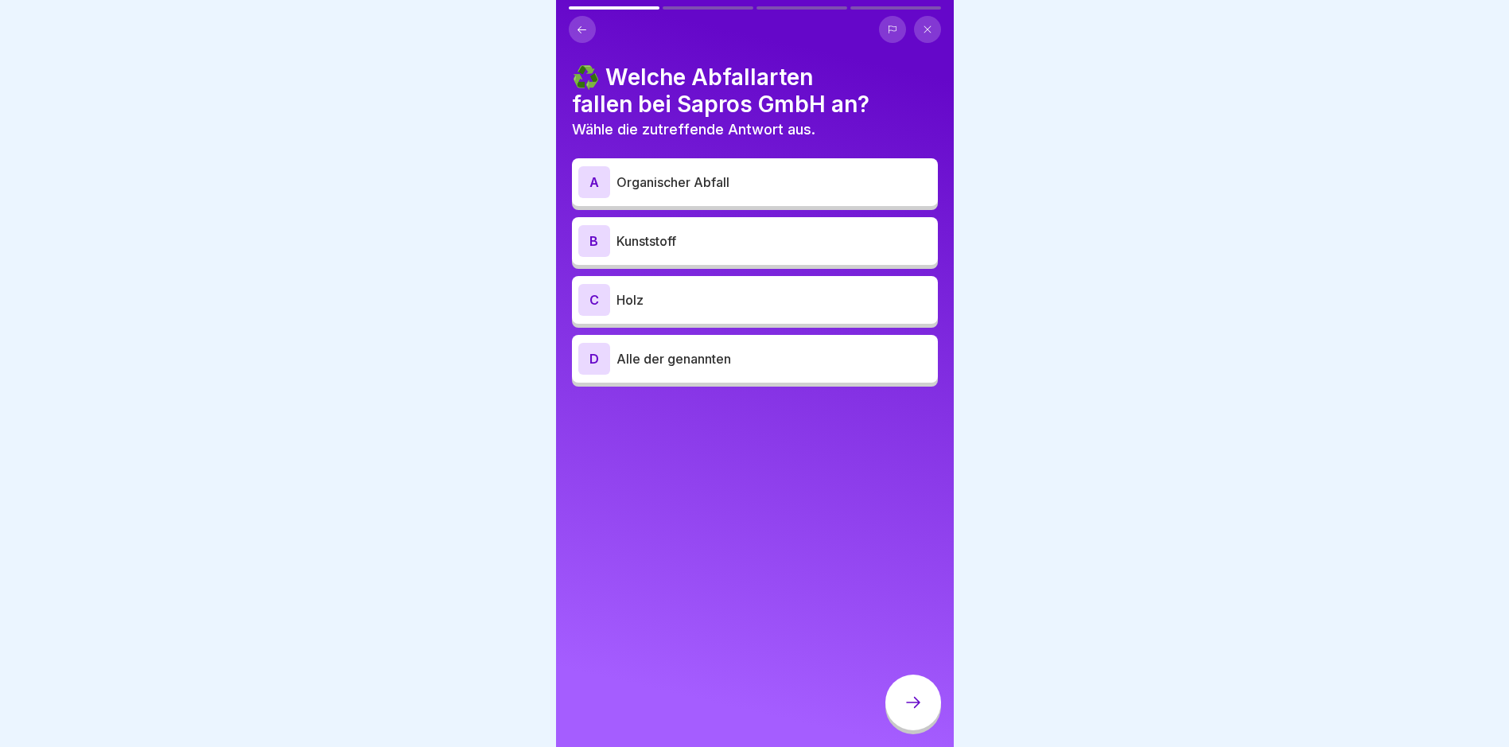
click at [792, 360] on p "Alle der genannten" at bounding box center [774, 358] width 315 height 19
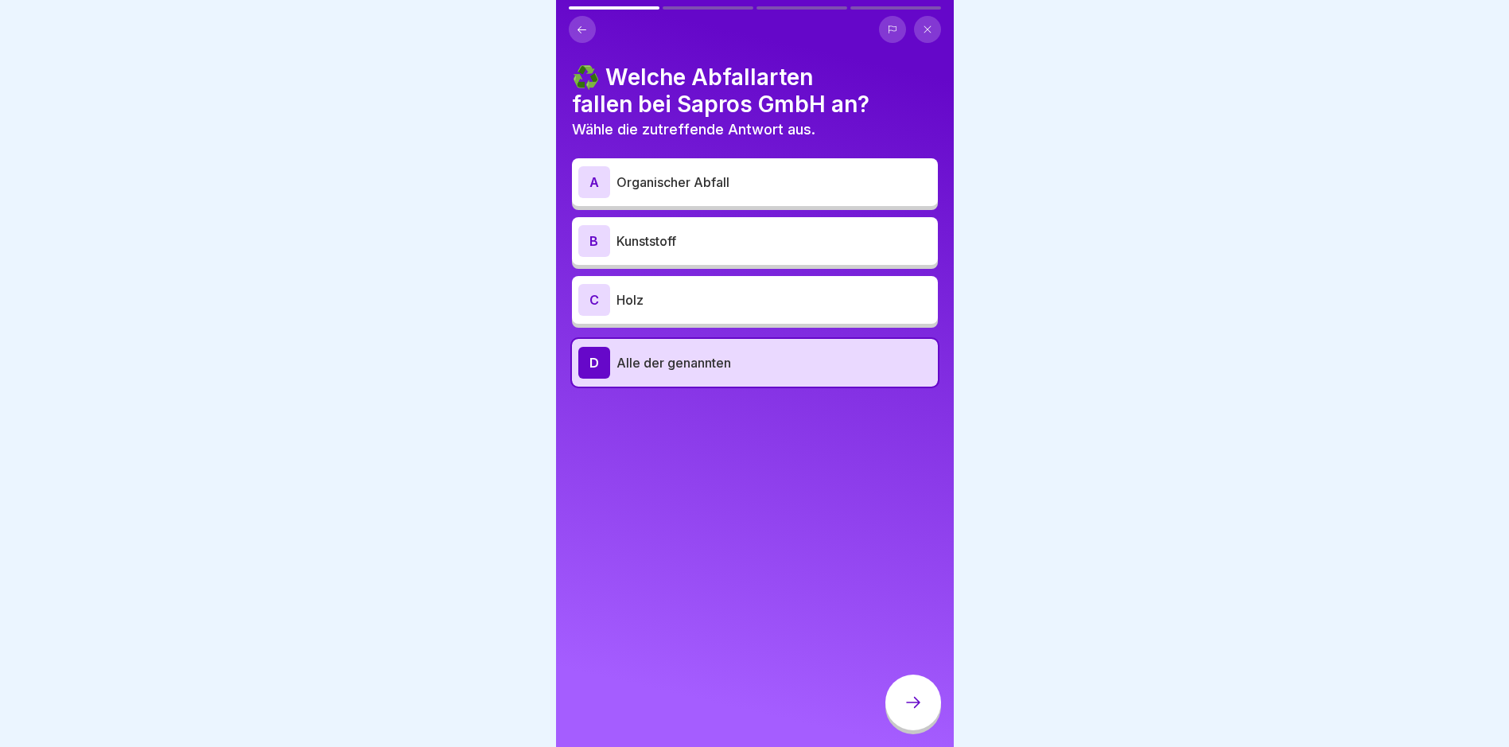
click at [921, 687] on div at bounding box center [913, 705] width 56 height 60
click at [920, 702] on div at bounding box center [913, 703] width 56 height 56
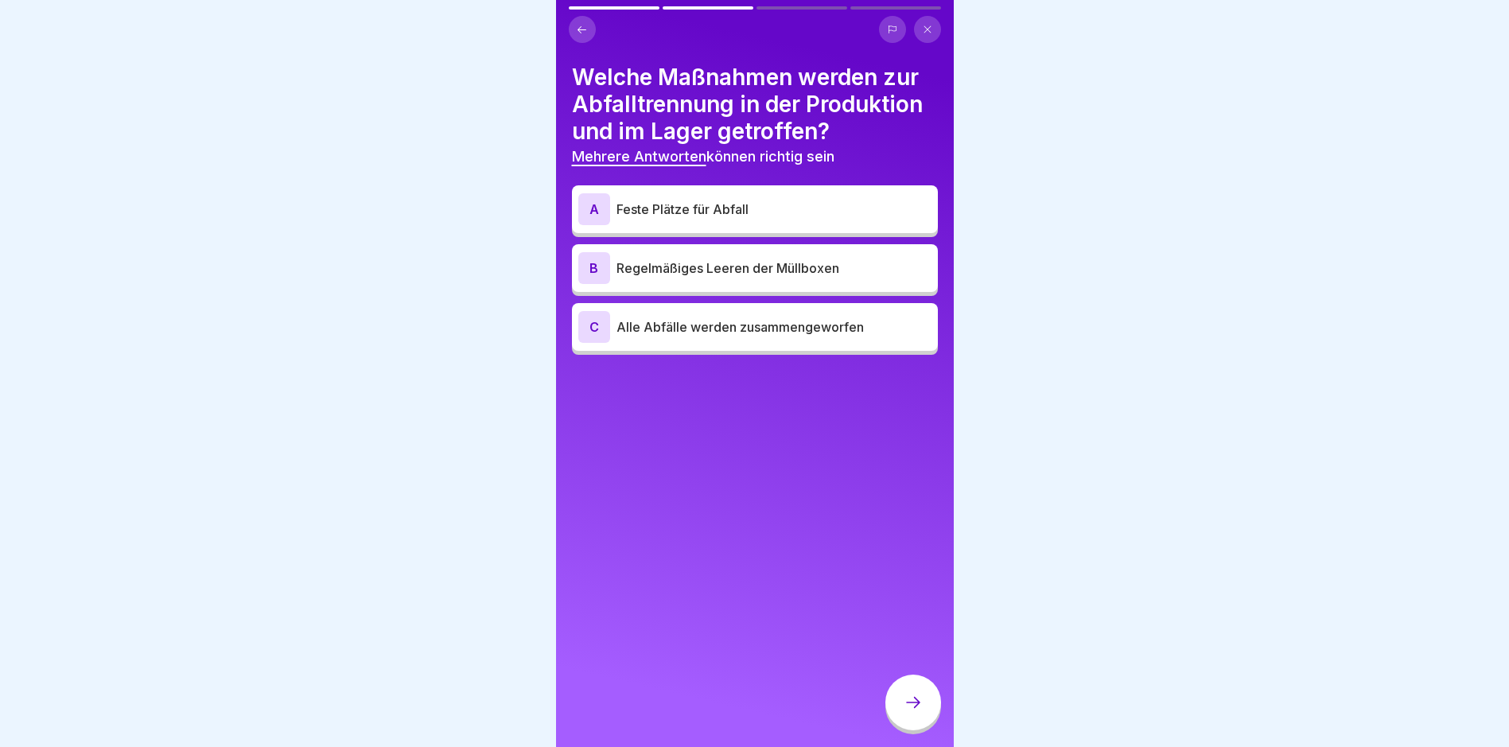
click at [753, 213] on p "Feste Plätze für Abfall" at bounding box center [774, 209] width 315 height 19
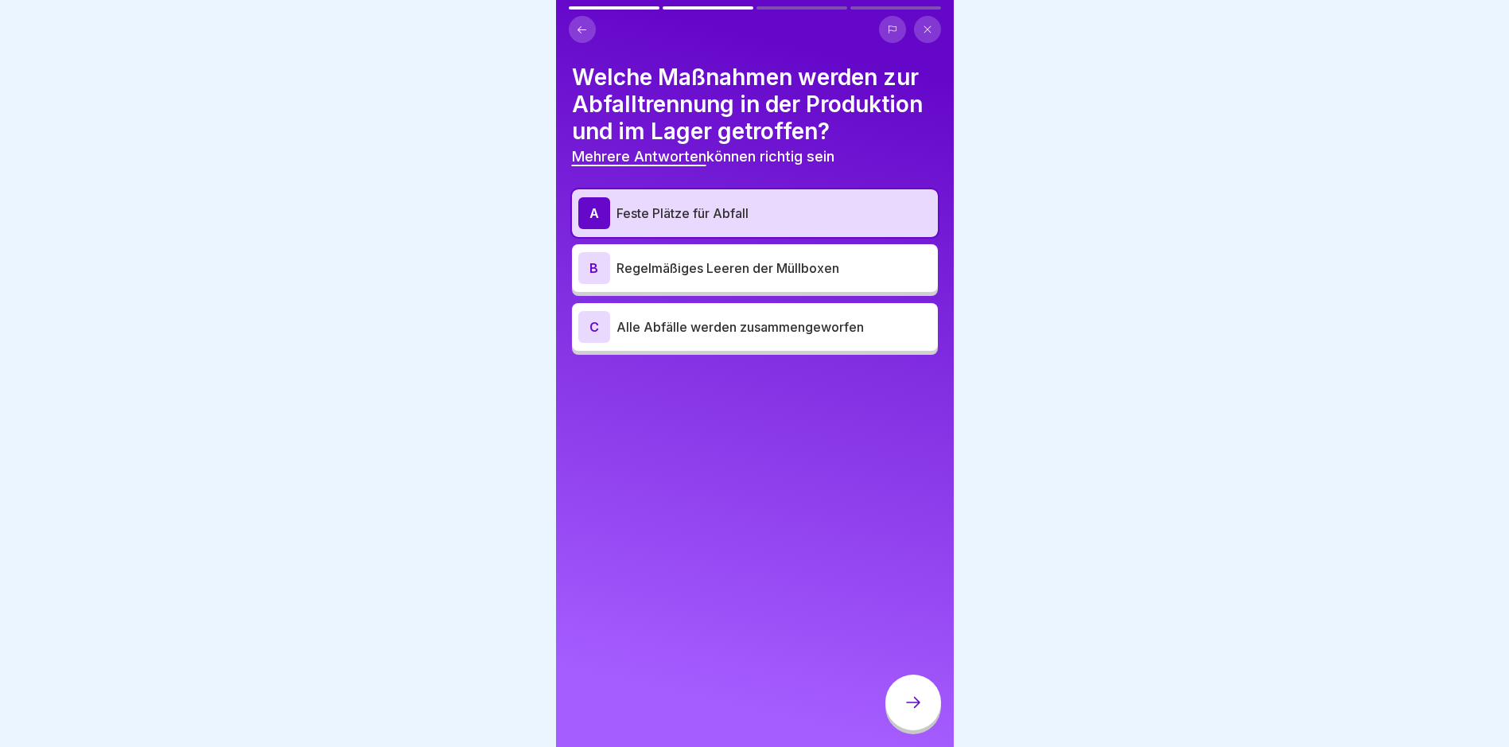
click at [749, 270] on p "Regelmäßiges Leeren der Müllboxen" at bounding box center [774, 268] width 315 height 19
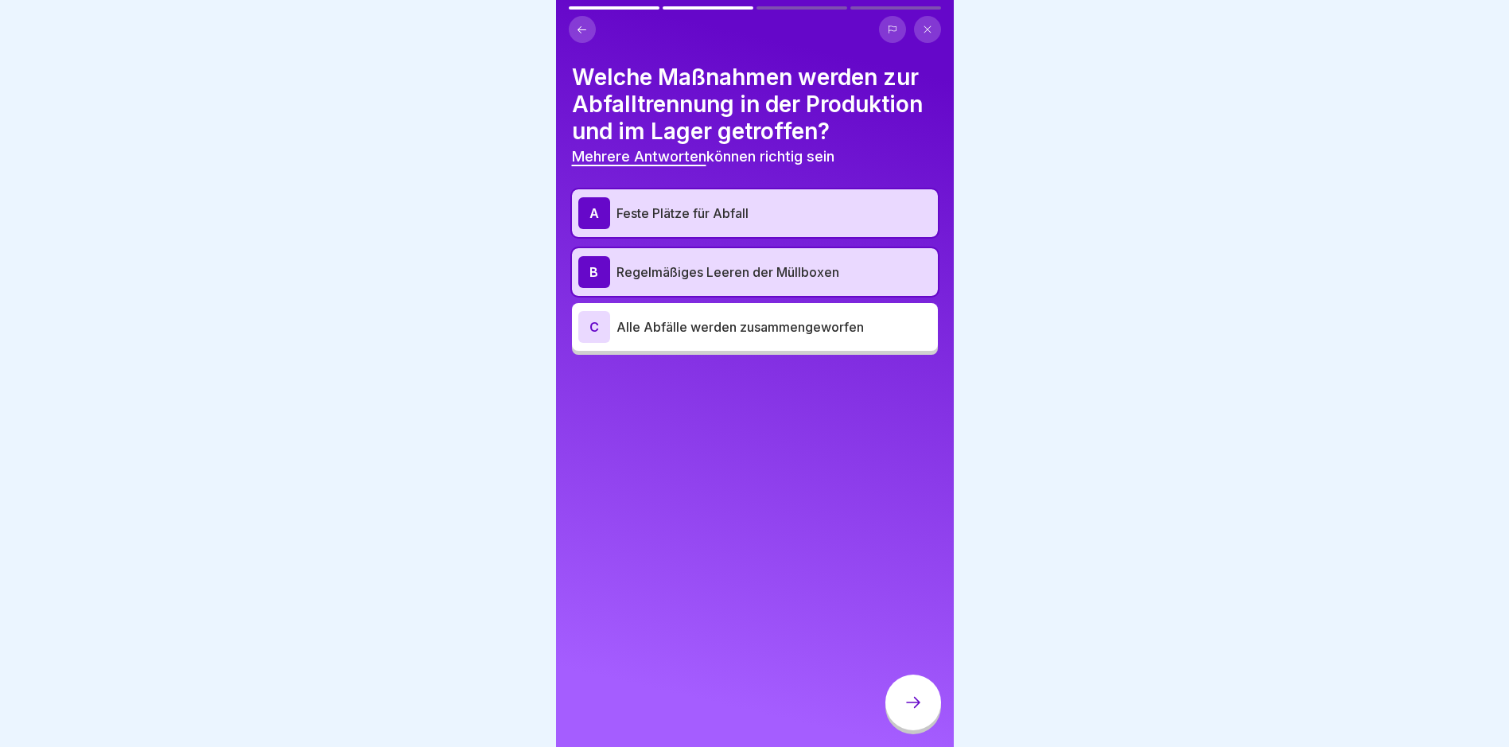
click at [919, 712] on icon at bounding box center [913, 702] width 19 height 19
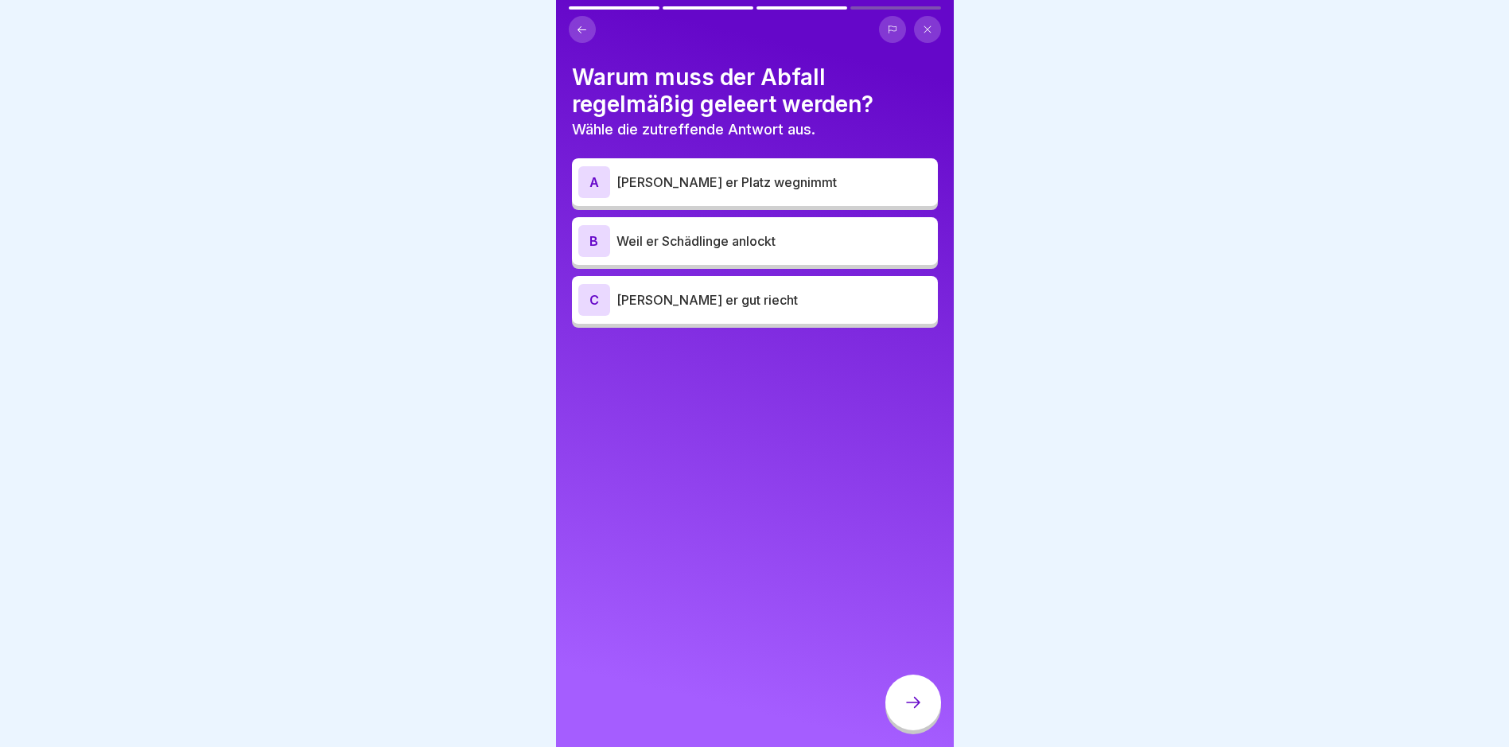
click at [711, 231] on p "Weil er Schädlinge anlockt" at bounding box center [774, 240] width 315 height 19
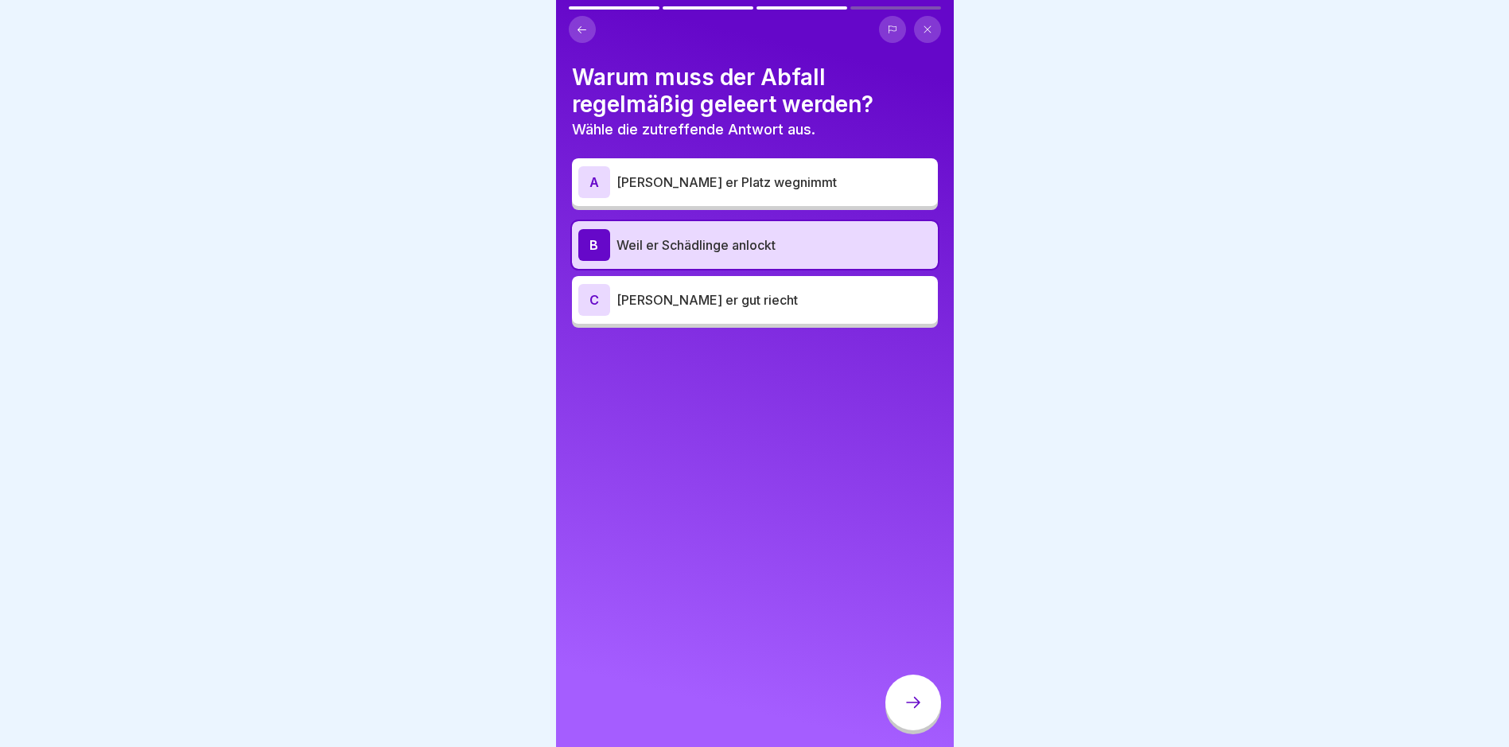
click at [908, 712] on icon at bounding box center [913, 702] width 19 height 19
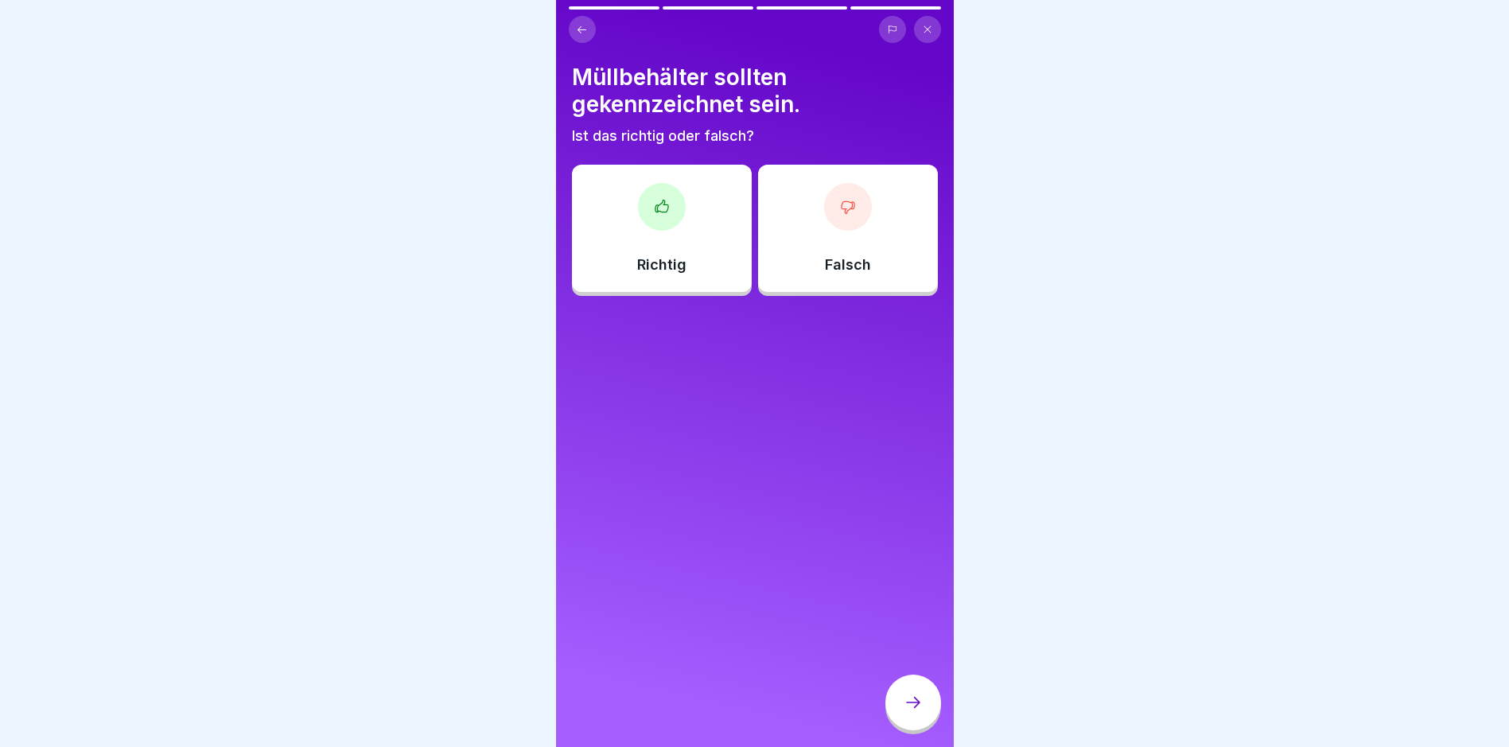
click at [662, 248] on div "Richtig" at bounding box center [662, 228] width 180 height 127
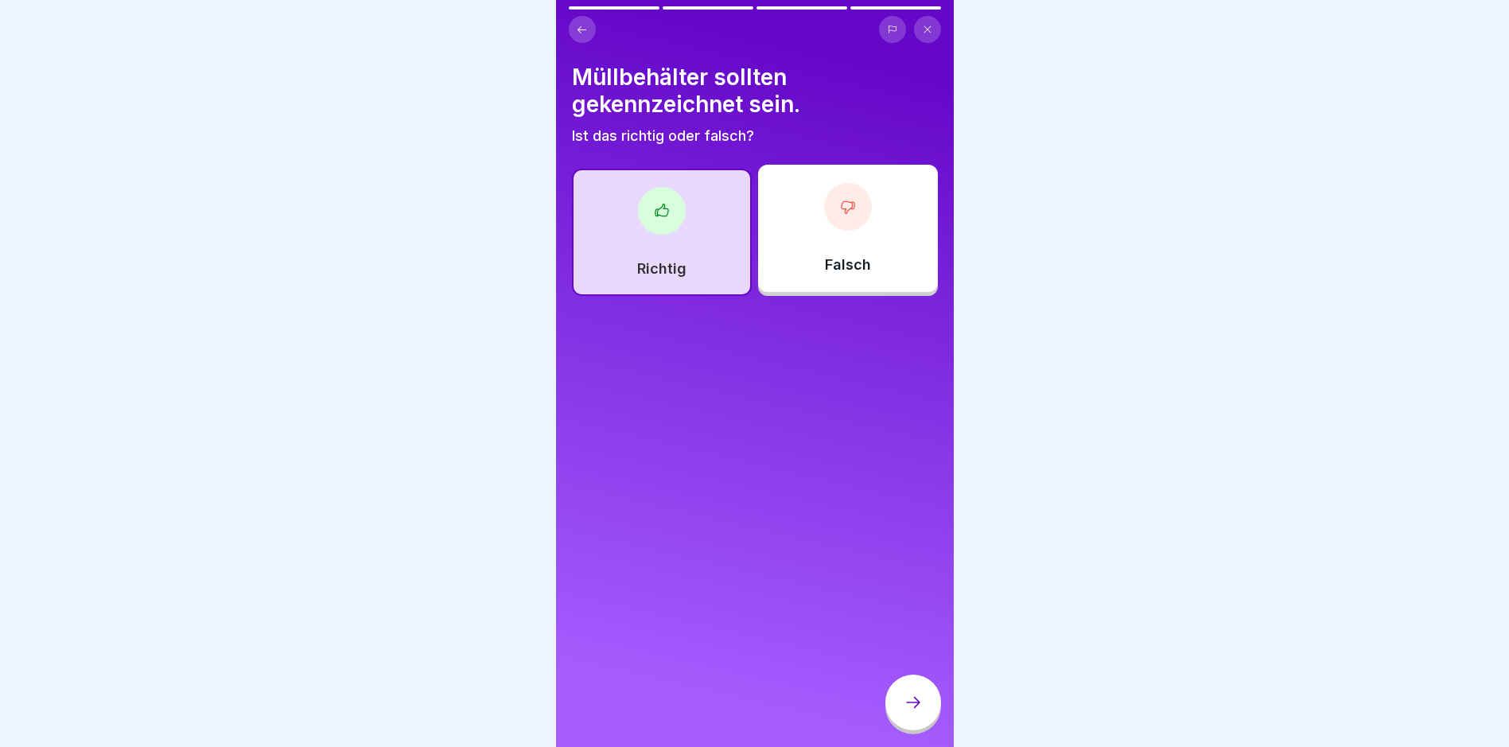
click at [921, 712] on icon at bounding box center [913, 702] width 19 height 19
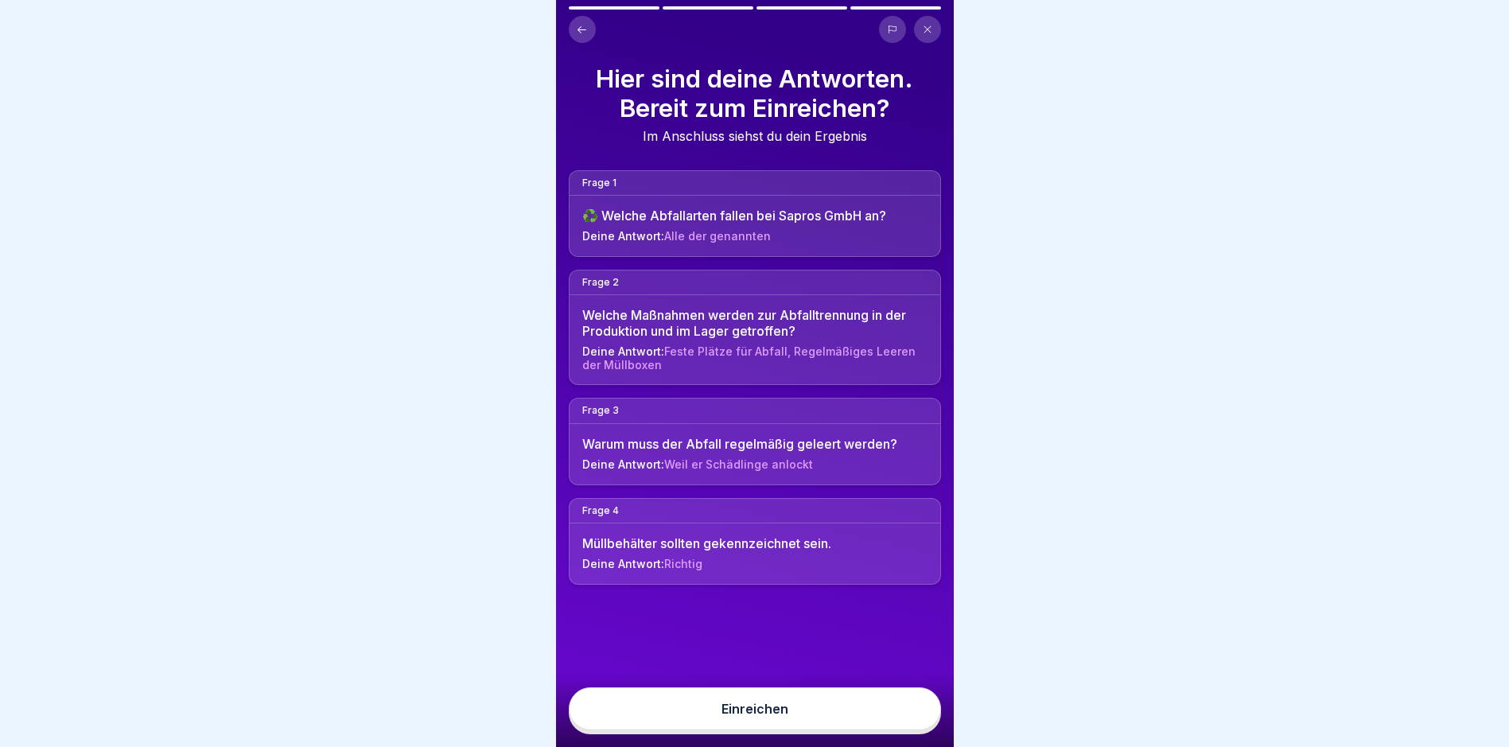
click at [918, 714] on button "Einreichen" at bounding box center [755, 708] width 372 height 43
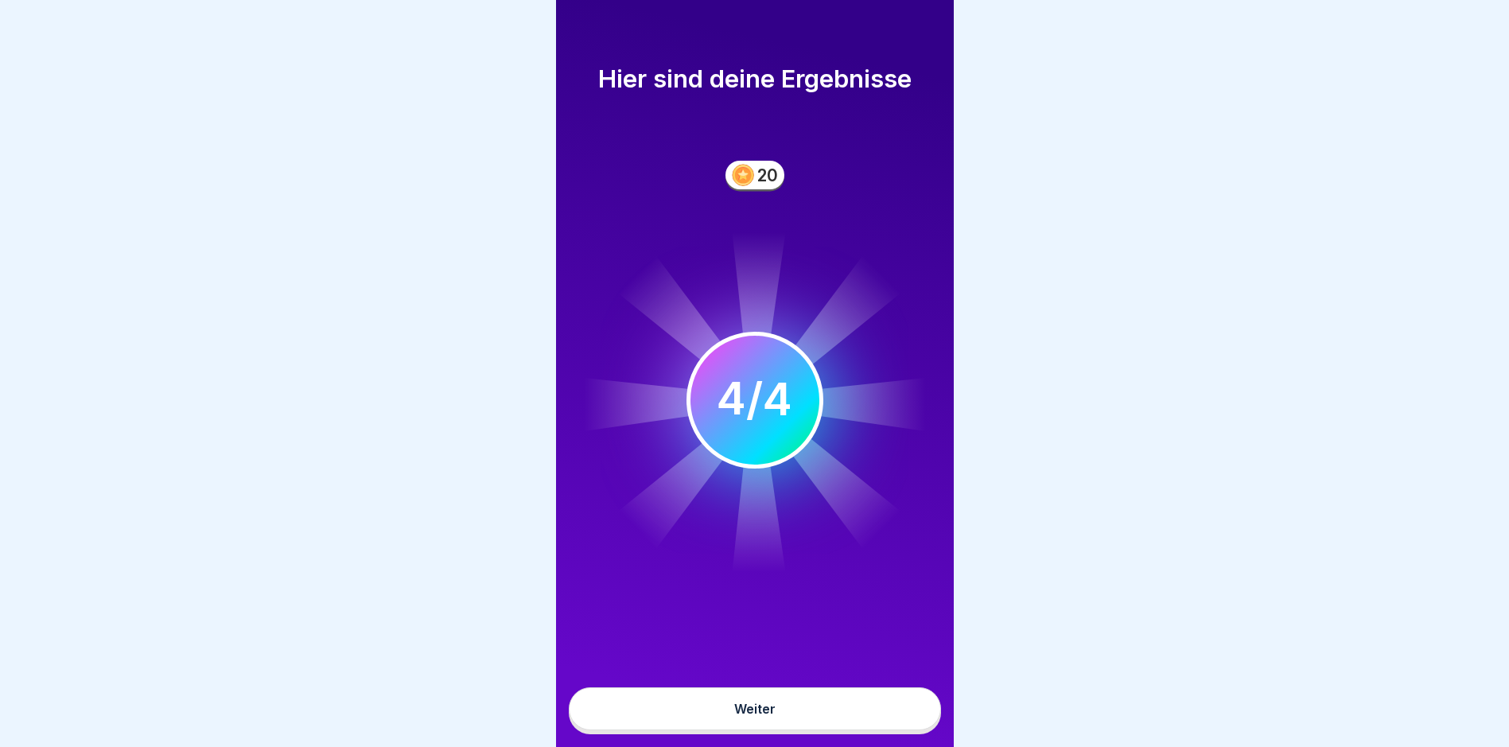
click at [873, 729] on button "Weiter" at bounding box center [755, 708] width 372 height 43
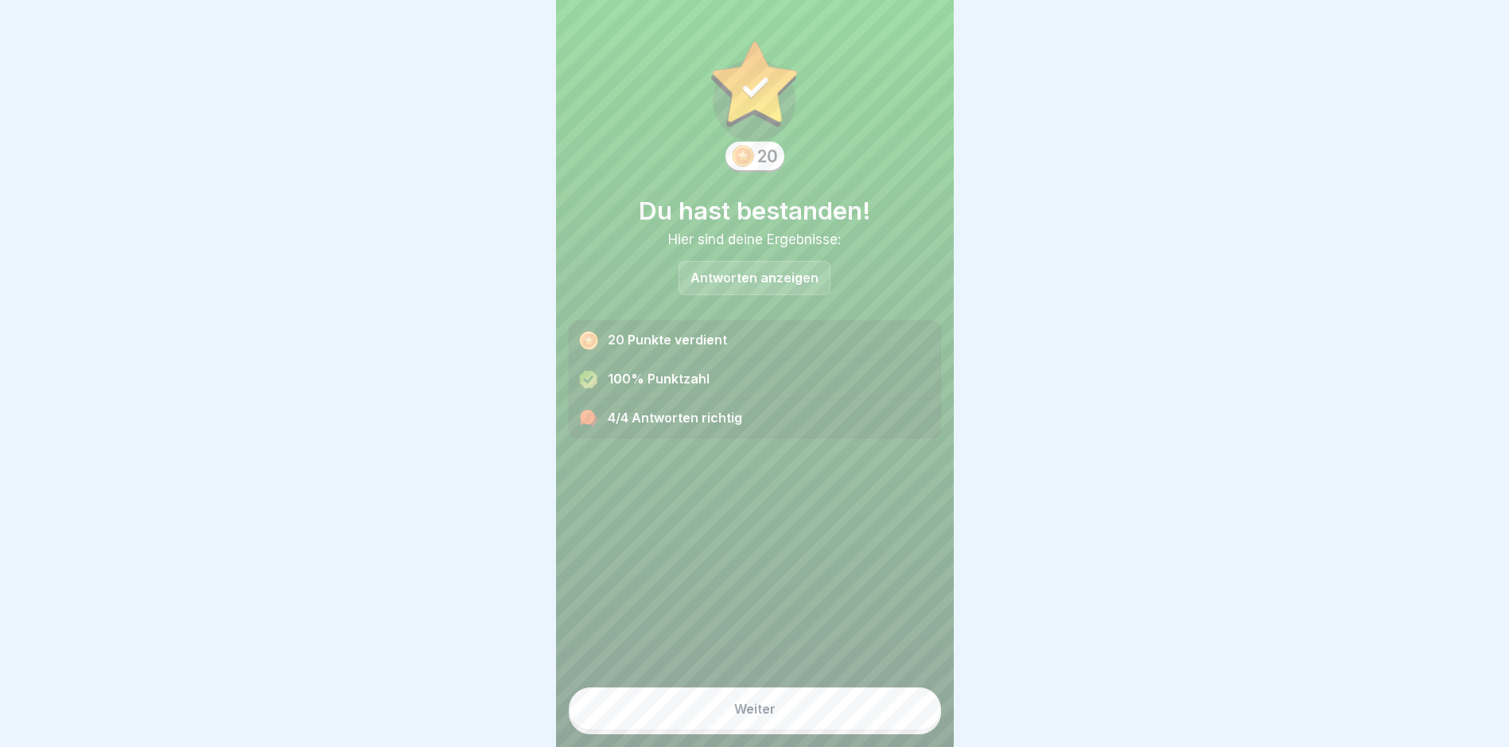
click at [846, 730] on button "Weiter" at bounding box center [755, 708] width 372 height 43
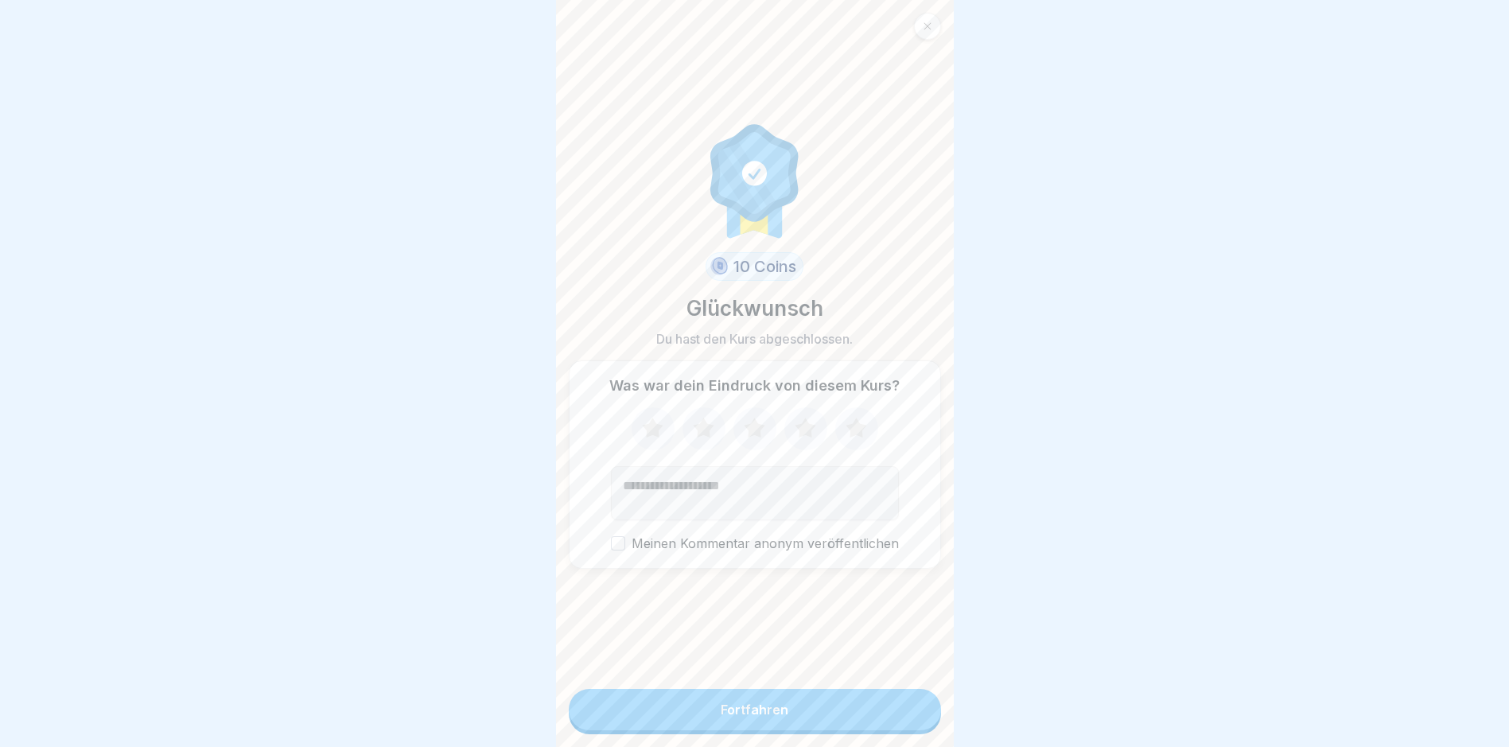
click at [846, 730] on button "Fortfahren" at bounding box center [755, 709] width 372 height 41
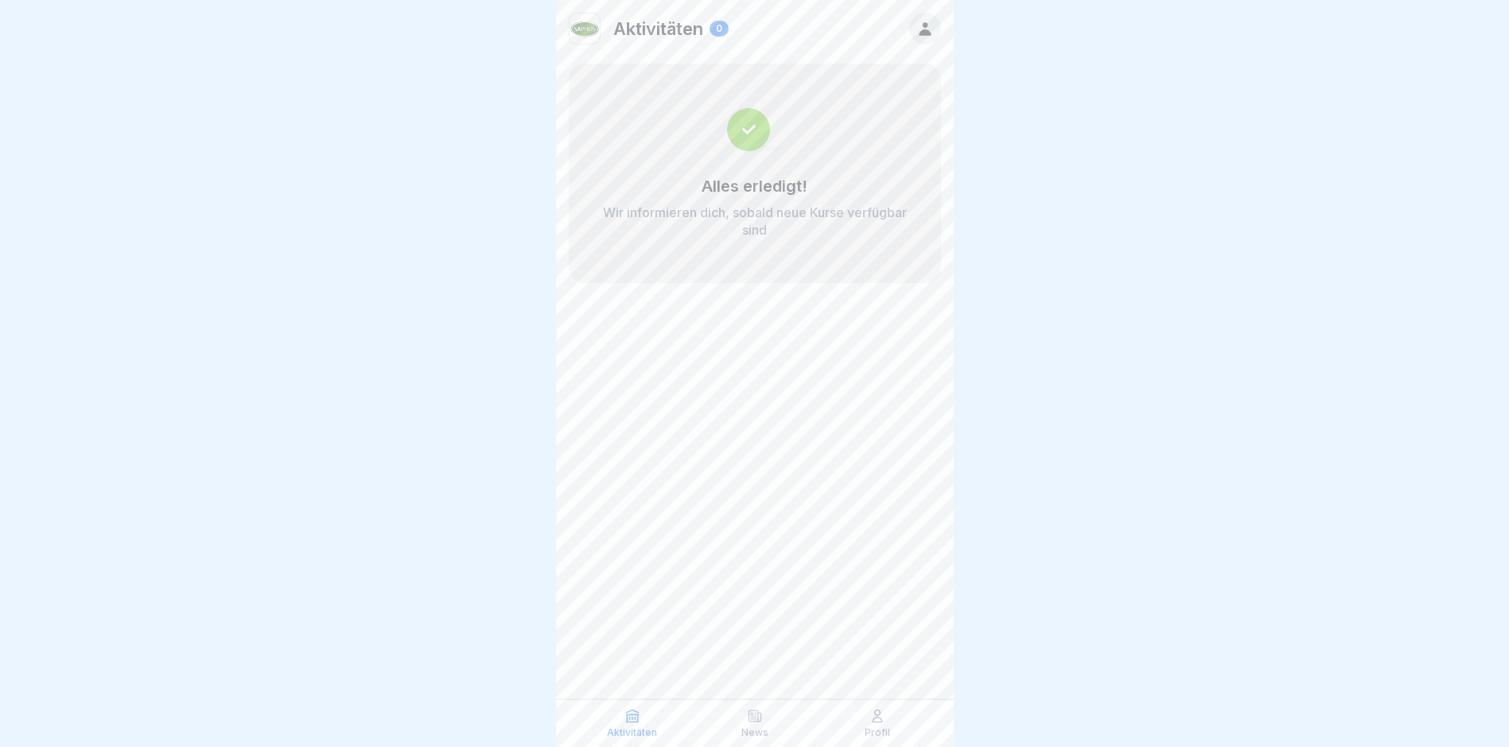
click at [1099, 441] on div at bounding box center [754, 373] width 1509 height 747
